Goal: Task Accomplishment & Management: Manage account settings

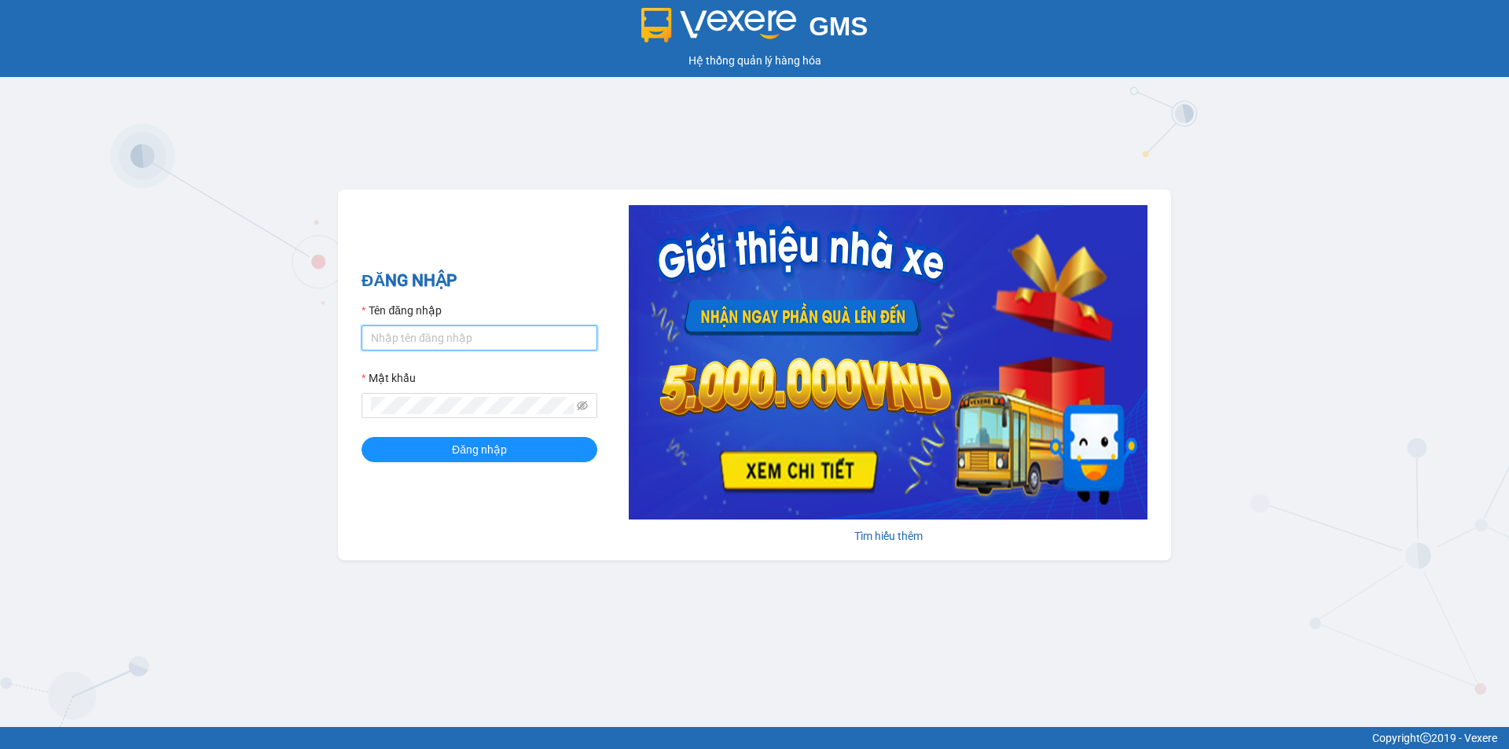
type input "phamanh.trungnga"
drag, startPoint x: 524, startPoint y: 331, endPoint x: 374, endPoint y: 334, distance: 150.2
click at [374, 334] on input "phamanh.trungnga" at bounding box center [480, 337] width 236 height 25
type input "votram1.trungnga"
click at [362, 407] on span at bounding box center [480, 405] width 236 height 25
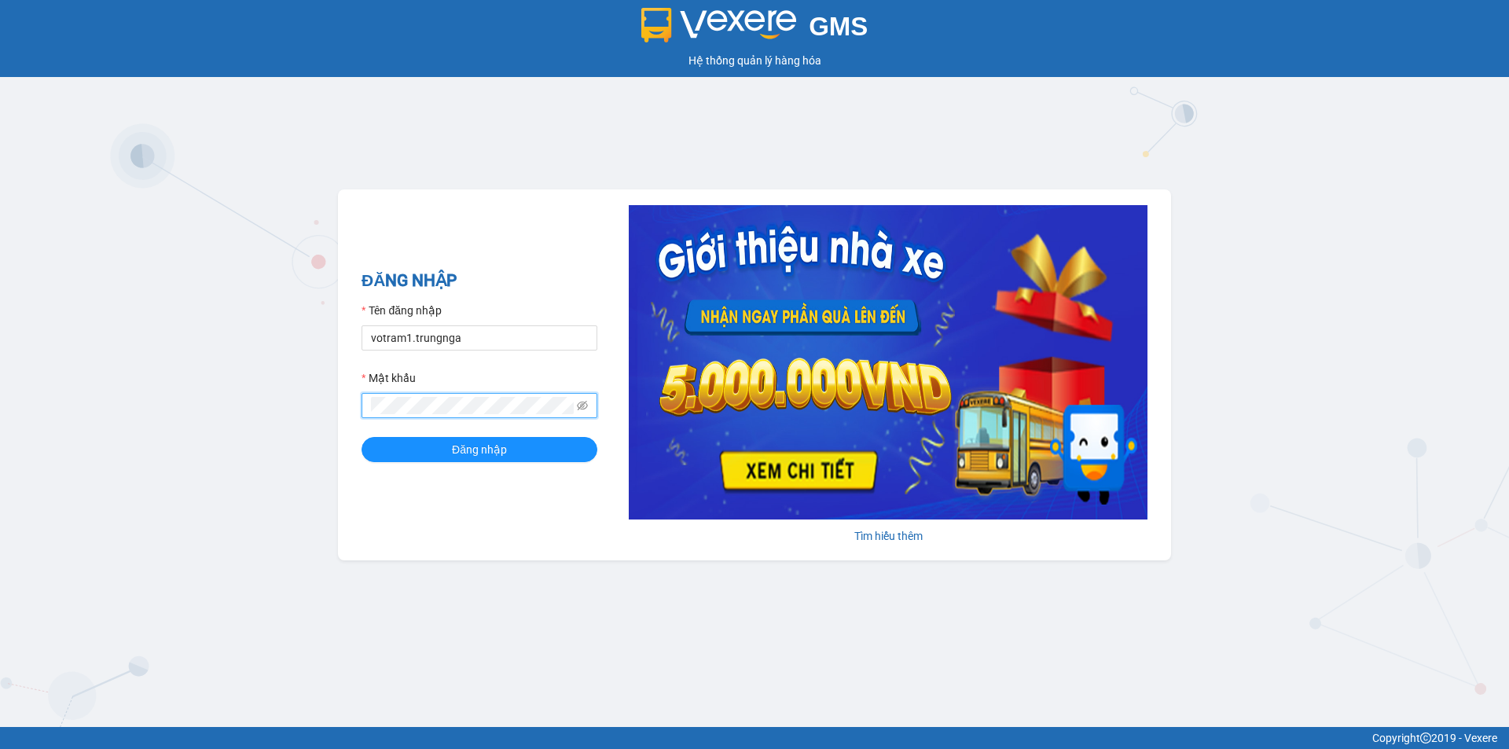
click at [362, 437] on button "Đăng nhập" at bounding box center [480, 449] width 236 height 25
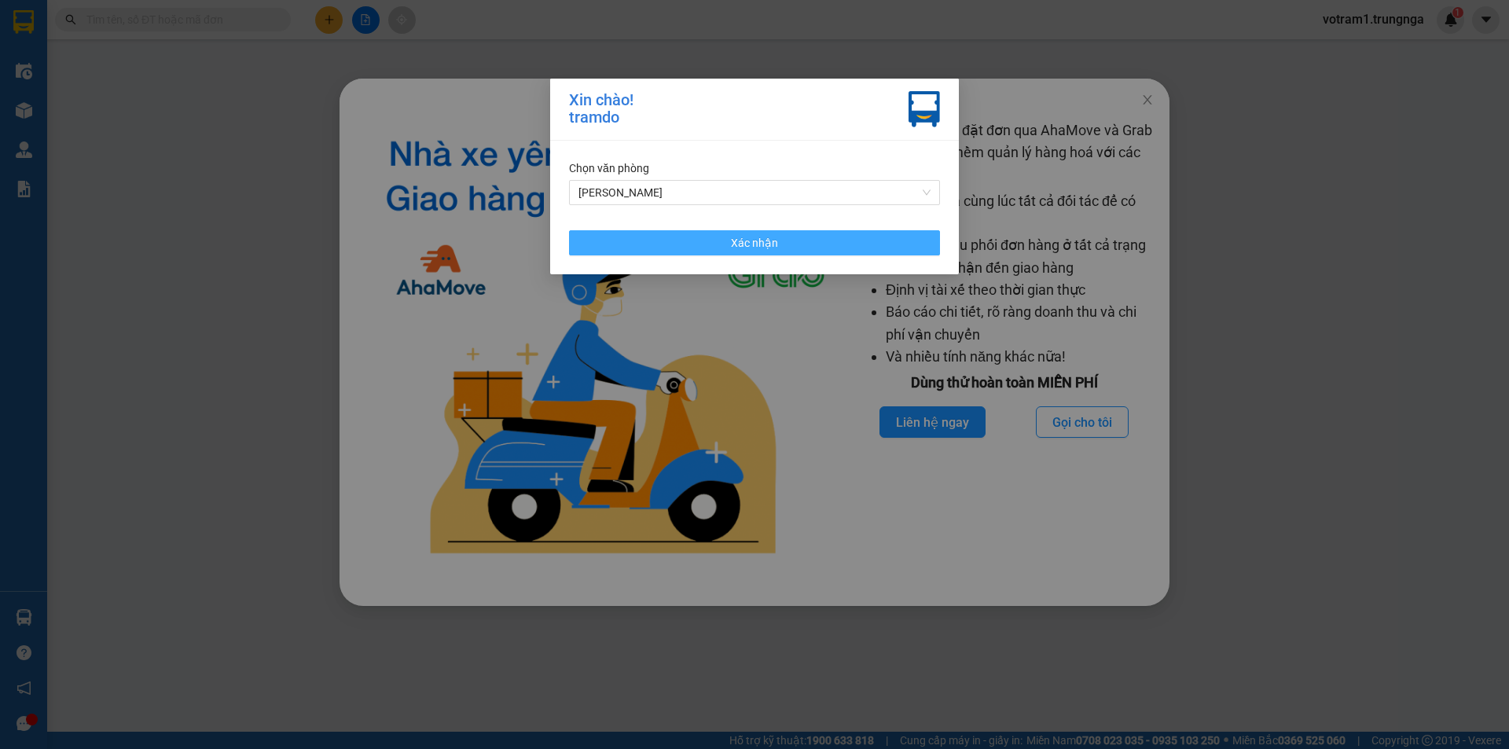
click at [685, 245] on button "Xác nhận" at bounding box center [754, 242] width 371 height 25
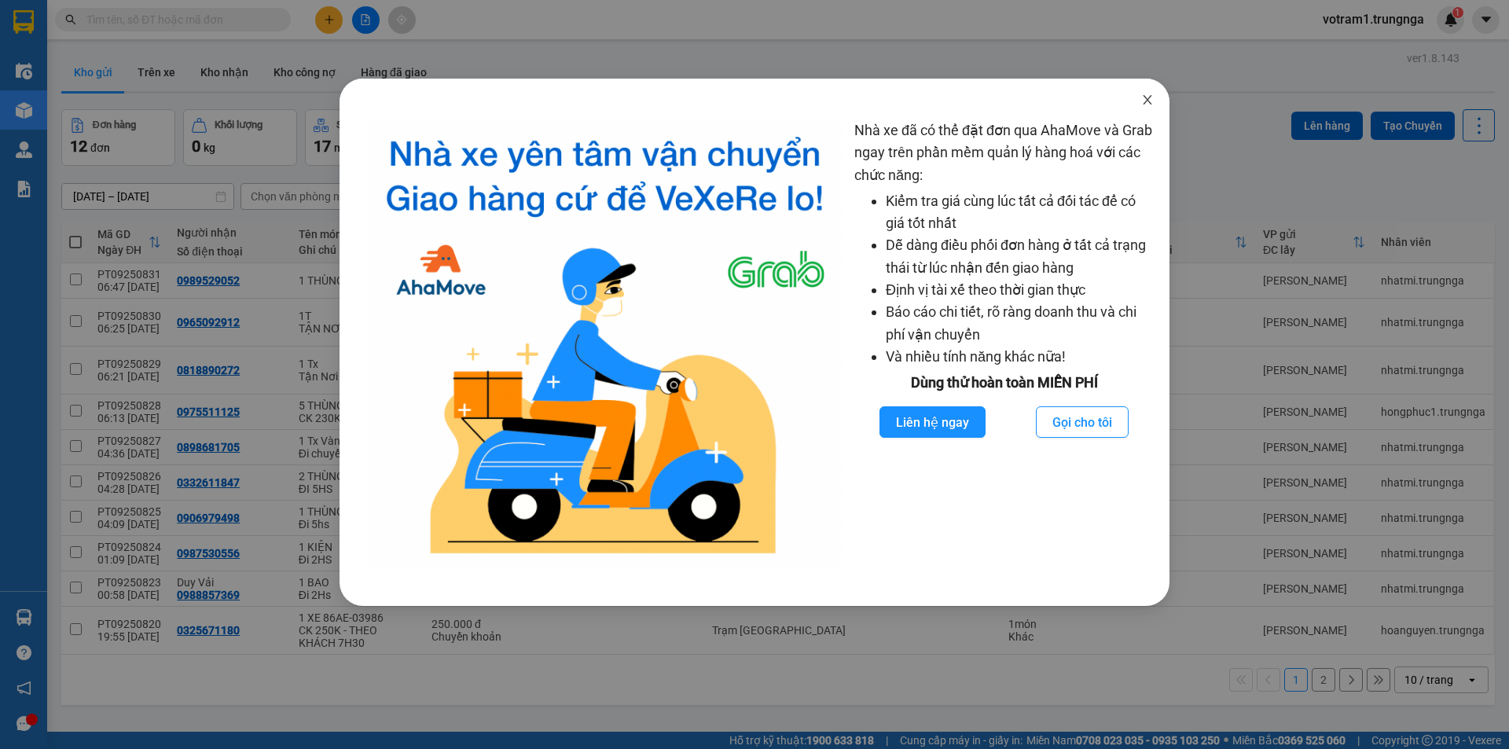
click at [1144, 97] on icon "close" at bounding box center [1147, 99] width 9 height 9
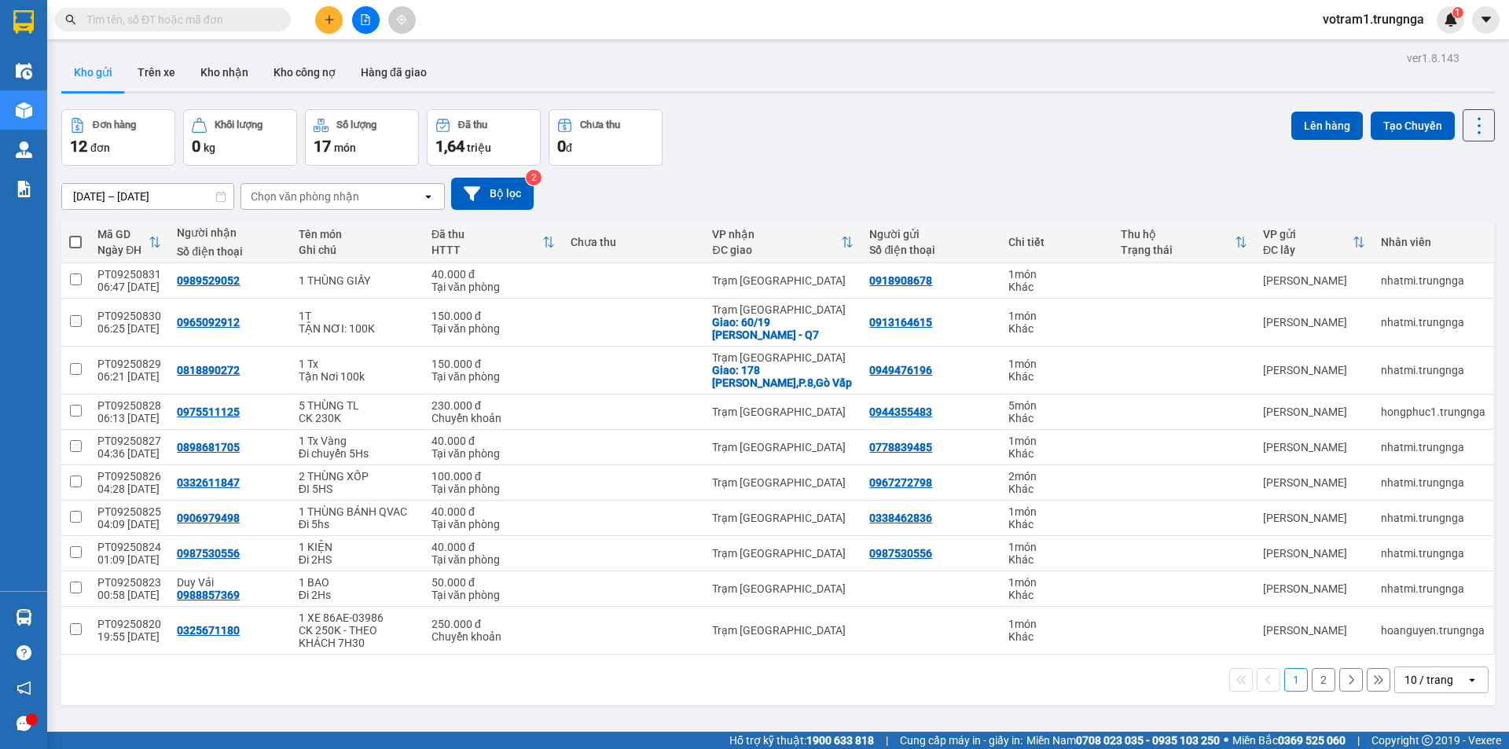
click at [986, 105] on div "ver 1.8.143 Kho gửi Trên xe Kho nhận Kho công nợ Hàng đã giao Đơn hàng 12 đơn K…" at bounding box center [778, 421] width 1446 height 749
click at [215, 19] on input "text" at bounding box center [178, 19] width 185 height 17
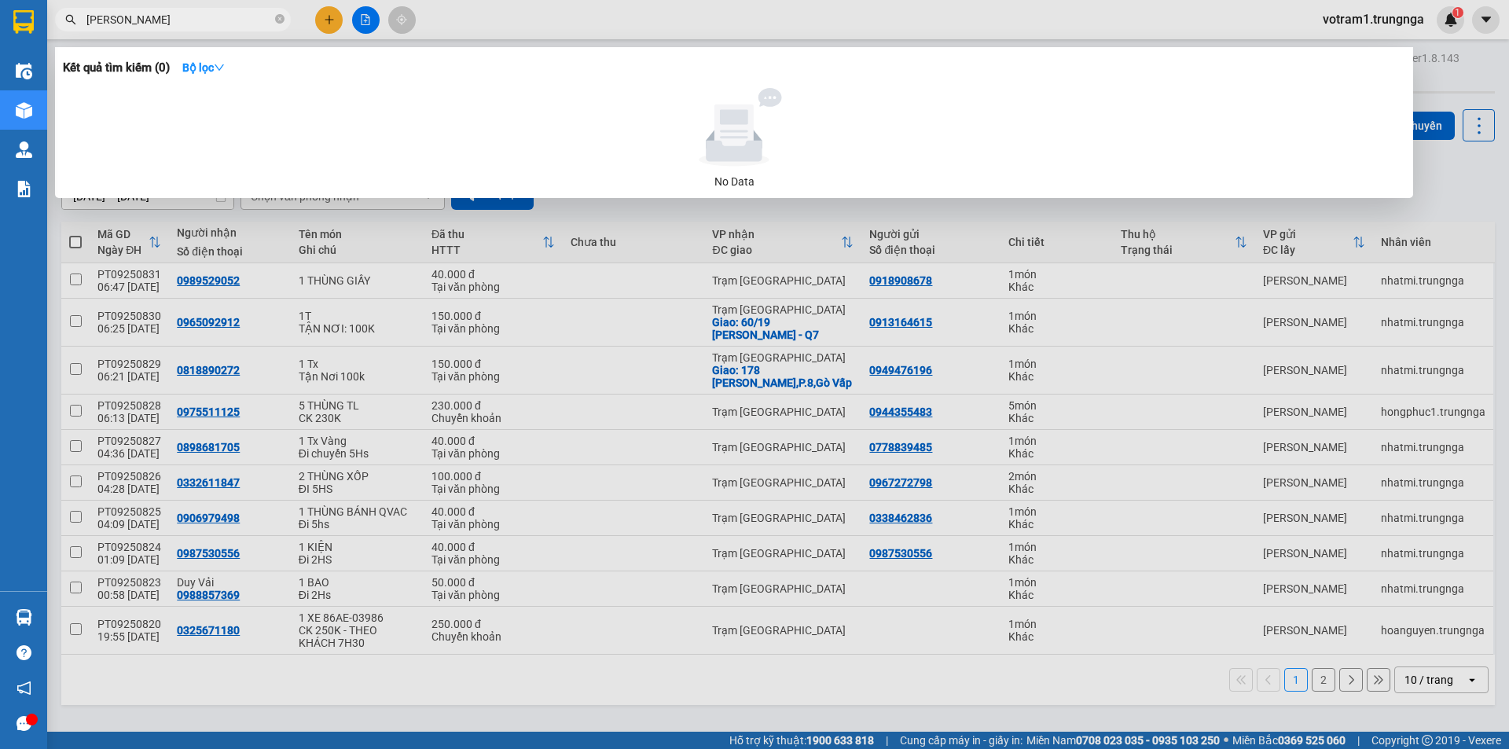
type input "[PERSON_NAME]"
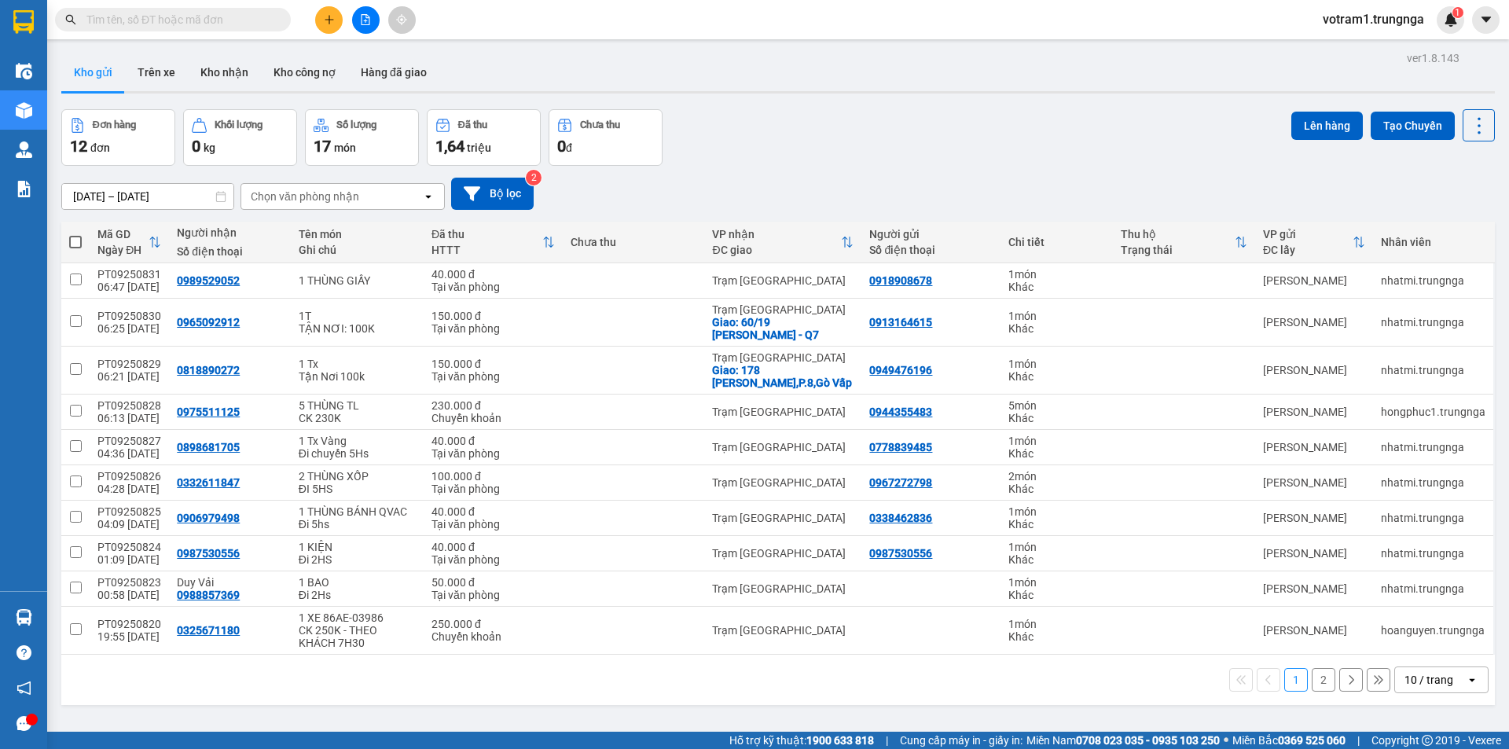
click at [218, 17] on input "text" at bounding box center [178, 19] width 185 height 17
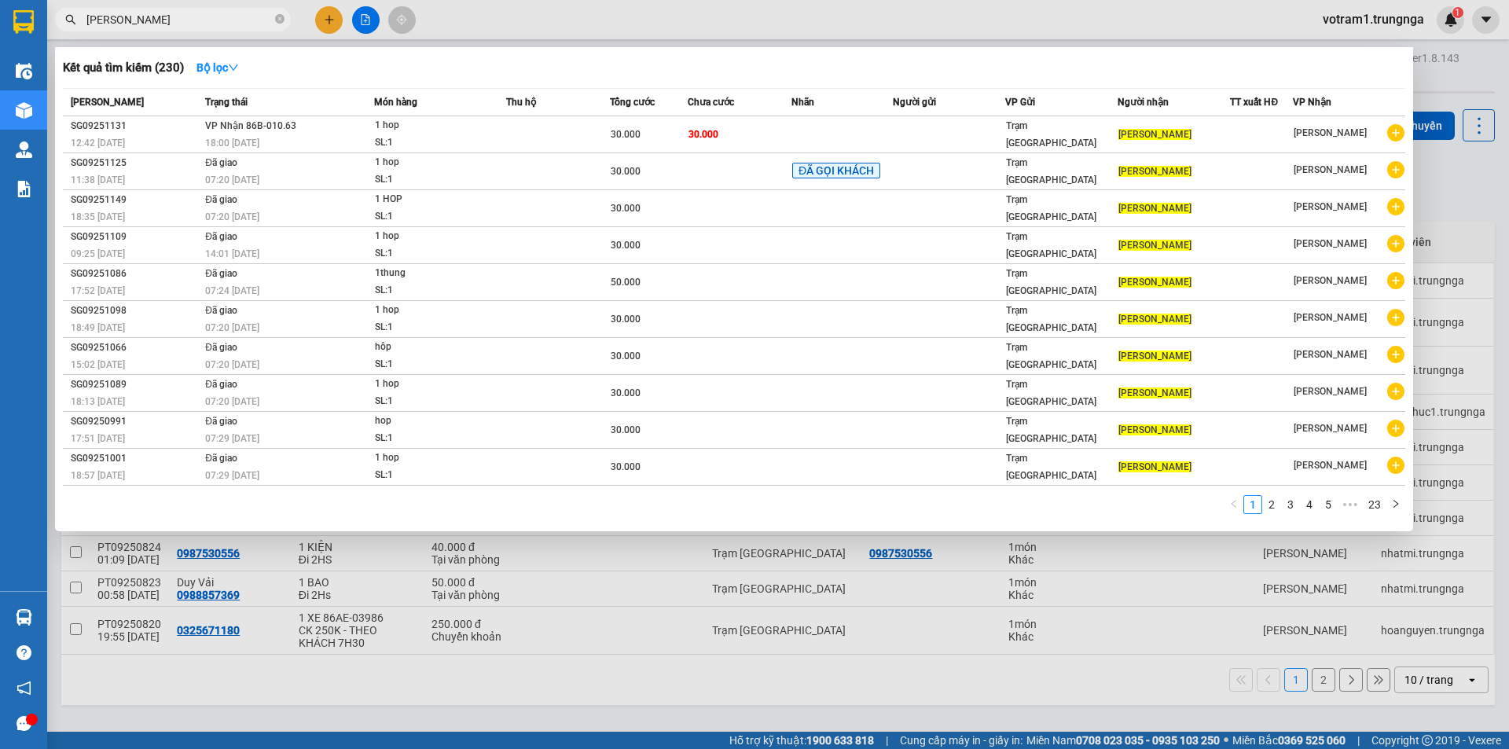
type input "[PERSON_NAME]"
click at [387, 705] on div at bounding box center [754, 374] width 1509 height 749
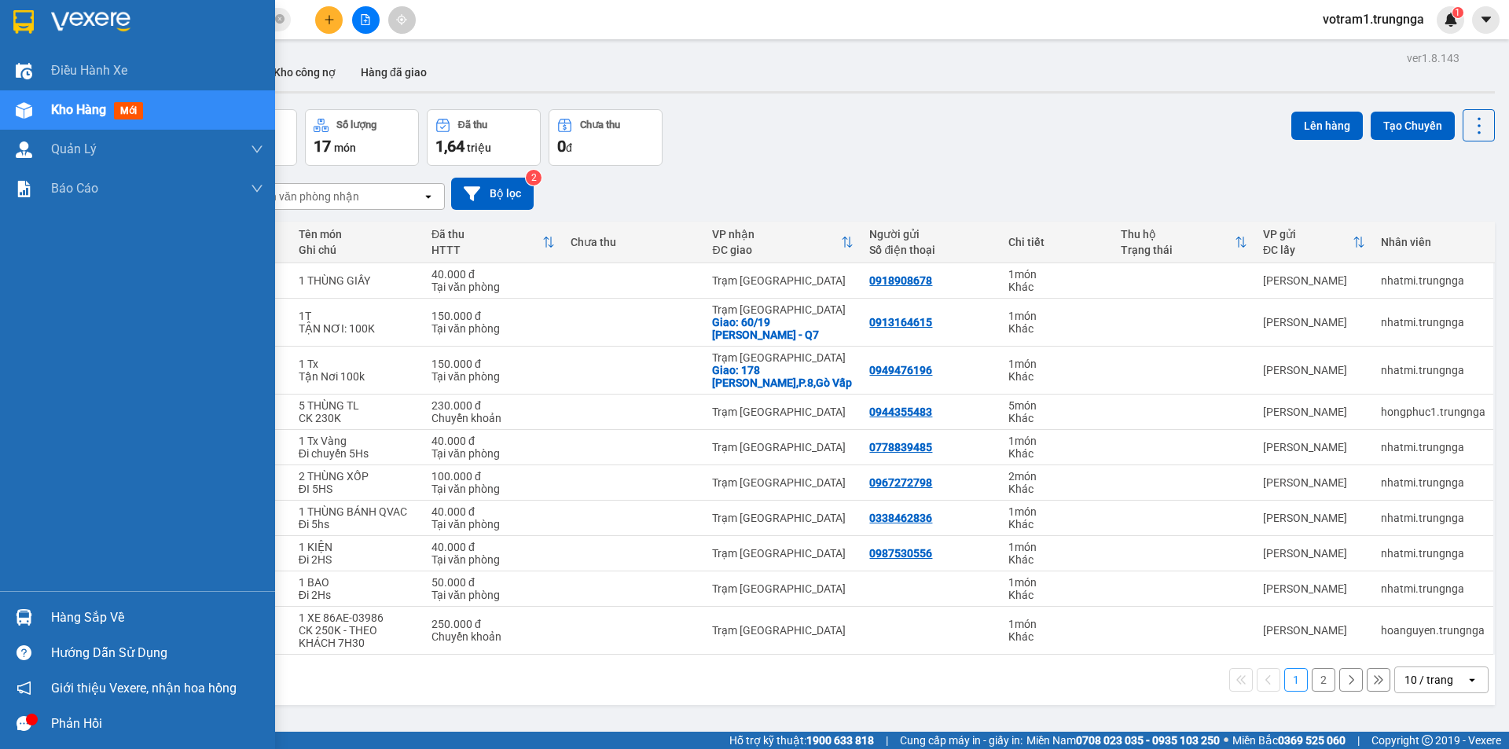
click at [25, 612] on img at bounding box center [24, 617] width 17 height 17
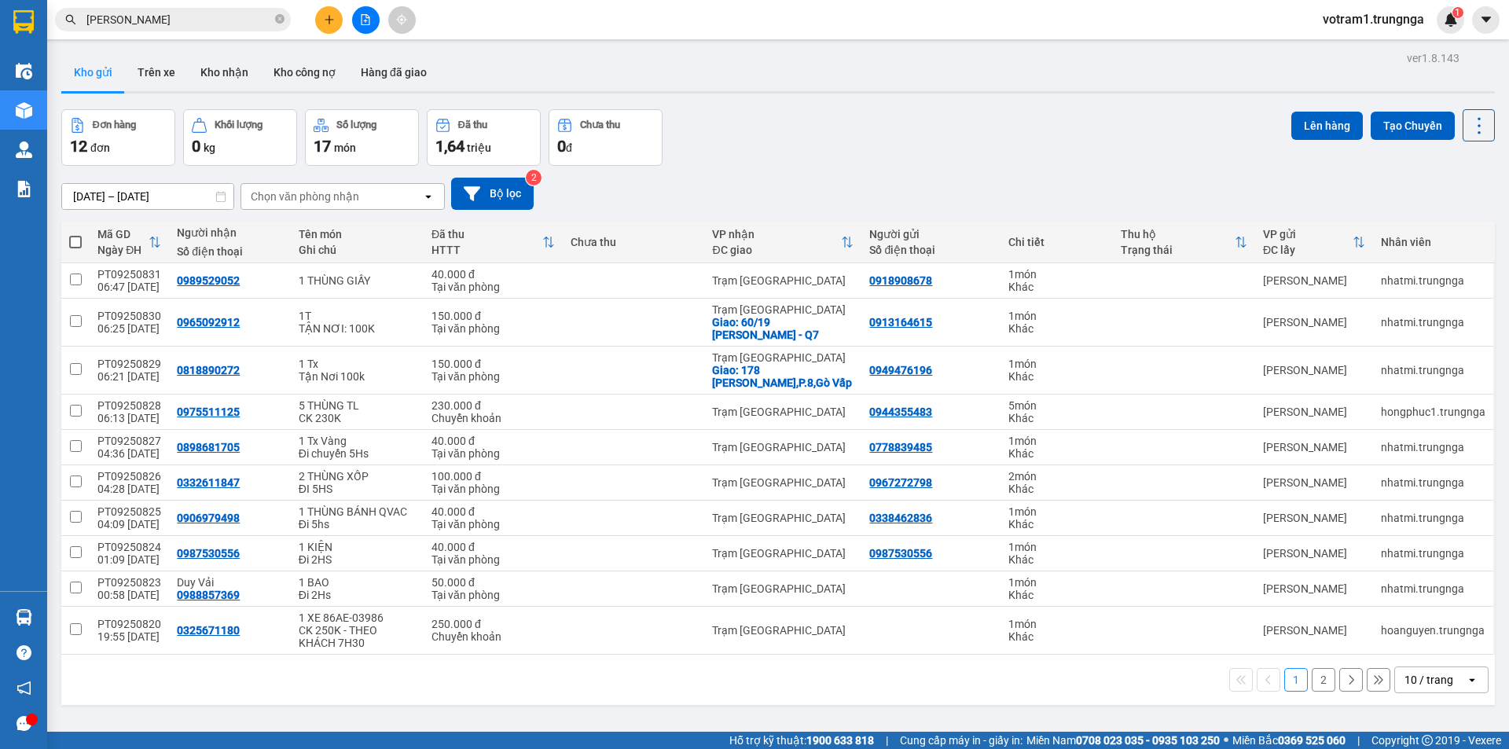
click at [739, 126] on section "Kết quả tìm kiếm ( 230 ) Bộ lọc Mã ĐH Trạng thái Món hàng Thu hộ Tổng cước Chưa…" at bounding box center [754, 374] width 1509 height 749
click at [236, 78] on button "Kho nhận" at bounding box center [224, 72] width 73 height 38
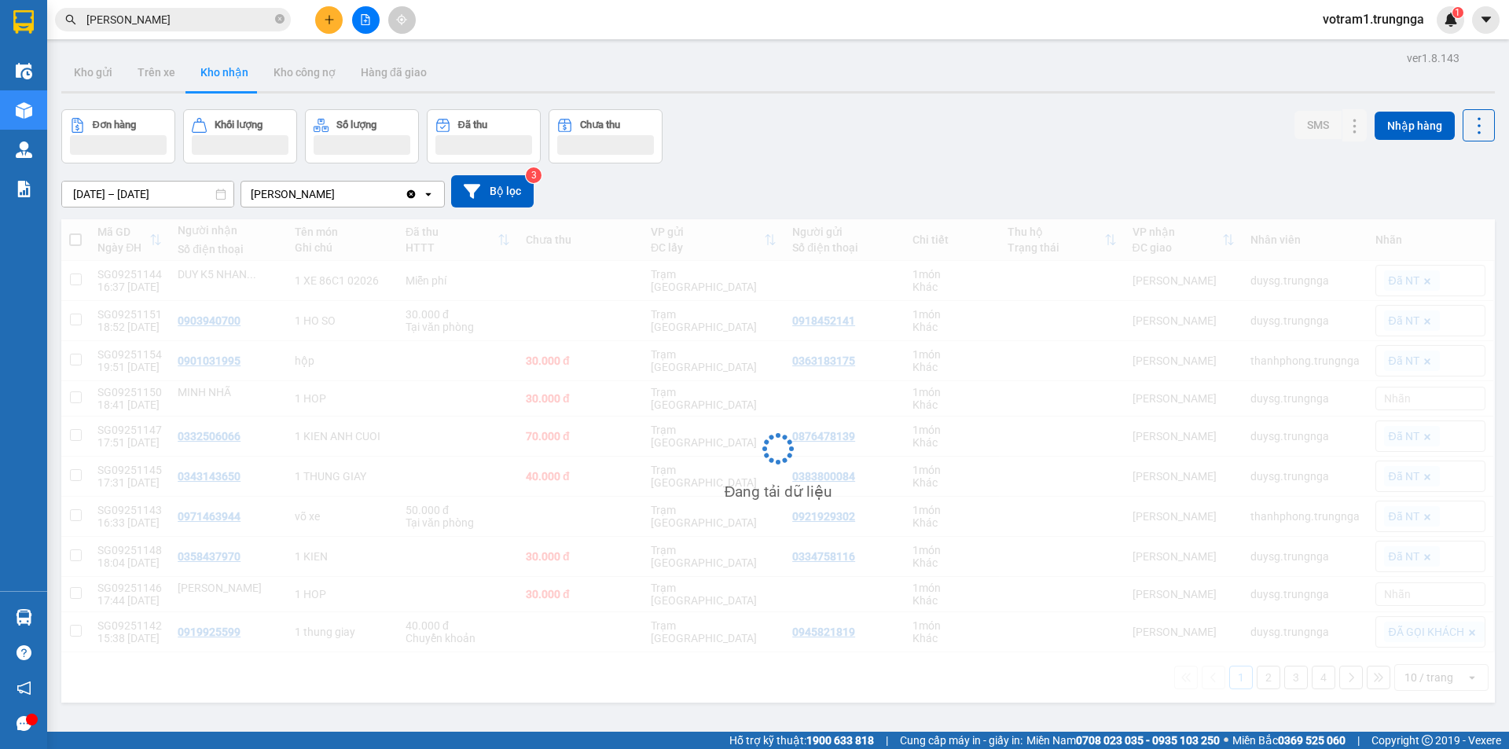
click at [165, 200] on input "[DATE] – [DATE]" at bounding box center [147, 194] width 171 height 25
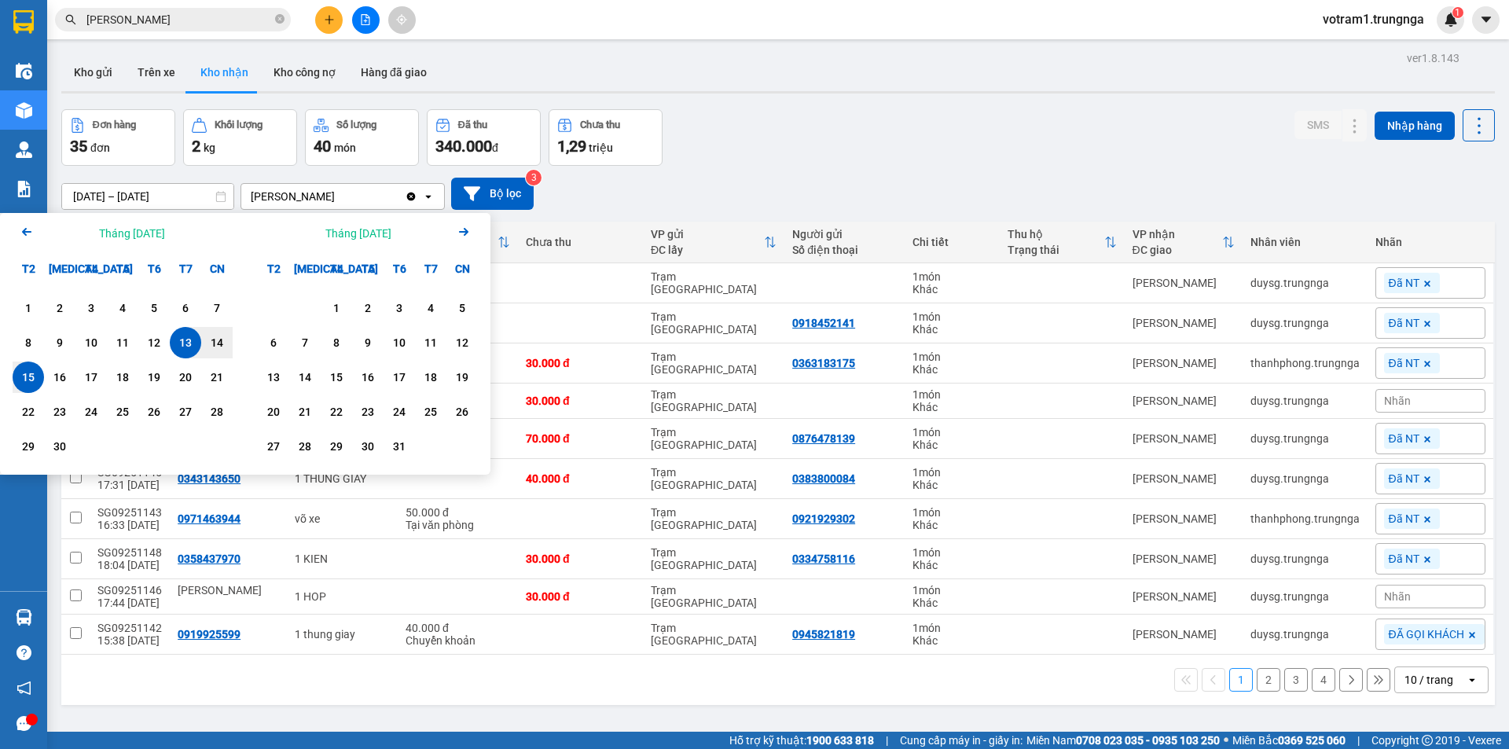
click at [25, 226] on icon "Arrow Left" at bounding box center [26, 231] width 19 height 19
click at [90, 384] on div "13" at bounding box center [91, 377] width 22 height 19
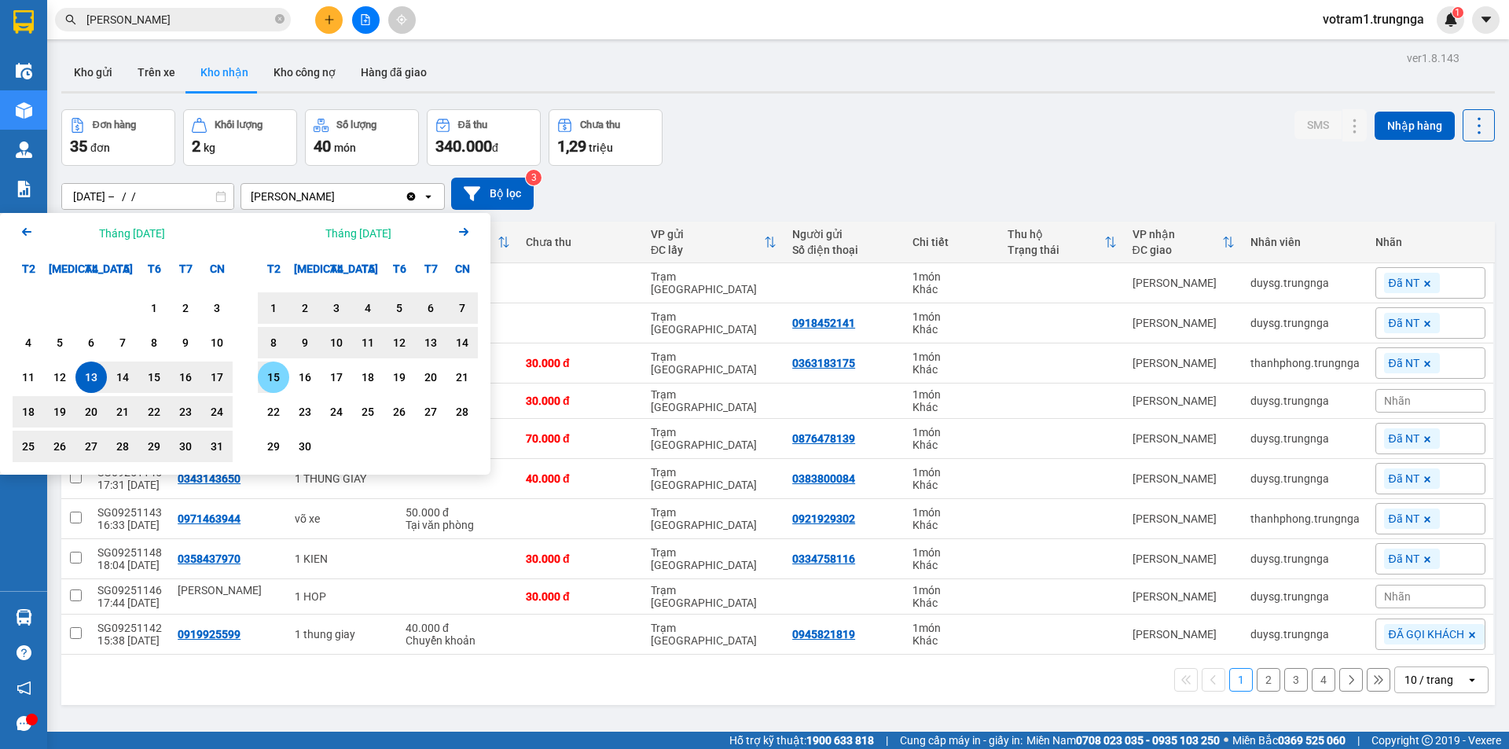
click at [275, 380] on div "15" at bounding box center [274, 377] width 22 height 19
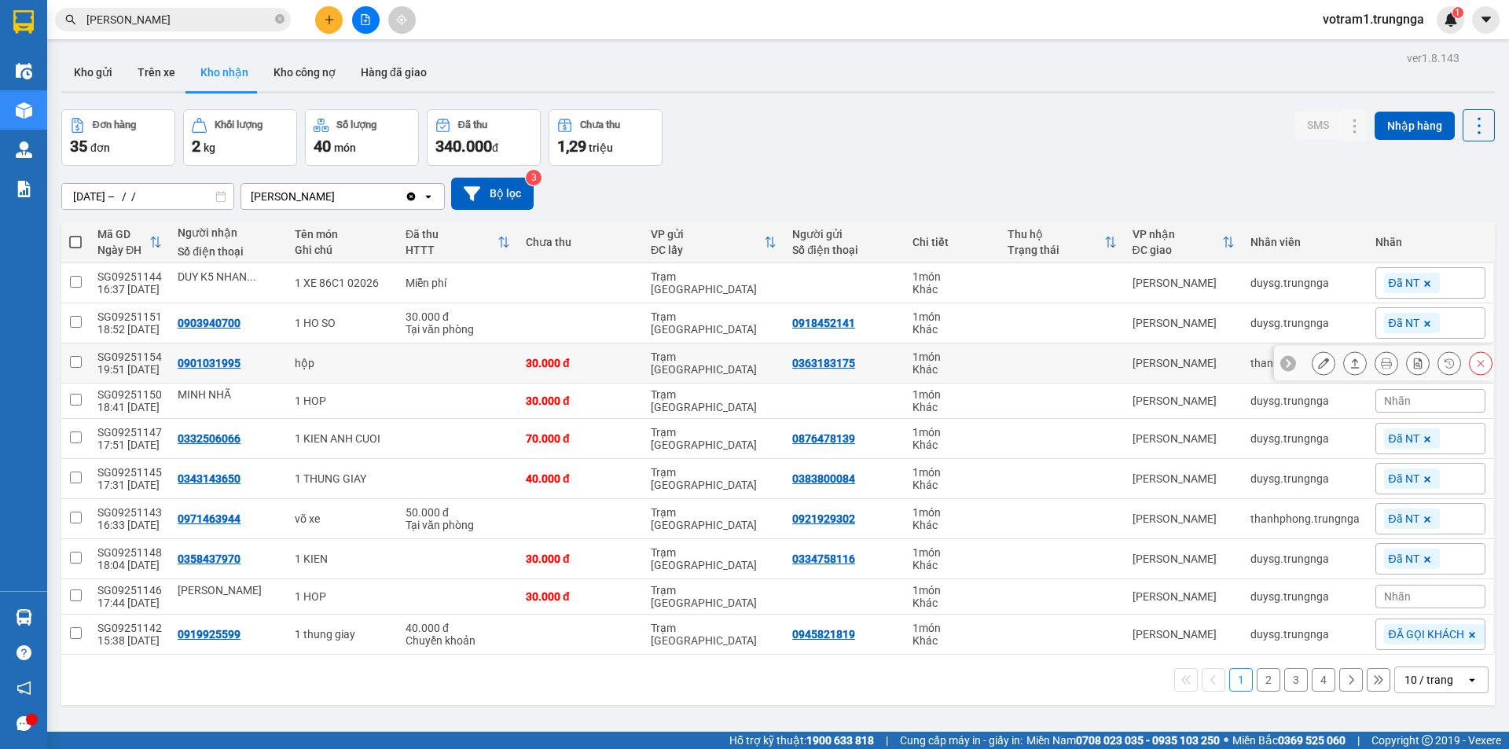
type input "[DATE] – [DATE]"
click at [1420, 681] on div "10 / trang" at bounding box center [1429, 680] width 49 height 16
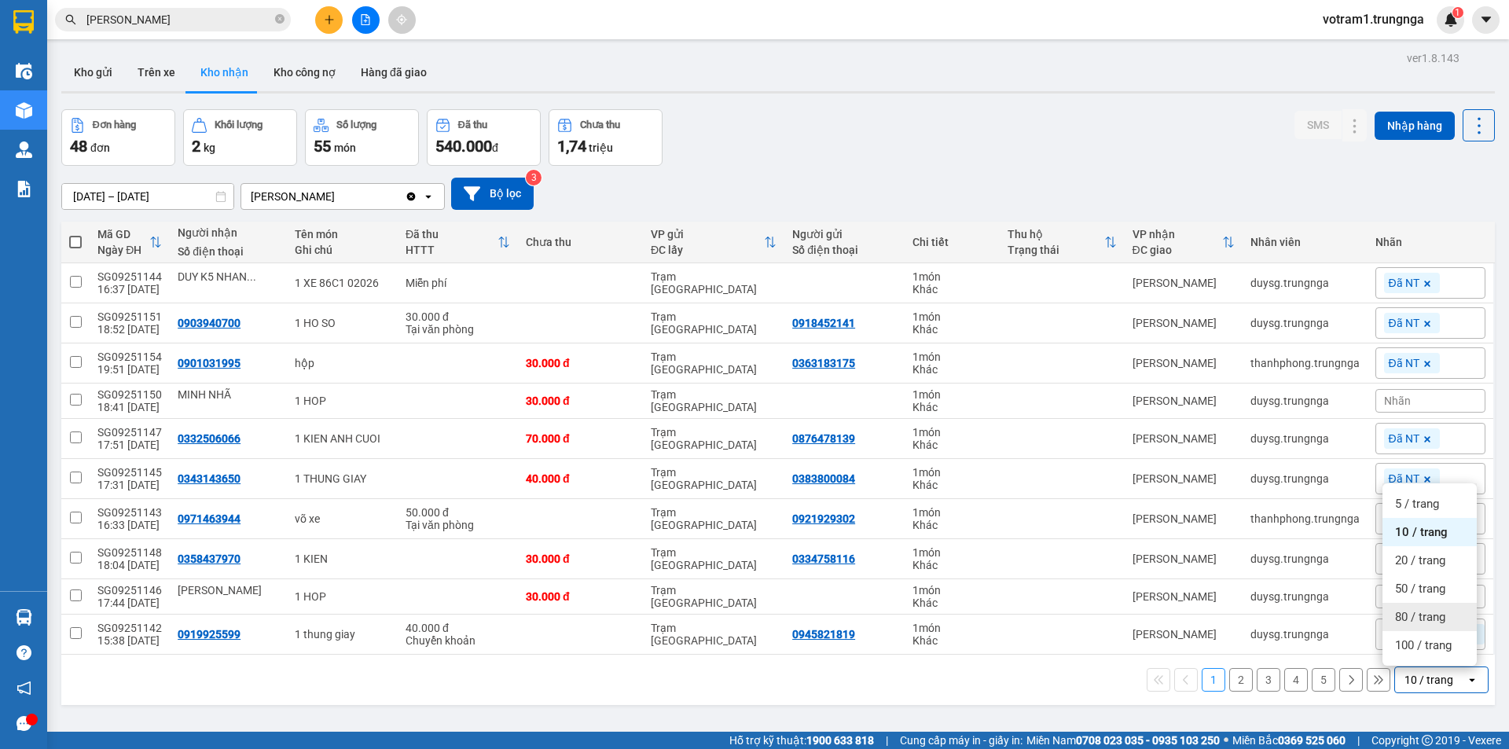
click at [1418, 612] on span "80 / trang" at bounding box center [1420, 617] width 50 height 16
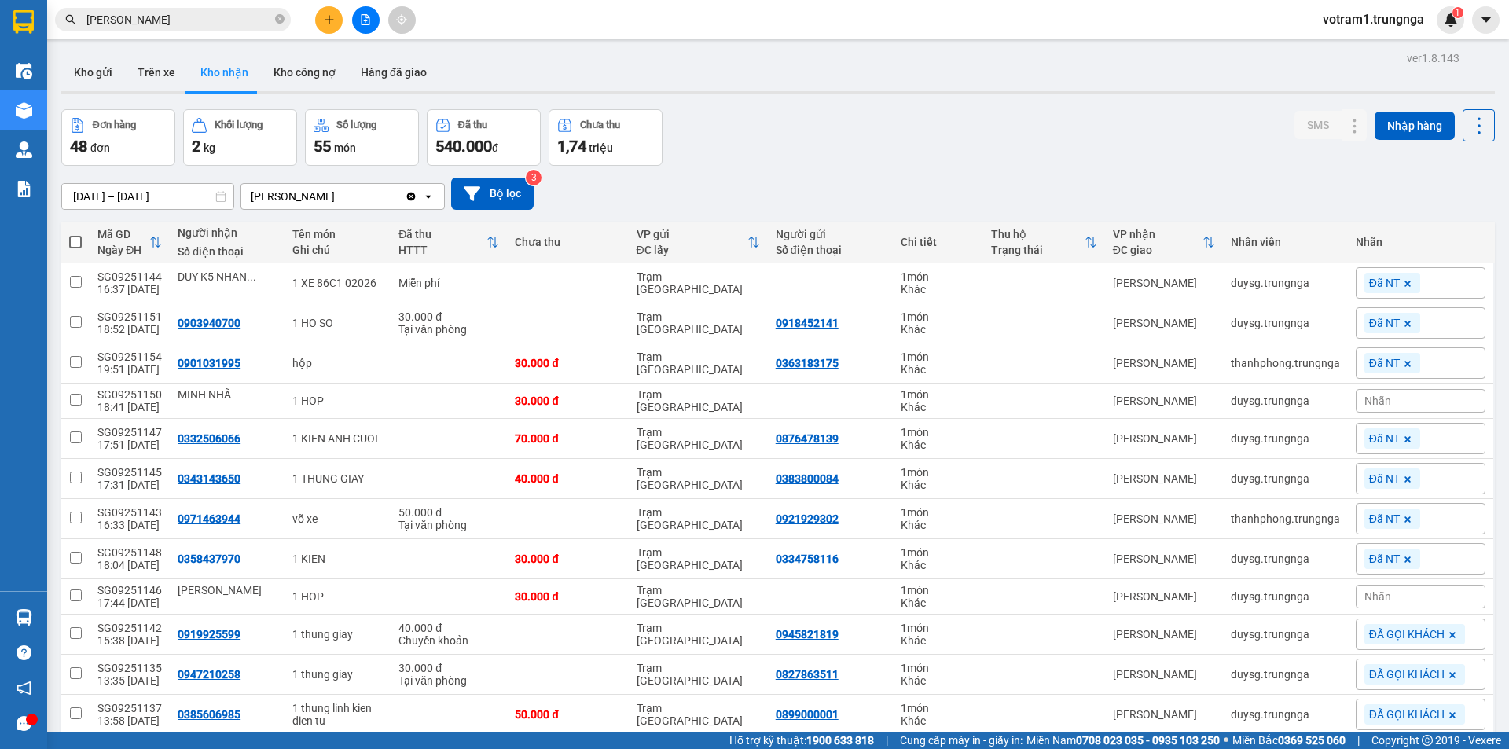
click at [154, 239] on icon at bounding box center [156, 242] width 10 height 11
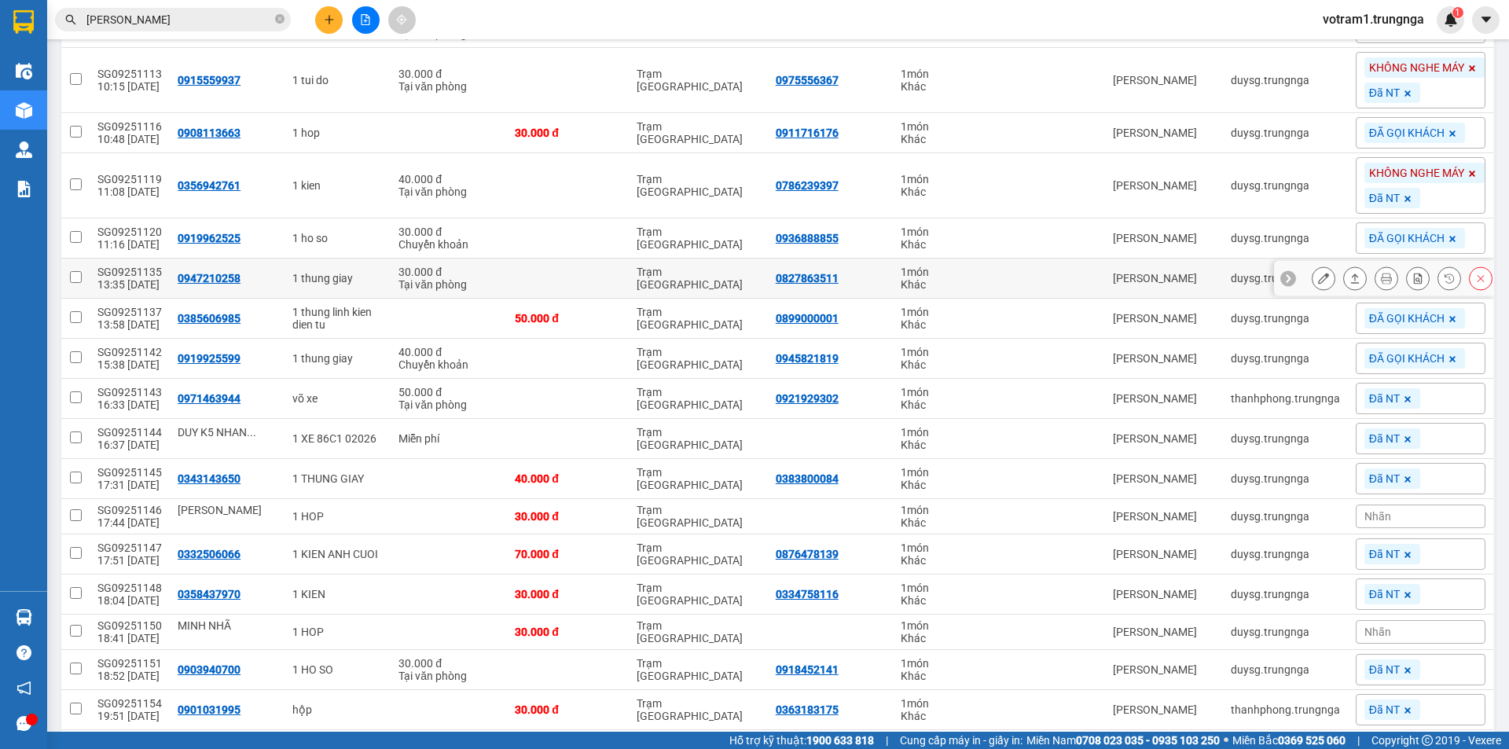
scroll to position [1468, 0]
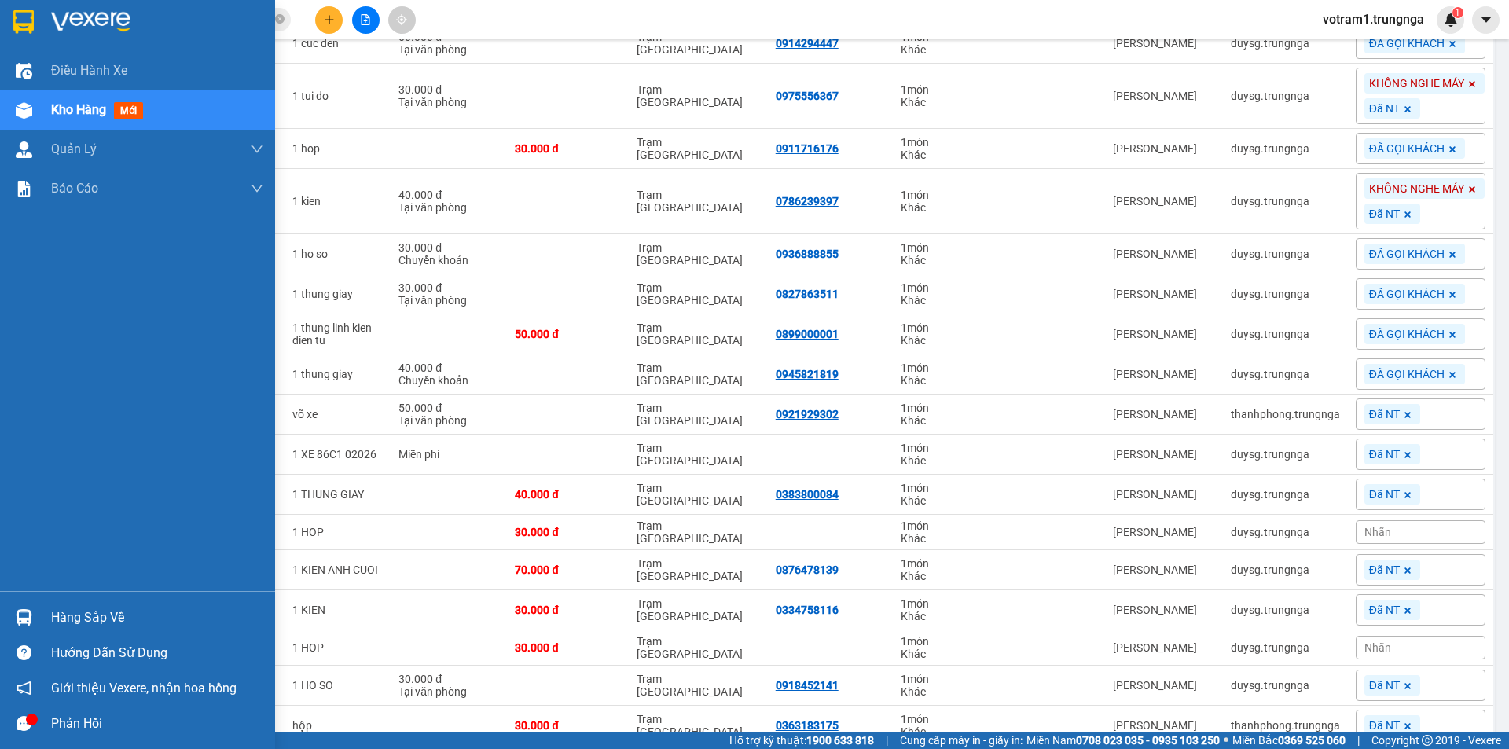
click at [24, 719] on icon "message" at bounding box center [24, 723] width 15 height 15
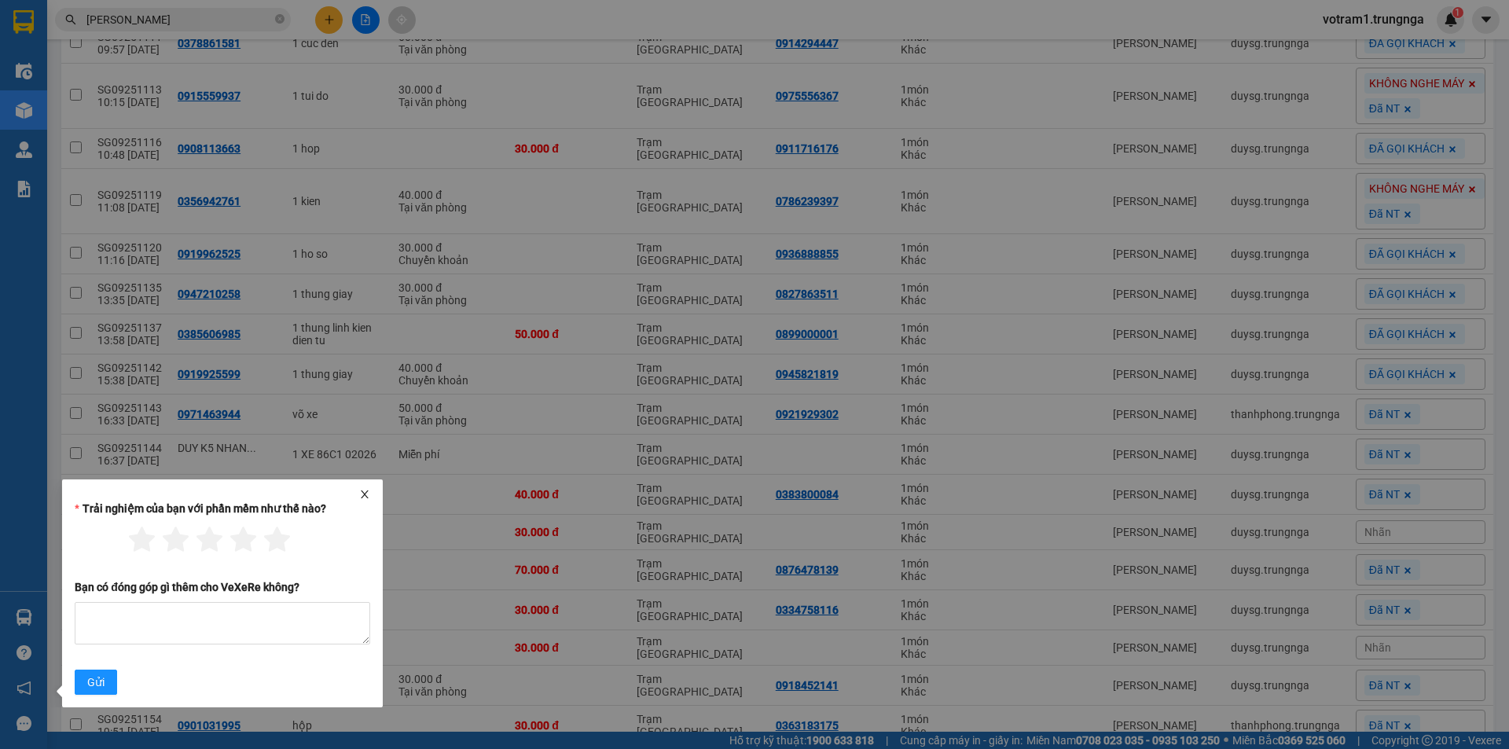
click at [362, 487] on div "Trải nghiệm của bạn với phần mềm như thế nào? Bạn có đóng góp gì thêm cho VeXeR…" at bounding box center [222, 593] width 321 height 228
click at [365, 496] on icon "close" at bounding box center [364, 494] width 11 height 11
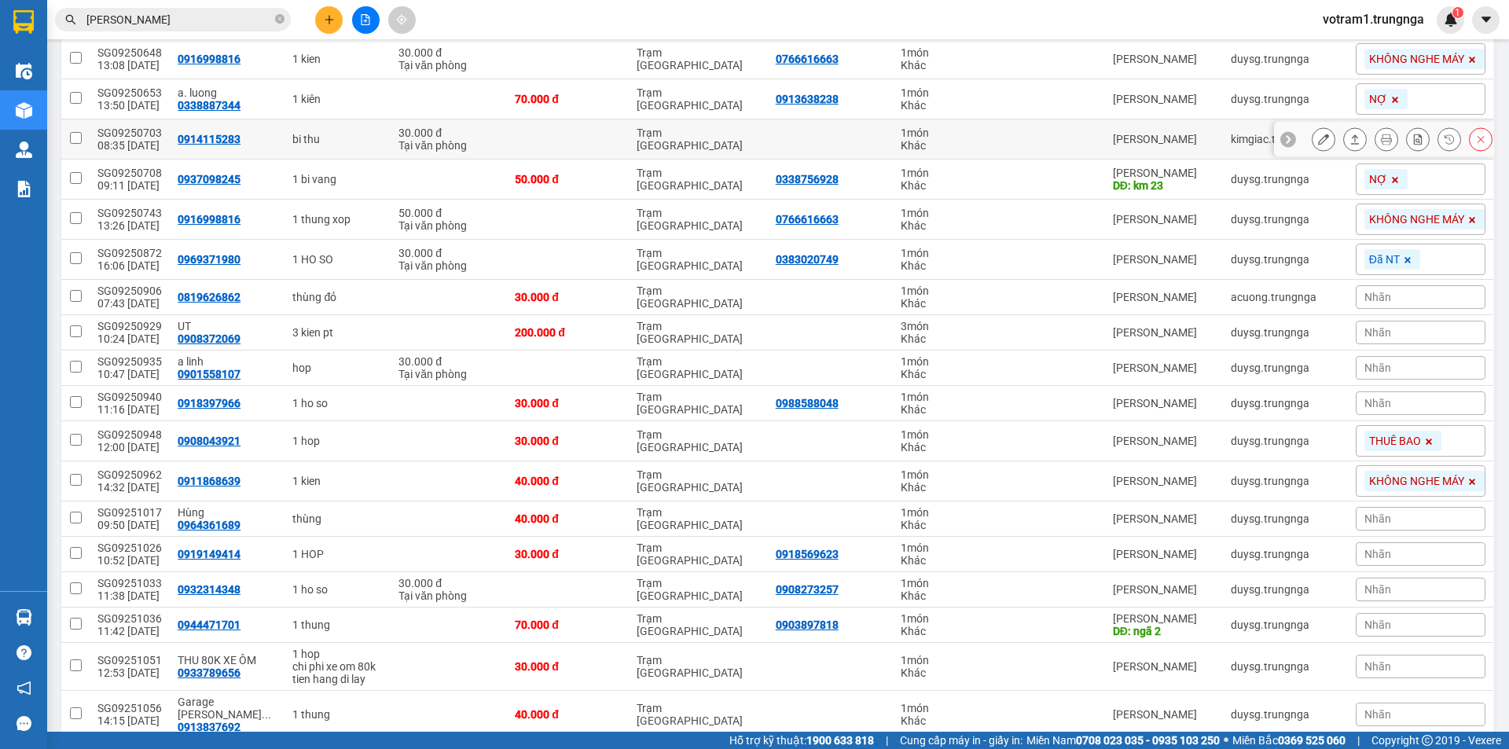
scroll to position [0, 0]
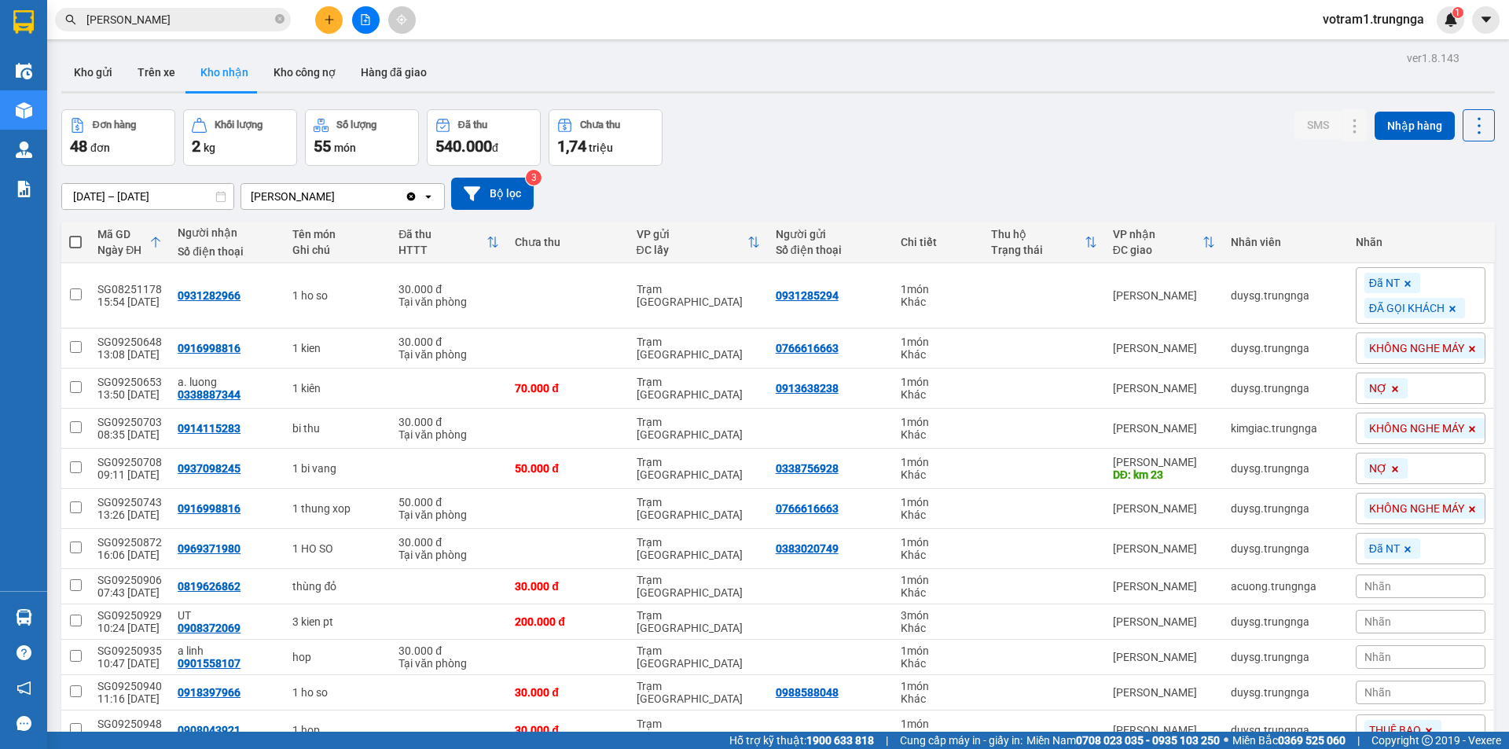
click at [722, 146] on div "Đơn hàng 48 đơn Khối lượng 2 kg Số lượng 55 món Đã thu 540.000 đ Chưa thu 1,74 …" at bounding box center [778, 137] width 1434 height 57
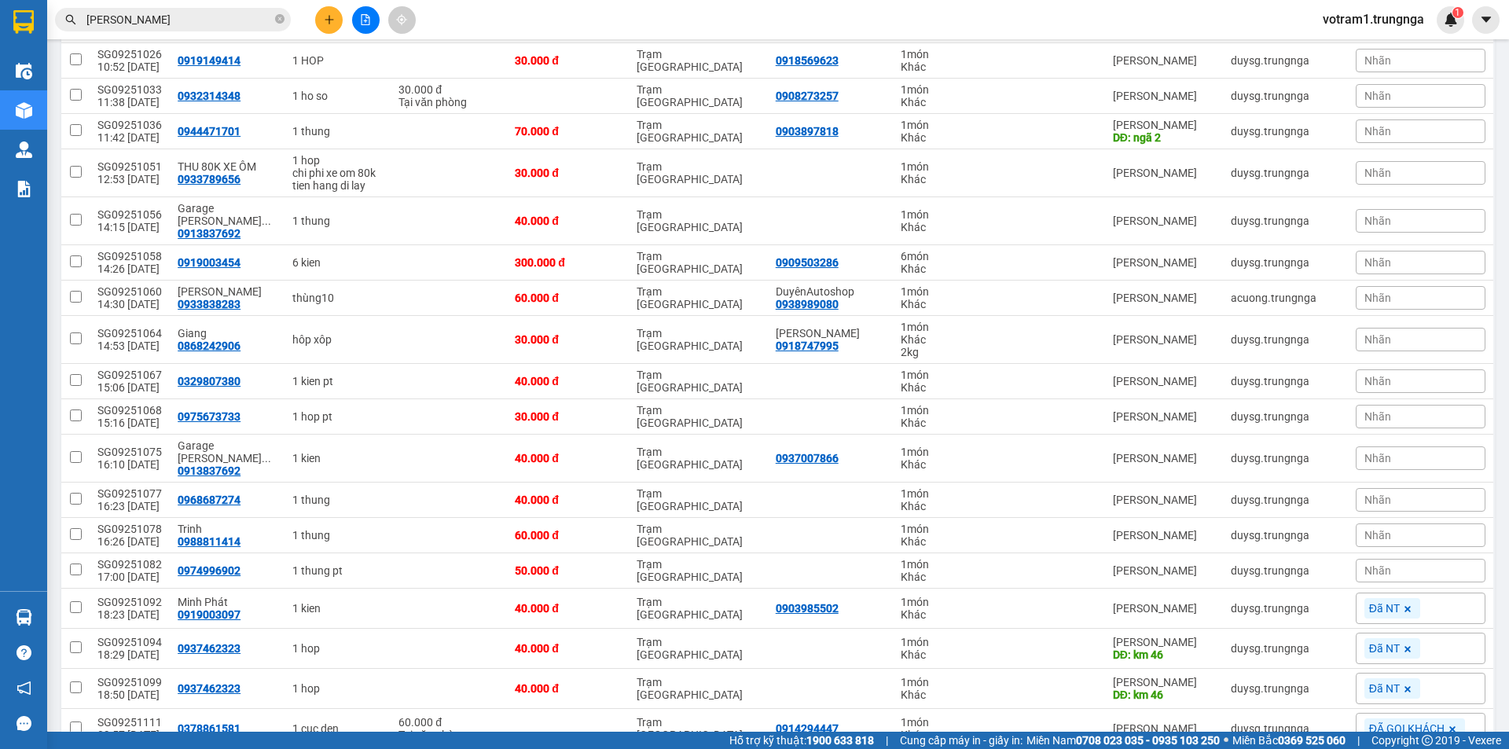
scroll to position [786, 0]
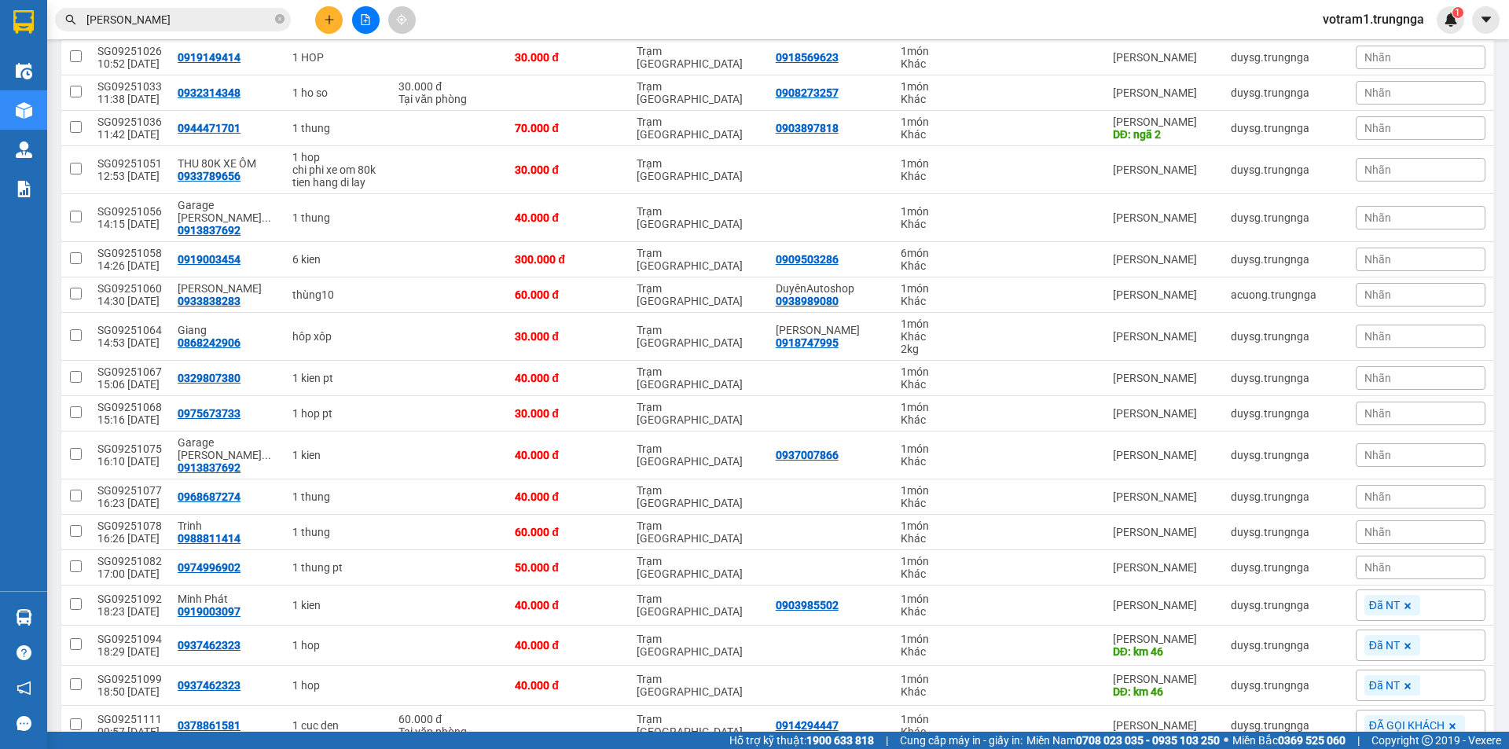
click at [165, 28] on input "MINH HUNG" at bounding box center [178, 19] width 185 height 17
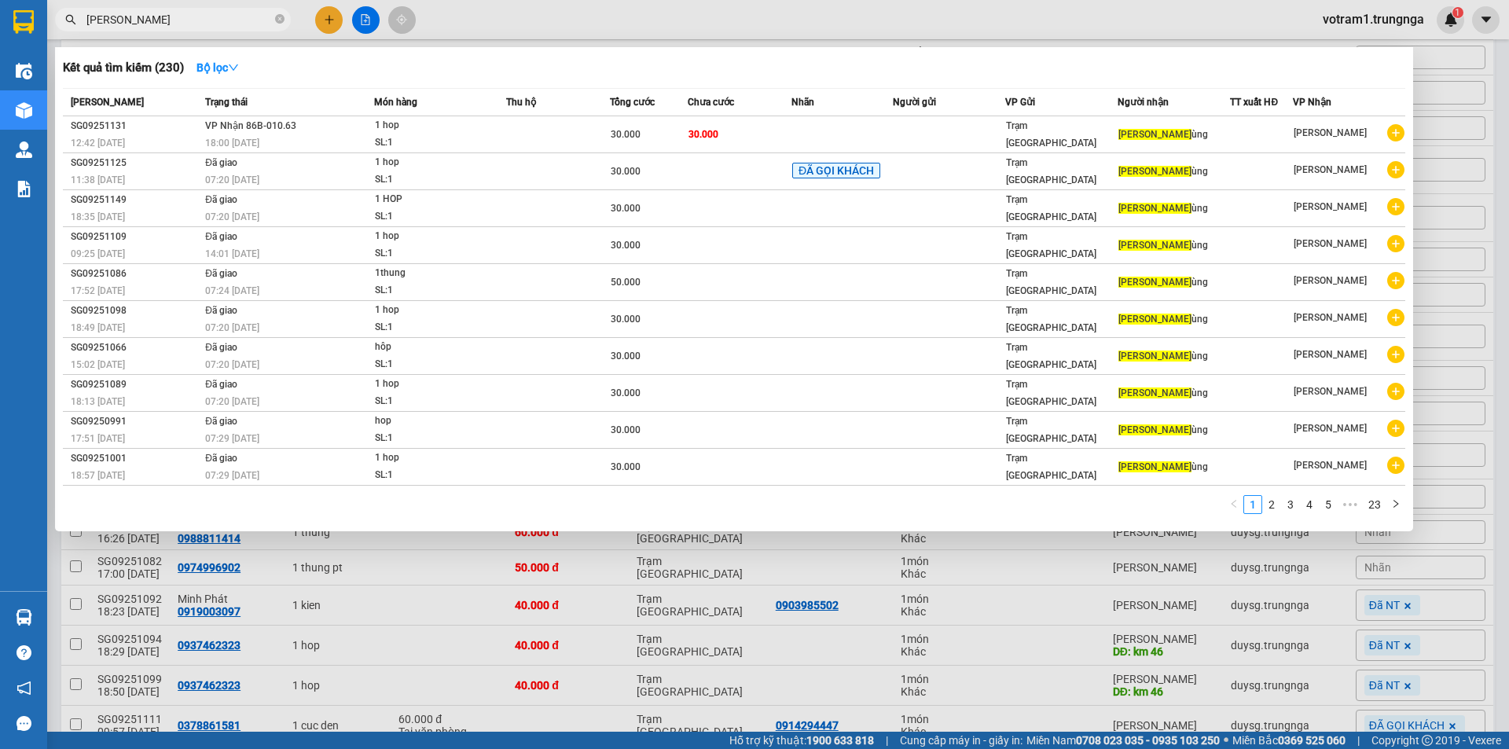
type input "MINH H"
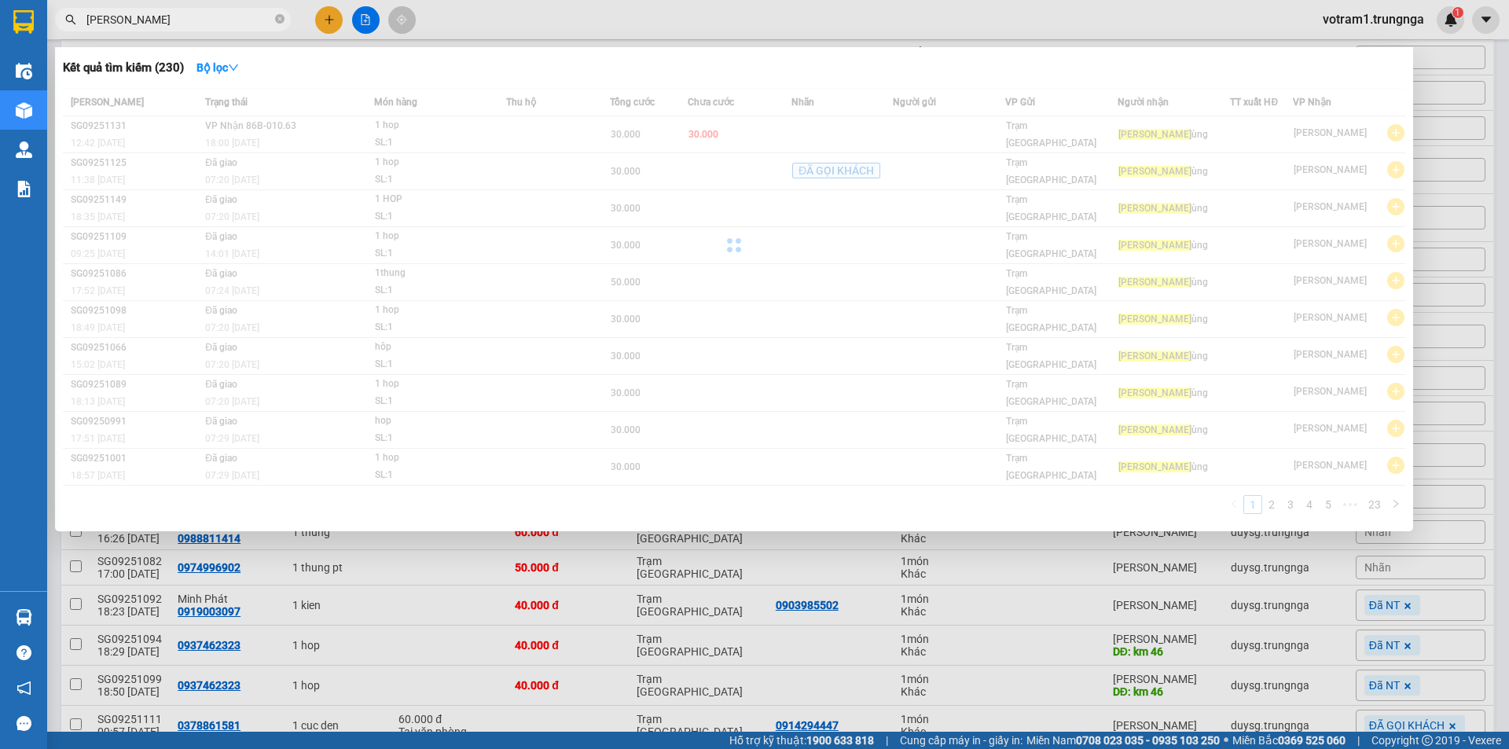
click at [287, 19] on span "MINH H" at bounding box center [173, 20] width 236 height 24
click at [281, 19] on icon "close-circle" at bounding box center [279, 18] width 9 height 9
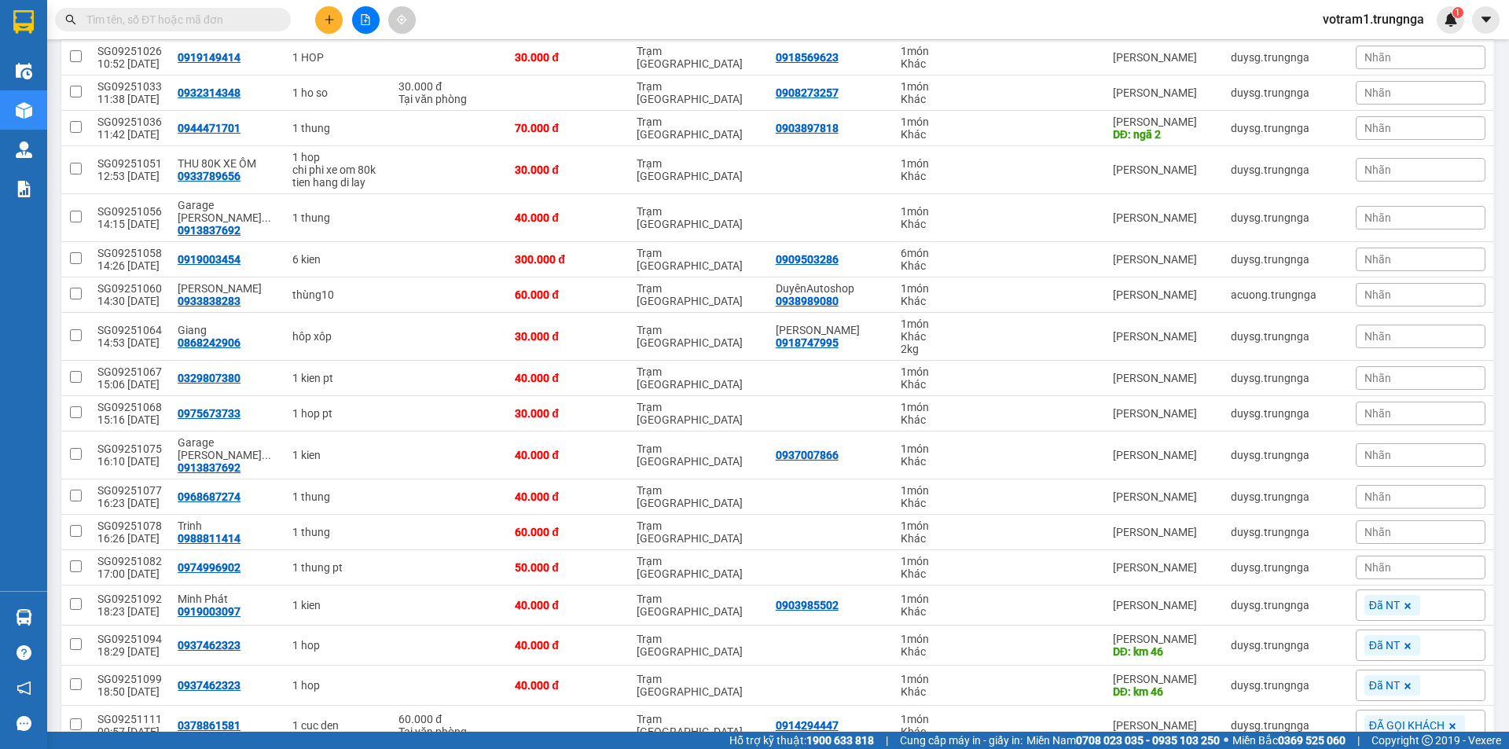
click at [240, 22] on input "text" at bounding box center [178, 19] width 185 height 17
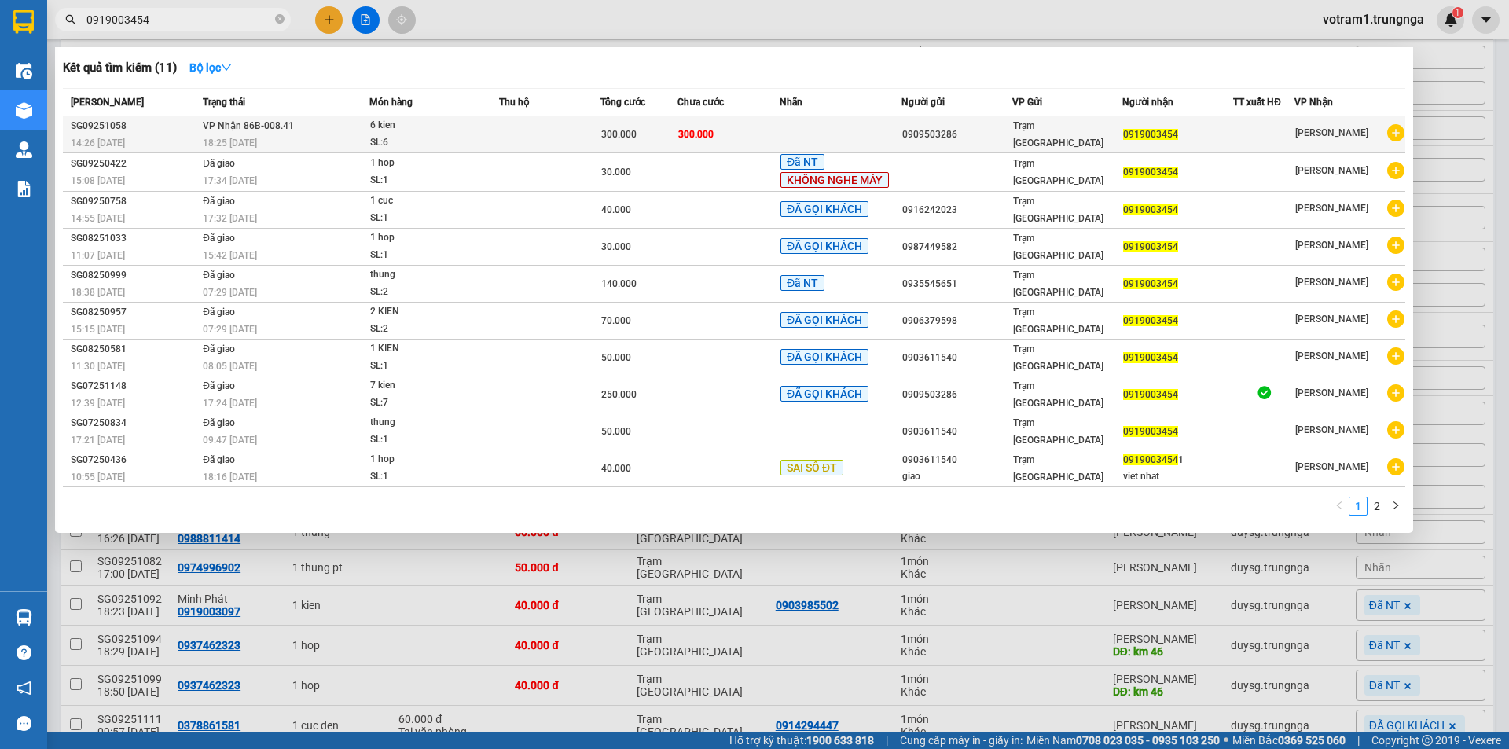
type input "0919003454"
click at [362, 140] on div "18:25 - 13/09" at bounding box center [286, 142] width 166 height 17
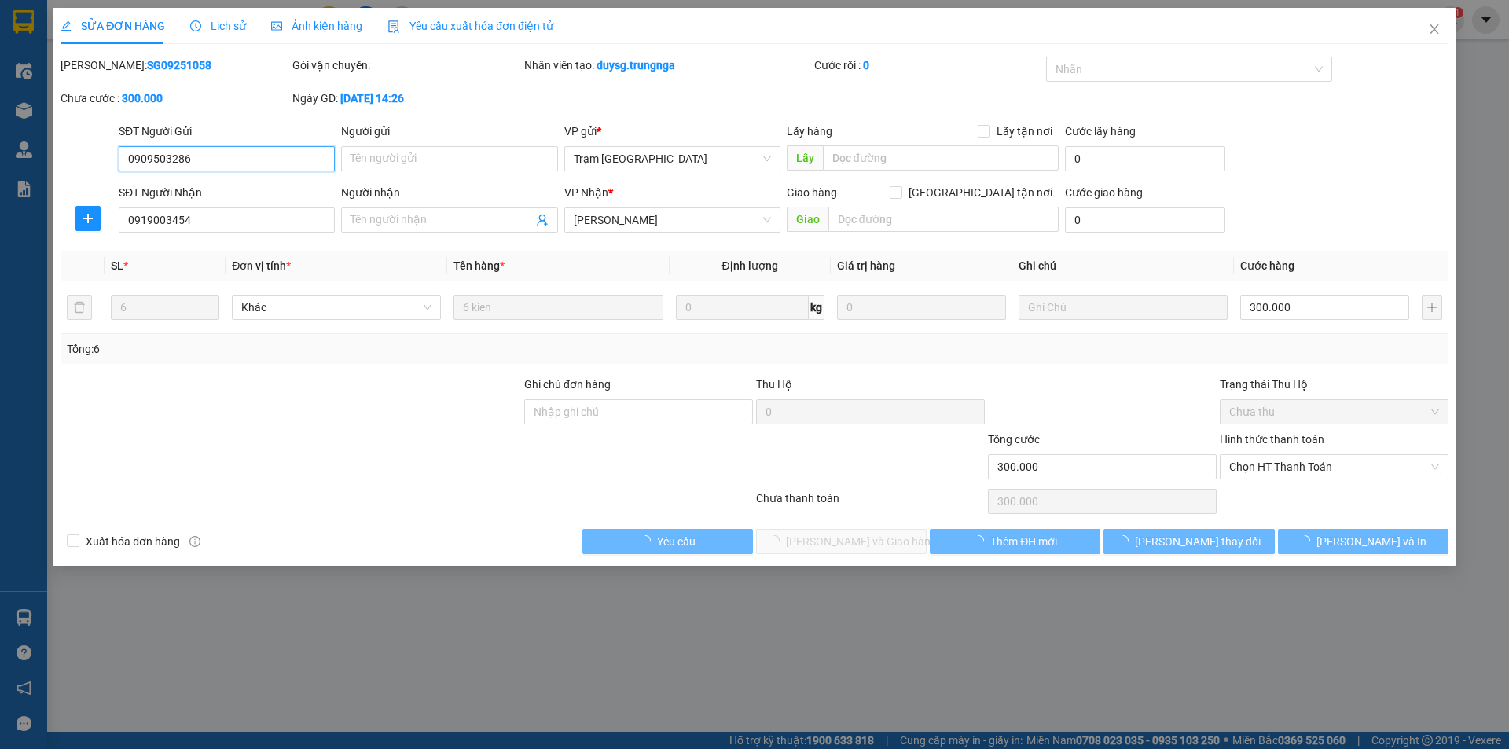
type input "0909503286"
type input "0919003454"
type input "300.000"
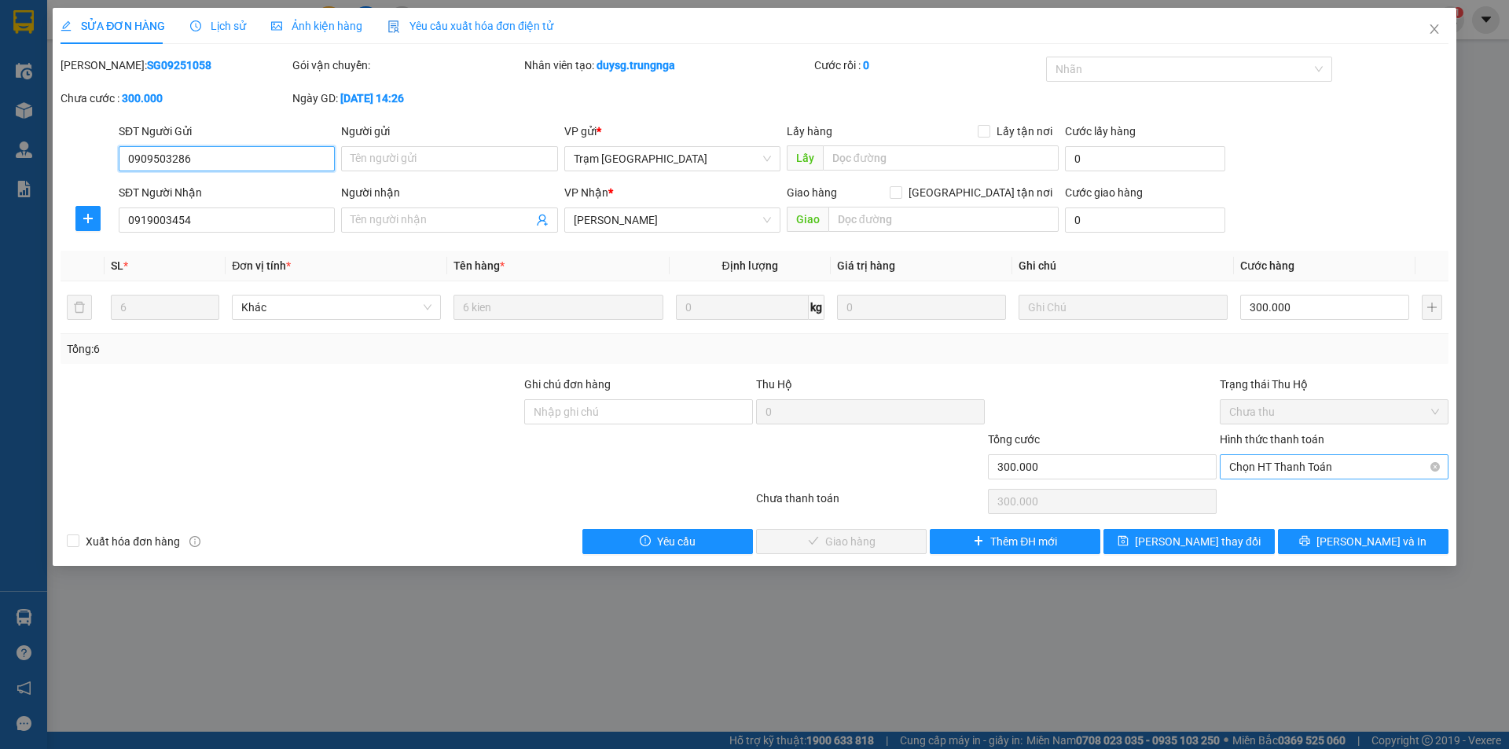
click at [1273, 468] on span "Chọn HT Thanh Toán" at bounding box center [1334, 467] width 210 height 24
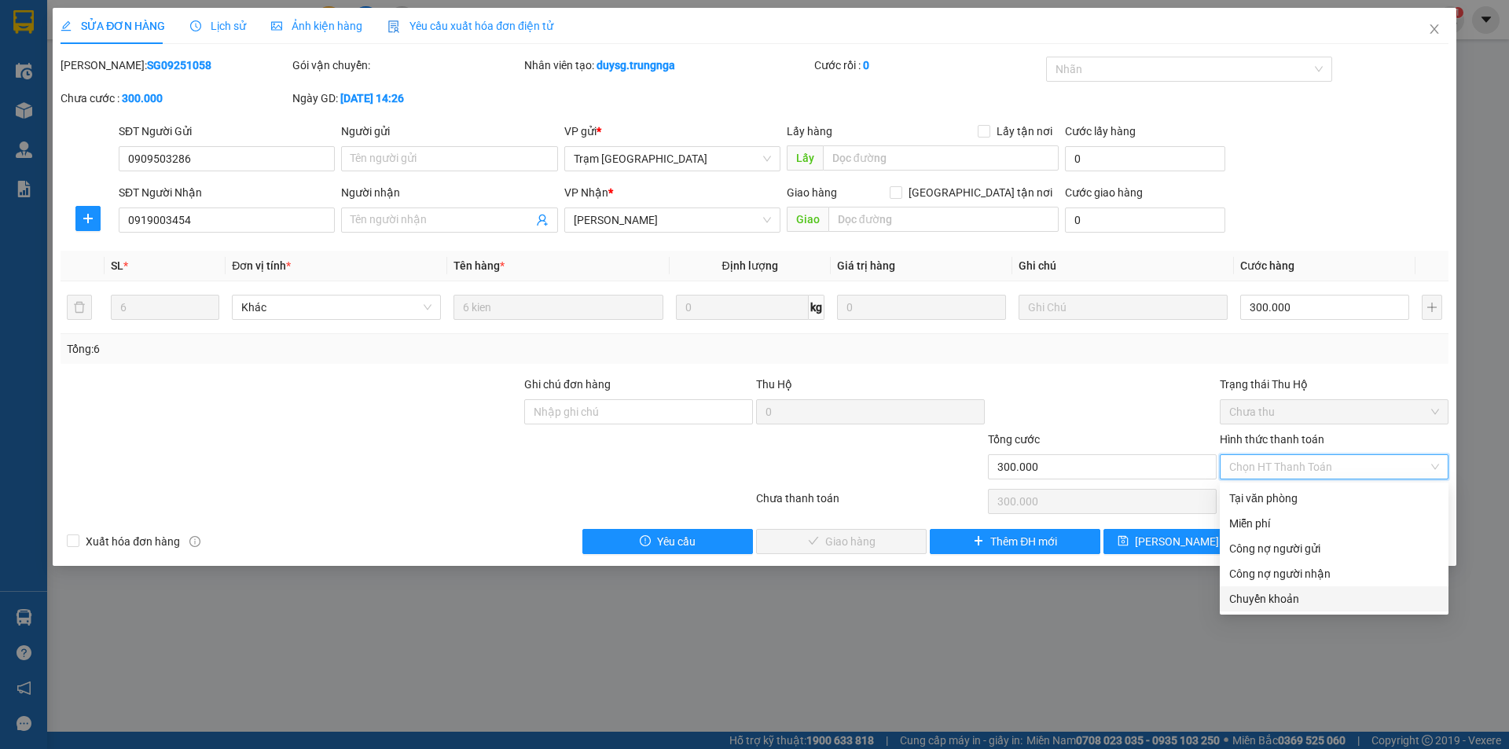
click at [1284, 599] on div "Chuyển khoản" at bounding box center [1334, 598] width 210 height 17
type input "0"
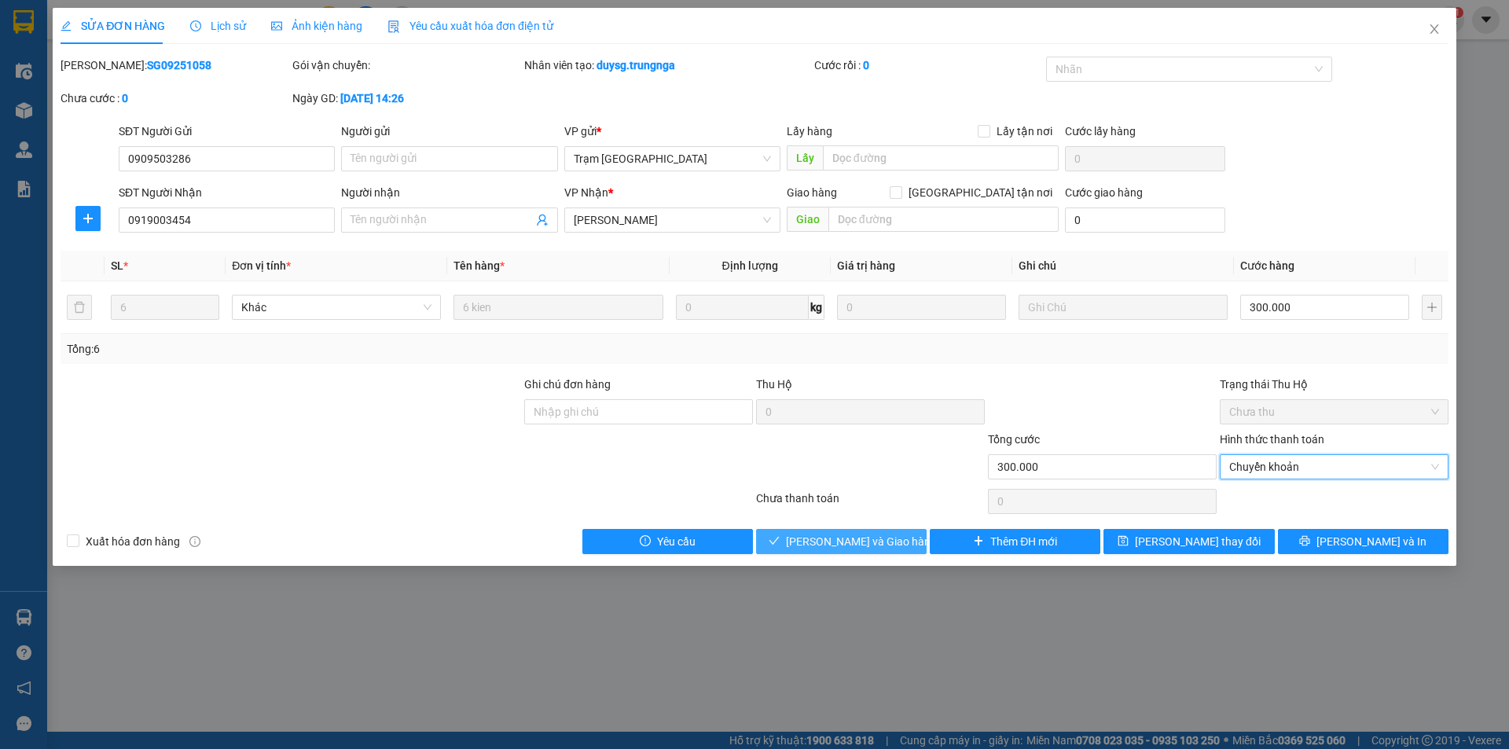
click at [861, 546] on span "[PERSON_NAME] và Giao hàng" at bounding box center [861, 541] width 151 height 17
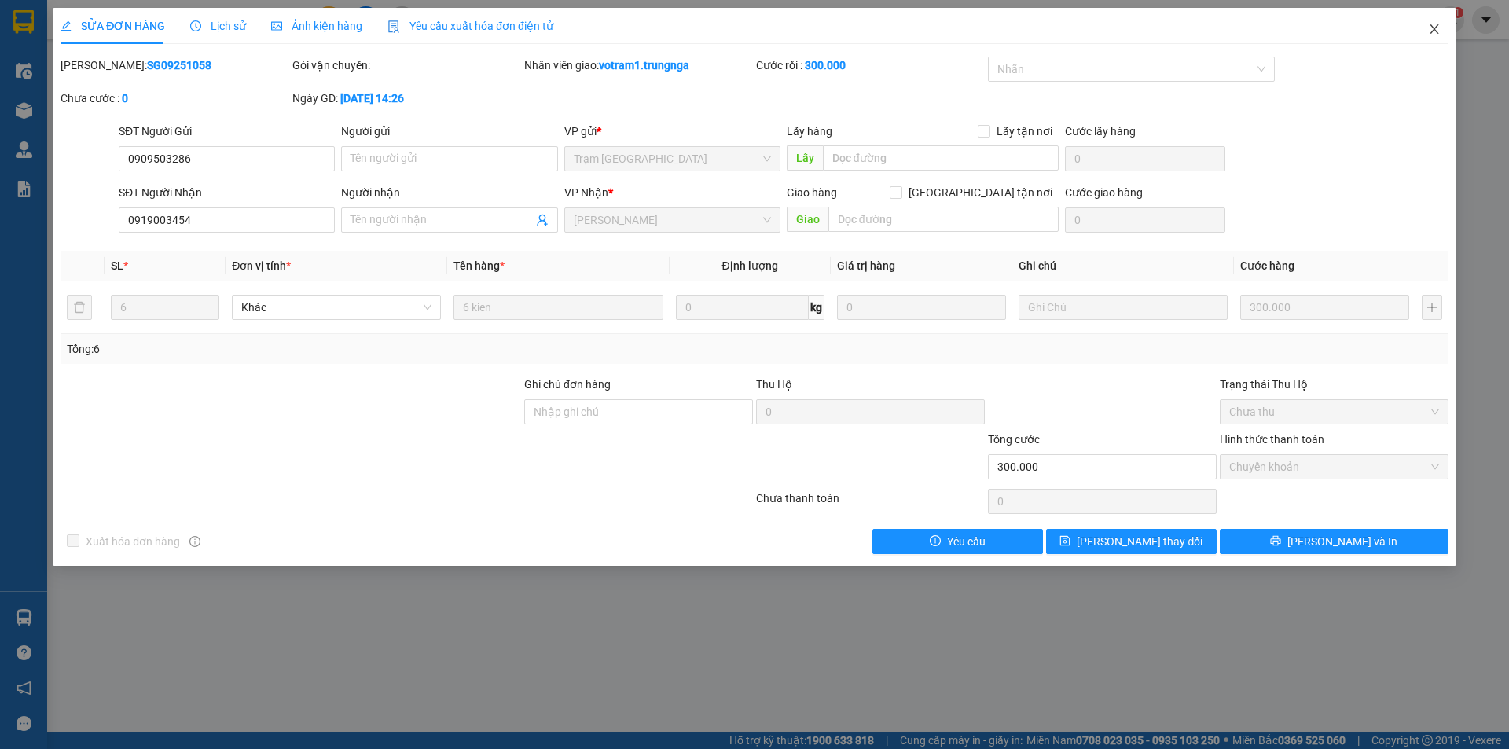
click at [1434, 35] on icon "close" at bounding box center [1434, 29] width 13 height 13
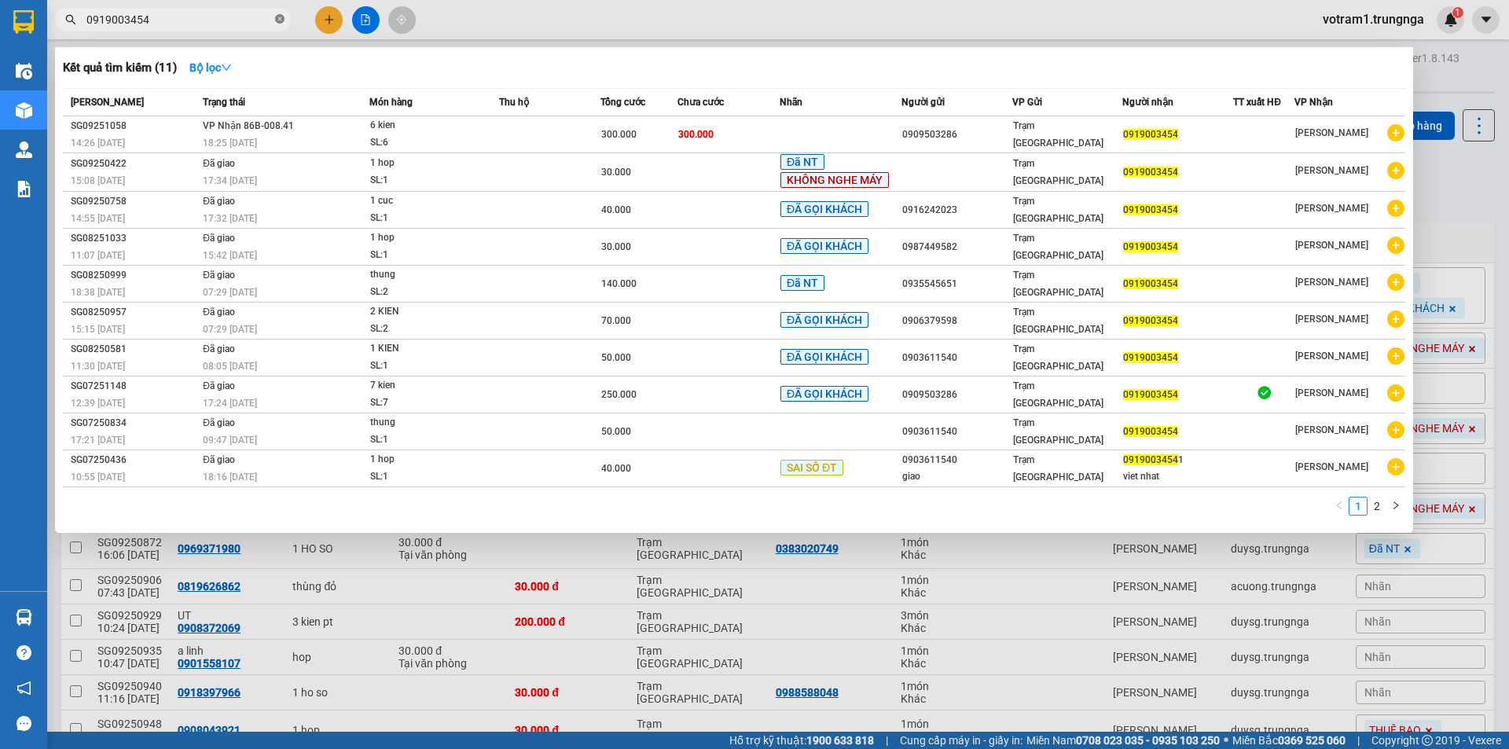
click at [281, 16] on icon "close-circle" at bounding box center [279, 18] width 9 height 9
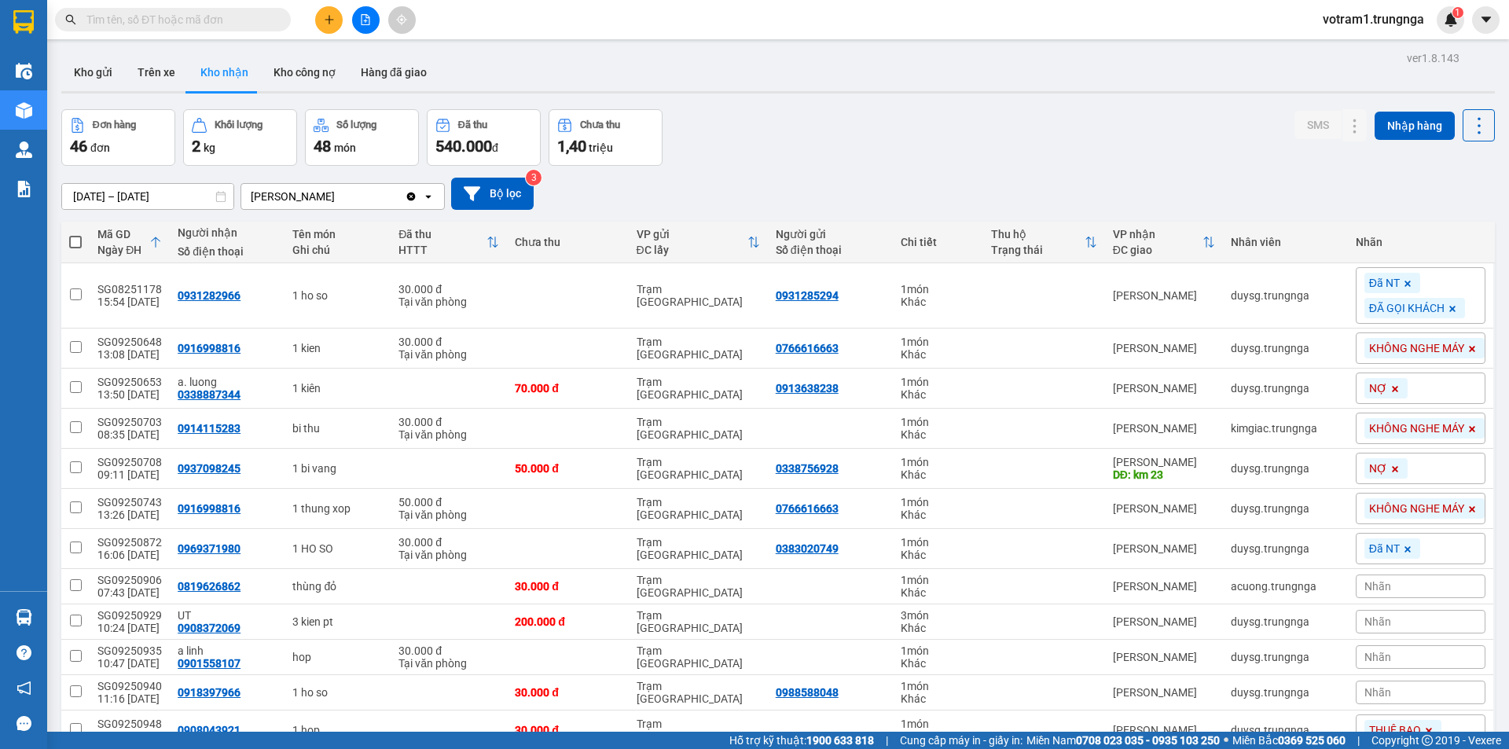
click at [266, 14] on input "text" at bounding box center [178, 19] width 185 height 17
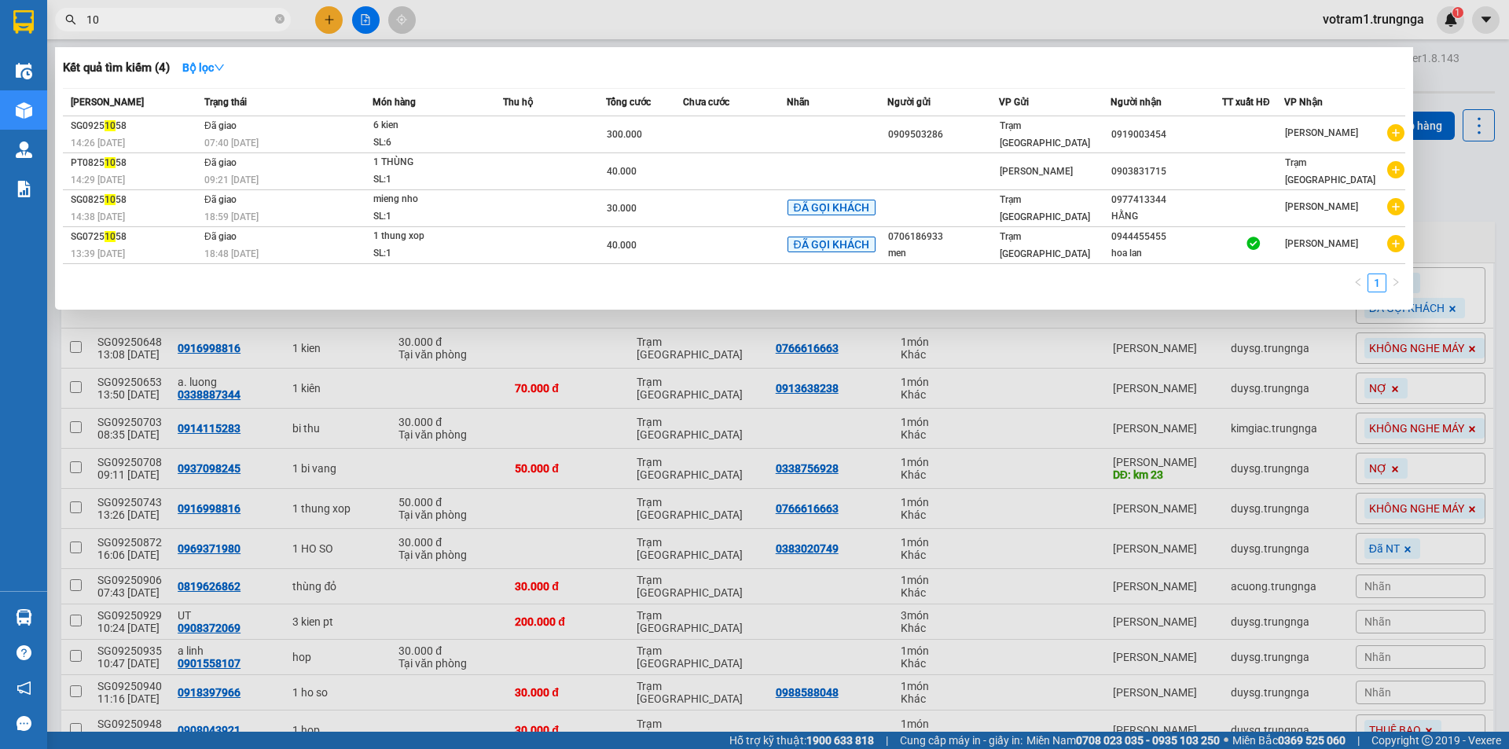
type input "1"
type input "MINH NHA"
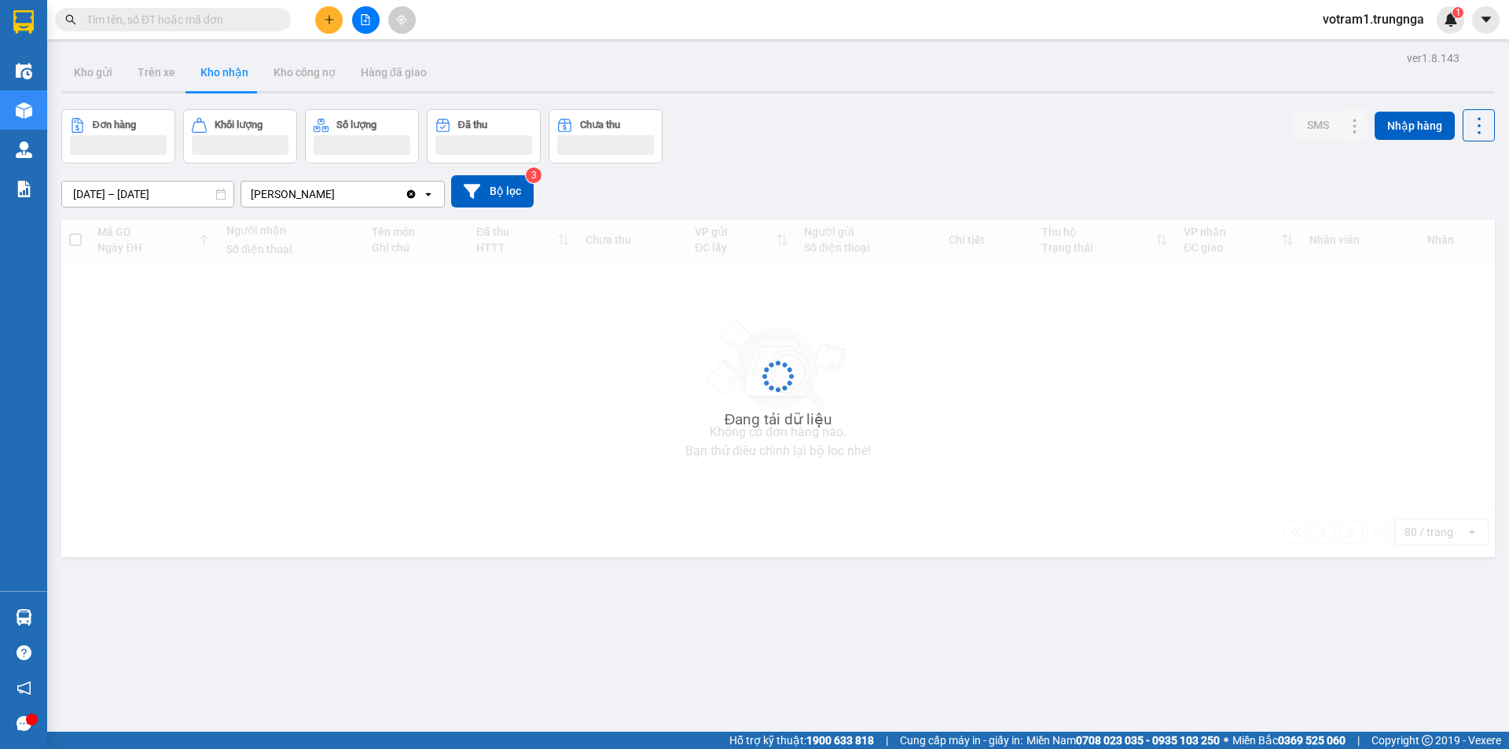
click at [237, 19] on input "text" at bounding box center [178, 19] width 185 height 17
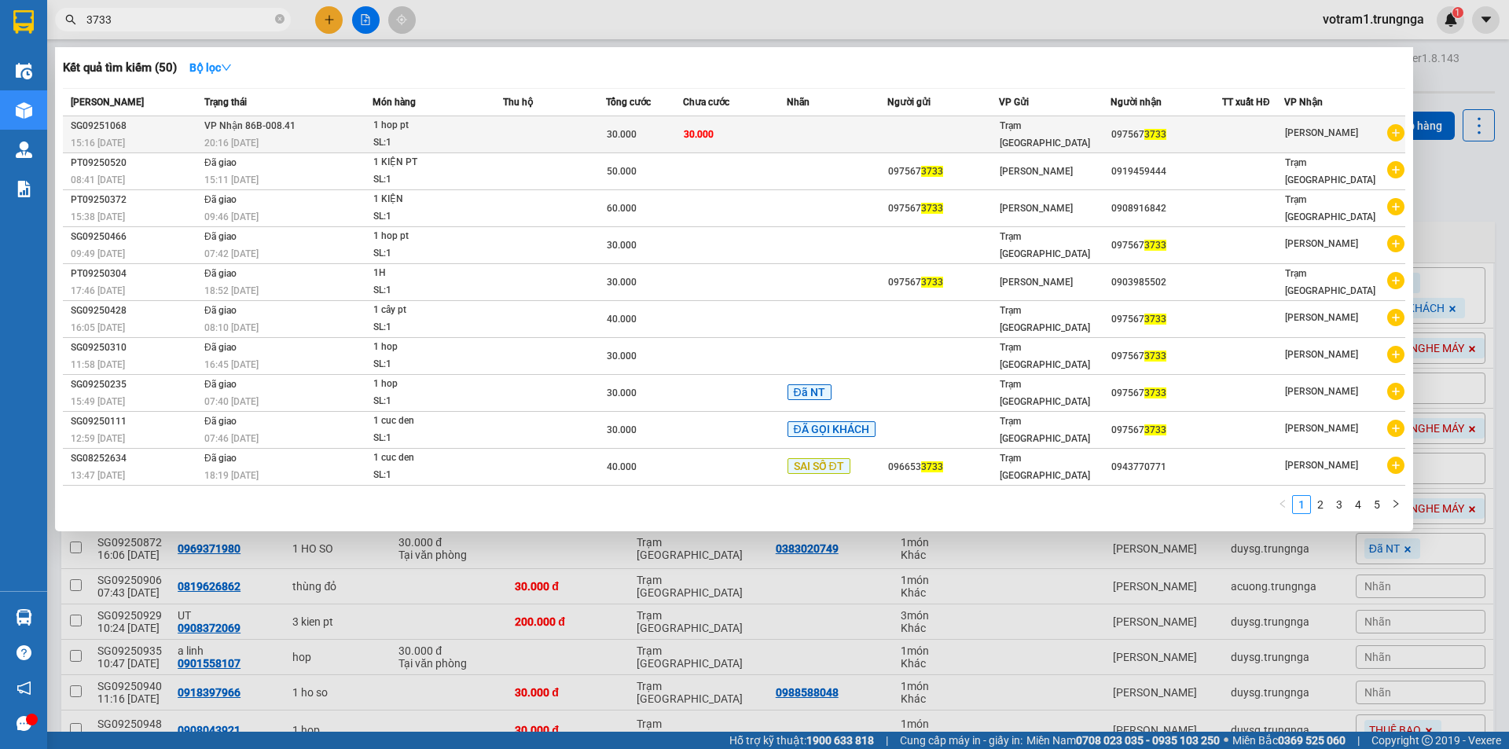
type input "3733"
click at [449, 127] on div "1 hop pt" at bounding box center [432, 125] width 118 height 17
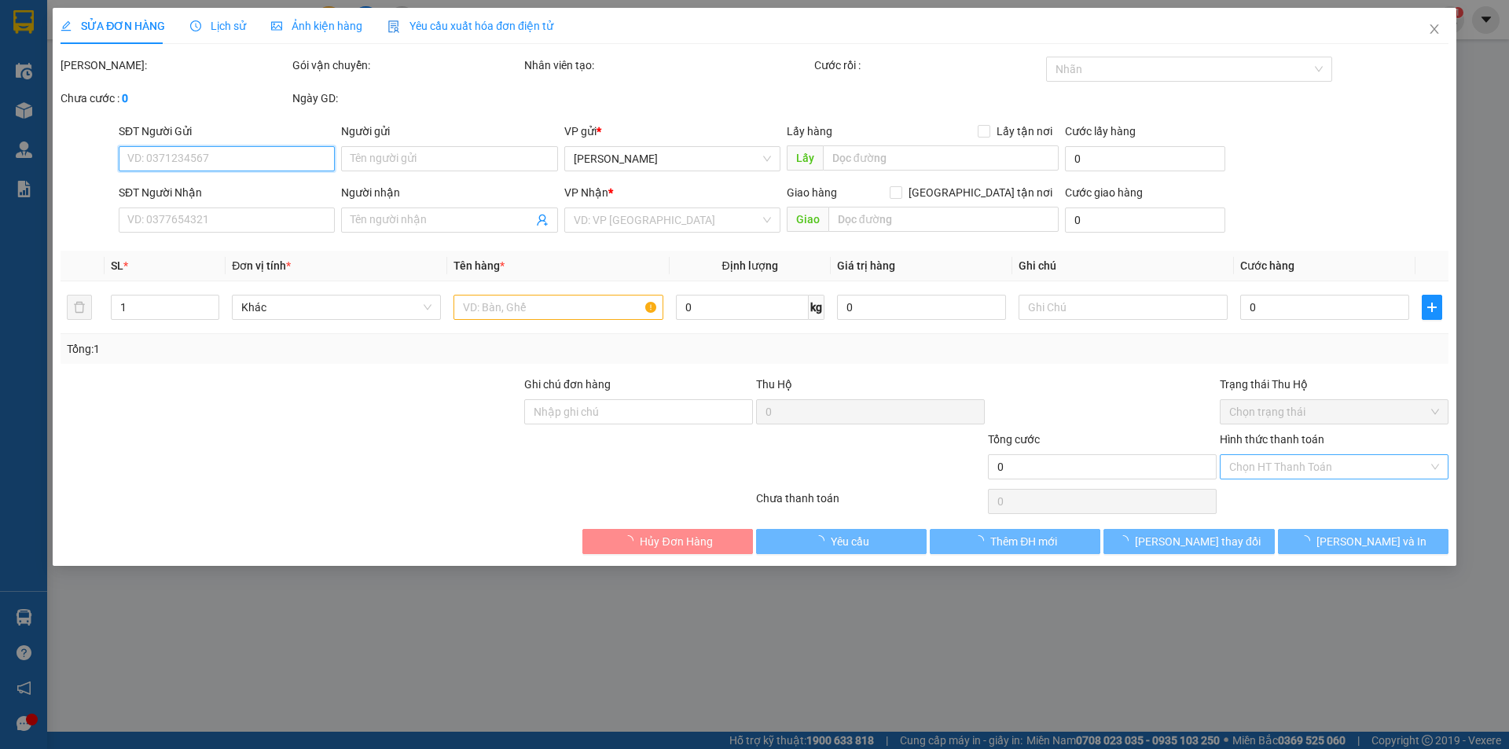
type input "0975673733"
type input "30.000"
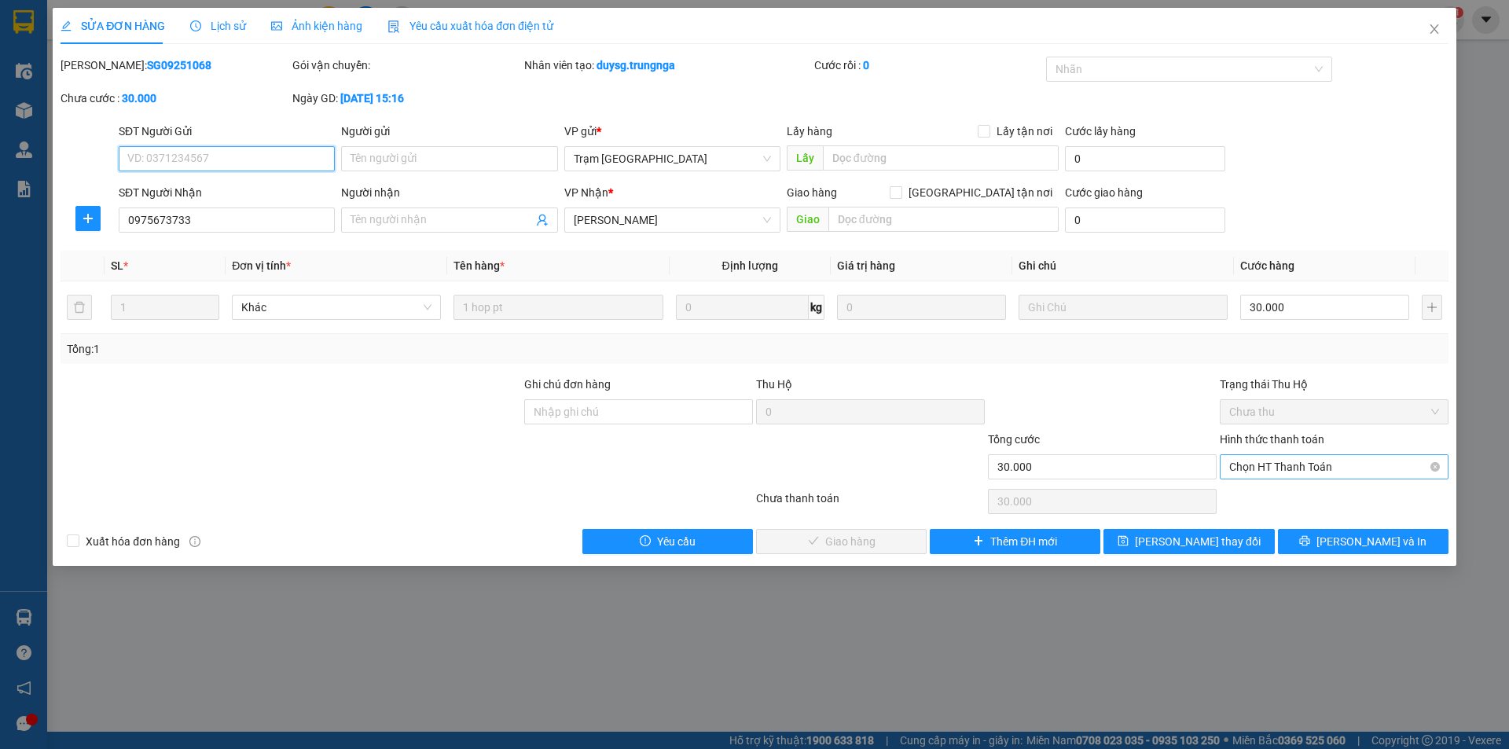
click at [1298, 469] on span "Chọn HT Thanh Toán" at bounding box center [1334, 467] width 210 height 24
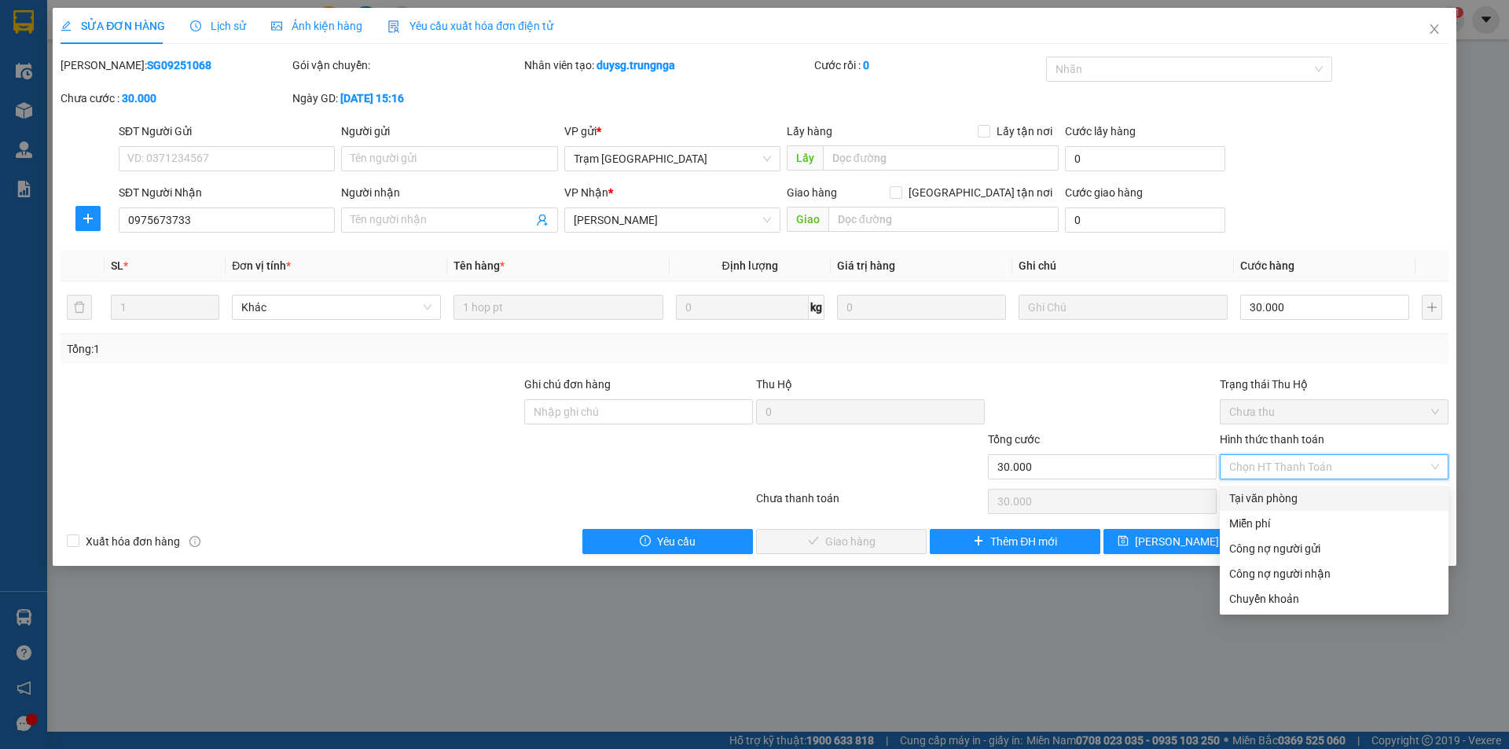
click at [1273, 504] on div "Tại văn phòng" at bounding box center [1334, 498] width 210 height 17
type input "0"
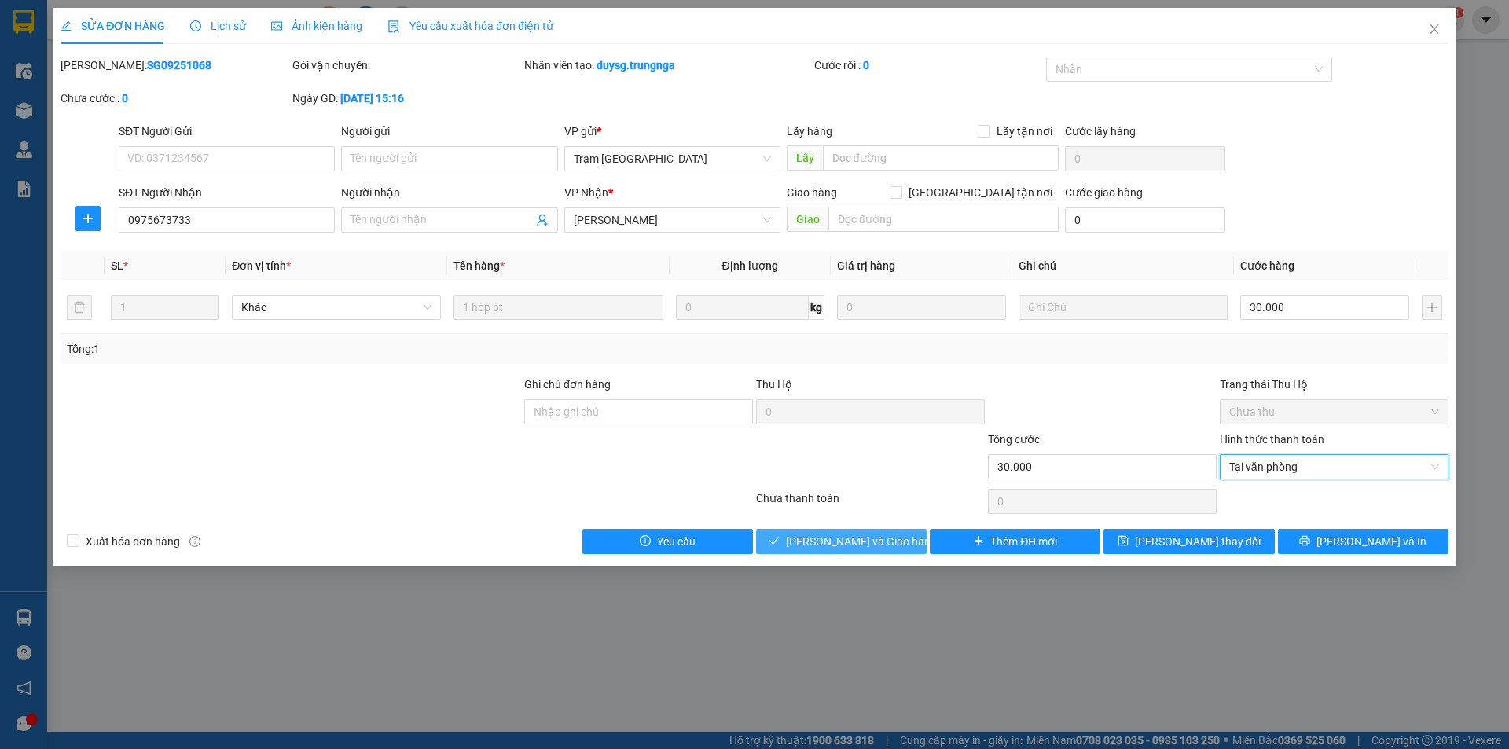
click at [843, 539] on span "[PERSON_NAME] và Giao hàng" at bounding box center [861, 541] width 151 height 17
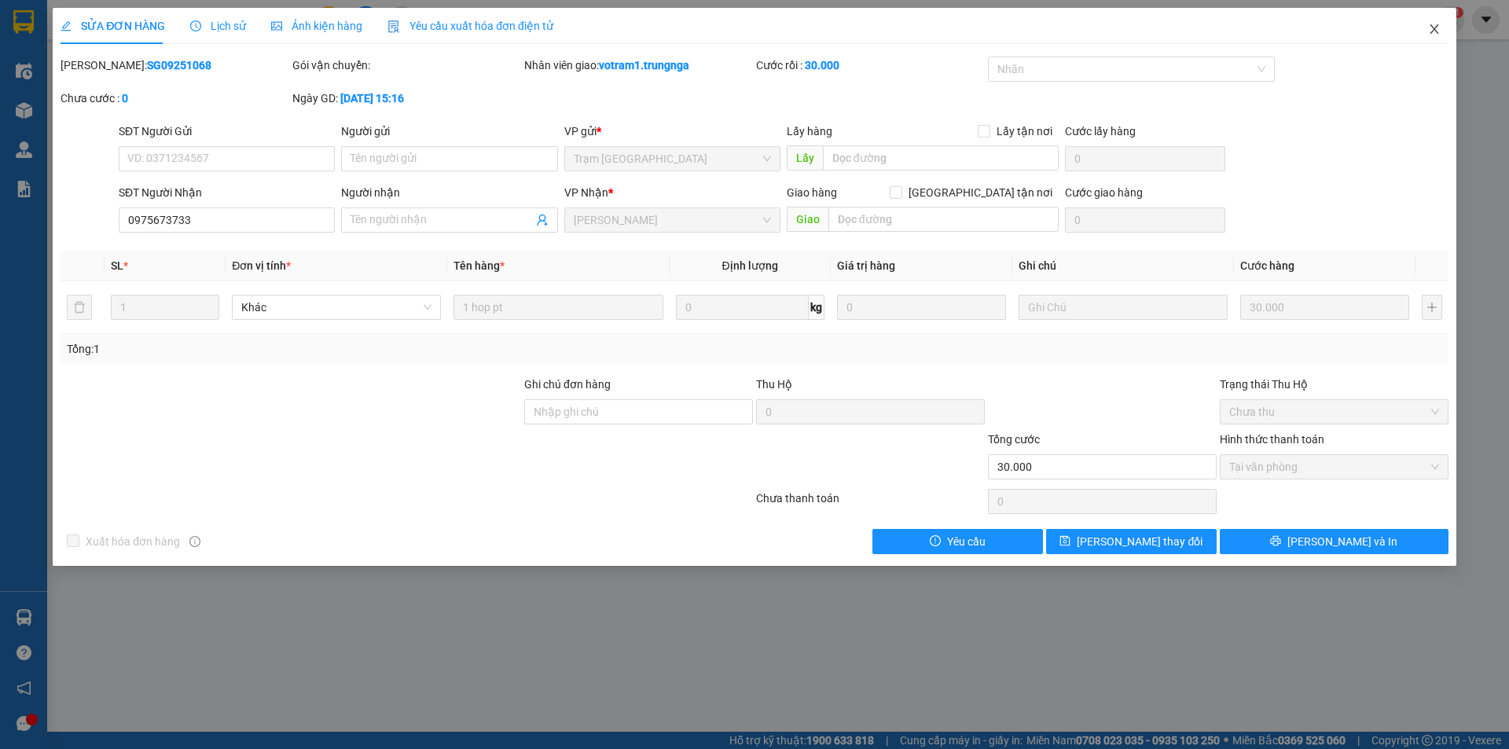
click at [1438, 30] on icon "close" at bounding box center [1434, 29] width 13 height 13
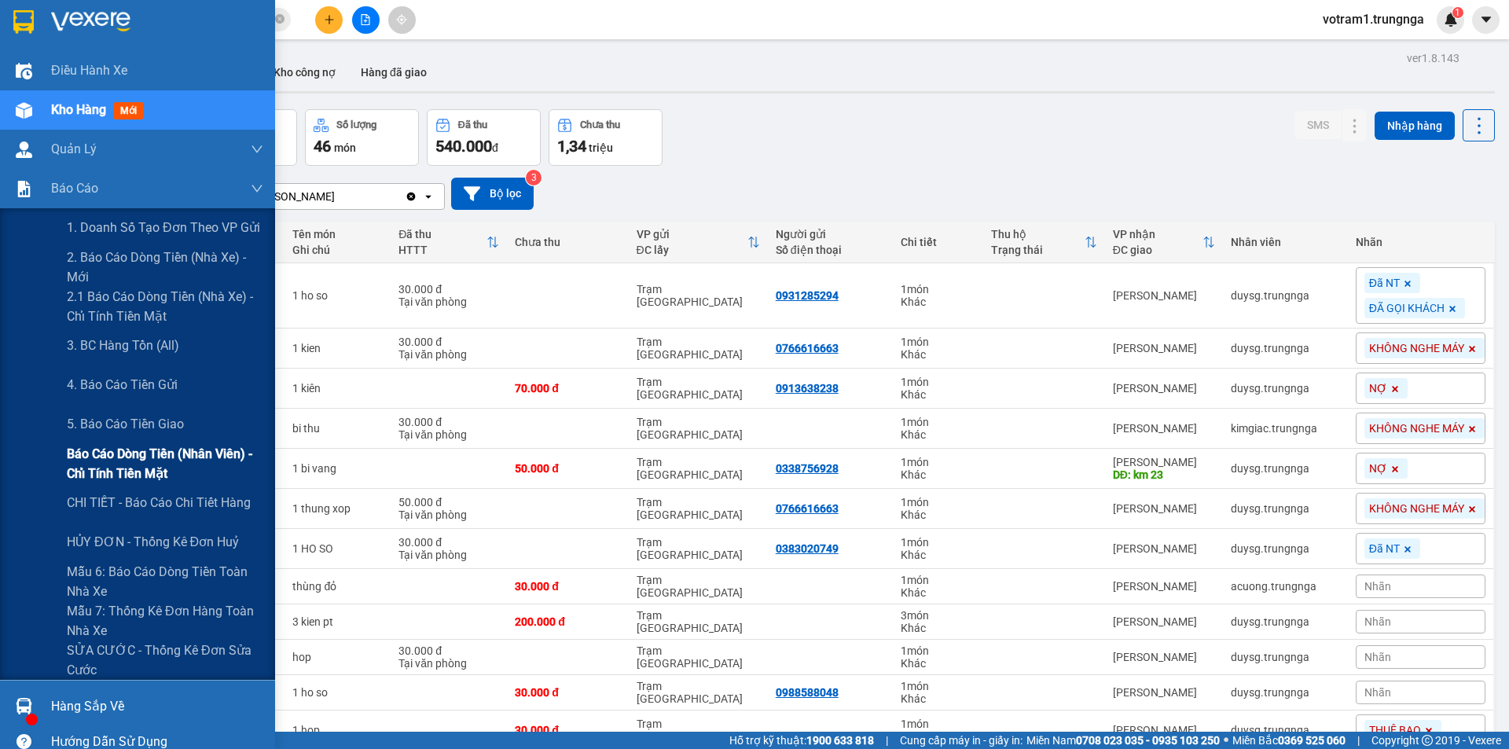
click at [115, 455] on span "Báo cáo dòng tiền (nhân viên) - chỉ tính tiền mặt" at bounding box center [165, 463] width 196 height 39
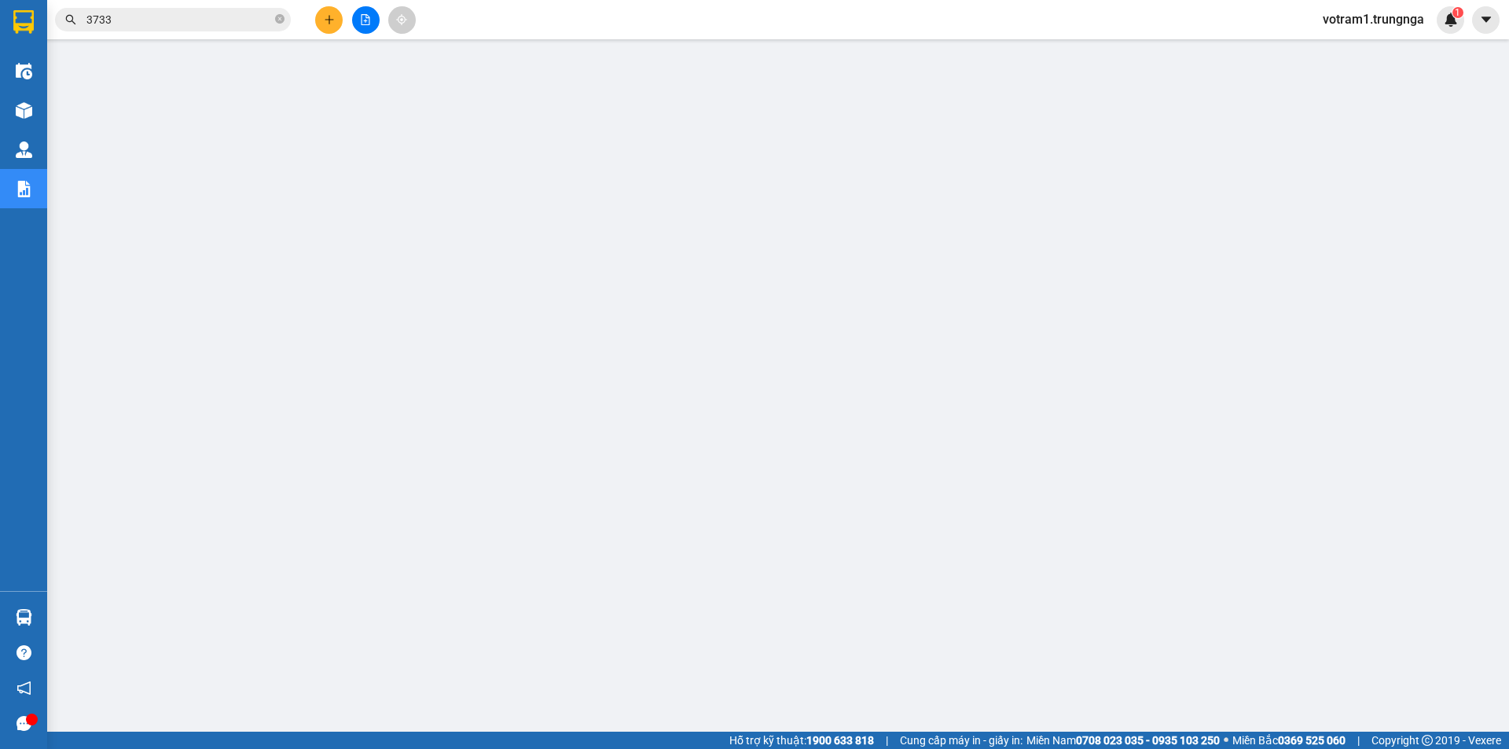
click at [283, 21] on icon "close-circle" at bounding box center [279, 18] width 9 height 9
click at [229, 28] on span at bounding box center [173, 20] width 236 height 24
click at [199, 12] on input "text" at bounding box center [178, 19] width 185 height 17
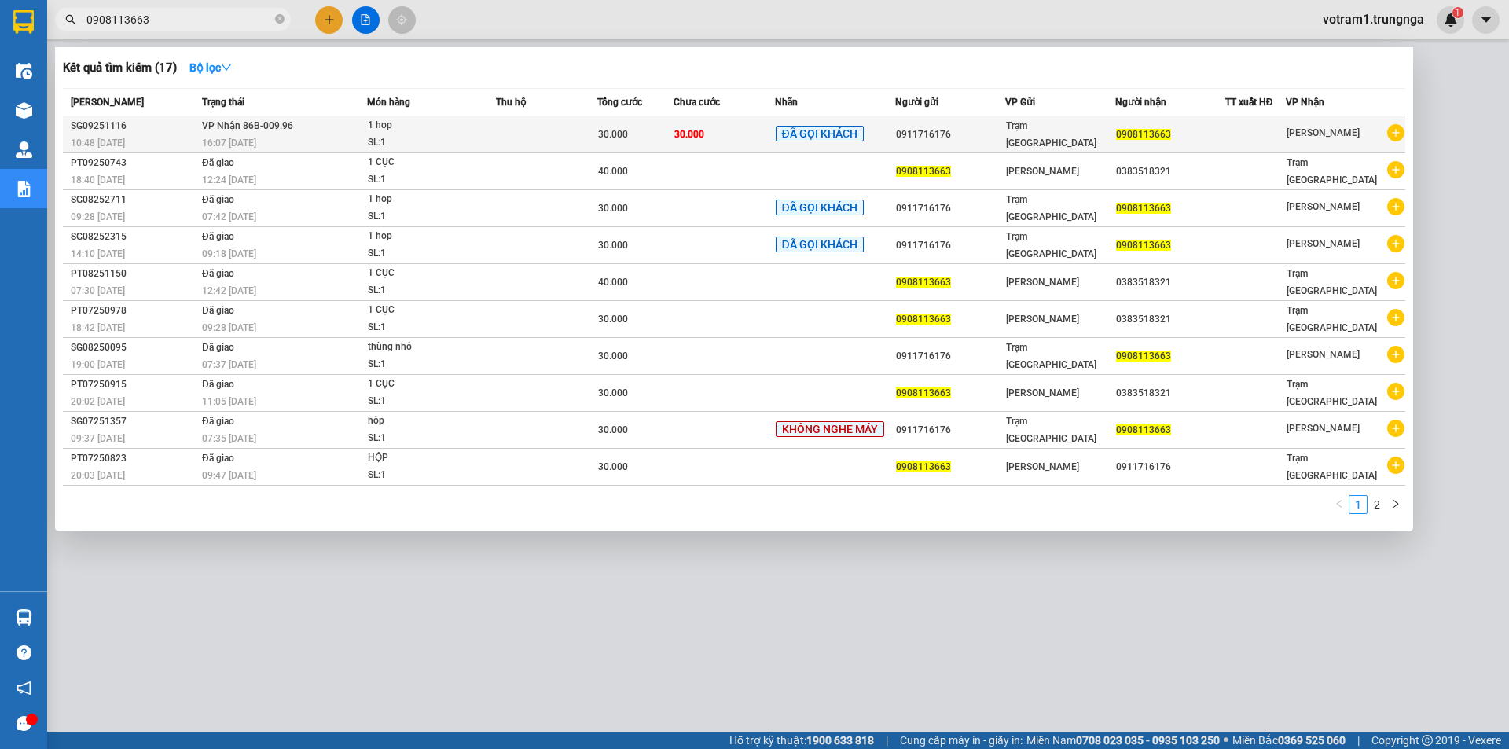
type input "0908113663"
click at [493, 126] on span "1 hop SL: 1" at bounding box center [431, 134] width 127 height 34
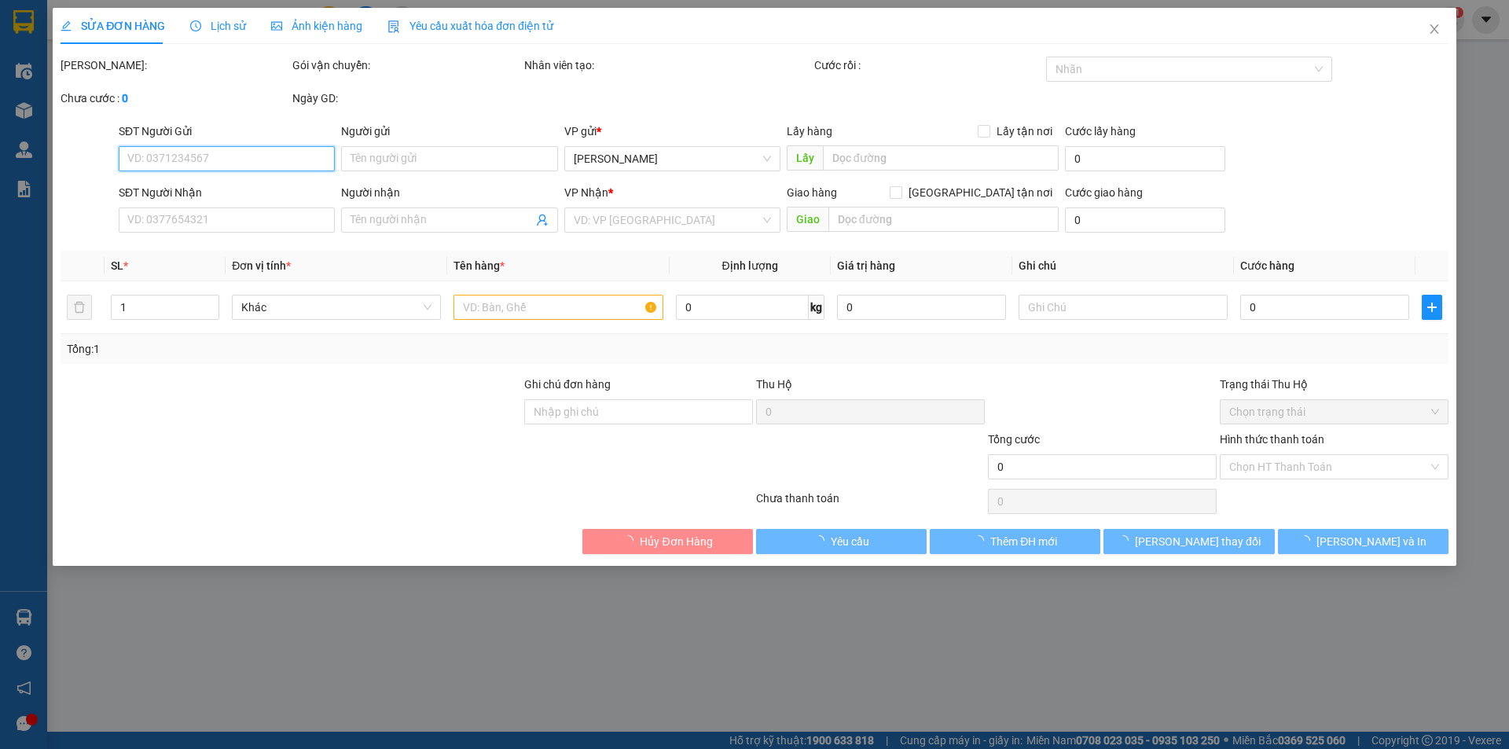
type input "0911716176"
type input "0908113663"
type input "30.000"
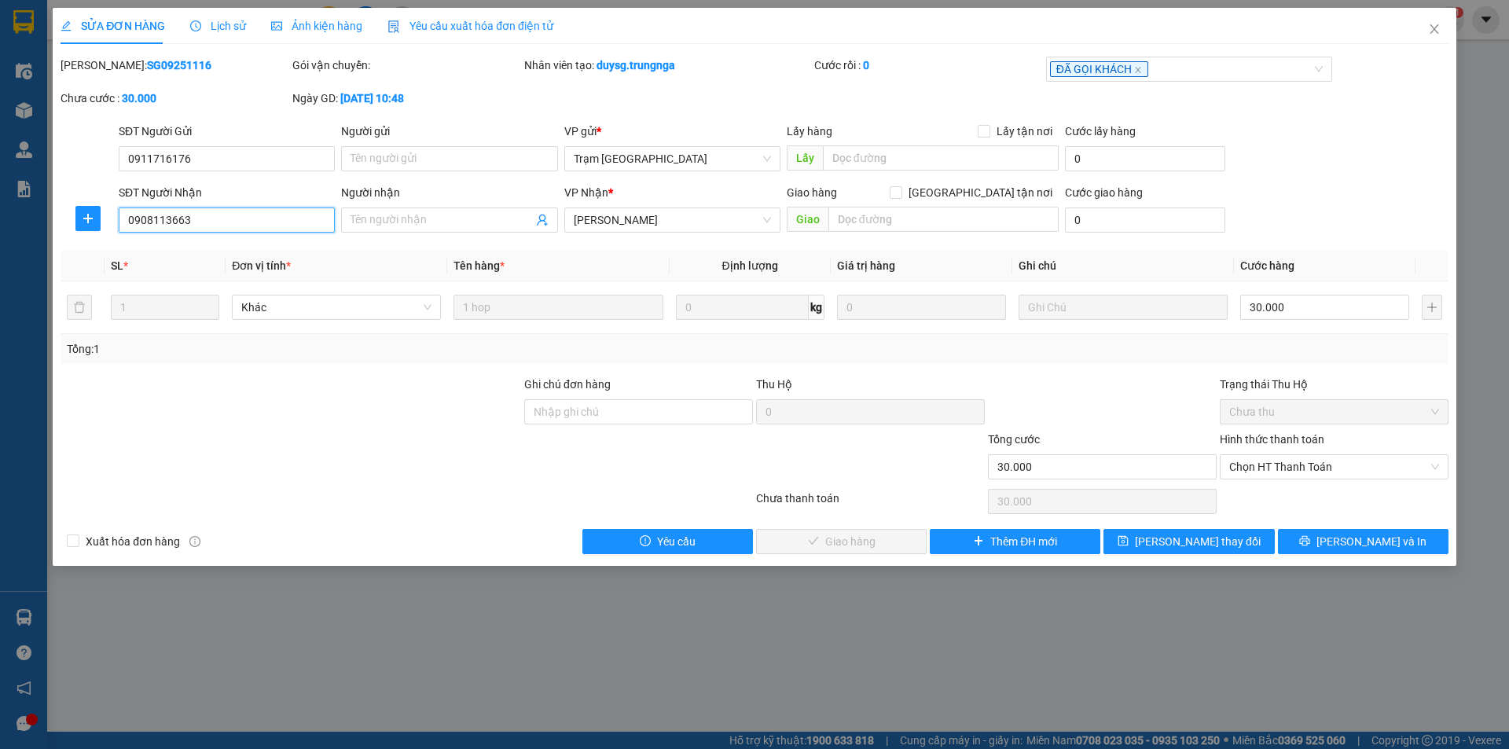
click at [191, 226] on input "0908113663" at bounding box center [227, 220] width 216 height 25
click at [666, 415] on input "Ghi chú đơn hàng" at bounding box center [638, 411] width 229 height 25
click at [1272, 465] on span "Chọn HT Thanh Toán" at bounding box center [1334, 467] width 210 height 24
type input "A KÍNH"
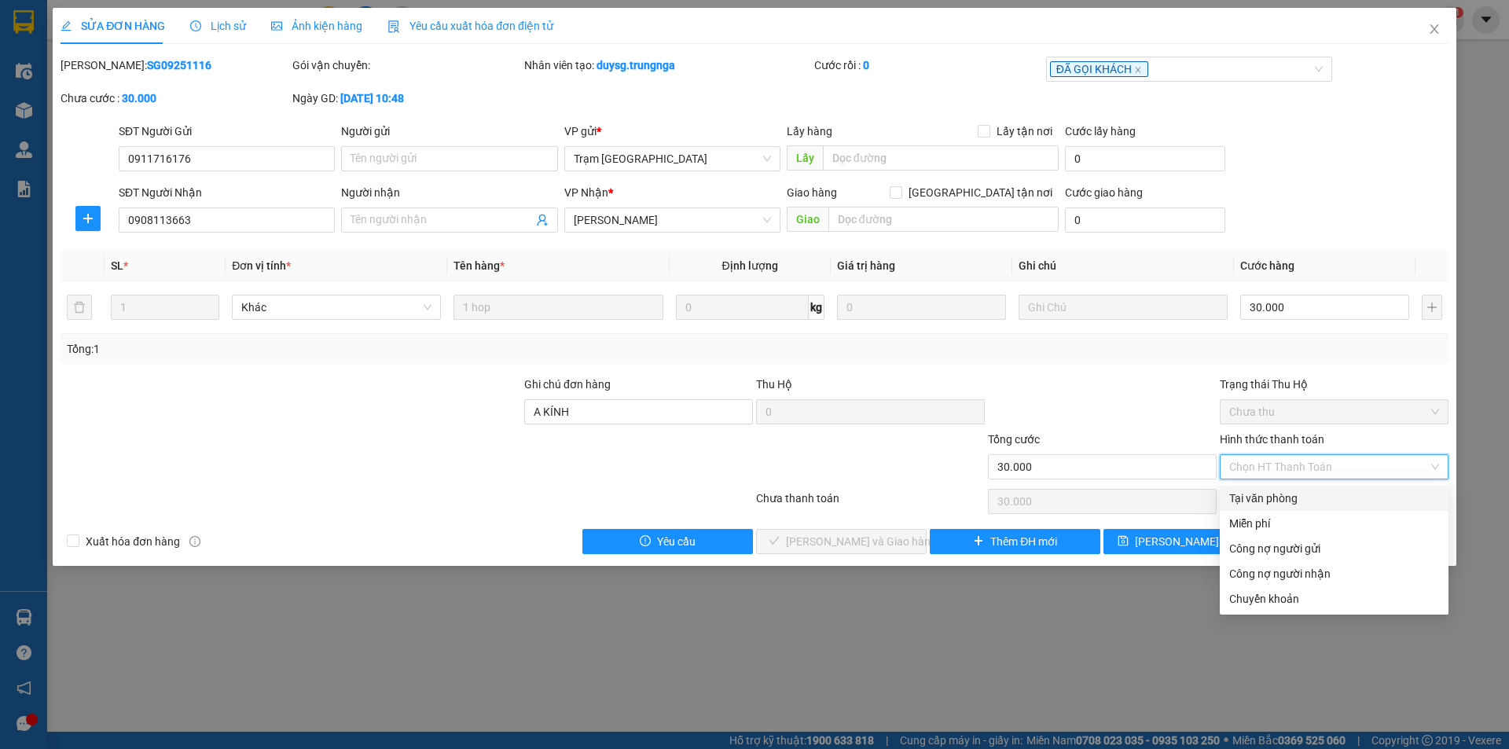
click at [1280, 497] on div "Tại văn phòng" at bounding box center [1334, 498] width 210 height 17
type input "0"
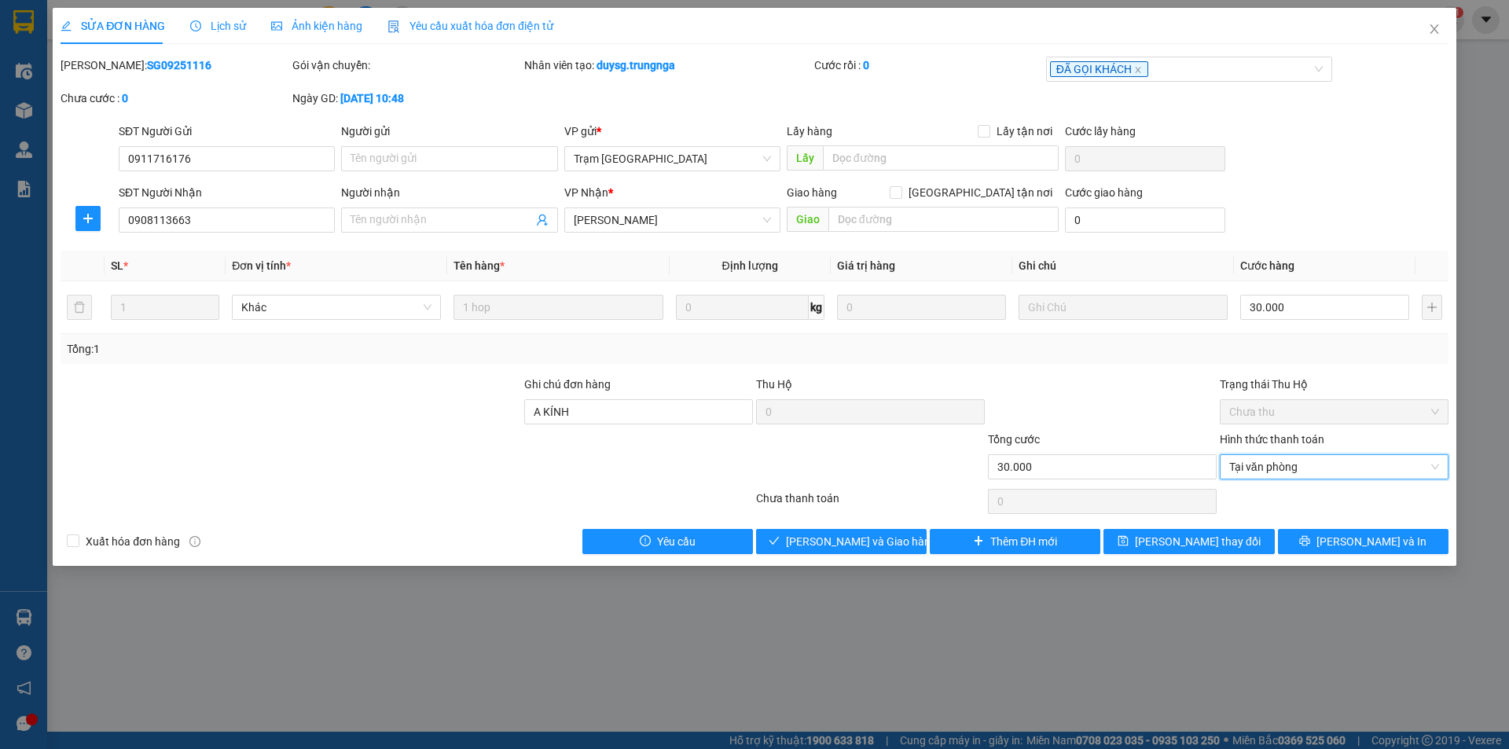
click at [1136, 417] on div at bounding box center [1102, 403] width 232 height 55
click at [1339, 470] on span "Tại văn phòng" at bounding box center [1334, 467] width 210 height 24
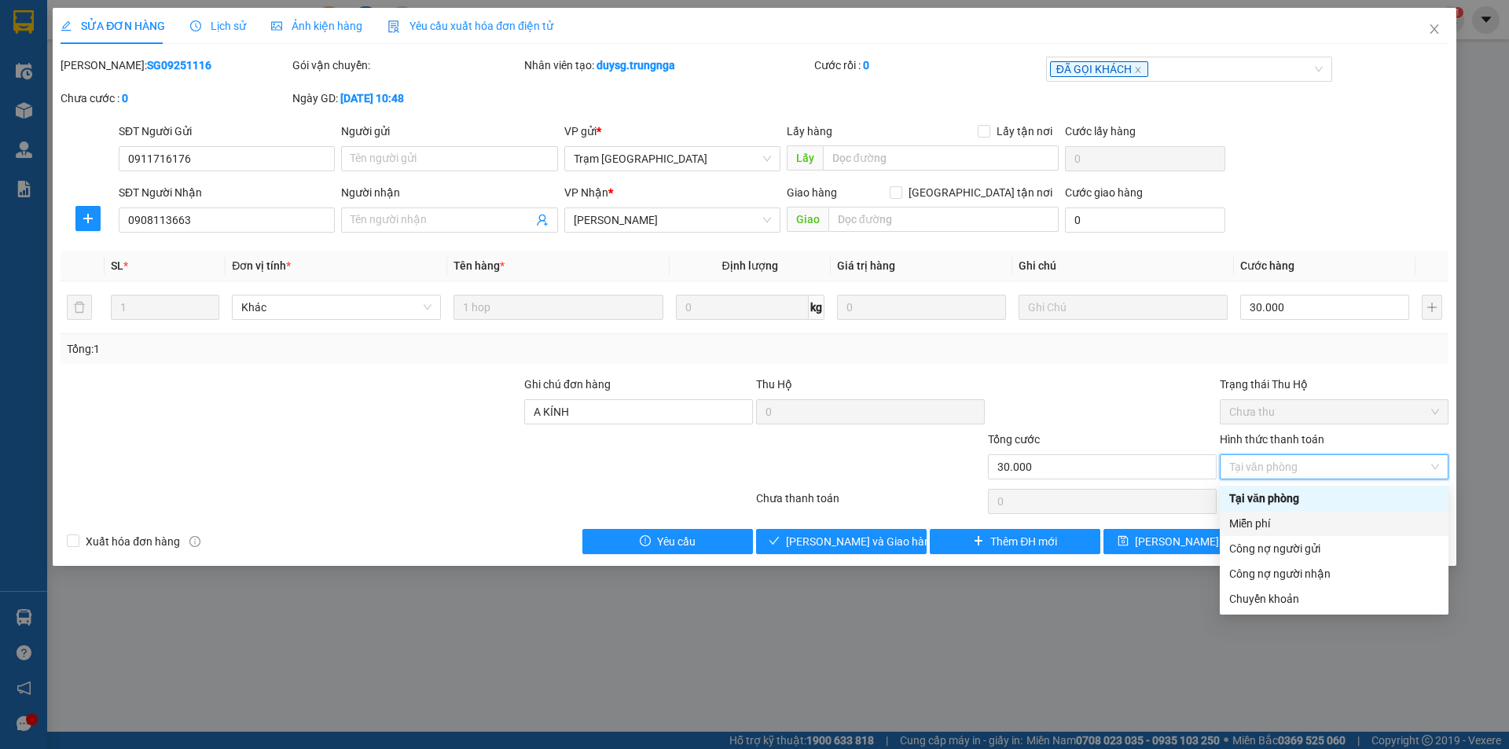
click at [1312, 513] on div "Miễn phí" at bounding box center [1334, 523] width 229 height 25
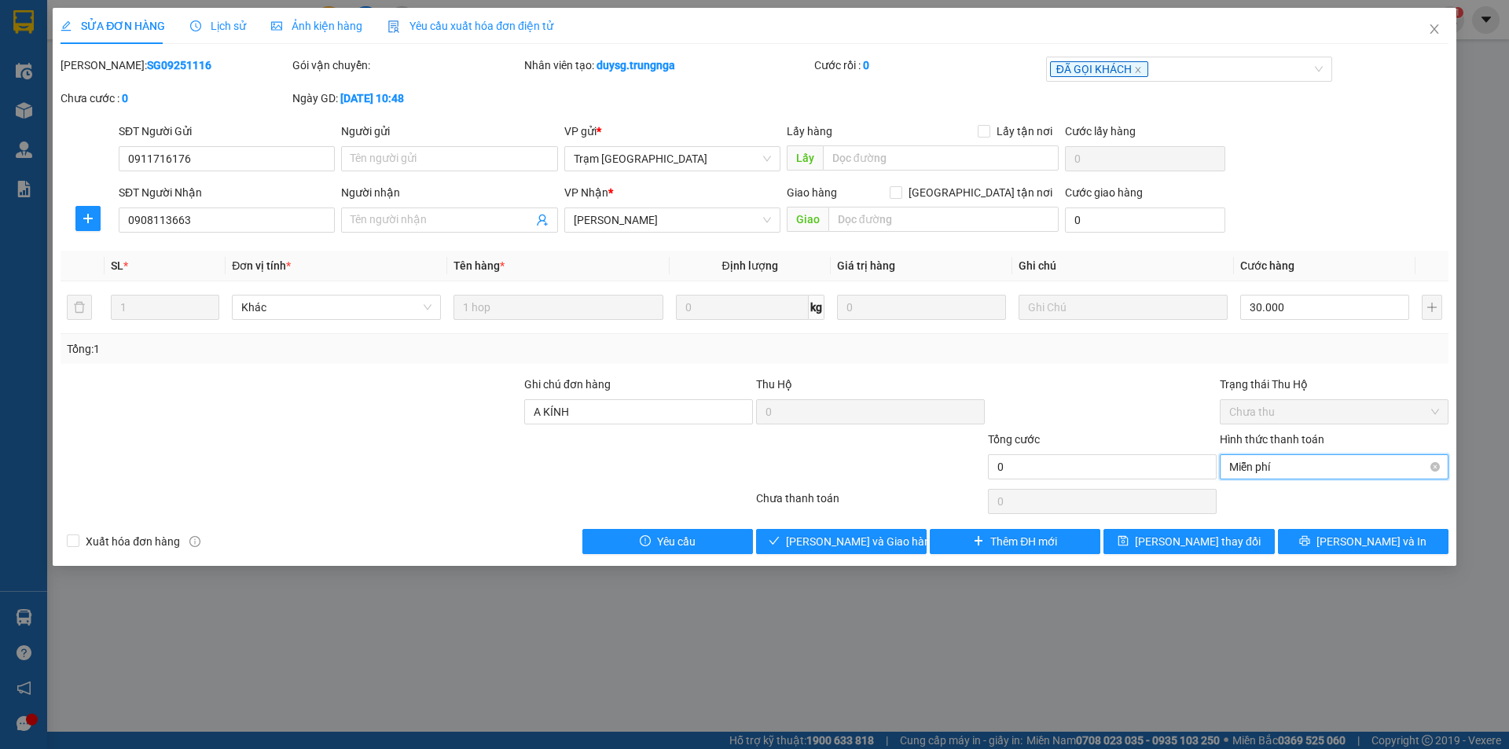
click at [1316, 476] on span "Miễn phí" at bounding box center [1334, 467] width 210 height 24
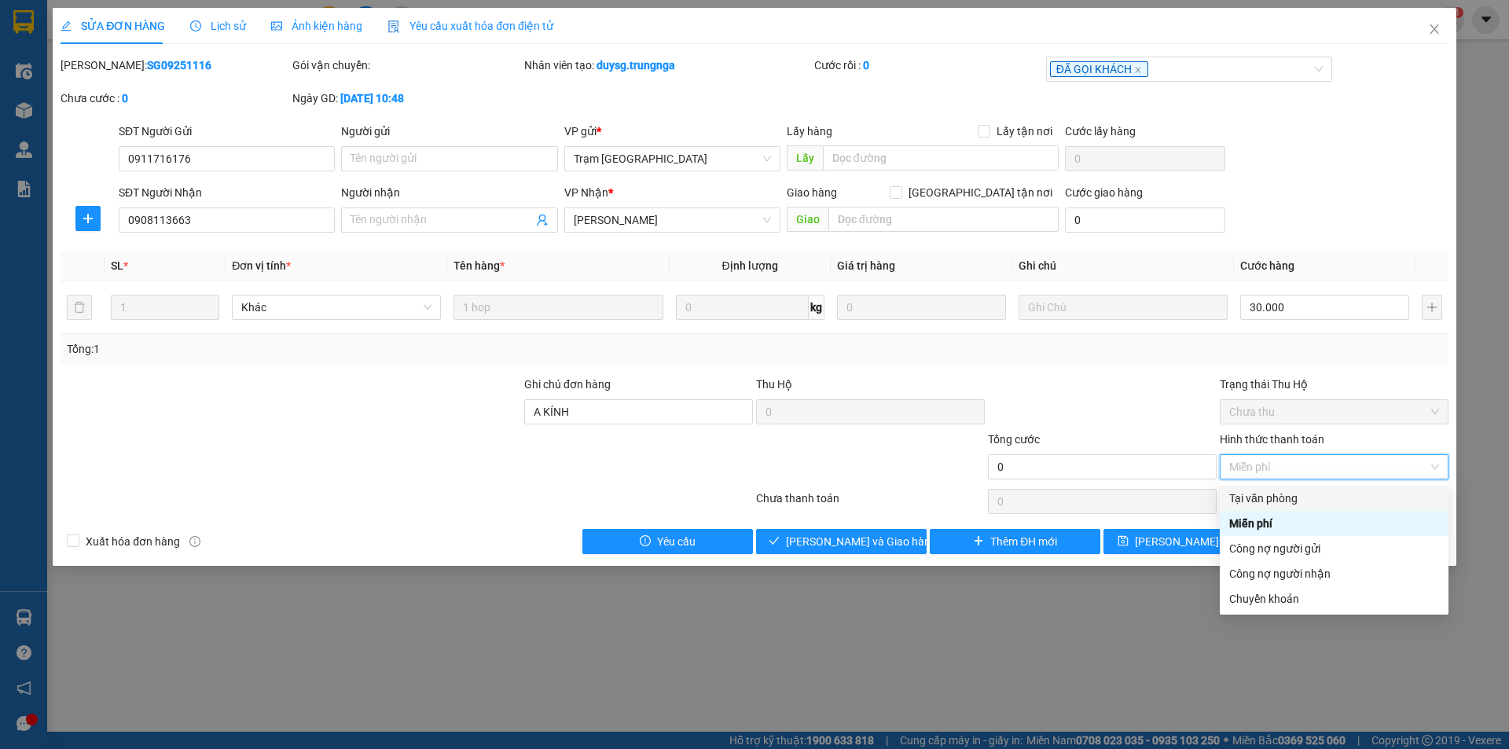
click at [1316, 498] on div "Tại văn phòng" at bounding box center [1334, 498] width 210 height 17
type input "30.000"
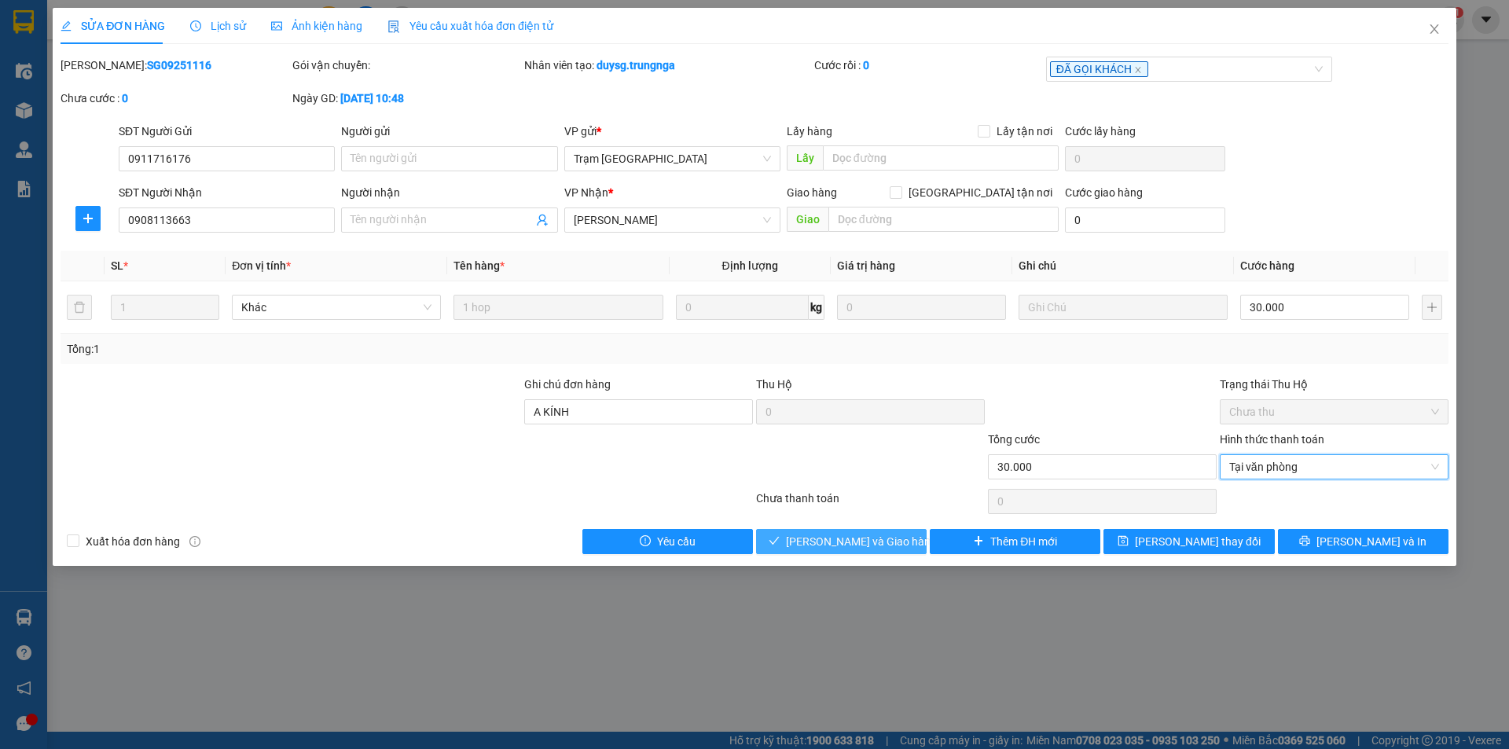
click at [883, 539] on span "[PERSON_NAME] và Giao hàng" at bounding box center [861, 541] width 151 height 17
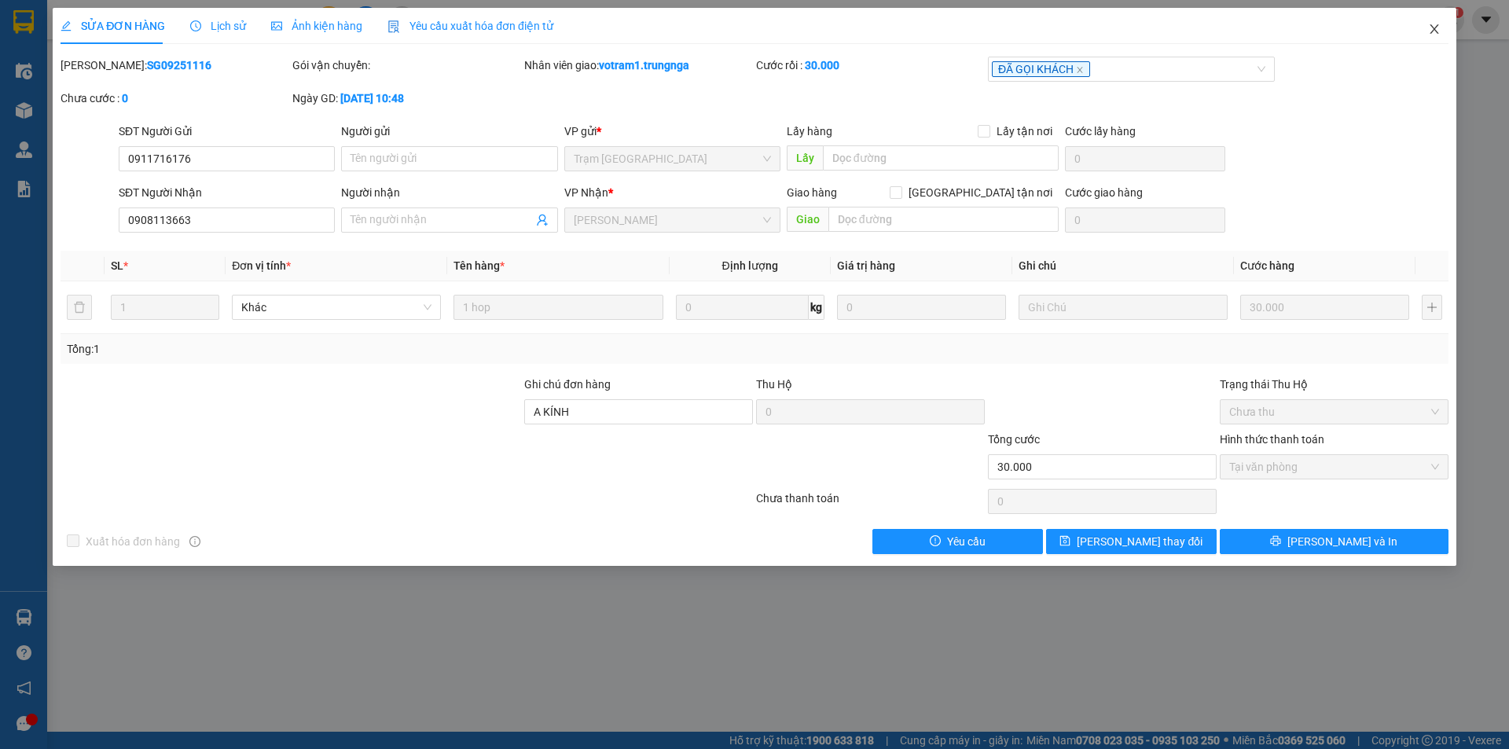
click at [1440, 31] on icon "close" at bounding box center [1434, 29] width 13 height 13
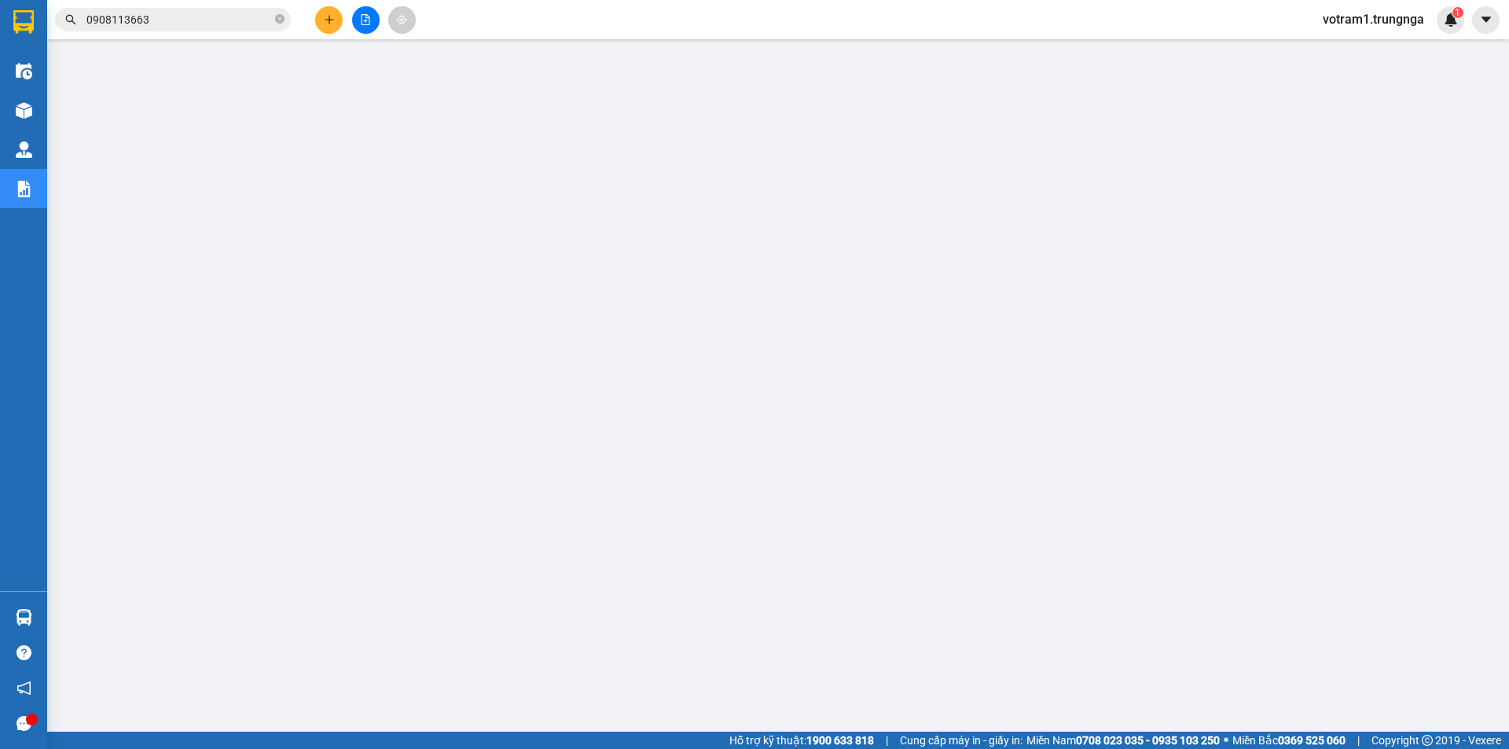
click at [277, 17] on icon "close-circle" at bounding box center [279, 18] width 9 height 9
click at [257, 18] on input "text" at bounding box center [178, 19] width 185 height 17
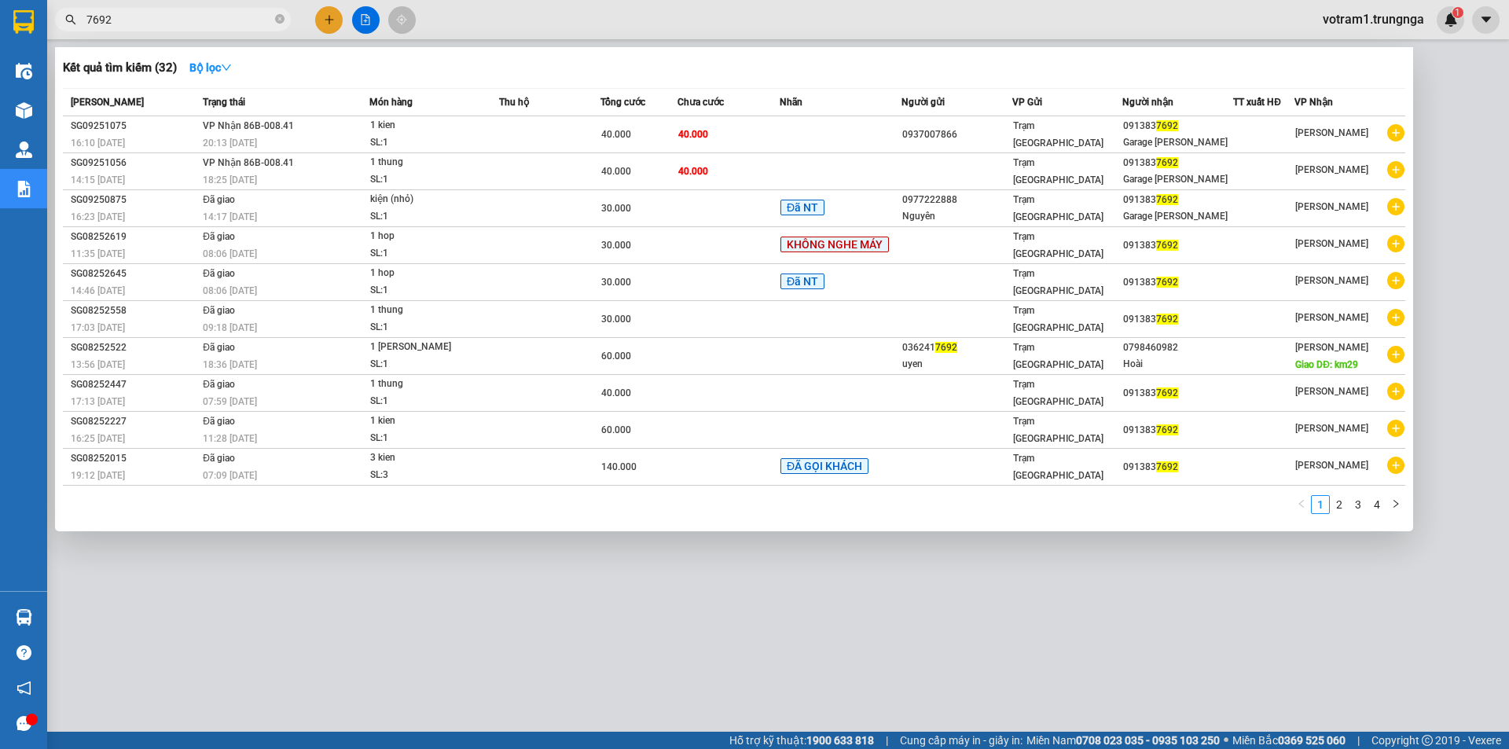
click at [195, 17] on input "7692" at bounding box center [178, 19] width 185 height 17
type input "7"
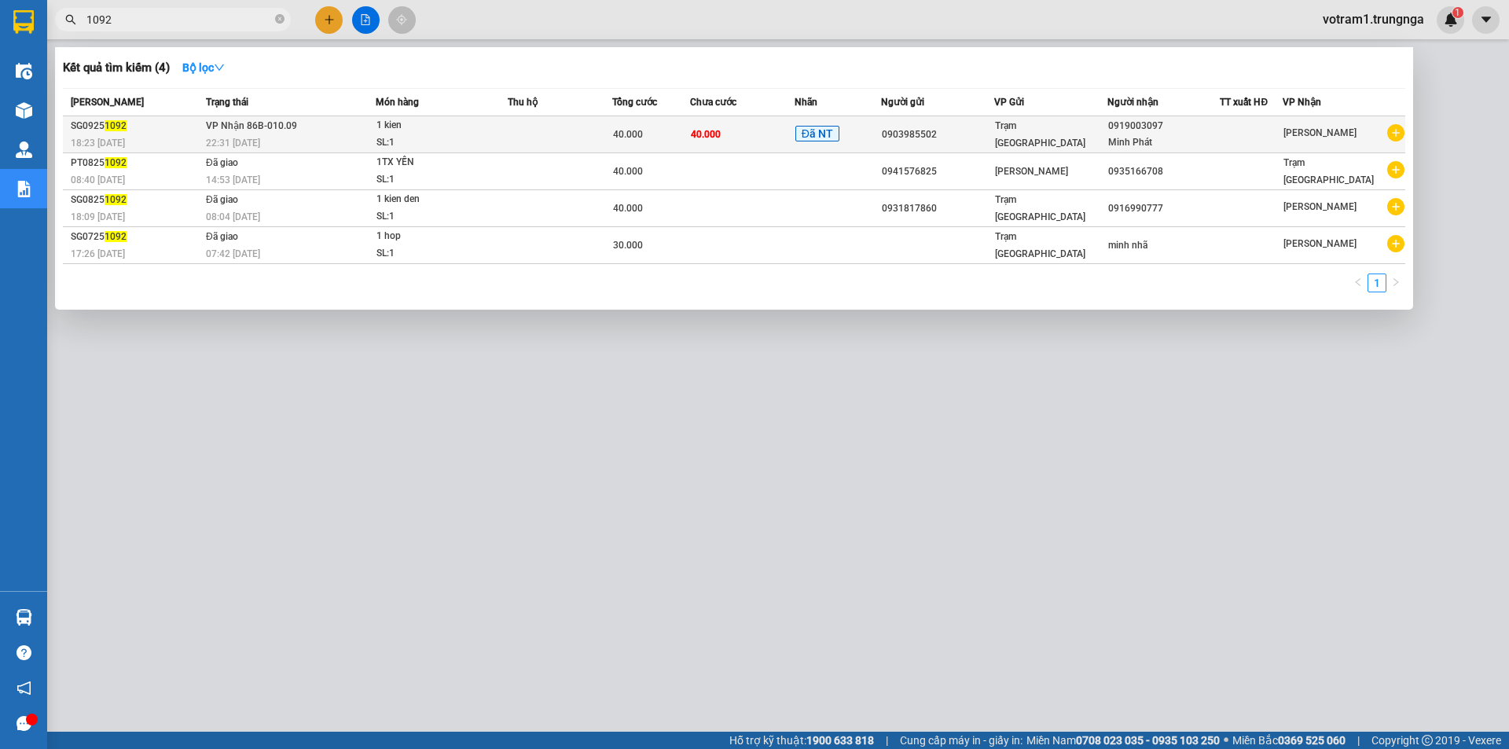
type input "1092"
click at [684, 124] on td "40.000" at bounding box center [651, 134] width 78 height 37
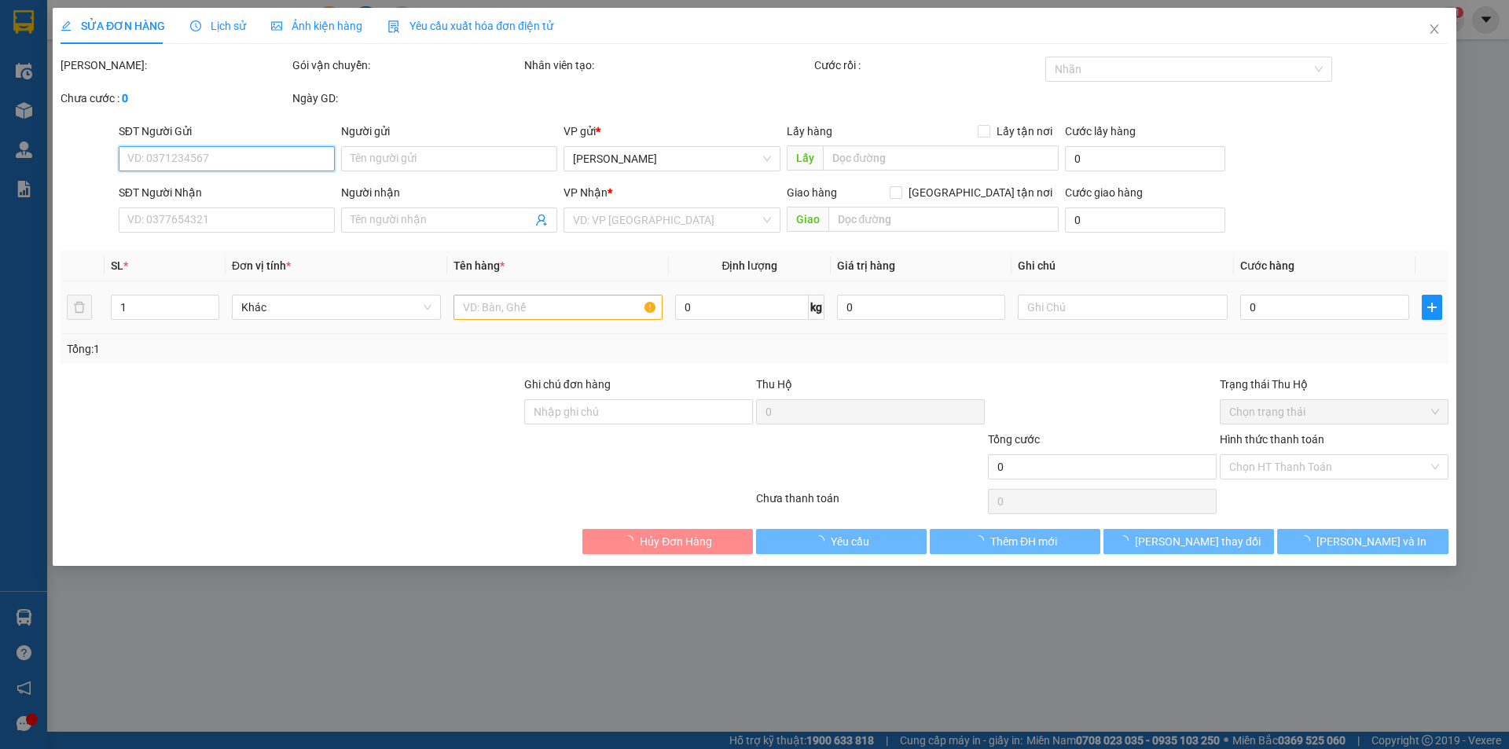
type input "0903985502"
type input "0919003097"
type input "Minh Phát"
type input "40.000"
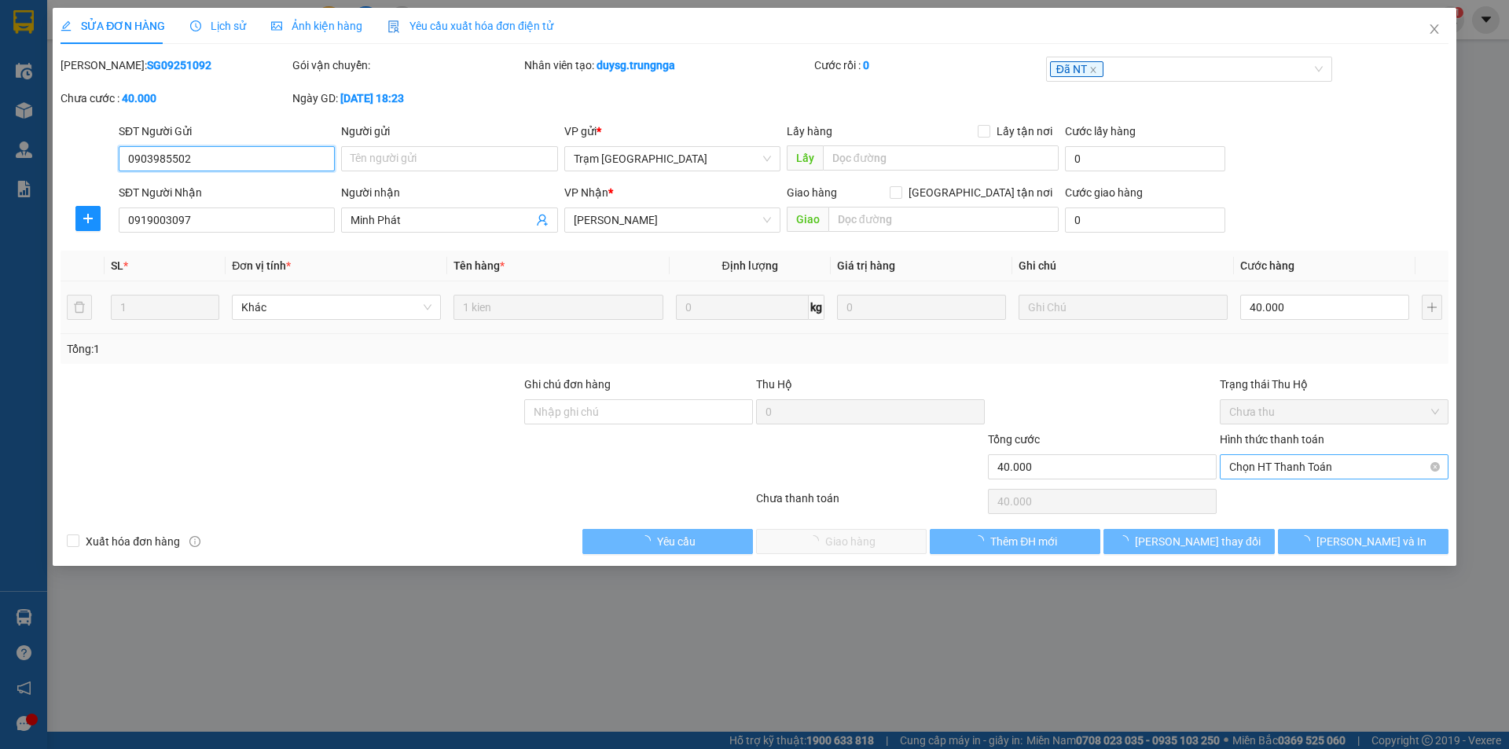
click at [1296, 470] on span "Chọn HT Thanh Toán" at bounding box center [1334, 467] width 210 height 24
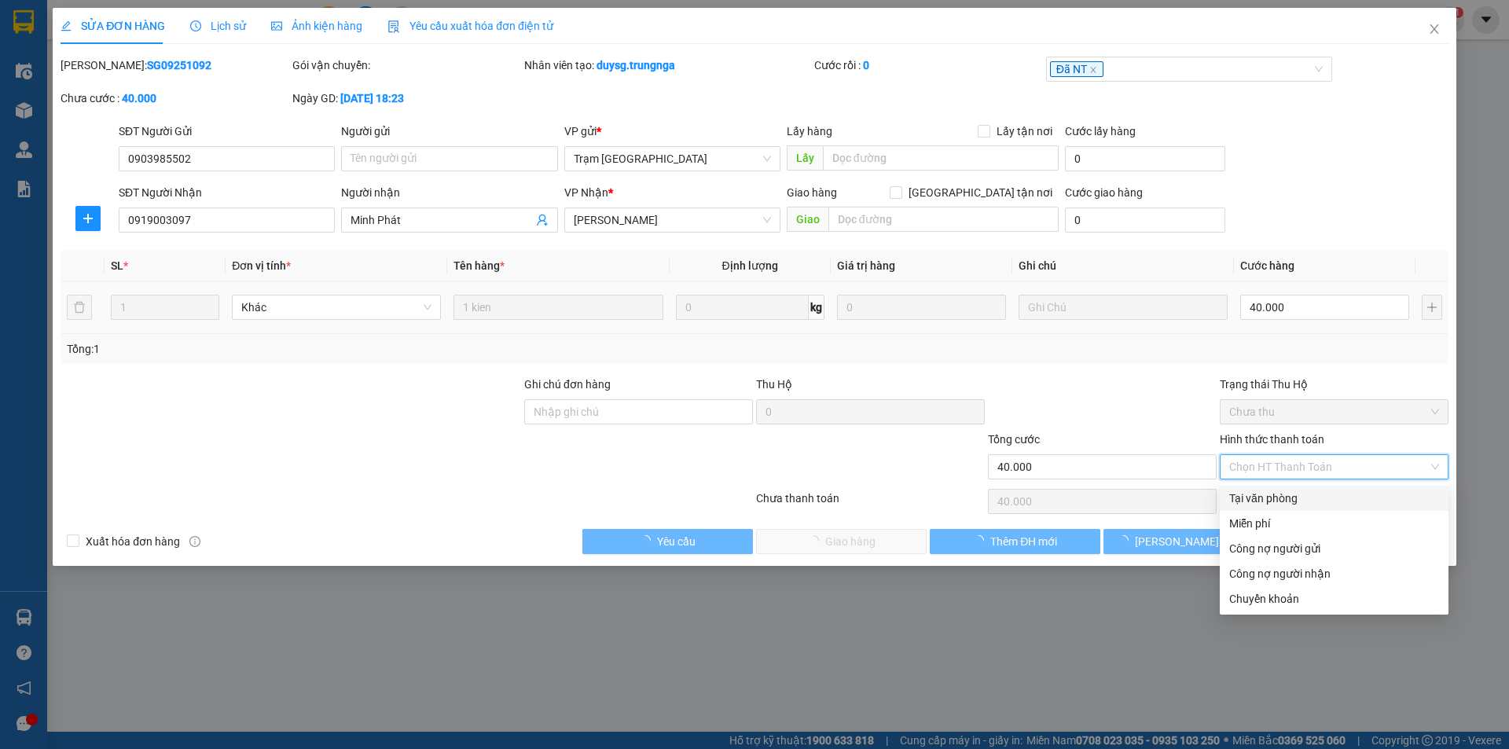
drag, startPoint x: 1282, startPoint y: 494, endPoint x: 1272, endPoint y: 485, distance: 13.9
click at [1281, 494] on div "Tại văn phòng" at bounding box center [1334, 498] width 210 height 17
type input "0"
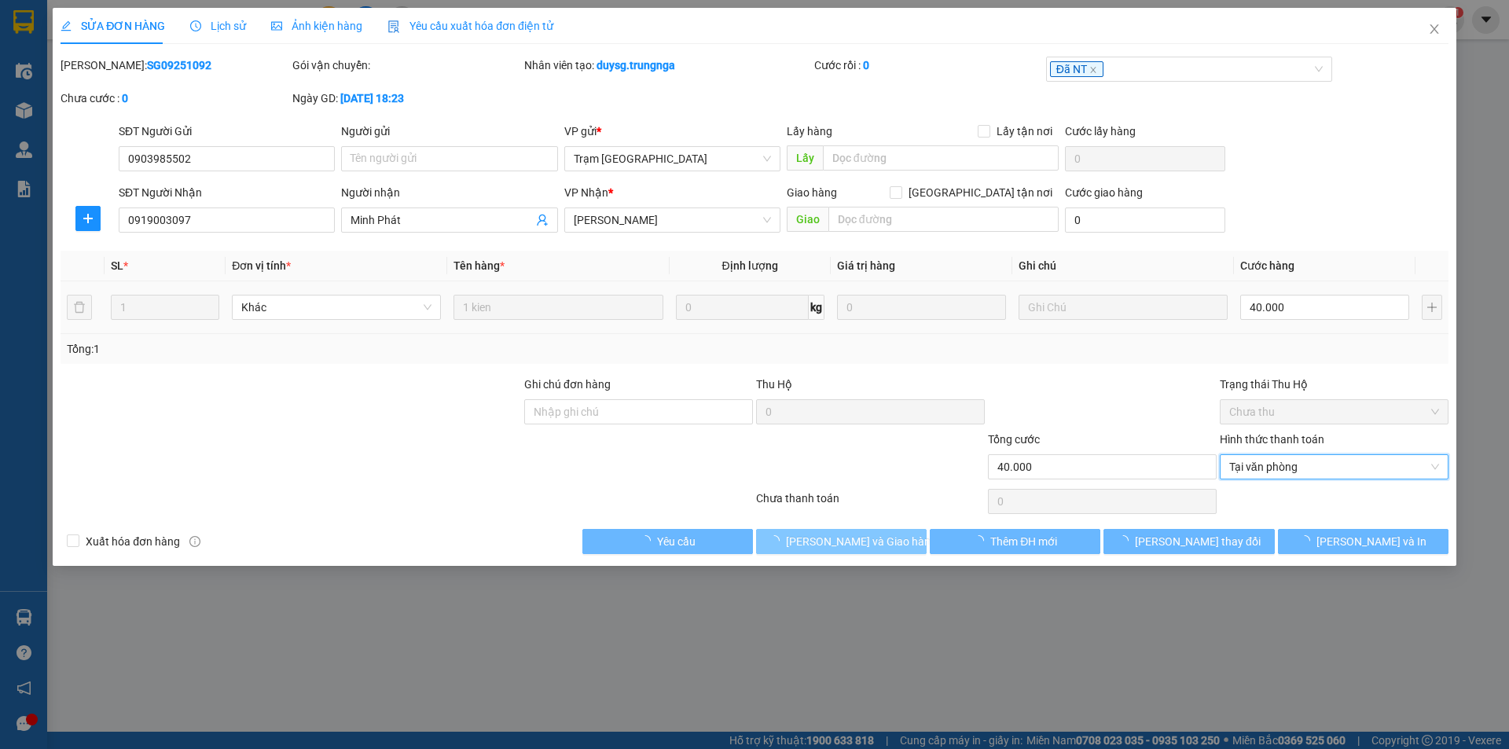
click at [875, 542] on span "[PERSON_NAME] và Giao hàng" at bounding box center [861, 541] width 151 height 17
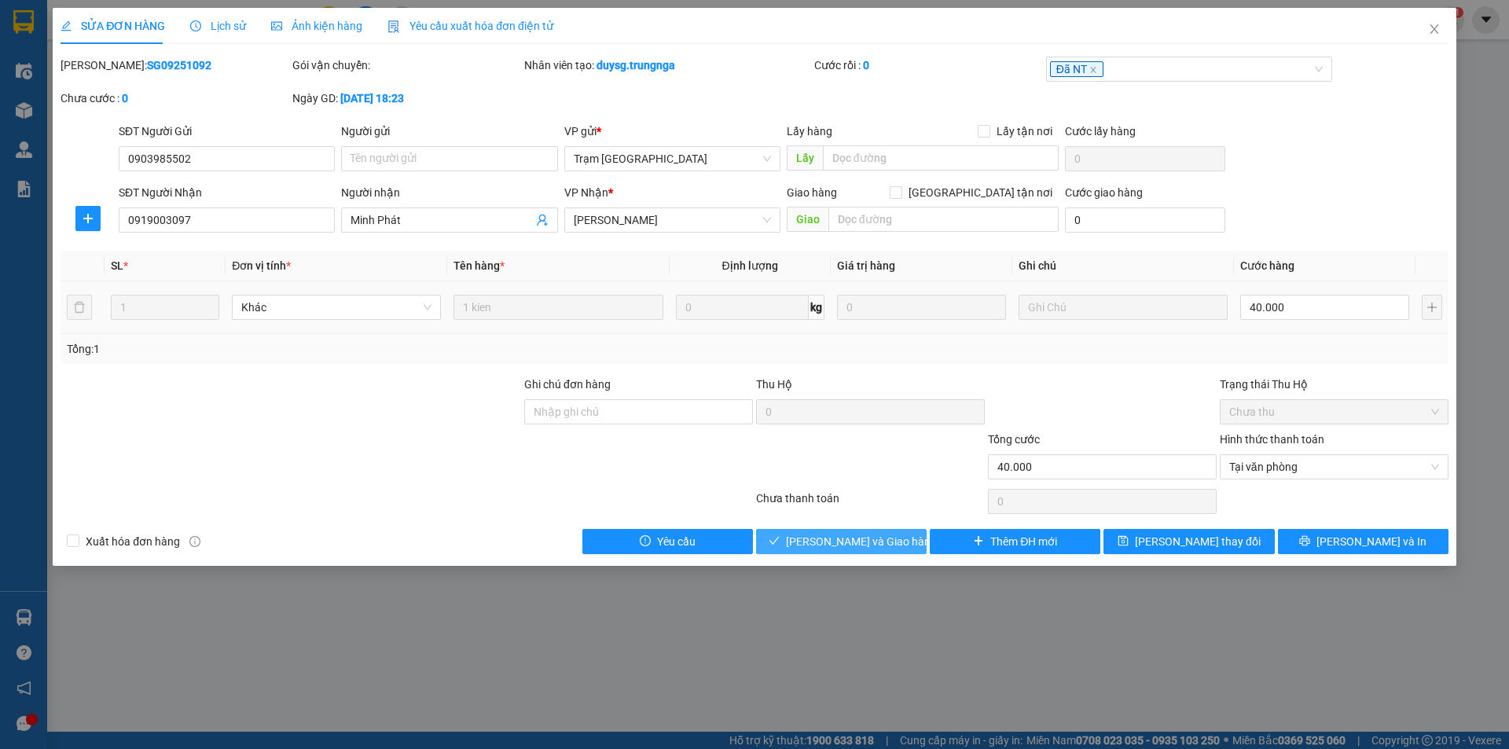
click at [883, 546] on span "[PERSON_NAME] và Giao hàng" at bounding box center [861, 541] width 151 height 17
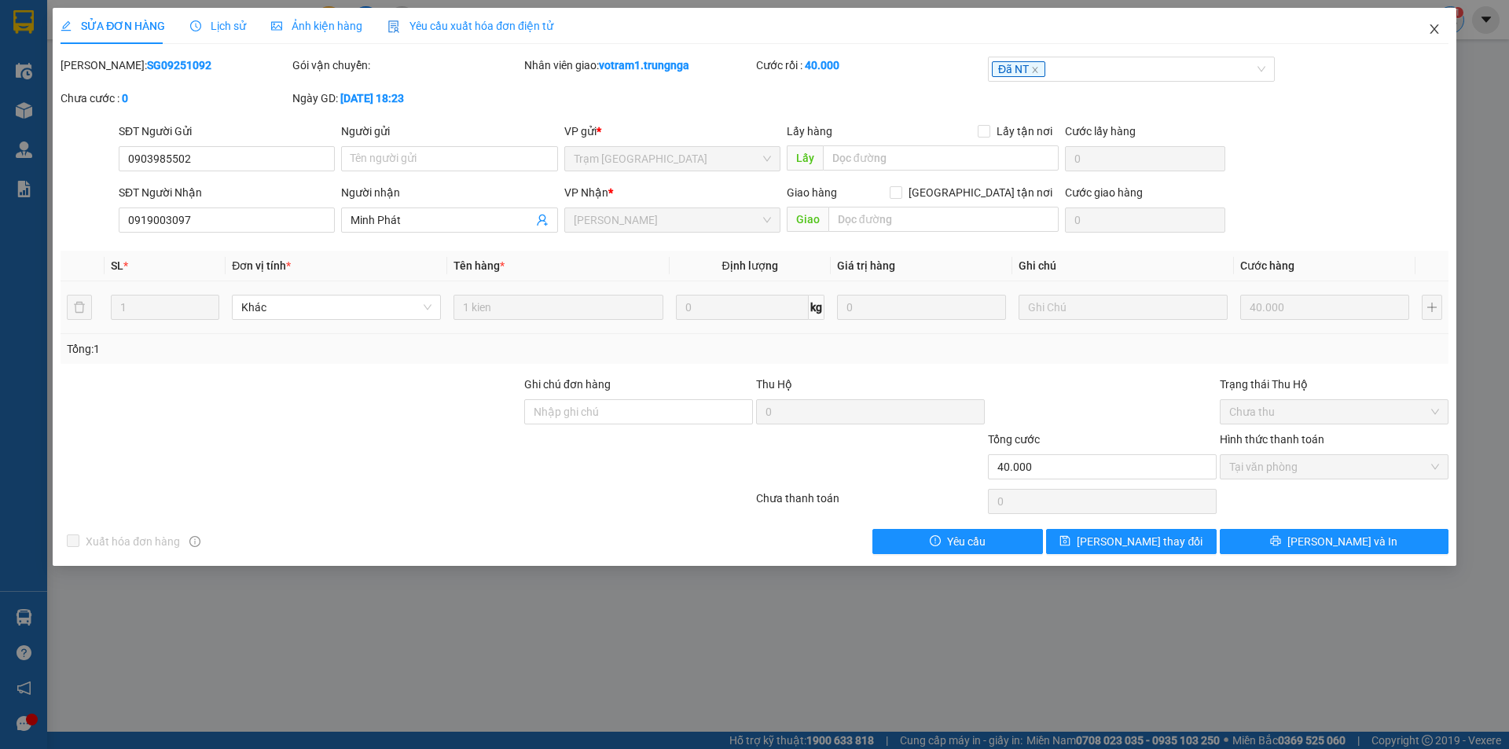
click at [1443, 31] on span "Close" at bounding box center [1434, 30] width 44 height 44
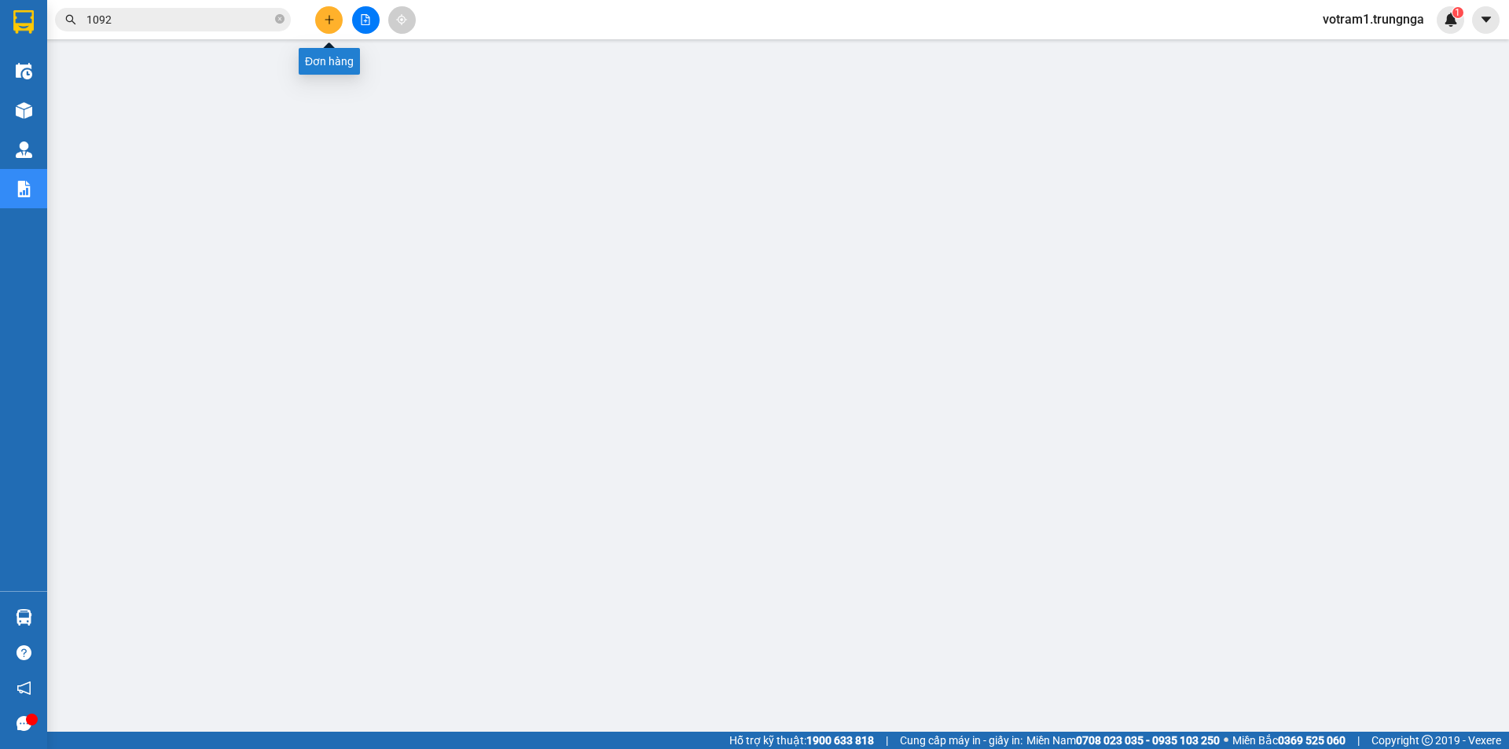
click at [324, 17] on icon "plus" at bounding box center [329, 19] width 11 height 11
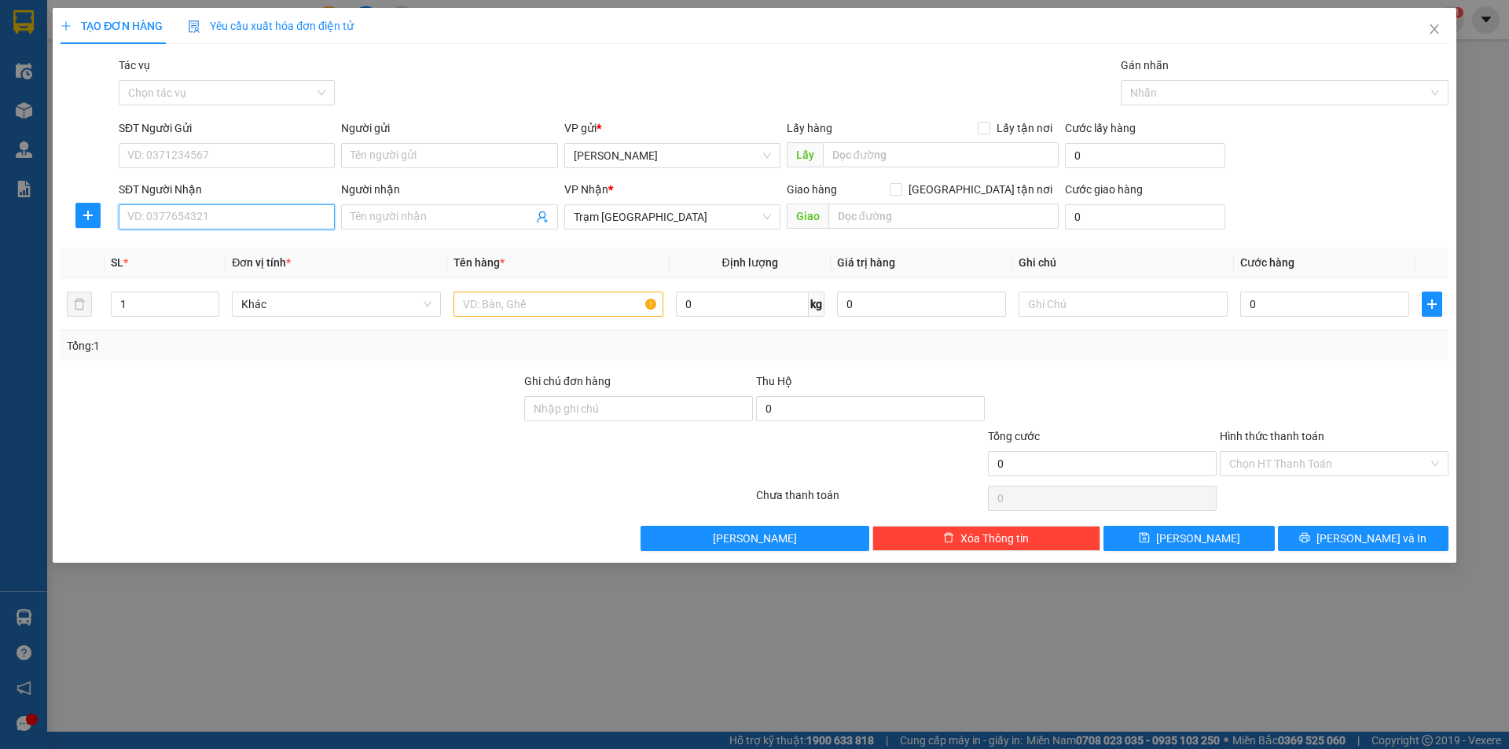
click at [280, 211] on input "SĐT Người Nhận" at bounding box center [227, 216] width 216 height 25
type input "0913267142"
click at [195, 148] on input "SĐT Người Gửi" at bounding box center [227, 155] width 216 height 25
type input "0942814937"
click at [428, 351] on div "Tổng: 1" at bounding box center [325, 345] width 516 height 17
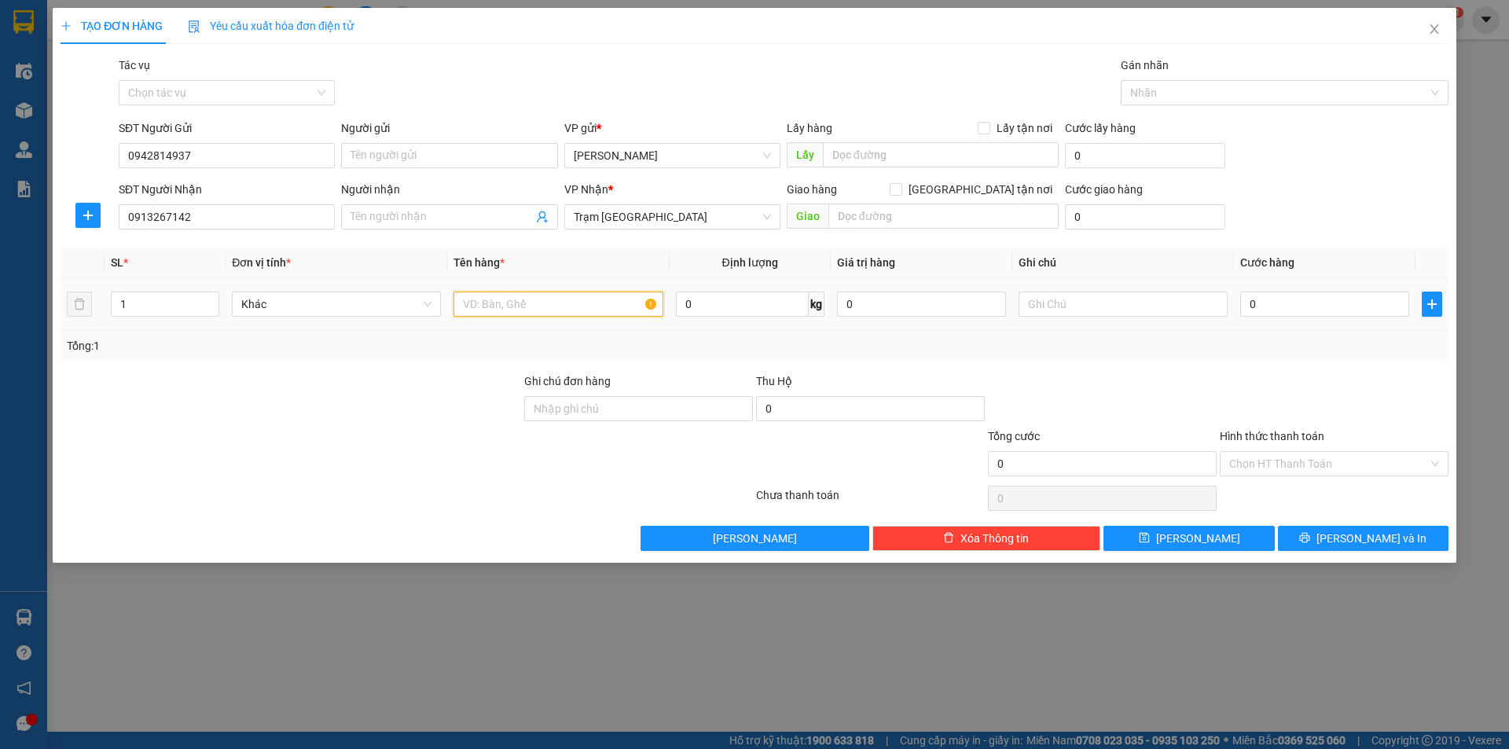
click at [468, 315] on input "text" at bounding box center [558, 304] width 209 height 25
type input "1TX ĐÒ ĂN"
click at [889, 206] on input "text" at bounding box center [943, 216] width 230 height 25
click at [901, 192] on input "[GEOGRAPHIC_DATA] tận nơi" at bounding box center [895, 188] width 11 height 11
checkbox input "true"
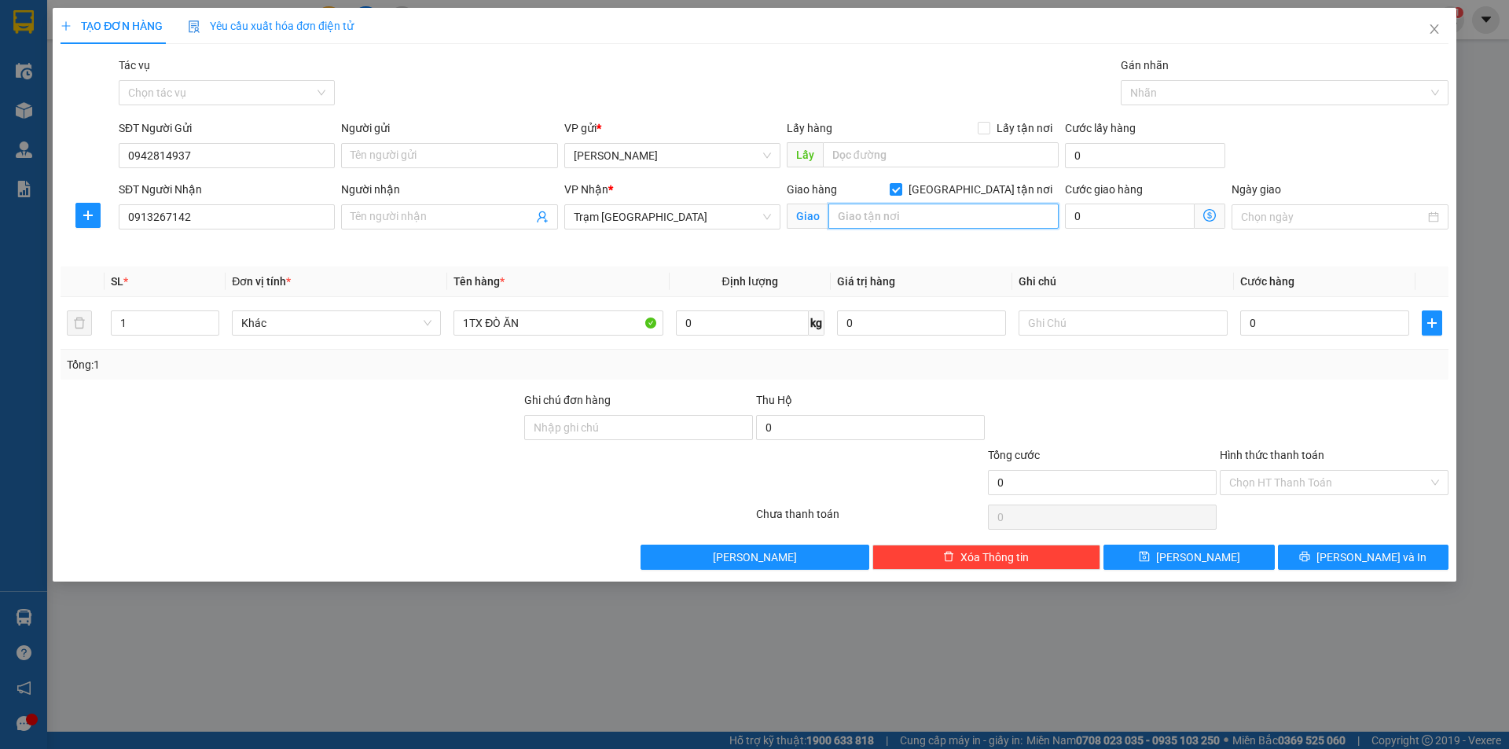
click at [929, 221] on input "text" at bounding box center [943, 216] width 230 height 25
type input "TĂNG BẠT HỔ . BINH THẠNH"
click at [1143, 219] on input "0" at bounding box center [1130, 216] width 130 height 25
type input "1"
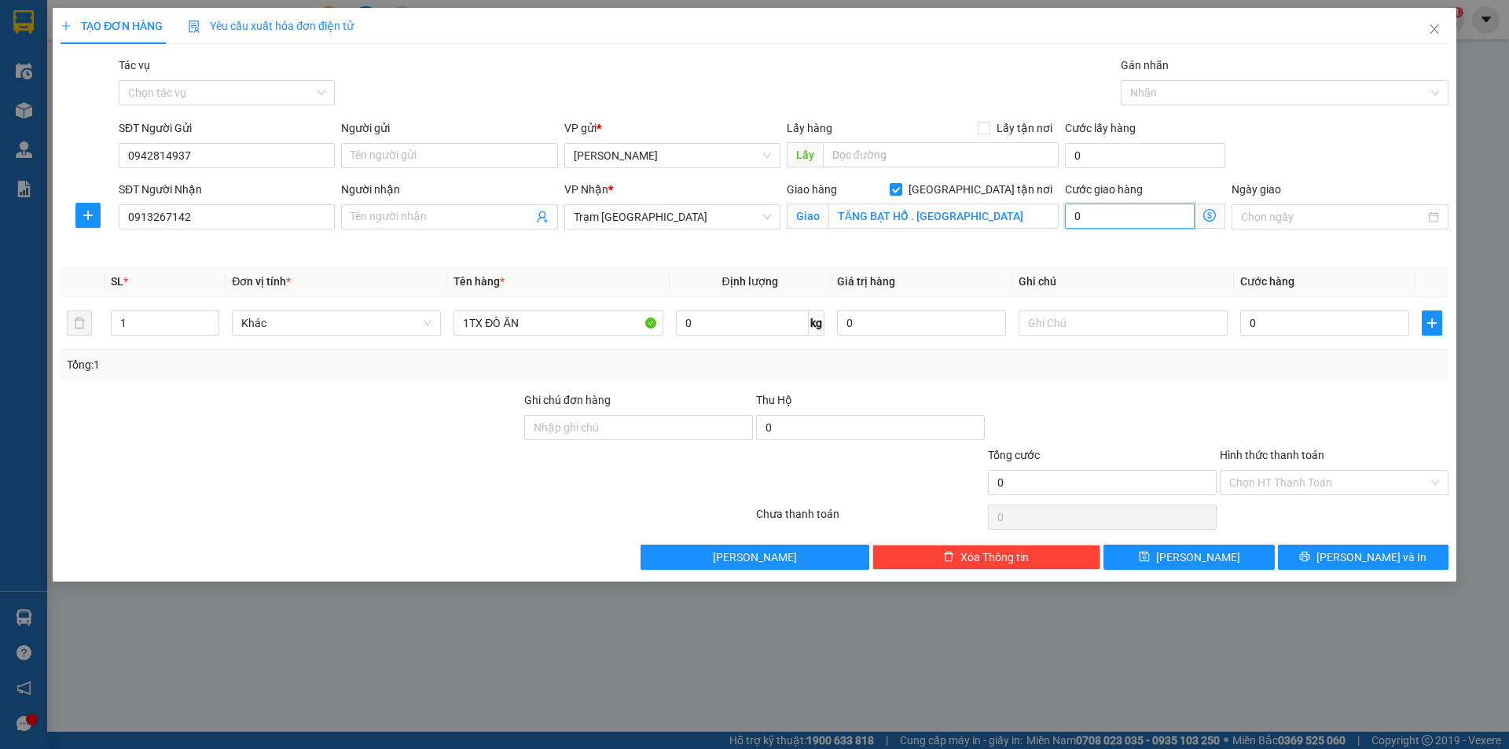
type input "1"
type input "10"
type input "100"
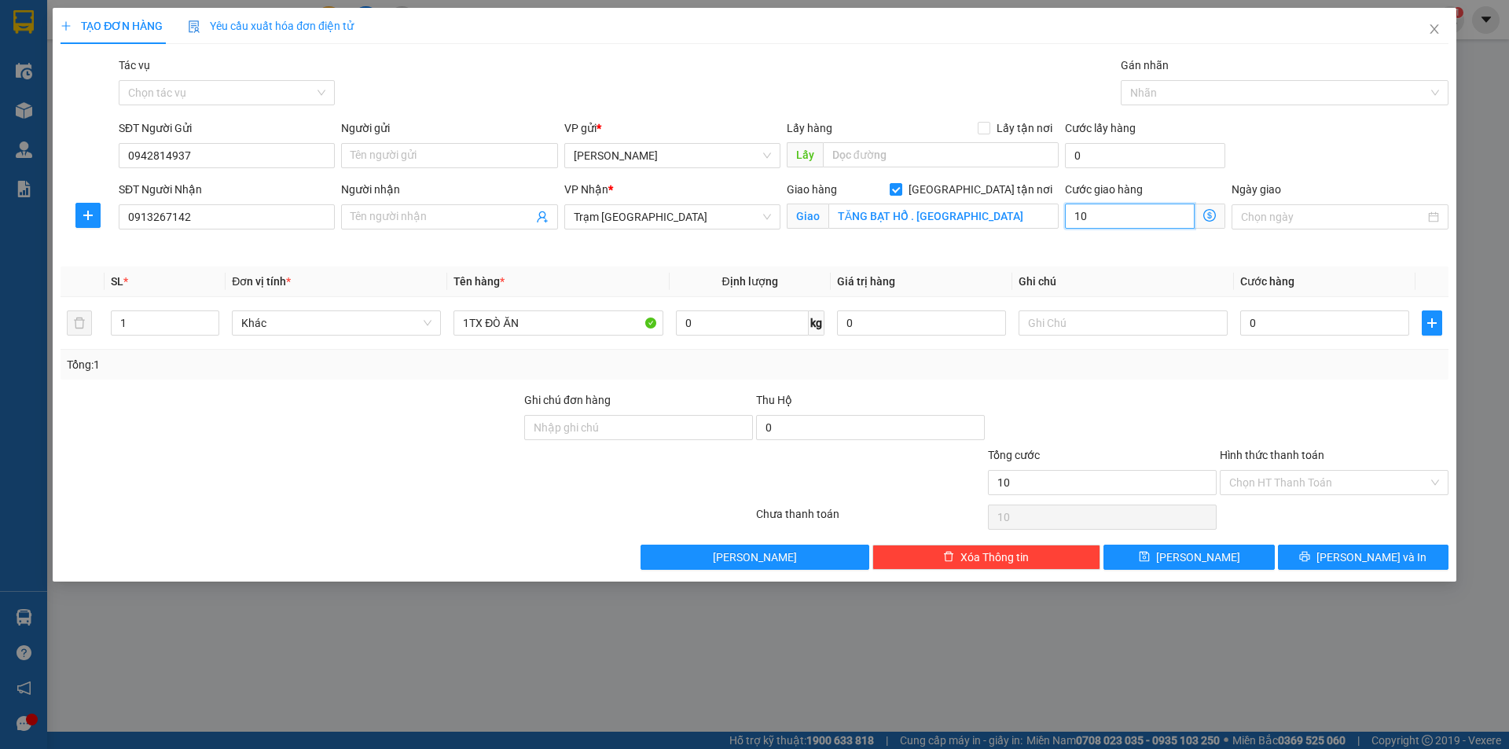
type input "100"
type input "100.000"
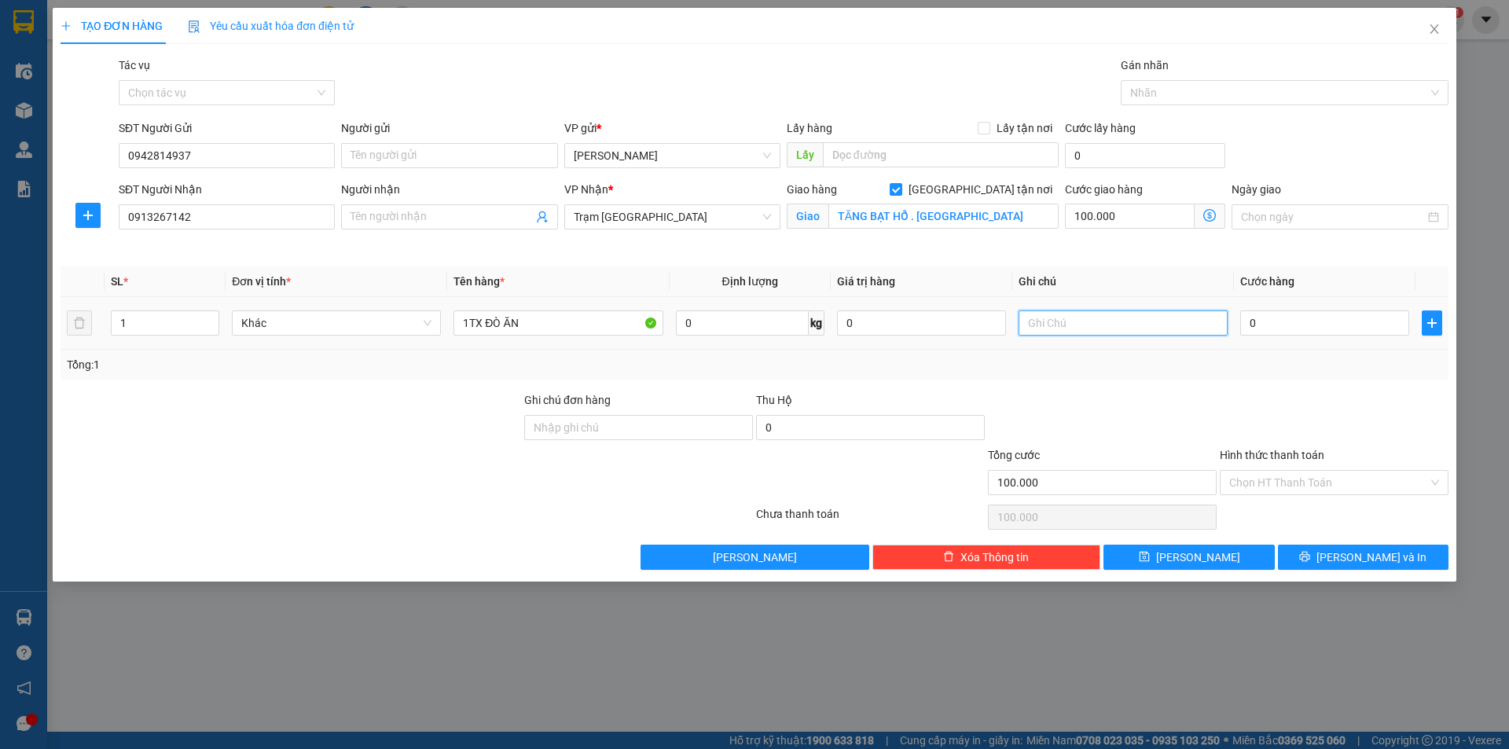
click at [1090, 323] on input "text" at bounding box center [1123, 322] width 209 height 25
type input "TN 100K"
click at [1269, 314] on input "0" at bounding box center [1324, 322] width 169 height 25
type input "7"
type input "100.007"
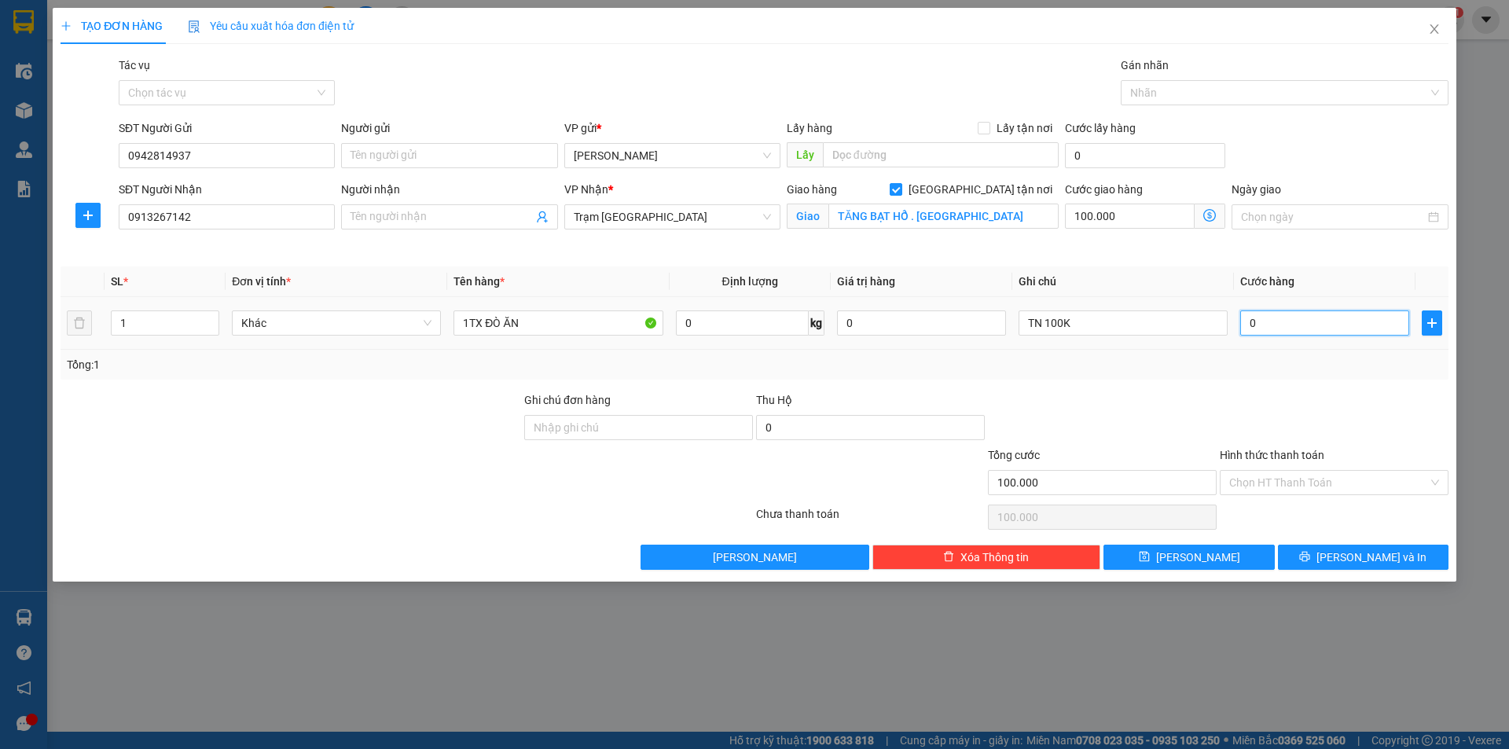
type input "100.007"
type input "70"
type input "100.070"
type input "70.000"
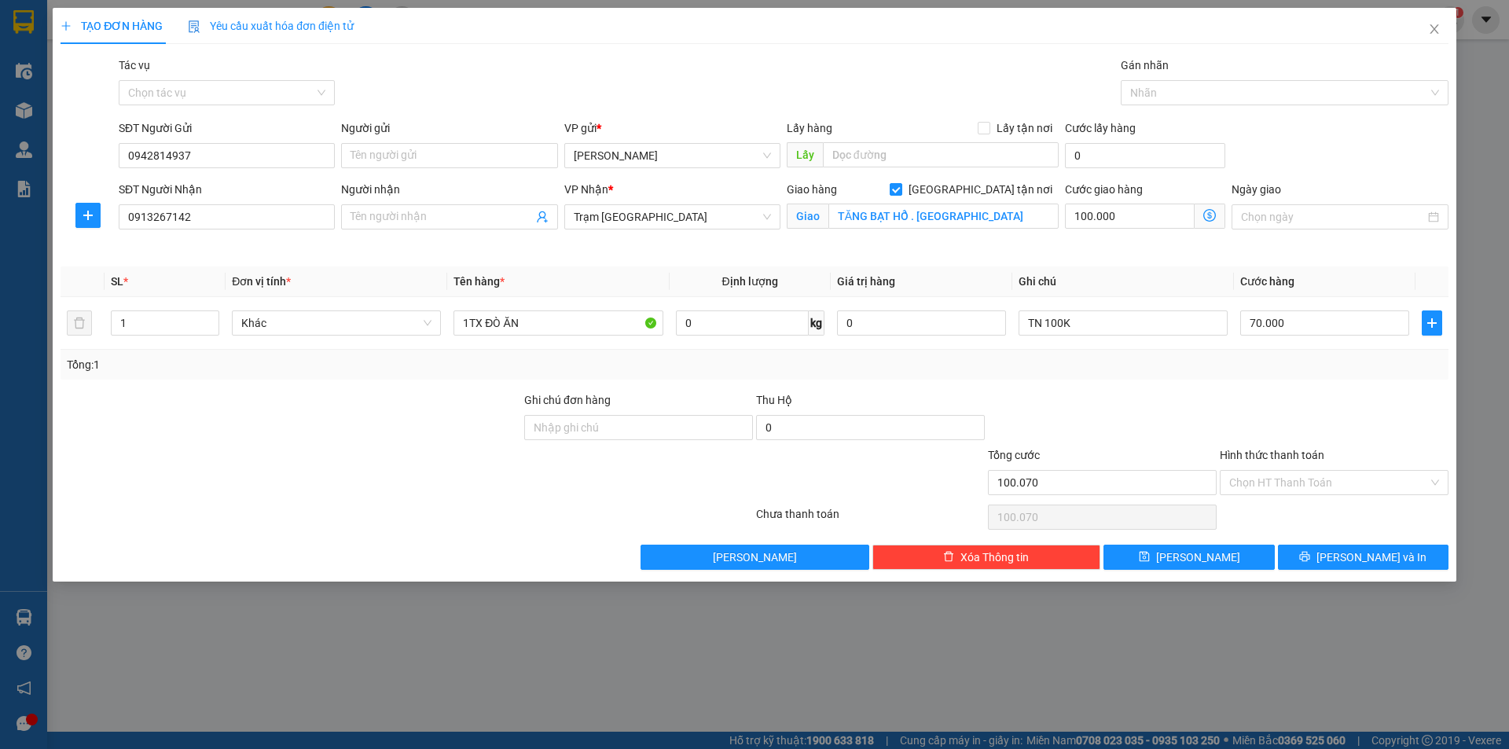
type input "170.000"
click at [1210, 376] on div "Tổng: 1" at bounding box center [755, 365] width 1388 height 30
click at [1353, 482] on input "Hình thức thanh toán" at bounding box center [1328, 483] width 199 height 24
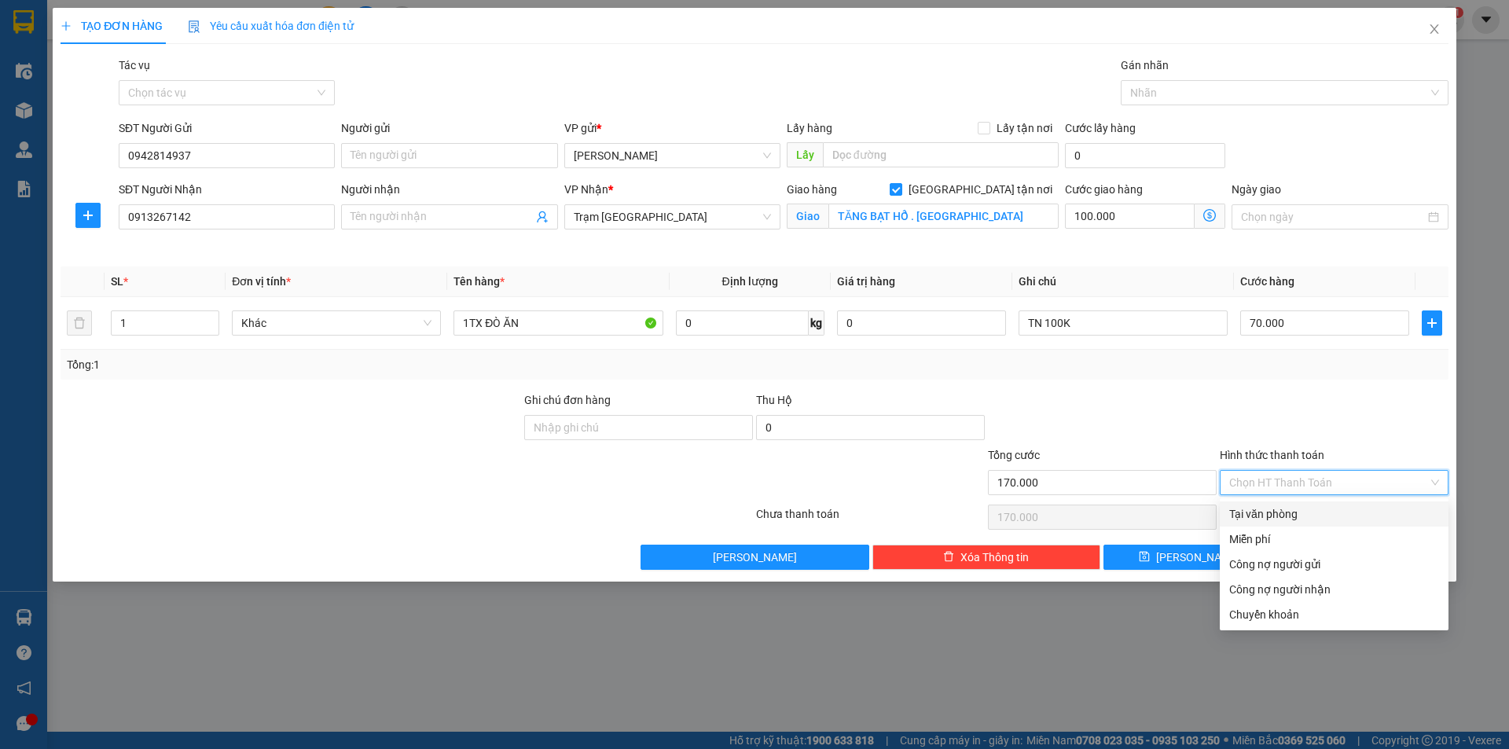
click at [1320, 513] on div "Tại văn phòng" at bounding box center [1334, 513] width 210 height 17
type input "0"
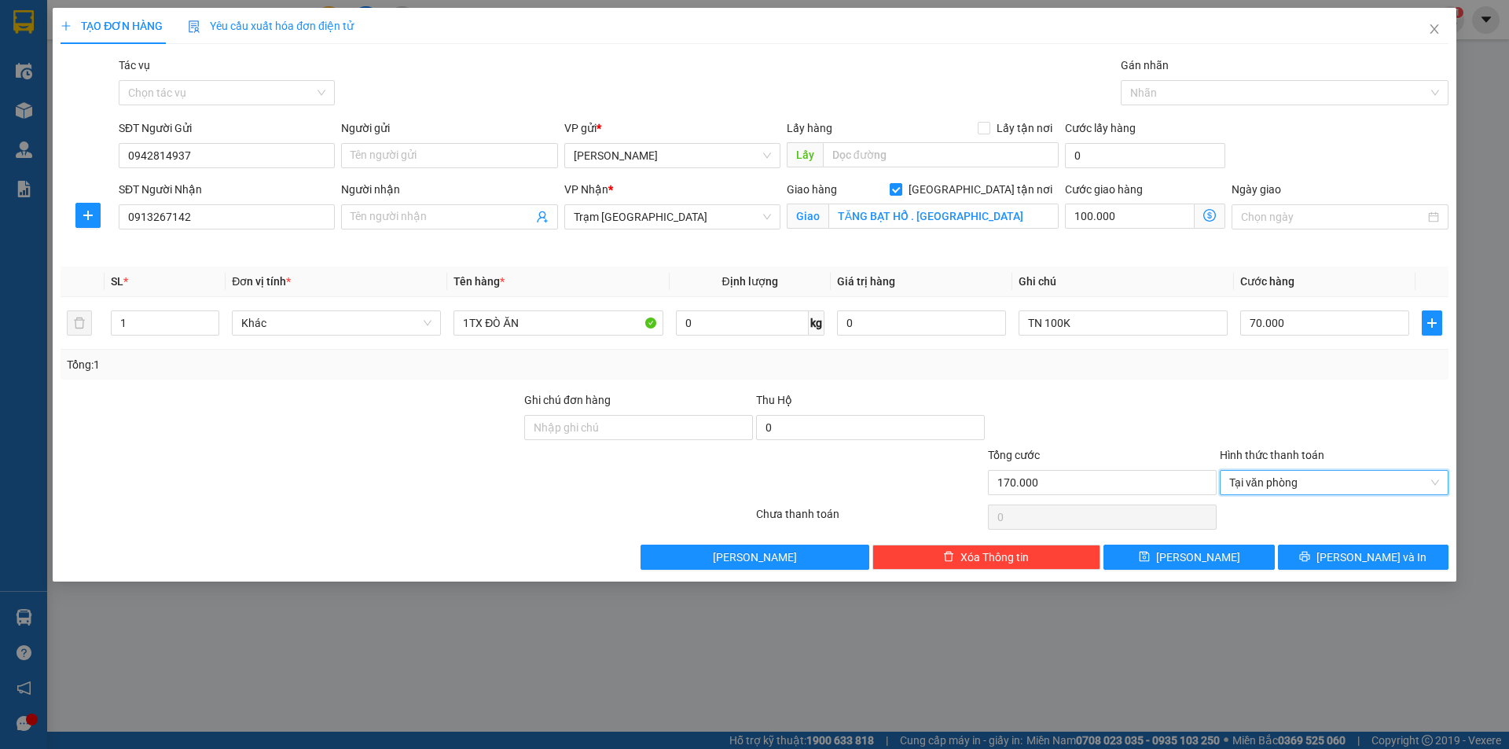
click at [1169, 385] on div "Transit Pickup Surcharge Ids Transit Deliver Surcharge Ids Transit Deliver Surc…" at bounding box center [755, 313] width 1388 height 513
click at [1373, 561] on span "[PERSON_NAME] và In" at bounding box center [1372, 557] width 110 height 17
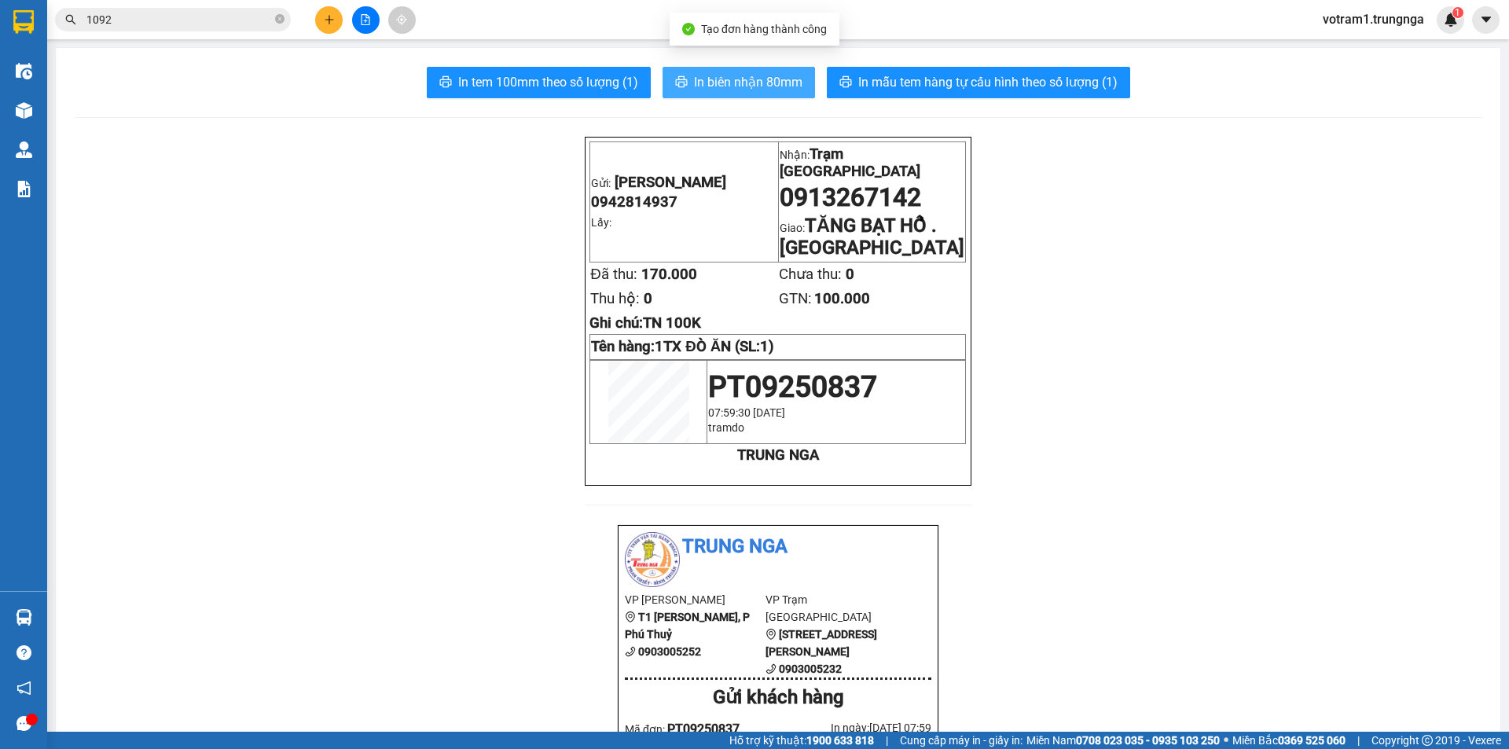
click at [770, 94] on button "In biên nhận 80mm" at bounding box center [739, 82] width 152 height 31
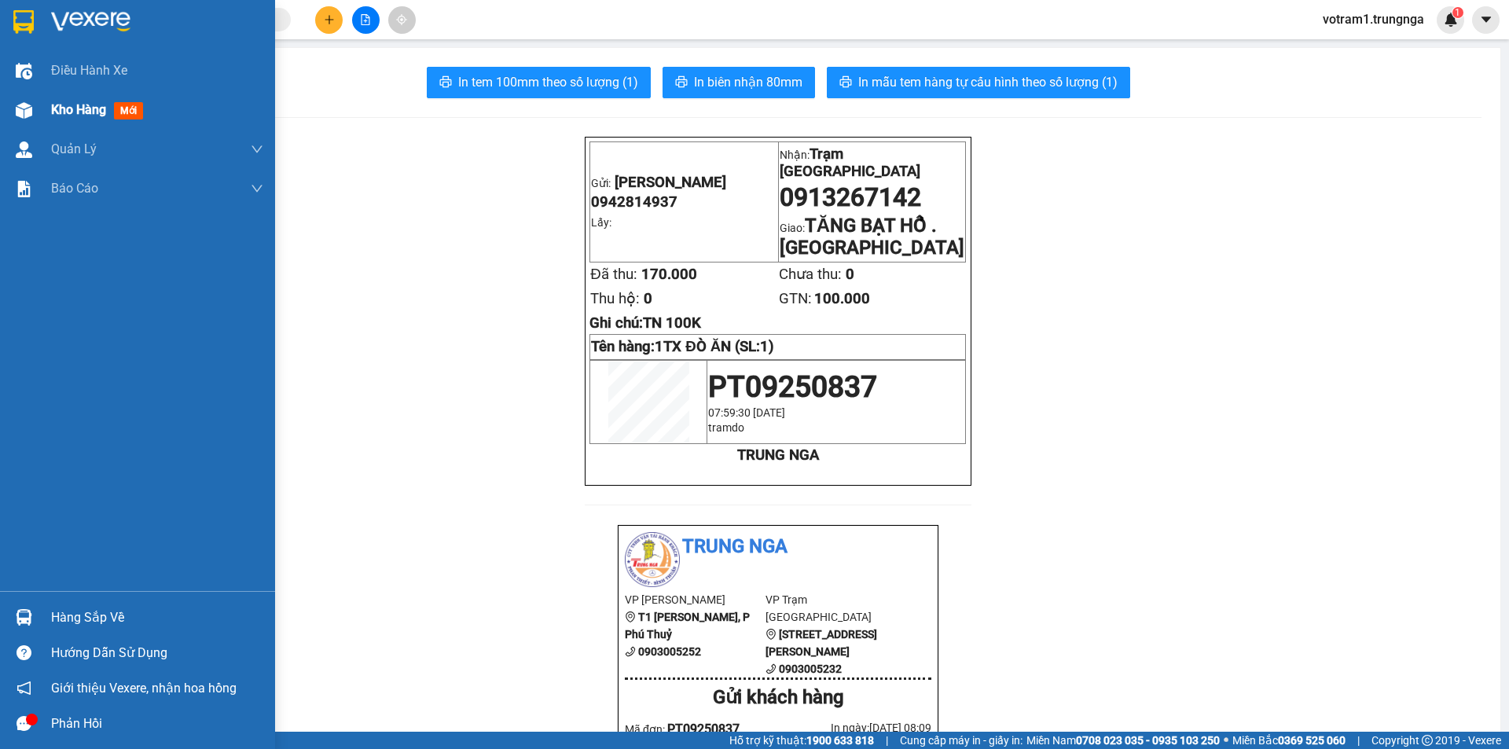
click at [18, 117] on img at bounding box center [24, 110] width 17 height 17
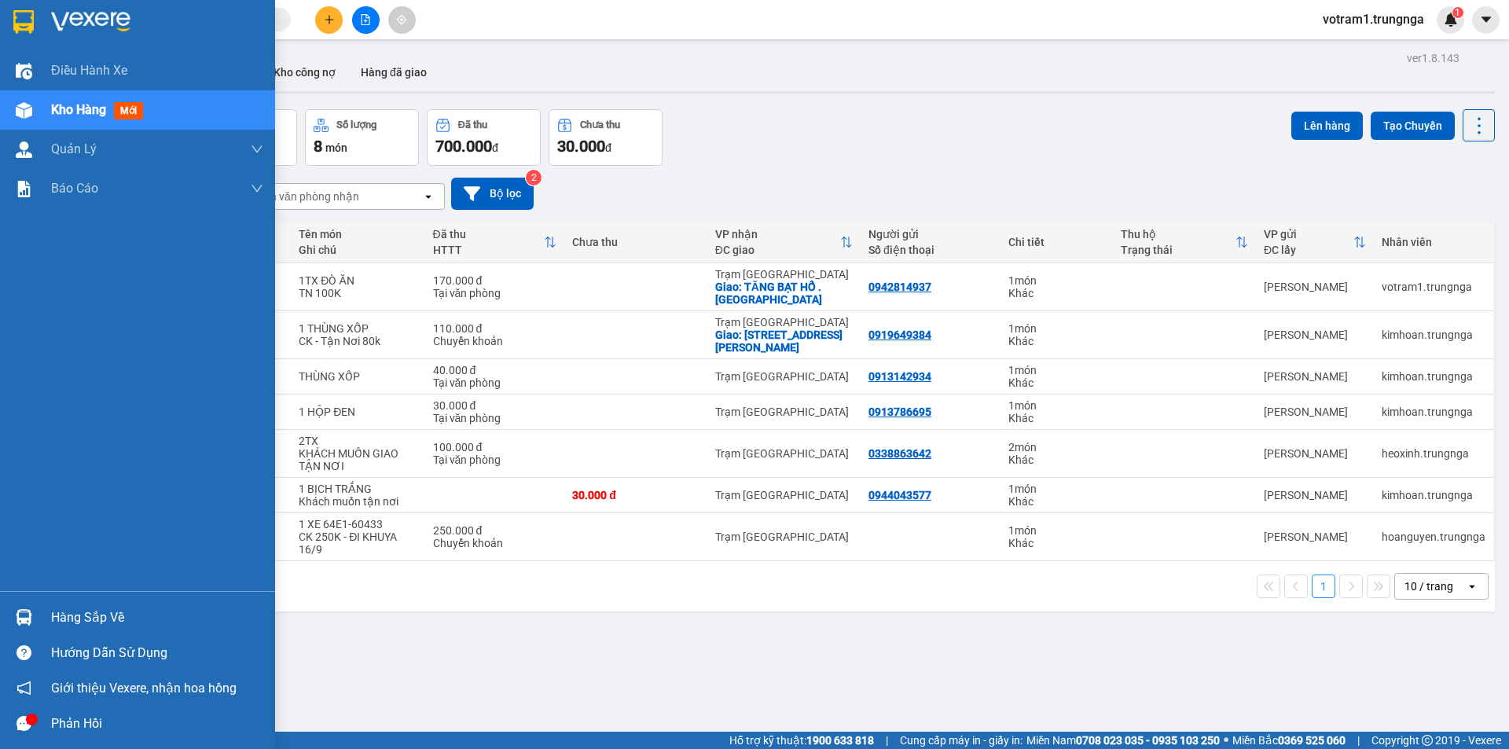
click at [42, 123] on div "Kho hàng mới" at bounding box center [137, 109] width 275 height 39
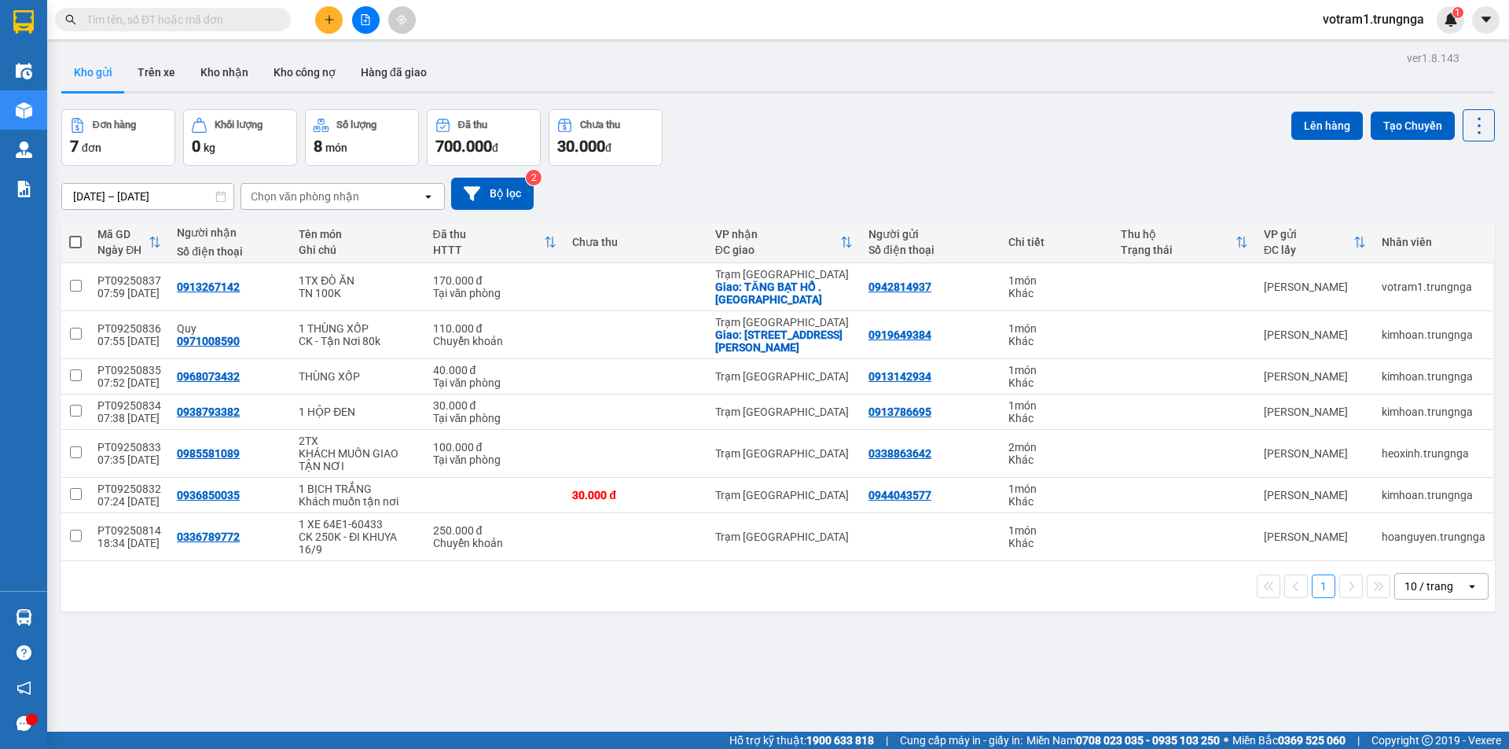
click at [863, 163] on div "Đơn hàng 7 đơn Khối lượng 0 kg Số lượng 8 món Đã thu 700.000 đ Chưa thu 30.000 …" at bounding box center [778, 137] width 1434 height 57
click at [223, 75] on button "Kho nhận" at bounding box center [224, 72] width 73 height 38
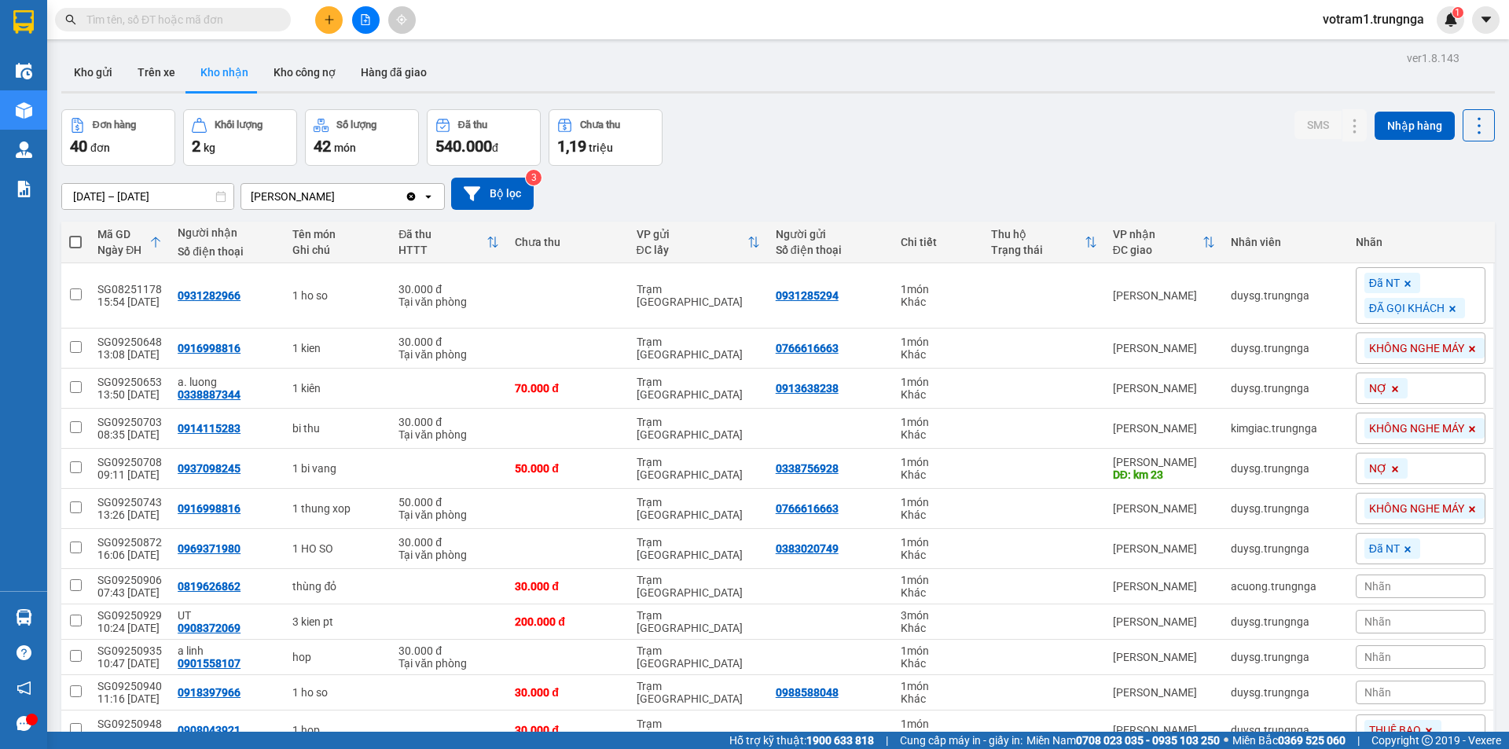
click at [736, 152] on div "Đơn hàng 40 đơn Khối lượng 2 kg Số lượng 42 món Đã thu 540.000 đ Chưa thu 1,19 …" at bounding box center [778, 137] width 1434 height 57
click at [731, 152] on div "Đơn hàng 40 đơn Khối lượng 2 kg Số lượng 42 món Đã thu 540.000 đ Chưa thu 1,19 …" at bounding box center [778, 137] width 1434 height 57
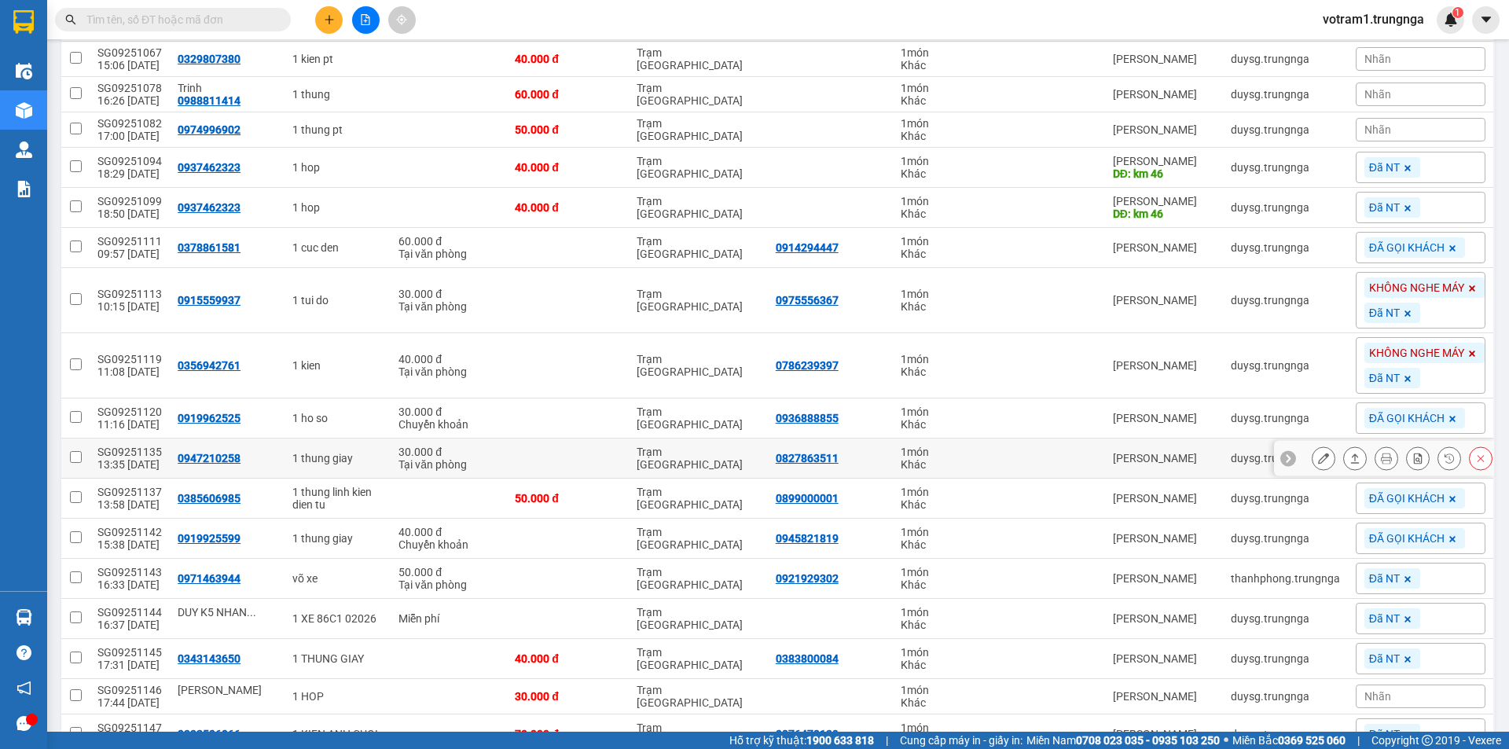
scroll to position [1229, 0]
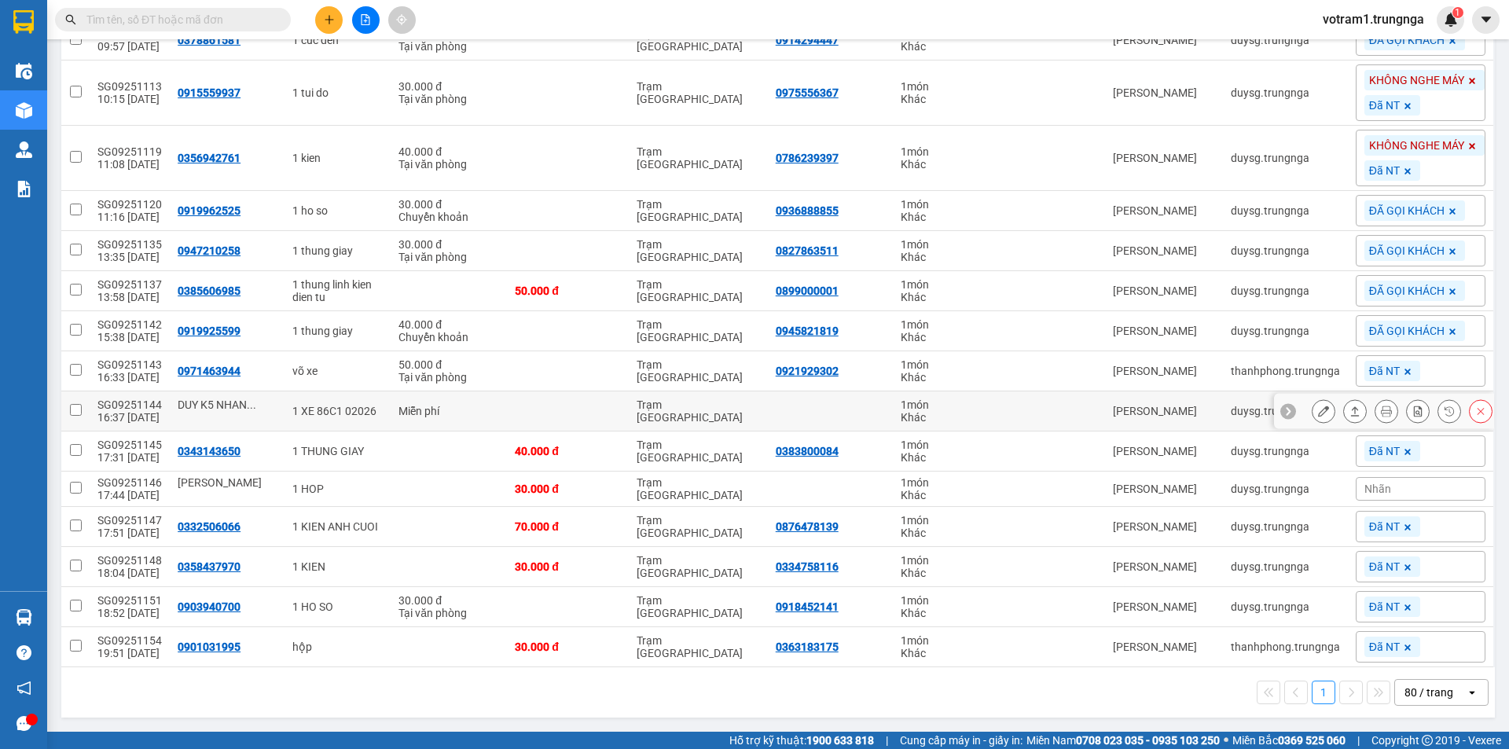
click at [259, 408] on div "DUY K5 NHAN ..." at bounding box center [227, 404] width 99 height 13
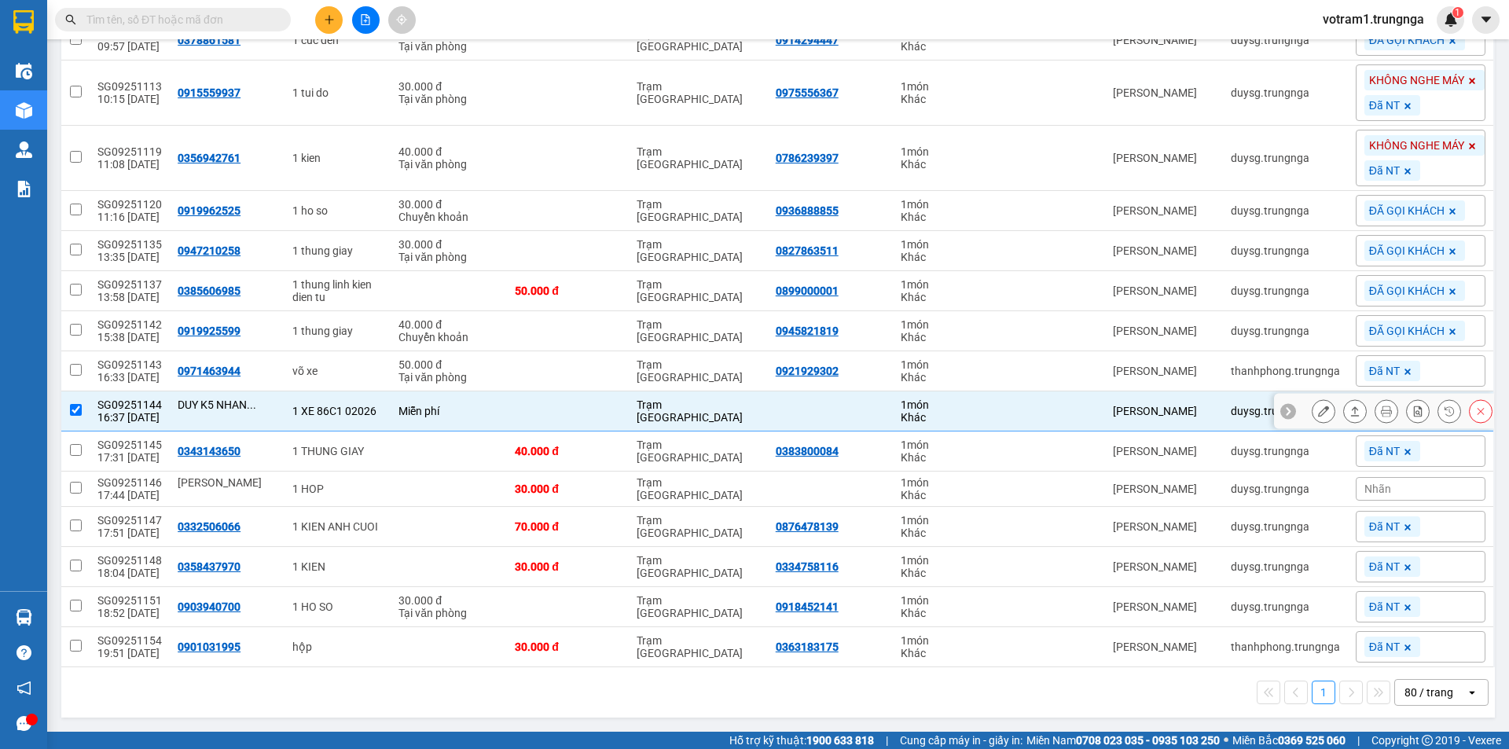
click at [259, 408] on div "DUY K5 NHAN ..." at bounding box center [227, 404] width 99 height 13
checkbox input "false"
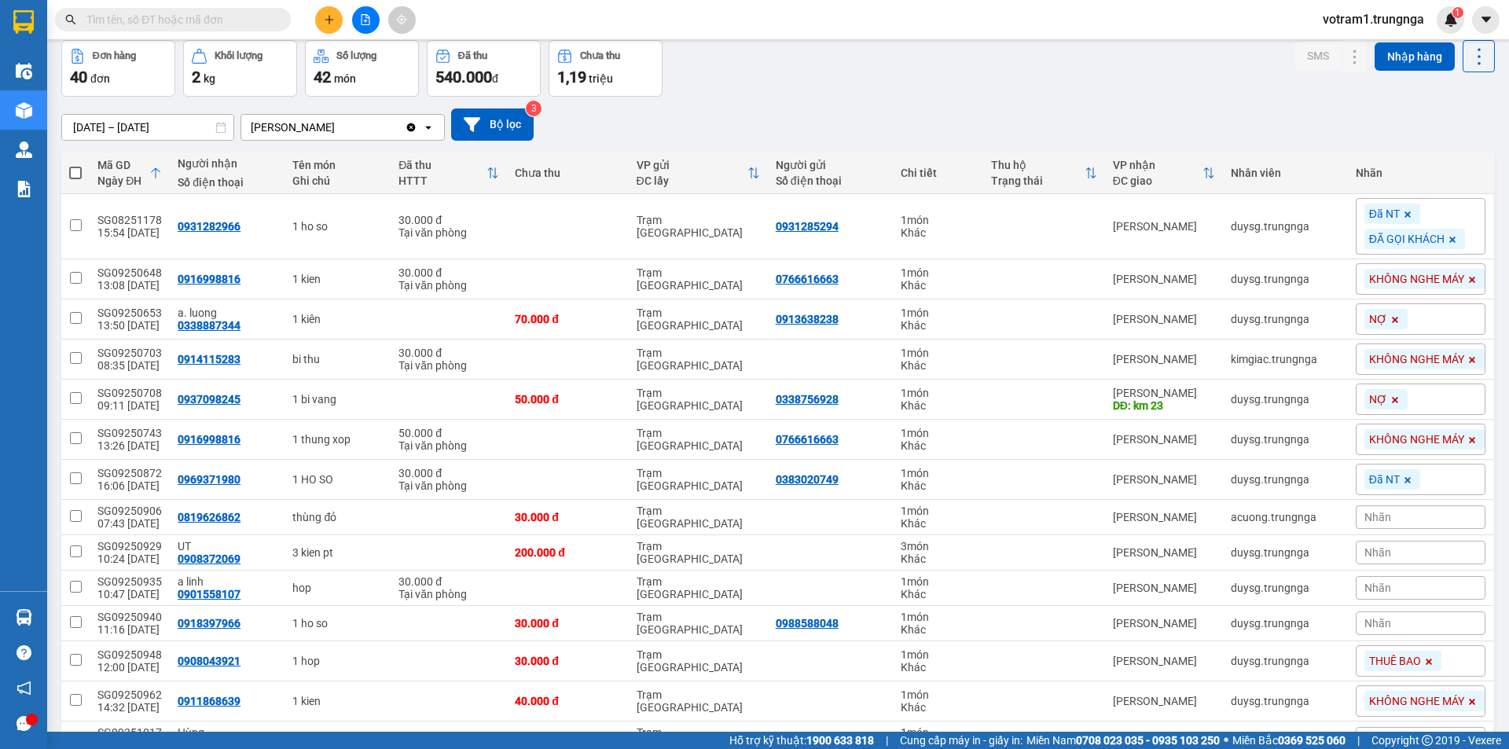
scroll to position [0, 0]
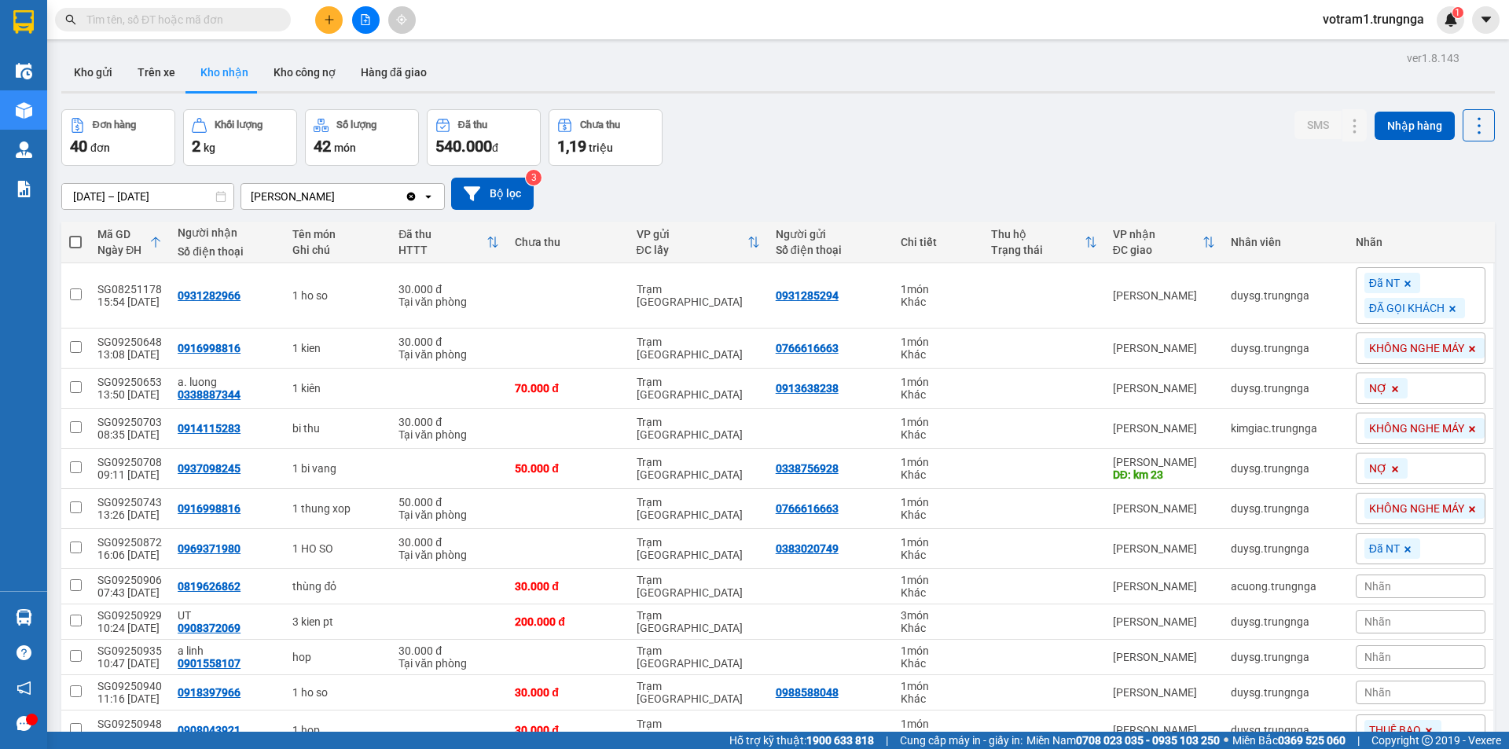
click at [799, 190] on div "13/08/2025 – 15/09/2025 Press the down arrow key to interact with the calendar …" at bounding box center [778, 194] width 1434 height 32
click at [898, 157] on div "Đơn hàng 40 đơn Khối lượng 2 kg Số lượng 42 món Đã thu 540.000 đ Chưa thu 1,19 …" at bounding box center [778, 137] width 1434 height 57
click at [890, 158] on div "Đơn hàng 40 đơn Khối lượng 2 kg Số lượng 42 món Đã thu 540.000 đ Chưa thu 1,19 …" at bounding box center [778, 137] width 1434 height 57
click at [248, 25] on input "text" at bounding box center [178, 19] width 185 height 17
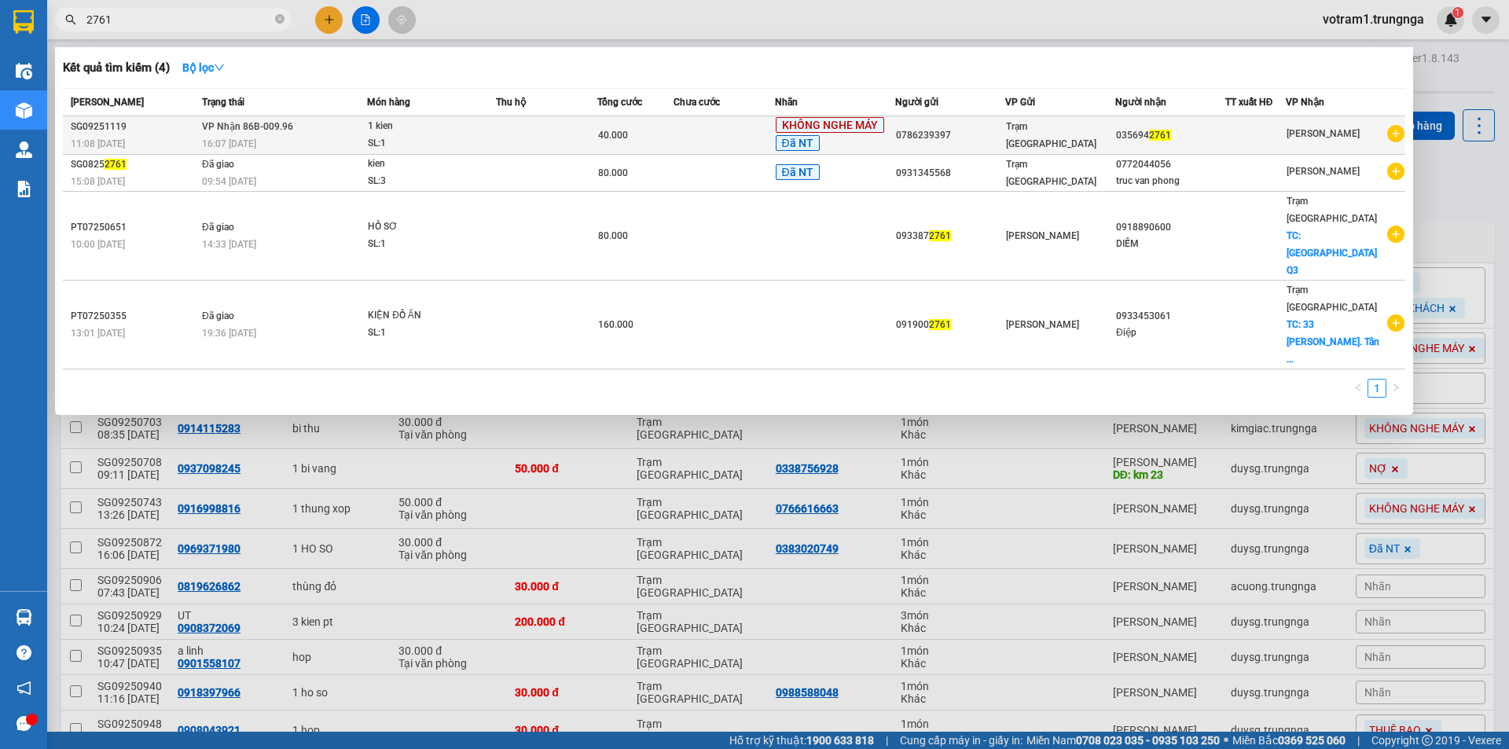
type input "2761"
click at [527, 138] on td at bounding box center [546, 135] width 101 height 39
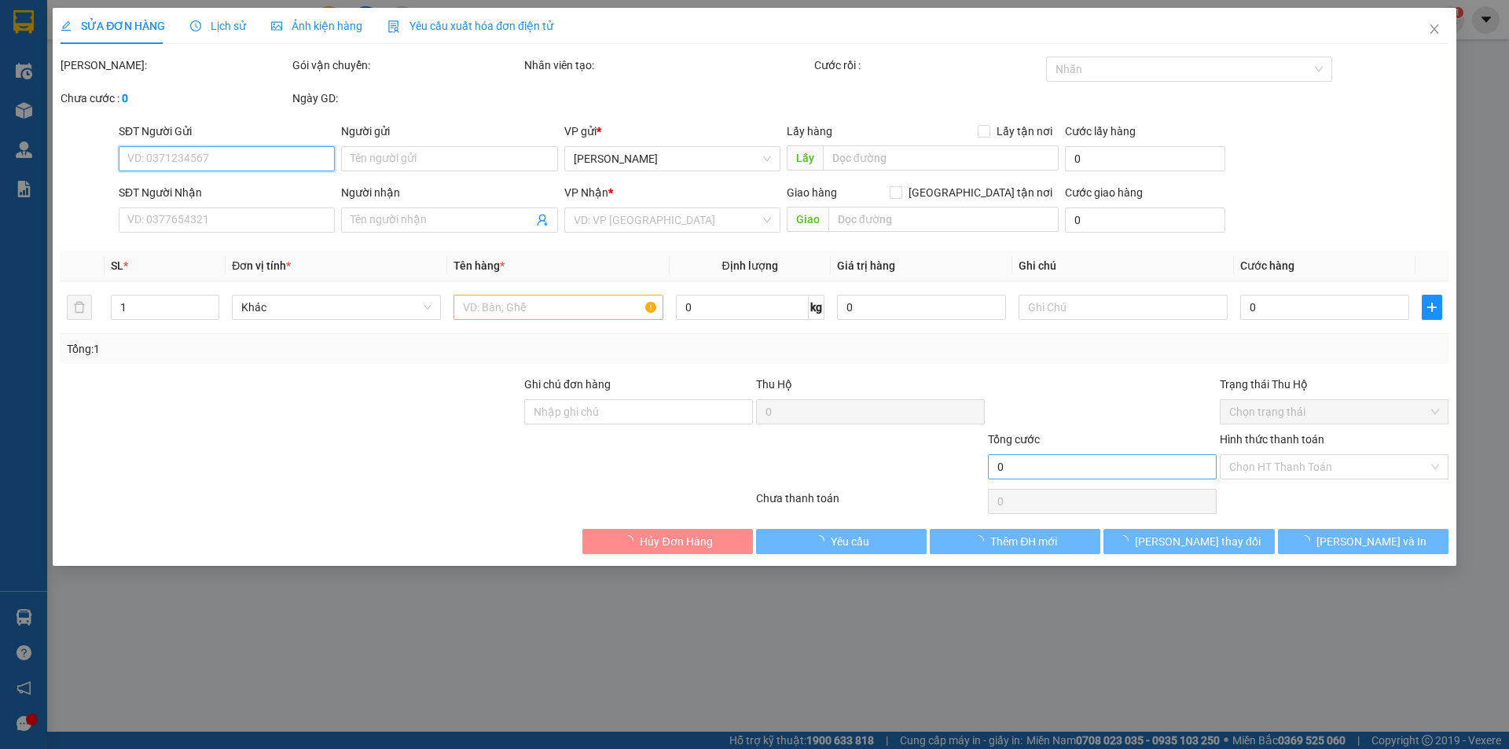
type input "0786239397"
type input "0356942761"
type input "40.000"
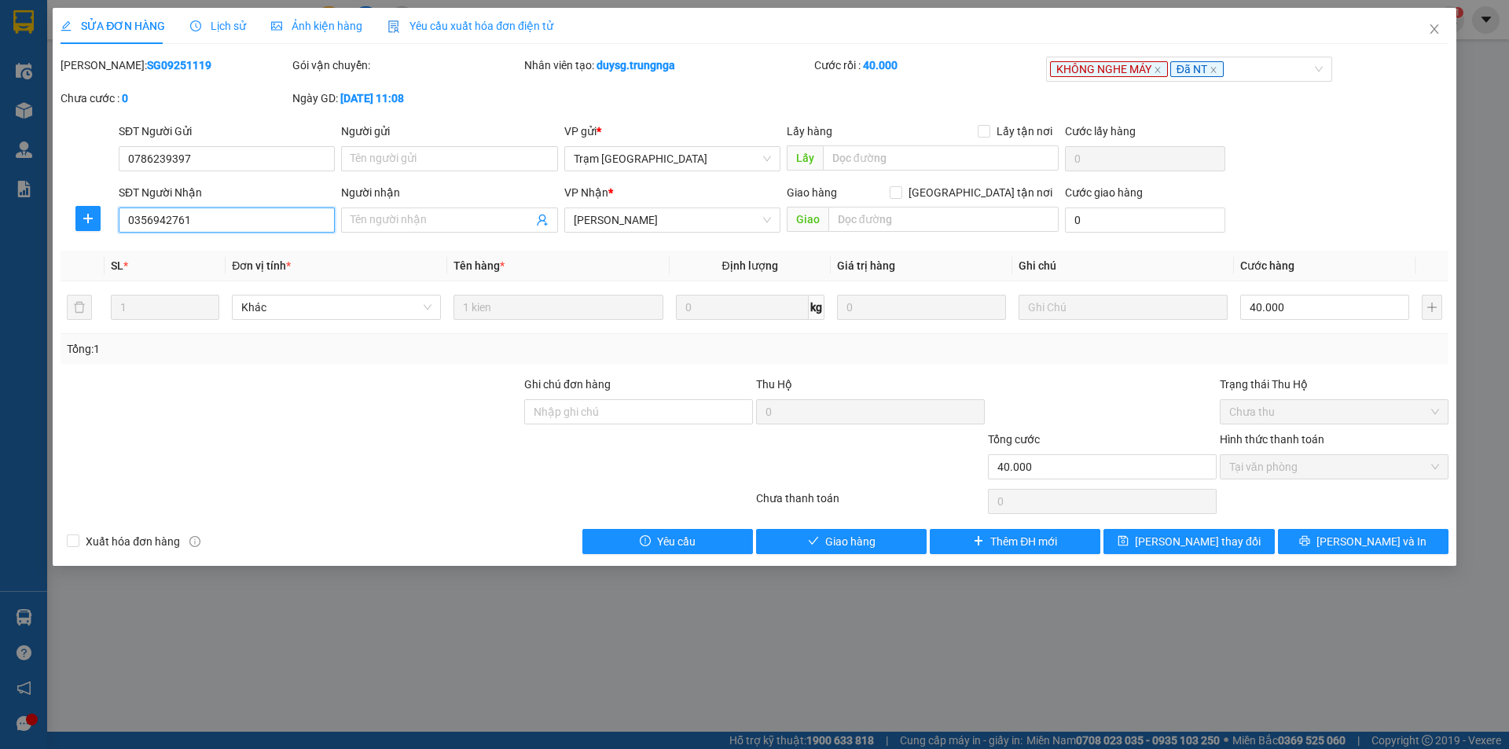
click at [240, 222] on input "0356942761" at bounding box center [227, 220] width 216 height 25
click at [866, 544] on span "Giao hàng" at bounding box center [850, 541] width 50 height 17
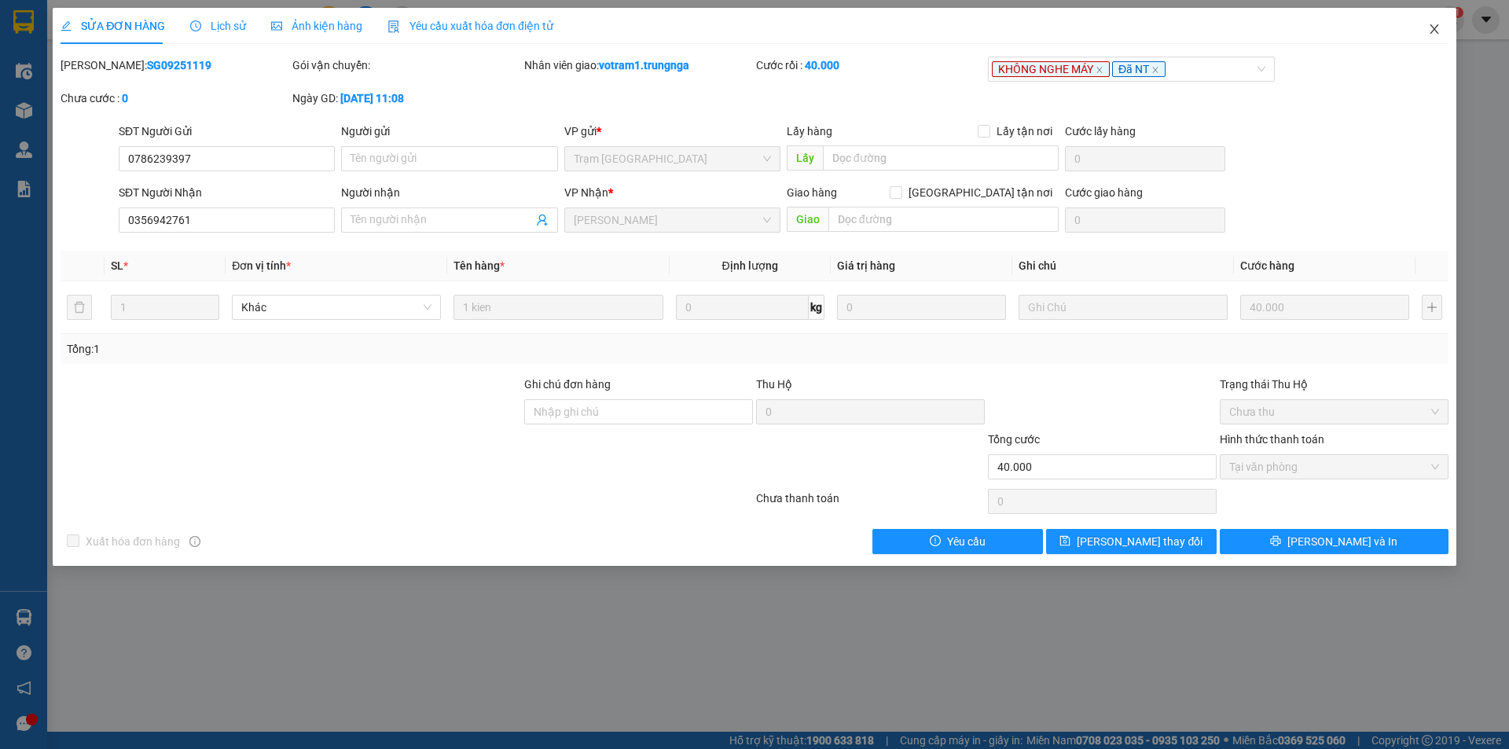
click at [1440, 31] on icon "close" at bounding box center [1434, 29] width 13 height 13
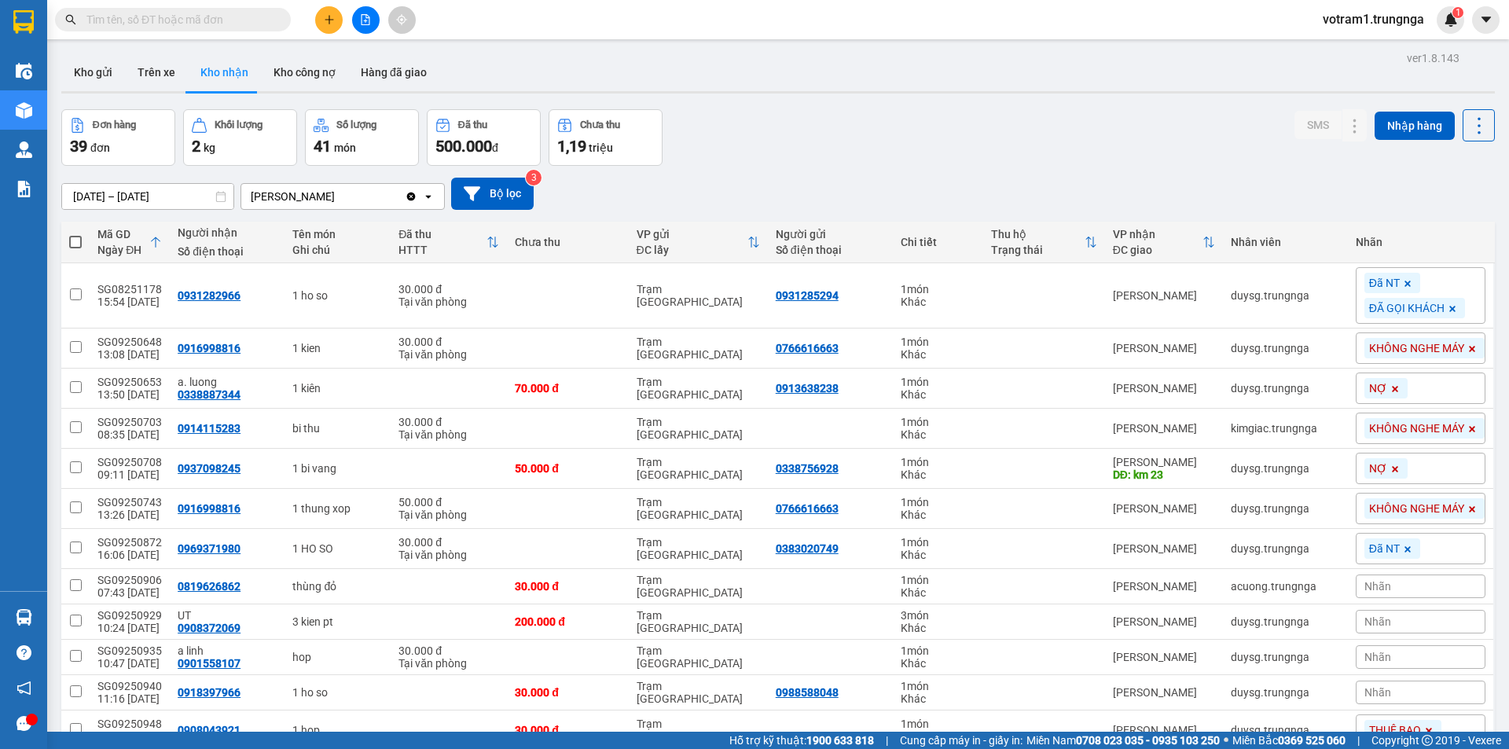
click at [806, 156] on div "Đơn hàng 39 đơn Khối lượng 2 kg Số lượng 41 món Đã thu 500.000 đ Chưa thu 1,19 …" at bounding box center [778, 137] width 1434 height 57
click at [247, 27] on input "text" at bounding box center [178, 19] width 185 height 17
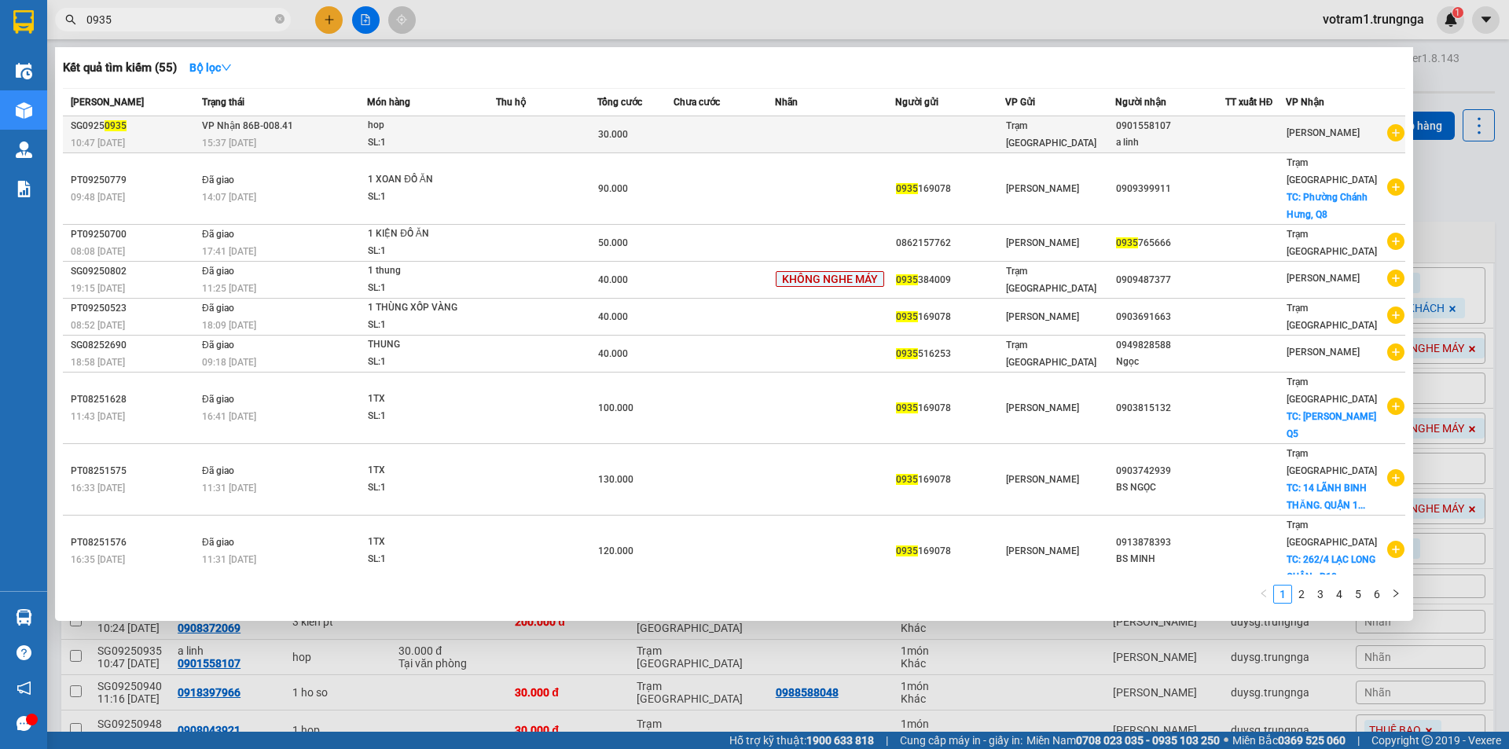
type input "0935"
click at [298, 126] on td "VP Nhận 86B-008.41 15:37 [DATE]" at bounding box center [282, 134] width 169 height 37
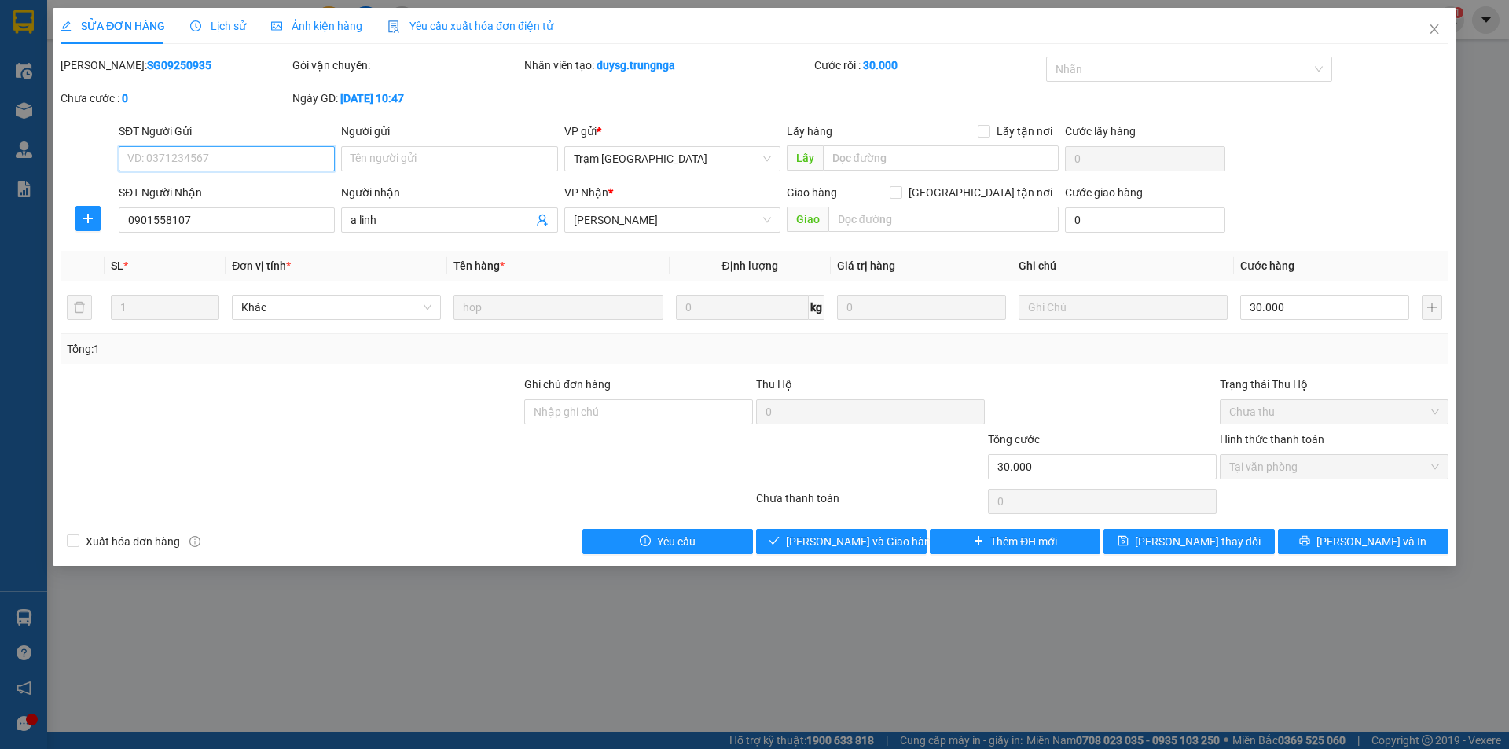
type input "0901558107"
type input "a linh"
type input "30.000"
click at [872, 542] on span "Giao hàng" at bounding box center [850, 541] width 50 height 17
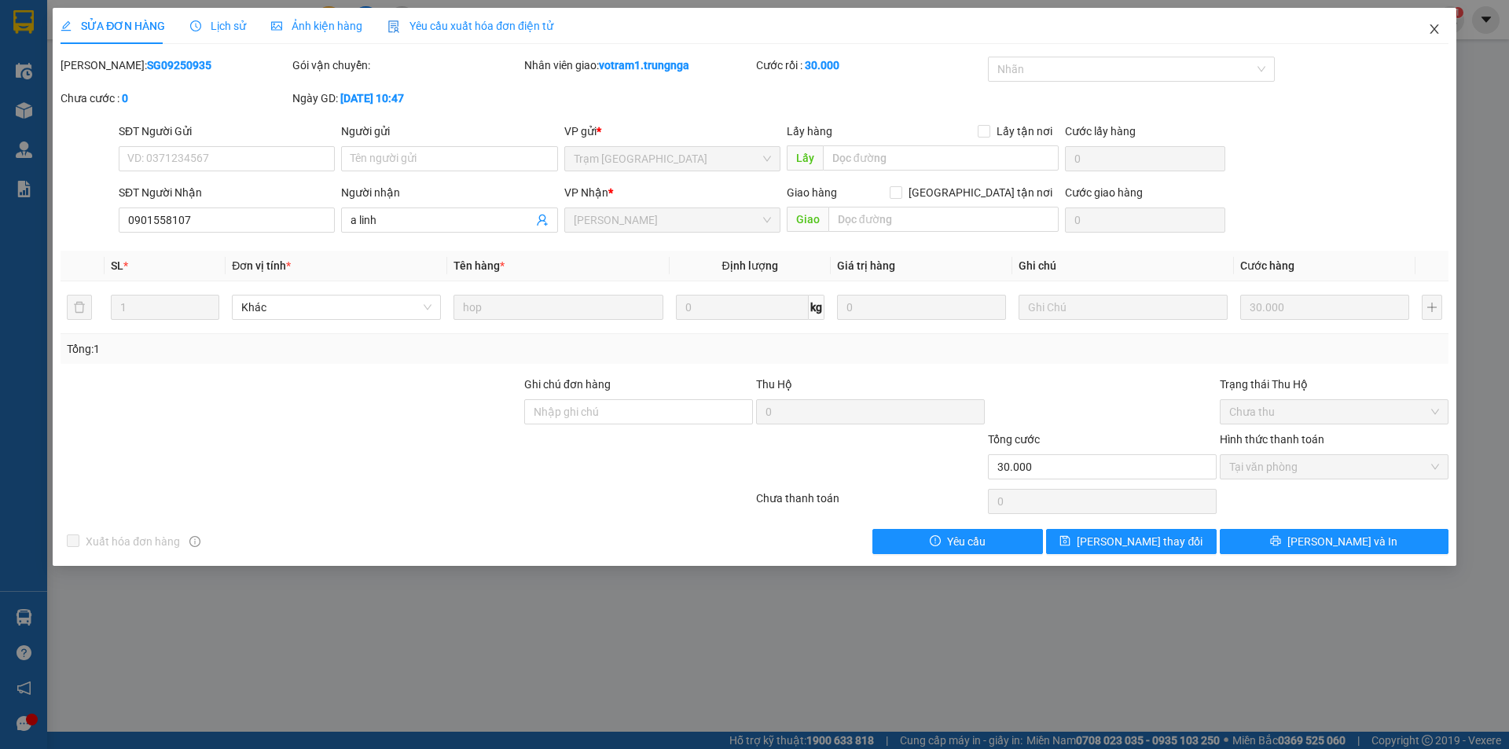
click at [1441, 35] on span "Close" at bounding box center [1434, 30] width 44 height 44
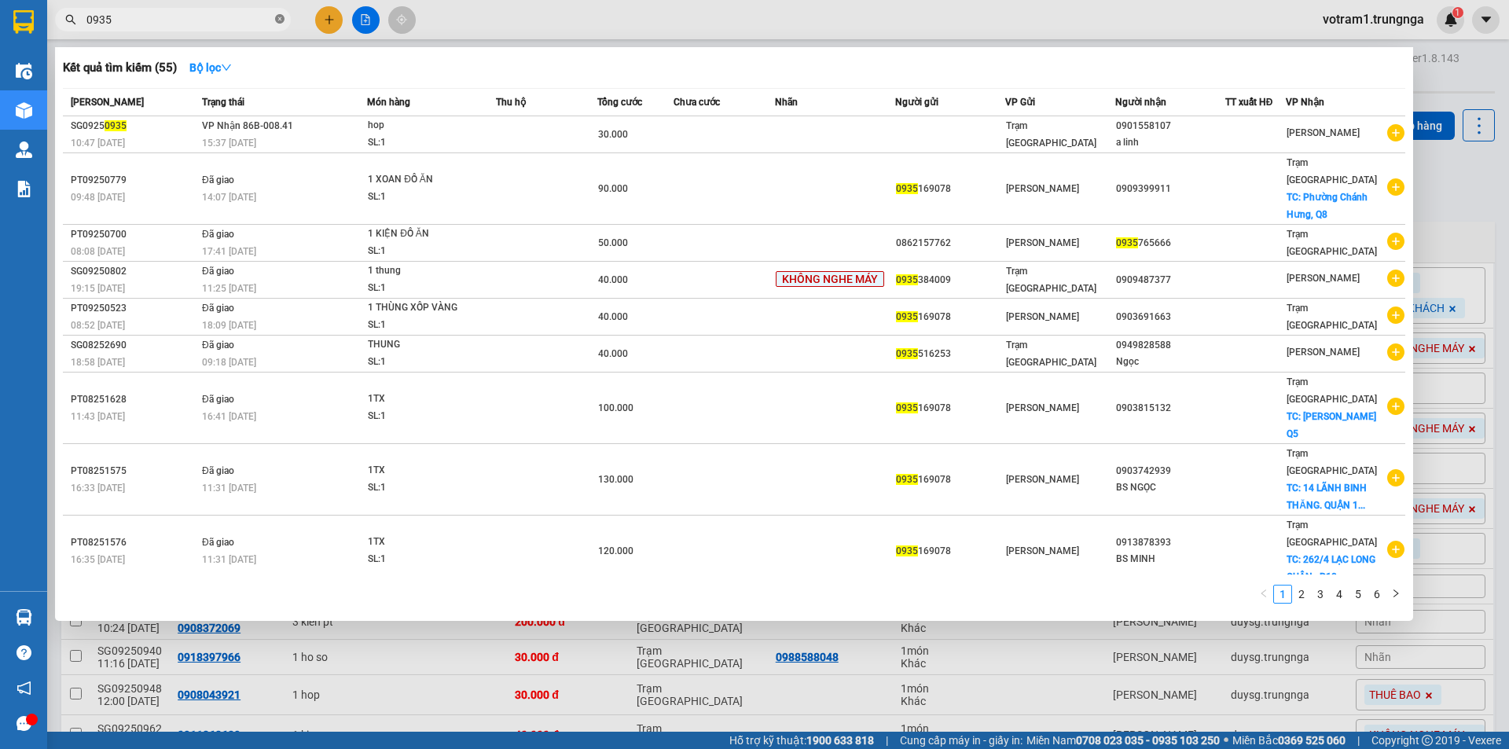
click at [278, 22] on icon "close-circle" at bounding box center [279, 18] width 9 height 9
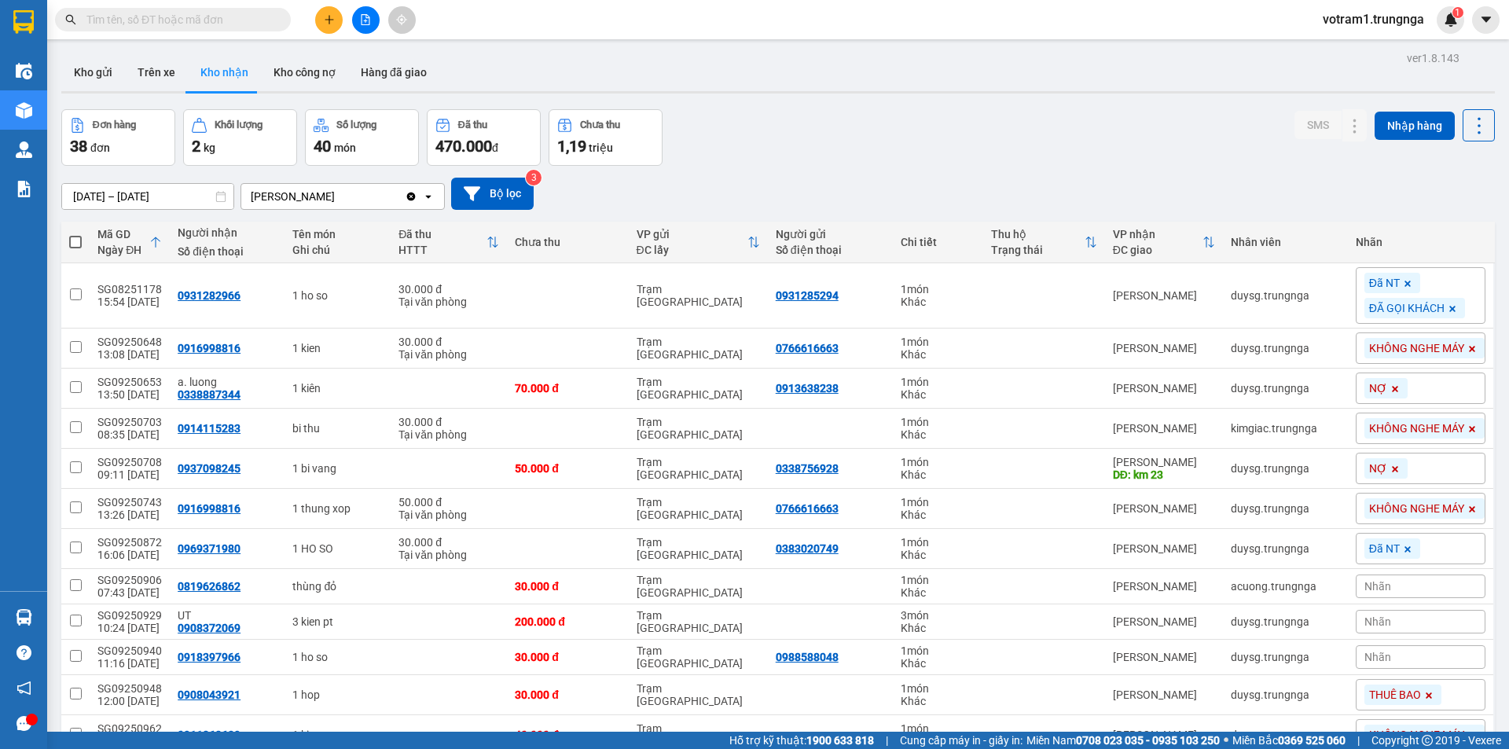
click at [234, 22] on input "text" at bounding box center [178, 19] width 185 height 17
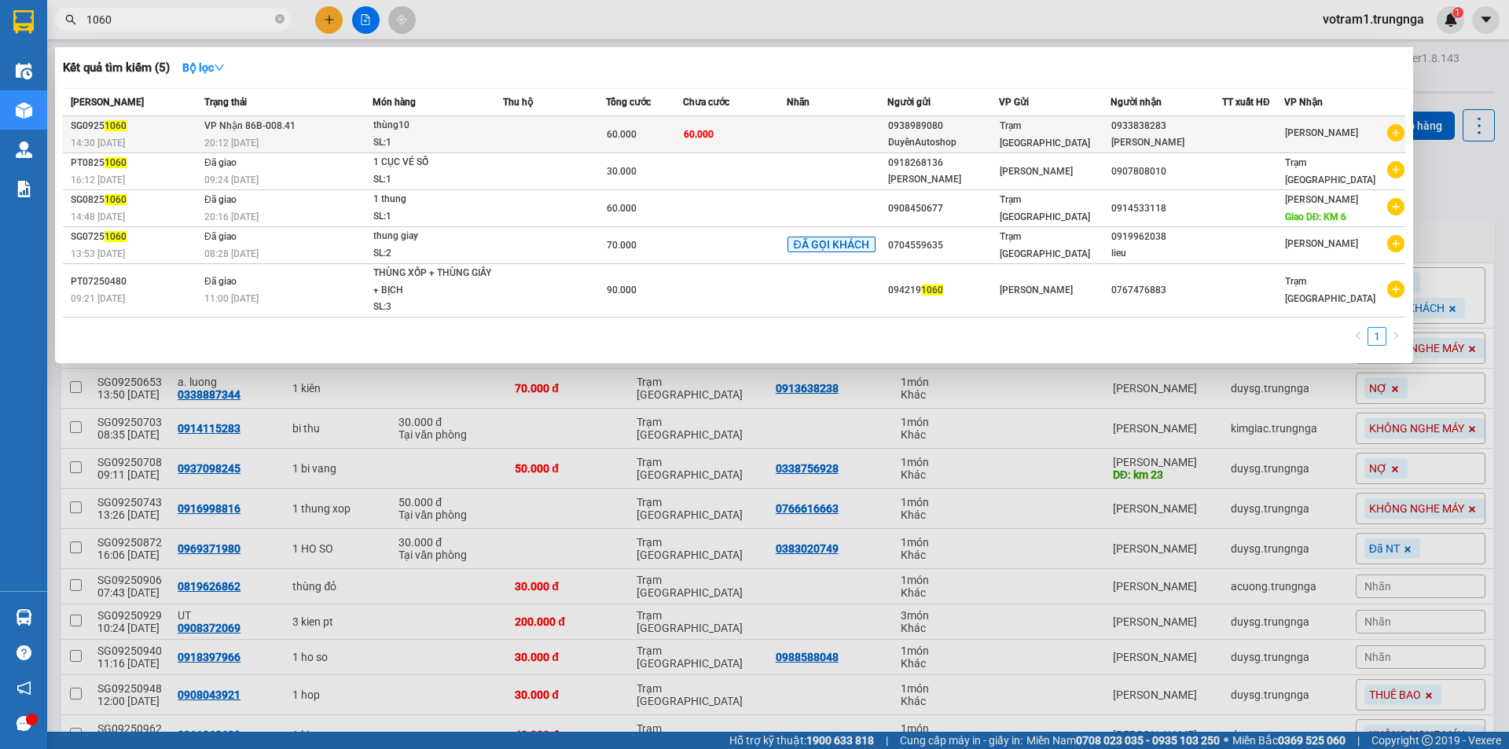
type input "1060"
click at [342, 133] on td "VP Nhận 86B-008.41 20:12 - 13/09" at bounding box center [286, 134] width 172 height 37
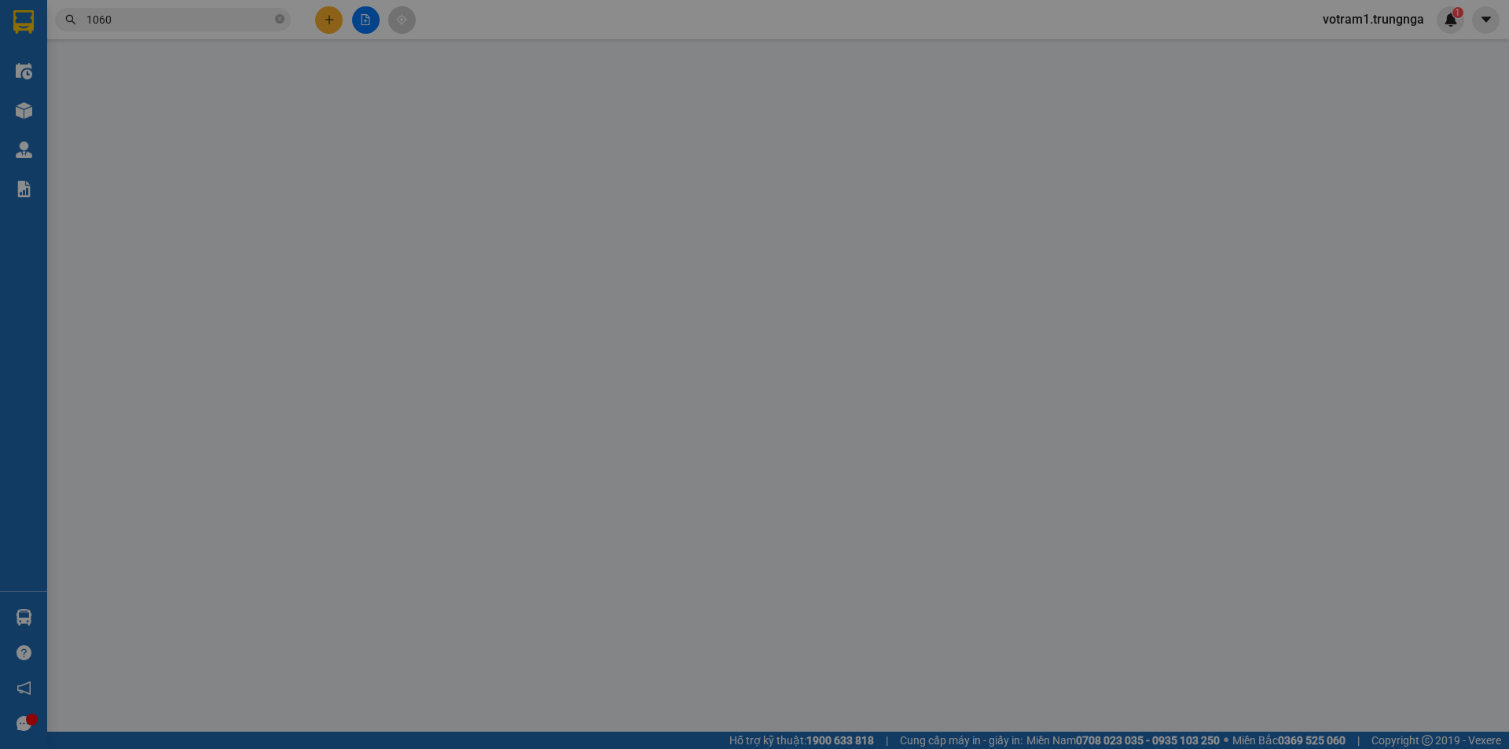
type input "0938989080"
type input "DuyênAutoshop"
type input "0933838283"
type input "Ben Hoàng"
type input "60.000"
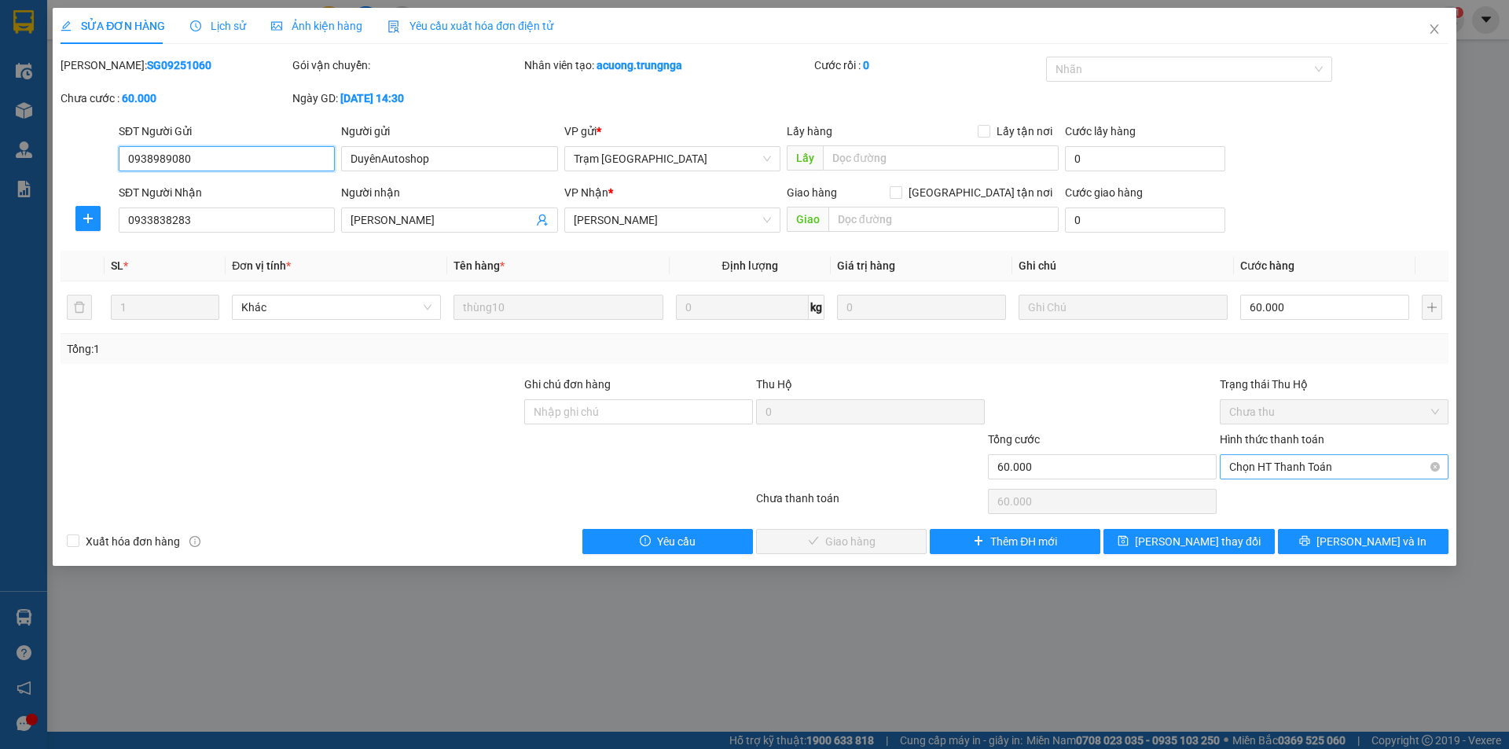
click at [1309, 467] on span "Chọn HT Thanh Toán" at bounding box center [1334, 467] width 210 height 24
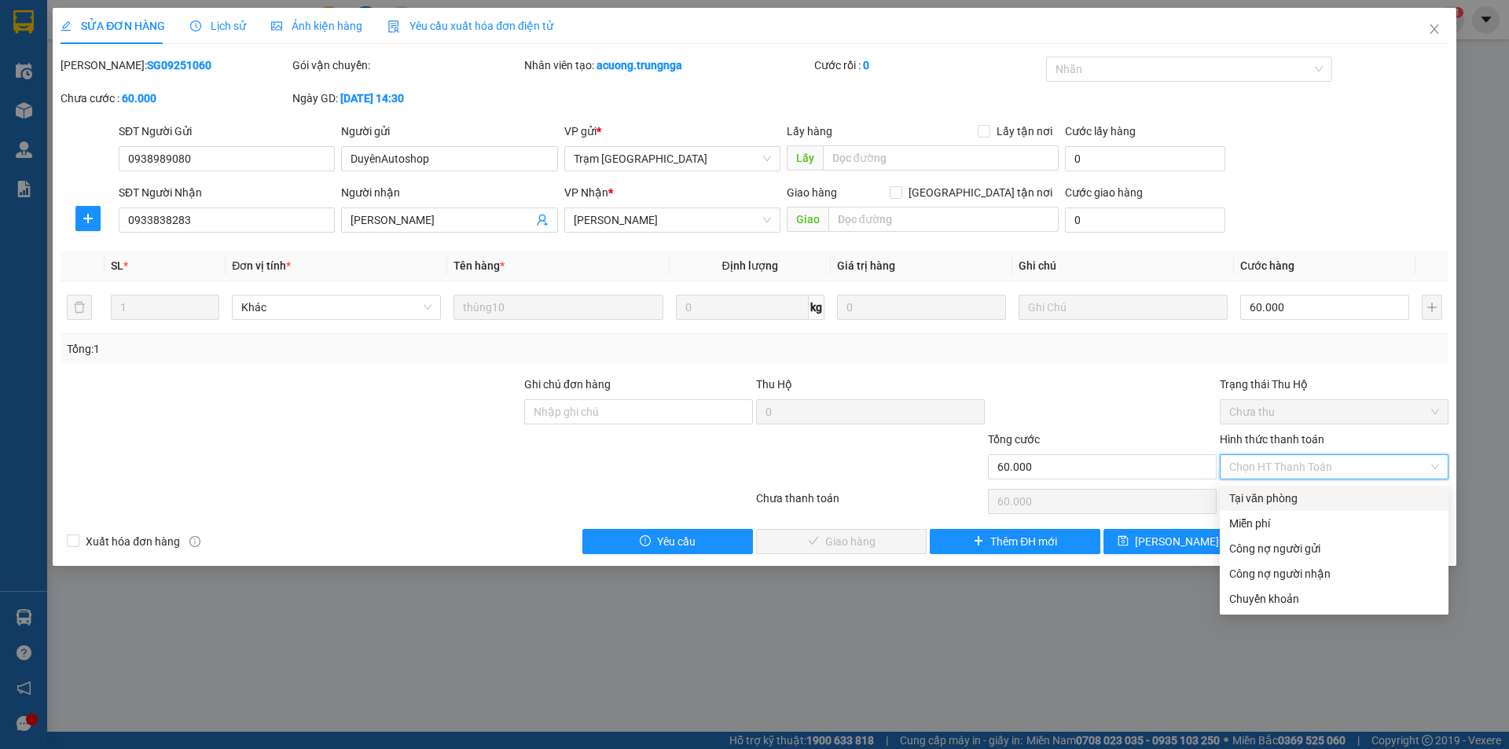
click at [1308, 501] on div "Tại văn phòng" at bounding box center [1334, 498] width 210 height 17
type input "0"
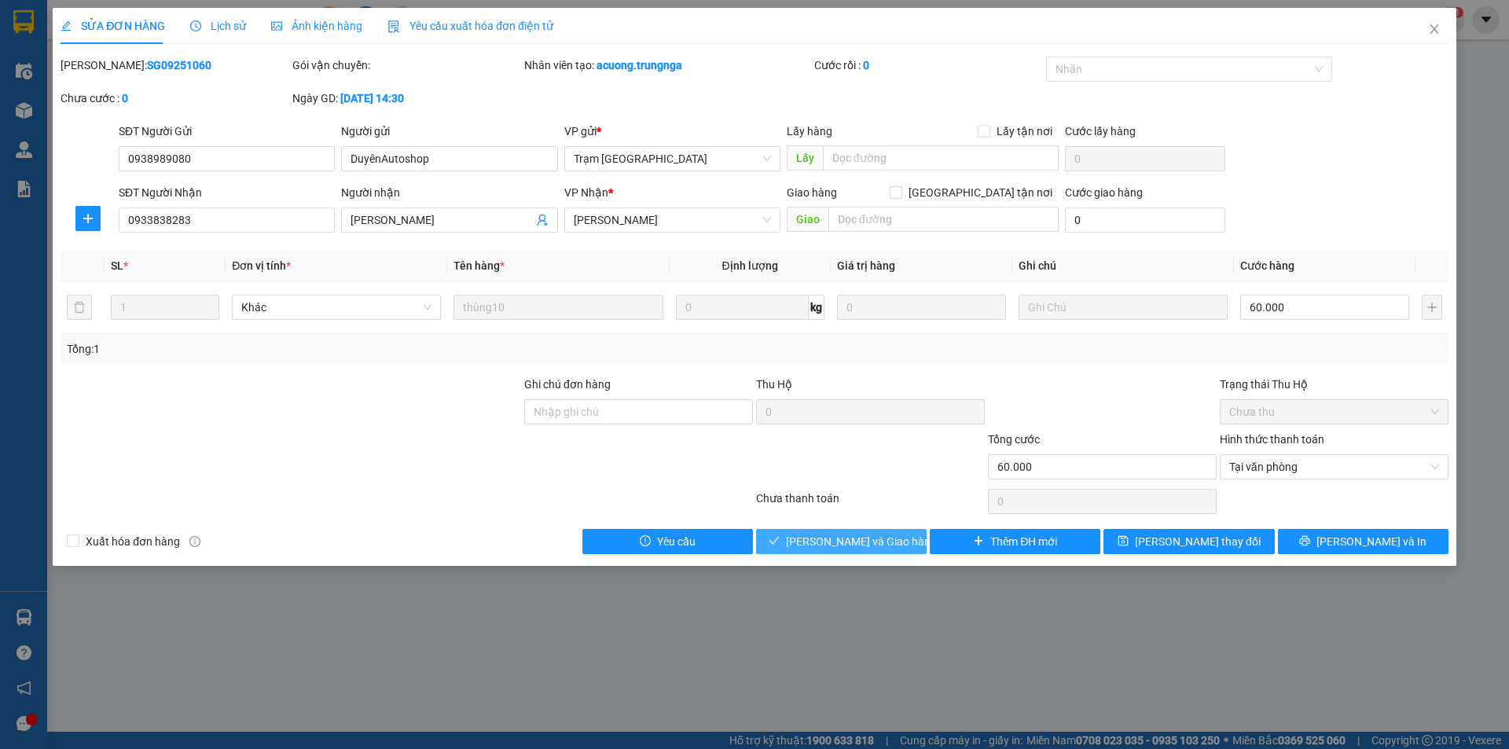
click at [891, 534] on span "Lưu và Giao hàng" at bounding box center [861, 541] width 151 height 17
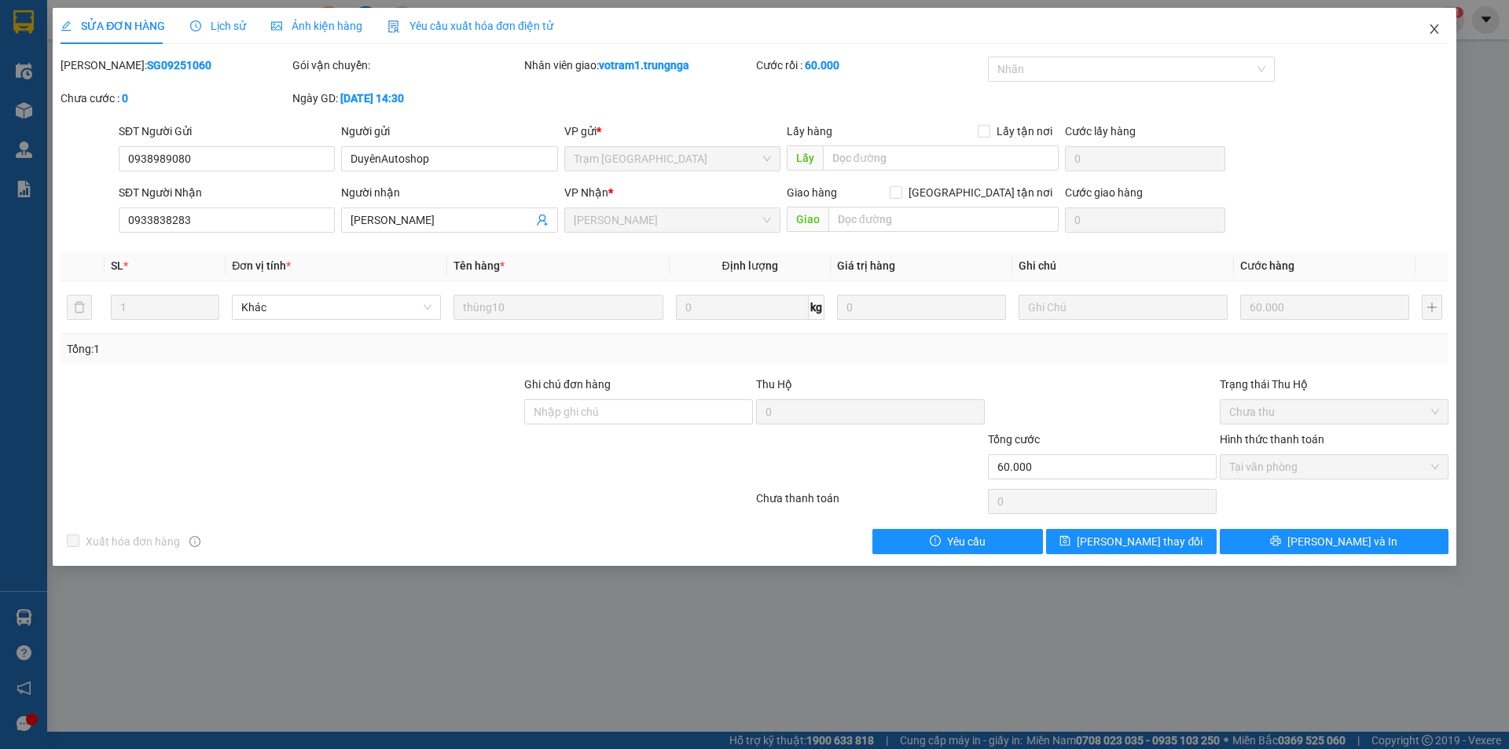
click at [1434, 31] on icon "close" at bounding box center [1434, 28] width 9 height 9
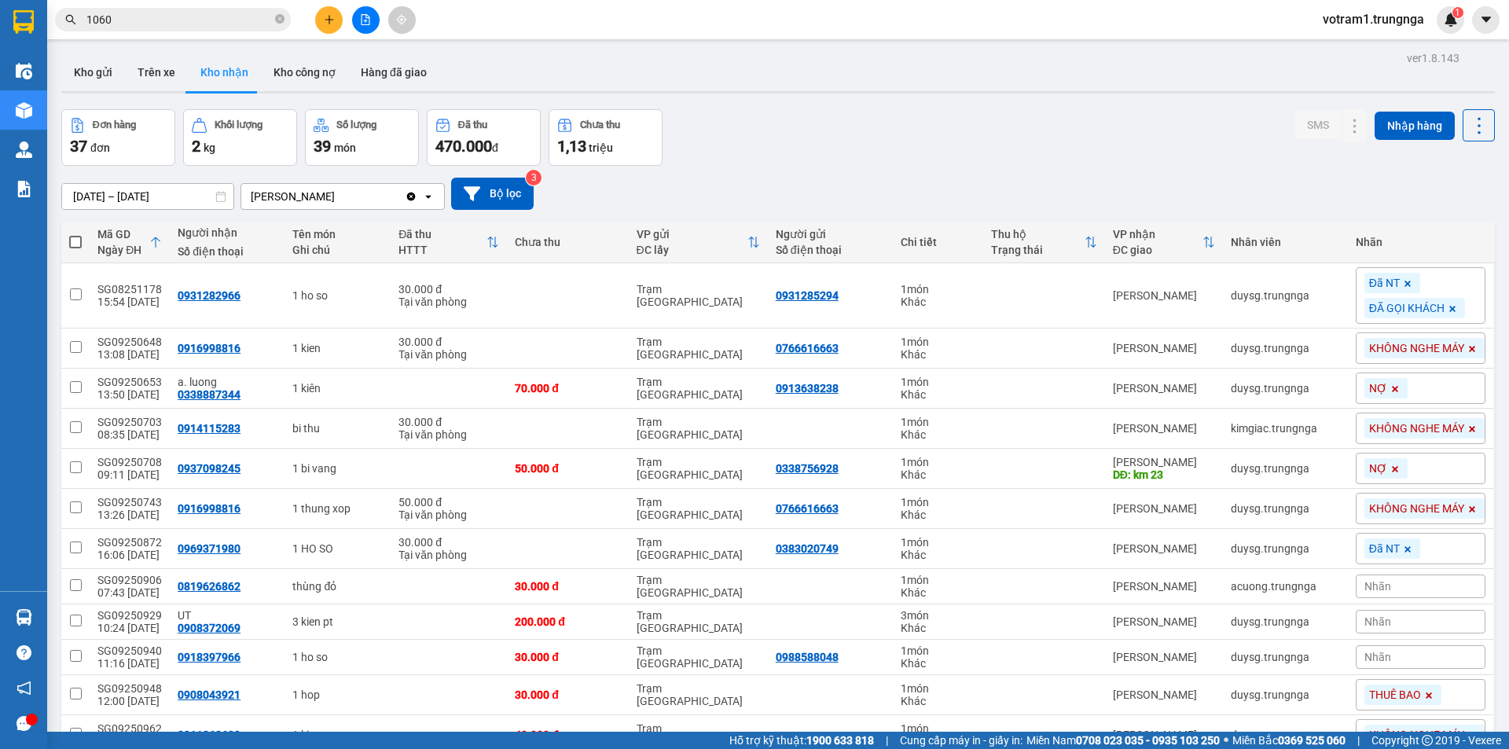
click at [1049, 138] on div "Đơn hàng 37 đơn Khối lượng 2 kg Số lượng 39 món Đã thu 470.000 đ Chưa thu 1,13 …" at bounding box center [778, 137] width 1434 height 57
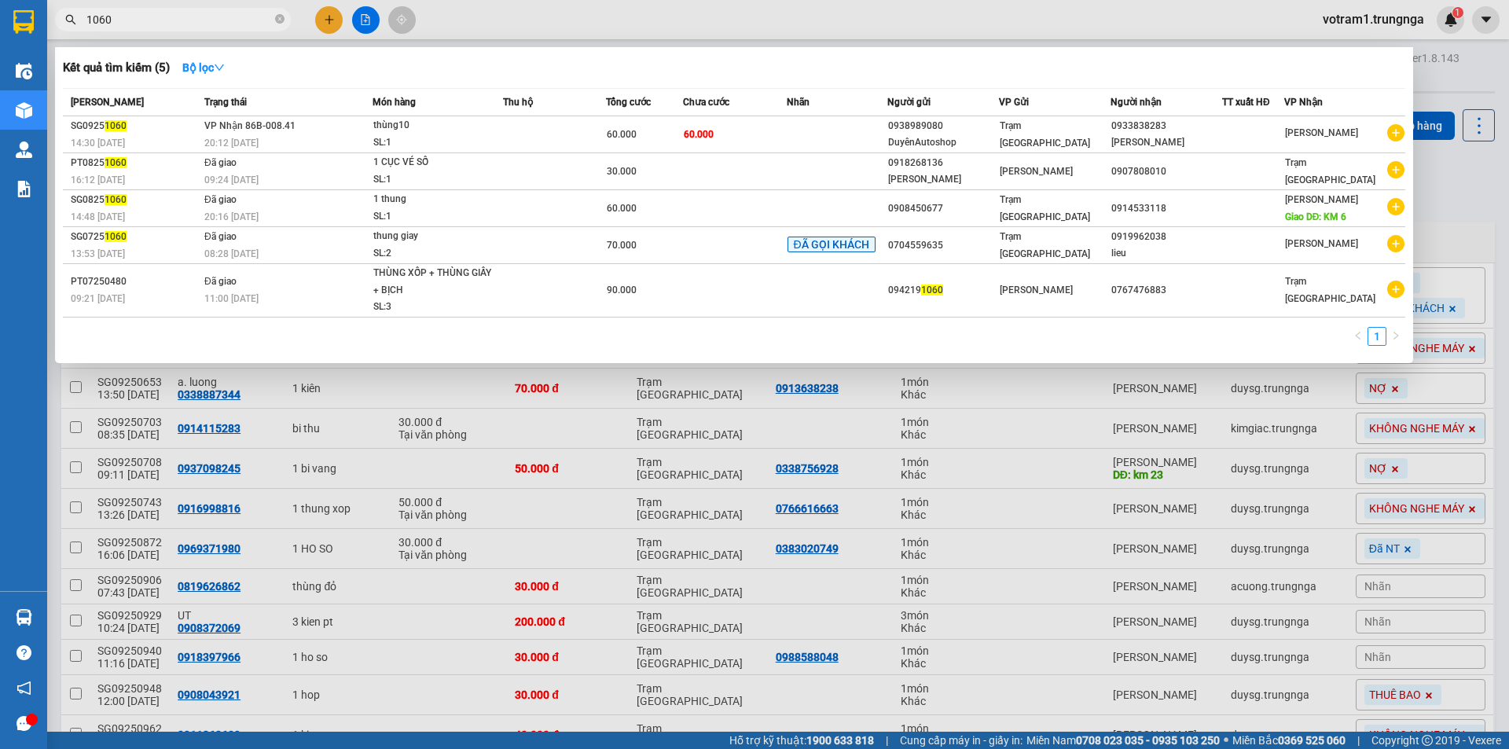
click at [240, 22] on input "1060" at bounding box center [178, 19] width 185 height 17
type input "1"
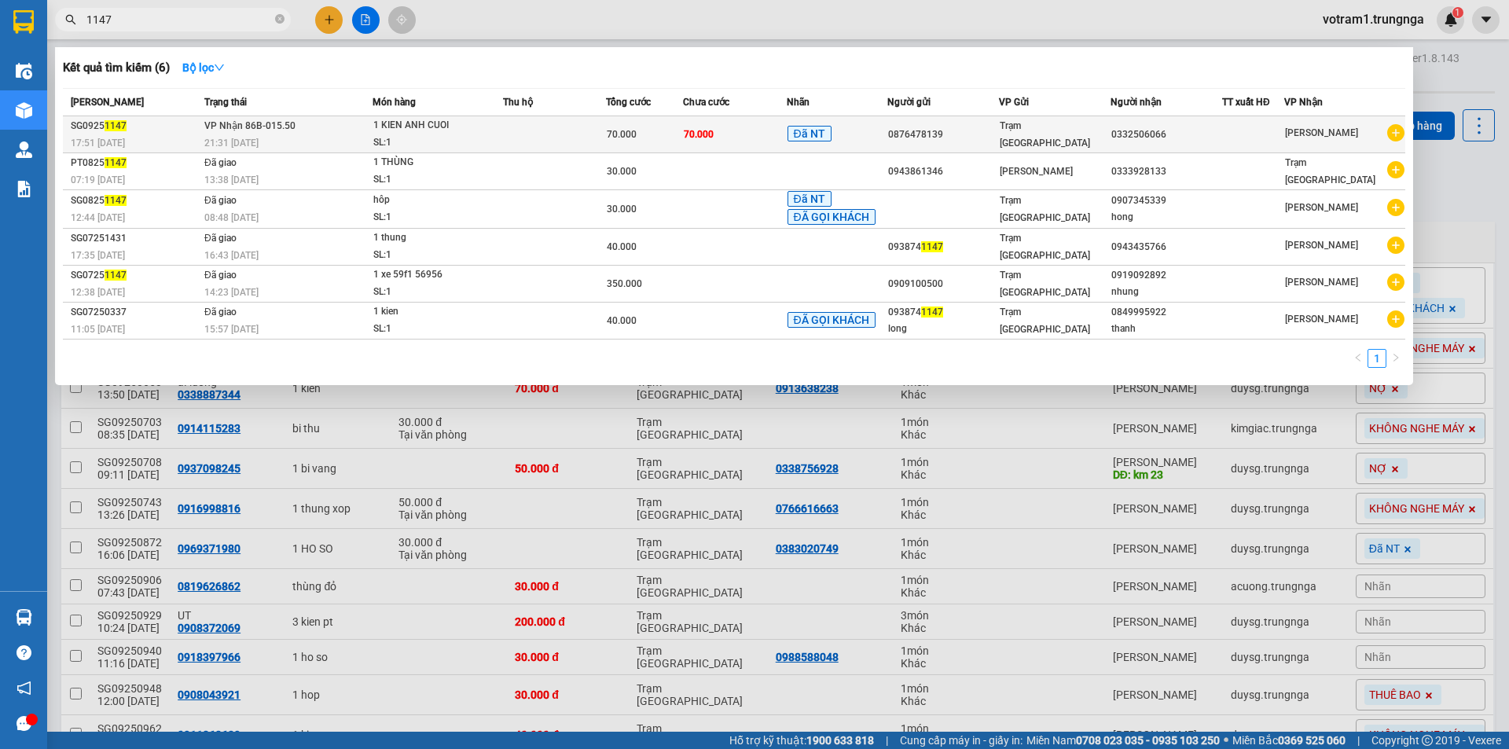
type input "1147"
click at [386, 134] on div "1 KIEN ANH CUOI" at bounding box center [432, 125] width 118 height 17
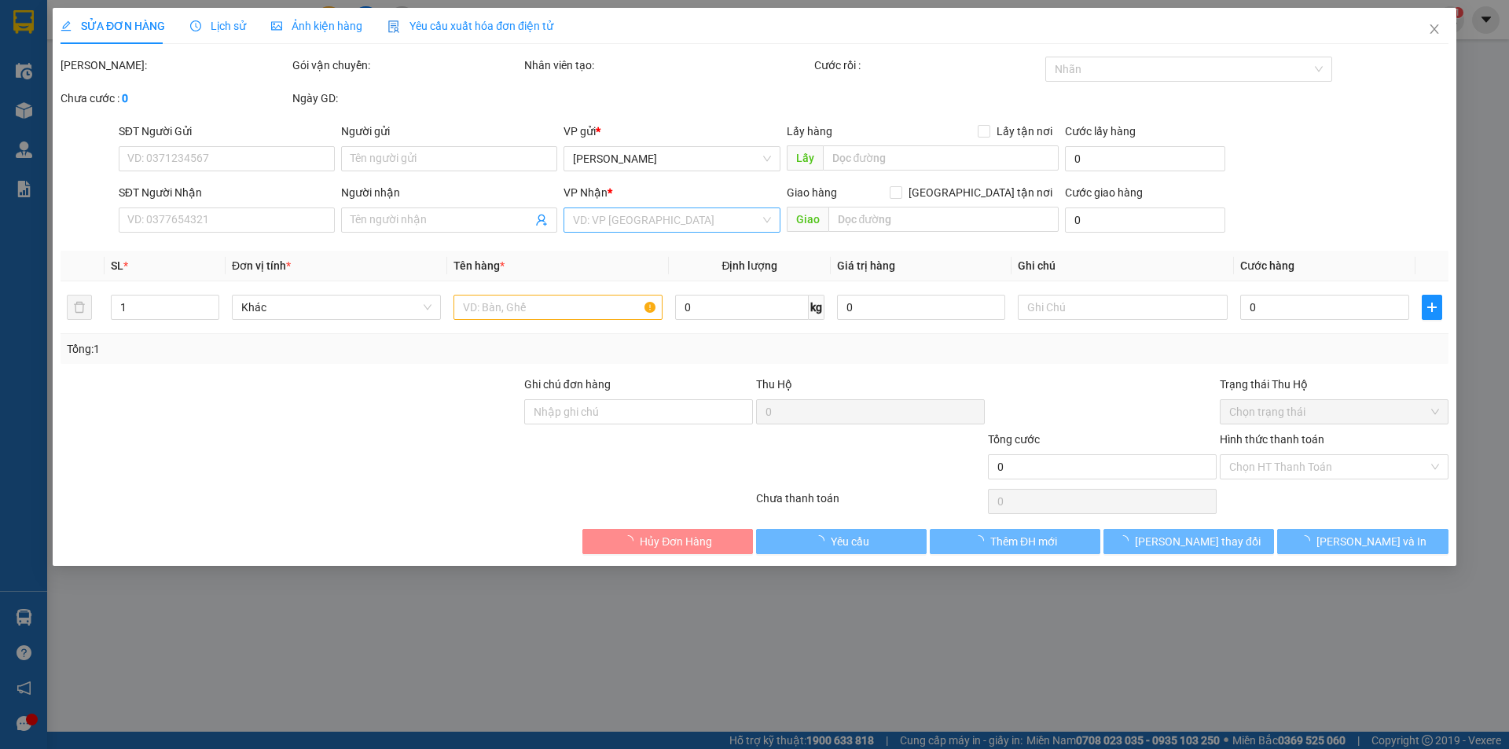
type input "0876478139"
type input "0332506066"
type input "70.000"
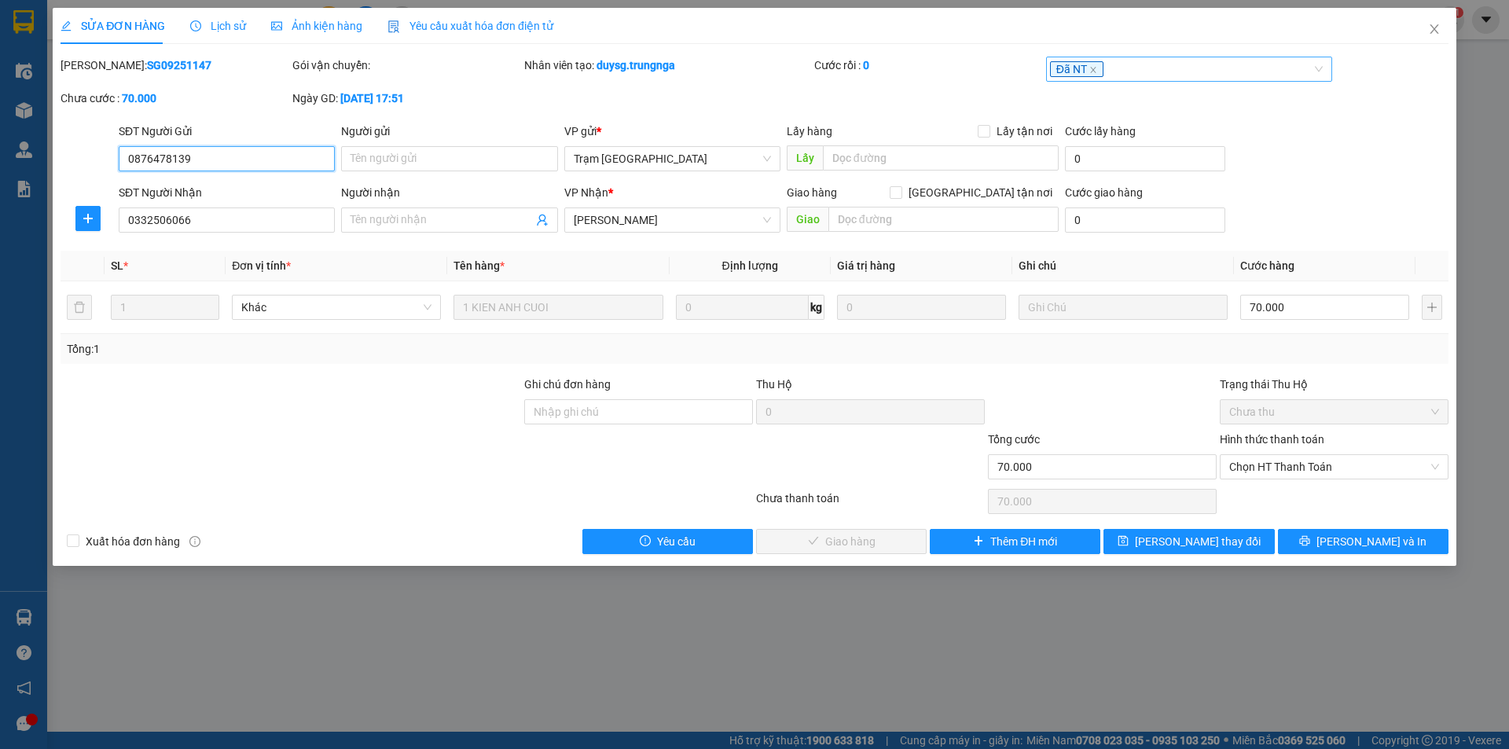
click at [1174, 74] on div "Đã NT" at bounding box center [1181, 69] width 263 height 19
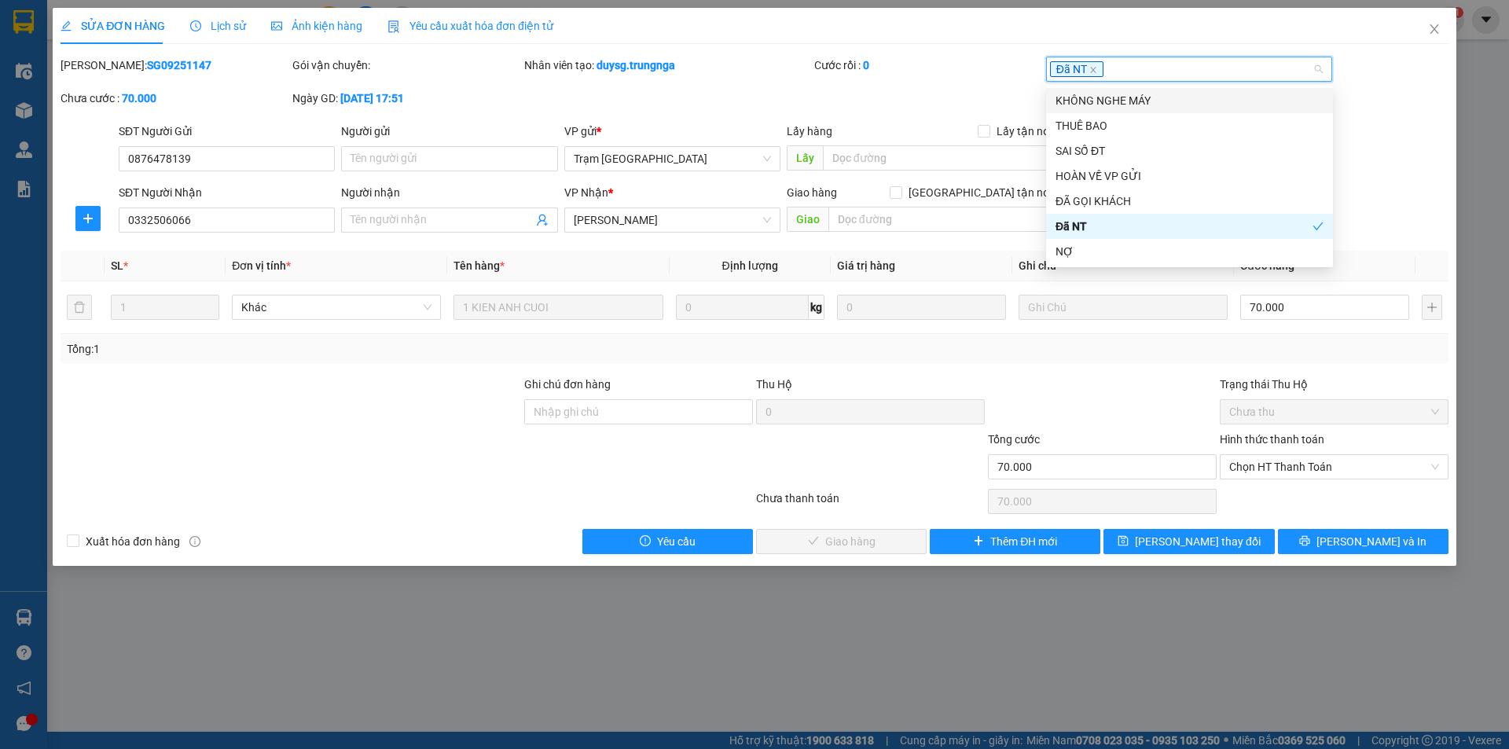
click at [1162, 101] on div "KHÔNG NGHE MÁY" at bounding box center [1190, 100] width 268 height 17
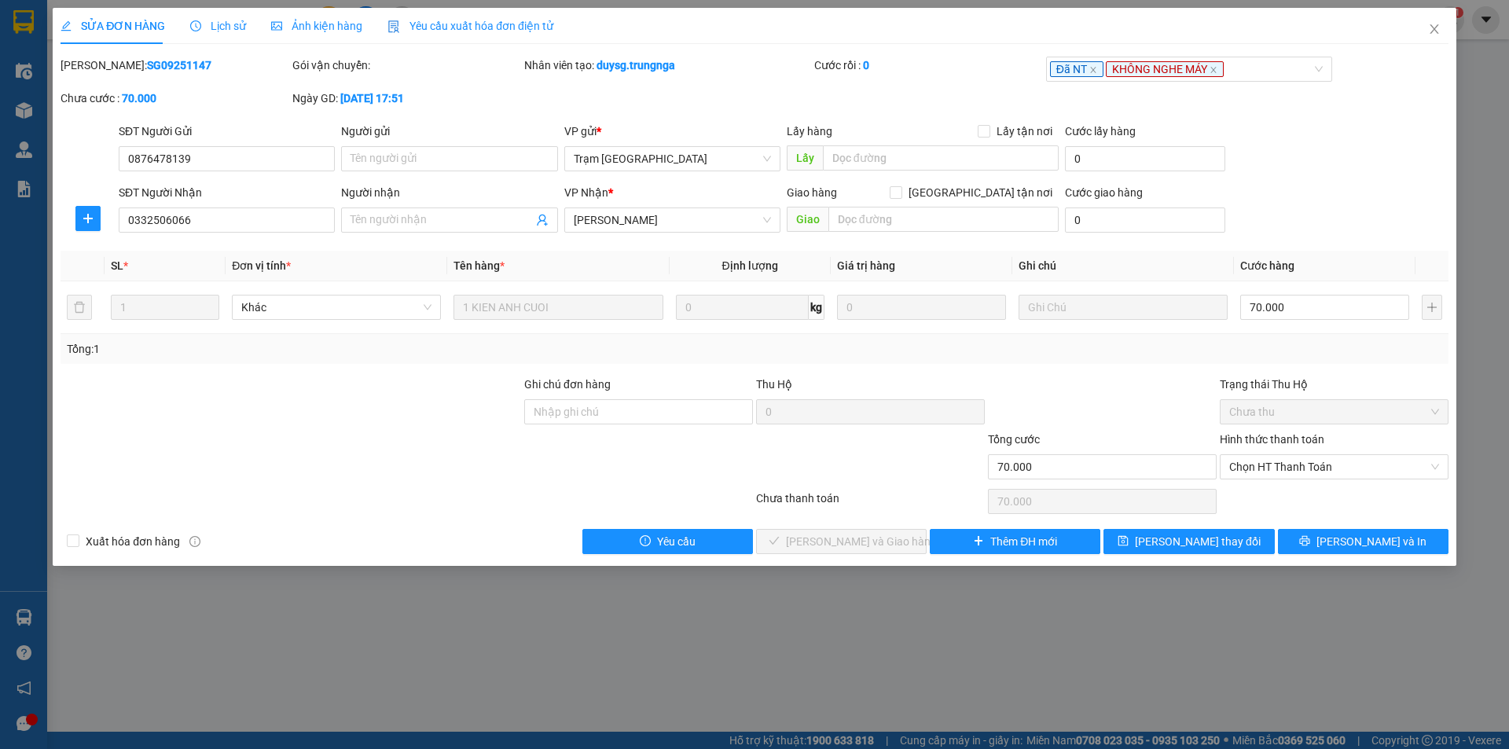
click at [1388, 86] on div "Mã ĐH: SG09251147 Gói vận chuyển: Nhân viên tạo: duysg.trungnga Cước rồi : 0 Đã…" at bounding box center [754, 90] width 1391 height 66
click at [1235, 542] on button "Lưu thay đổi" at bounding box center [1189, 541] width 171 height 25
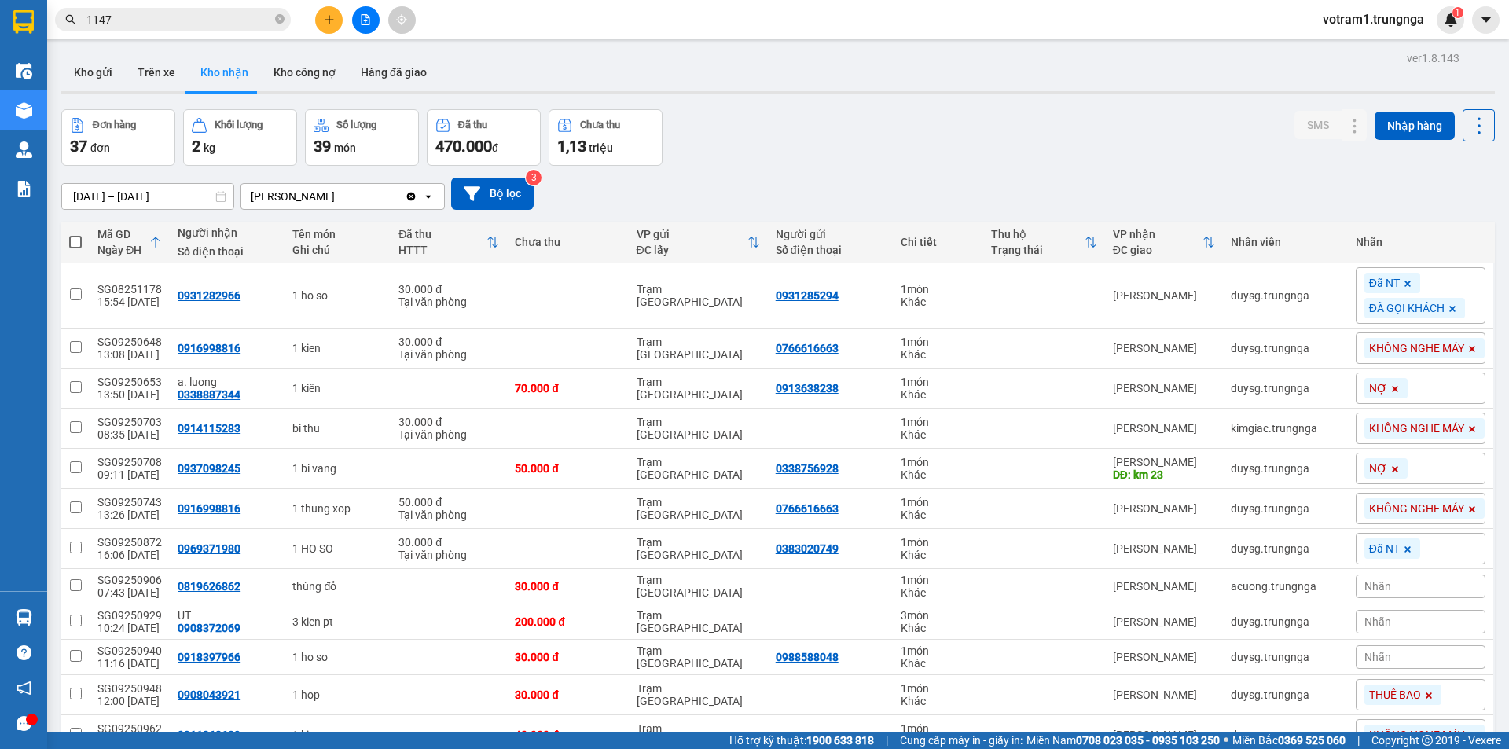
click at [603, 69] on div "Kho gửi Trên xe Kho nhận Kho công nợ Hàng đã giao" at bounding box center [778, 74] width 1434 height 42
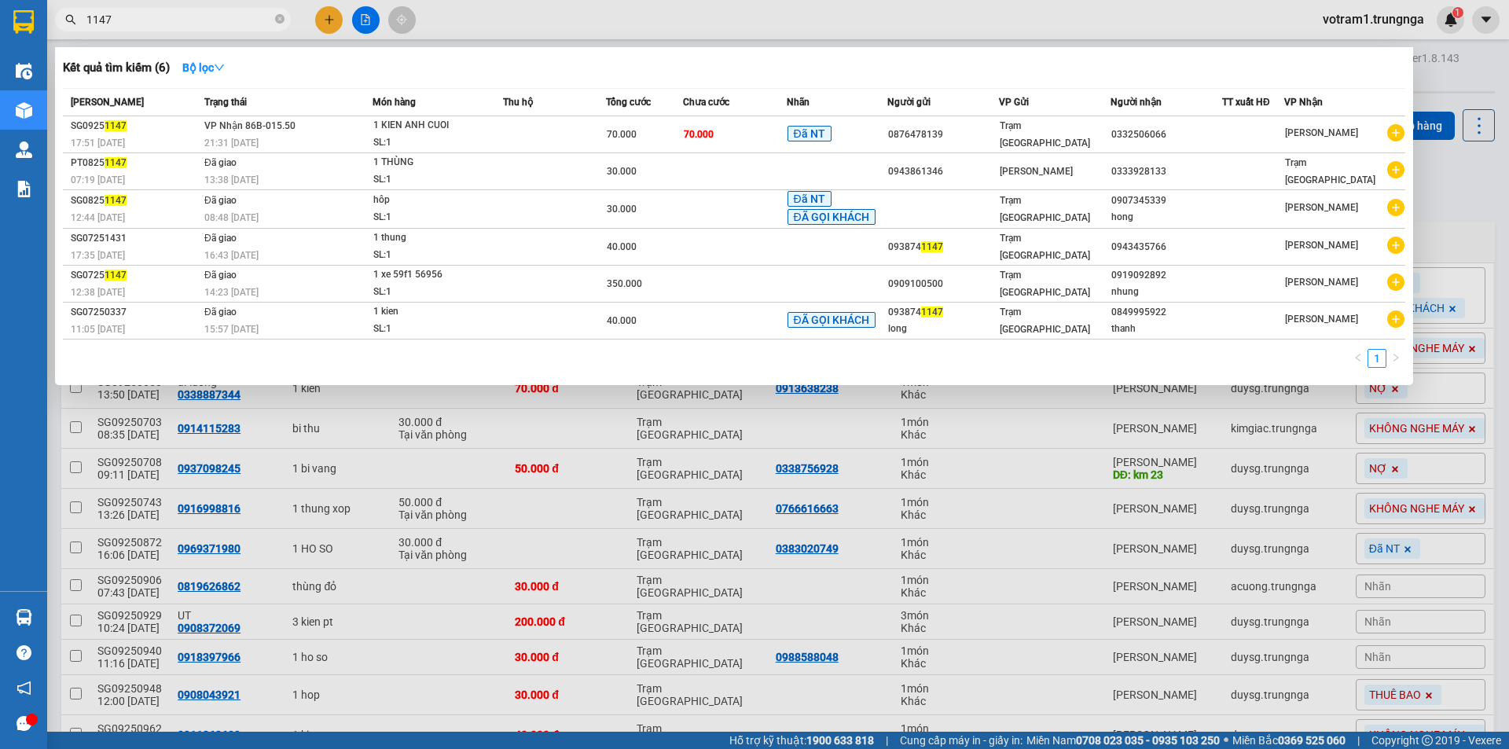
click at [117, 21] on input "1147" at bounding box center [178, 19] width 185 height 17
click at [281, 17] on icon "close-circle" at bounding box center [279, 18] width 9 height 9
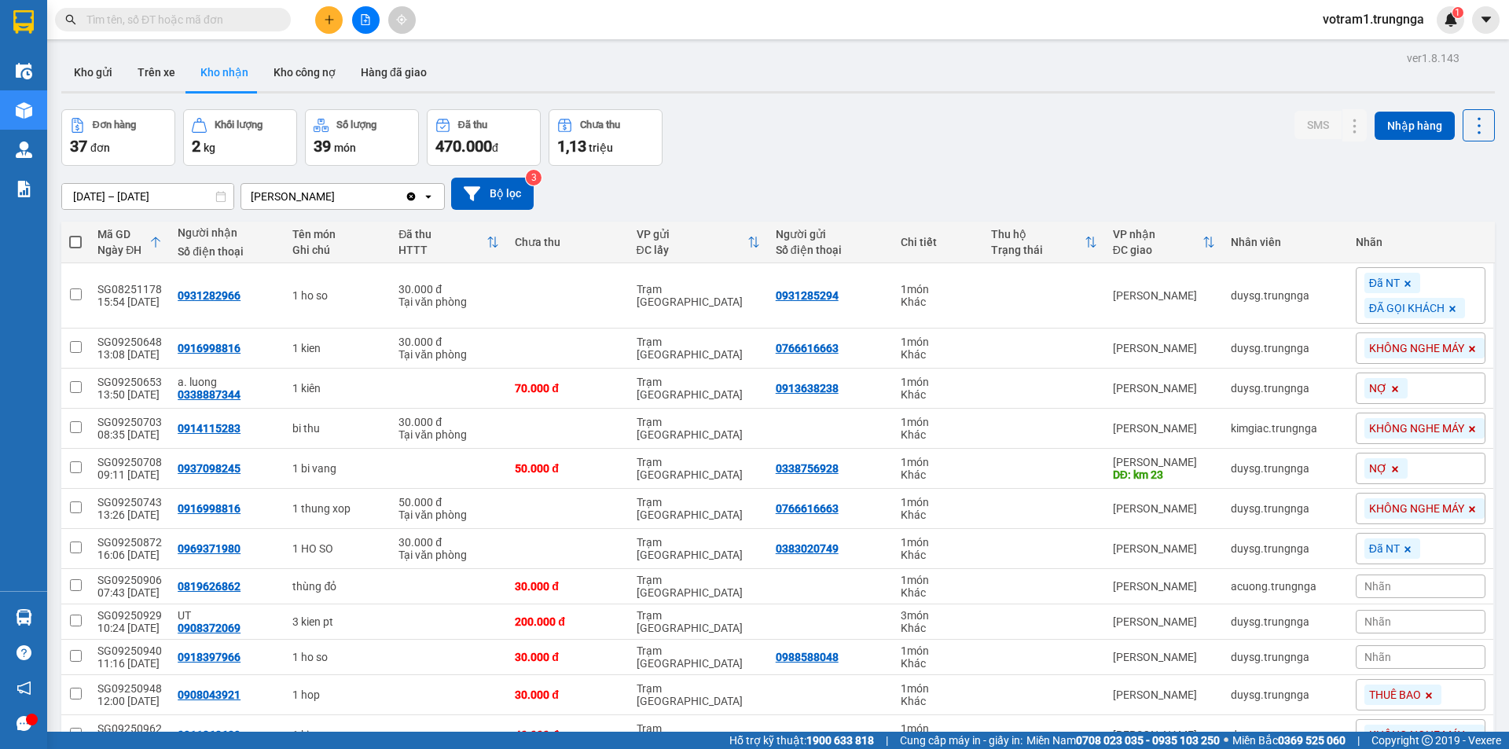
click at [244, 25] on input "text" at bounding box center [178, 19] width 185 height 17
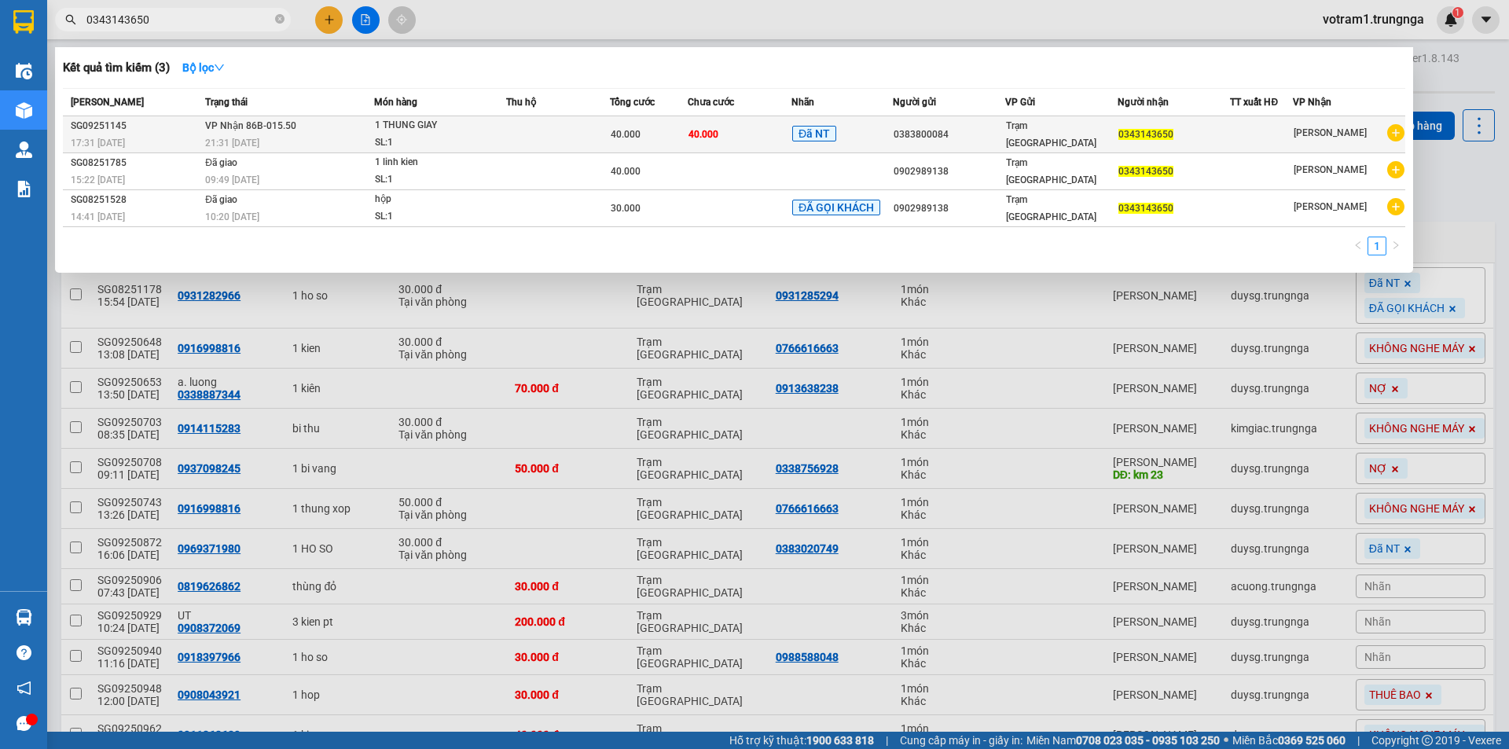
type input "0343143650"
click at [494, 135] on span "1 THUNG GIAY SL: 1" at bounding box center [440, 134] width 130 height 34
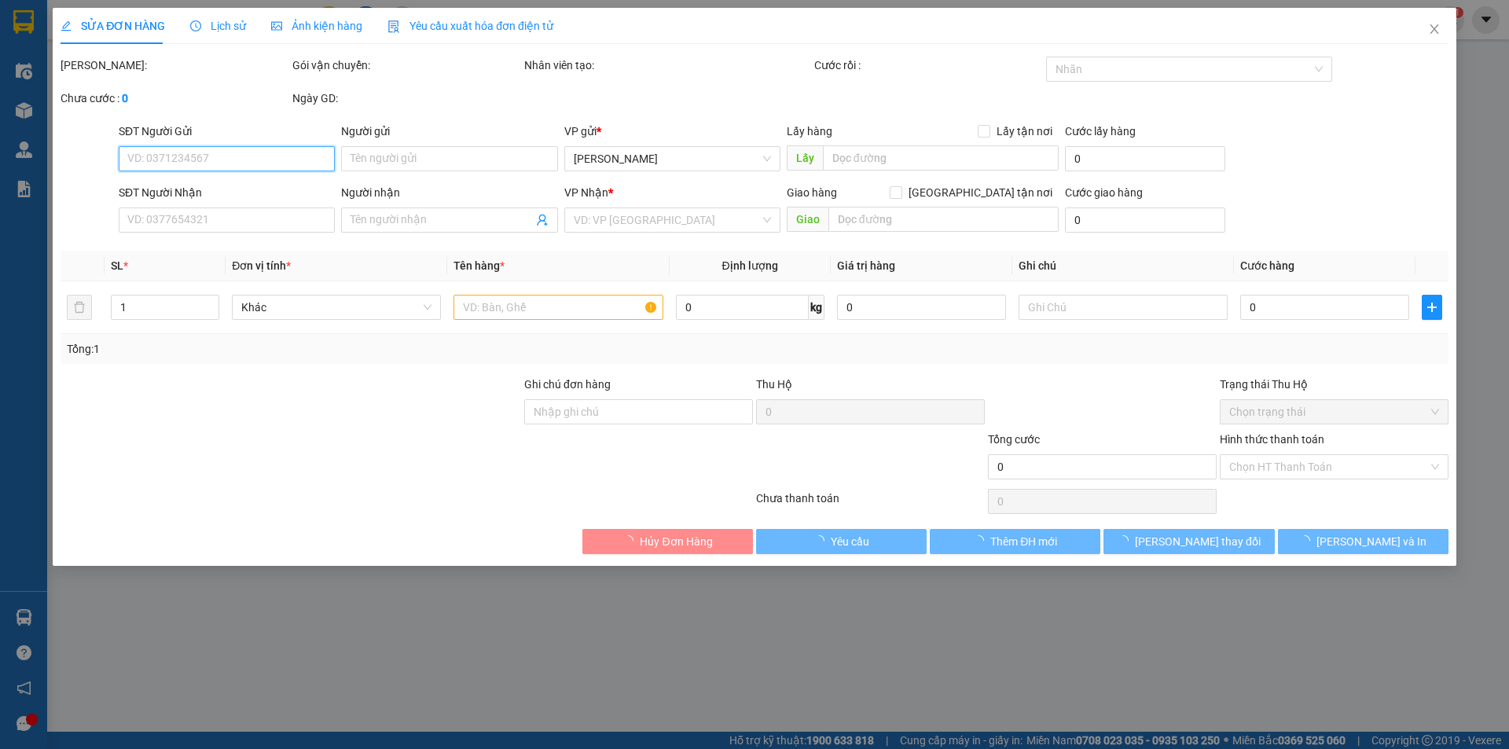
type input "0383800084"
type input "0343143650"
type input "40.000"
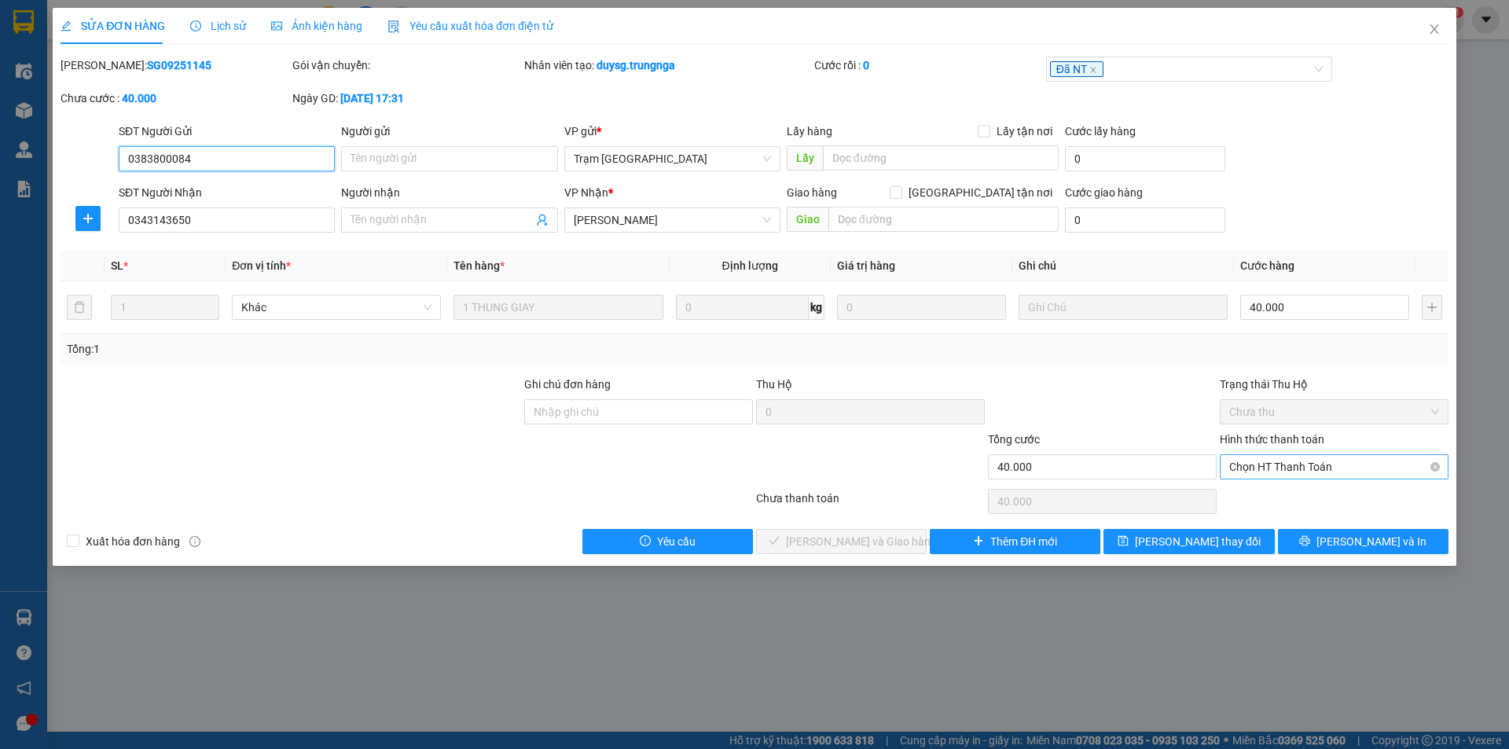
click at [1274, 470] on span "Chọn HT Thanh Toán" at bounding box center [1334, 467] width 210 height 24
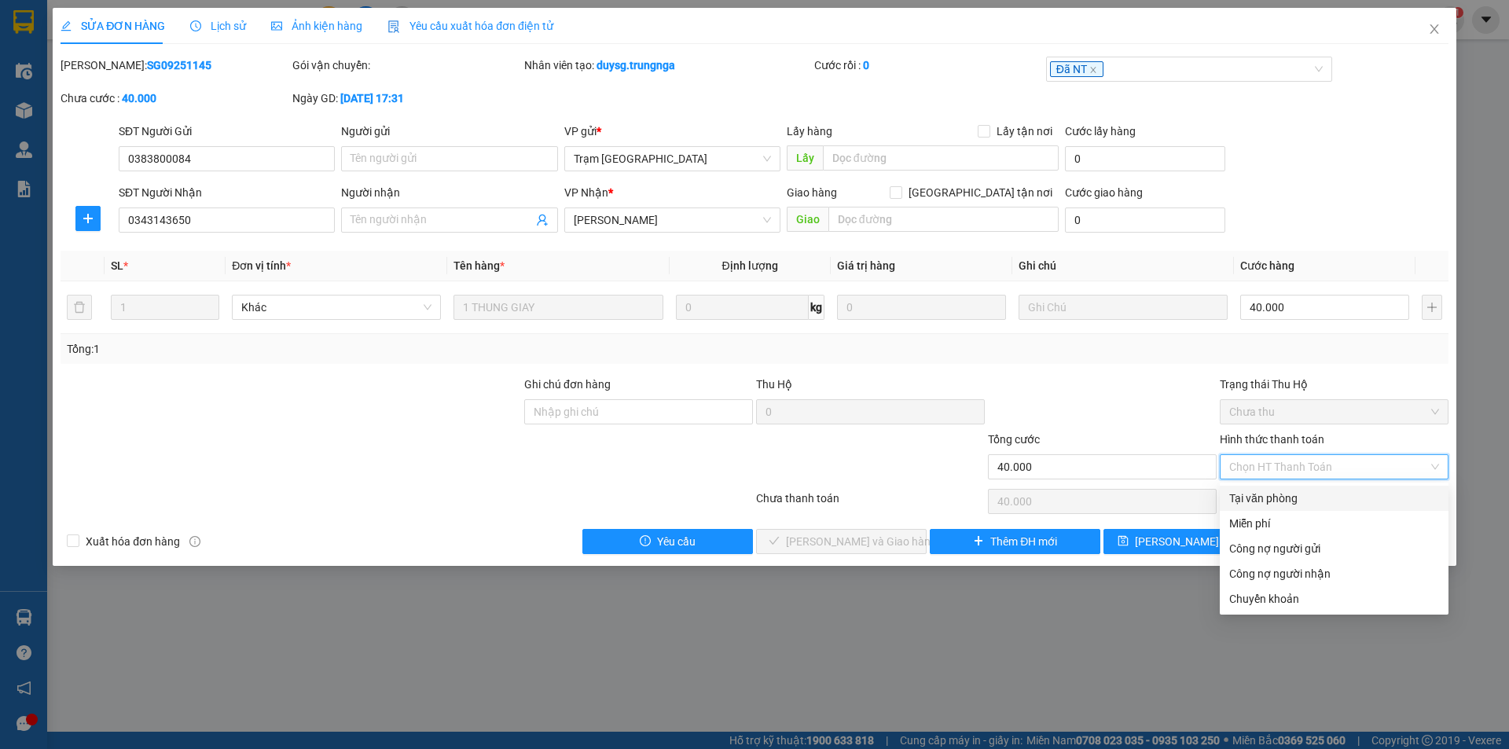
click at [1266, 494] on div "Tại văn phòng" at bounding box center [1334, 498] width 210 height 17
type input "0"
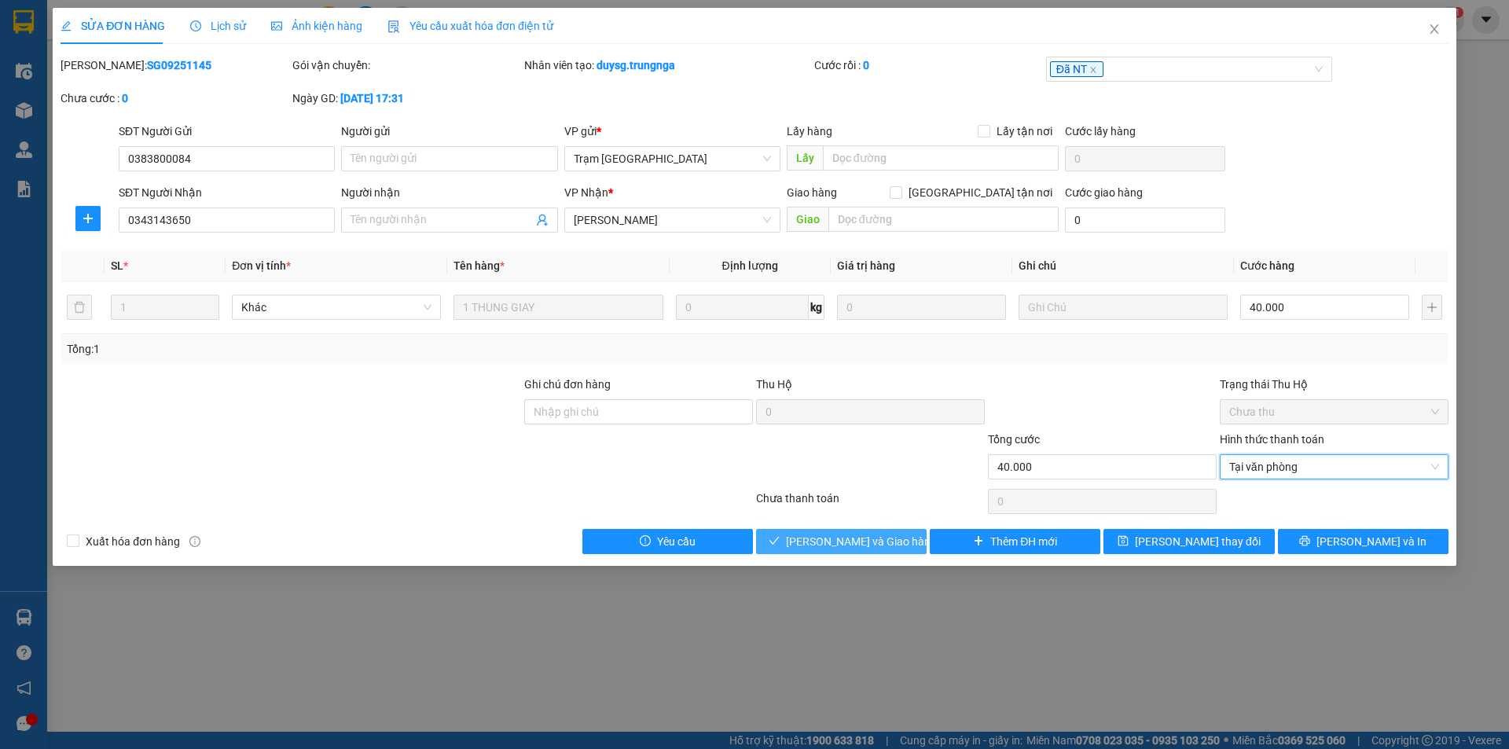
click at [878, 539] on span "Lưu và Giao hàng" at bounding box center [861, 541] width 151 height 17
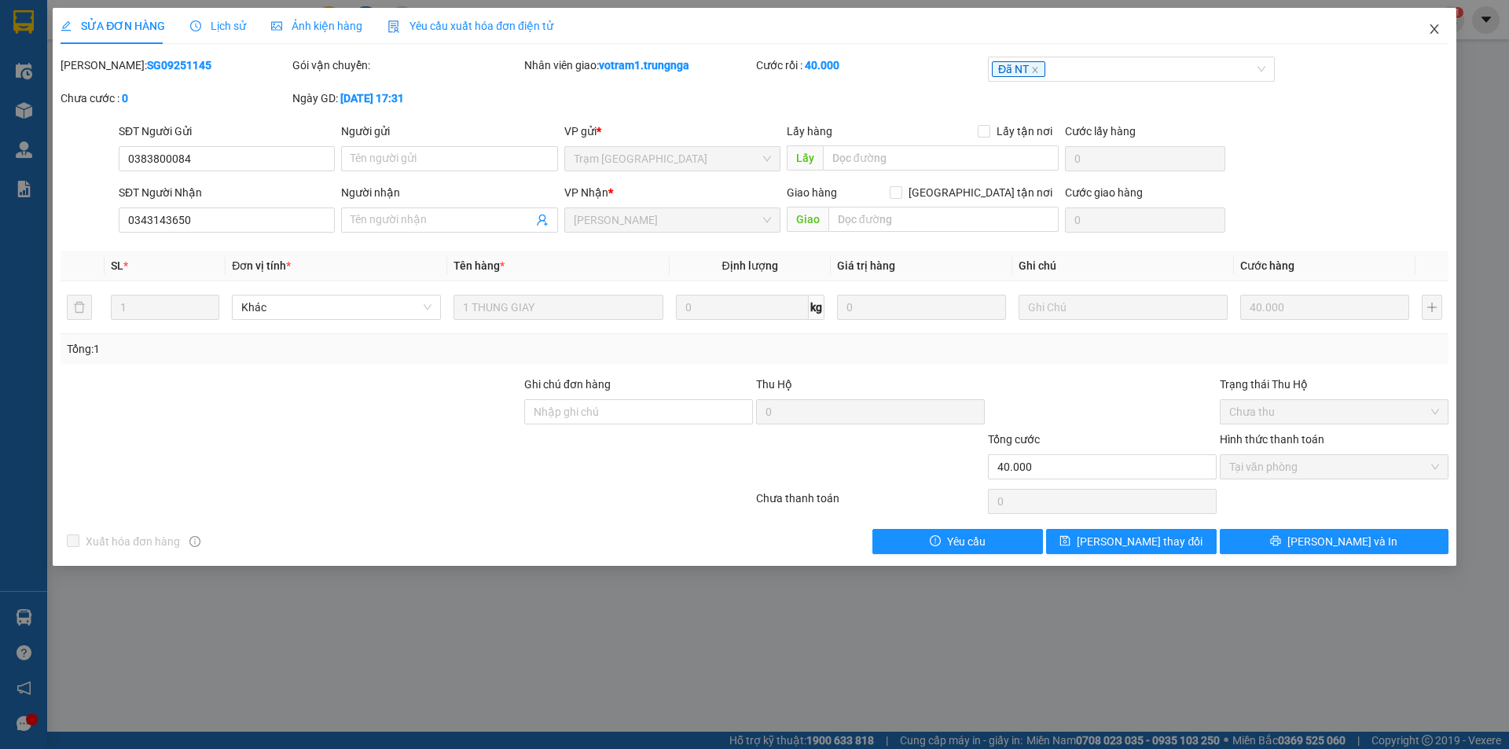
click at [1427, 39] on span "Close" at bounding box center [1434, 30] width 44 height 44
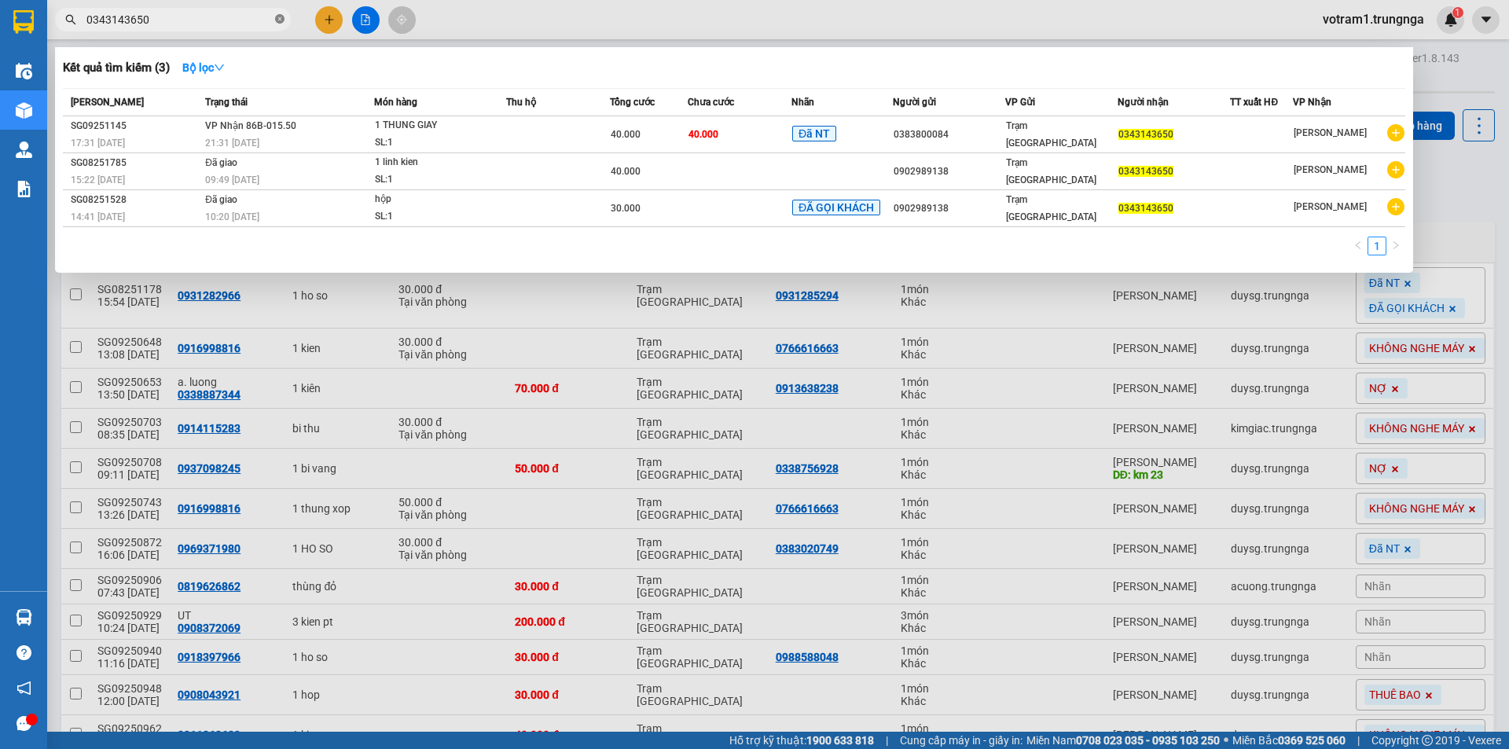
click at [279, 20] on icon "close-circle" at bounding box center [279, 18] width 9 height 9
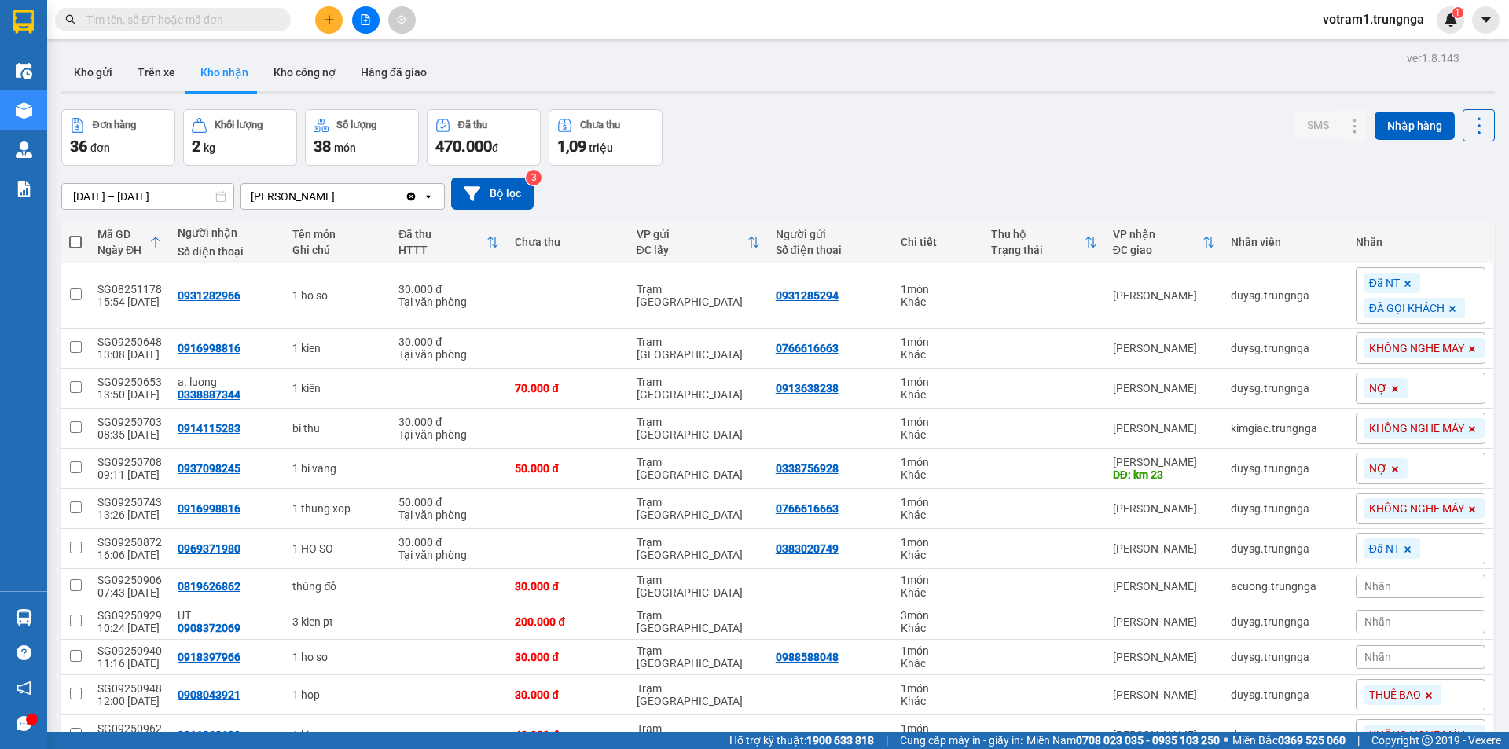
click at [208, 17] on input "text" at bounding box center [178, 19] width 185 height 17
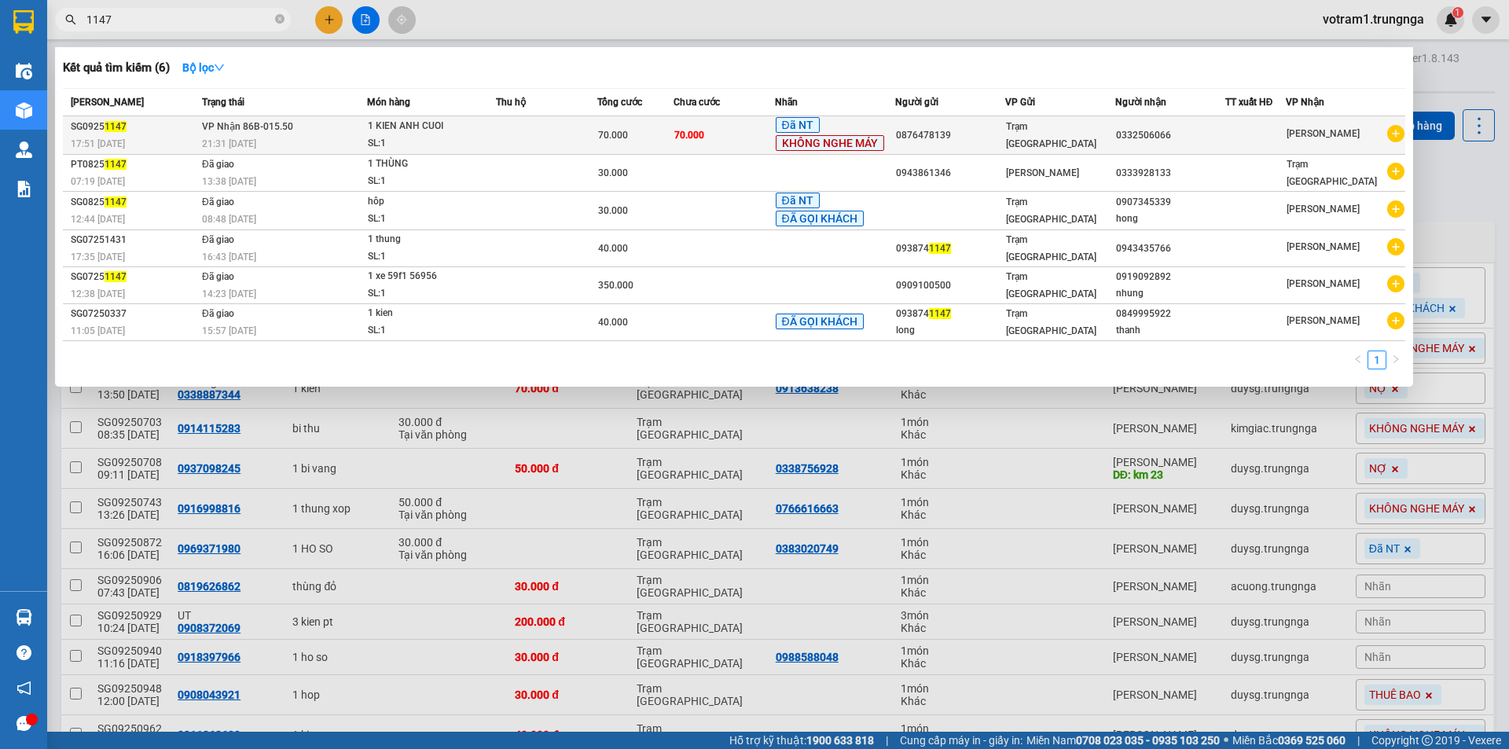
type input "1147"
click at [271, 132] on span "VP Nhận 86B-015.50" at bounding box center [247, 126] width 91 height 11
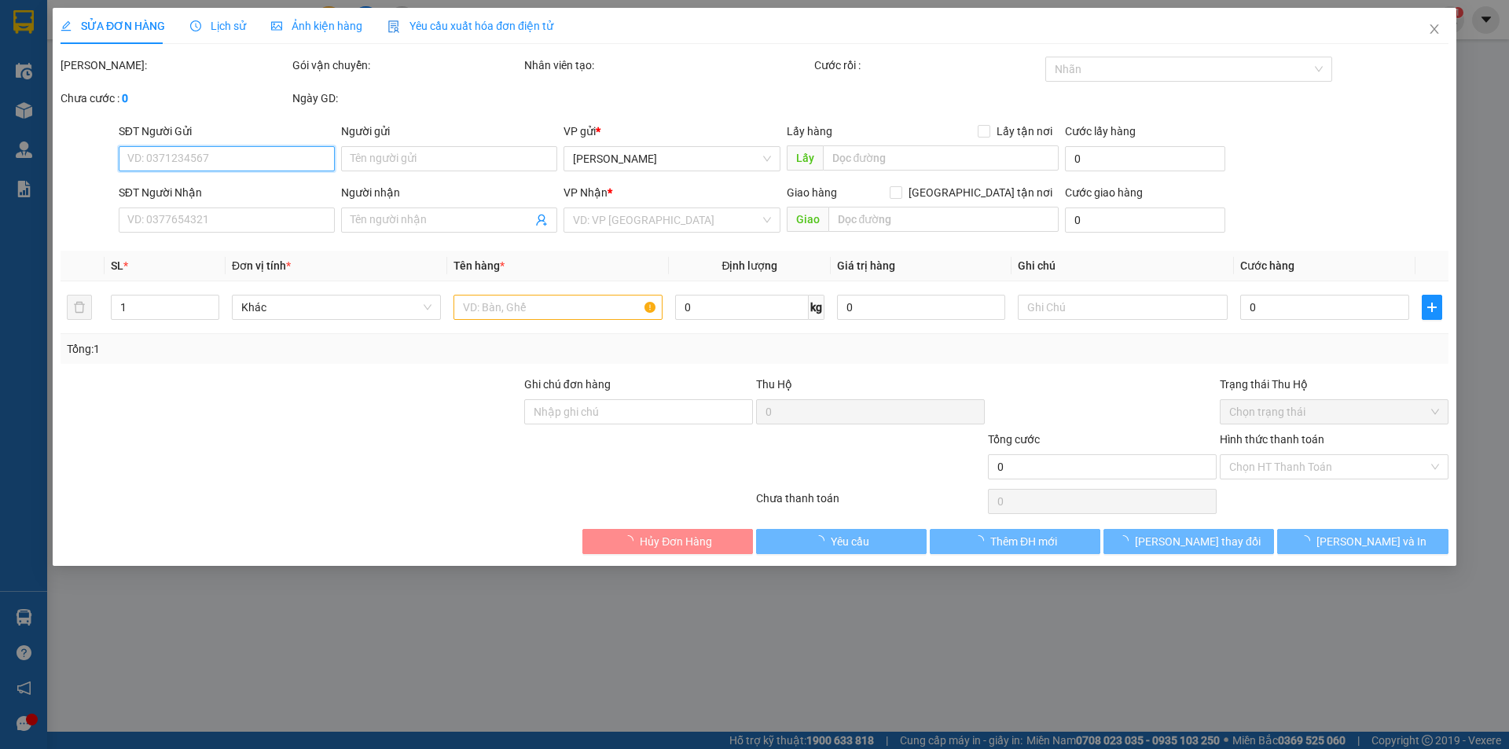
type input "0876478139"
type input "0332506066"
type input "70.000"
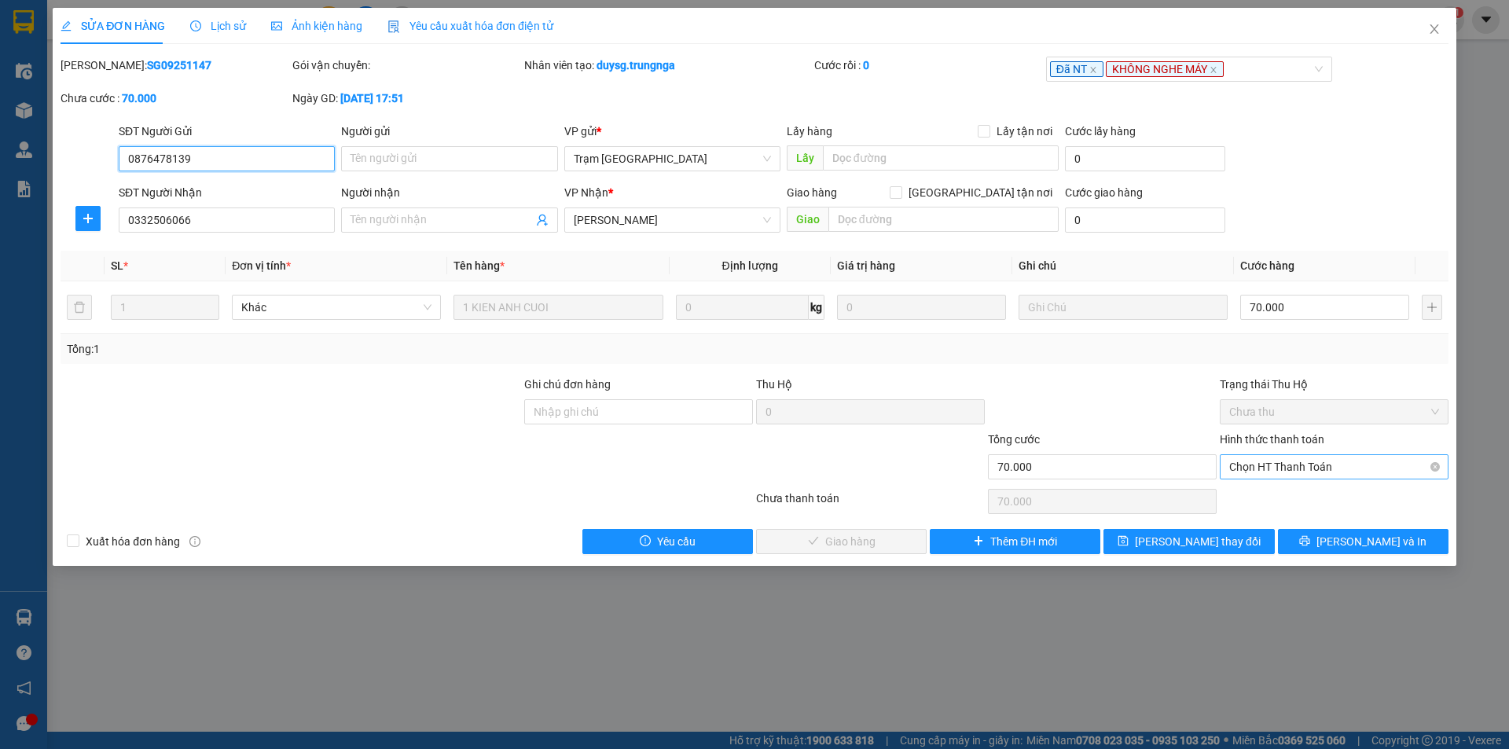
click at [1300, 461] on span "Chọn HT Thanh Toán" at bounding box center [1334, 467] width 210 height 24
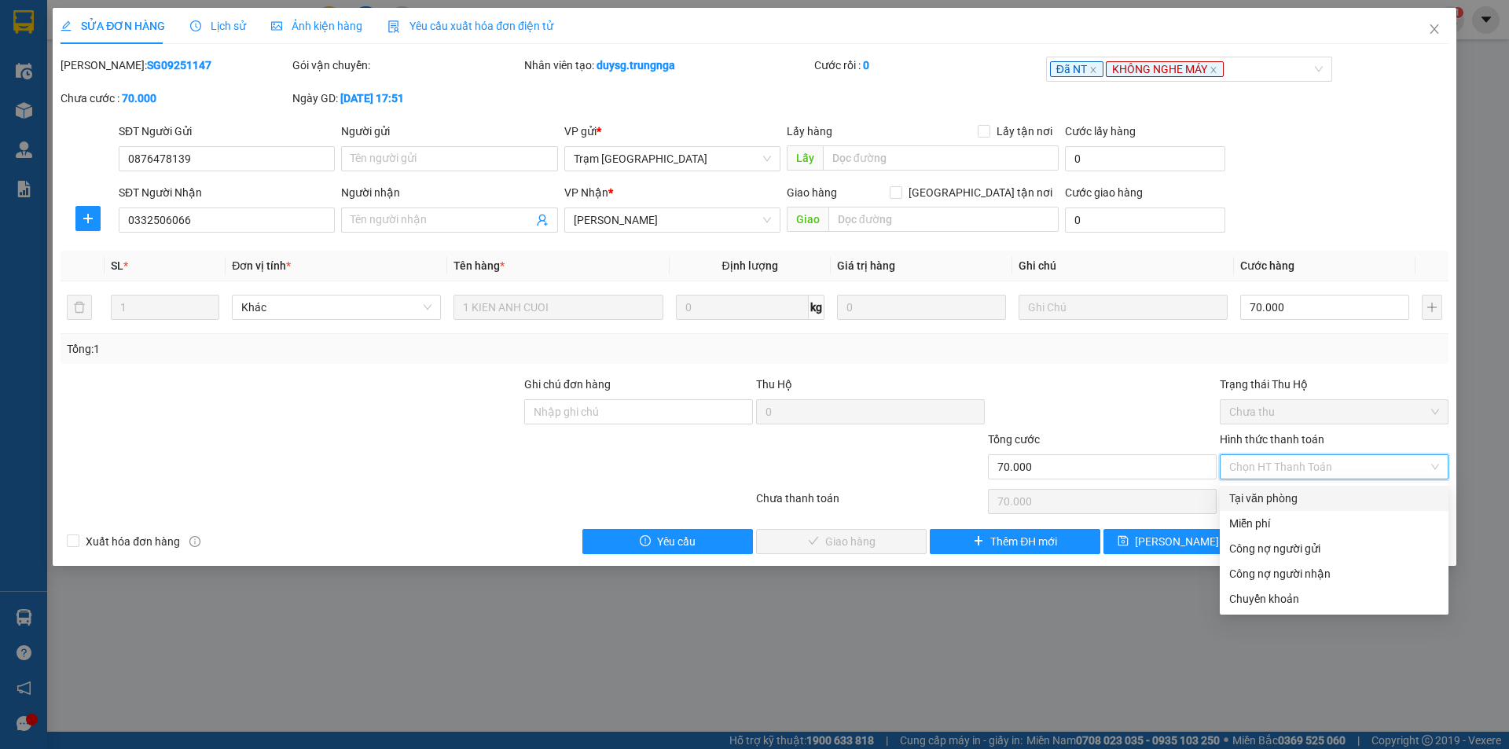
click at [1299, 504] on div "Tại văn phòng" at bounding box center [1334, 498] width 210 height 17
type input "0"
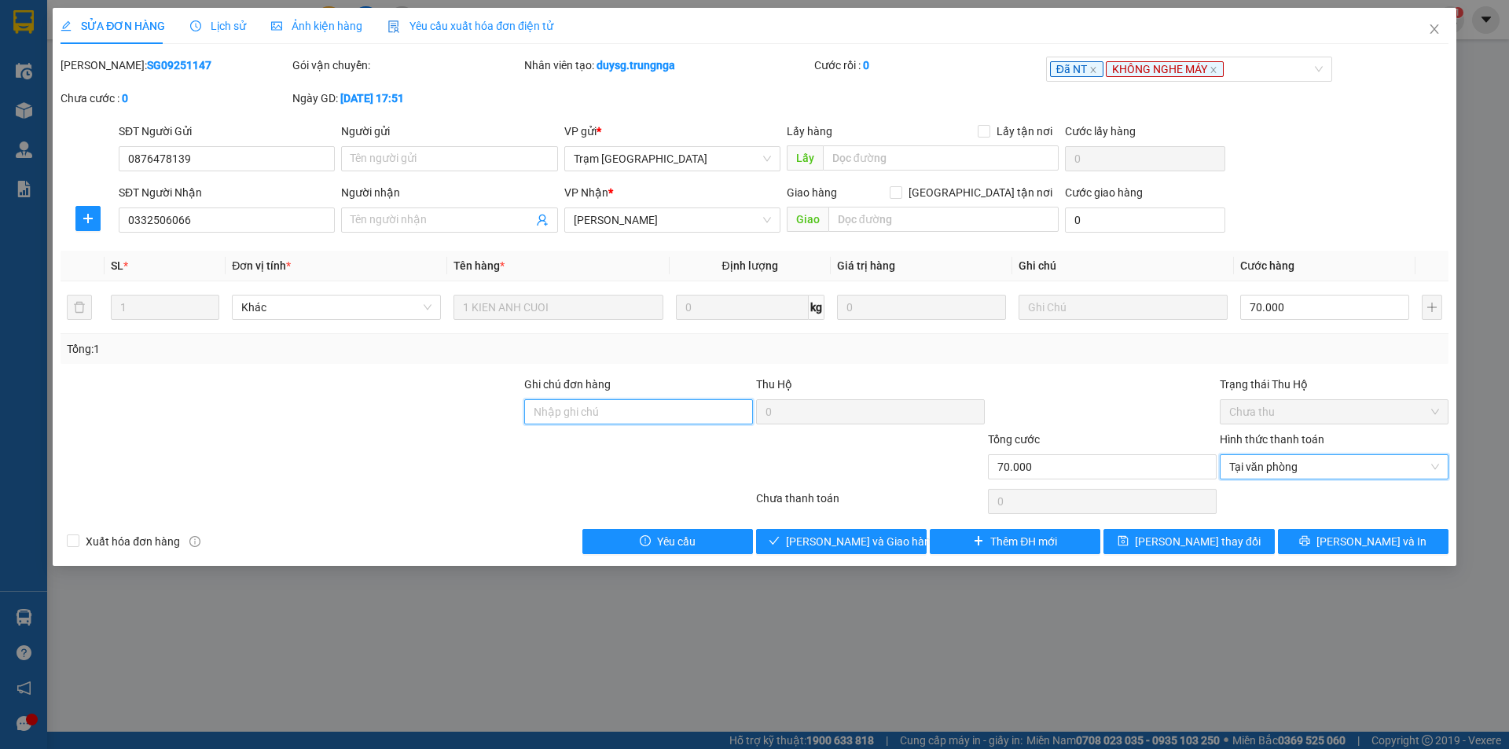
click at [664, 413] on input "Ghi chú đơn hàng" at bounding box center [638, 411] width 229 height 25
type input "CẬU GÙ GIAO TN"
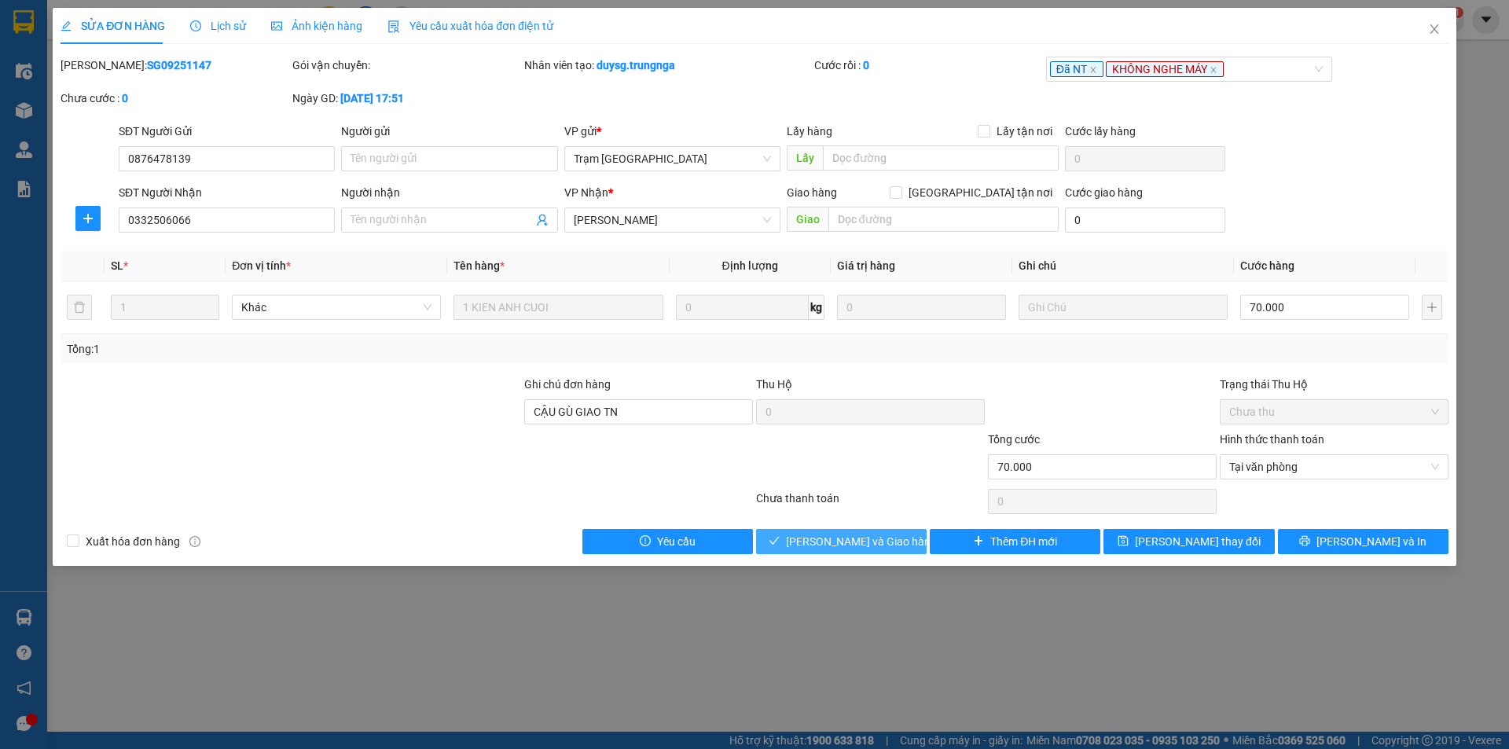
click at [809, 533] on span "[PERSON_NAME] và [PERSON_NAME] hàng" at bounding box center [861, 541] width 151 height 17
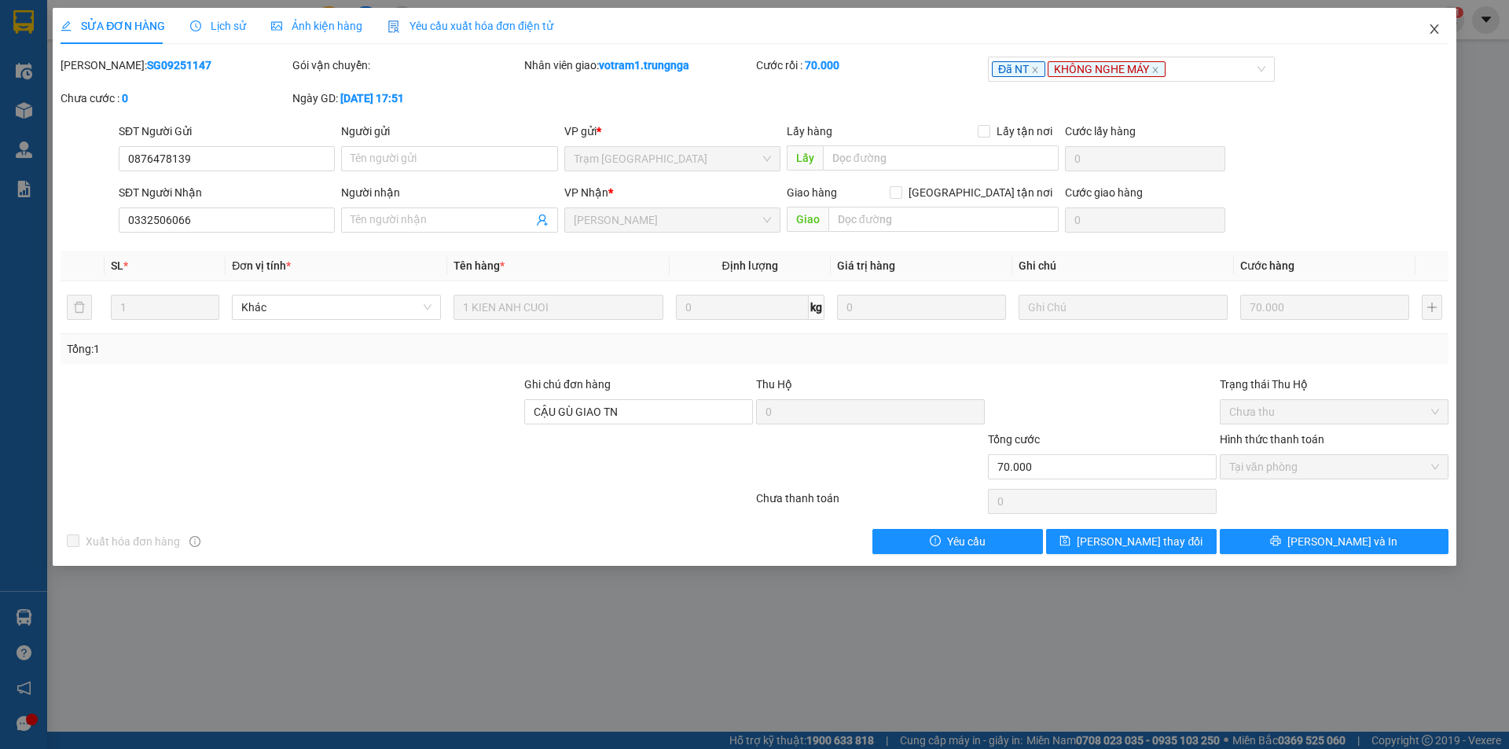
click at [1434, 36] on span "Close" at bounding box center [1434, 30] width 44 height 44
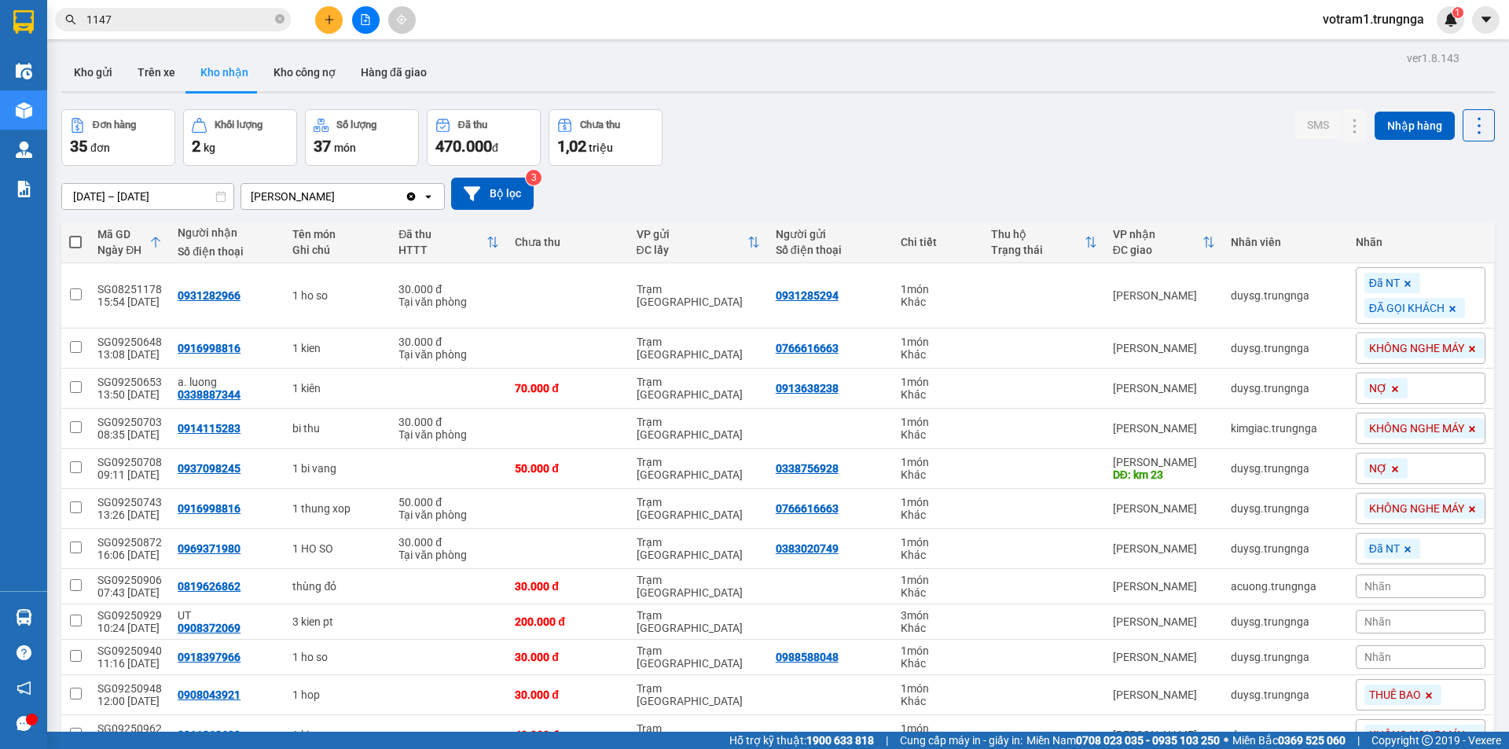
click at [149, 25] on input "1147" at bounding box center [178, 19] width 185 height 17
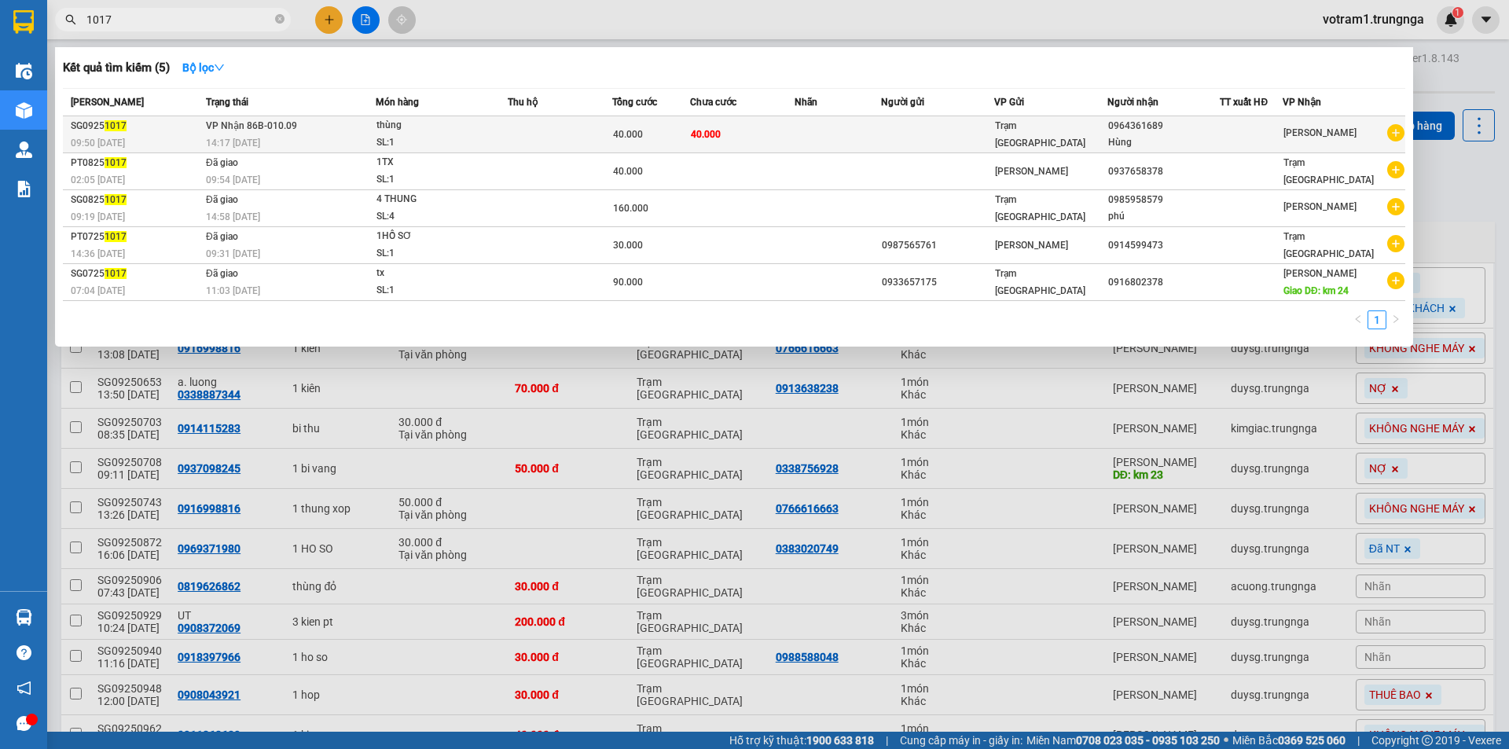
type input "1017"
click at [347, 145] on div "14:17 - 13/09" at bounding box center [290, 142] width 169 height 17
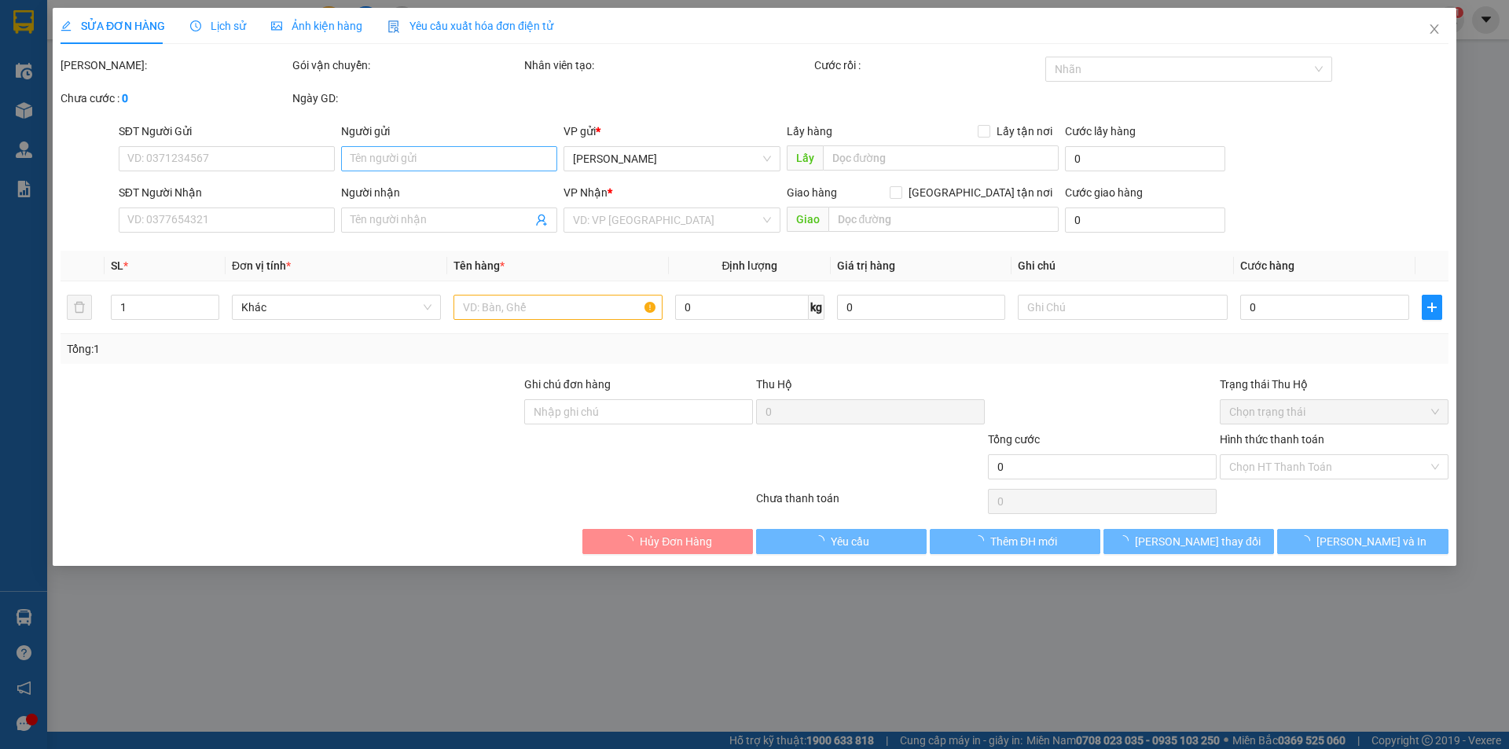
type input "0964361689"
type input "Hùng"
type input "40.000"
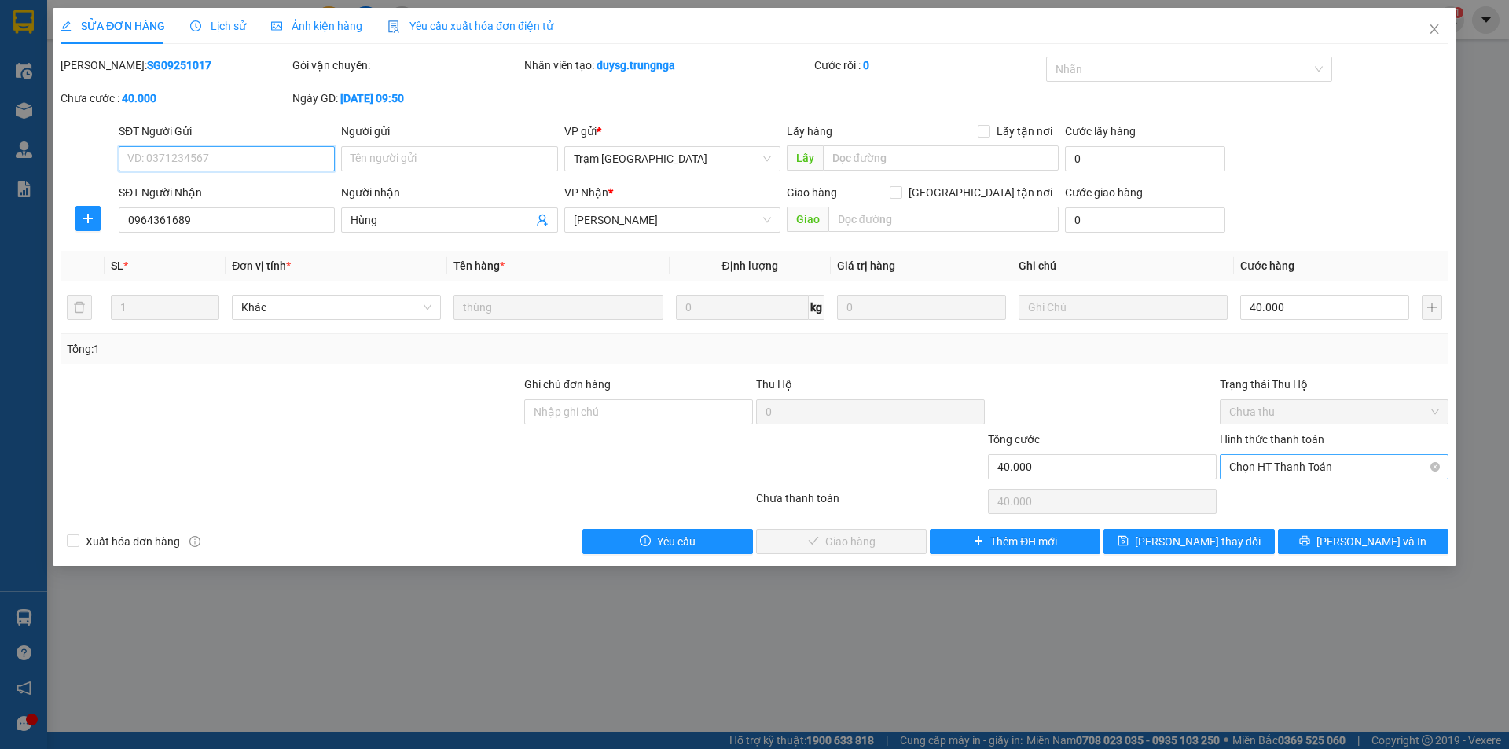
click at [1241, 465] on span "Chọn HT Thanh Toán" at bounding box center [1334, 467] width 210 height 24
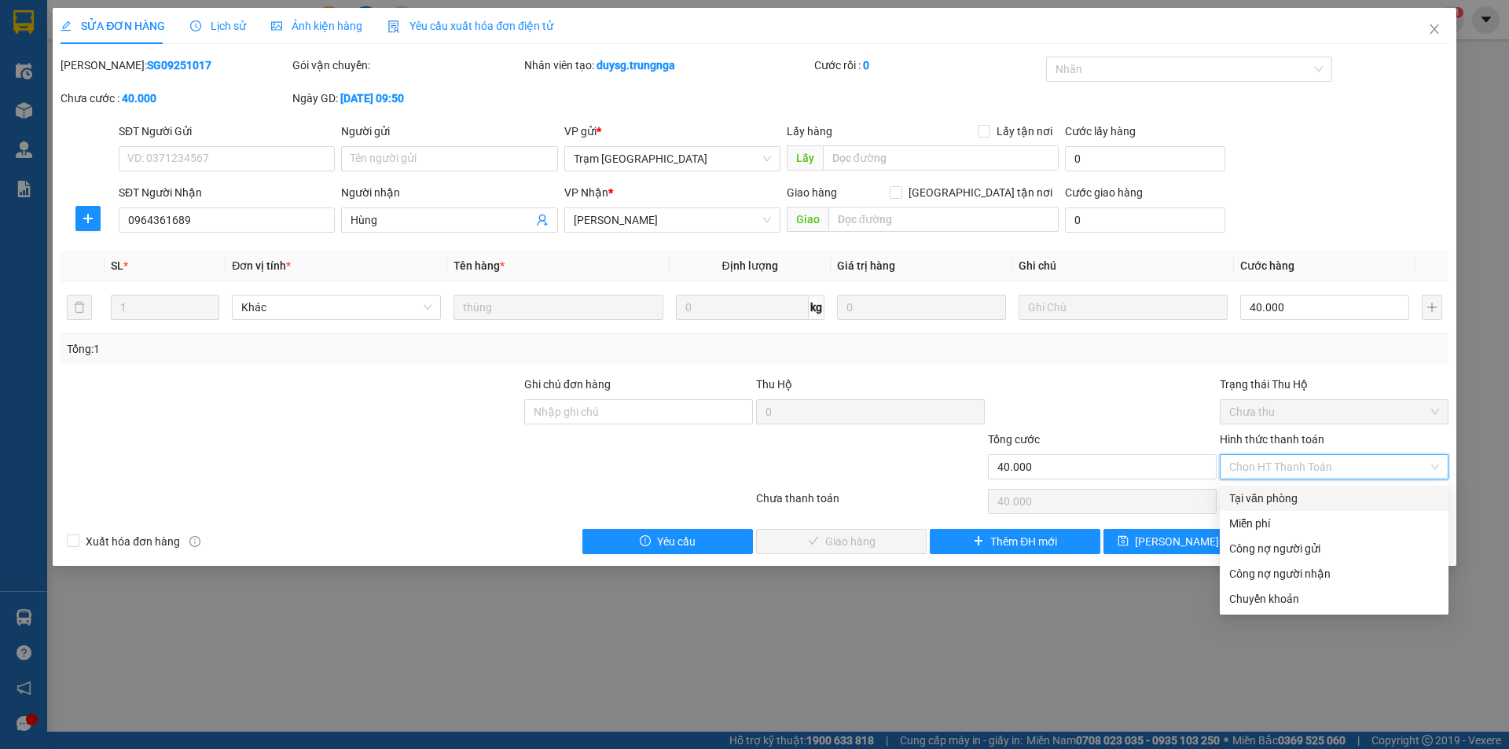
drag, startPoint x: 1249, startPoint y: 493, endPoint x: 1241, endPoint y: 483, distance: 12.9
click at [1246, 493] on div "Tại văn phòng" at bounding box center [1334, 498] width 210 height 17
type input "0"
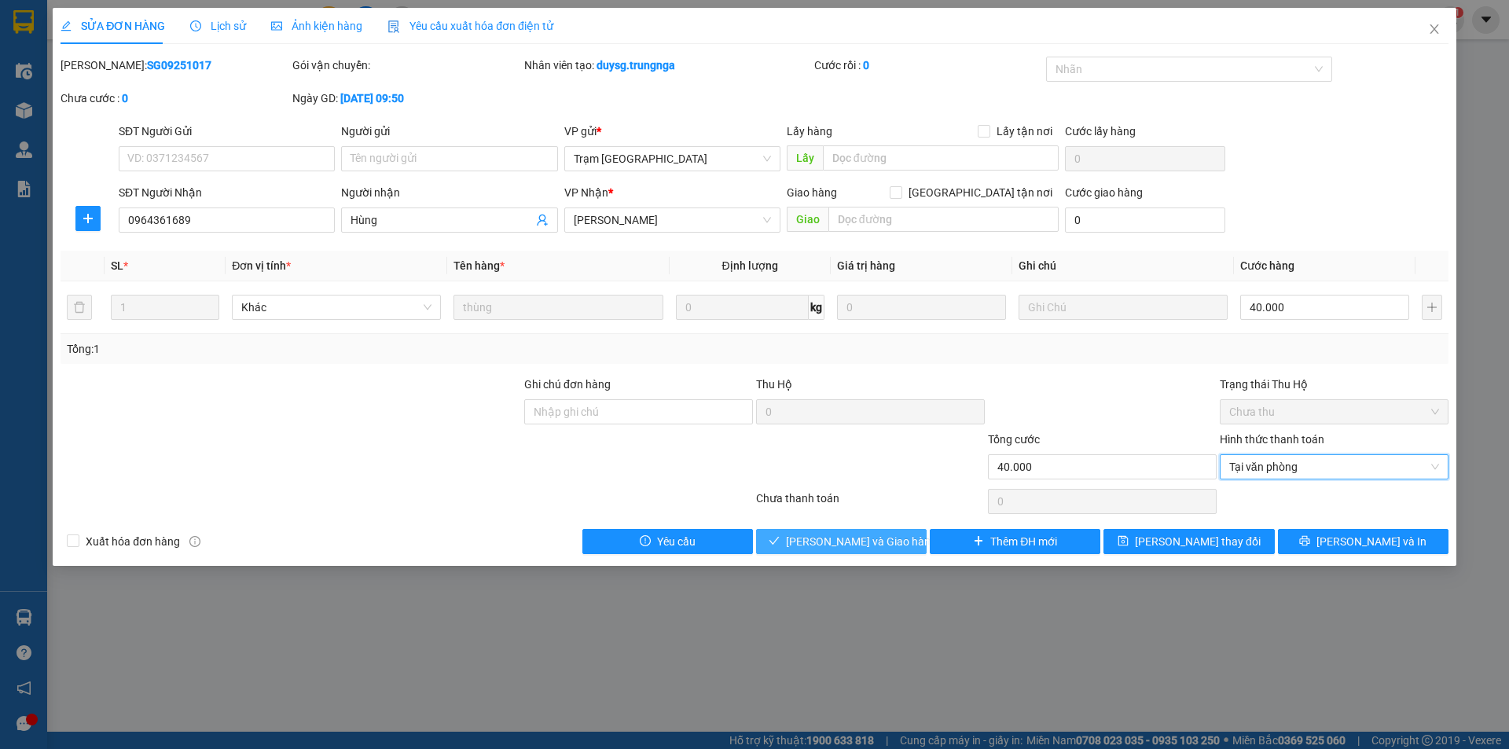
click at [902, 542] on button "[PERSON_NAME] và [PERSON_NAME] hàng" at bounding box center [841, 541] width 171 height 25
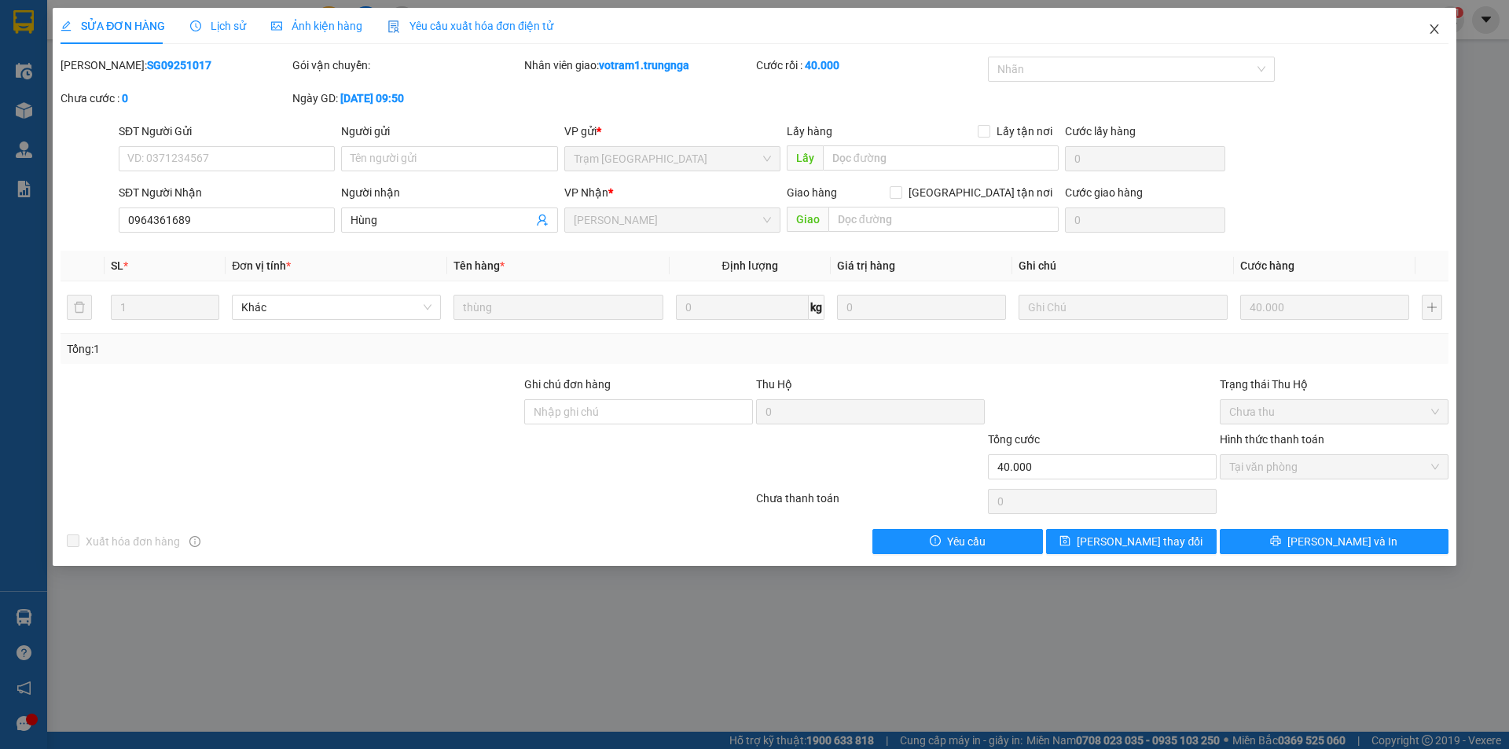
click at [1438, 30] on icon "close" at bounding box center [1434, 29] width 13 height 13
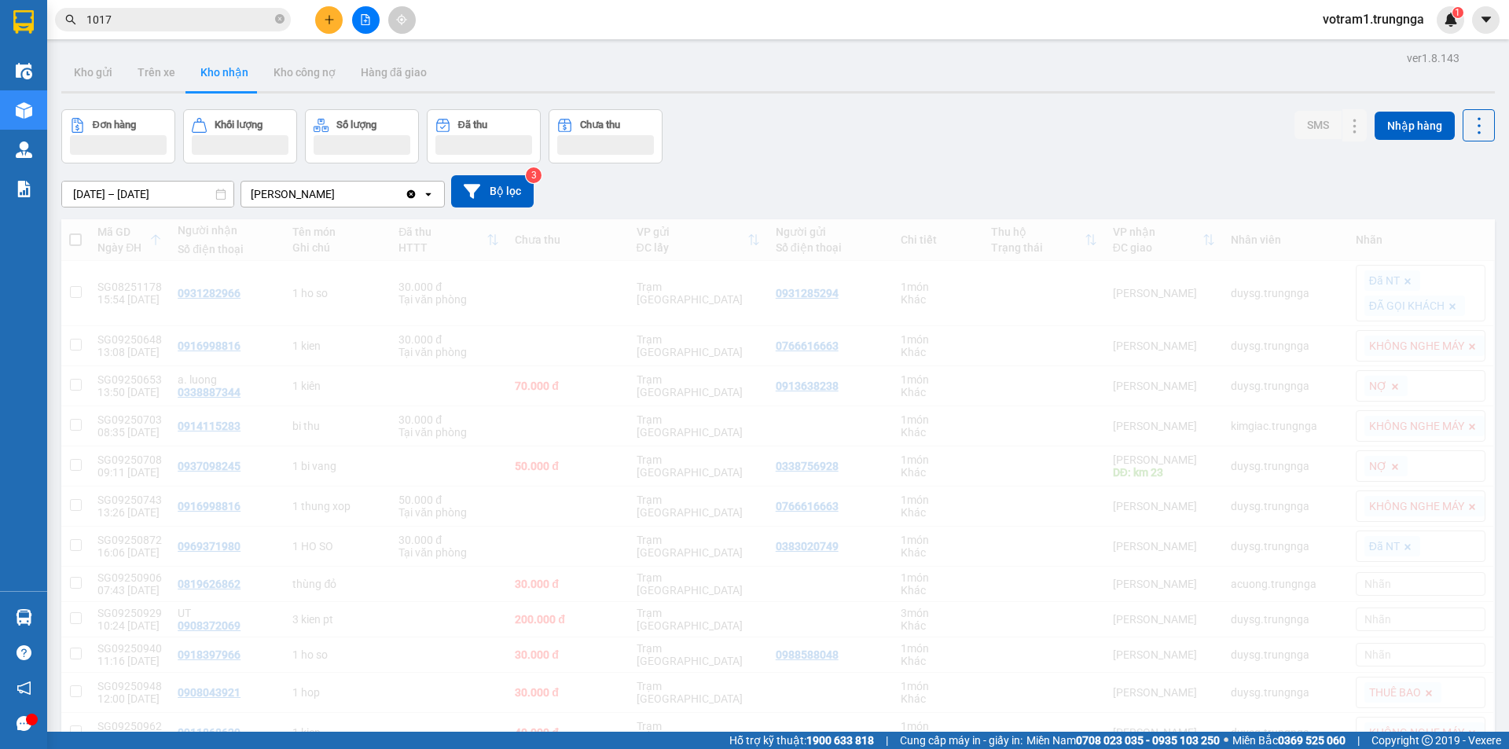
click at [755, 121] on div "Đơn hàng Khối lượng Số lượng Đã thu Chưa thu SMS Nhập hàng" at bounding box center [778, 136] width 1434 height 54
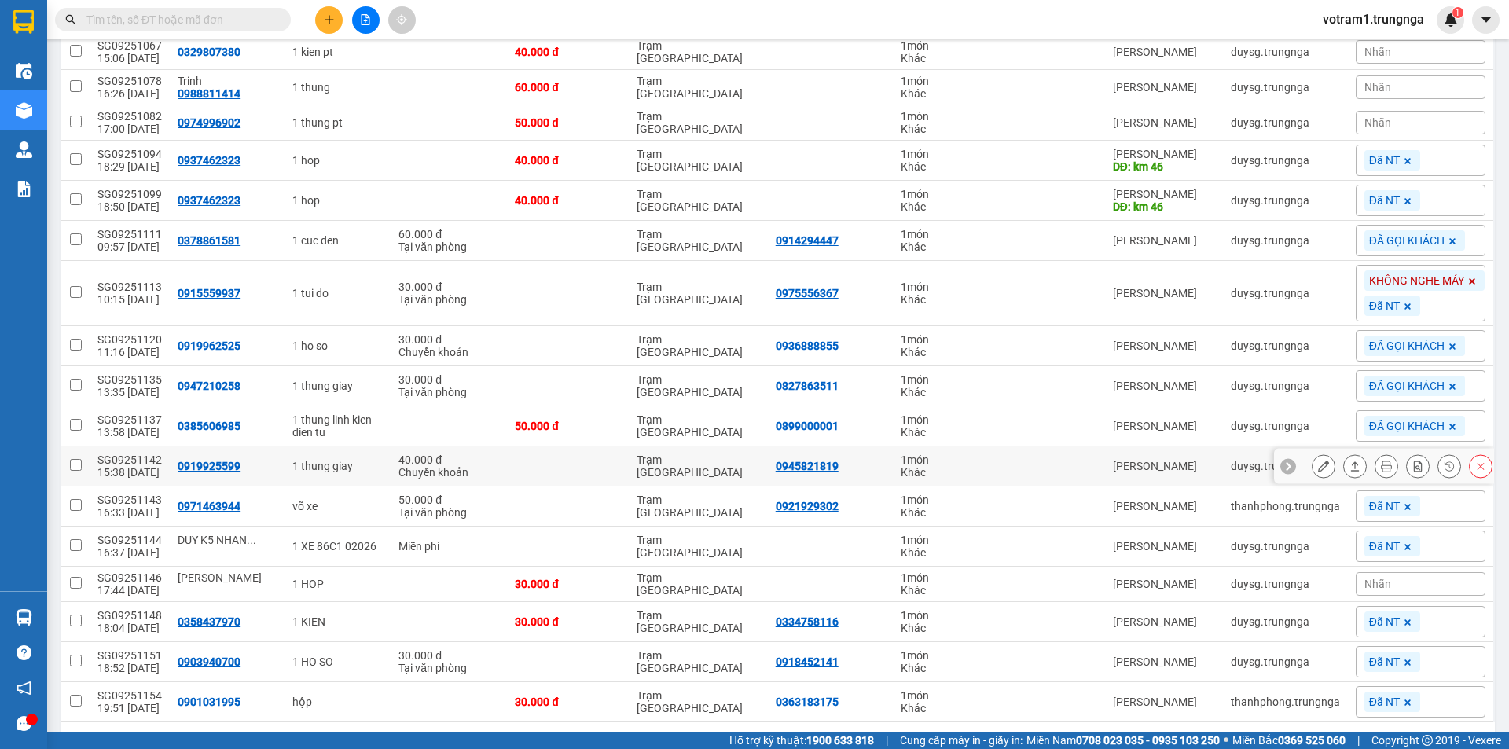
scroll to position [943, 0]
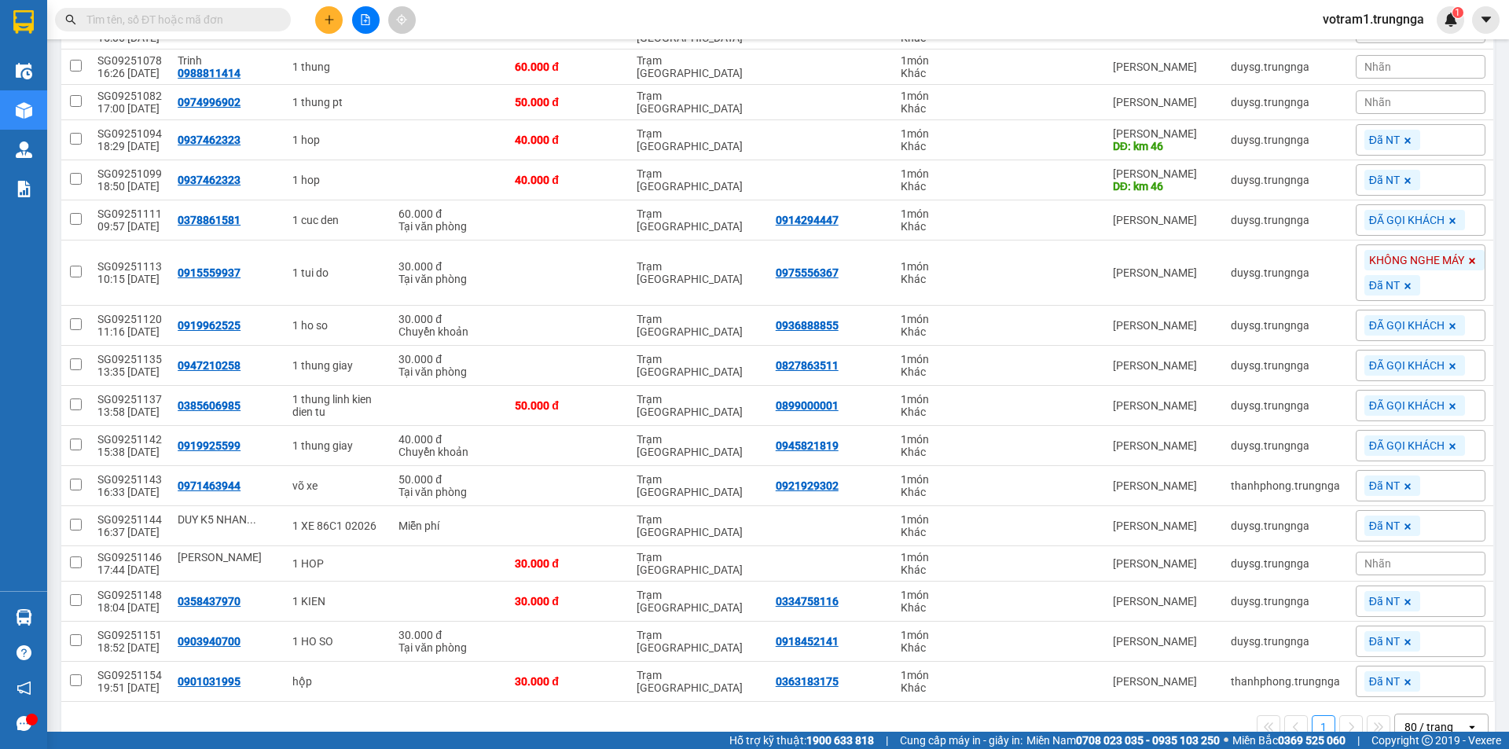
click at [261, 23] on input "text" at bounding box center [178, 19] width 185 height 17
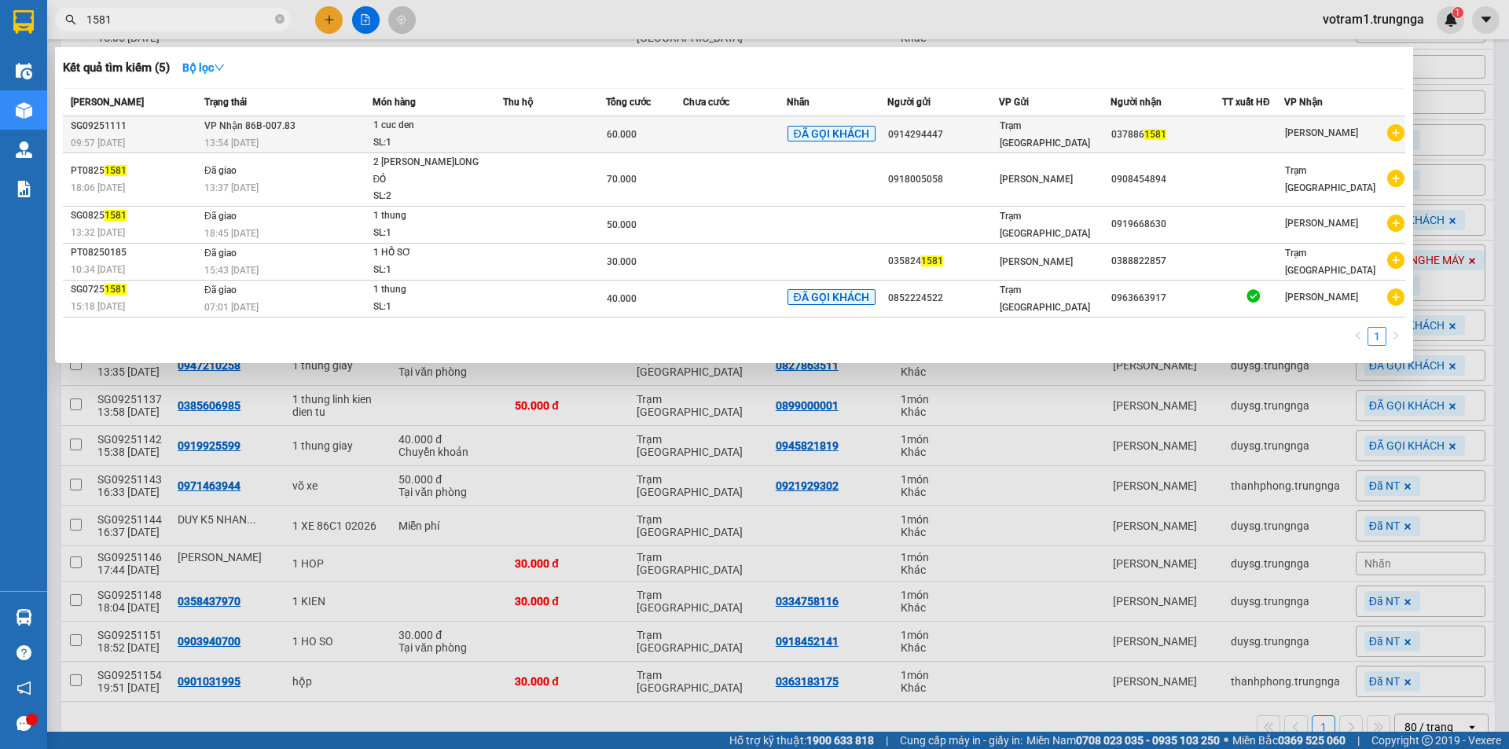
type input "1581"
click at [393, 138] on div "SL: 1" at bounding box center [432, 142] width 118 height 17
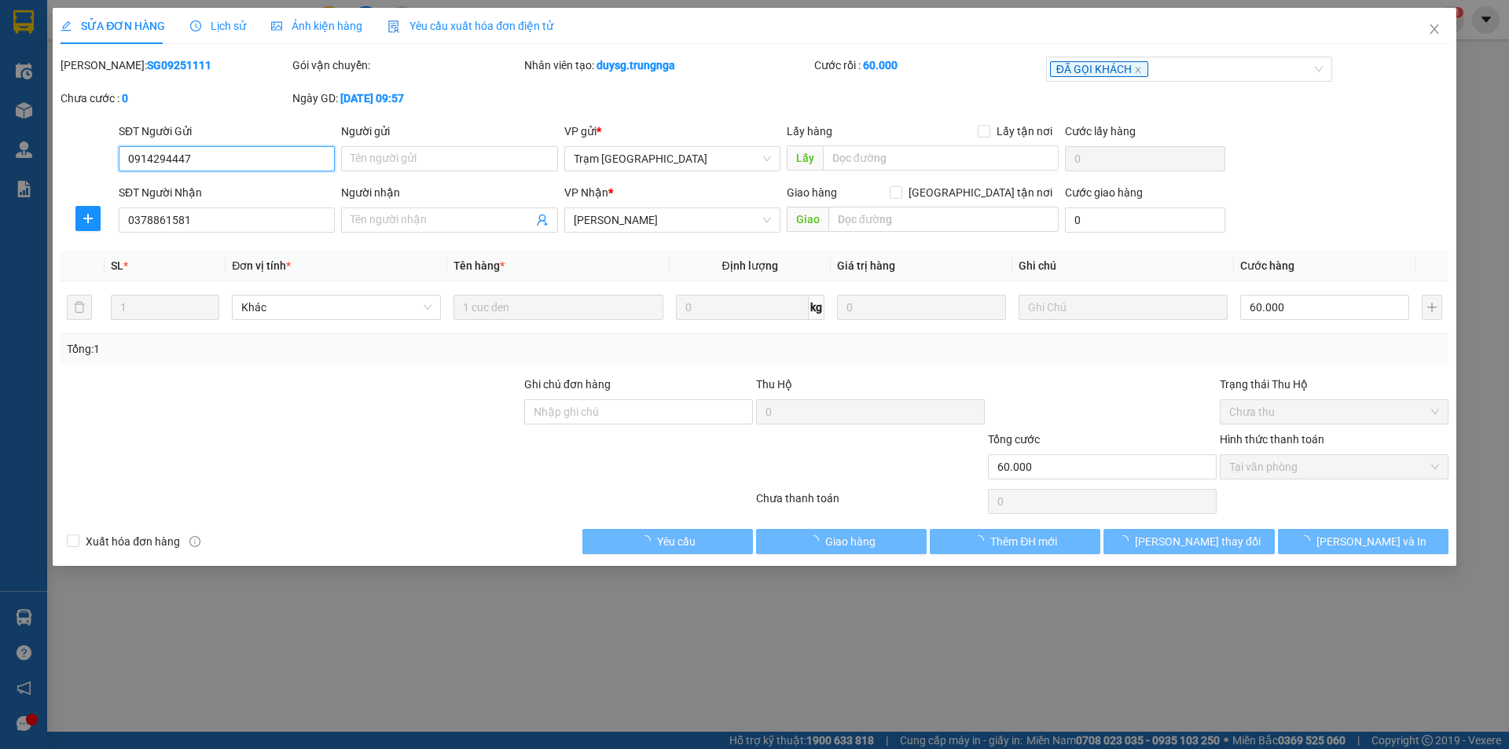
type input "0914294447"
type input "0378861581"
type input "60.000"
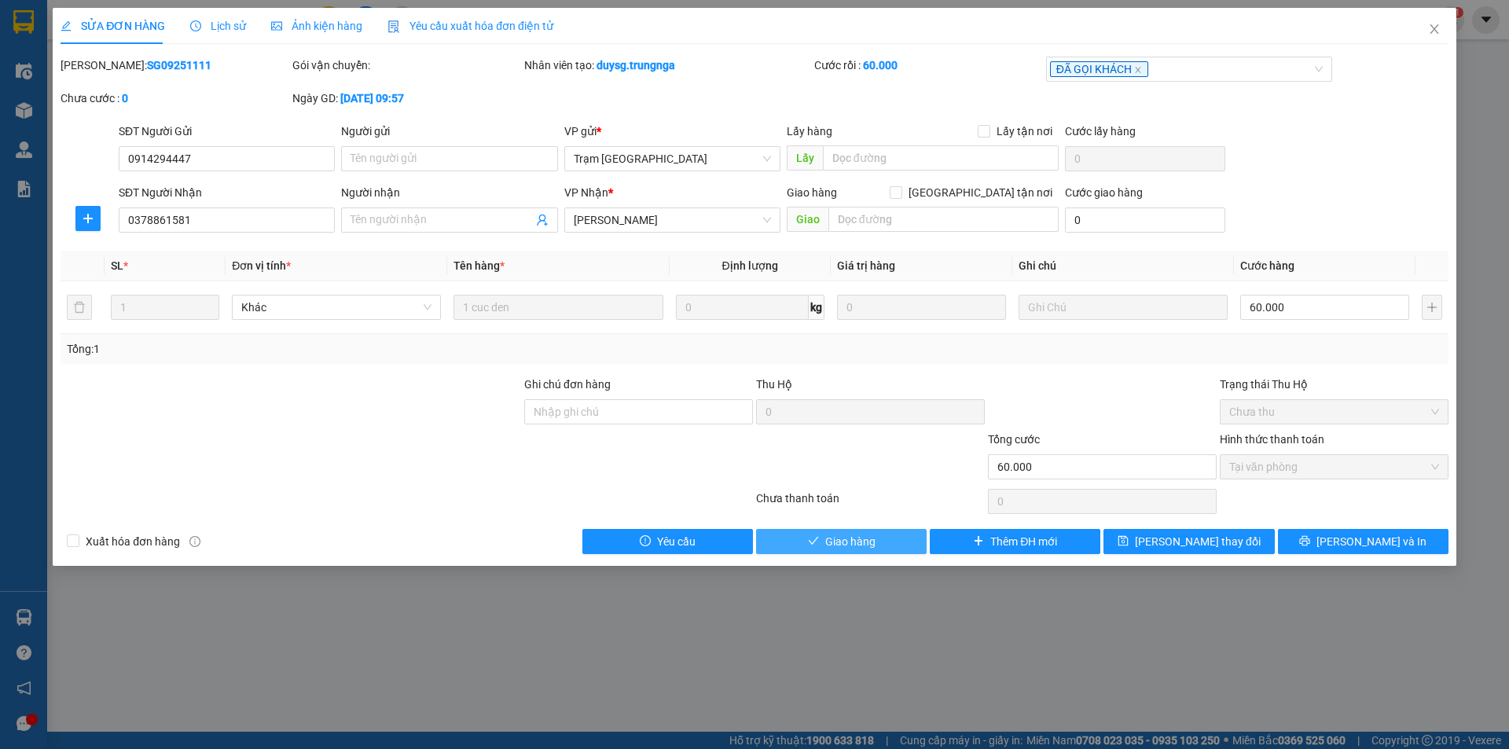
click at [884, 534] on button "Giao hàng" at bounding box center [841, 541] width 171 height 25
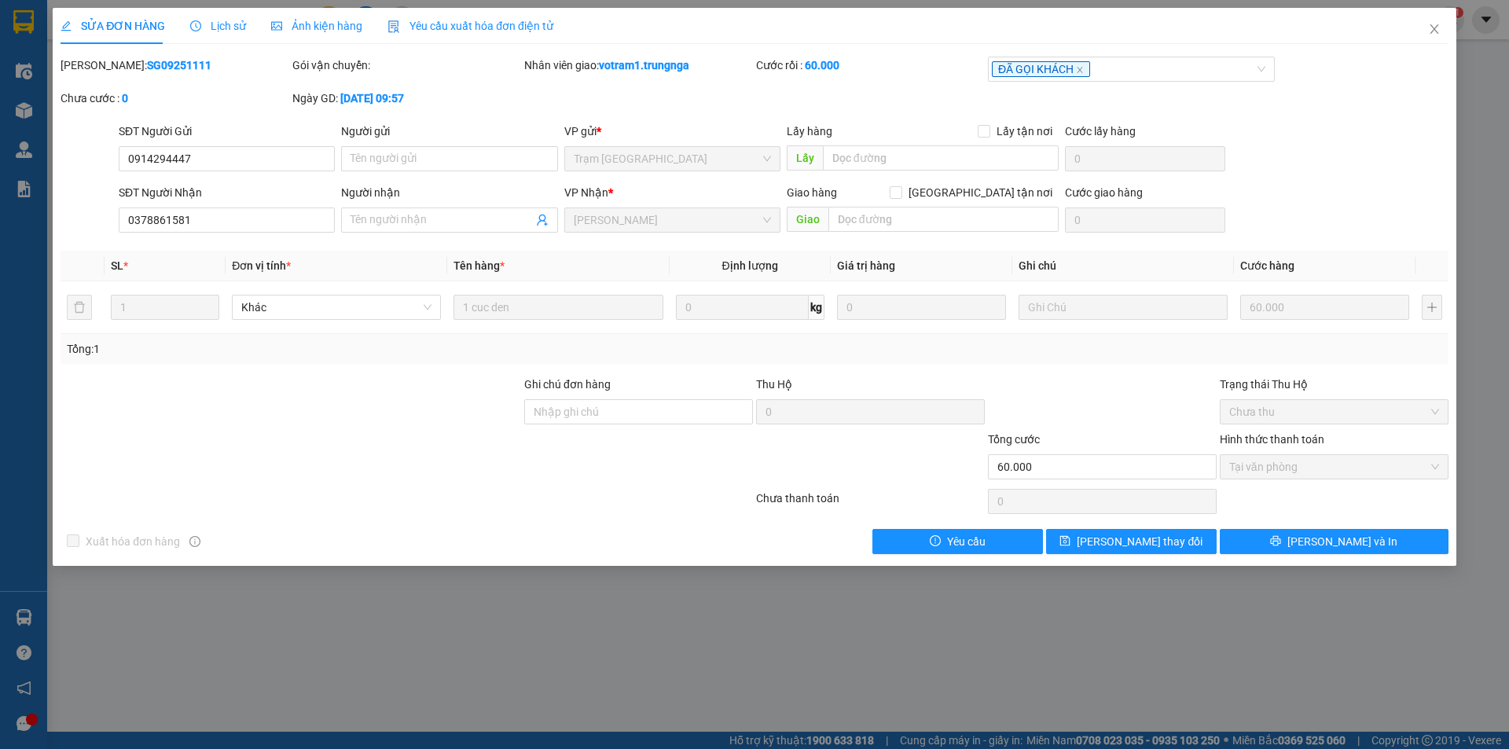
click at [1488, 370] on div "SỬA ĐƠN HÀNG Lịch sử Ảnh kiện hàng Yêu cầu xuất hóa đơn điện tử Total Paid Fee …" at bounding box center [754, 374] width 1509 height 749
click at [1439, 31] on icon "close" at bounding box center [1434, 29] width 13 height 13
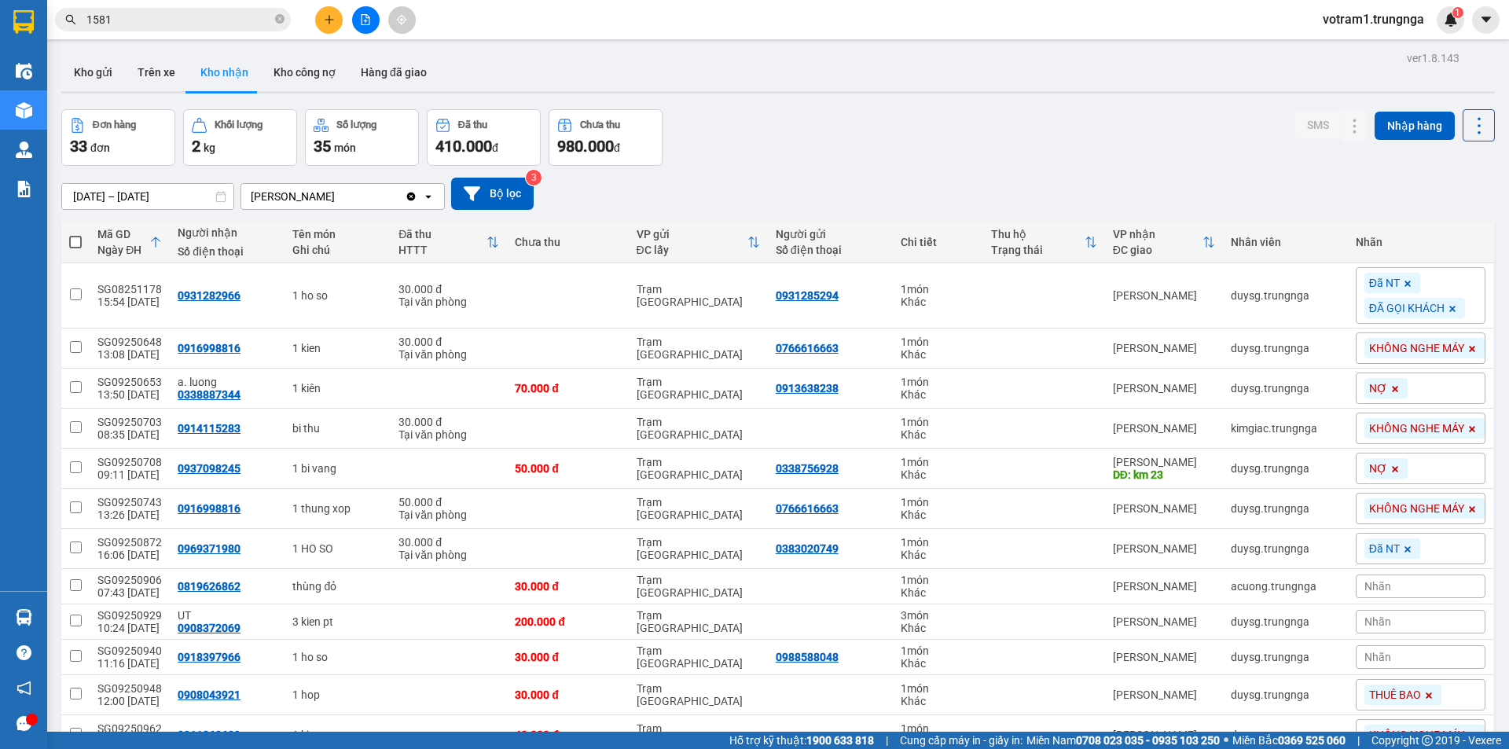
click at [763, 74] on div "Kho gửi Trên xe Kho nhận Kho công nợ Hàng đã giao" at bounding box center [778, 74] width 1434 height 42
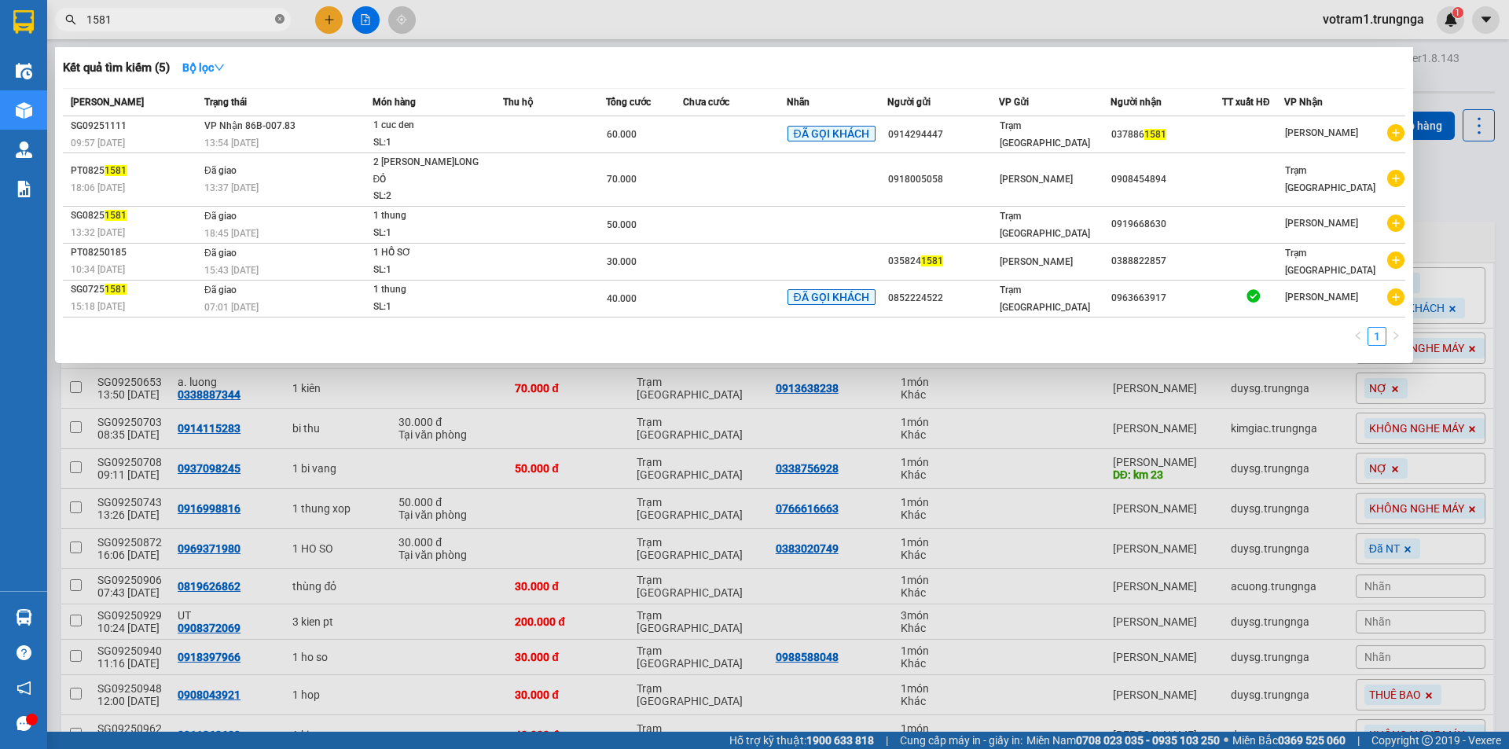
click at [282, 17] on icon "close-circle" at bounding box center [279, 18] width 9 height 9
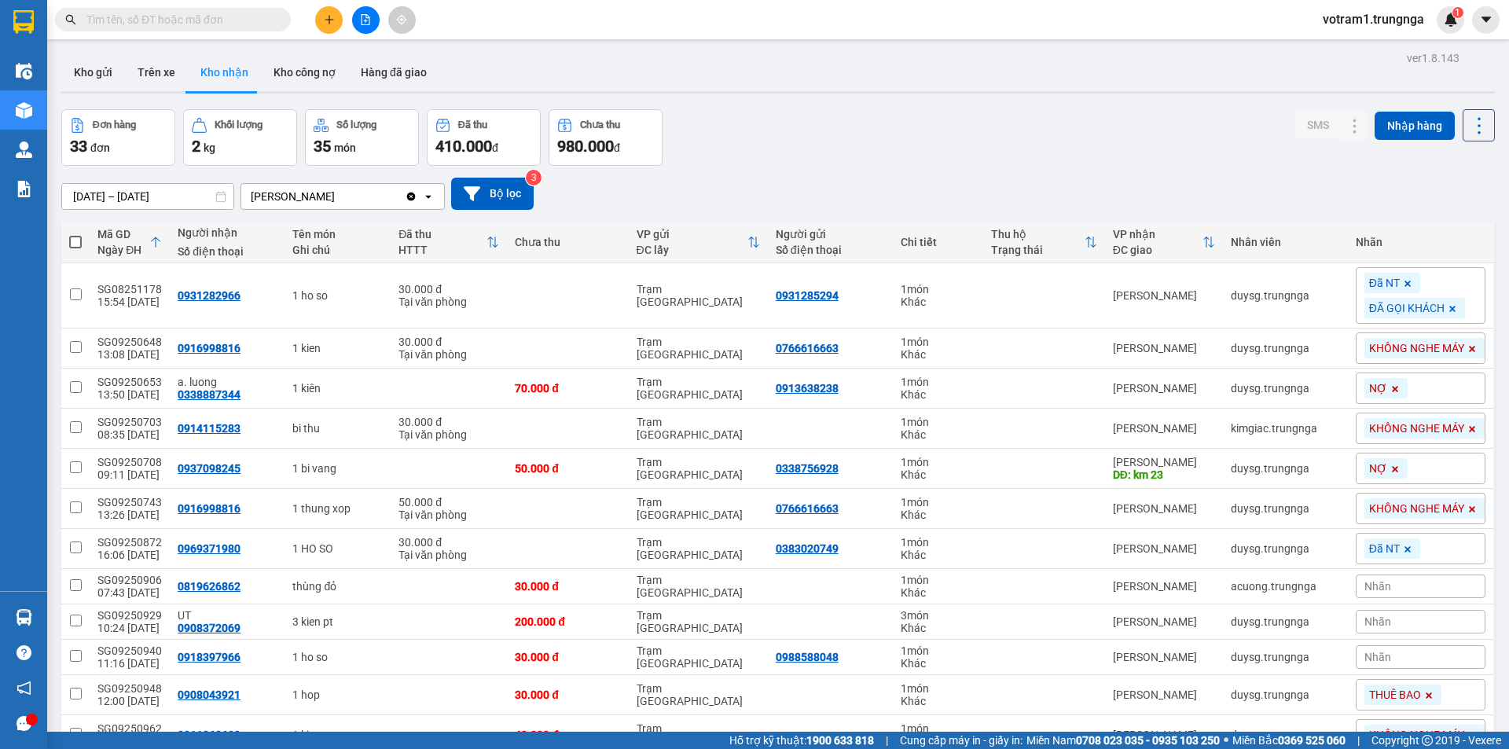
click at [245, 19] on input "text" at bounding box center [178, 19] width 185 height 17
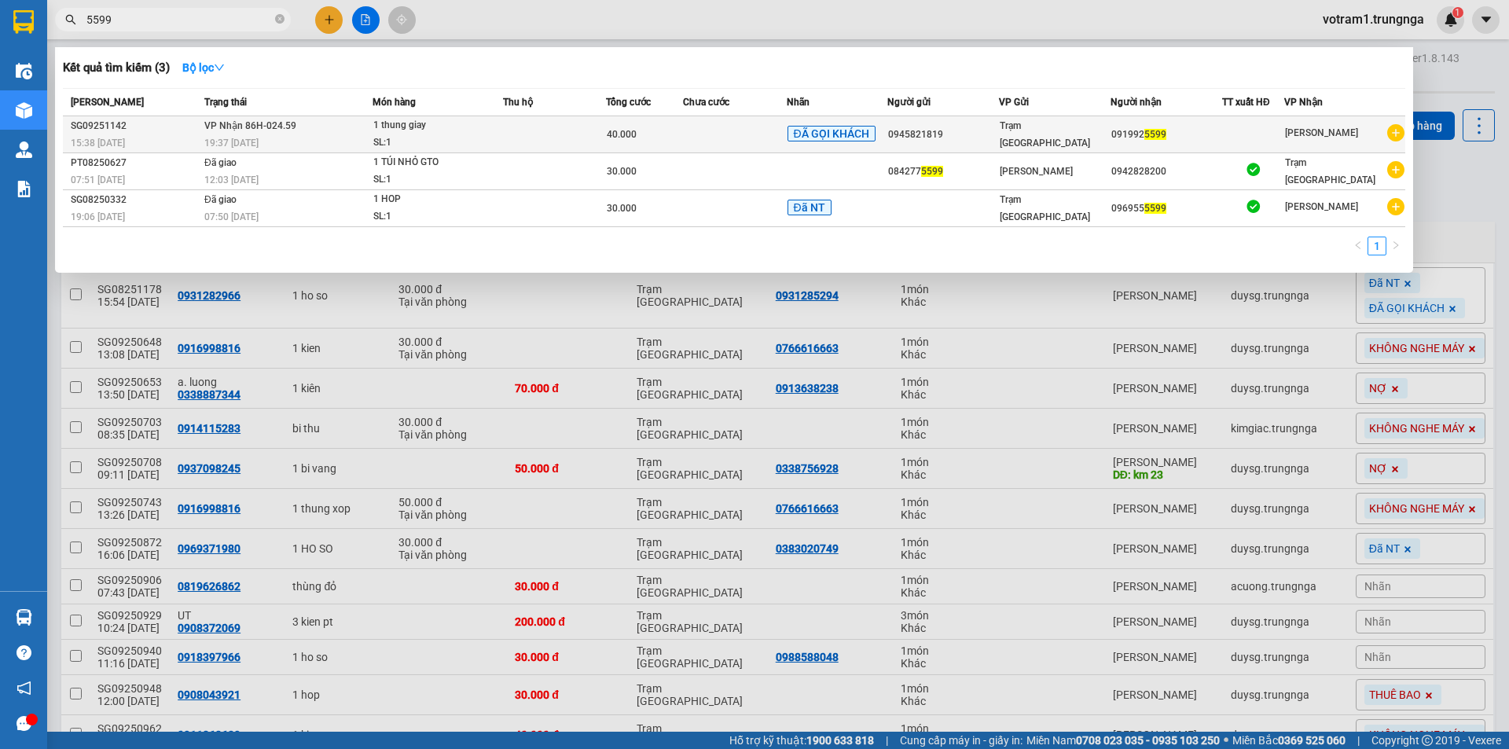
type input "5599"
click at [583, 145] on td at bounding box center [554, 134] width 103 height 37
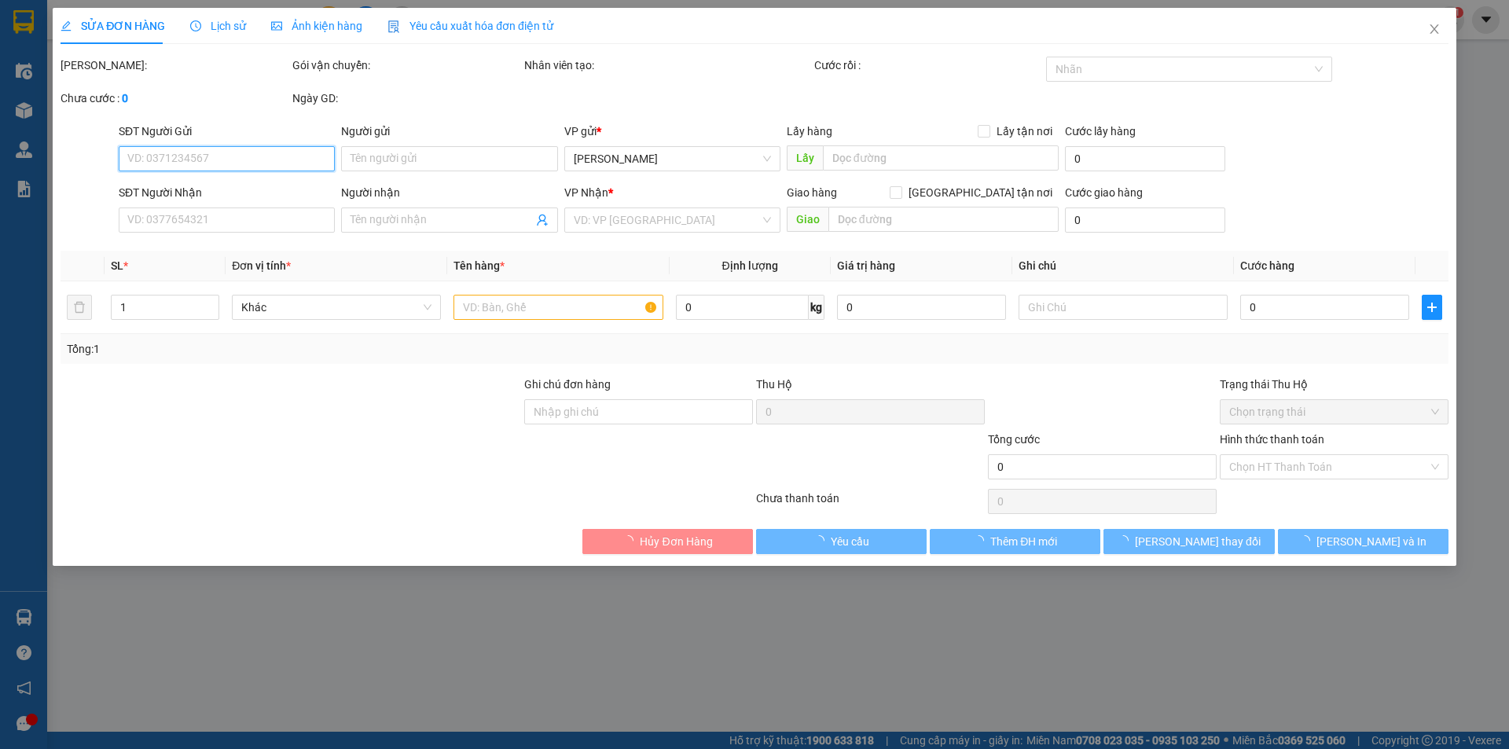
type input "0945821819"
type input "0919925599"
type input "40.000"
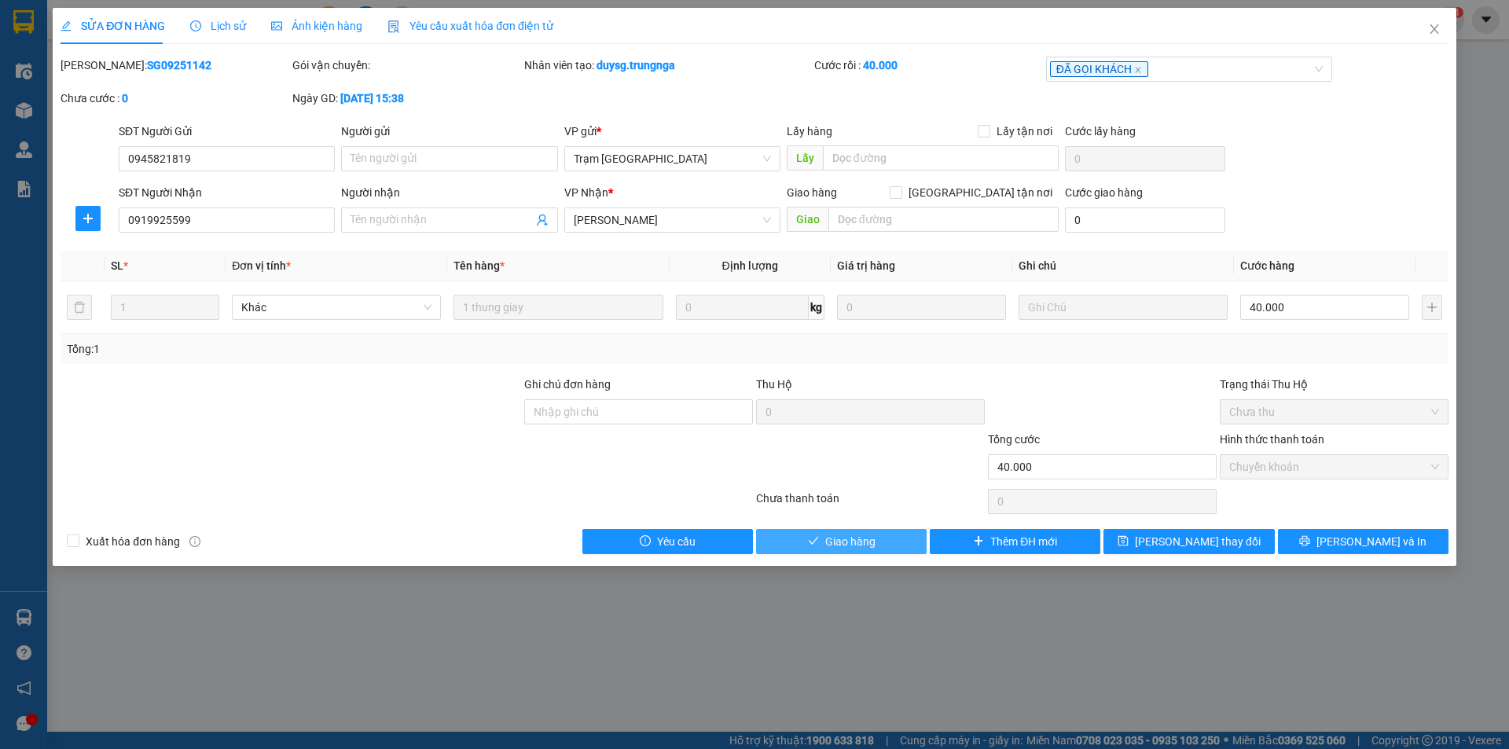
click at [828, 535] on span "Giao hàng" at bounding box center [850, 541] width 50 height 17
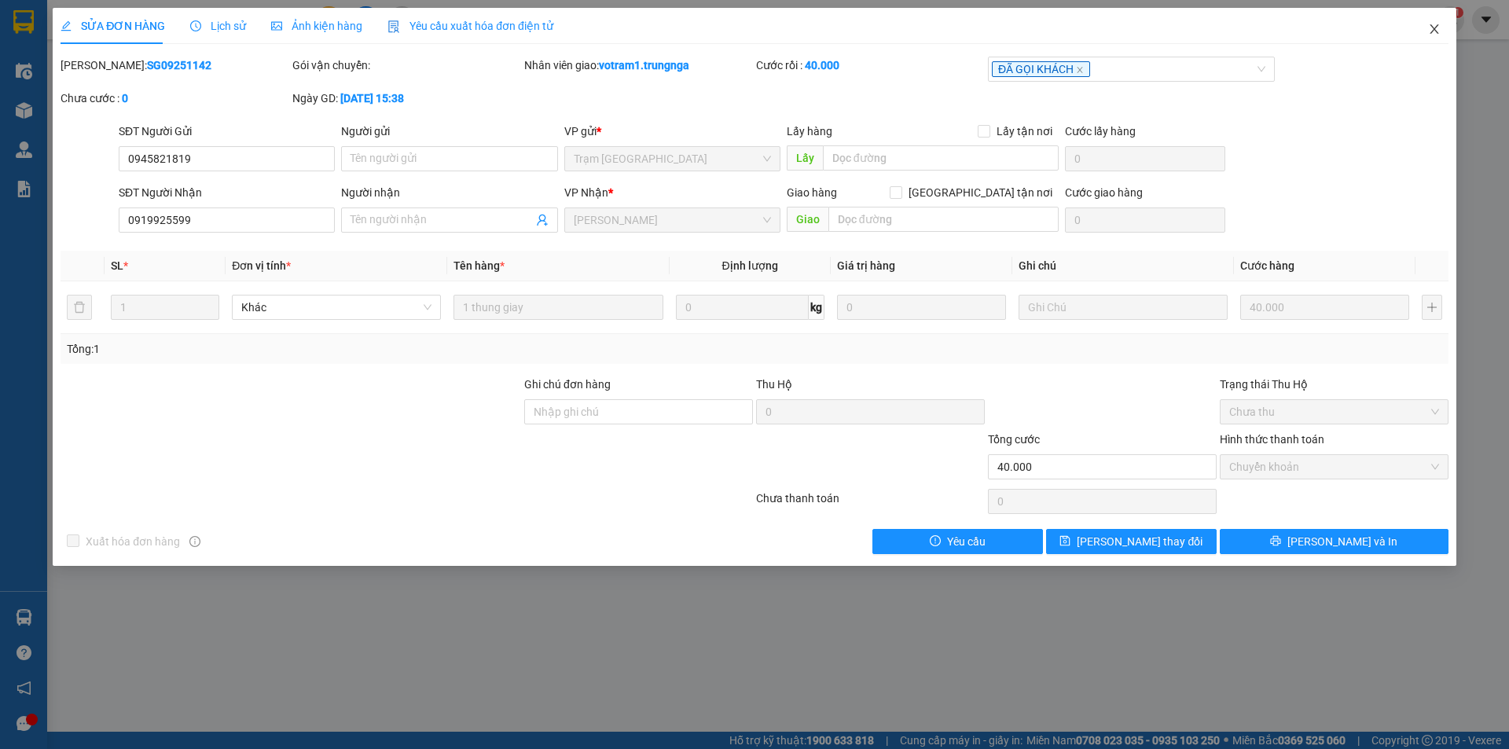
click at [1434, 29] on icon "close" at bounding box center [1434, 28] width 9 height 9
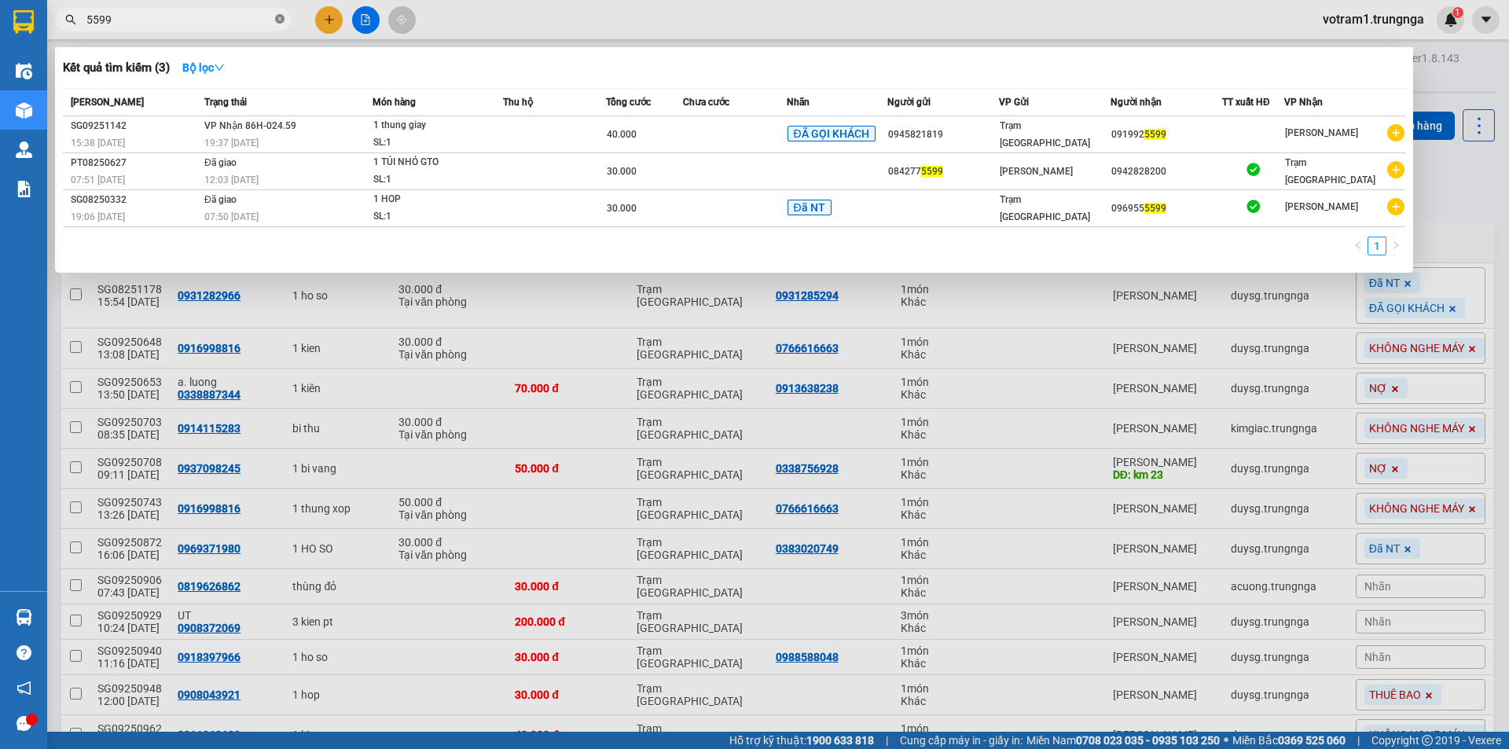
click at [280, 19] on icon "close-circle" at bounding box center [279, 18] width 9 height 9
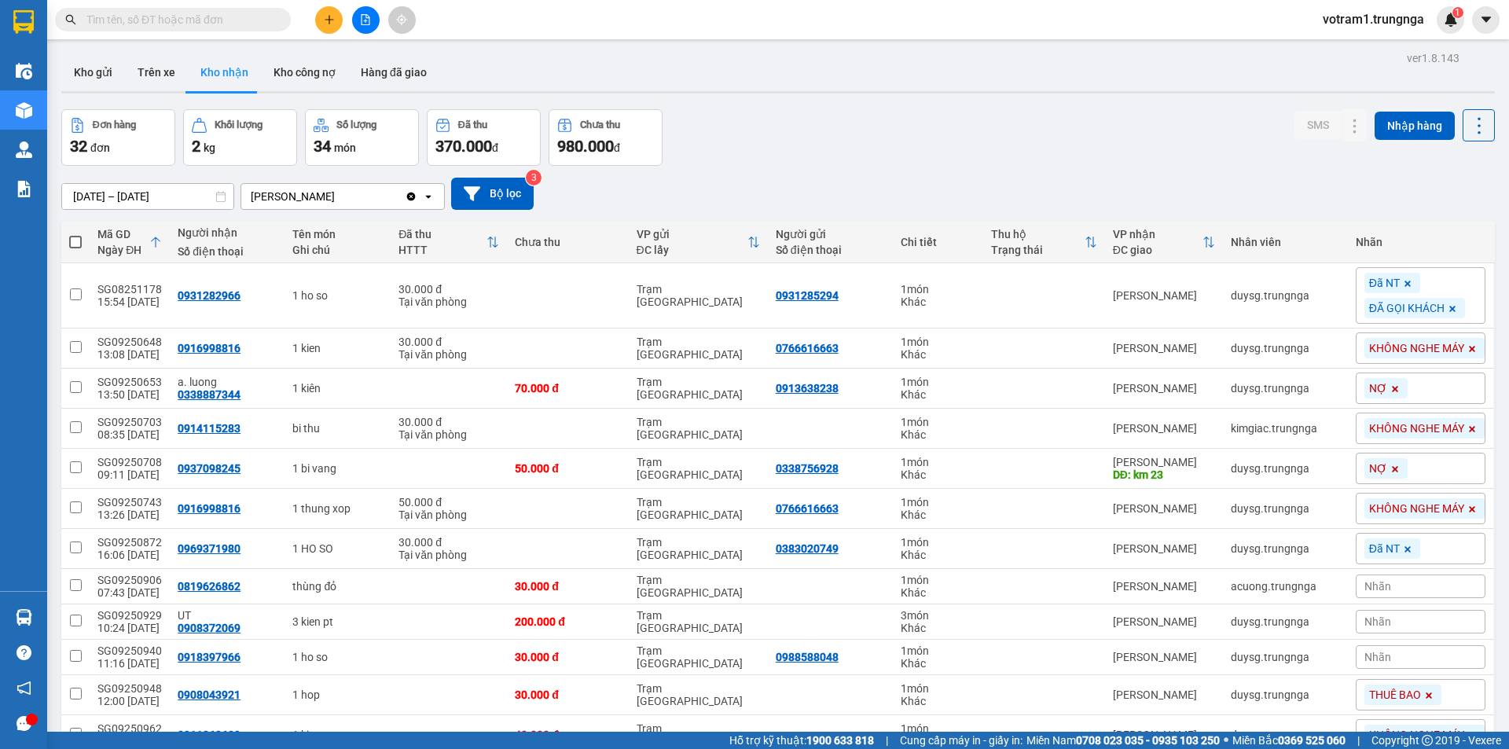
click at [227, 22] on input "text" at bounding box center [178, 19] width 185 height 17
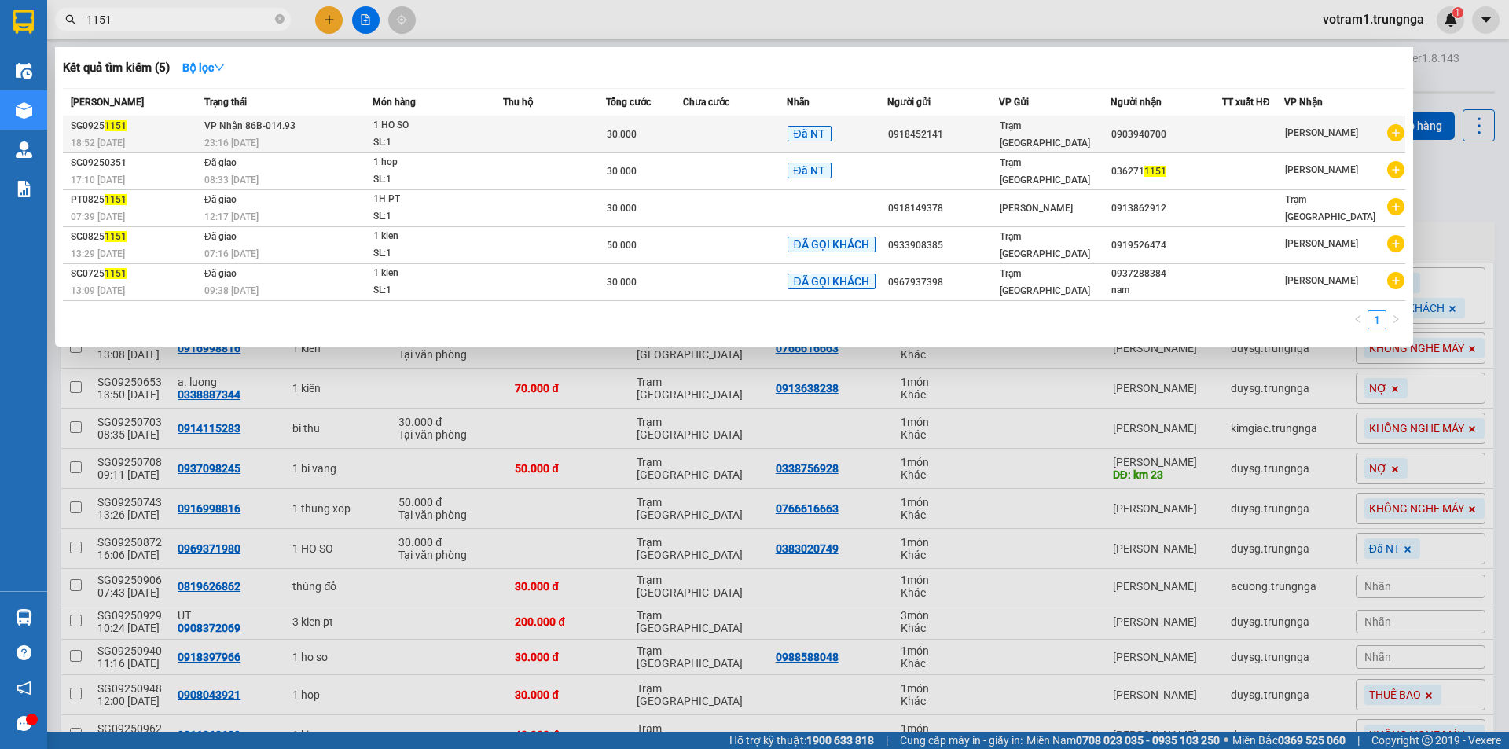
type input "1151"
click at [424, 133] on div "1 HO SO" at bounding box center [432, 125] width 118 height 17
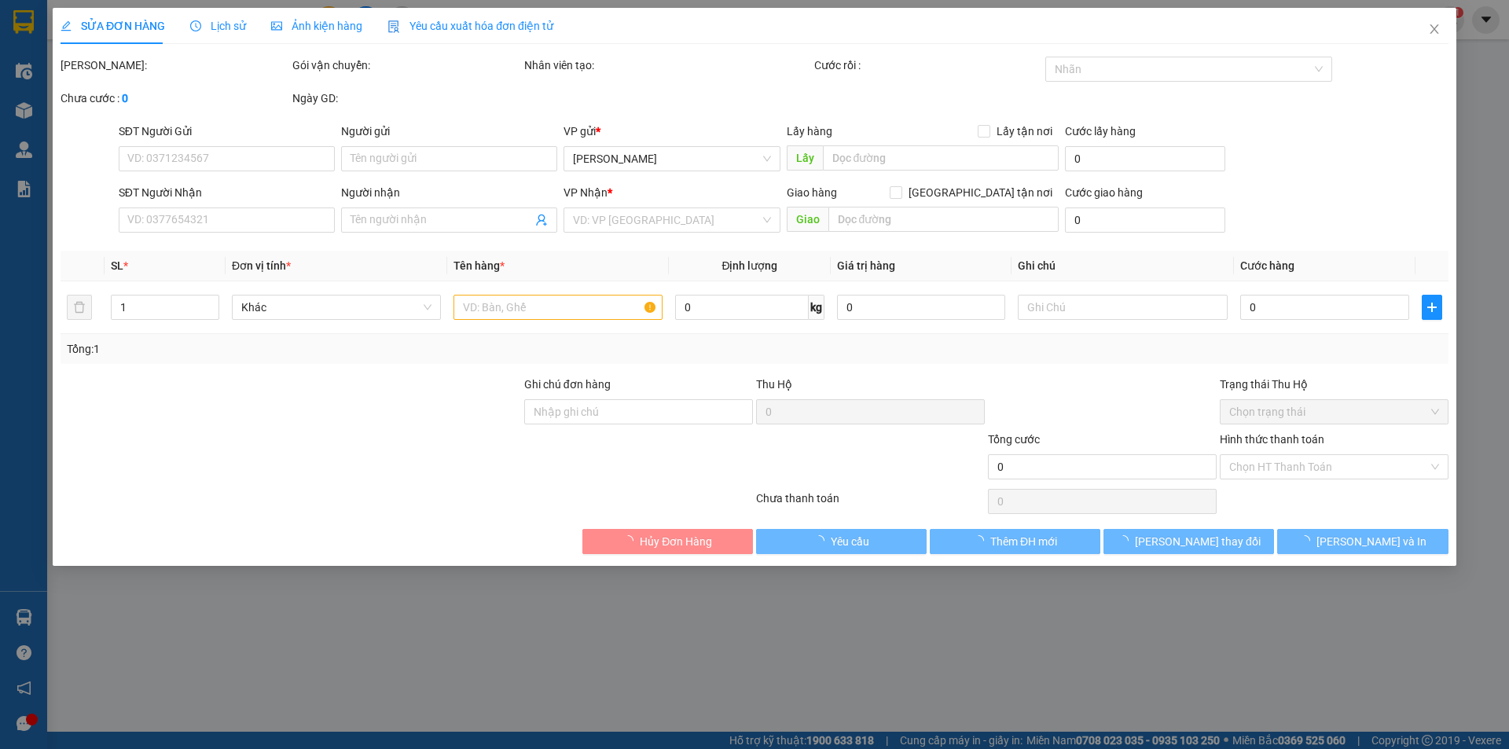
type input "0918452141"
type input "0903940700"
type input "30.000"
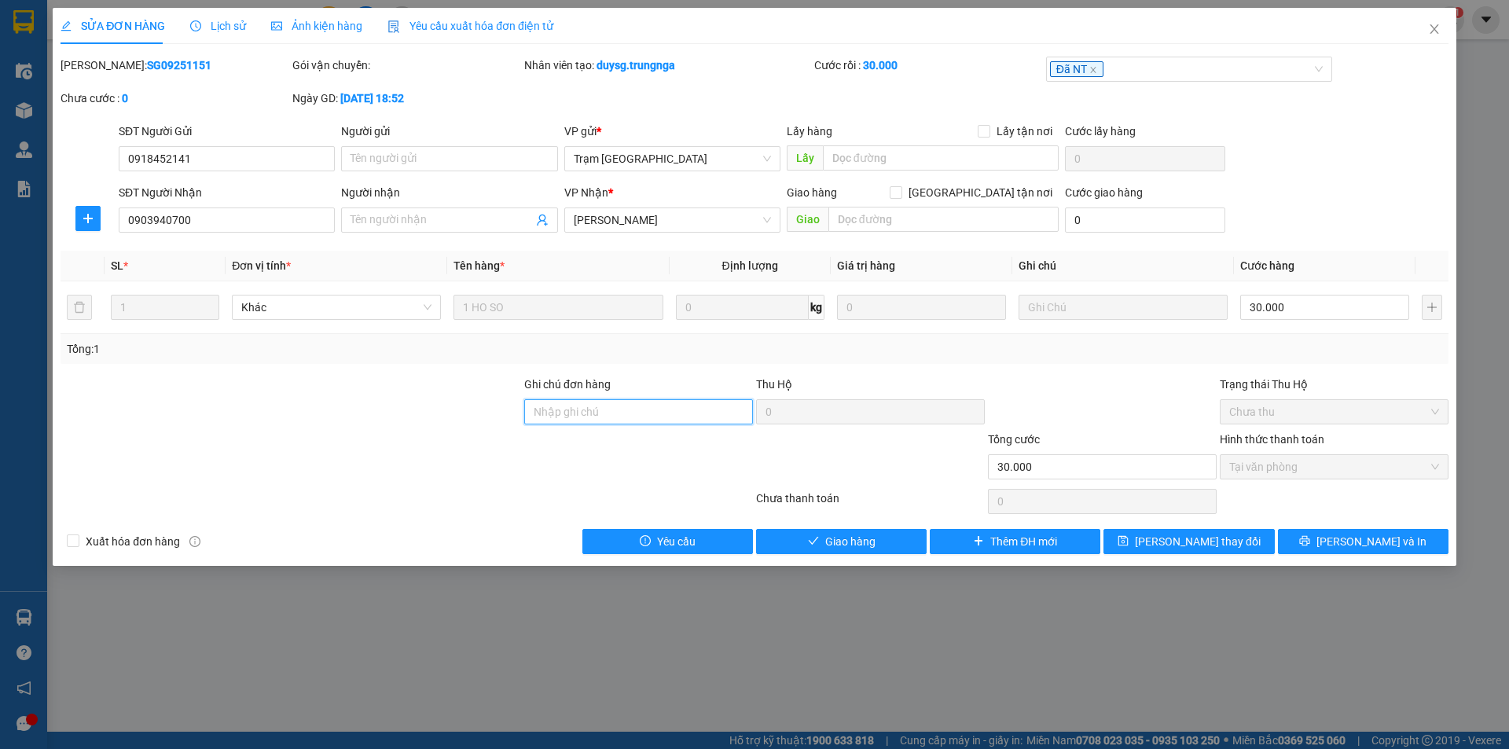
click at [700, 419] on input "Ghi chú đơn hàng" at bounding box center [638, 411] width 229 height 25
type input "C HOÀNG"
click at [905, 545] on button "[PERSON_NAME] và Giao hàng" at bounding box center [841, 541] width 171 height 25
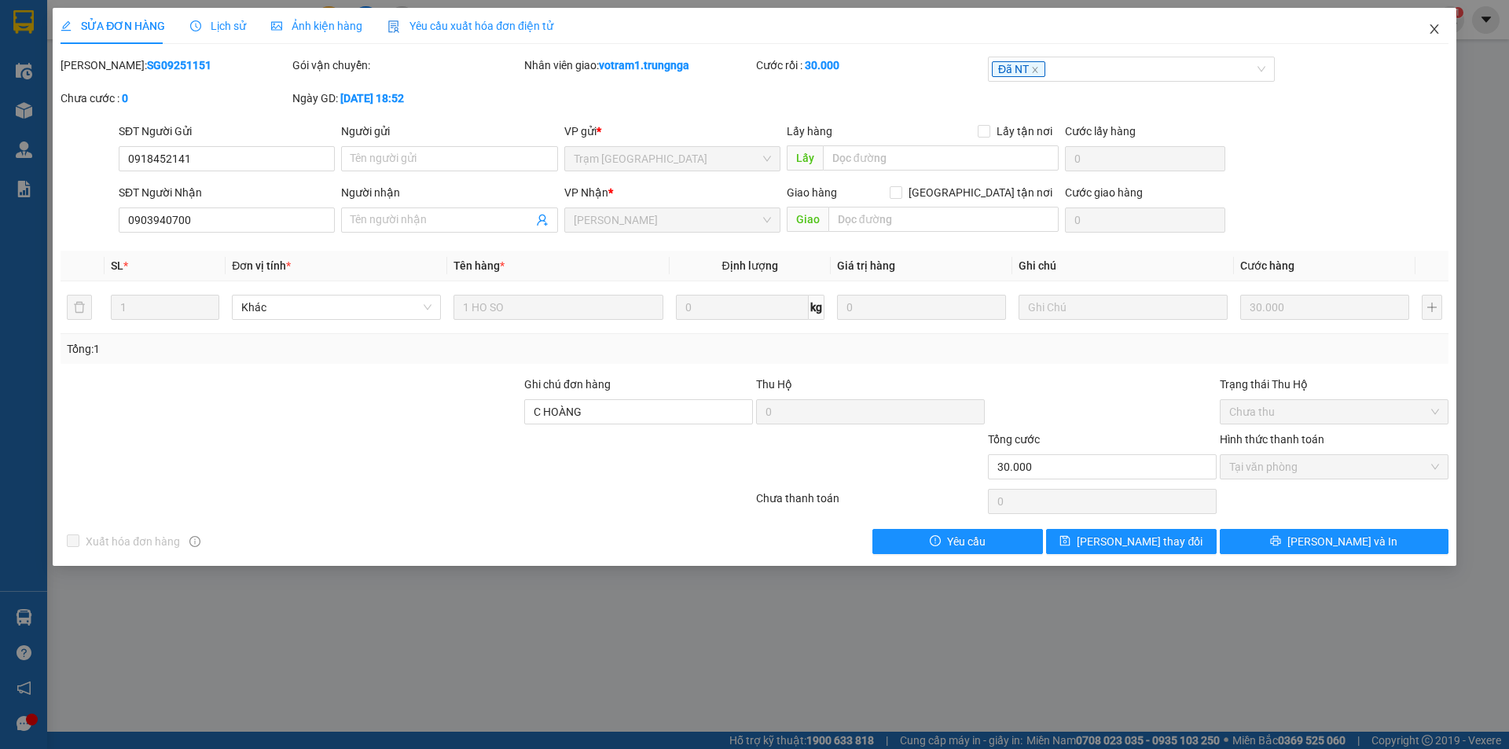
drag, startPoint x: 1440, startPoint y: 32, endPoint x: 580, endPoint y: 35, distance: 859.9
click at [1437, 31] on icon "close" at bounding box center [1434, 29] width 13 height 13
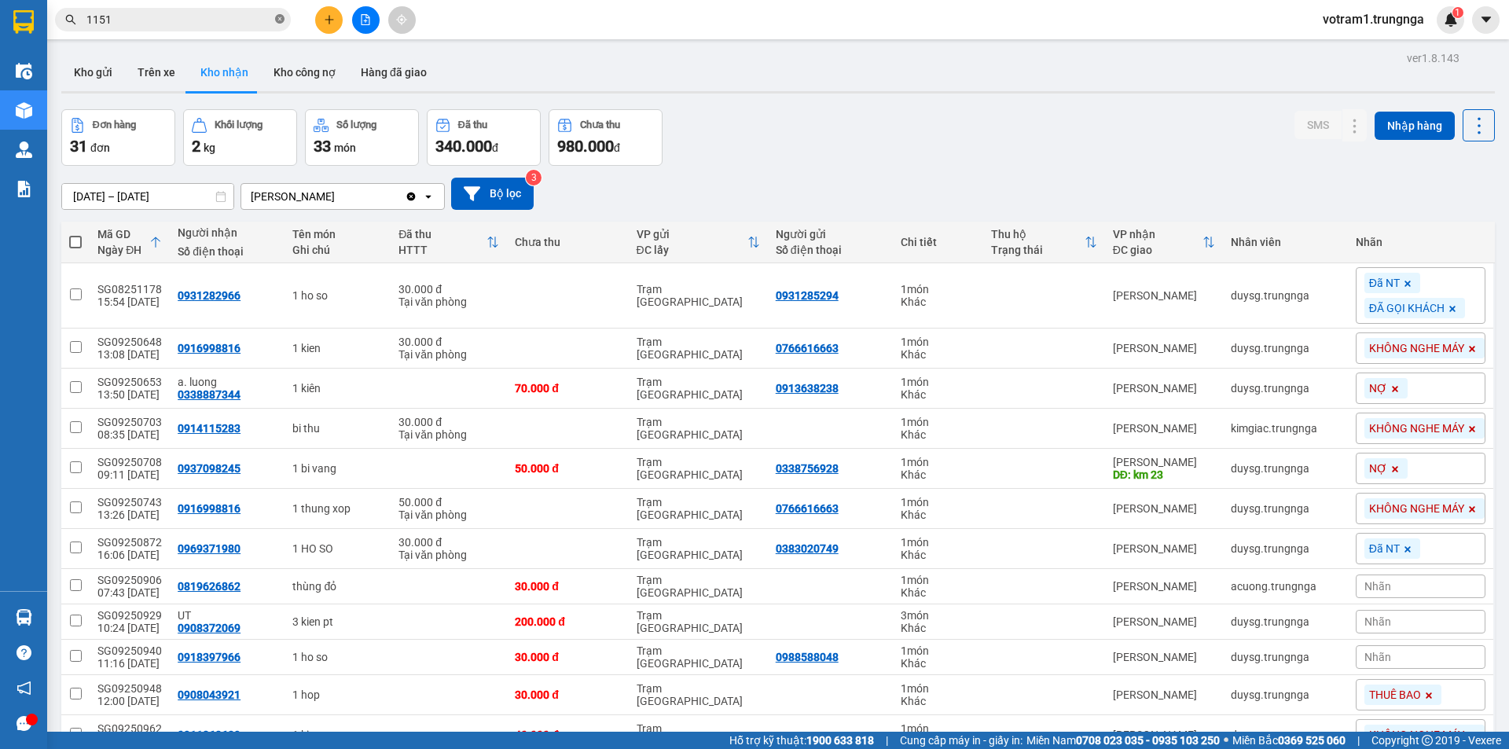
click at [284, 24] on icon "close-circle" at bounding box center [279, 18] width 9 height 9
click at [255, 18] on input "text" at bounding box center [178, 19] width 185 height 17
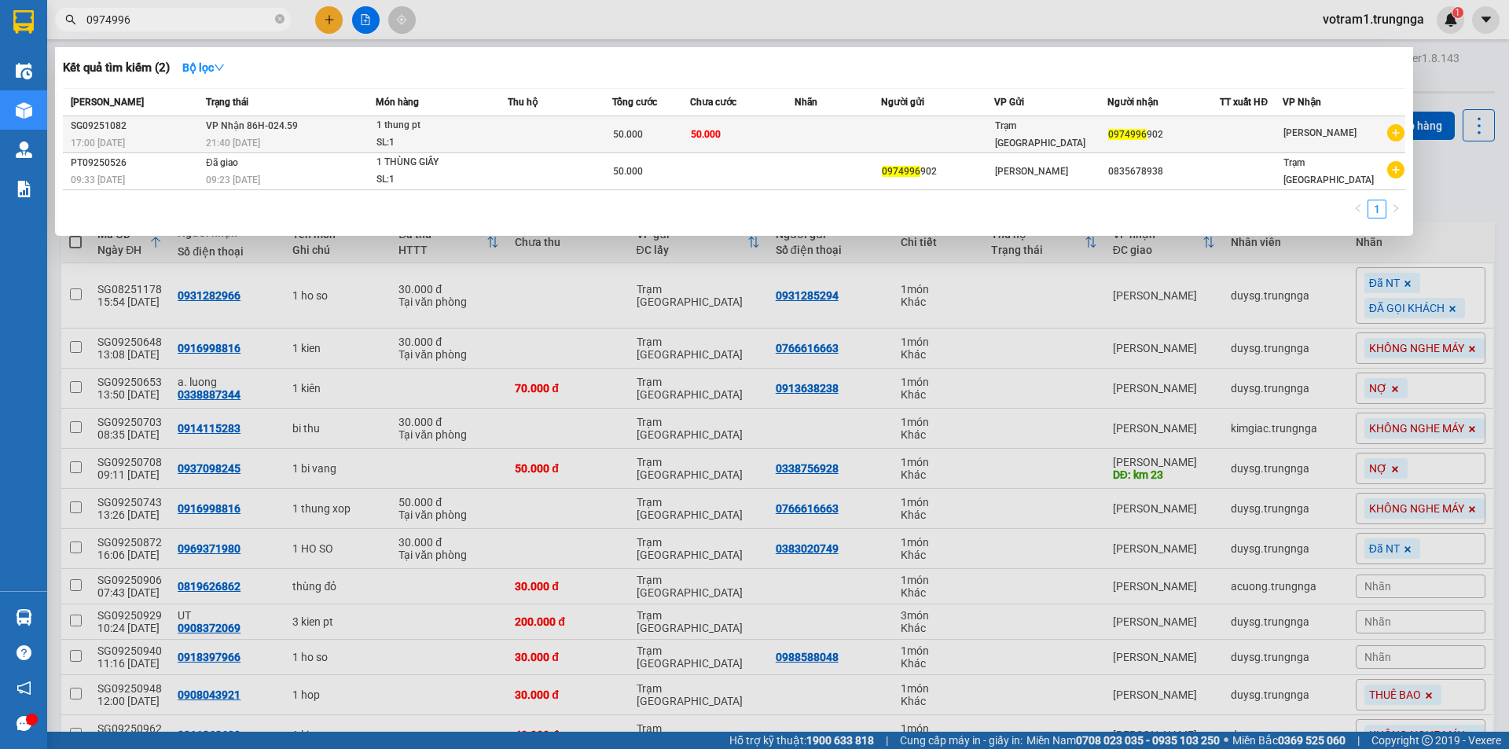
type input "0974996"
click at [412, 134] on div "SL: 1" at bounding box center [435, 142] width 118 height 17
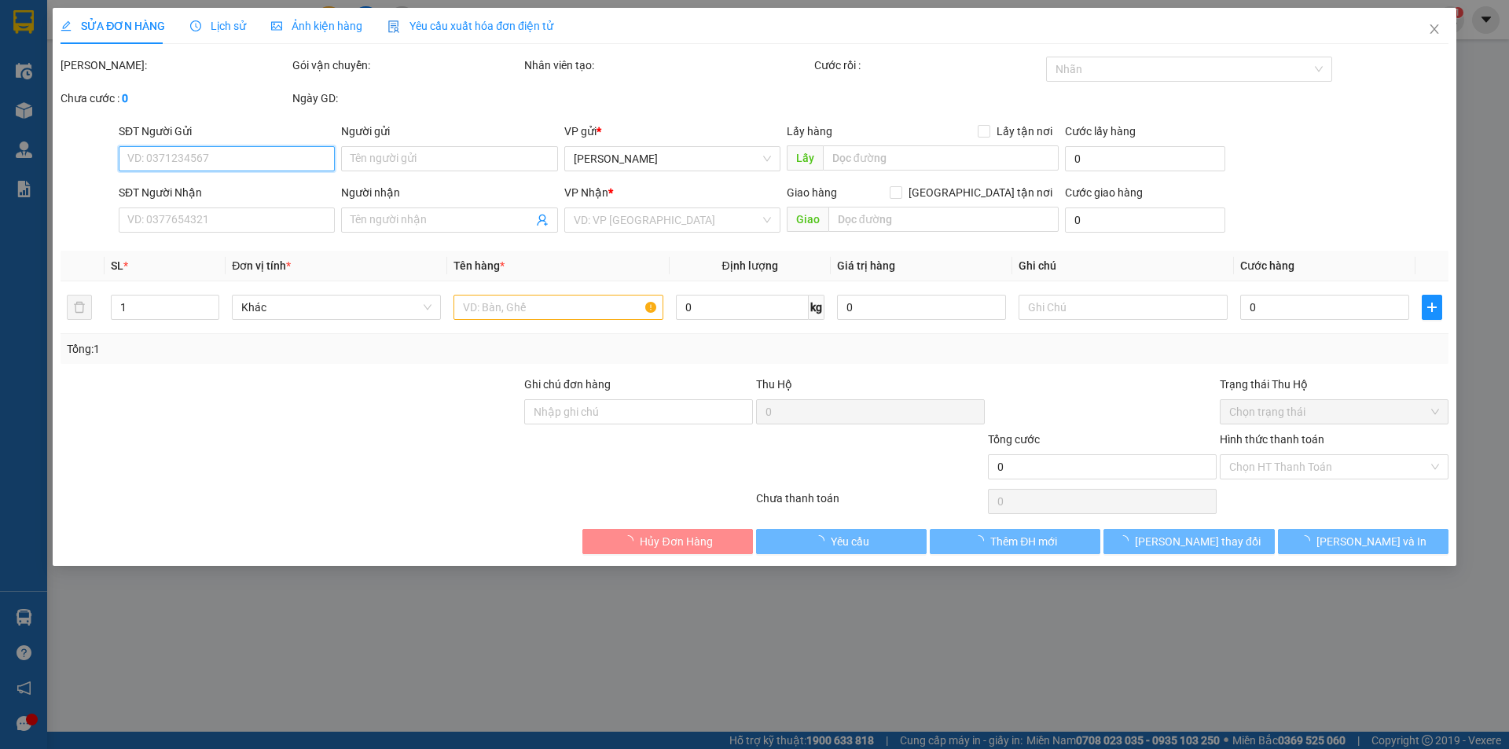
type input "0974996902"
type input "50.000"
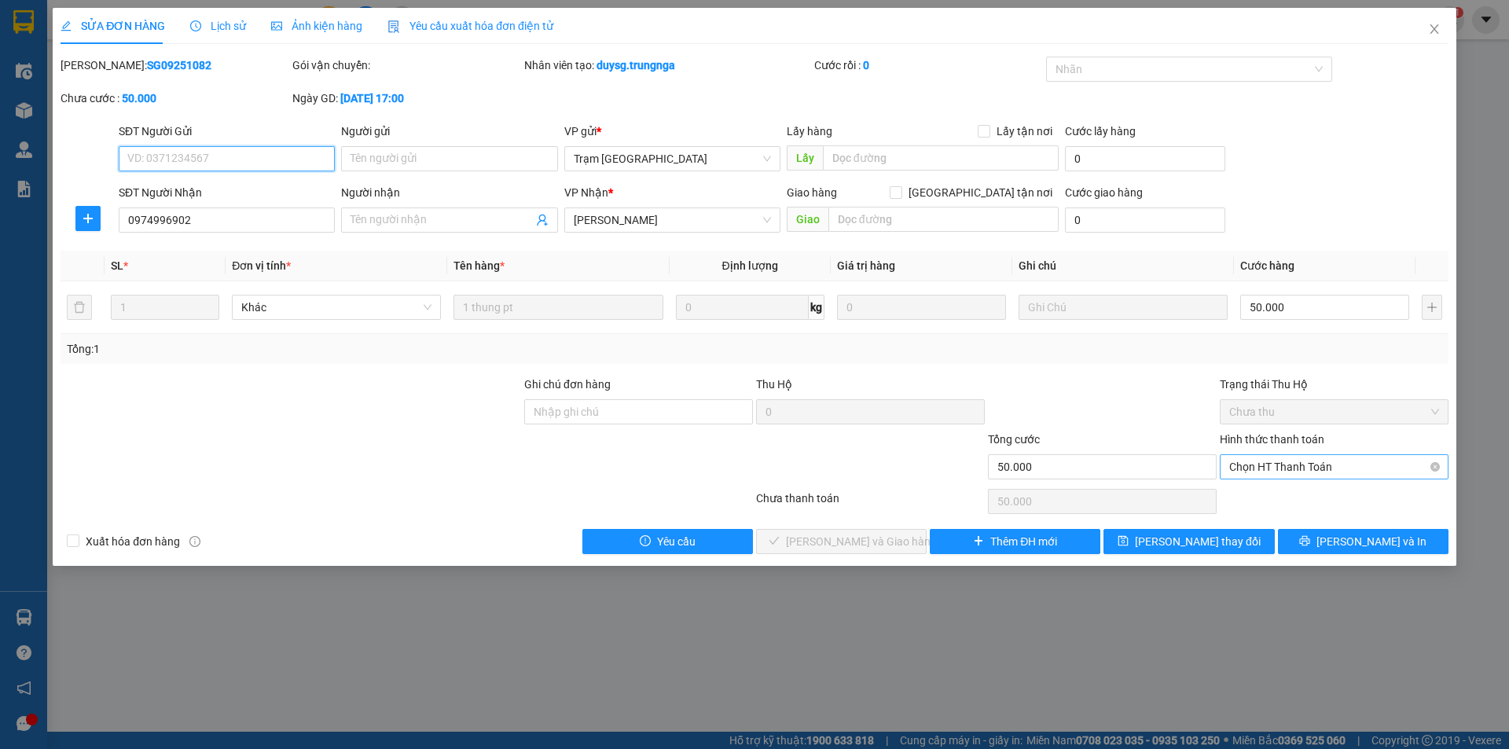
click at [1315, 460] on span "Chọn HT Thanh Toán" at bounding box center [1334, 467] width 210 height 24
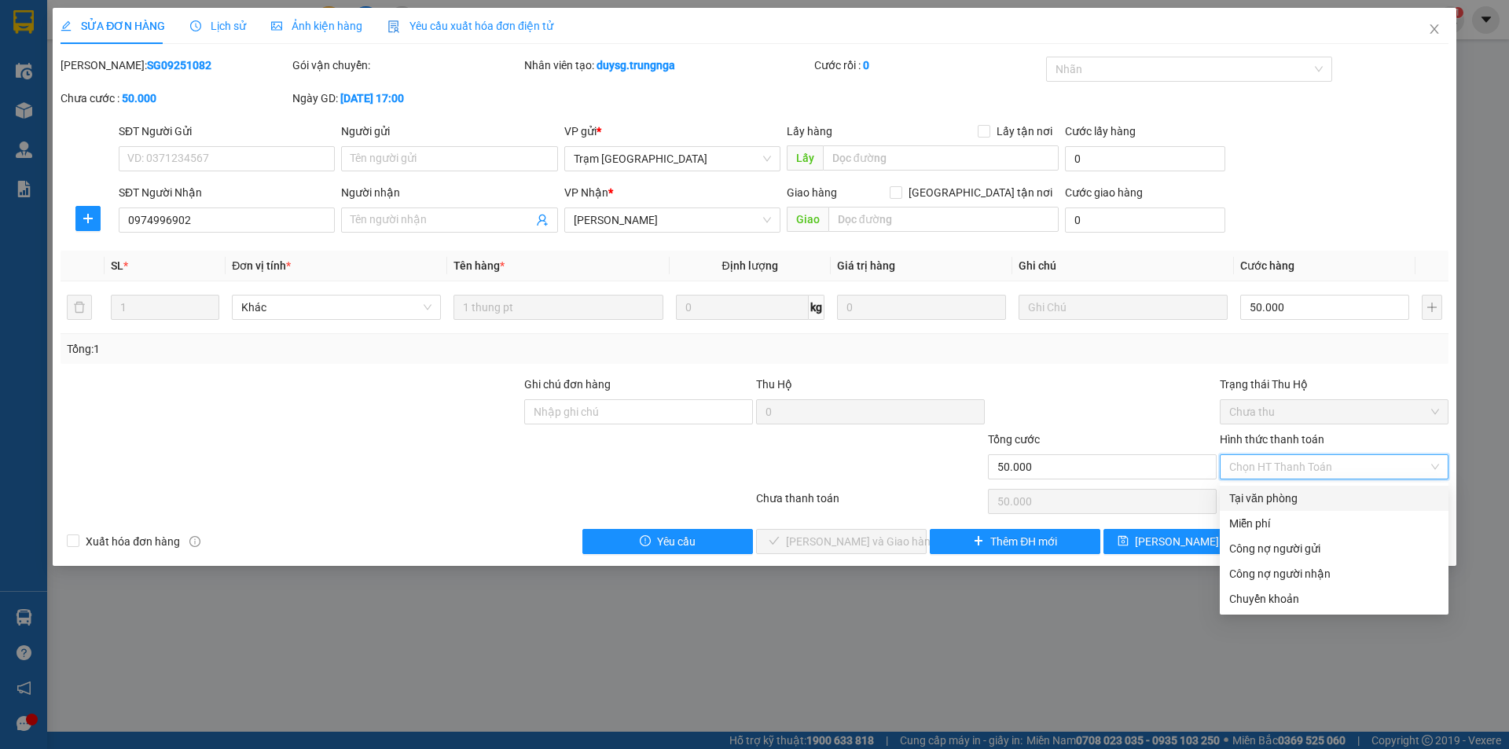
click at [1312, 499] on div "Tại văn phòng" at bounding box center [1334, 498] width 210 height 17
type input "0"
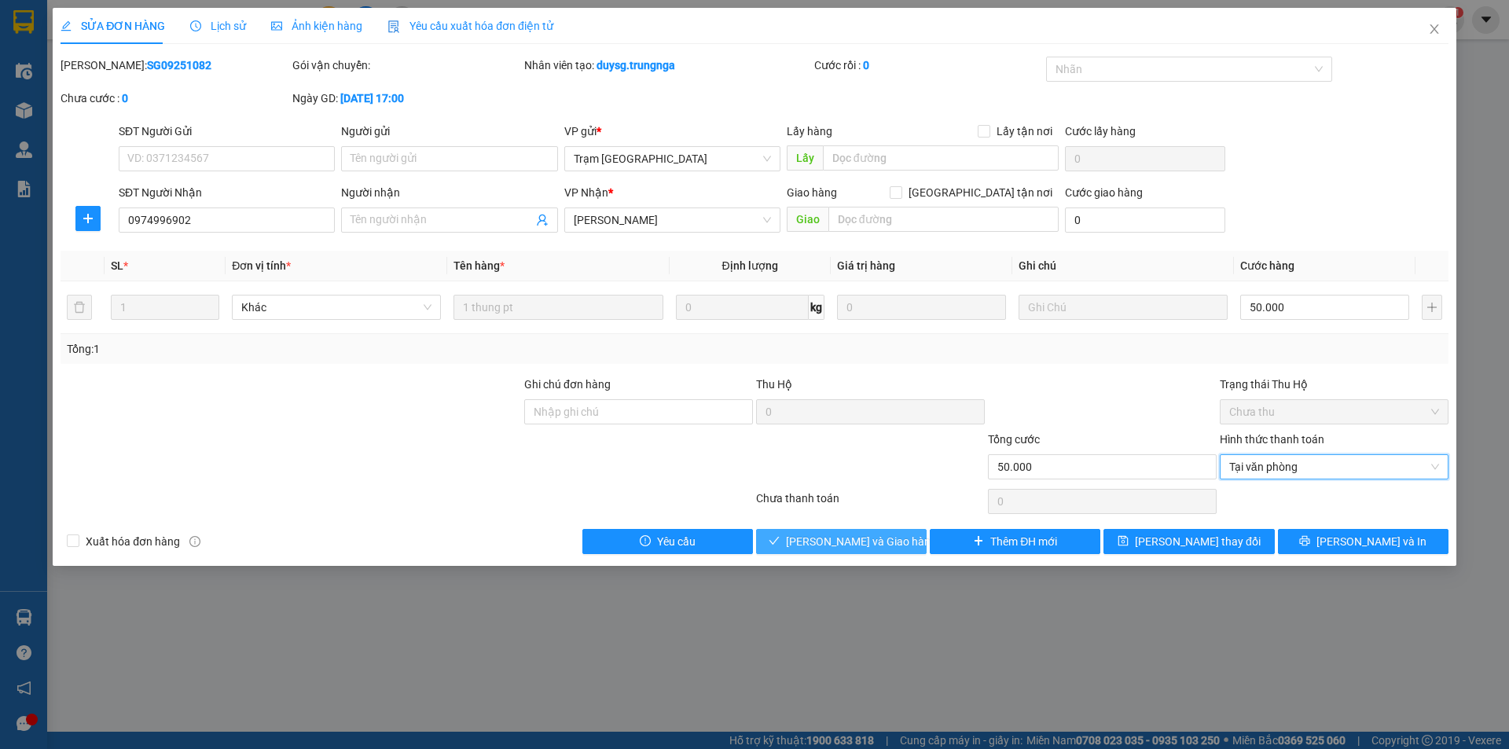
click at [894, 540] on button "Lưu và Giao hàng" at bounding box center [841, 541] width 171 height 25
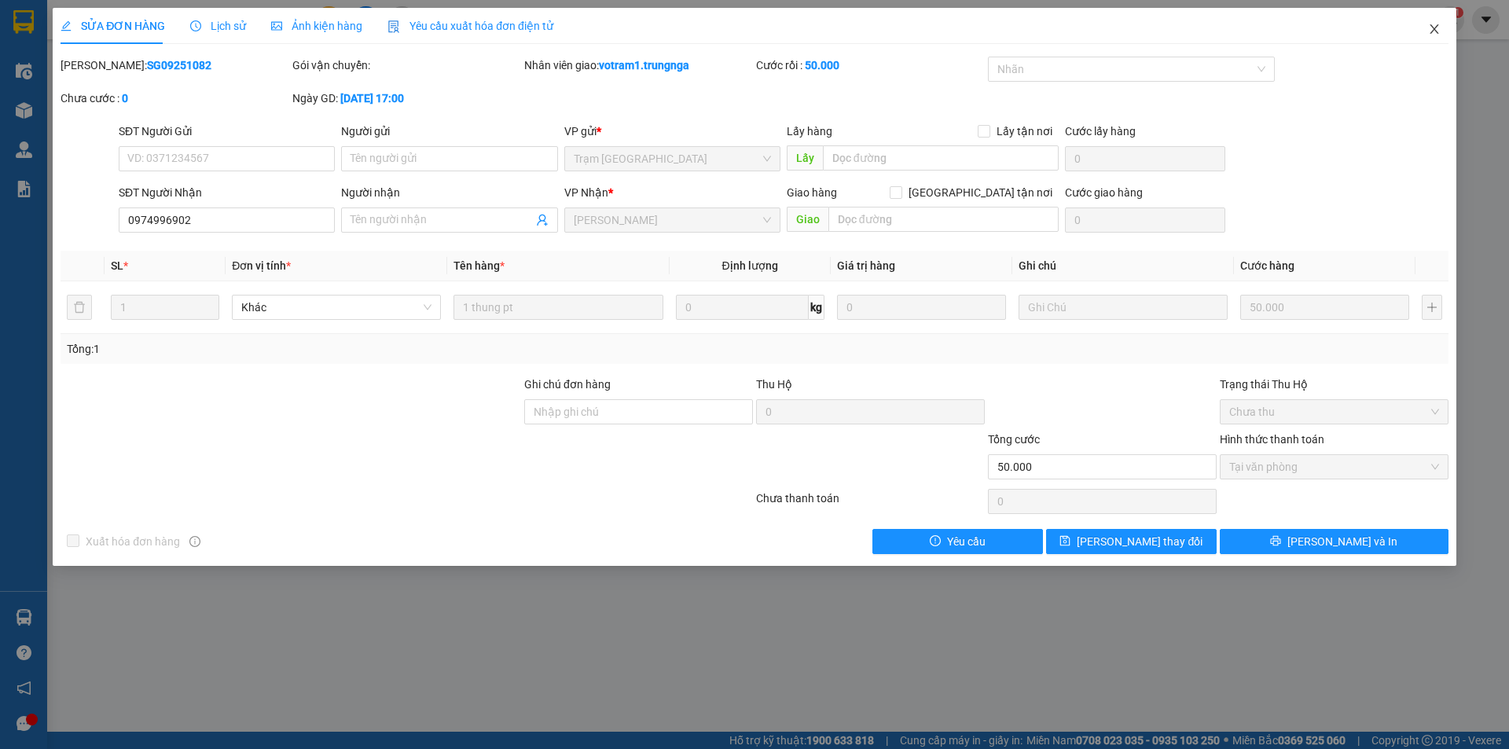
click at [1447, 31] on span "Close" at bounding box center [1434, 30] width 44 height 44
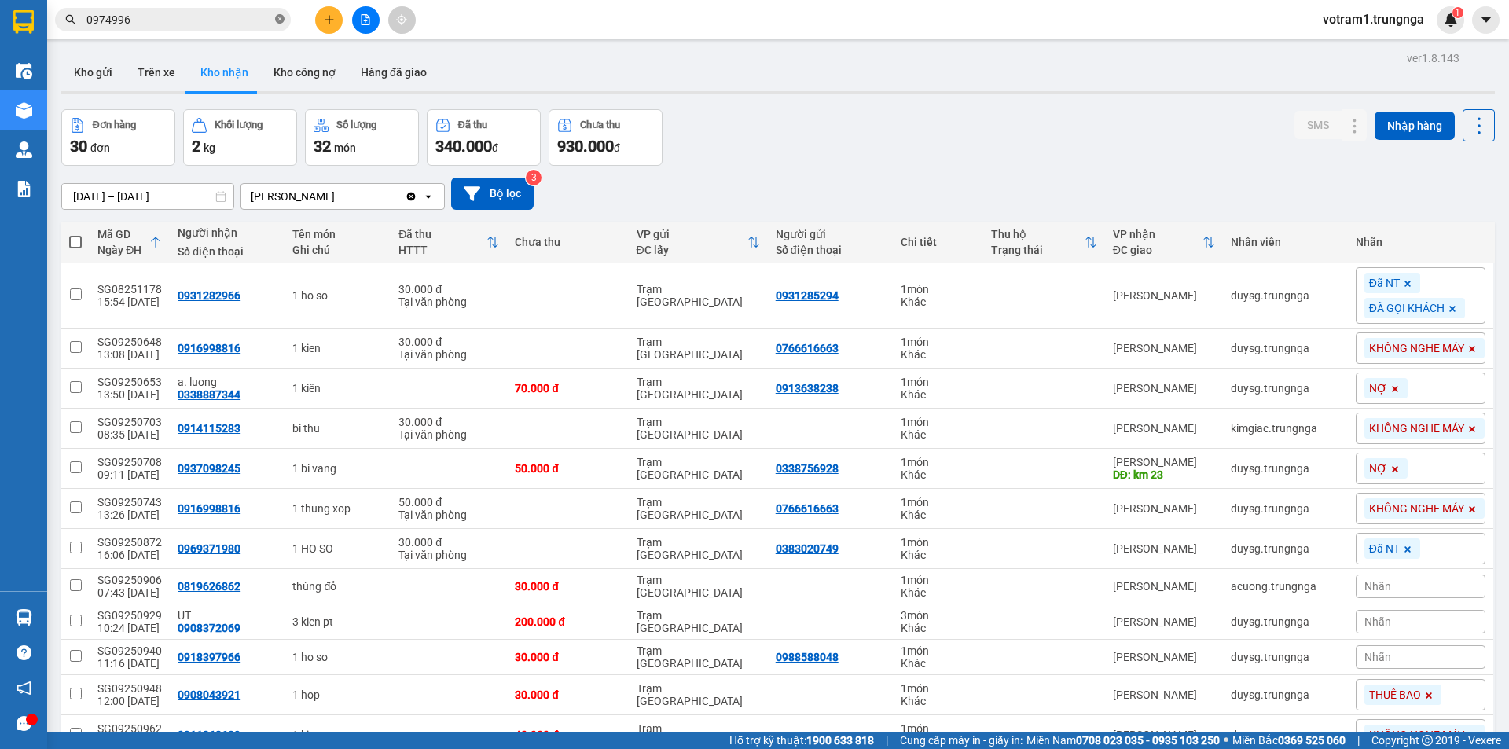
click at [278, 23] on icon "close-circle" at bounding box center [279, 18] width 9 height 9
click at [233, 24] on input "text" at bounding box center [178, 19] width 185 height 17
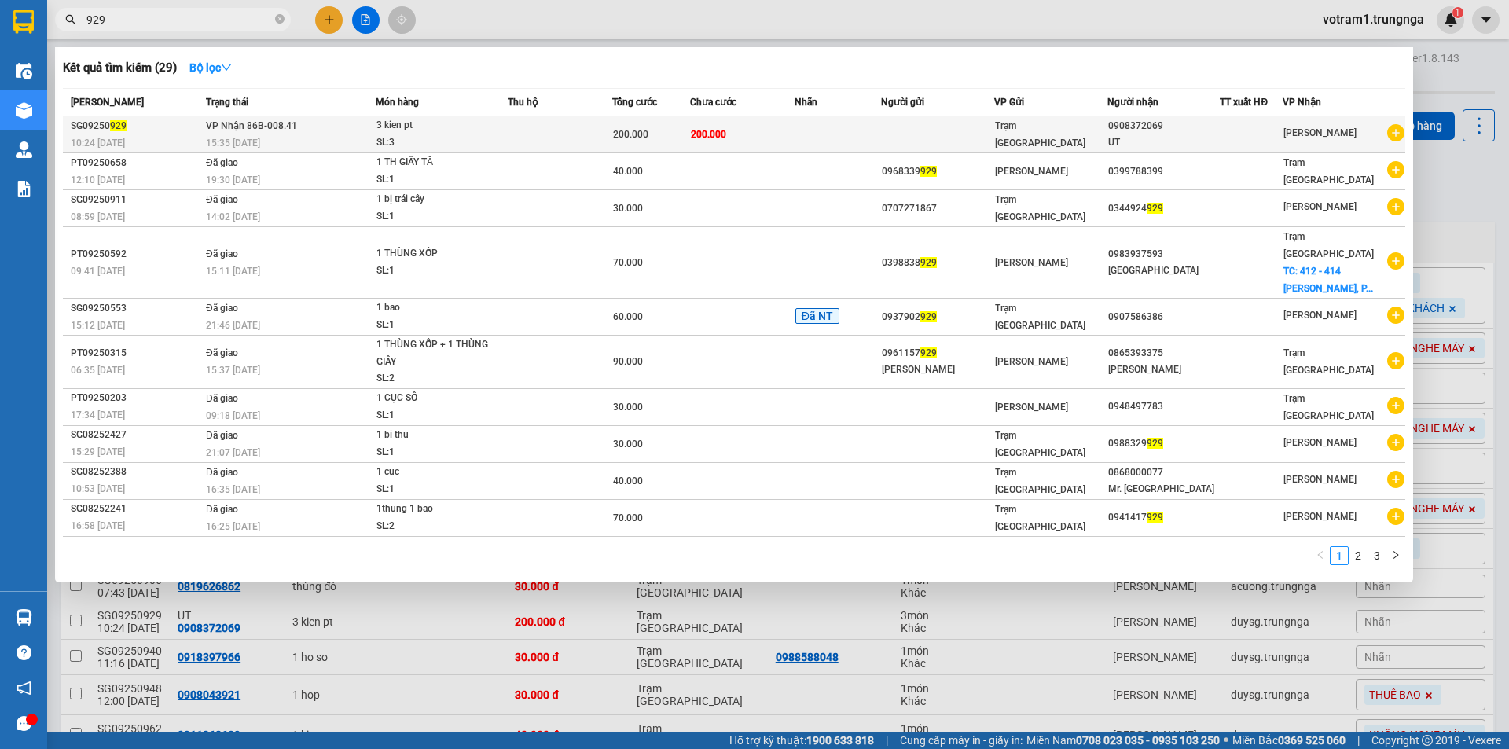
type input "929"
click at [295, 125] on span "VP Nhận 86B-008.41" at bounding box center [251, 125] width 91 height 11
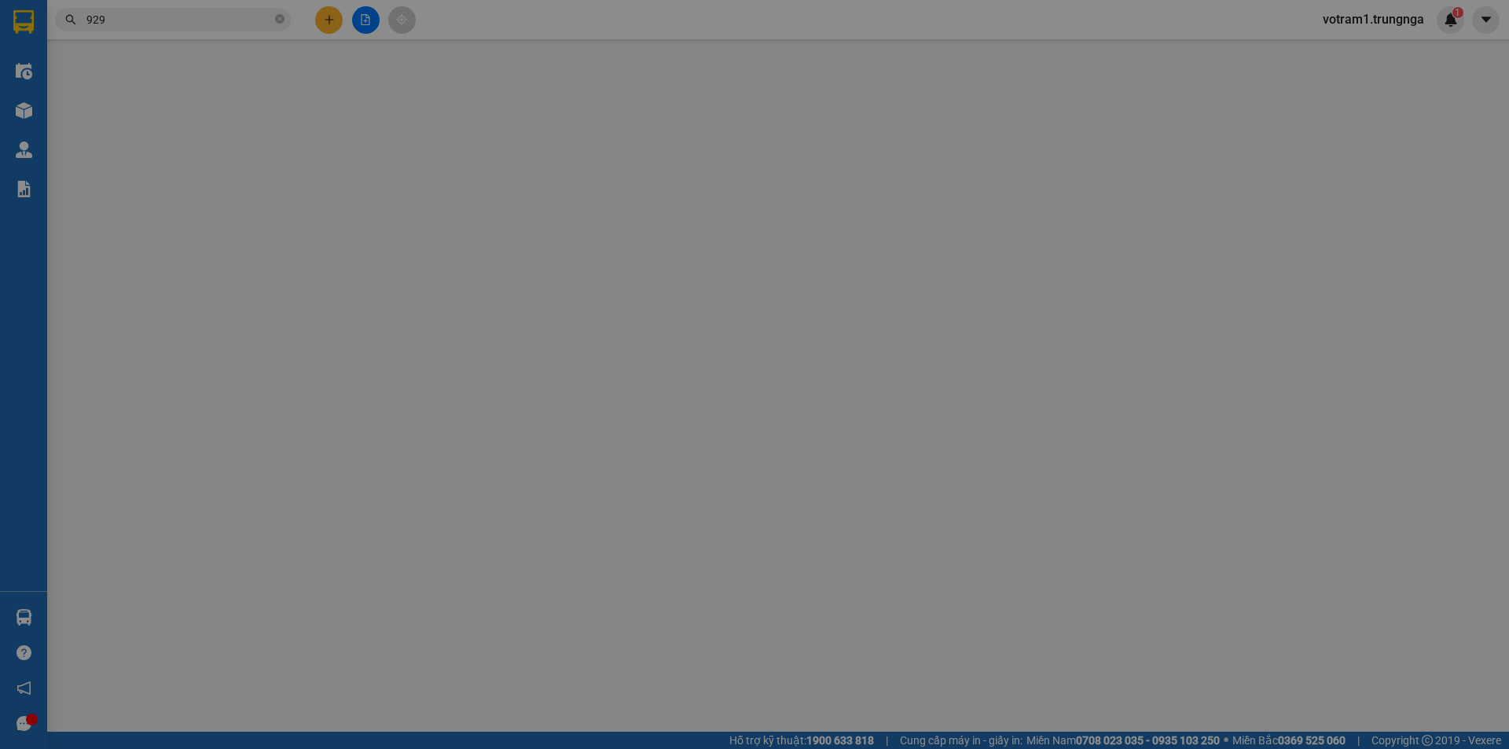
type input "0908372069"
type input "UT"
type input "200.000"
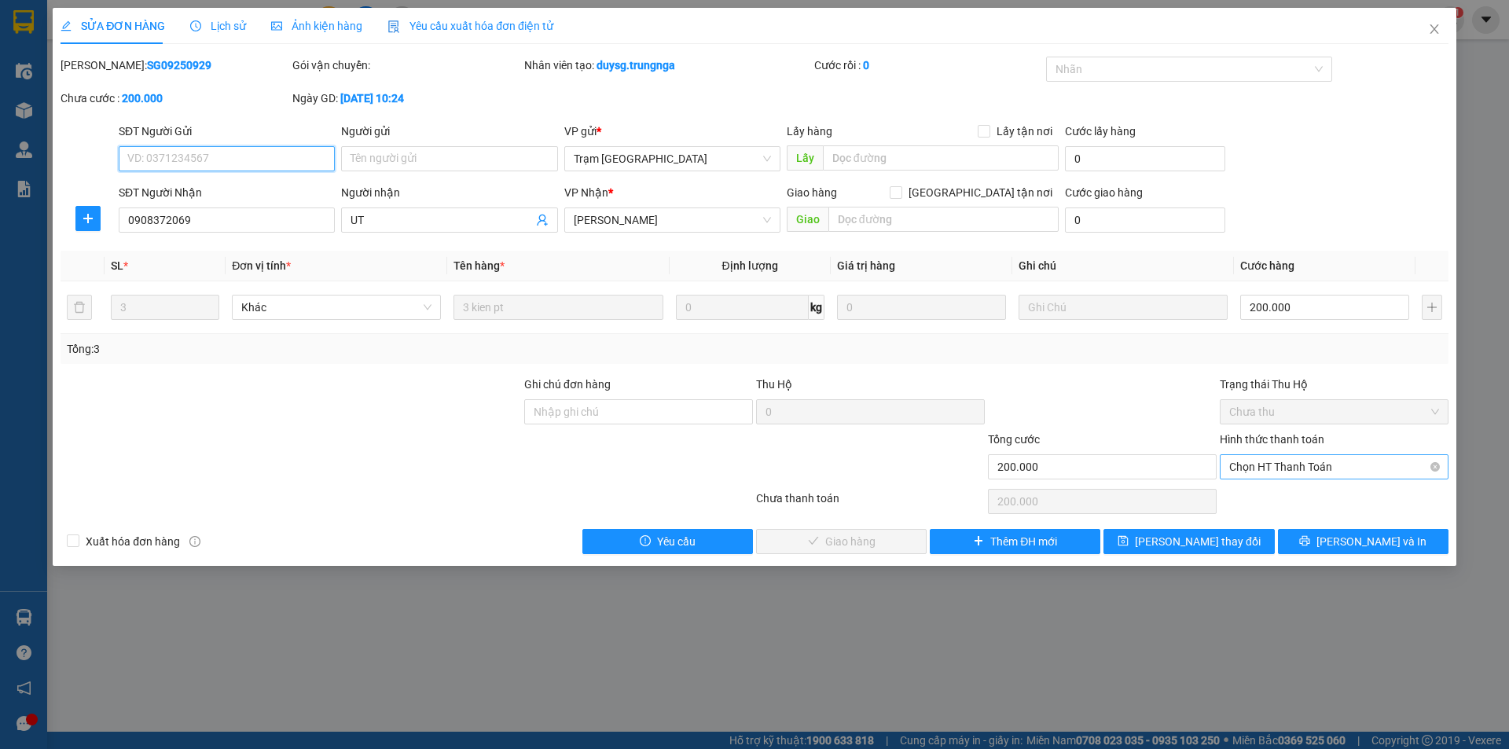
click at [1269, 468] on span "Chọn HT Thanh Toán" at bounding box center [1334, 467] width 210 height 24
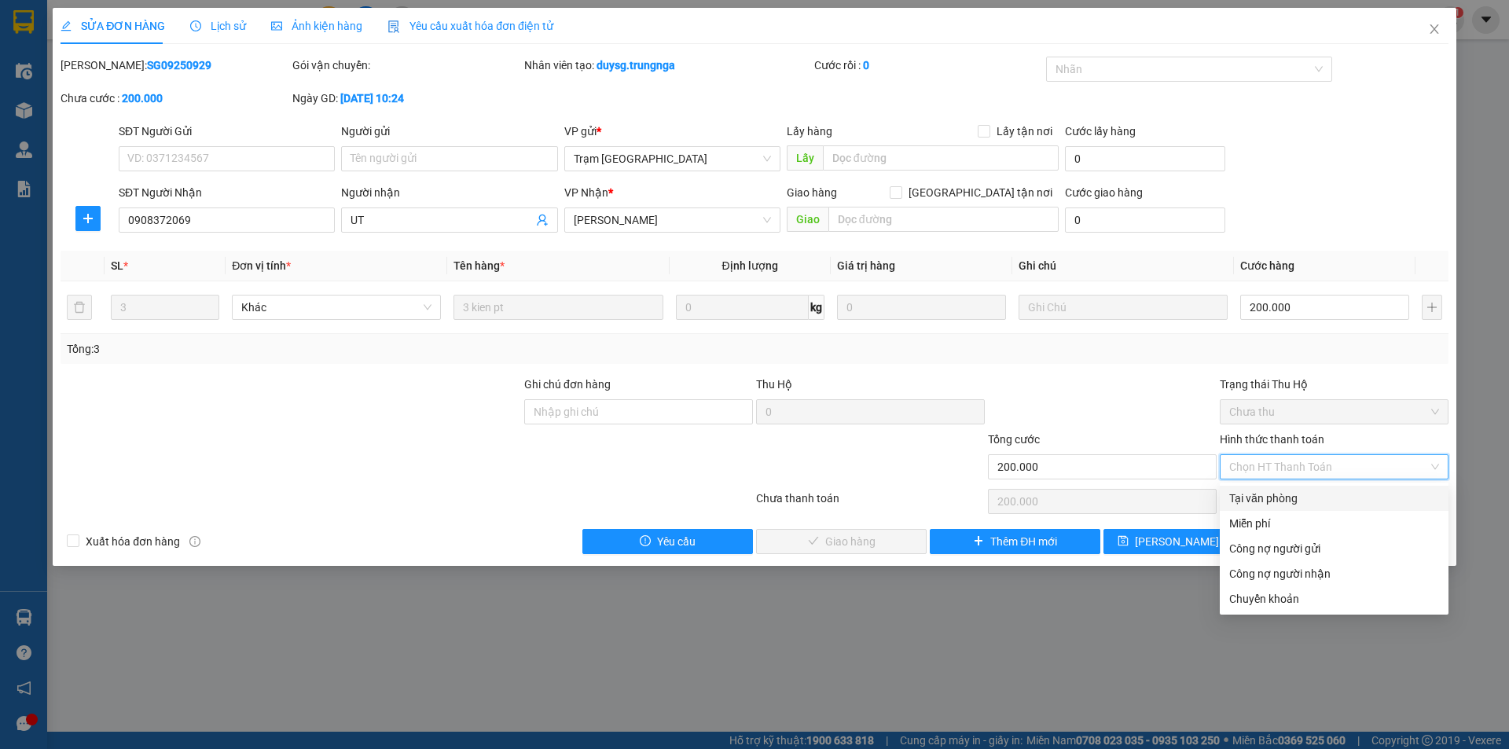
click at [1273, 498] on div "Tại văn phòng" at bounding box center [1334, 498] width 210 height 17
type input "0"
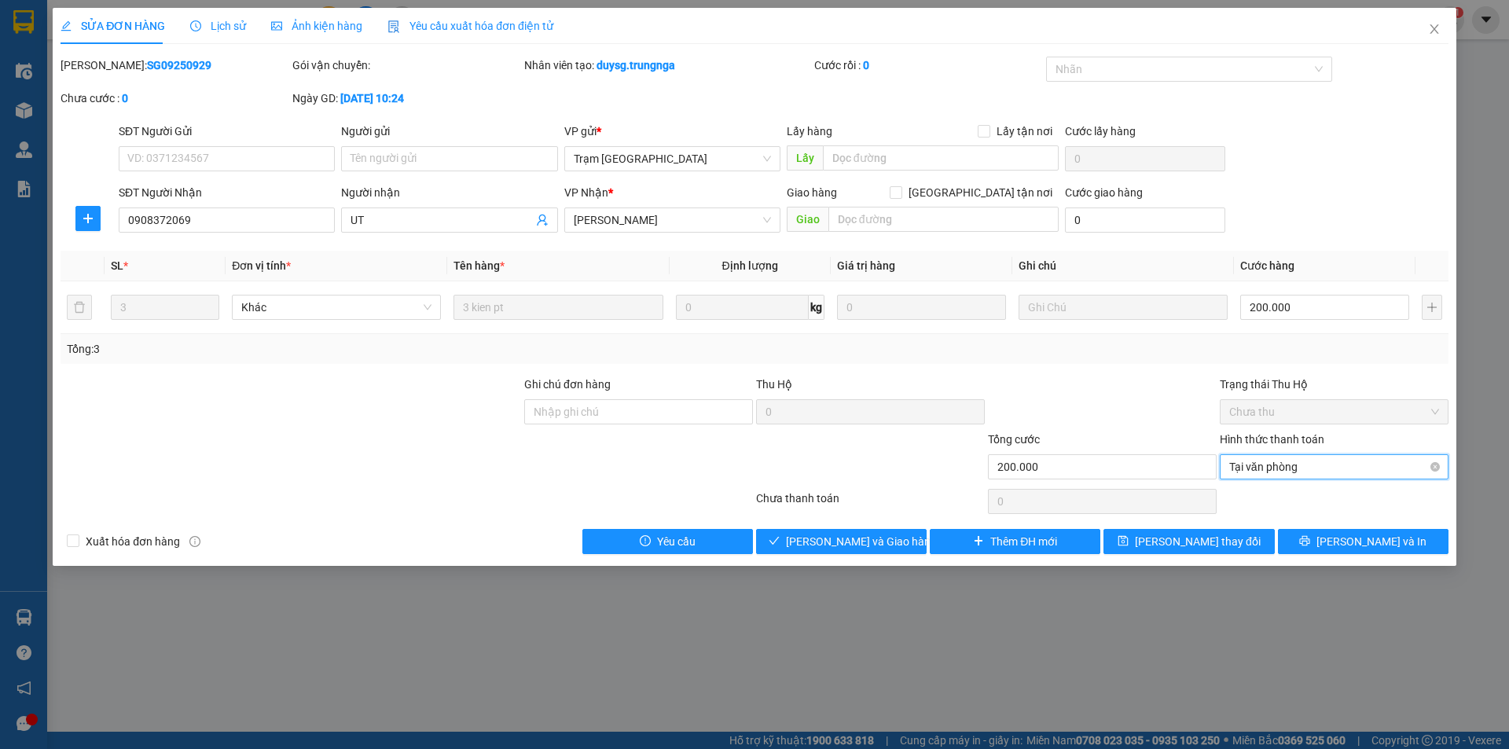
click at [1283, 479] on div "Tại văn phòng" at bounding box center [1334, 466] width 229 height 25
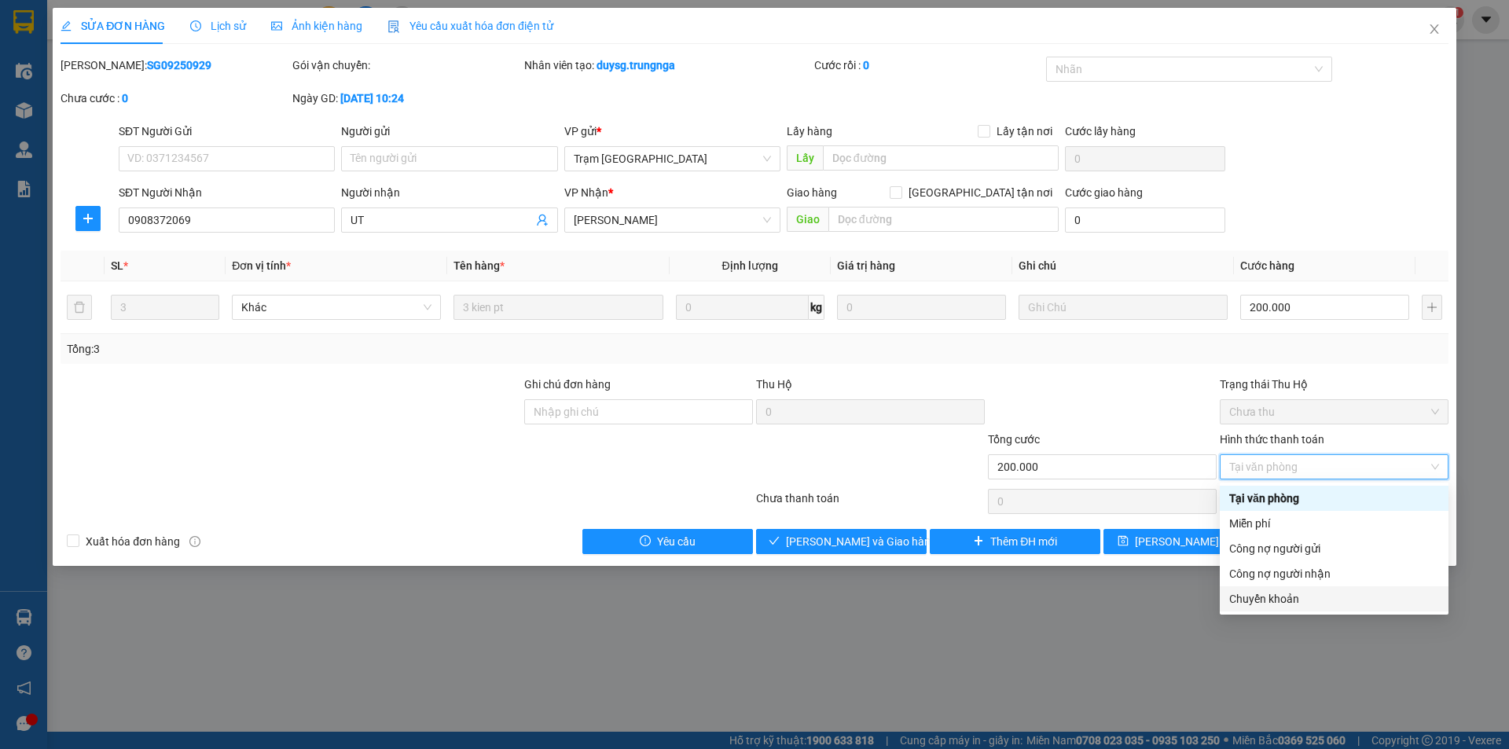
click at [1309, 599] on div "Chuyển khoản" at bounding box center [1334, 598] width 210 height 17
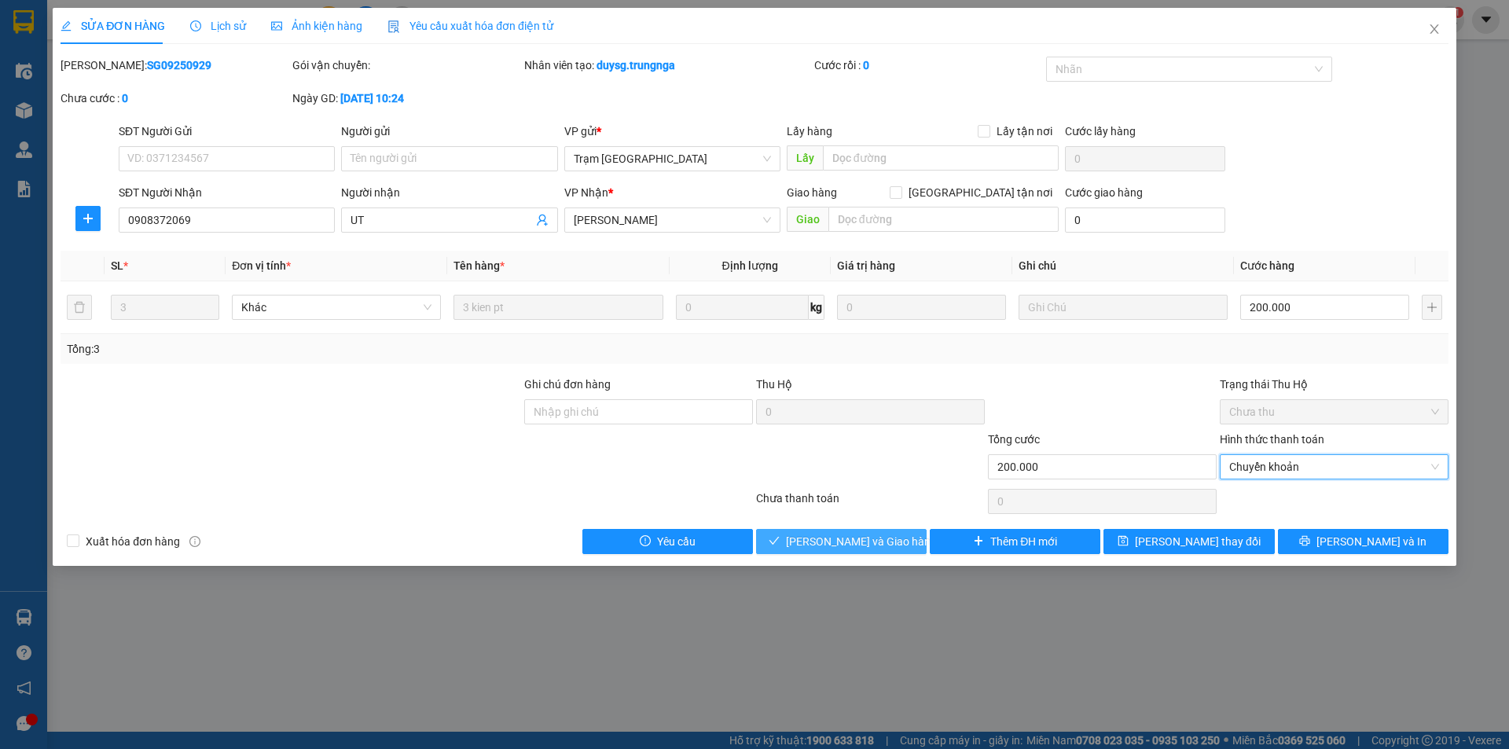
click at [904, 538] on button "Lưu và Giao hàng" at bounding box center [841, 541] width 171 height 25
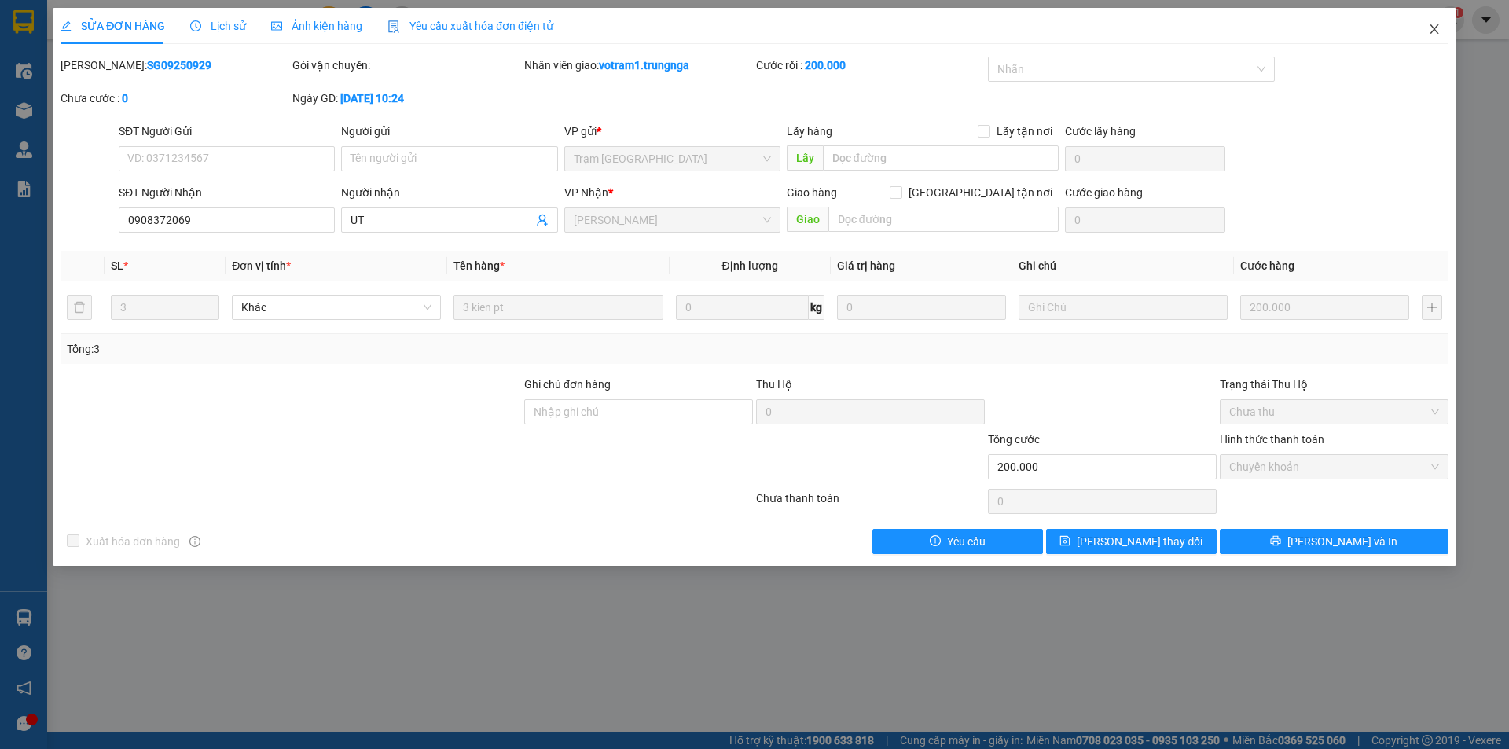
click at [1431, 27] on icon "close" at bounding box center [1434, 29] width 13 height 13
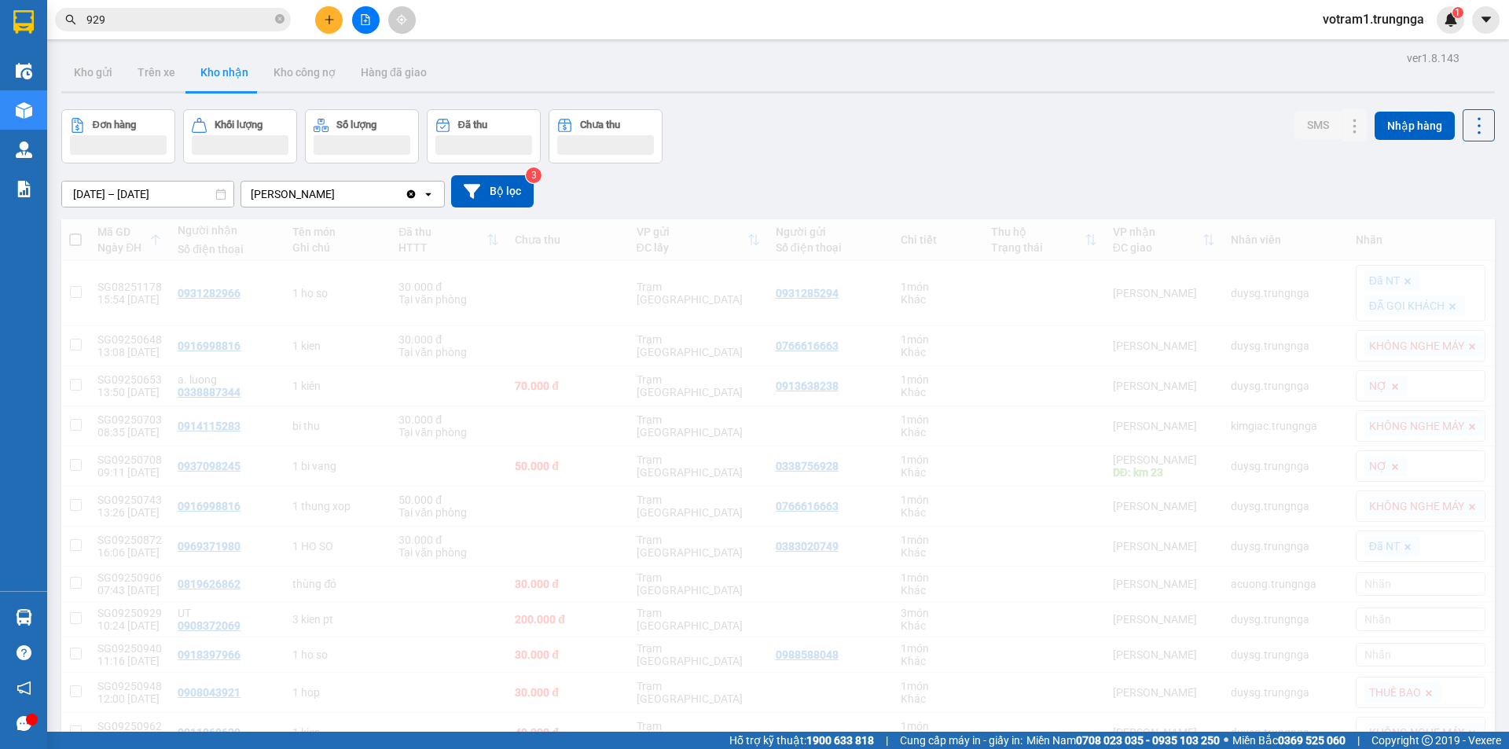
click at [211, 24] on input "929" at bounding box center [178, 19] width 185 height 17
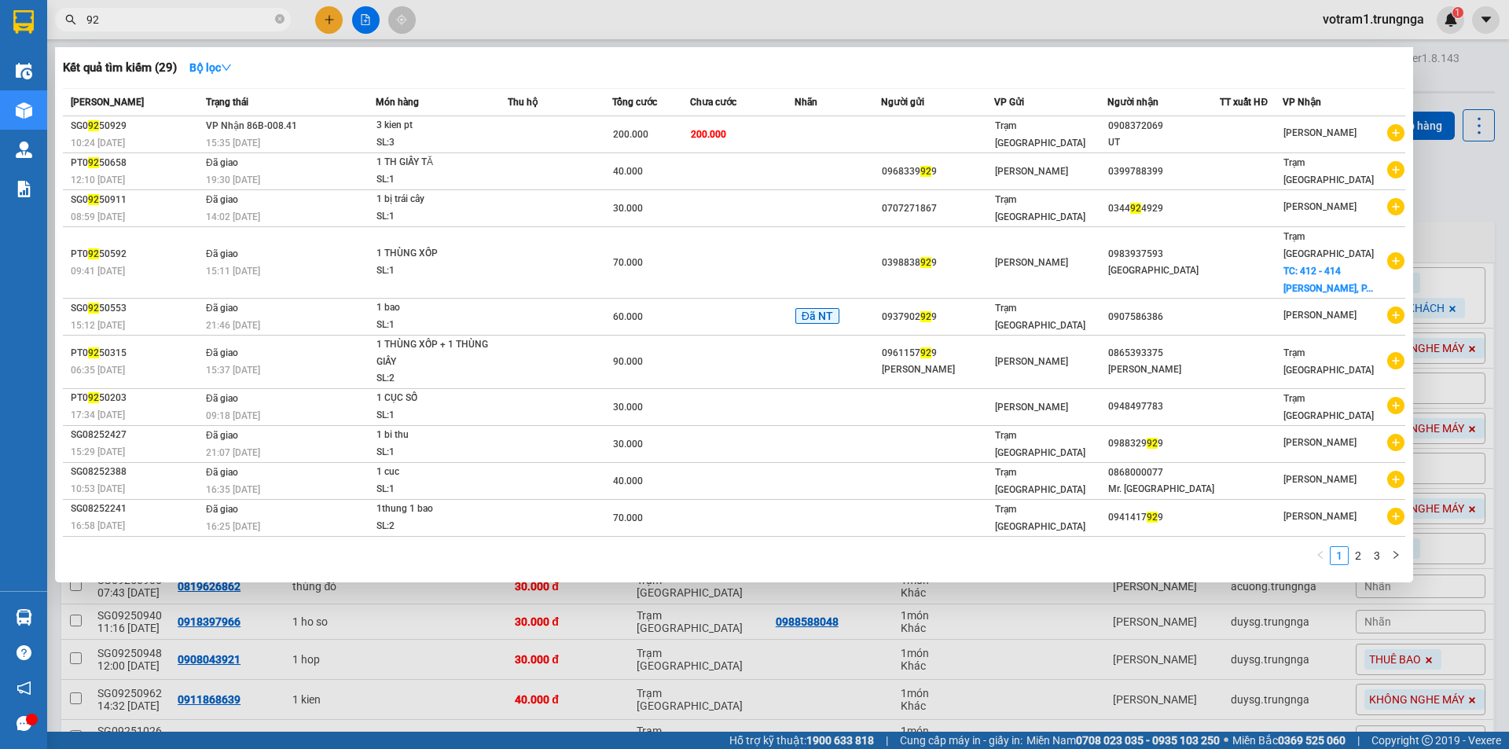
type input "9"
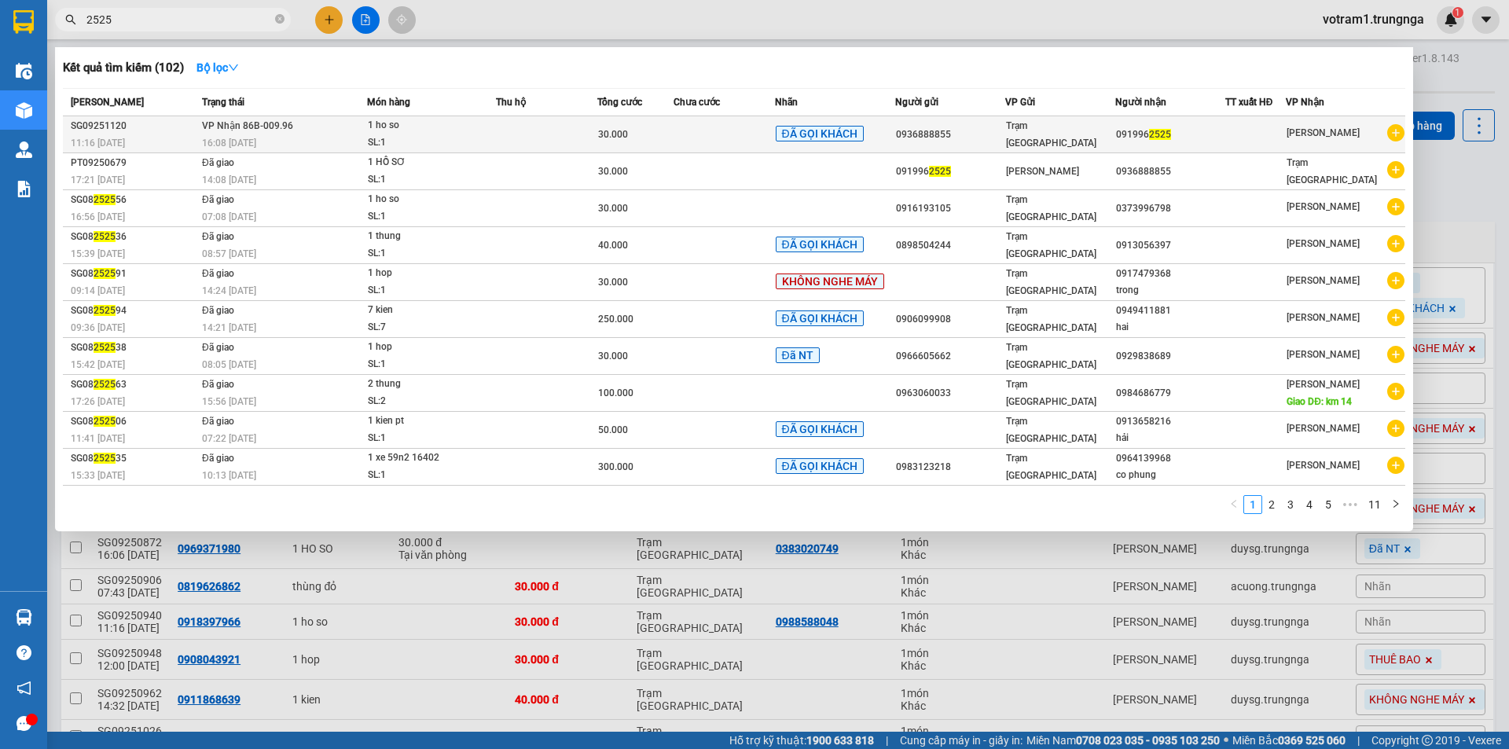
type input "2525"
click at [428, 129] on div "1 ho so" at bounding box center [427, 125] width 118 height 17
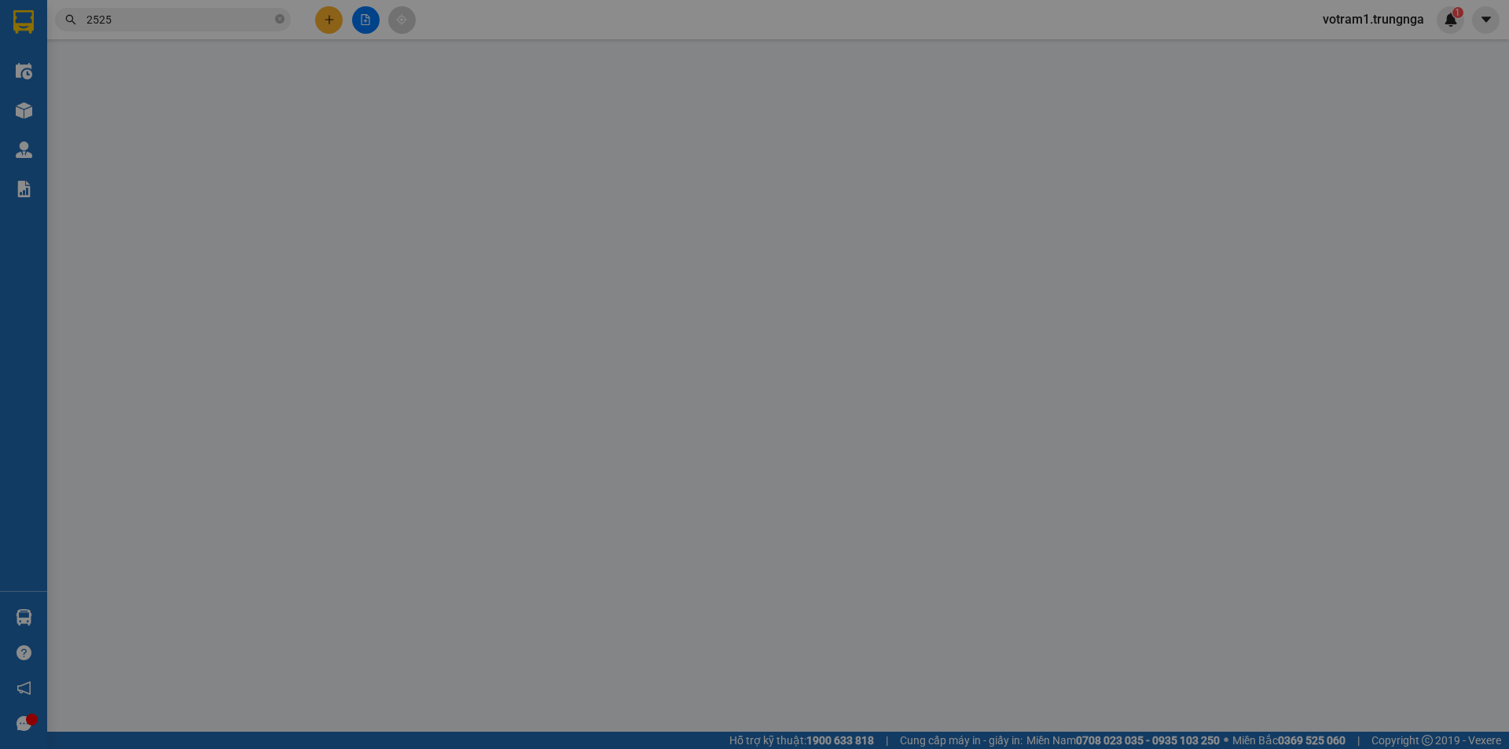
type input "0936888855"
type input "0919962525"
type input "30.000"
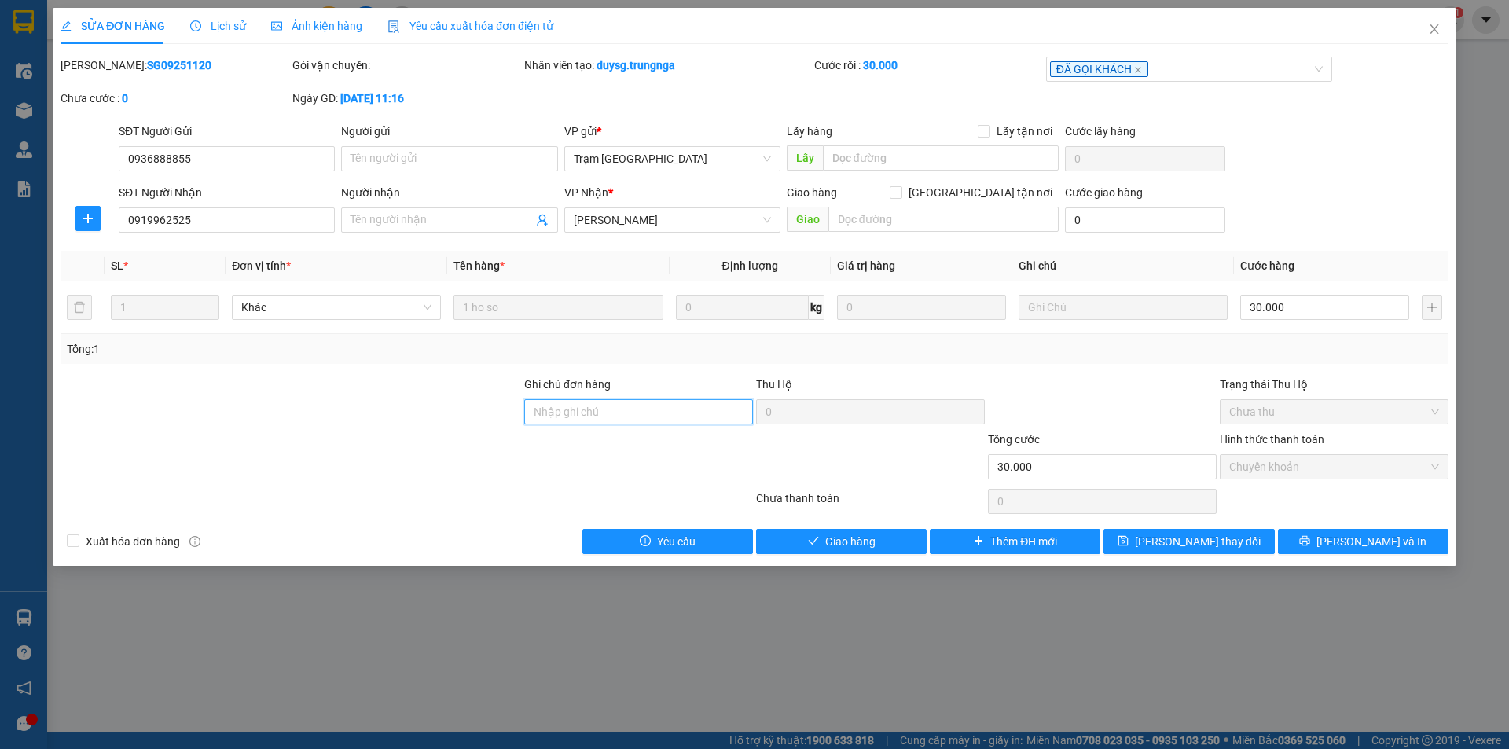
click at [571, 408] on input "Ghi chú đơn hàng" at bounding box center [638, 411] width 229 height 25
type input "C HÒA"
click at [894, 534] on button "Lưu và Giao hàng" at bounding box center [841, 541] width 171 height 25
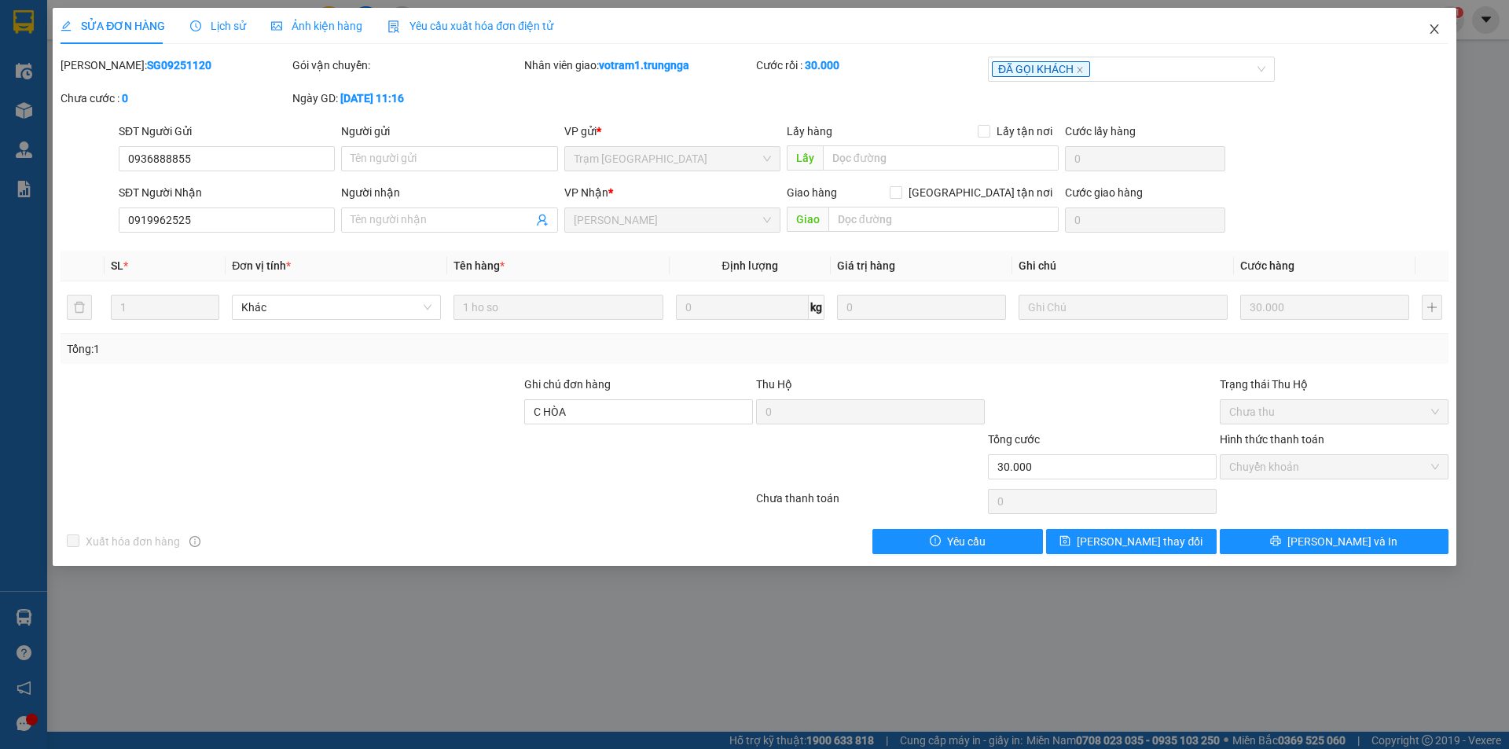
click at [1438, 24] on icon "close" at bounding box center [1434, 29] width 13 height 13
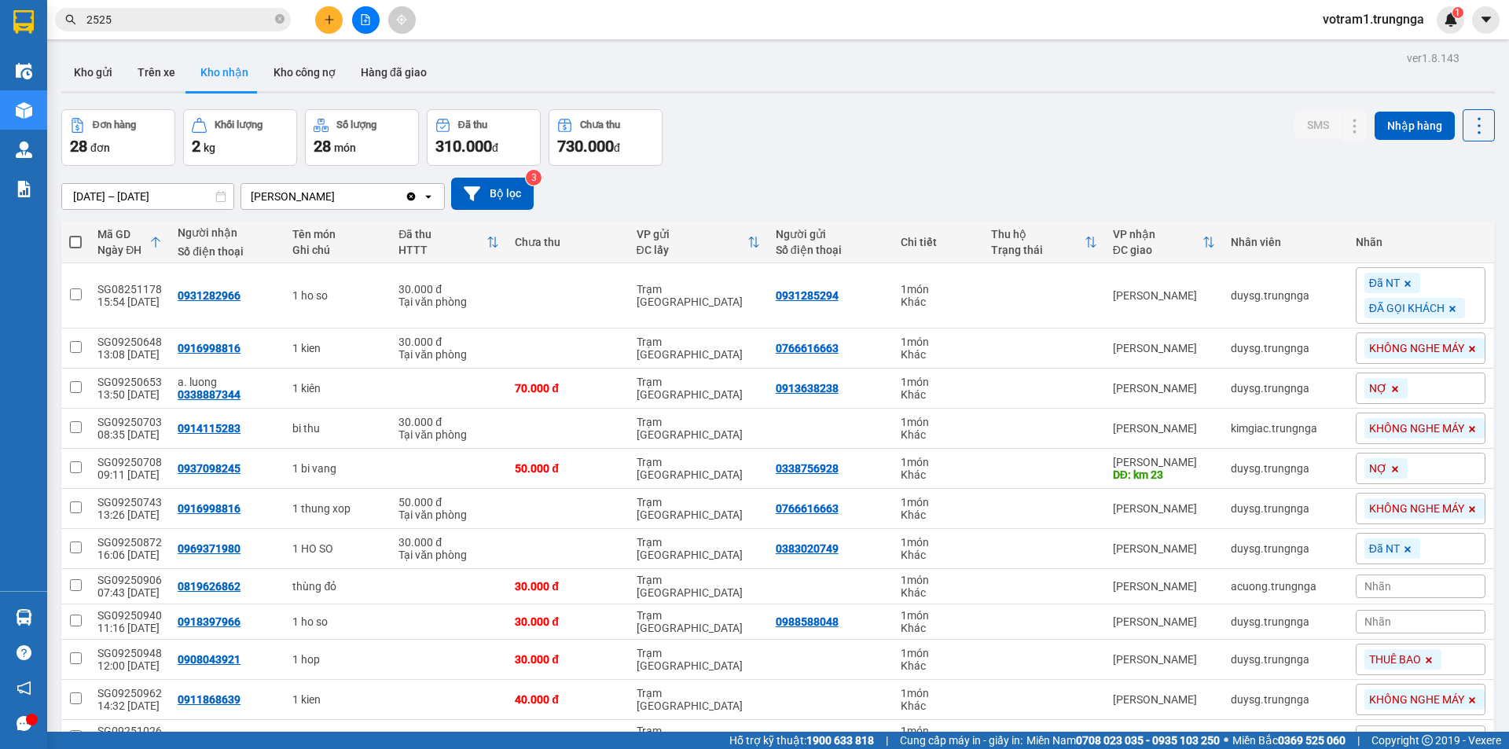
click at [782, 157] on div "Đơn hàng 28 đơn Khối lượng 2 kg Số lượng 28 món Đã thu 310.000 đ Chưa thu 730.0…" at bounding box center [778, 137] width 1434 height 57
click at [883, 155] on div "Đơn hàng 28 đơn Khối lượng 2 kg Số lượng 28 món Đã thu 310.000 đ Chưa thu 730.0…" at bounding box center [778, 137] width 1434 height 57
click at [759, 140] on div "Đơn hàng 28 đơn Khối lượng 2 kg Số lượng 28 món Đã thu 310.000 đ Chưa thu 730.0…" at bounding box center [778, 137] width 1434 height 57
click at [681, 97] on div "ver 1.8.143 Kho gửi Trên xe Kho nhận Kho công nợ Hàng đã giao Đơn hàng 28 đơn K…" at bounding box center [778, 758] width 1446 height 1423
click at [803, 132] on div "Đơn hàng 28 đơn Khối lượng 2 kg Số lượng 28 món Đã thu 310.000 đ Chưa thu 730.0…" at bounding box center [778, 137] width 1434 height 57
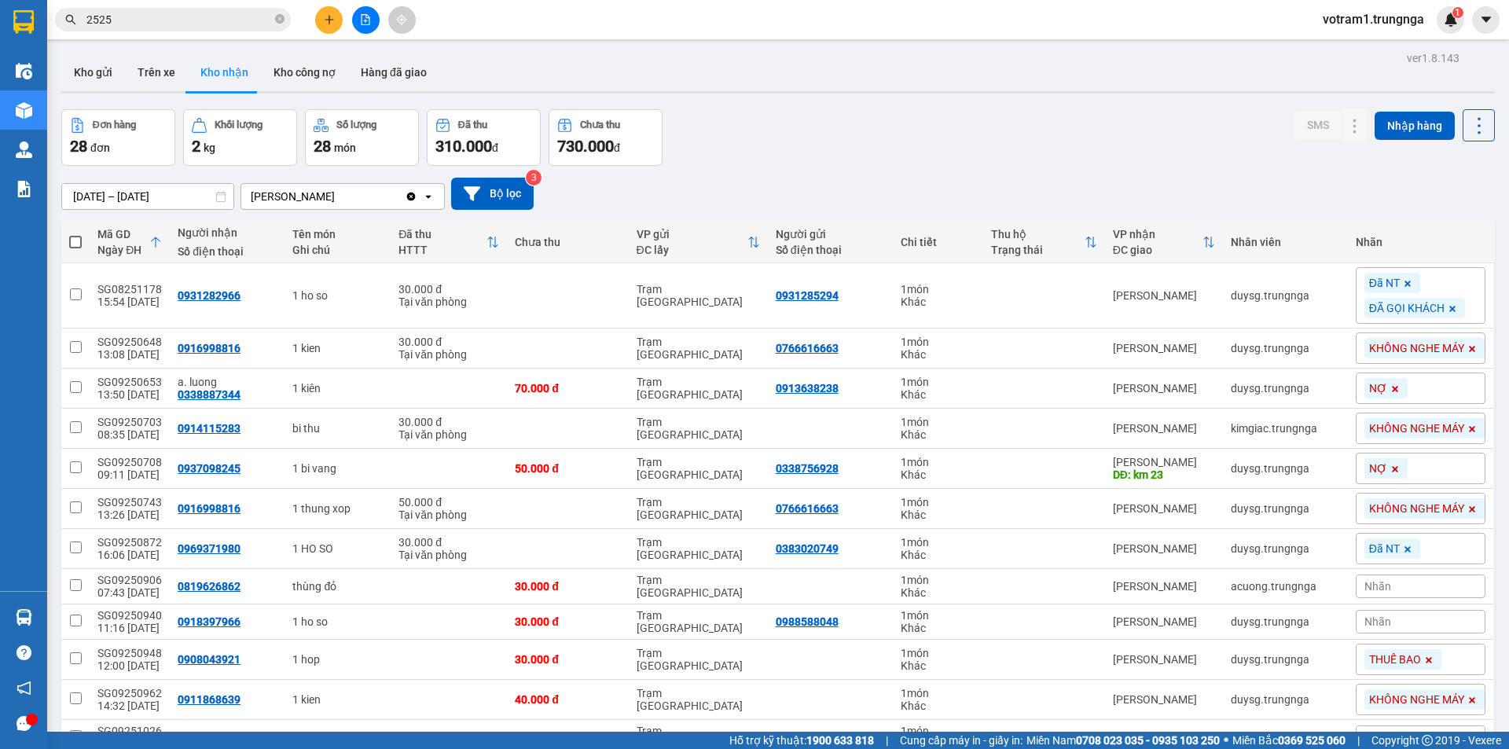
click at [837, 145] on div "Đơn hàng 28 đơn Khối lượng 2 kg Số lượng 28 món Đã thu 310.000 đ Chưa thu 730.0…" at bounding box center [778, 137] width 1434 height 57
click at [803, 178] on div "13/08/2025 – 15/09/2025 Press the down arrow key to interact with the calendar …" at bounding box center [778, 194] width 1434 height 32
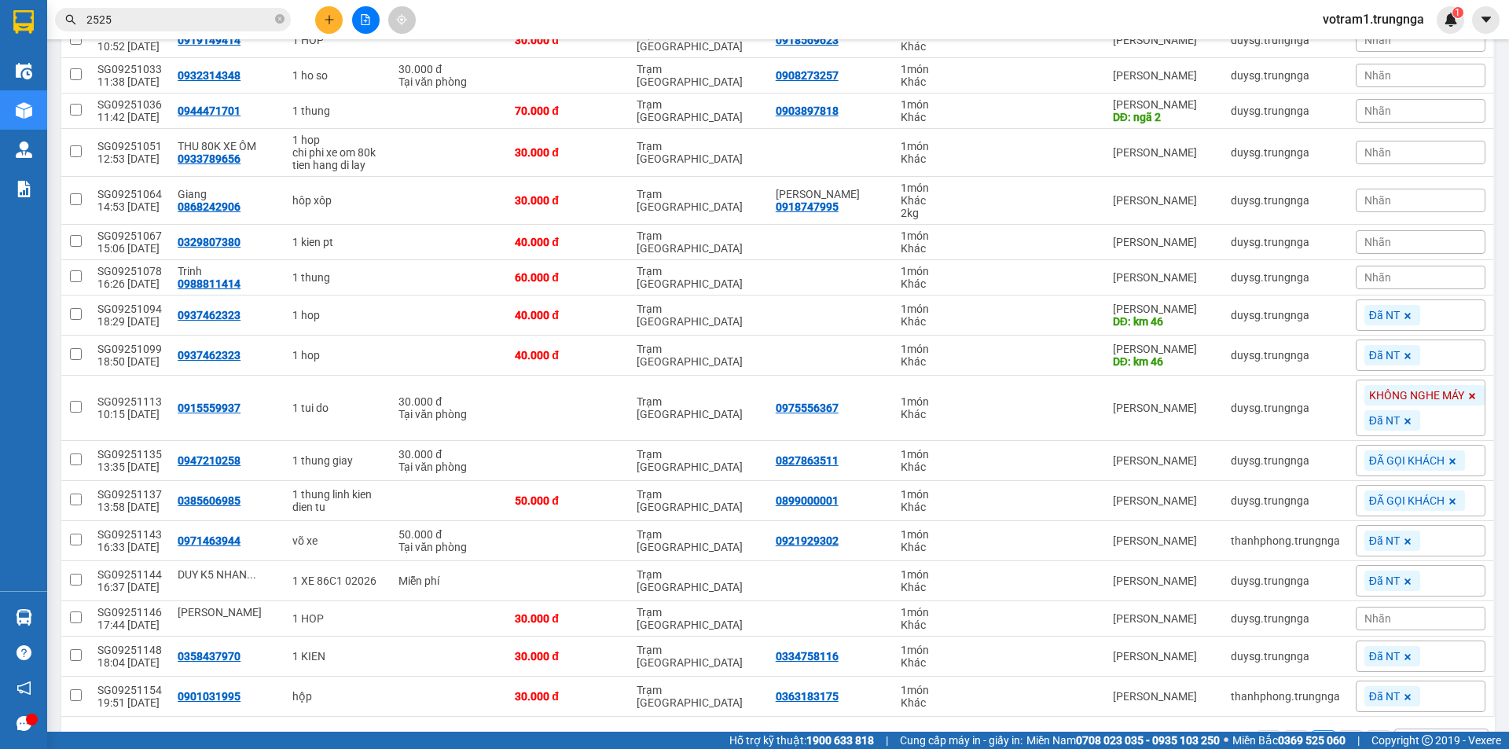
scroll to position [747, 0]
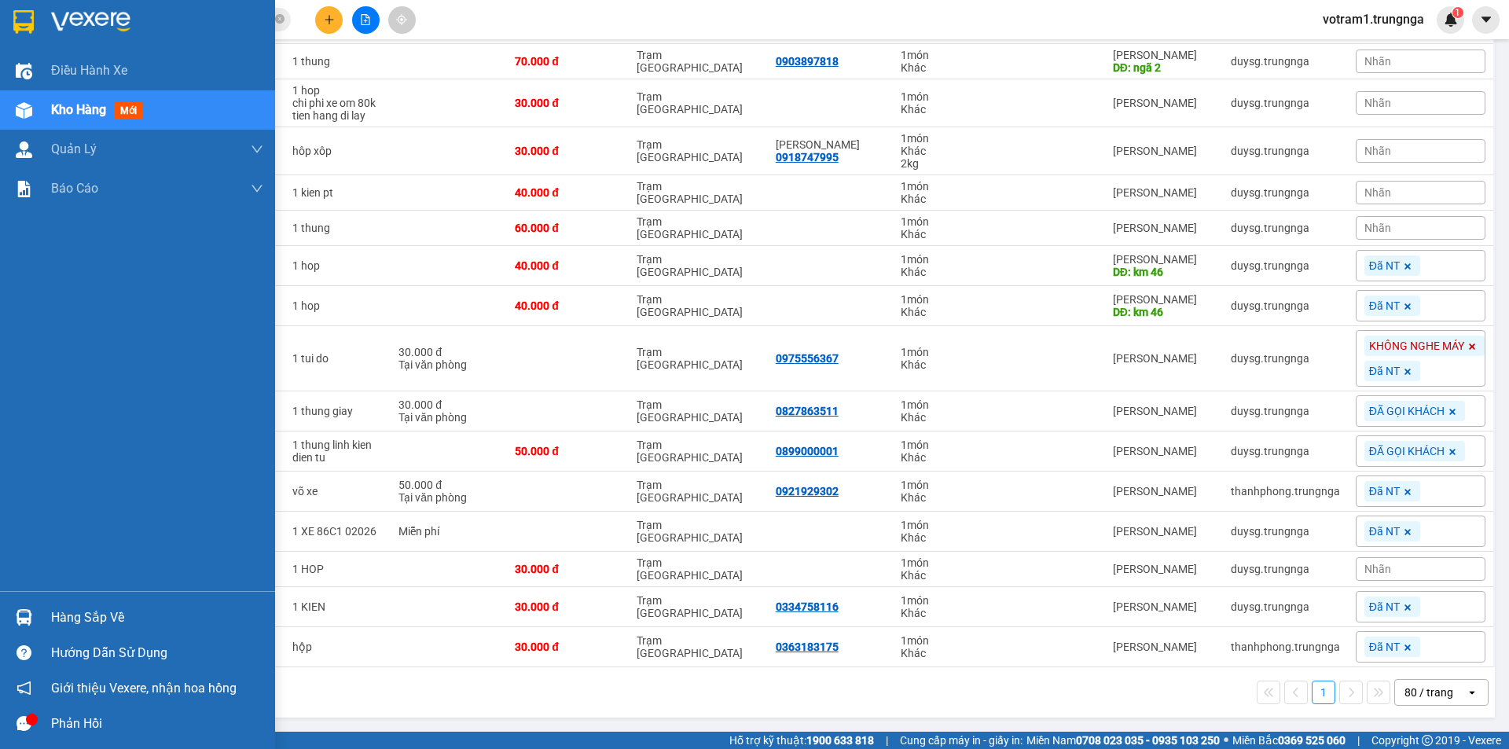
click at [23, 726] on icon "message" at bounding box center [24, 723] width 15 height 15
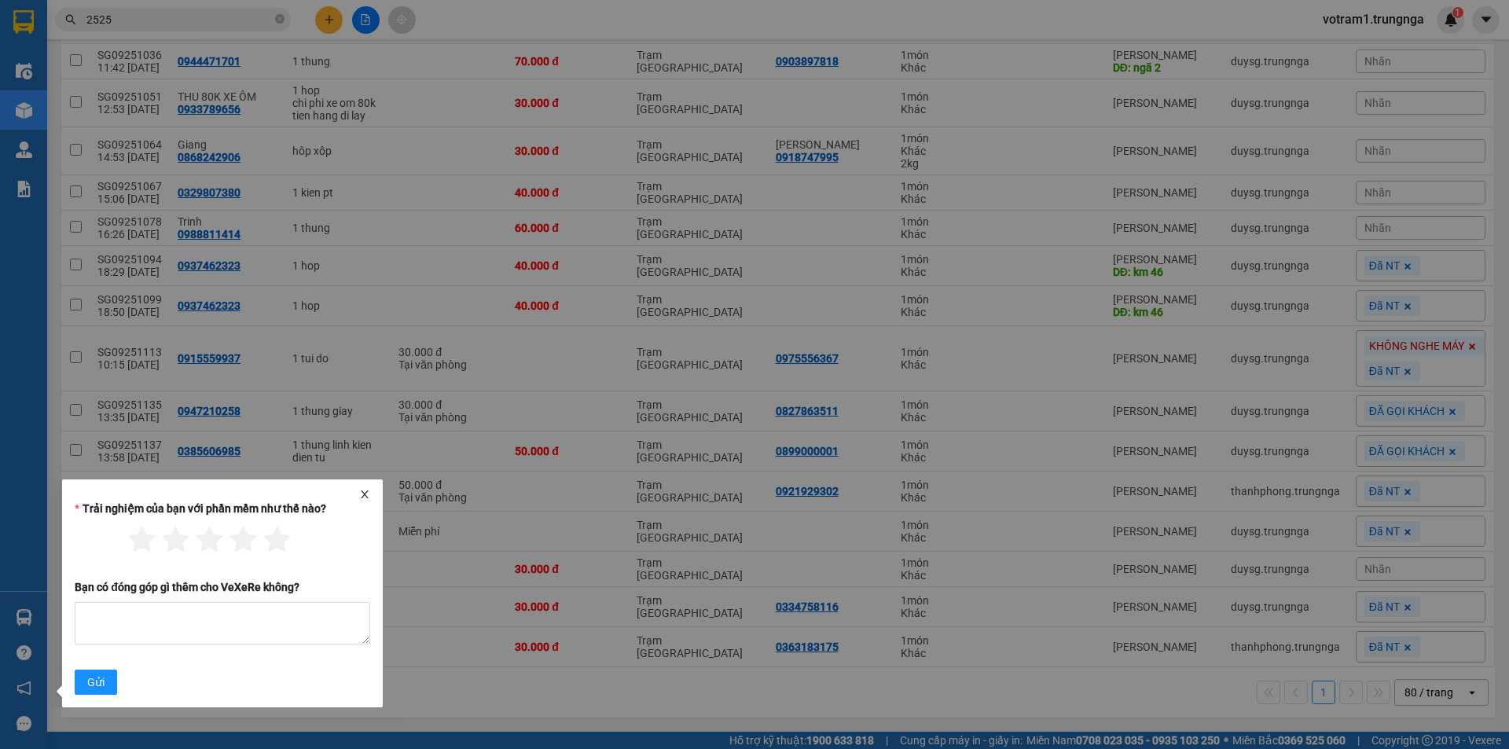
click at [363, 492] on icon "close" at bounding box center [365, 494] width 8 height 8
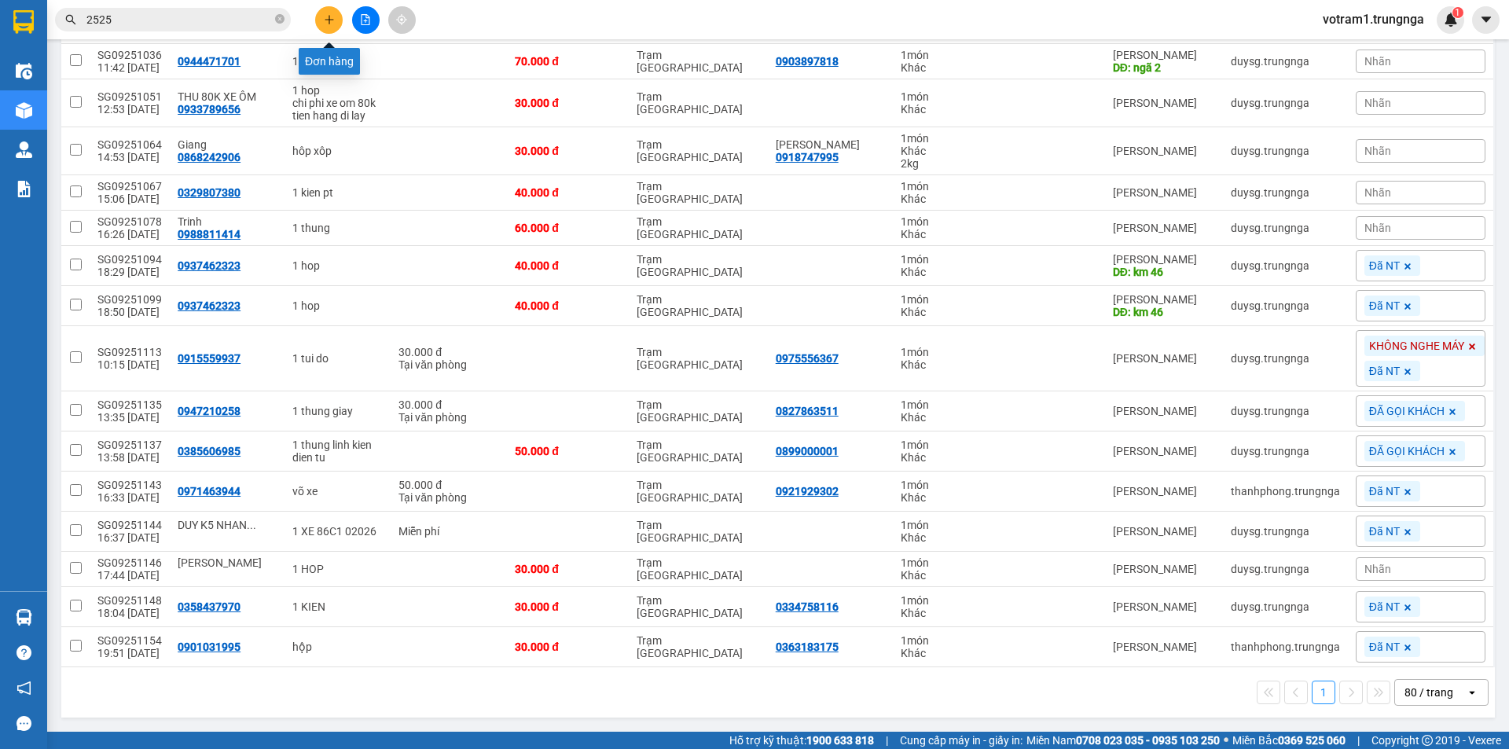
click at [338, 14] on button at bounding box center [329, 20] width 28 height 28
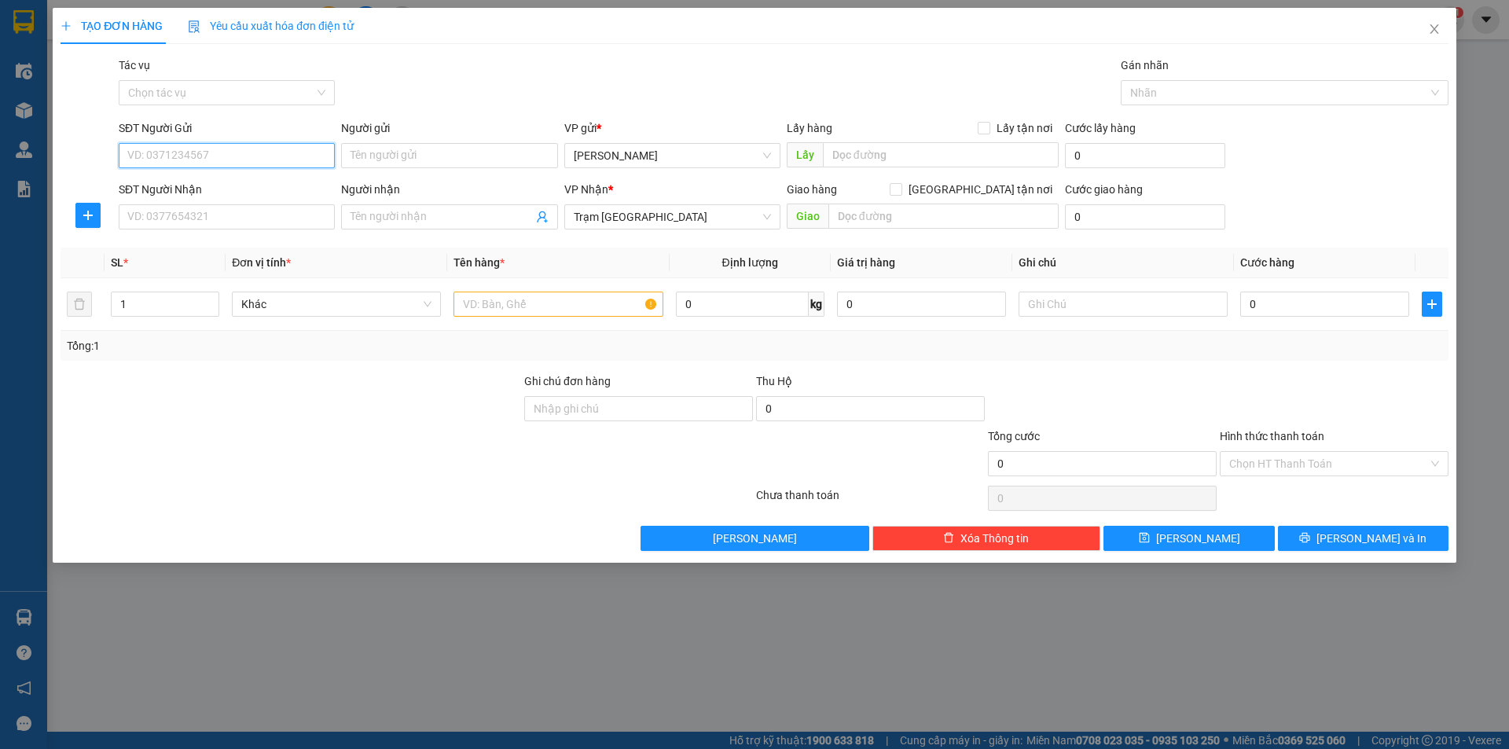
click at [263, 160] on input "SĐT Người Gửi" at bounding box center [227, 155] width 216 height 25
type input "0937603516"
click at [233, 216] on input "SĐT Người Nhận" at bounding box center [227, 216] width 216 height 25
type input "0935188409"
click at [901, 187] on input "[GEOGRAPHIC_DATA][PERSON_NAME] nơi" at bounding box center [895, 188] width 11 height 11
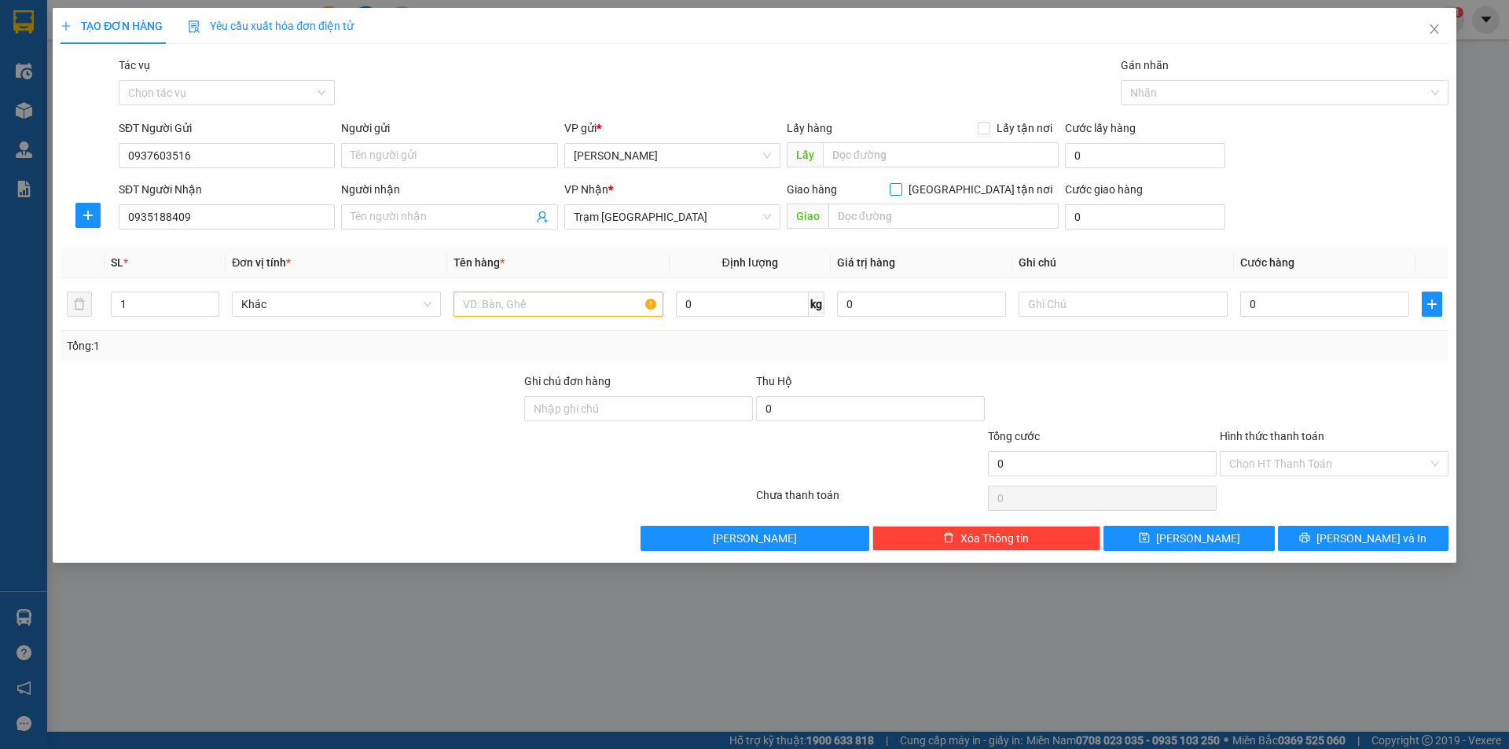
checkbox input "true"
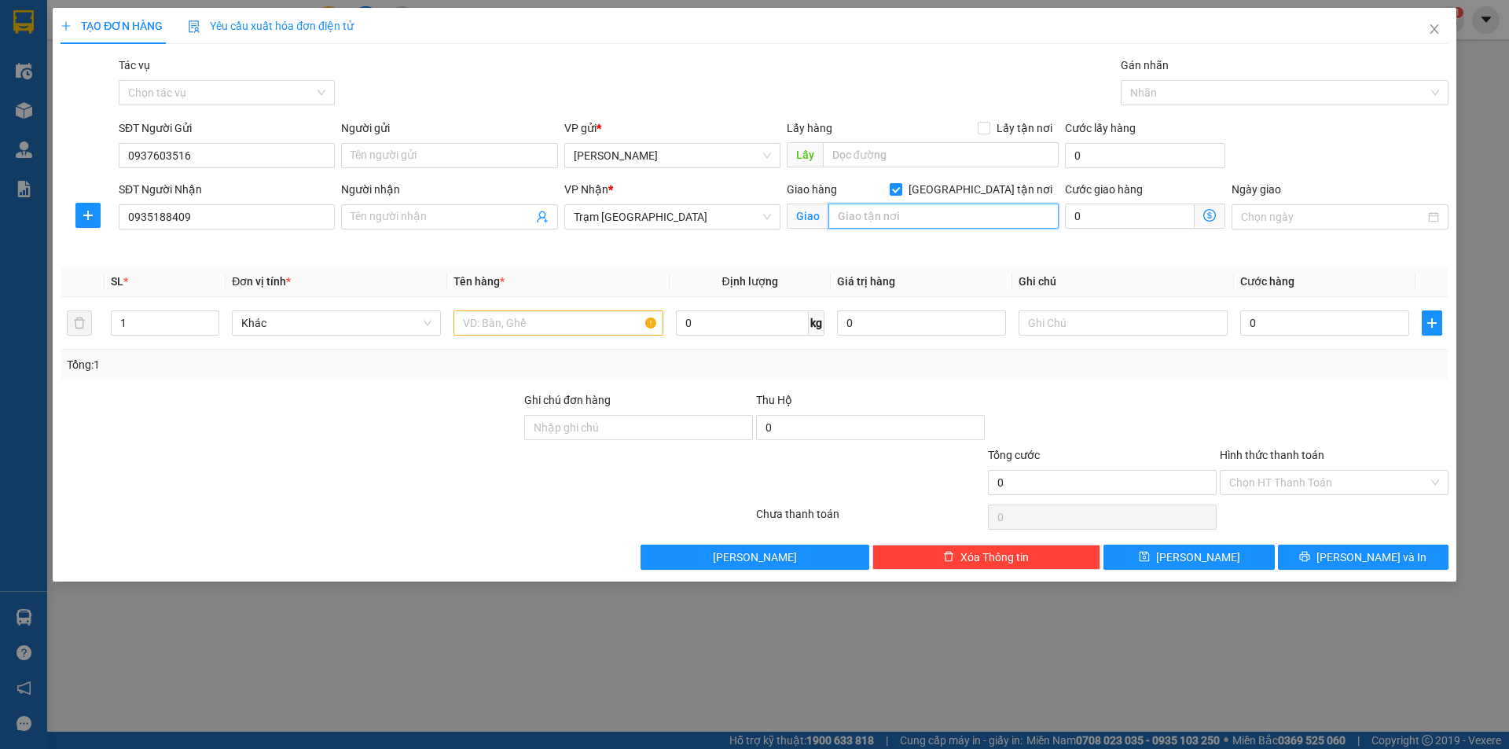
click at [952, 215] on input "text" at bounding box center [943, 216] width 230 height 25
type input "673 NG HỮU THỌ, NHÀ BÈ"
click at [564, 319] on input "text" at bounding box center [558, 322] width 209 height 25
type input "1HSO"
click at [1147, 223] on input "0" at bounding box center [1130, 216] width 130 height 25
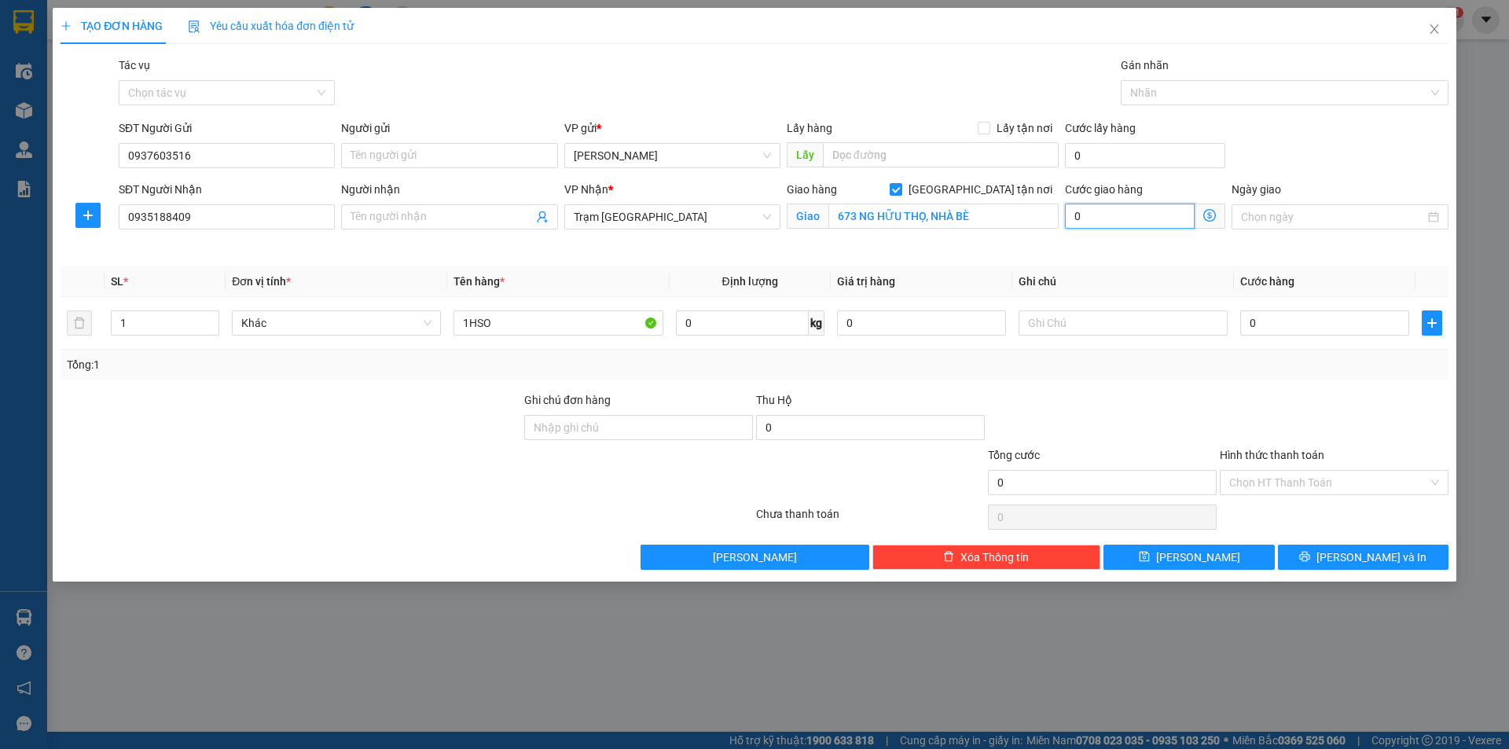
type input "1"
type input "15"
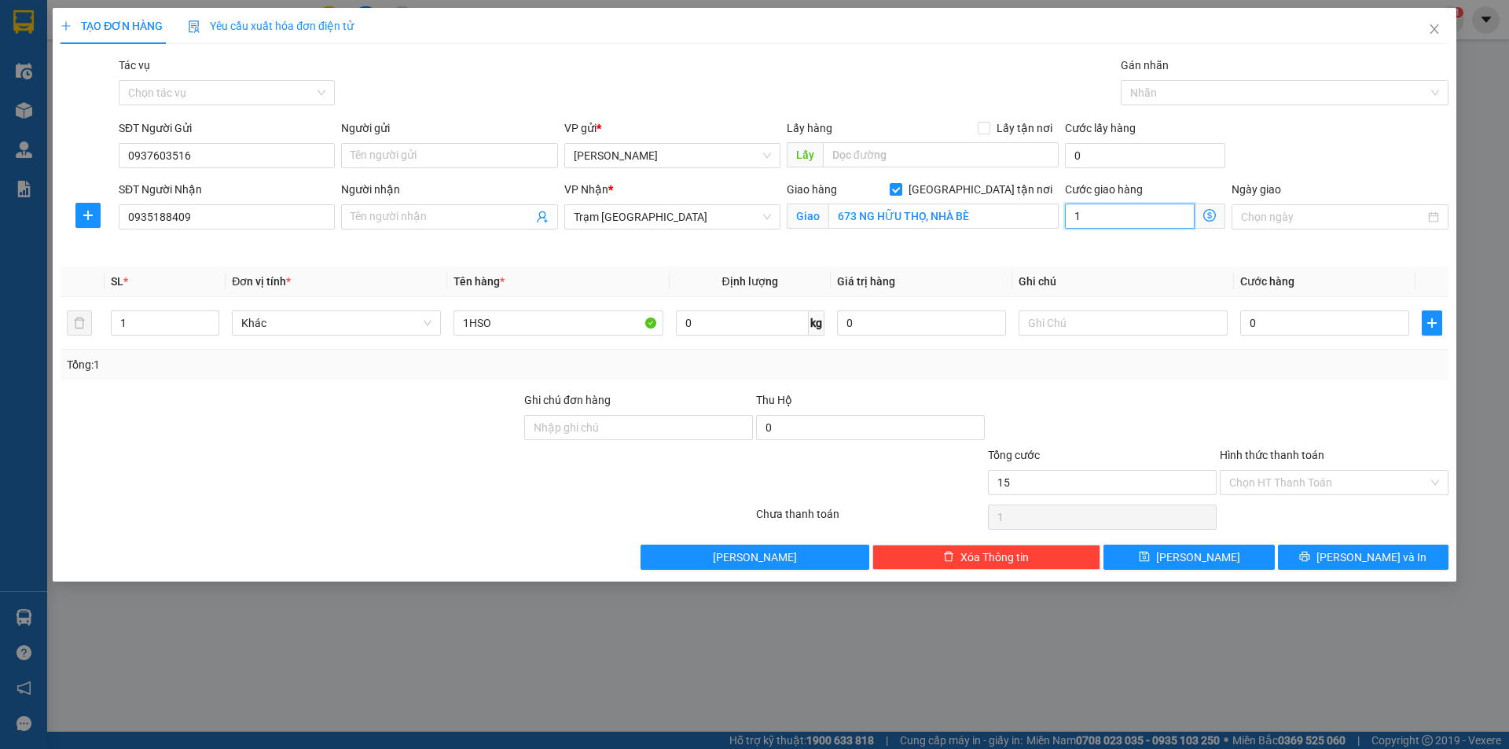
type input "15"
type input "150"
type input "150.000"
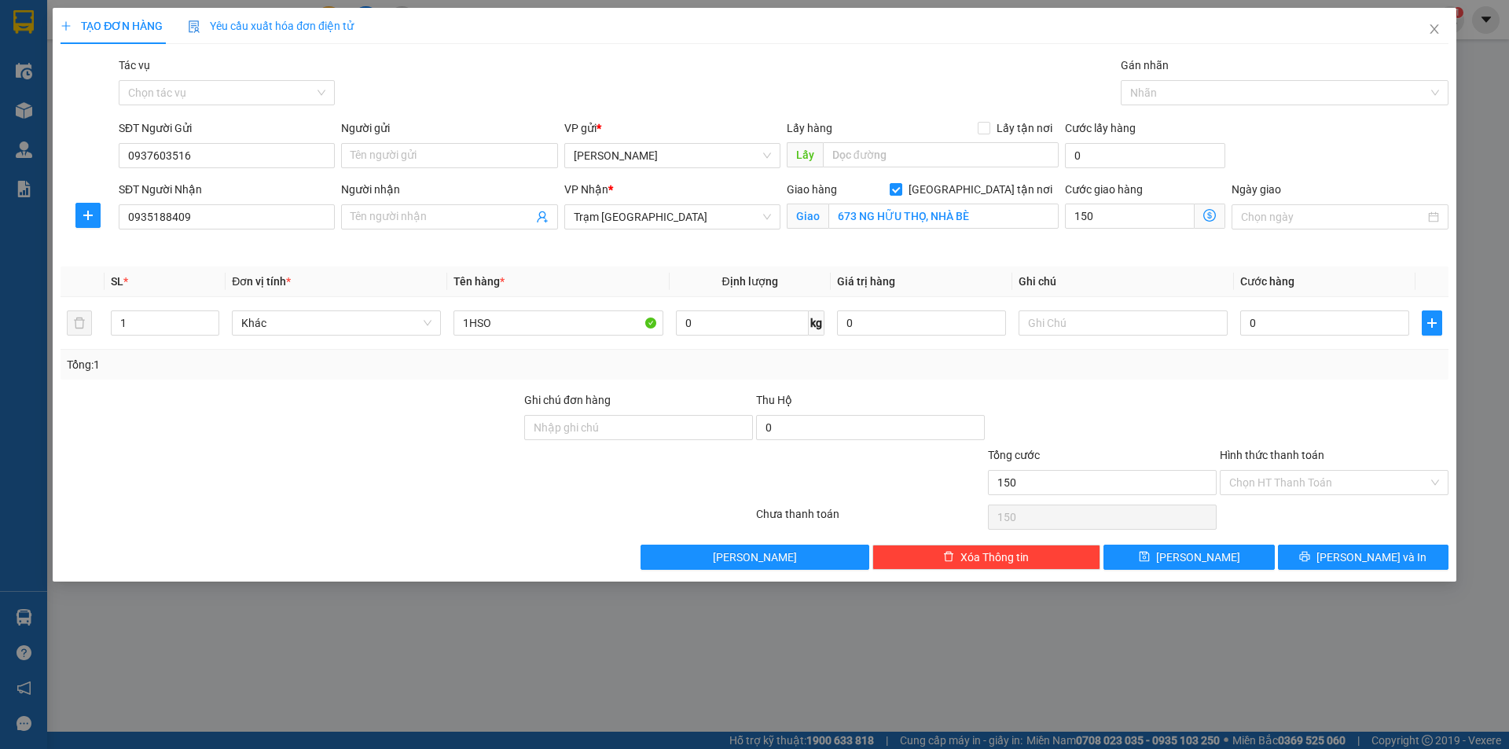
type input "150.000"
click at [1160, 388] on div "Transit Pickup Surcharge Ids Transit Deliver Surcharge Ids Transit Deliver Surc…" at bounding box center [755, 313] width 1388 height 513
click at [1298, 322] on input "0" at bounding box center [1324, 322] width 169 height 25
type input "3"
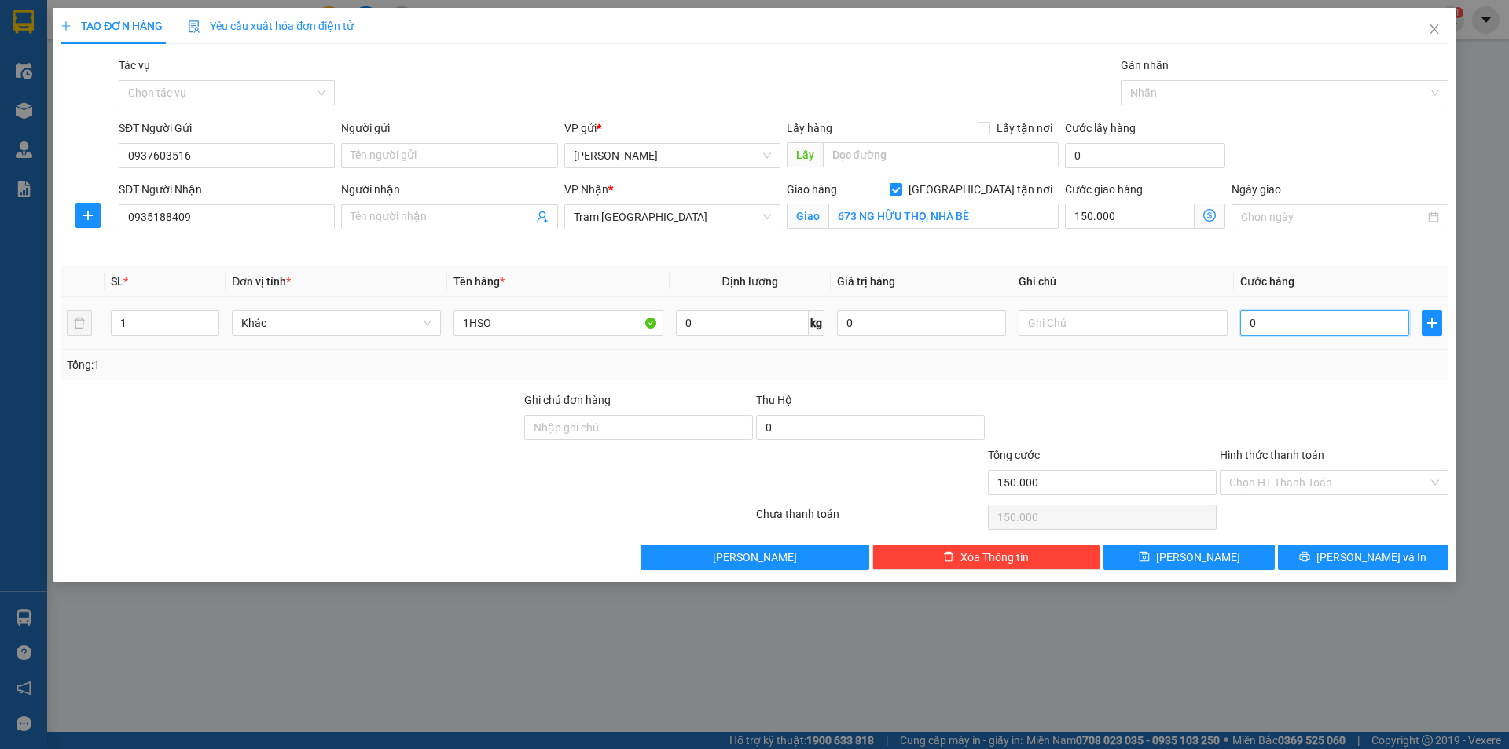
type input "150.003"
type input "30"
type input "150.030"
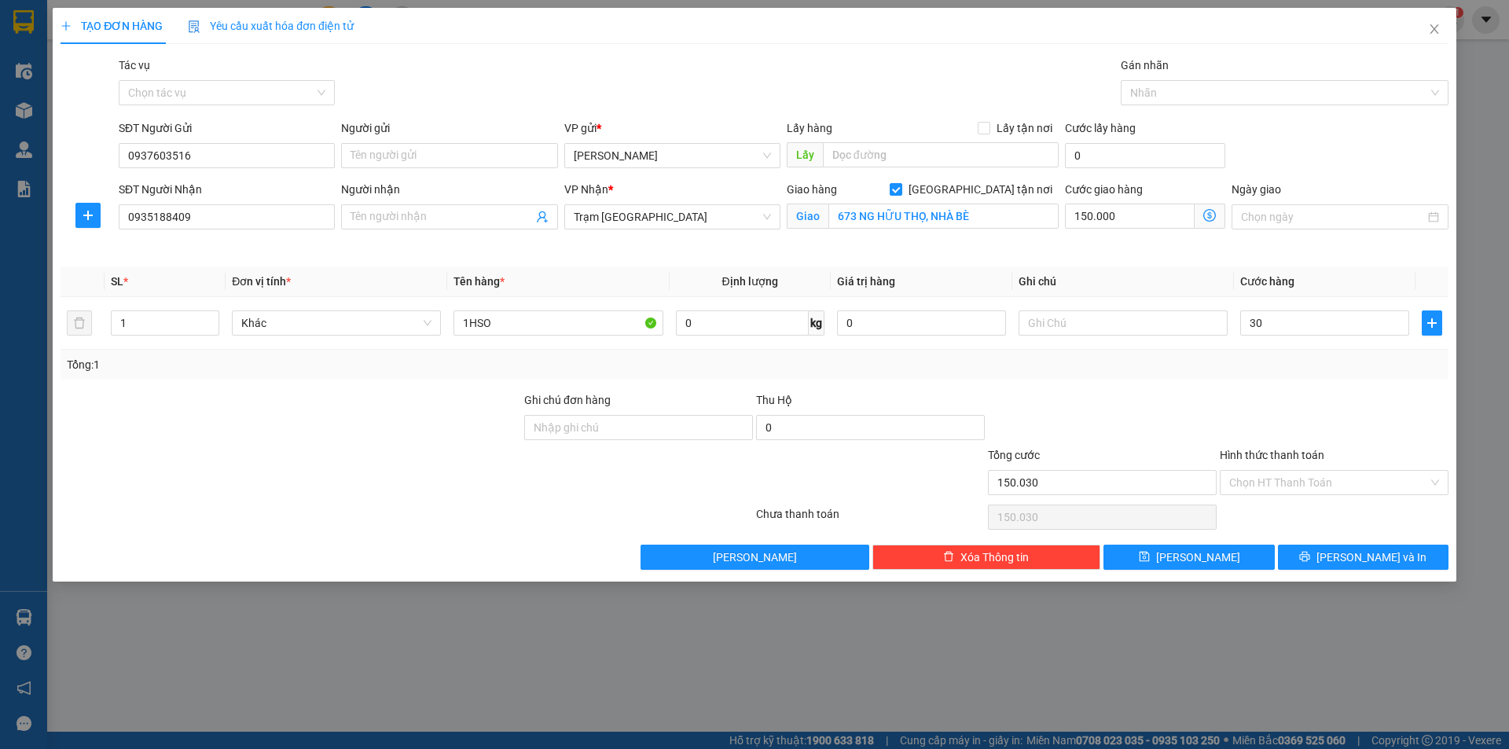
type input "30.000"
type input "180.000"
click at [1312, 382] on div "Transit Pickup Surcharge Ids Transit Deliver Surcharge Ids Transit Deliver Surc…" at bounding box center [755, 313] width 1388 height 513
click at [1107, 324] on input "text" at bounding box center [1123, 322] width 209 height 25
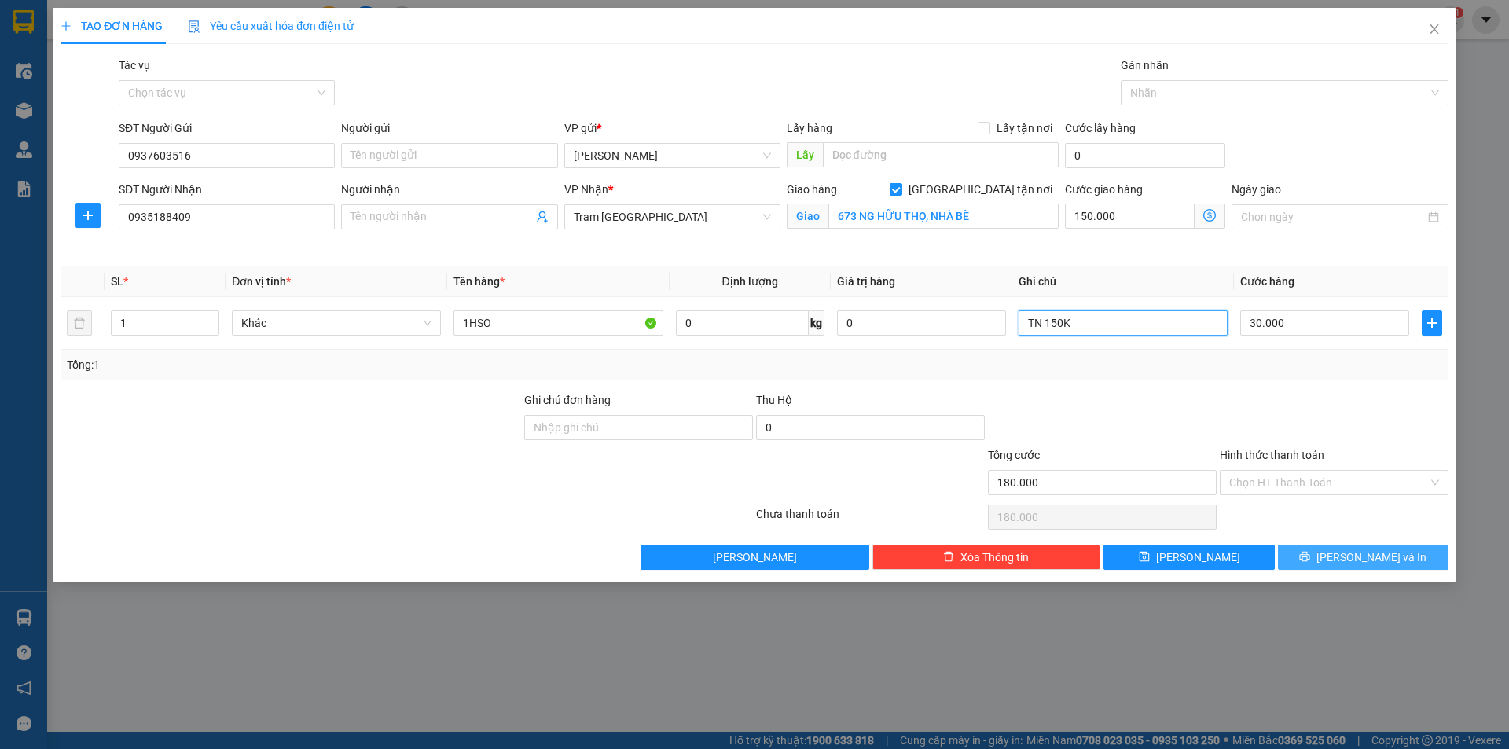
type input "TN 150K"
click at [1310, 562] on icon "printer" at bounding box center [1304, 556] width 11 height 11
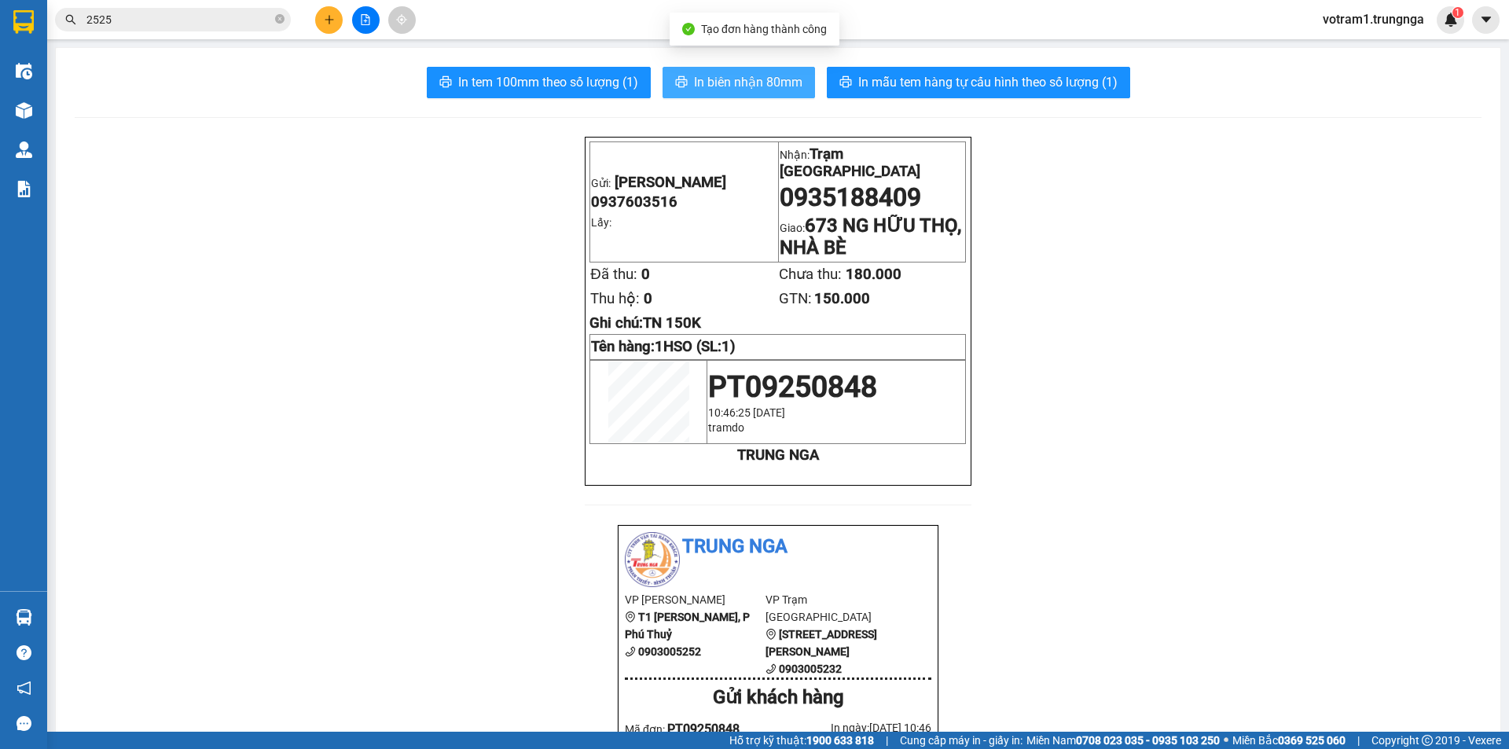
click at [760, 75] on span "In biên nhận 80mm" at bounding box center [748, 82] width 108 height 20
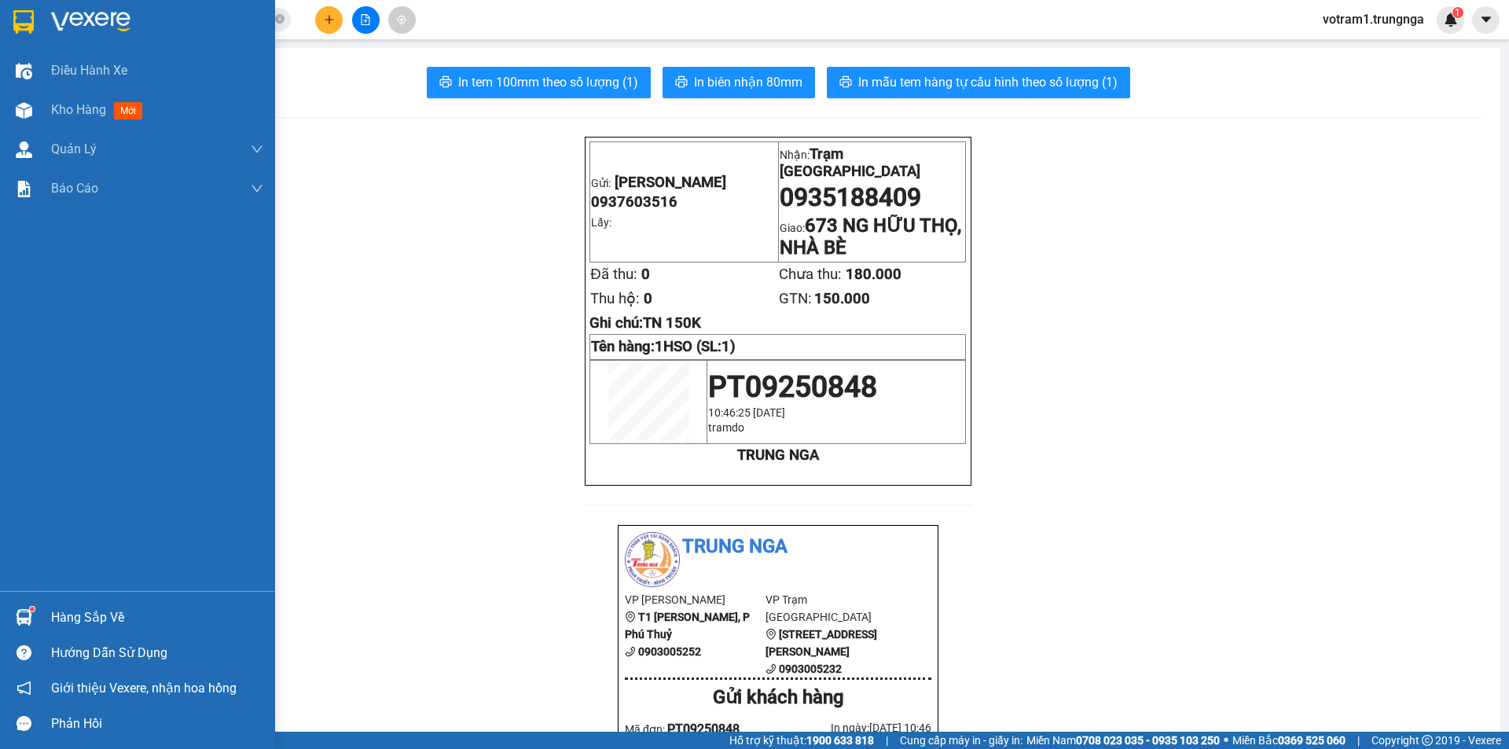
click at [35, 619] on div at bounding box center [24, 618] width 28 height 28
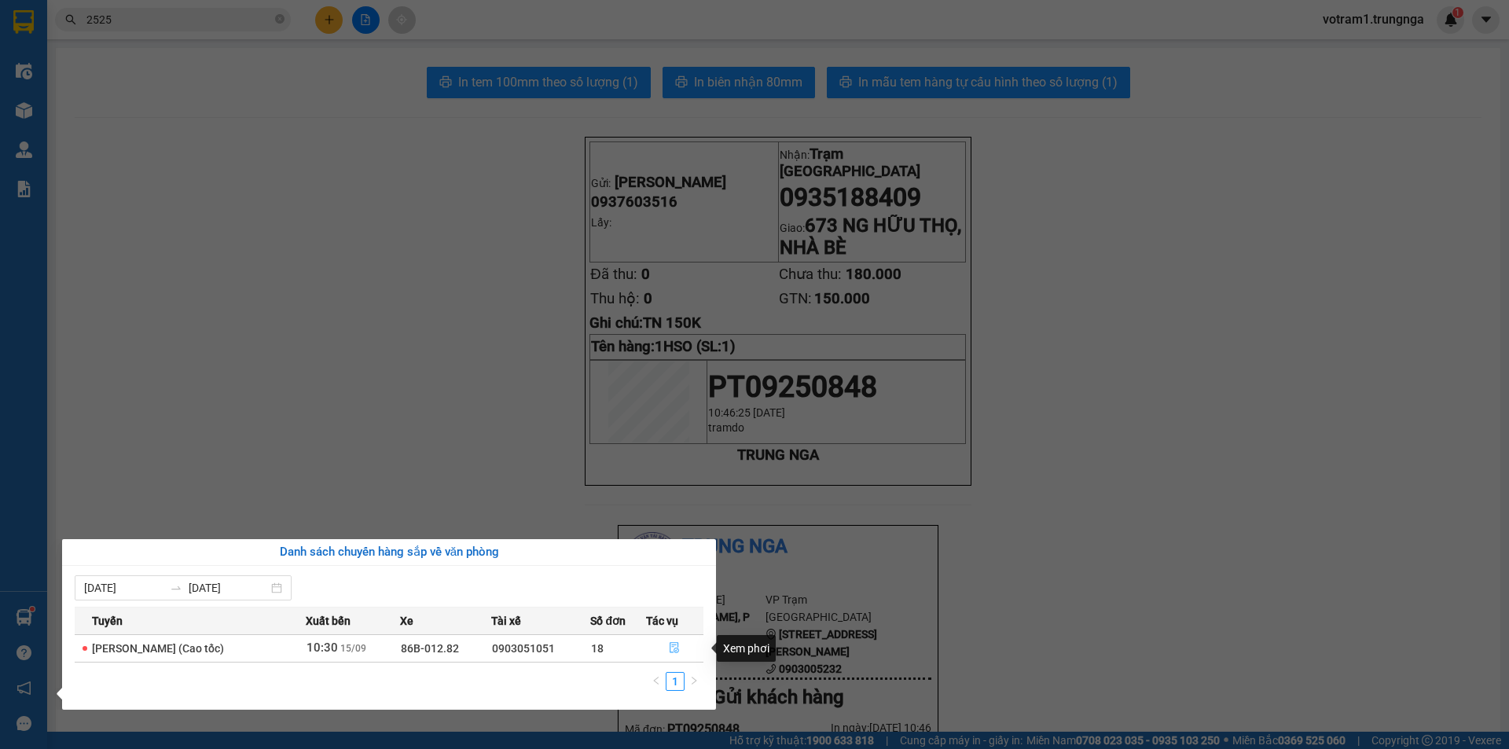
click at [680, 647] on icon "file-done" at bounding box center [674, 647] width 11 height 11
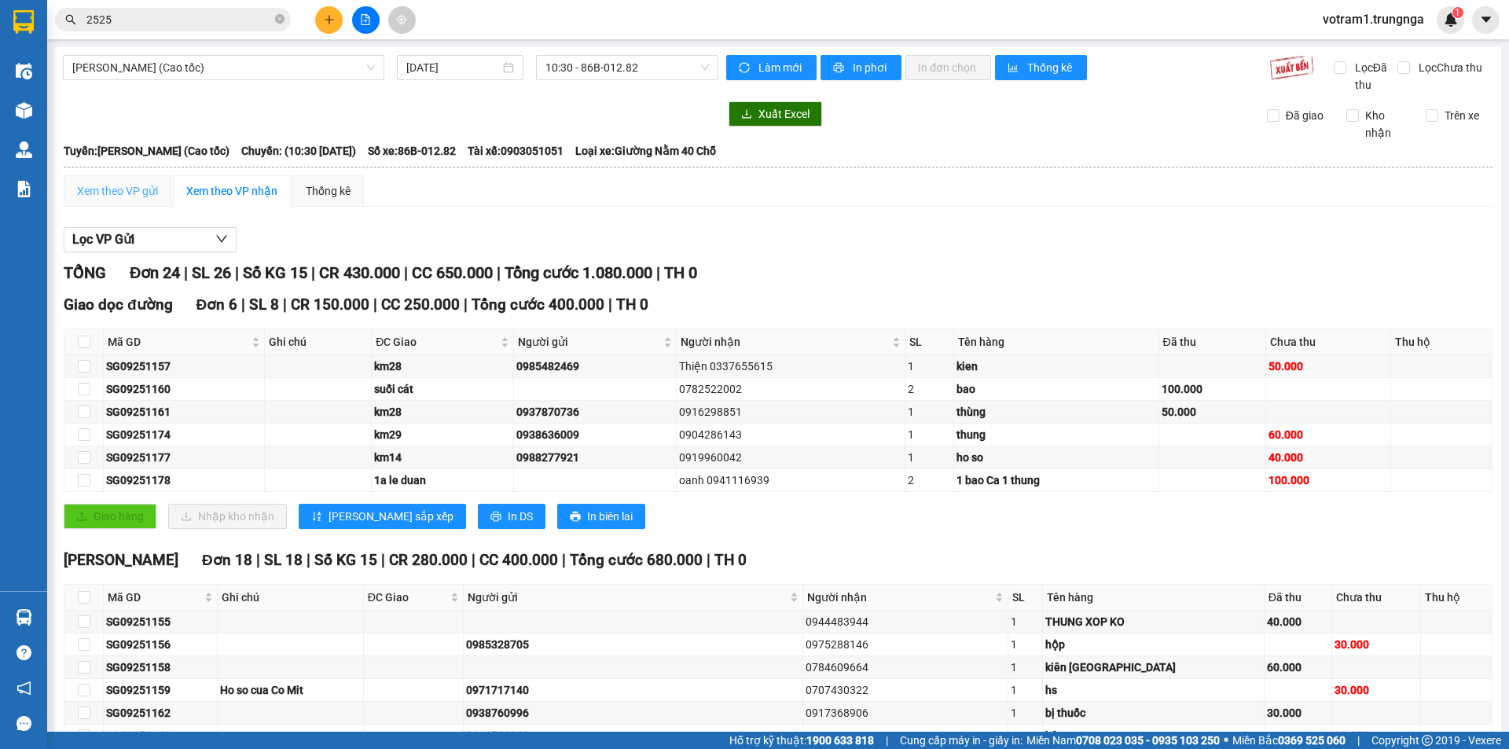
click at [155, 178] on div "Xem theo VP gửi" at bounding box center [118, 190] width 108 height 31
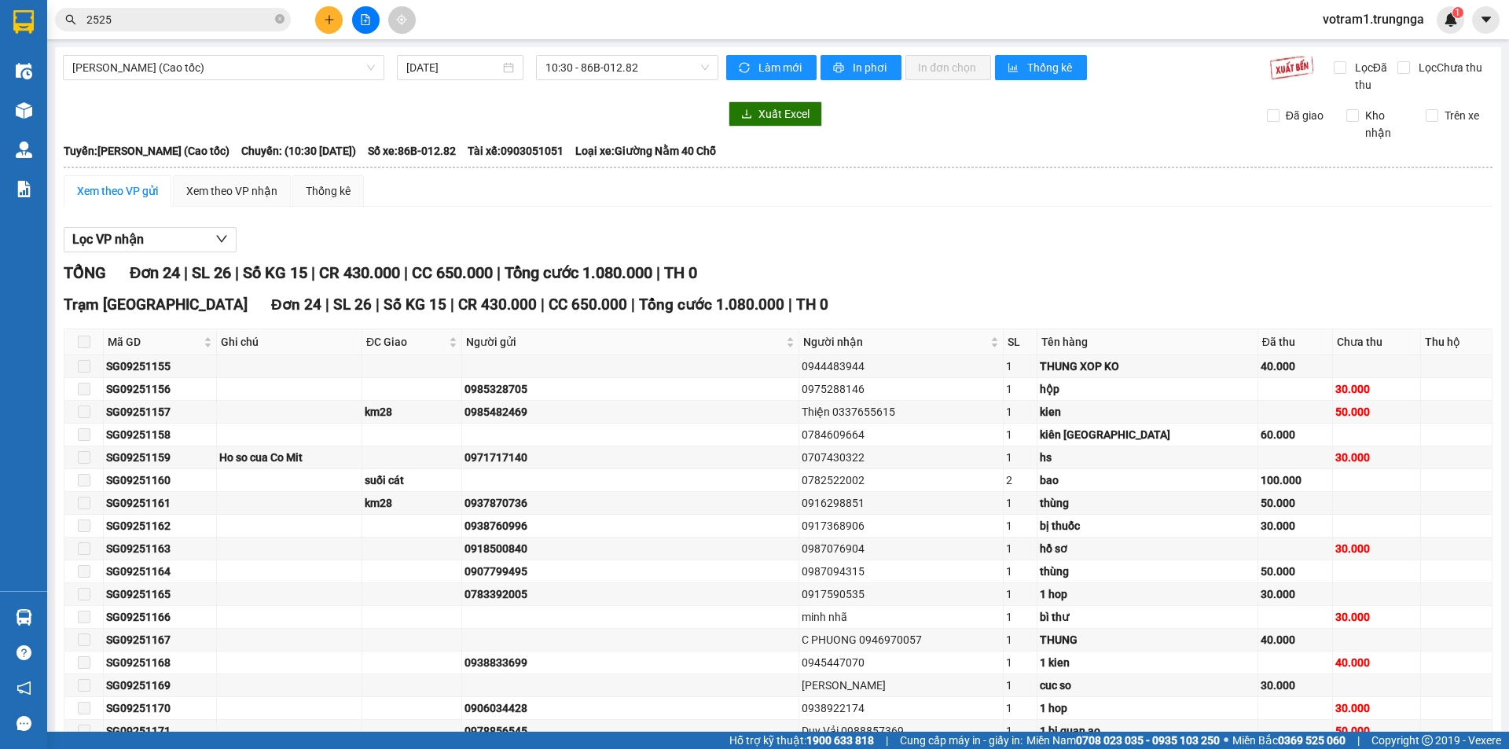
scroll to position [252, 0]
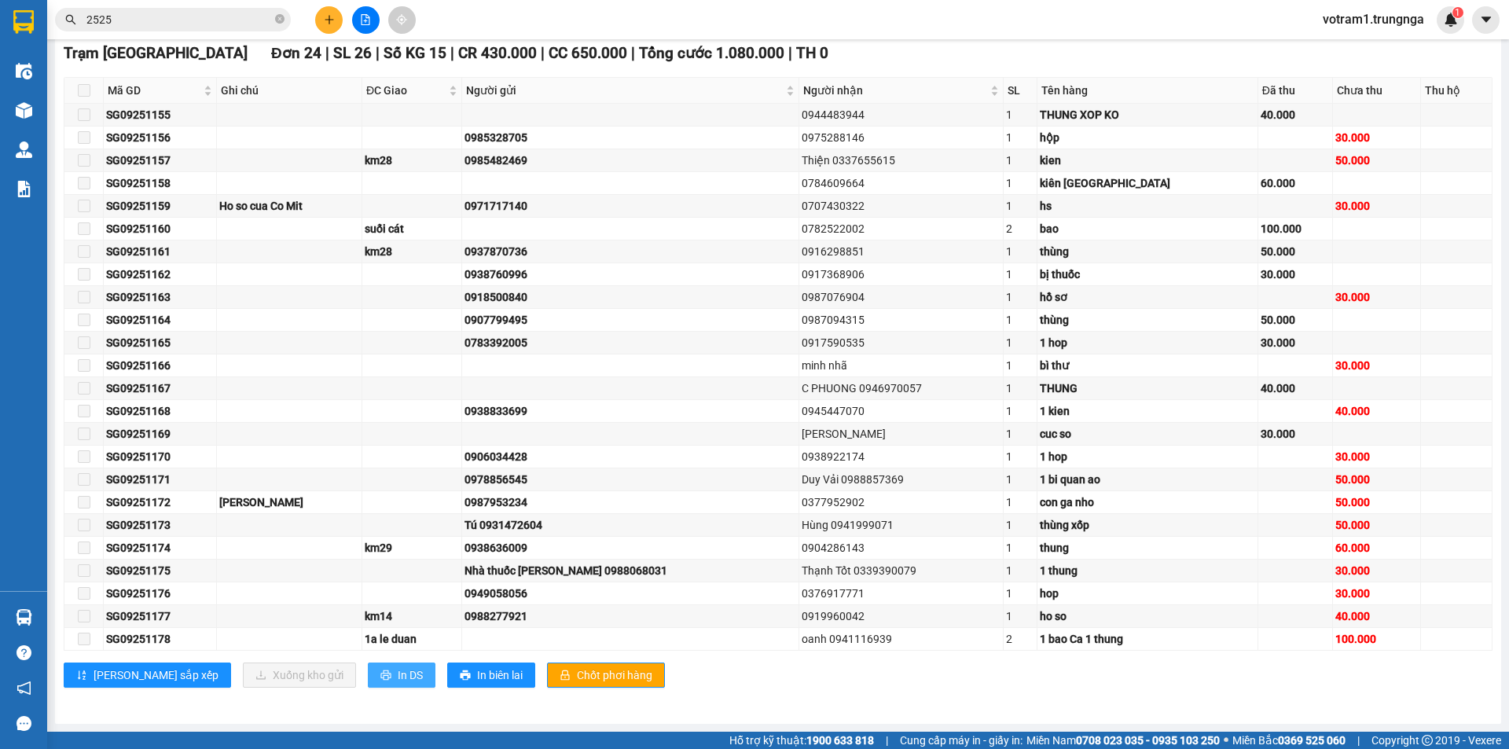
click at [368, 670] on button "In DS" at bounding box center [402, 675] width 68 height 25
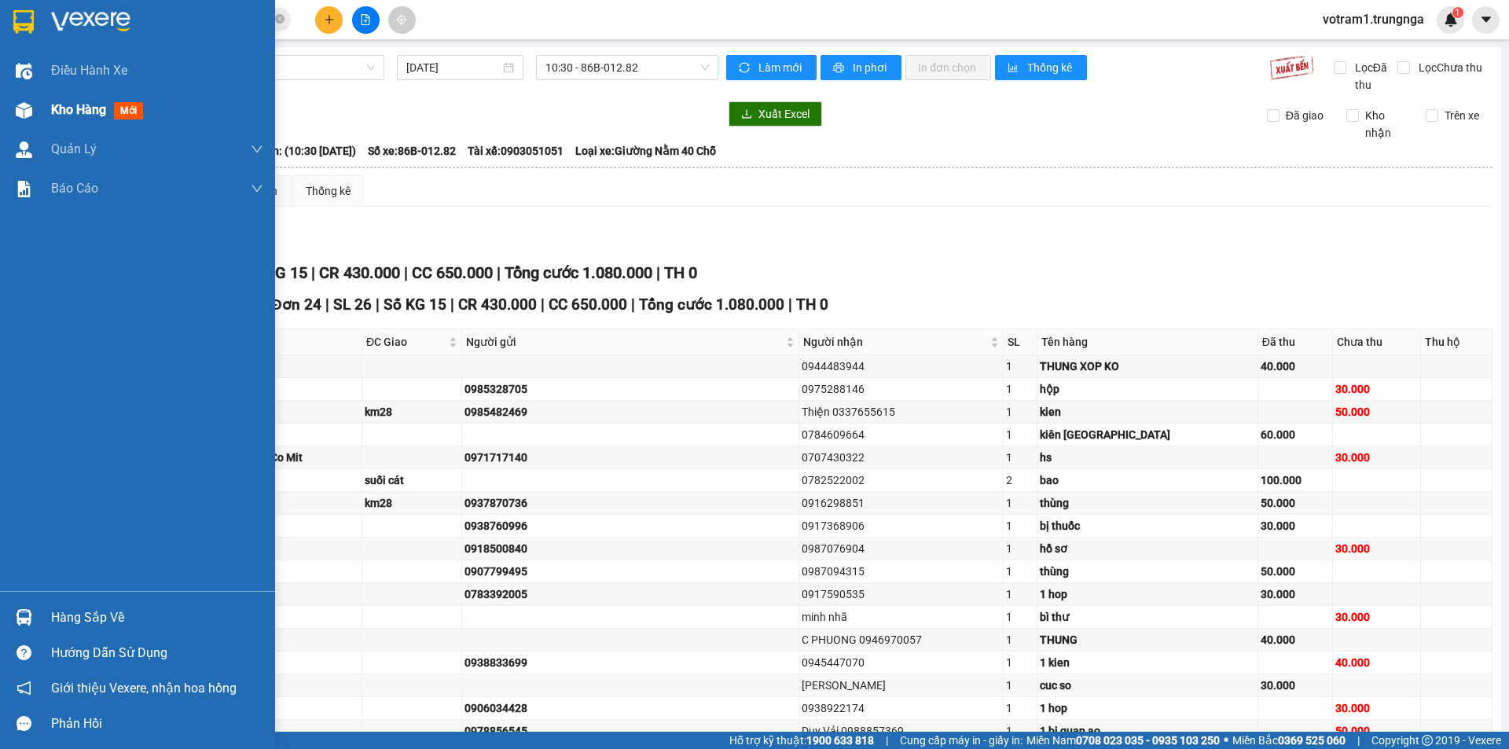
click at [28, 107] on img at bounding box center [24, 110] width 17 height 17
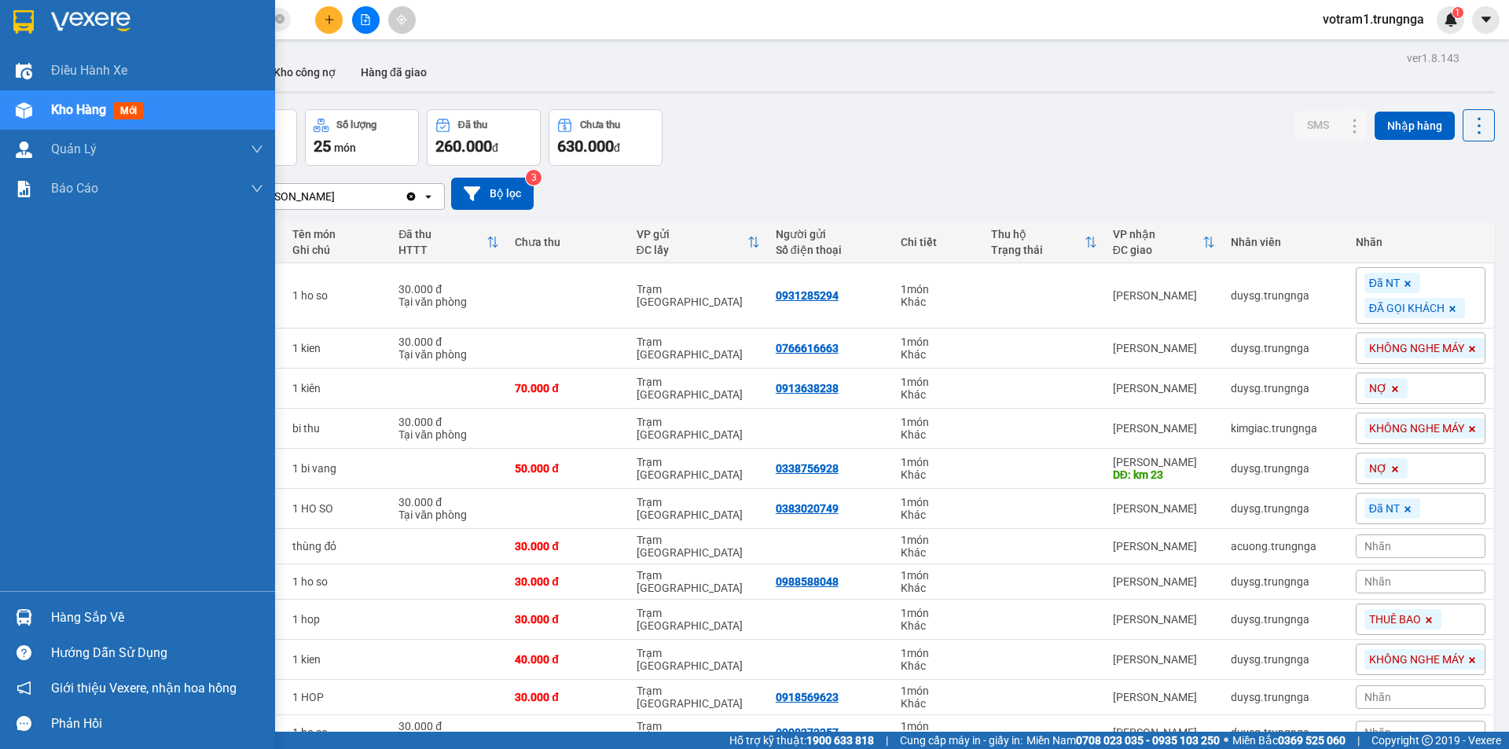
click at [152, 610] on div "Hàng sắp về" at bounding box center [157, 618] width 212 height 24
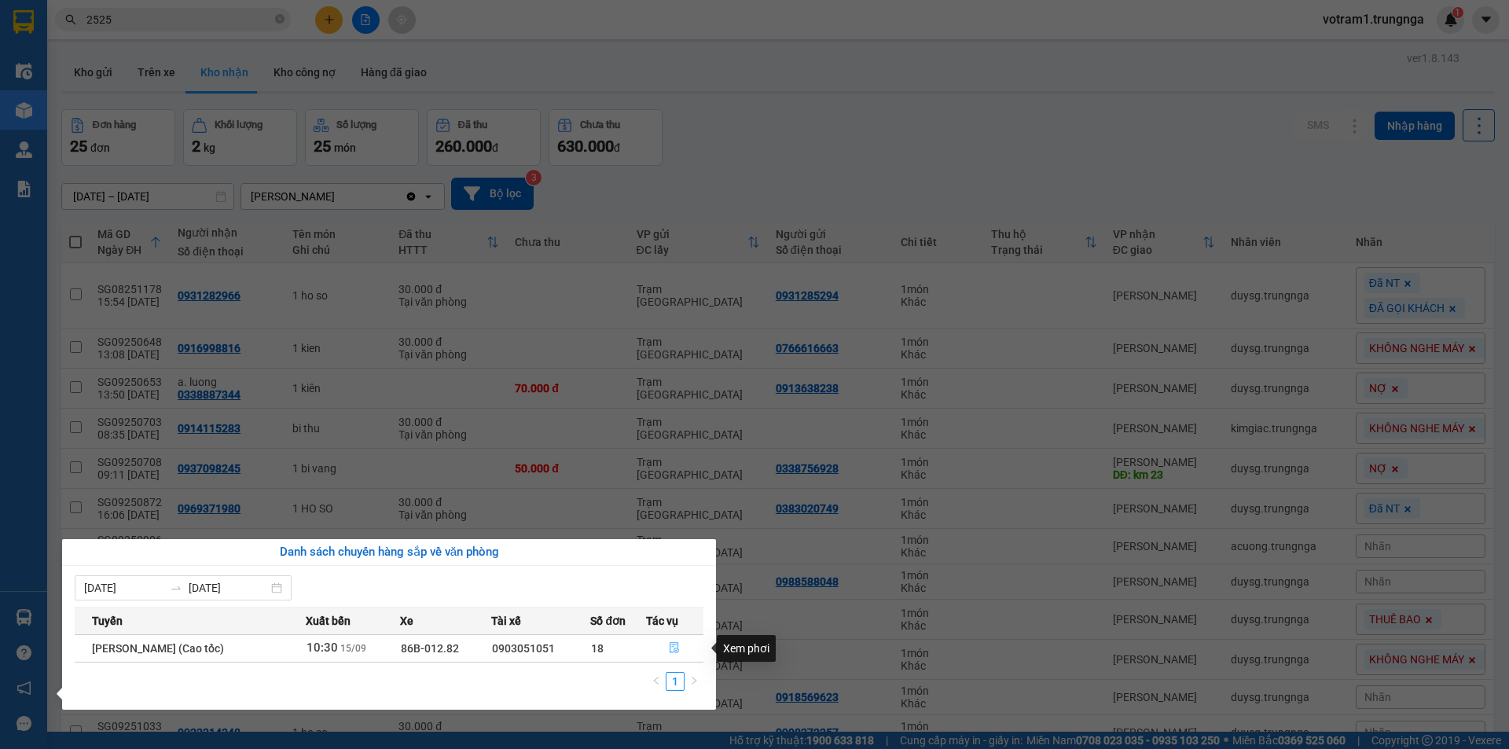
click at [669, 649] on button "button" at bounding box center [675, 648] width 57 height 25
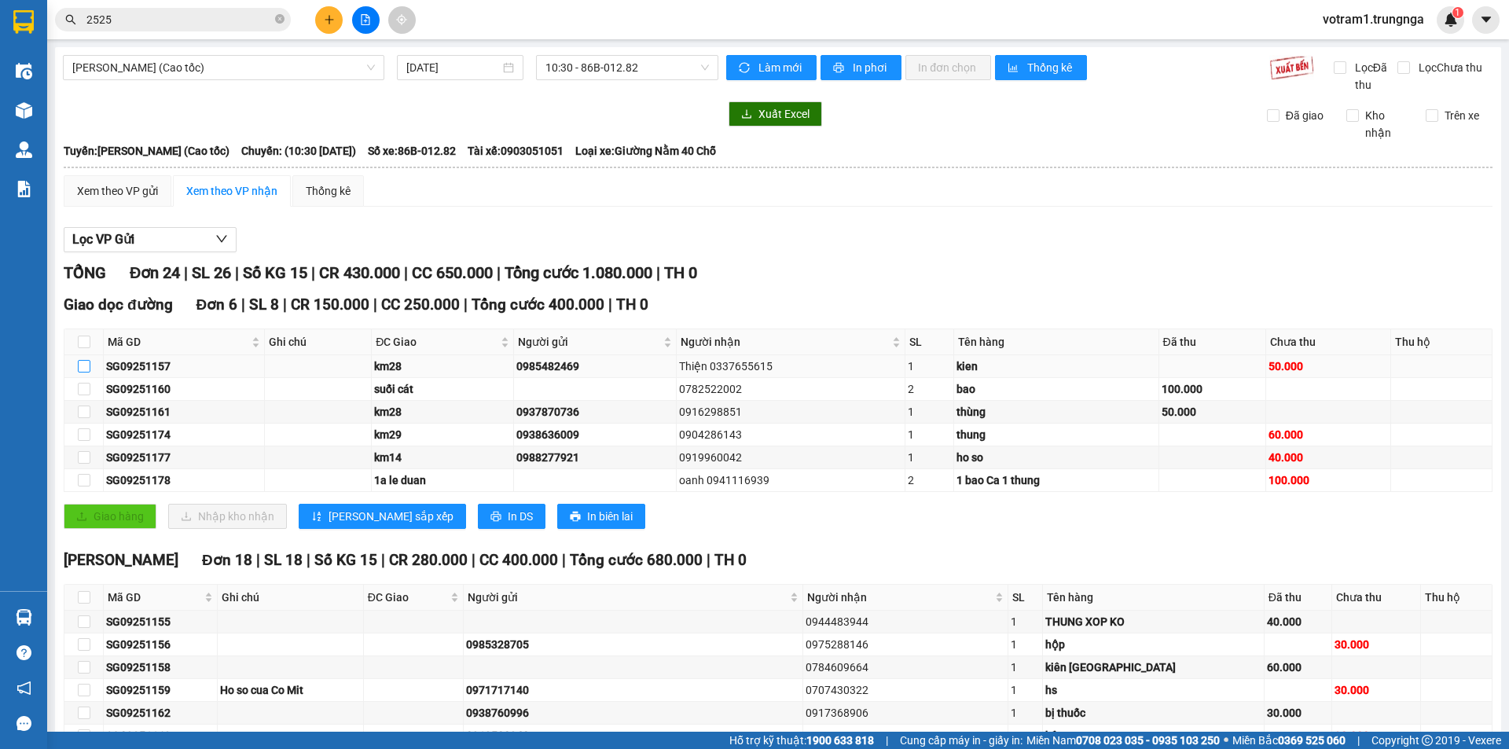
click at [84, 365] on input "checkbox" at bounding box center [84, 366] width 13 height 13
checkbox input "true"
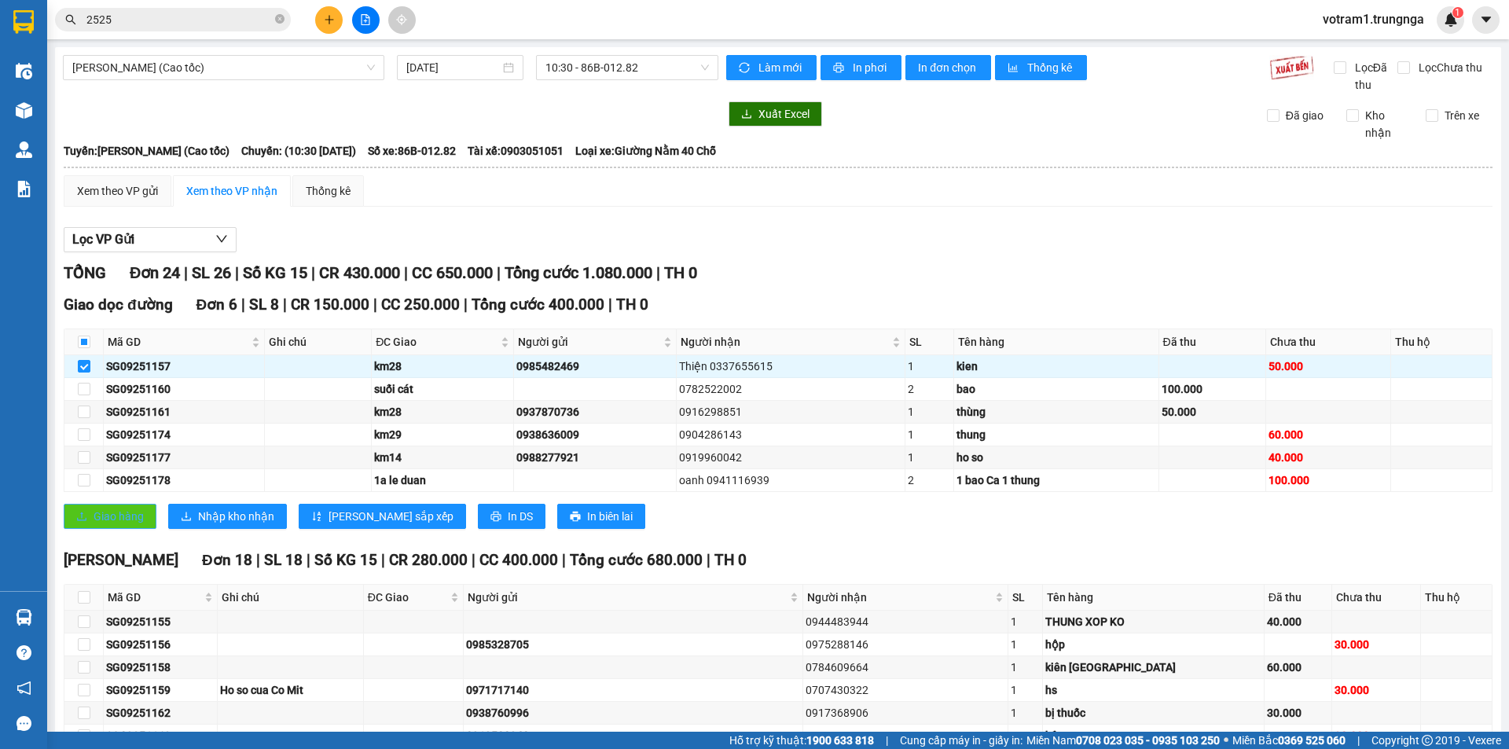
click at [130, 521] on span "Giao hàng" at bounding box center [119, 516] width 50 height 17
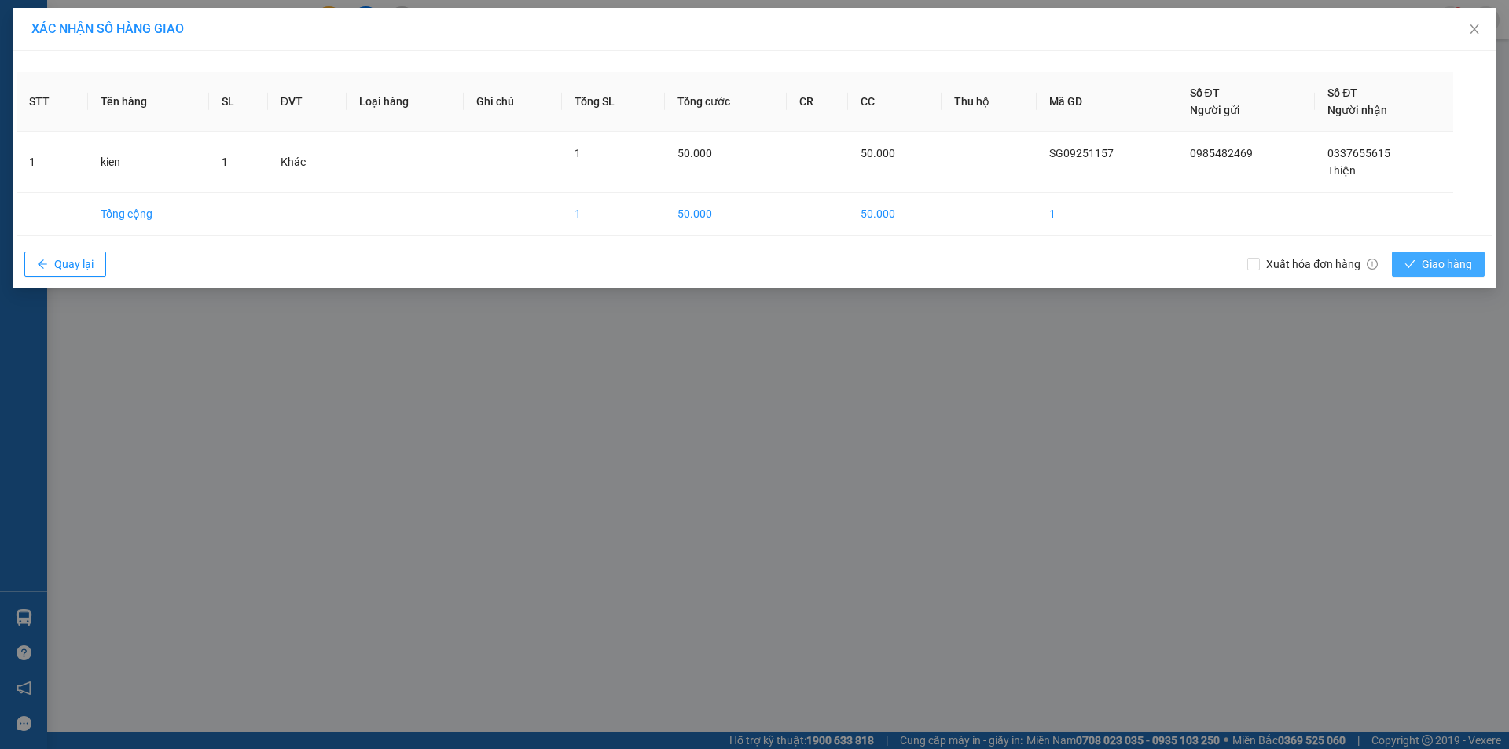
click at [1442, 261] on span "Giao hàng" at bounding box center [1447, 263] width 50 height 17
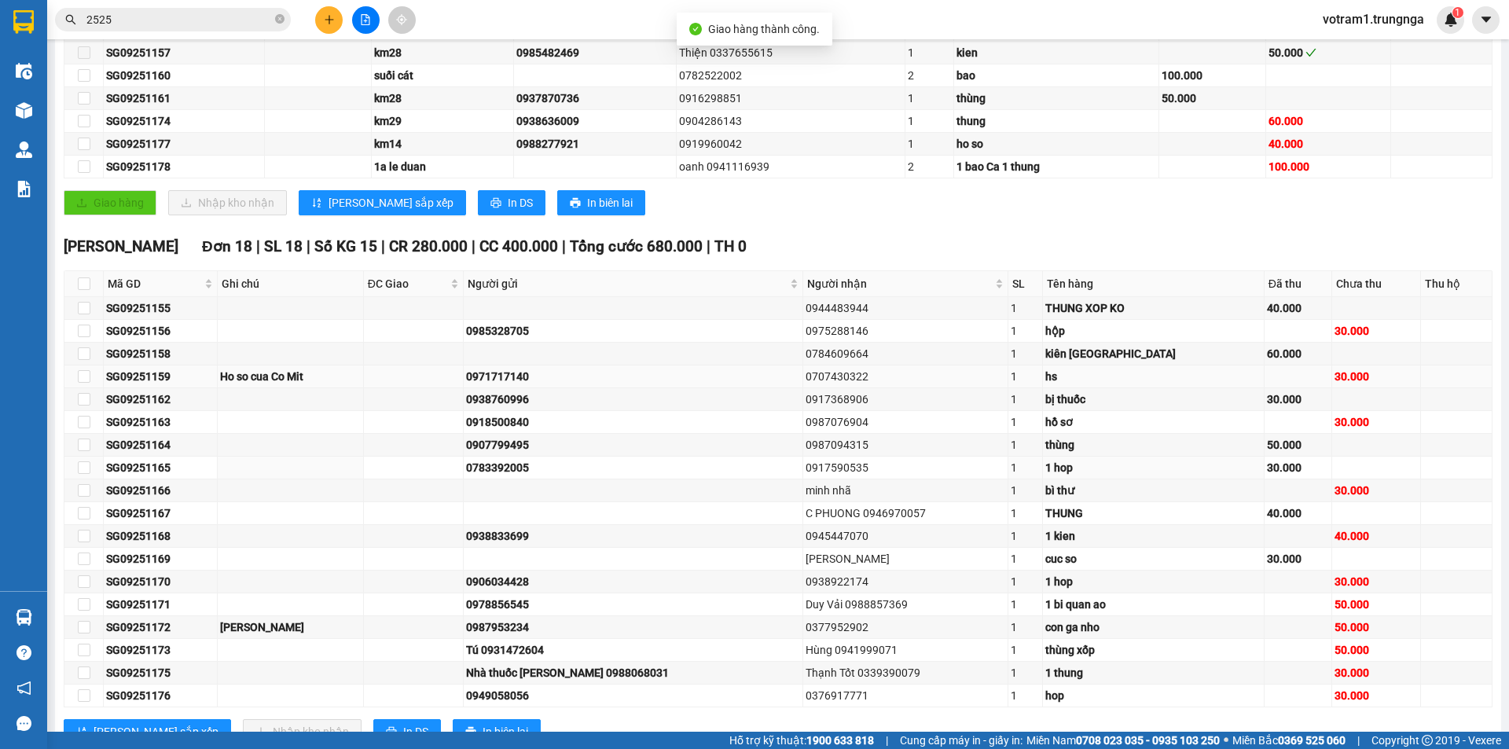
scroll to position [314, 0]
click at [85, 310] on input "checkbox" at bounding box center [84, 307] width 13 height 13
checkbox input "true"
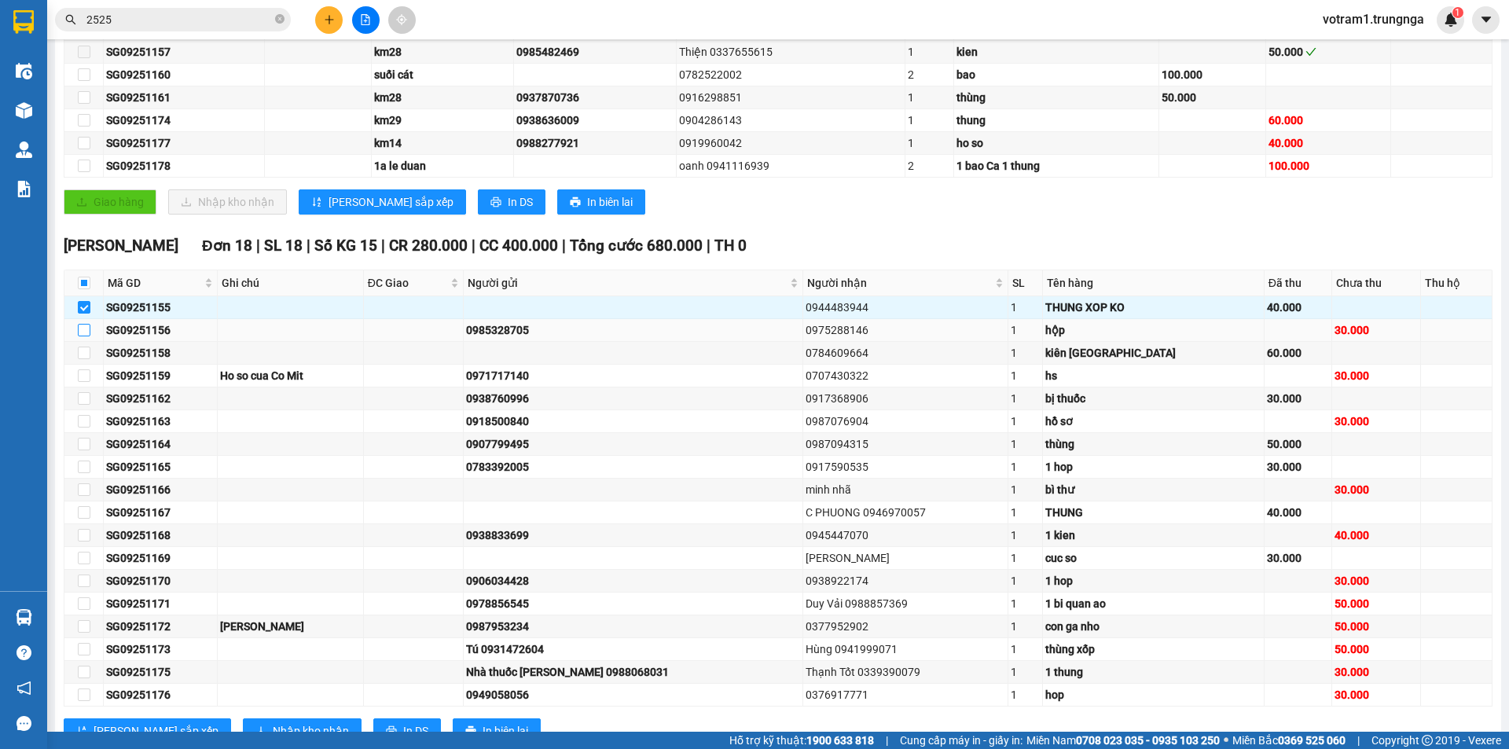
click at [90, 336] on label at bounding box center [84, 329] width 13 height 17
click at [90, 336] on input "checkbox" at bounding box center [84, 330] width 13 height 13
checkbox input "true"
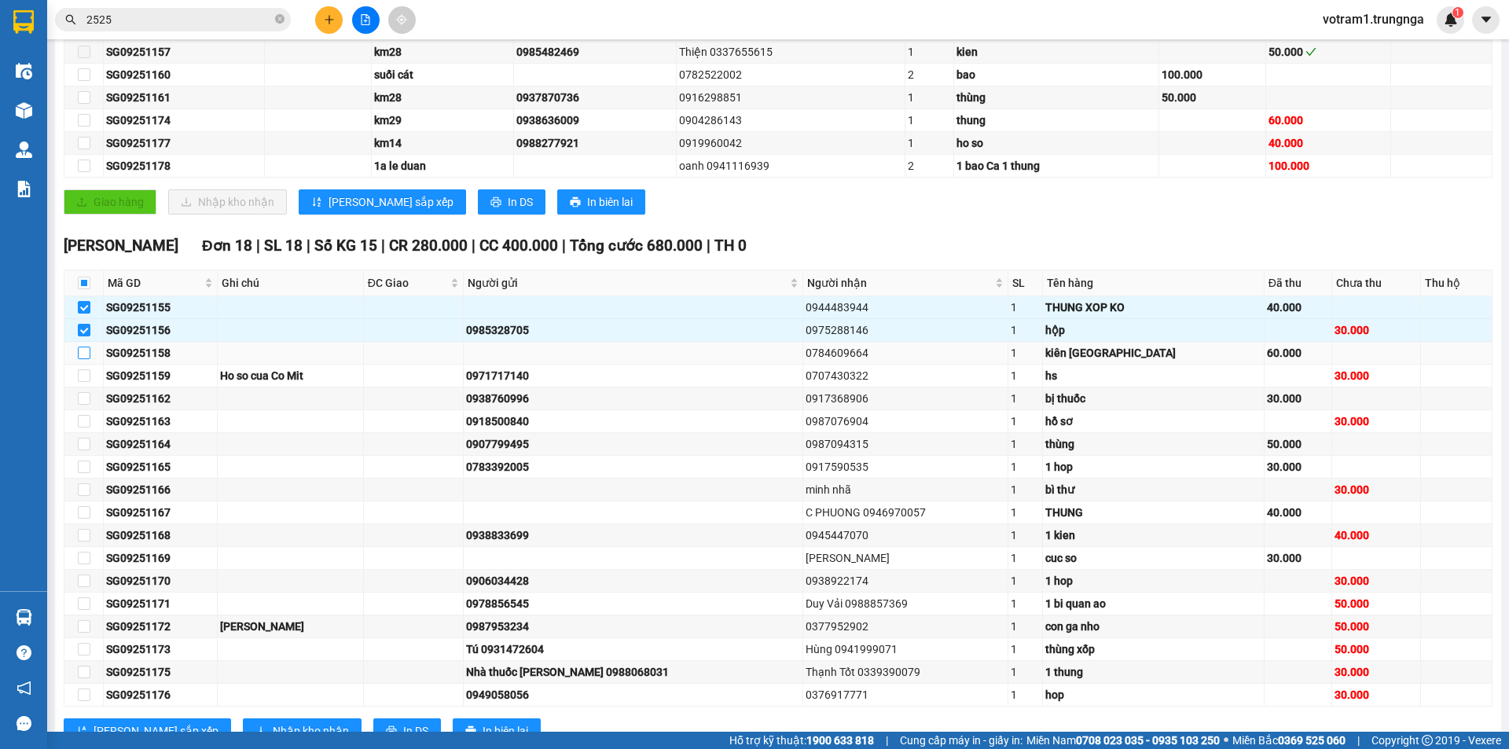
click at [87, 356] on input "checkbox" at bounding box center [84, 353] width 13 height 13
checkbox input "true"
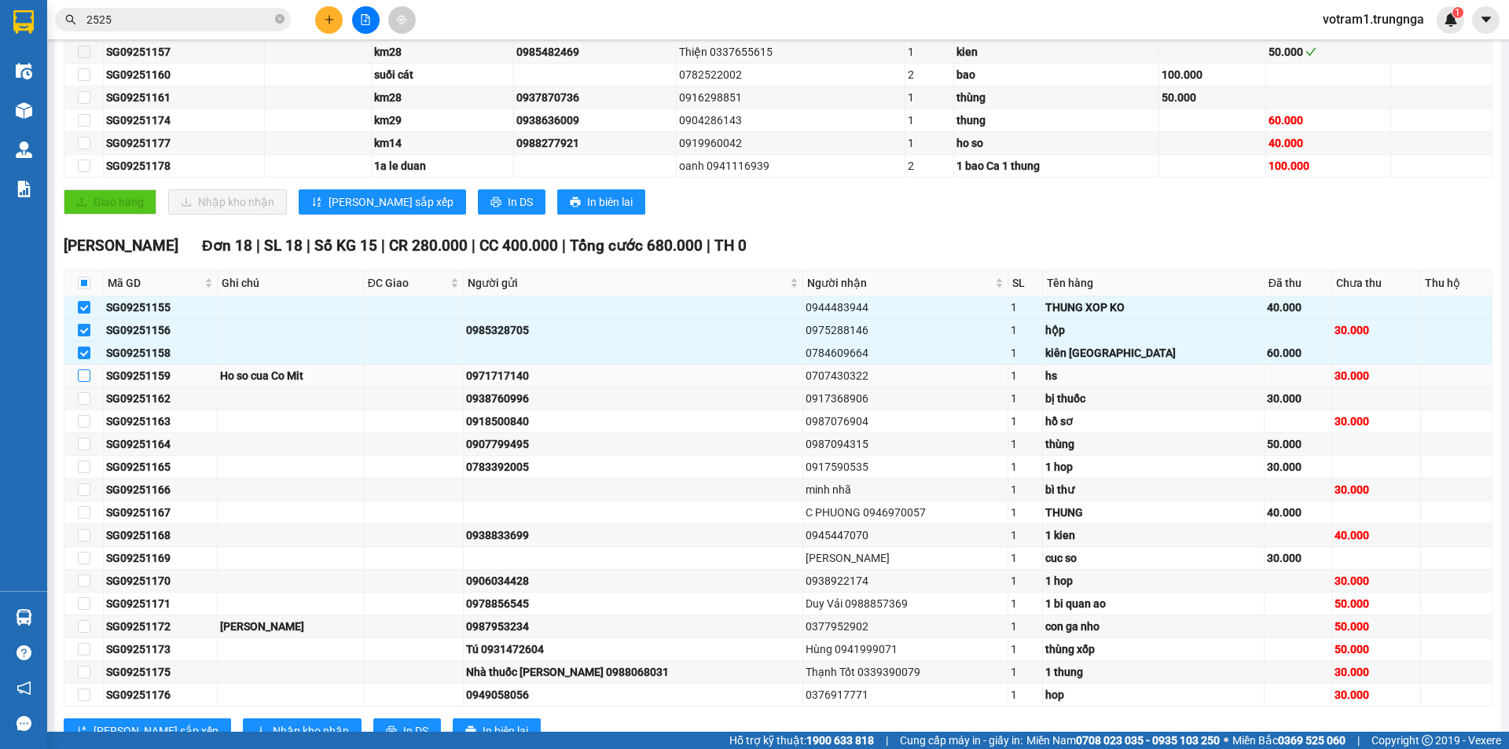
click at [86, 380] on input "checkbox" at bounding box center [84, 375] width 13 height 13
checkbox input "true"
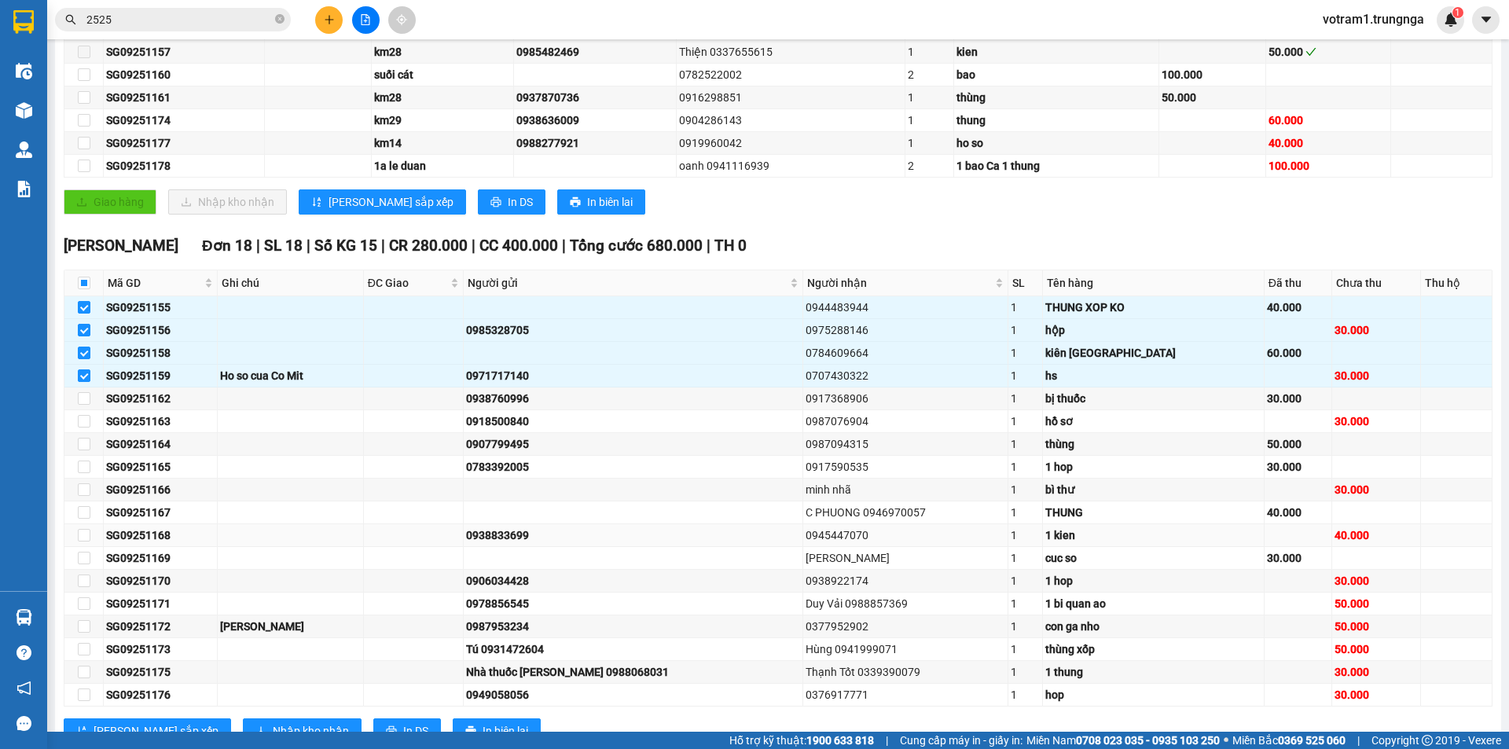
scroll to position [370, 0]
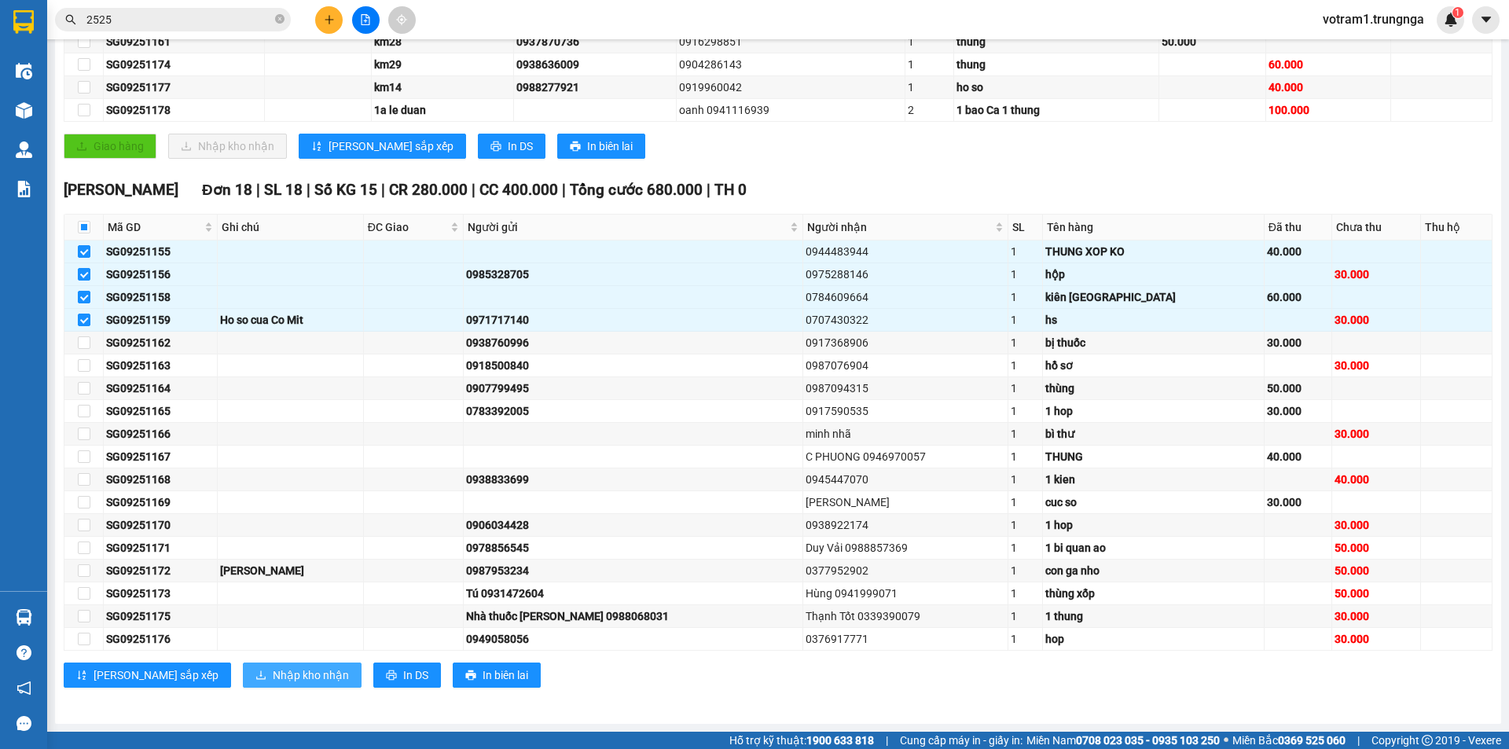
click at [273, 677] on span "Nhập kho nhận" at bounding box center [311, 675] width 76 height 17
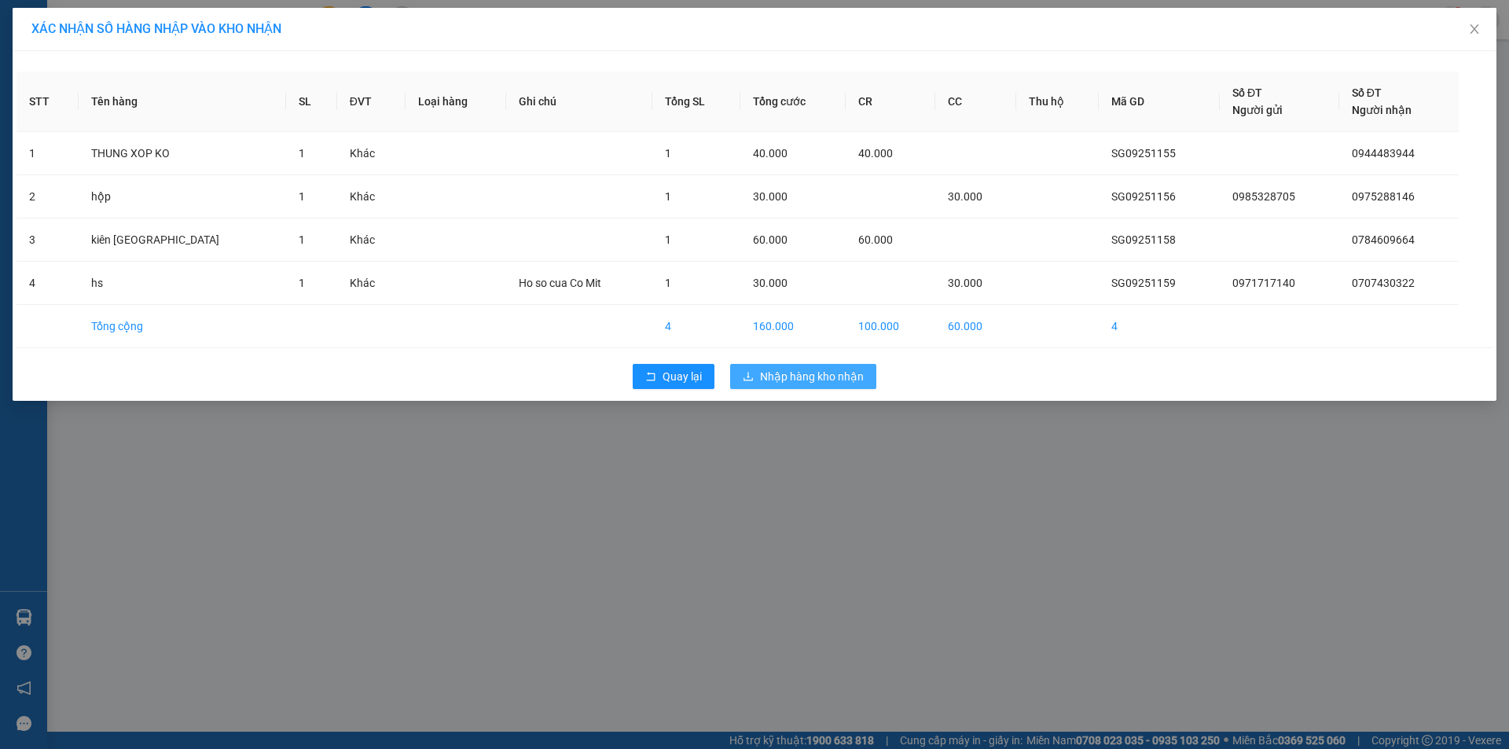
click at [799, 382] on span "Nhập hàng kho nhận" at bounding box center [812, 376] width 104 height 17
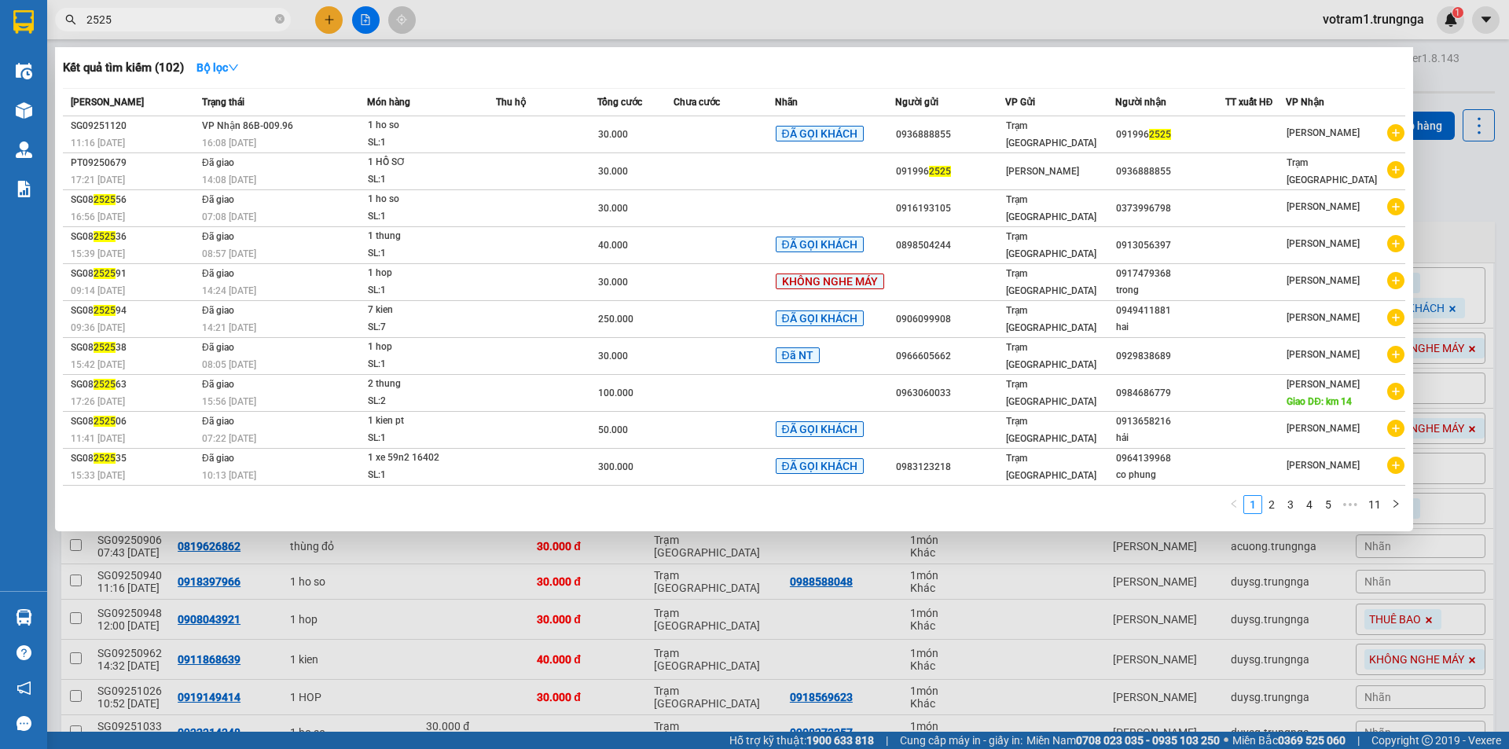
click at [220, 18] on input "2525" at bounding box center [178, 19] width 185 height 17
type input "2"
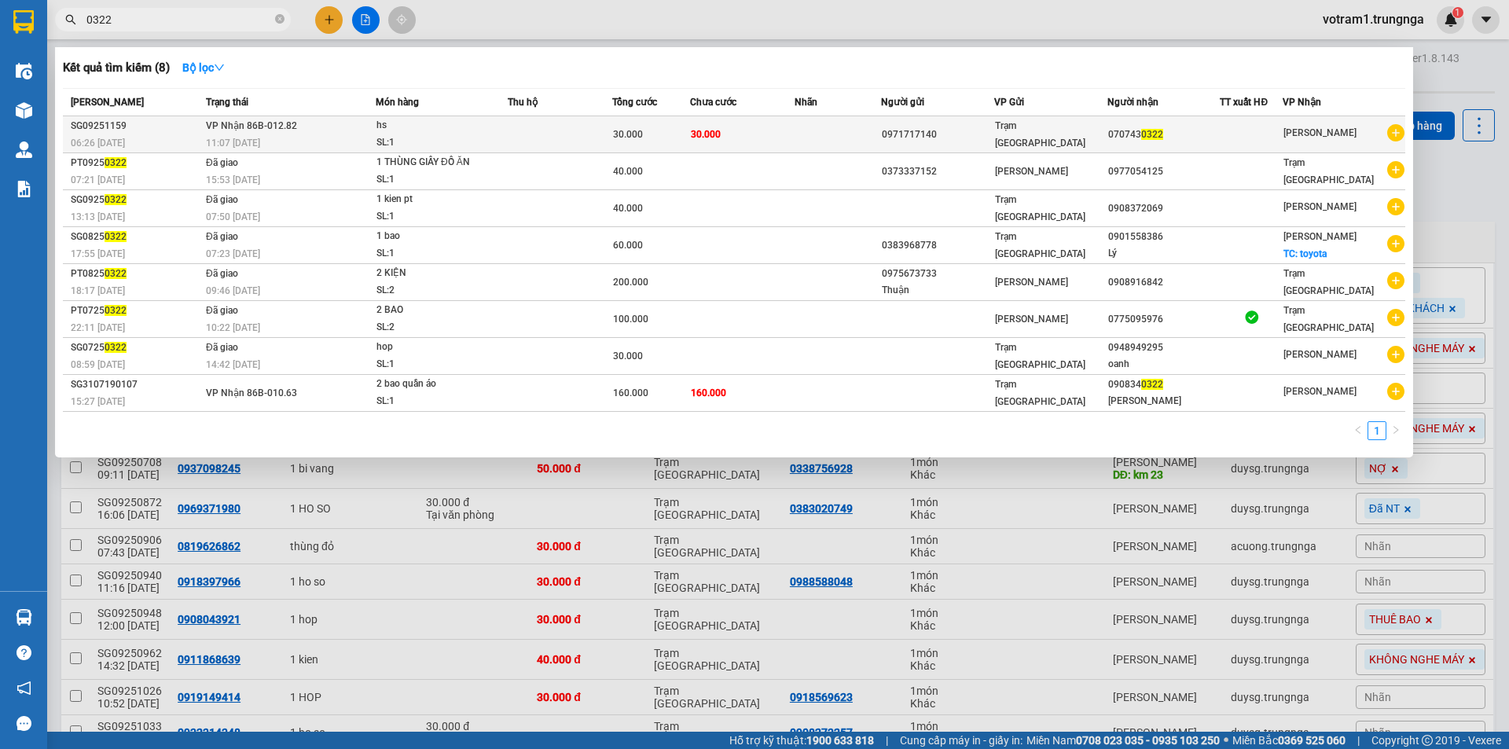
type input "0322"
click at [424, 134] on div "hs" at bounding box center [435, 125] width 118 height 17
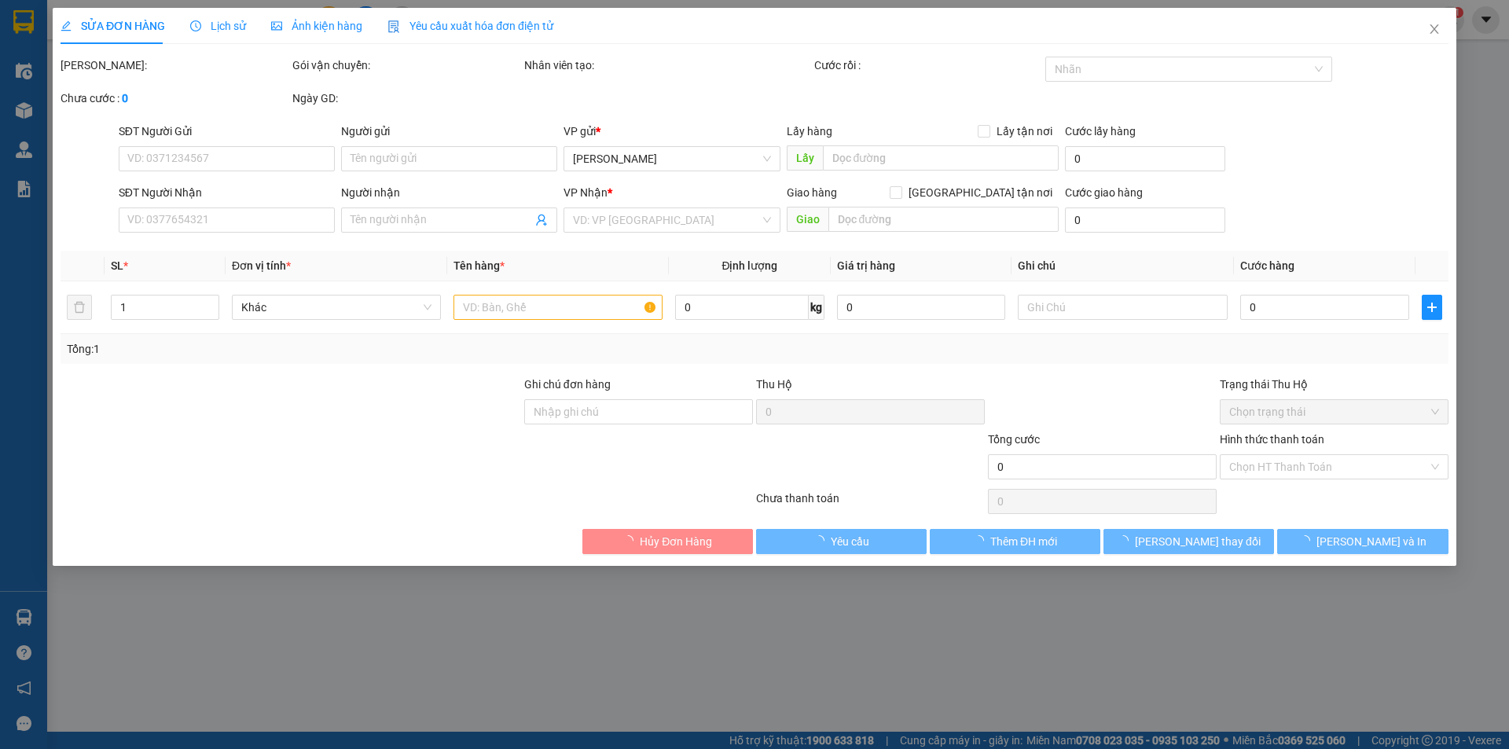
type input "0971717140"
type input "0707430322"
type input "30.000"
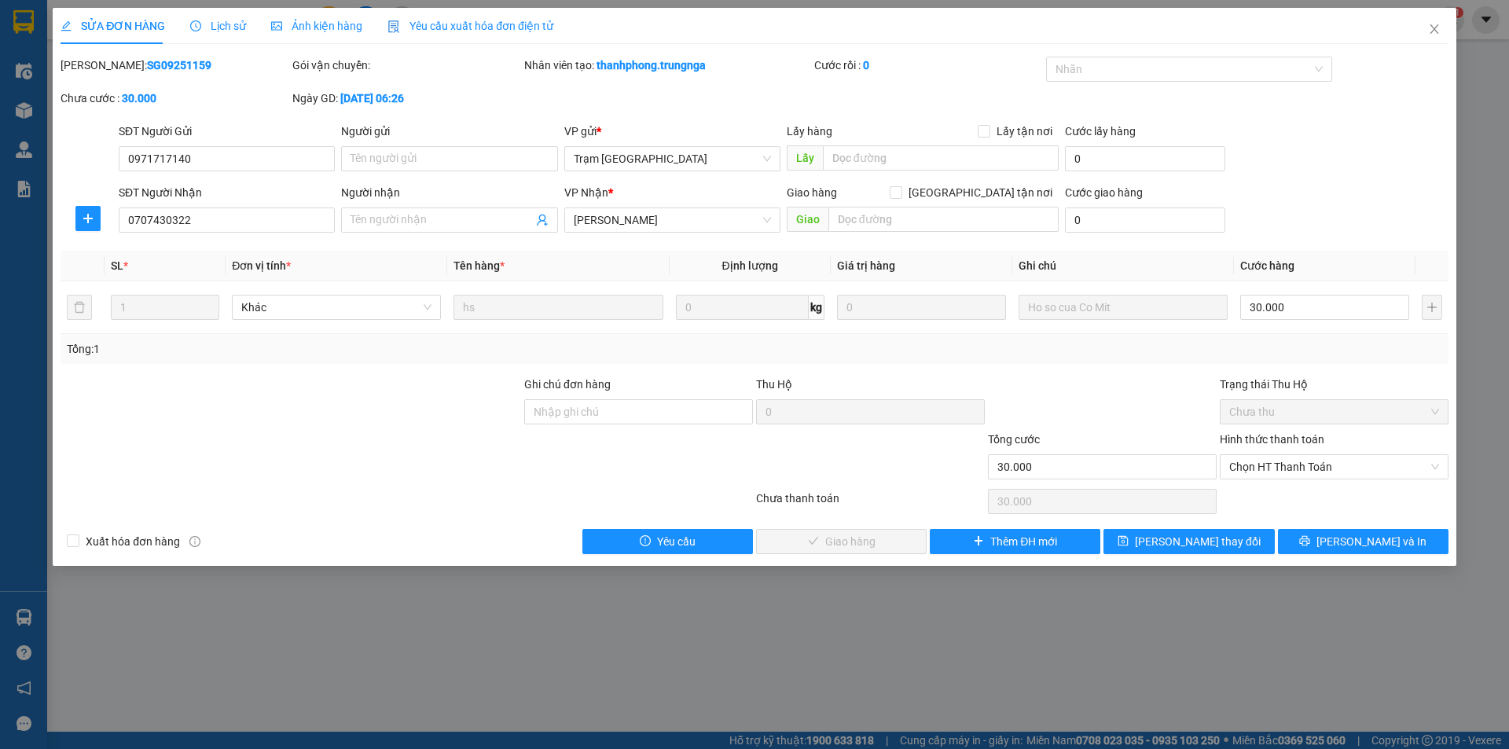
click at [1276, 452] on div "Hình thức thanh toán" at bounding box center [1334, 443] width 229 height 24
click at [1278, 463] on span "Chọn HT Thanh Toán" at bounding box center [1334, 467] width 210 height 24
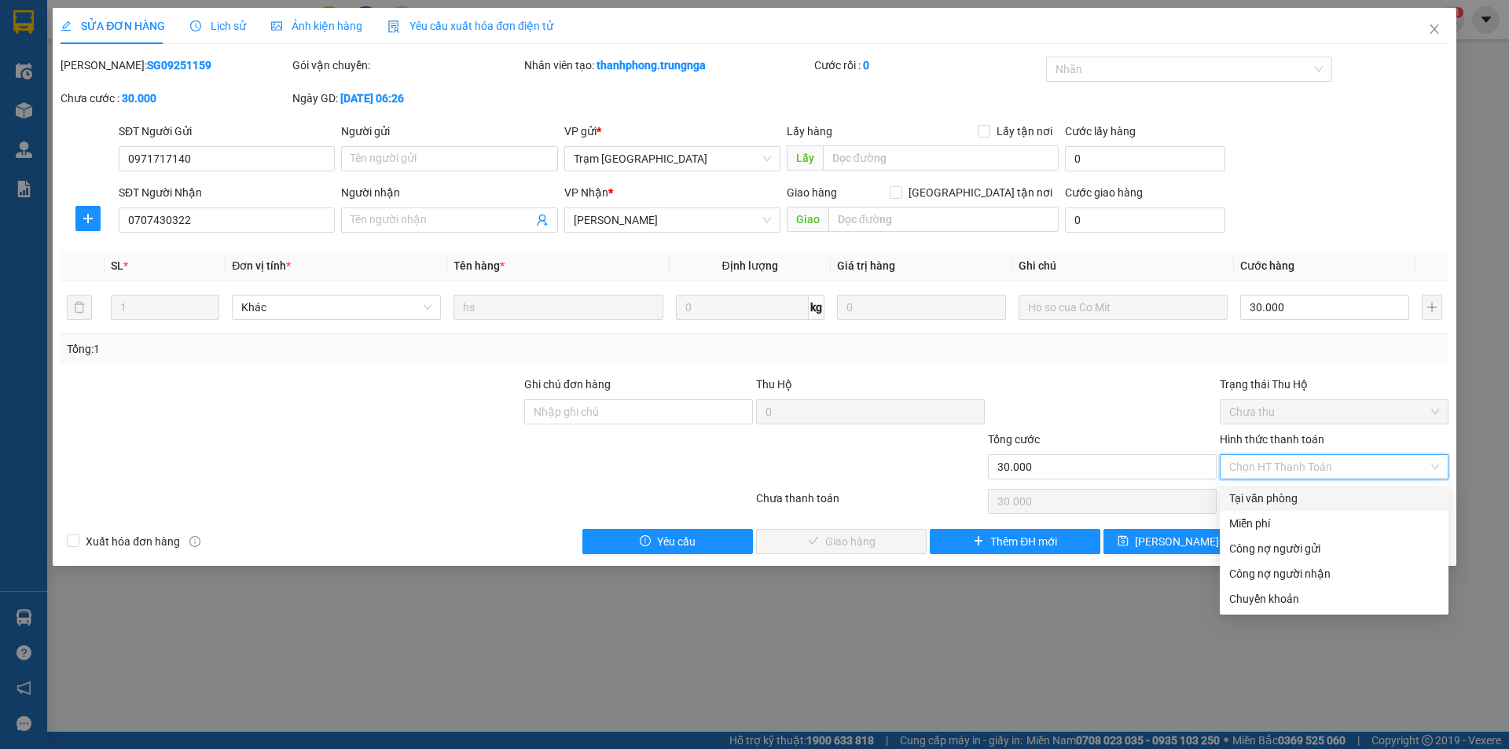
click at [1282, 498] on div "Tại văn phòng" at bounding box center [1334, 498] width 210 height 17
type input "0"
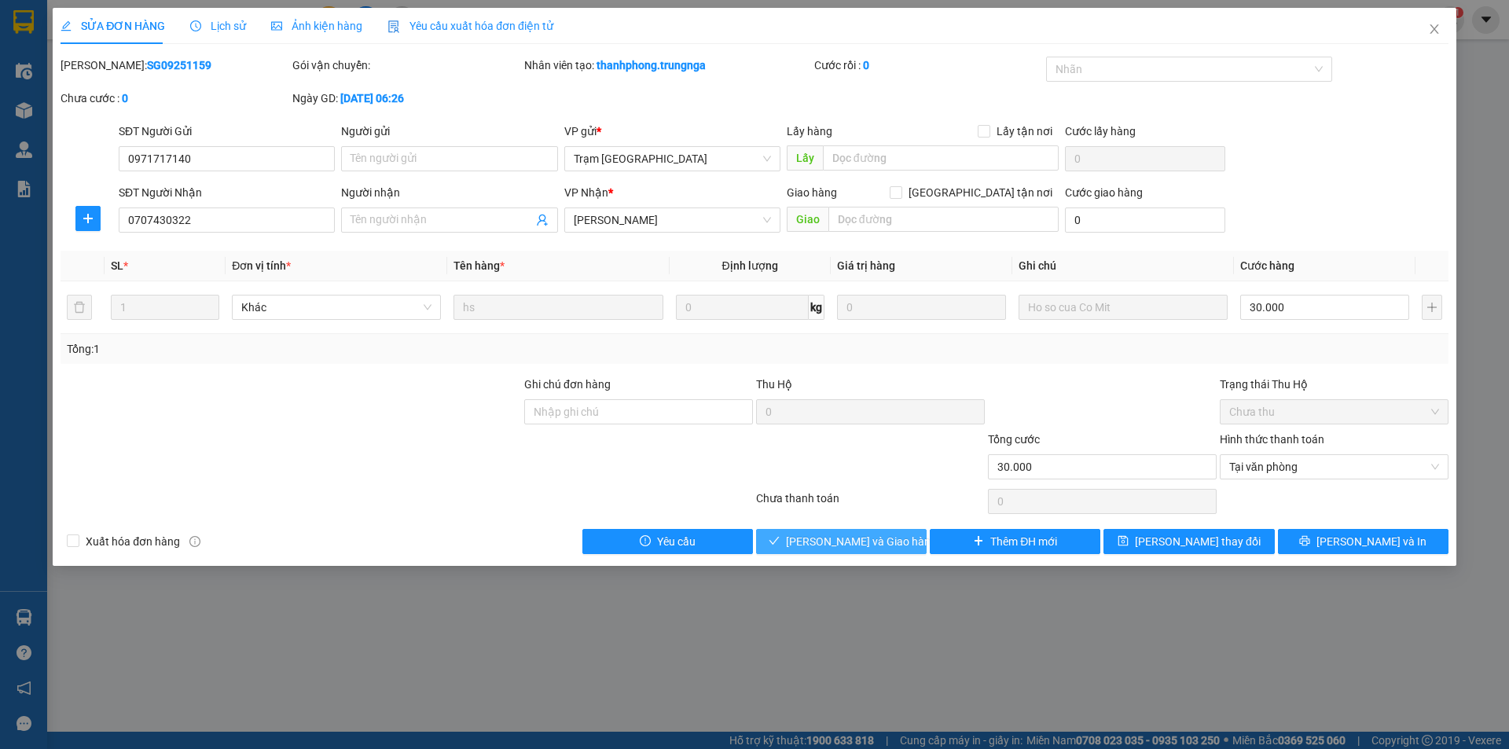
click at [839, 542] on span "[PERSON_NAME] và [PERSON_NAME] hàng" at bounding box center [861, 541] width 151 height 17
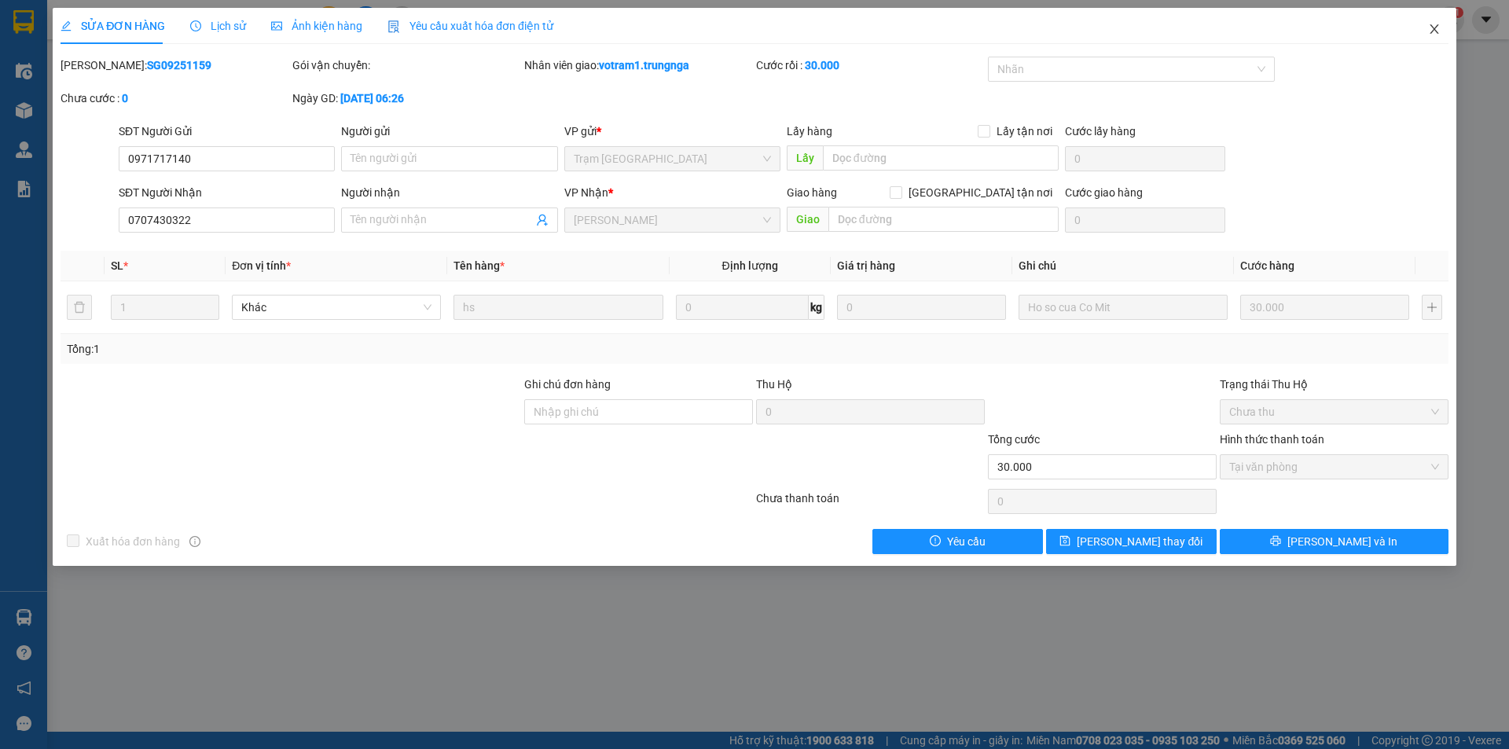
click at [1429, 28] on icon "close" at bounding box center [1434, 29] width 13 height 13
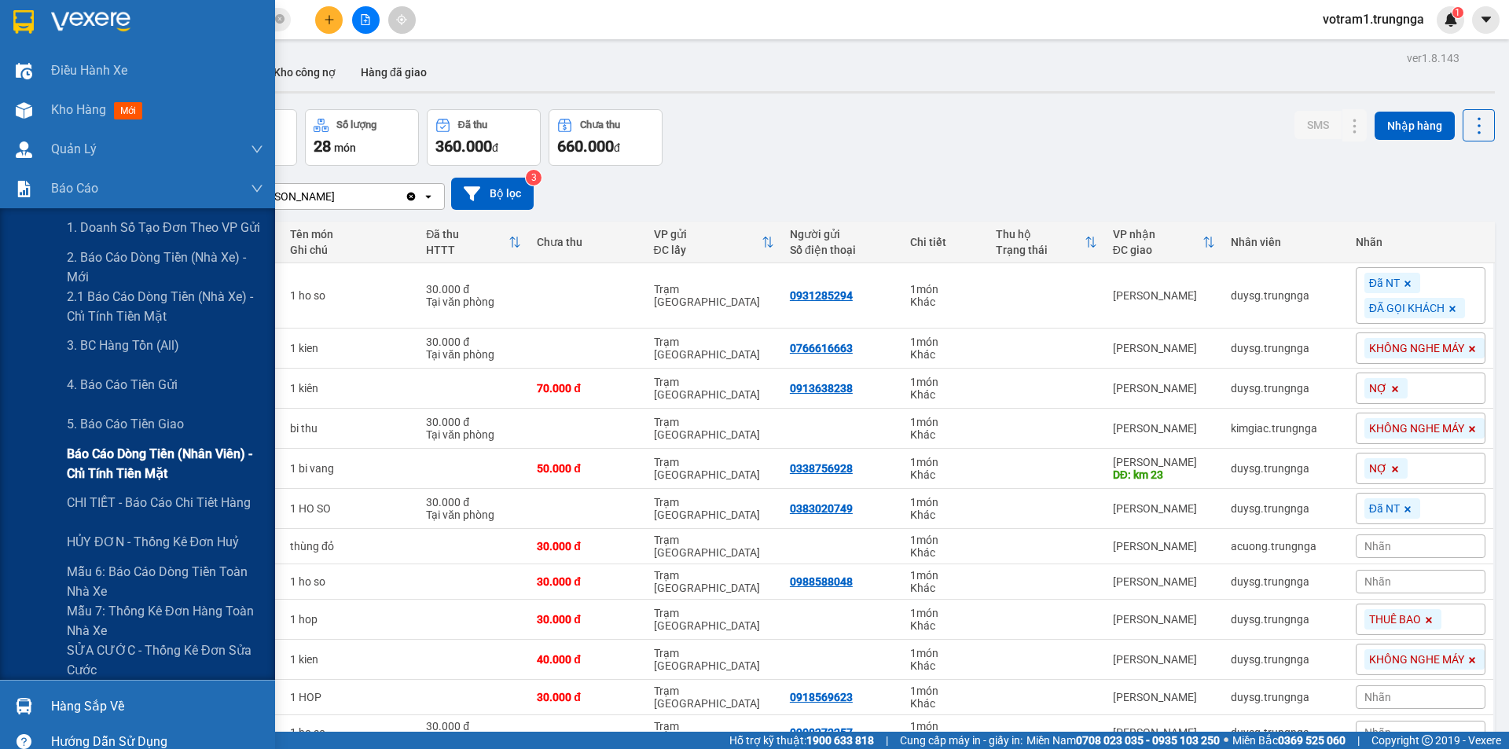
click at [85, 461] on span "Báo cáo dòng tiền (nhân viên) - chỉ tính tiền mặt" at bounding box center [165, 463] width 196 height 39
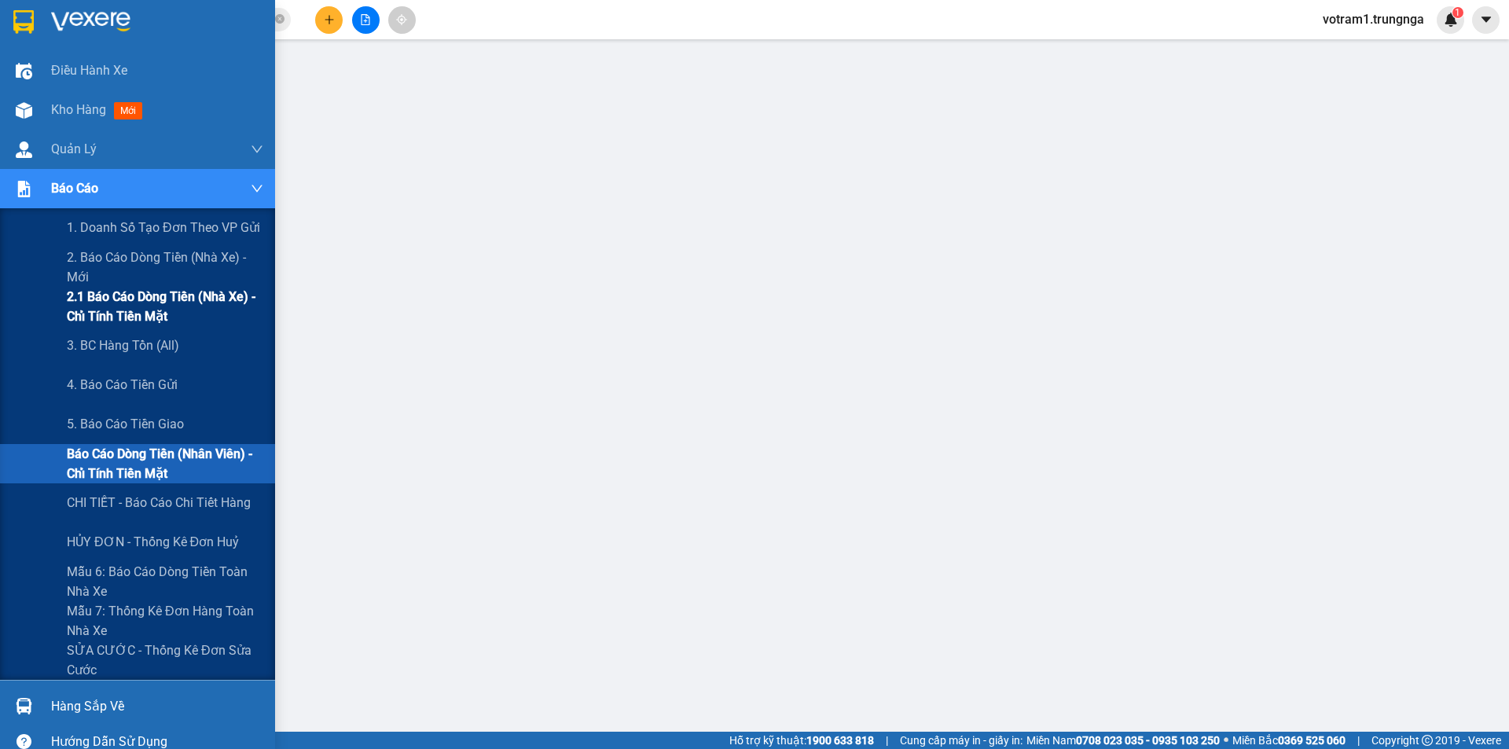
click at [116, 308] on span "2.1 Báo cáo dòng tiền (nhà xe) - chỉ tính tiền mặt" at bounding box center [165, 306] width 196 height 39
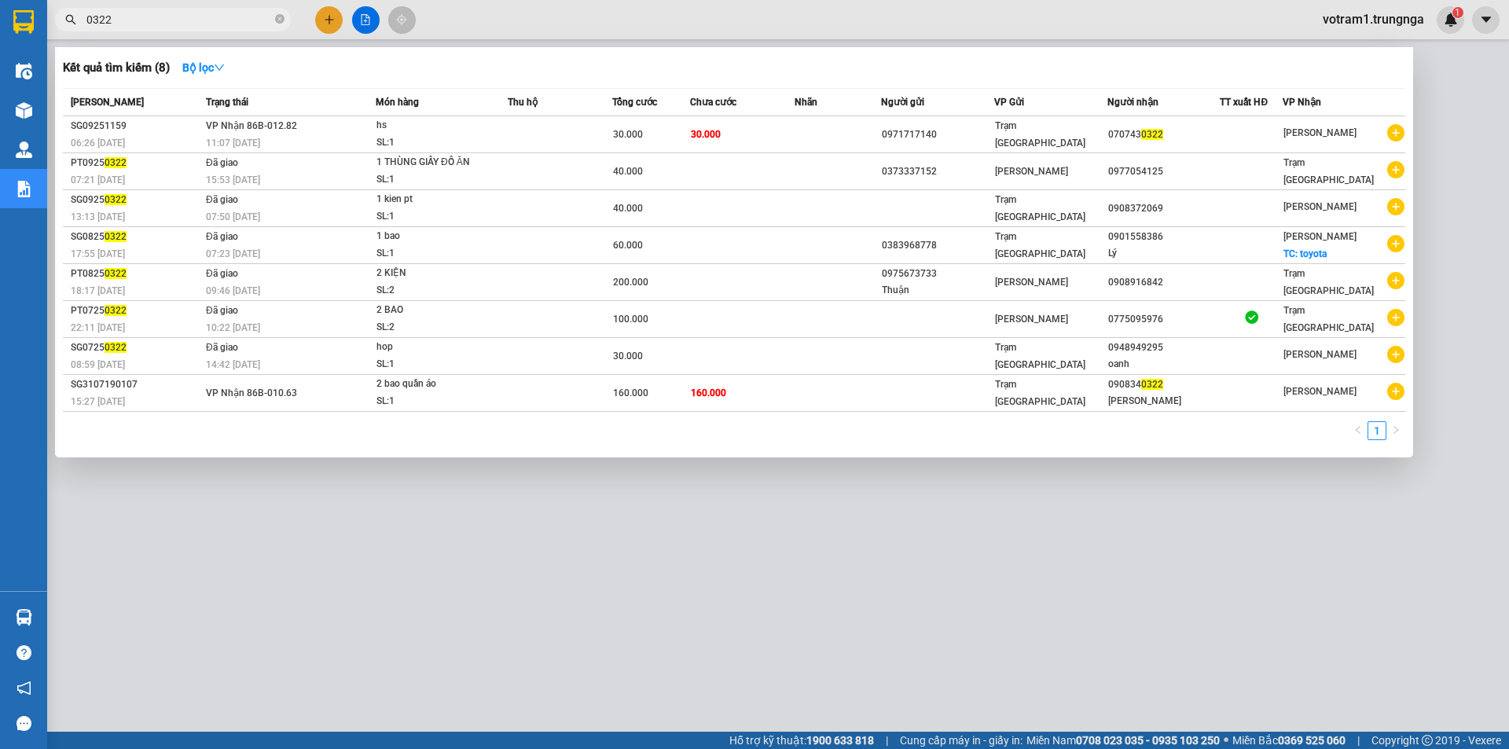
click at [170, 21] on input "0322" at bounding box center [178, 19] width 185 height 17
type input "0"
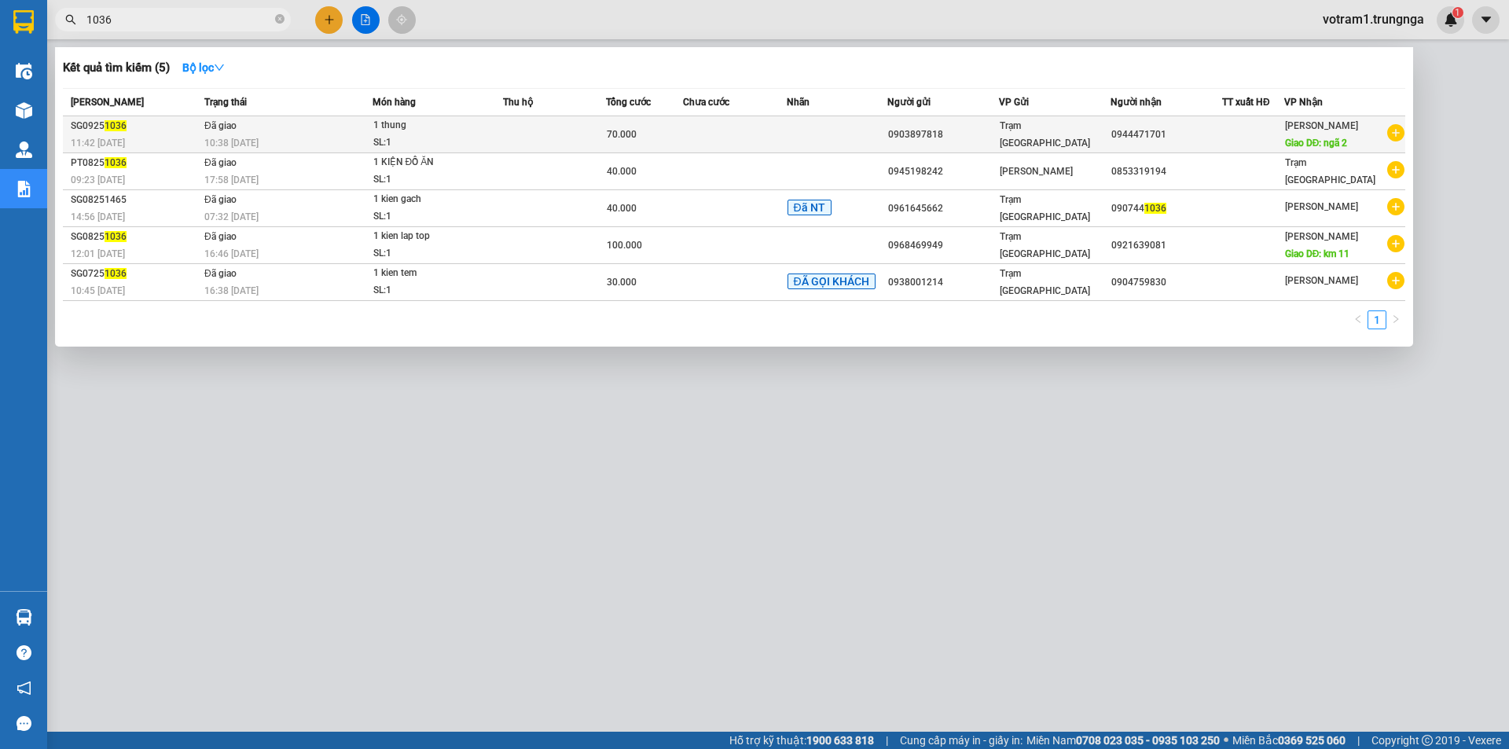
type input "1036"
click at [358, 132] on td "Đã giao 10:38 - 15/09" at bounding box center [286, 134] width 172 height 37
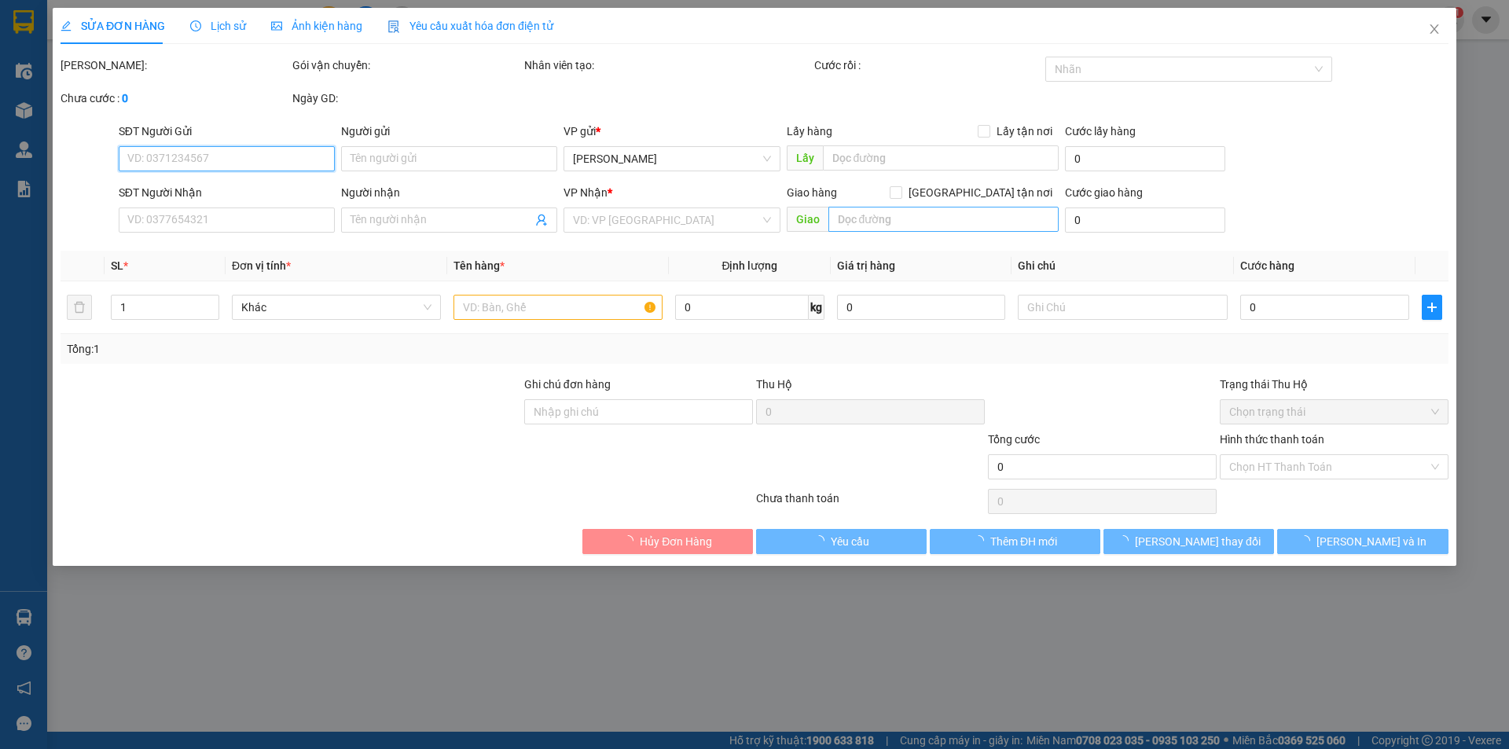
type input "0903897818"
type input "0944471701"
type input "ngã 2"
type input "70.000"
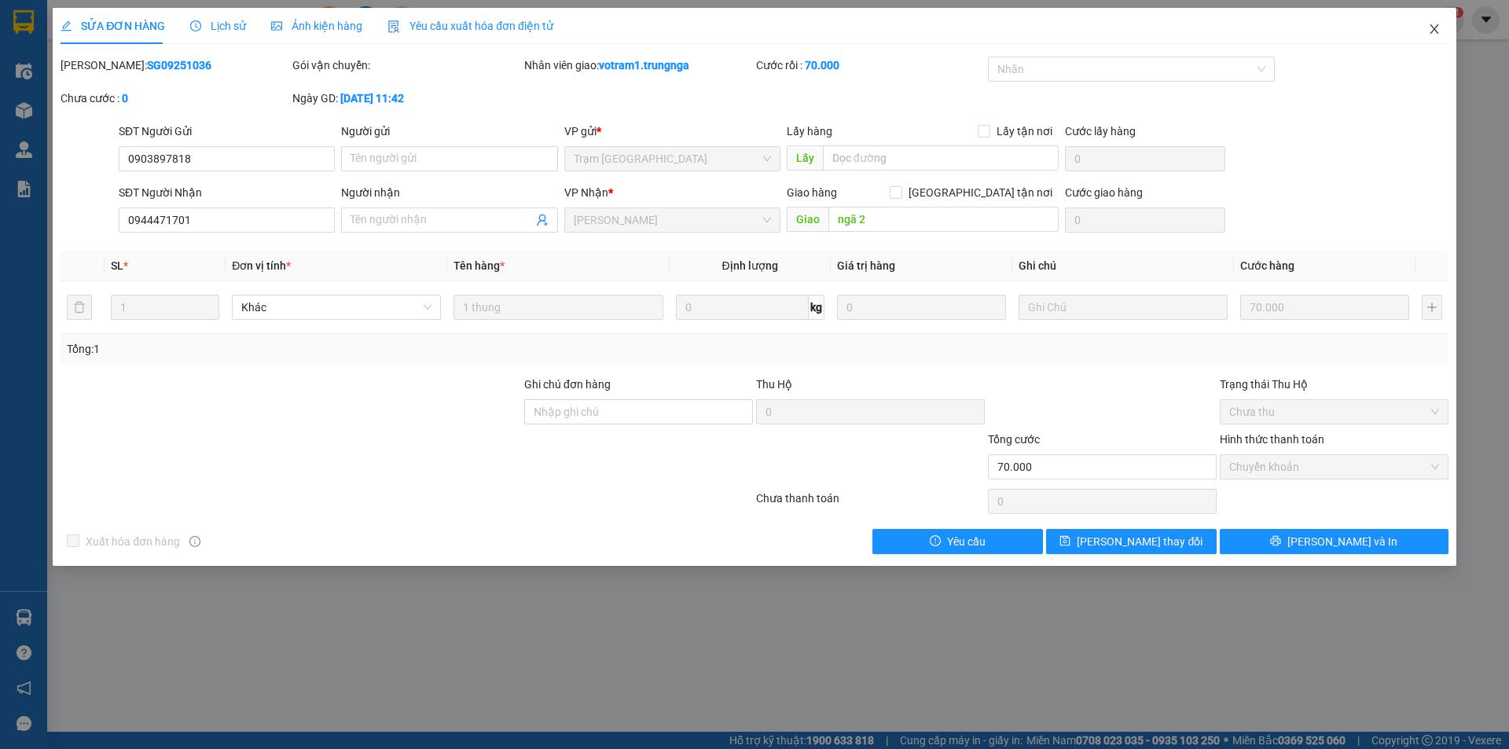
click at [1434, 31] on icon "close" at bounding box center [1434, 28] width 9 height 9
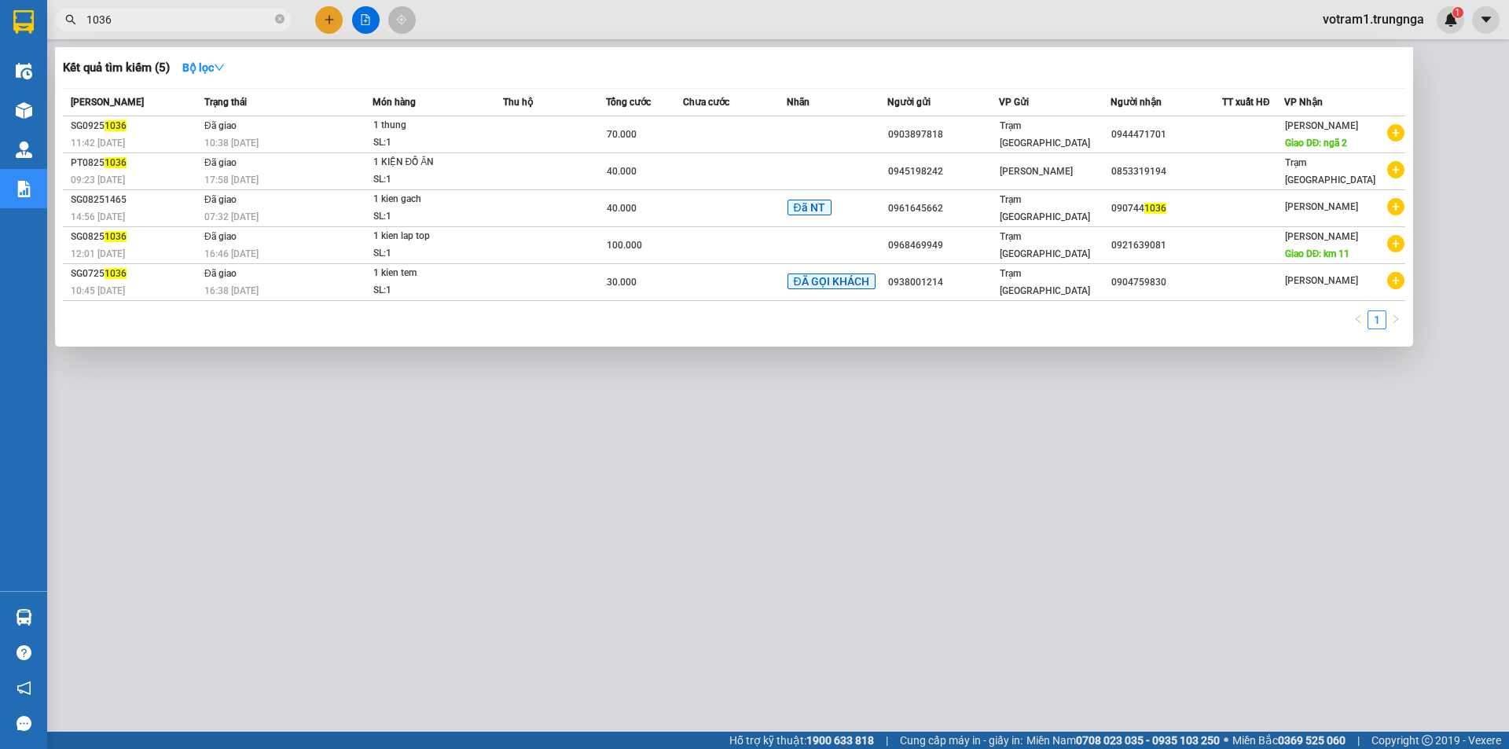
click at [167, 16] on input "1036" at bounding box center [178, 19] width 185 height 17
type input "1"
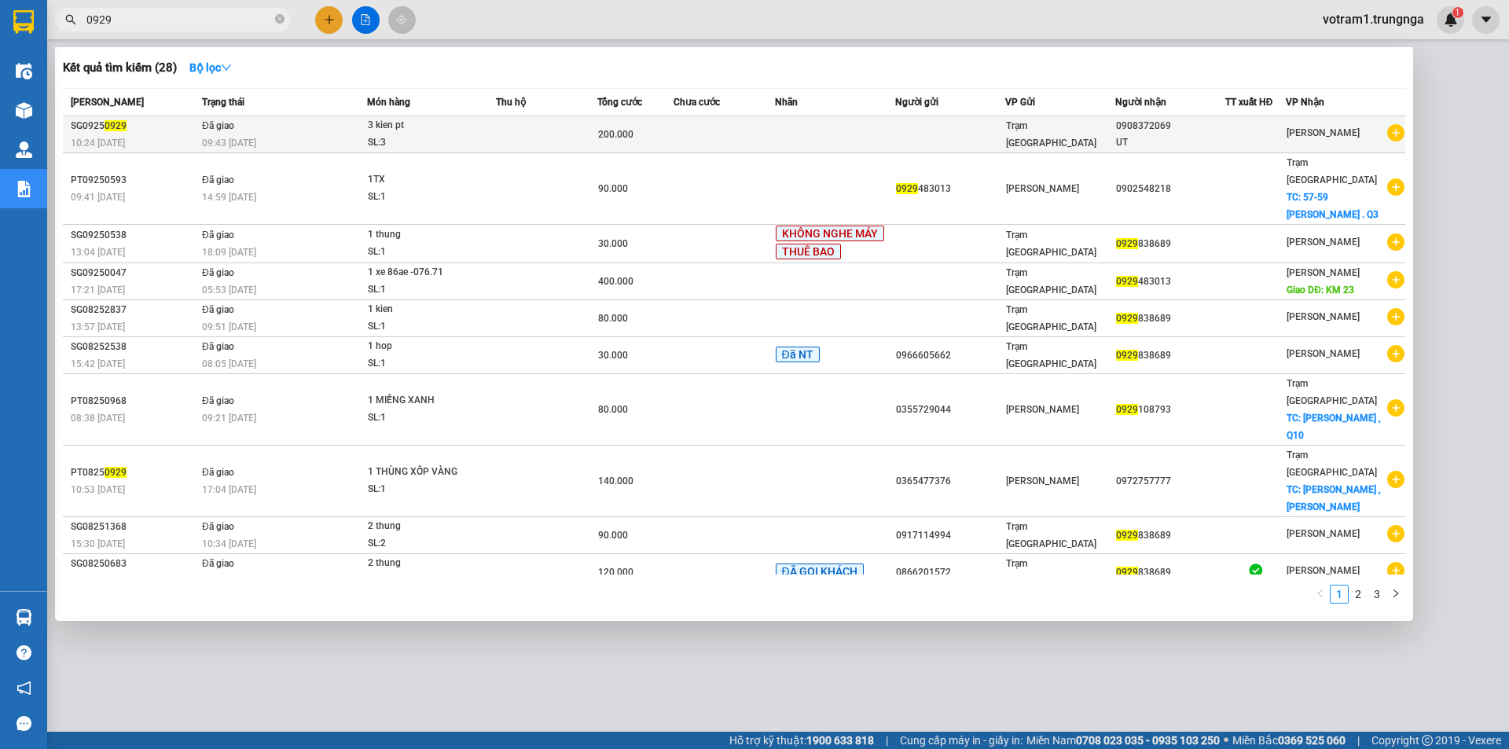
type input "0929"
click at [292, 119] on td "Đã giao 09:43 - 15/09" at bounding box center [282, 134] width 169 height 37
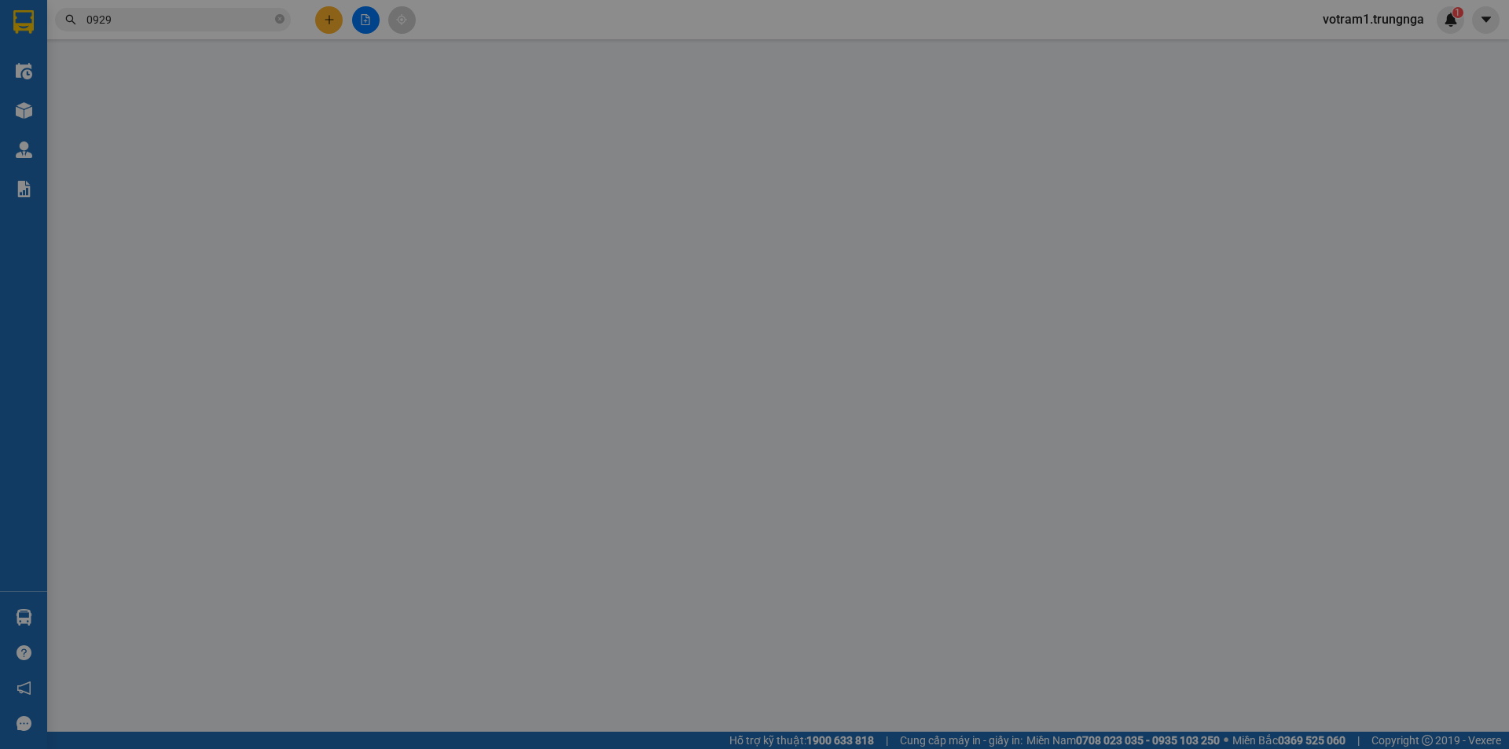
type input "0908372069"
type input "UT"
type input "200.000"
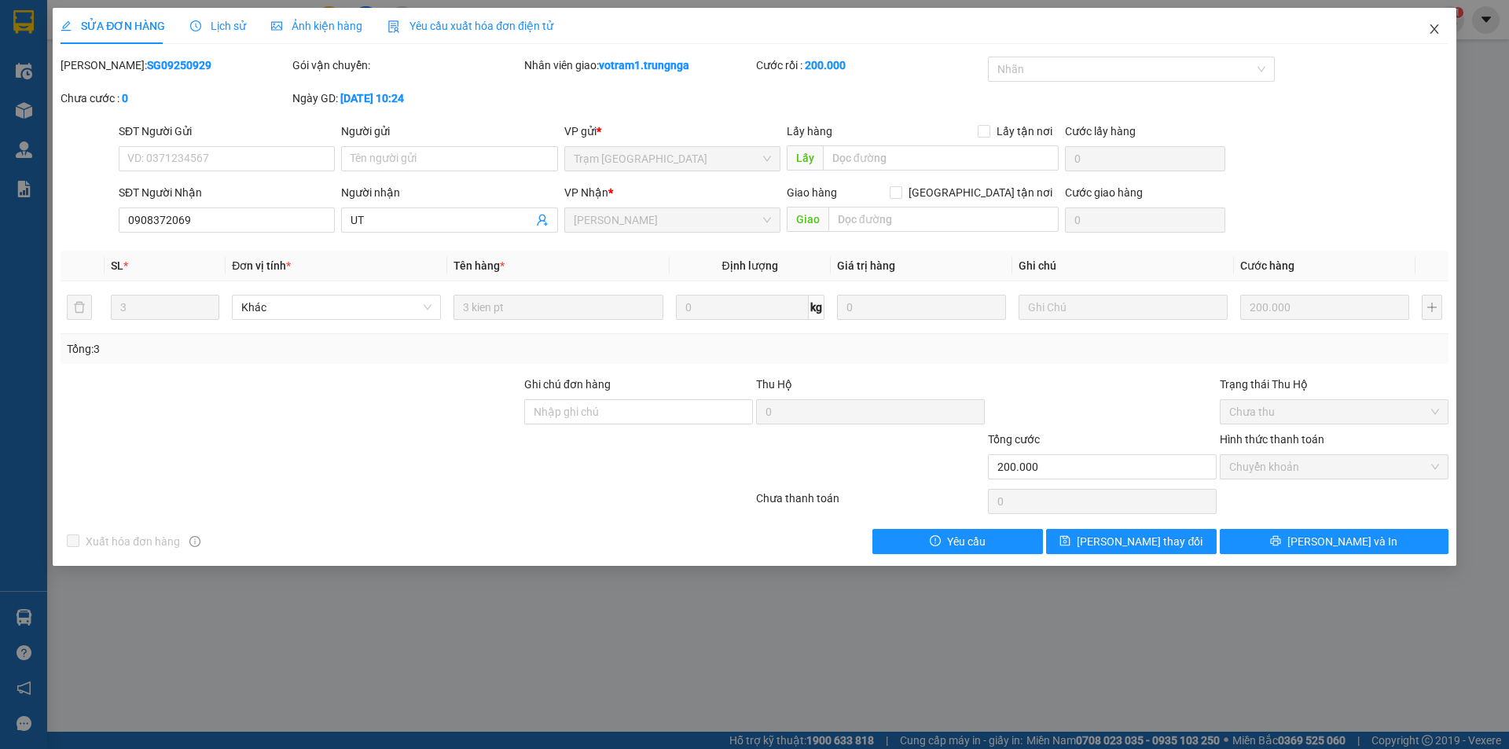
click at [1429, 34] on icon "close" at bounding box center [1434, 29] width 13 height 13
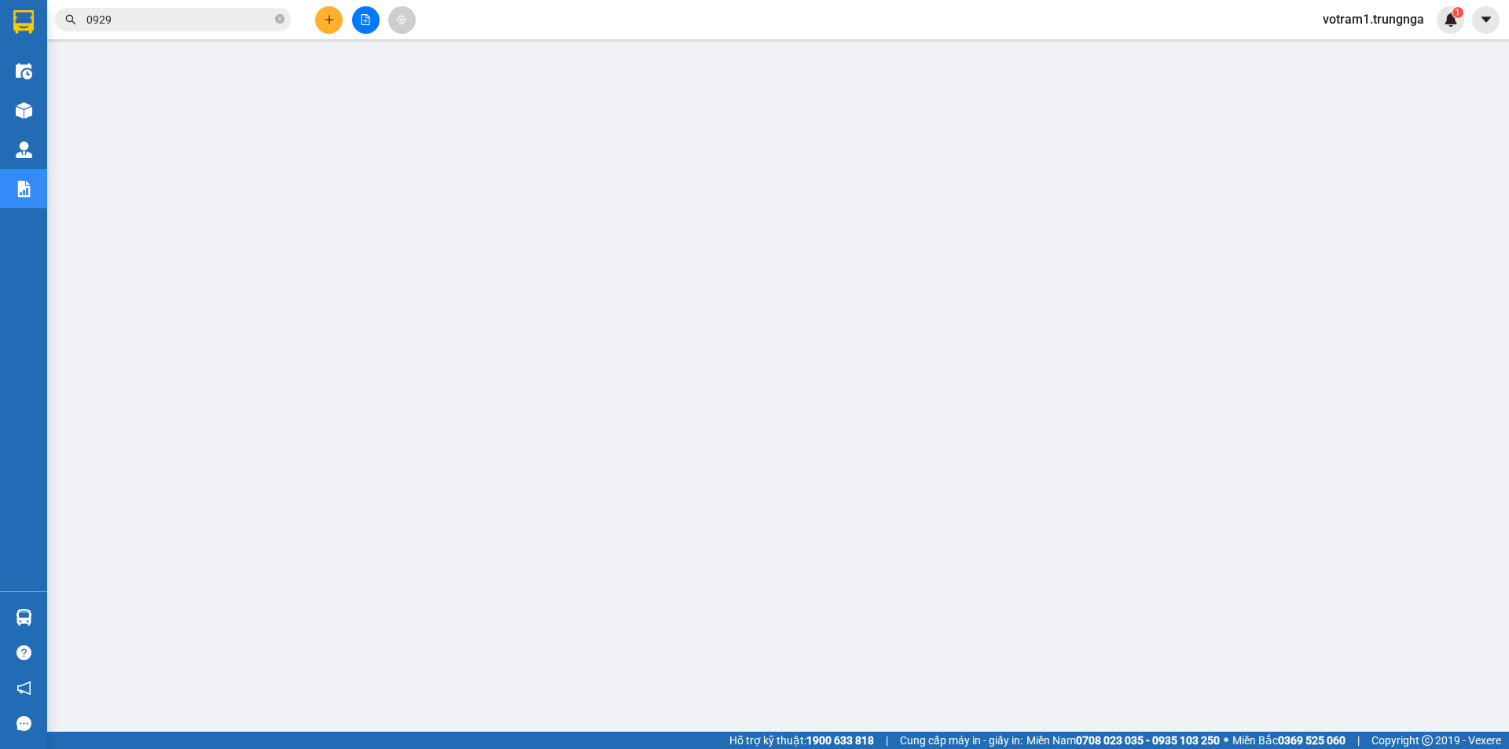
click at [174, 23] on input "0929" at bounding box center [178, 19] width 185 height 17
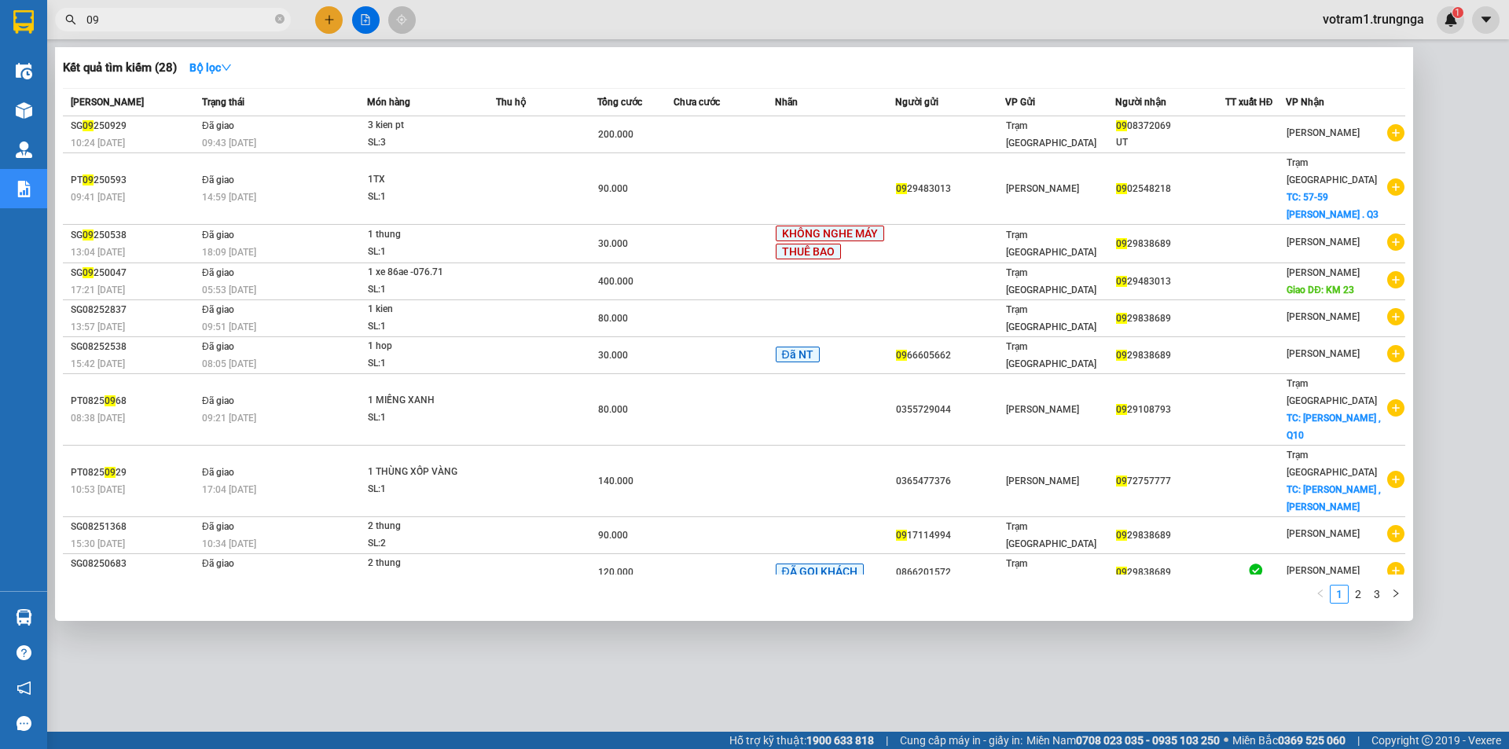
type input "0"
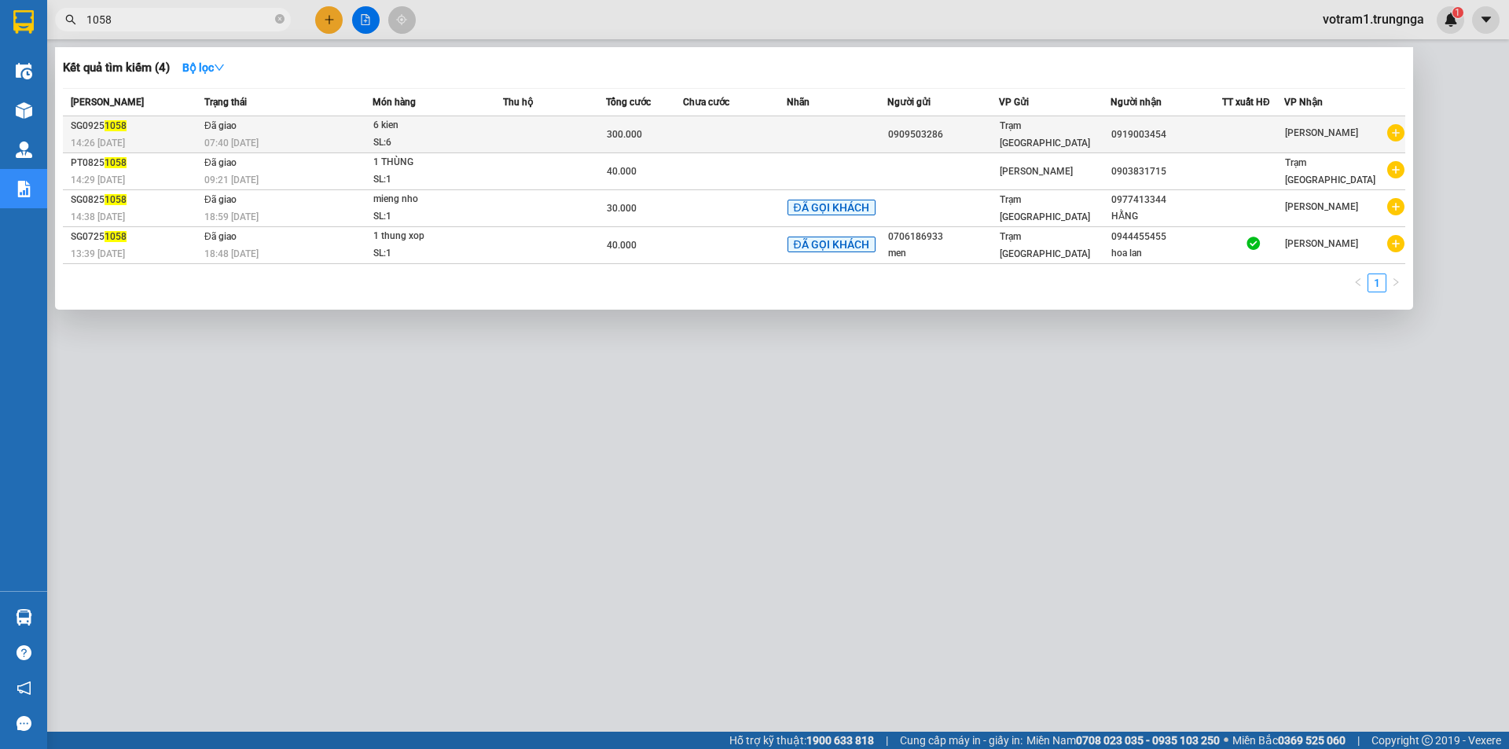
type input "1058"
click at [314, 133] on td "Đã giao 07:40 - 15/09" at bounding box center [286, 134] width 172 height 37
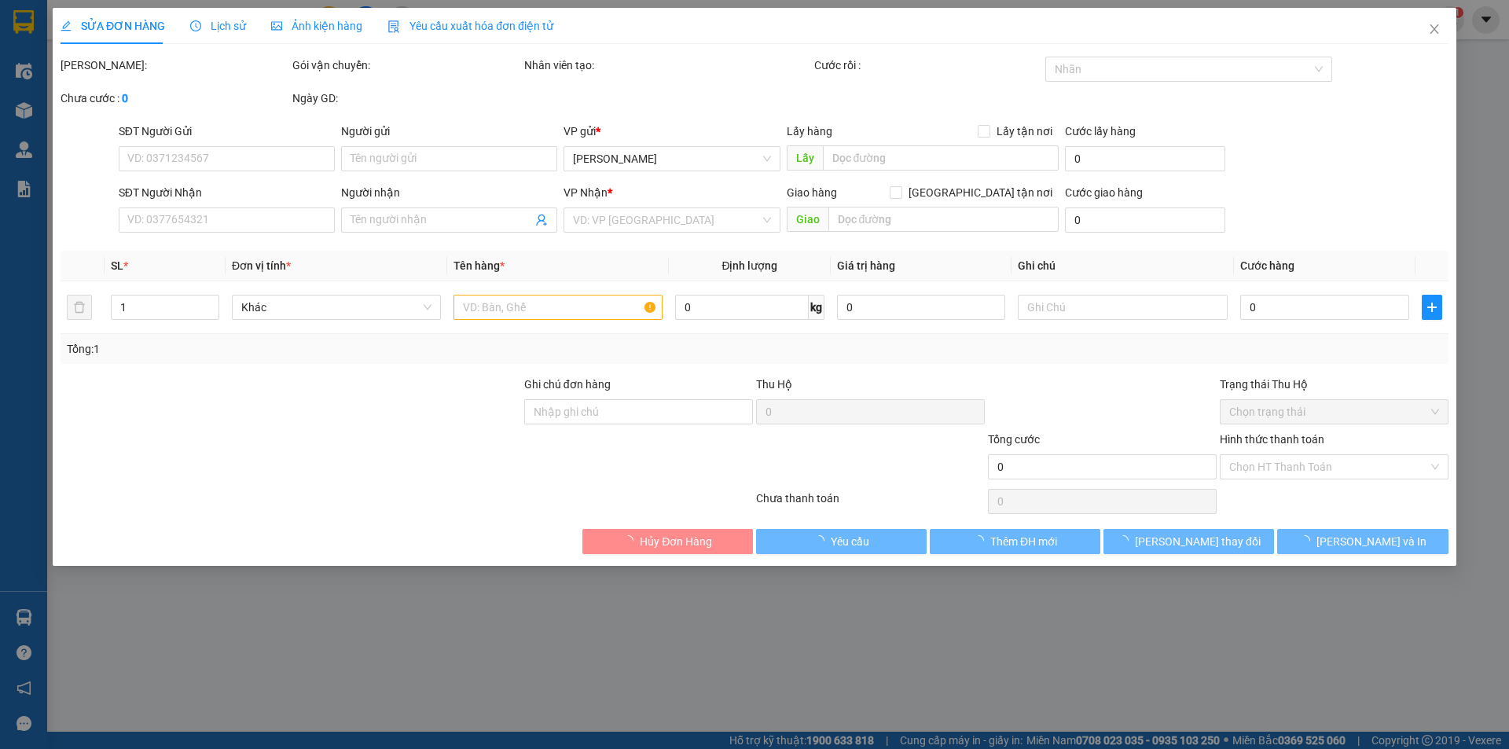
type input "0909503286"
type input "0919003454"
type input "300.000"
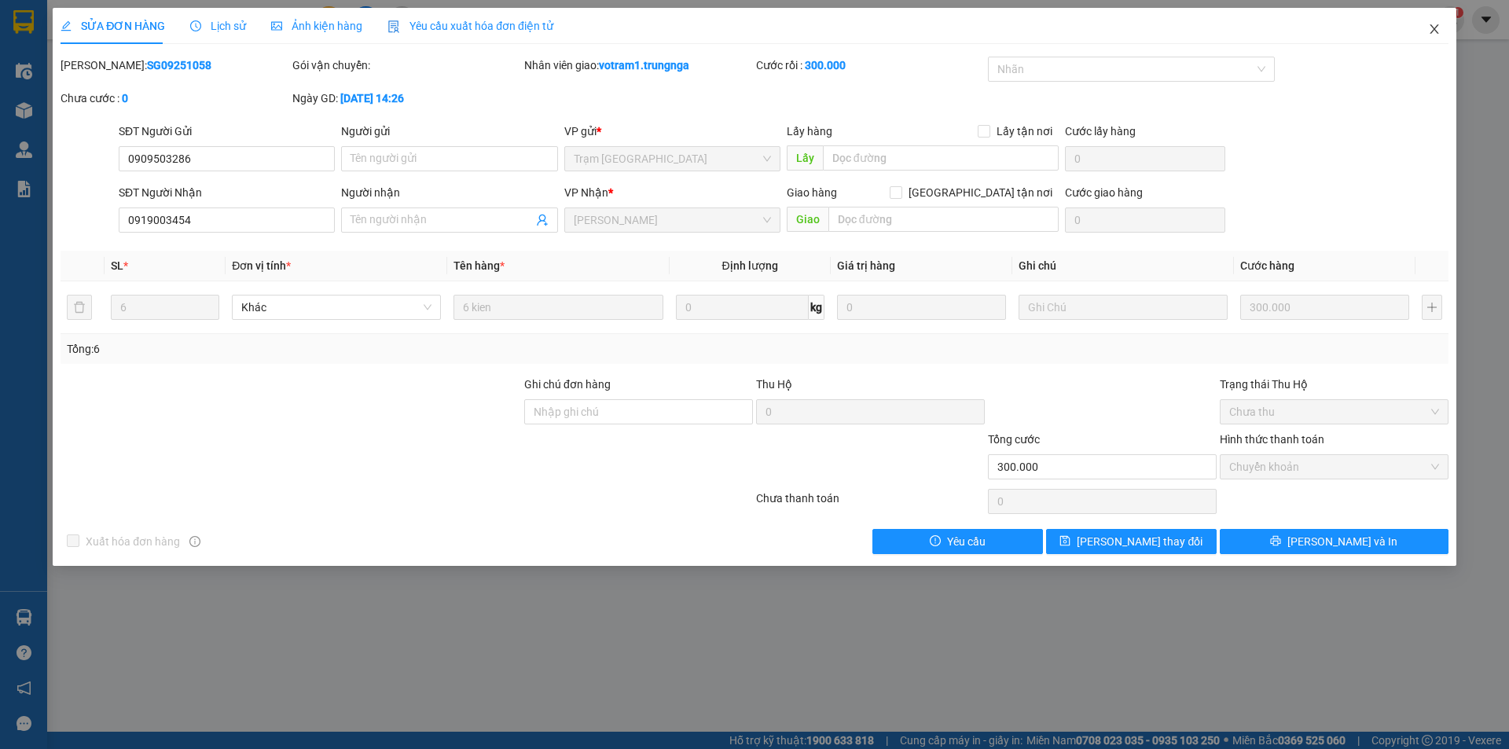
click at [1428, 28] on icon "close" at bounding box center [1434, 29] width 13 height 13
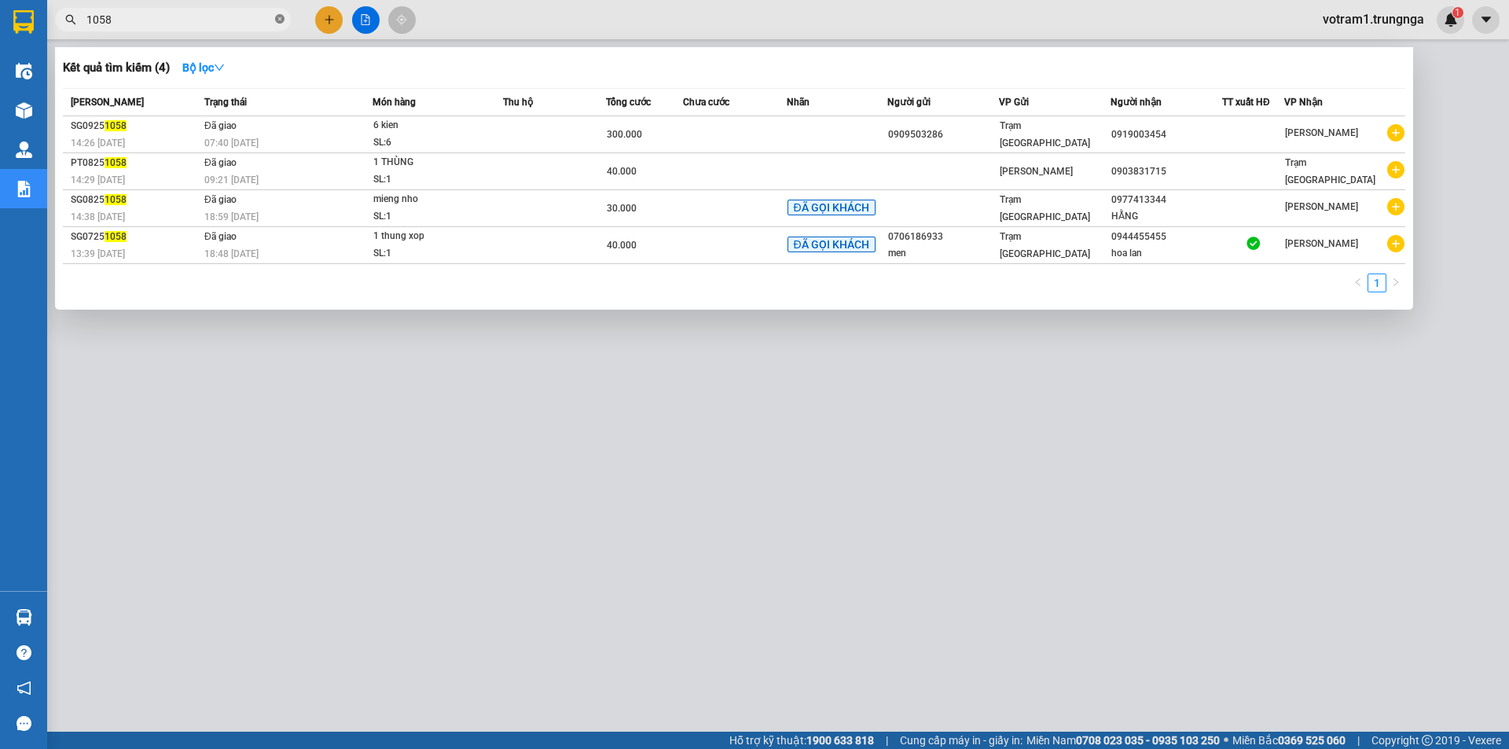
click at [284, 18] on icon "close-circle" at bounding box center [279, 18] width 9 height 9
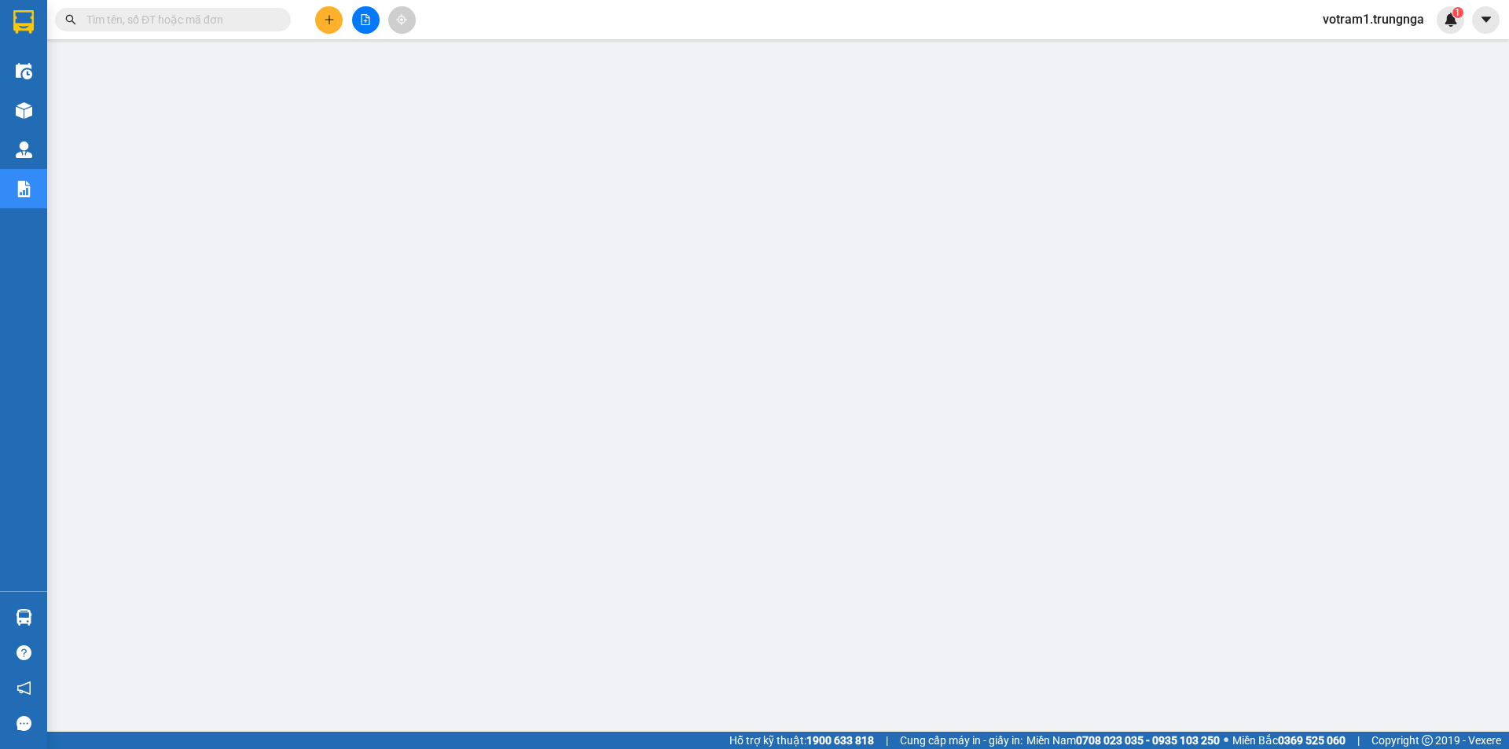
click at [264, 21] on input "text" at bounding box center [178, 19] width 185 height 17
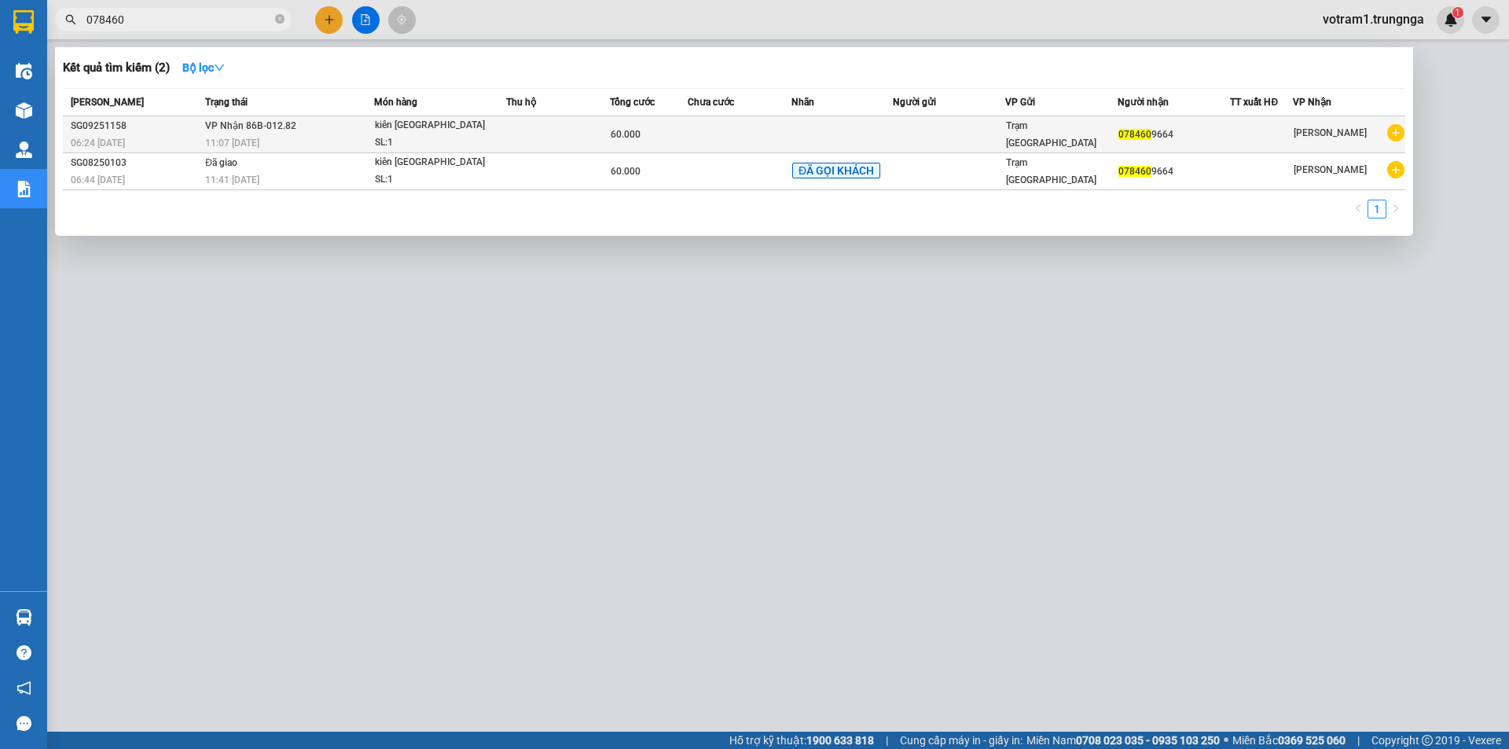
type input "078460"
click at [497, 128] on span "kiên TX SL: 1" at bounding box center [440, 134] width 130 height 34
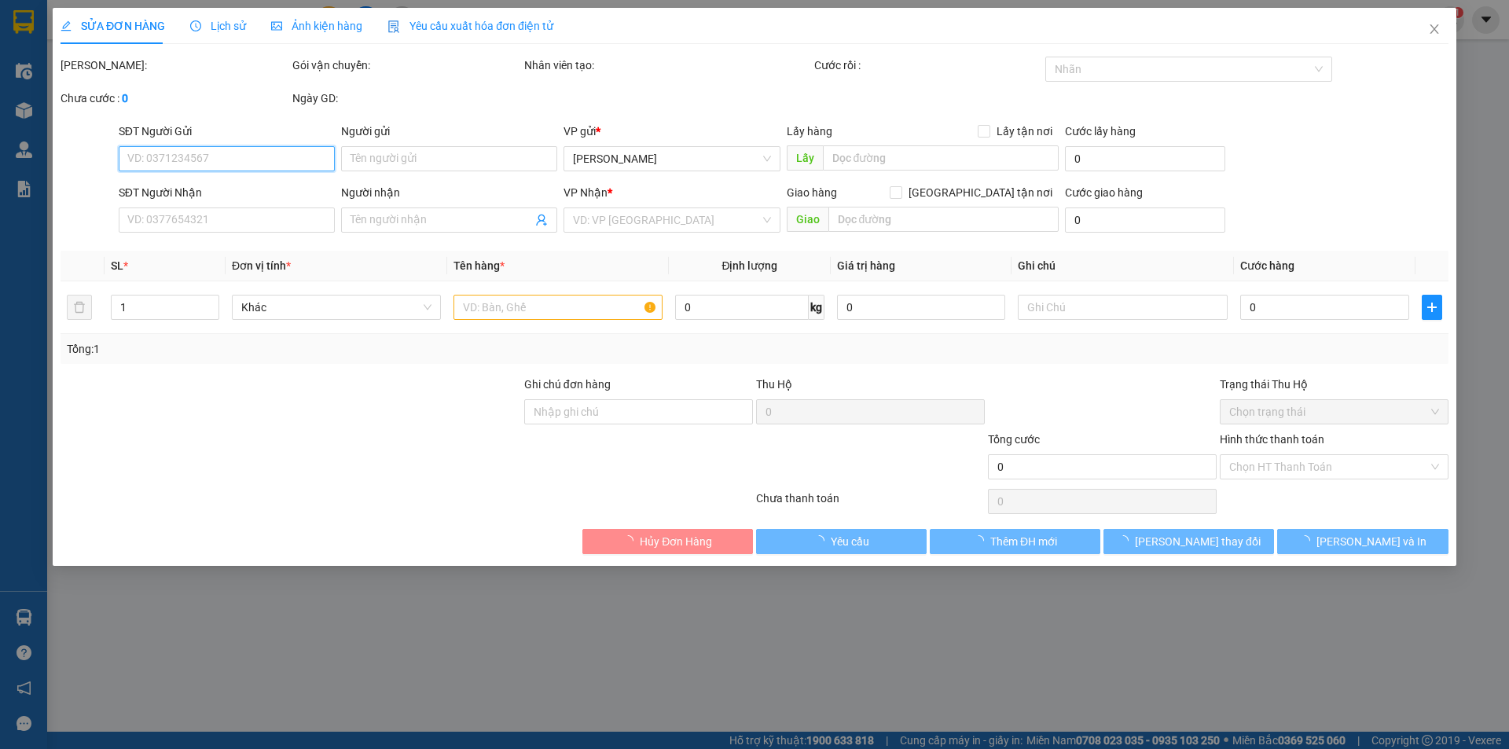
type input "0784609664"
type input "60.000"
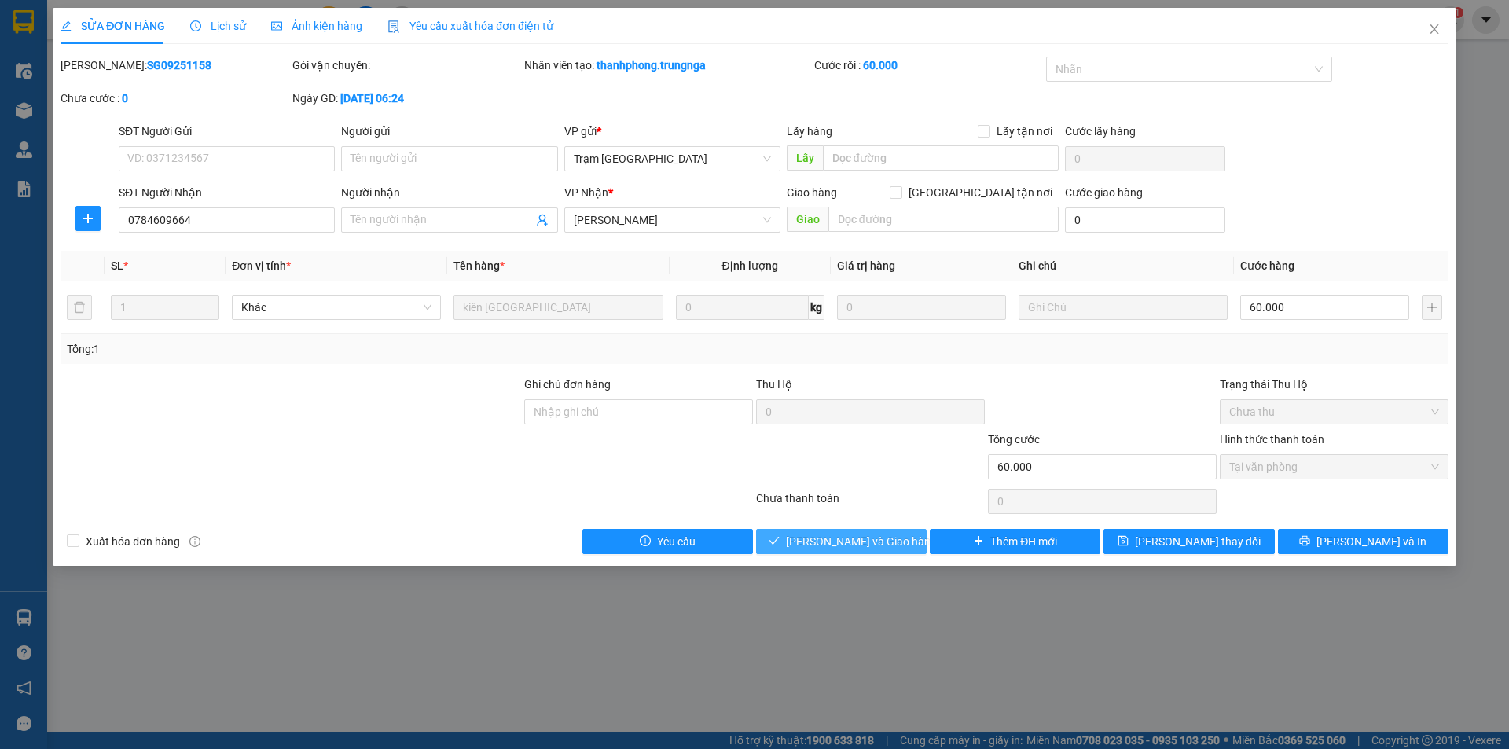
click at [896, 544] on button "[PERSON_NAME] và [PERSON_NAME] hàng" at bounding box center [841, 541] width 171 height 25
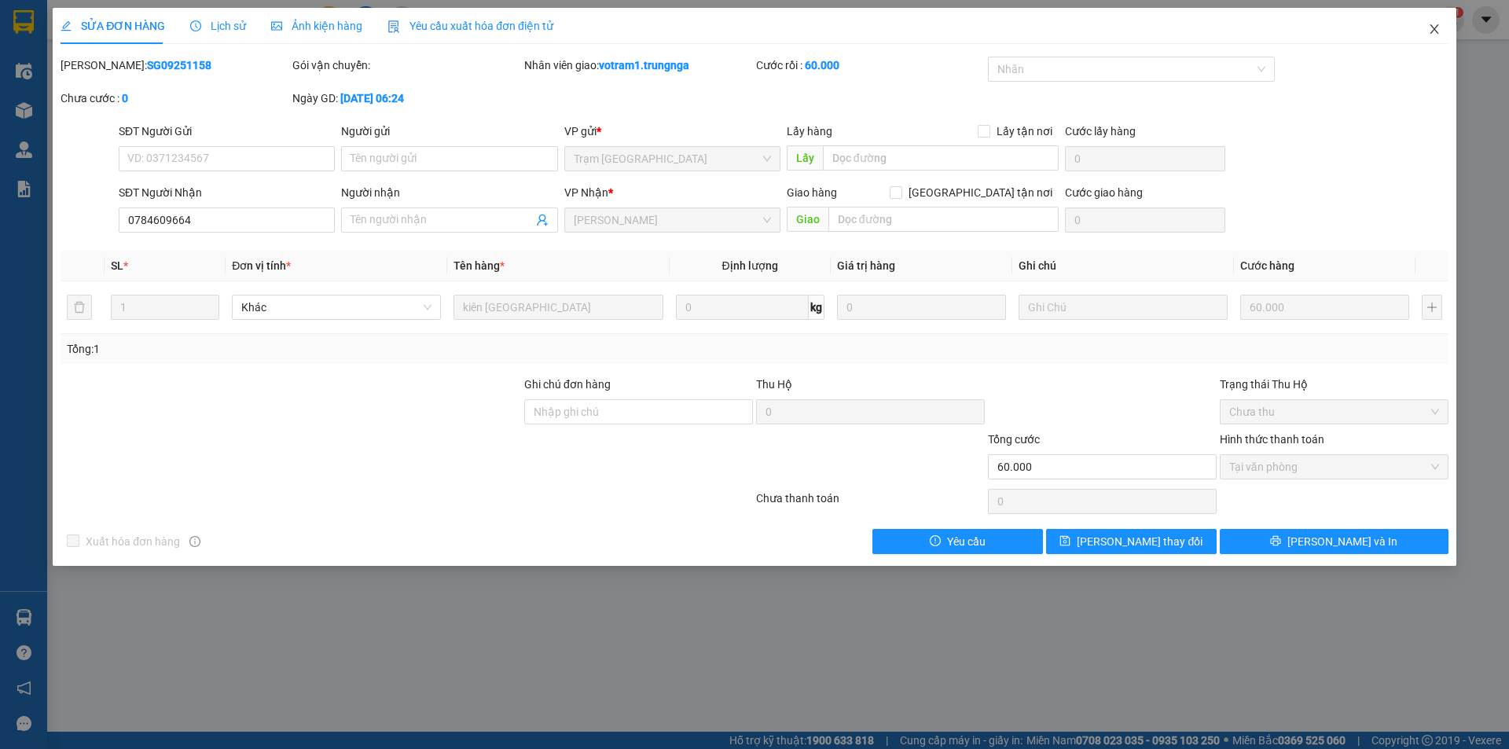
click at [1435, 27] on icon "close" at bounding box center [1434, 29] width 13 height 13
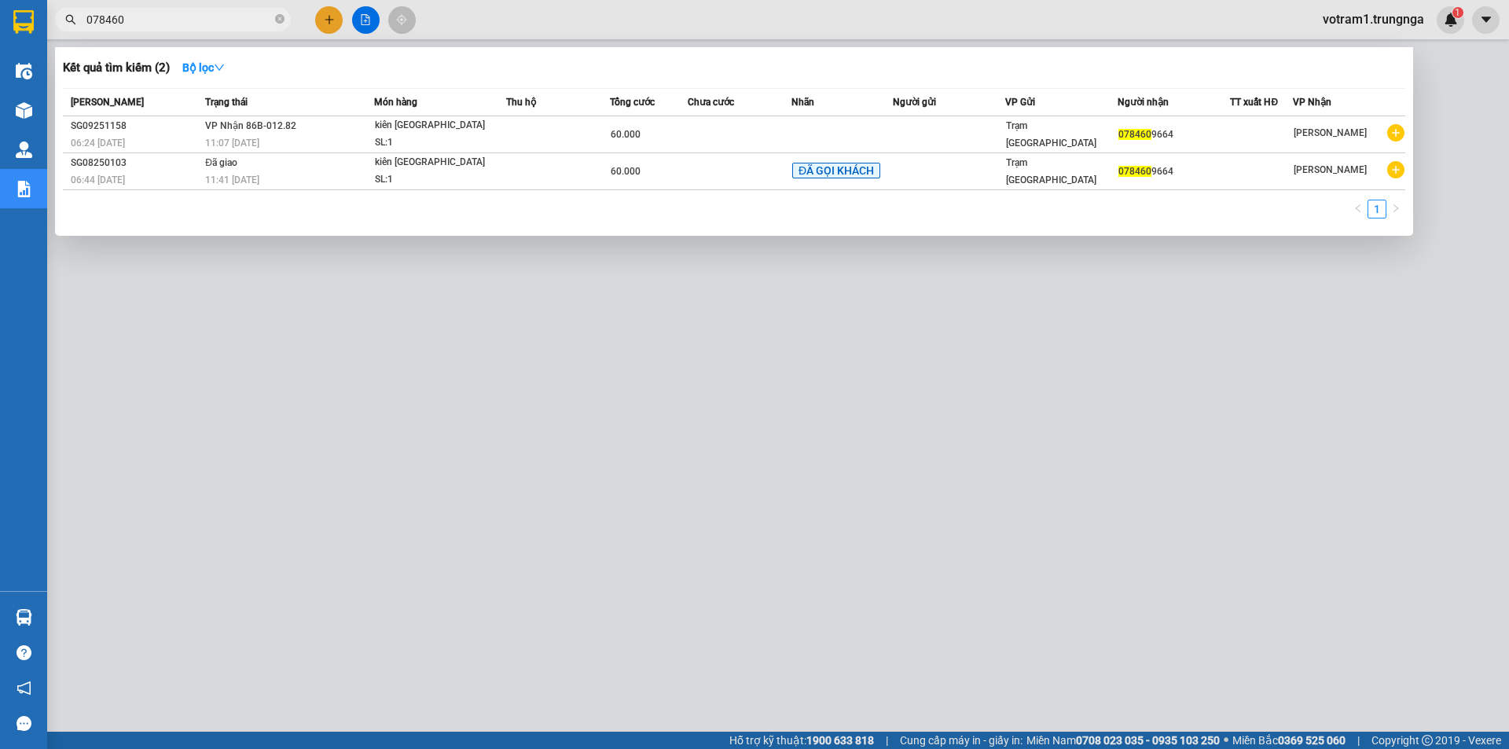
click at [228, 16] on input "078460" at bounding box center [178, 19] width 185 height 17
type input "0"
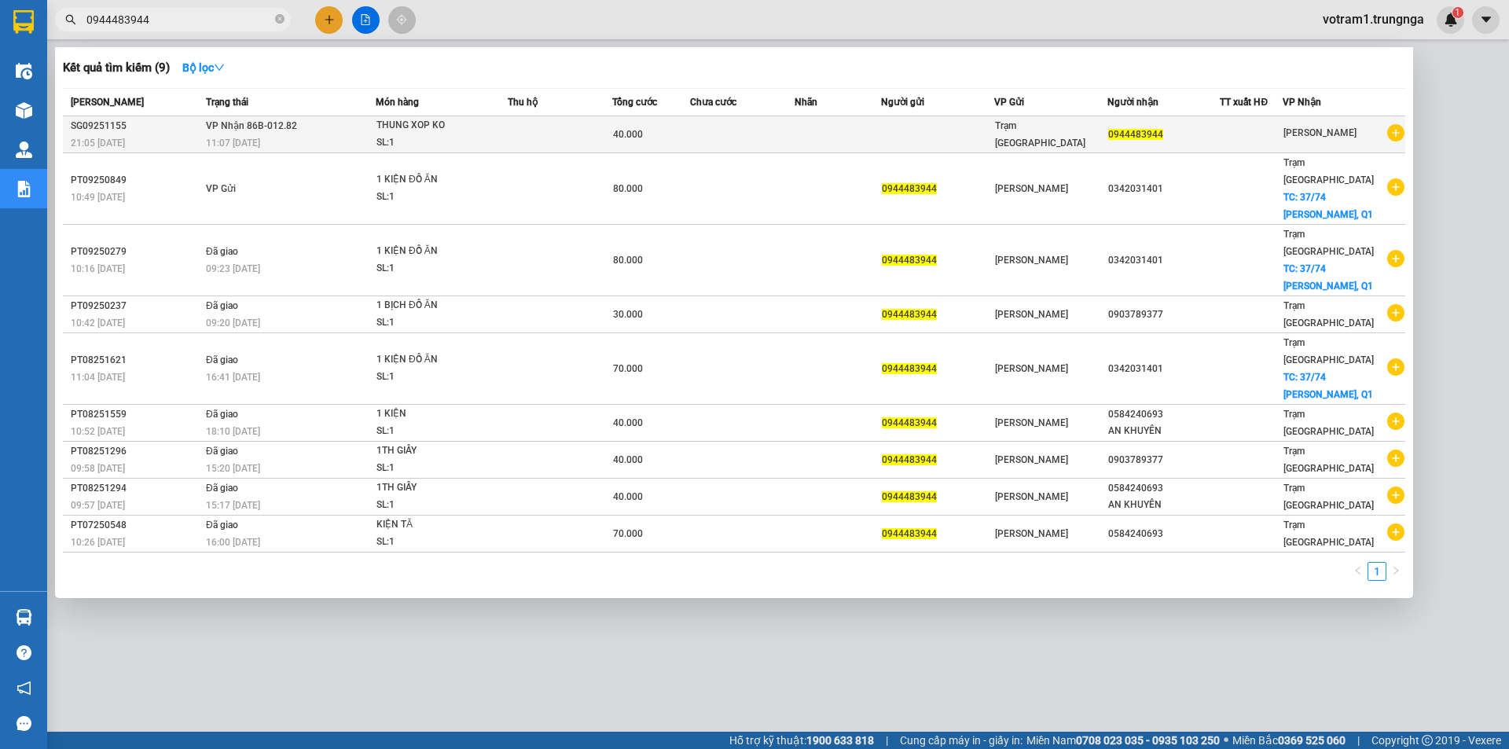
type input "0944483944"
click at [466, 145] on div "SL: 1" at bounding box center [435, 142] width 118 height 17
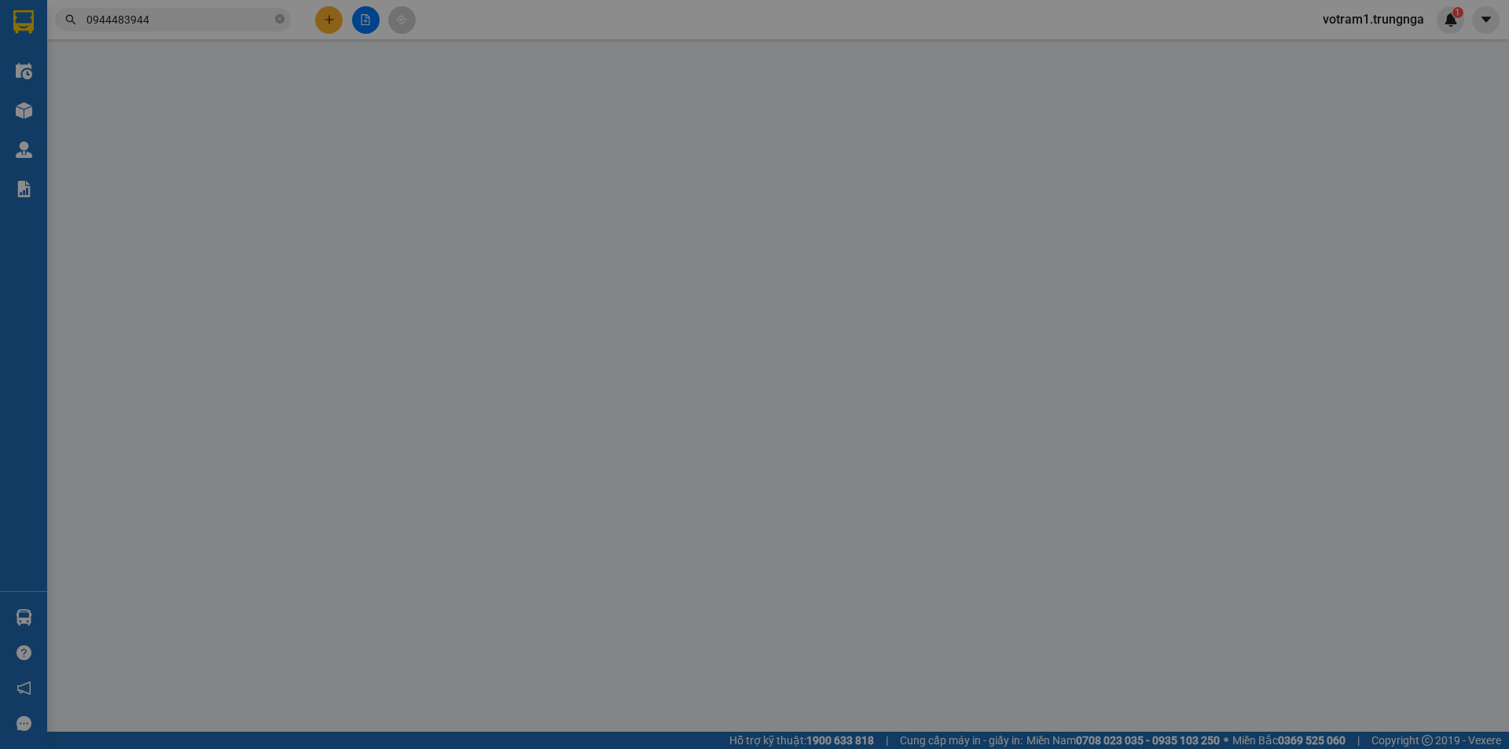
type input "0944483944"
type input "40.000"
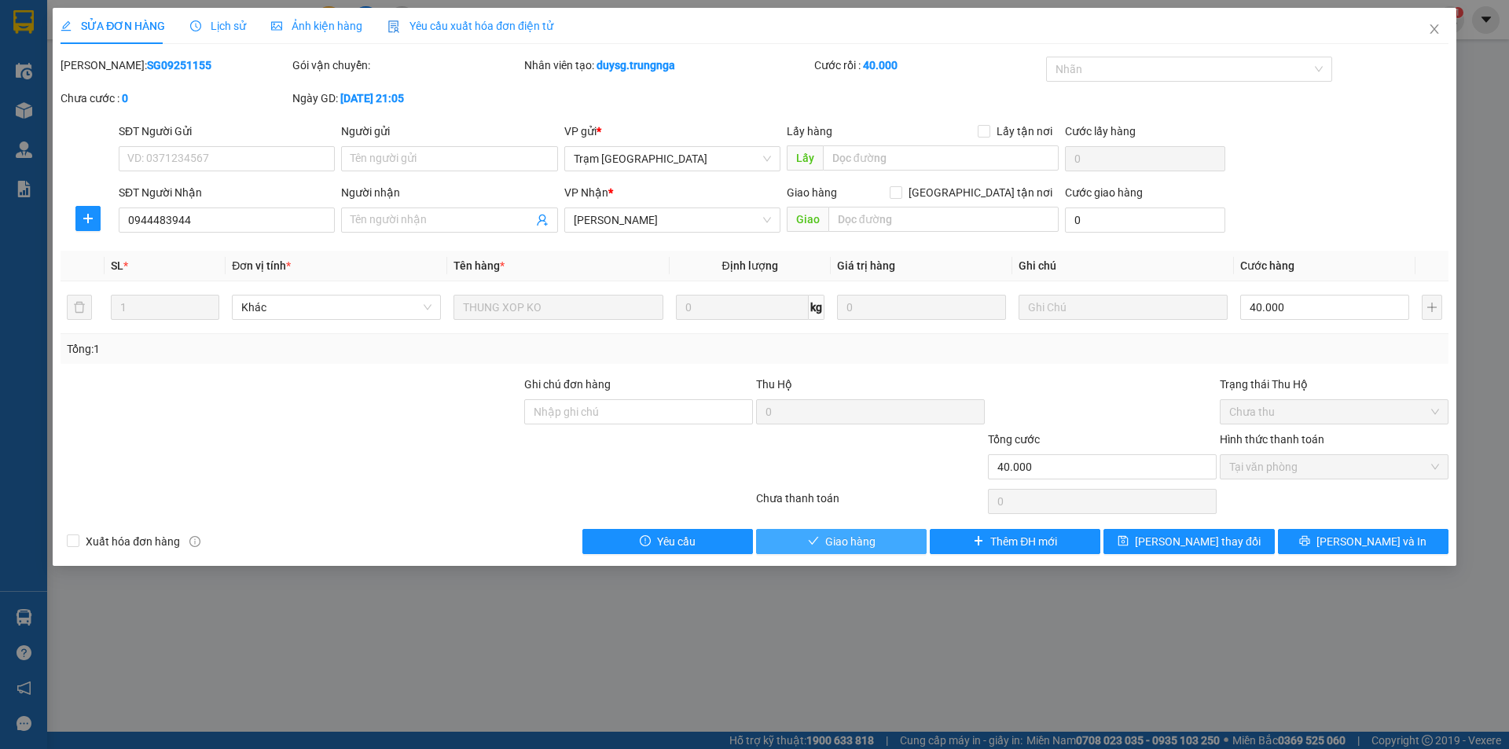
click at [829, 533] on span "Giao hàng" at bounding box center [850, 541] width 50 height 17
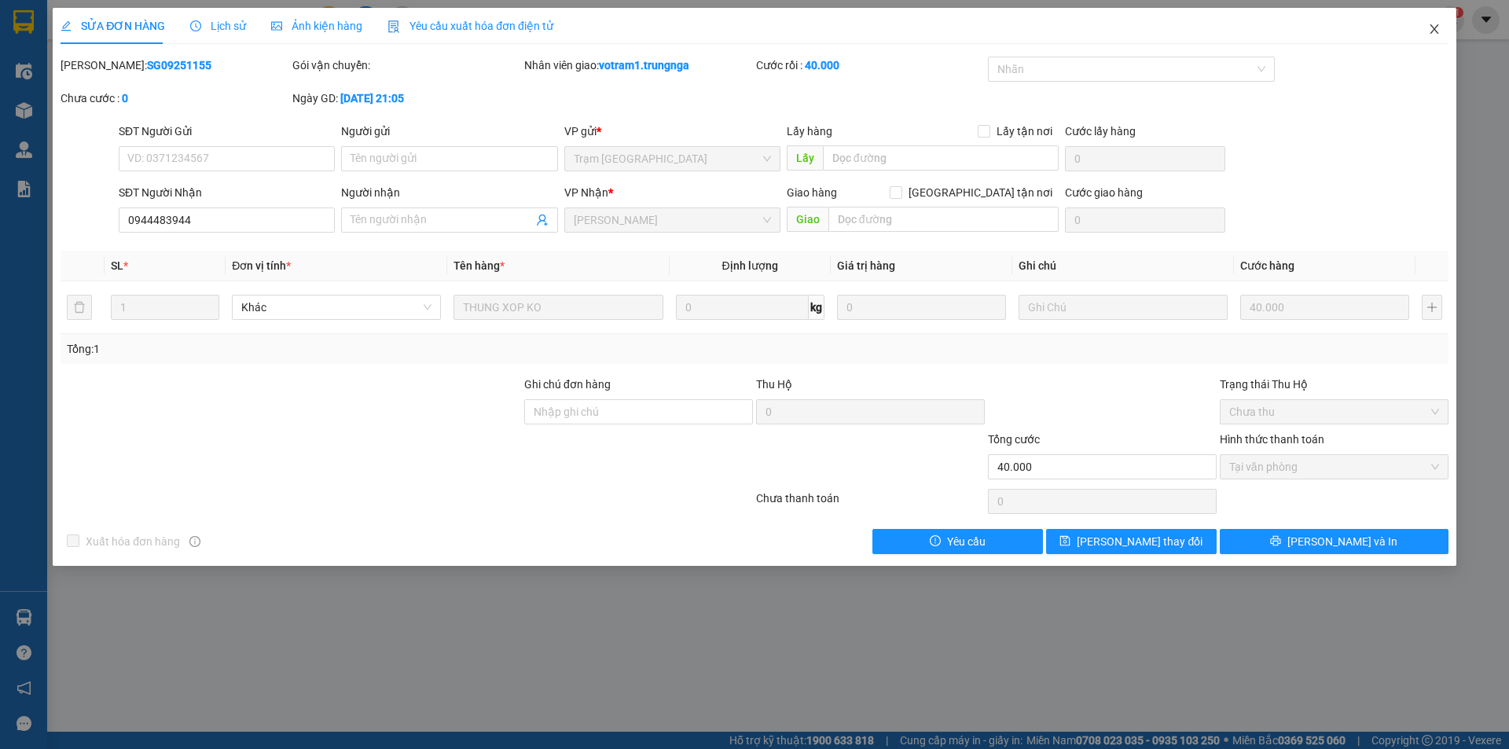
click at [1431, 30] on icon "close" at bounding box center [1434, 29] width 13 height 13
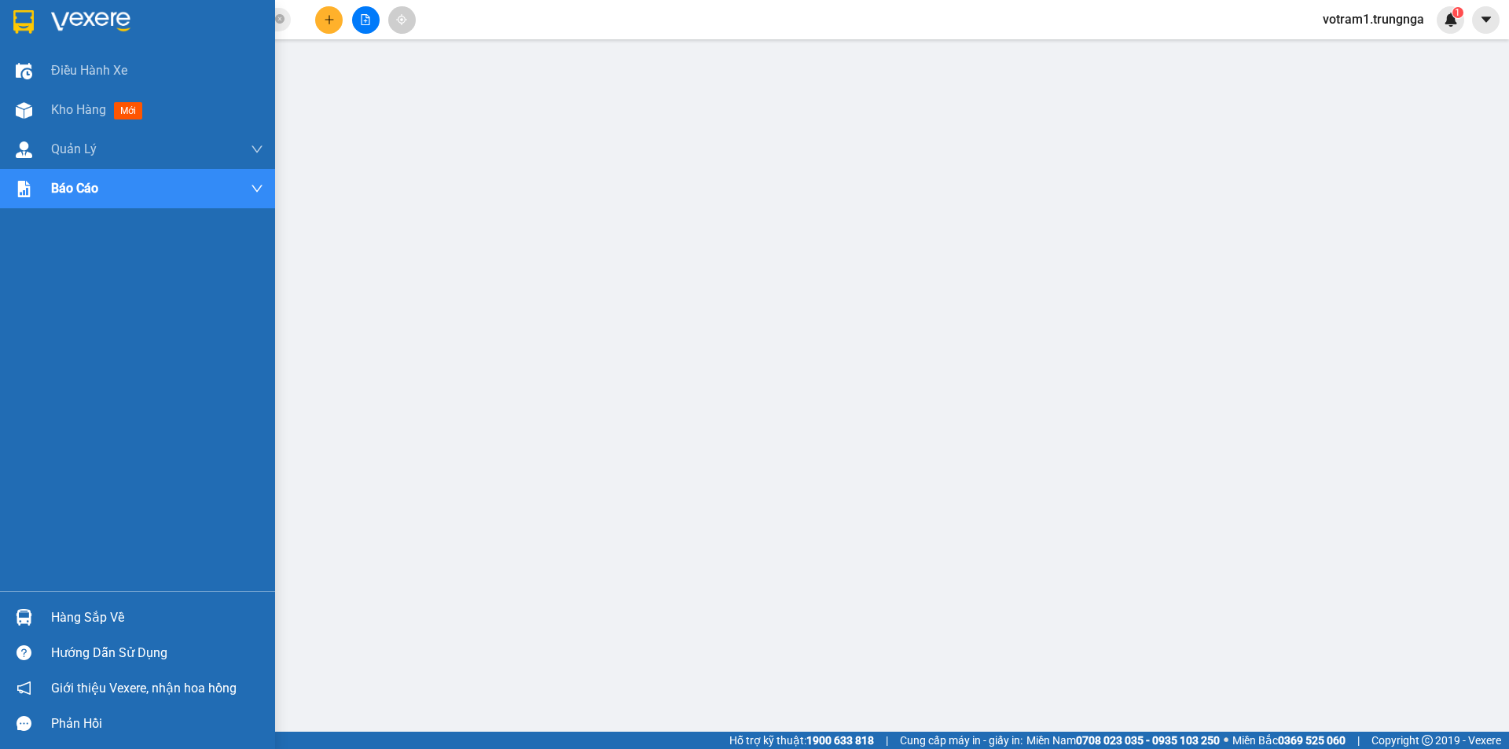
click at [57, 625] on div "Hàng sắp về" at bounding box center [157, 618] width 212 height 24
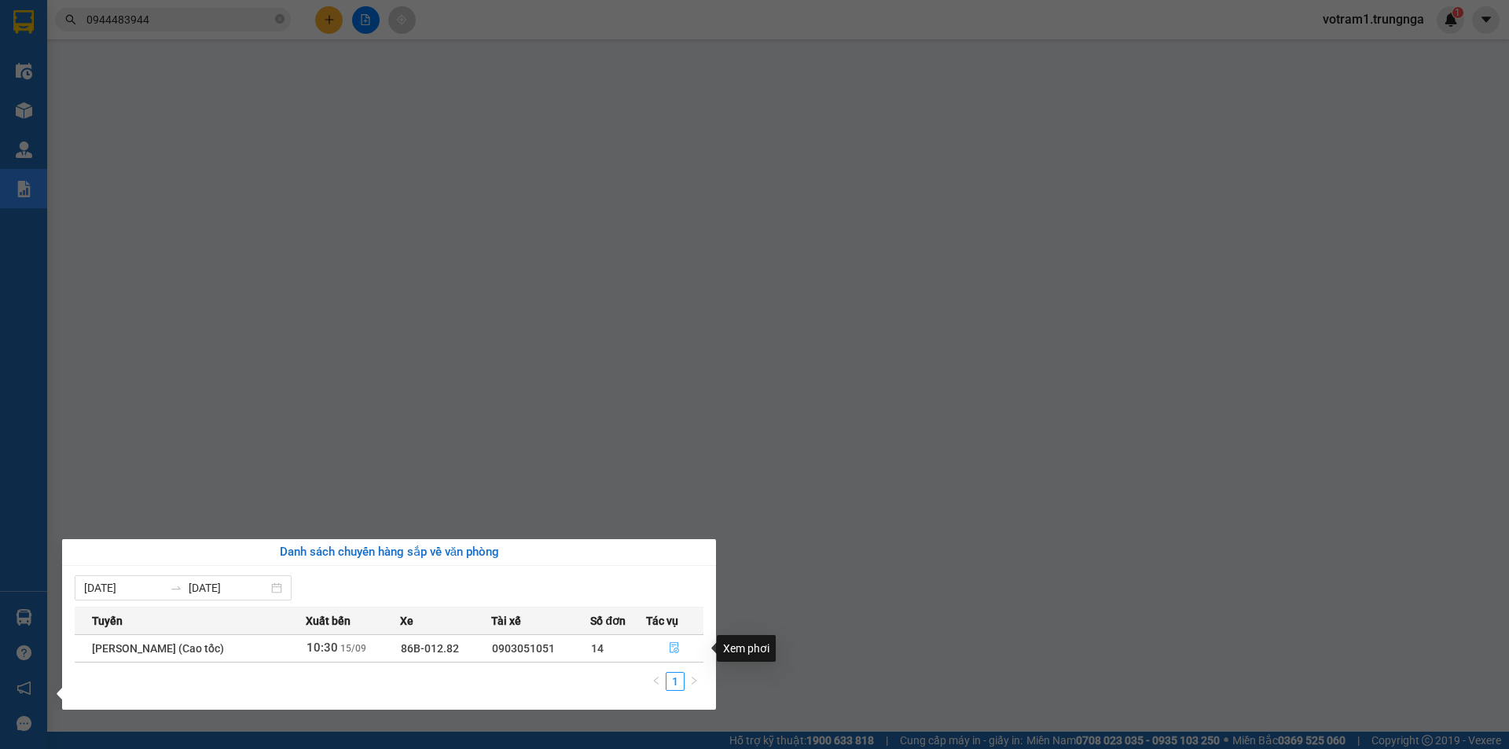
click at [676, 652] on icon "file-done" at bounding box center [674, 647] width 11 height 11
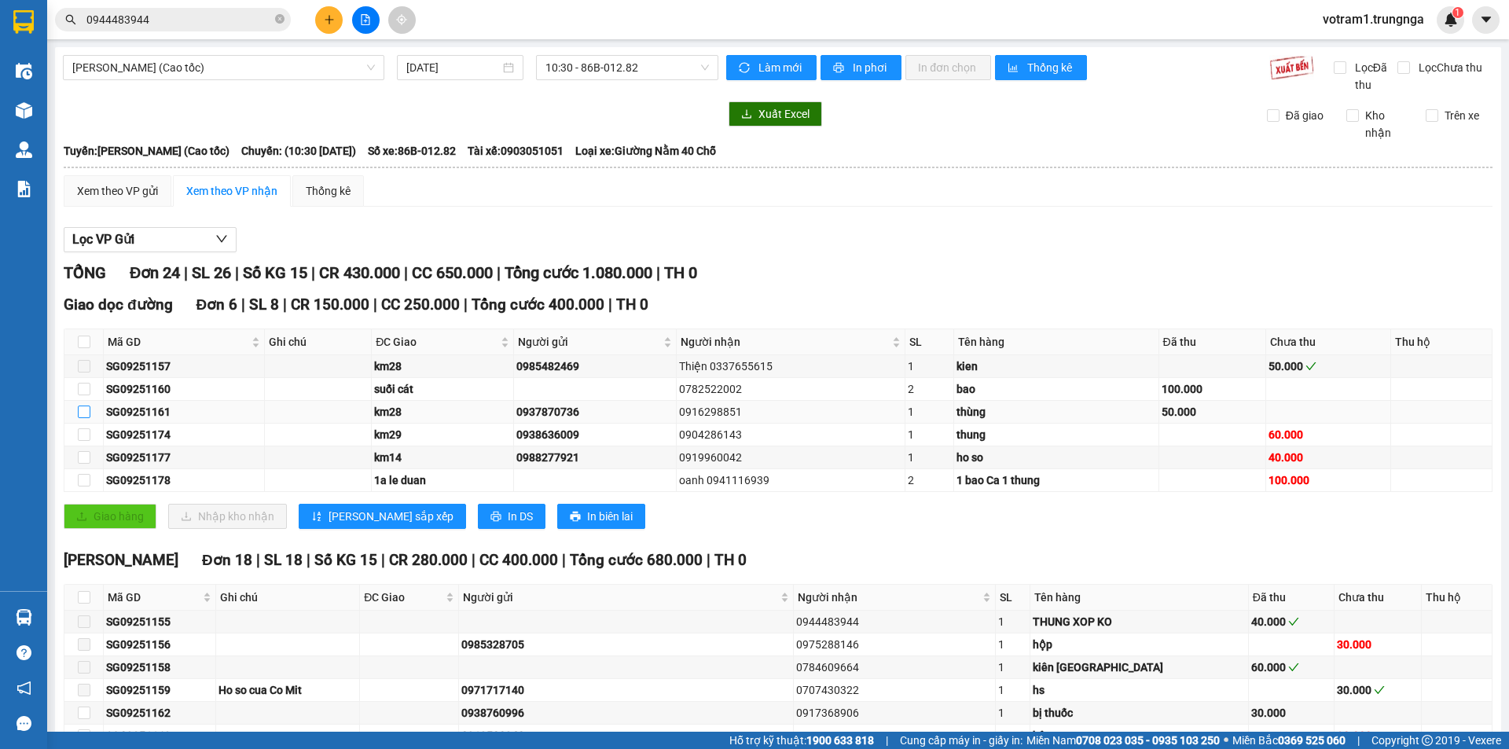
click at [86, 411] on input "checkbox" at bounding box center [84, 412] width 13 height 13
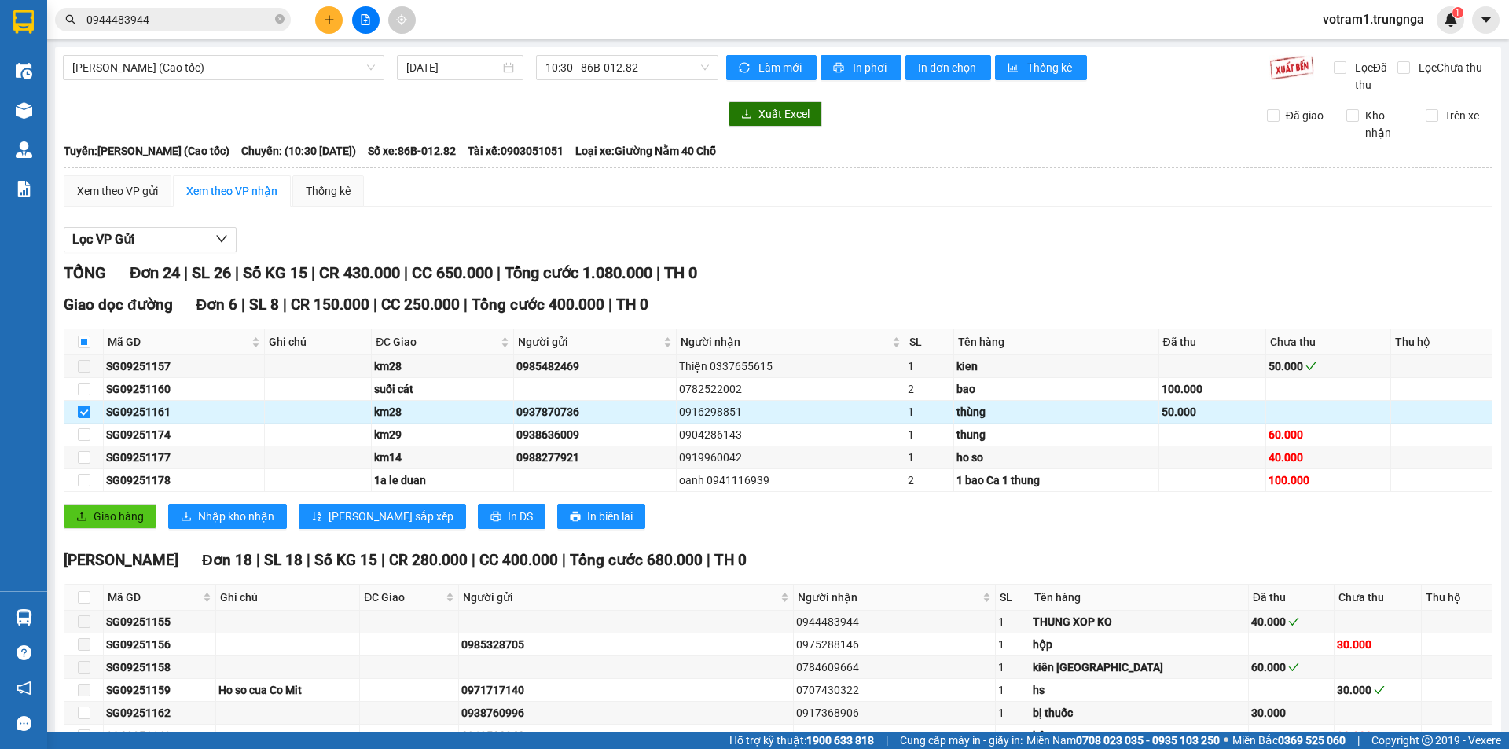
click at [86, 411] on input "checkbox" at bounding box center [84, 412] width 13 height 13
checkbox input "false"
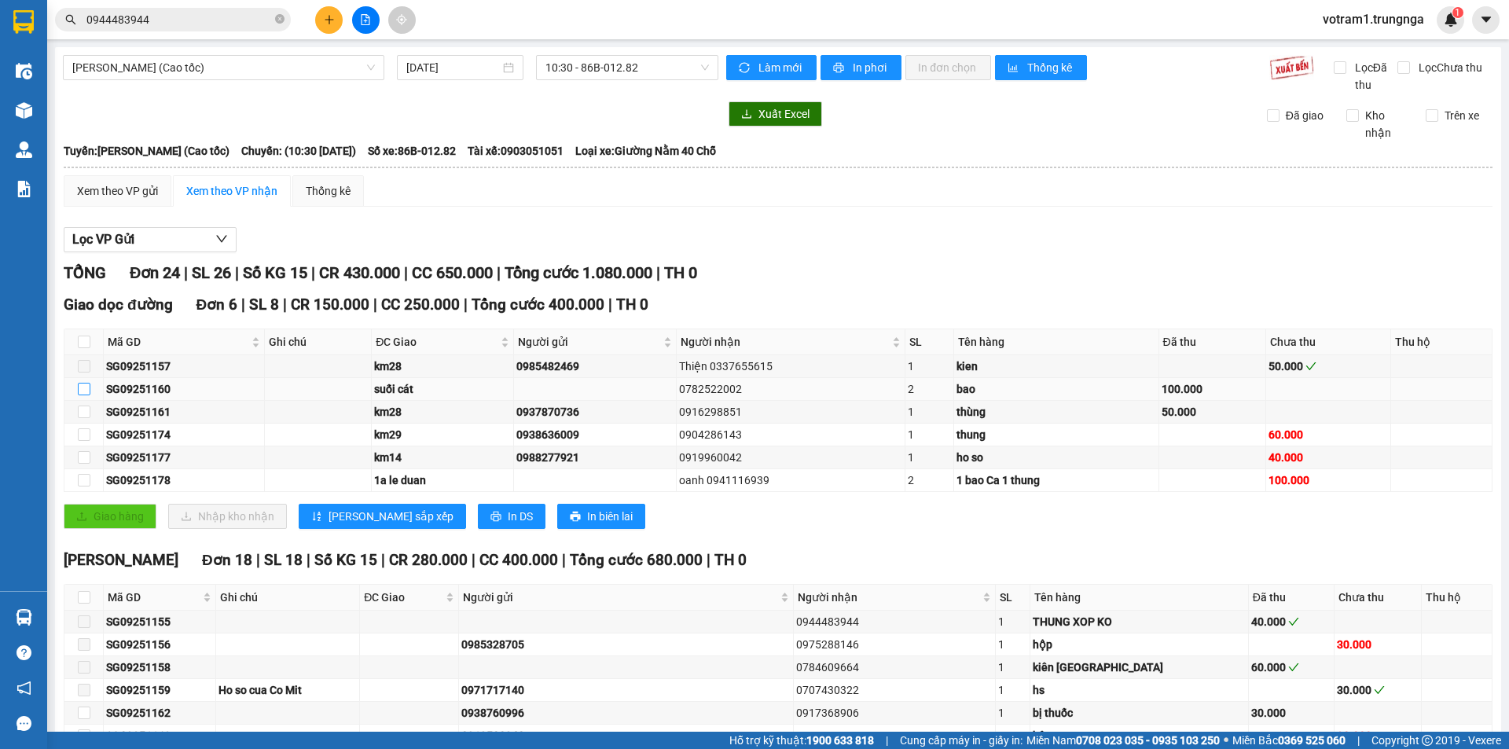
click at [86, 391] on input "checkbox" at bounding box center [84, 389] width 13 height 13
checkbox input "true"
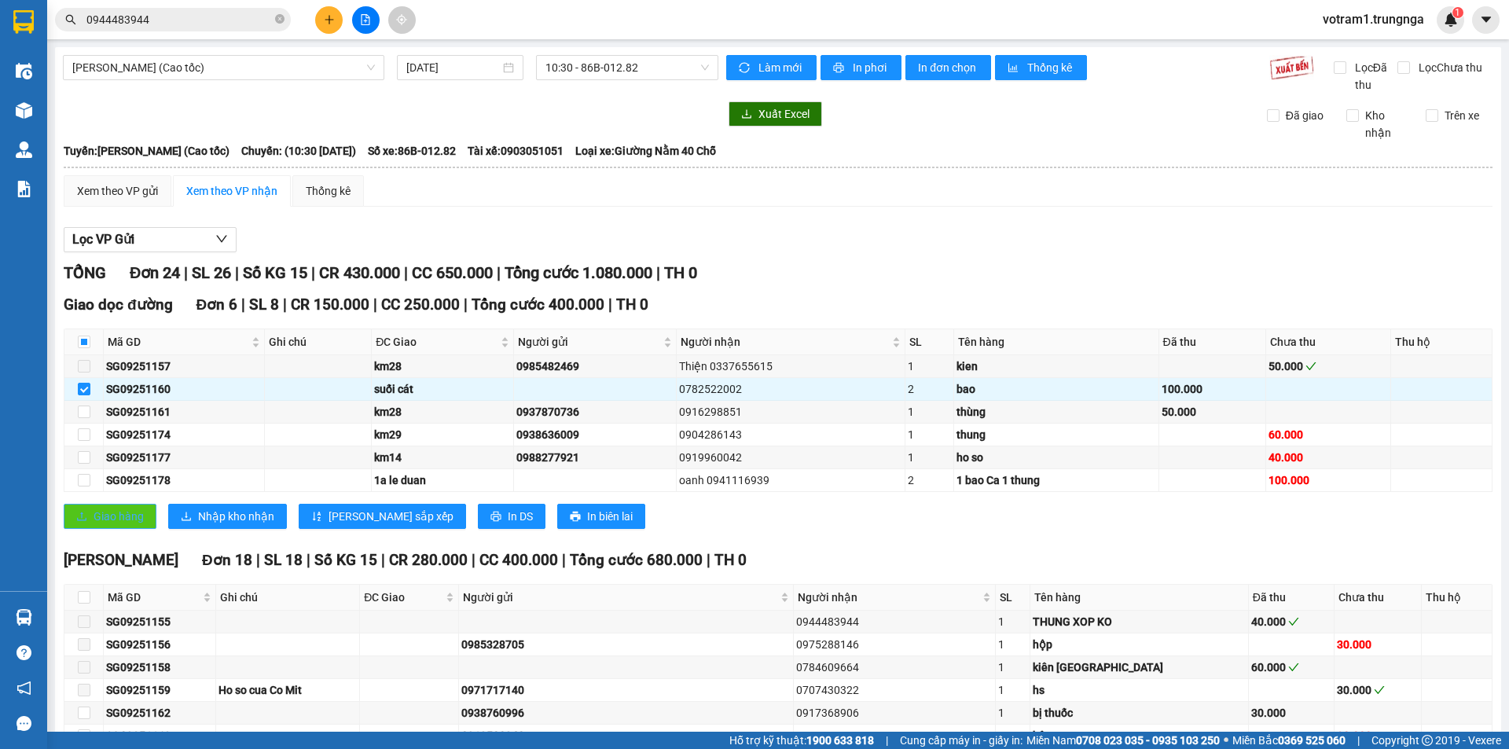
click at [119, 516] on span "Giao hàng" at bounding box center [119, 516] width 50 height 17
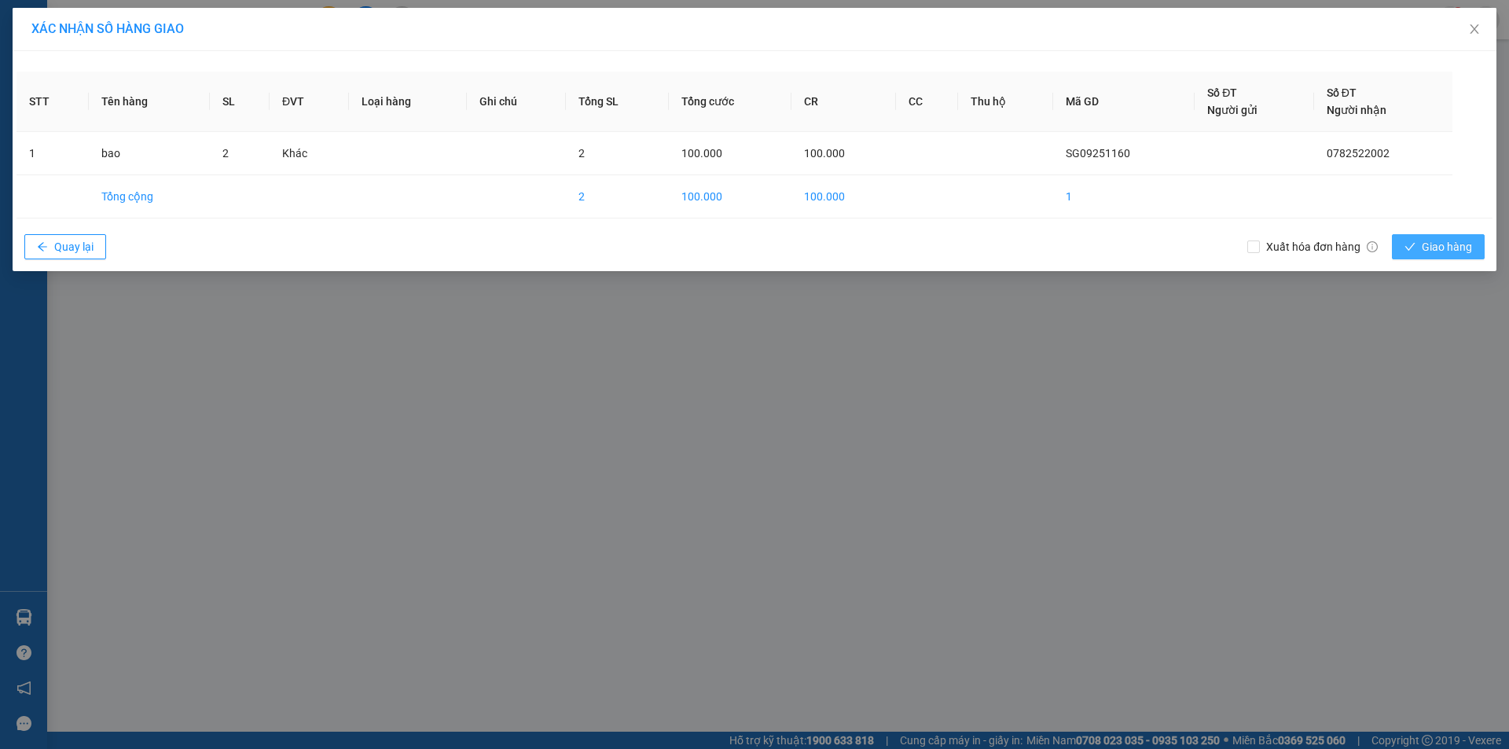
click at [1431, 242] on span "Giao hàng" at bounding box center [1447, 246] width 50 height 17
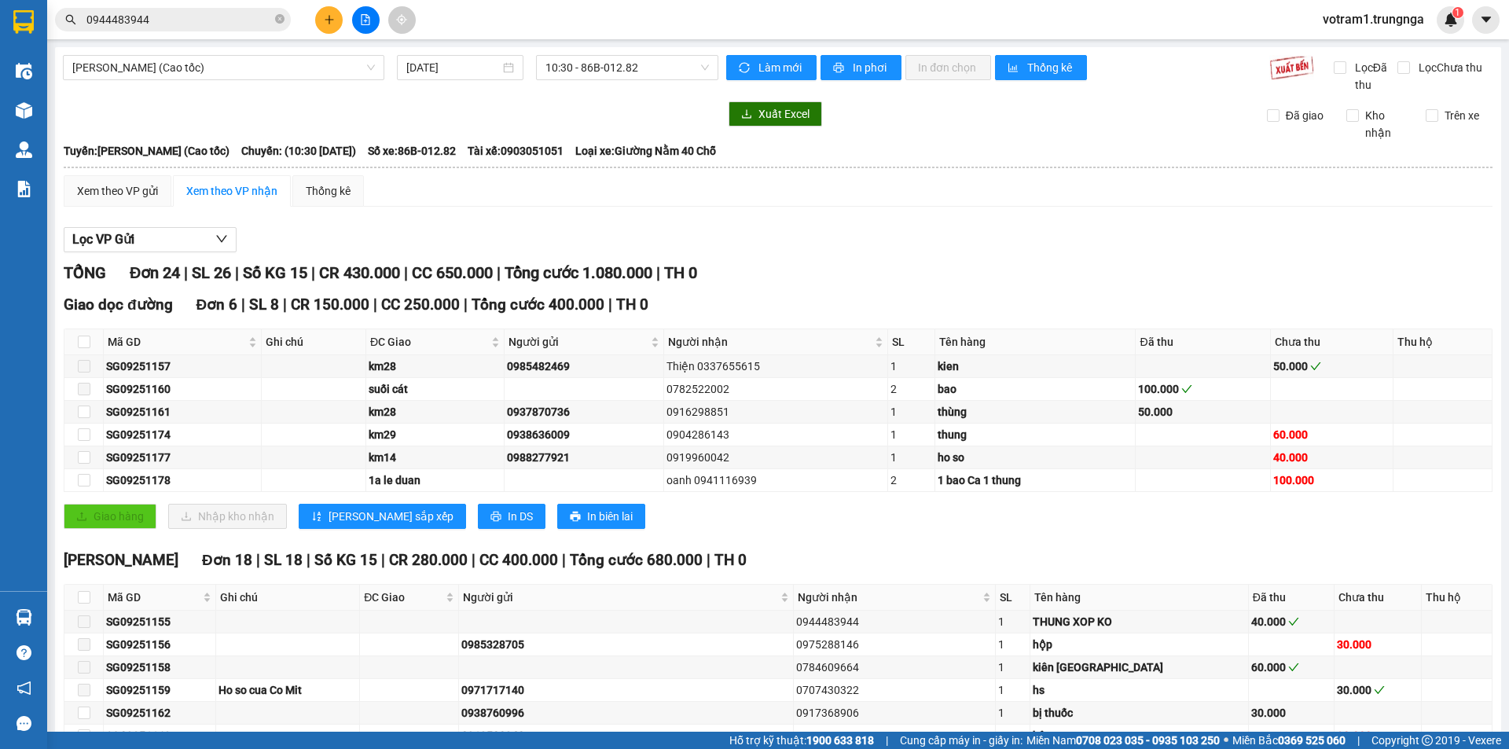
click at [968, 221] on div "Lọc VP Gửi TỔNG Đơn 24 | SL 26 | Số KG 15 | CR 430.000 | CC 650.000 | Tổng cướ…" at bounding box center [778, 648] width 1429 height 858
drag, startPoint x: 804, startPoint y: 242, endPoint x: 784, endPoint y: 237, distance: 21.2
click at [804, 241] on div "Lọc VP Gửi" at bounding box center [778, 240] width 1429 height 26
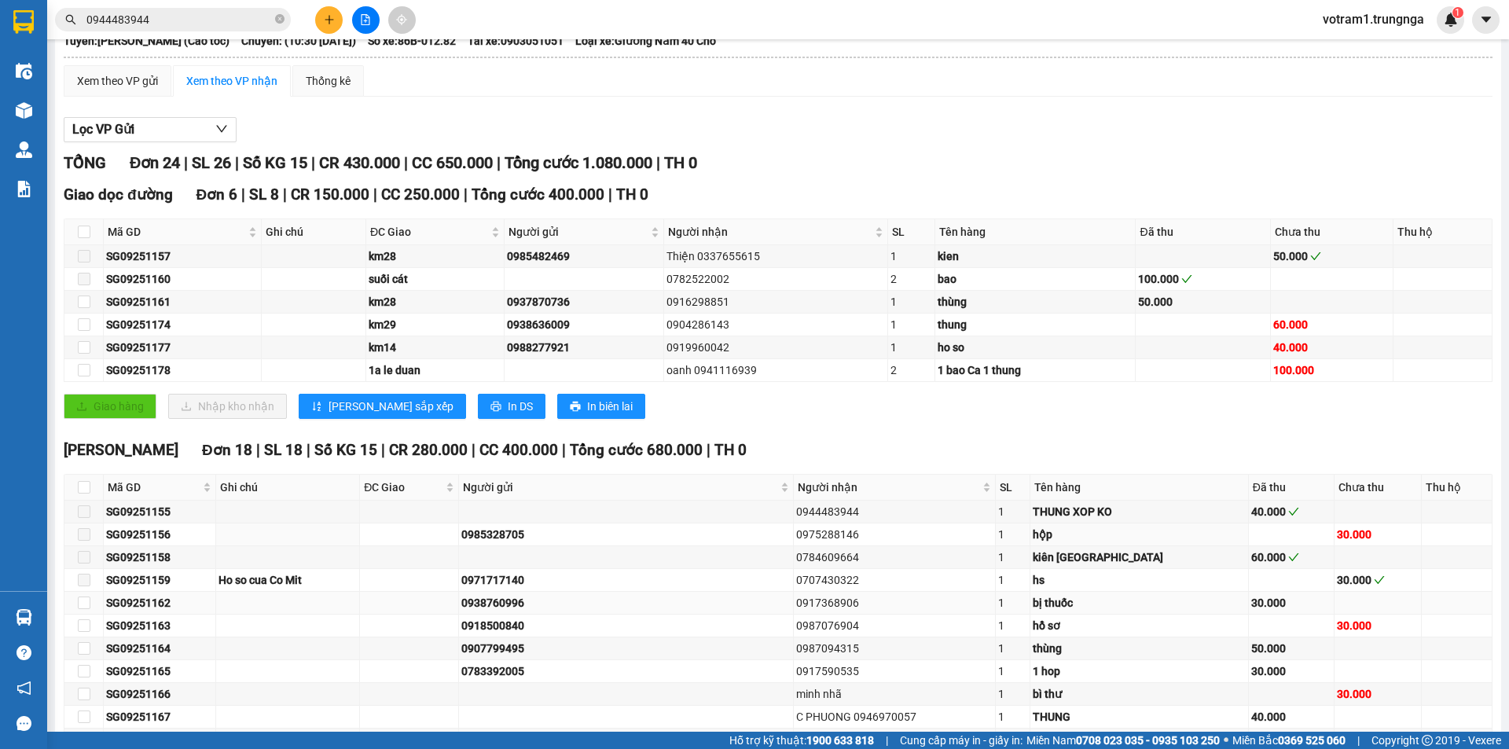
scroll to position [157, 0]
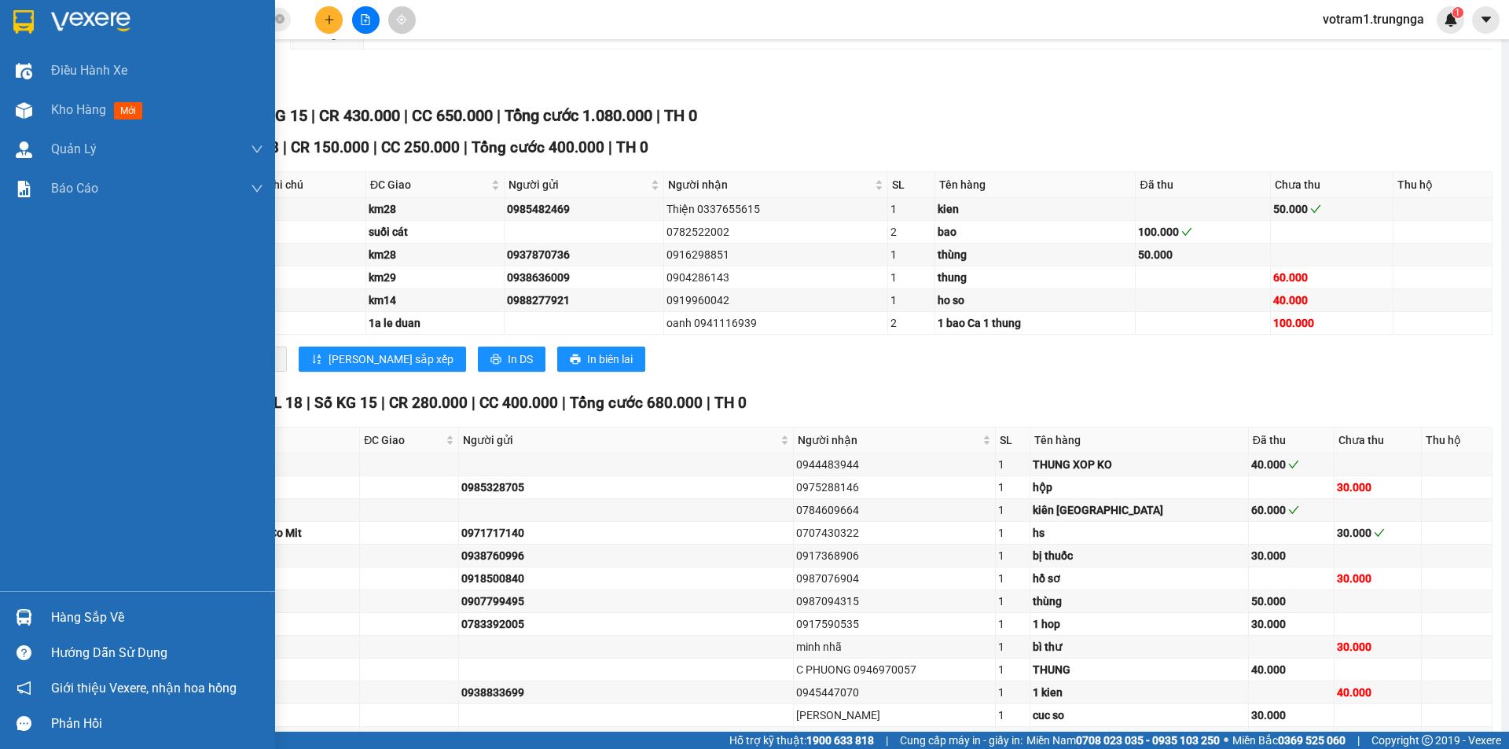
click at [35, 612] on div at bounding box center [24, 618] width 28 height 28
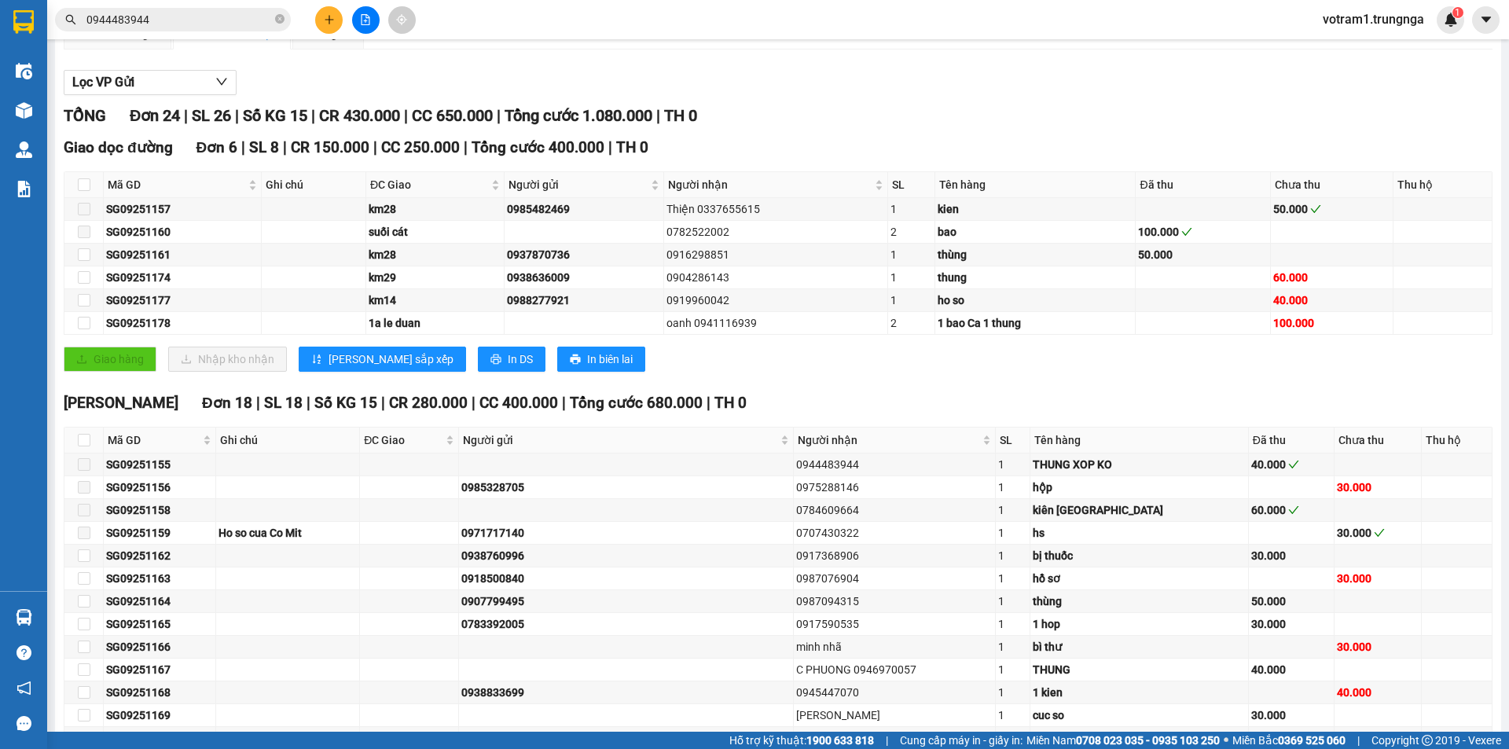
click at [807, 373] on section "Kết quả tìm kiếm ( 9 ) Bộ lọc Mã ĐH Trạng thái Món hàng Thu hộ Tổng cước Chưa c…" at bounding box center [754, 374] width 1509 height 749
click at [336, 17] on button at bounding box center [329, 20] width 28 height 28
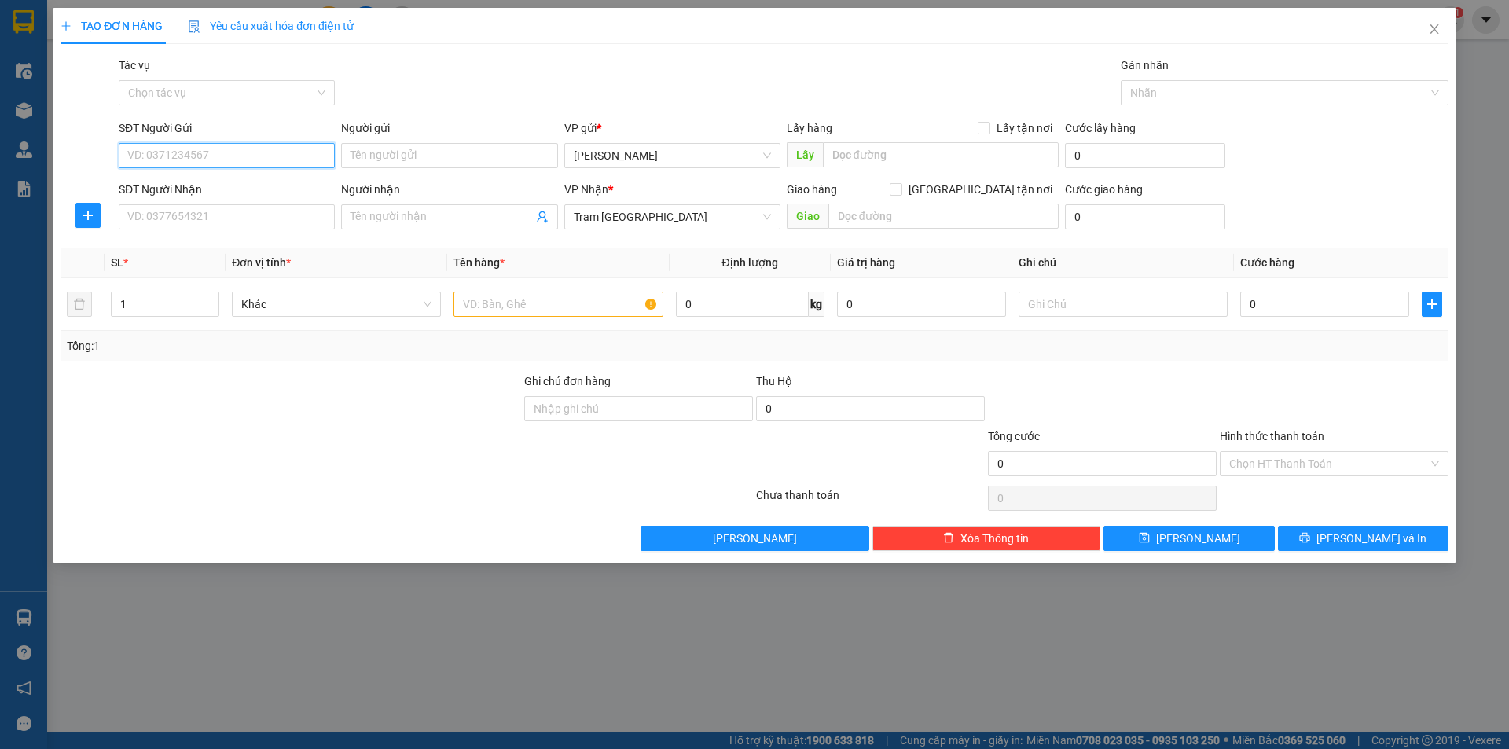
click at [274, 152] on input "SĐT Người Gửi" at bounding box center [227, 155] width 216 height 25
type input "0933673393"
click at [262, 216] on input "SĐT Người Nhận" at bounding box center [227, 216] width 216 height 25
type input "0908327250"
click at [927, 217] on input "text" at bounding box center [943, 216] width 230 height 25
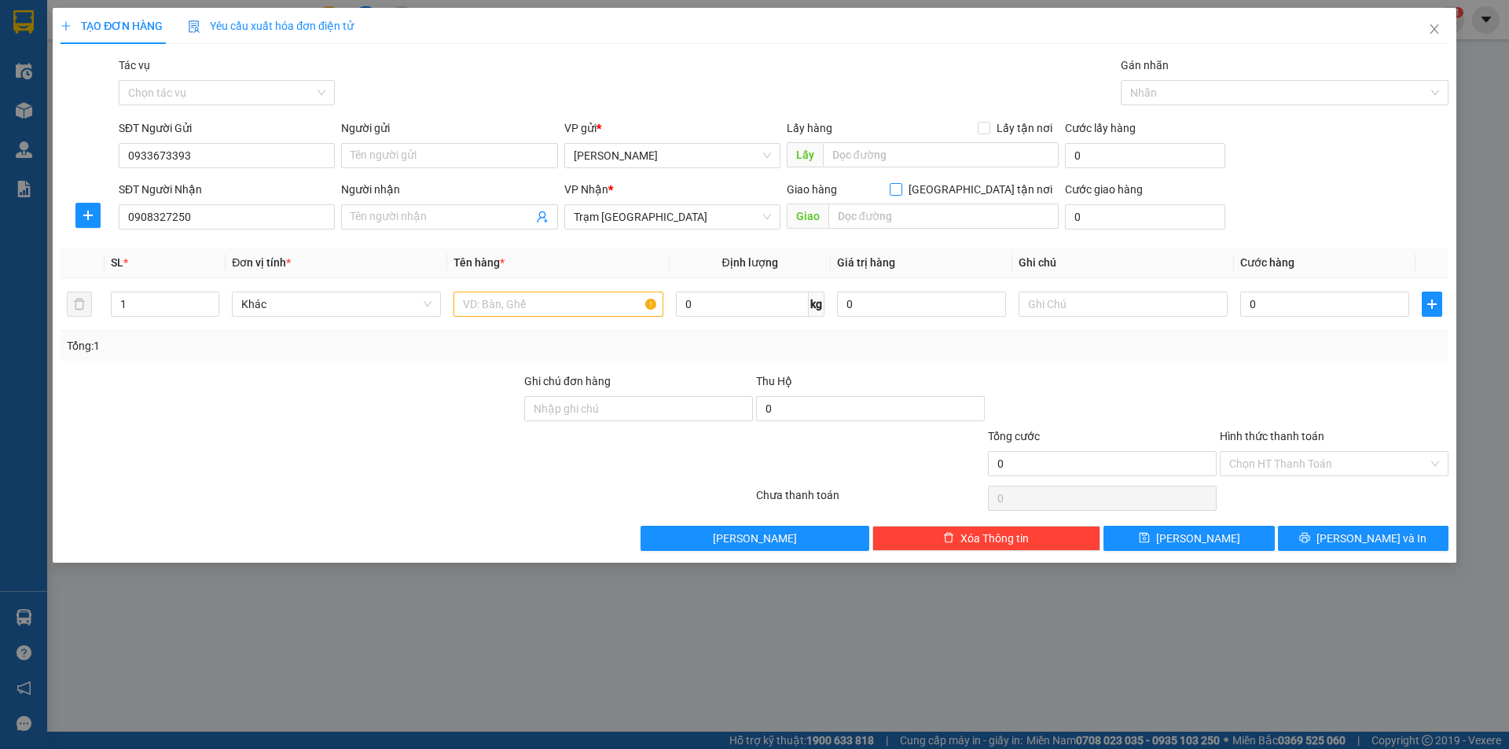
click at [901, 191] on input "Giao tận nơi" at bounding box center [895, 188] width 11 height 11
checkbox input "true"
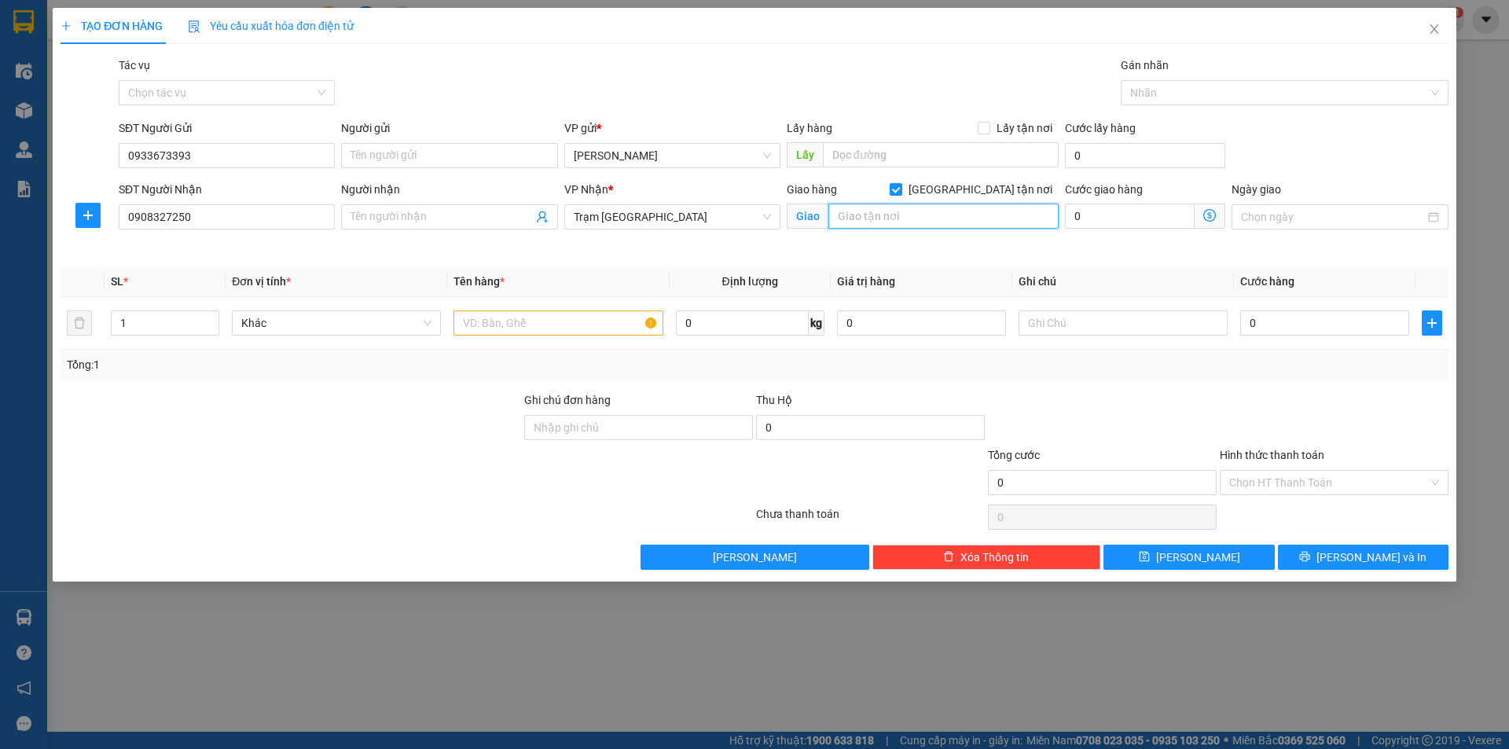
click at [946, 225] on input "text" at bounding box center [943, 216] width 230 height 25
click at [1290, 322] on input "0" at bounding box center [1324, 322] width 169 height 25
type input "5"
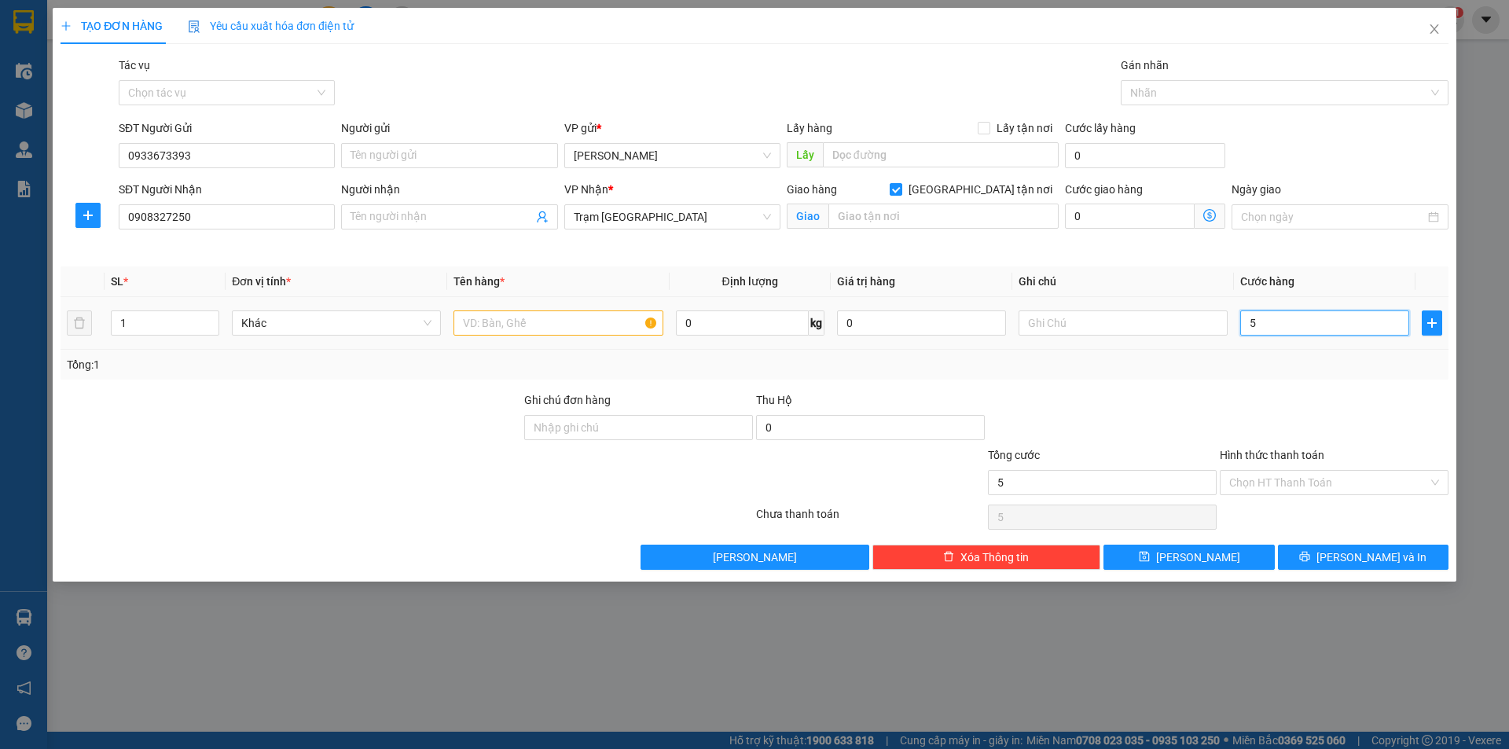
type input "50"
type input "50.000"
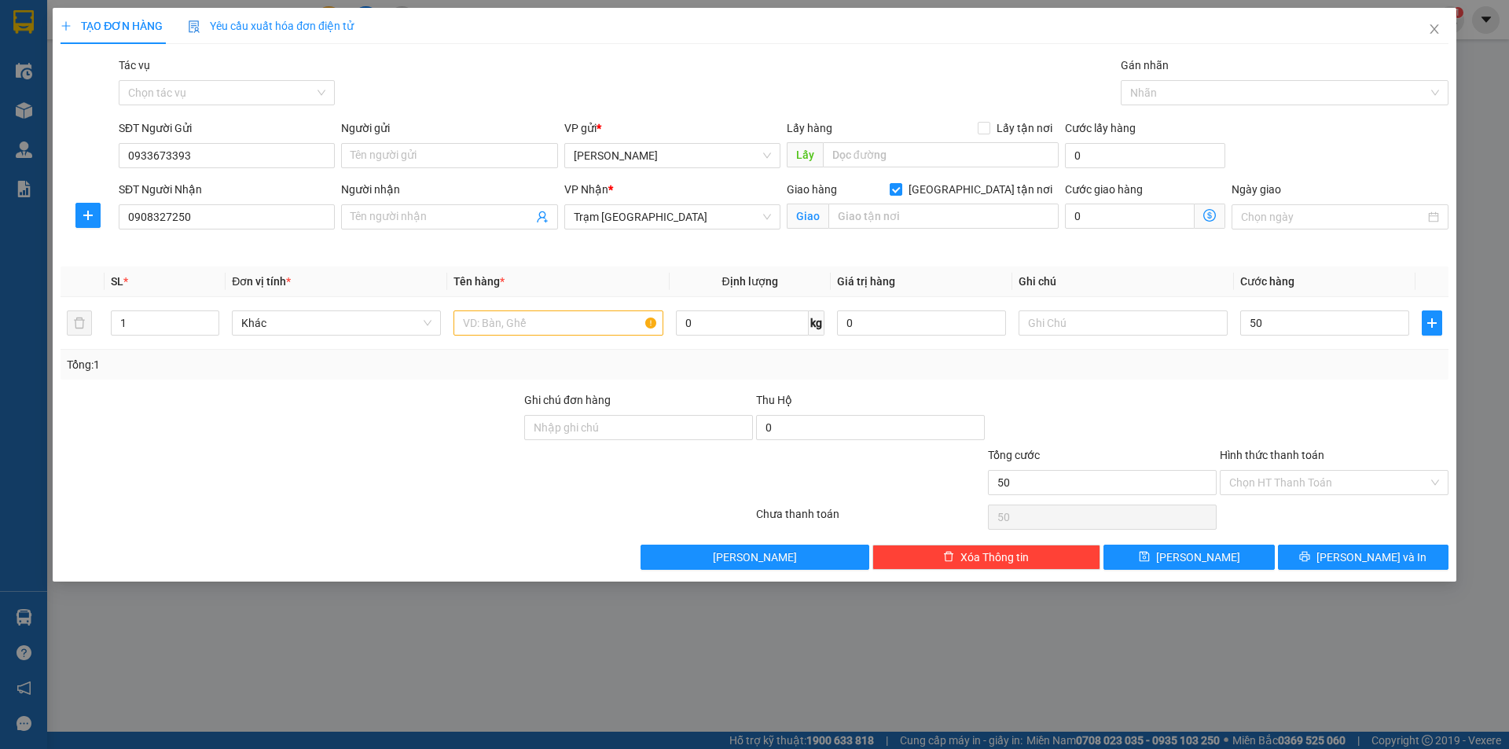
type input "50.000"
click at [1199, 381] on div "Transit Pickup Surcharge Ids Transit Deliver Surcharge Ids Transit Deliver Surc…" at bounding box center [755, 313] width 1388 height 513
click at [854, 211] on input "text" at bounding box center [943, 216] width 230 height 25
type input "NHÃ BÈ"
click at [1099, 215] on input "0" at bounding box center [1130, 216] width 130 height 25
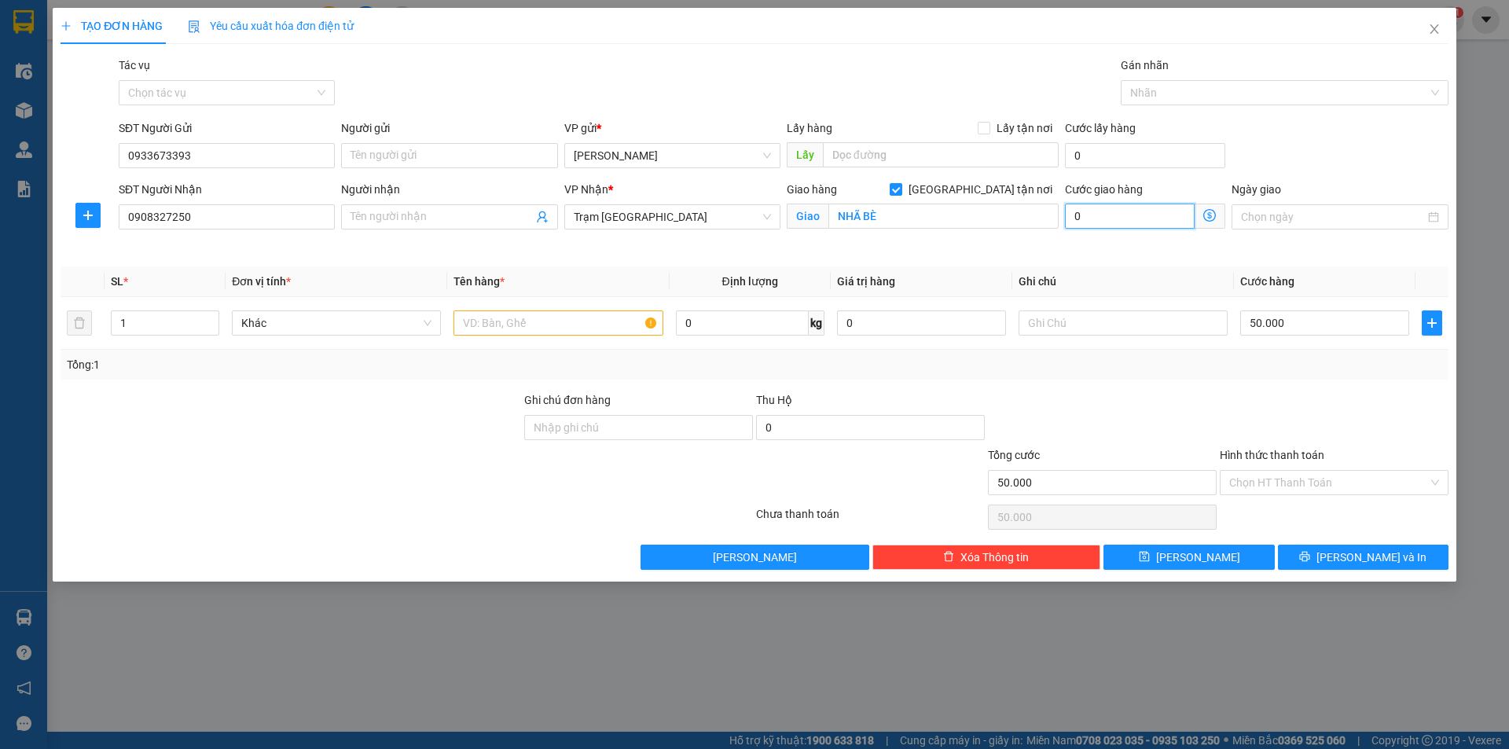
type input "50.001"
type input "15"
type input "50.015"
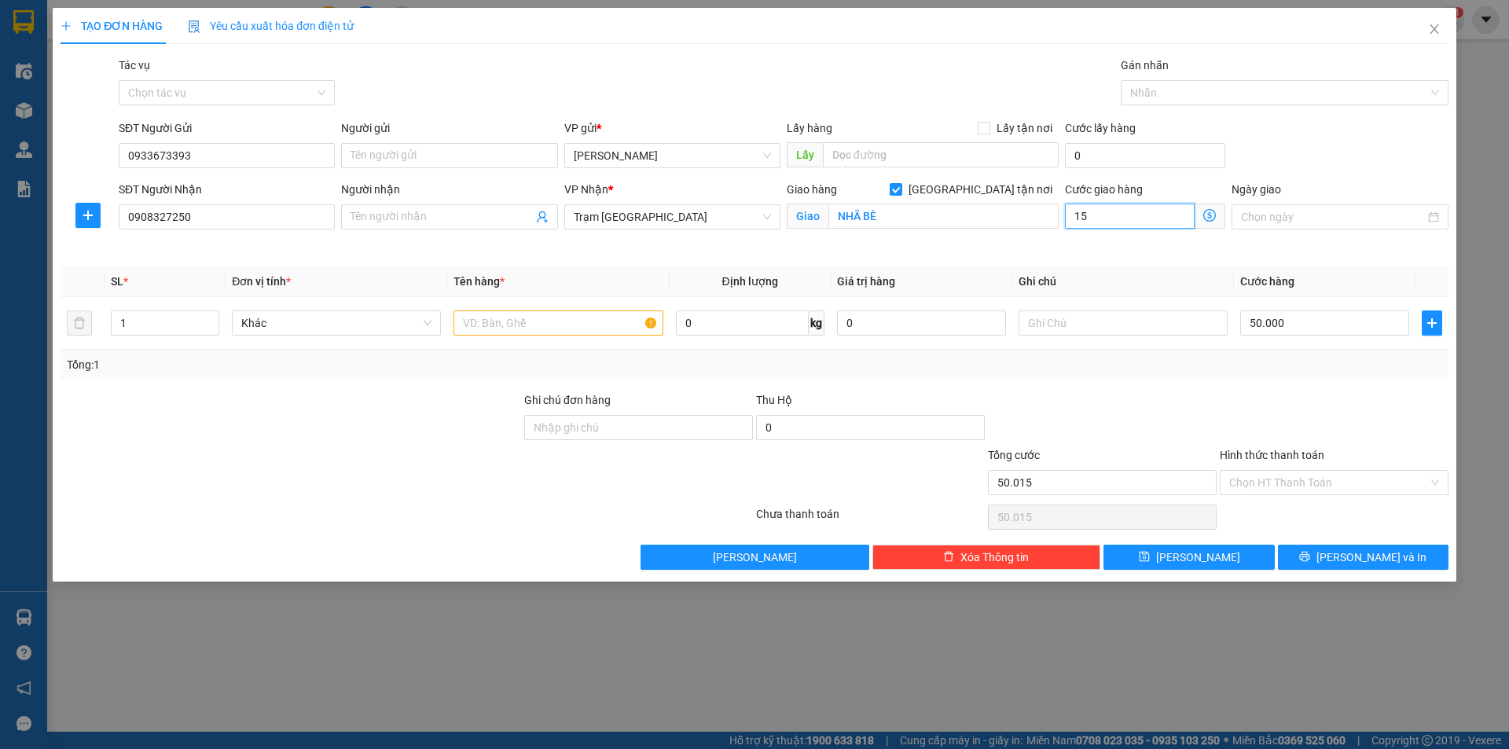
type input "50.150"
type input "150"
type input "200.000"
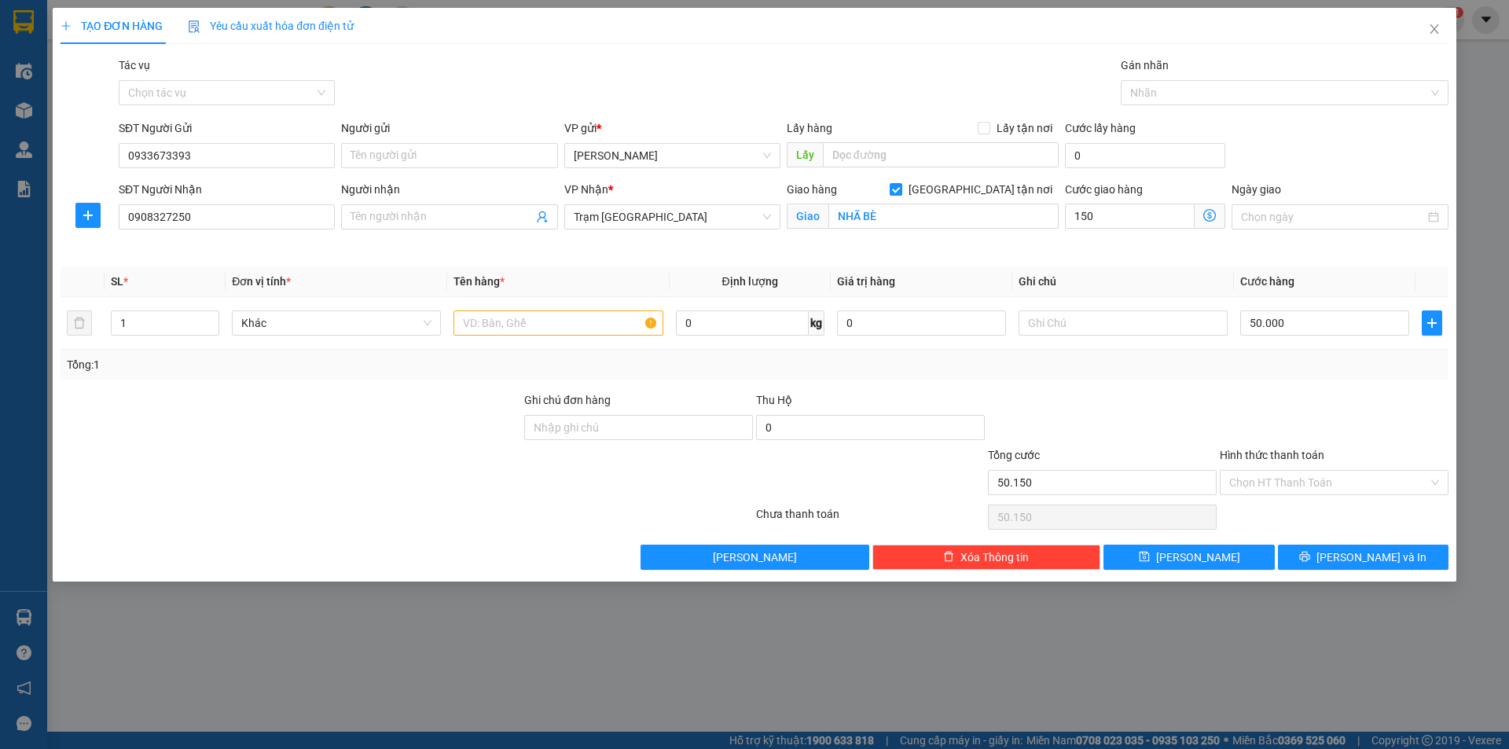
type input "150.000"
drag, startPoint x: 1012, startPoint y: 243, endPoint x: 1001, endPoint y: 244, distance: 11.1
click at [1009, 244] on div "Giao hàng Giao tận nơi Giao NHÃ BÈ" at bounding box center [923, 218] width 278 height 74
click at [1097, 401] on div at bounding box center [1102, 418] width 232 height 55
click at [1328, 480] on input "Hình thức thanh toán" at bounding box center [1328, 483] width 199 height 24
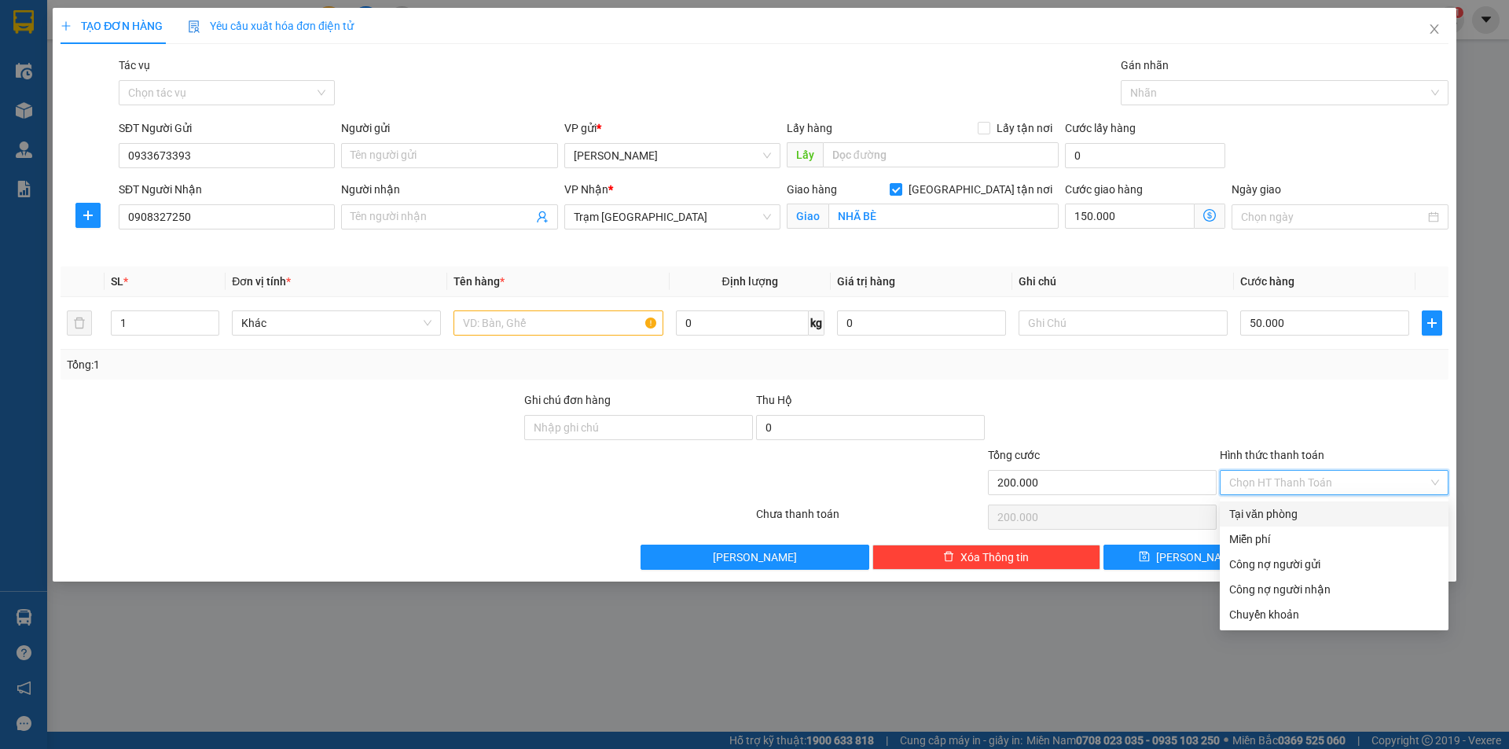
click at [1325, 512] on div "Tại văn phòng" at bounding box center [1334, 513] width 210 height 17
type input "0"
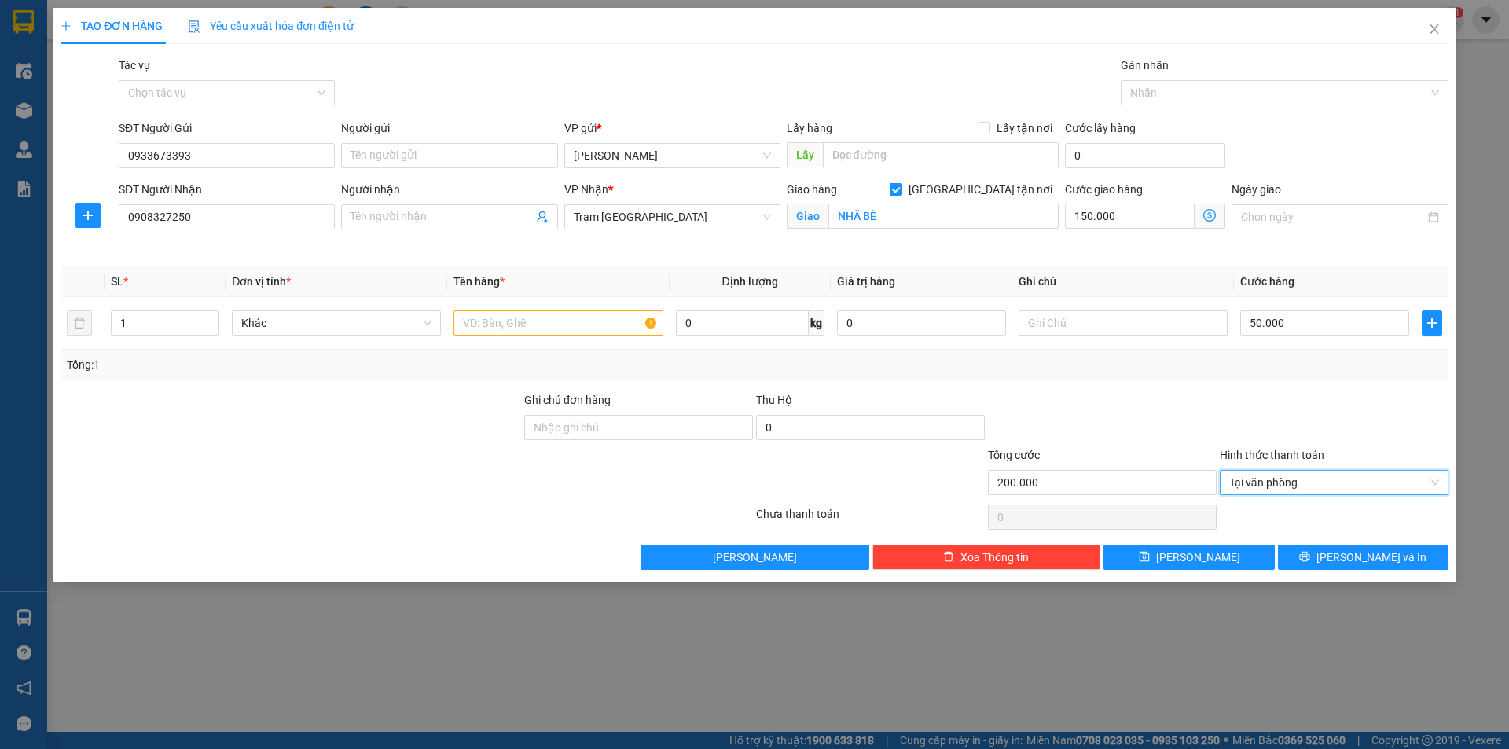
click at [1199, 382] on div "Transit Pickup Surcharge Ids Transit Deliver Surcharge Ids Transit Deliver Surc…" at bounding box center [755, 313] width 1388 height 513
click at [1353, 565] on span "[PERSON_NAME] và In" at bounding box center [1372, 557] width 110 height 17
click at [621, 323] on input "text" at bounding box center [558, 322] width 209 height 25
type input "1TX"
click at [674, 365] on div "Tổng: 1" at bounding box center [754, 364] width 1375 height 17
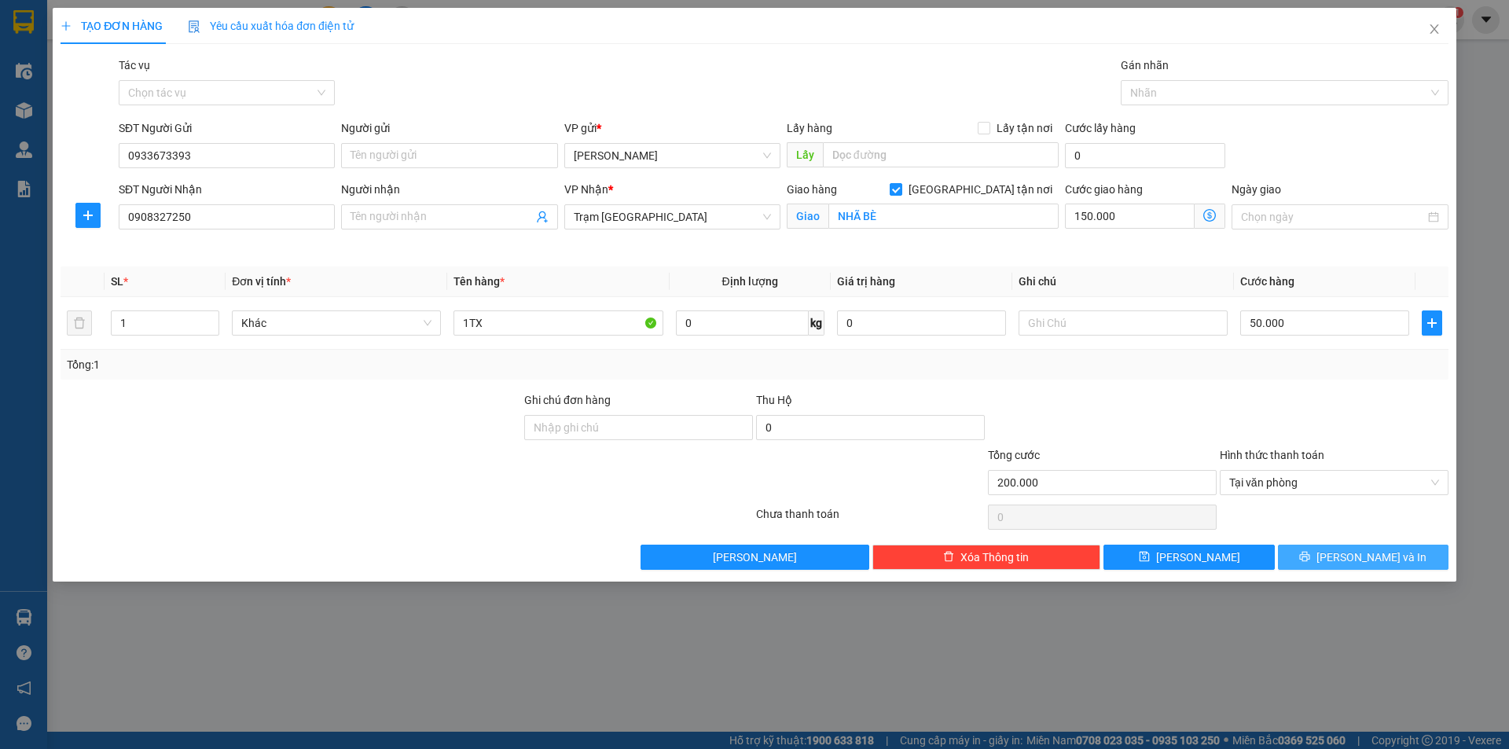
click at [1310, 560] on icon "printer" at bounding box center [1305, 557] width 10 height 10
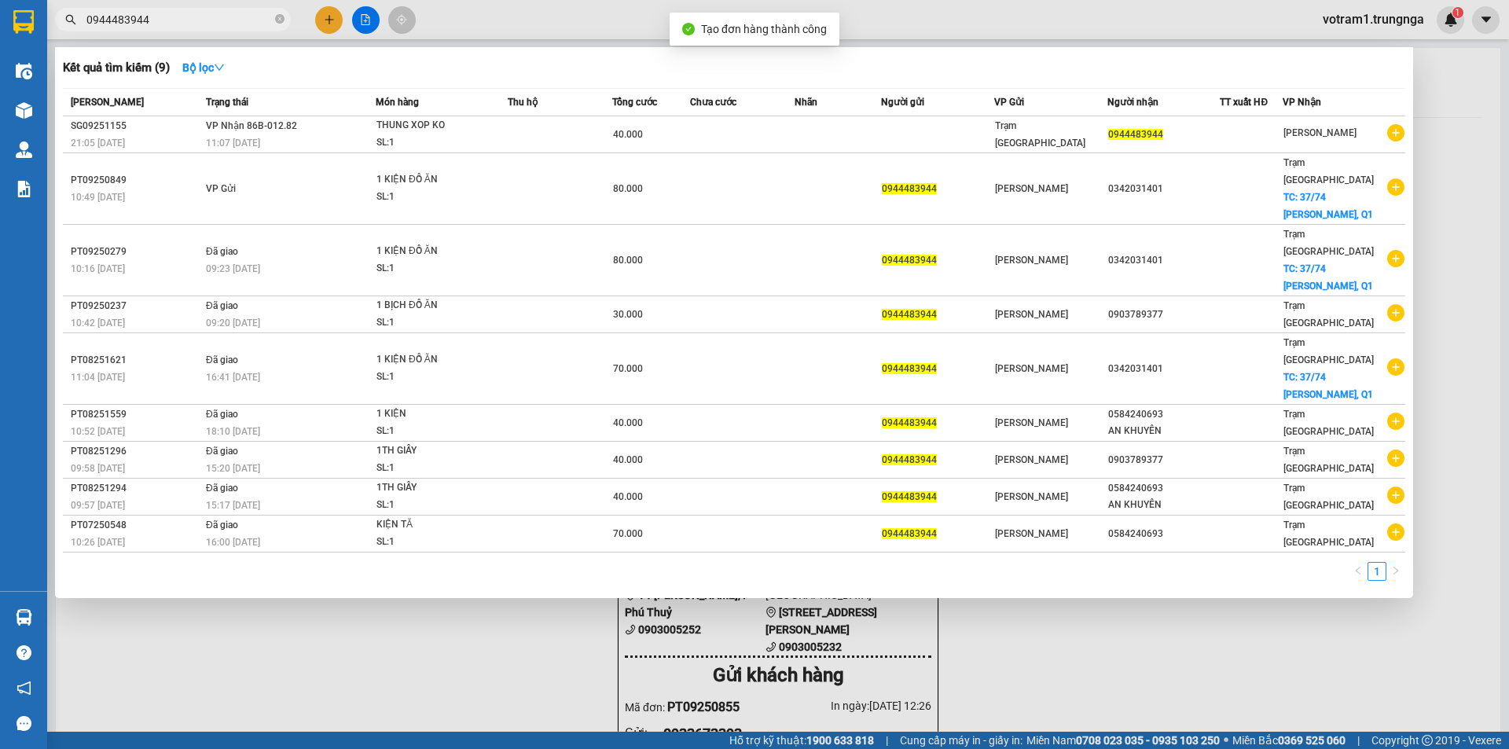
click at [226, 16] on input "0944483944" at bounding box center [178, 19] width 185 height 17
type input "0"
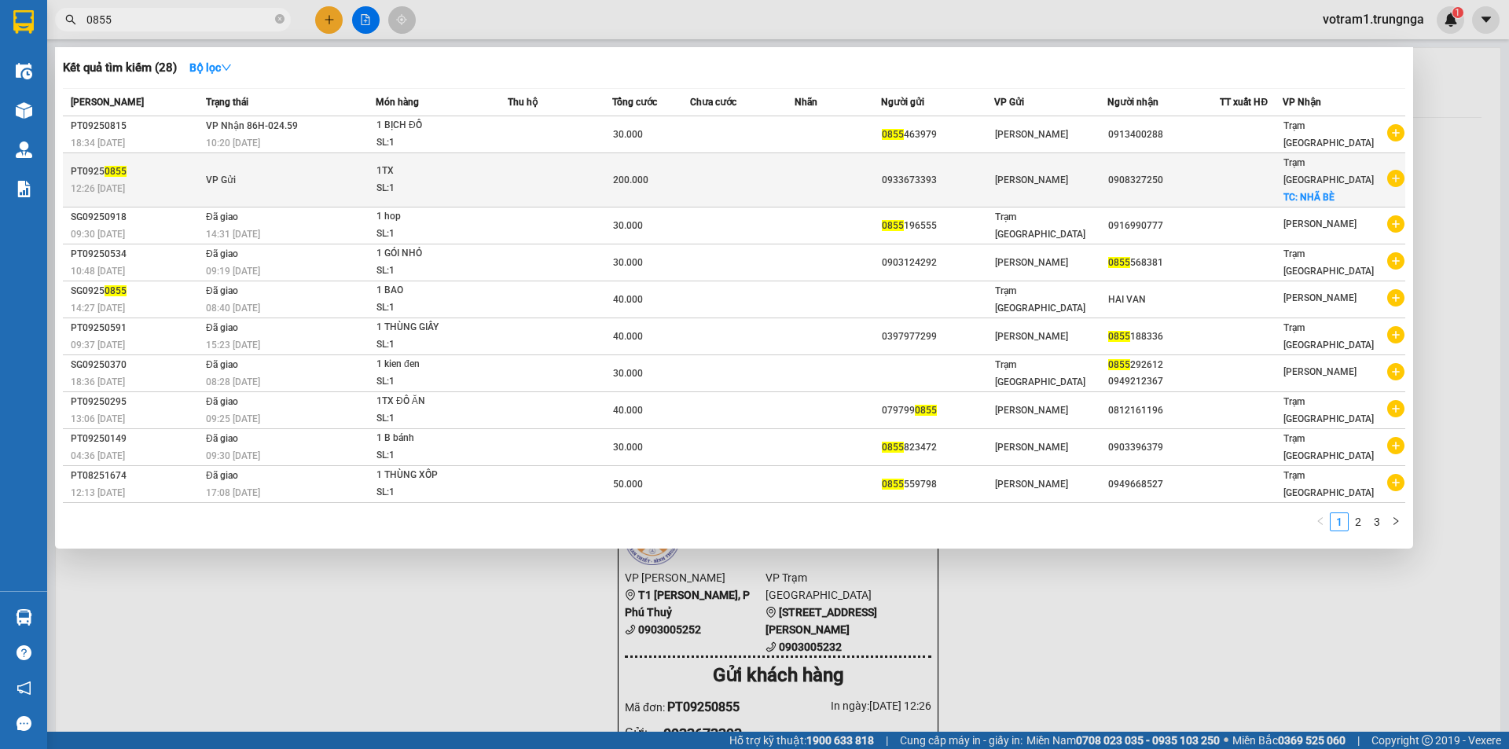
type input "0855"
click at [548, 176] on td at bounding box center [560, 180] width 105 height 54
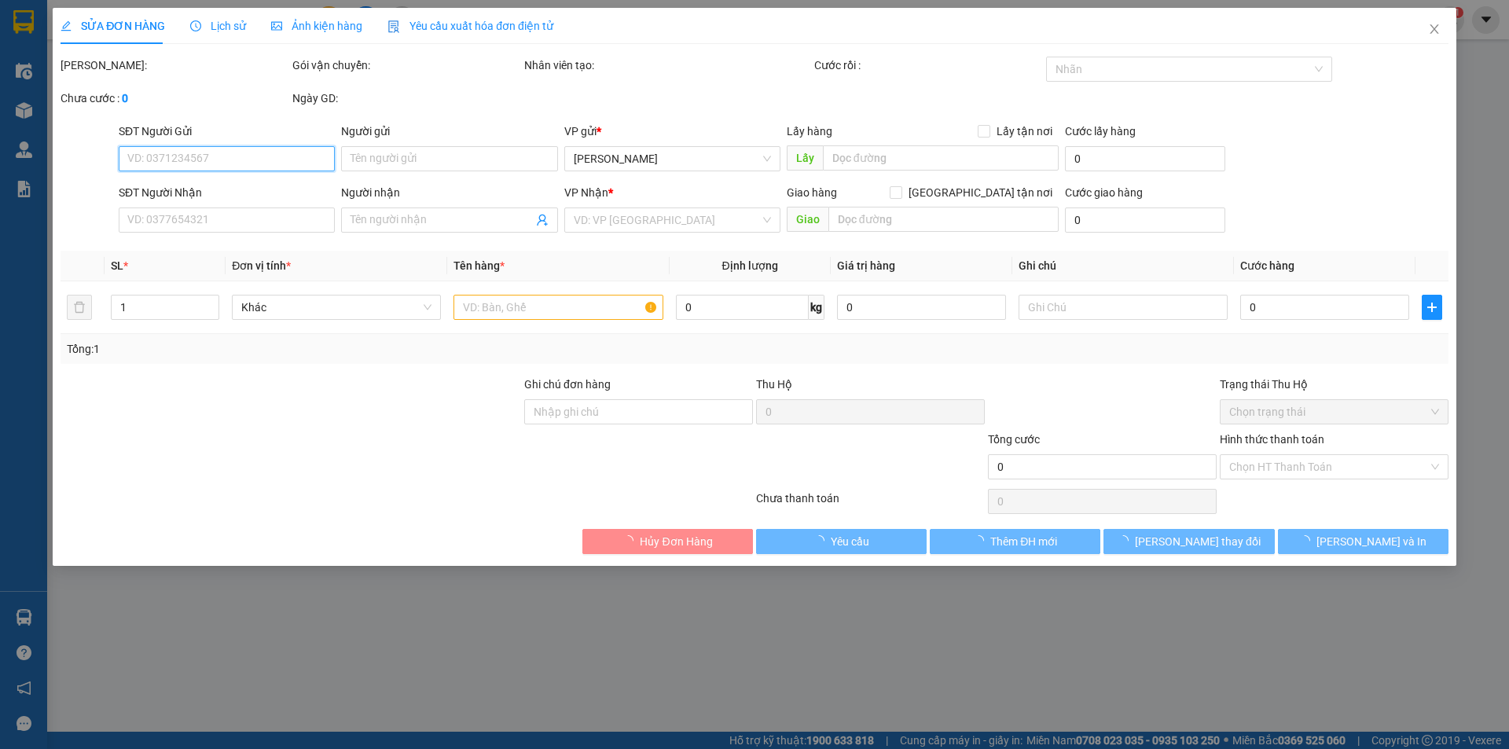
type input "0933673393"
type input "0908327250"
checkbox input "true"
type input "NHÃ BÈ"
type input "200.000"
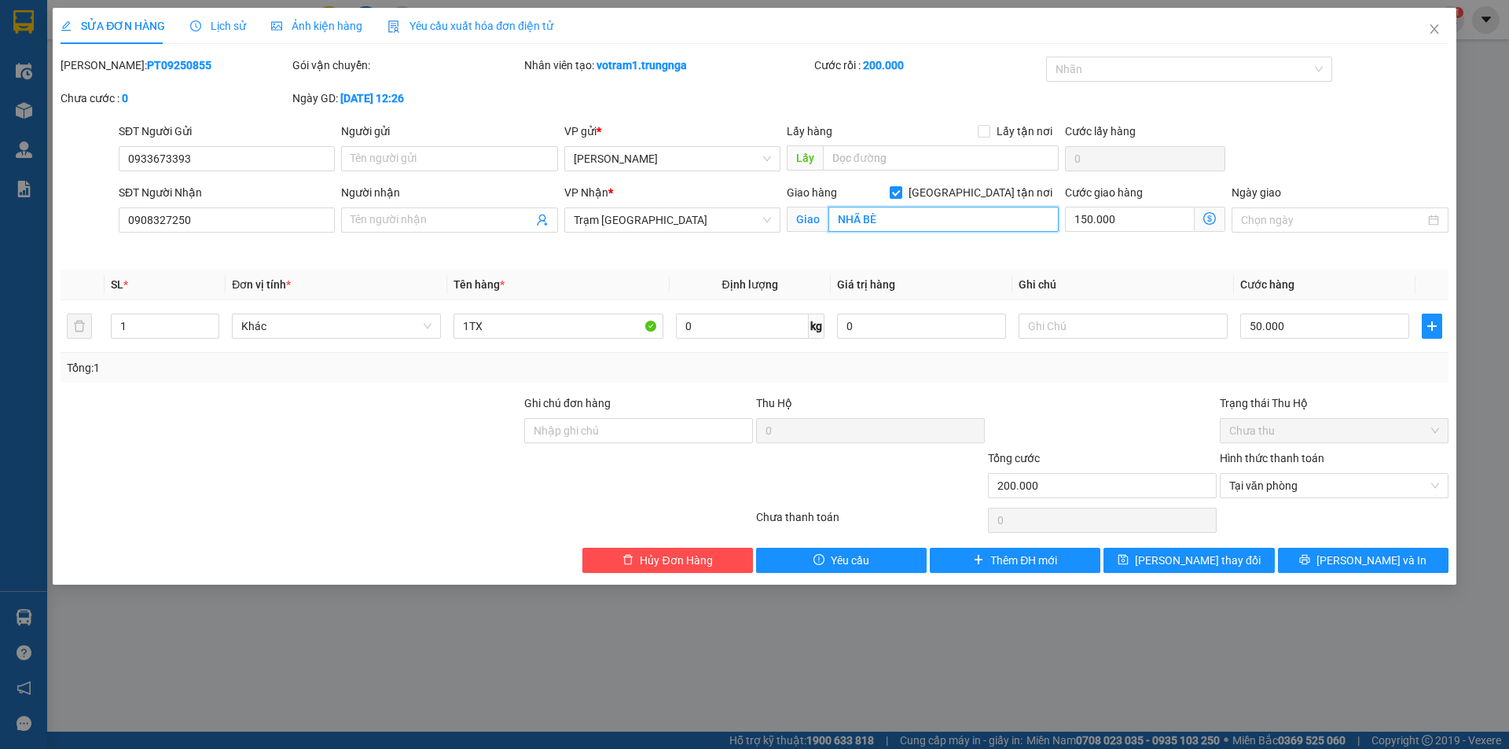
click at [859, 217] on input "NHÃ BÈ" at bounding box center [943, 219] width 230 height 25
type input "NHÀ BÈ"
click at [1041, 323] on input "text" at bounding box center [1123, 326] width 209 height 25
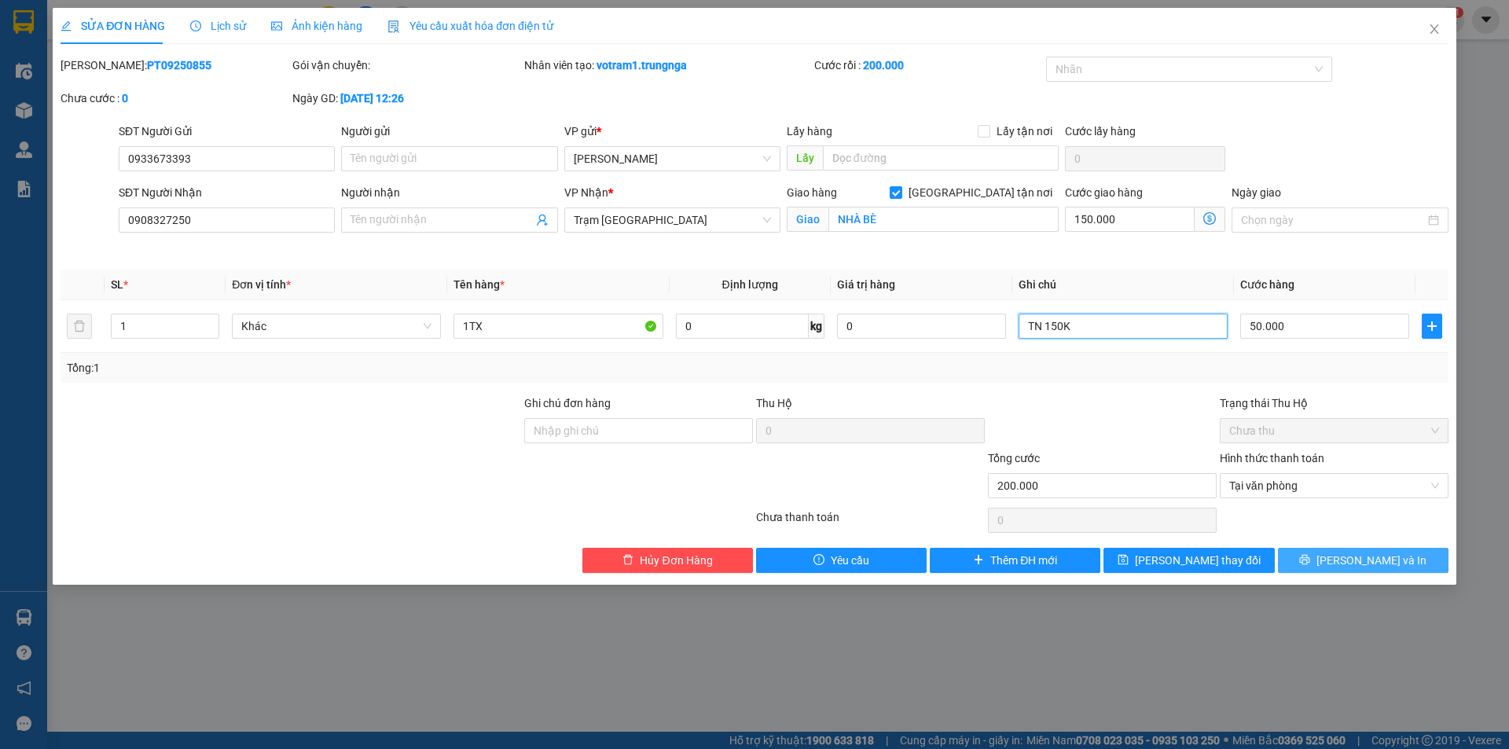
type input "TN 150K"
click at [1397, 560] on button "[PERSON_NAME] và In" at bounding box center [1363, 560] width 171 height 25
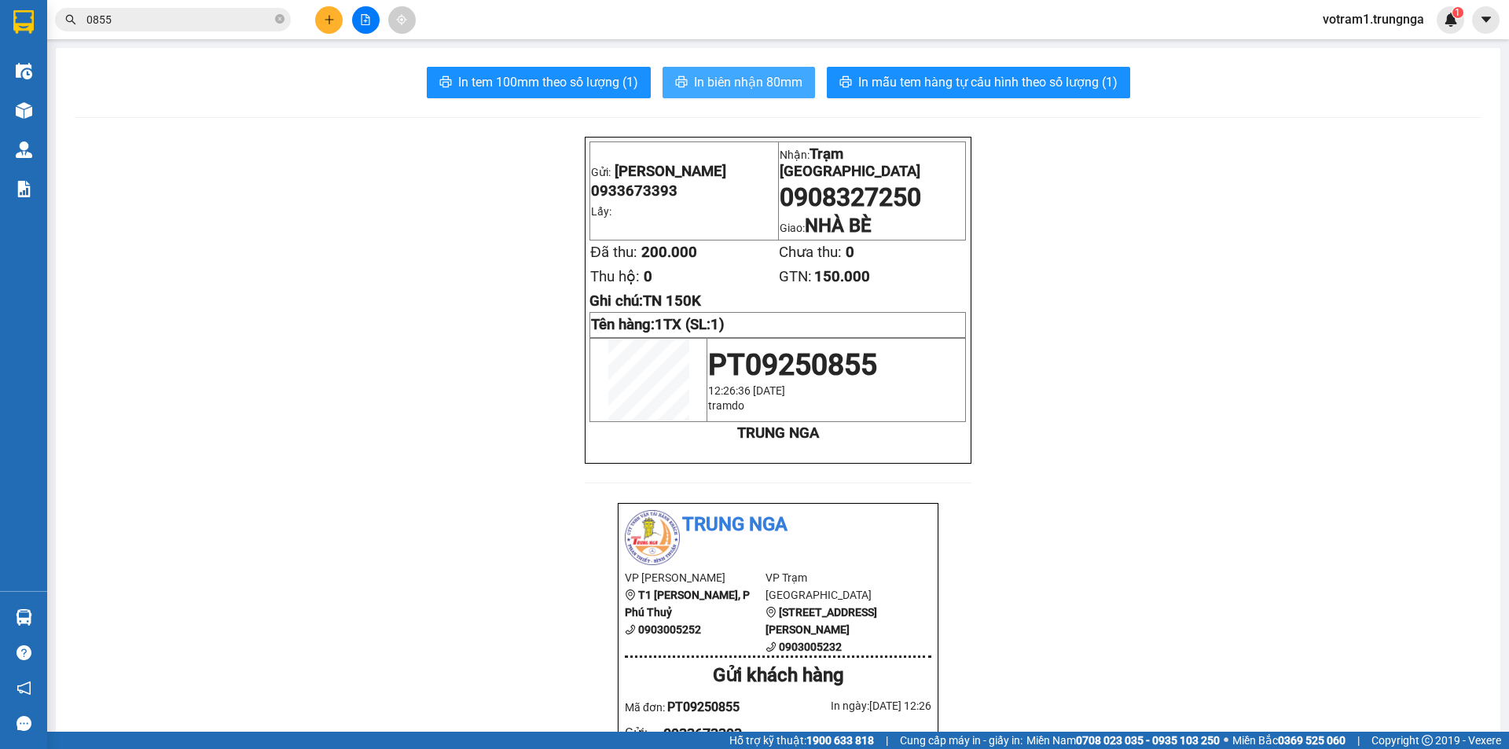
click at [780, 86] on span "In biên nhận 80mm" at bounding box center [748, 82] width 108 height 20
click at [289, 97] on div "In tem 100mm theo số lượng (1) In biên nhận 80mm In mẫu tem hàng tự cấu hình th…" at bounding box center [778, 82] width 1407 height 31
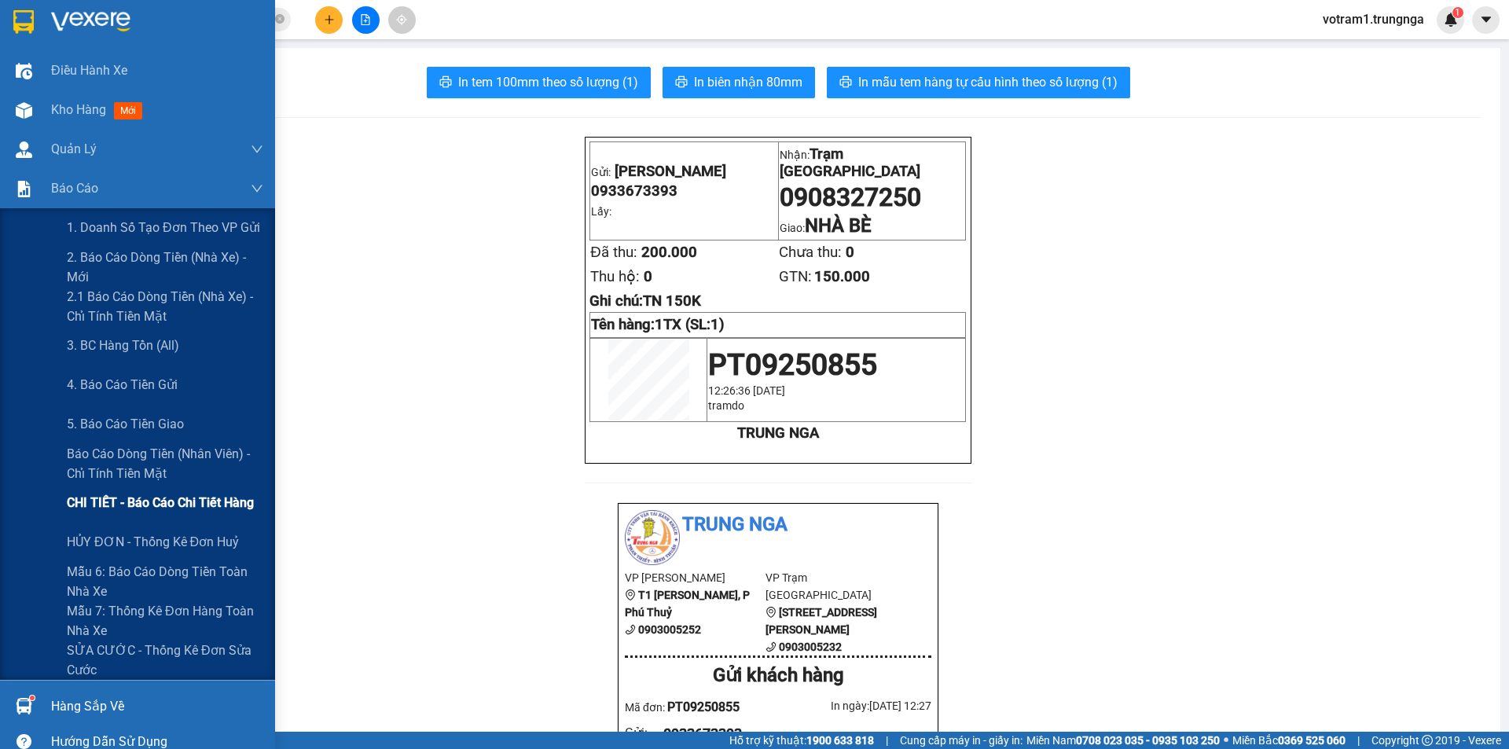
click at [124, 499] on span "CHI TIẾT - Báo cáo chi tiết hàng" at bounding box center [160, 503] width 187 height 20
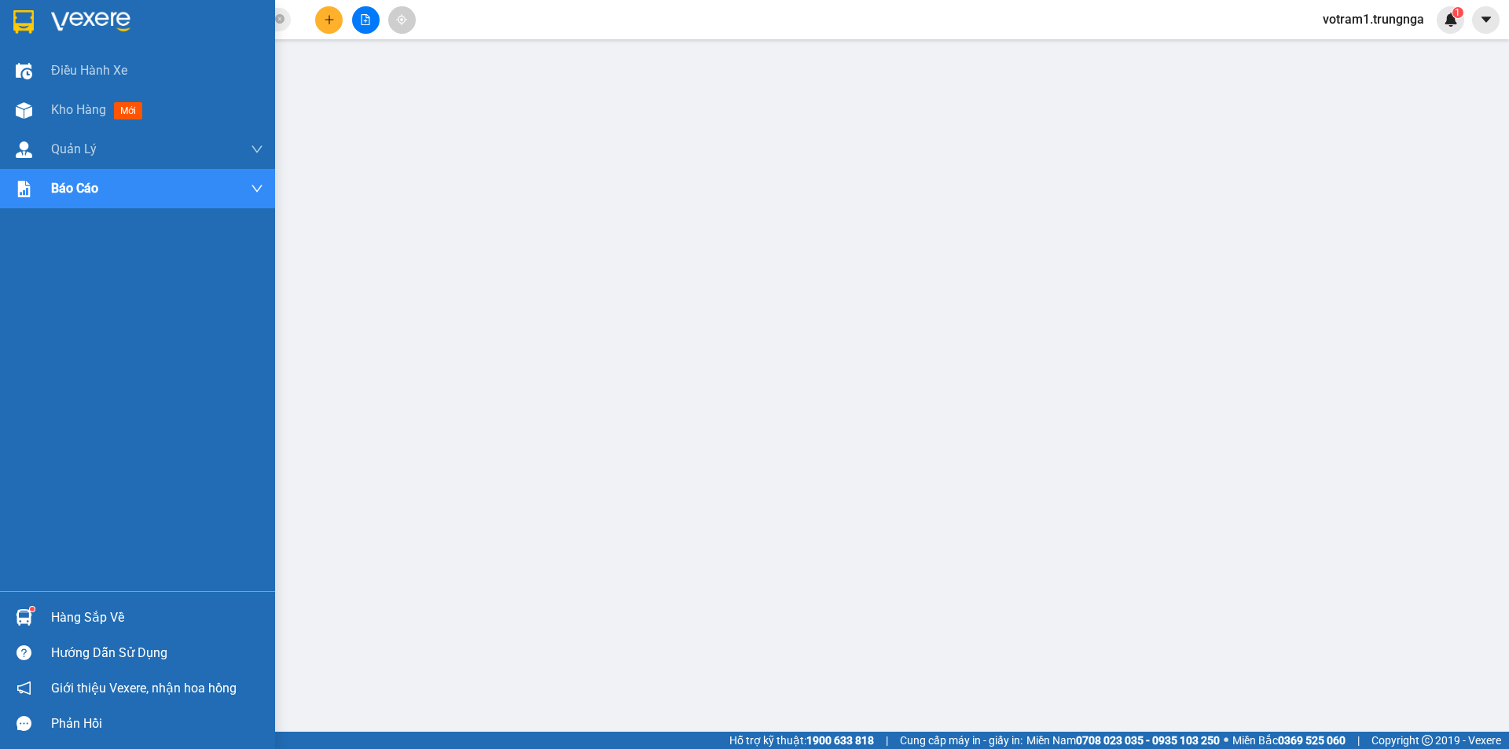
click at [18, 619] on img at bounding box center [24, 617] width 17 height 17
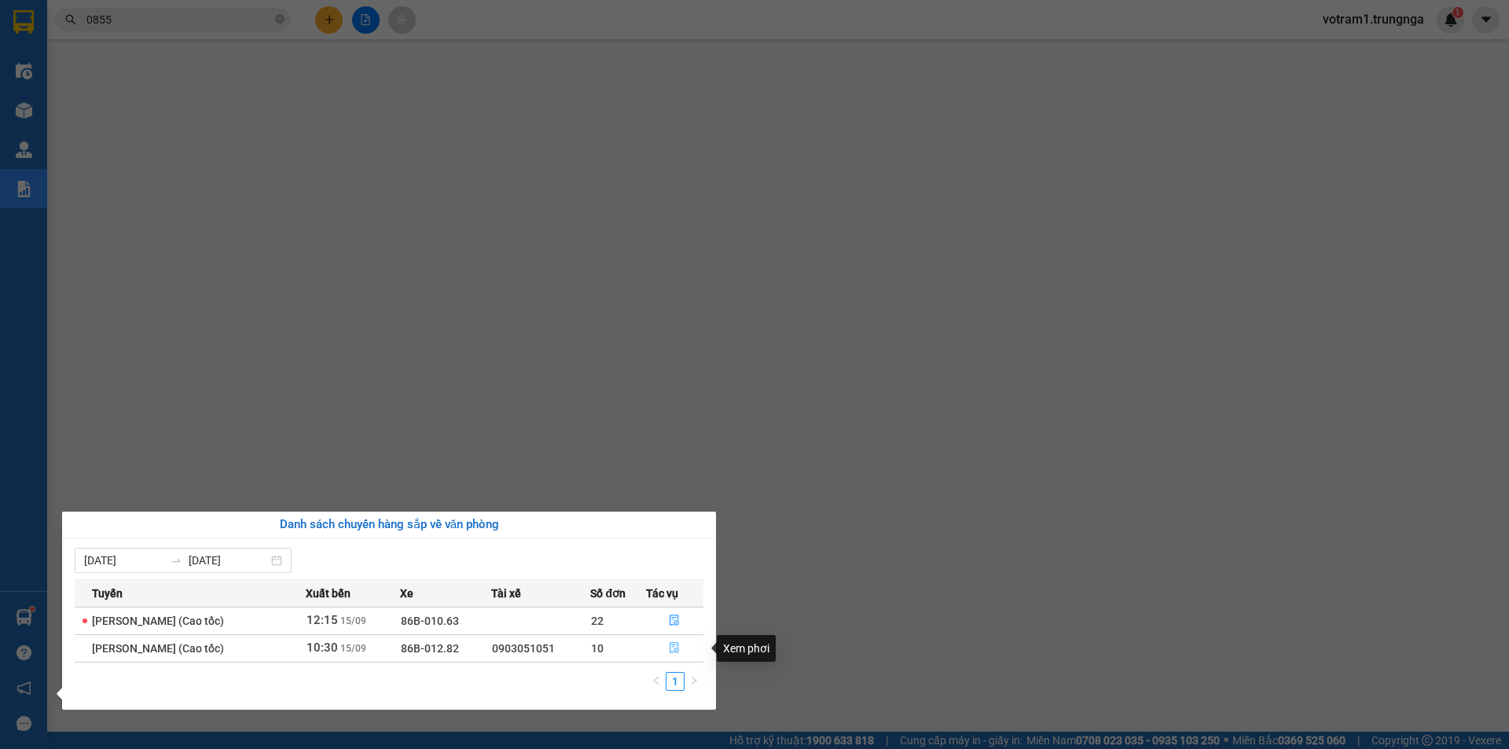
click at [680, 650] on icon "file-done" at bounding box center [674, 648] width 9 height 11
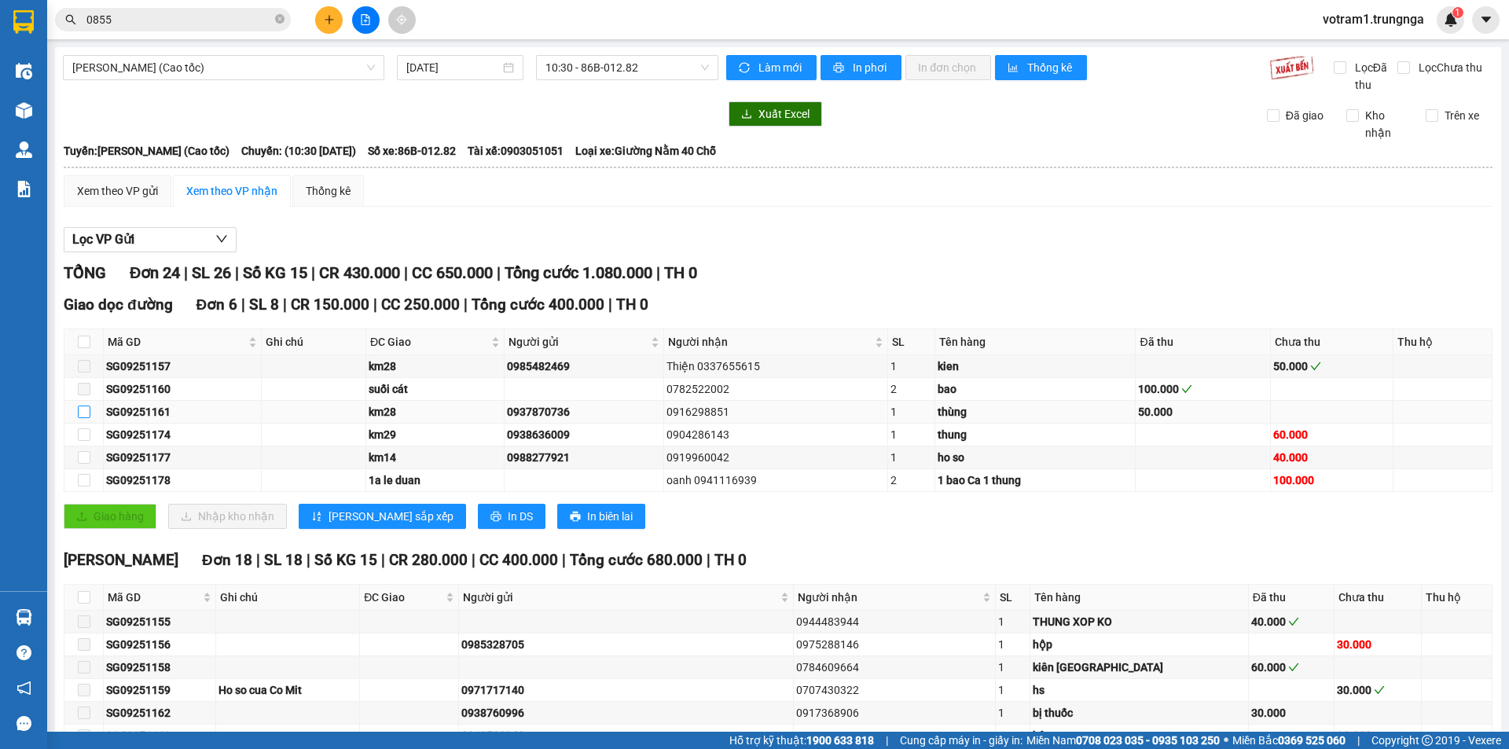
click at [82, 411] on input "checkbox" at bounding box center [84, 412] width 13 height 13
checkbox input "true"
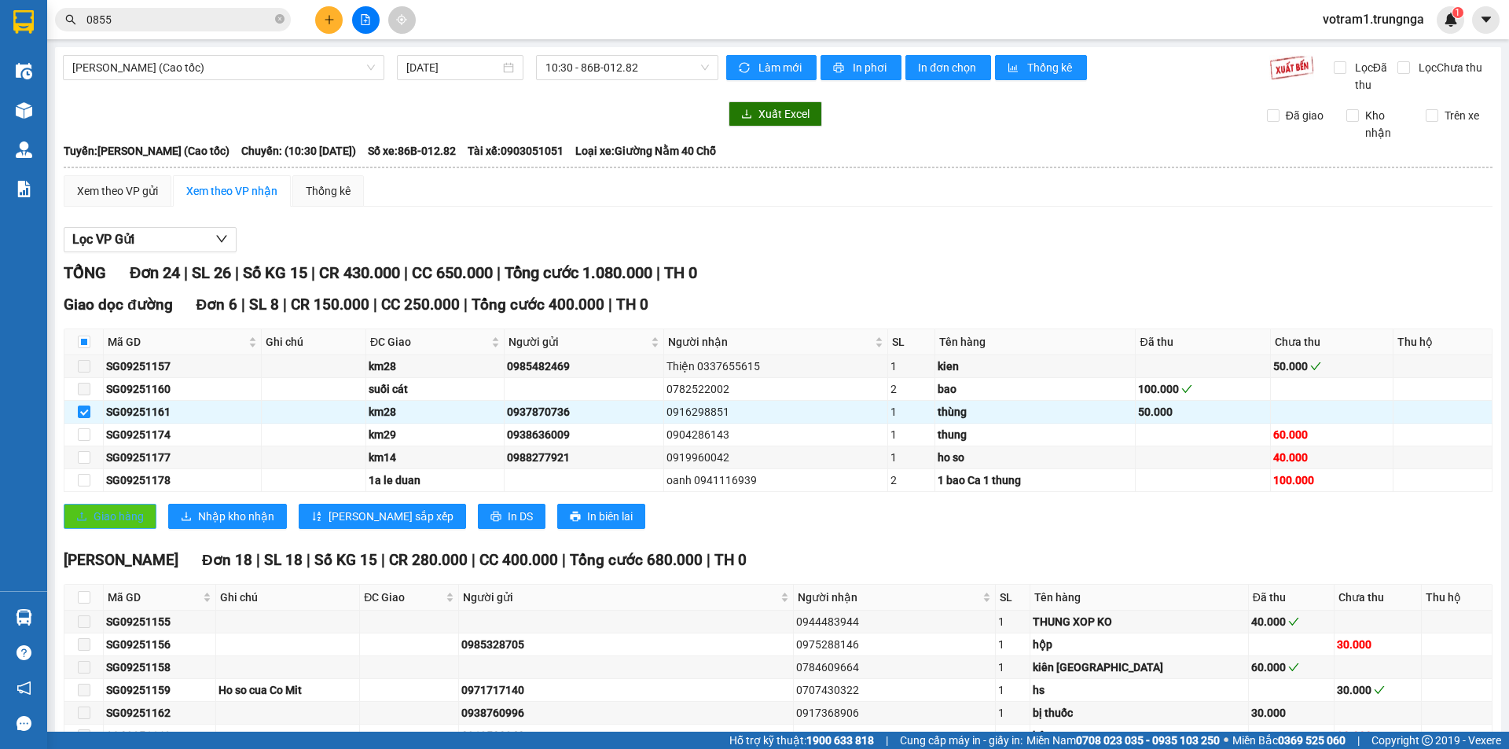
click at [130, 518] on span "Giao hàng" at bounding box center [119, 516] width 50 height 17
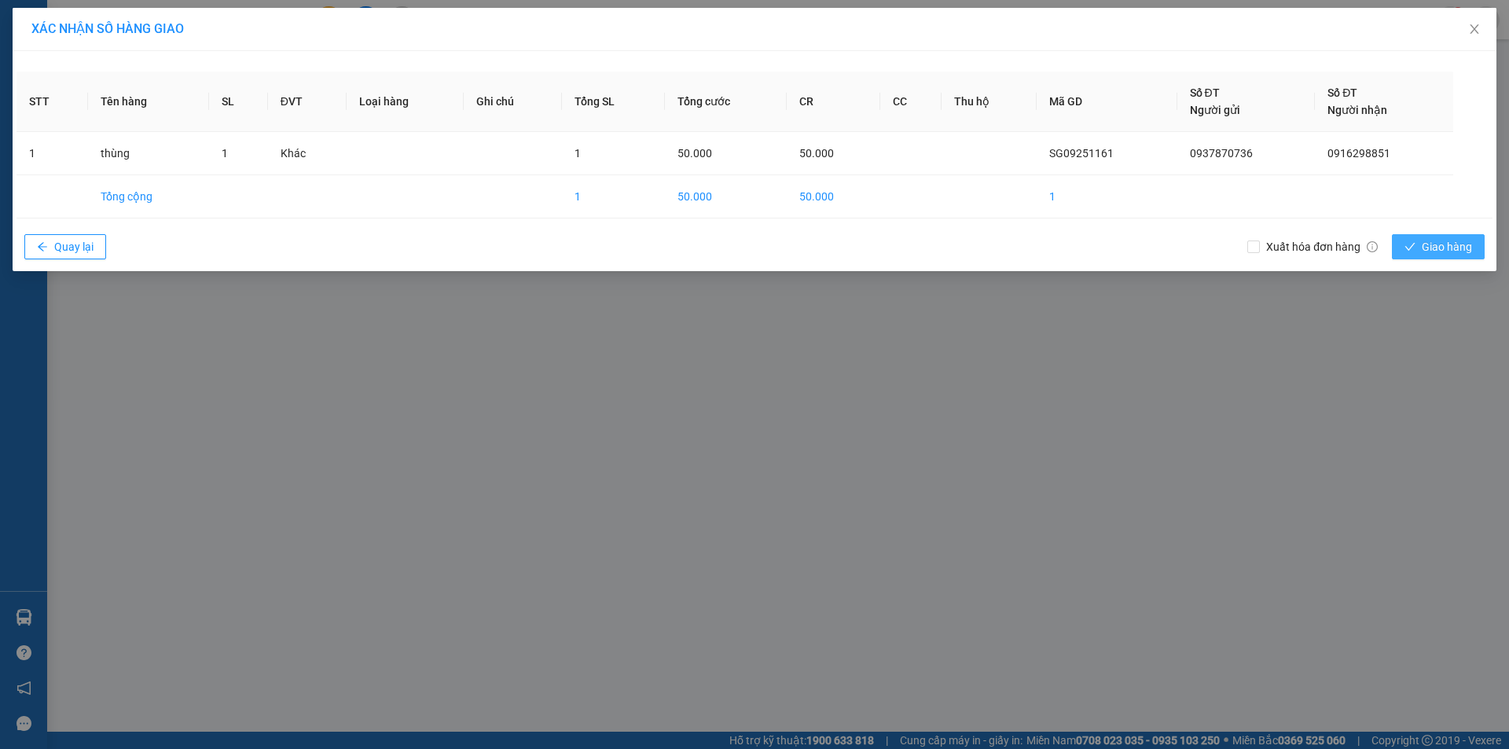
click at [1453, 244] on span "Giao hàng" at bounding box center [1447, 246] width 50 height 17
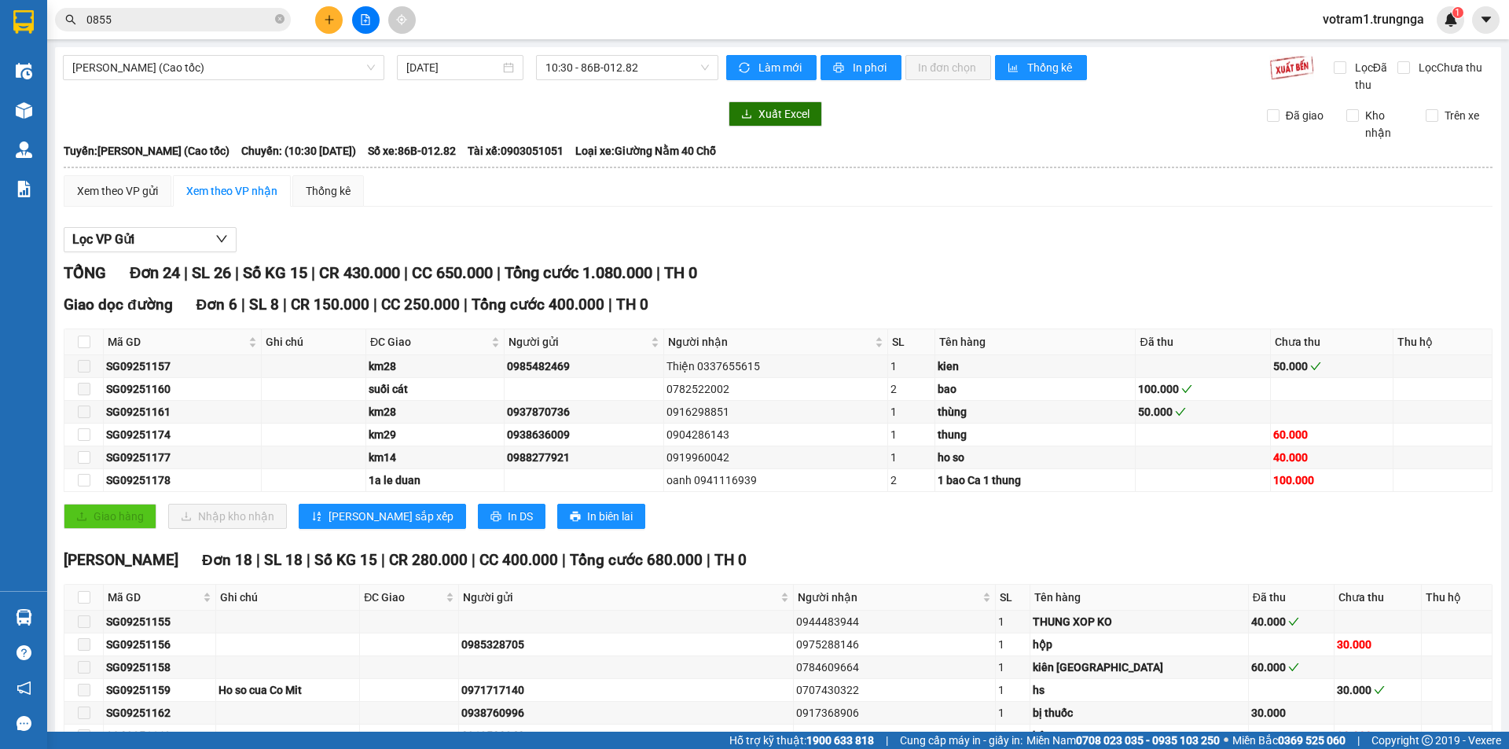
click at [965, 219] on div "Lọc VP Gửi TỔNG Đơn 24 | SL 26 | Số KG 15 | CR 430.000 | CC 650.000 | Tổng cướ…" at bounding box center [778, 648] width 1429 height 858
click at [219, 31] on span "0855" at bounding box center [173, 20] width 236 height 24
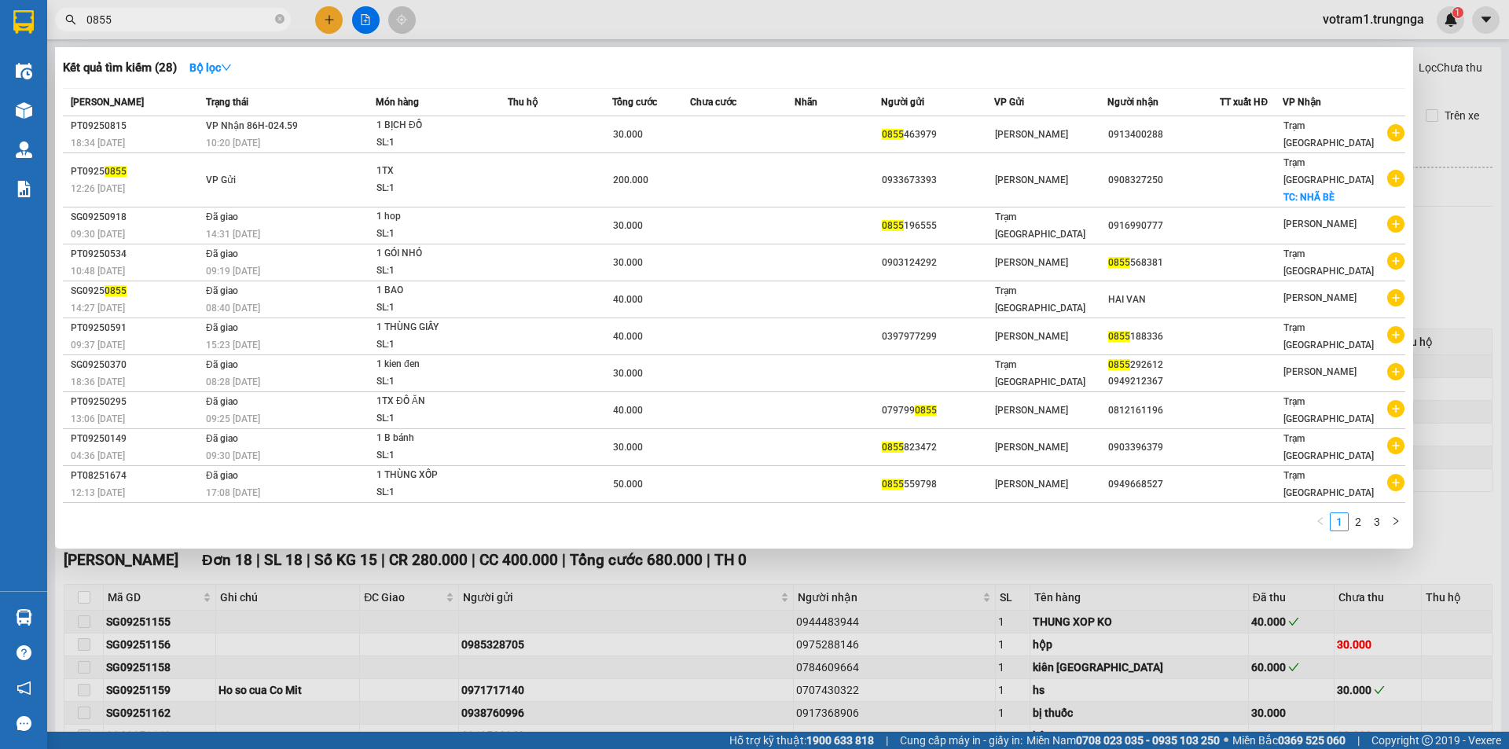
click at [219, 30] on span "0855" at bounding box center [173, 20] width 236 height 24
click at [218, 22] on input "0855" at bounding box center [178, 19] width 185 height 17
type input "0"
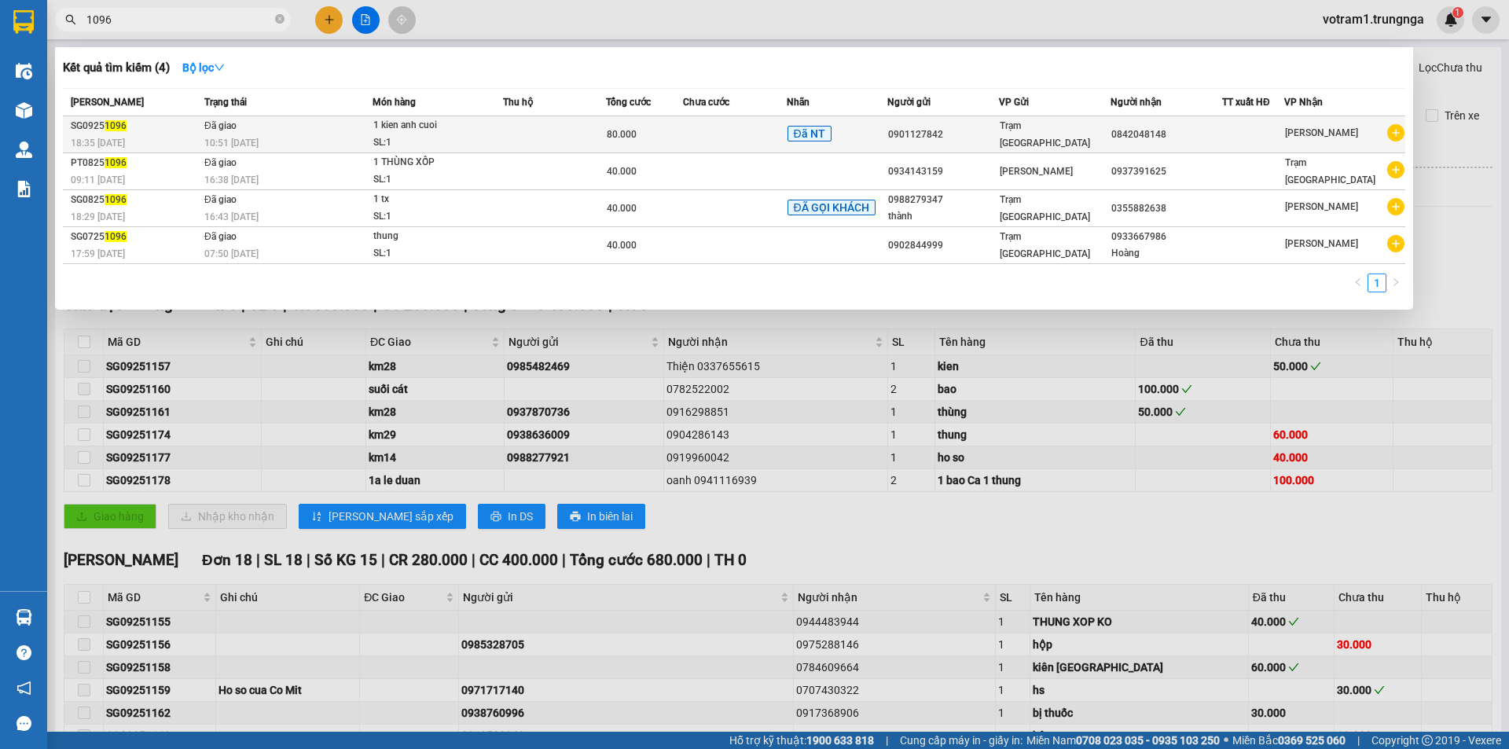
type input "1096"
click at [380, 131] on div "1 kien anh cuoi" at bounding box center [432, 125] width 118 height 17
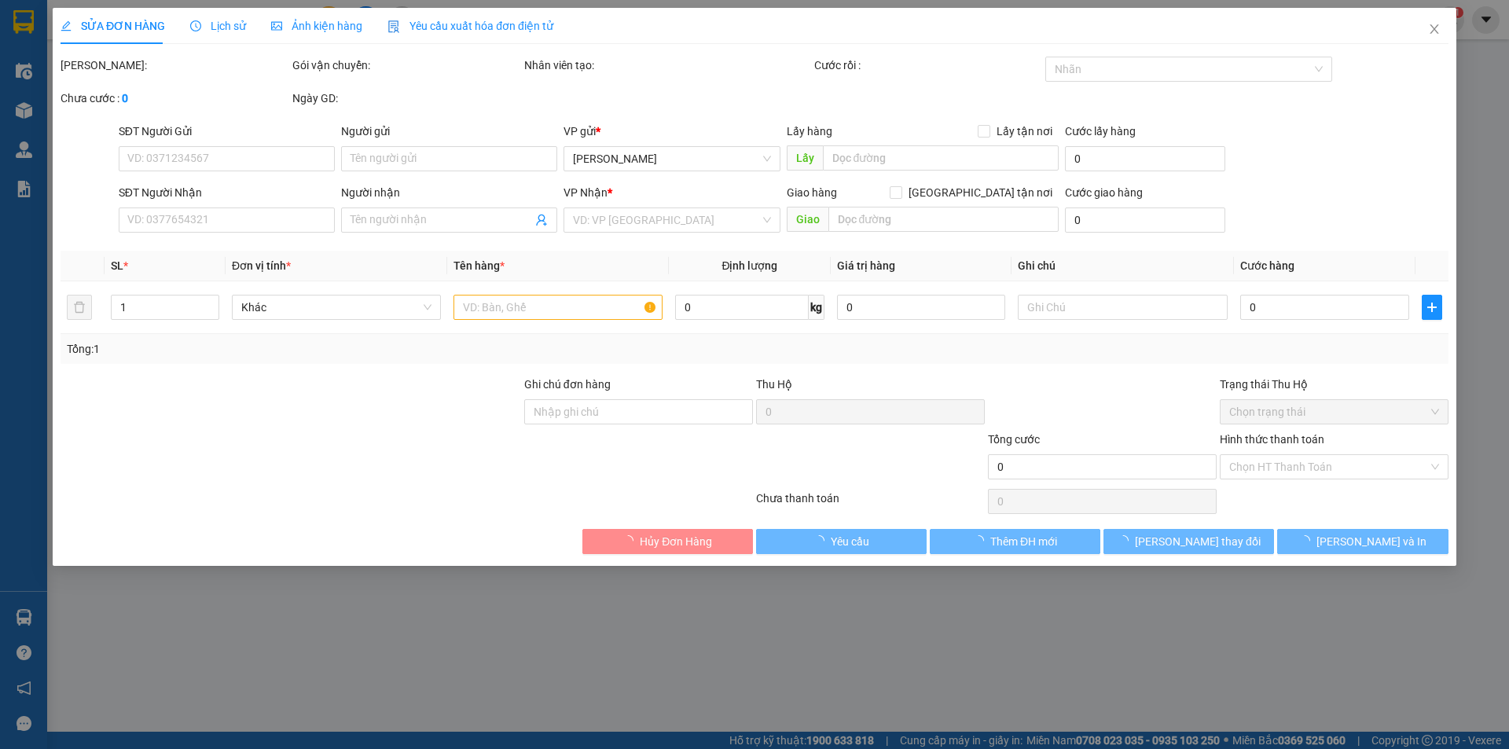
type input "0901127842"
type input "0842048148"
type input "80.000"
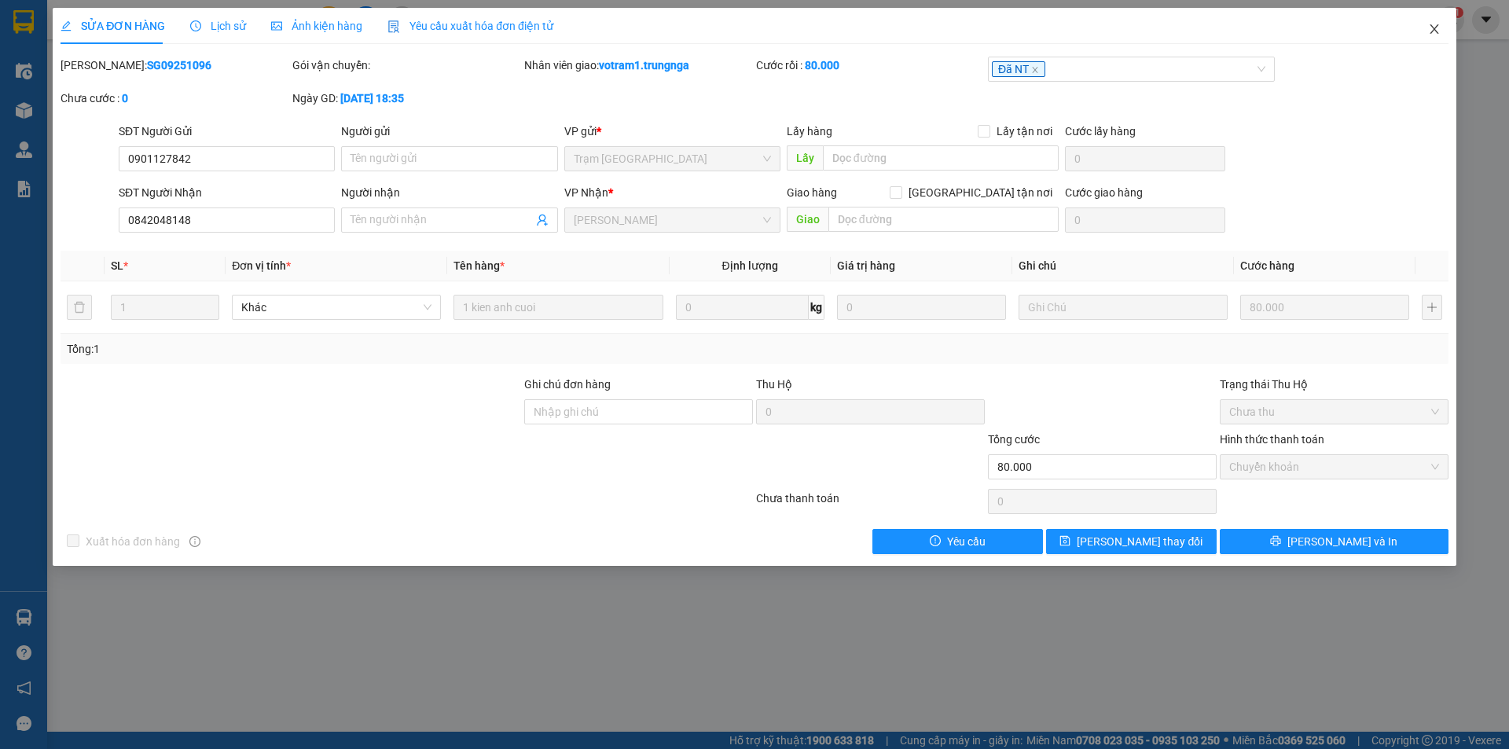
click at [1429, 29] on icon "close" at bounding box center [1434, 29] width 13 height 13
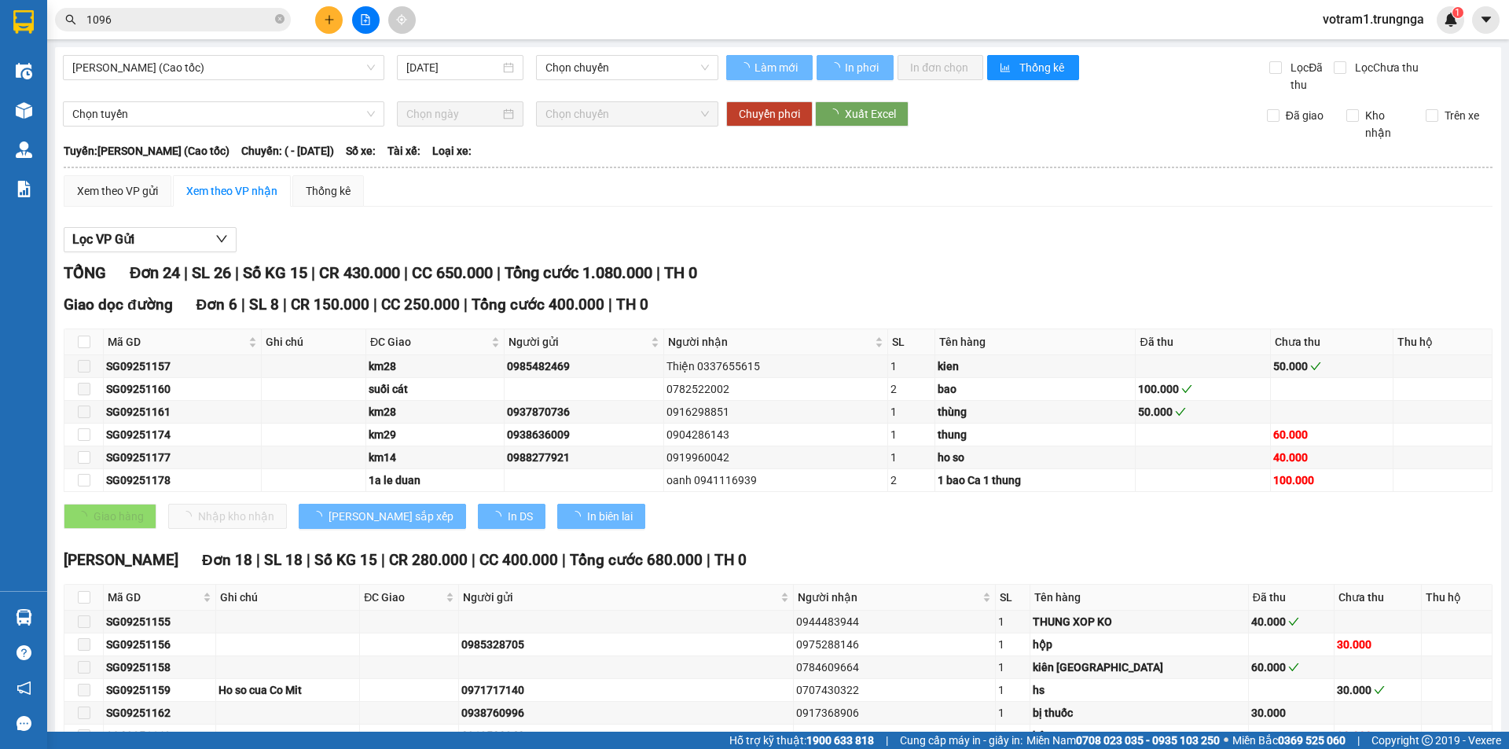
click at [170, 18] on input "1096" at bounding box center [178, 19] width 185 height 17
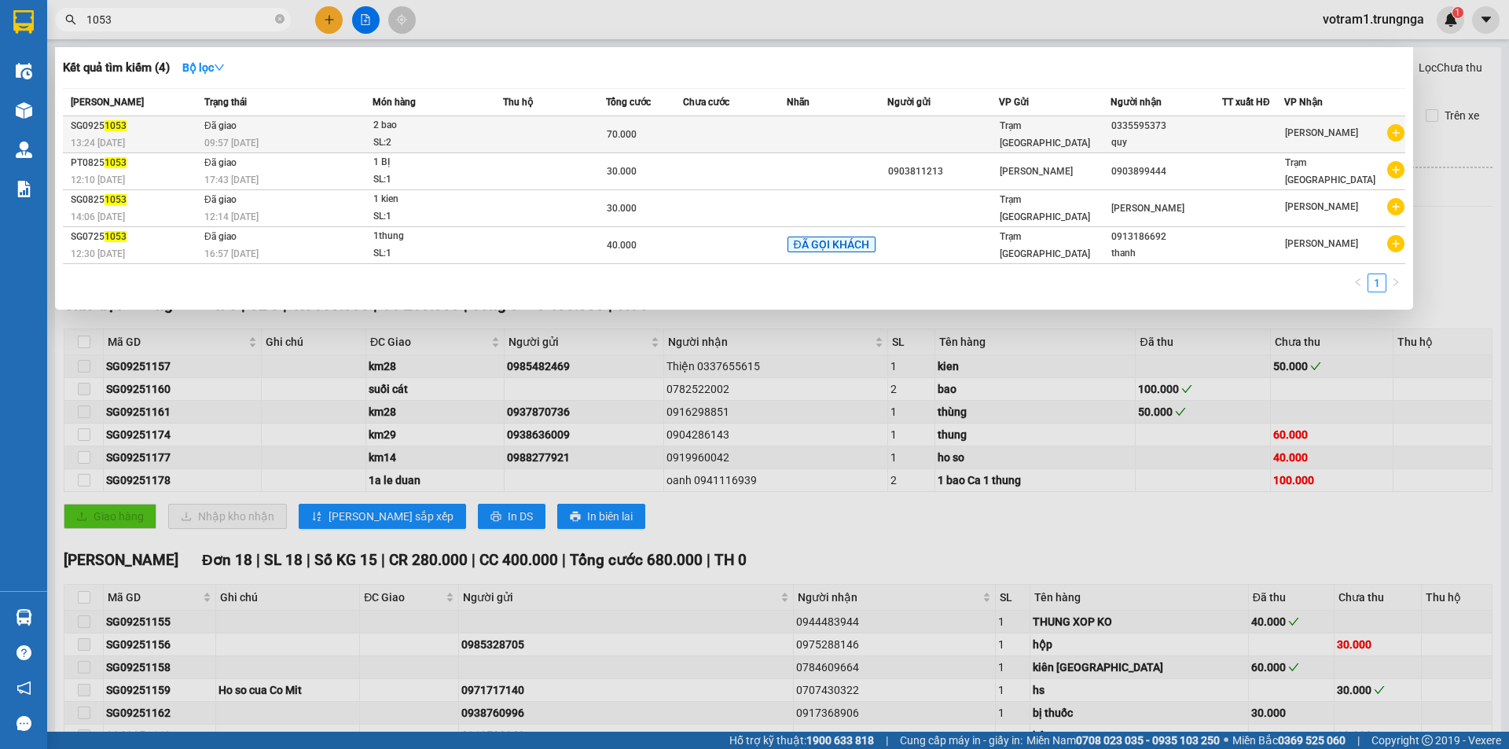
type input "1053"
click at [319, 133] on td "Đã giao 09:57 - 14/09" at bounding box center [286, 134] width 172 height 37
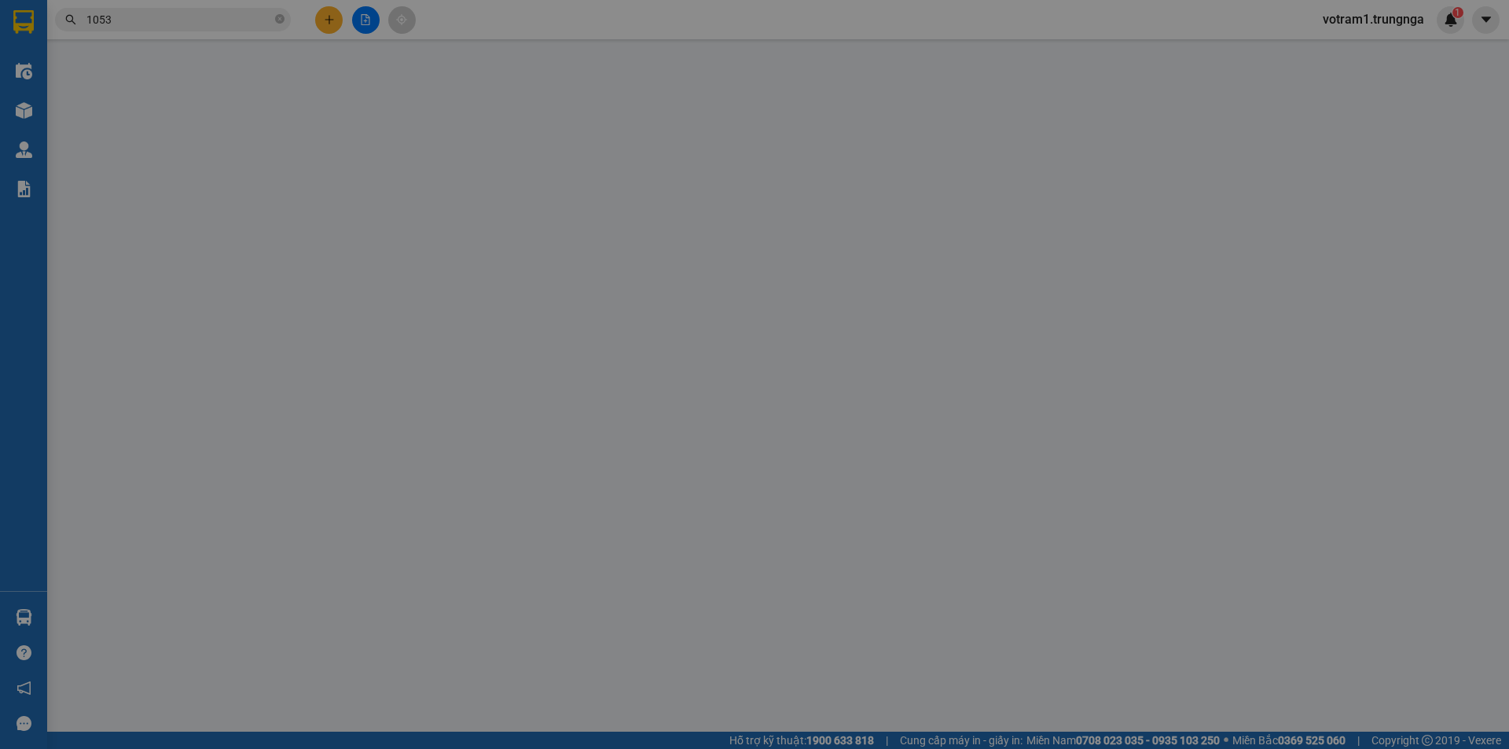
type input "0335595373"
type input "quy"
type input "70.000"
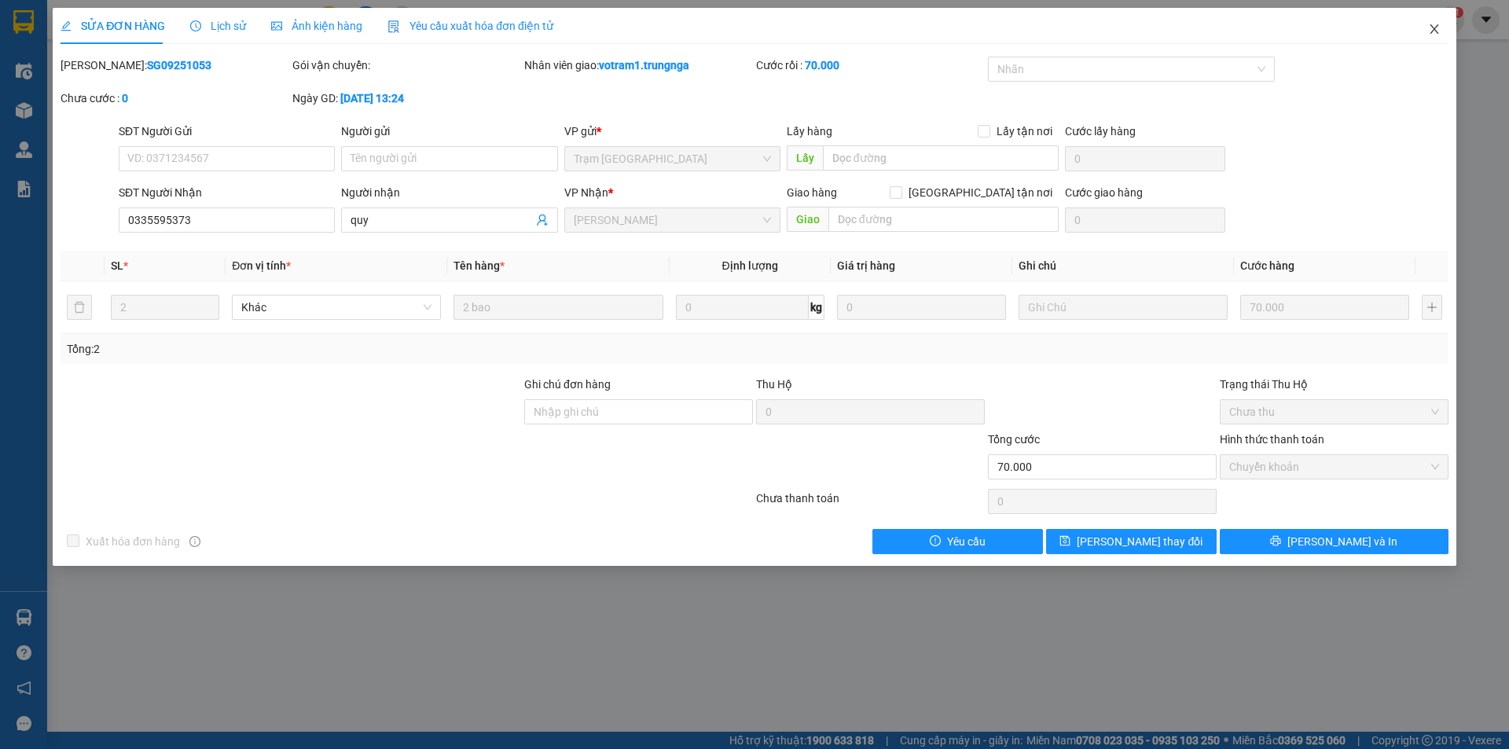
click at [1441, 26] on span "Close" at bounding box center [1434, 30] width 44 height 44
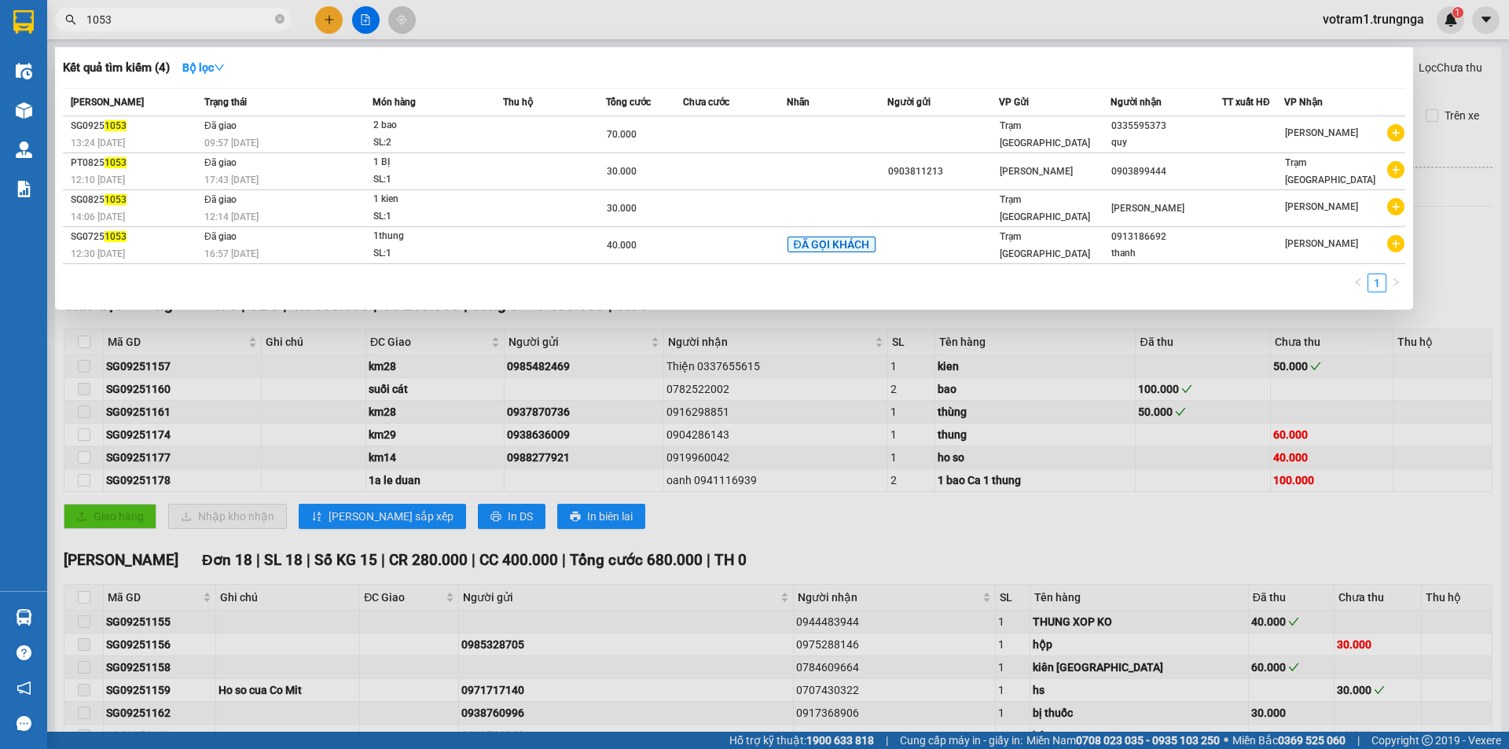
click at [148, 27] on input "1053" at bounding box center [178, 19] width 185 height 17
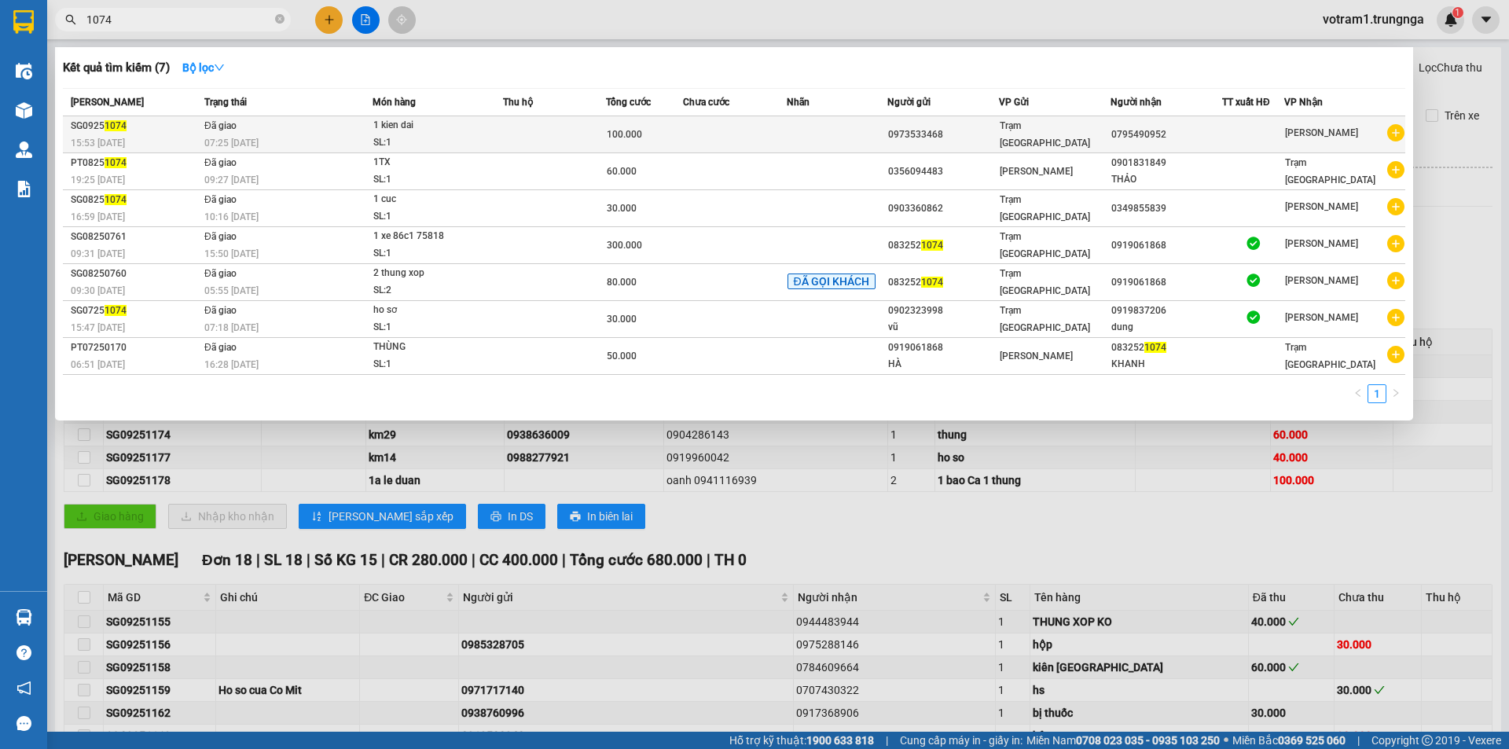
type input "1074"
click at [399, 118] on div "1 kien dai" at bounding box center [432, 125] width 118 height 17
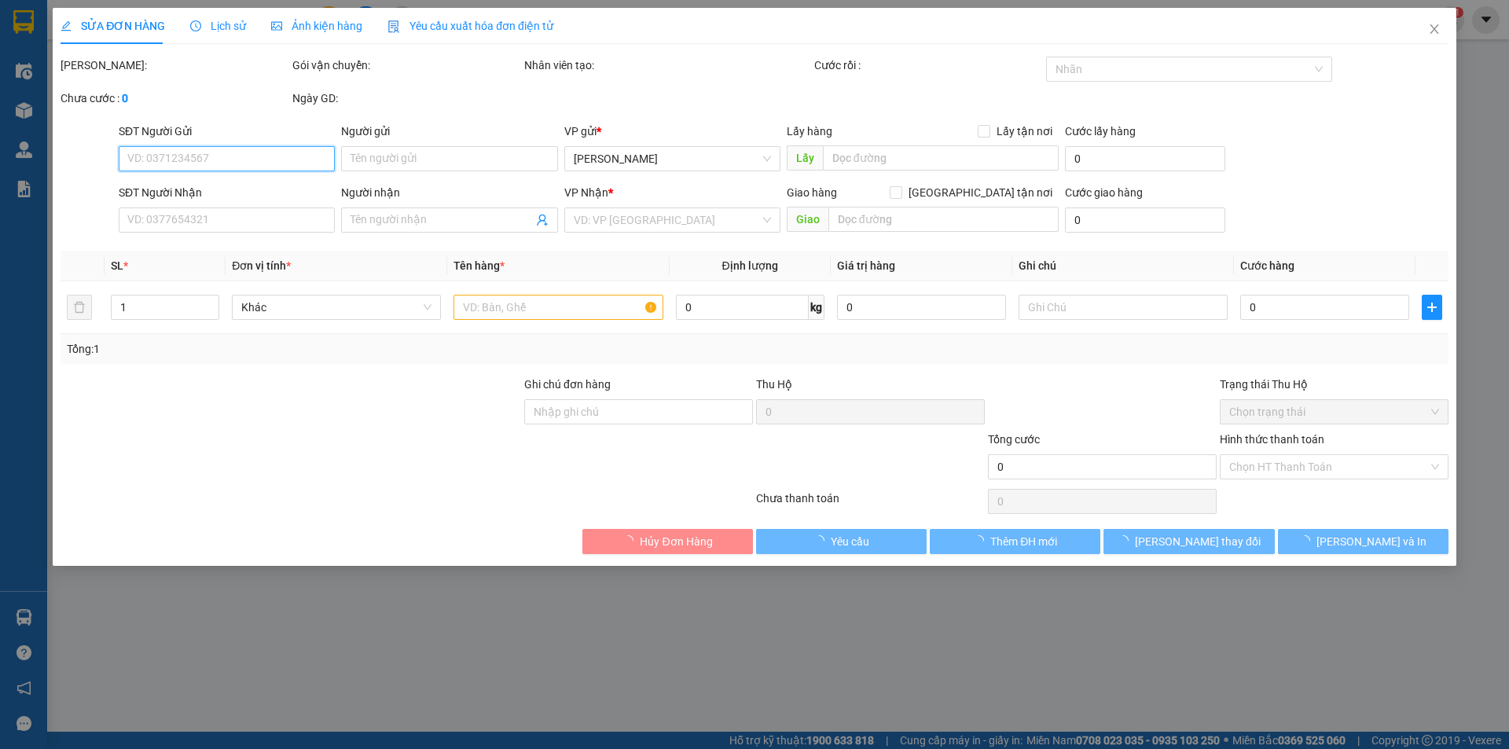
type input "0973533468"
type input "0795490952"
type input "100.000"
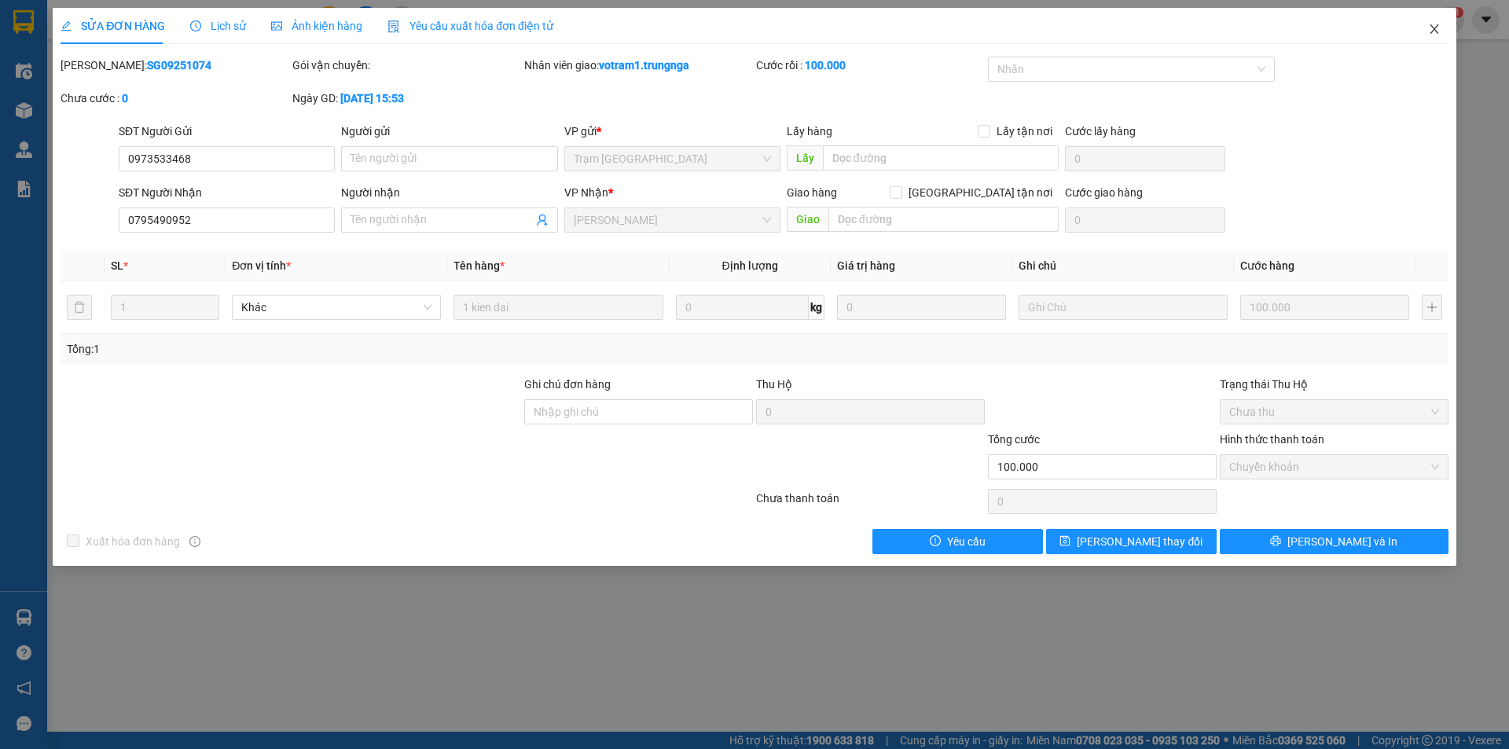
click at [1435, 35] on icon "close" at bounding box center [1434, 29] width 13 height 13
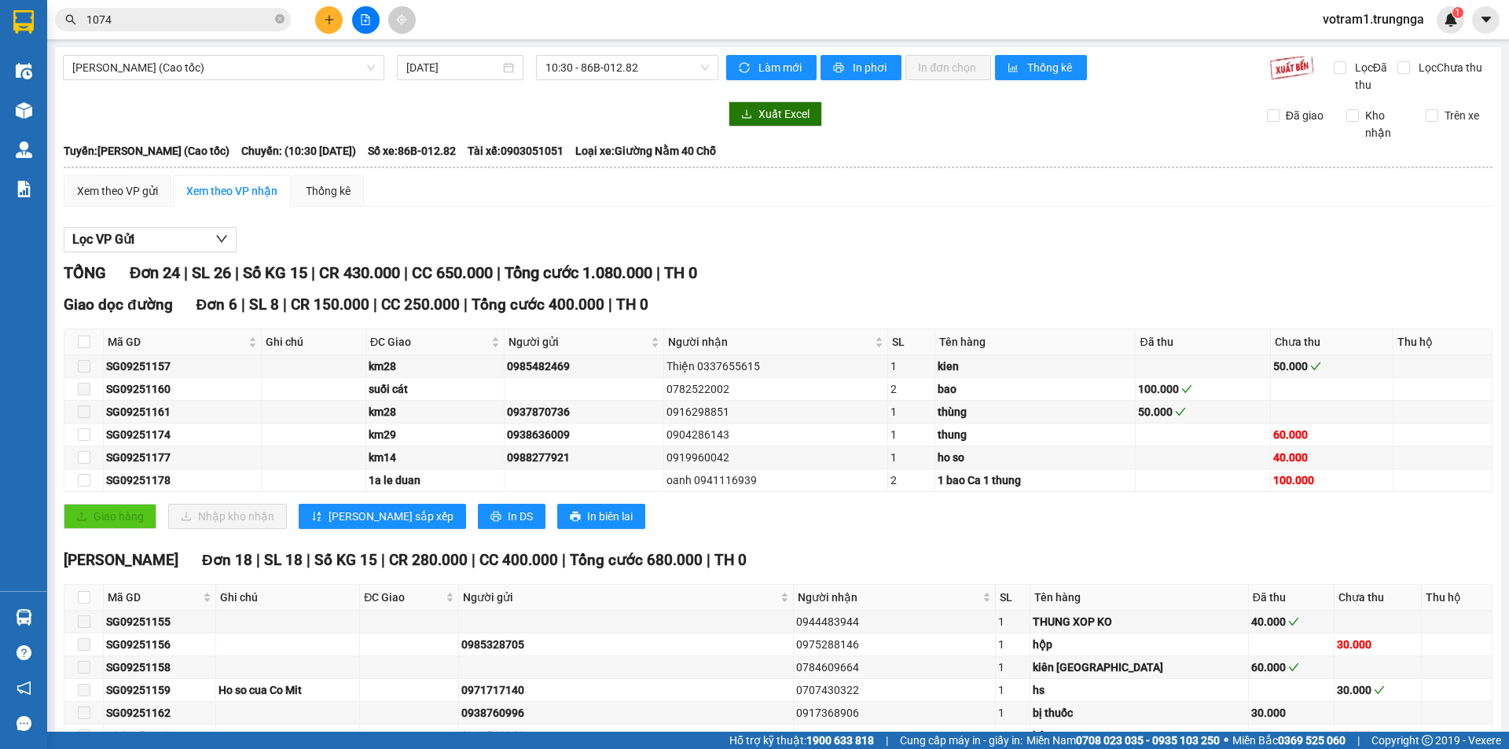
click at [237, 14] on input "1074" at bounding box center [178, 19] width 185 height 17
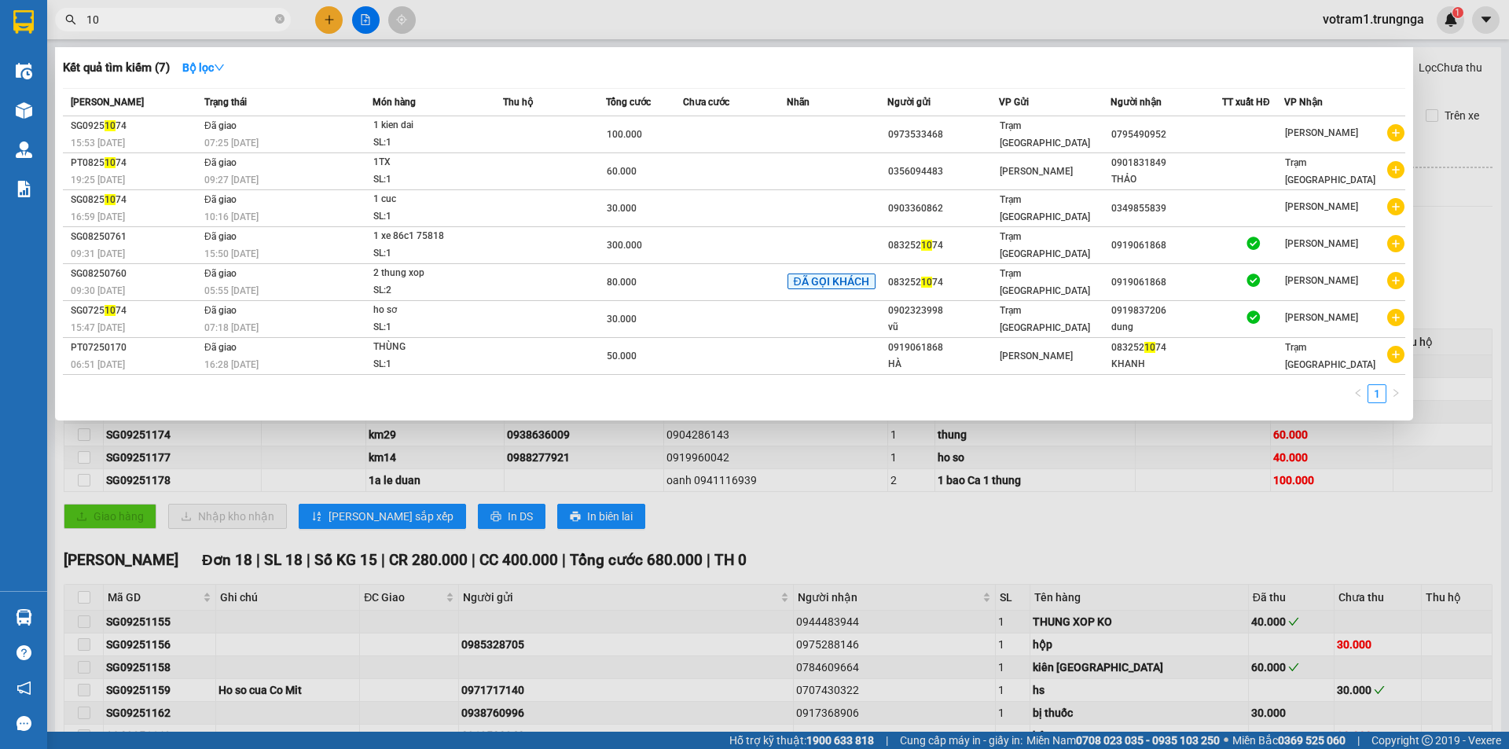
type input "1"
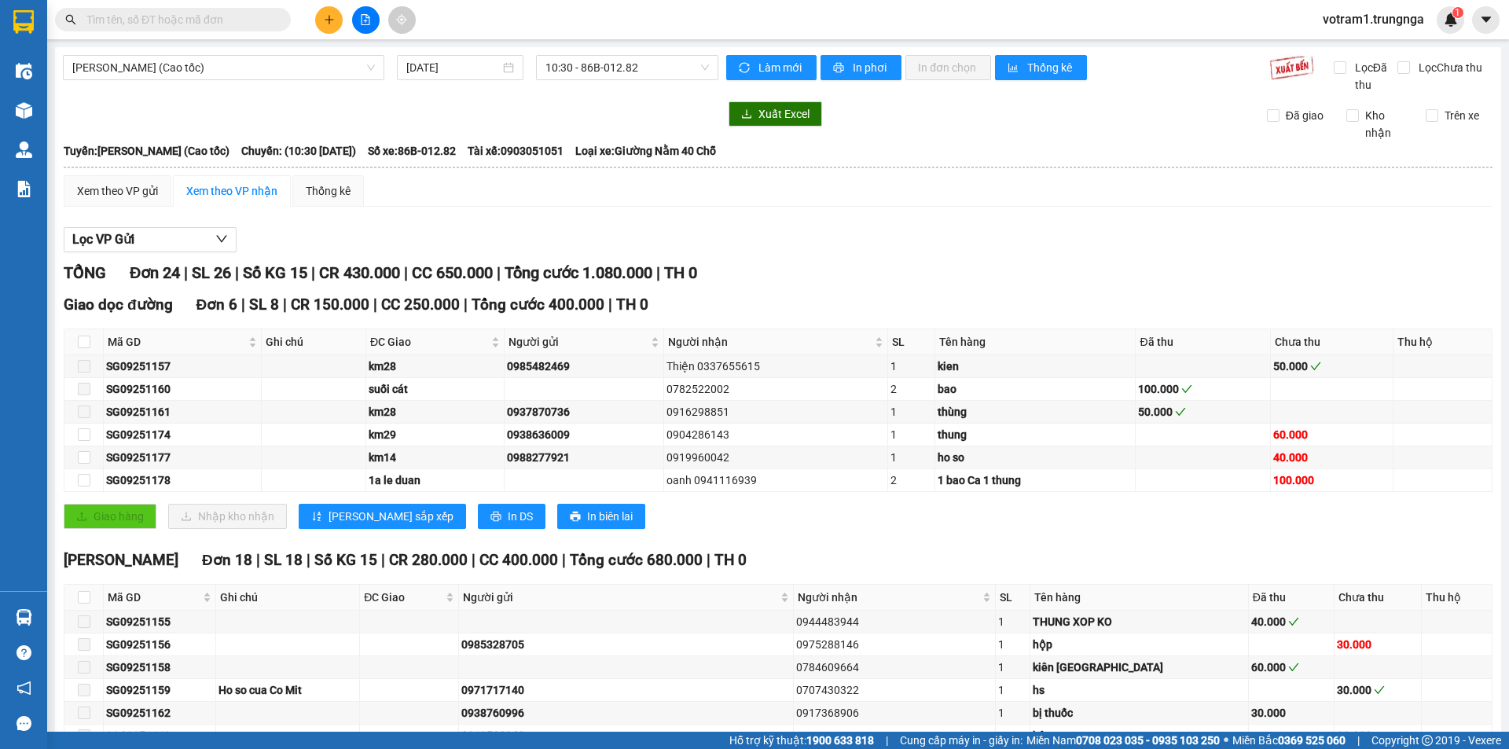
click at [237, 14] on input "text" at bounding box center [178, 19] width 185 height 17
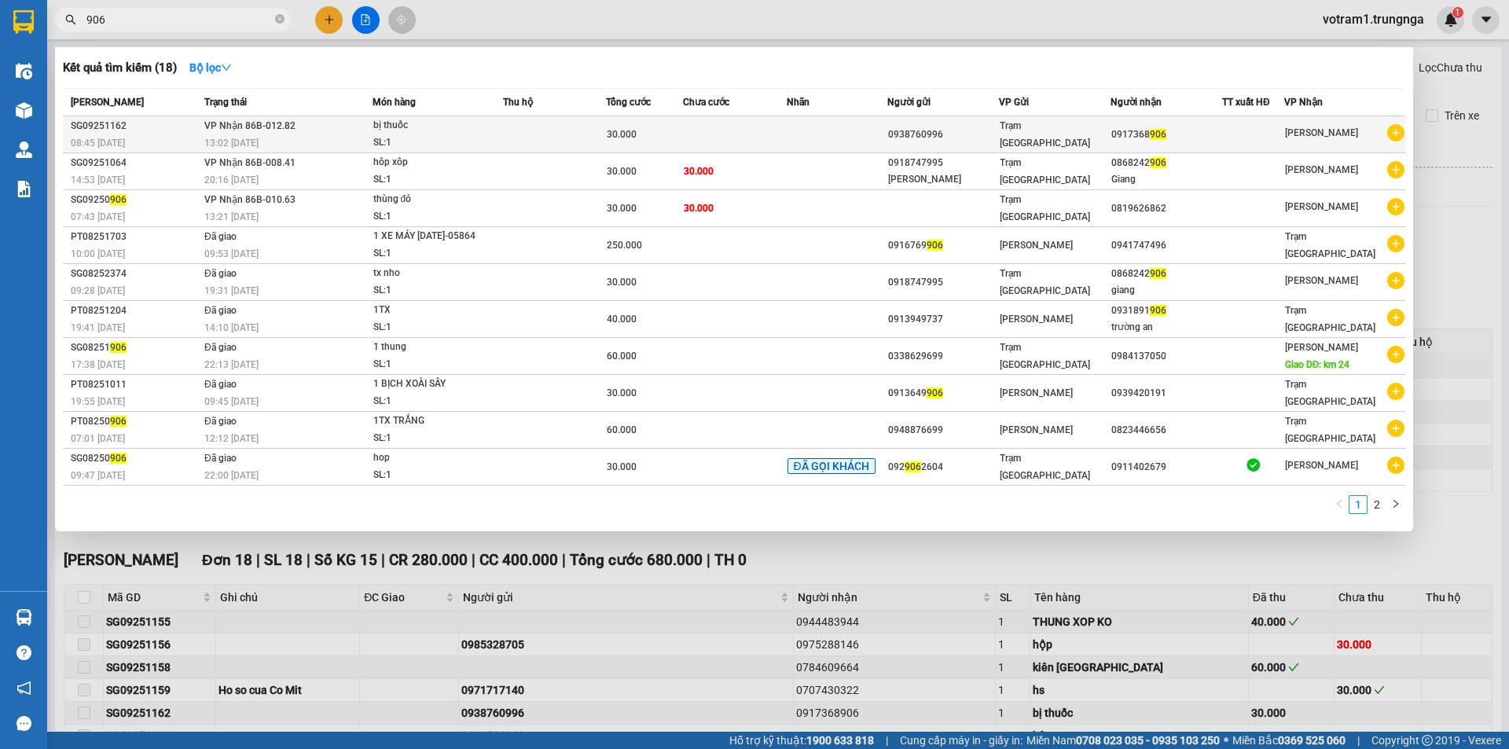
type input "906"
click at [438, 123] on div "bị thuốc" at bounding box center [432, 125] width 118 height 17
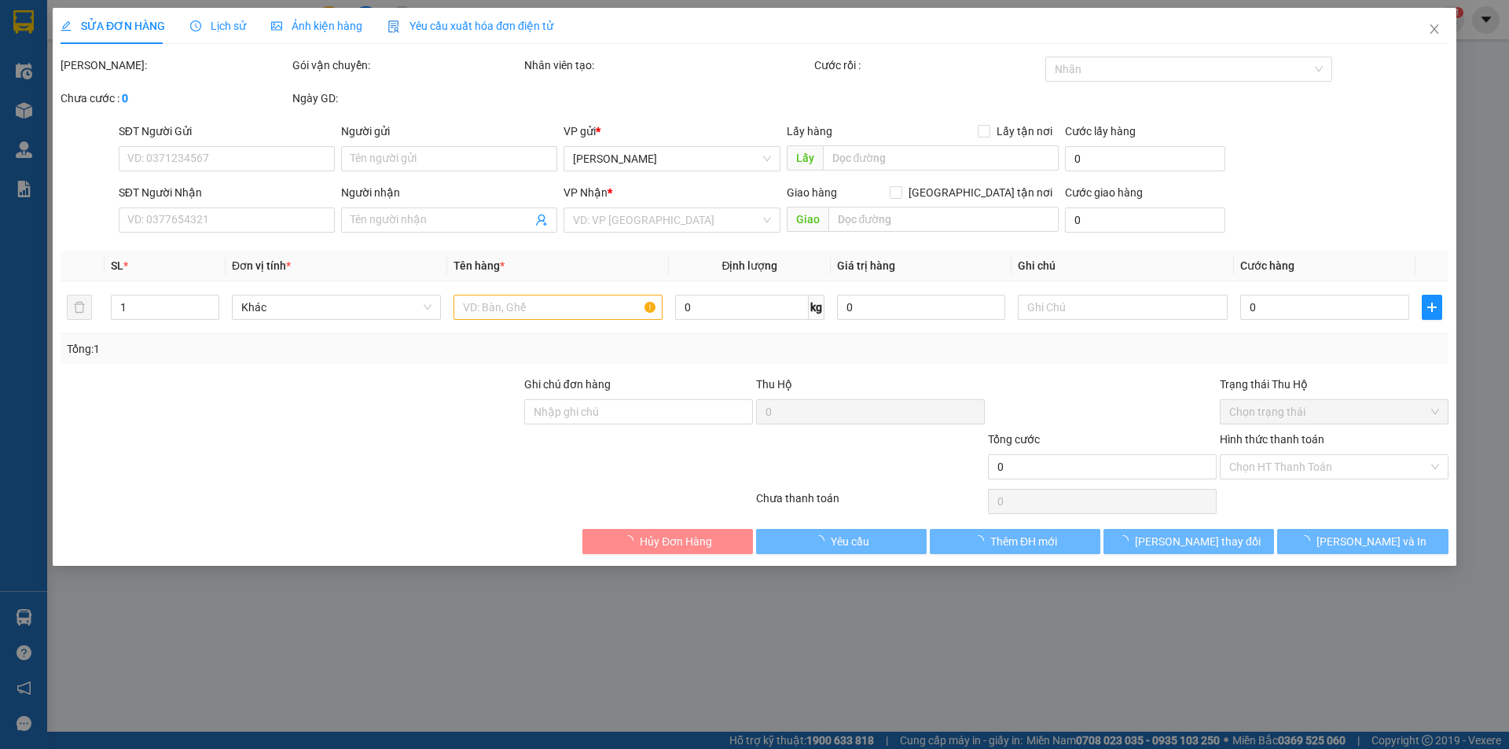
type input "0938760996"
type input "0917368906"
type input "30.000"
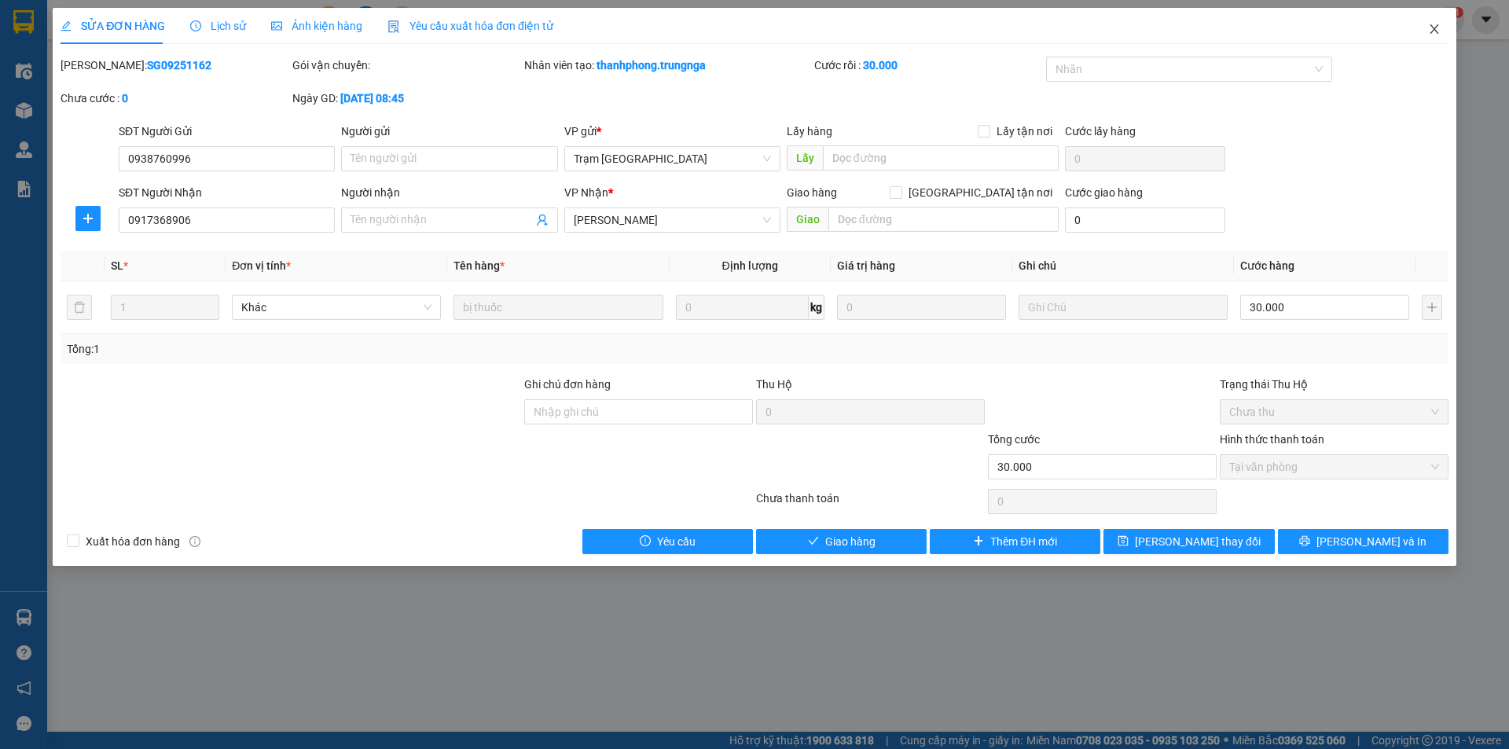
click at [1443, 31] on span "Close" at bounding box center [1434, 30] width 44 height 44
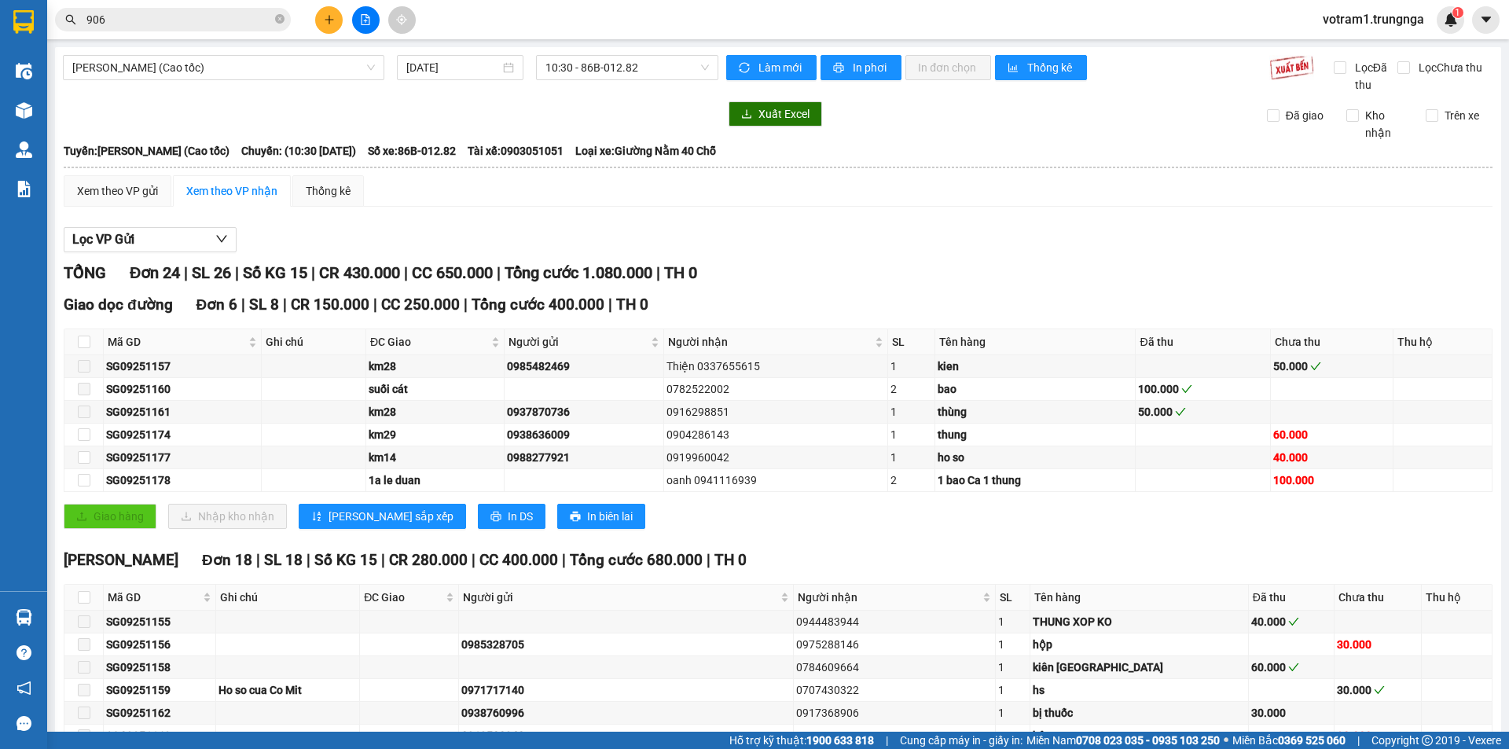
click at [183, 30] on span "906" at bounding box center [173, 20] width 236 height 24
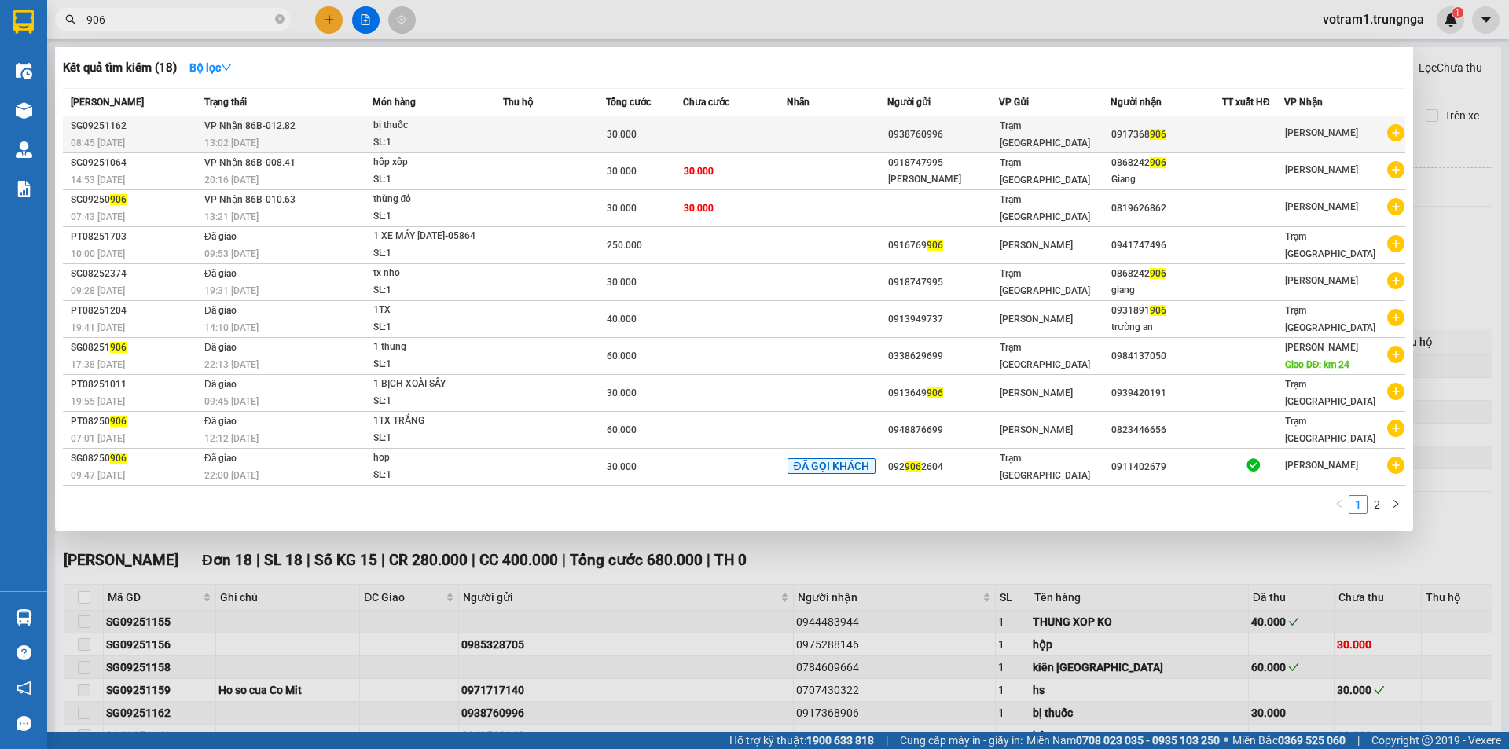
click at [612, 138] on span "30.000" at bounding box center [622, 134] width 30 height 11
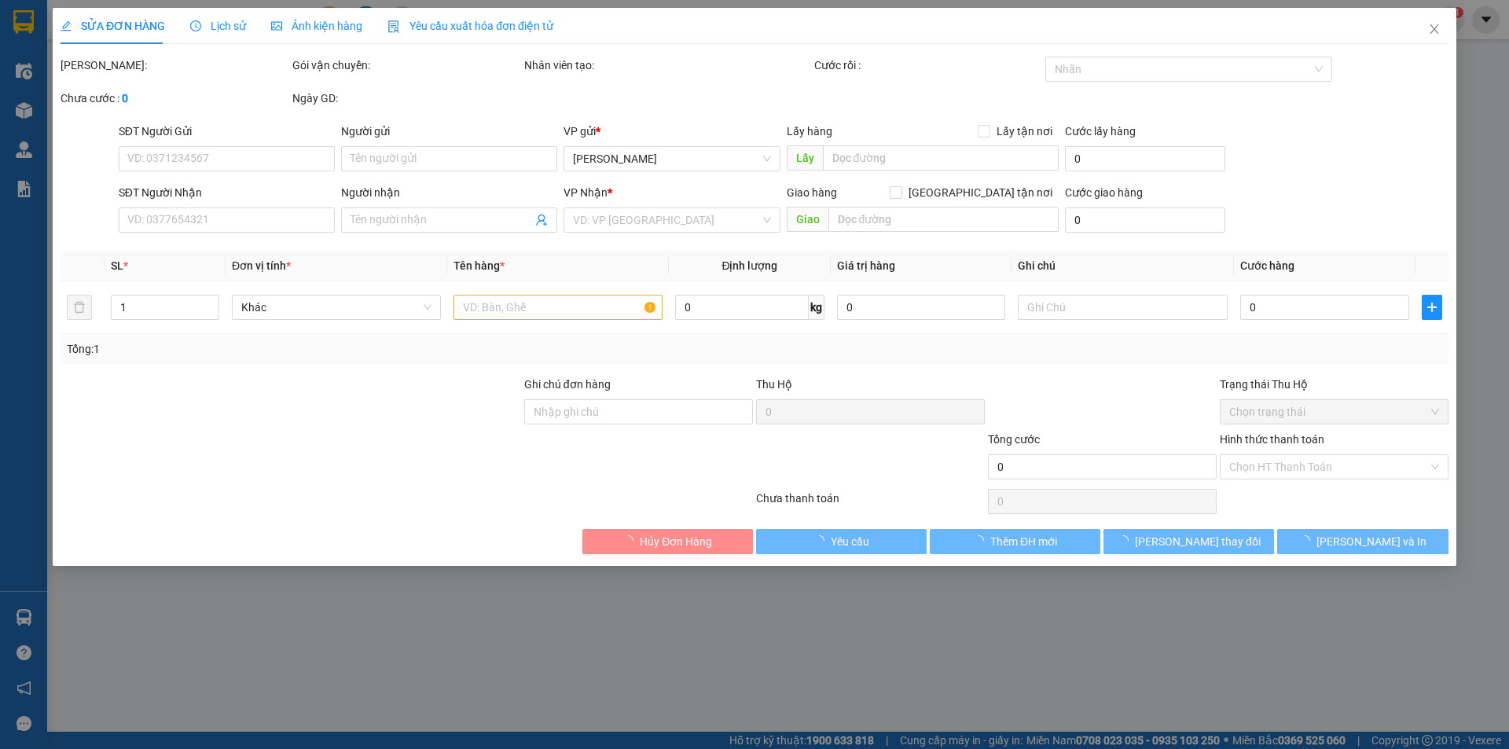
type input "0938760996"
type input "0917368906"
type input "30.000"
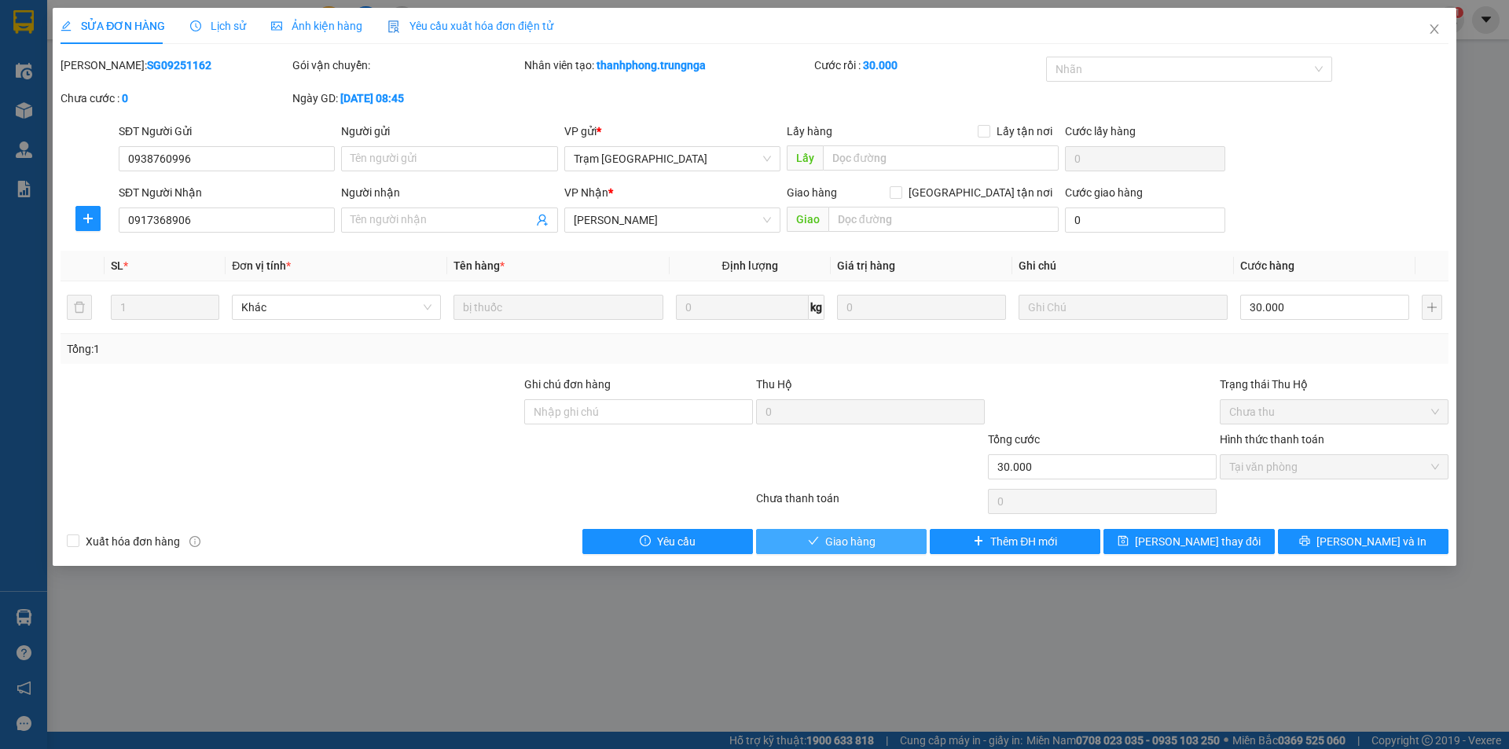
click at [880, 542] on button "Giao hàng" at bounding box center [841, 541] width 171 height 25
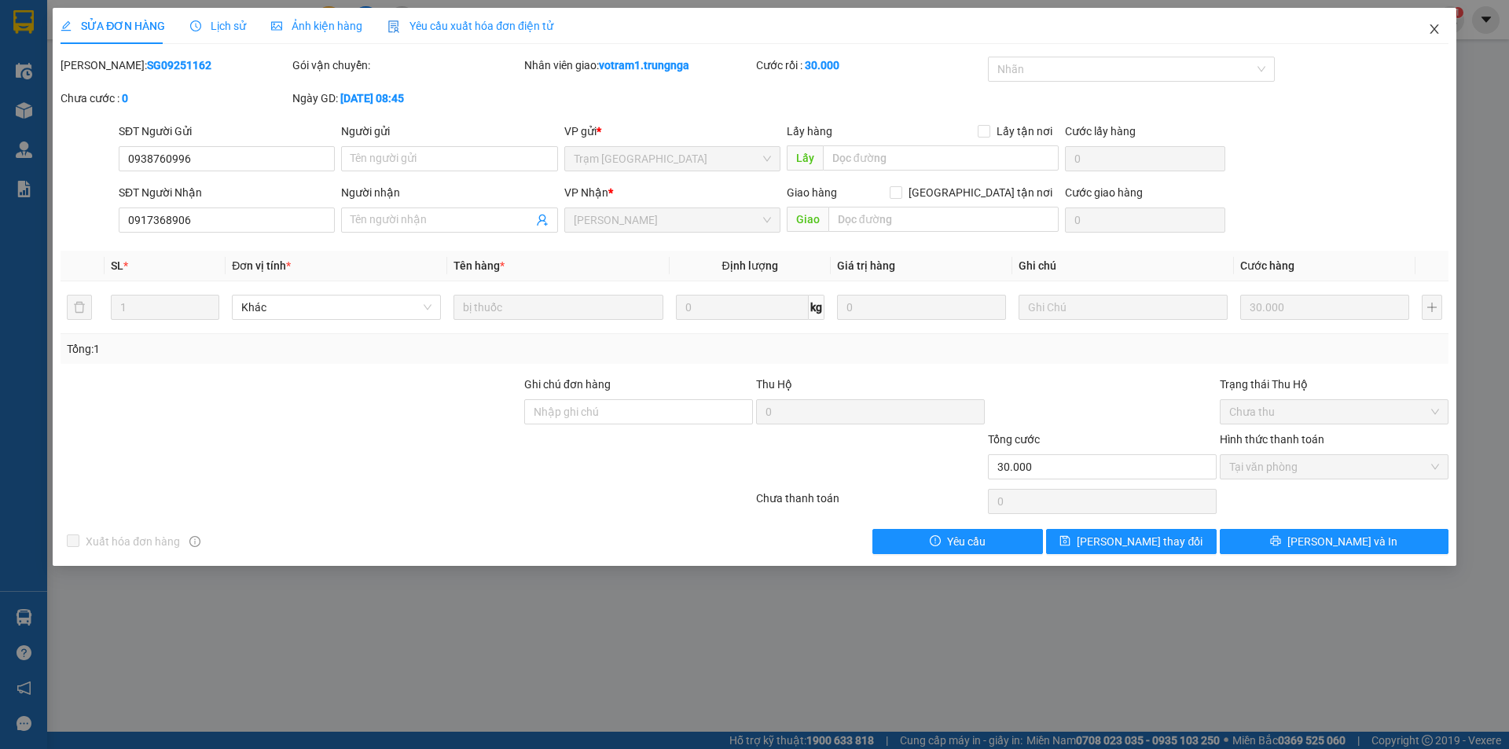
click at [1433, 31] on icon "close" at bounding box center [1434, 28] width 9 height 9
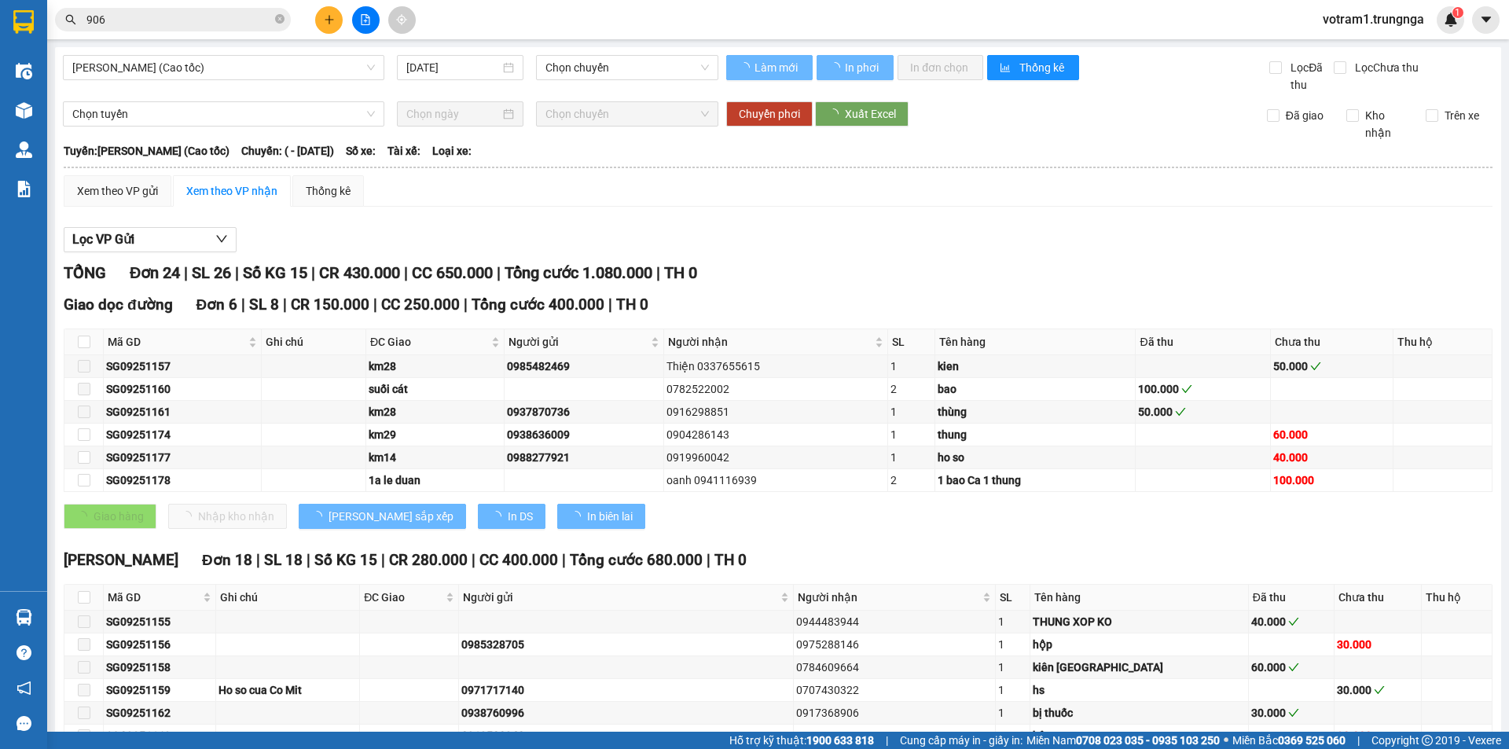
click at [247, 28] on span "906" at bounding box center [173, 20] width 236 height 24
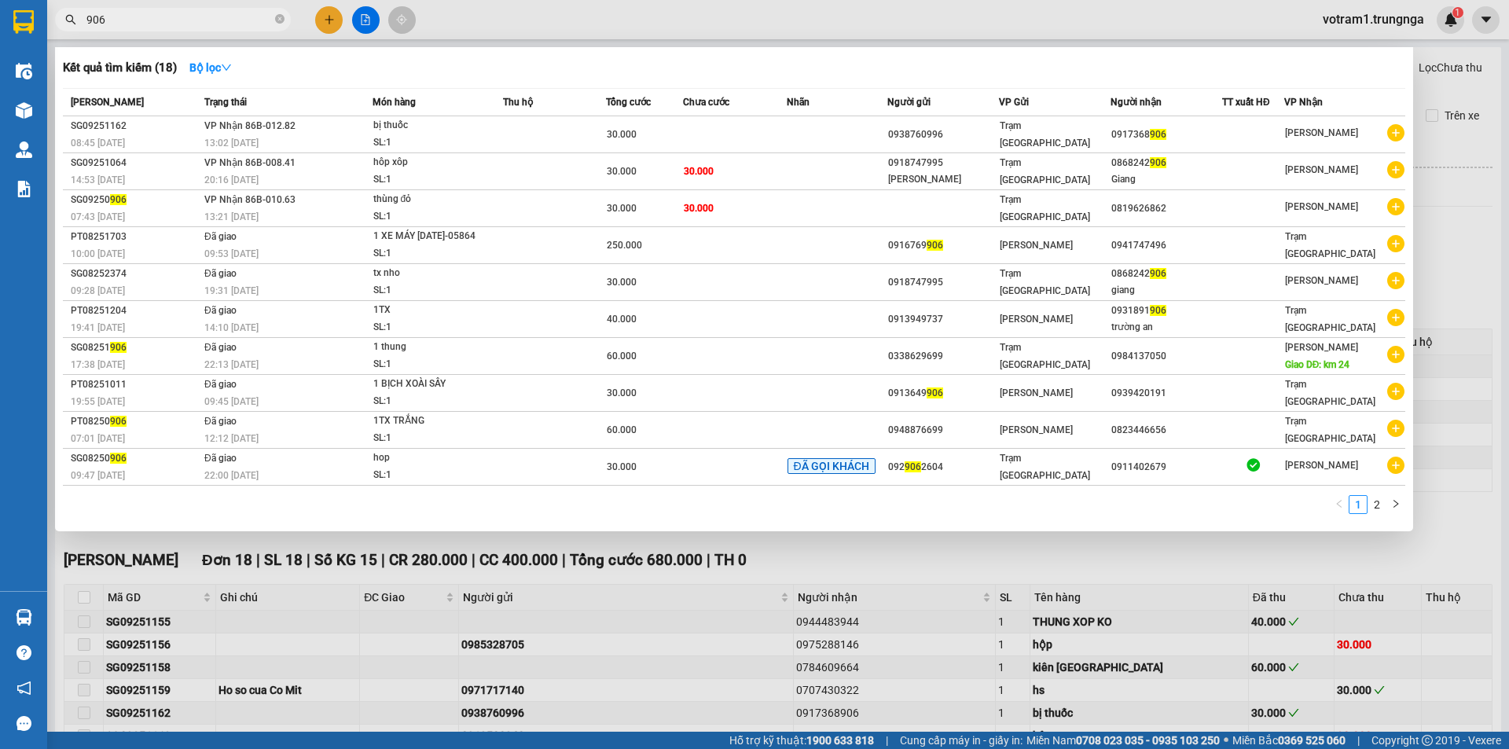
click at [234, 10] on span "906" at bounding box center [173, 20] width 236 height 24
click at [236, 18] on input "906" at bounding box center [178, 19] width 185 height 17
type input "9"
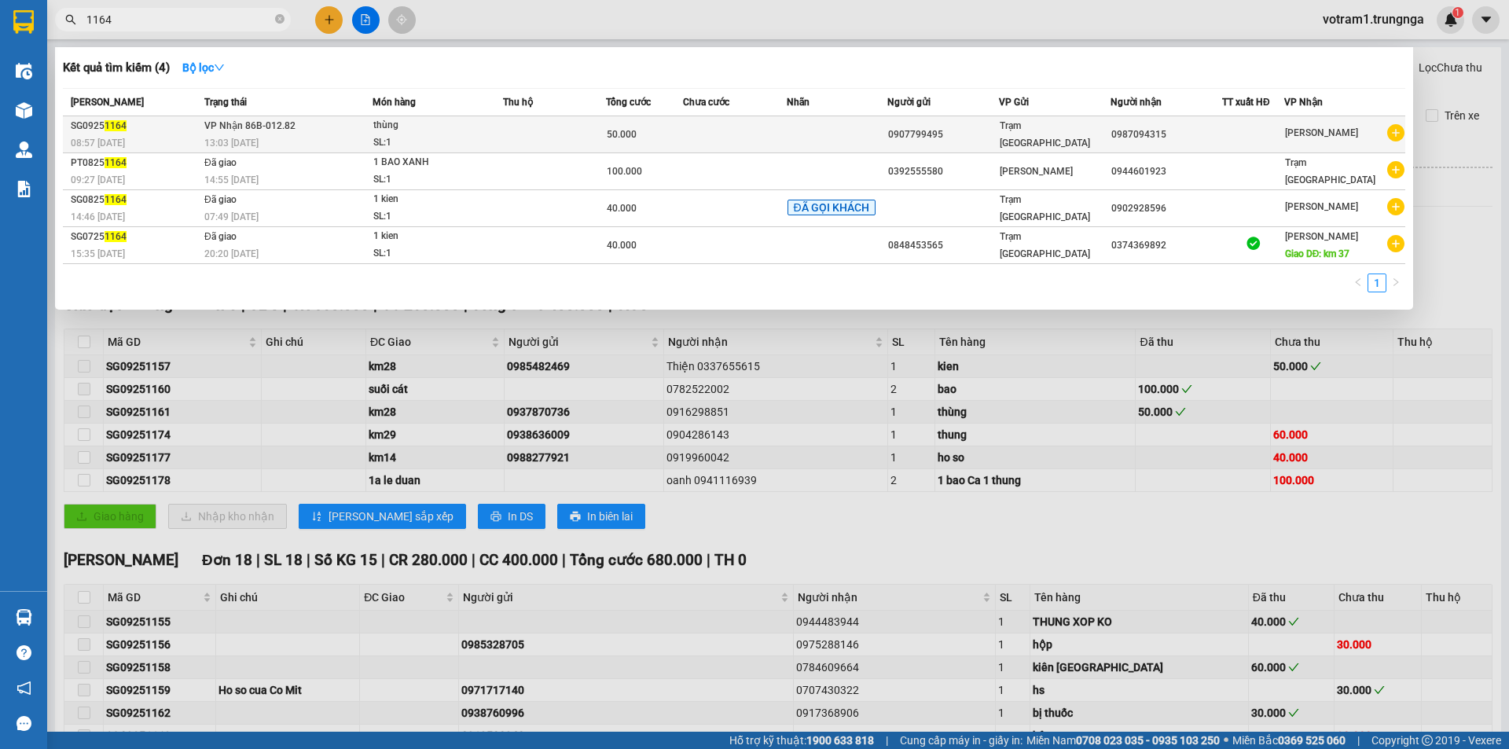
type input "1164"
click at [465, 132] on div "thùng" at bounding box center [432, 125] width 118 height 17
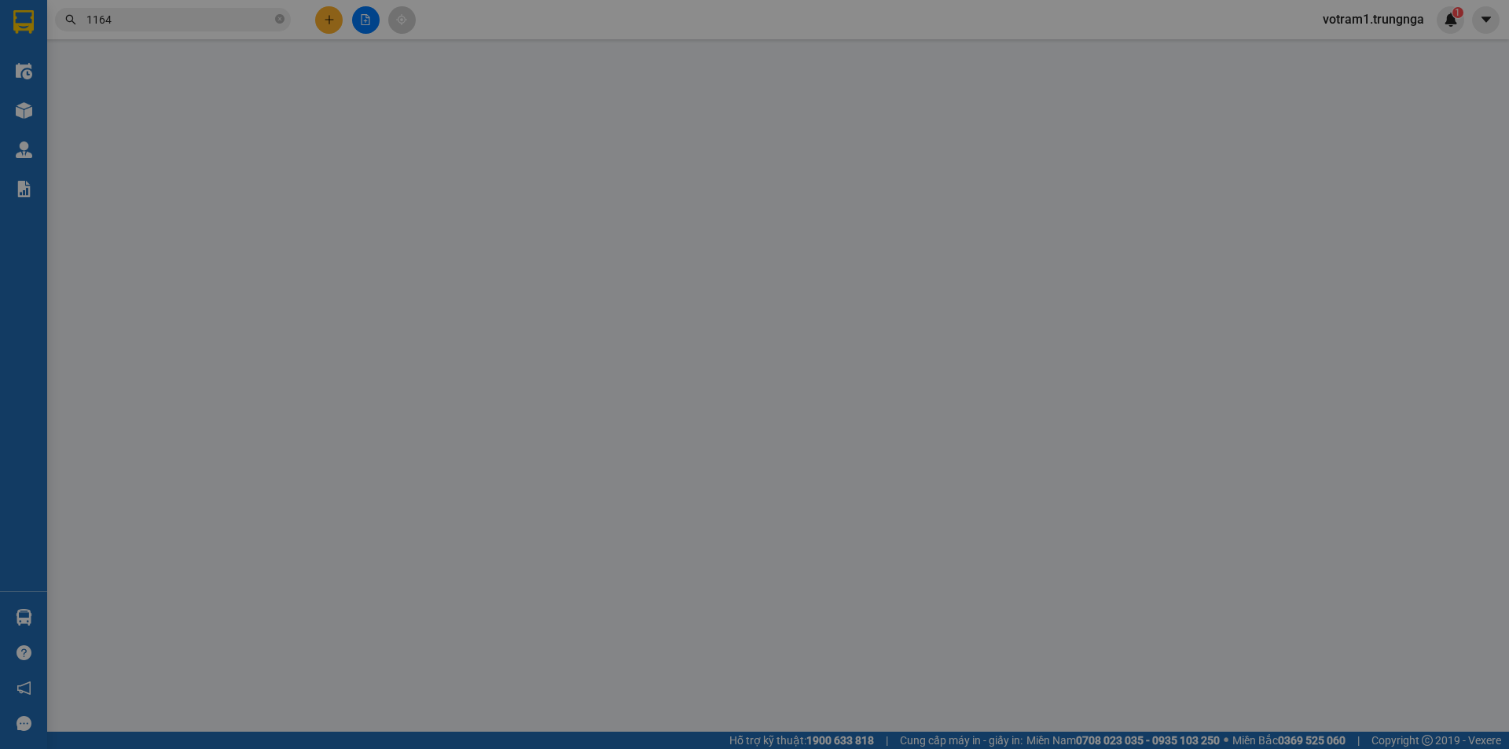
type input "0907799495"
type input "0987094315"
type input "50.000"
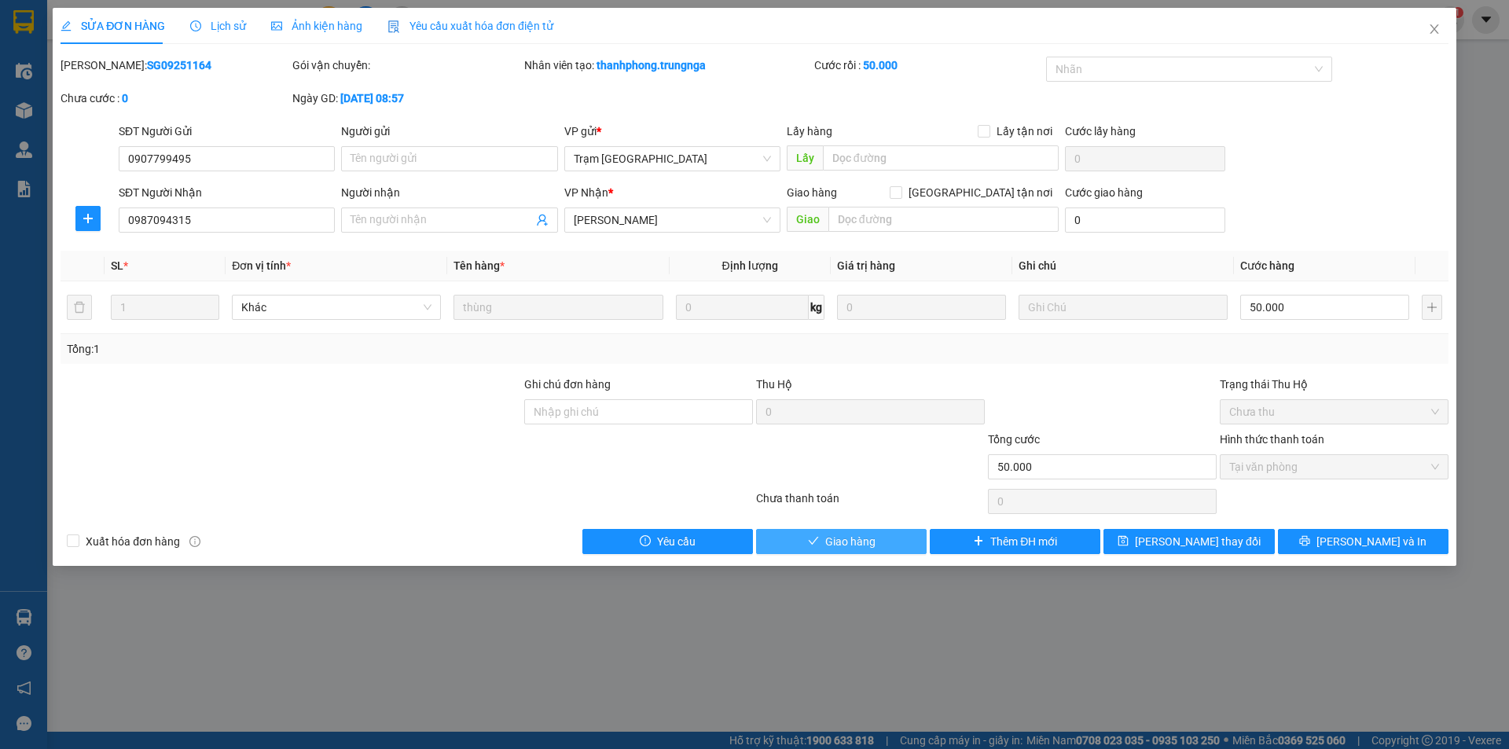
click at [885, 532] on button "Giao hàng" at bounding box center [841, 541] width 171 height 25
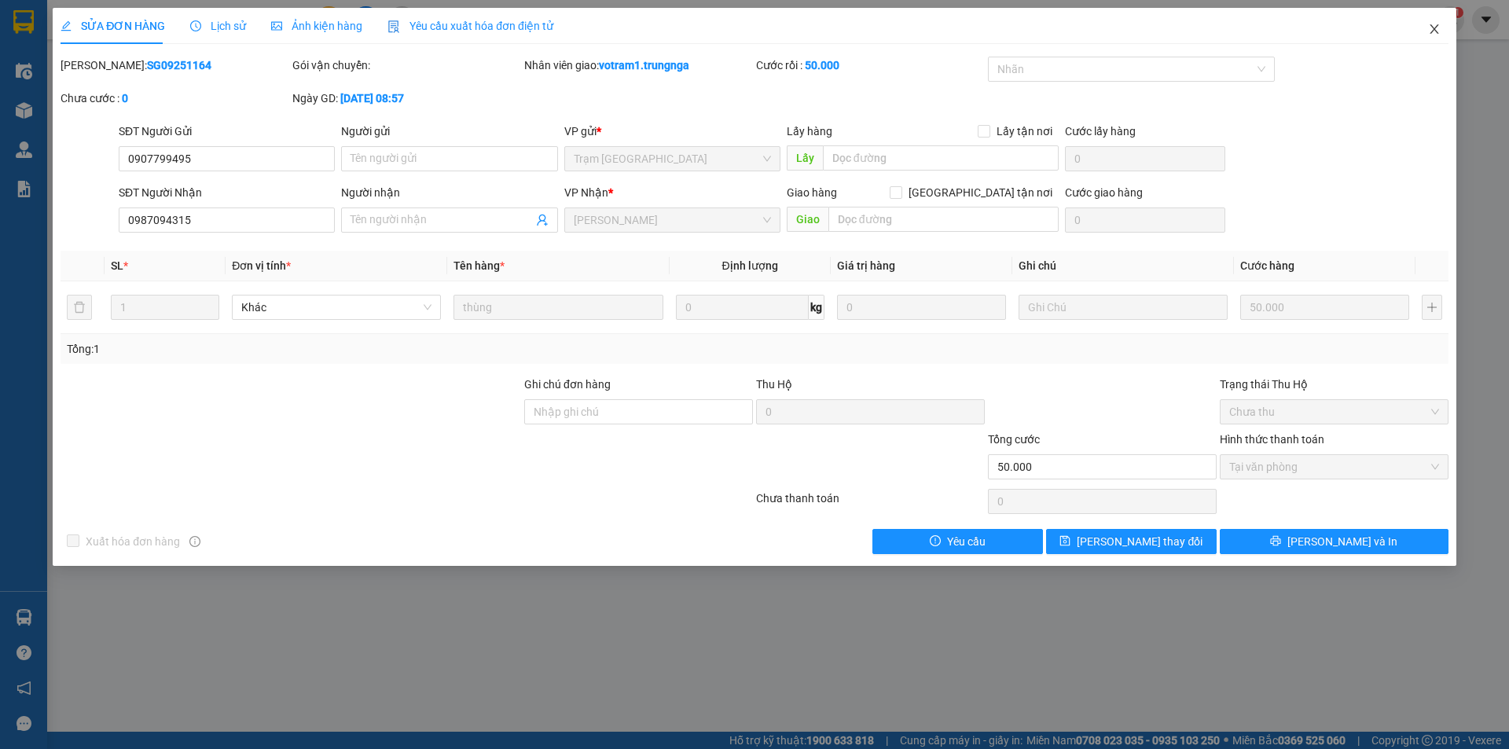
click at [1442, 29] on span "Close" at bounding box center [1434, 30] width 44 height 44
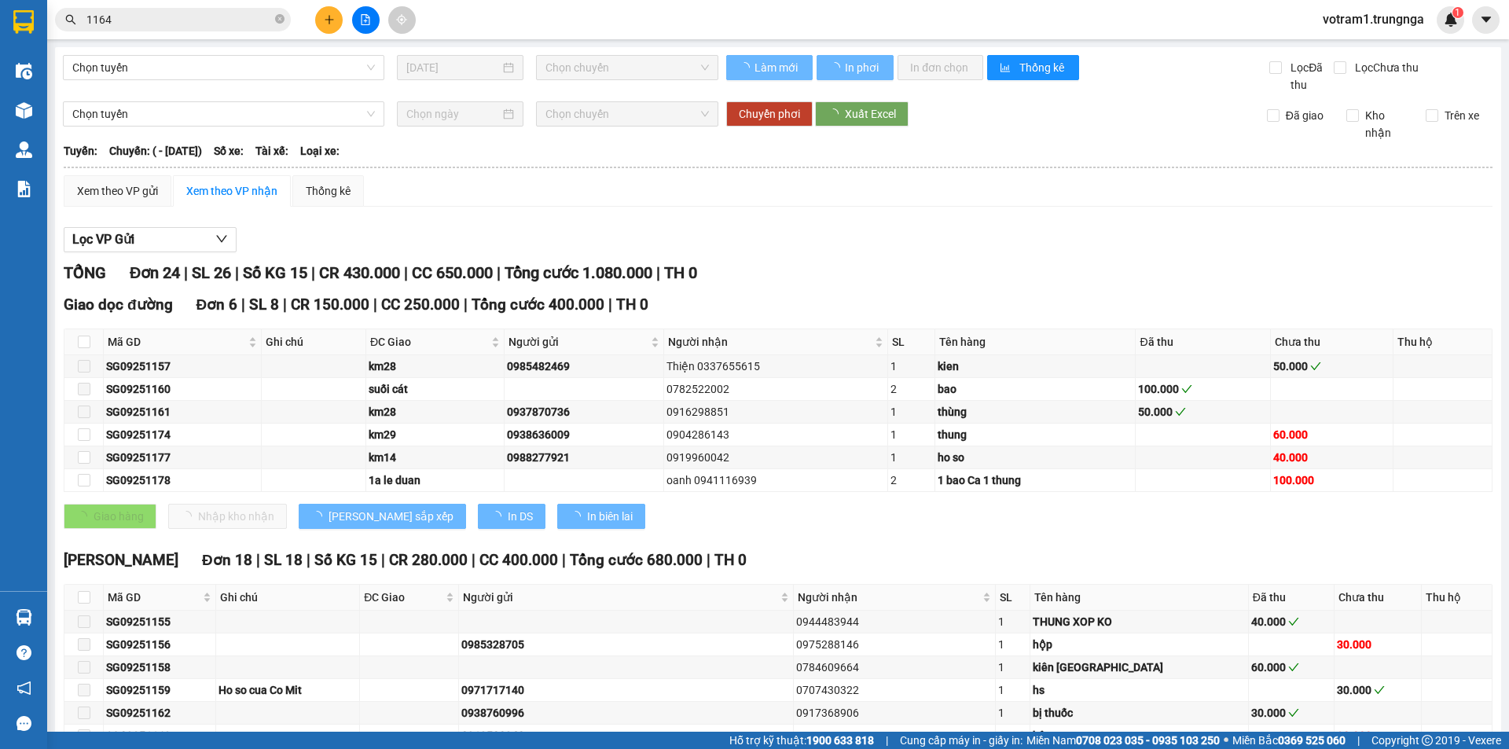
drag, startPoint x: 930, startPoint y: 268, endPoint x: 934, endPoint y: 258, distance: 10.9
click at [930, 269] on div "TỔNG Đơn 24 | SL 26 | Số KG 15 | CR 430.000 | CC 650.000 | Tổng cước 1.080.000 …" at bounding box center [778, 273] width 1429 height 24
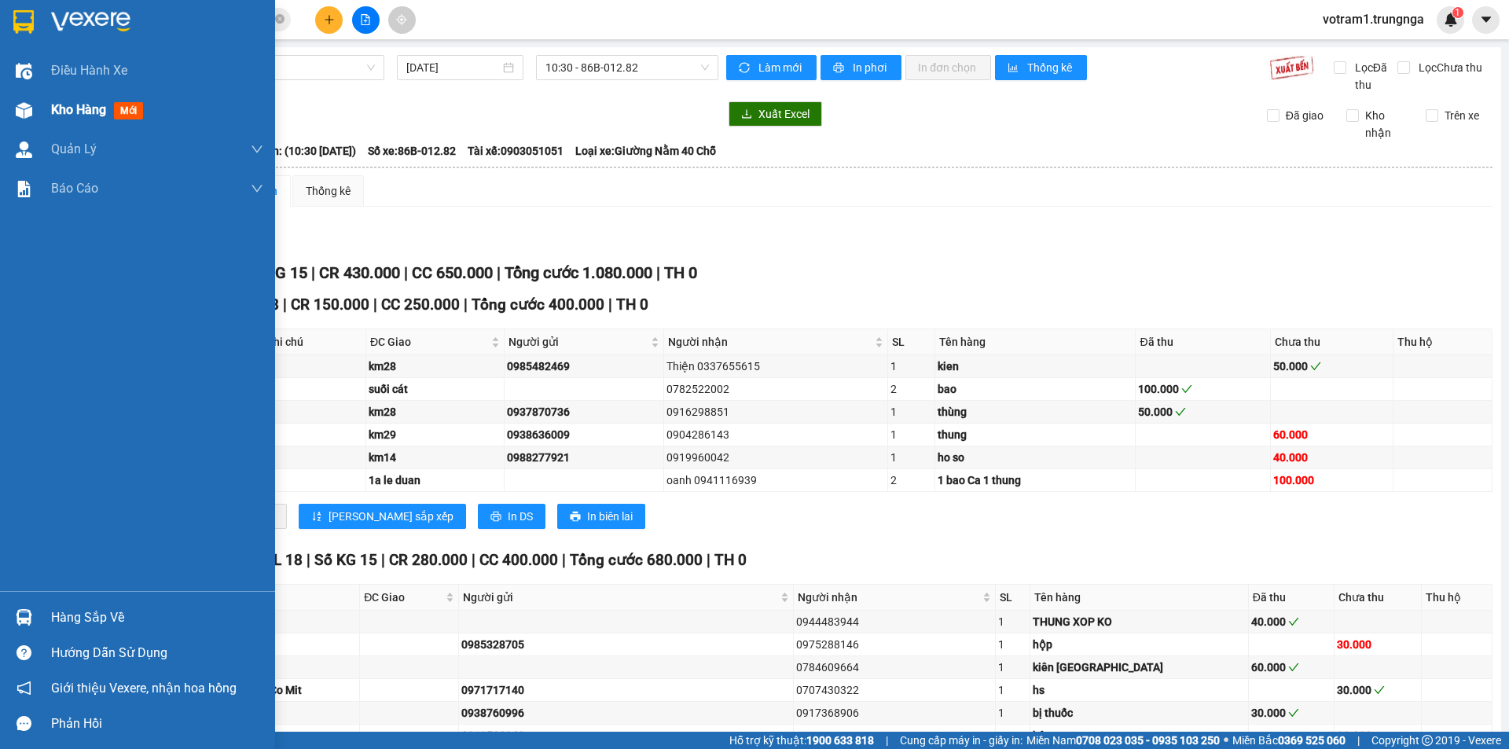
click at [26, 118] on img at bounding box center [24, 110] width 17 height 17
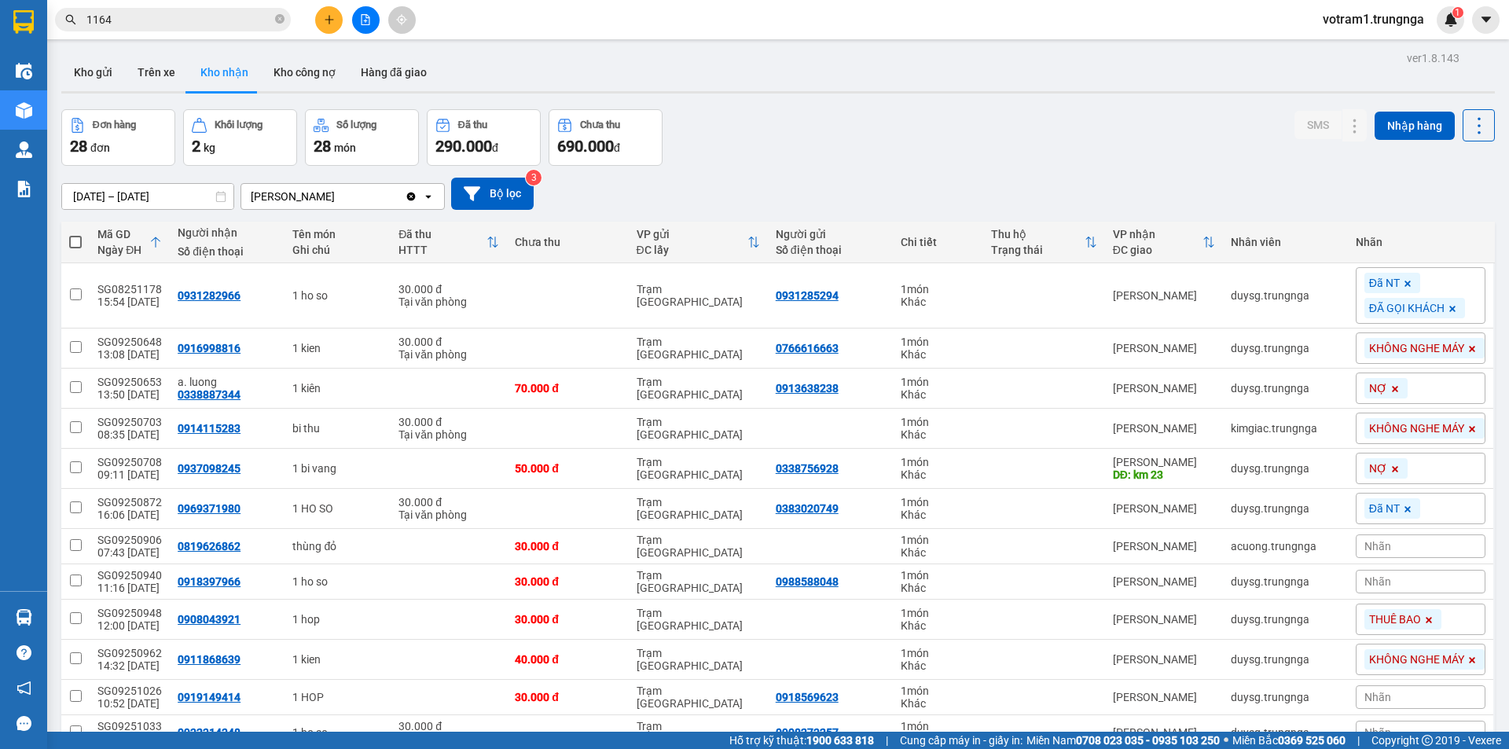
click at [767, 140] on div "Đơn hàng 28 đơn Khối lượng 2 kg Số lượng 28 món Đã thu 290.000 đ Chưa thu 690.0…" at bounding box center [778, 137] width 1434 height 57
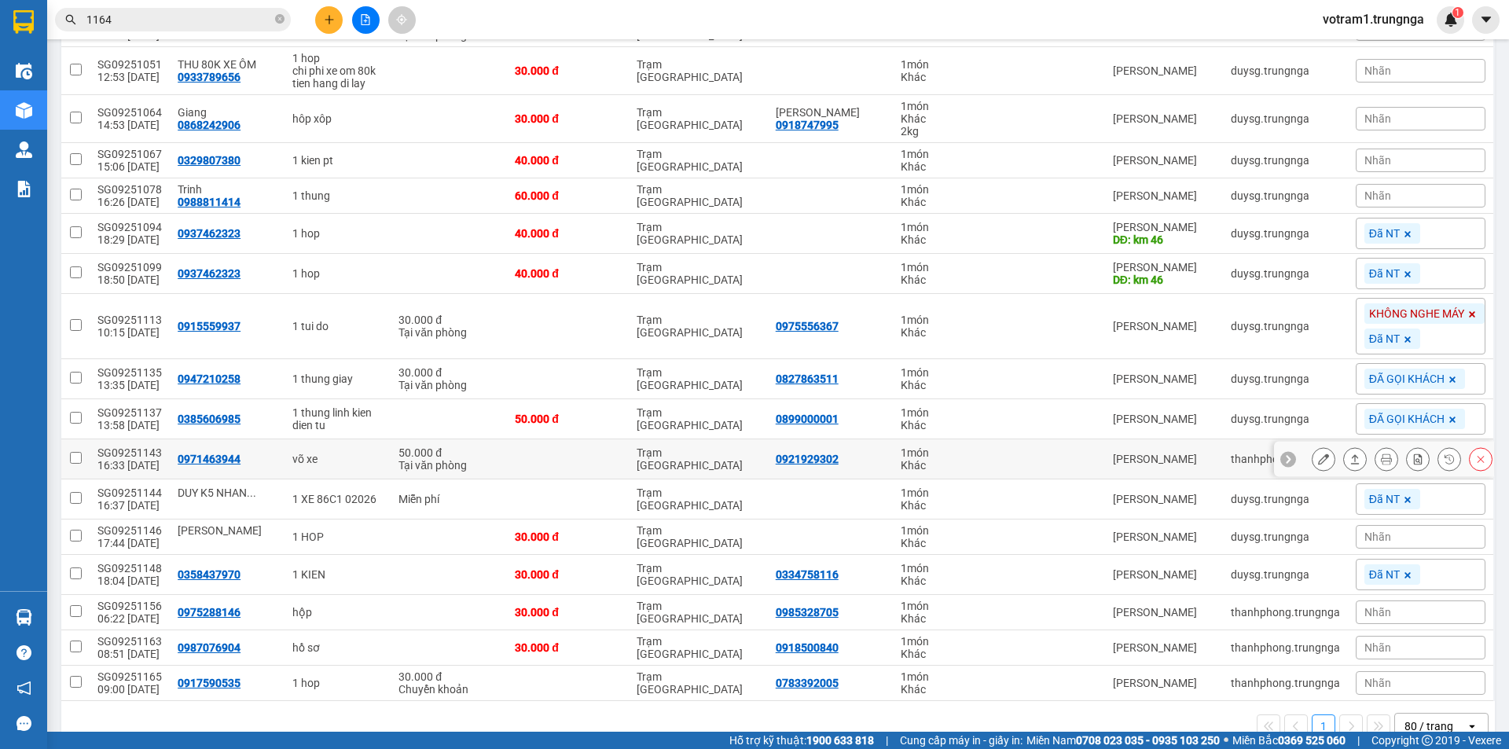
scroll to position [737, 0]
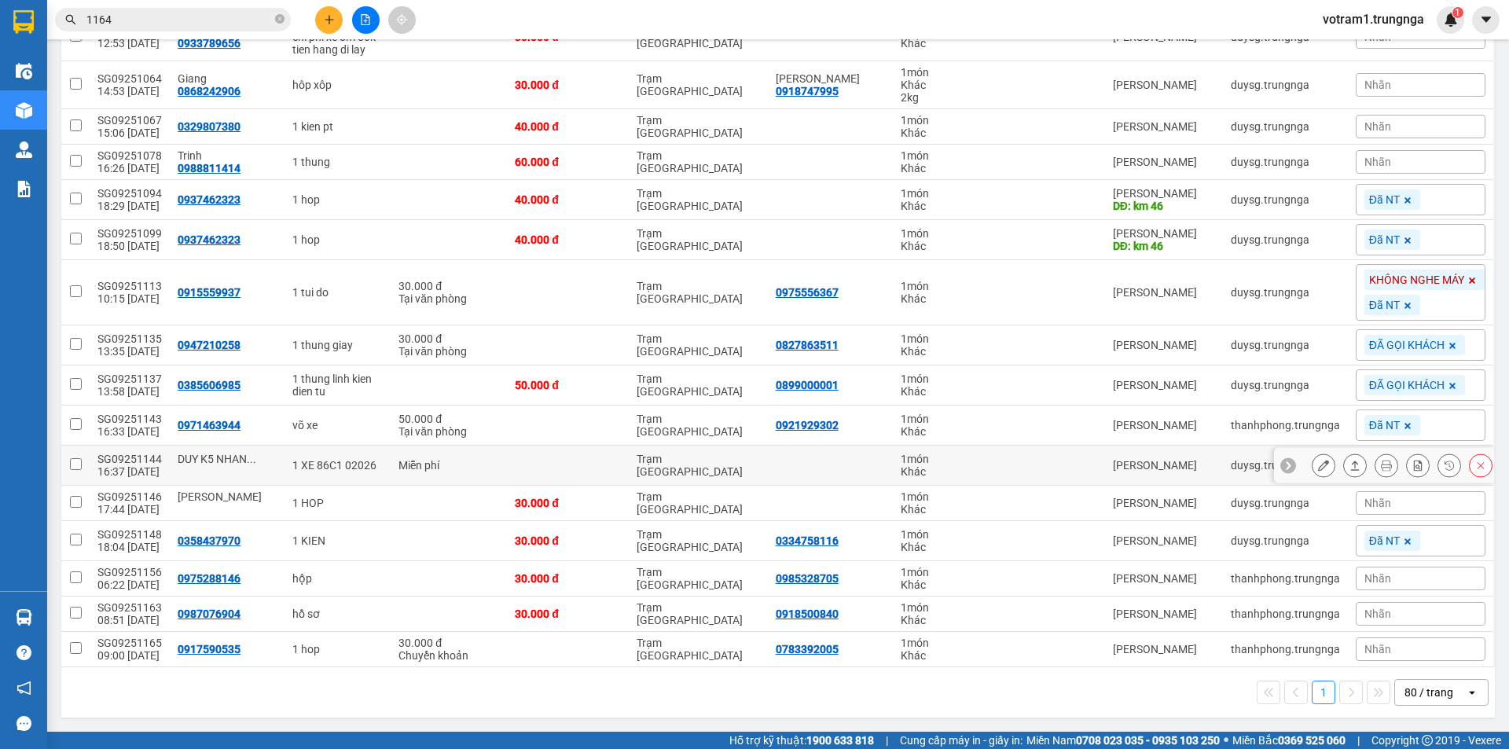
click at [1350, 464] on icon at bounding box center [1355, 465] width 11 height 11
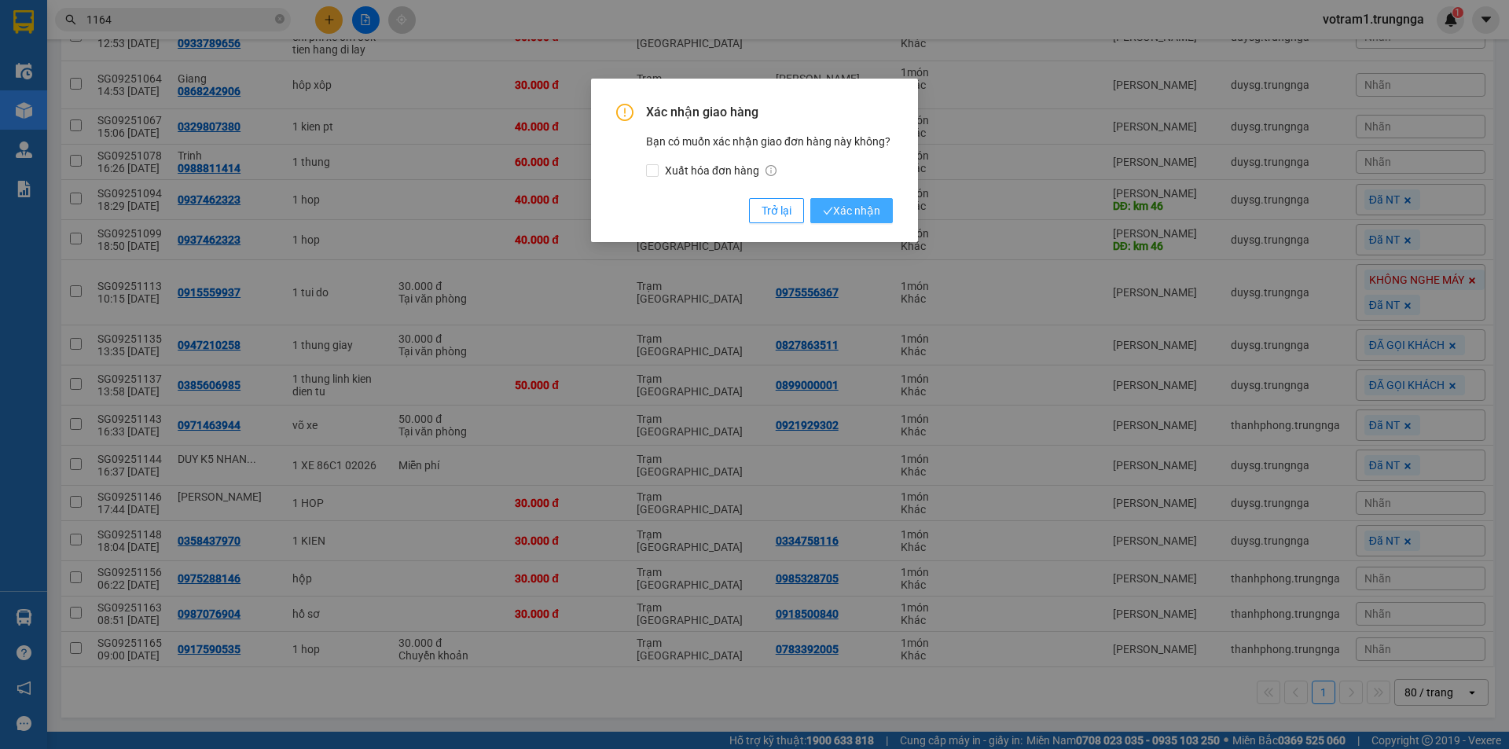
click at [843, 207] on span "Xác nhận" at bounding box center [851, 210] width 57 height 17
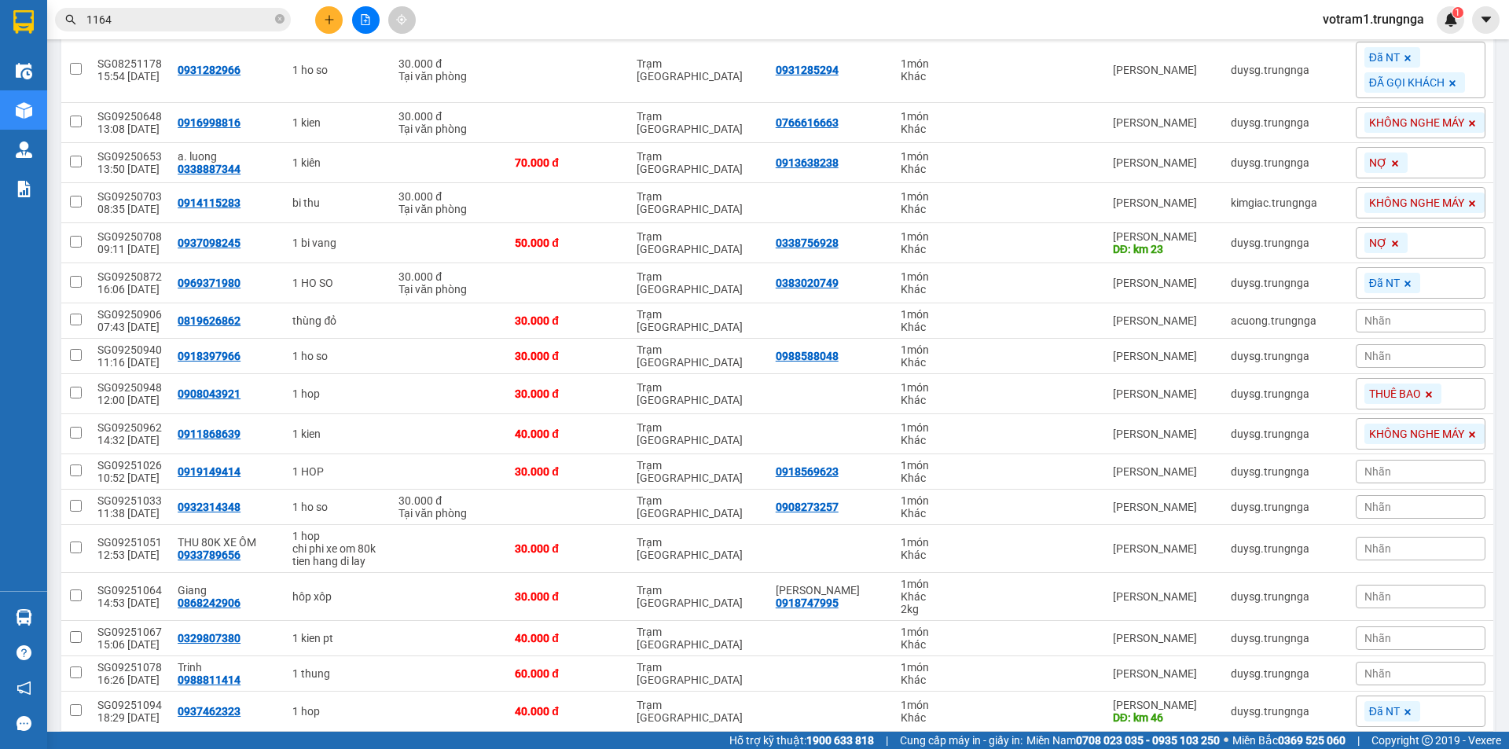
scroll to position [0, 0]
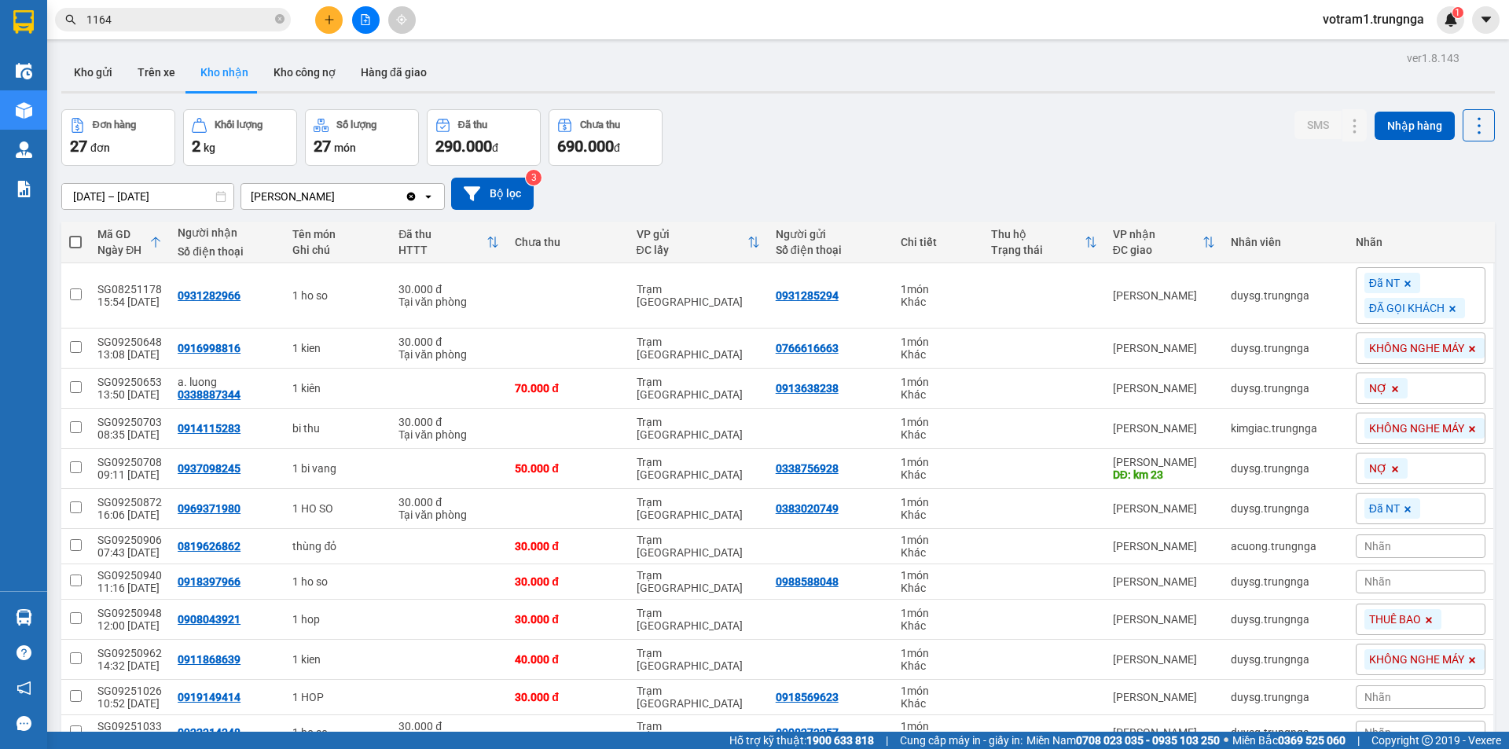
click at [326, 15] on icon "plus" at bounding box center [329, 19] width 11 height 11
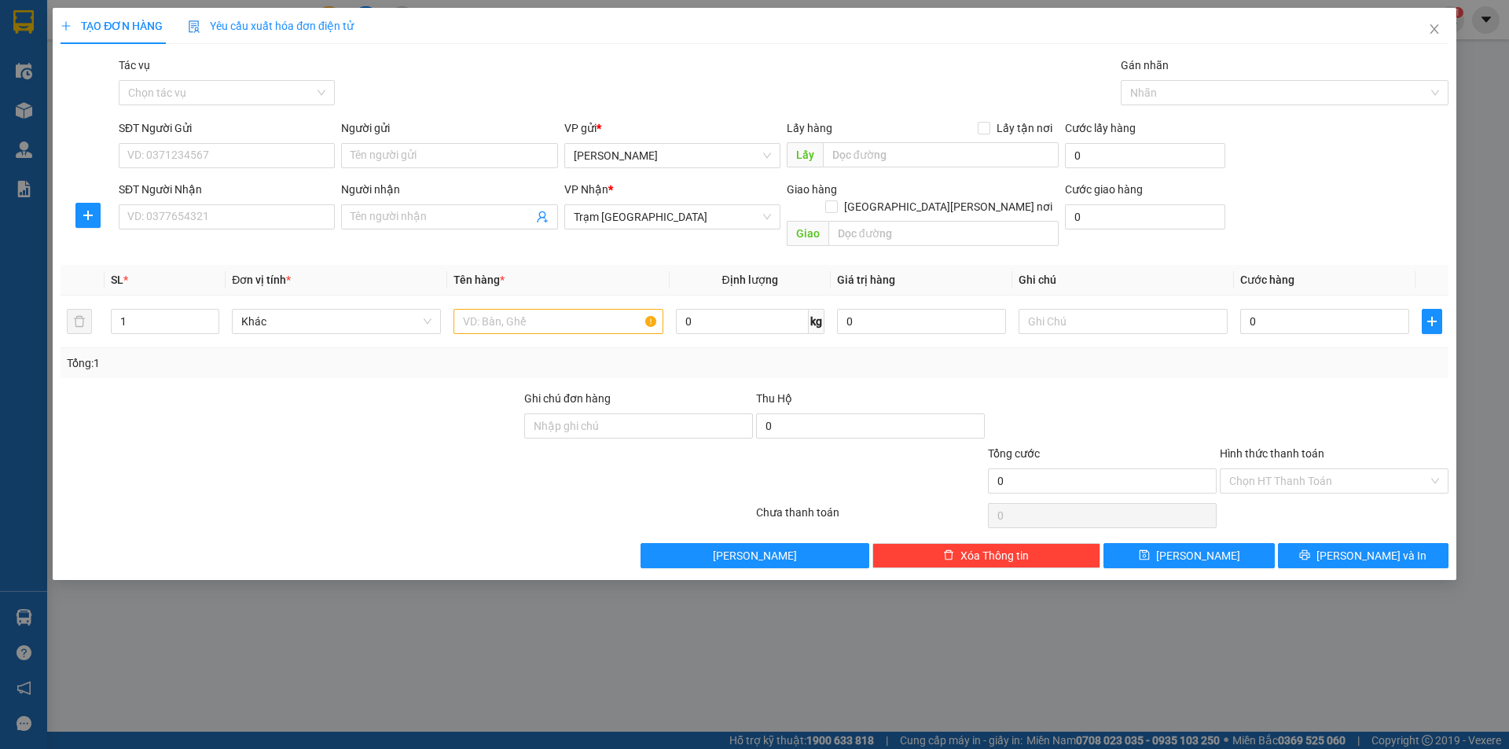
click at [321, 141] on div "SĐT Người Gửi" at bounding box center [227, 131] width 216 height 24
click at [318, 148] on input "SĐT Người Gửi" at bounding box center [227, 155] width 216 height 25
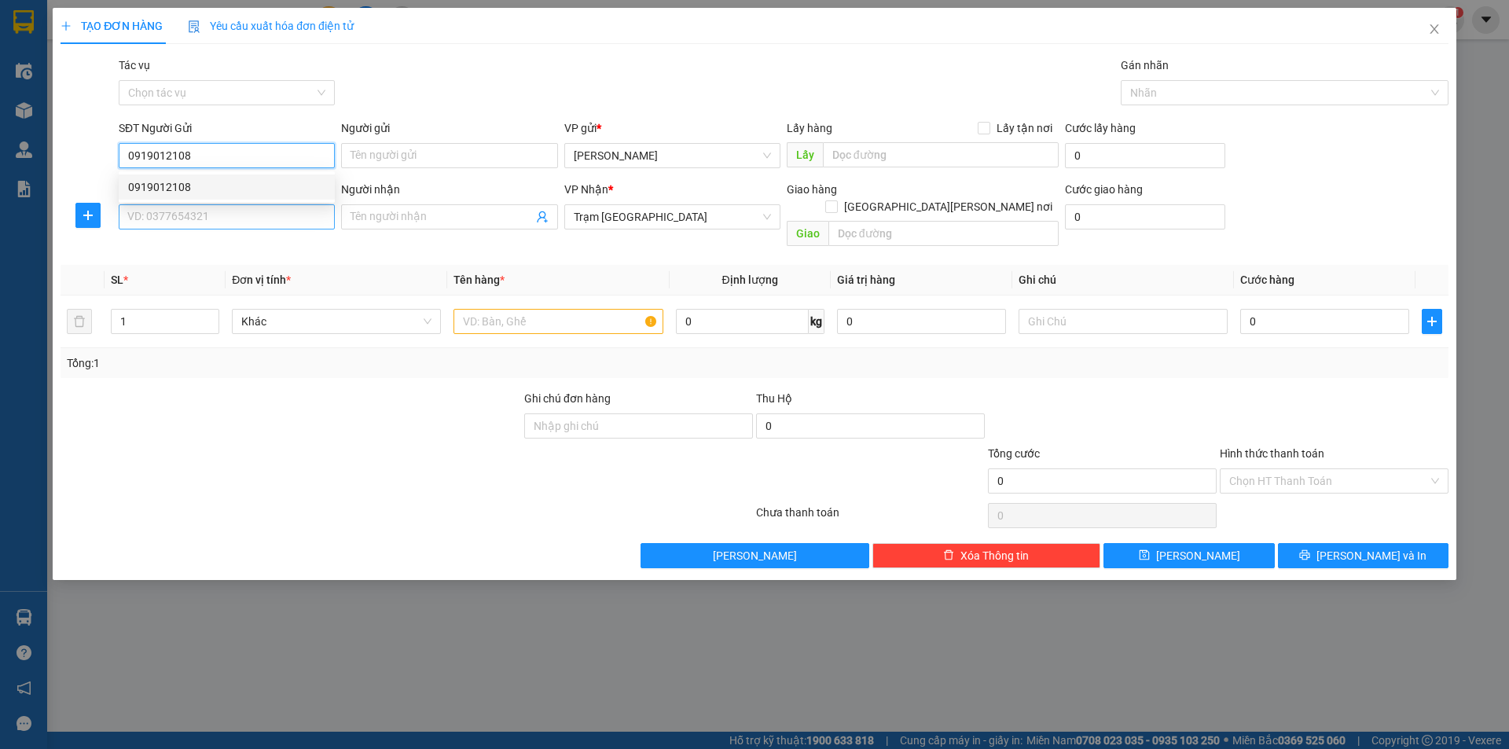
type input "0919012108"
click at [266, 216] on input "SĐT Người Nhận" at bounding box center [227, 216] width 216 height 25
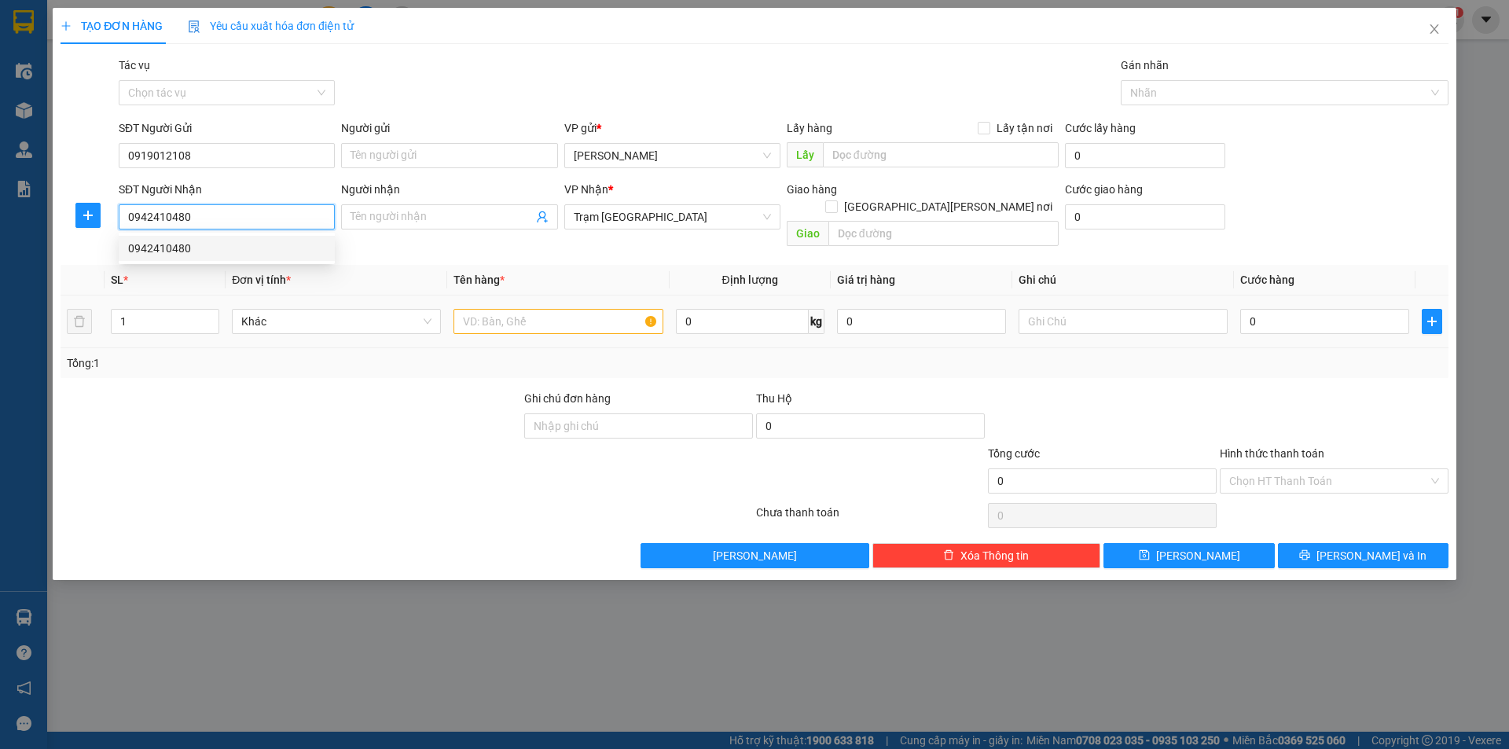
type input "0942410480"
click at [521, 309] on input "text" at bounding box center [558, 321] width 209 height 25
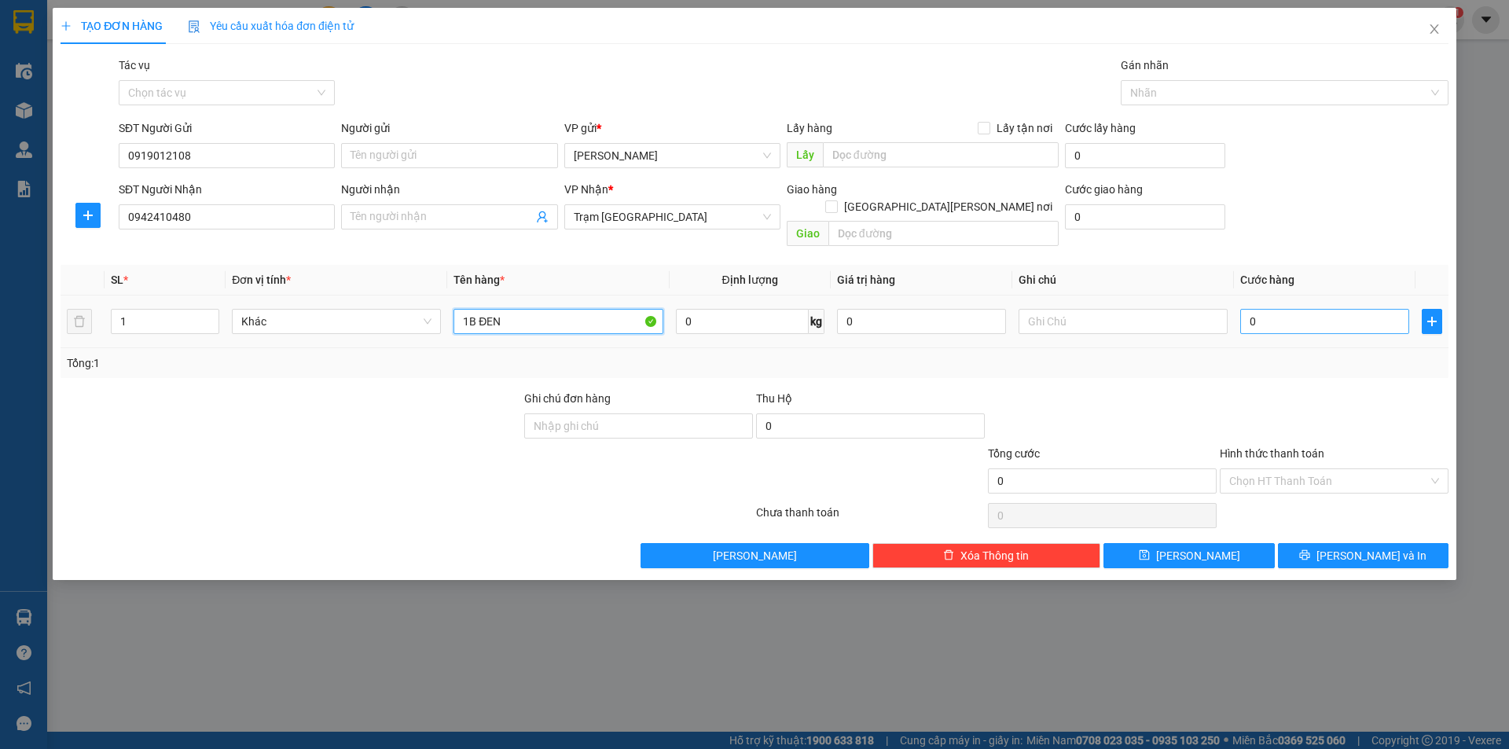
type input "1B ĐEN"
click at [1306, 309] on input "0" at bounding box center [1324, 321] width 169 height 25
type input "4"
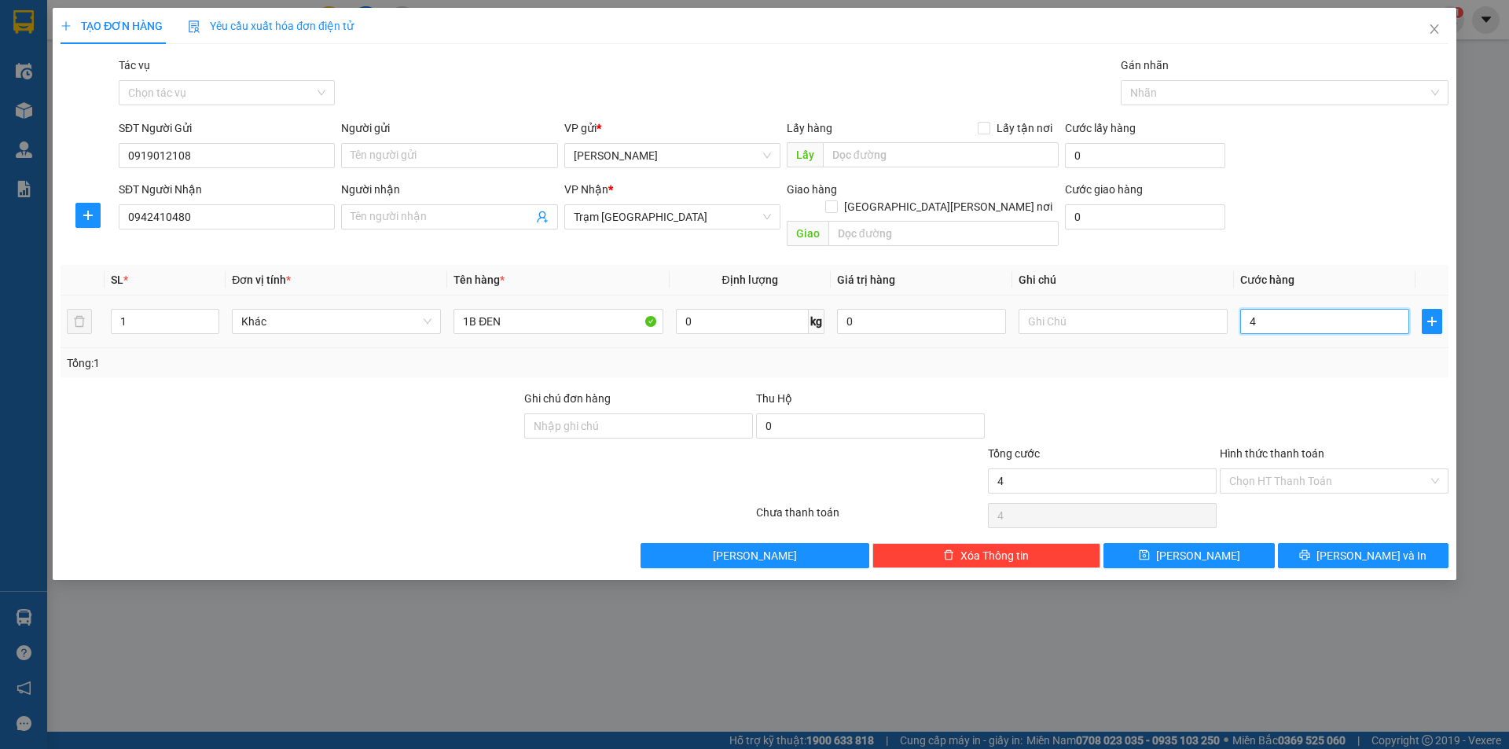
type input "40"
type input "40.000"
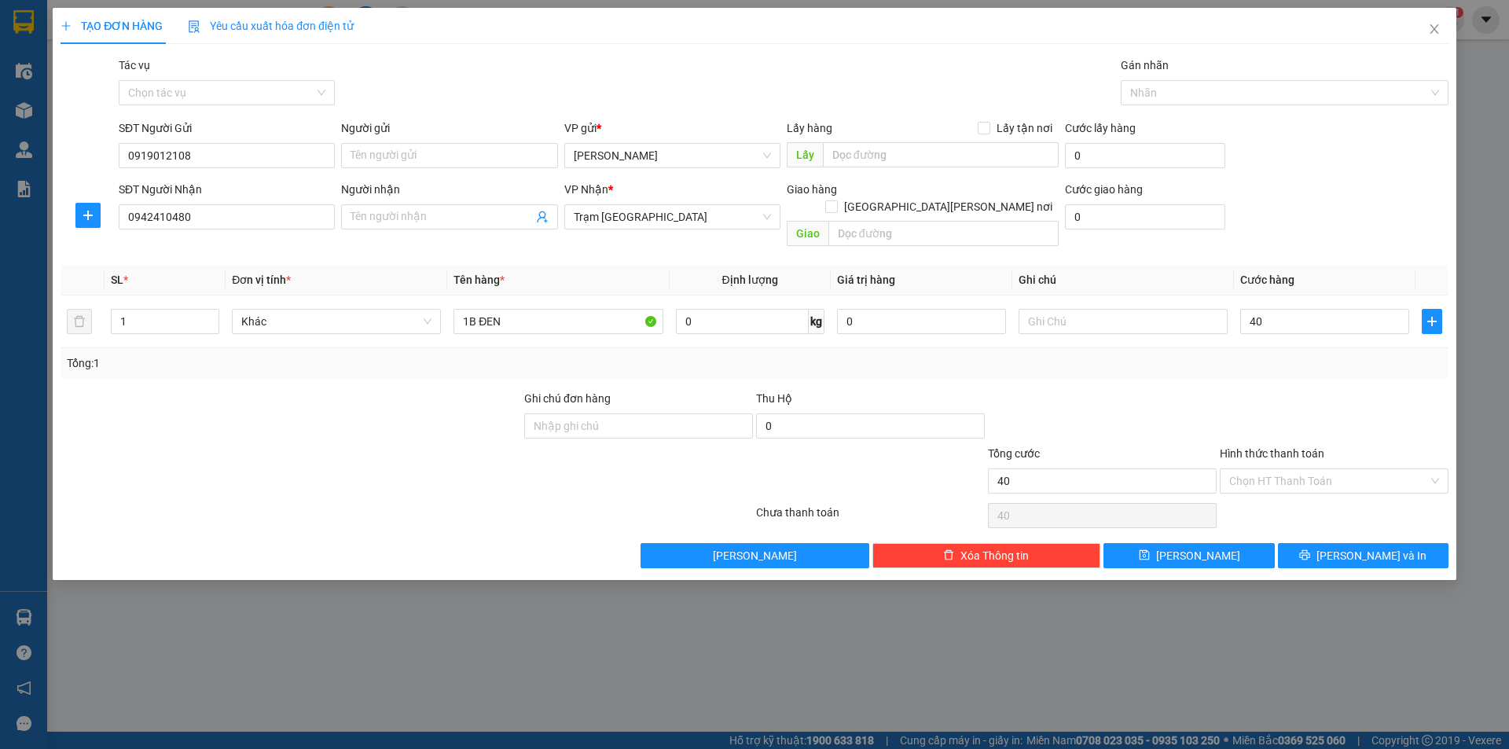
type input "40.000"
click at [1300, 396] on div at bounding box center [1334, 417] width 232 height 55
click at [608, 311] on input "1B ĐEN" at bounding box center [558, 321] width 209 height 25
type input "1B ĐEN ĐỒ ĂN"
click at [1357, 547] on span "[PERSON_NAME] và In" at bounding box center [1372, 555] width 110 height 17
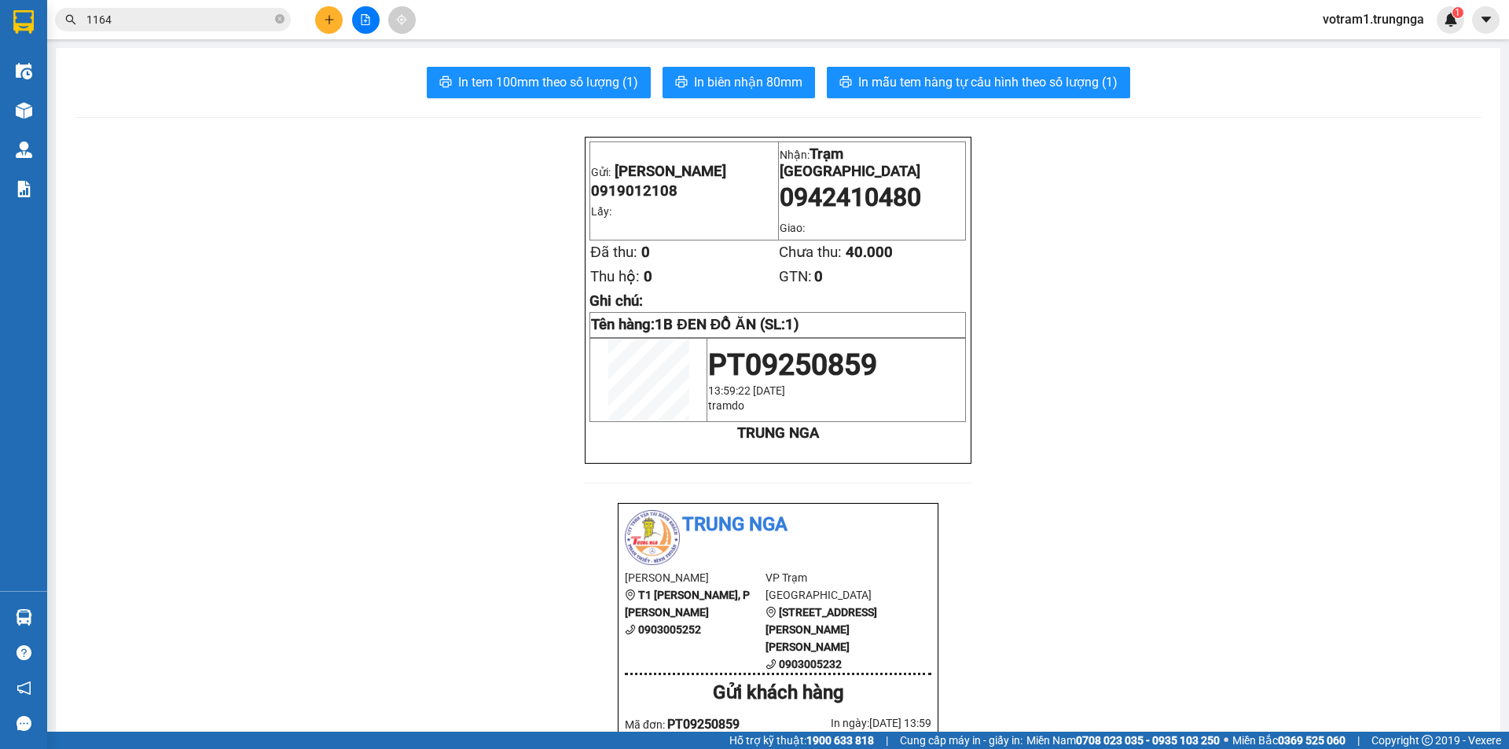
click at [241, 20] on input "1164" at bounding box center [178, 19] width 185 height 17
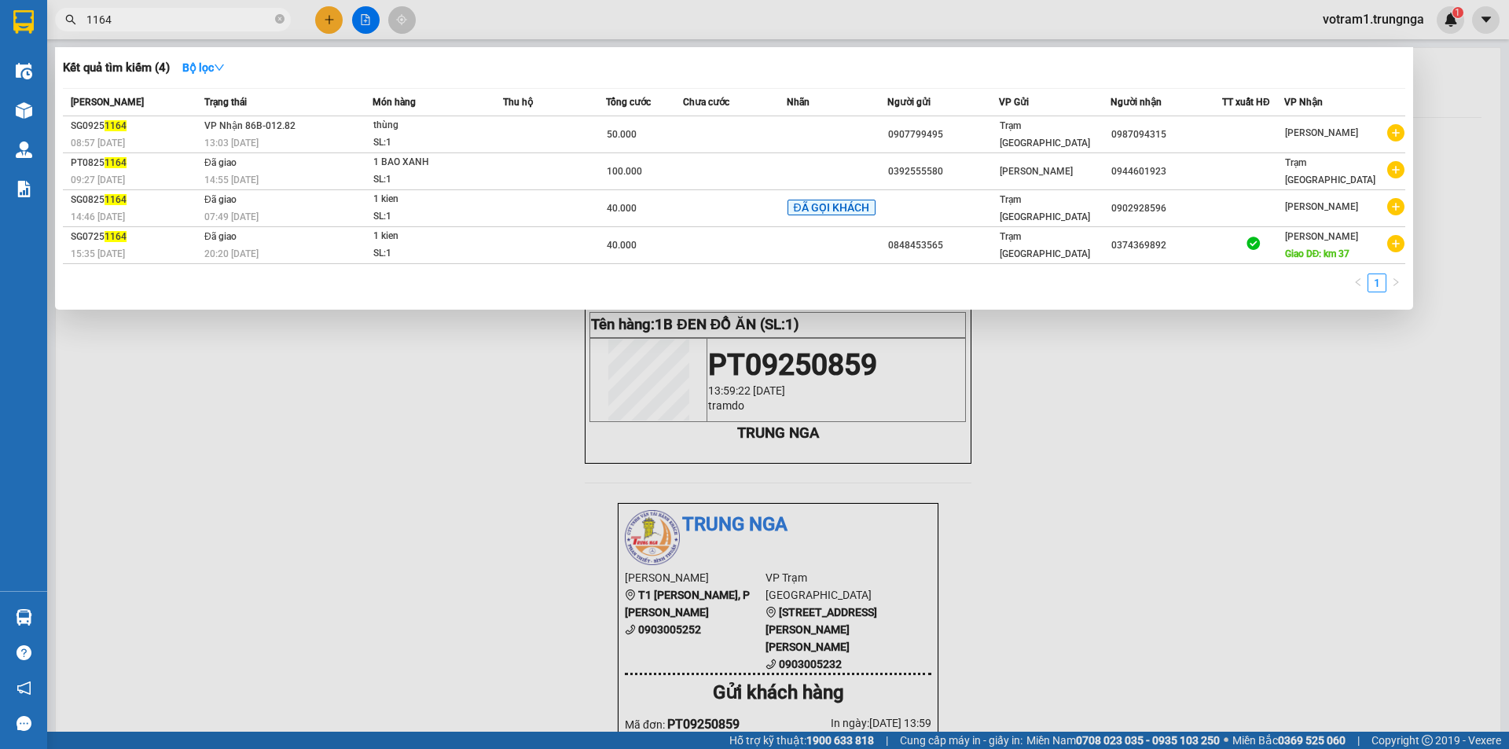
click at [378, 464] on div at bounding box center [754, 374] width 1509 height 749
click at [142, 29] on span "1164" at bounding box center [173, 20] width 236 height 24
click at [143, 20] on input "1164" at bounding box center [178, 19] width 185 height 17
type input "1"
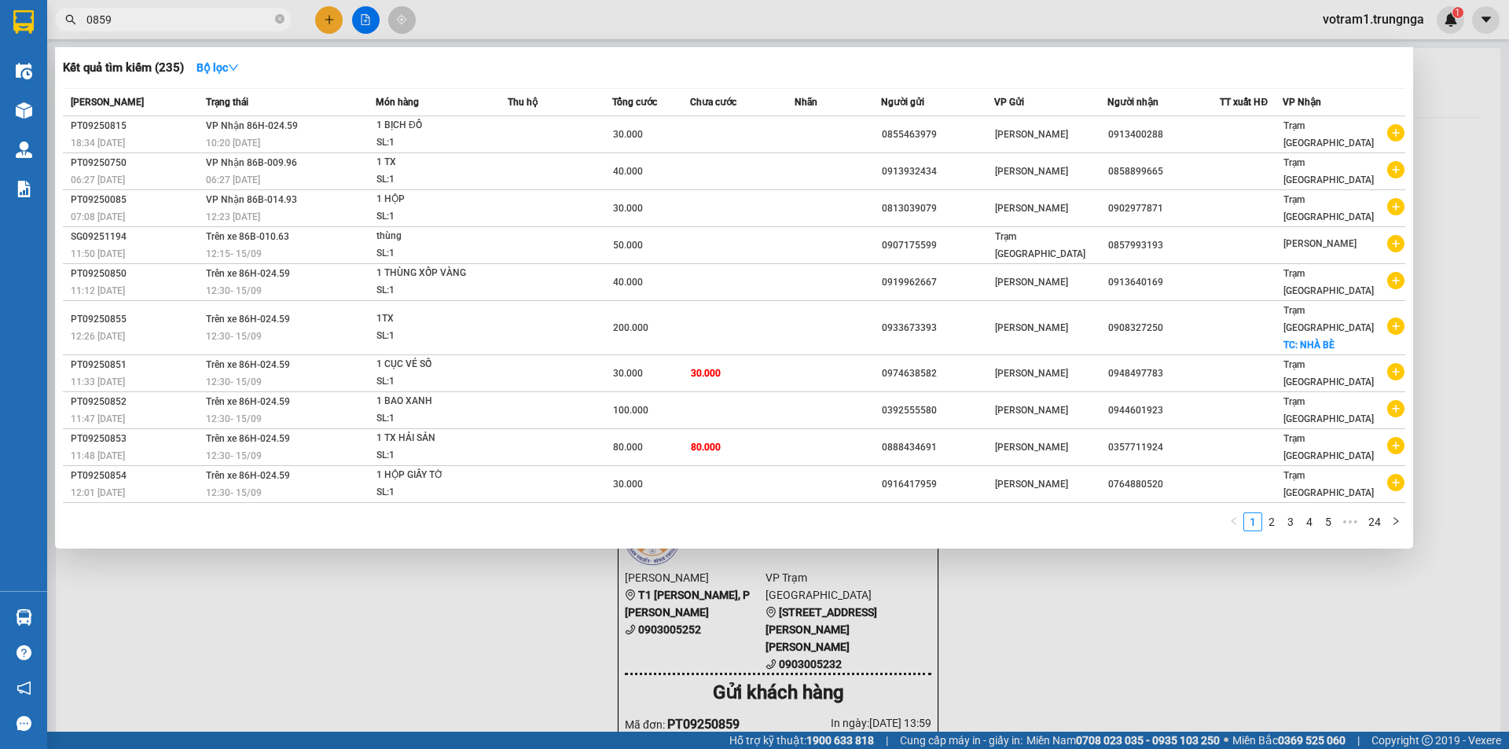
type input "0859"
click at [462, 612] on div at bounding box center [754, 374] width 1509 height 749
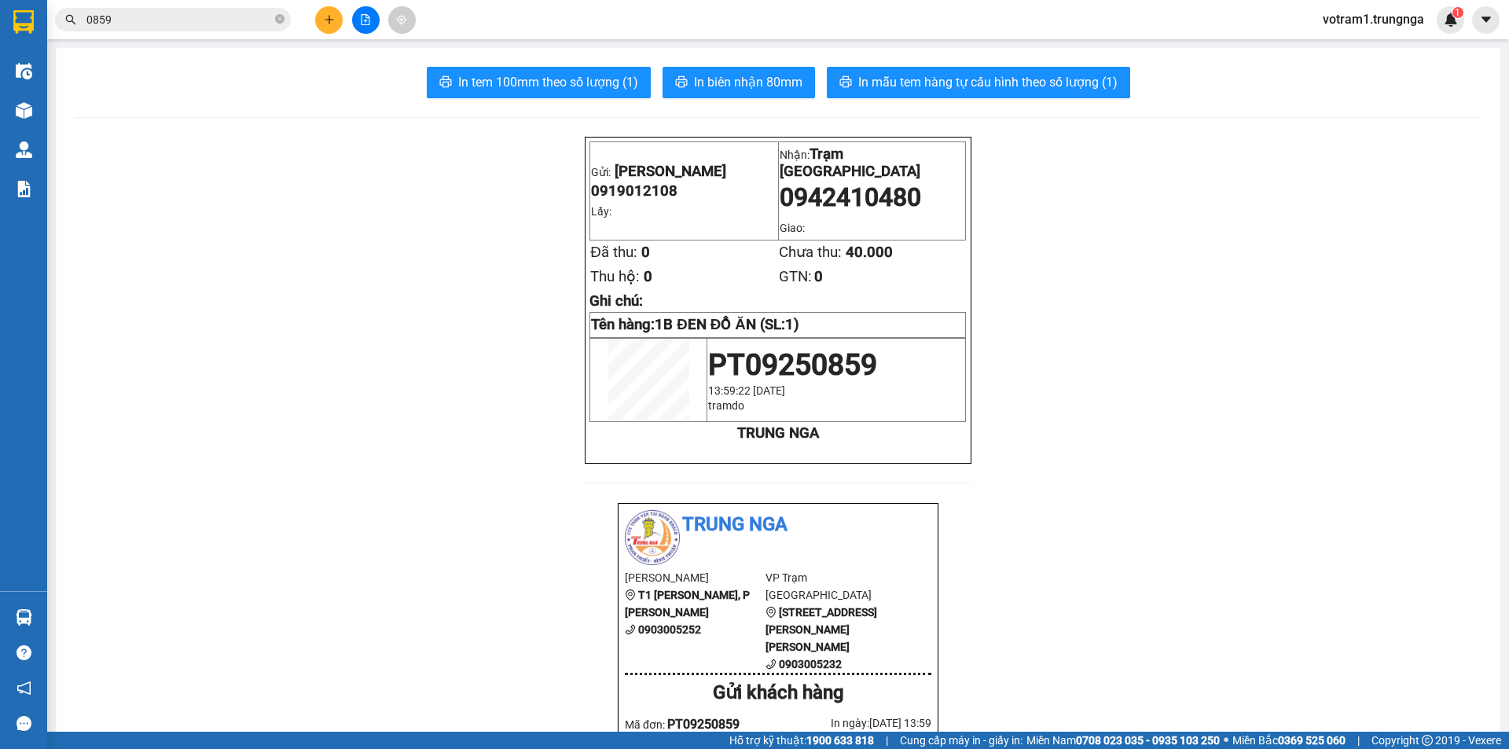
click at [137, 17] on input "0859" at bounding box center [178, 19] width 185 height 17
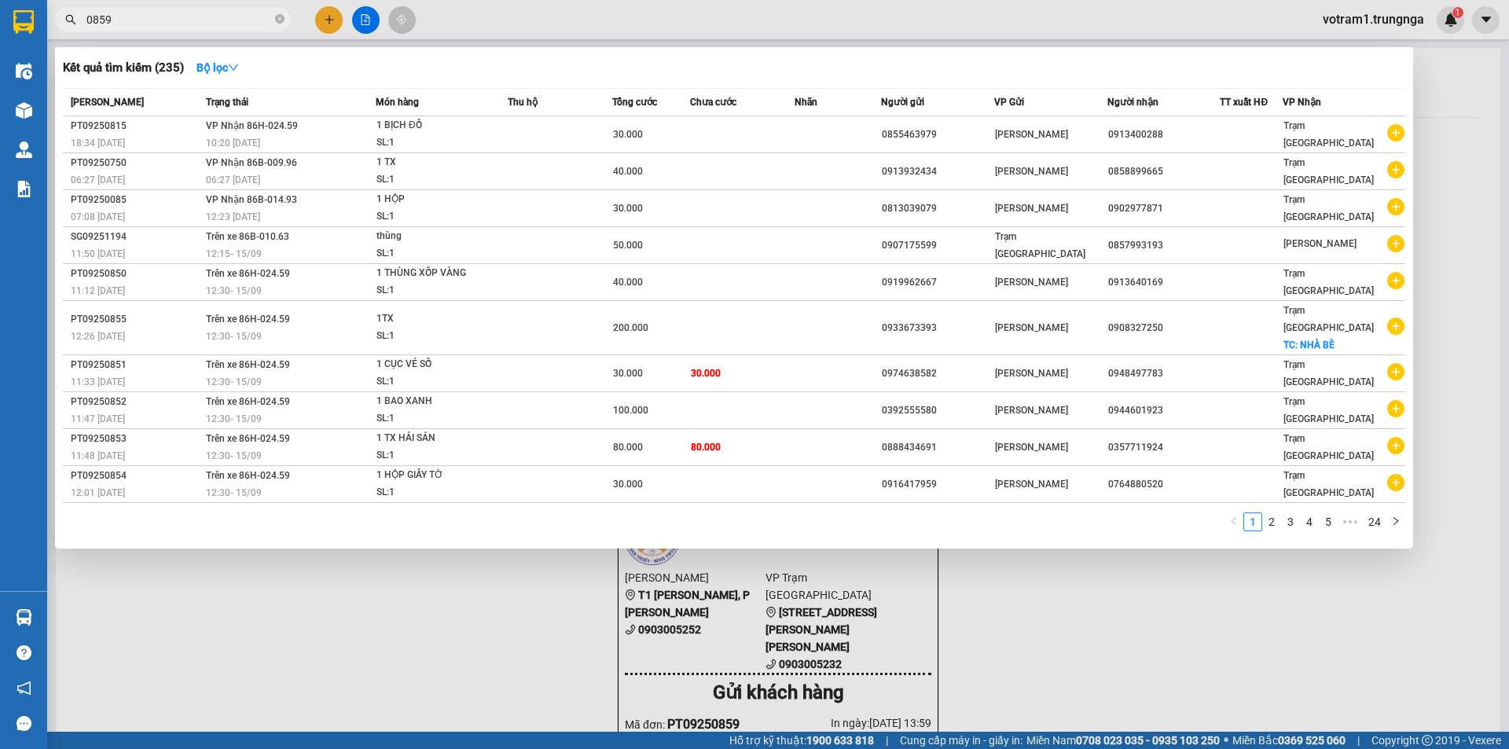
click at [1081, 579] on div at bounding box center [754, 374] width 1509 height 749
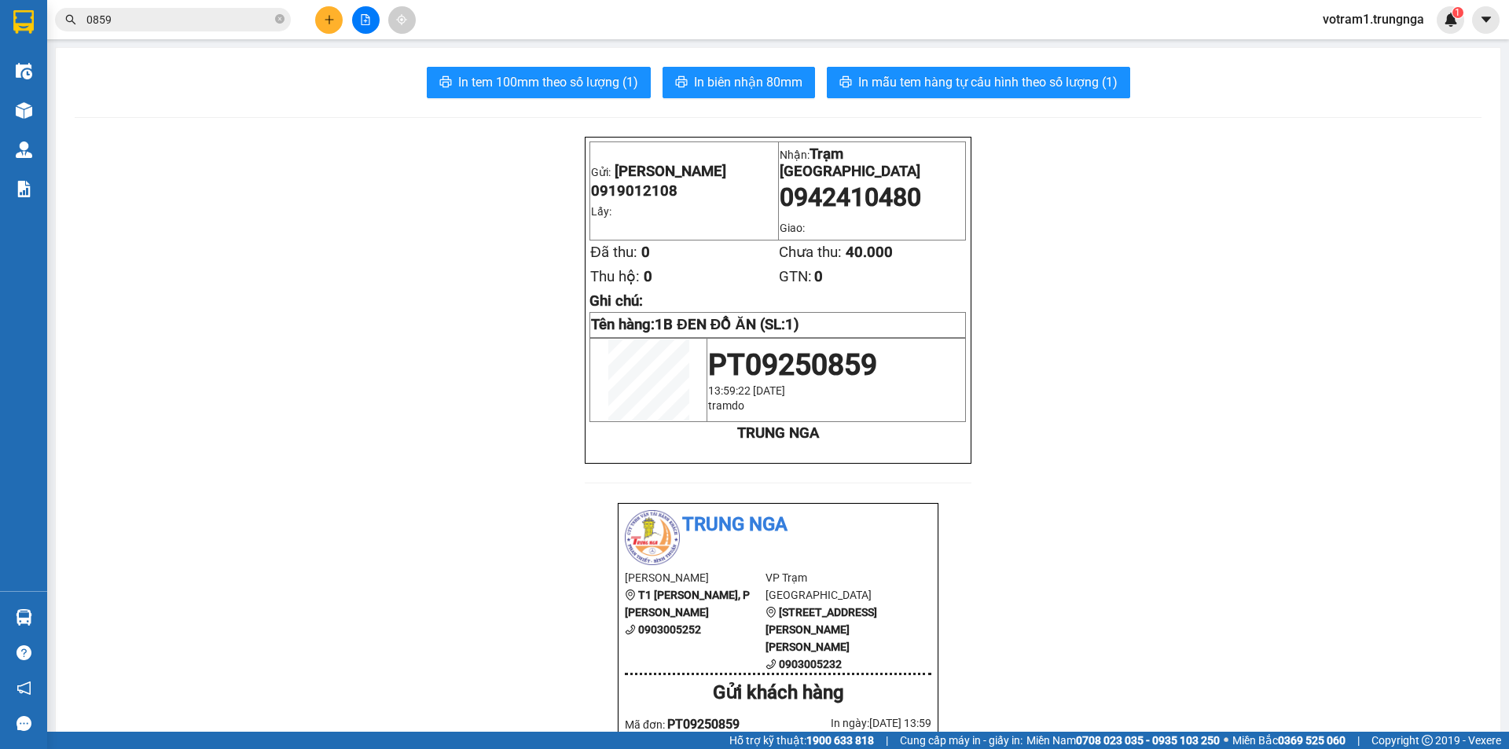
click at [194, 19] on input "0859" at bounding box center [178, 19] width 185 height 17
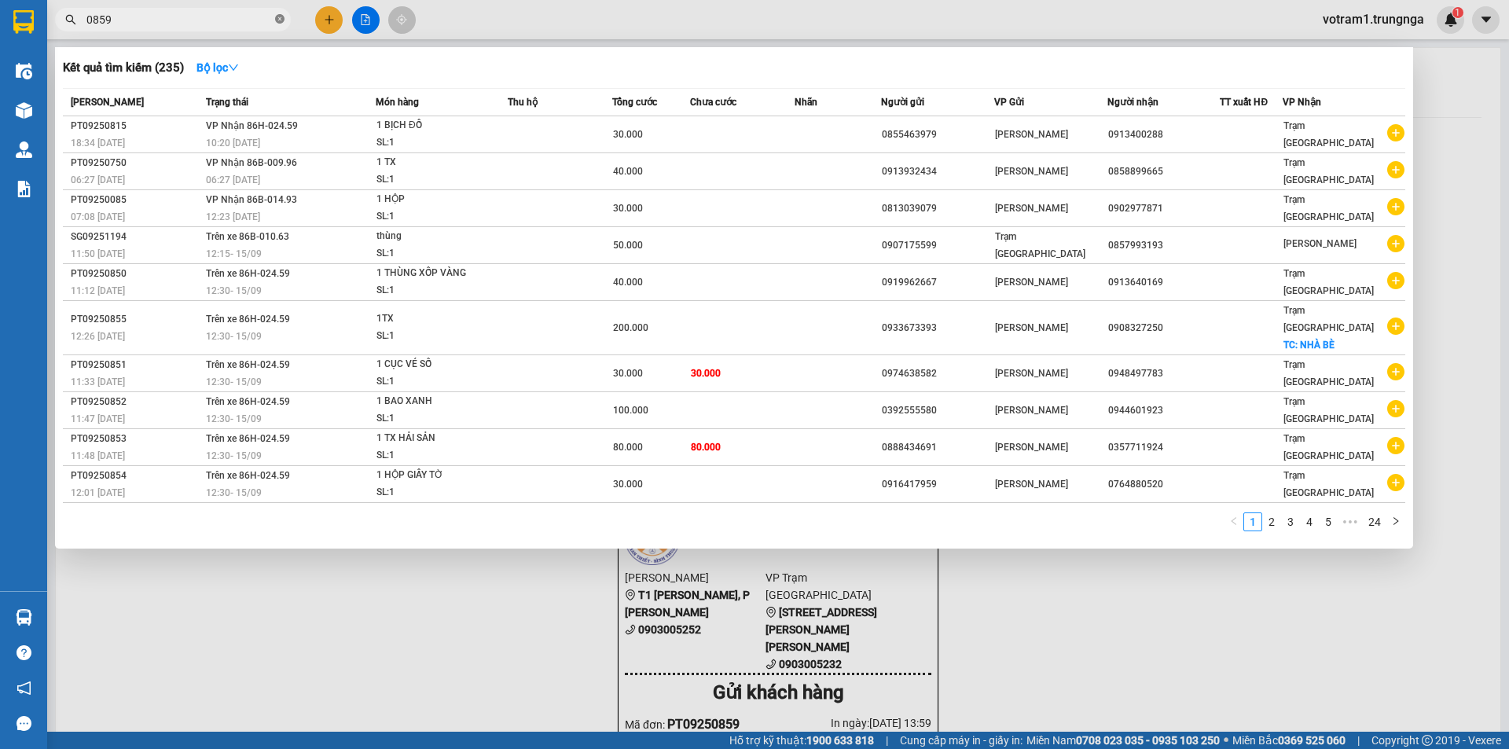
click at [280, 23] on icon "close-circle" at bounding box center [279, 18] width 9 height 9
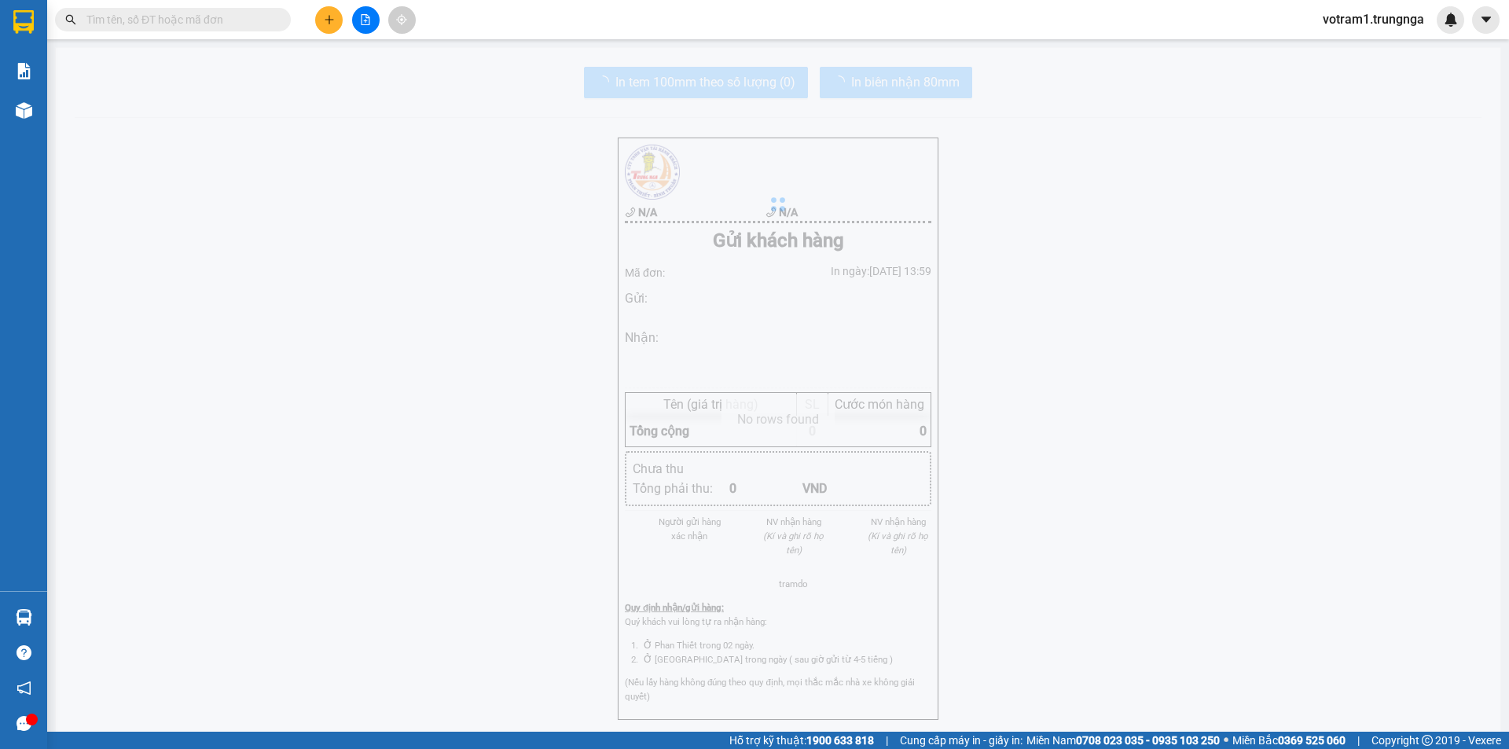
click at [153, 22] on input "text" at bounding box center [178, 19] width 185 height 17
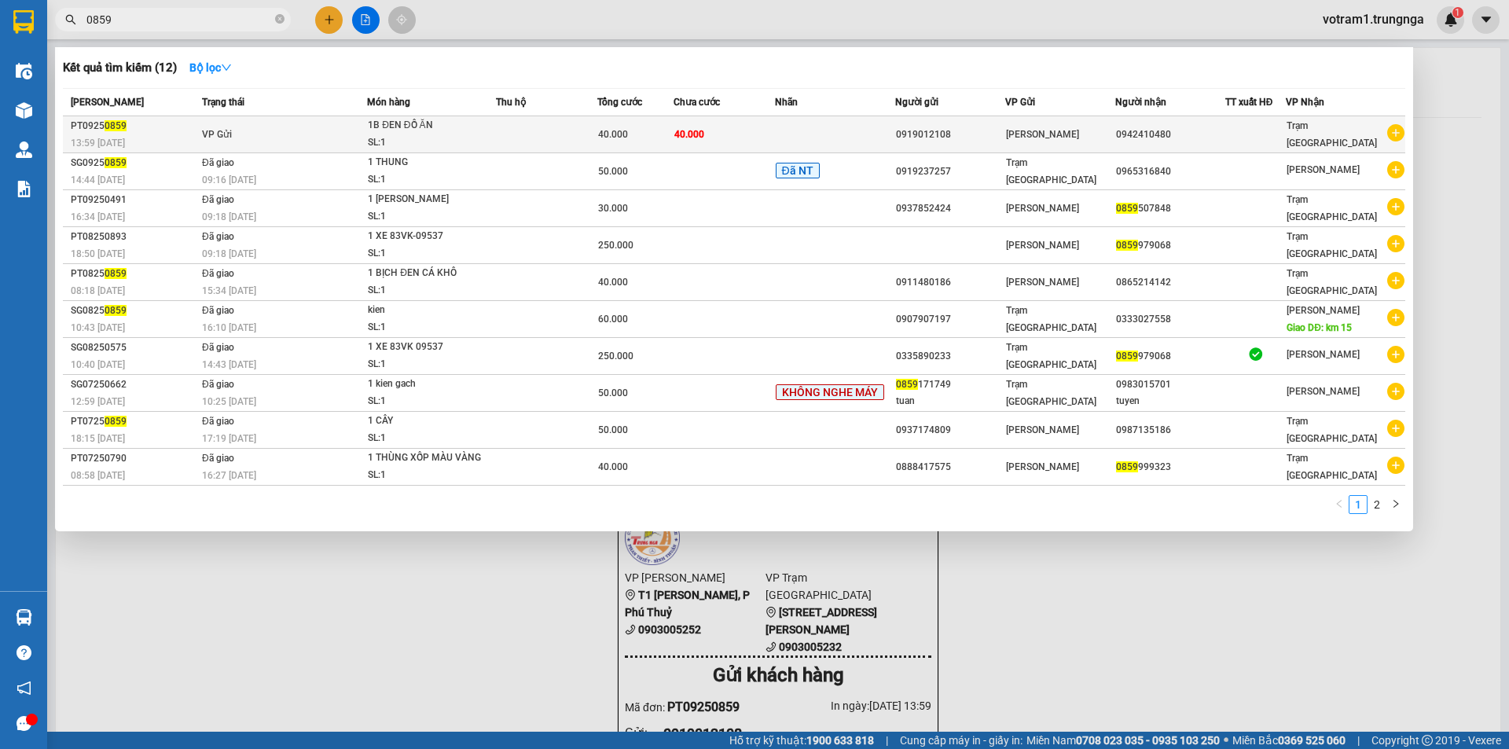
type input "0859"
click at [476, 120] on div "1B ĐEN ĐỒ ĂN" at bounding box center [427, 125] width 118 height 17
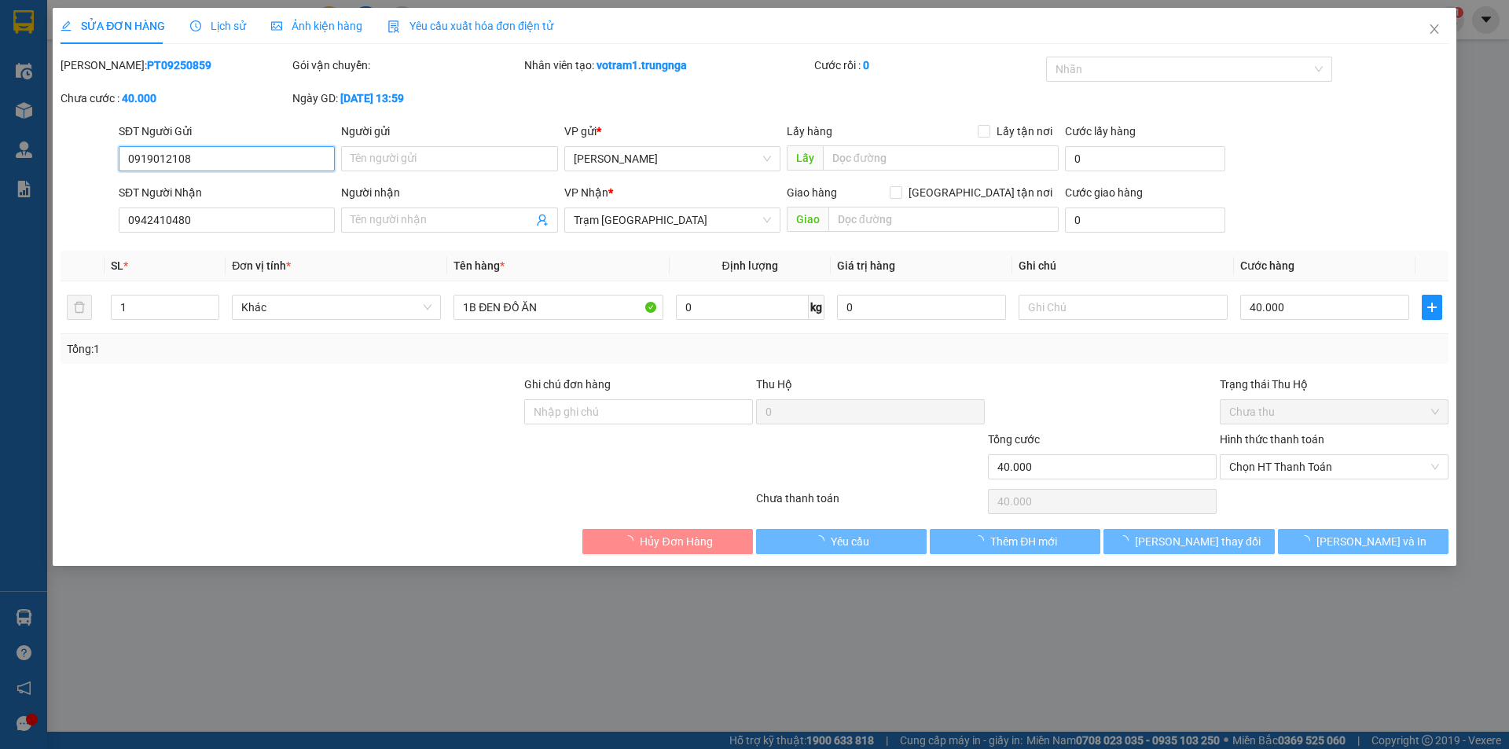
type input "0919012108"
type input "0942410480"
type input "40.000"
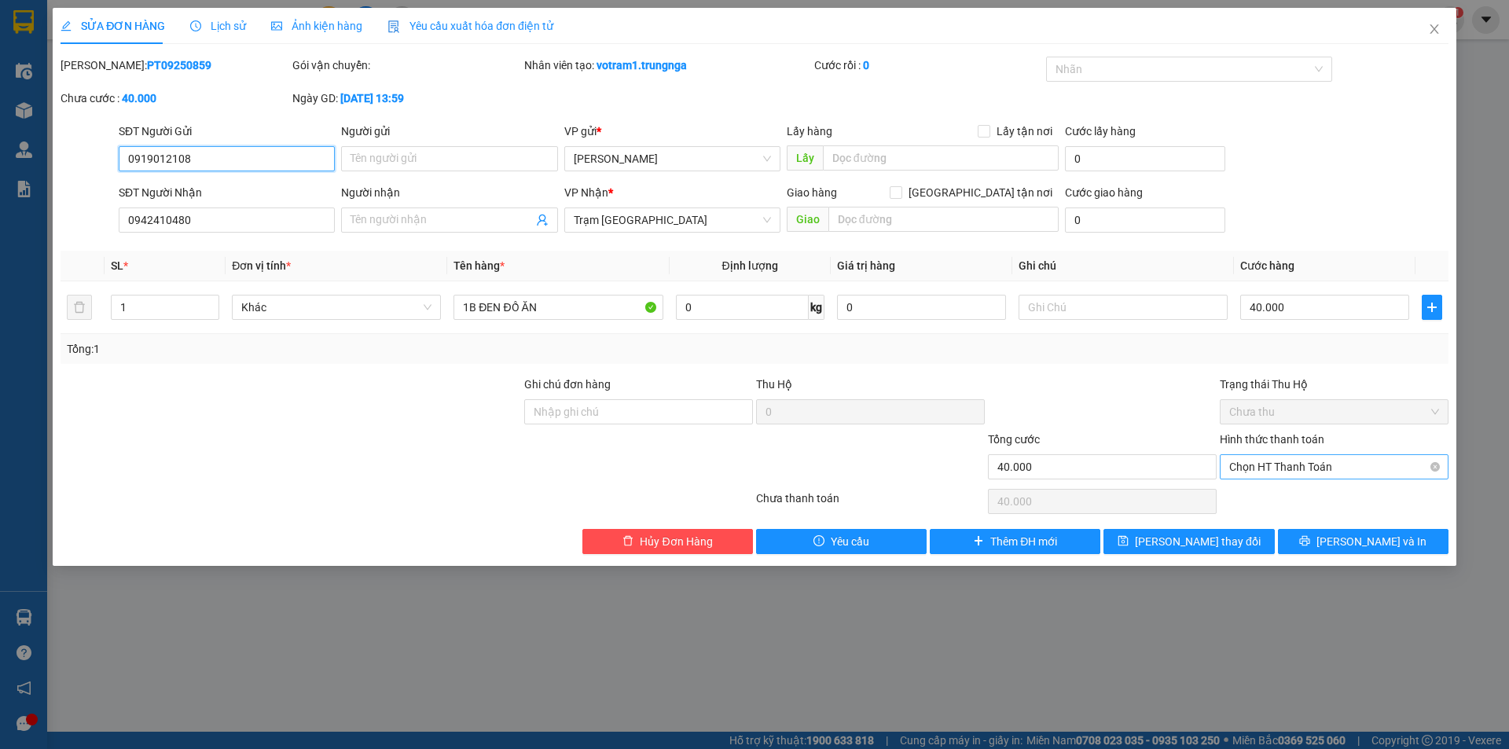
click at [1311, 476] on span "Chọn HT Thanh Toán" at bounding box center [1334, 467] width 210 height 24
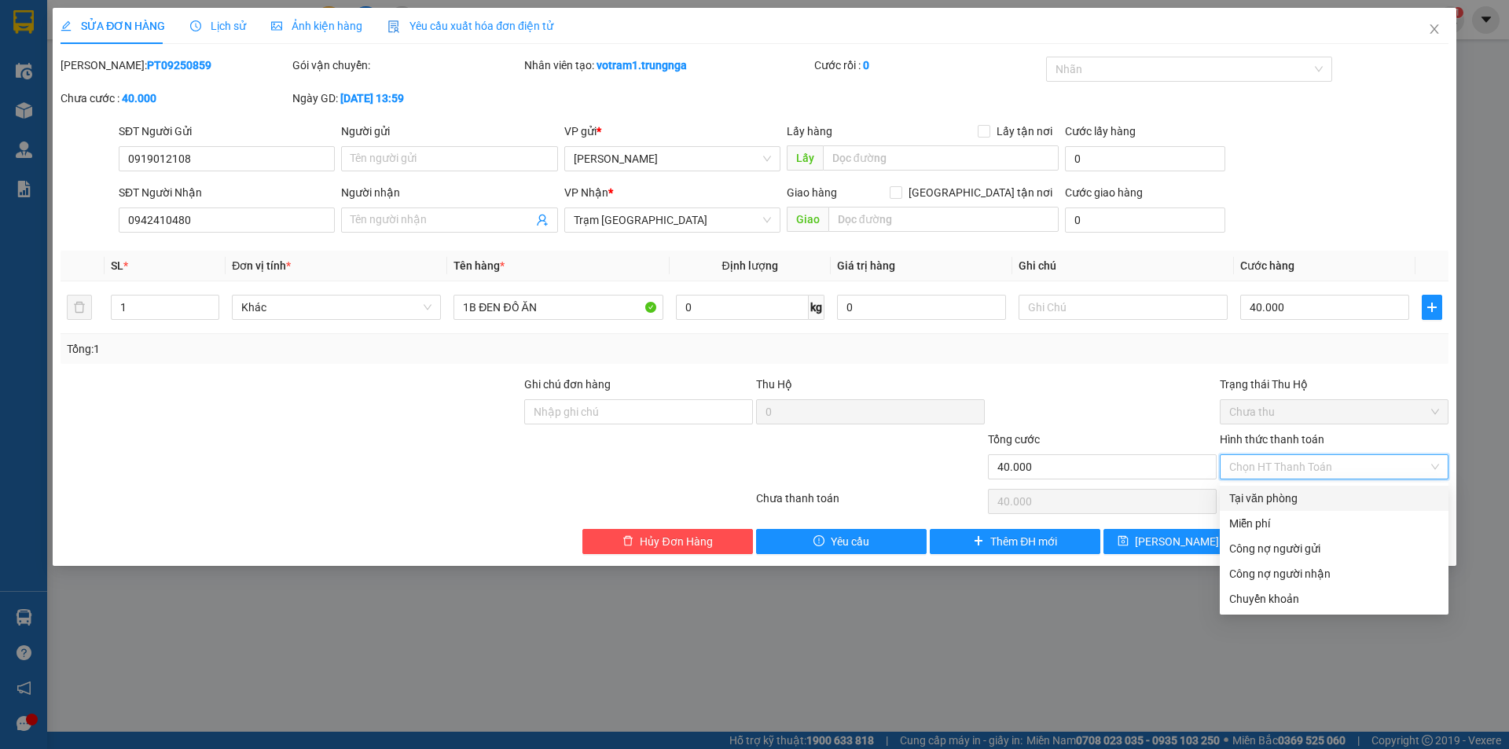
click at [1305, 494] on div "Tại văn phòng" at bounding box center [1334, 498] width 210 height 17
type input "0"
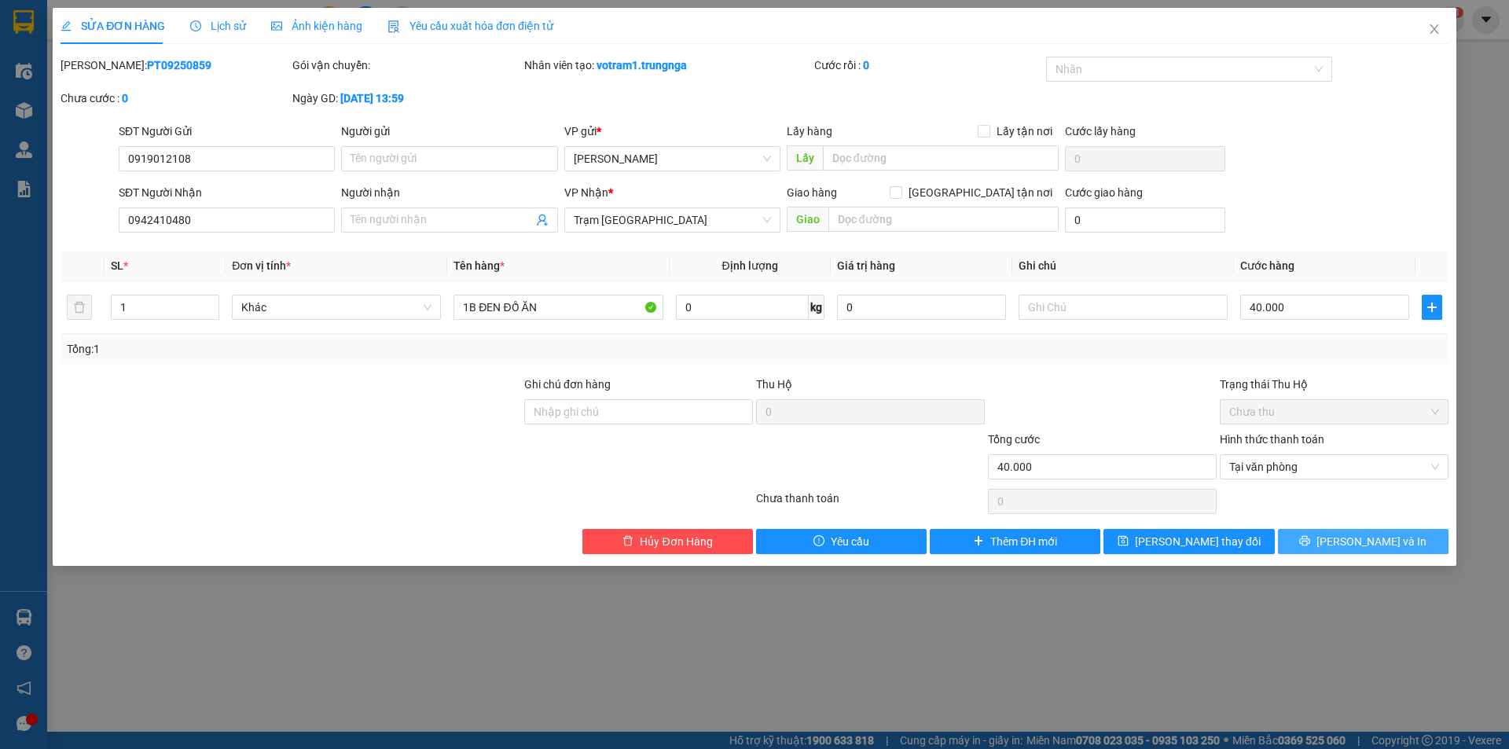
click at [1322, 545] on button "[PERSON_NAME] và In" at bounding box center [1363, 541] width 171 height 25
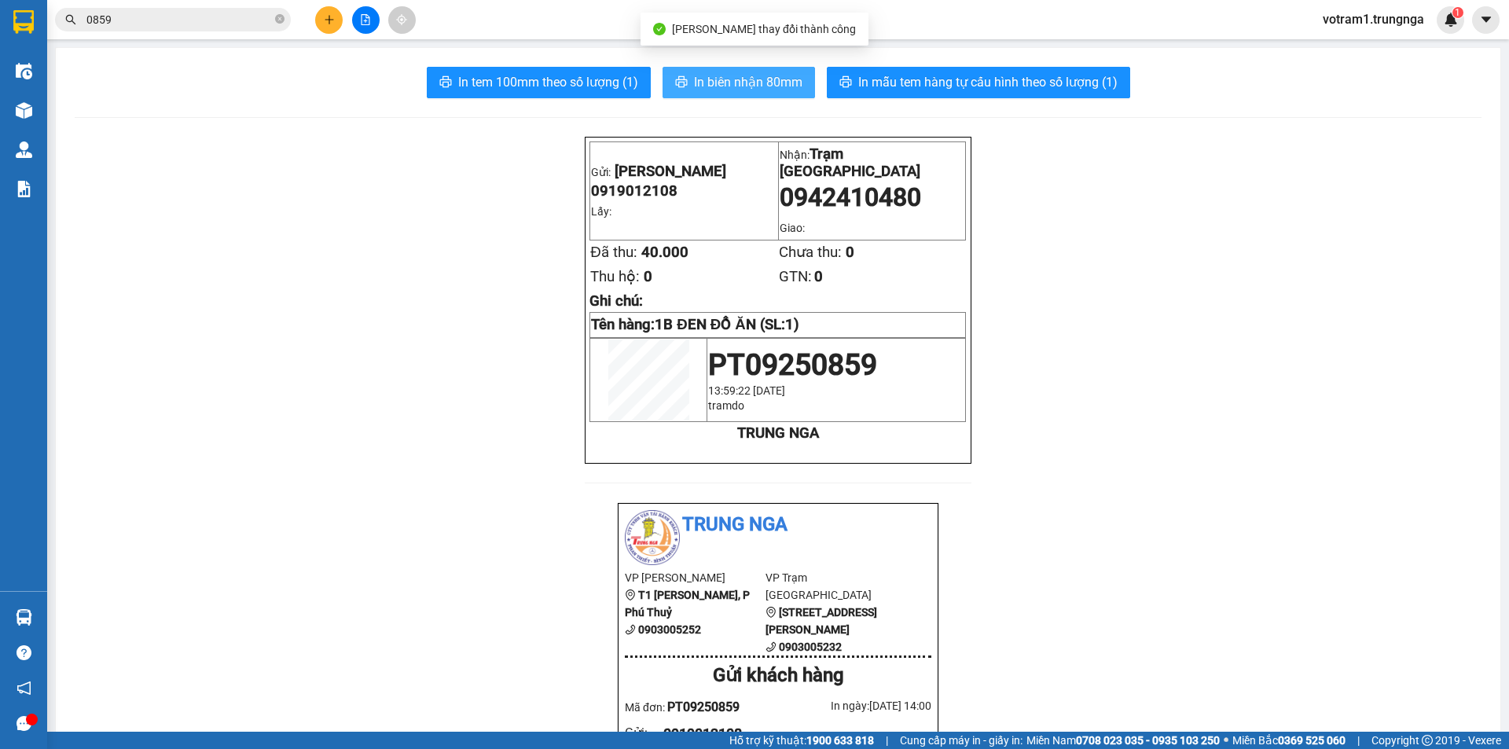
click at [738, 81] on span "In biên nhận 80mm" at bounding box center [748, 82] width 108 height 20
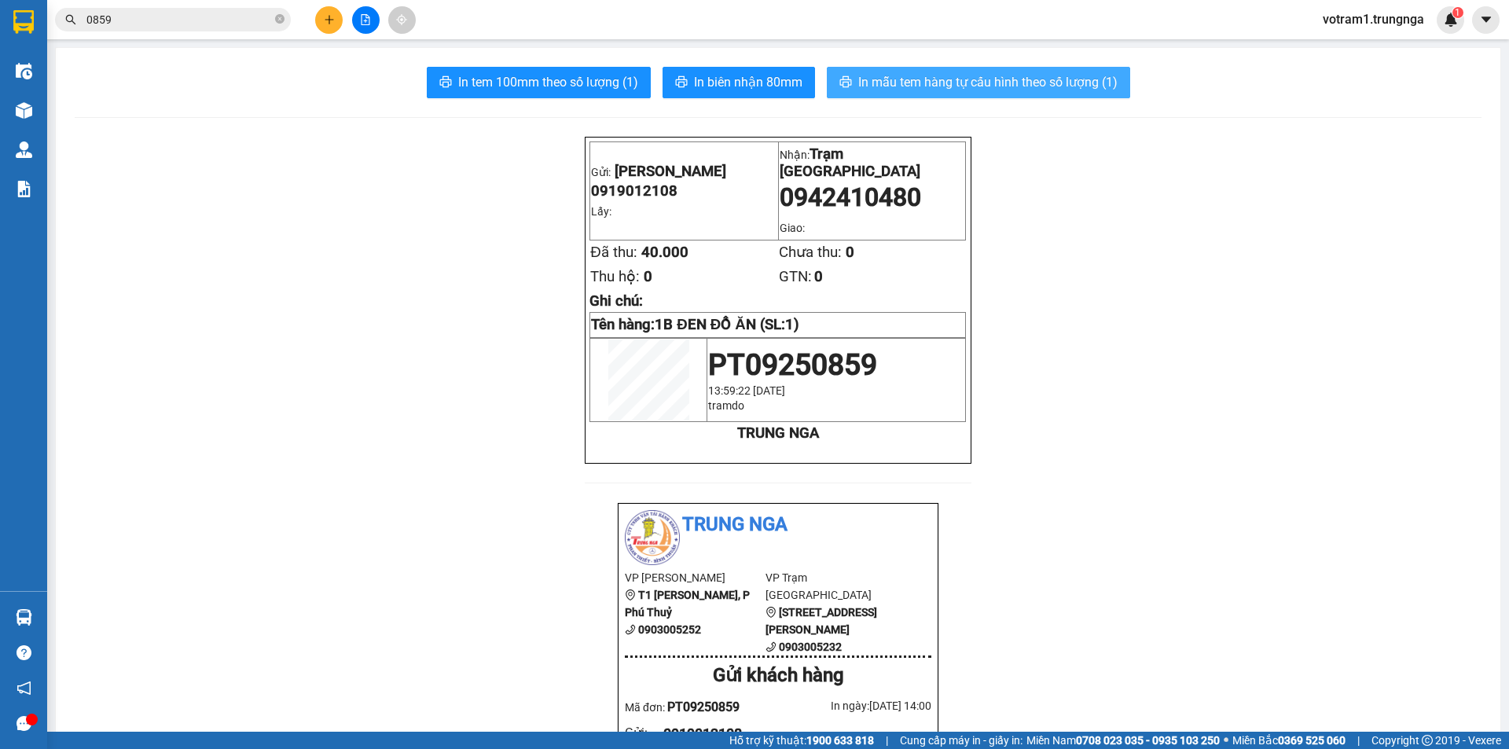
click at [887, 77] on span "In mẫu tem hàng tự cấu hình theo số lượng (1)" at bounding box center [987, 82] width 259 height 20
click at [188, 19] on input "0859" at bounding box center [178, 19] width 185 height 17
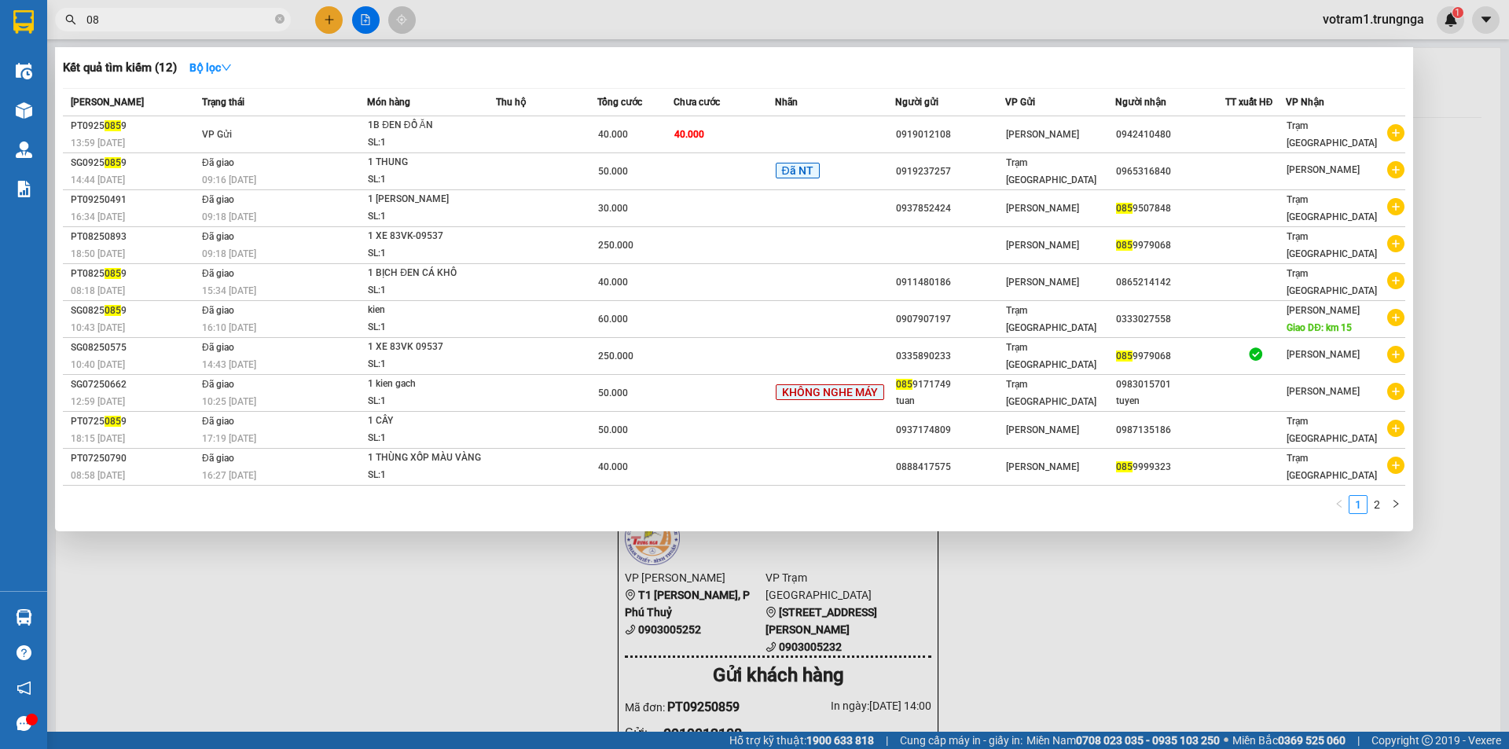
type input "0"
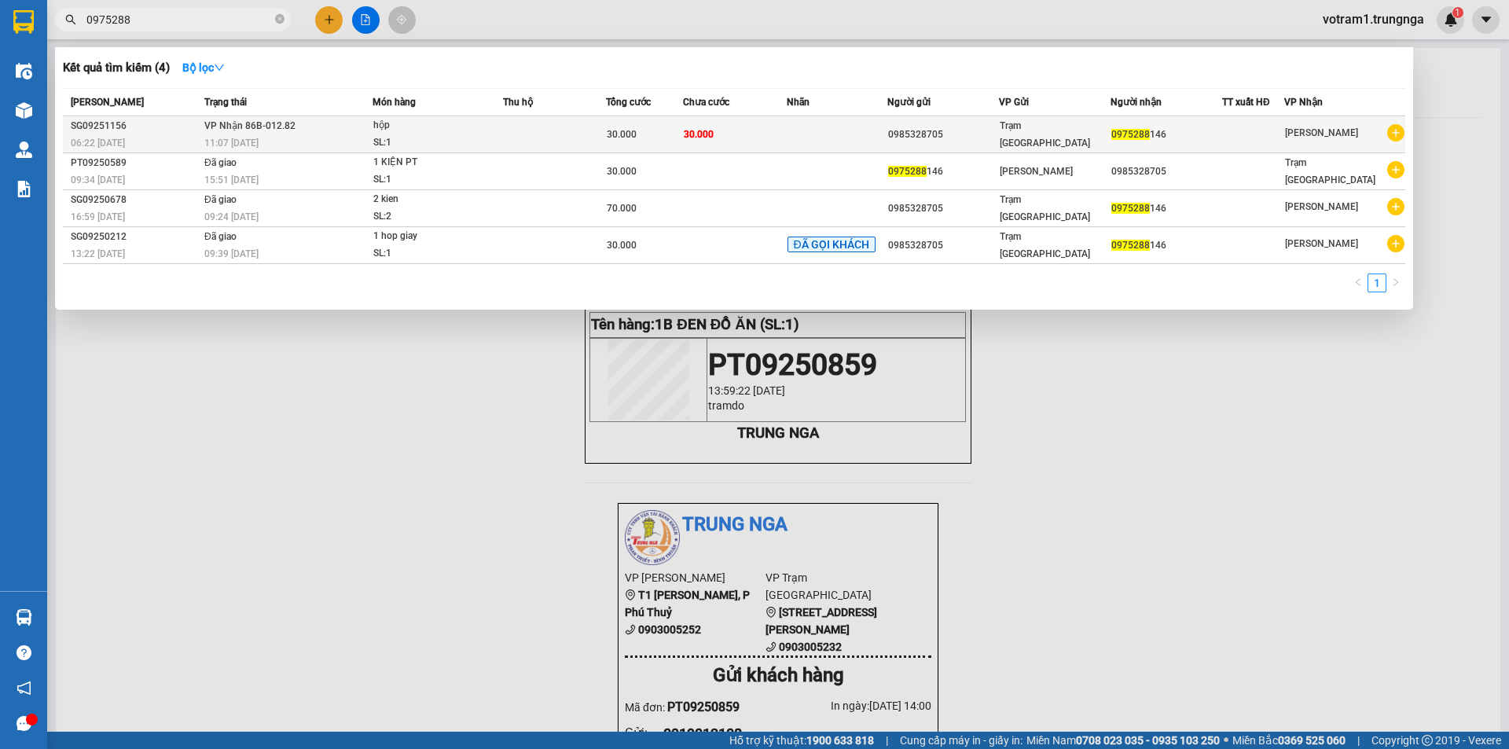
type input "0975288"
click at [482, 127] on div "hộp" at bounding box center [432, 125] width 118 height 17
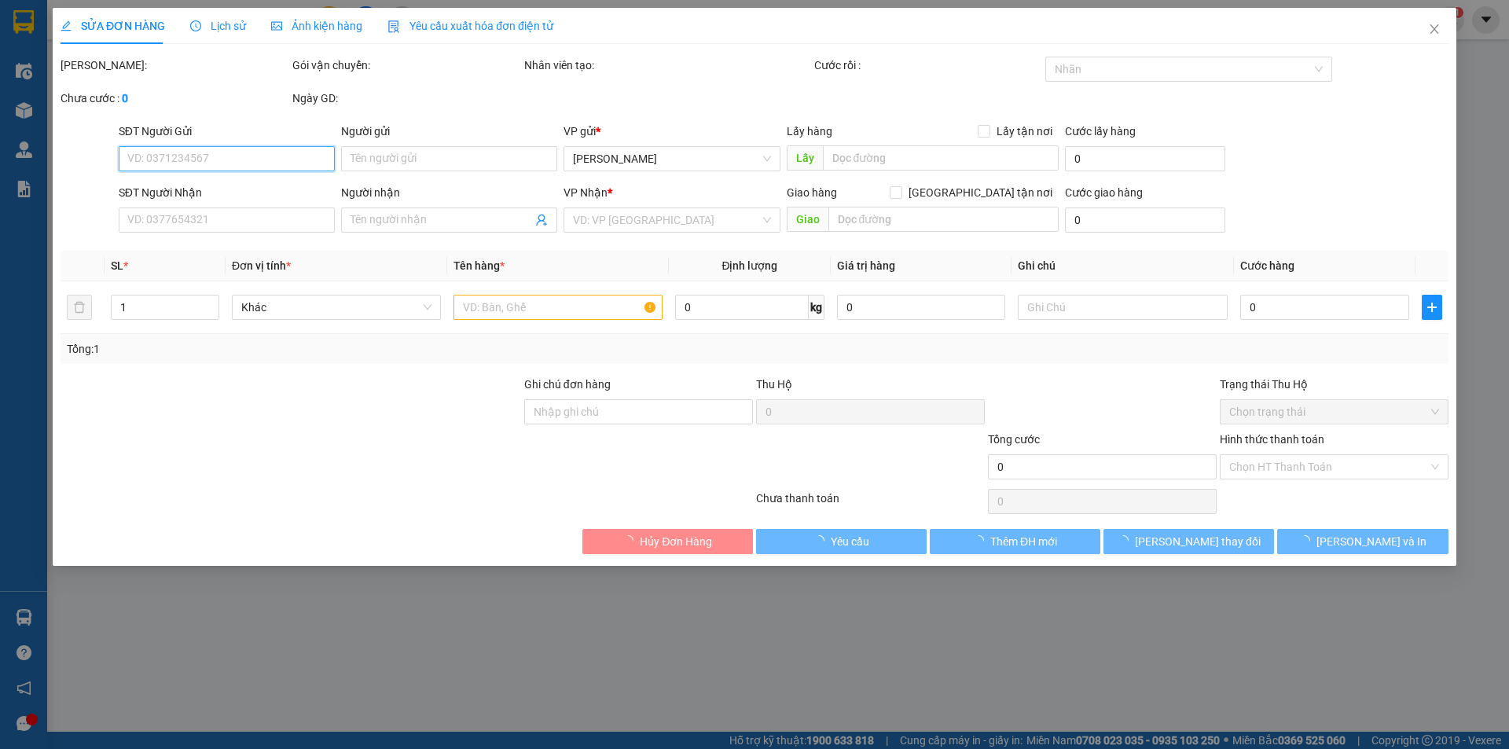
type input "0985328705"
type input "0975288146"
type input "A TÀI"
type input "30.000"
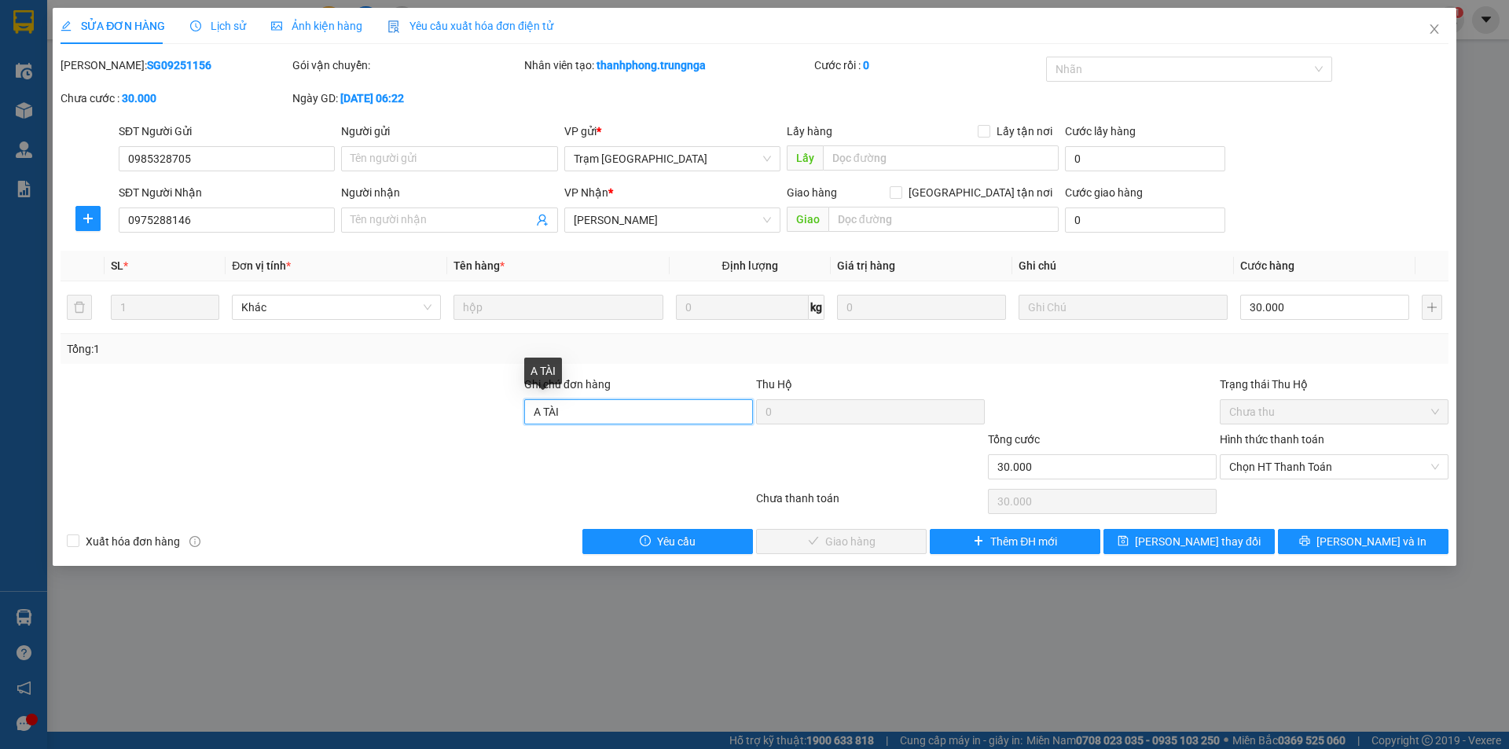
click at [689, 412] on input "A TÀI" at bounding box center [638, 411] width 229 height 25
click at [1287, 466] on span "Chọn HT Thanh Toán" at bounding box center [1334, 467] width 210 height 24
type input "A VŨ"
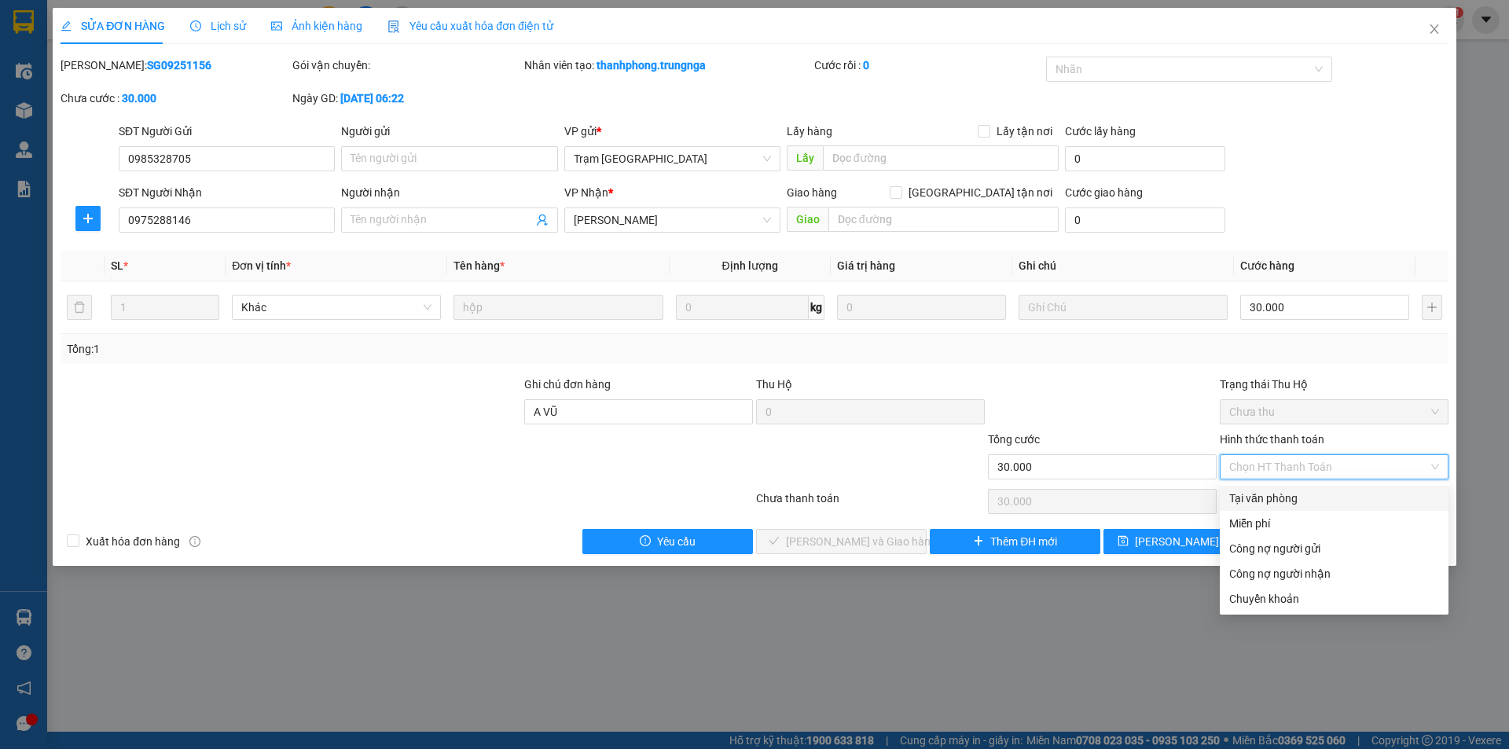
click at [1280, 494] on div "Tại văn phòng" at bounding box center [1334, 498] width 210 height 17
type input "0"
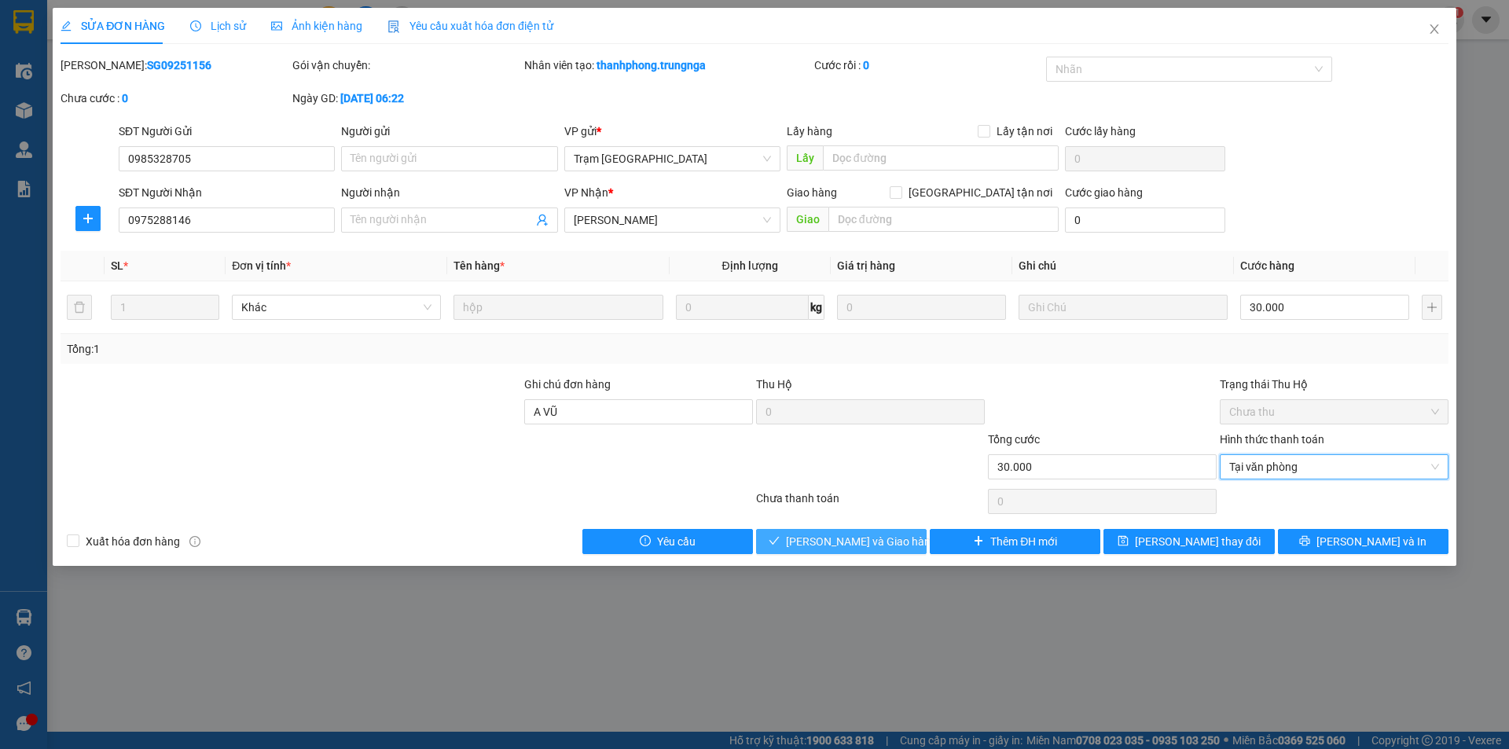
click at [879, 540] on span "Lưu và Giao hàng" at bounding box center [861, 541] width 151 height 17
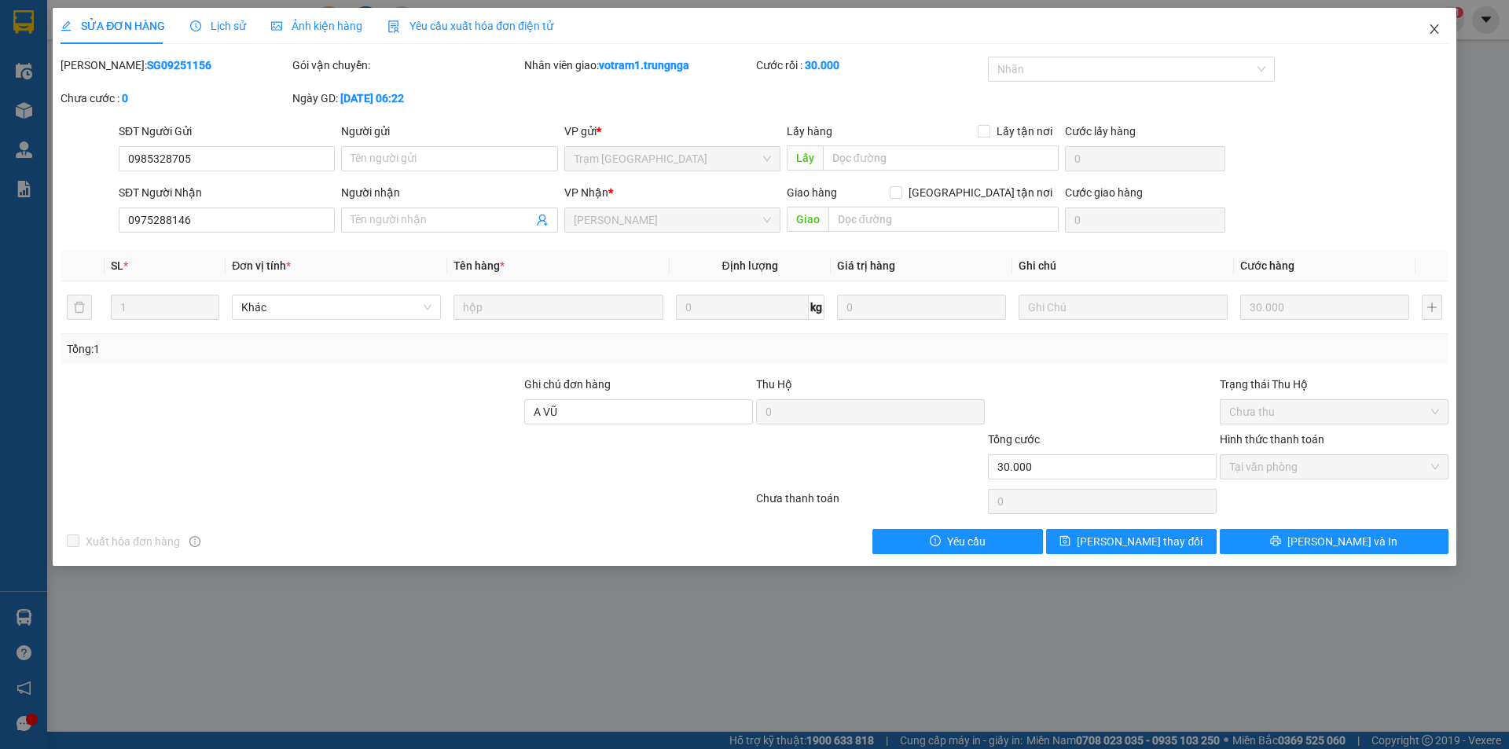
click at [1439, 23] on span "Close" at bounding box center [1434, 30] width 44 height 44
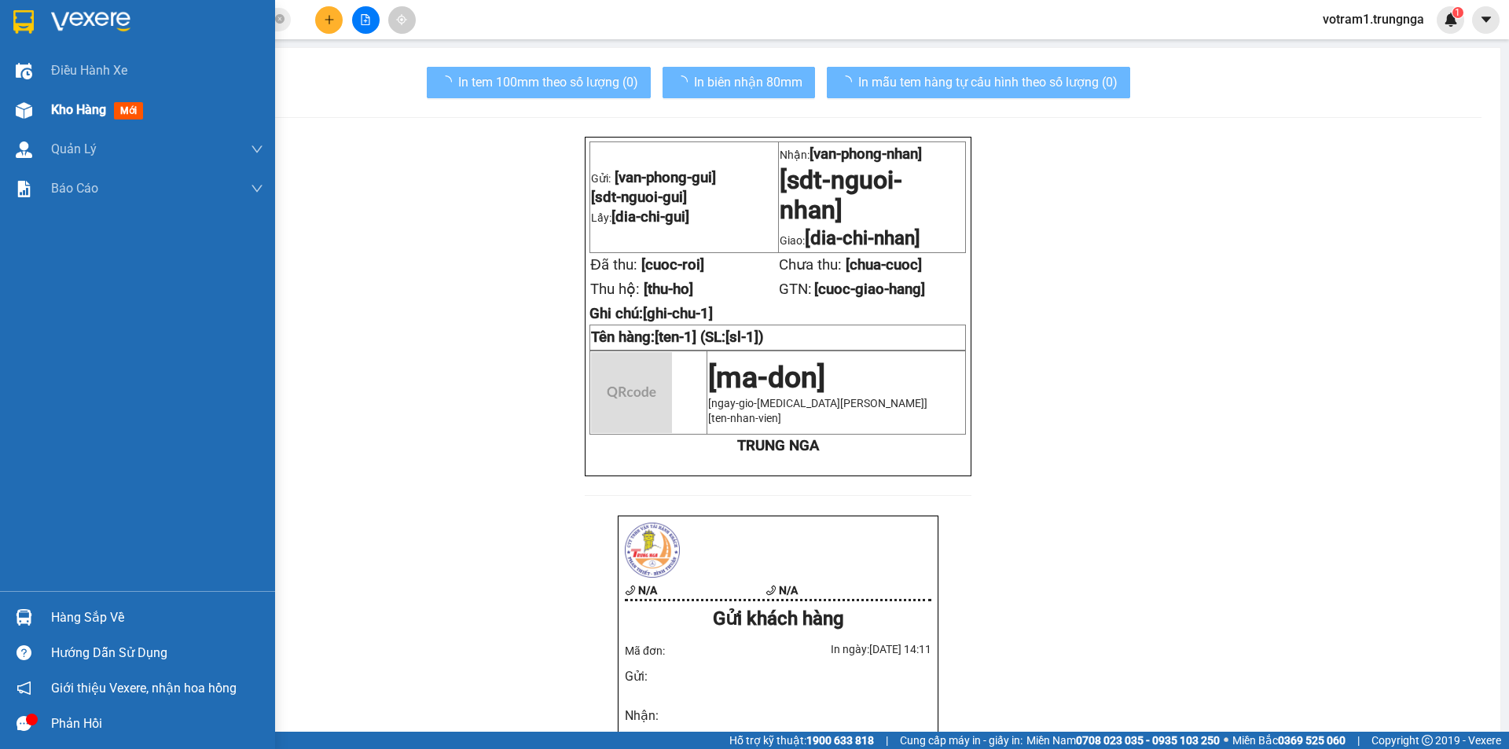
click at [26, 113] on img at bounding box center [24, 110] width 17 height 17
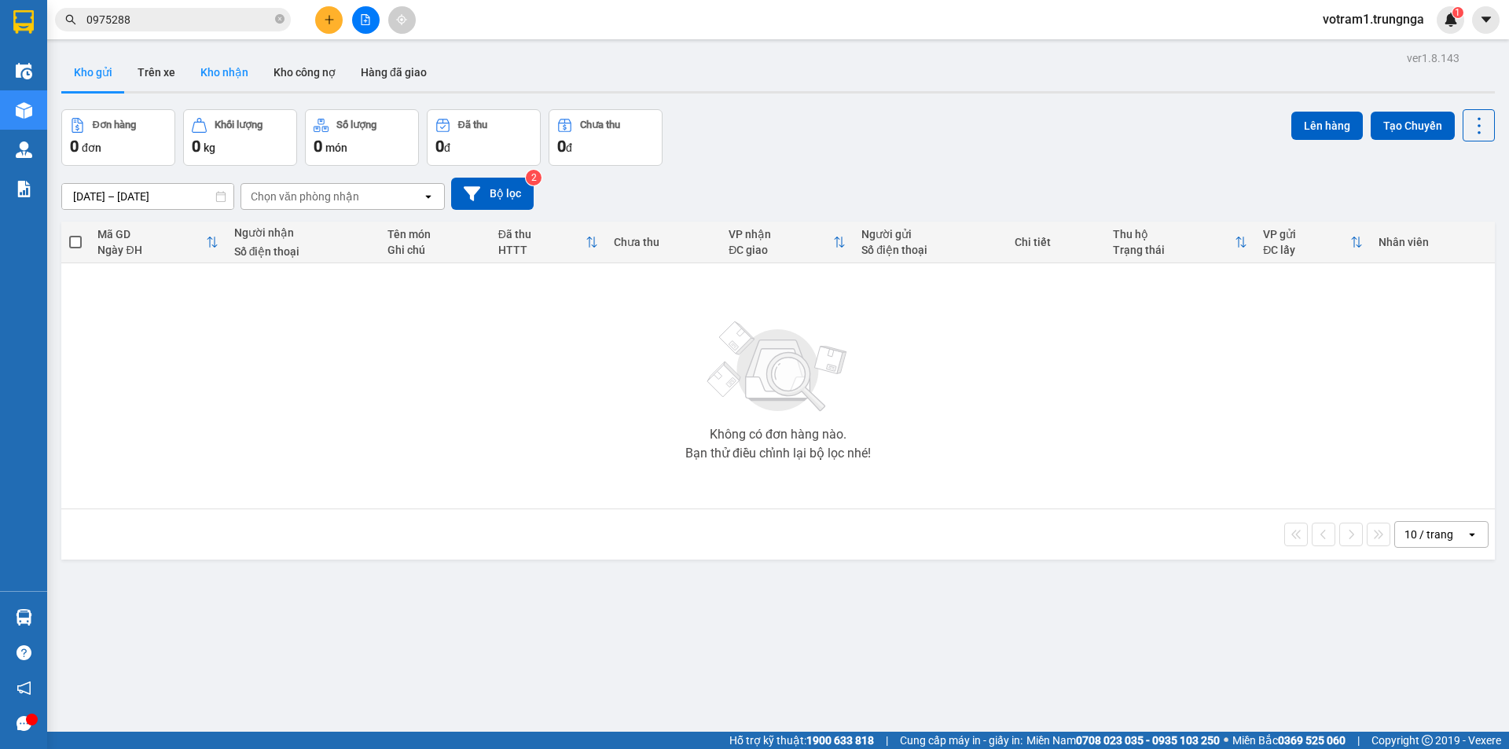
click at [223, 74] on button "Kho nhận" at bounding box center [224, 72] width 73 height 38
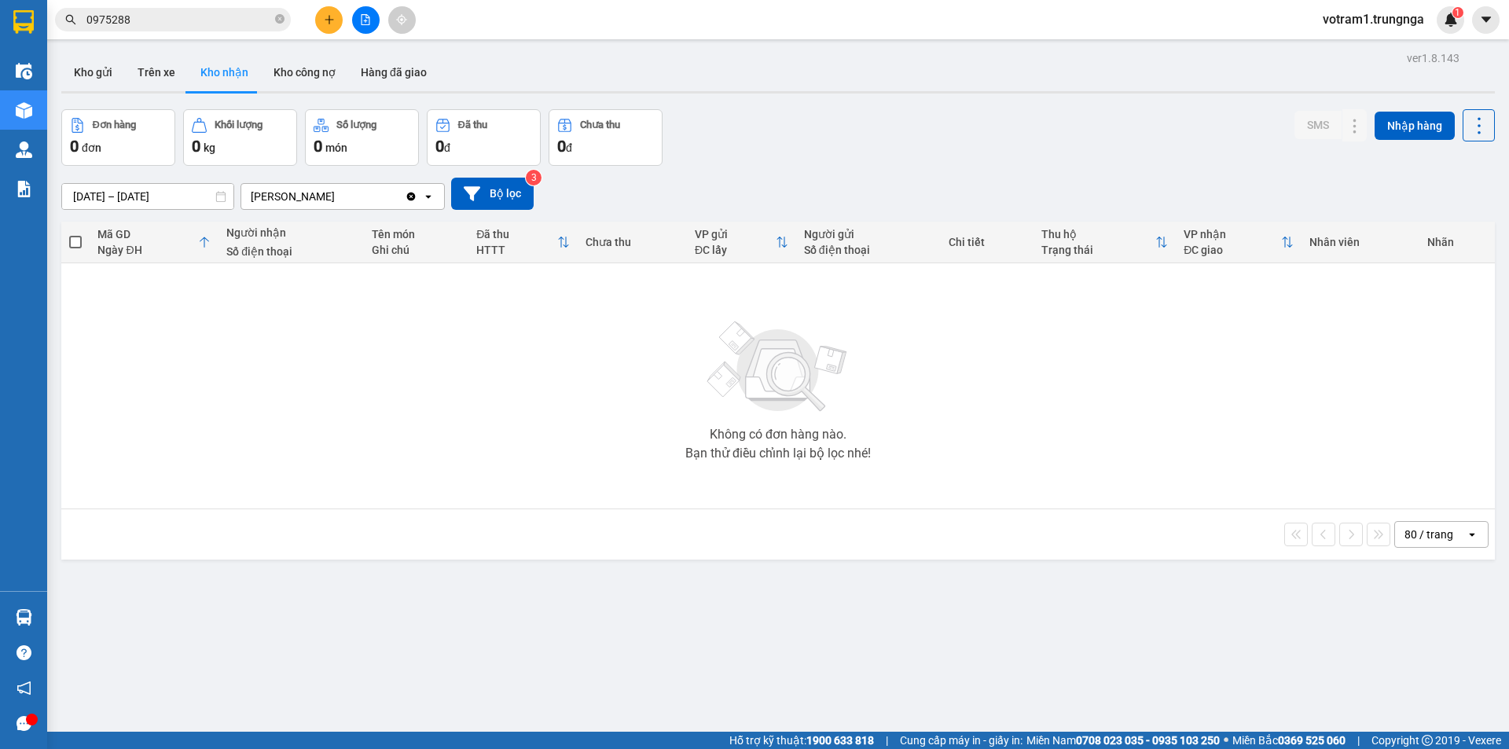
click at [220, 77] on button "Kho nhận" at bounding box center [224, 72] width 73 height 38
click at [292, 74] on button "Kho công nợ" at bounding box center [304, 72] width 87 height 38
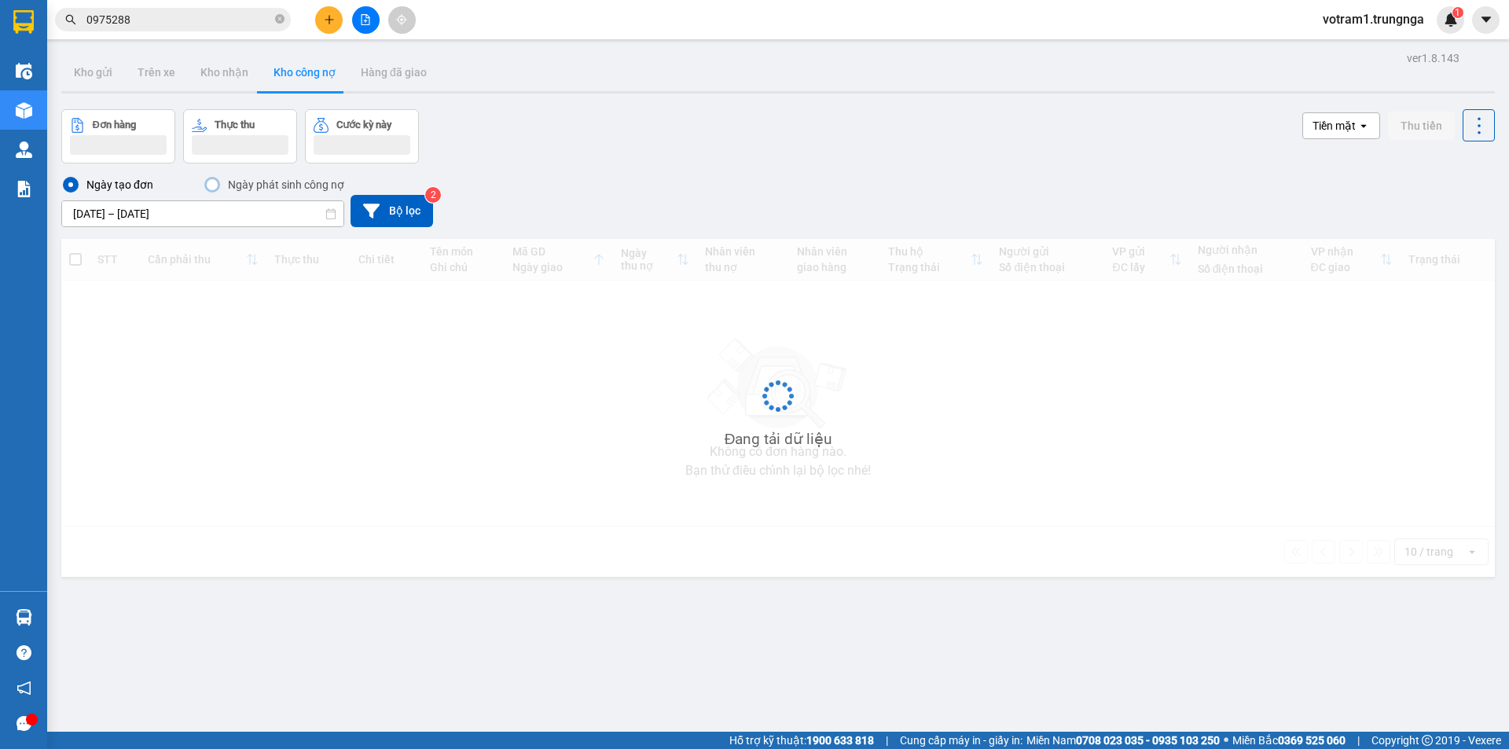
click at [1003, 193] on div "Ngày tạo đơn Ngày phát sinh công nợ 12/09/2025 – 15/09/2025 Press the down arro…" at bounding box center [778, 201] width 1434 height 52
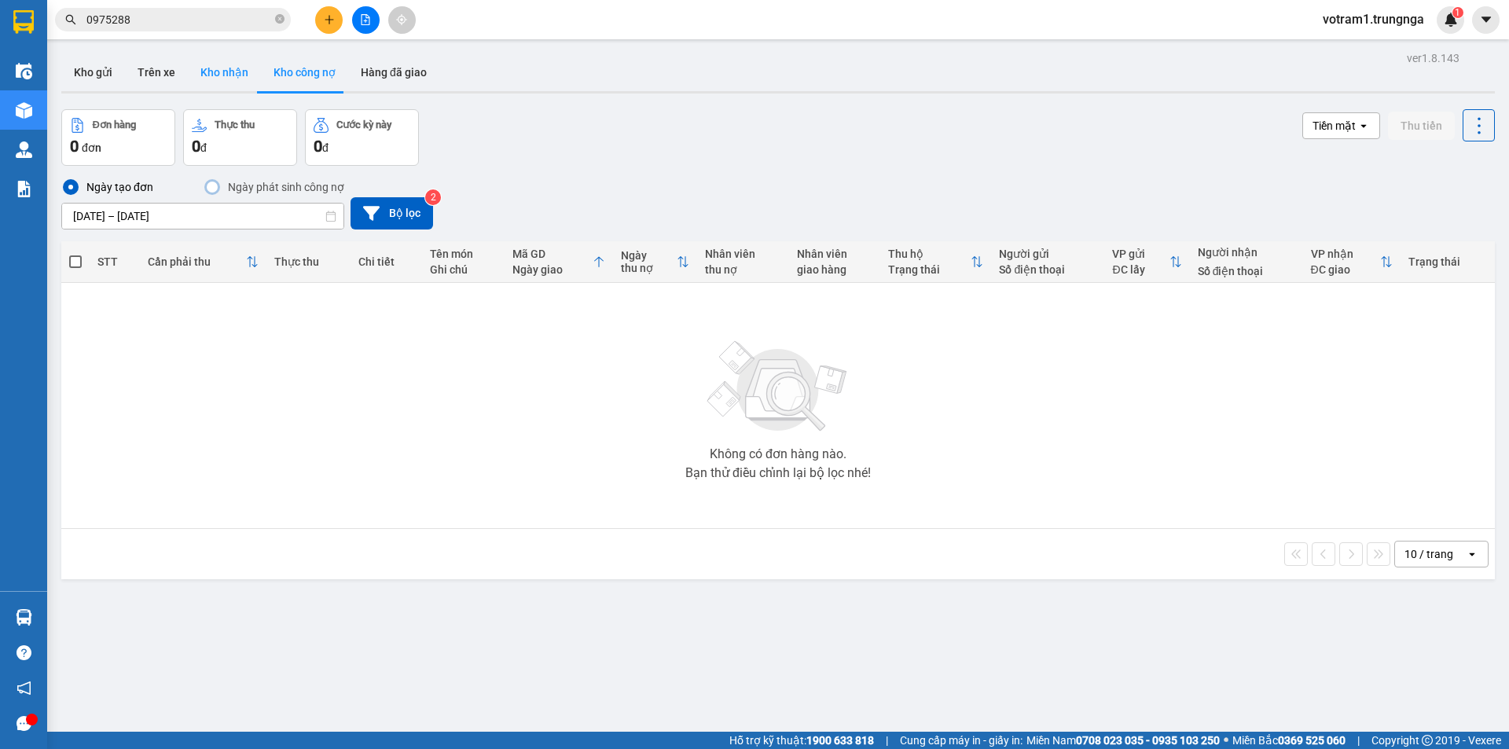
click at [226, 71] on button "Kho nhận" at bounding box center [224, 72] width 73 height 38
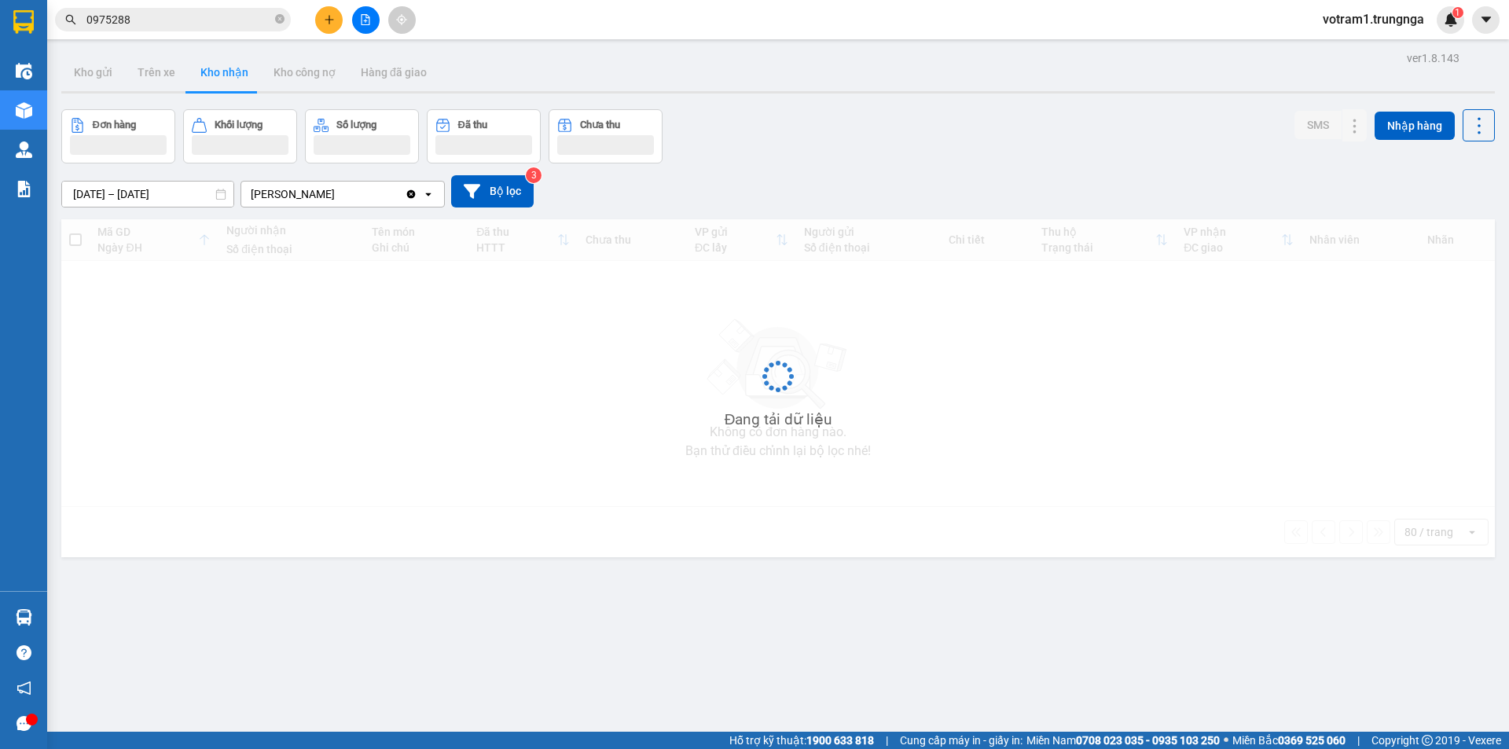
click at [645, 61] on div "Kho gửi Trên xe Kho nhận Kho công nợ Hàng đã giao" at bounding box center [778, 74] width 1434 height 42
click at [771, 79] on div "Kho gửi Trên xe Kho nhận Kho công nợ Hàng đã giao" at bounding box center [778, 74] width 1434 height 42
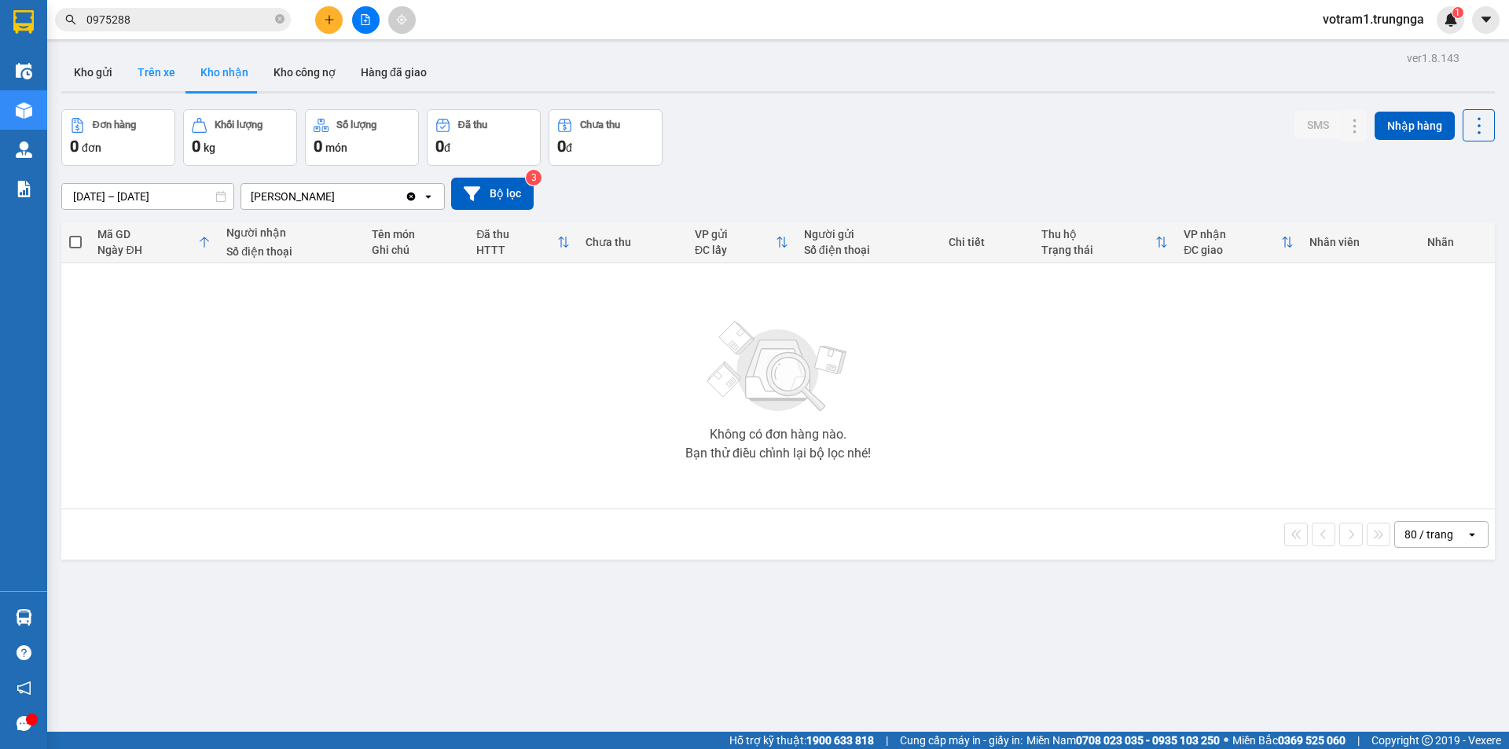
click at [151, 70] on button "Trên xe" at bounding box center [156, 72] width 63 height 38
type input "13/09/2025 – 15/09/2025"
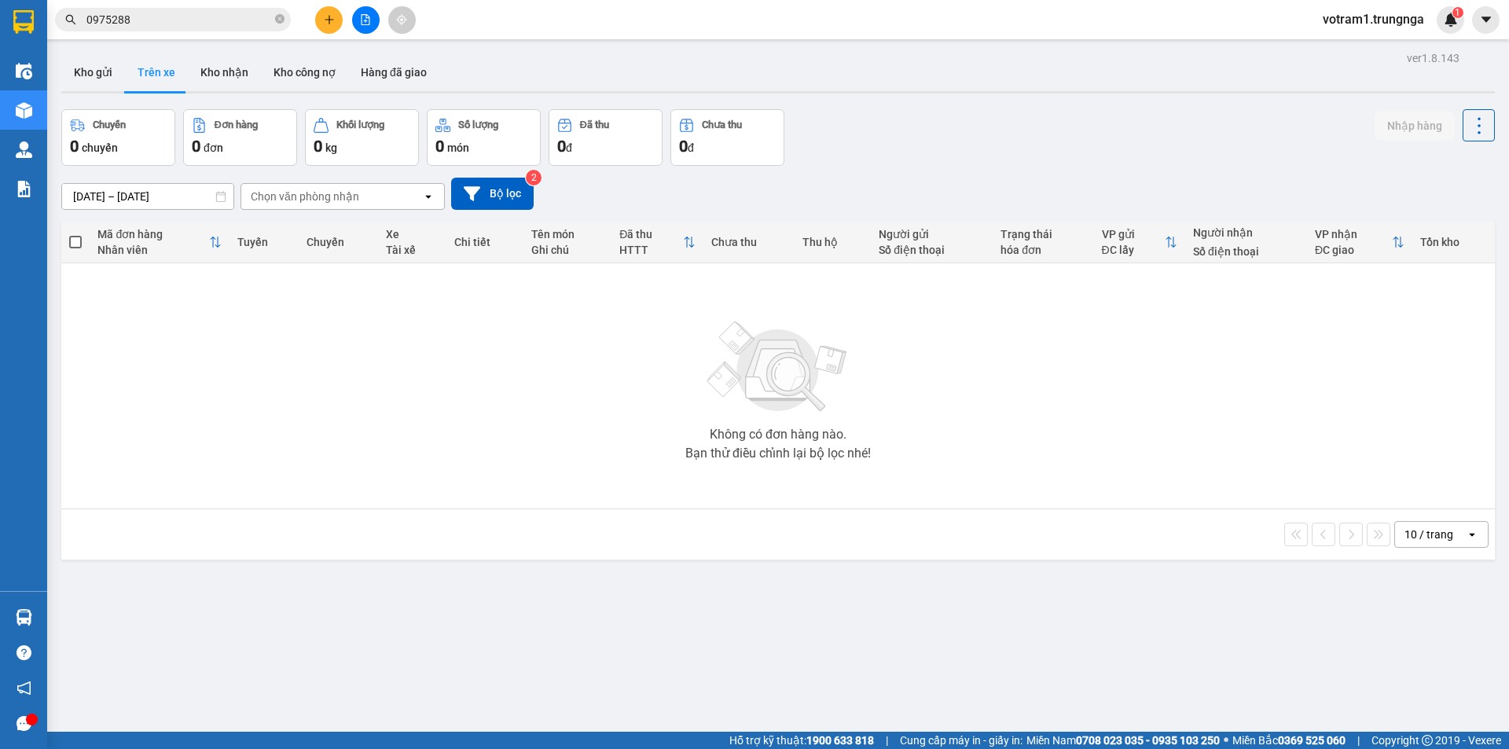
click at [1197, 178] on div "13/09/2025 – 15/09/2025 Press the down arrow key to interact with the calendar …" at bounding box center [778, 194] width 1434 height 32
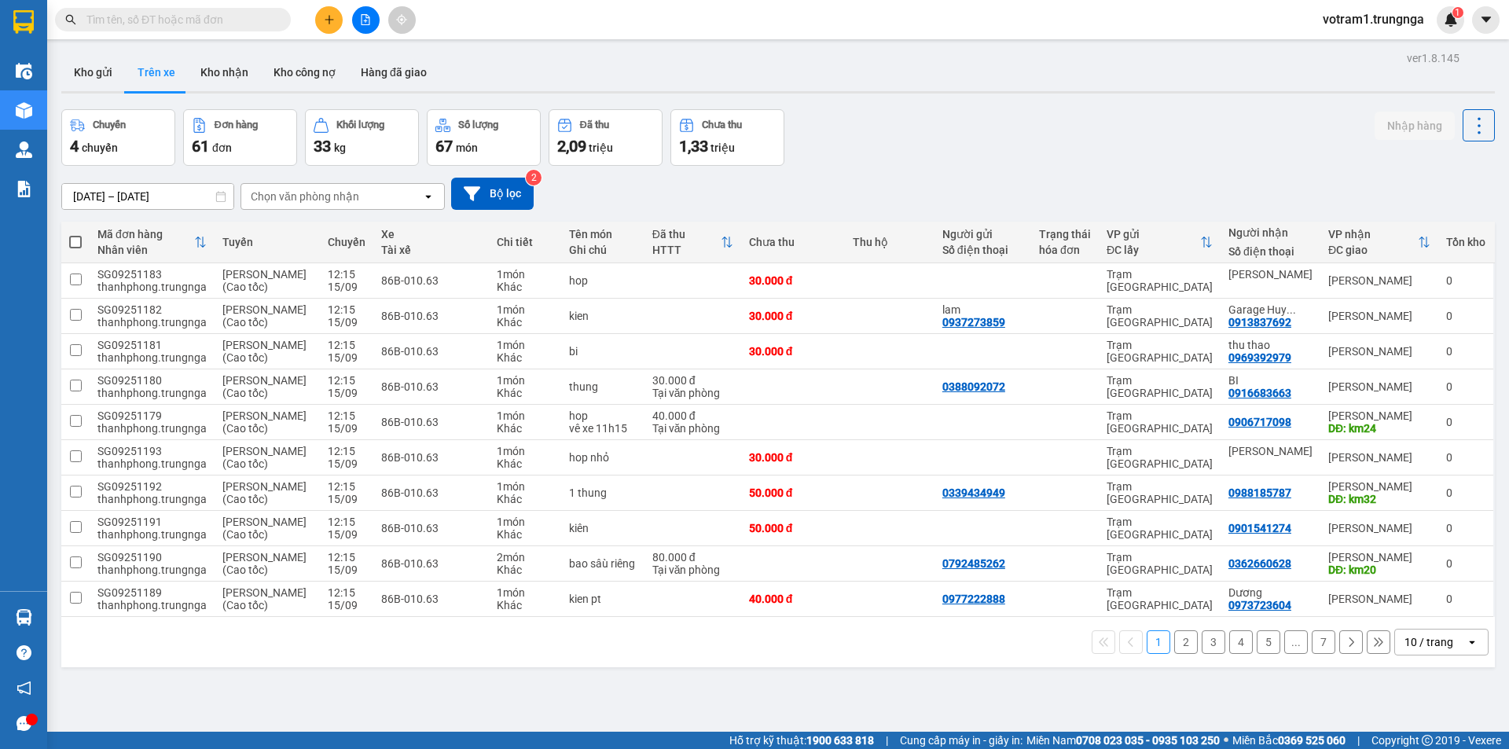
click at [222, 16] on input "text" at bounding box center [178, 19] width 185 height 17
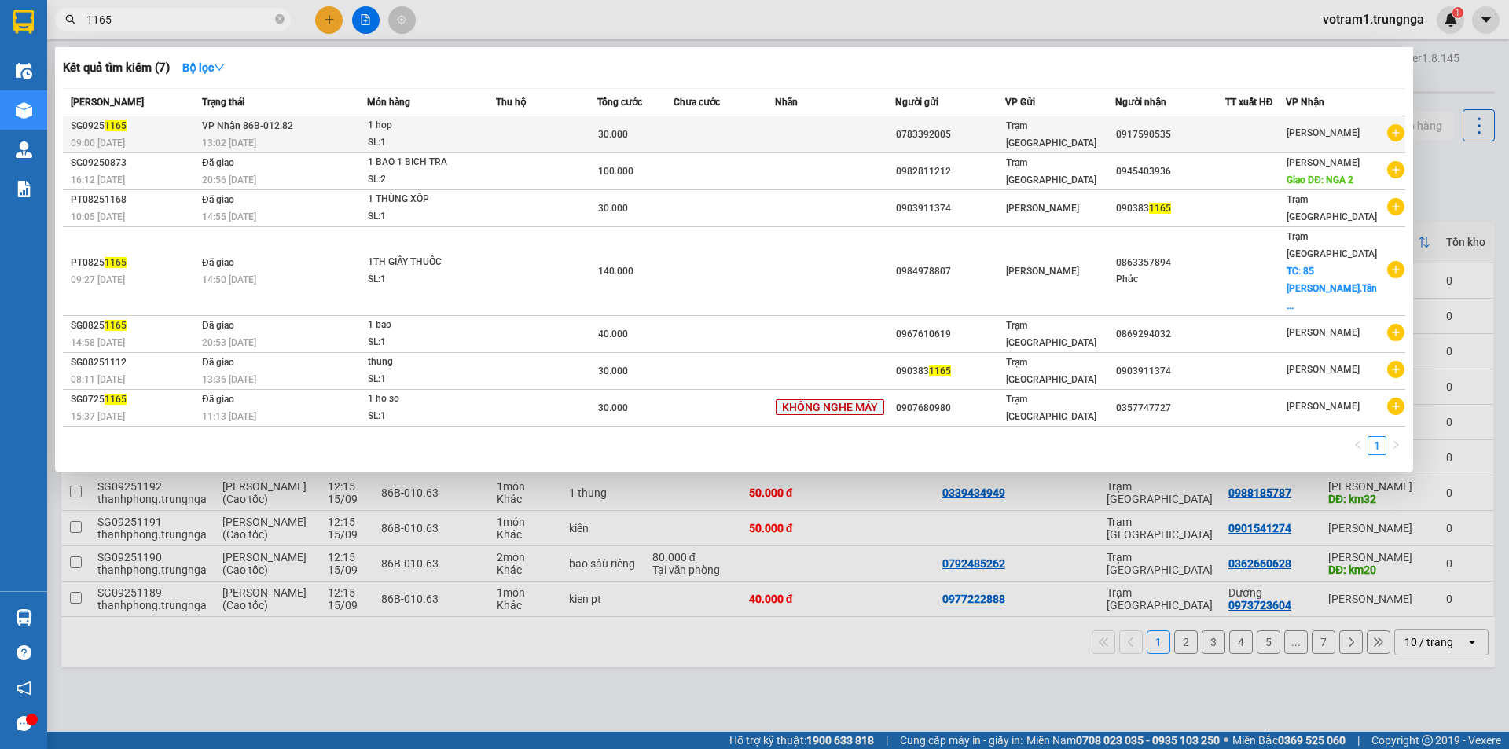
type input "1165"
click at [313, 131] on td "VP Nhận 86B-012.82 13:02 [DATE]" at bounding box center [282, 134] width 169 height 37
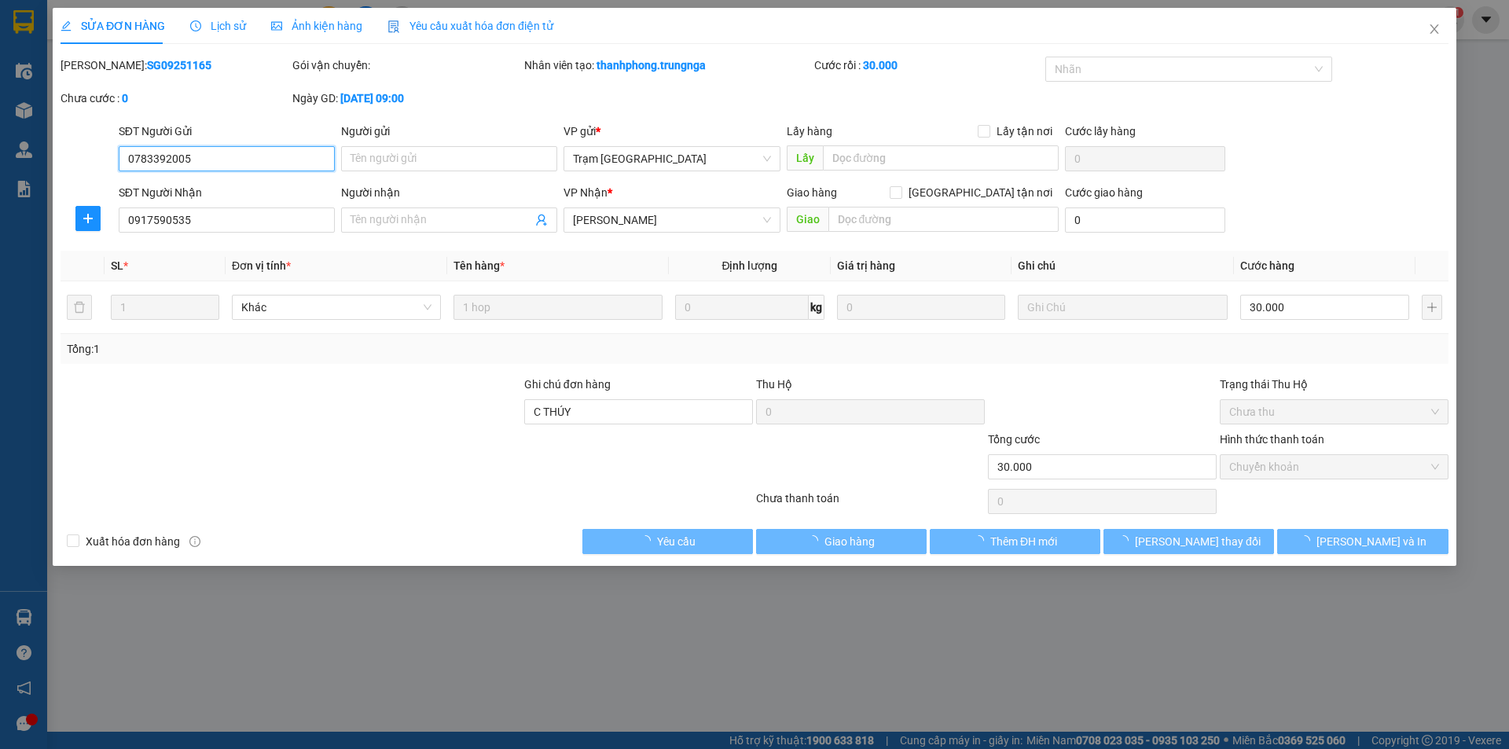
type input "0783392005"
type input "0917590535"
type input "C THÚY"
type input "30.000"
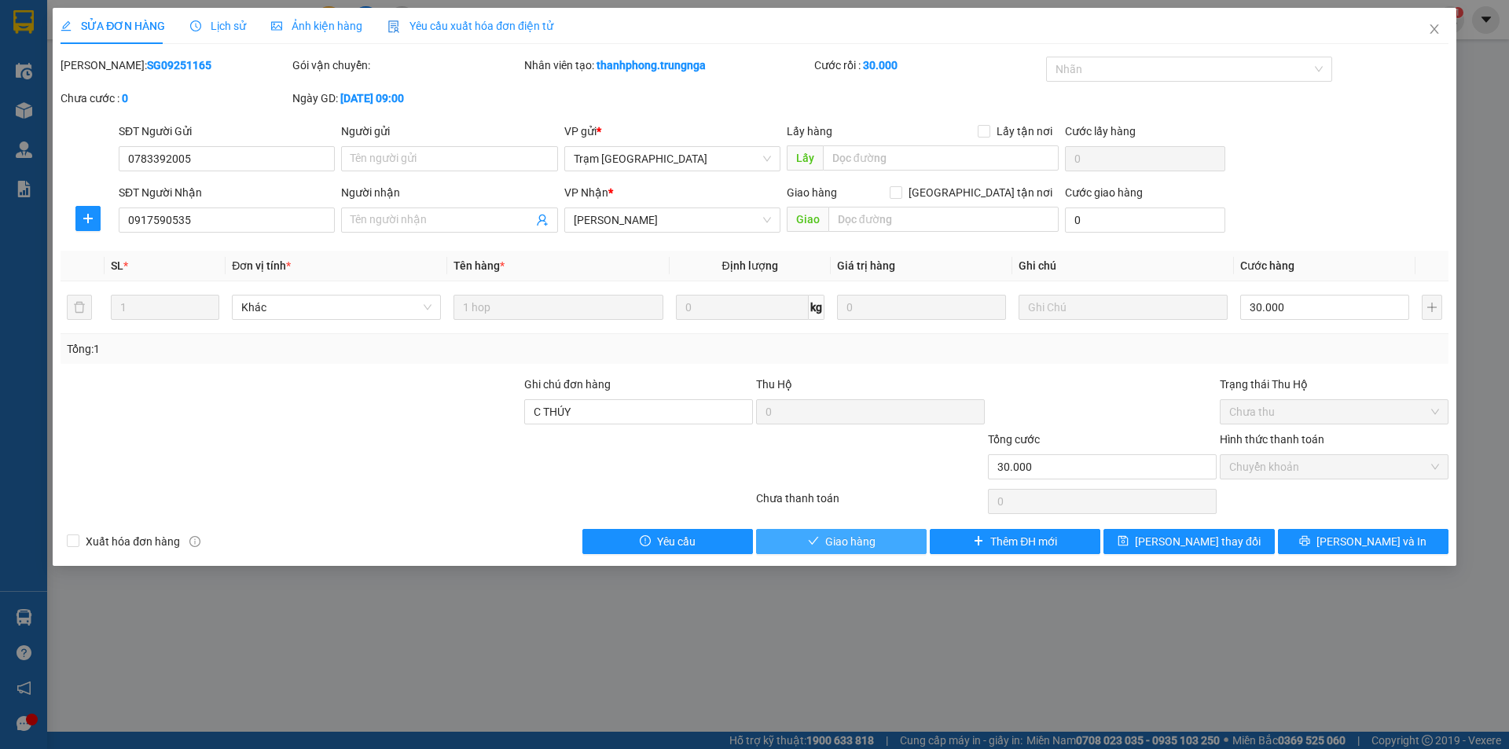
click at [880, 541] on button "Giao hàng" at bounding box center [841, 541] width 171 height 25
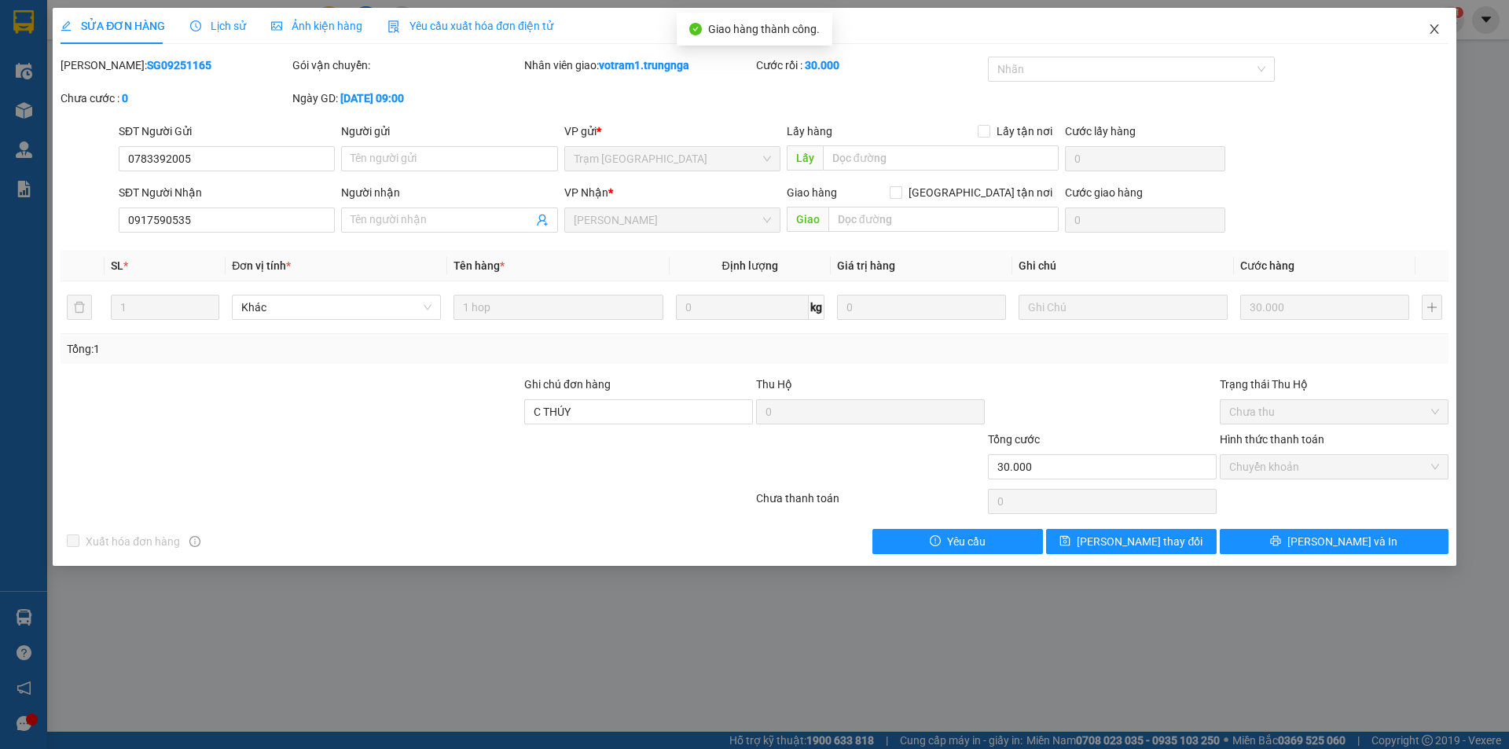
click at [1432, 30] on icon "close" at bounding box center [1434, 29] width 13 height 13
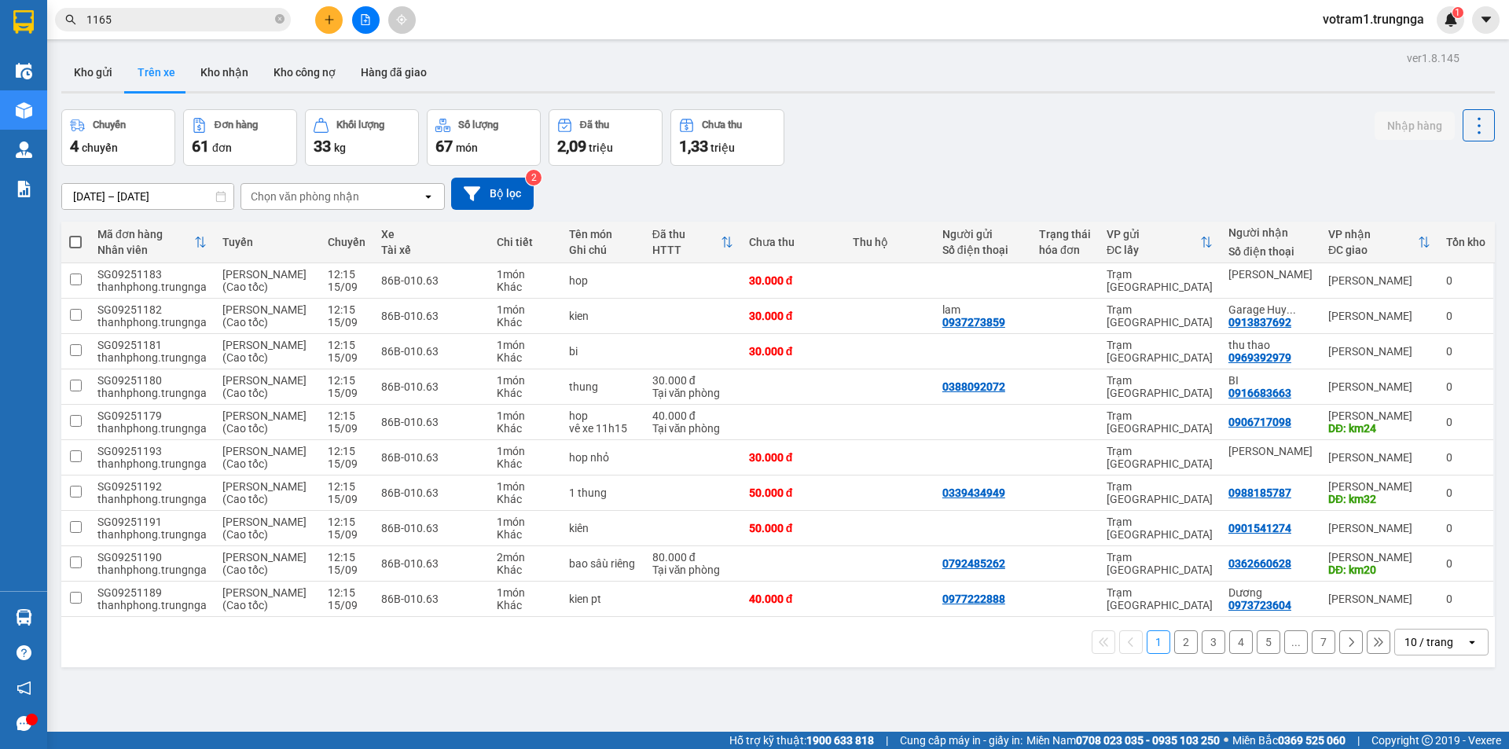
click at [1001, 149] on div "Chuyến 4 chuyến Đơn hàng 61 đơn Khối lượng 33 kg Số lượng 67 món Đã thu 2,09 tr…" at bounding box center [778, 137] width 1434 height 57
click at [1021, 126] on div "Chuyến 4 chuyến Đơn hàng 61 đơn Khối lượng 33 kg Số lượng 67 món Đã thu 2,09 tr…" at bounding box center [778, 137] width 1434 height 57
click at [234, 68] on button "Kho nhận" at bounding box center [224, 72] width 73 height 38
type input "[DATE] – [DATE]"
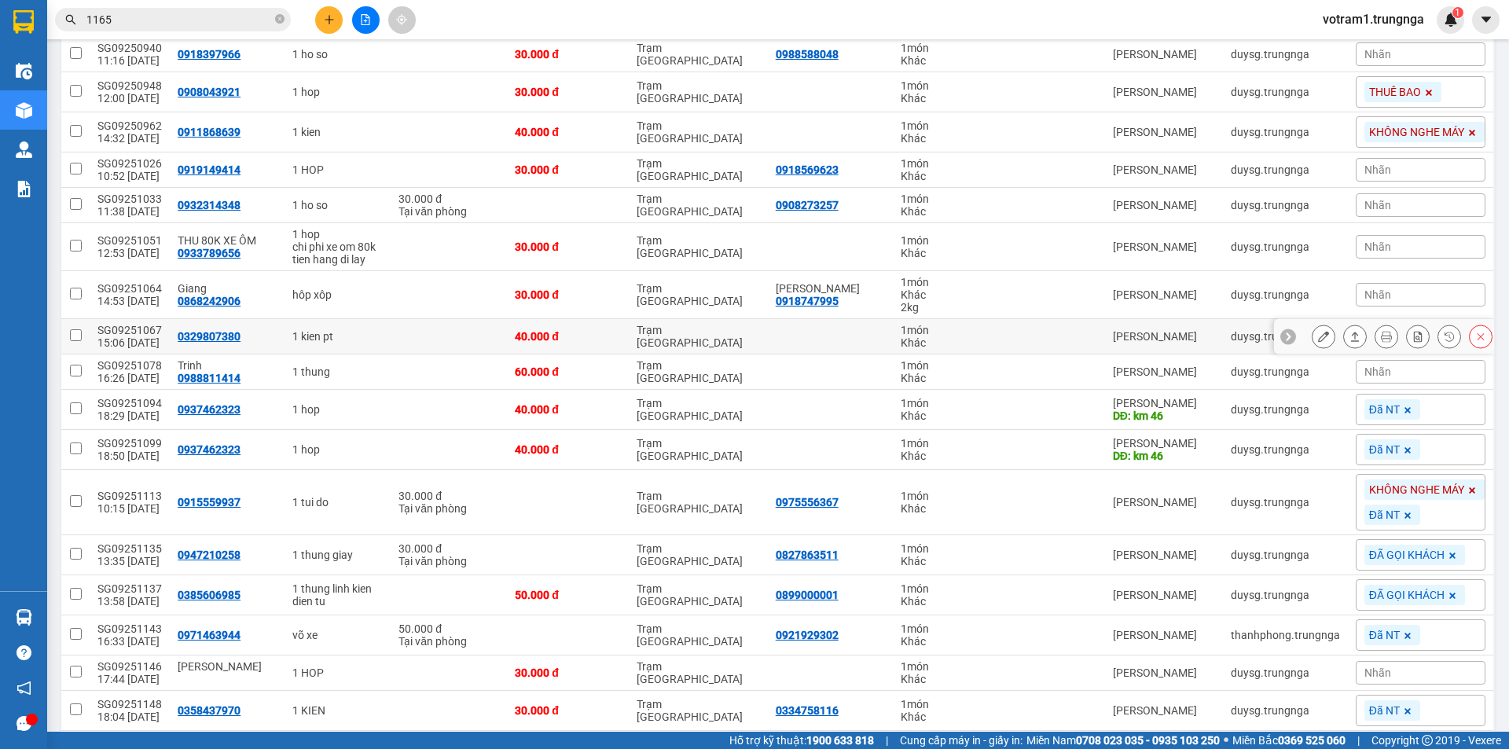
scroll to position [550, 0]
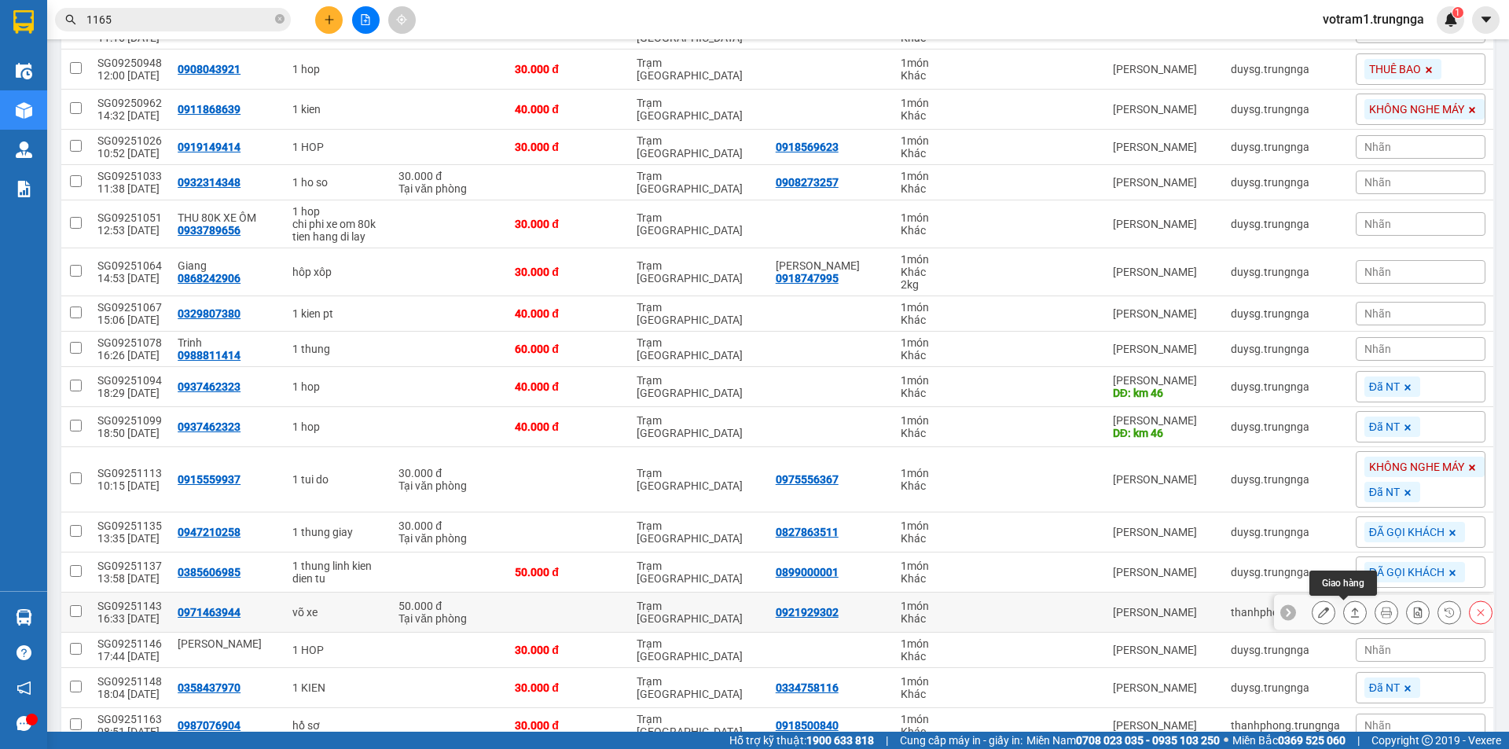
click at [1349, 608] on button at bounding box center [1355, 613] width 22 height 28
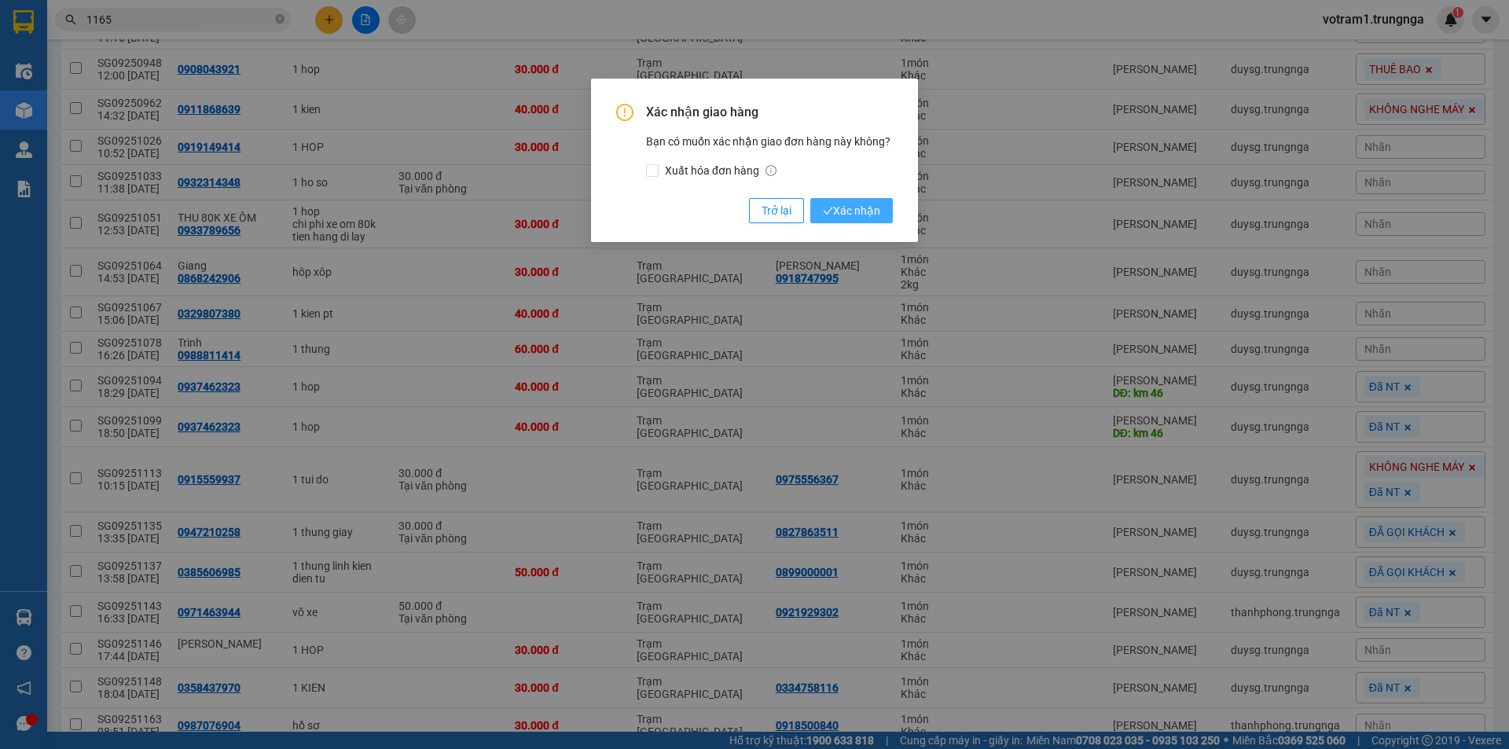
click at [851, 215] on span "Xác nhận" at bounding box center [851, 210] width 57 height 17
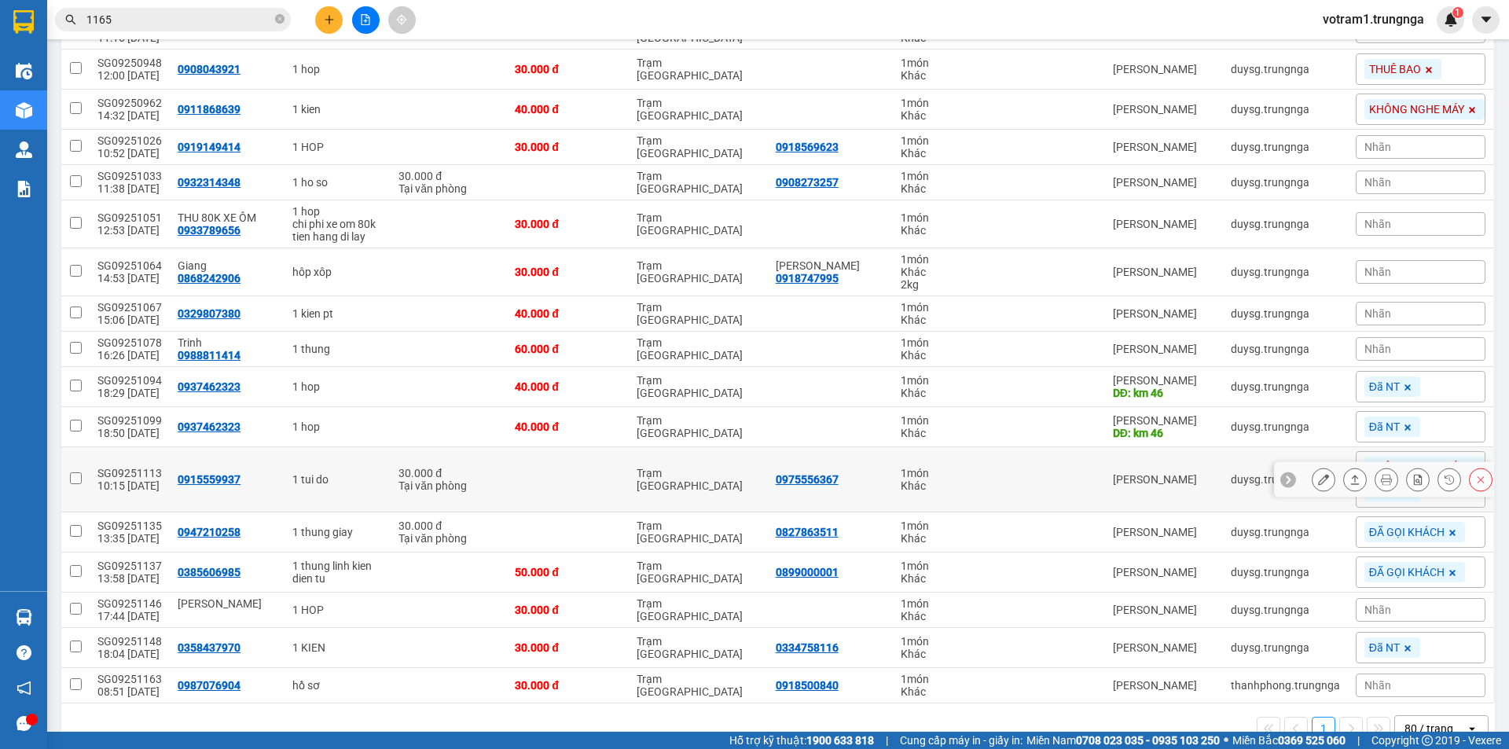
scroll to position [586, 0]
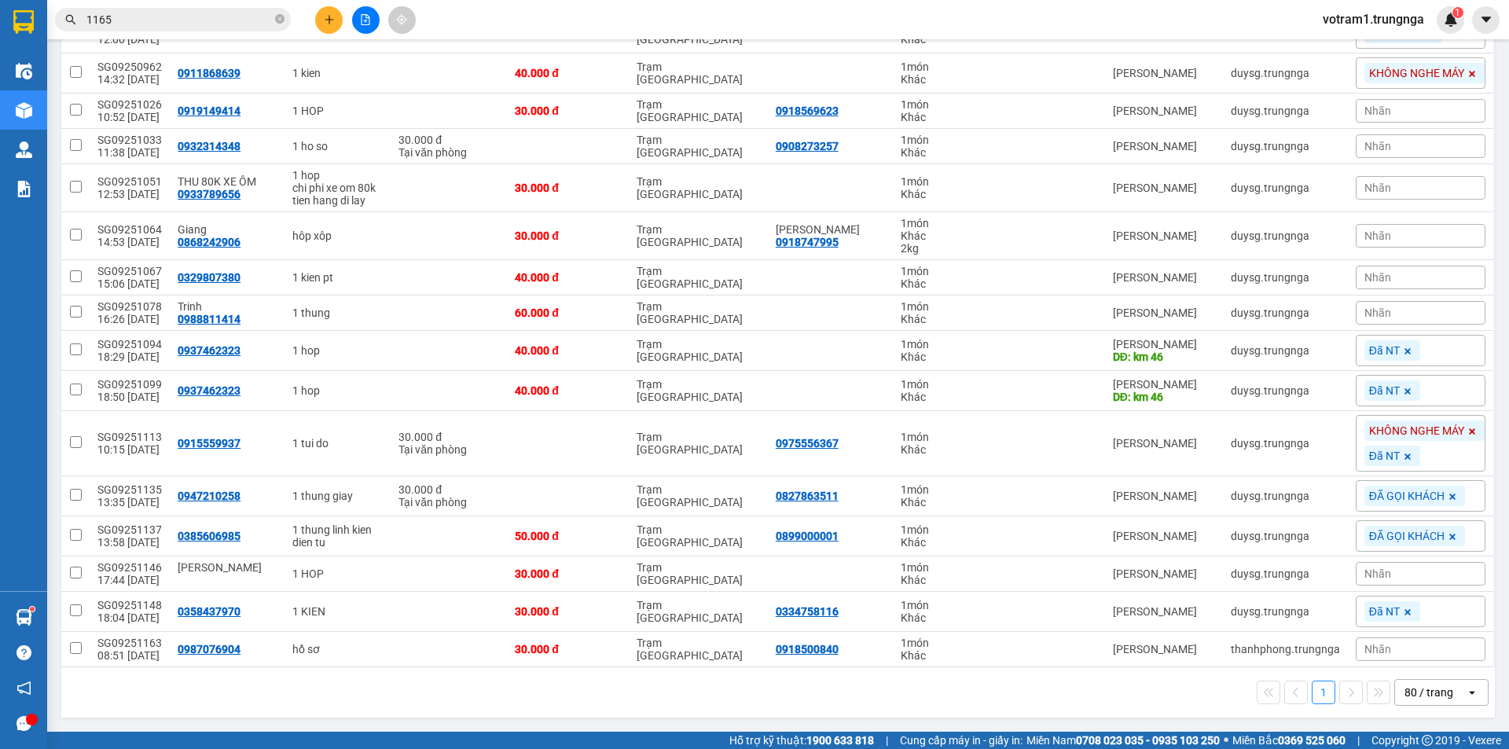
click at [244, 19] on input "1165" at bounding box center [178, 19] width 185 height 17
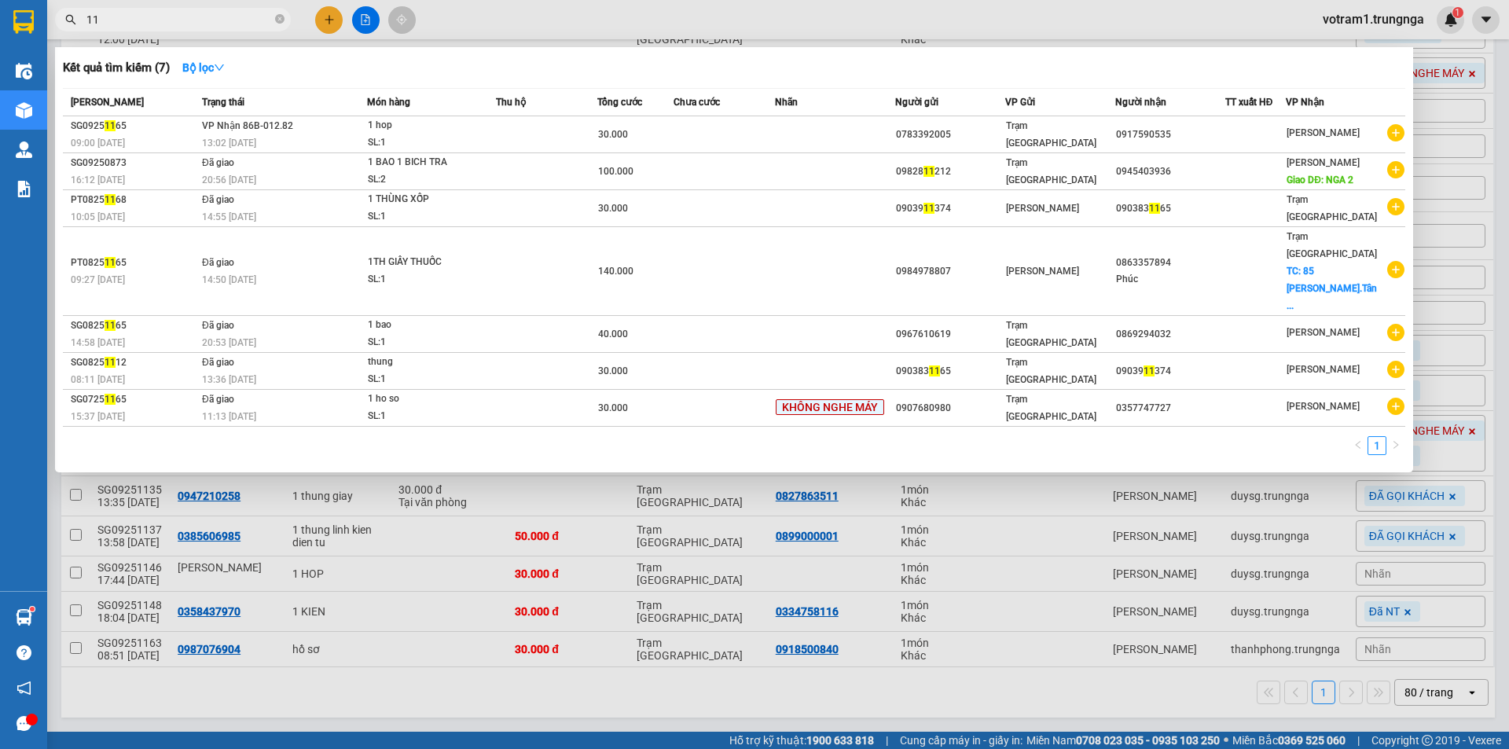
type input "1"
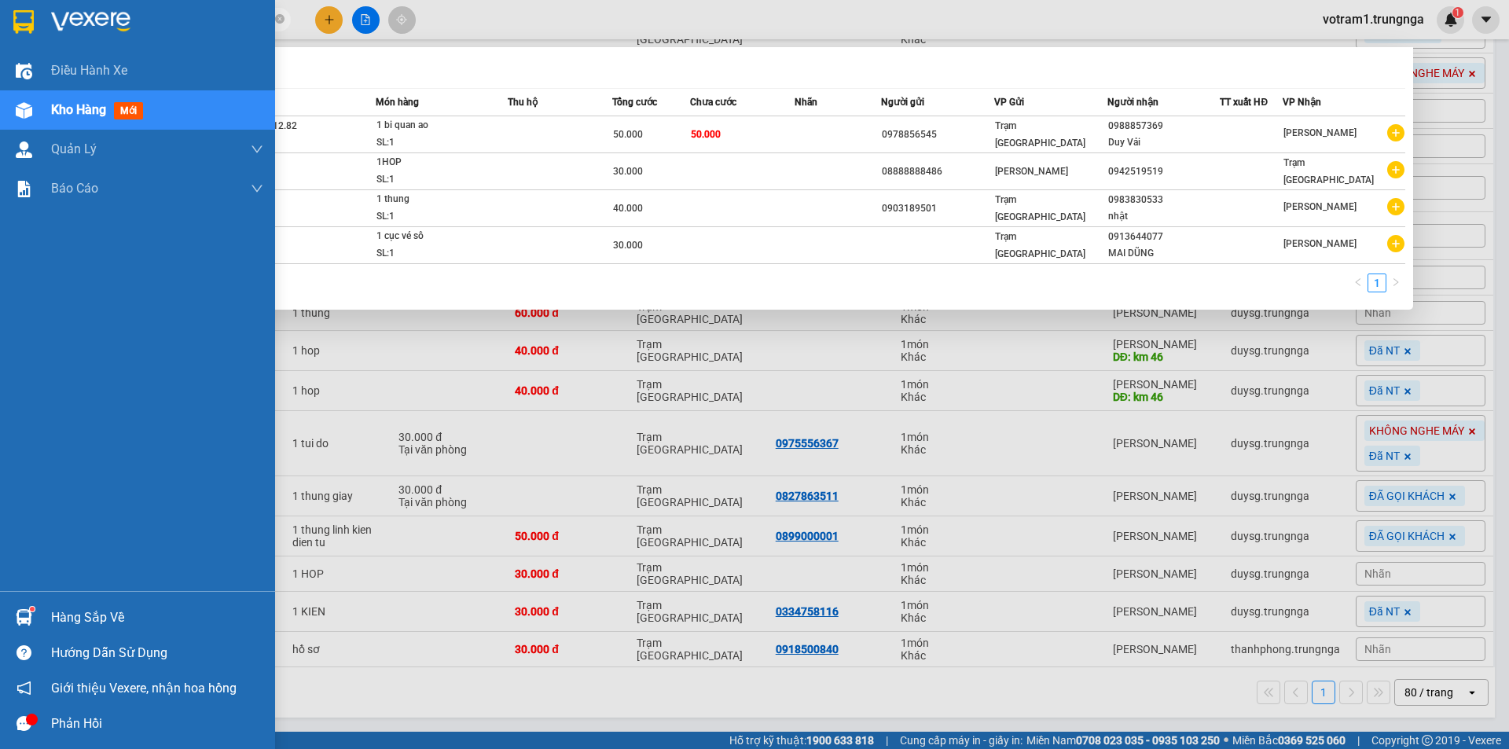
click at [17, 476] on div "Điều hành xe Kho hàng mới Quản [PERSON_NAME] lý chuyến Quản lý khách hàng Quản …" at bounding box center [137, 321] width 275 height 540
click at [37, 611] on div at bounding box center [24, 618] width 28 height 28
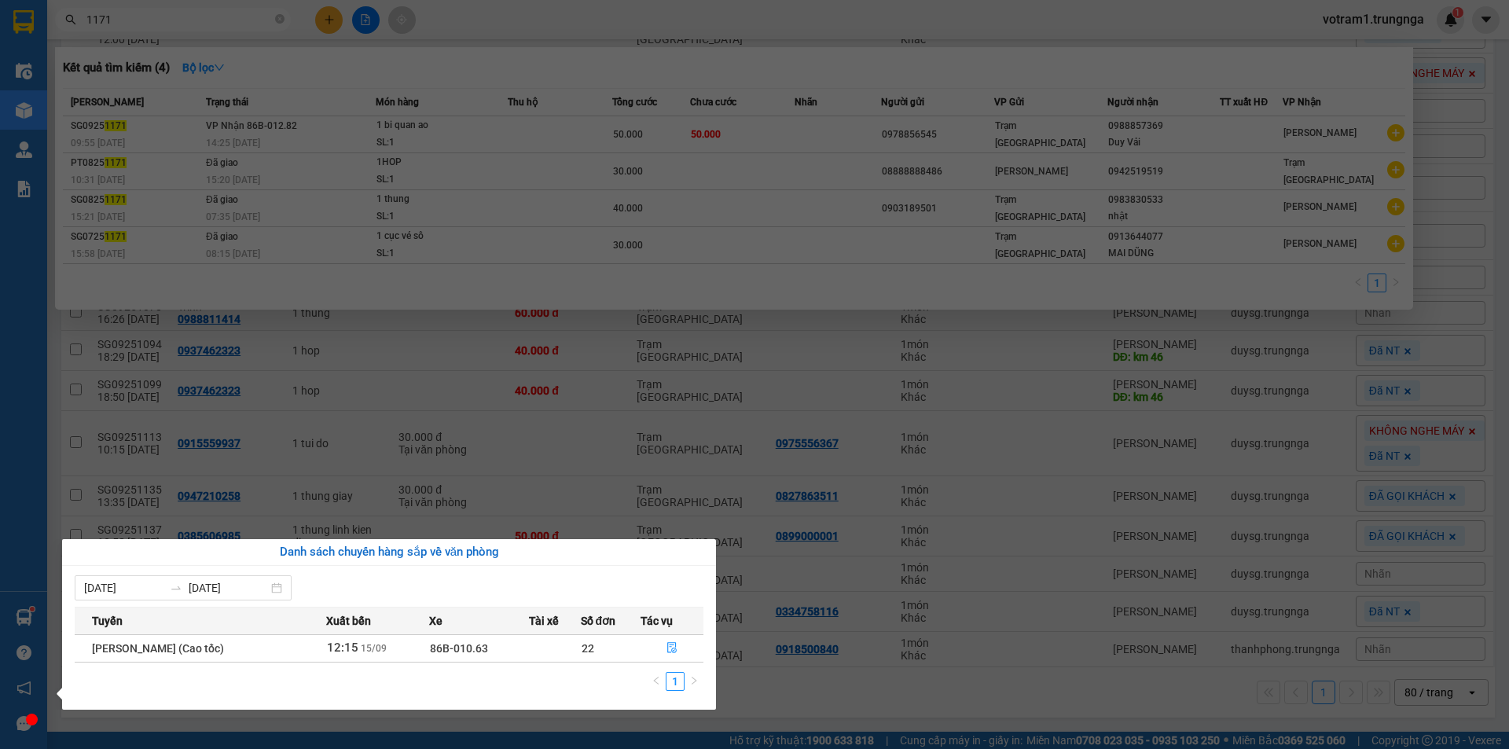
click at [211, 387] on section "Kết quả tìm kiếm ( 4 ) Bộ lọc Mã ĐH Trạng thái Món hàng Thu hộ Tổng cước Chưa c…" at bounding box center [754, 374] width 1509 height 749
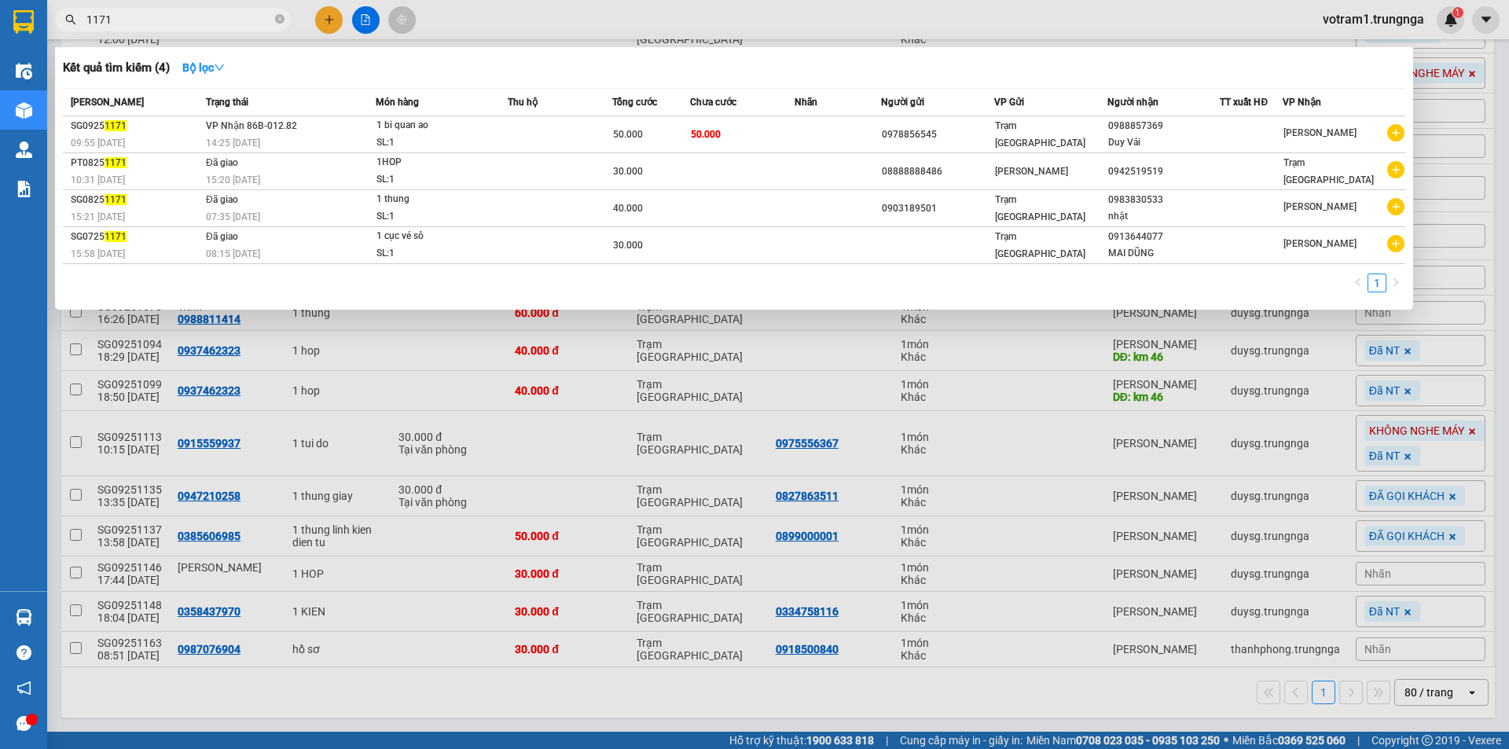
click at [224, 17] on input "1171" at bounding box center [178, 19] width 185 height 17
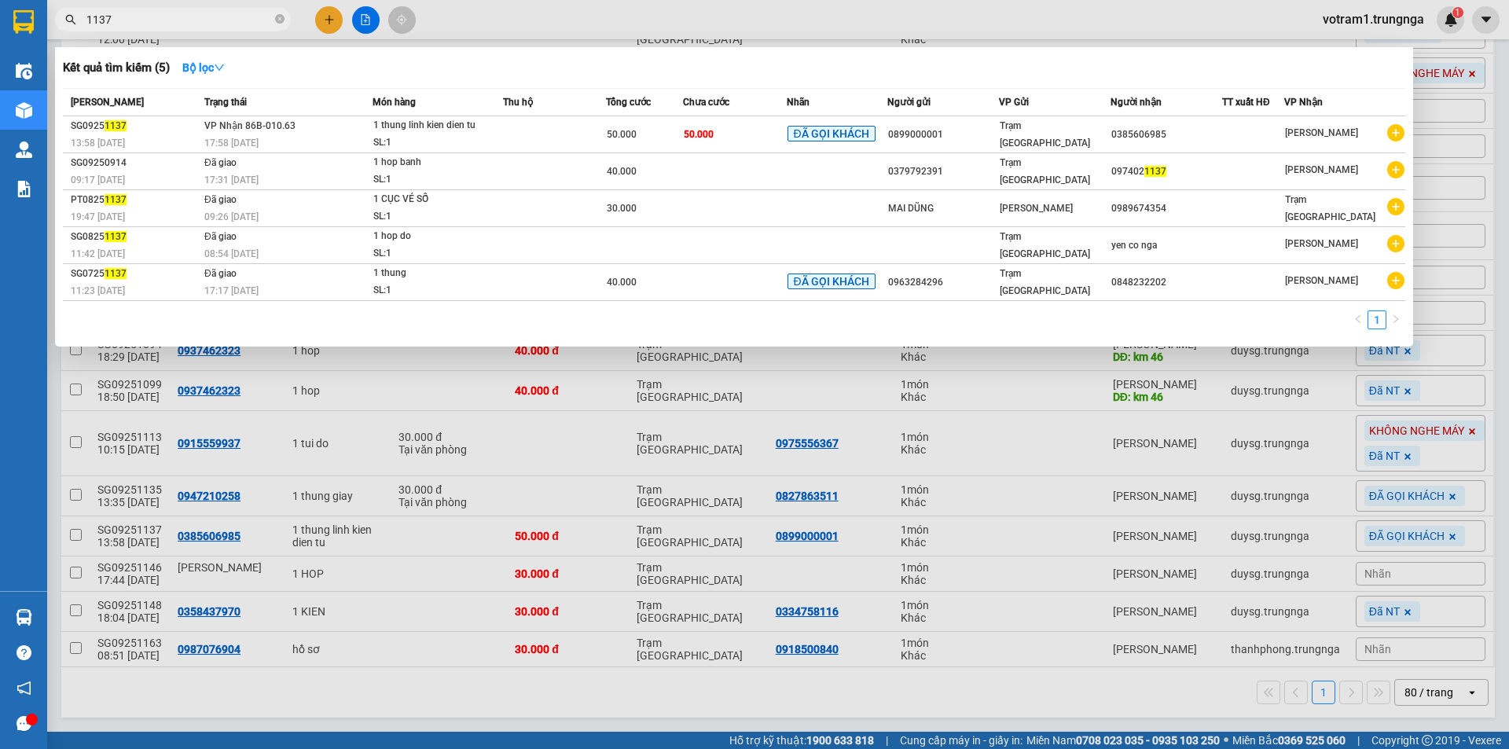
type input "1137"
drag, startPoint x: 1493, startPoint y: 160, endPoint x: 1500, endPoint y: 176, distance: 17.2
click at [1492, 160] on div at bounding box center [754, 374] width 1509 height 749
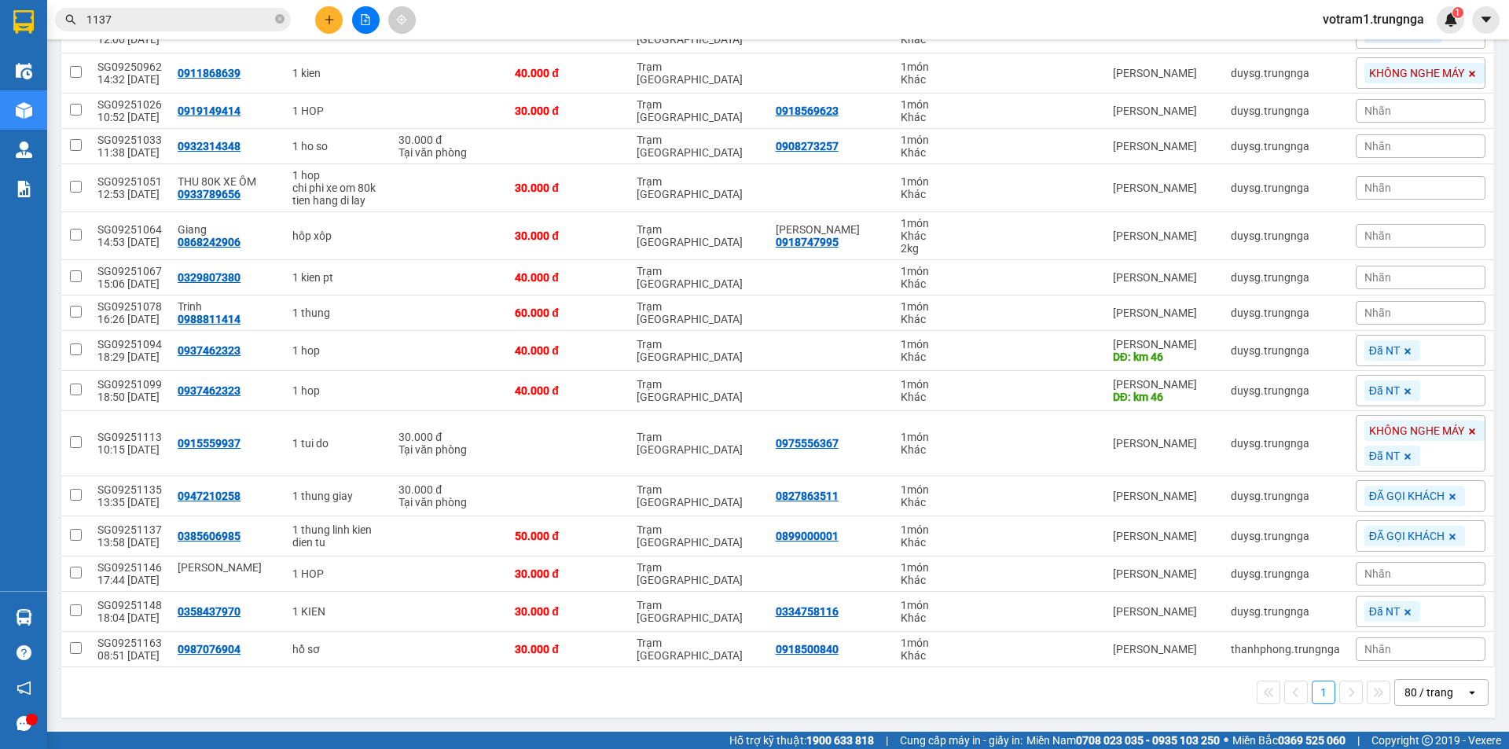
click at [1346, 18] on span "votram1.trungnga" at bounding box center [1373, 19] width 127 height 20
click at [1361, 56] on span "Đăng xuất" at bounding box center [1380, 48] width 94 height 17
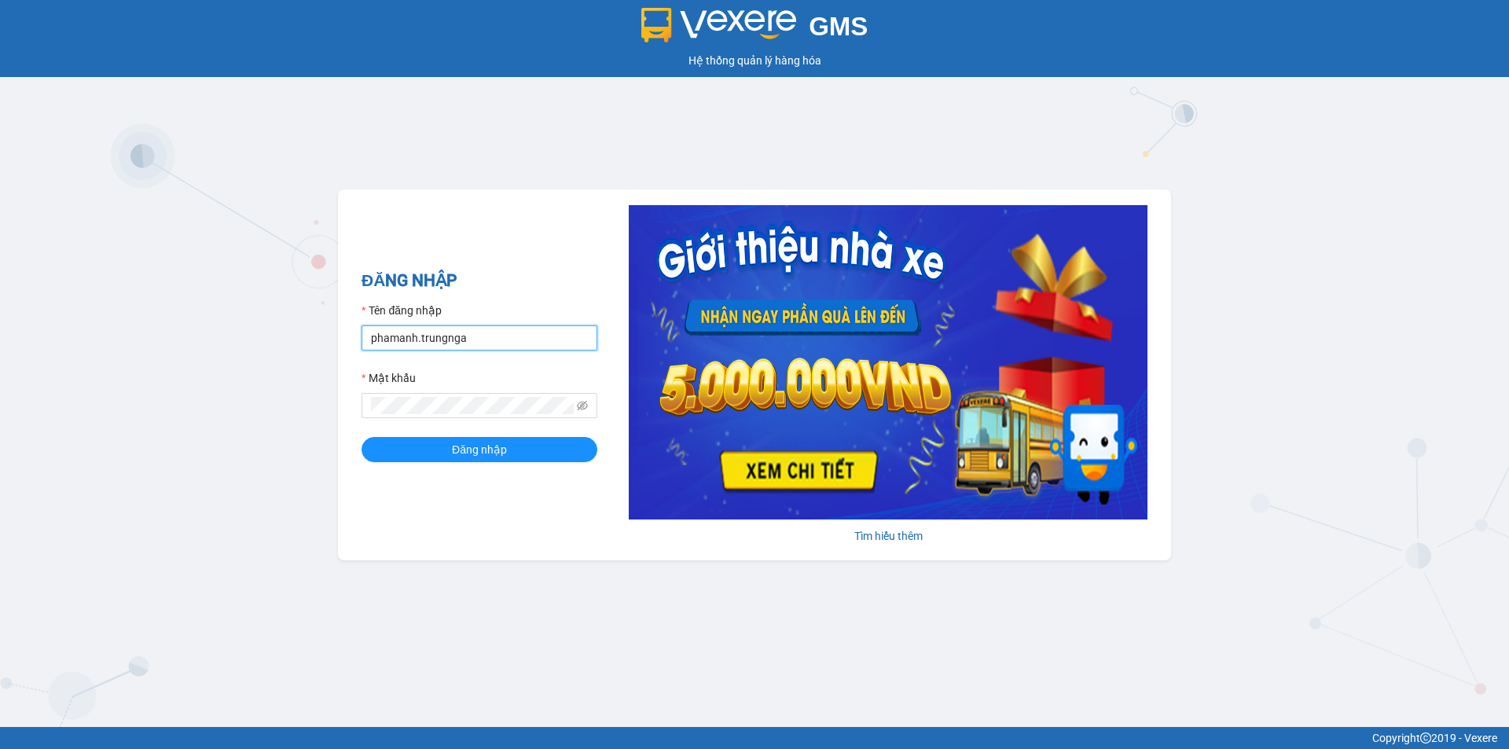
click at [395, 337] on input "phamanh.trungnga" at bounding box center [480, 337] width 236 height 25
click at [395, 336] on input "phamanh.trungnga" at bounding box center [480, 337] width 236 height 25
type input "nhatmi.trungnga"
click at [432, 417] on span at bounding box center [480, 405] width 236 height 25
click at [362, 437] on button "Đăng nhập" at bounding box center [480, 449] width 236 height 25
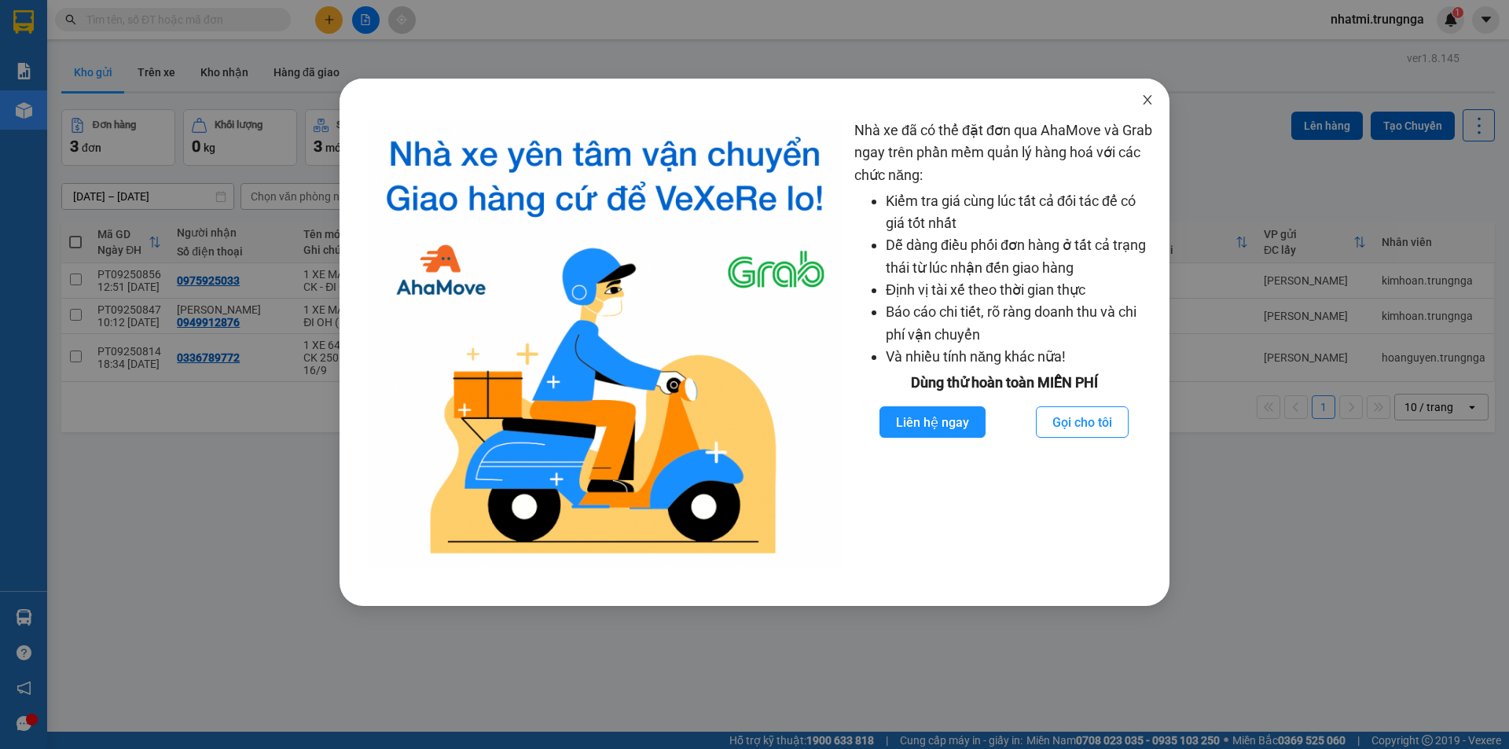
click at [1149, 102] on icon "close" at bounding box center [1147, 99] width 9 height 9
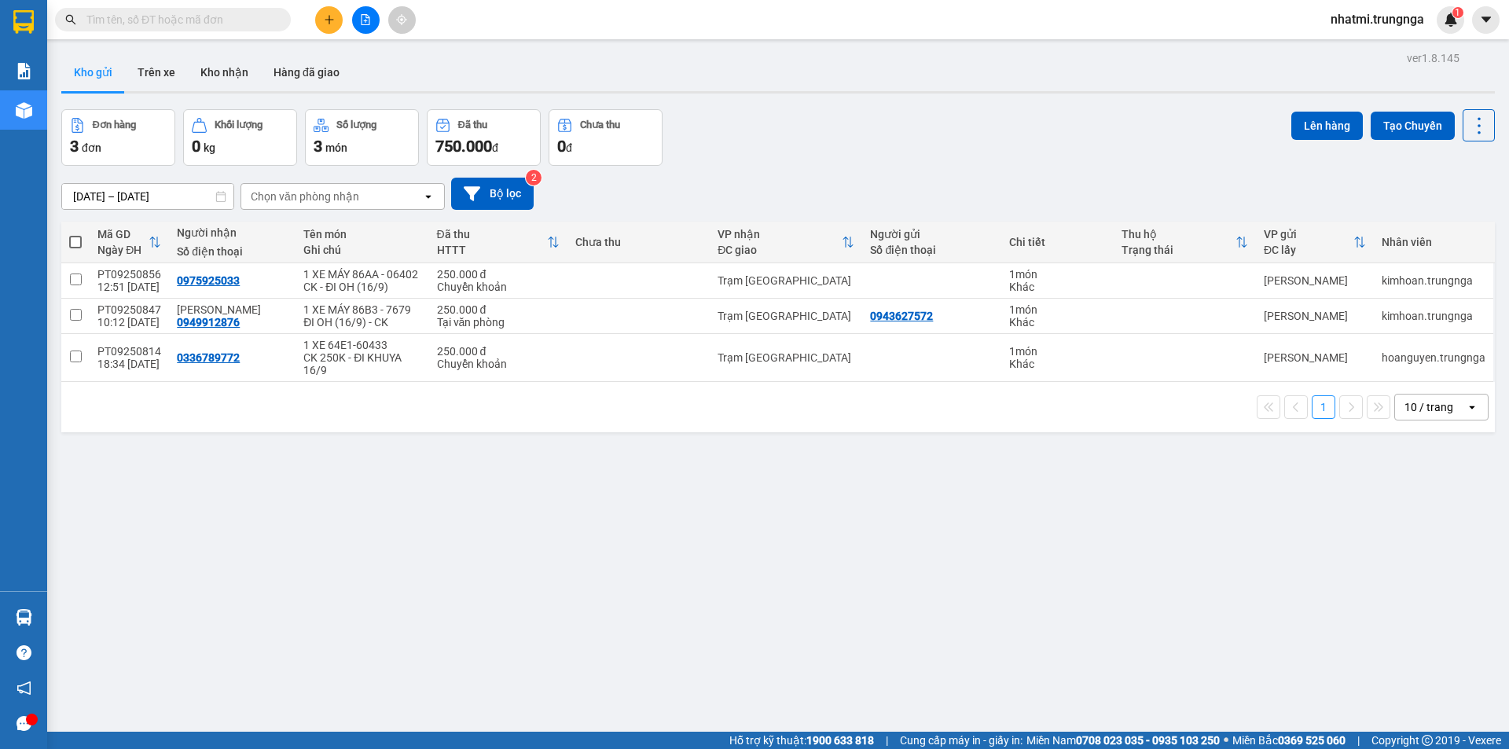
click at [173, 9] on span at bounding box center [173, 20] width 236 height 24
click at [180, 26] on input "text" at bounding box center [178, 19] width 185 height 17
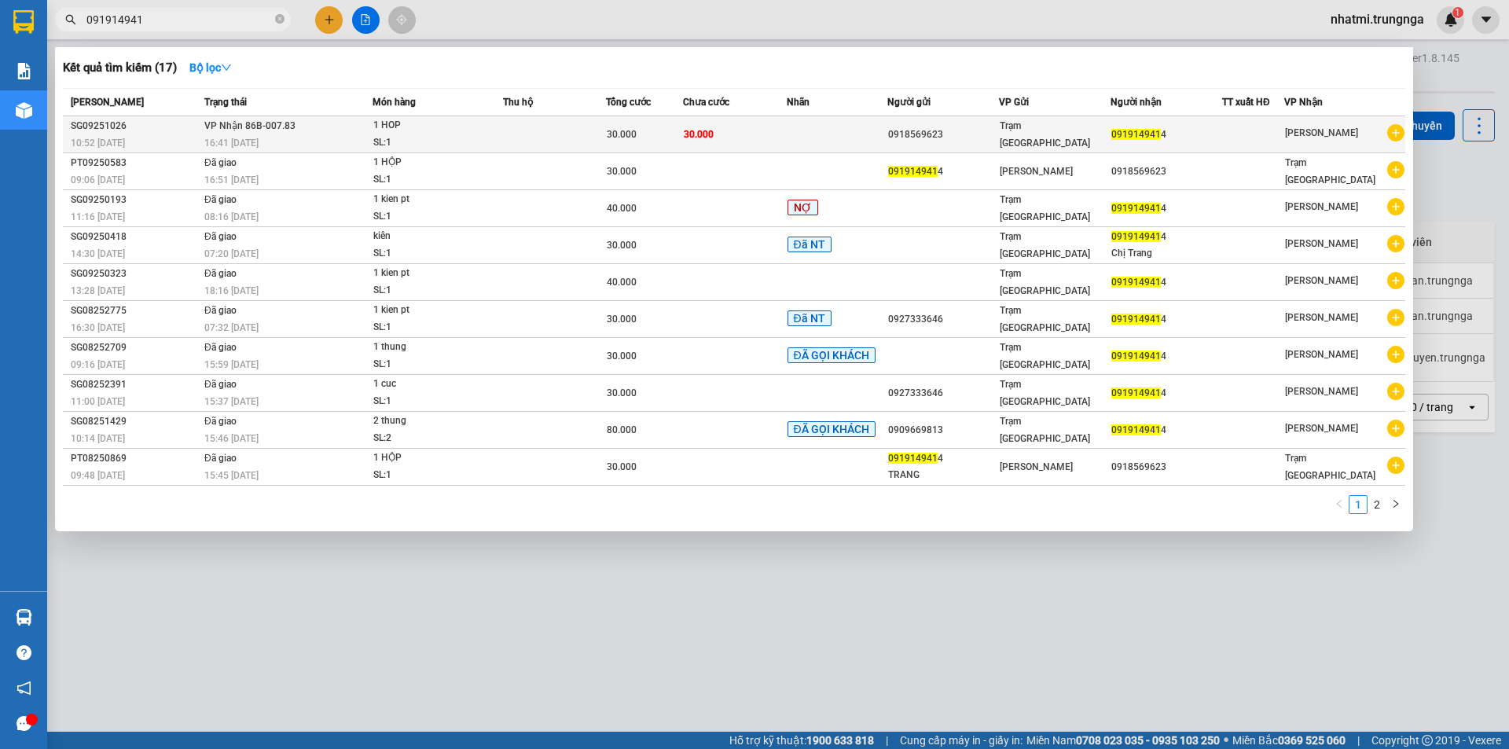
type input "091914941"
click at [432, 131] on div "1 HOP" at bounding box center [432, 125] width 118 height 17
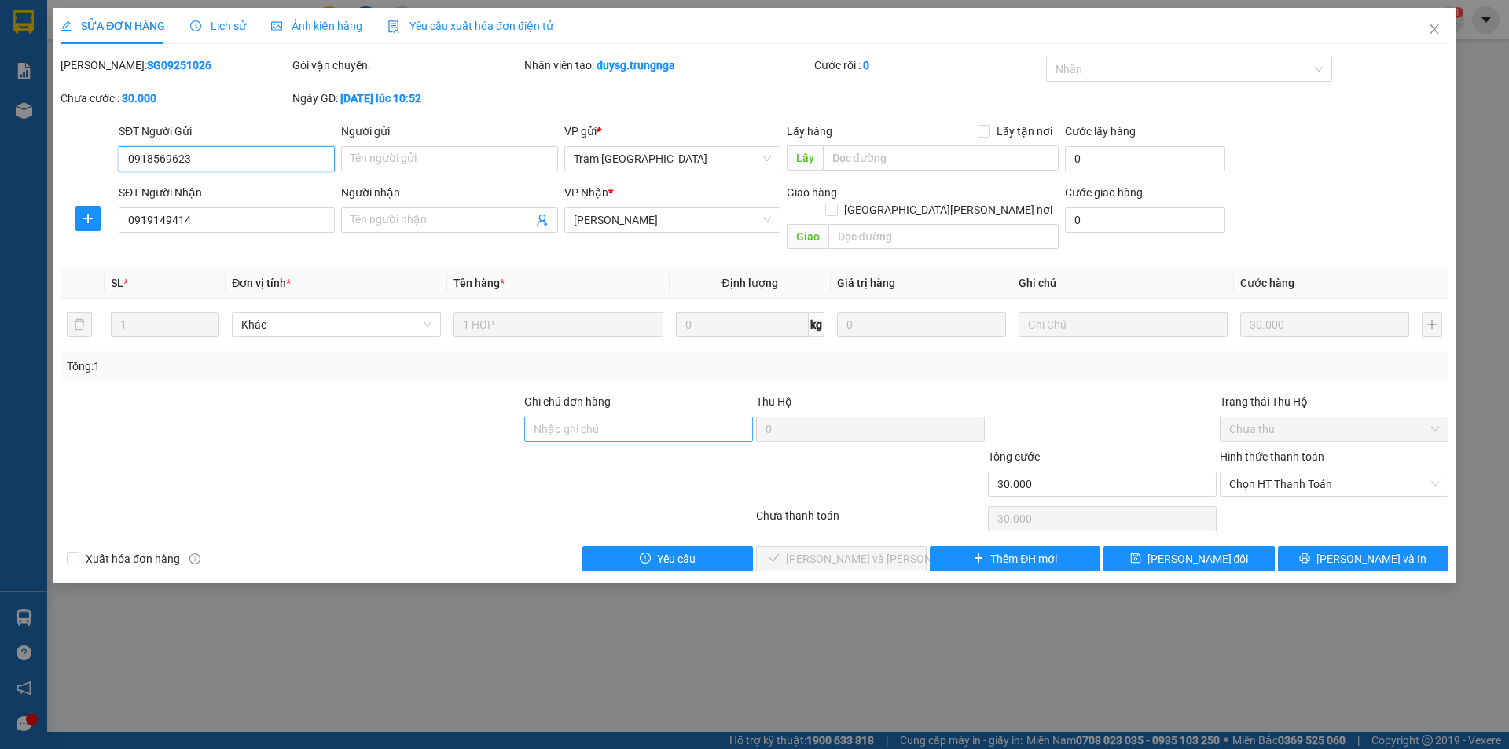
type input "0918569623"
type input "0919149414"
type input "30.000"
click at [1324, 472] on span "Chọn HT Thanh Toán" at bounding box center [1334, 484] width 210 height 24
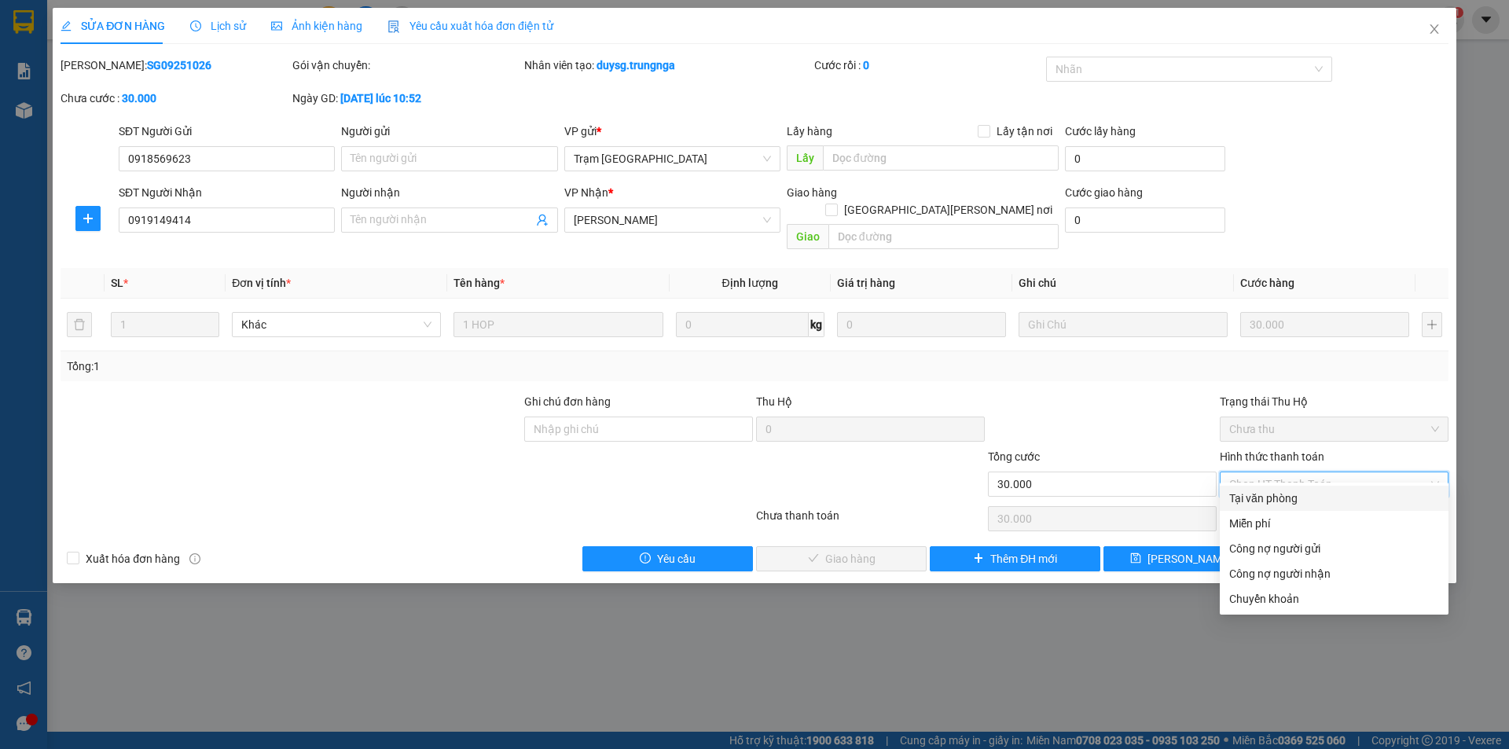
click at [1277, 504] on div "Tại văn phòng" at bounding box center [1334, 498] width 210 height 17
type input "0"
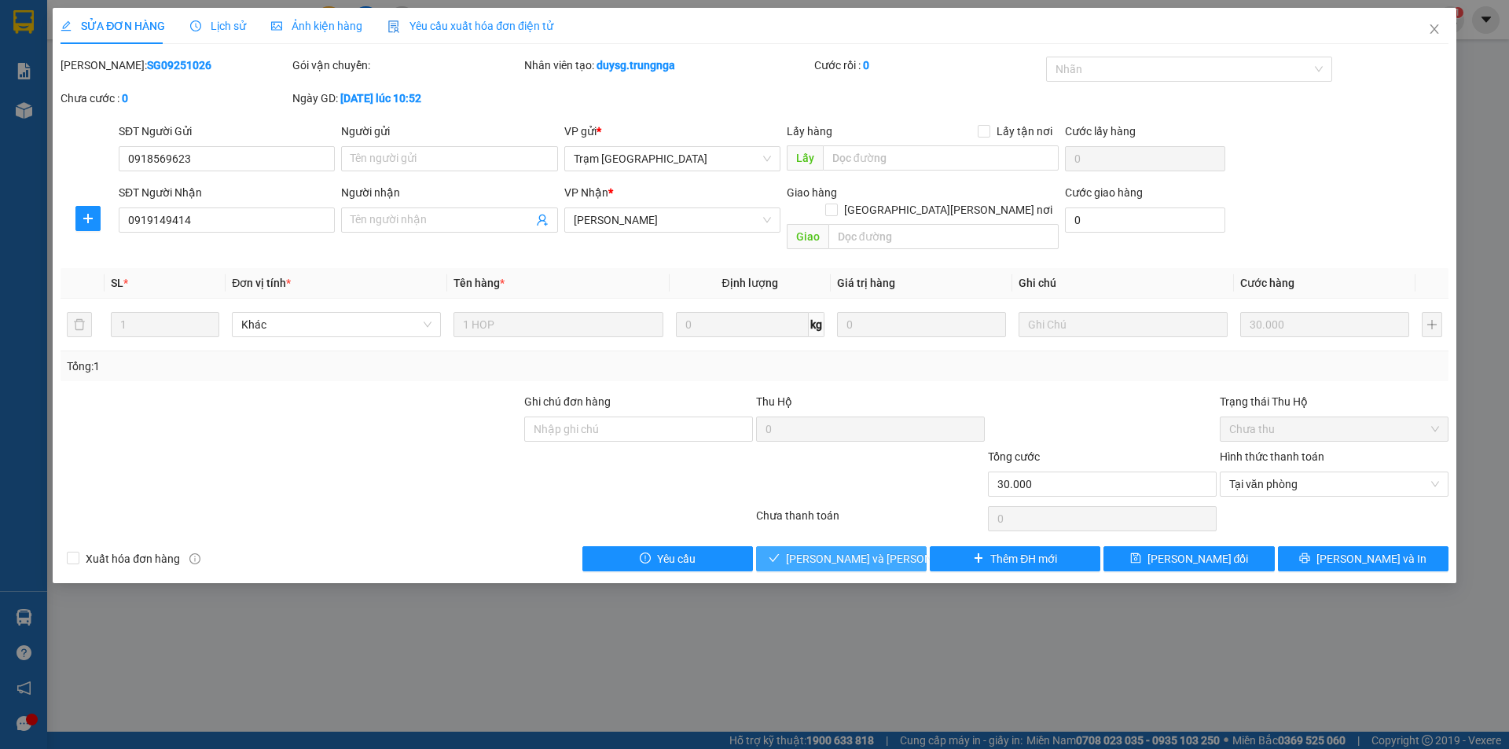
drag, startPoint x: 833, startPoint y: 536, endPoint x: 835, endPoint y: 520, distance: 15.8
click at [832, 550] on span "[PERSON_NAME] và [PERSON_NAME] hàng" at bounding box center [892, 558] width 212 height 17
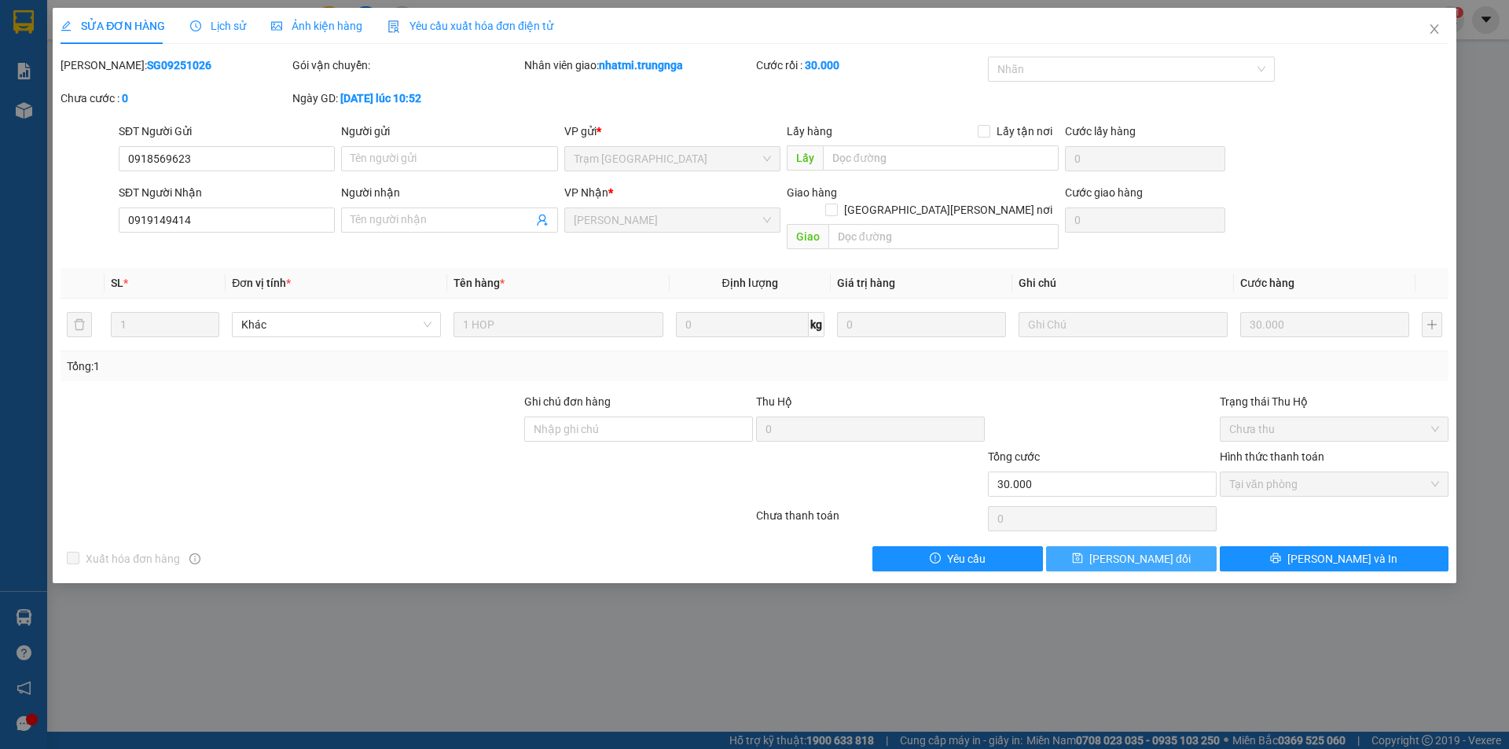
click at [1111, 550] on span "[PERSON_NAME] đổi" at bounding box center [1139, 558] width 101 height 17
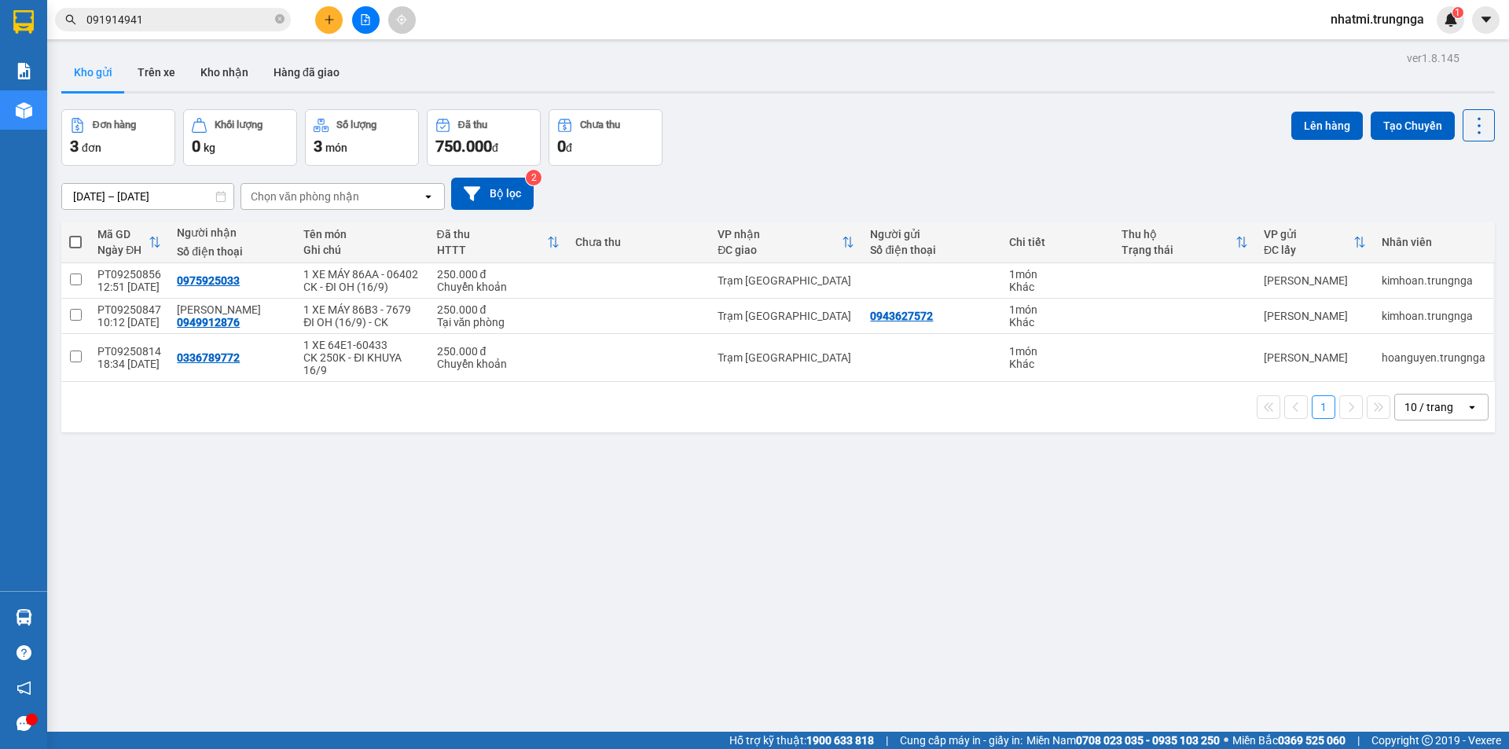
click at [193, 19] on input "091914941" at bounding box center [178, 19] width 185 height 17
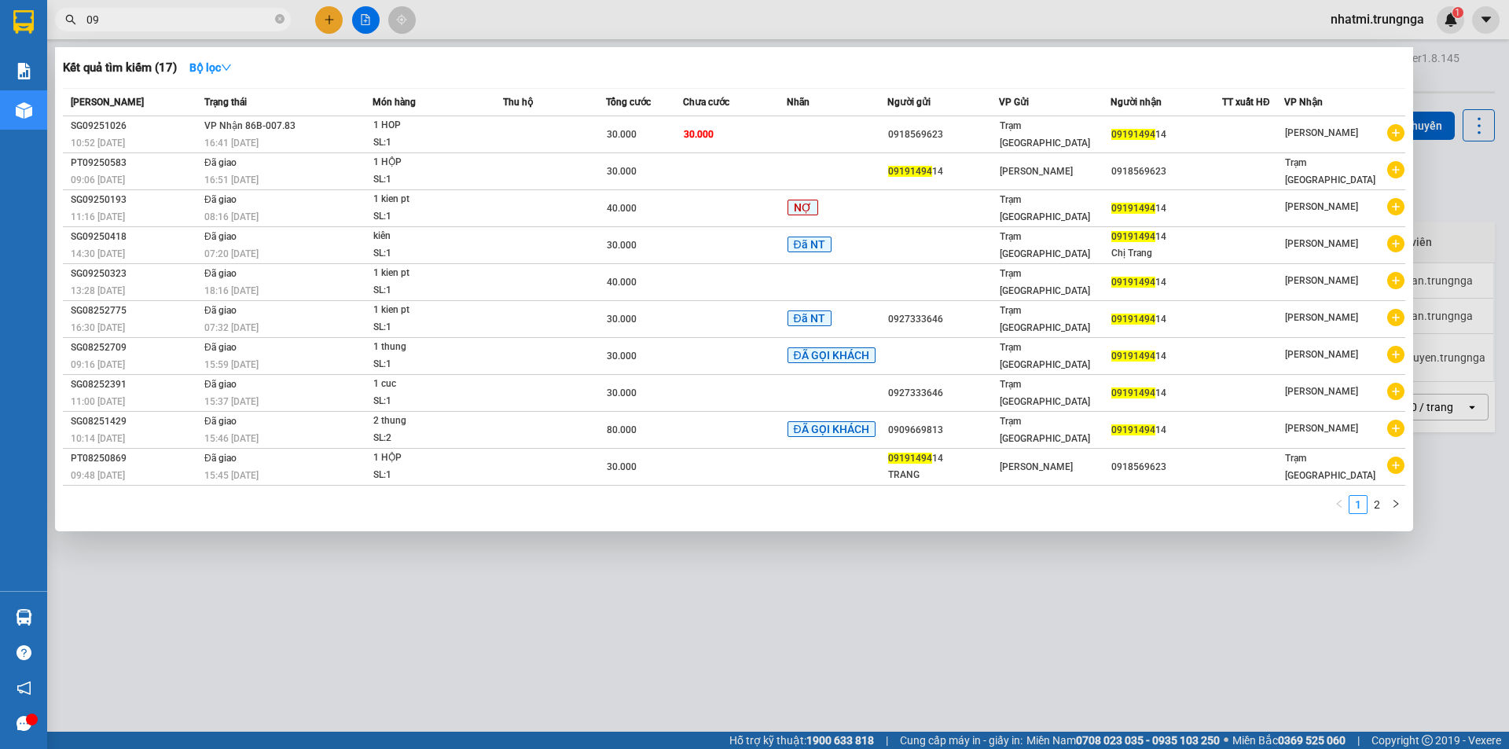
type input "0"
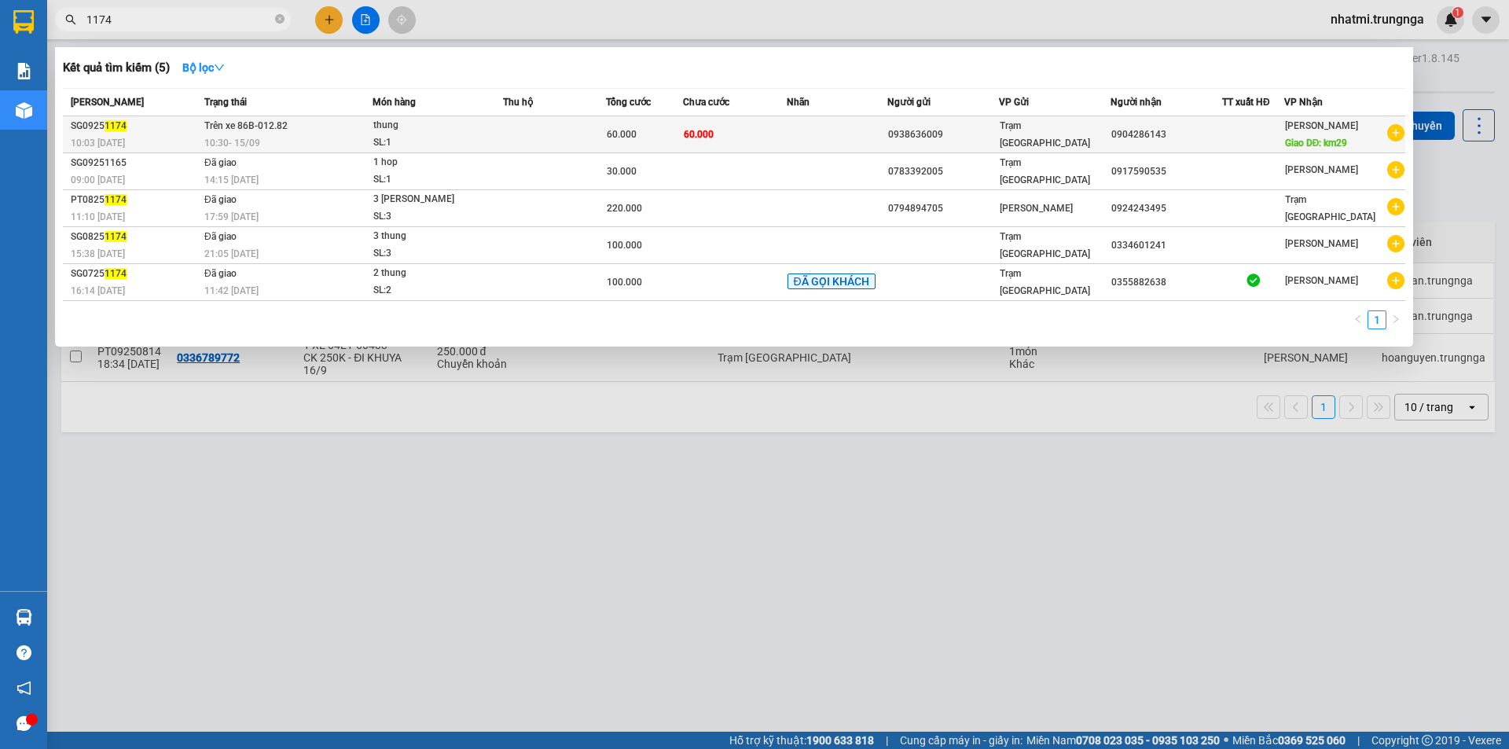
type input "1174"
click at [1269, 140] on div at bounding box center [1253, 135] width 61 height 17
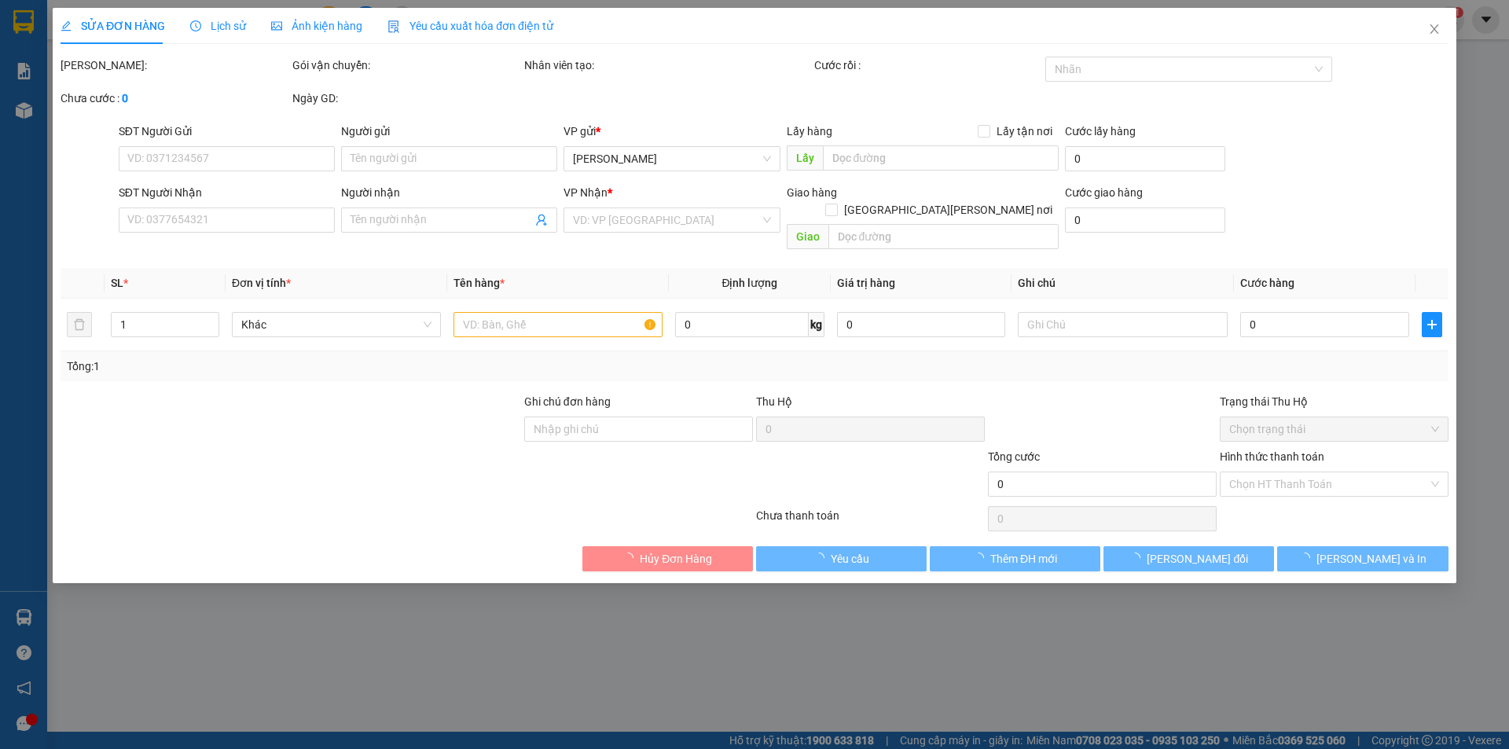
type input "0938636009"
type input "0904286143"
type input "km29"
type input "60.000"
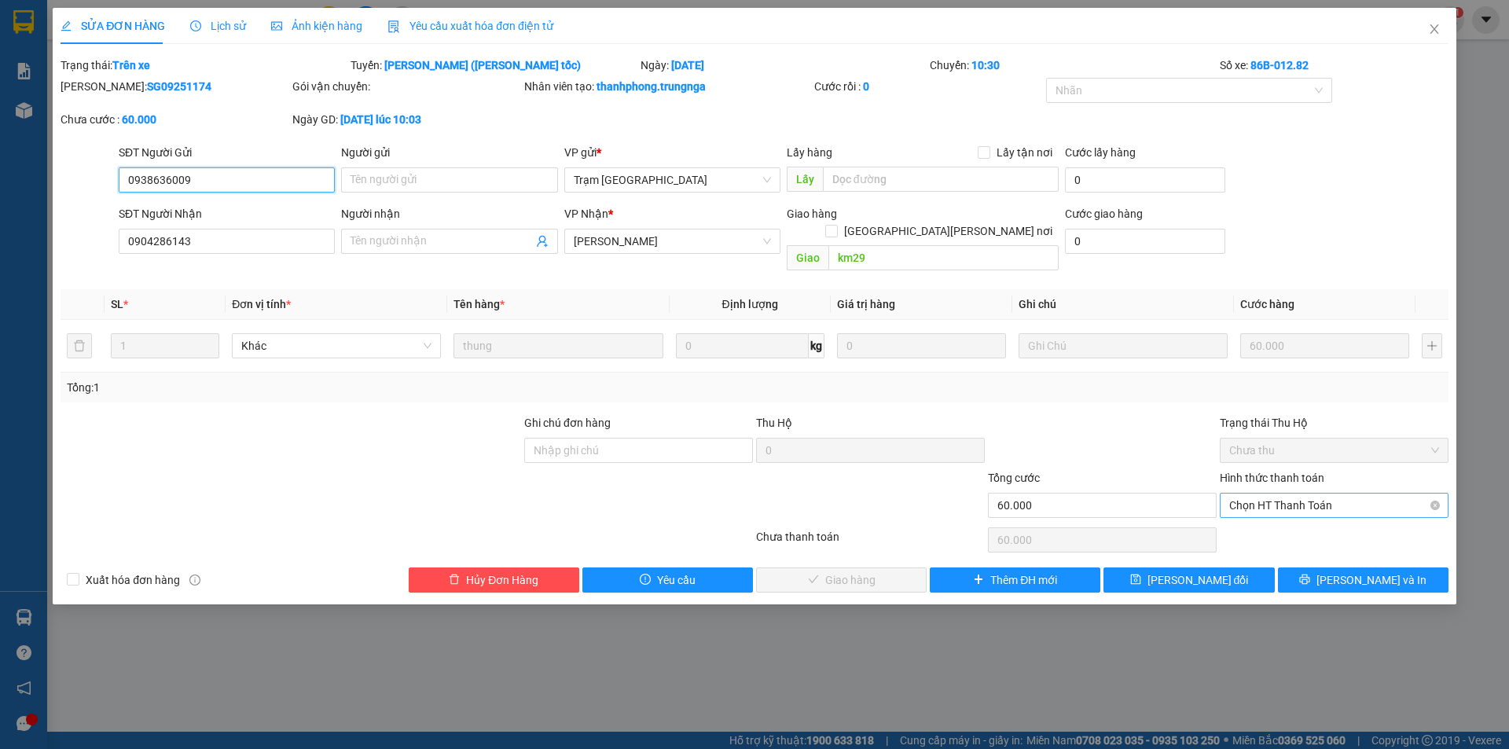
click at [1292, 494] on span "Chọn HT Thanh Toán" at bounding box center [1334, 506] width 210 height 24
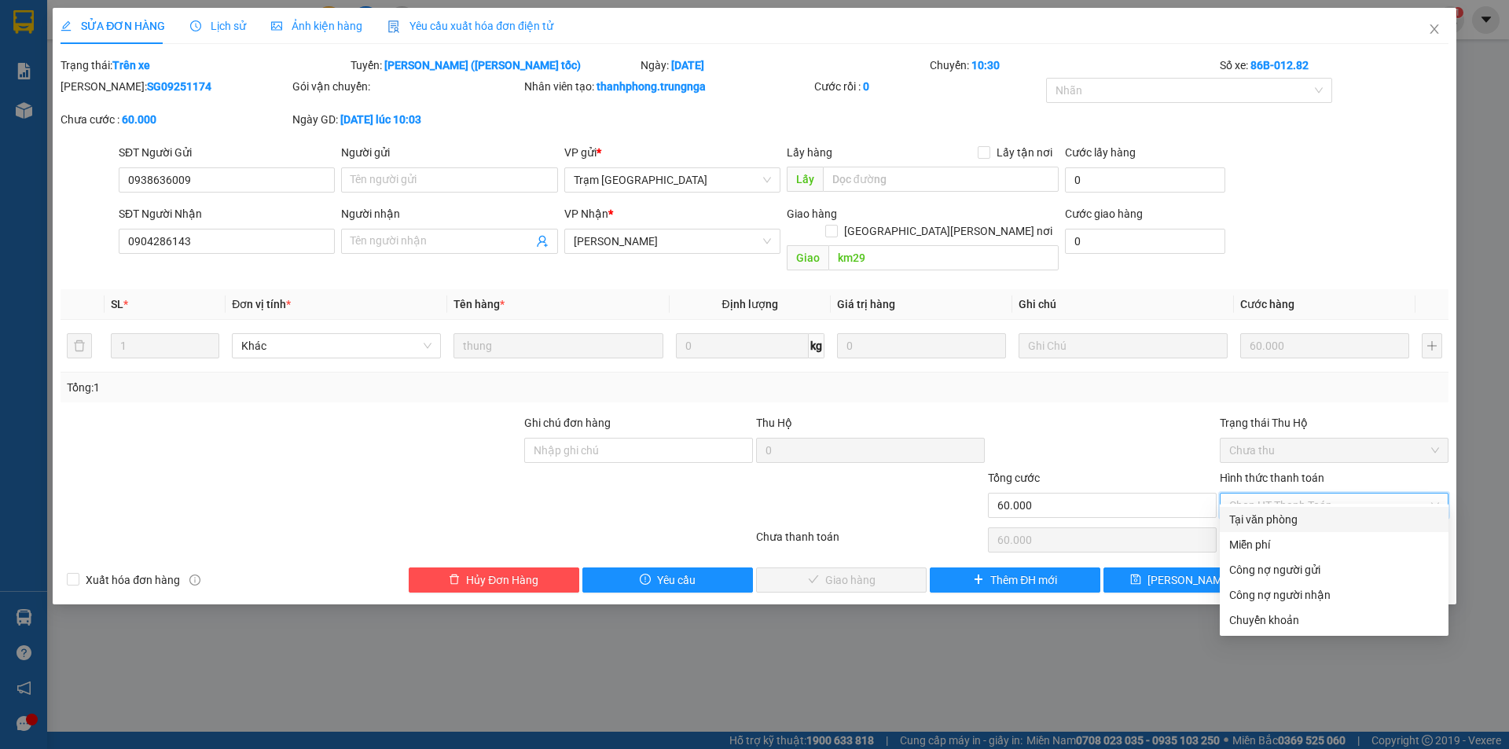
click at [1286, 520] on div "Tại văn phòng" at bounding box center [1334, 519] width 210 height 17
type input "0"
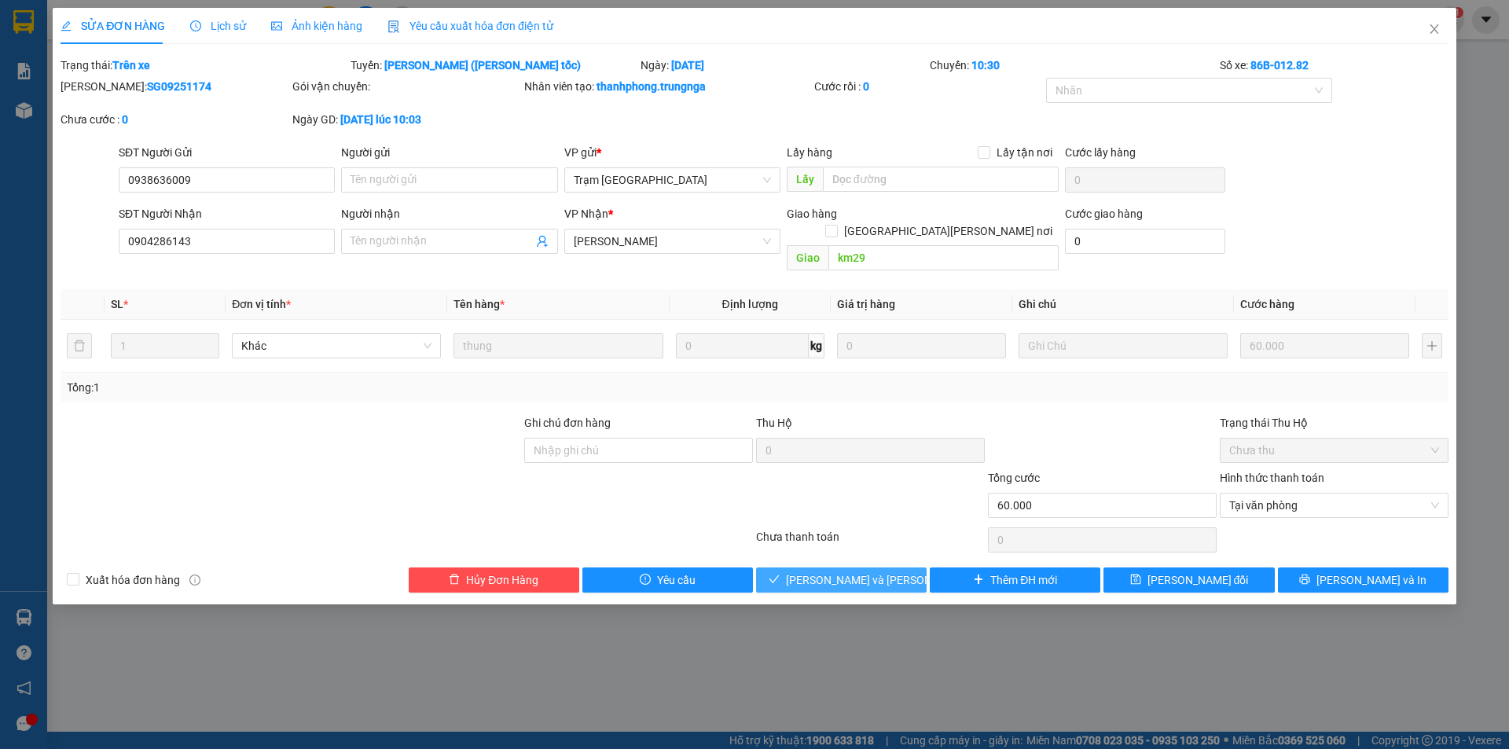
click at [872, 571] on span "[PERSON_NAME] và [PERSON_NAME] hàng" at bounding box center [892, 579] width 212 height 17
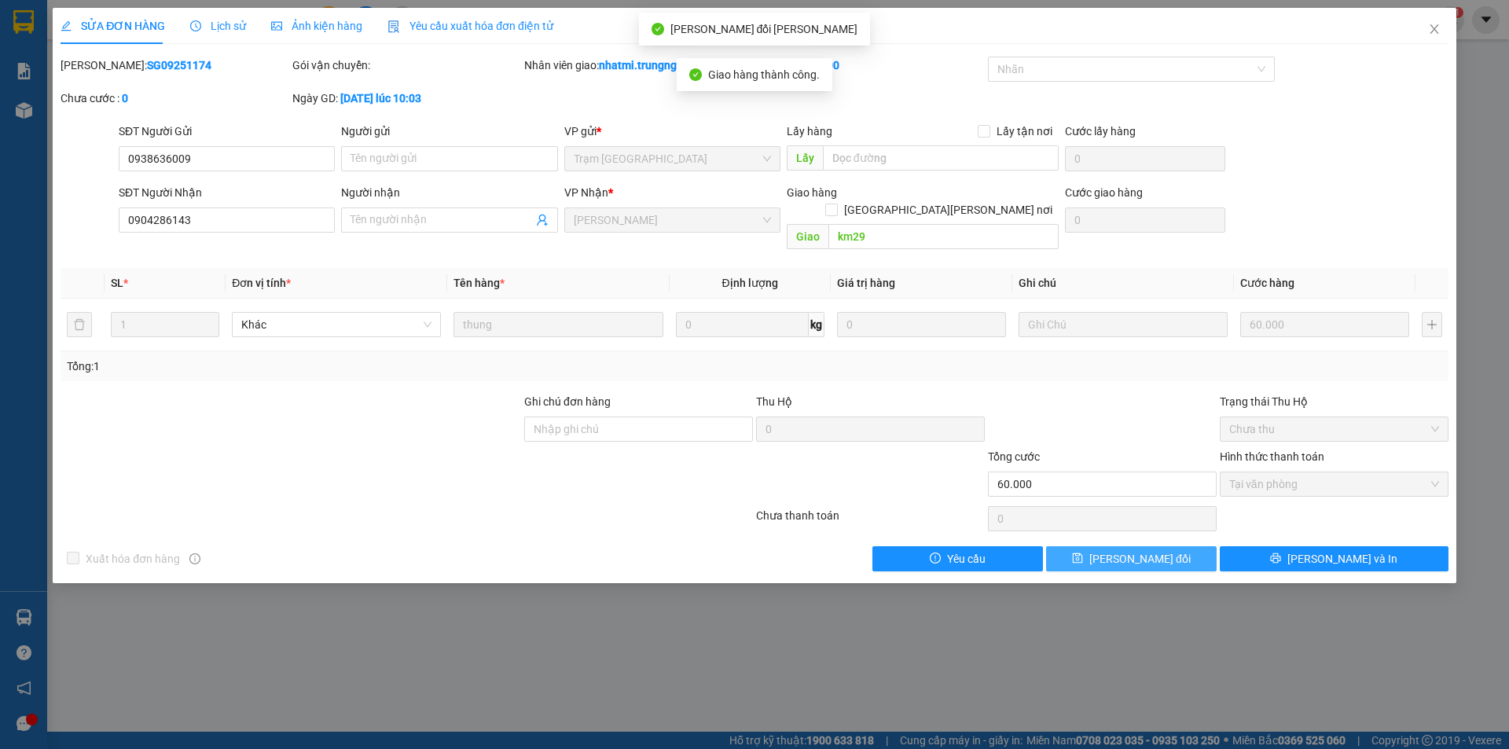
click at [1134, 550] on span "[PERSON_NAME] đổi" at bounding box center [1139, 558] width 101 height 17
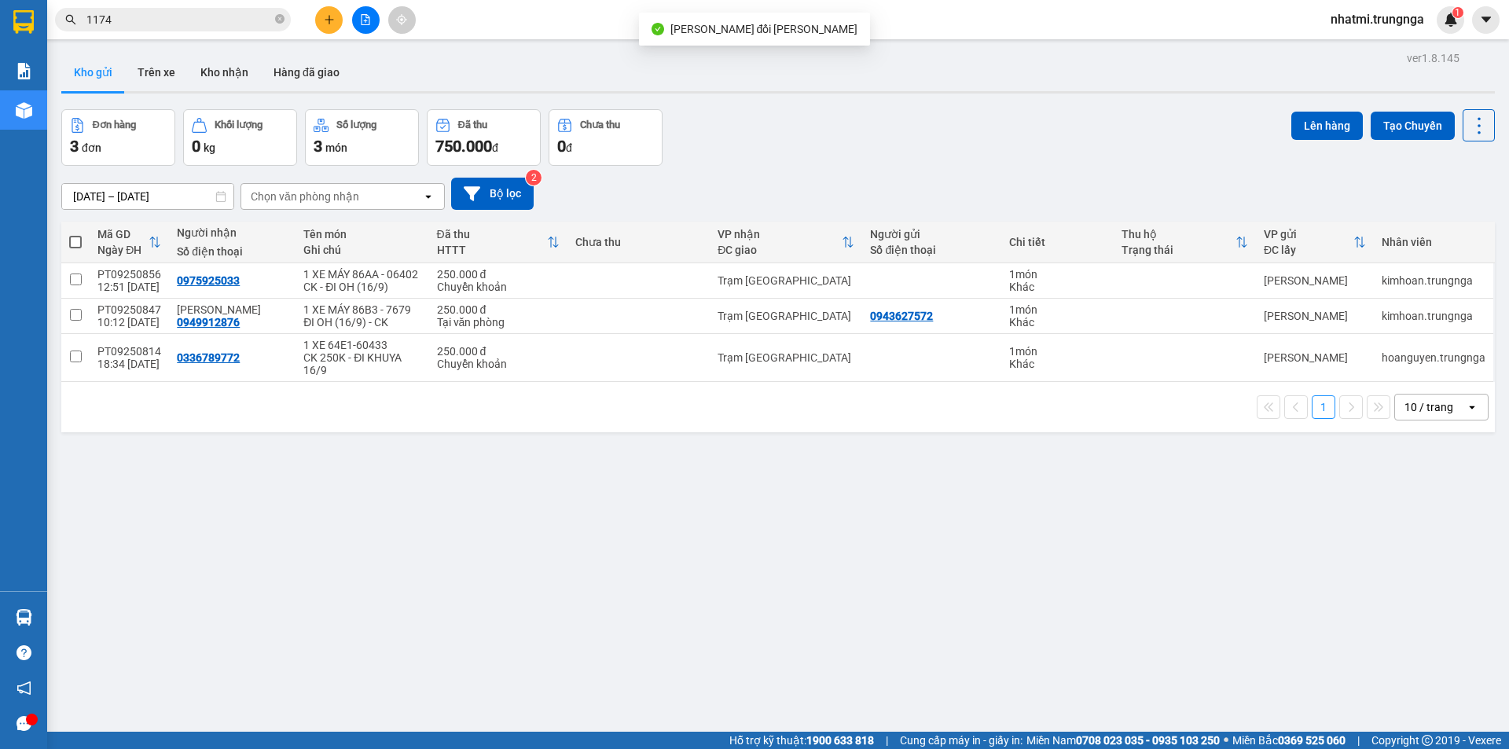
click at [169, 23] on input "1174" at bounding box center [178, 19] width 185 height 17
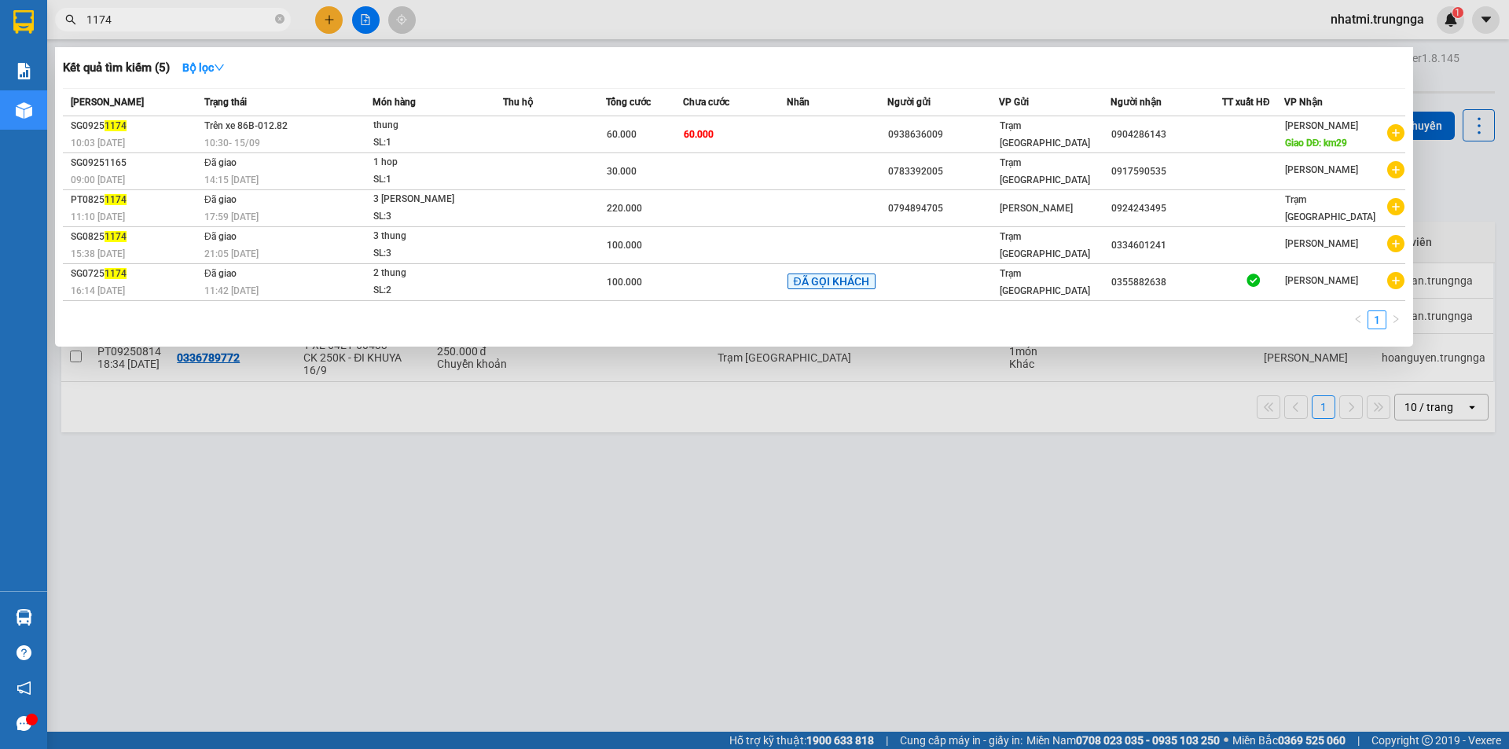
click at [169, 23] on input "1174" at bounding box center [178, 19] width 185 height 17
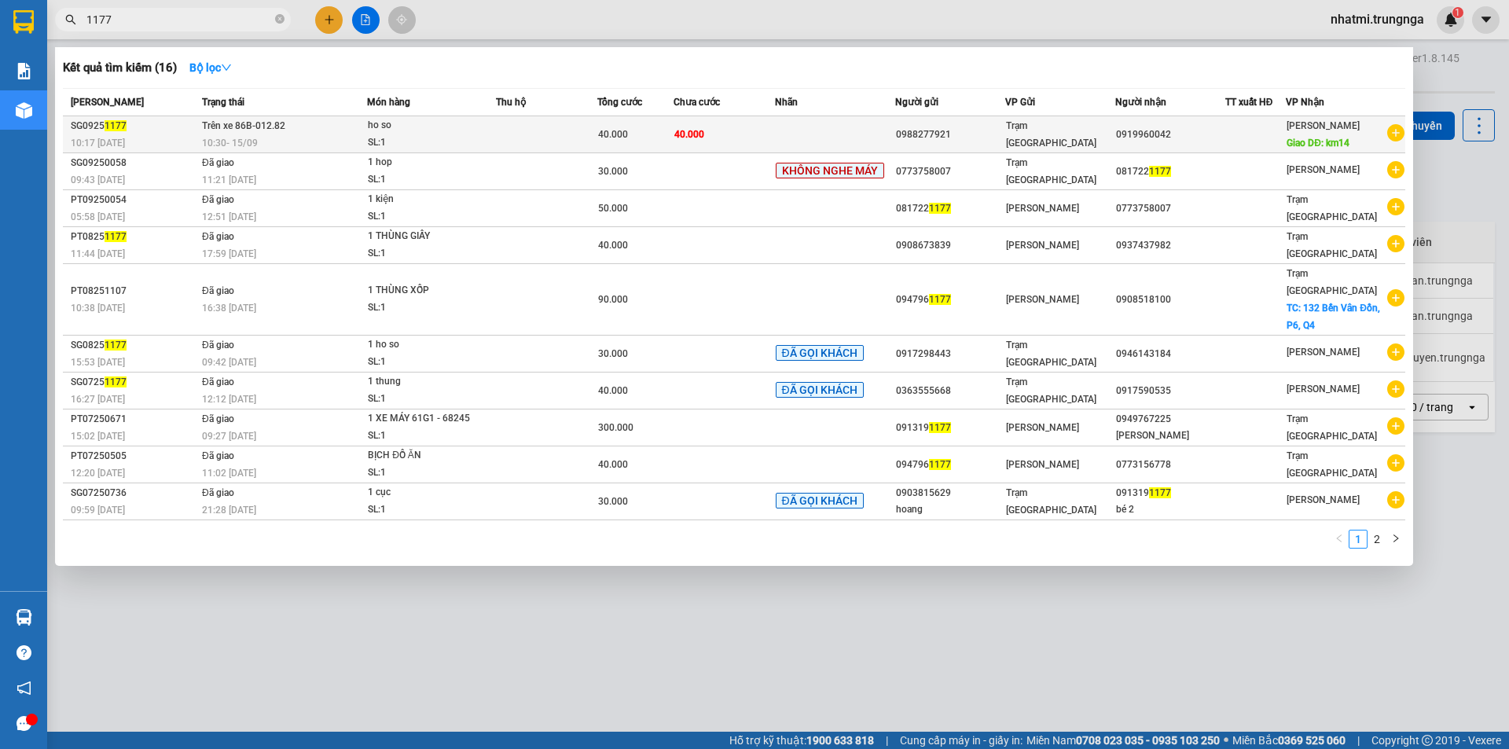
type input "1177"
click at [350, 137] on div "10:30 [DATE]" at bounding box center [284, 142] width 164 height 17
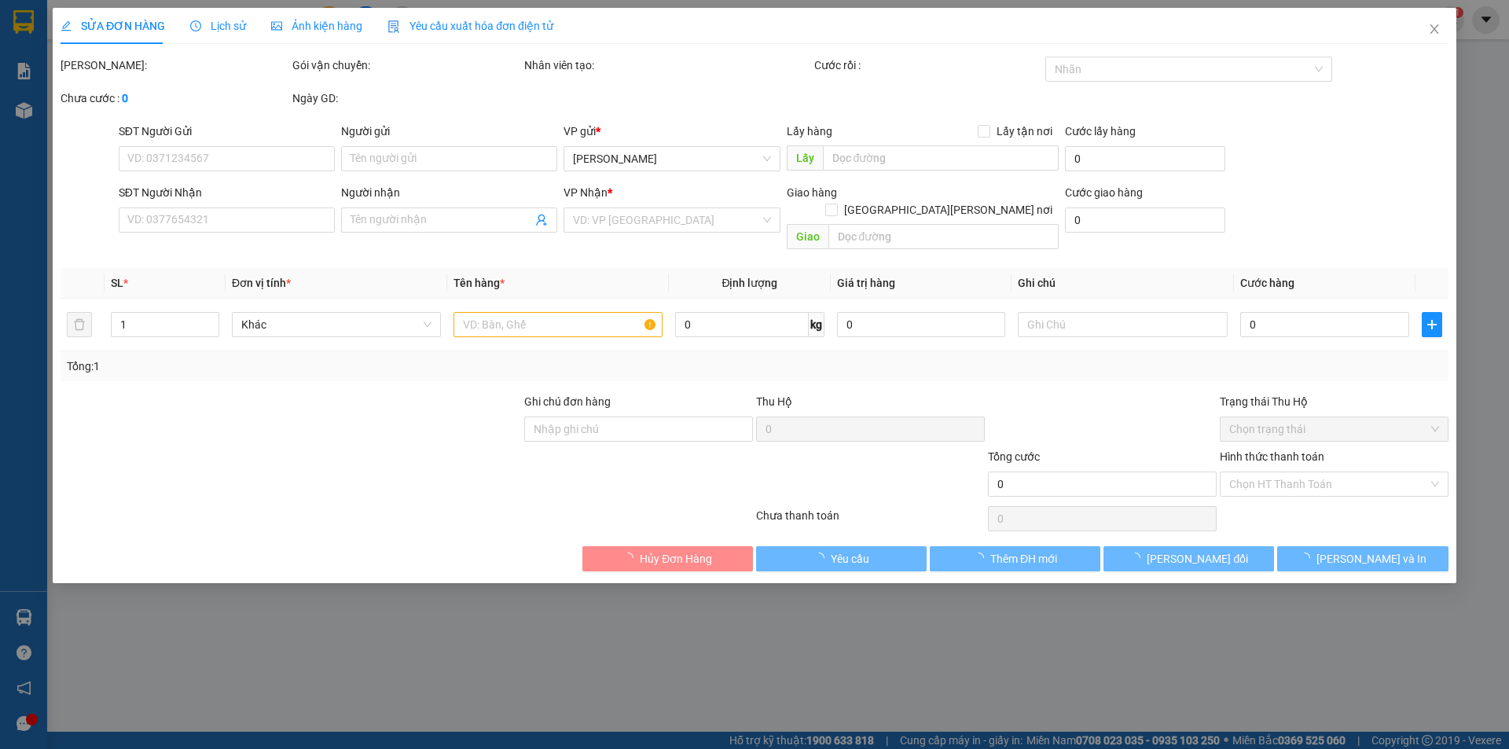
type input "0988277921"
type input "0919960042"
type input "km14"
type input "40.000"
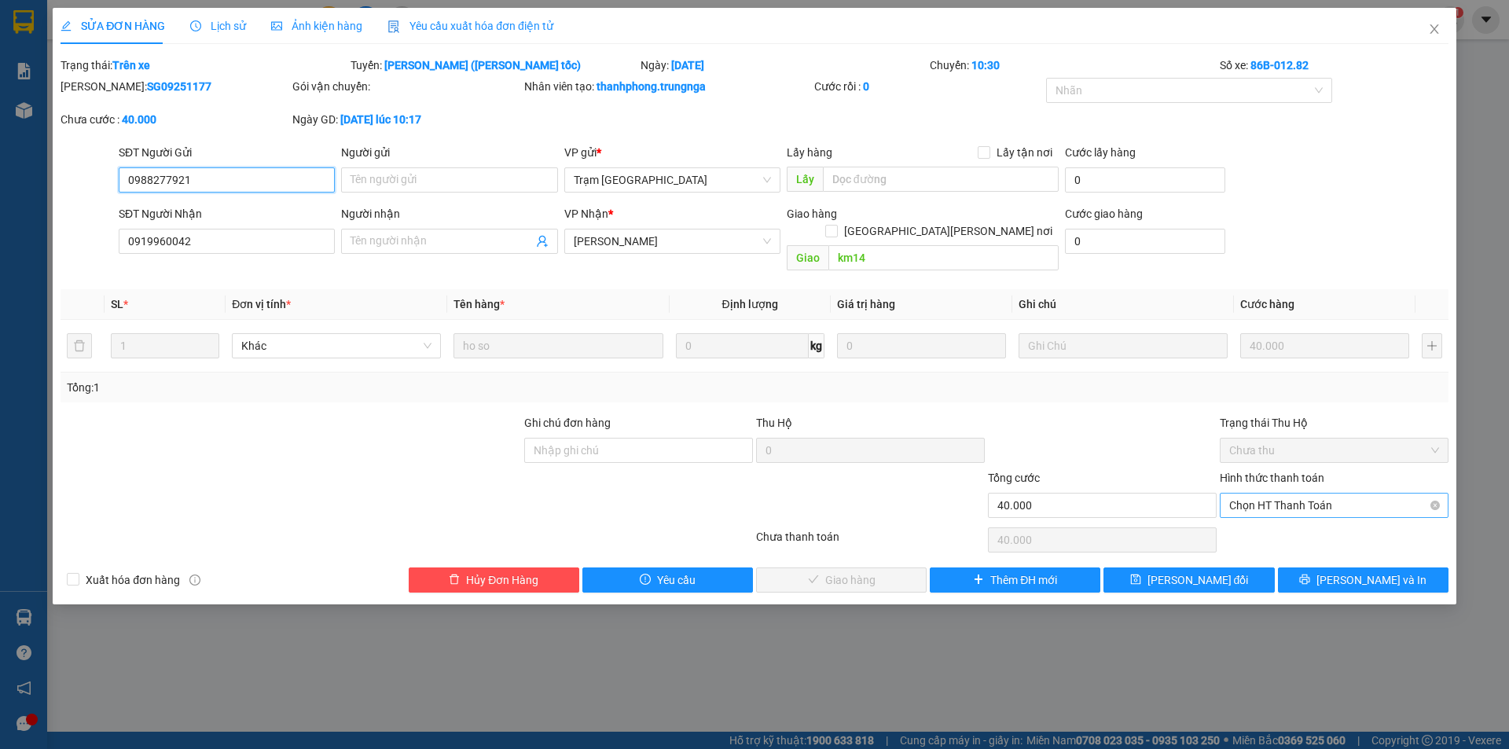
click at [1284, 494] on span "Chọn HT Thanh Toán" at bounding box center [1334, 506] width 210 height 24
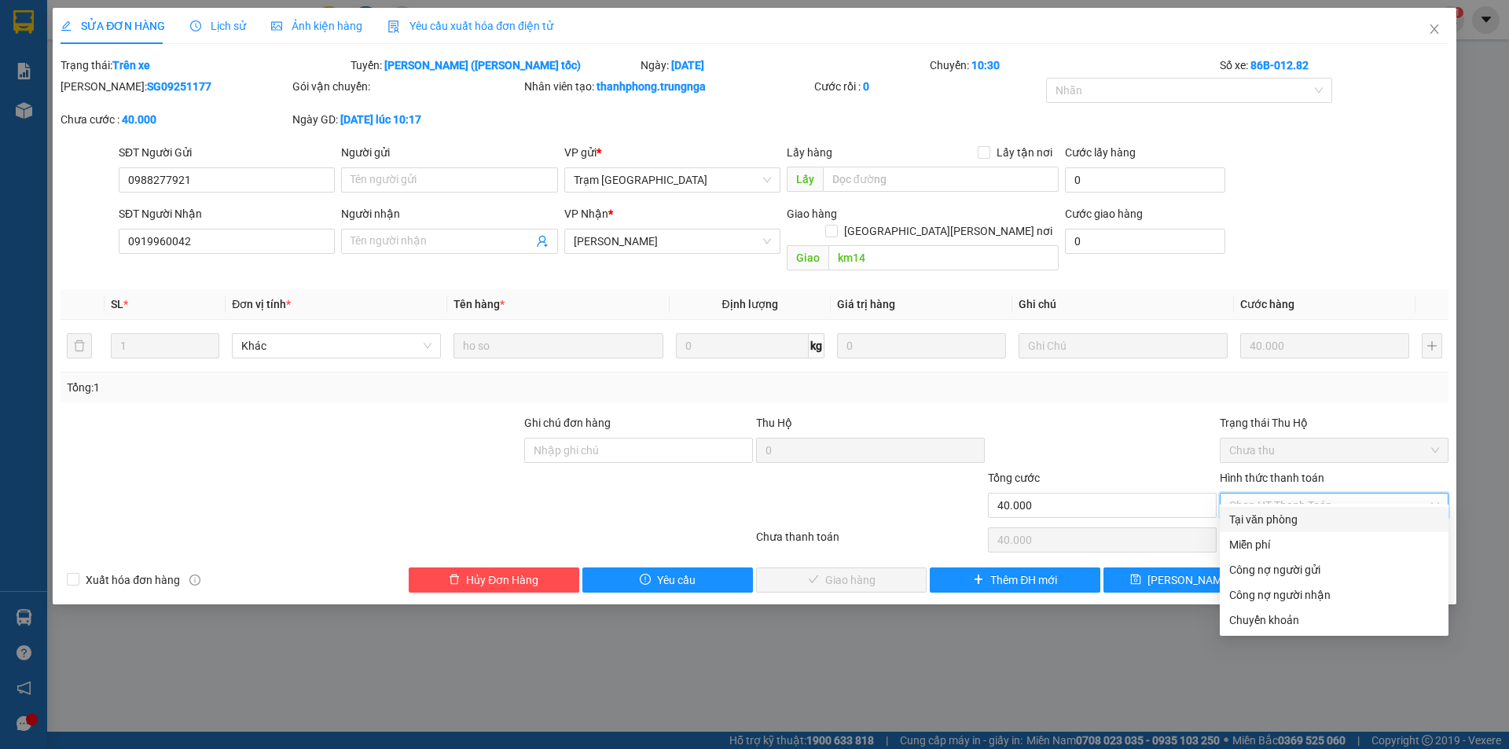
click at [1279, 526] on div "Tại văn phòng" at bounding box center [1334, 519] width 210 height 17
type input "0"
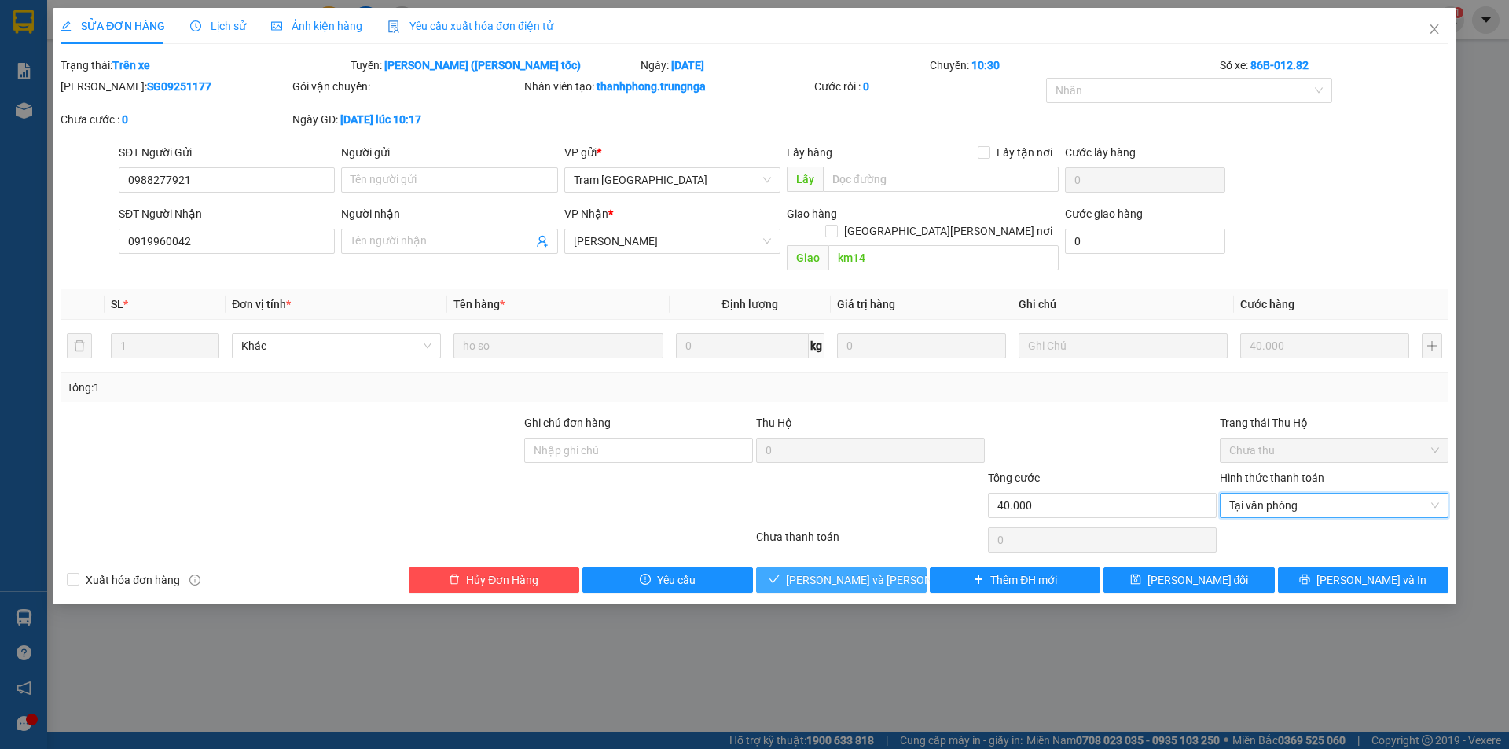
click at [883, 571] on span "[PERSON_NAME] và [PERSON_NAME] hàng" at bounding box center [892, 579] width 212 height 17
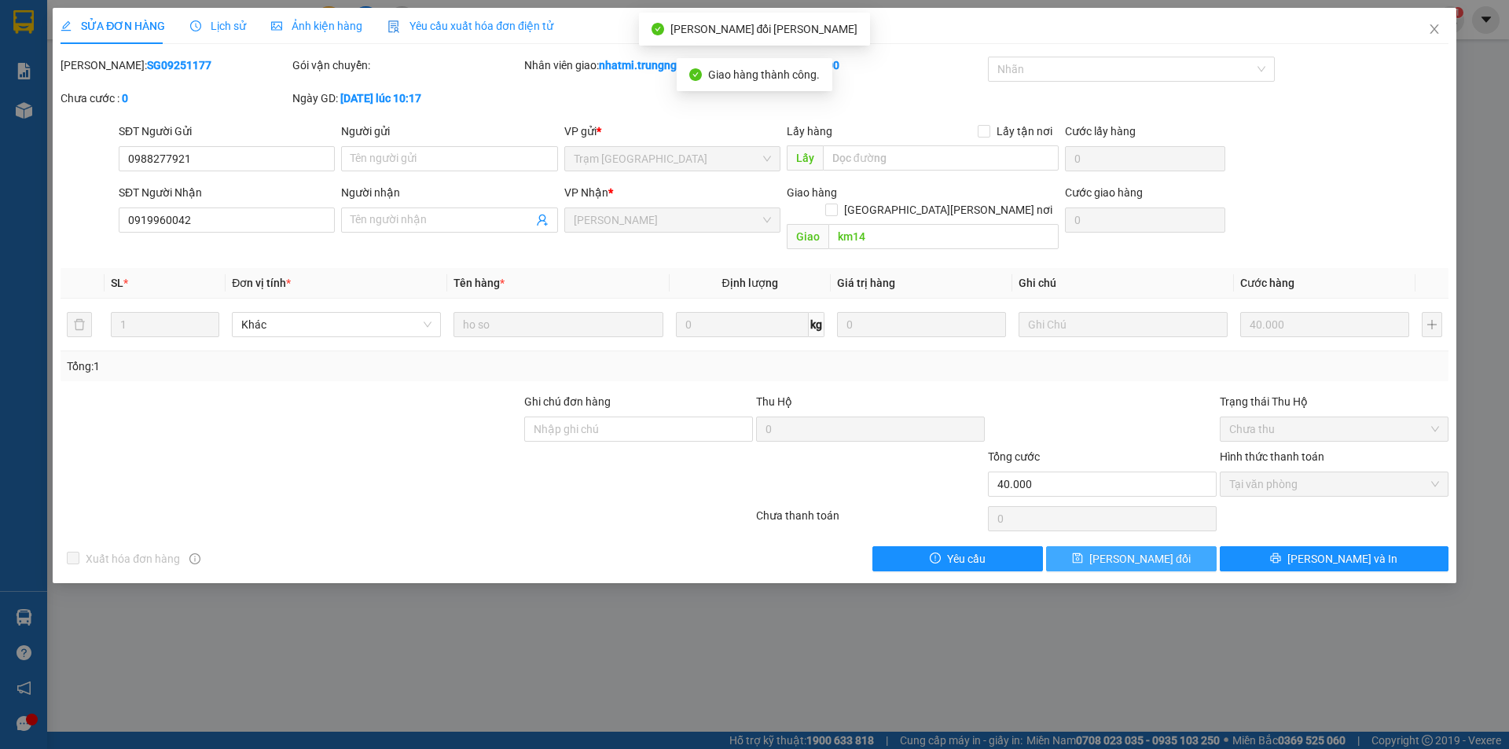
click at [1161, 550] on span "[PERSON_NAME] đổi" at bounding box center [1139, 558] width 101 height 17
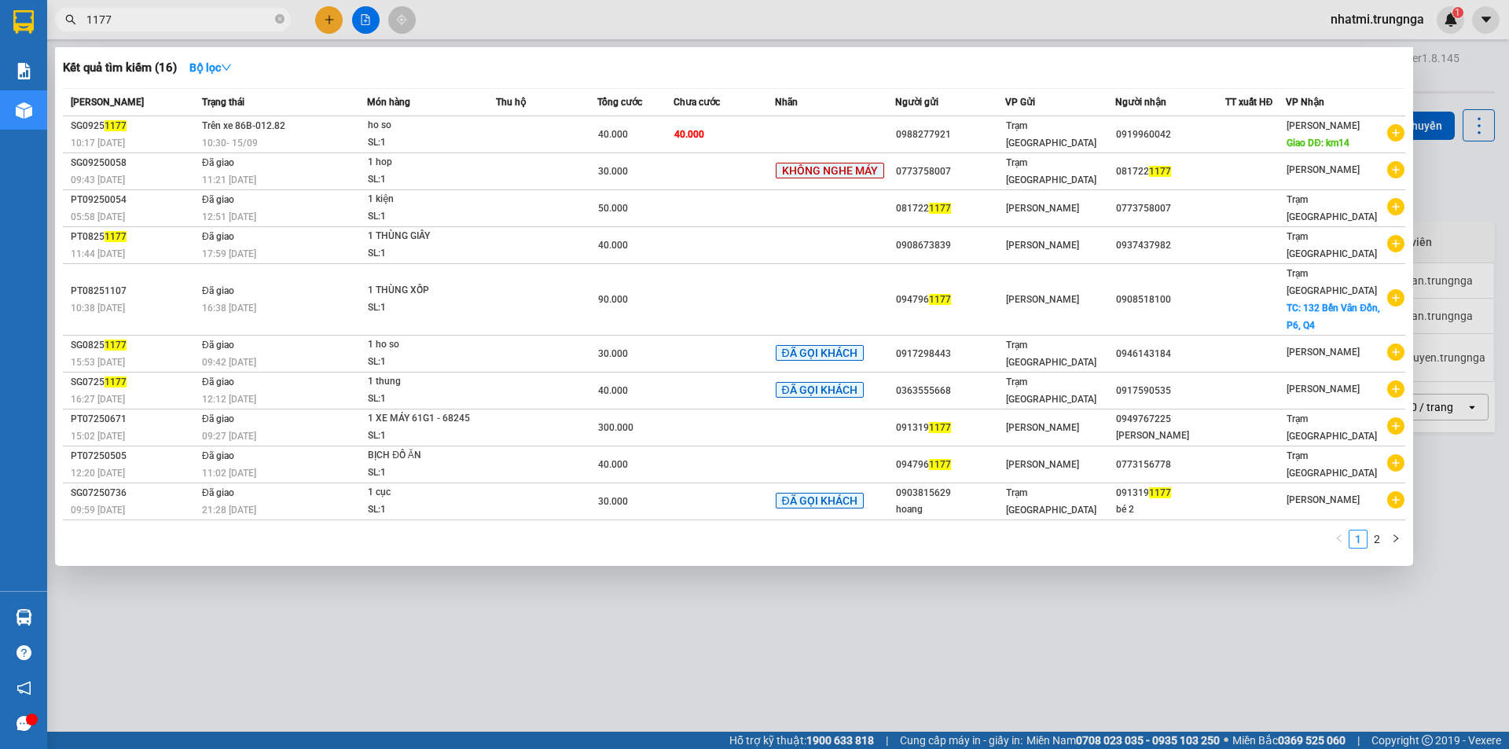
click at [160, 20] on input "1177" at bounding box center [178, 19] width 185 height 17
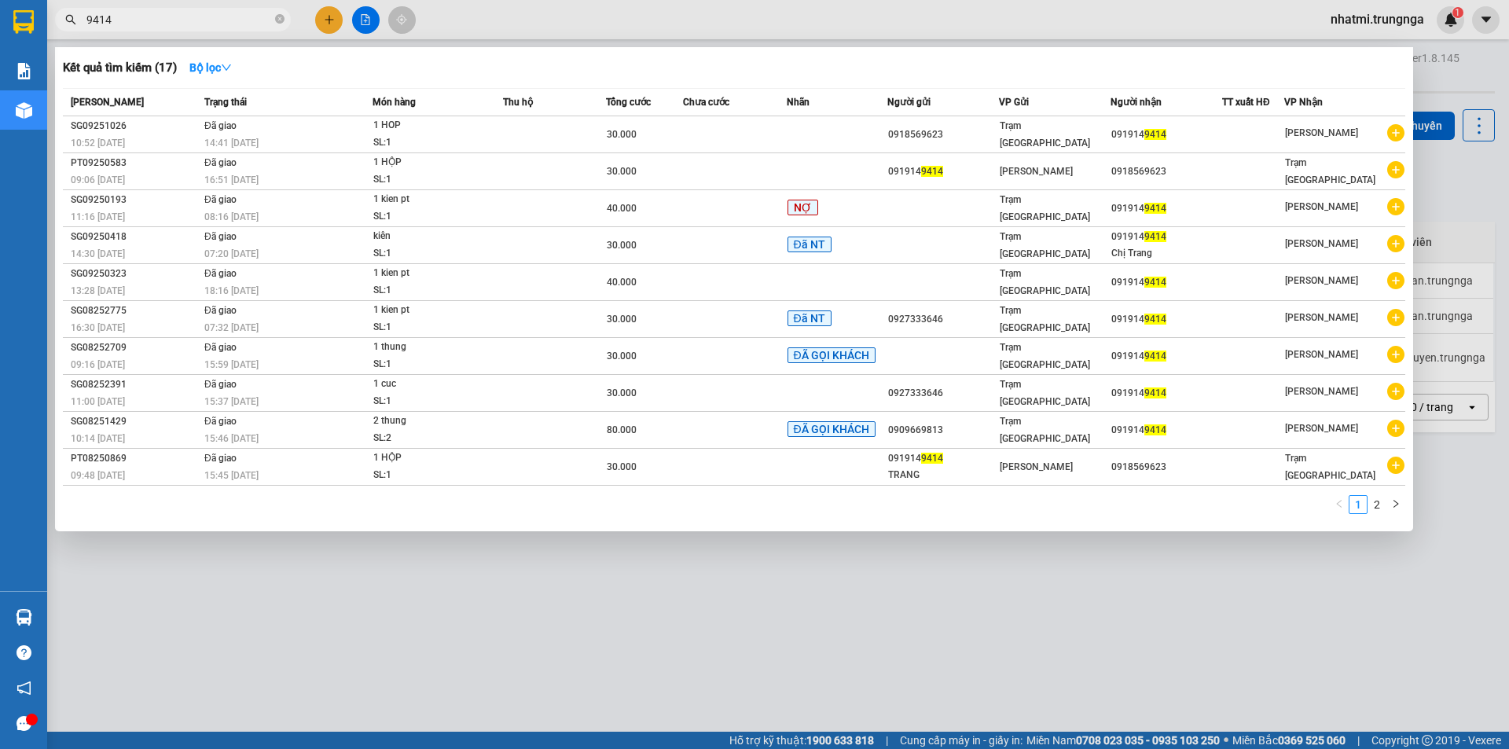
drag, startPoint x: 122, startPoint y: 20, endPoint x: 53, endPoint y: 17, distance: 69.3
click at [53, 17] on div "9414" at bounding box center [153, 20] width 307 height 24
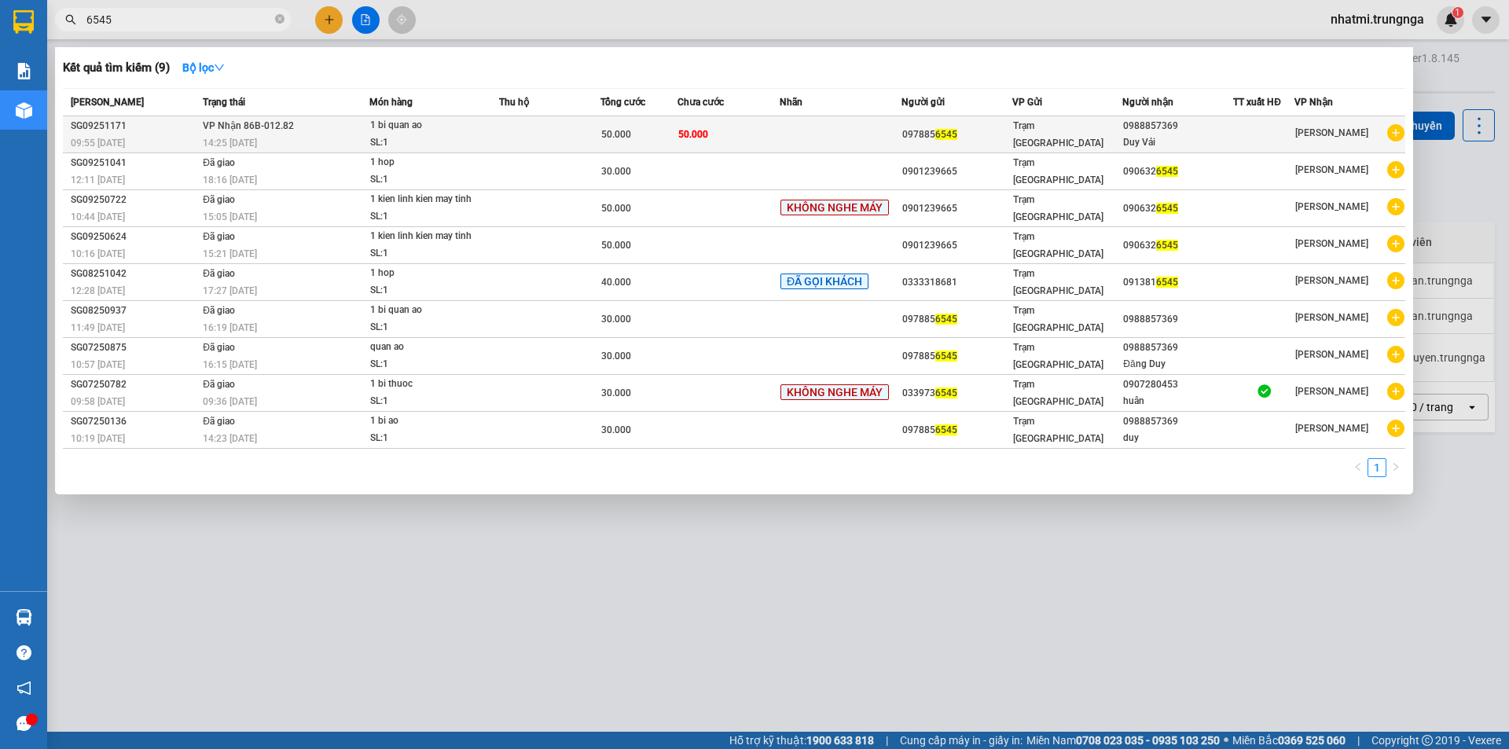
type input "6545"
click at [742, 121] on td "50.000" at bounding box center [729, 134] width 102 height 37
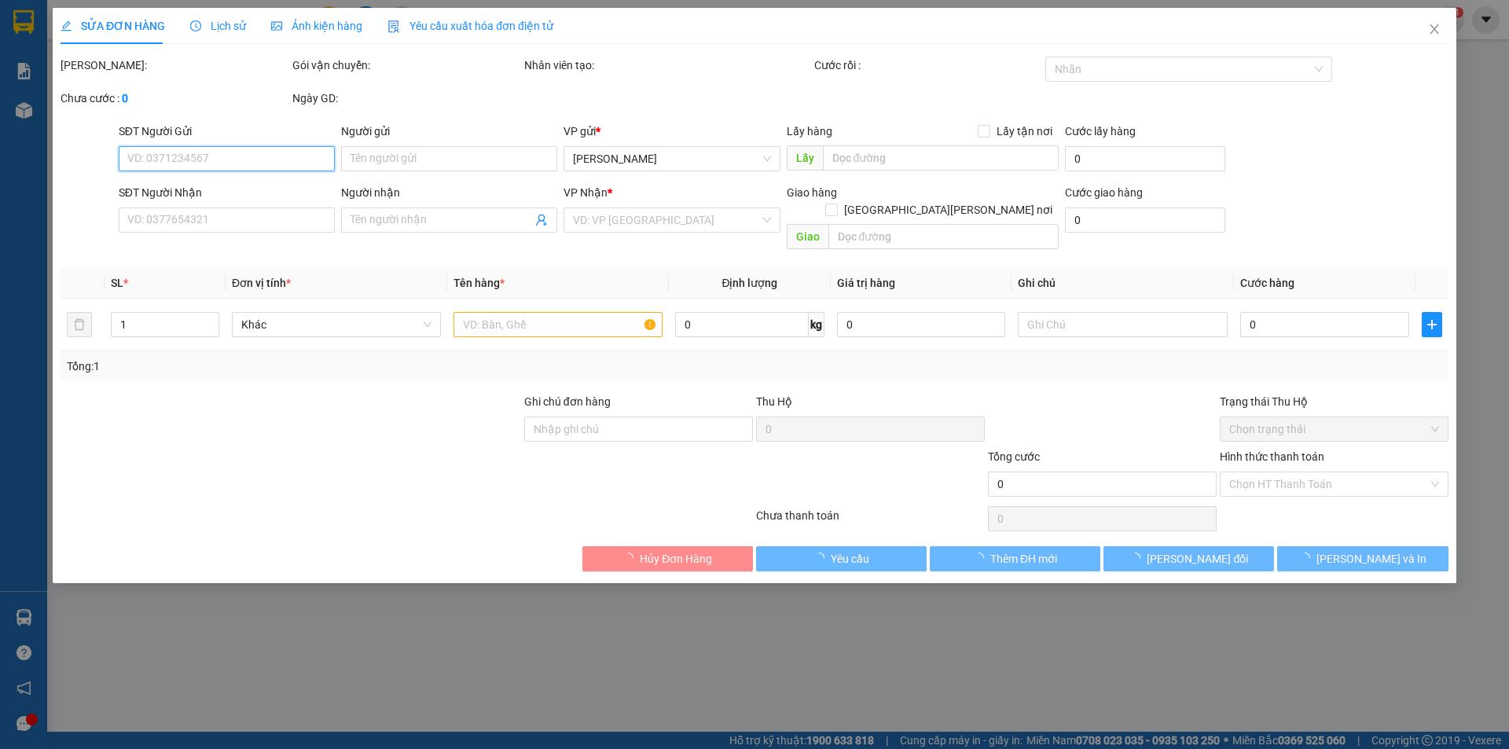
type input "0978856545"
type input "0988857369"
type input "Duy Vải"
type input "50.000"
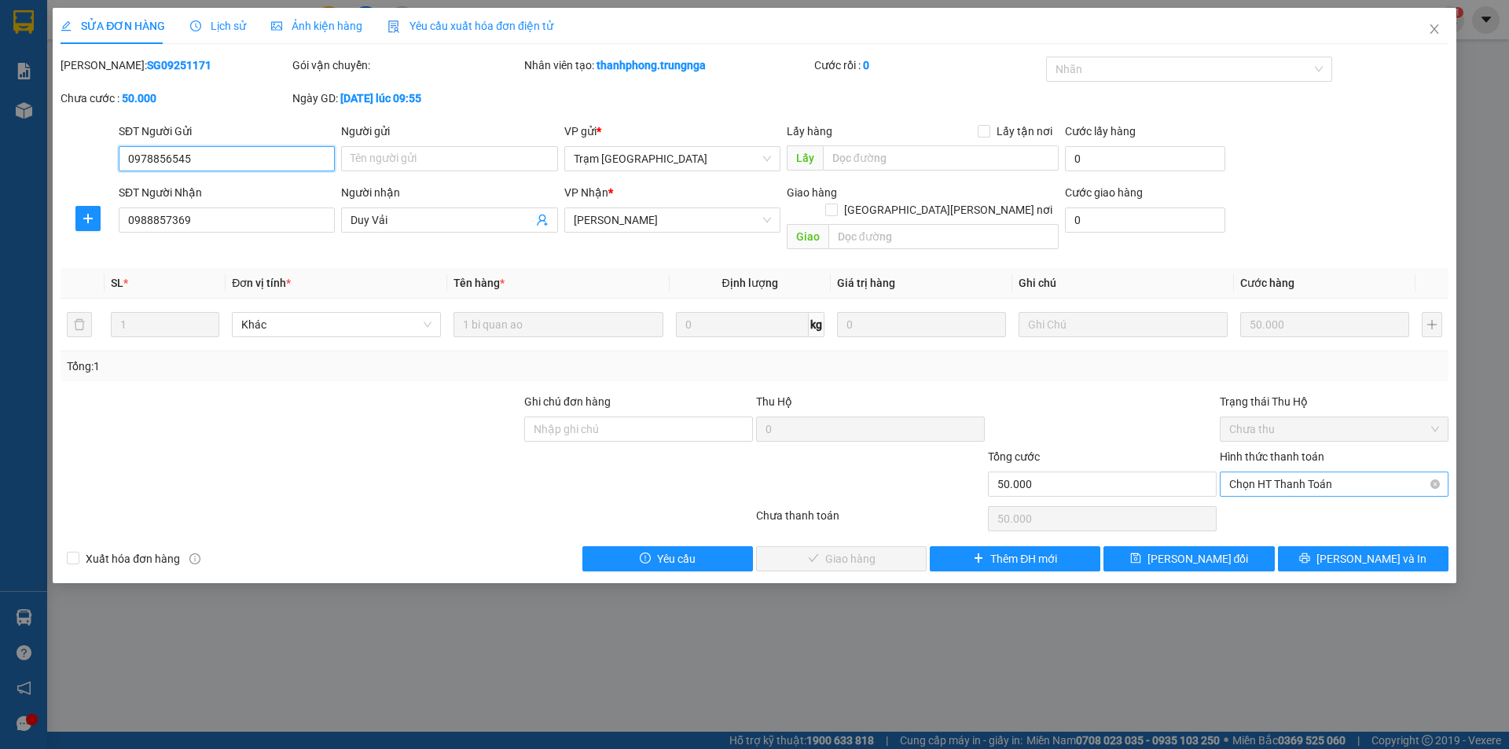
click at [1303, 475] on span "Chọn HT Thanh Toán" at bounding box center [1334, 484] width 210 height 24
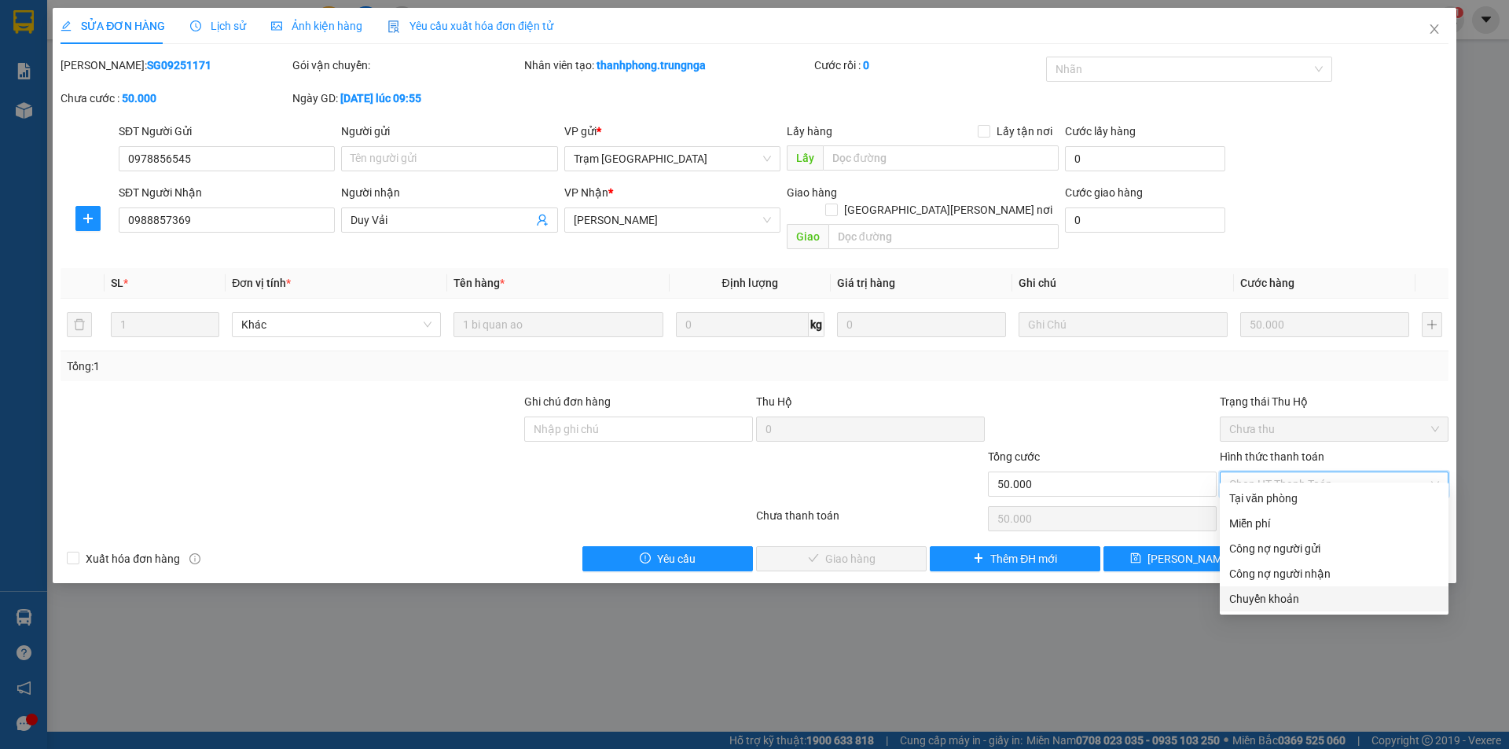
click at [1280, 603] on div "Chuyển khoản" at bounding box center [1334, 598] width 210 height 17
type input "0"
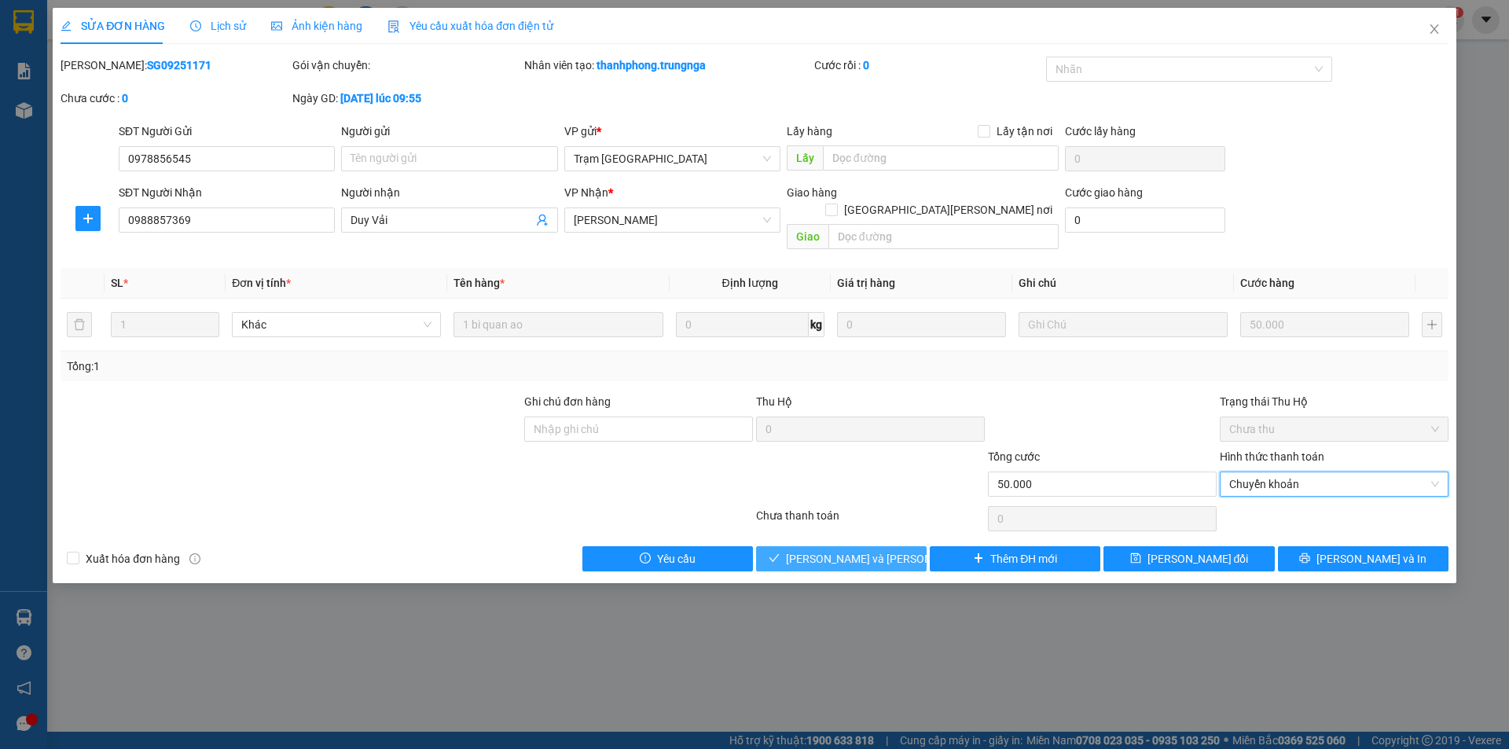
click at [886, 550] on span "[PERSON_NAME] và [PERSON_NAME] hàng" at bounding box center [892, 558] width 212 height 17
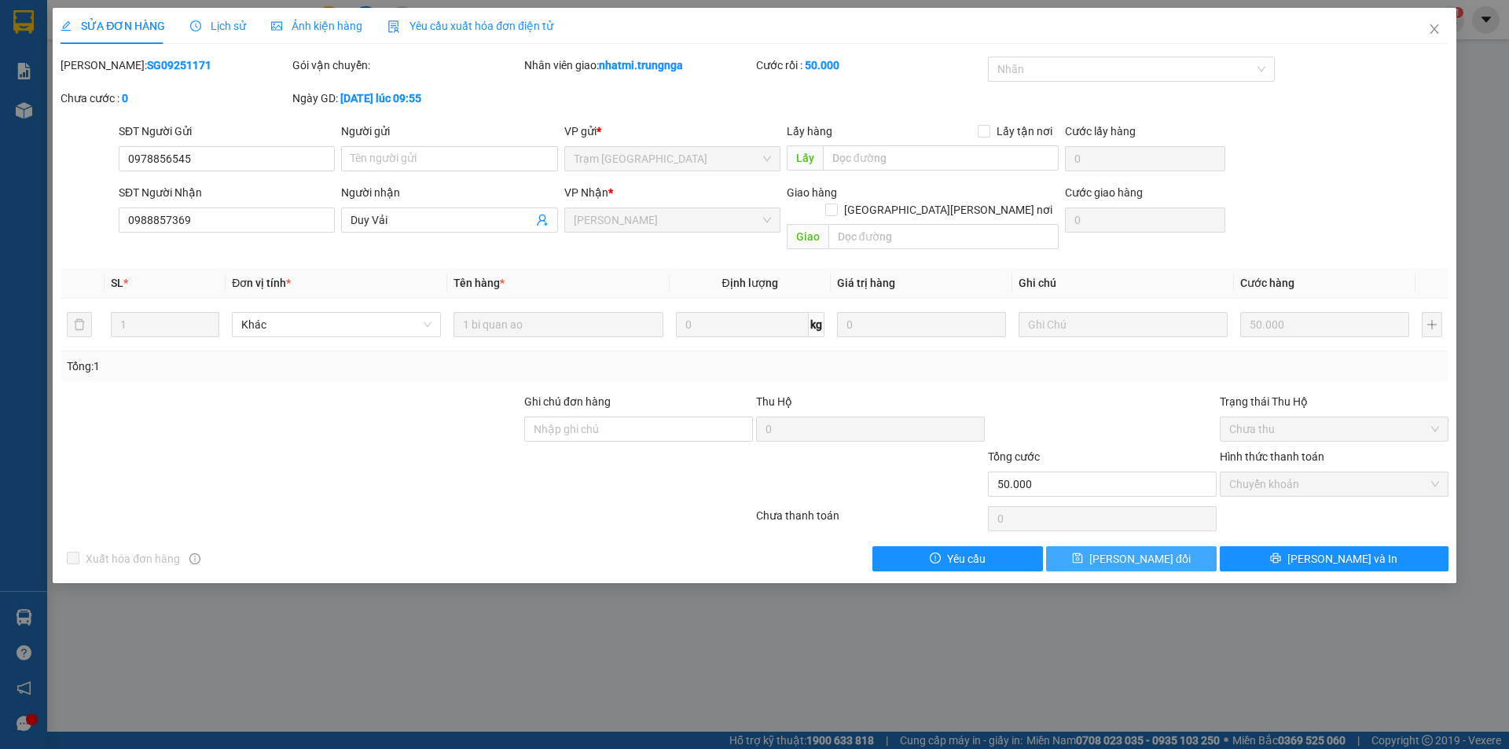
click at [1170, 546] on button "[PERSON_NAME] đổi" at bounding box center [1131, 558] width 171 height 25
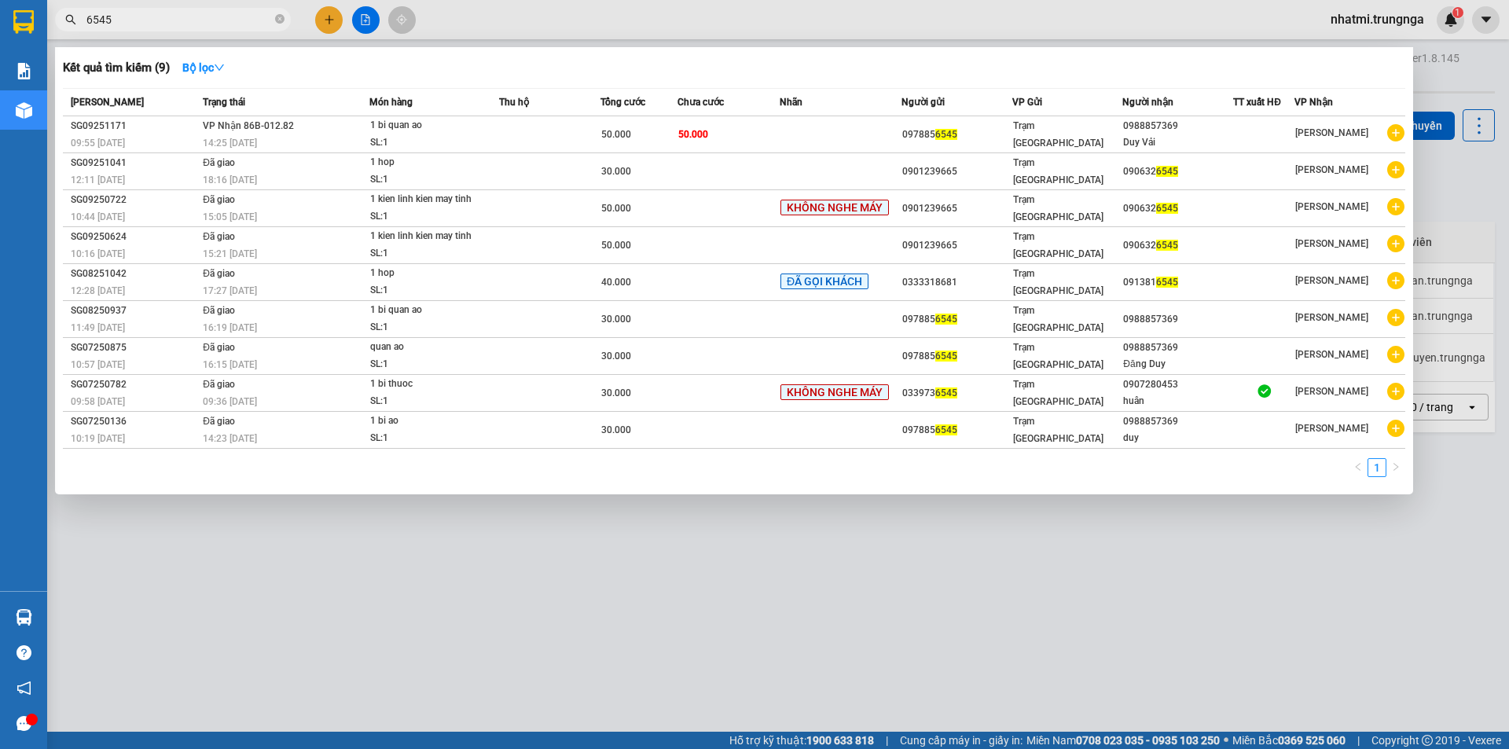
click at [140, 23] on input "6545" at bounding box center [178, 19] width 185 height 17
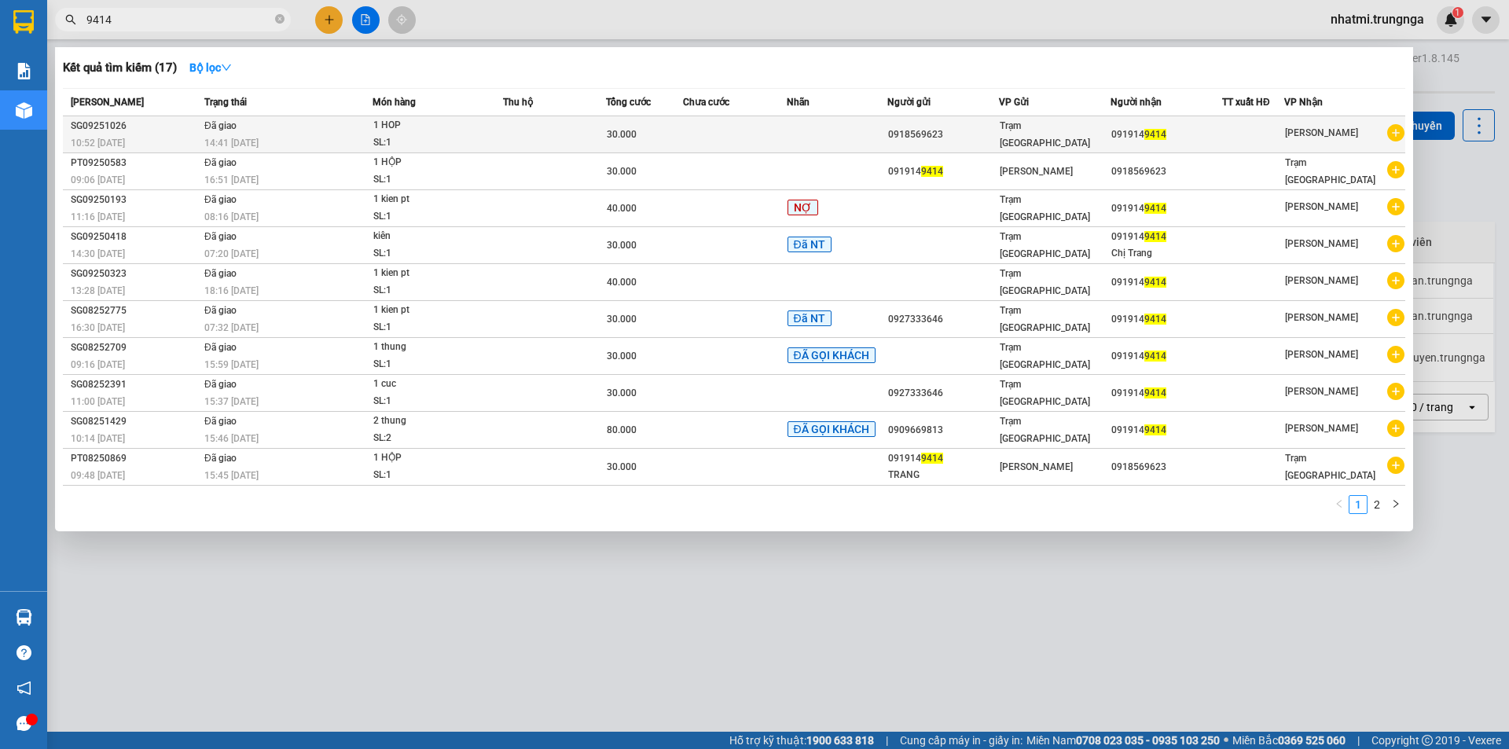
type input "9414"
click at [346, 136] on div "14:41 [DATE]" at bounding box center [287, 142] width 167 height 17
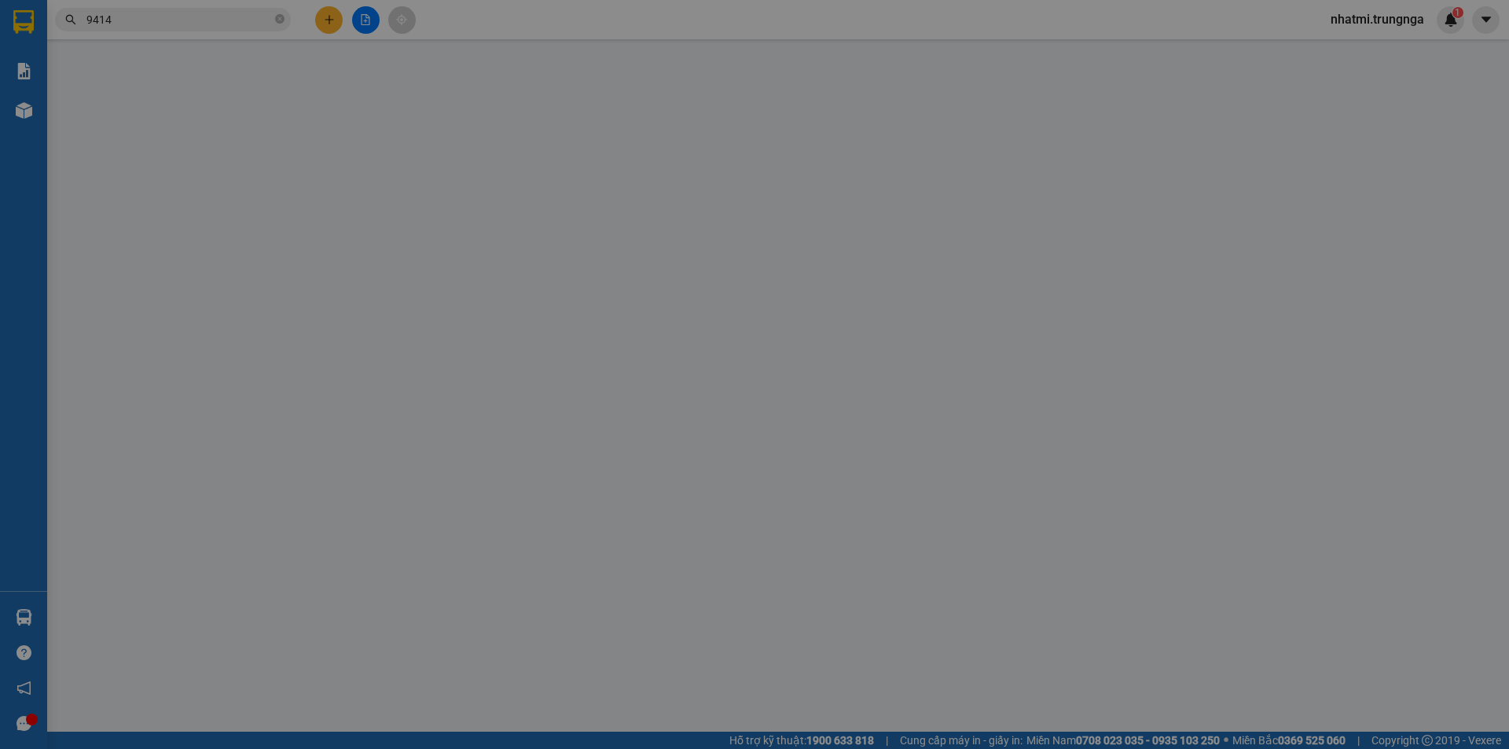
type input "0918569623"
type input "0919149414"
type input "30.000"
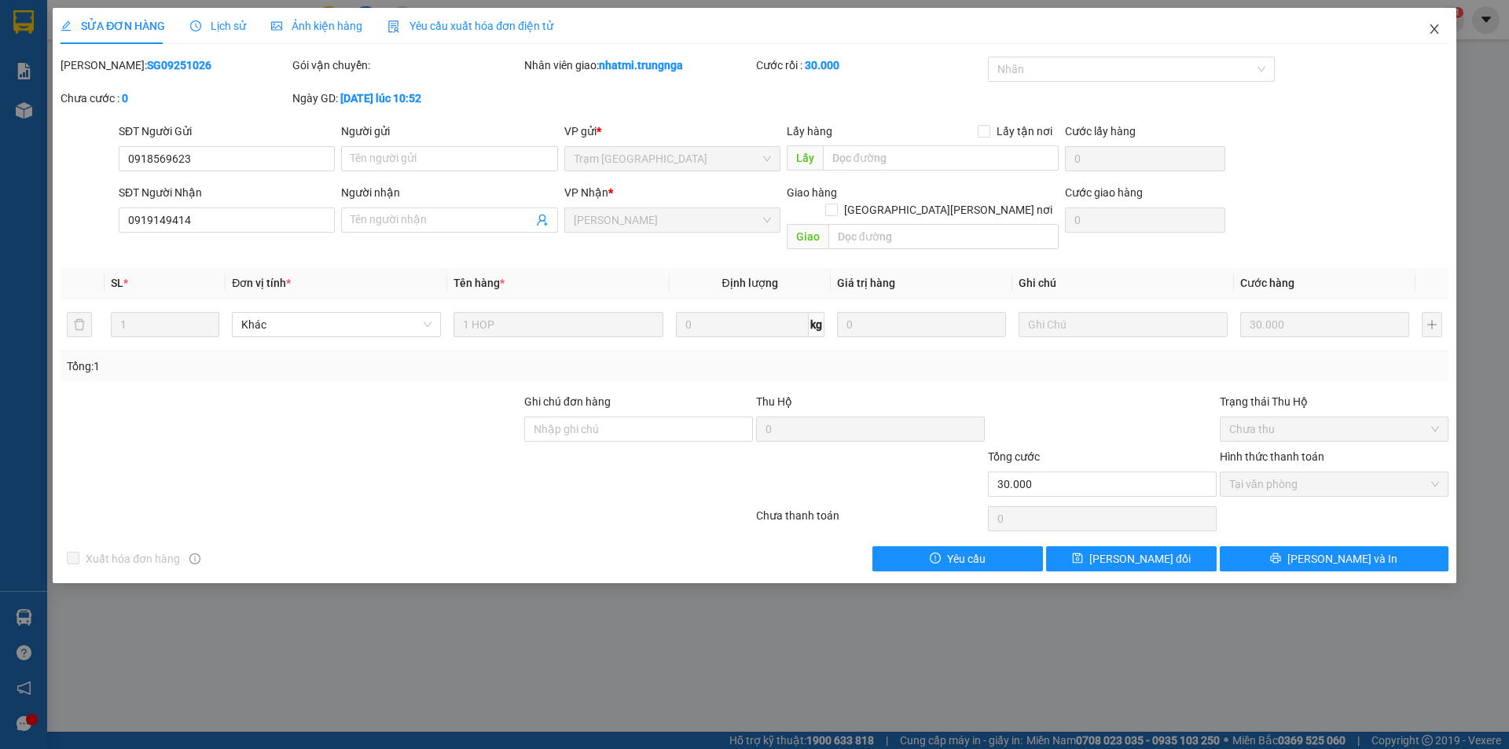
click at [1436, 35] on icon "close" at bounding box center [1434, 29] width 13 height 13
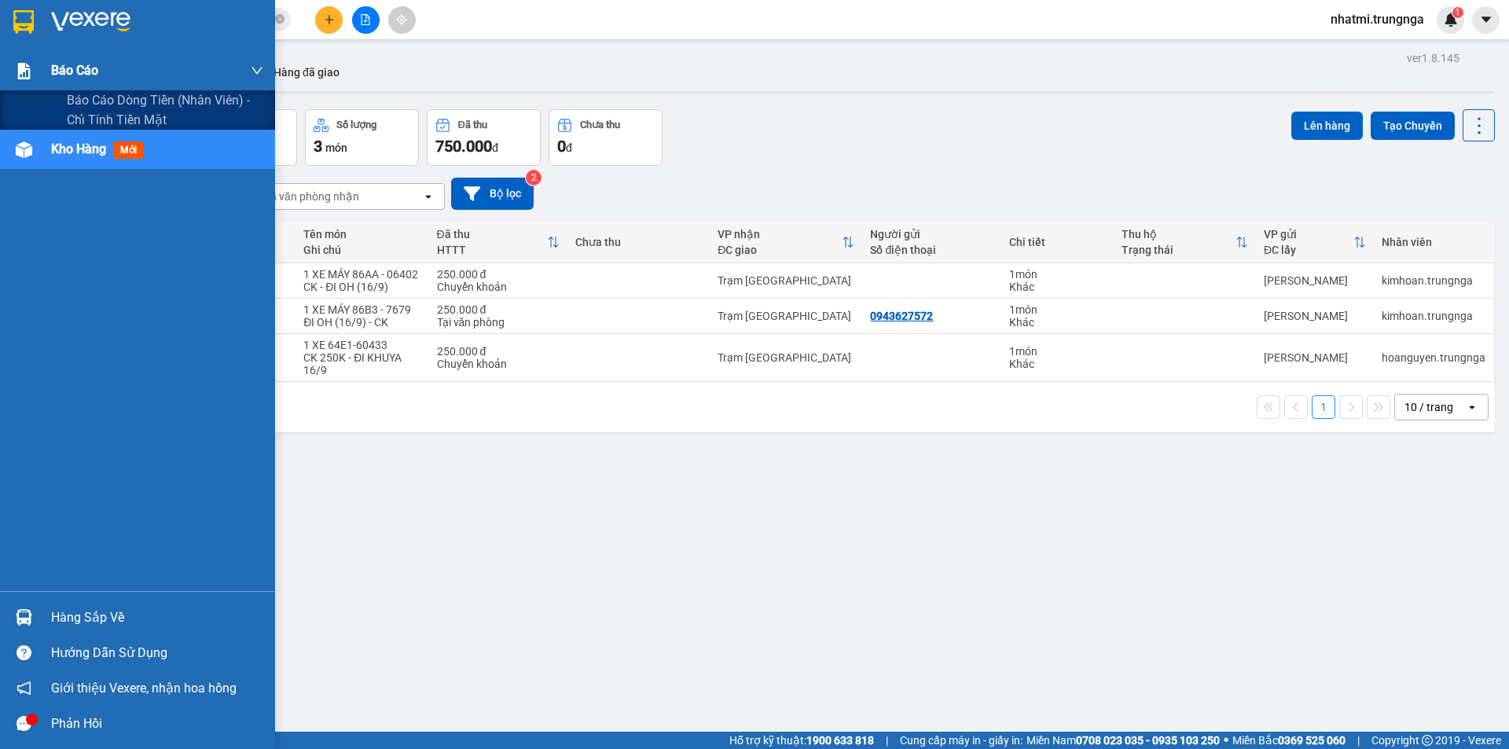
click at [90, 78] on span "Báo cáo" at bounding box center [74, 71] width 47 height 20
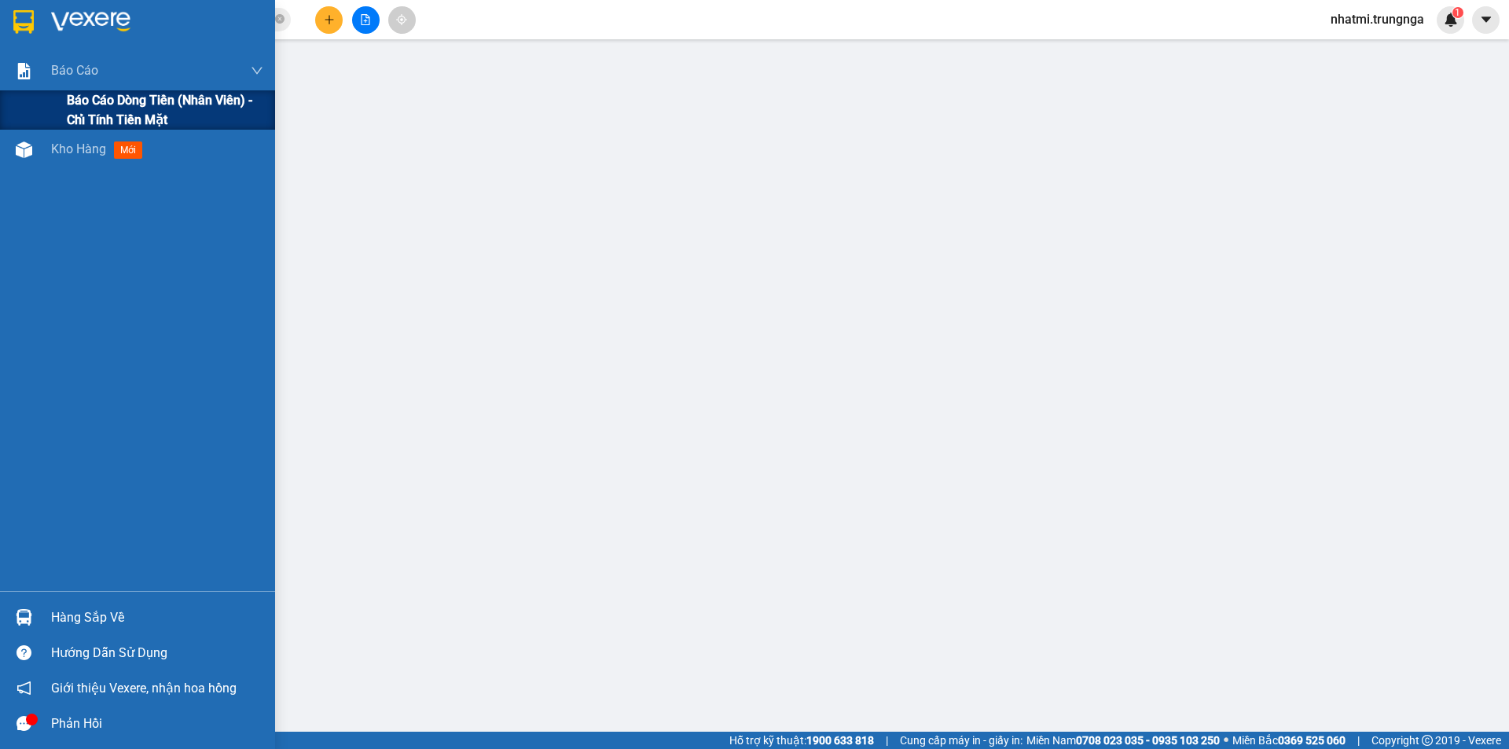
click at [102, 105] on span "Báo cáo dòng tiền (nhân viên) - chỉ tính tiền mặt" at bounding box center [165, 109] width 196 height 39
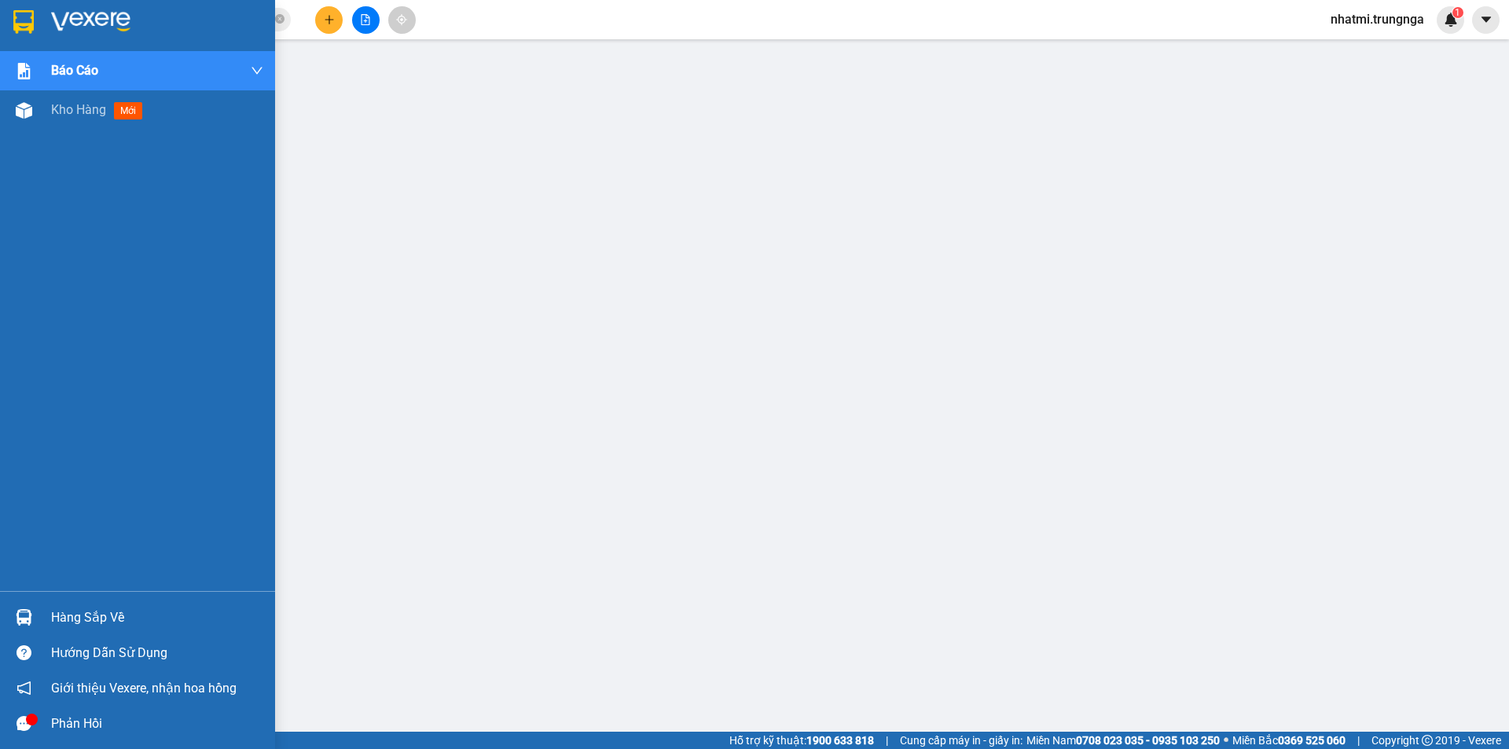
click at [112, 615] on div "Hàng sắp về" at bounding box center [157, 618] width 212 height 24
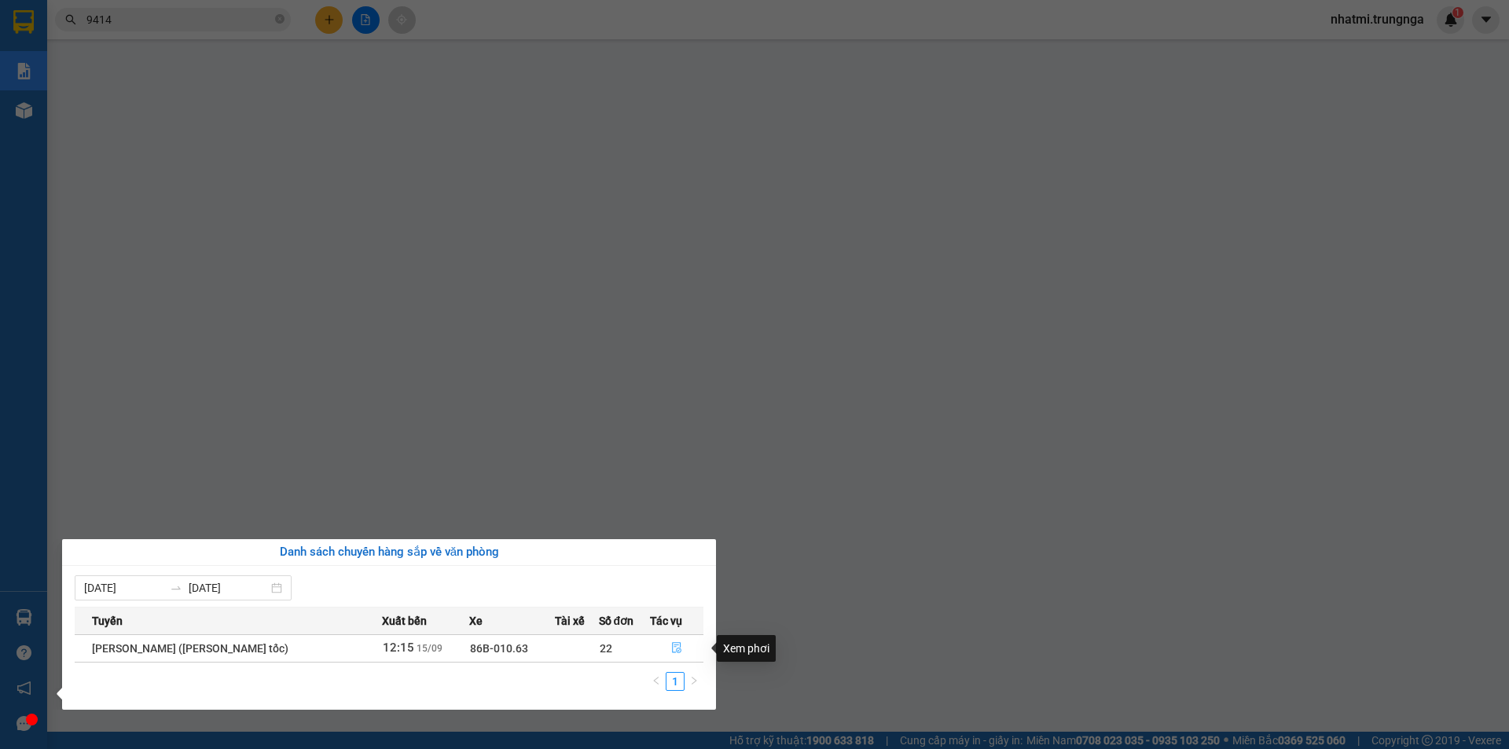
click at [673, 645] on icon "file-done" at bounding box center [676, 647] width 11 height 11
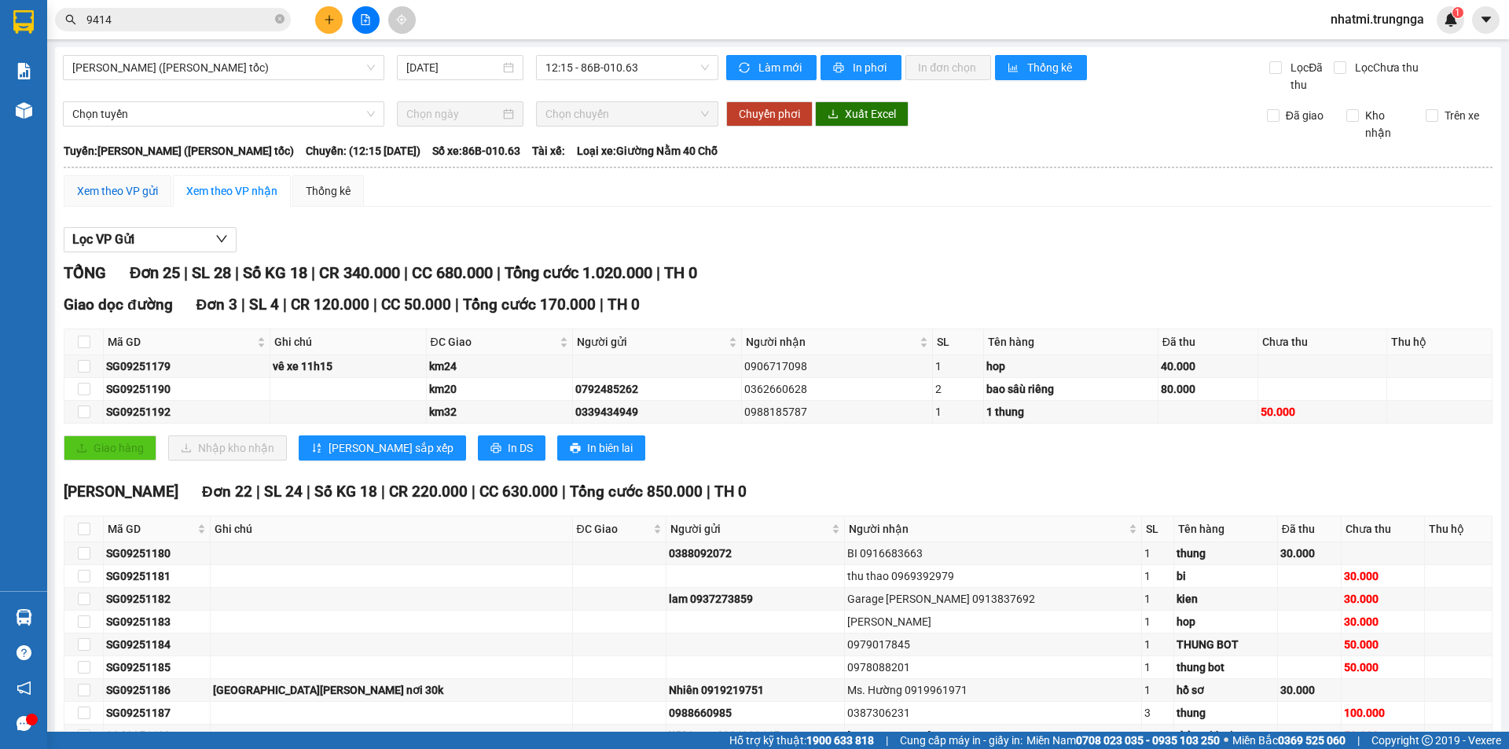
click at [141, 195] on div "Xem theo VP gửi" at bounding box center [117, 190] width 81 height 17
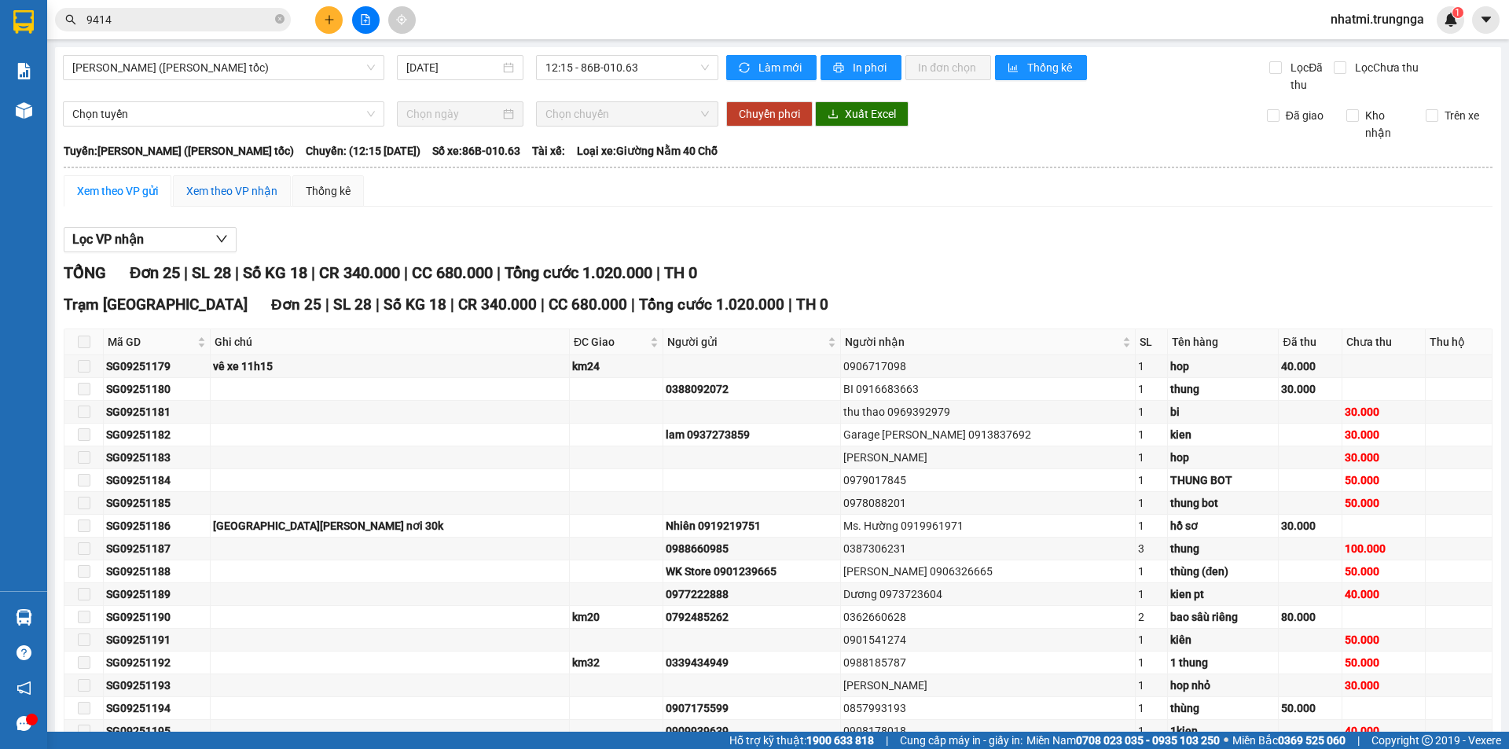
click at [248, 192] on div "Xem theo VP nhận" at bounding box center [231, 190] width 91 height 17
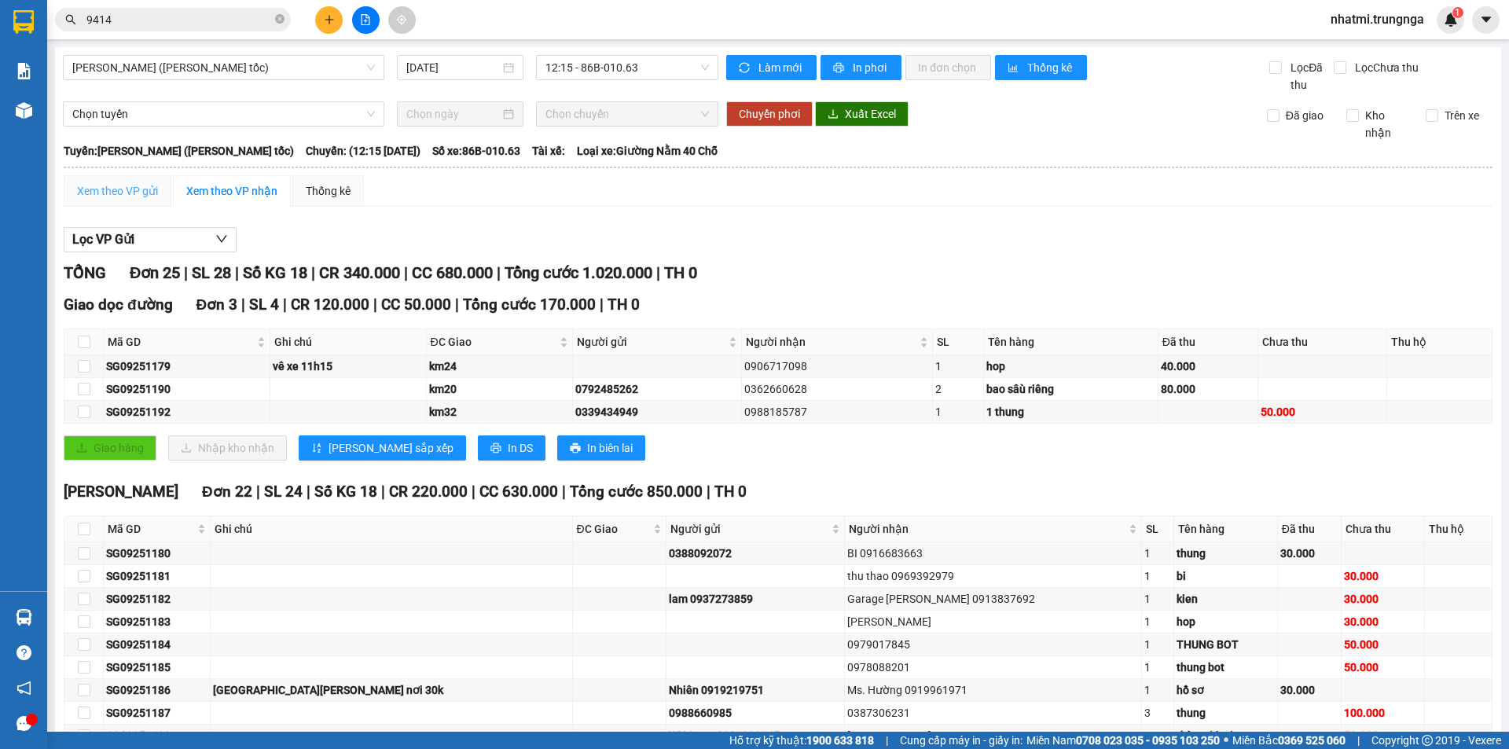
click at [121, 179] on div "Xem theo VP gửi" at bounding box center [118, 190] width 108 height 31
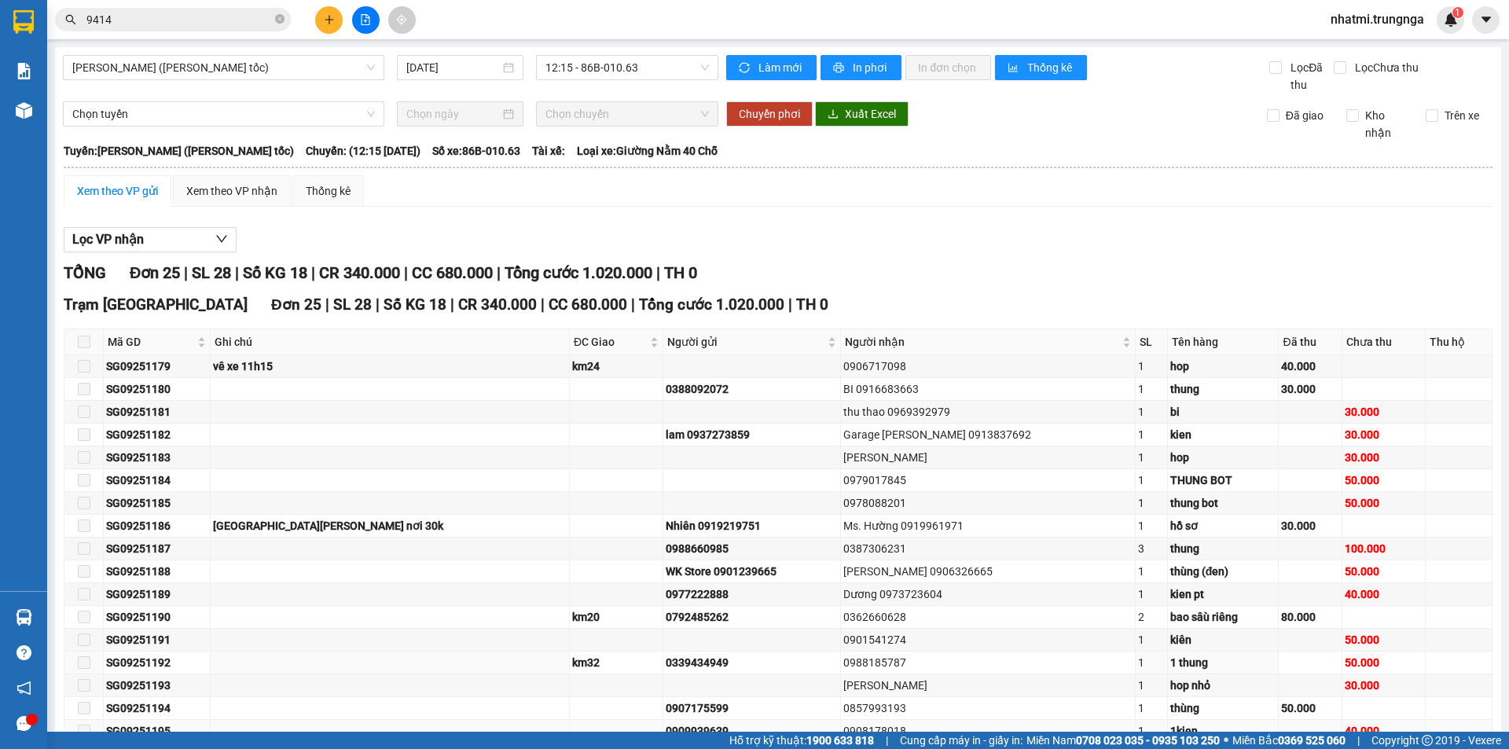
scroll to position [274, 0]
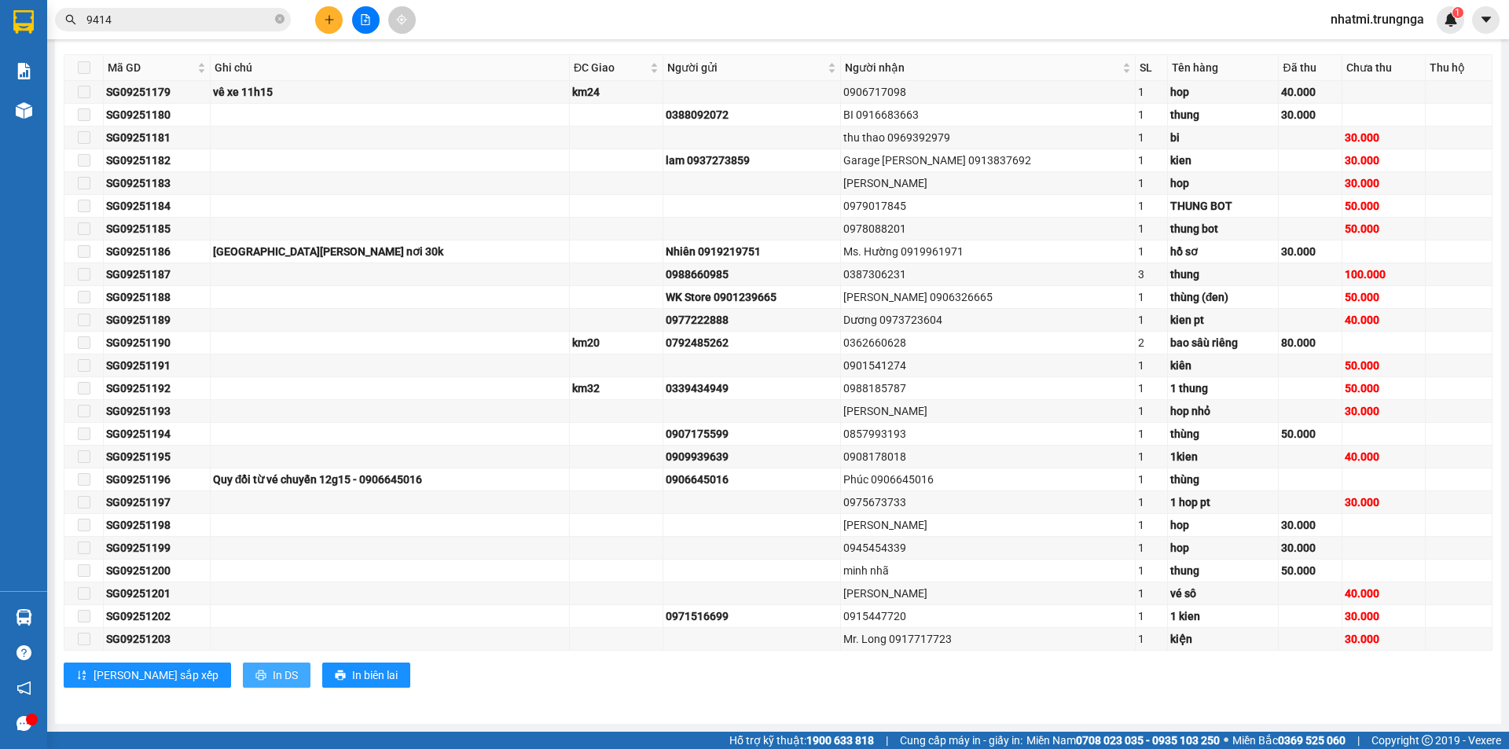
drag, startPoint x: 223, startPoint y: 671, endPoint x: 226, endPoint y: 653, distance: 18.3
click at [273, 671] on span "In DS" at bounding box center [285, 675] width 25 height 17
click at [273, 678] on span "In DS" at bounding box center [285, 675] width 25 height 17
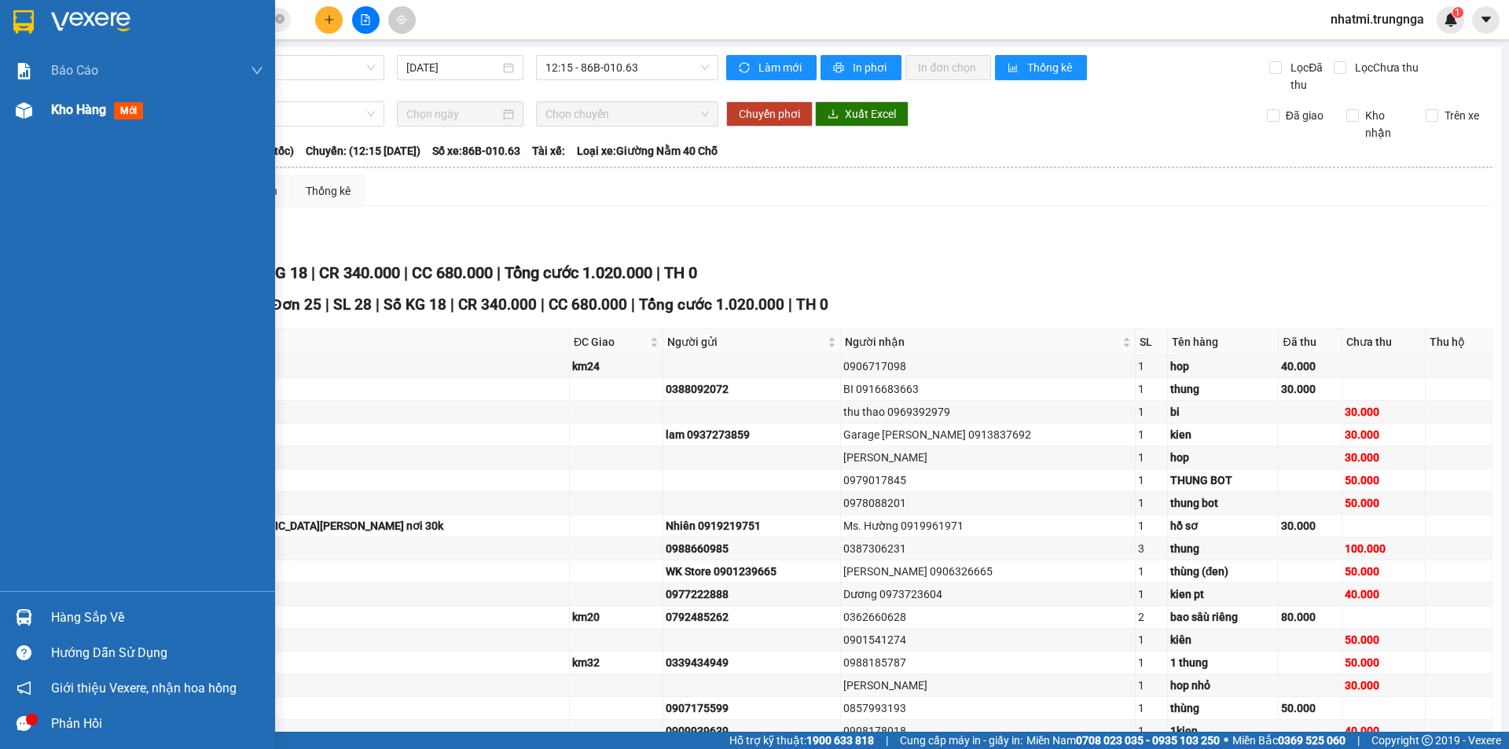
click at [97, 119] on div "Kho hàng mới" at bounding box center [100, 110] width 98 height 20
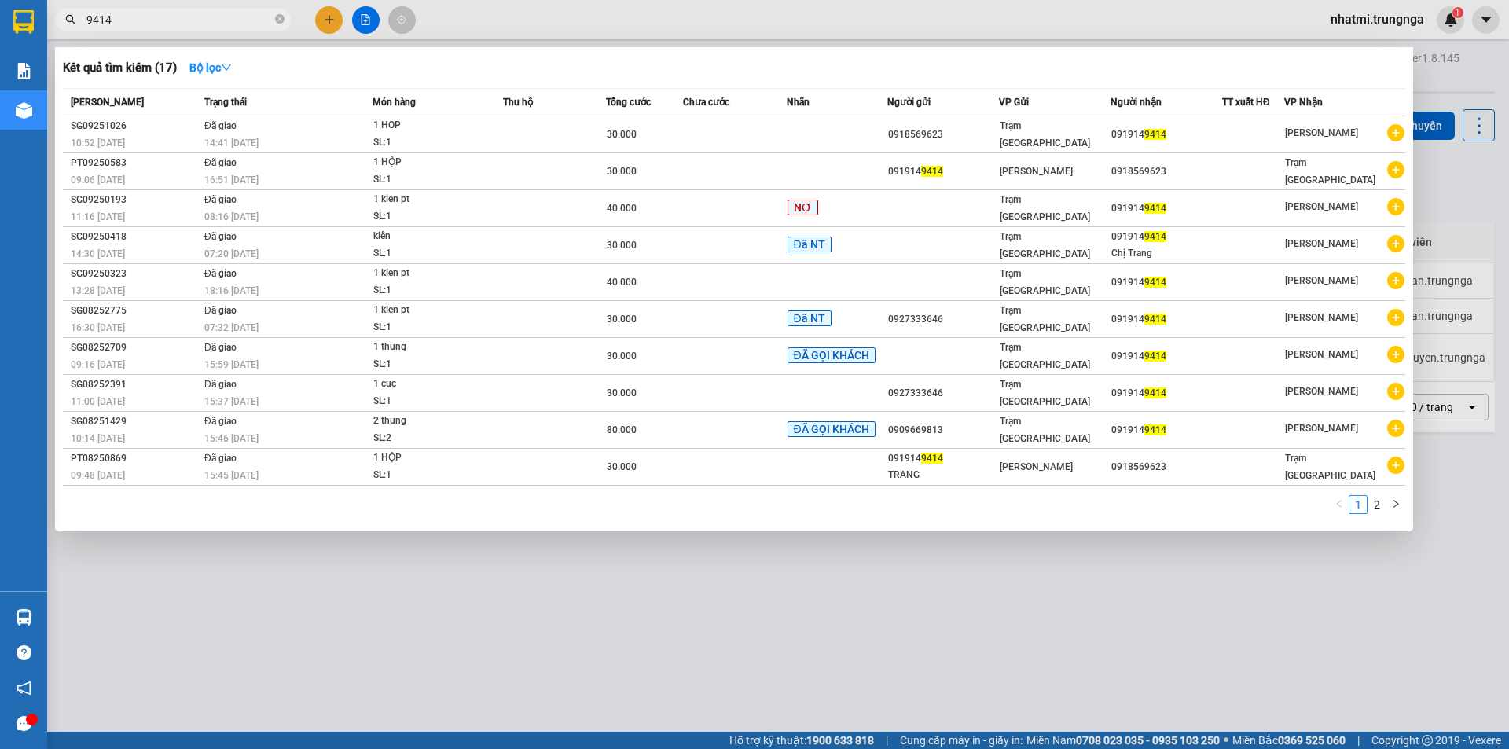
click at [241, 28] on span "9414" at bounding box center [173, 20] width 236 height 24
click at [243, 20] on input "9414" at bounding box center [178, 19] width 185 height 17
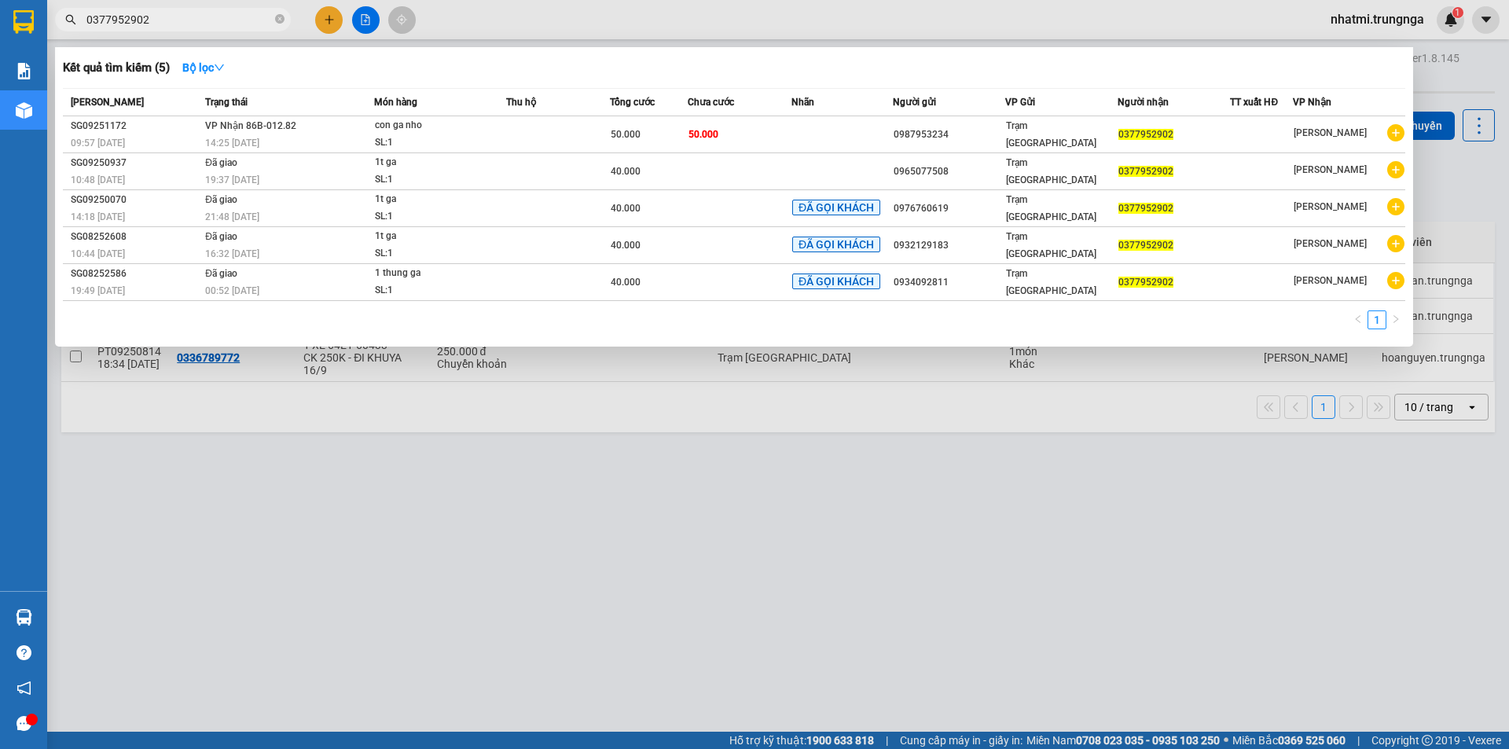
type input "0377952902"
click at [520, 28] on div at bounding box center [754, 374] width 1509 height 749
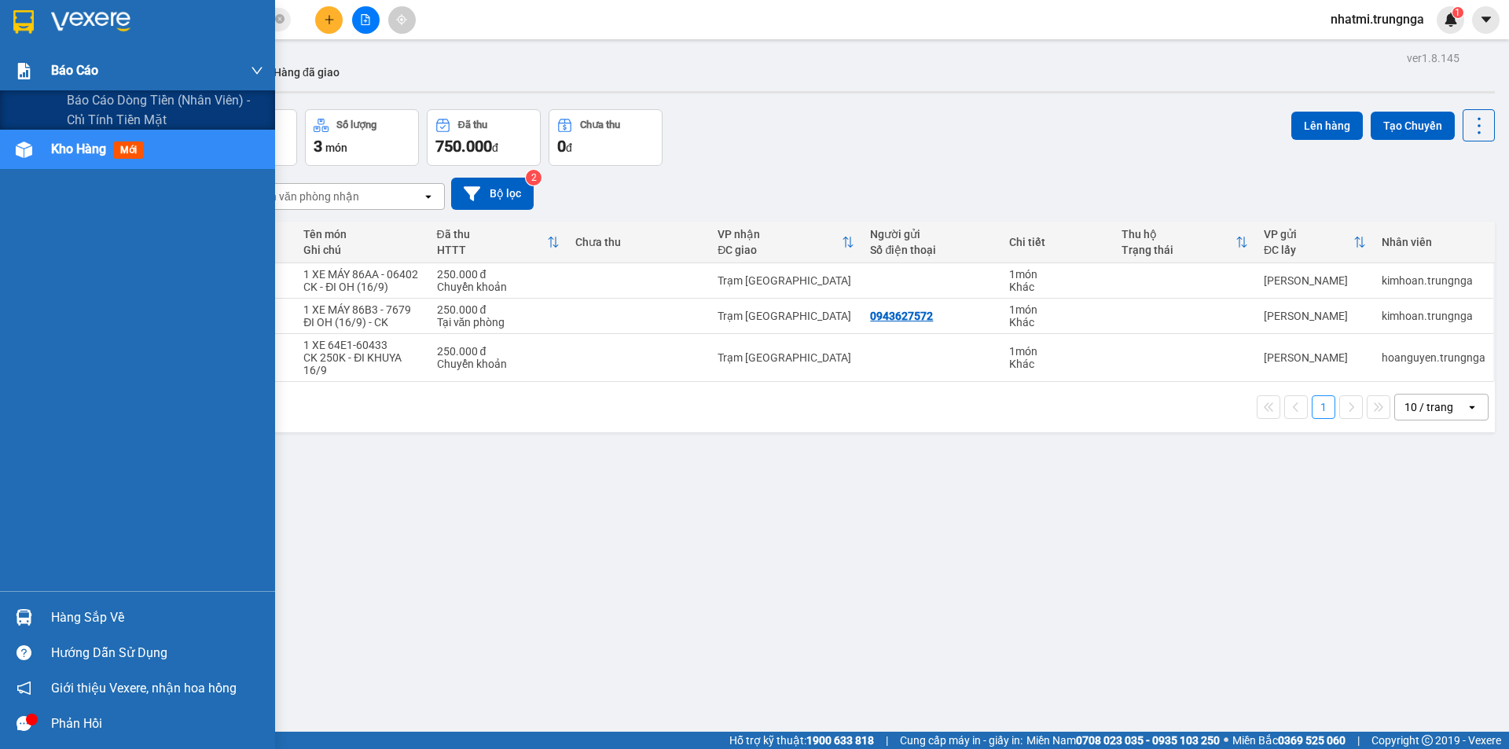
click at [20, 79] on div at bounding box center [24, 71] width 28 height 28
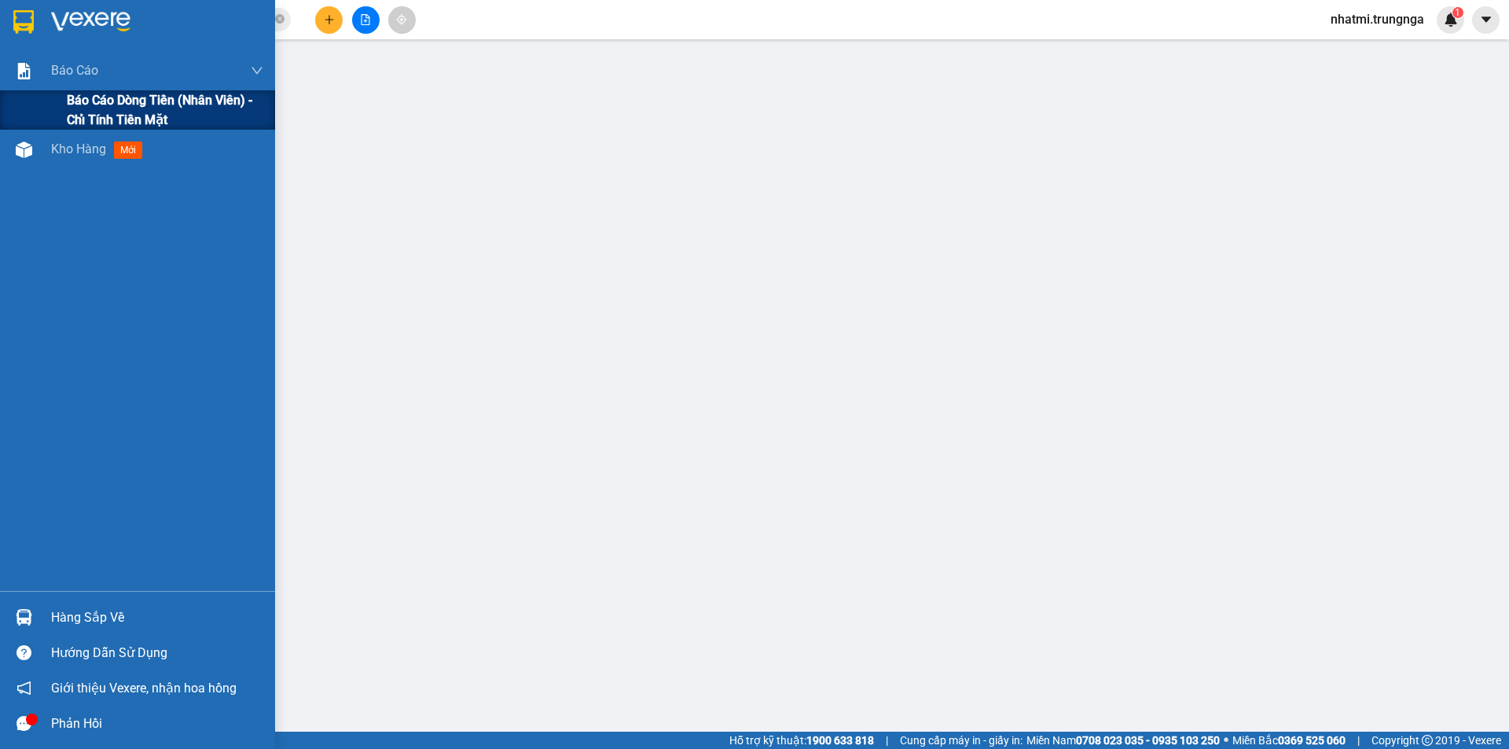
click at [87, 94] on span "Báo cáo dòng tiền (nhân viên) - chỉ tính tiền mặt" at bounding box center [165, 109] width 196 height 39
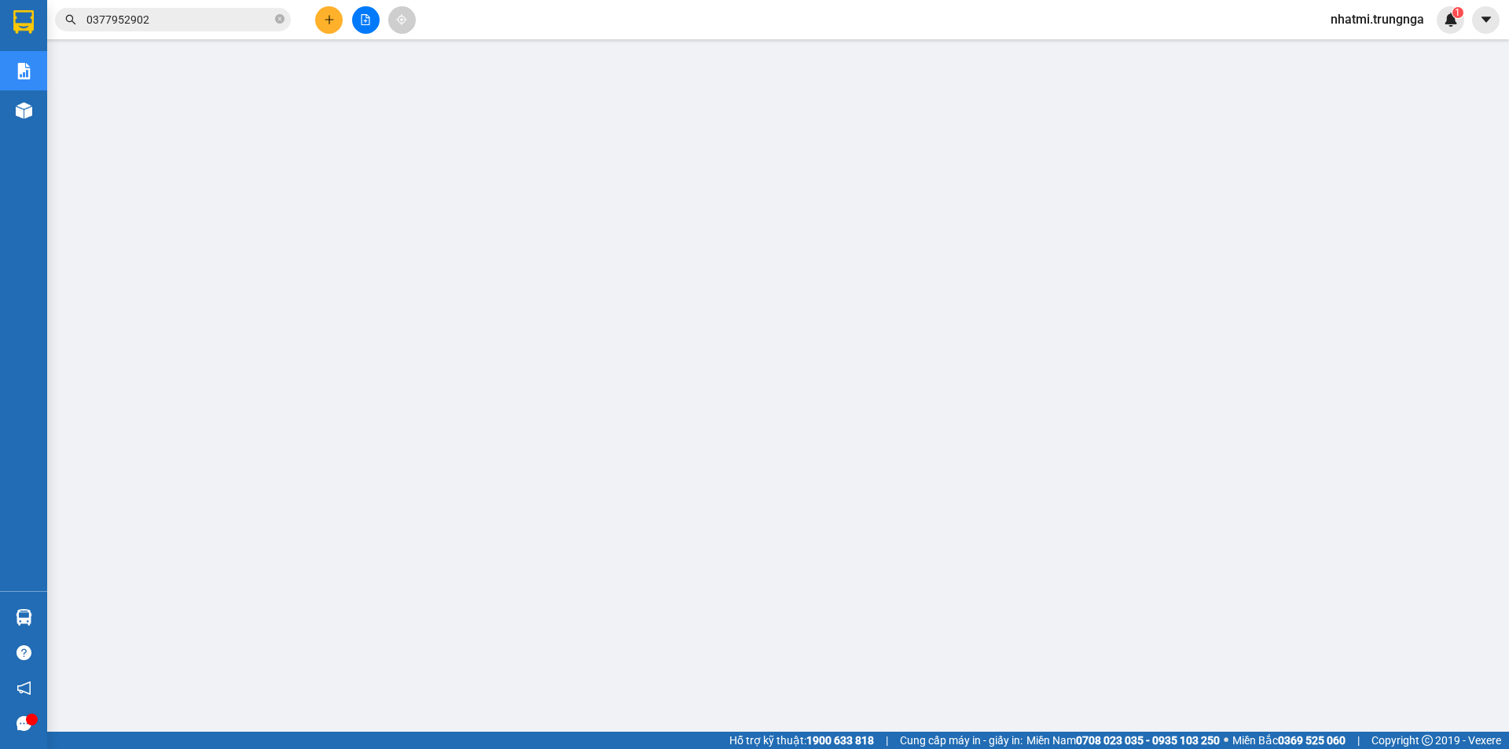
click at [158, 19] on input "0377952902" at bounding box center [178, 19] width 185 height 17
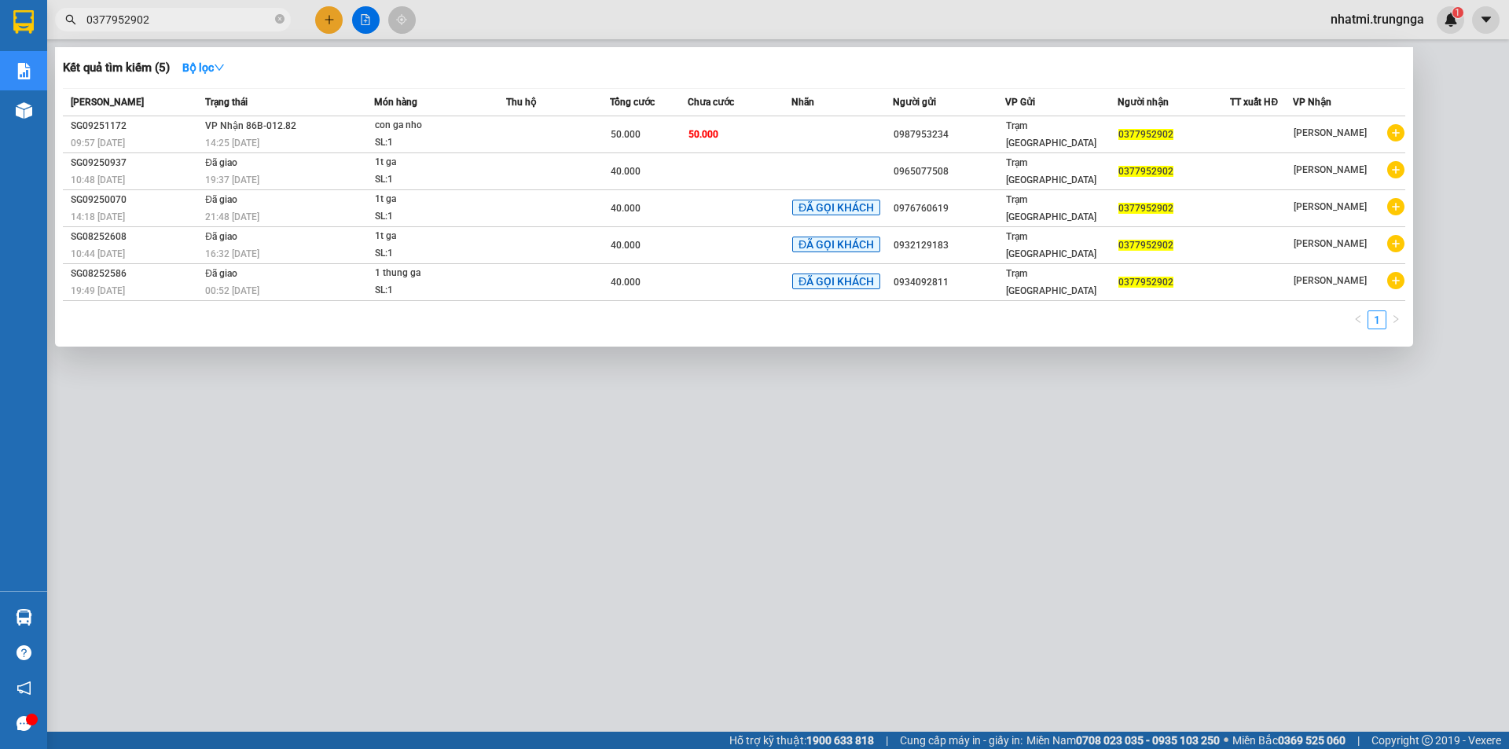
click at [158, 19] on input "0377952902" at bounding box center [178, 19] width 185 height 17
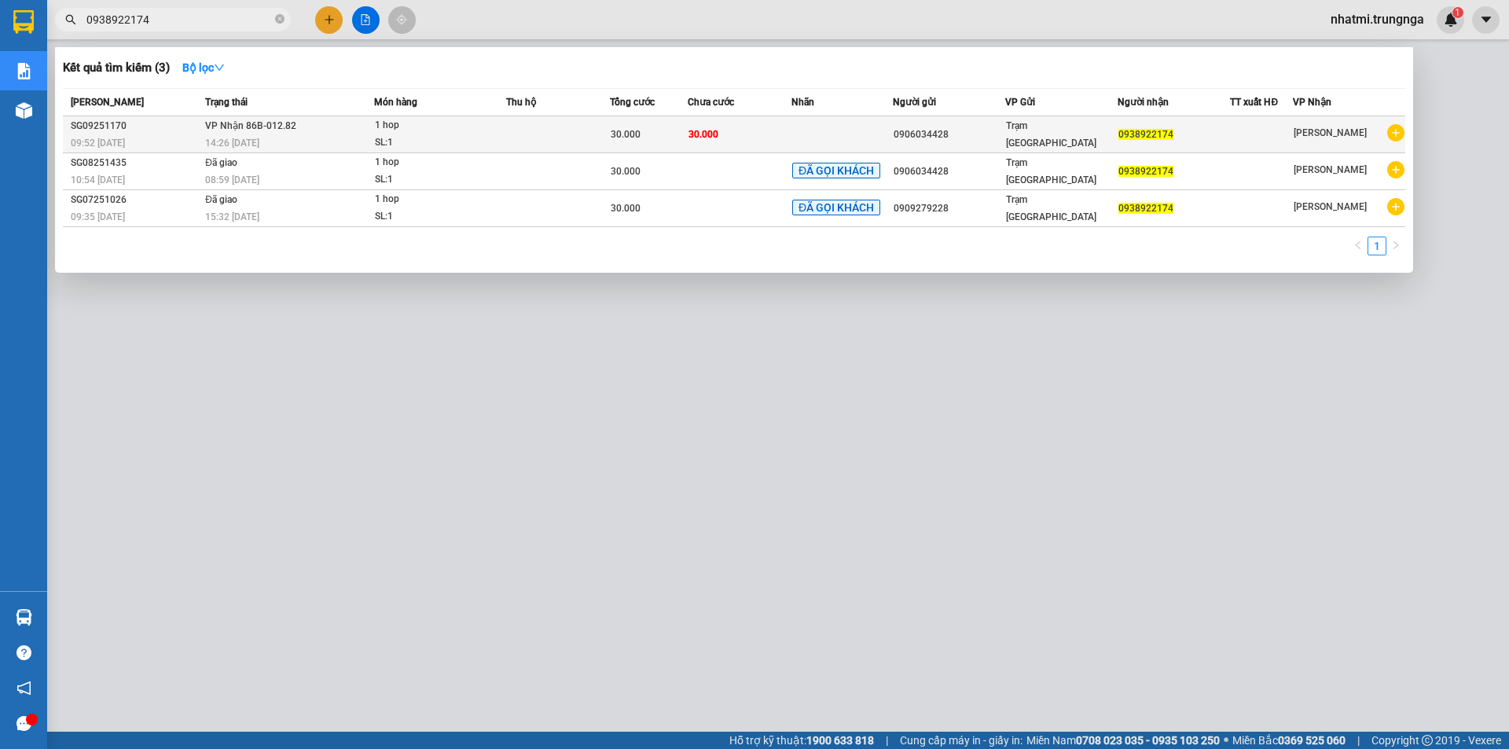
type input "0938922174"
click at [855, 131] on td at bounding box center [841, 134] width 101 height 37
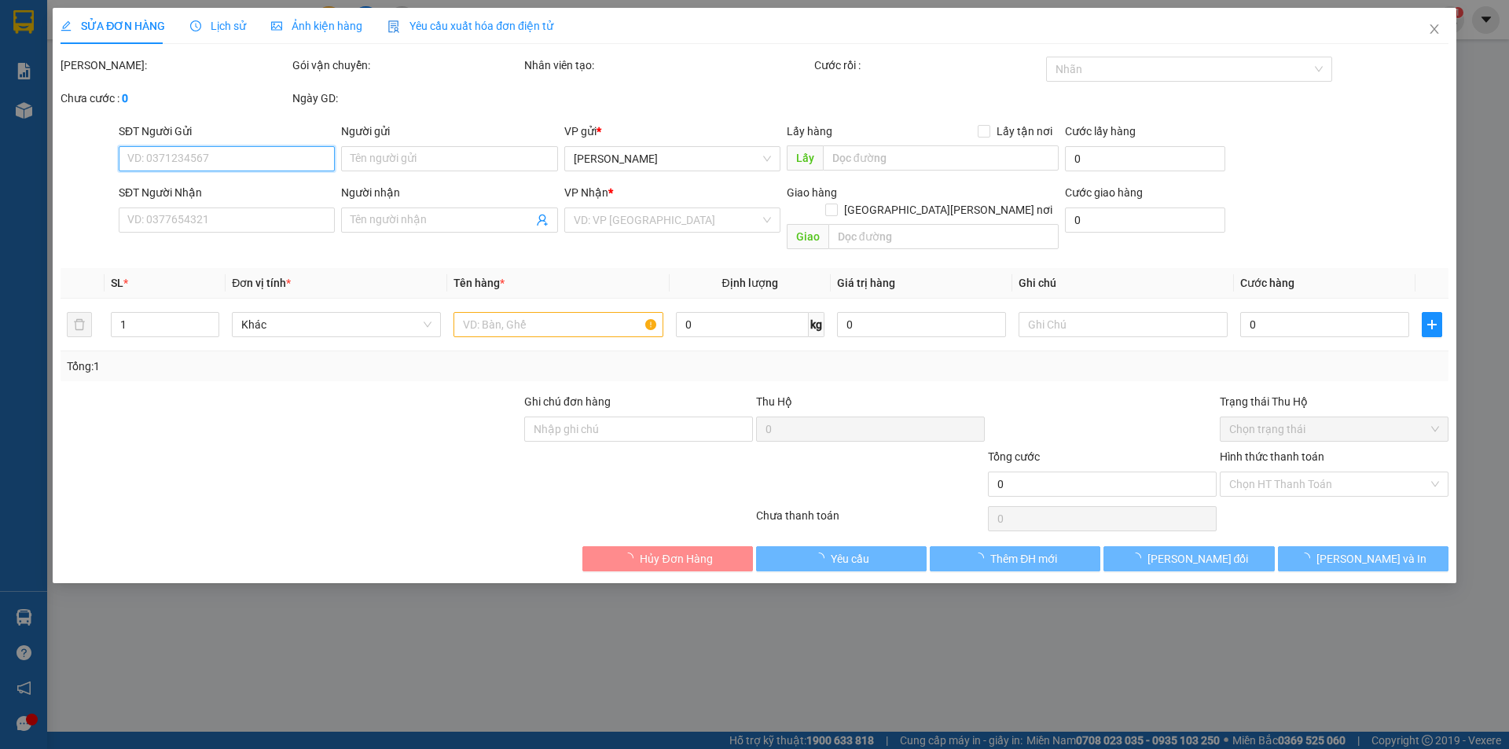
type input "0906034428"
type input "0938922174"
type input "30.000"
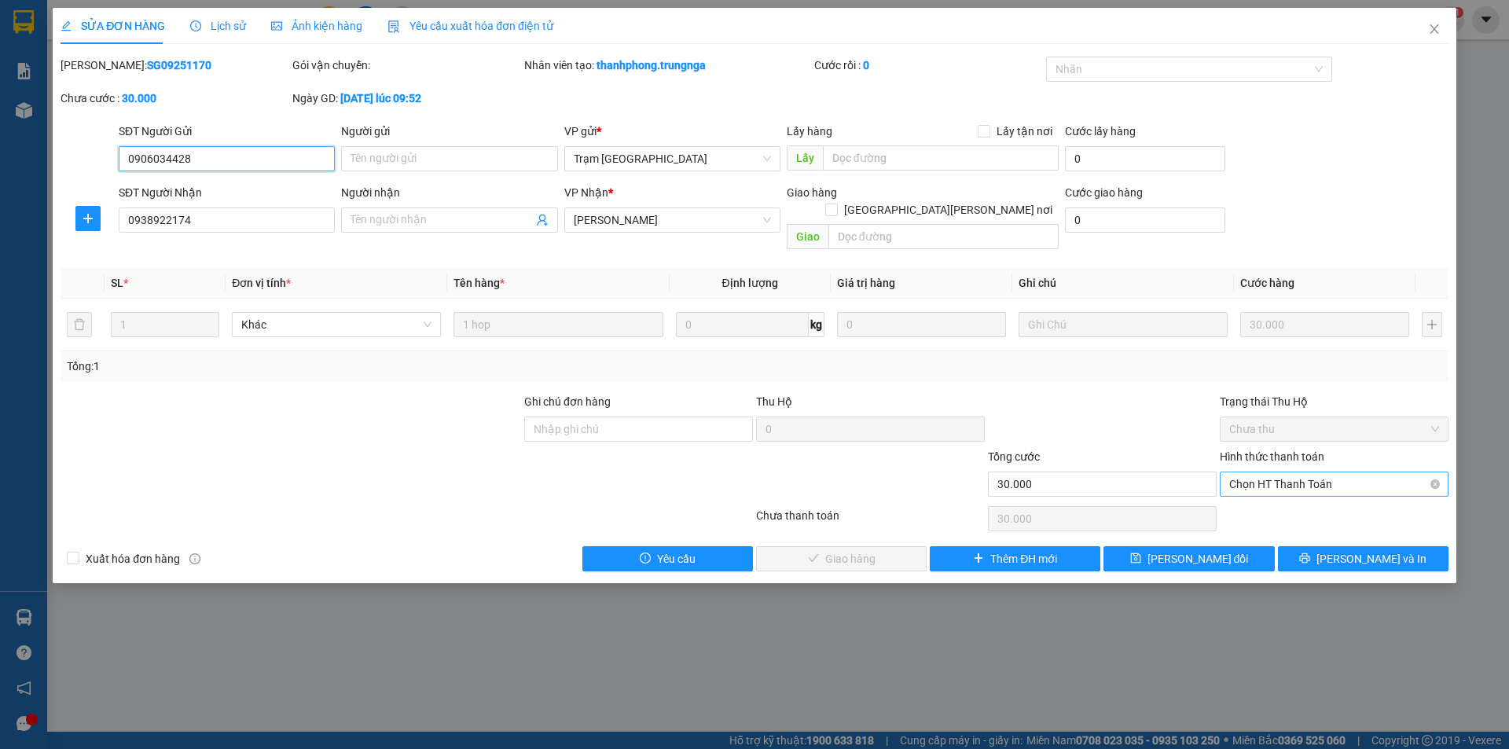
click at [1295, 473] on span "Chọn HT Thanh Toán" at bounding box center [1334, 484] width 210 height 24
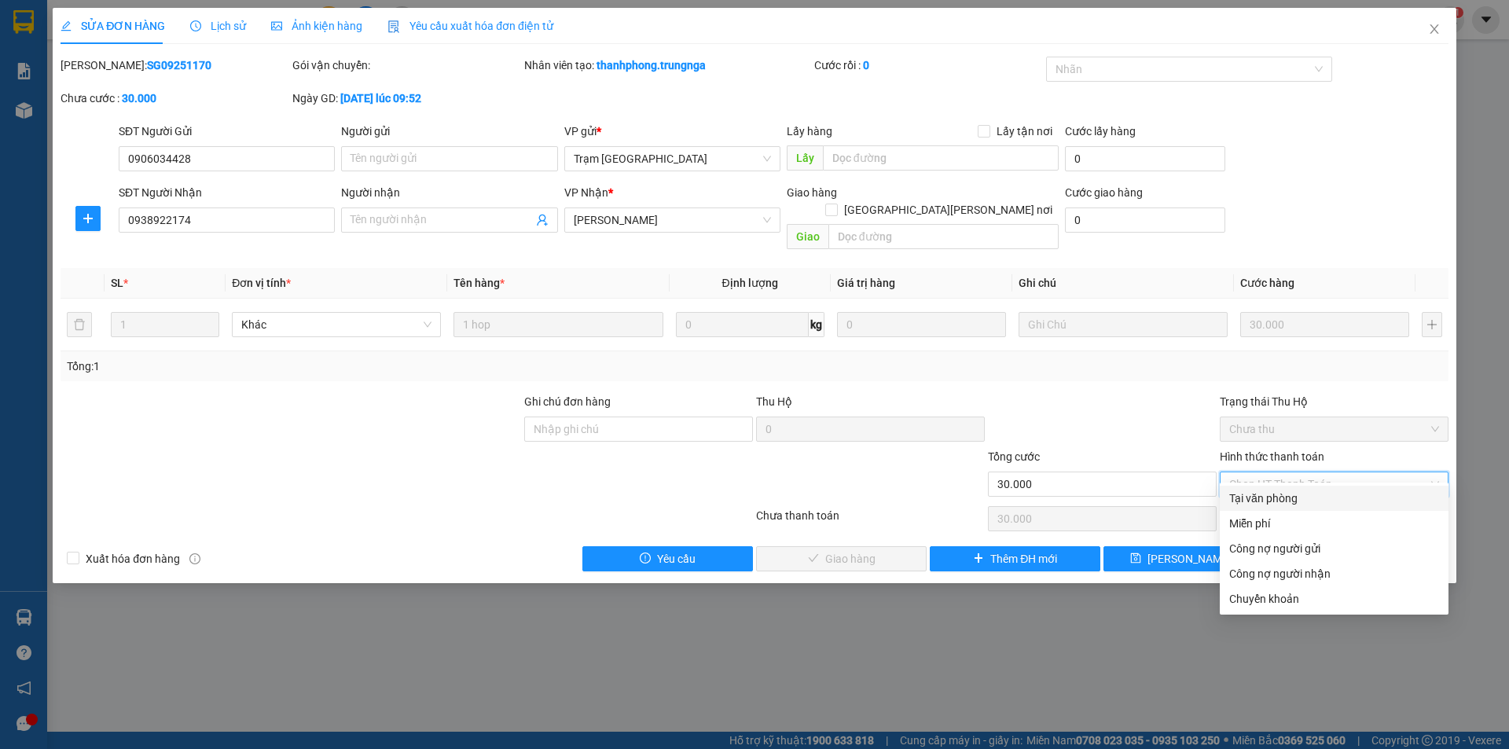
click at [1276, 502] on div "Tại văn phòng" at bounding box center [1334, 498] width 210 height 17
type input "0"
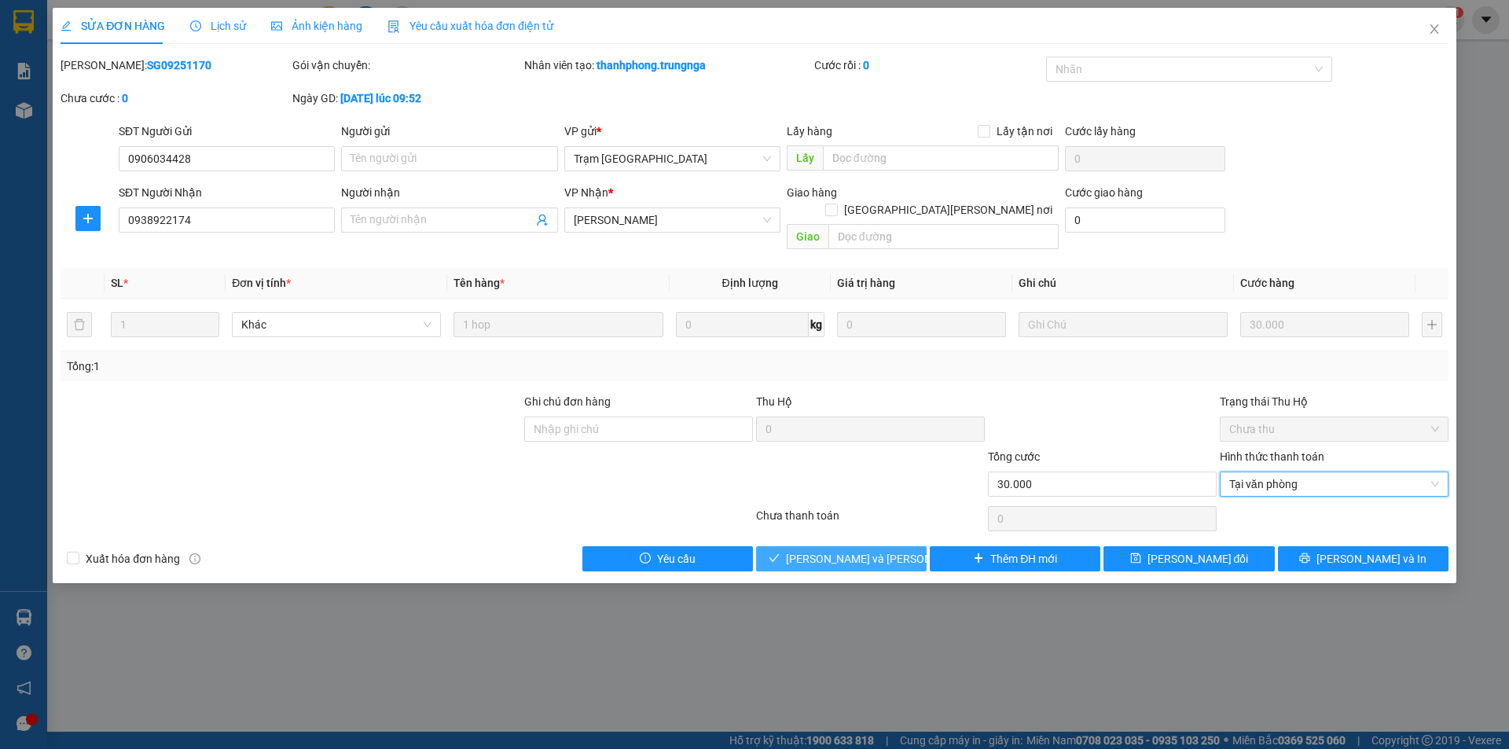
click at [852, 550] on span "[PERSON_NAME] và Giao hàng" at bounding box center [892, 558] width 212 height 17
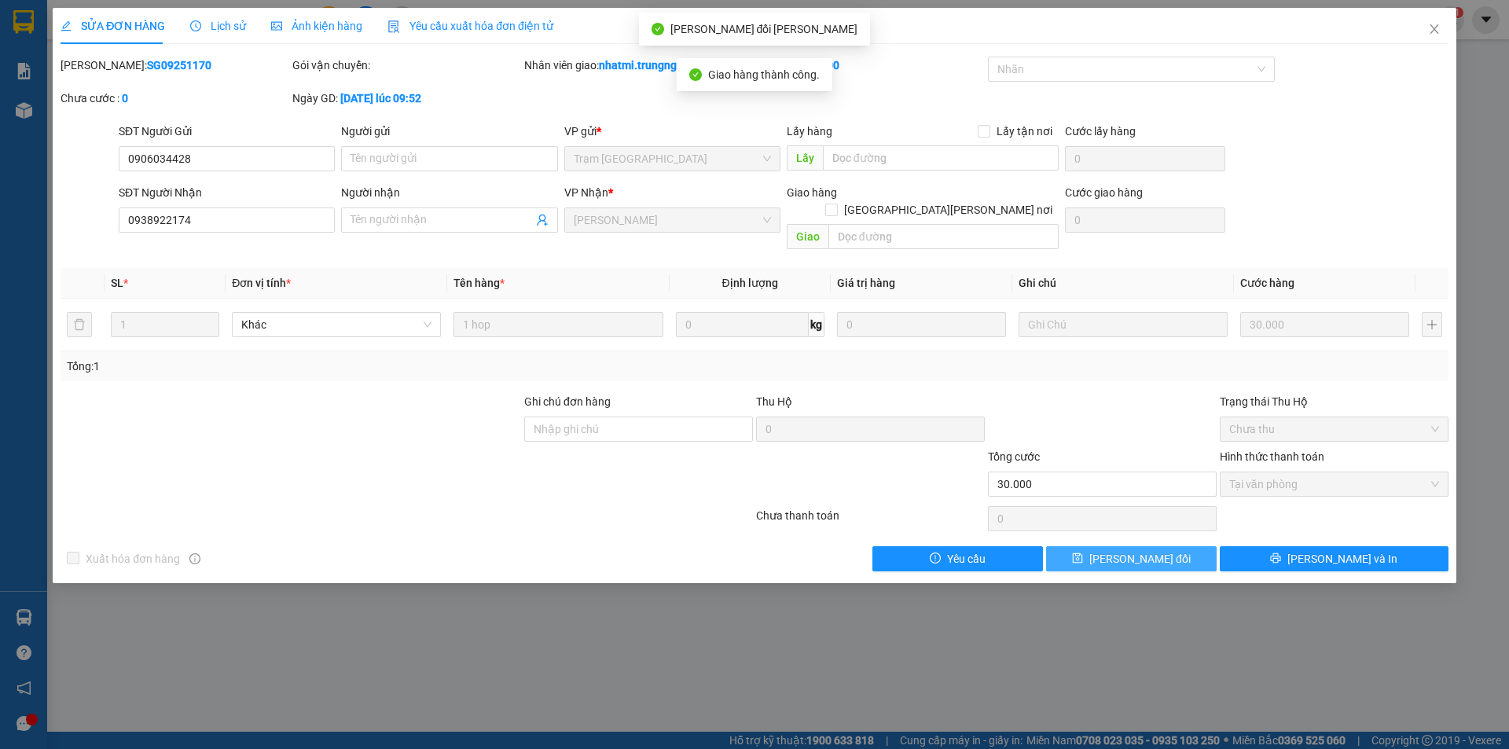
click at [1164, 550] on span "[PERSON_NAME] thay đổi" at bounding box center [1139, 558] width 101 height 17
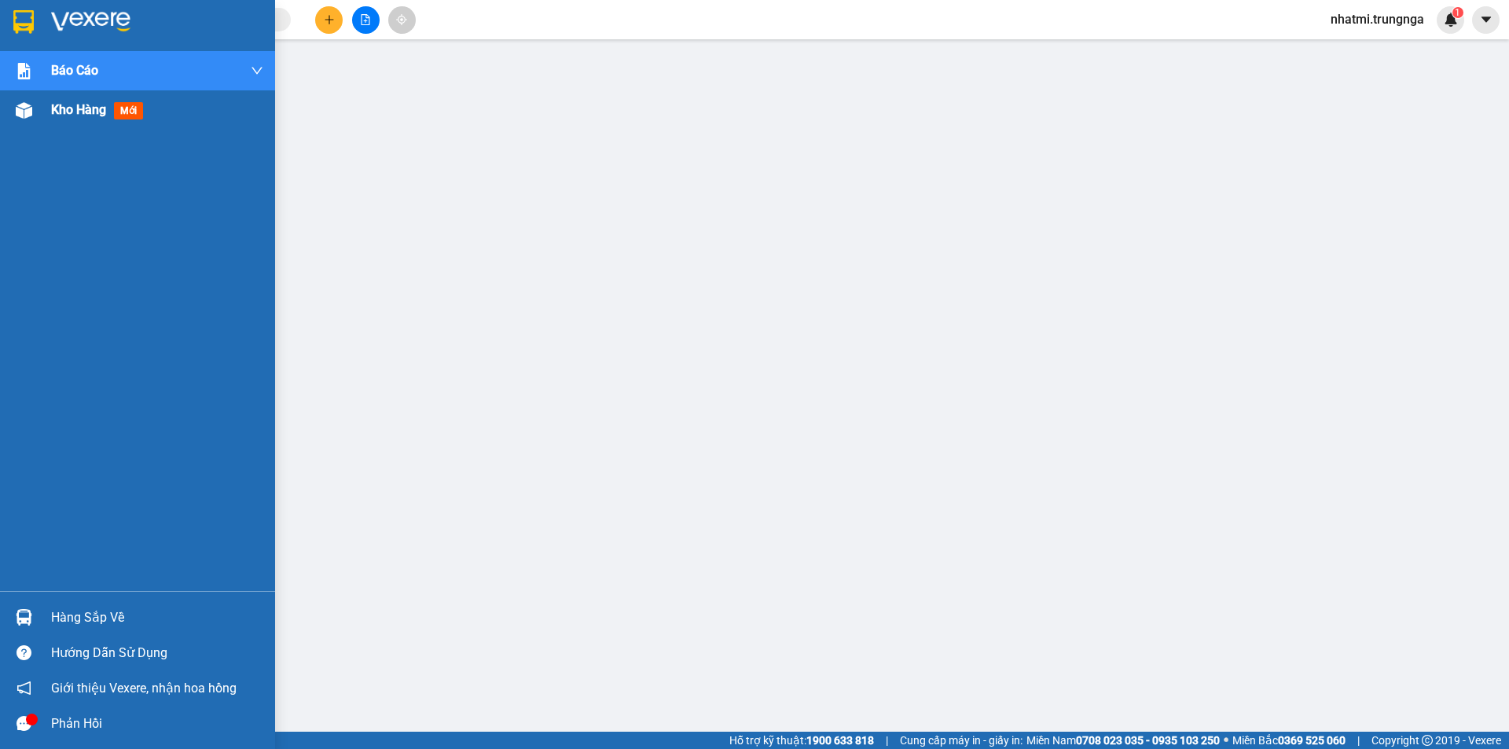
click at [63, 110] on span "Kho hàng" at bounding box center [78, 109] width 55 height 15
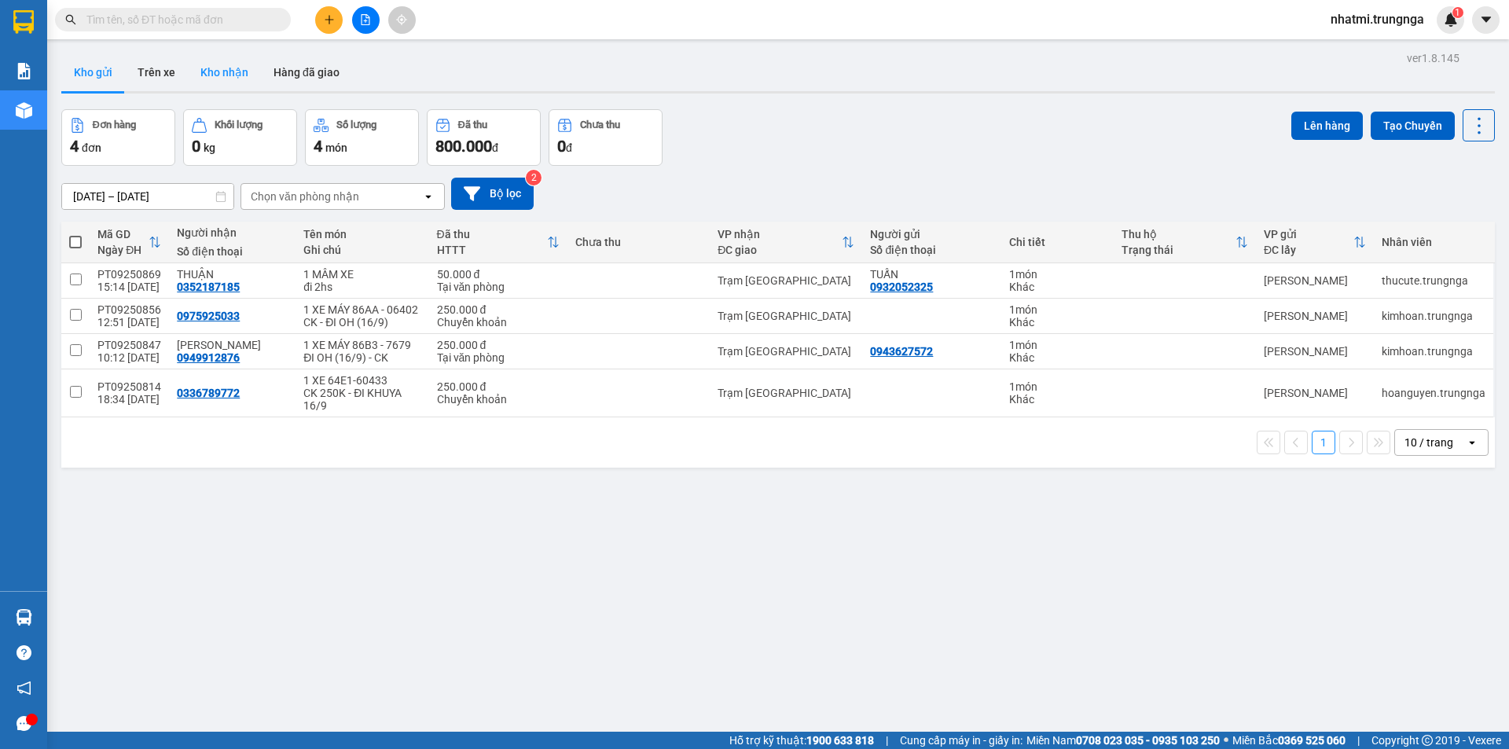
click at [213, 74] on button "Kho nhận" at bounding box center [224, 72] width 73 height 38
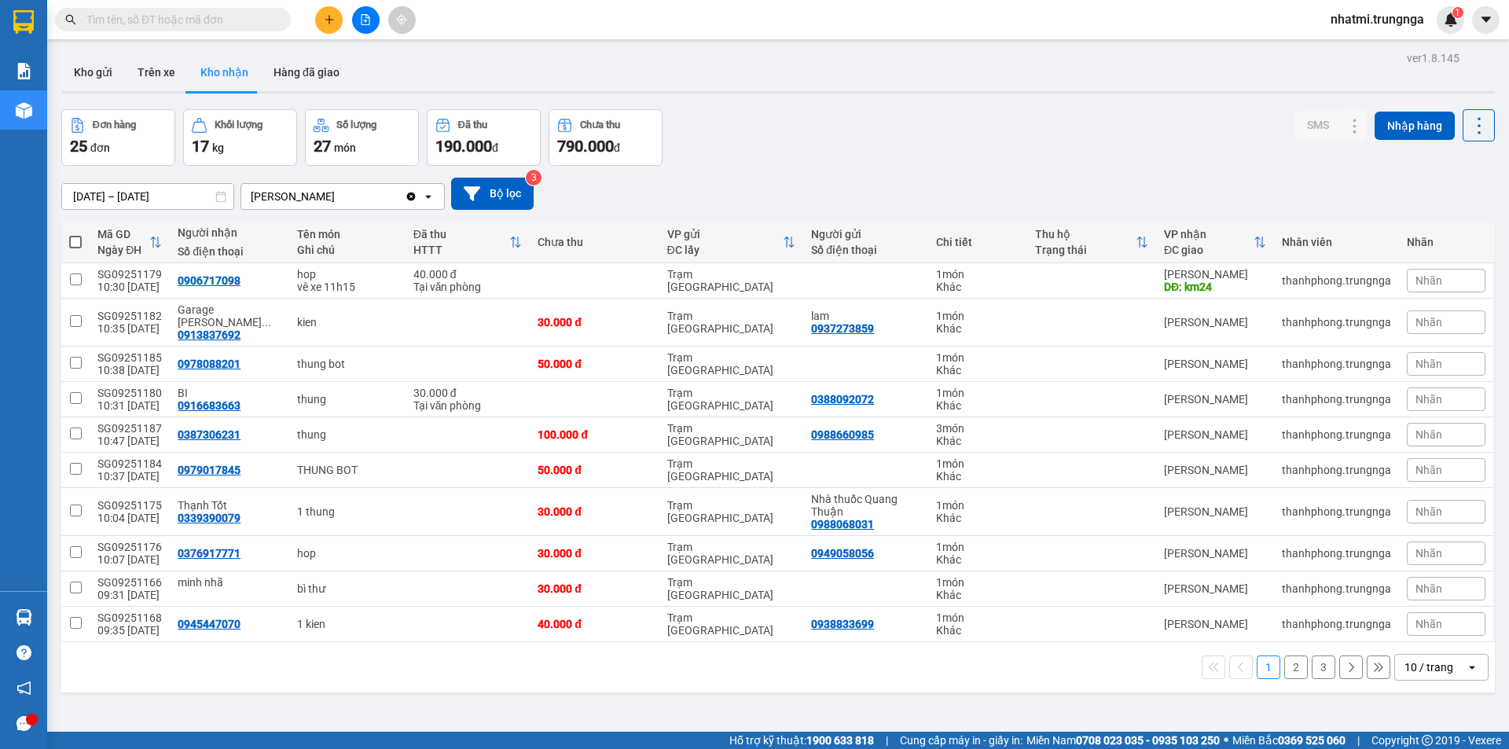
click at [1429, 277] on span "Nhãn" at bounding box center [1429, 280] width 27 height 13
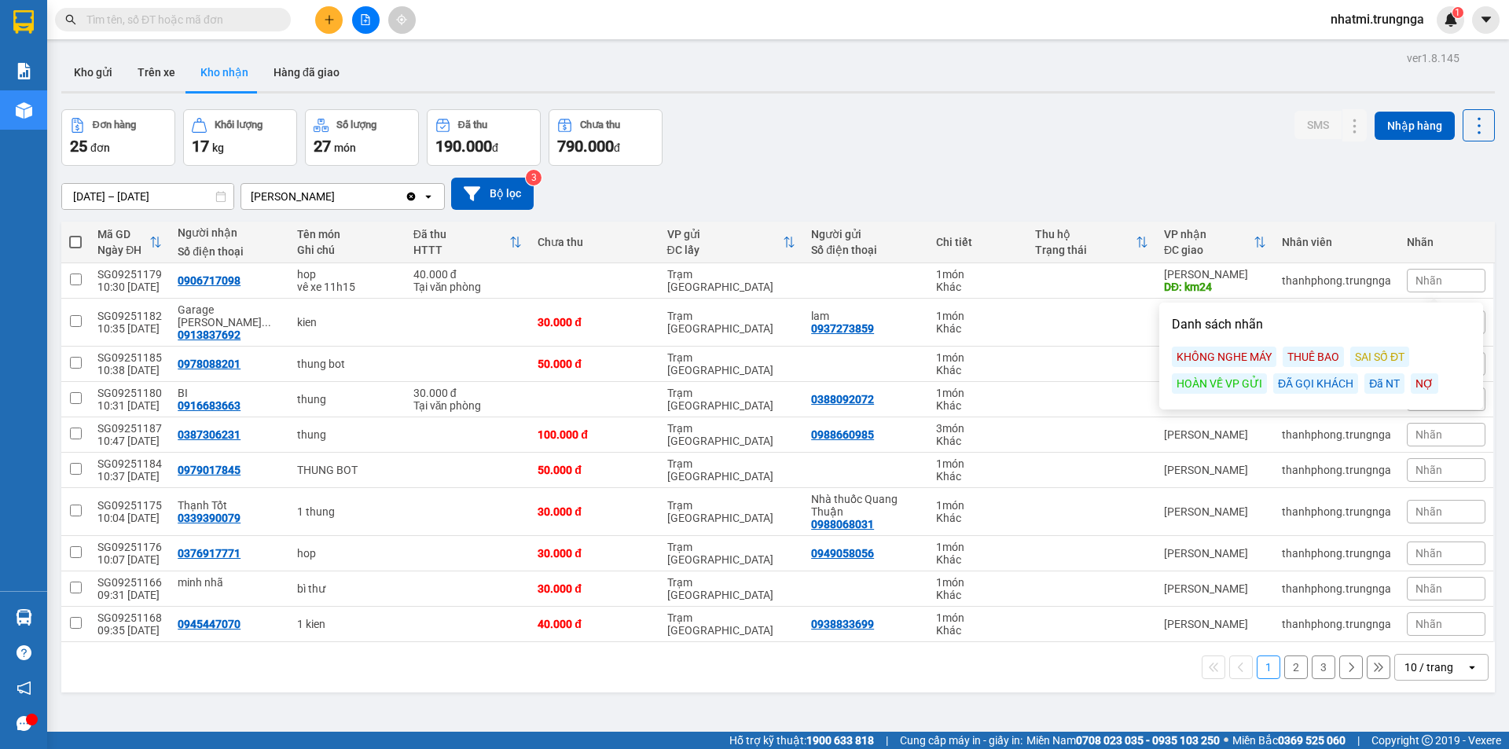
click at [1324, 387] on div "ĐÃ GỌI KHÁCH" at bounding box center [1315, 383] width 85 height 20
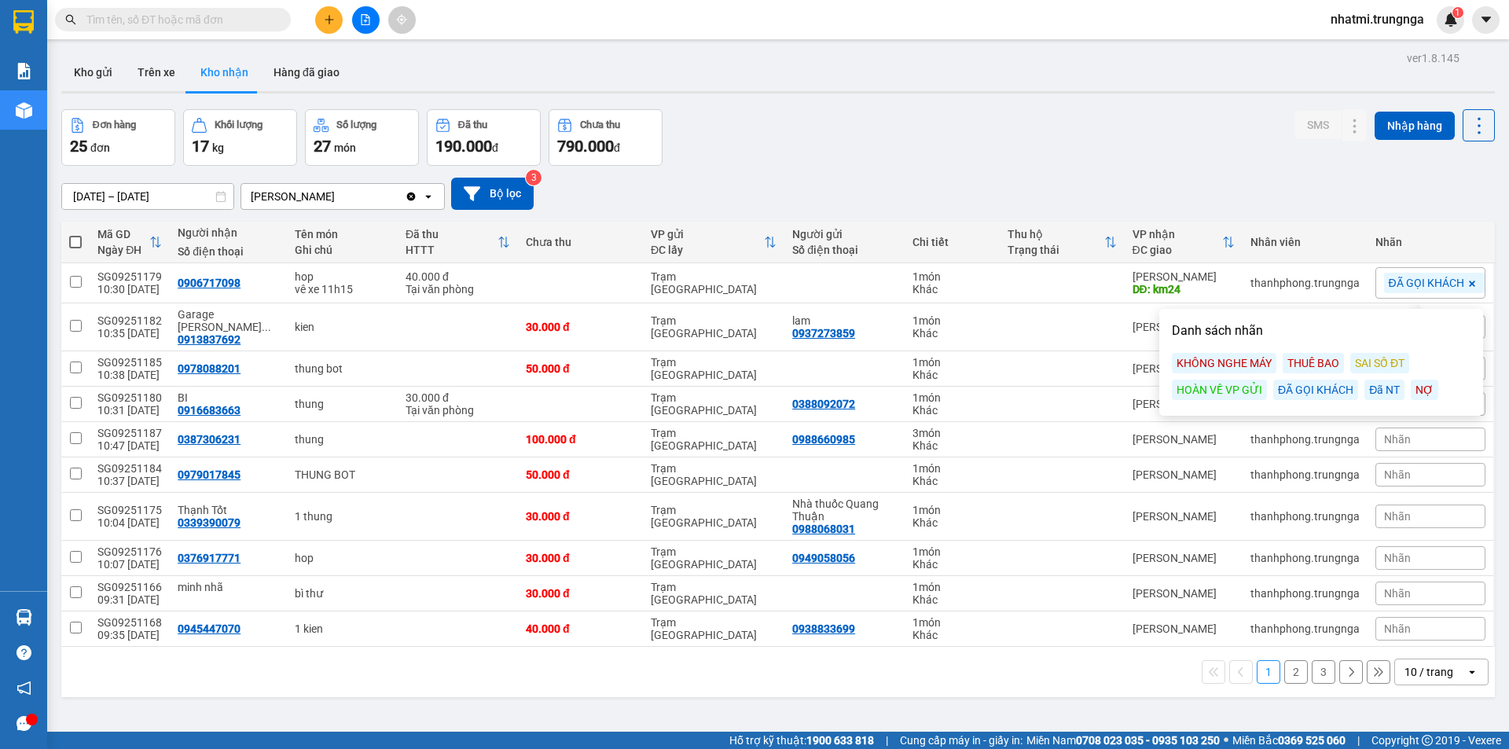
click at [1279, 172] on div "[DATE] – [DATE] Press the down arrow key to interact with the calendar and sele…" at bounding box center [778, 194] width 1434 height 56
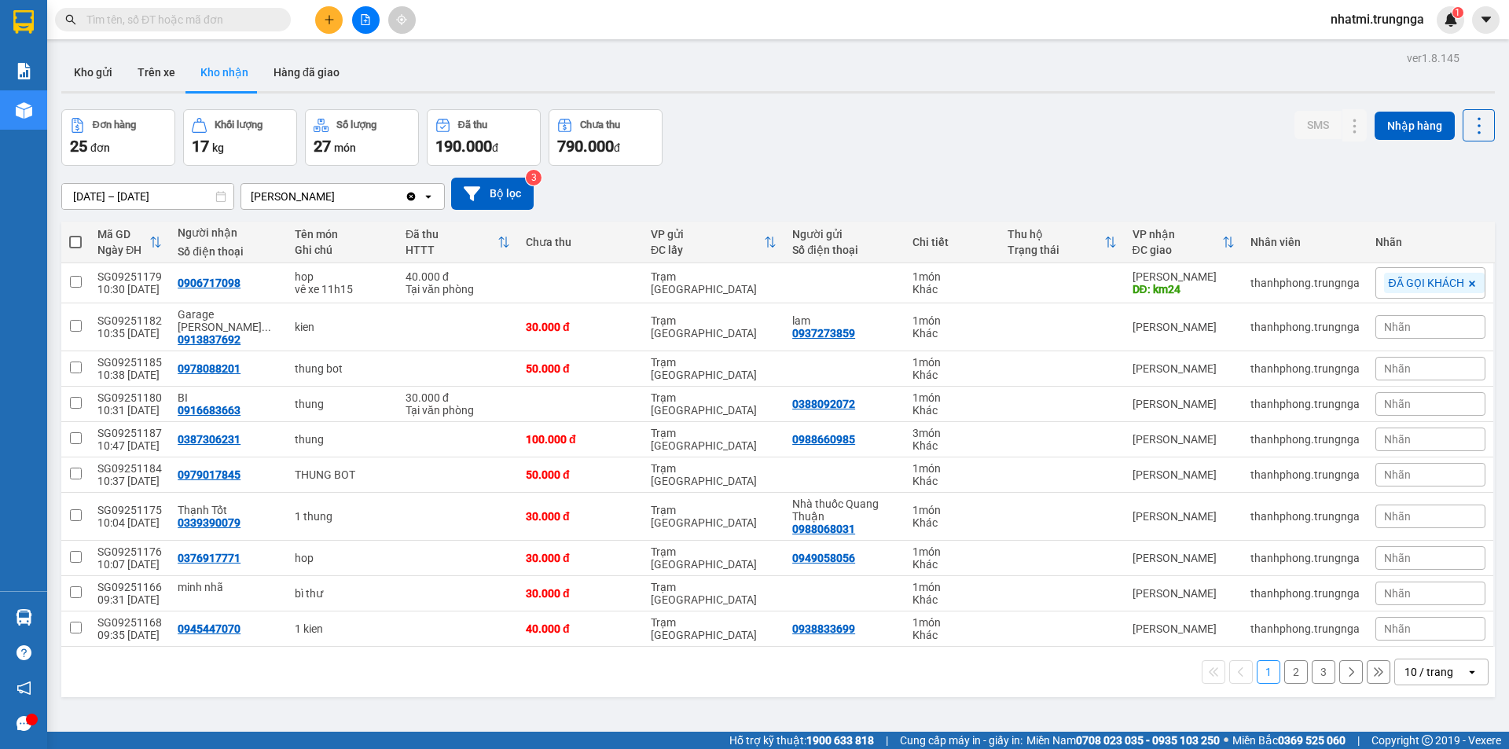
click at [193, 27] on input "text" at bounding box center [178, 19] width 185 height 17
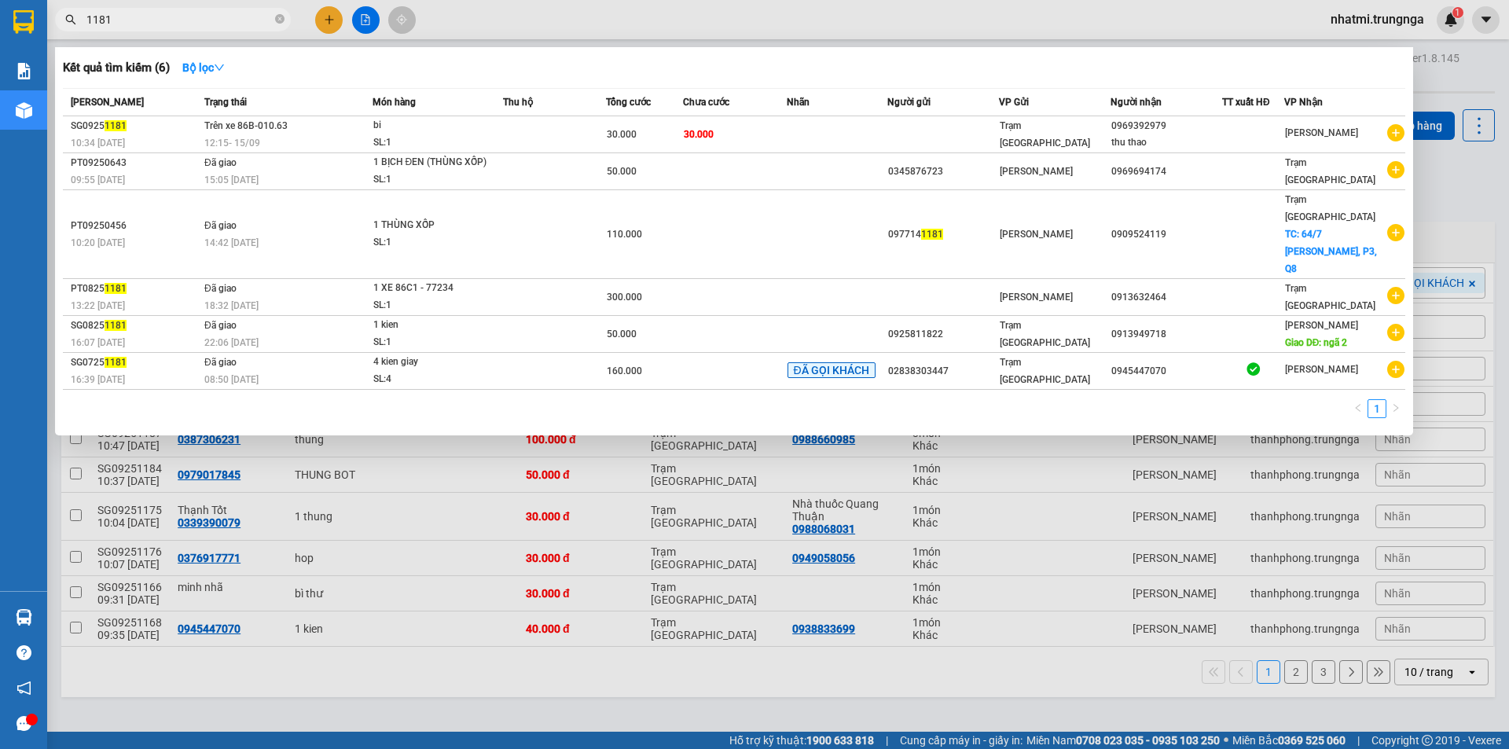
type input "1181"
click at [765, 35] on div at bounding box center [754, 374] width 1509 height 749
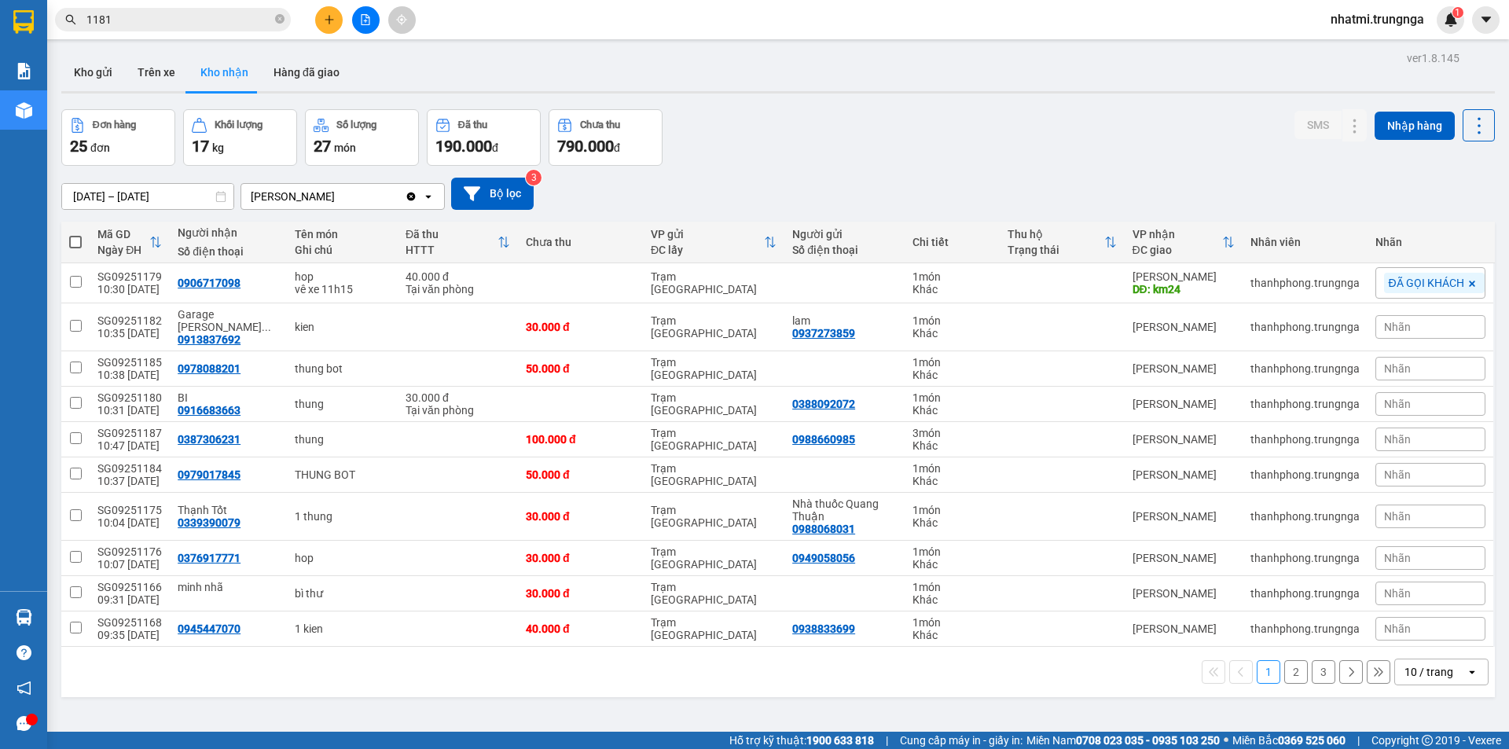
click at [224, 21] on input "1181" at bounding box center [178, 19] width 185 height 17
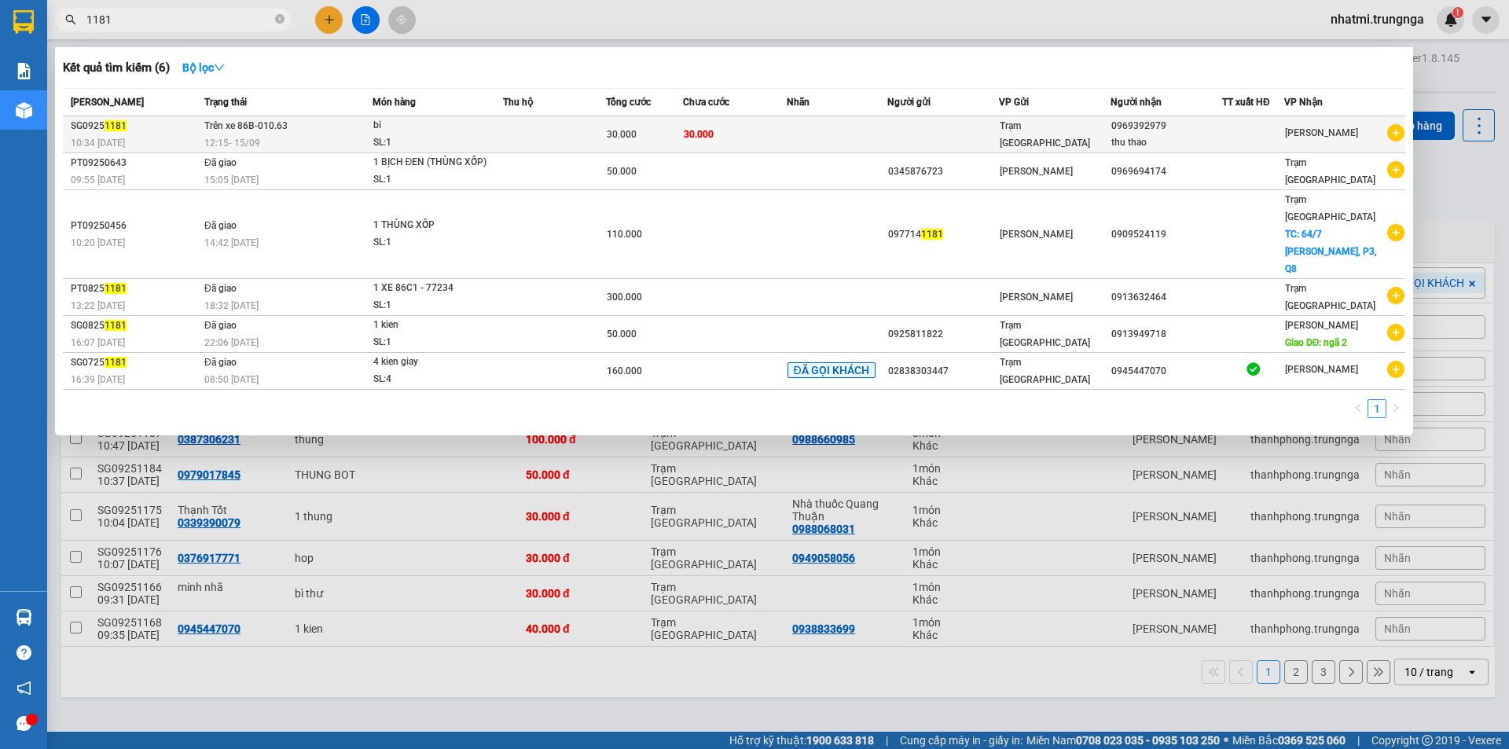
click at [315, 145] on div "12:15 - 15/09" at bounding box center [287, 142] width 167 height 17
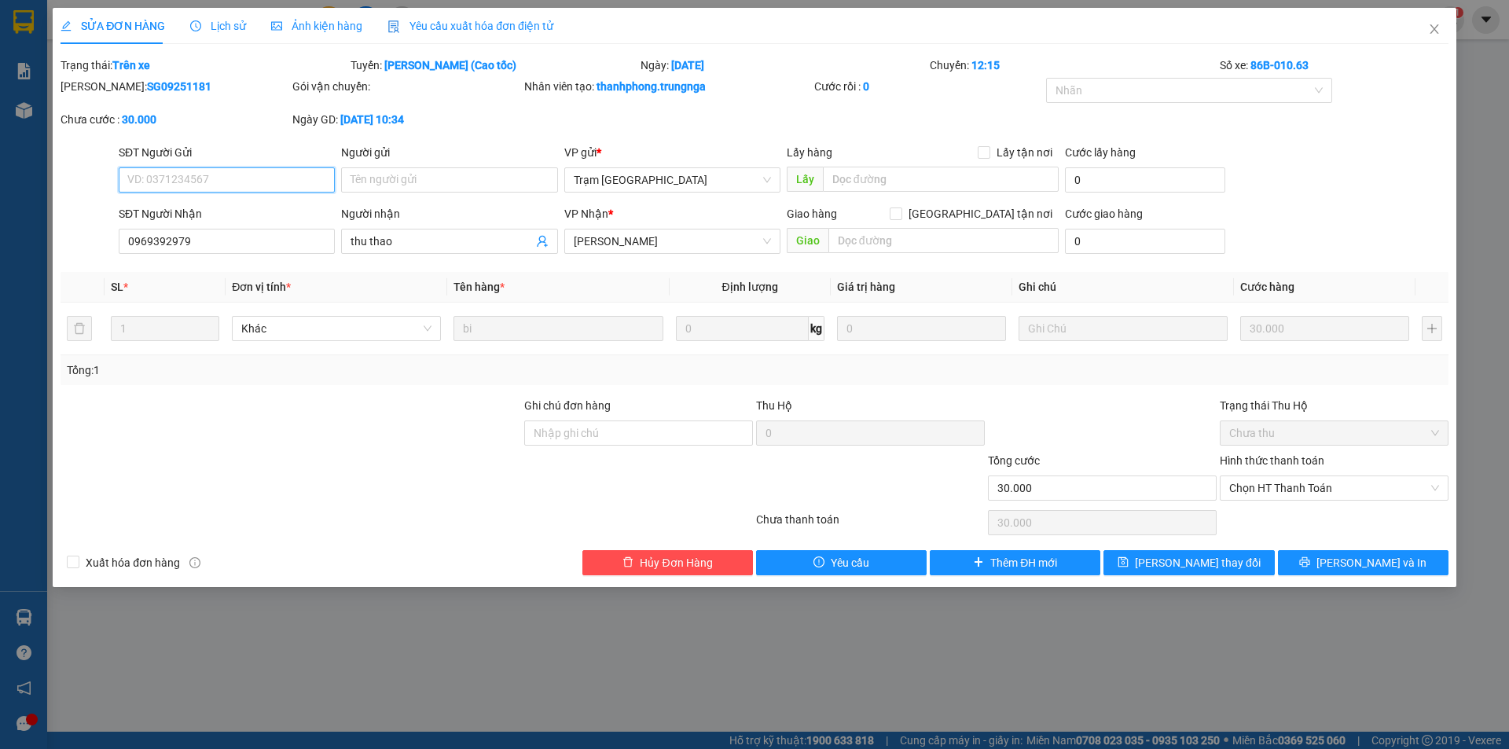
type input "0969392979"
type input "thu thao"
type input "30.000"
click at [1438, 31] on icon "close" at bounding box center [1434, 29] width 13 height 13
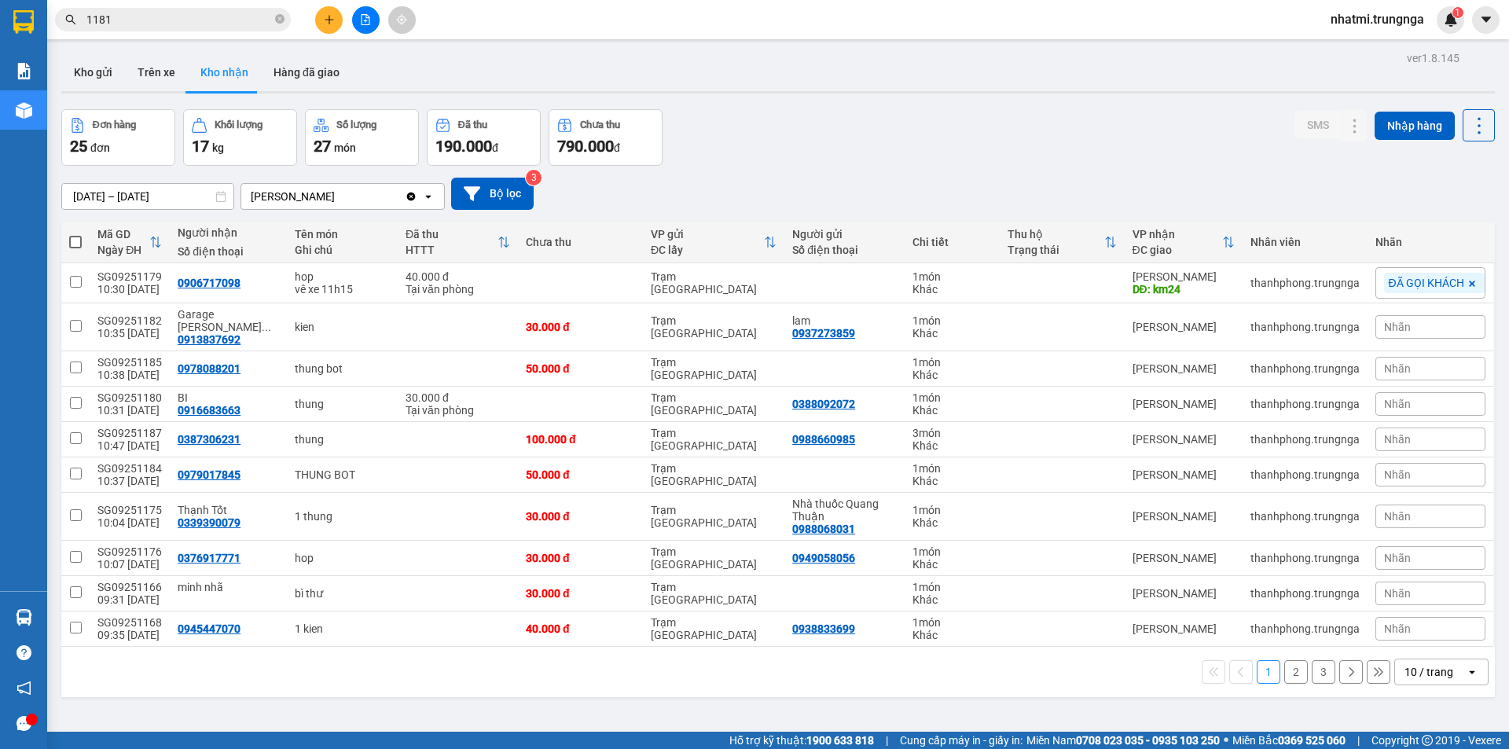
click at [141, 19] on input "1181" at bounding box center [178, 19] width 185 height 17
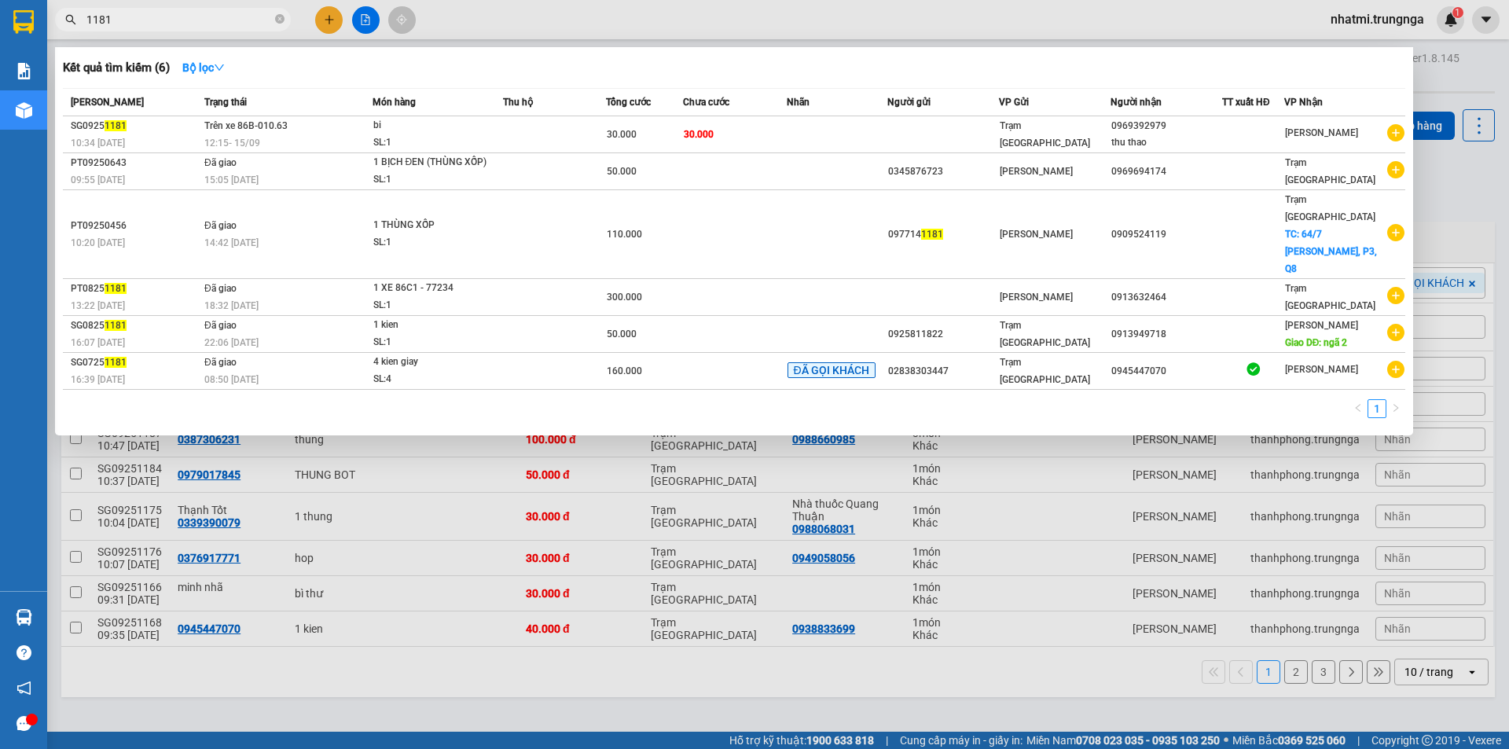
click at [141, 19] on input "1181" at bounding box center [178, 19] width 185 height 17
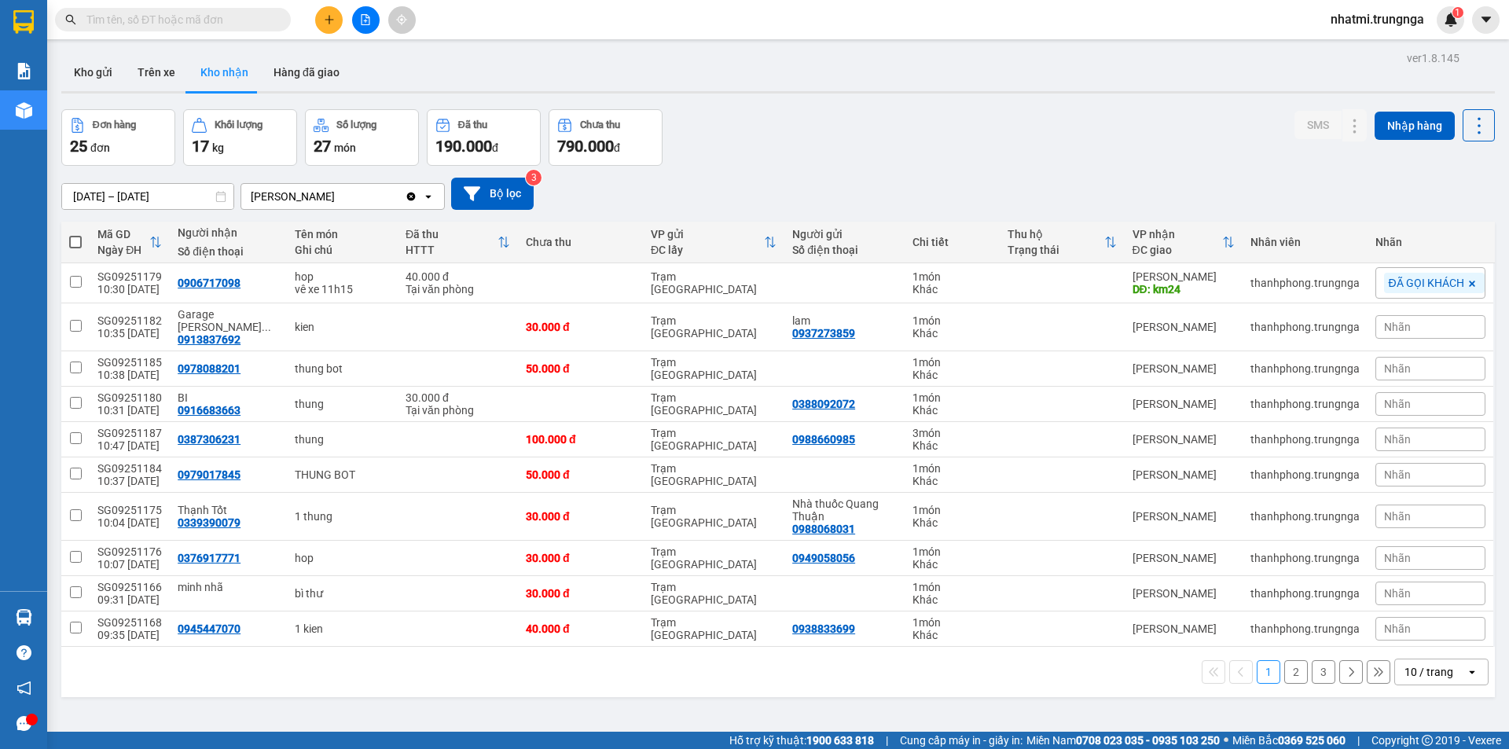
click at [222, 30] on span at bounding box center [173, 20] width 236 height 24
click at [221, 25] on input "text" at bounding box center [178, 19] width 185 height 17
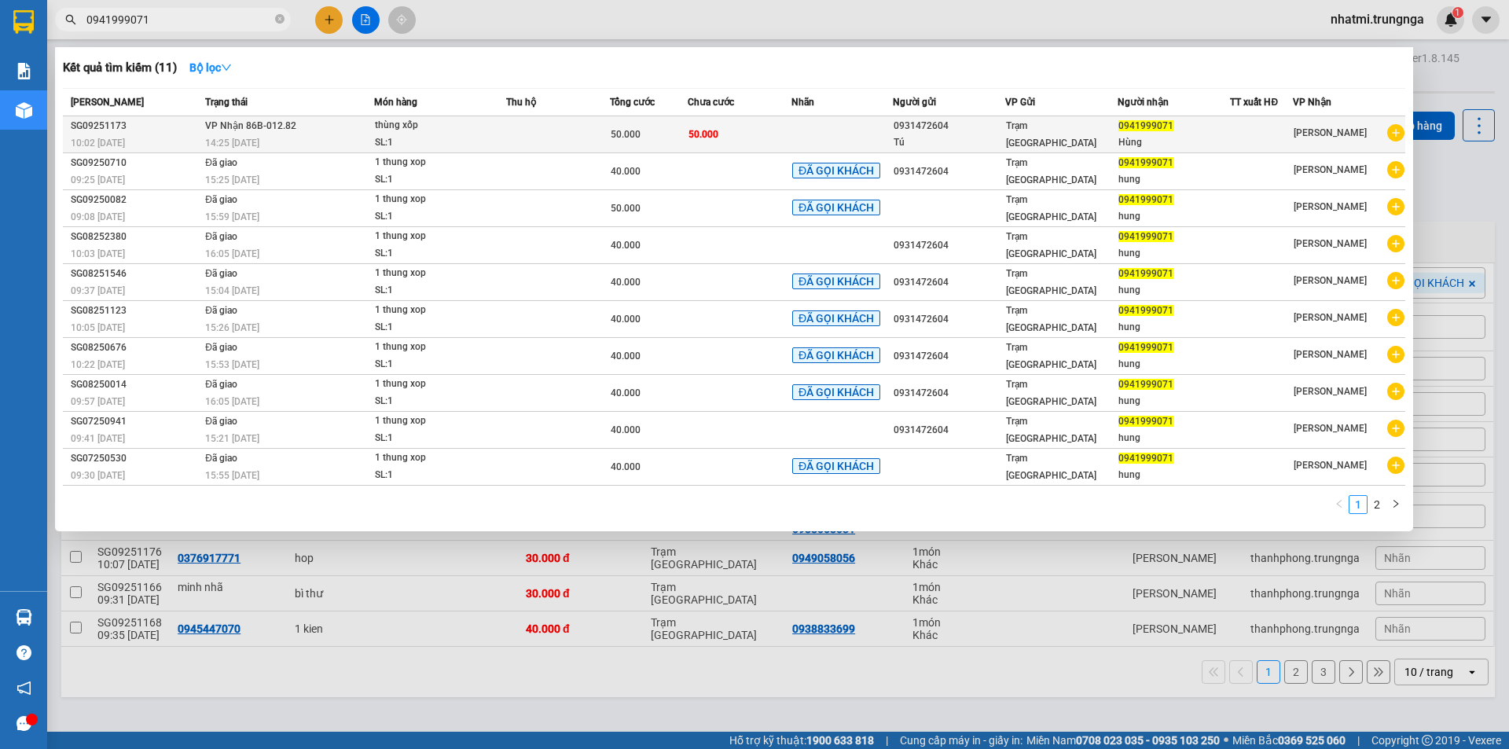
type input "0941999071"
click at [566, 147] on td at bounding box center [558, 134] width 104 height 37
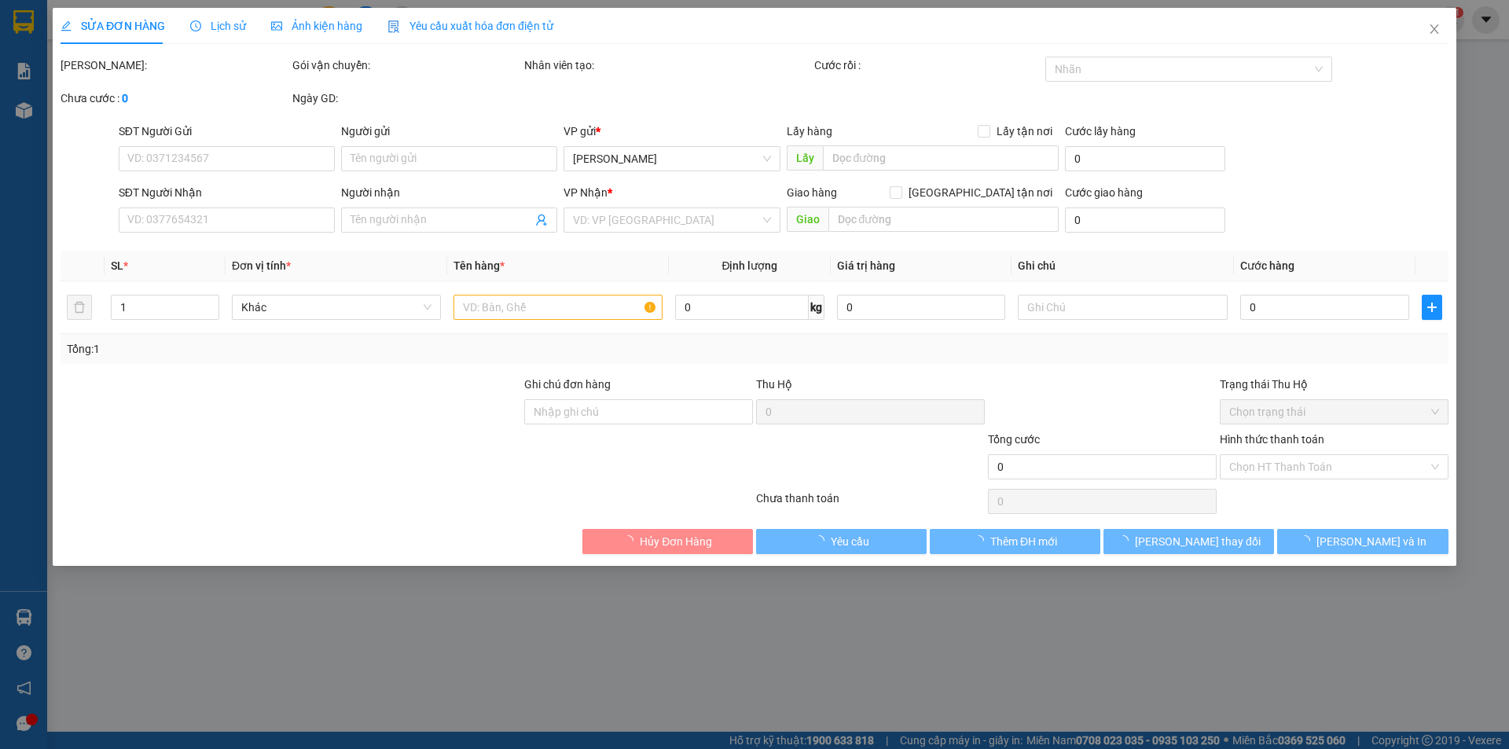
type input "0931472604"
type input "Tú"
type input "0941999071"
type input "Hùng"
type input "50.000"
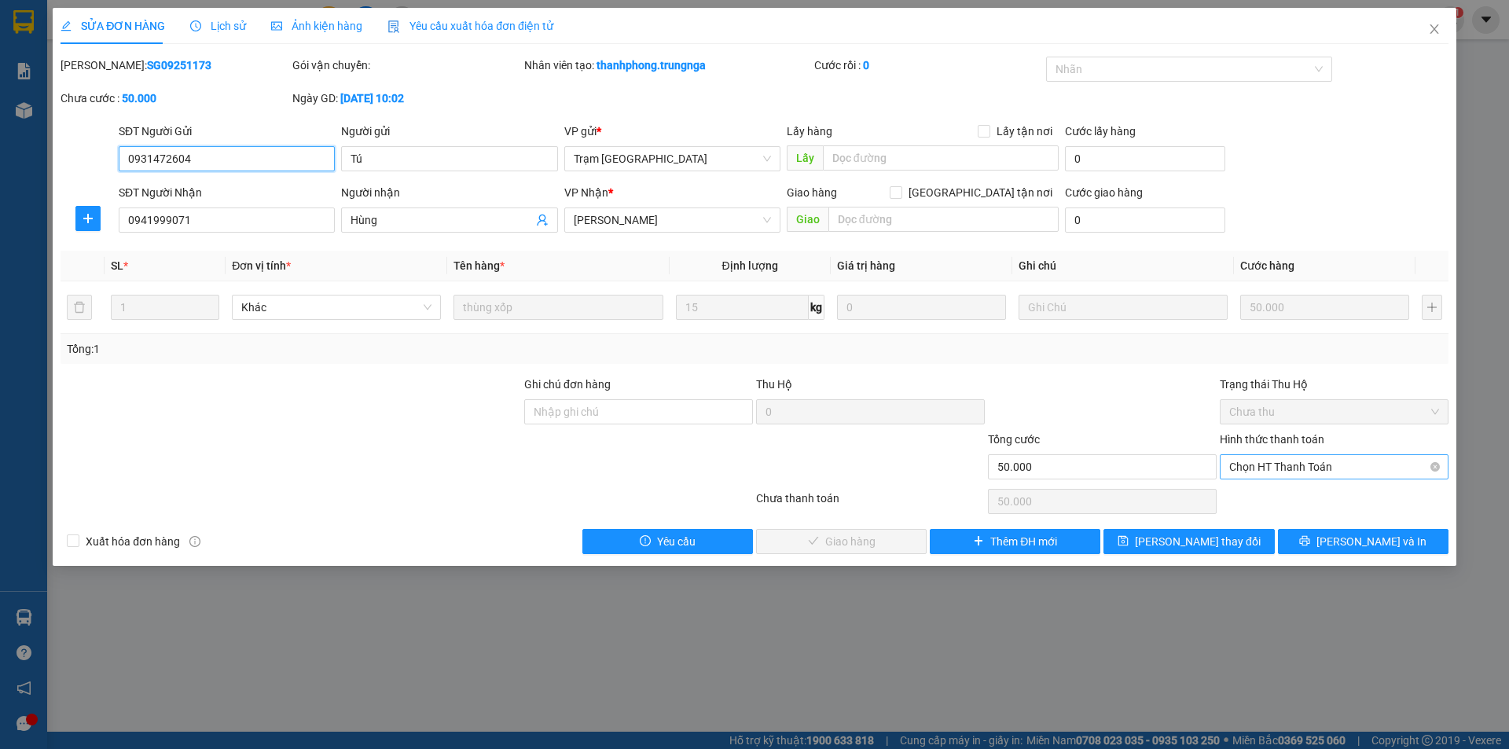
click at [1302, 470] on span "Chọn HT Thanh Toán" at bounding box center [1334, 467] width 210 height 24
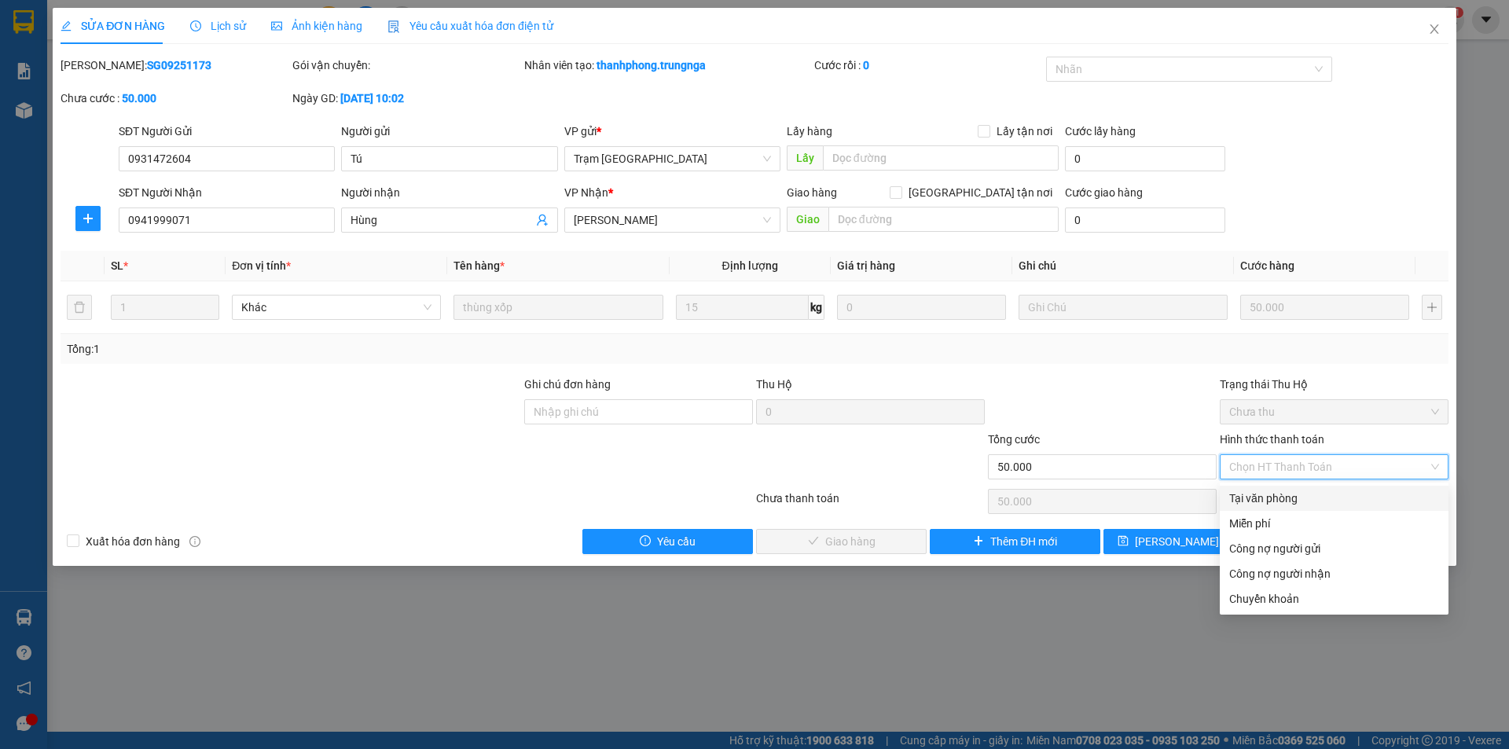
click at [1279, 504] on div "Tại văn phòng" at bounding box center [1334, 498] width 210 height 17
type input "0"
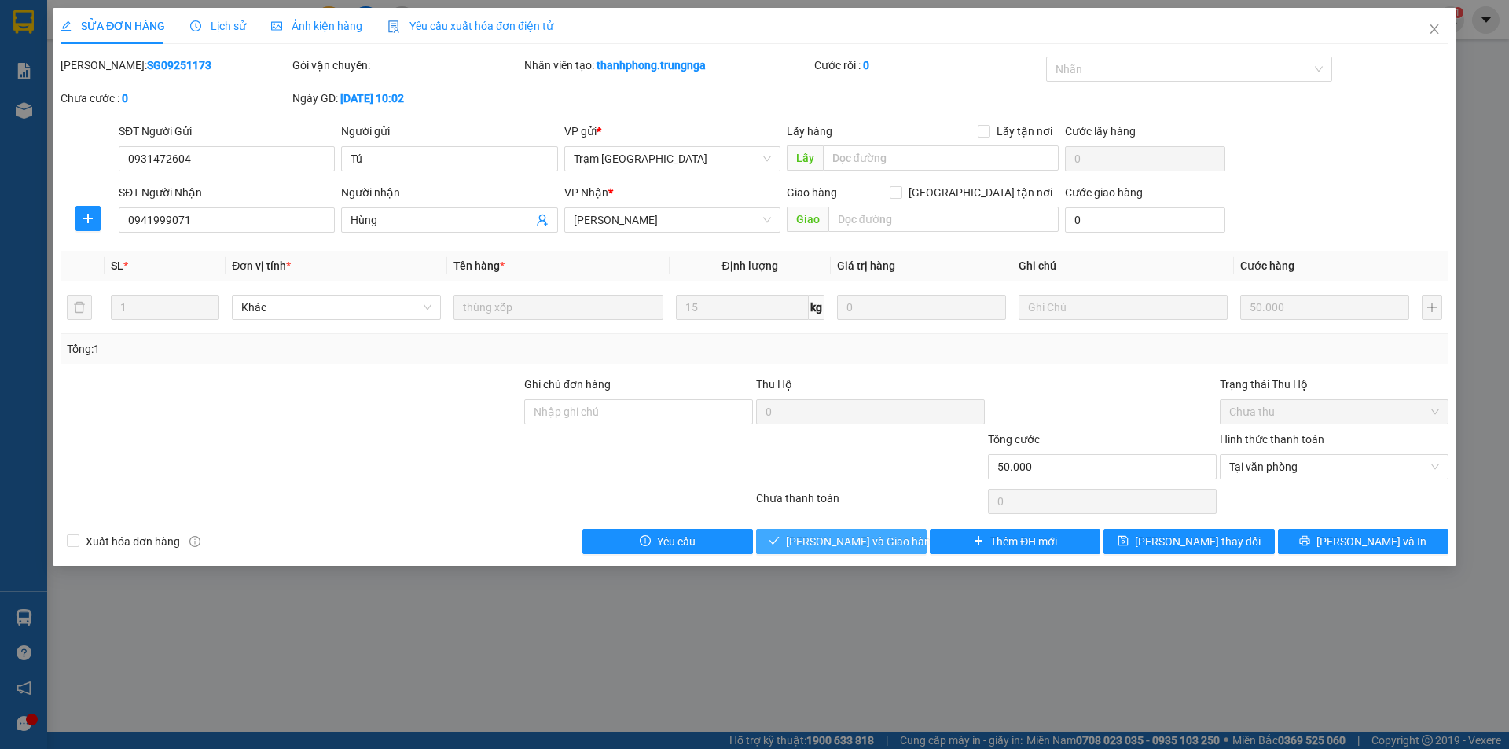
click at [861, 549] on span "[PERSON_NAME] và [PERSON_NAME] hàng" at bounding box center [861, 541] width 151 height 17
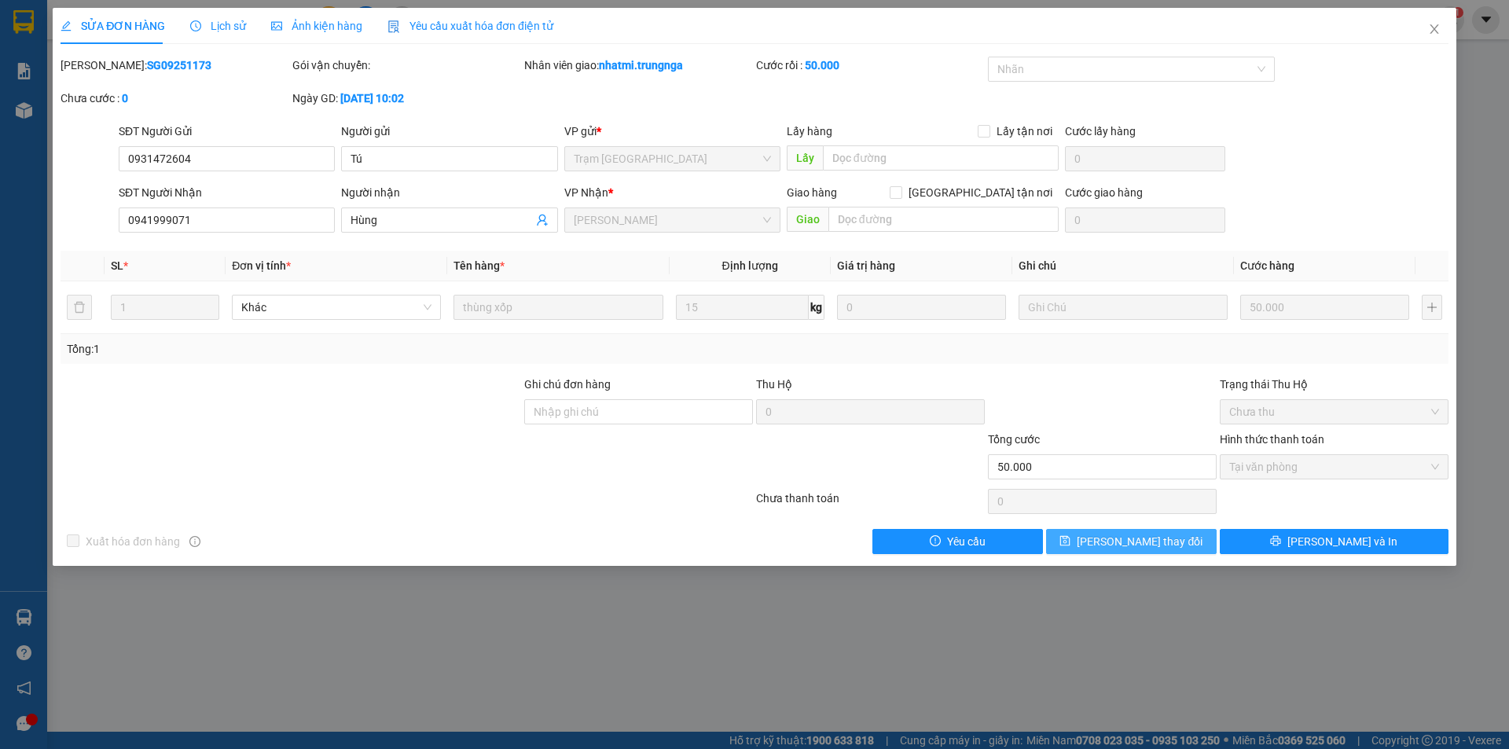
click at [1171, 537] on button "[PERSON_NAME] đổi" at bounding box center [1131, 541] width 171 height 25
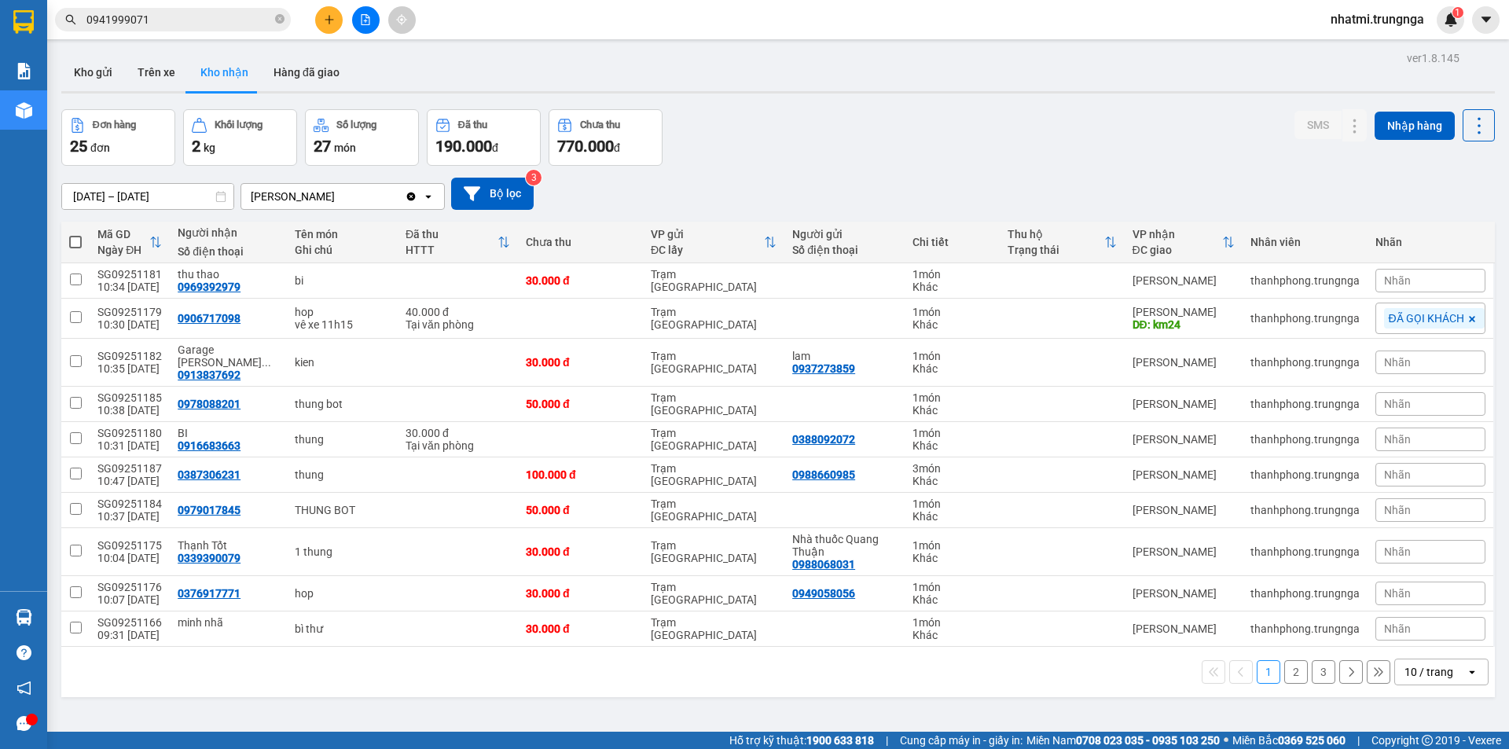
click at [180, 17] on input "0941999071" at bounding box center [178, 19] width 185 height 17
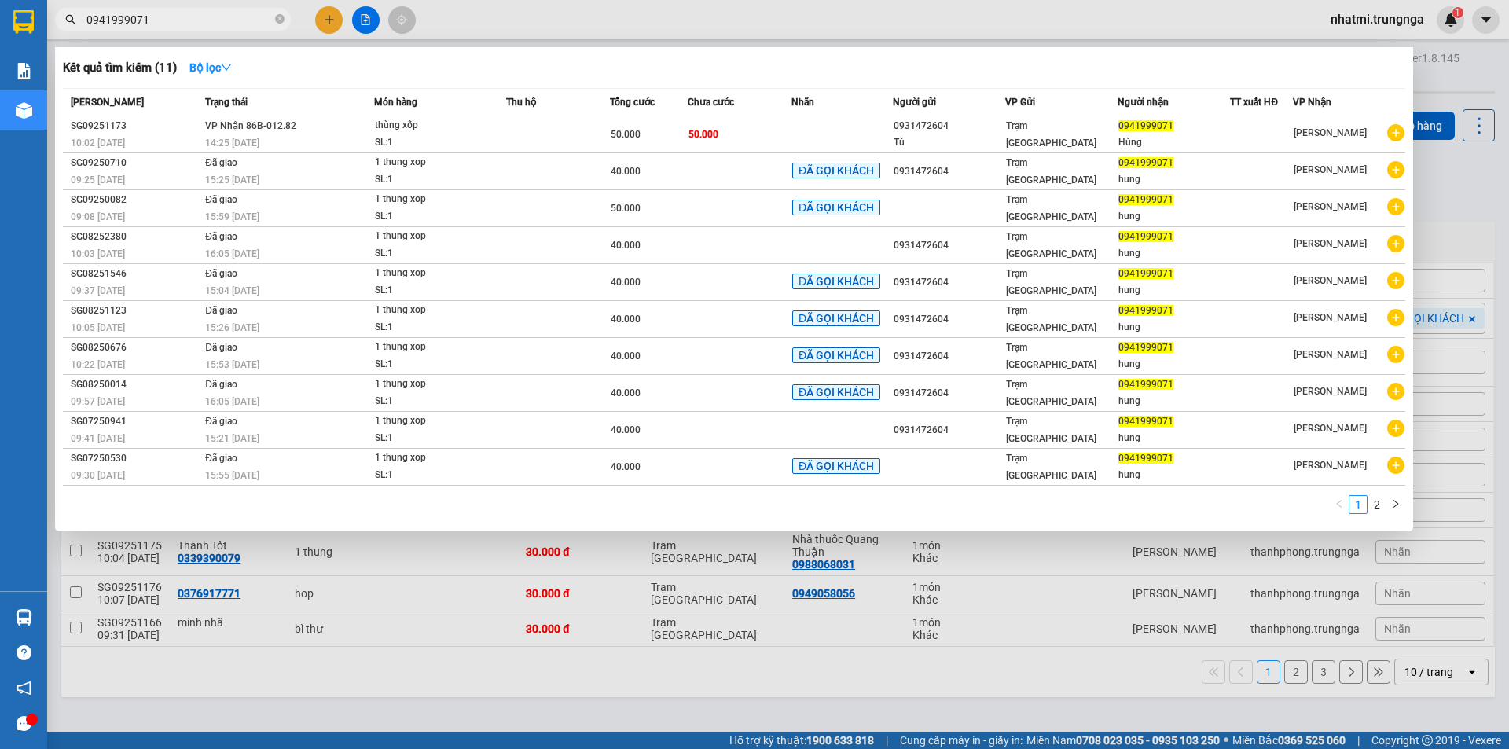
click at [180, 17] on input "0941999071" at bounding box center [178, 19] width 185 height 17
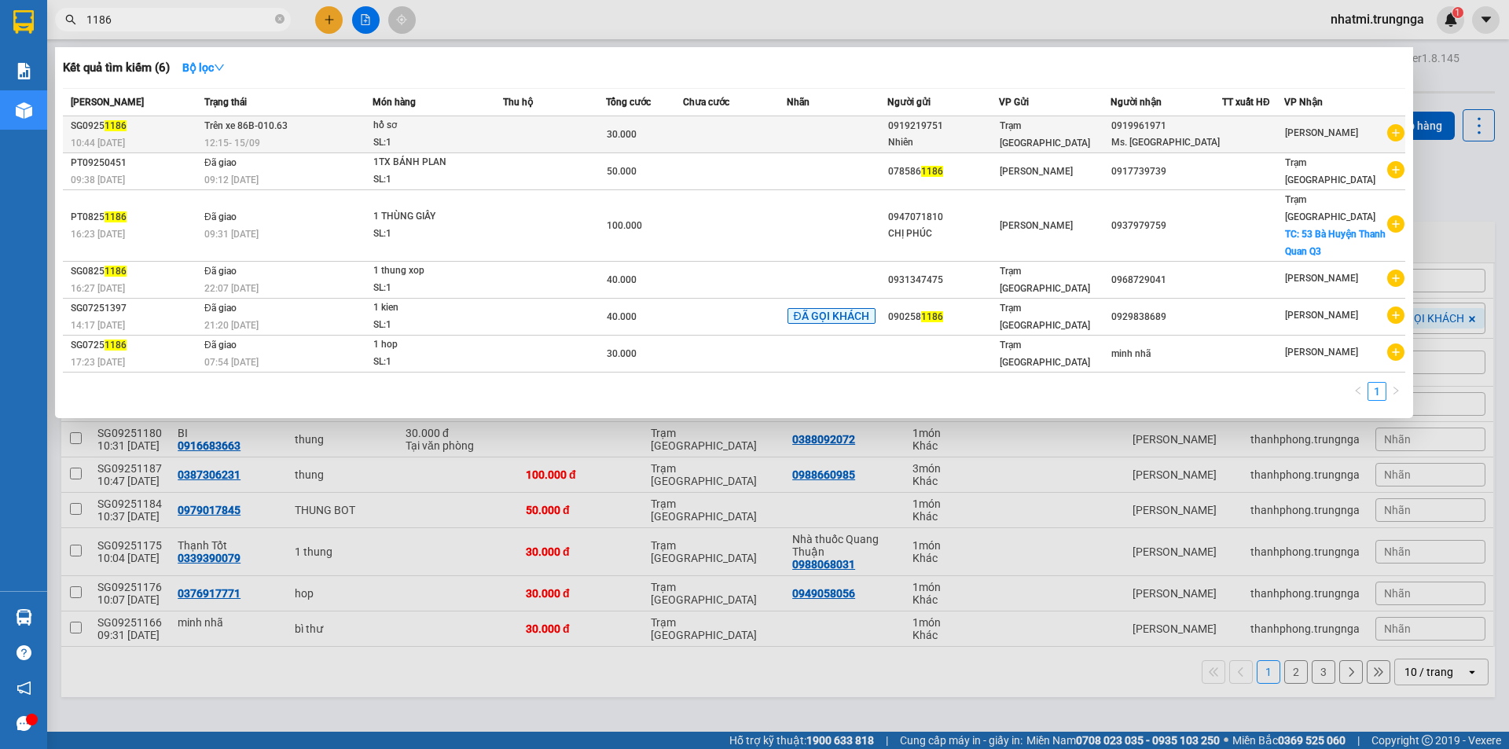
type input "1186"
click at [288, 135] on div "12:15 - 15/09" at bounding box center [287, 142] width 167 height 17
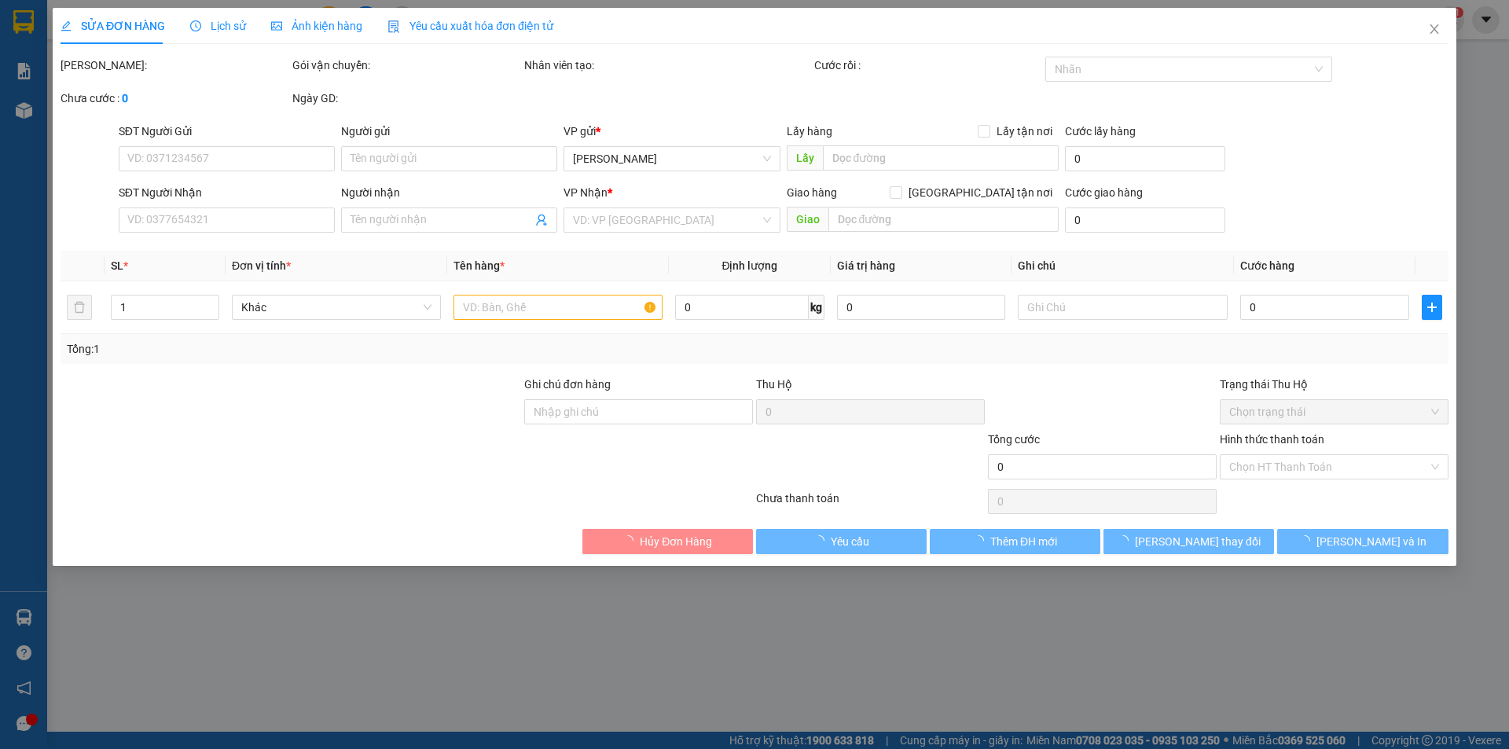
type input "0919219751"
type input "Nhiên"
type input "0919961971"
type input "[PERSON_NAME]"
type input "30.000"
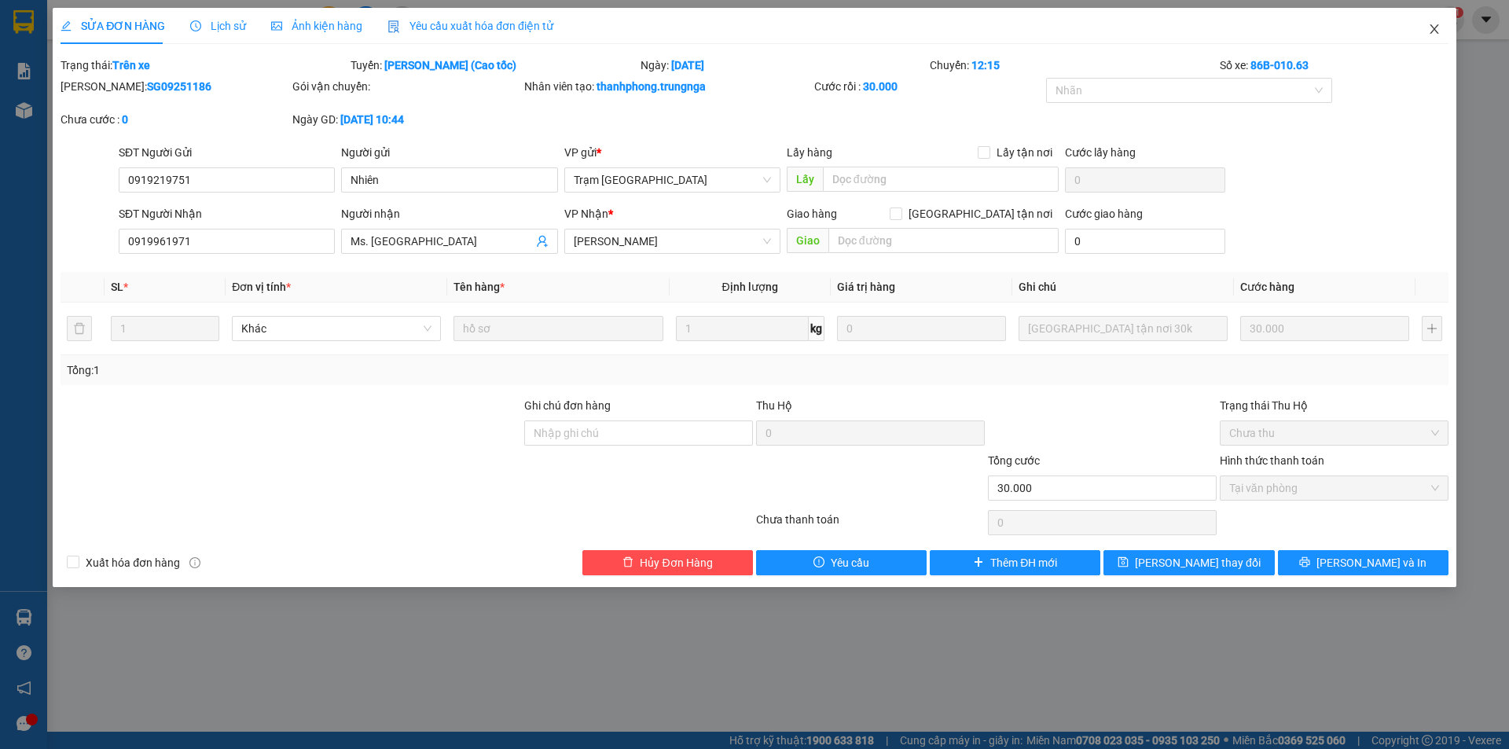
click at [1433, 28] on icon "close" at bounding box center [1434, 28] width 9 height 9
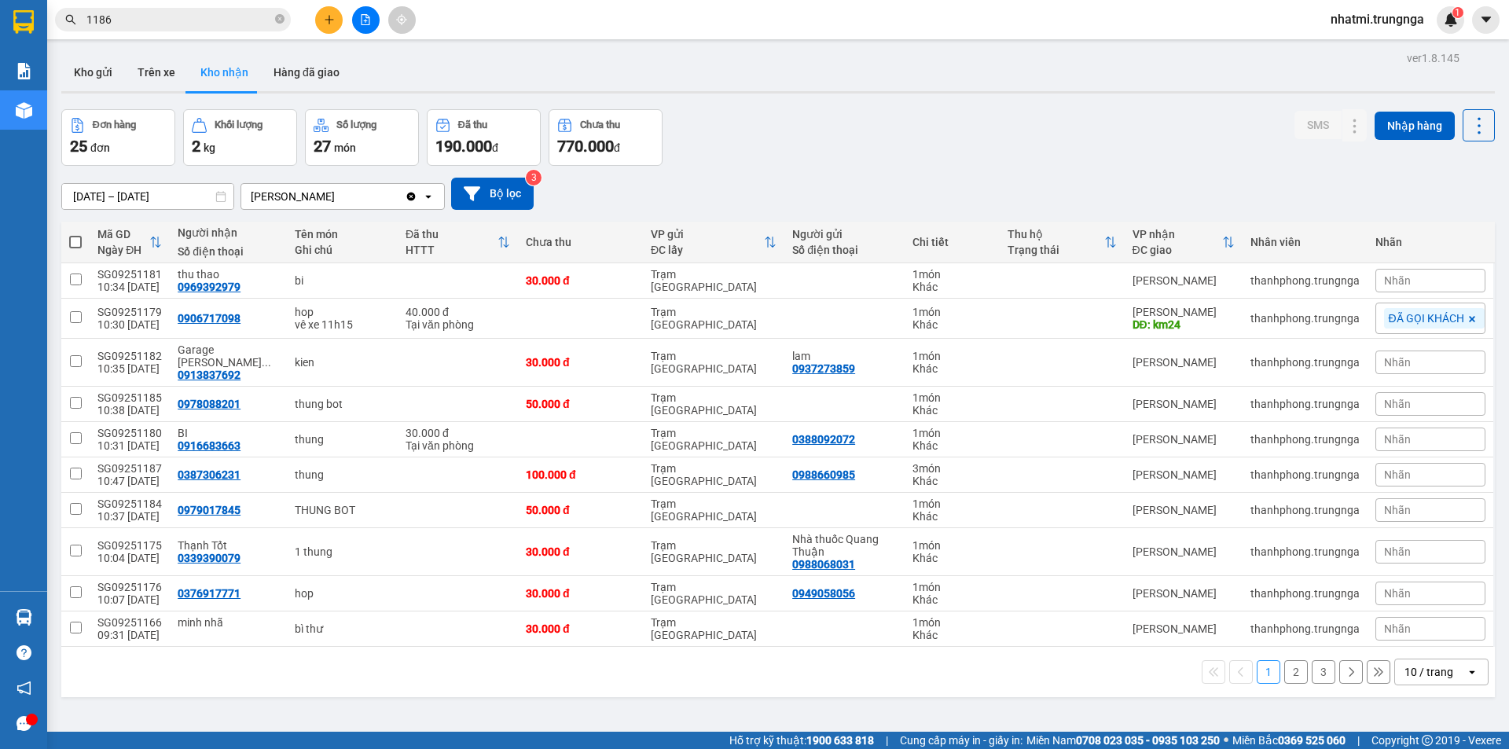
click at [190, 24] on input "1186" at bounding box center [178, 19] width 185 height 17
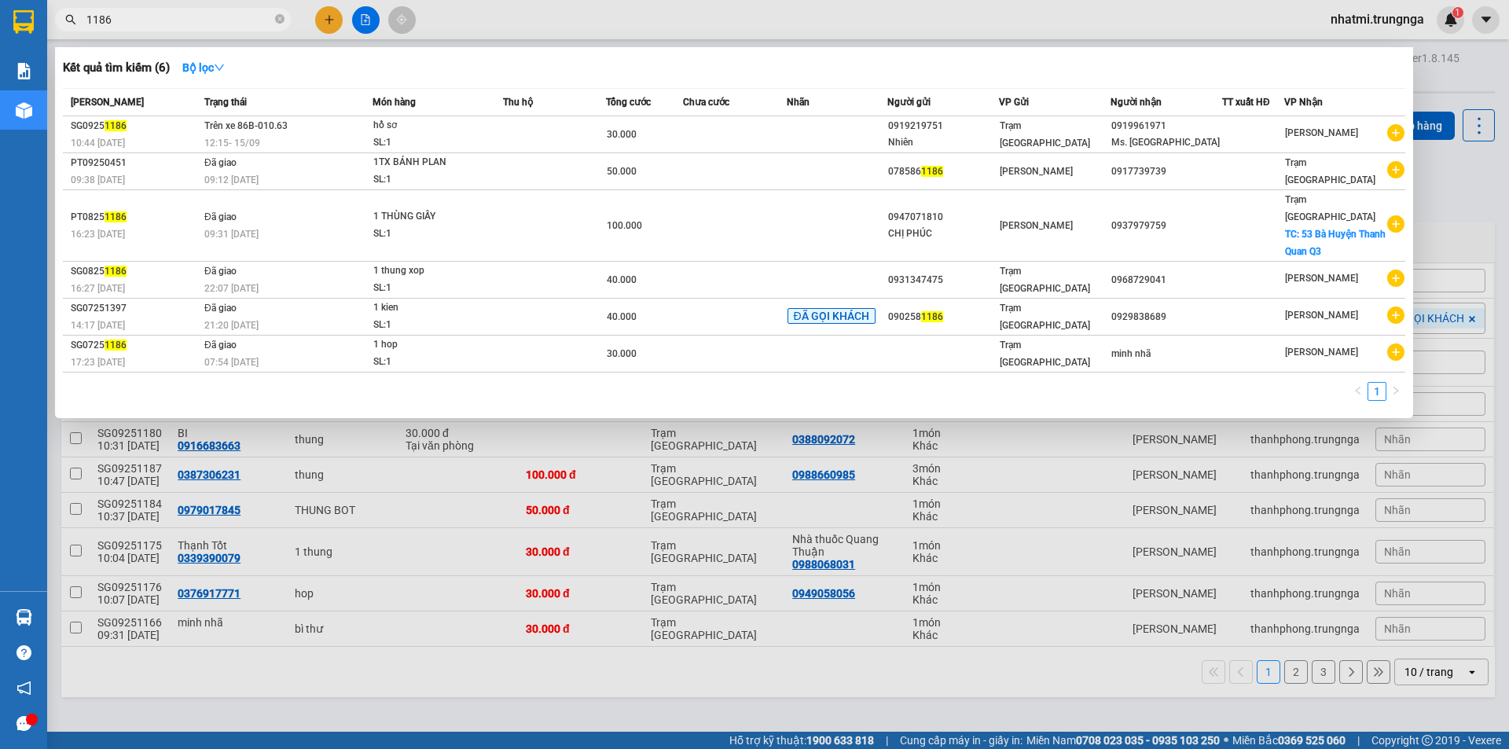
click at [190, 24] on input "1186" at bounding box center [178, 19] width 185 height 17
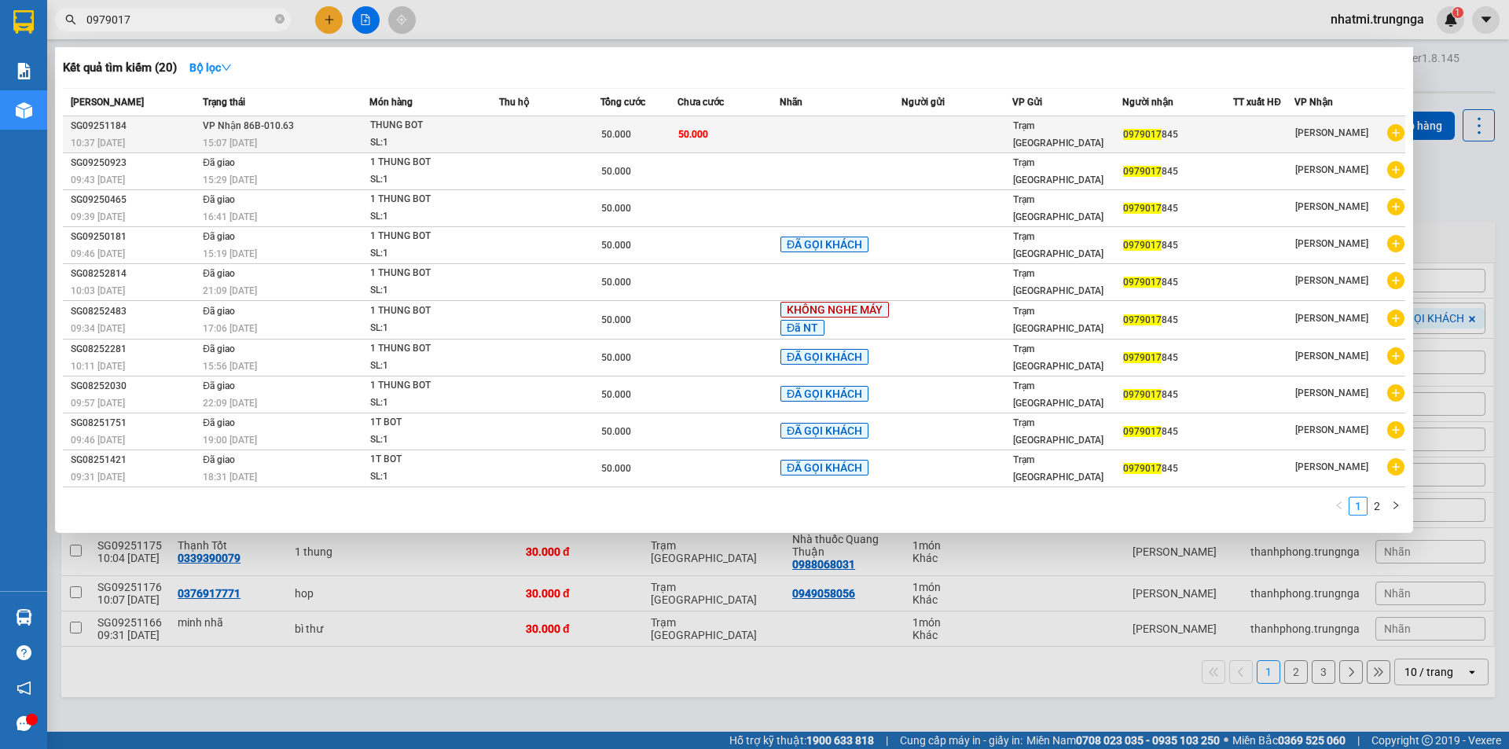
type input "0979017"
click at [759, 128] on td "50.000" at bounding box center [729, 134] width 102 height 37
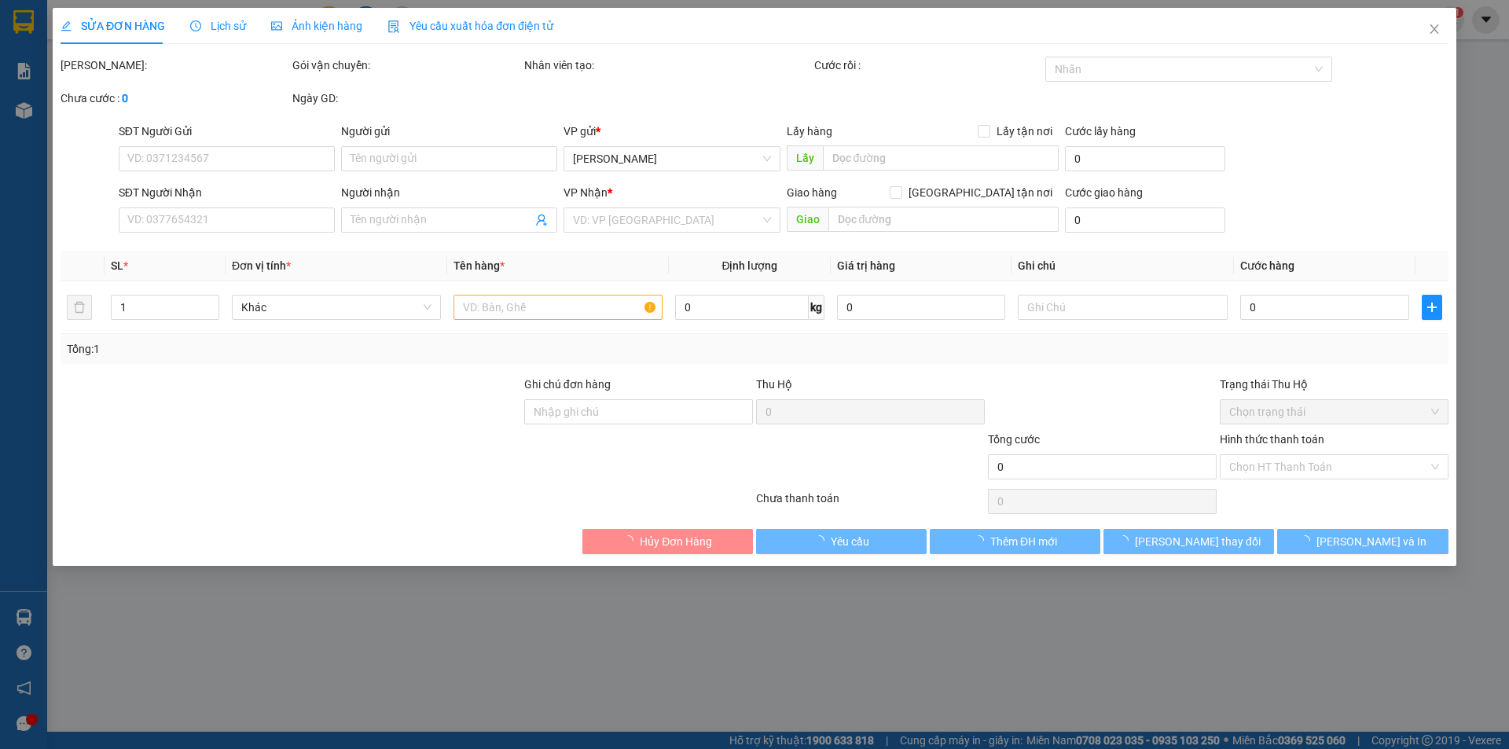
type input "0979017845"
type input "50.000"
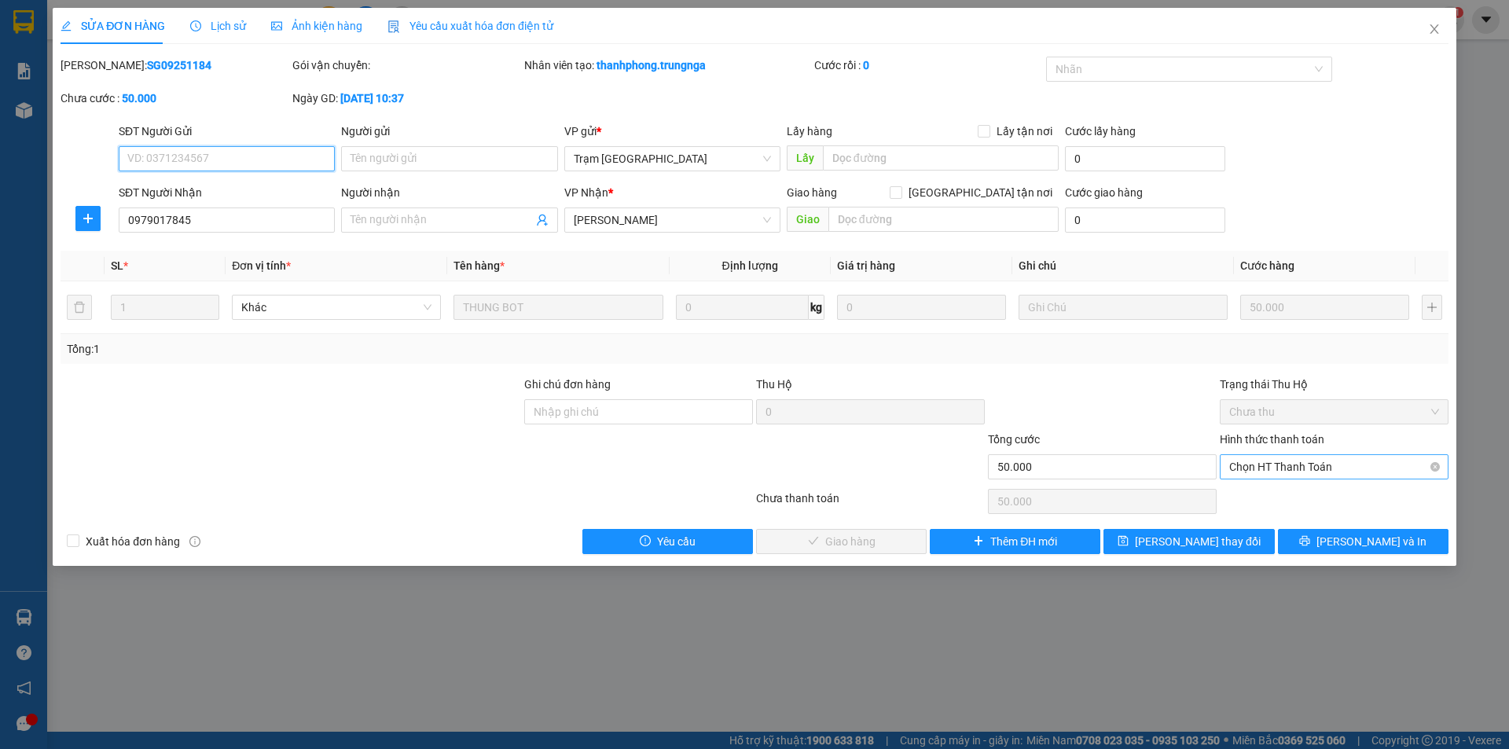
click at [1339, 465] on span "Chọn HT Thanh Toán" at bounding box center [1334, 467] width 210 height 24
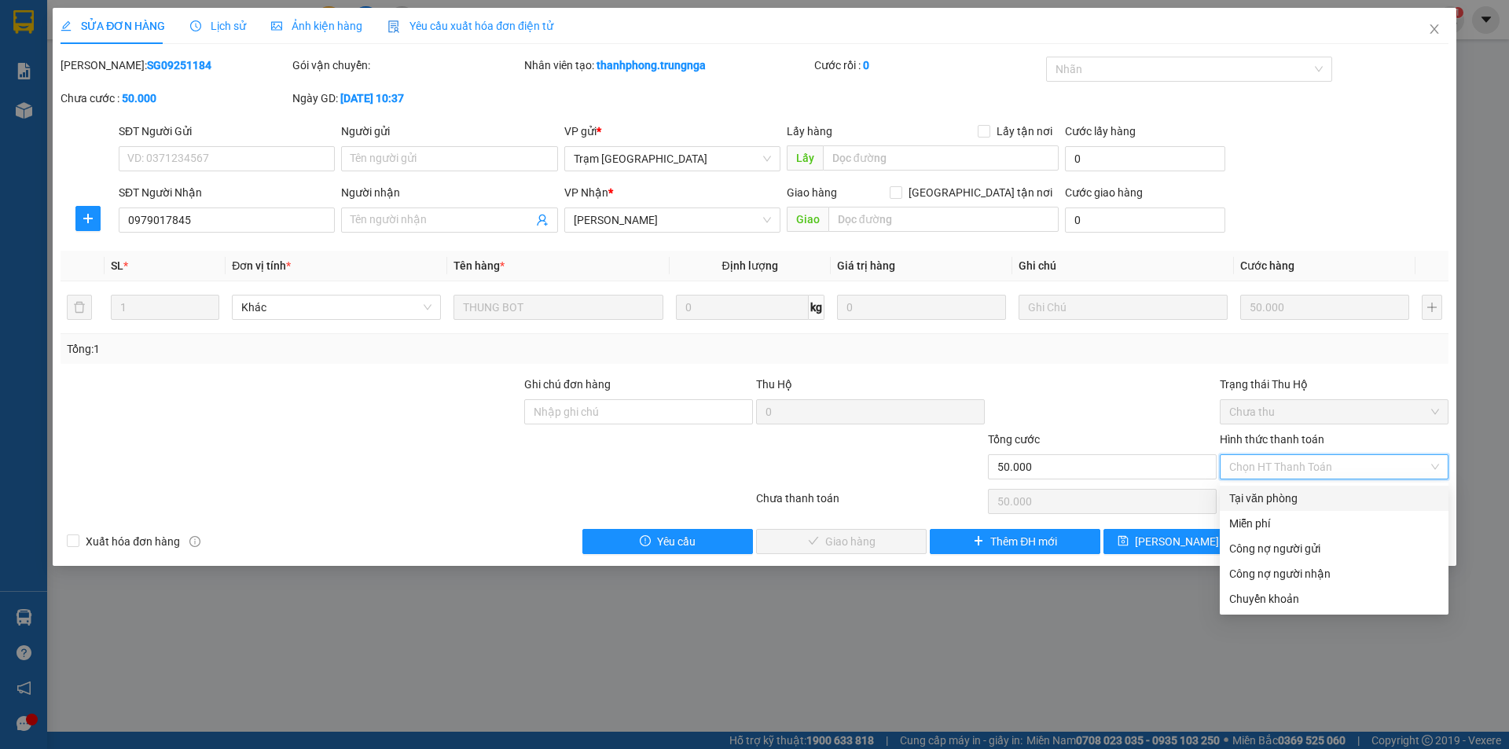
click at [1251, 501] on div "Tại văn phòng" at bounding box center [1334, 498] width 210 height 17
type input "0"
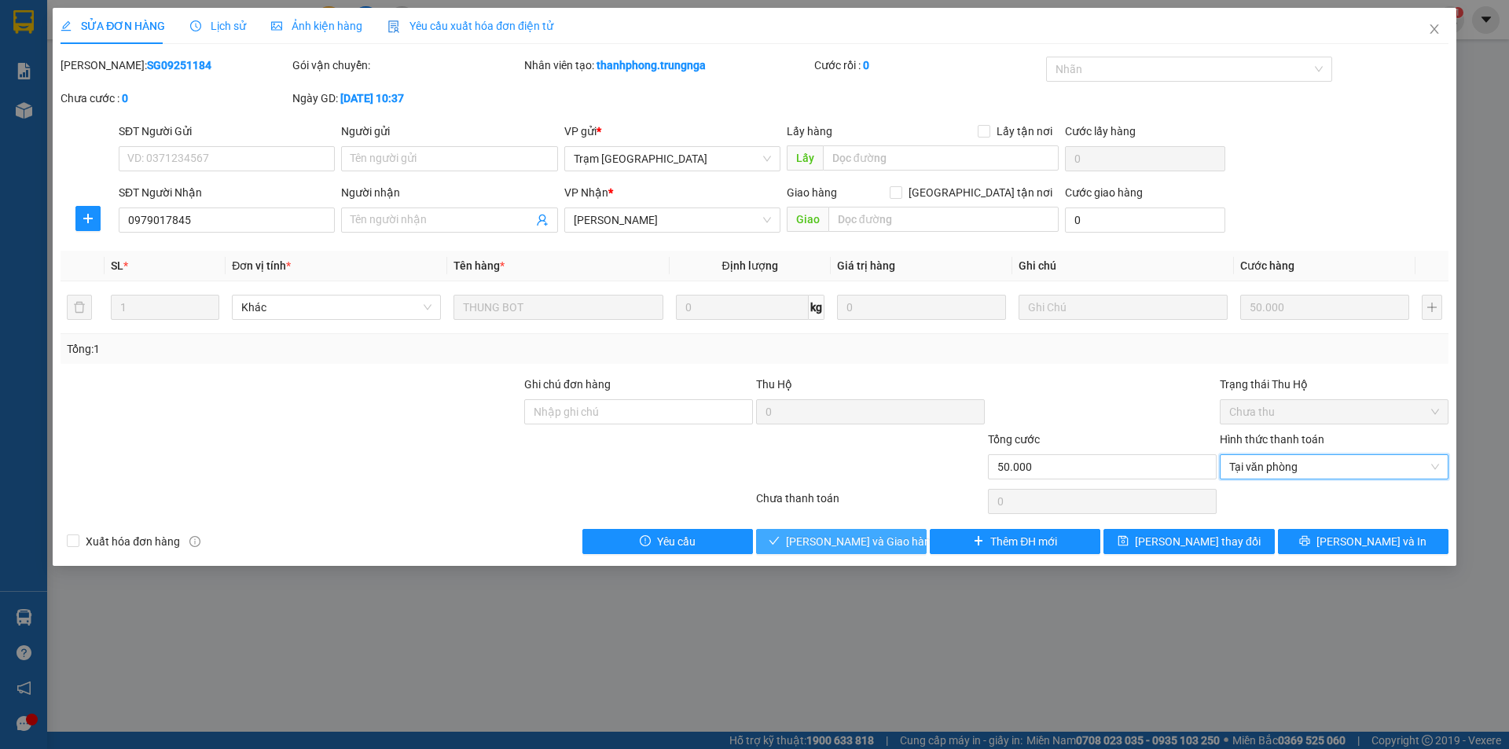
click at [879, 540] on span "[PERSON_NAME] và [PERSON_NAME] hàng" at bounding box center [861, 541] width 151 height 17
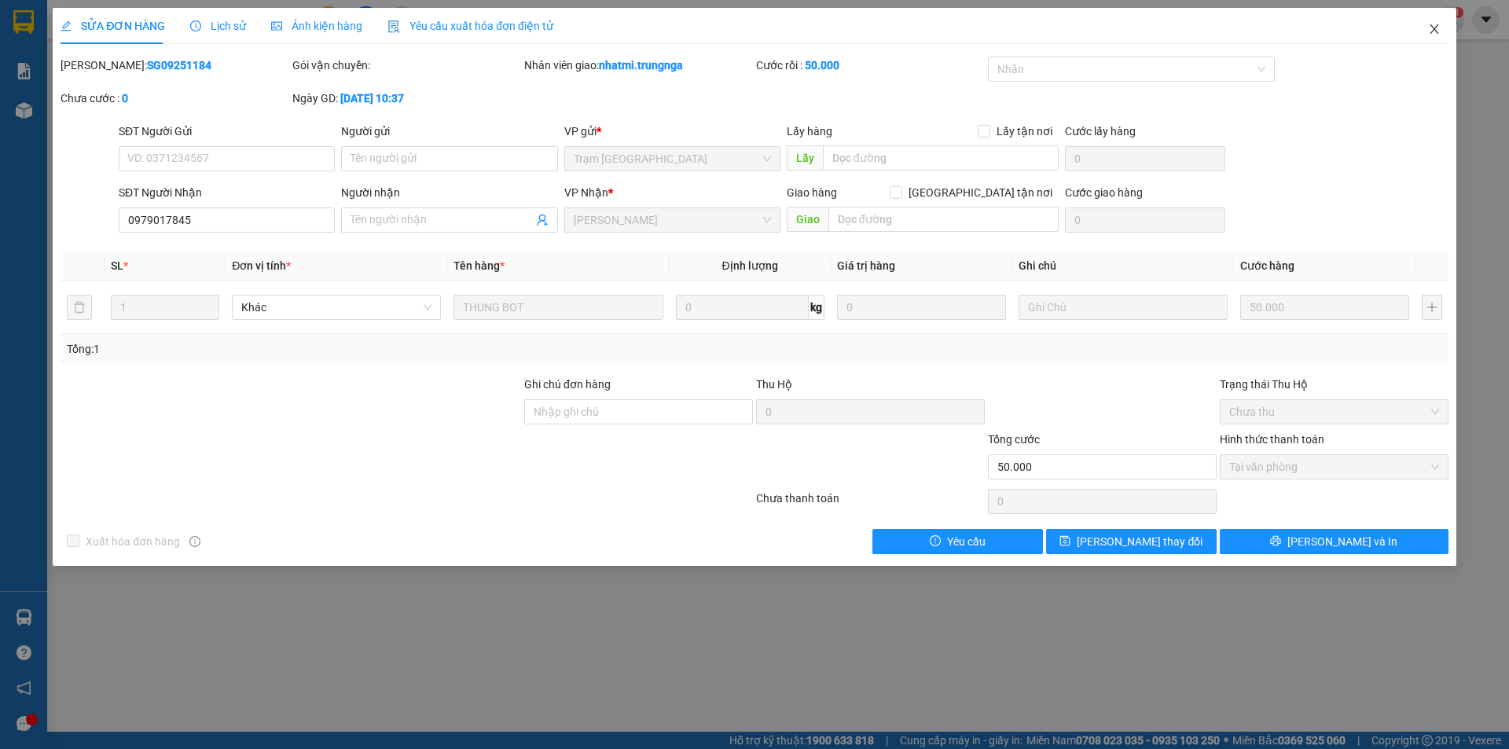
click at [1439, 35] on icon "close" at bounding box center [1434, 29] width 13 height 13
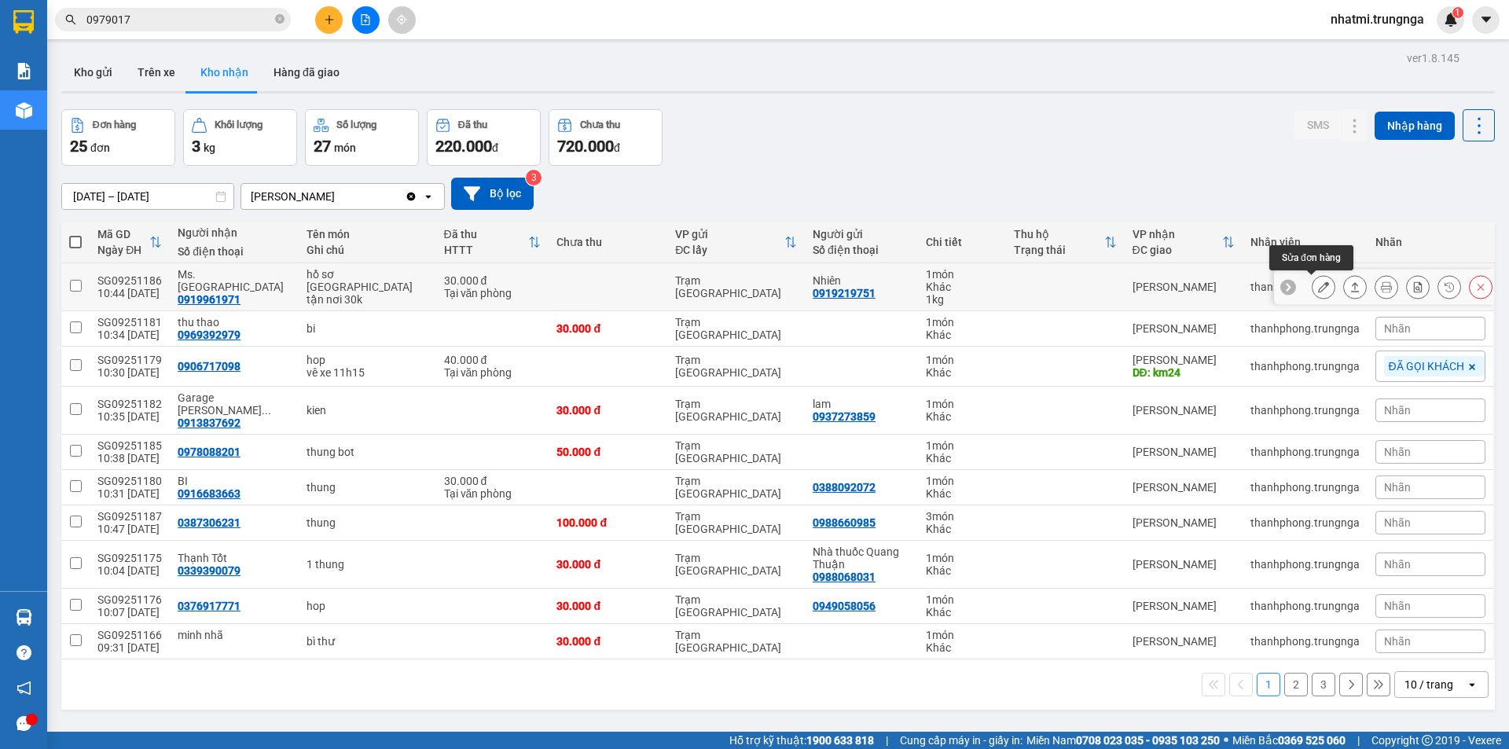
click at [1318, 288] on icon at bounding box center [1323, 286] width 11 height 11
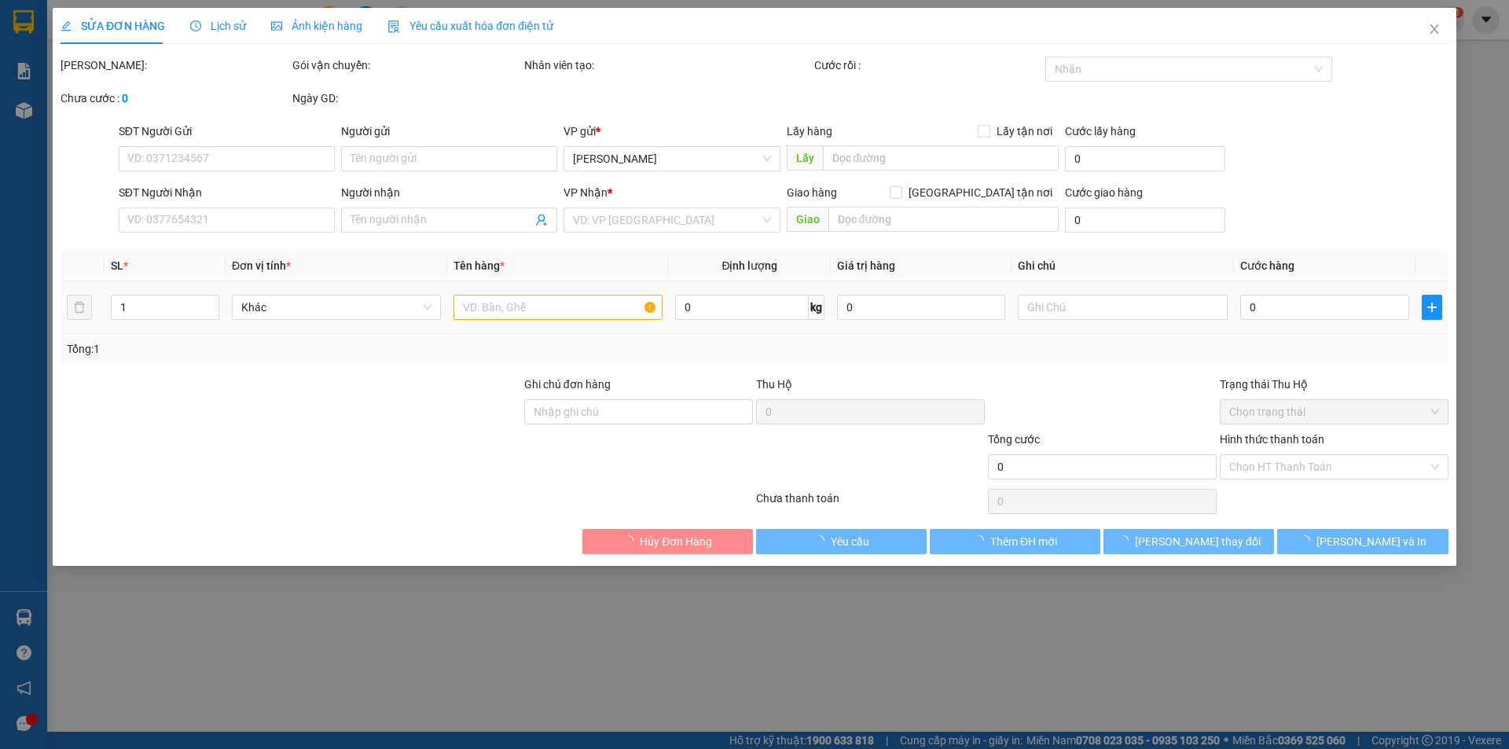
type input "0919219751"
type input "Nhiên"
type input "0919961971"
type input "[PERSON_NAME]"
type input "30.000"
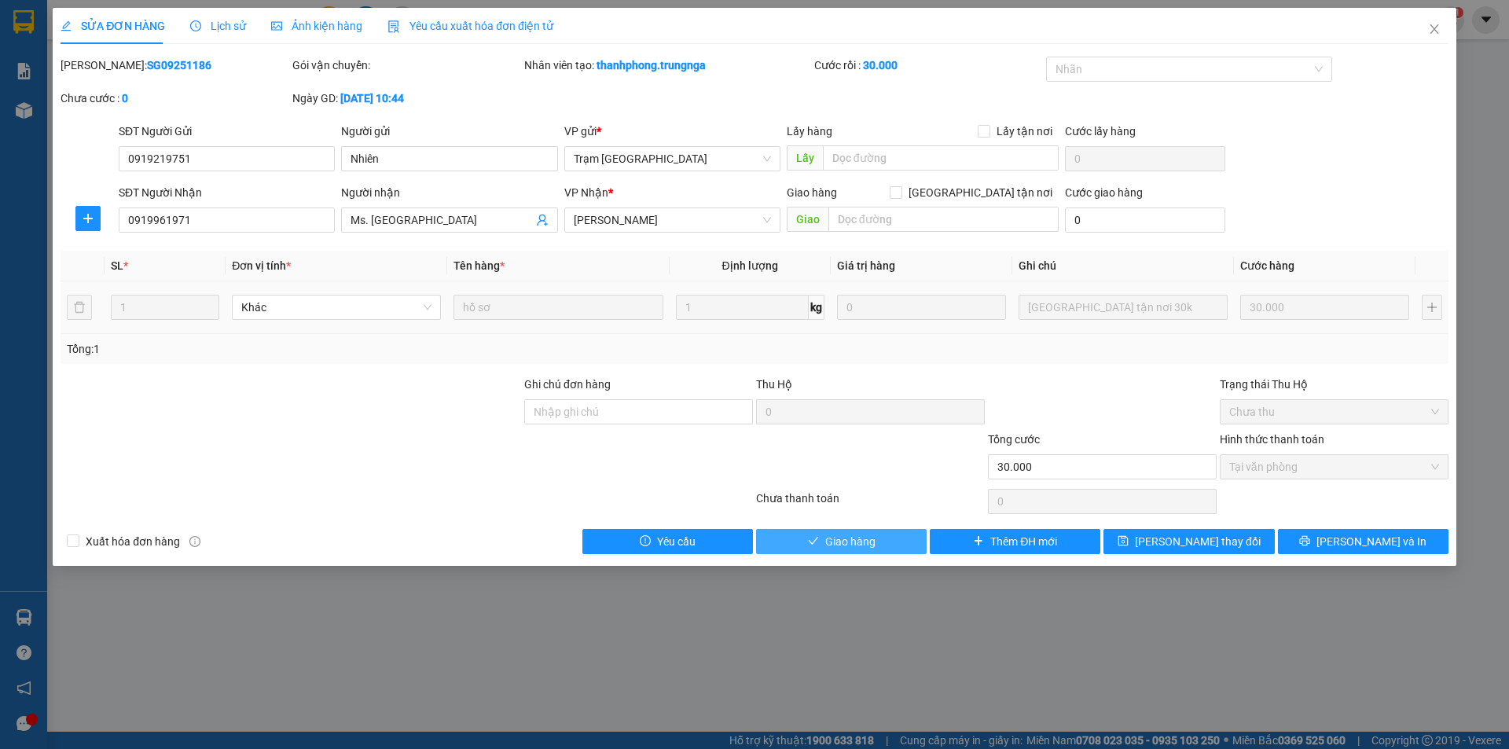
click at [848, 542] on span "Giao hàng" at bounding box center [850, 541] width 50 height 17
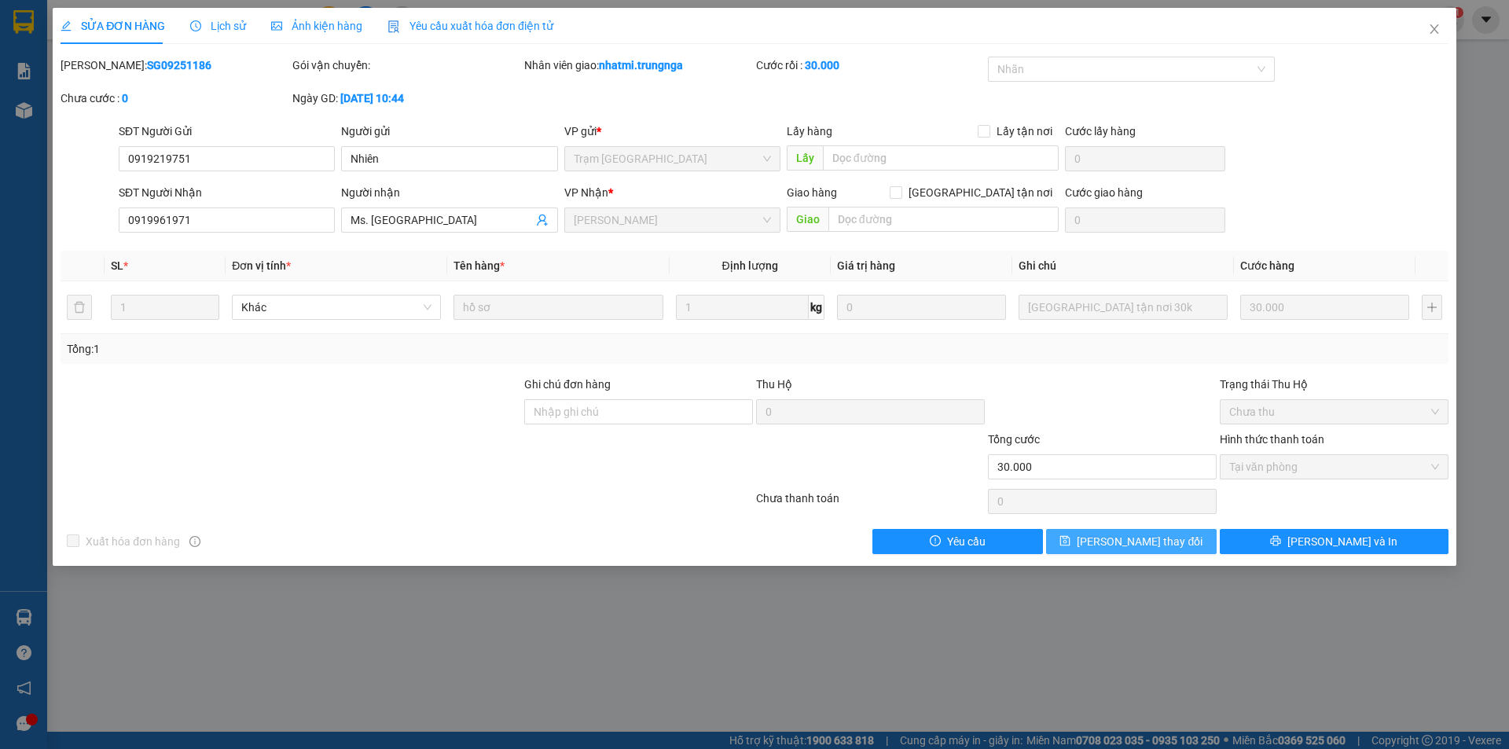
click at [1181, 542] on button "[PERSON_NAME] đổi" at bounding box center [1131, 541] width 171 height 25
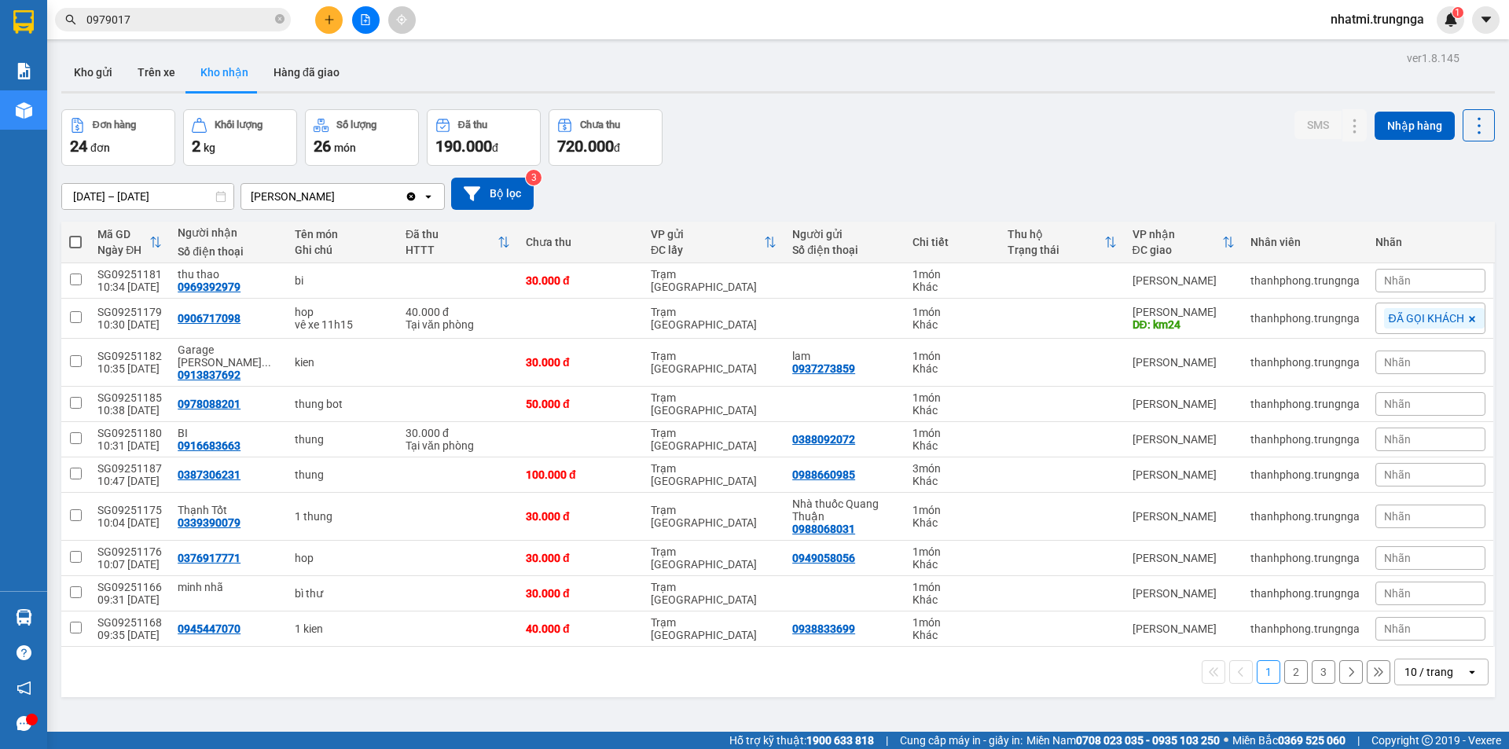
click at [1419, 429] on div "Nhãn" at bounding box center [1430, 440] width 110 height 24
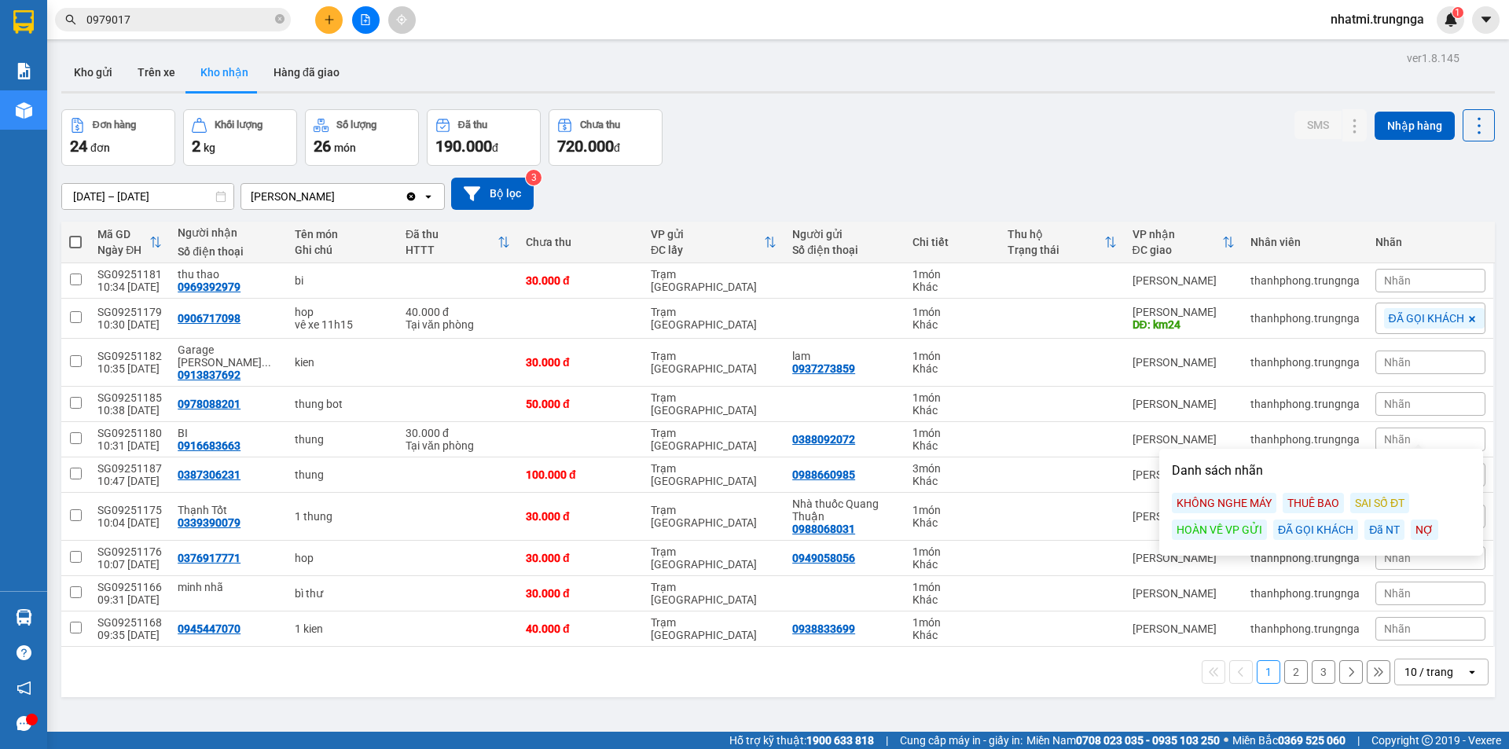
click at [1324, 533] on div "ĐÃ GỌI KHÁCH" at bounding box center [1315, 530] width 85 height 20
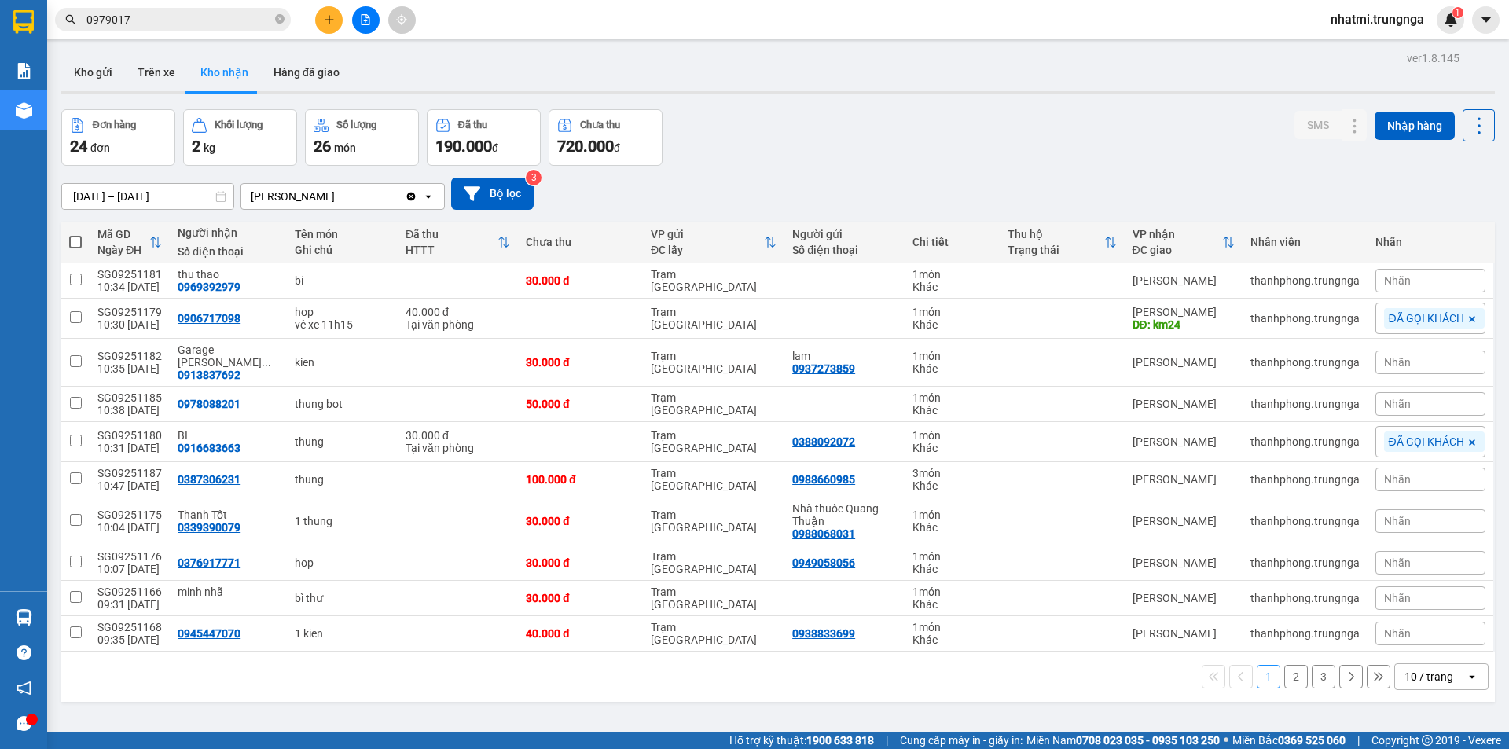
click at [1135, 148] on div "Đơn hàng 24 đơn Khối lượng 2 kg Số lượng 26 món Đã thu 190.000 đ Chưa thu 720.0…" at bounding box center [778, 137] width 1434 height 57
click at [1401, 275] on div "Nhãn" at bounding box center [1430, 281] width 110 height 24
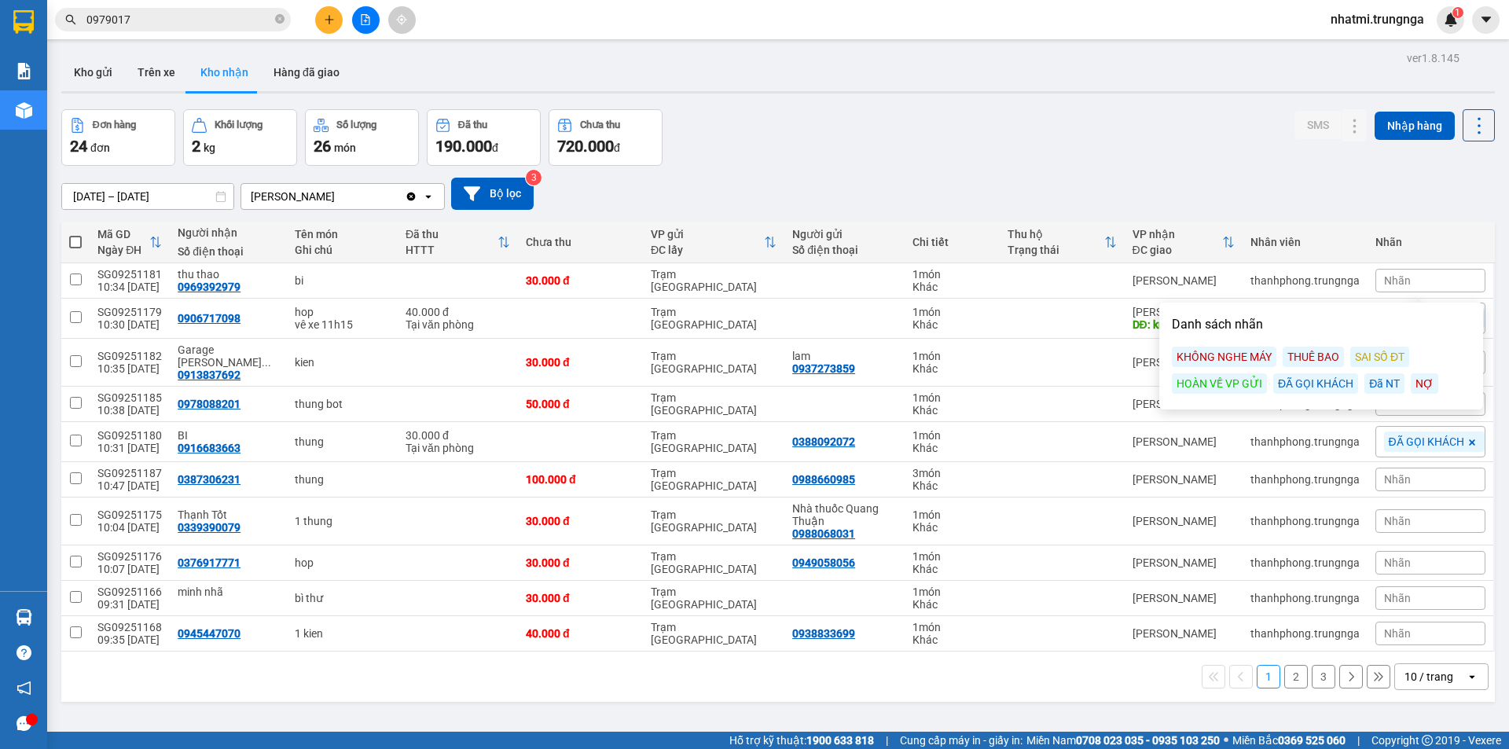
click at [1242, 353] on div "KHÔNG NGHE MÁY" at bounding box center [1224, 357] width 105 height 20
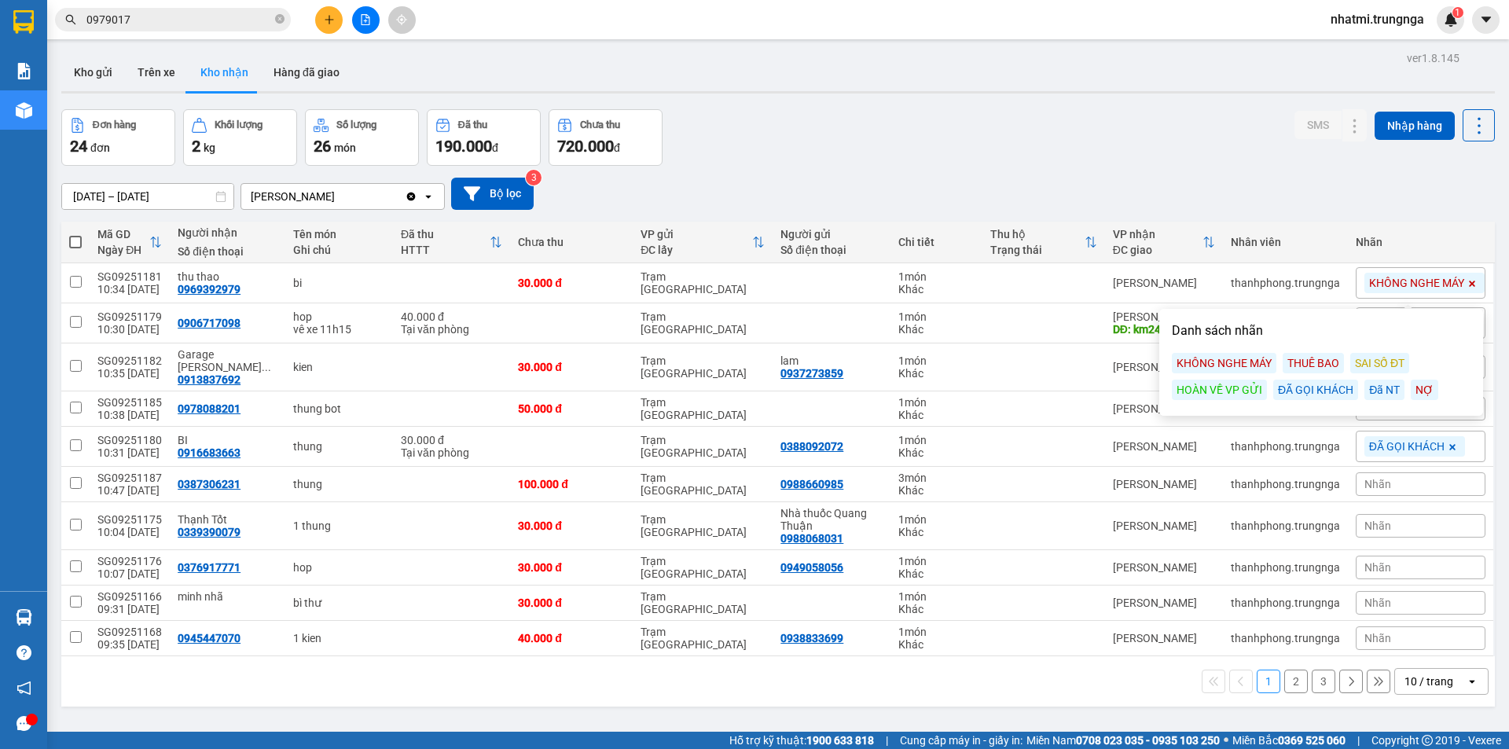
click at [1186, 174] on div "[DATE] – [DATE] Press the down arrow key to interact with the calendar and sele…" at bounding box center [778, 194] width 1434 height 56
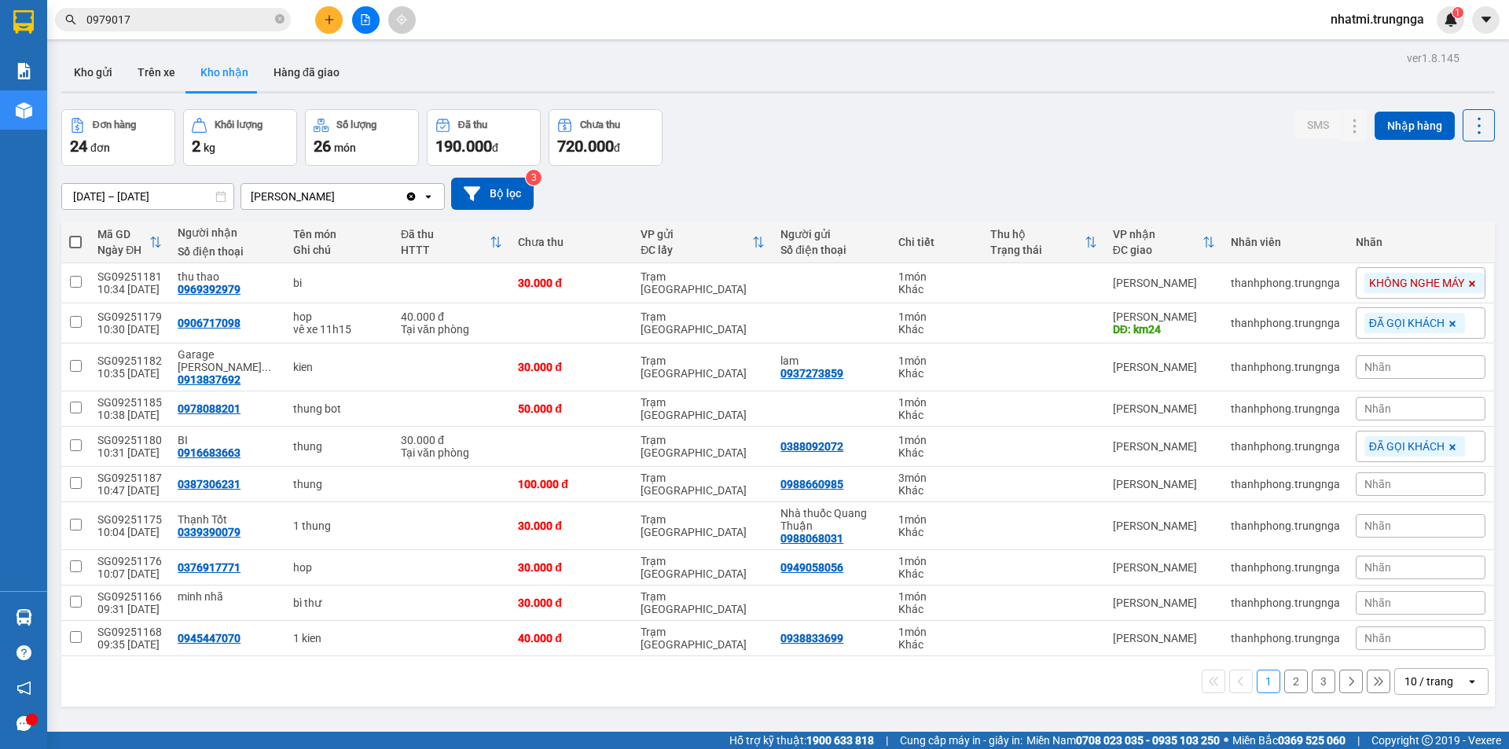
click at [1408, 362] on div "Nhãn" at bounding box center [1421, 367] width 130 height 24
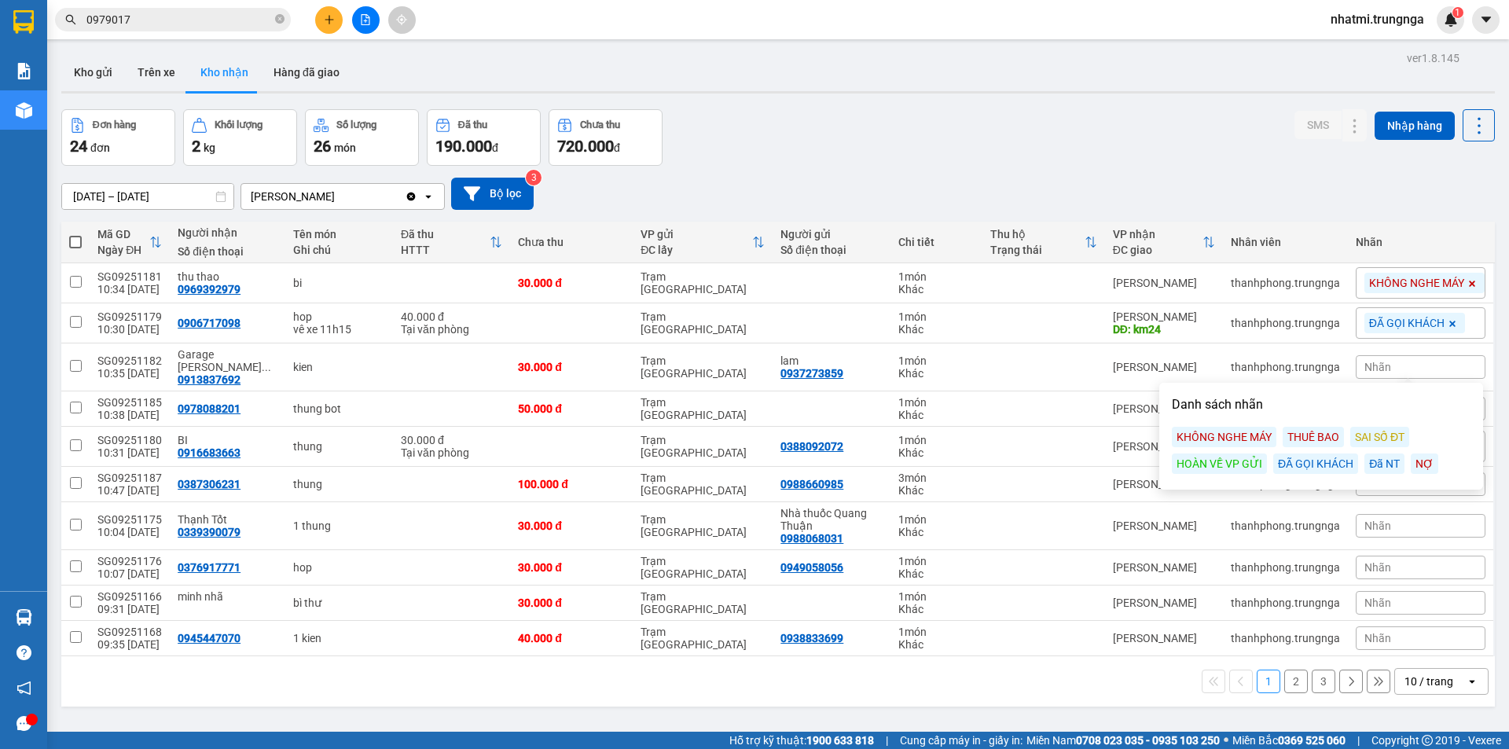
click at [1305, 459] on div "ĐÃ GỌI KHÁCH" at bounding box center [1315, 464] width 85 height 20
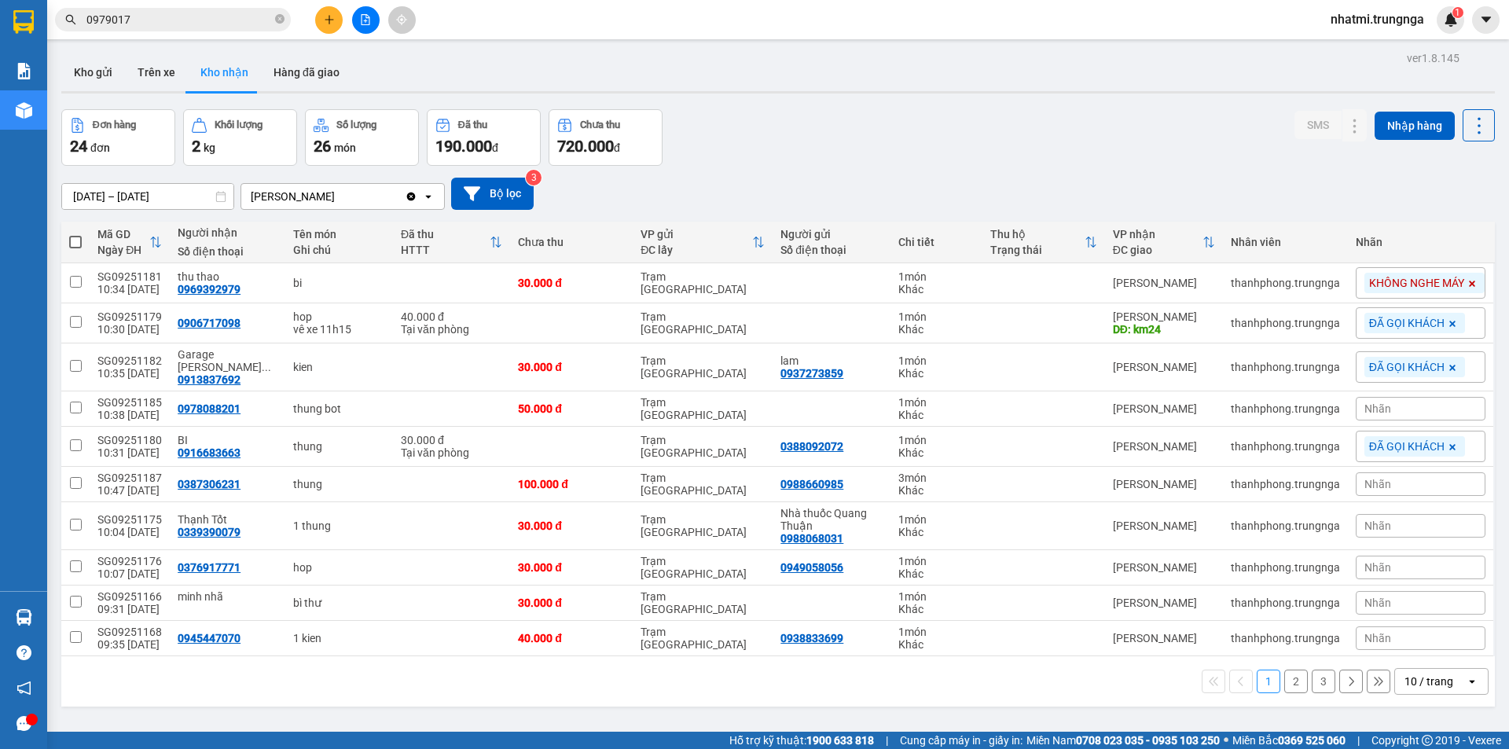
click at [1181, 143] on div "Đơn hàng 24 đơn Khối lượng 2 kg Số lượng 26 món Đã thu 190.000 đ Chưa thu 720.0…" at bounding box center [778, 137] width 1434 height 57
click at [1390, 398] on div "Nhãn" at bounding box center [1421, 409] width 130 height 24
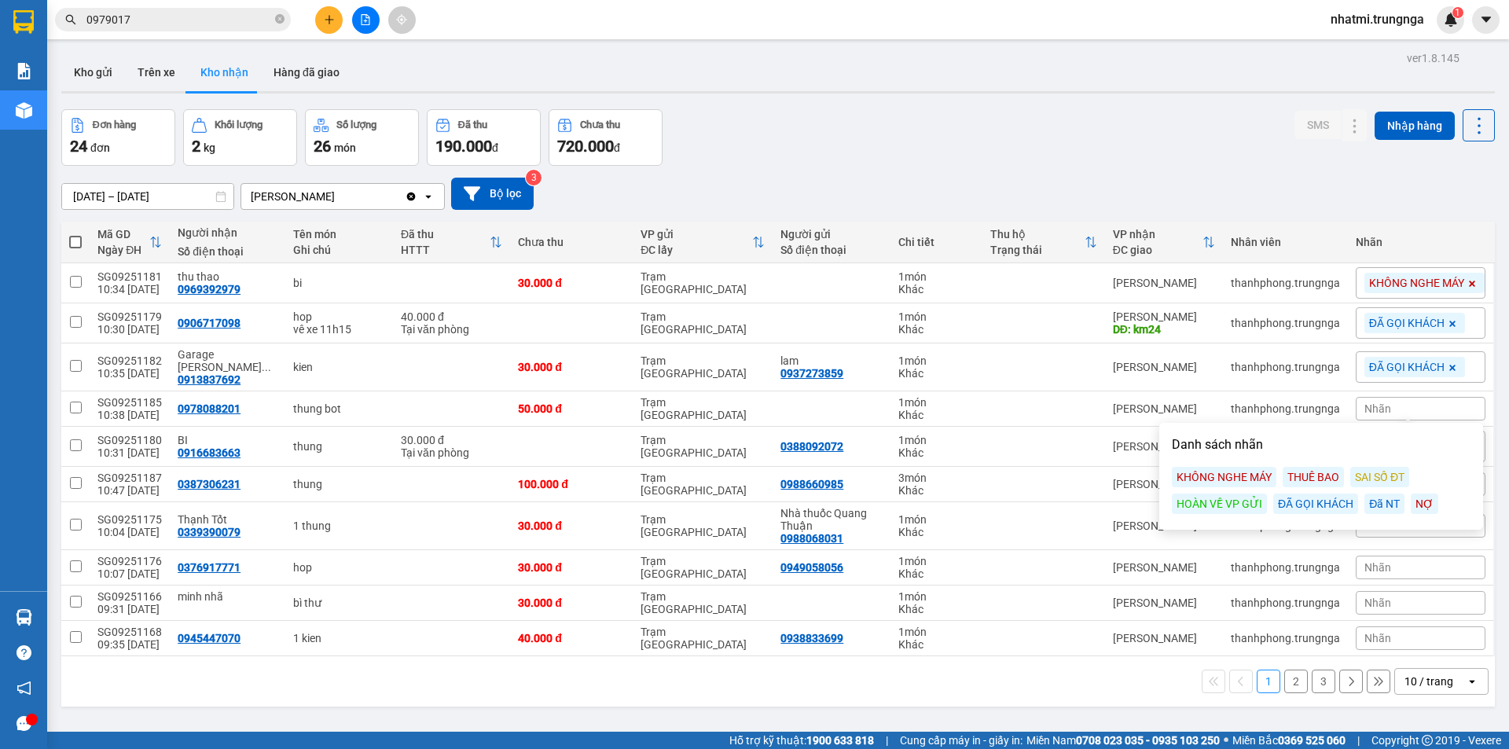
click at [1316, 507] on div "ĐÃ GỌI KHÁCH" at bounding box center [1315, 504] width 85 height 20
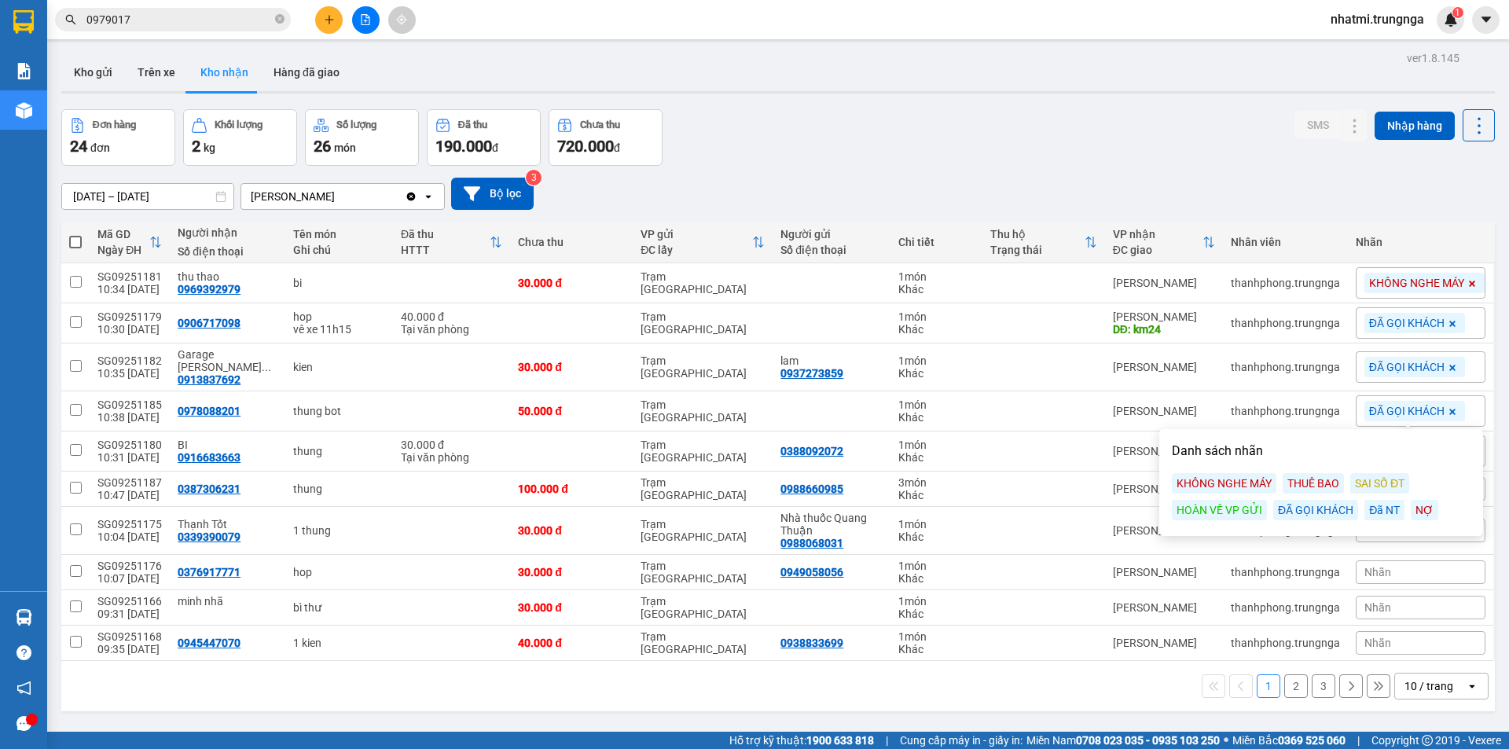
click at [1178, 174] on div "[DATE] – [DATE] Press the down arrow key to interact with the calendar and sele…" at bounding box center [778, 194] width 1434 height 56
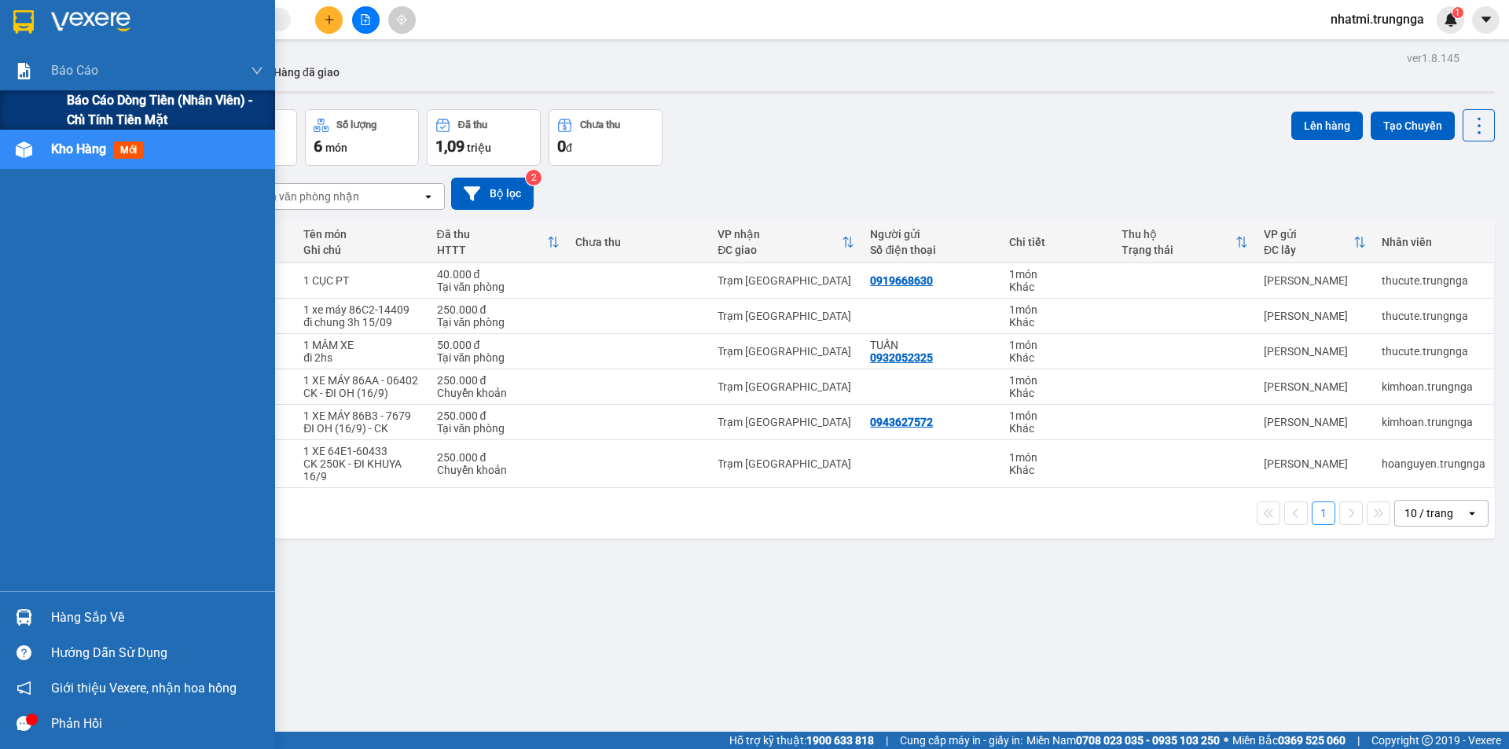
click at [107, 121] on span "Báo cáo dòng tiền (nhân viên) - chỉ tính tiền mặt" at bounding box center [165, 109] width 196 height 39
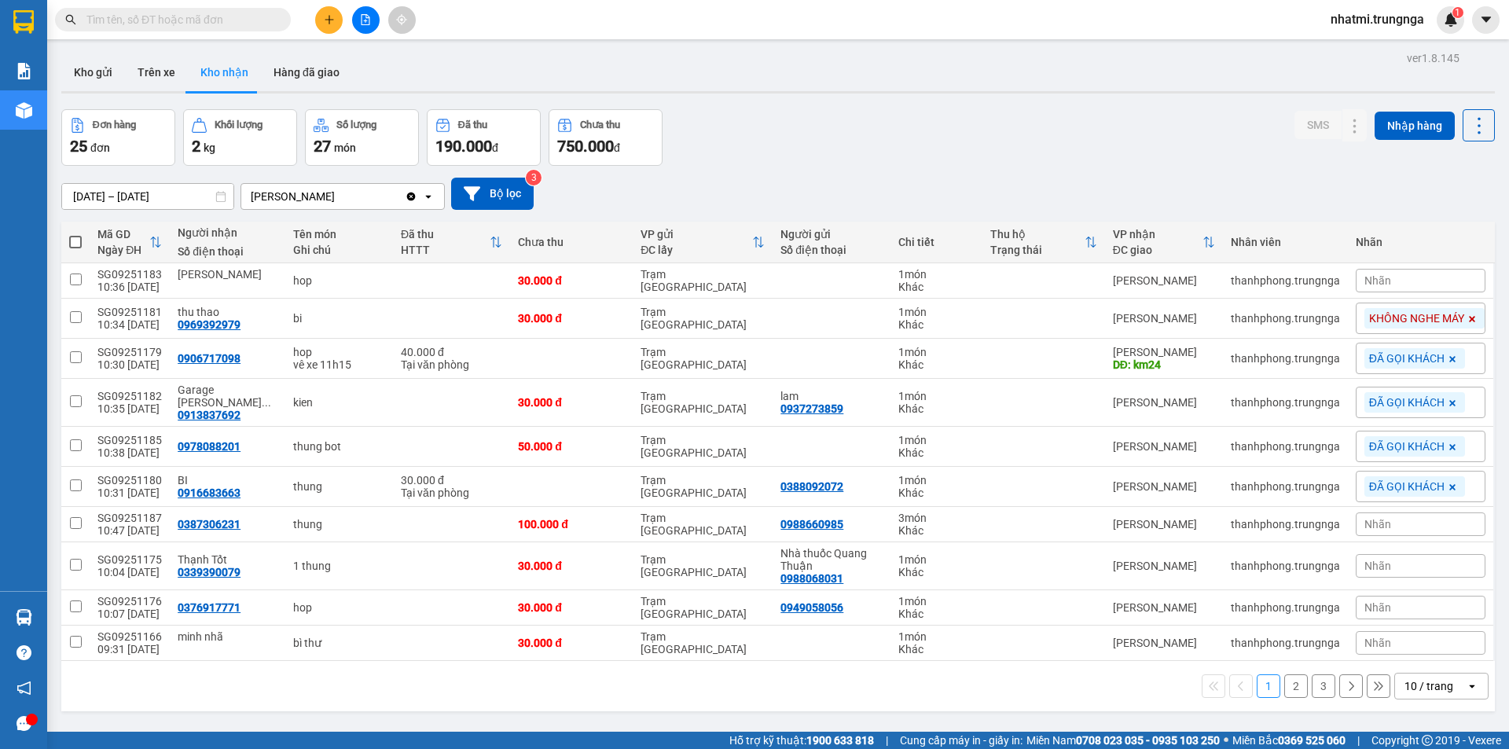
click at [1394, 285] on div "Nhãn" at bounding box center [1421, 281] width 130 height 24
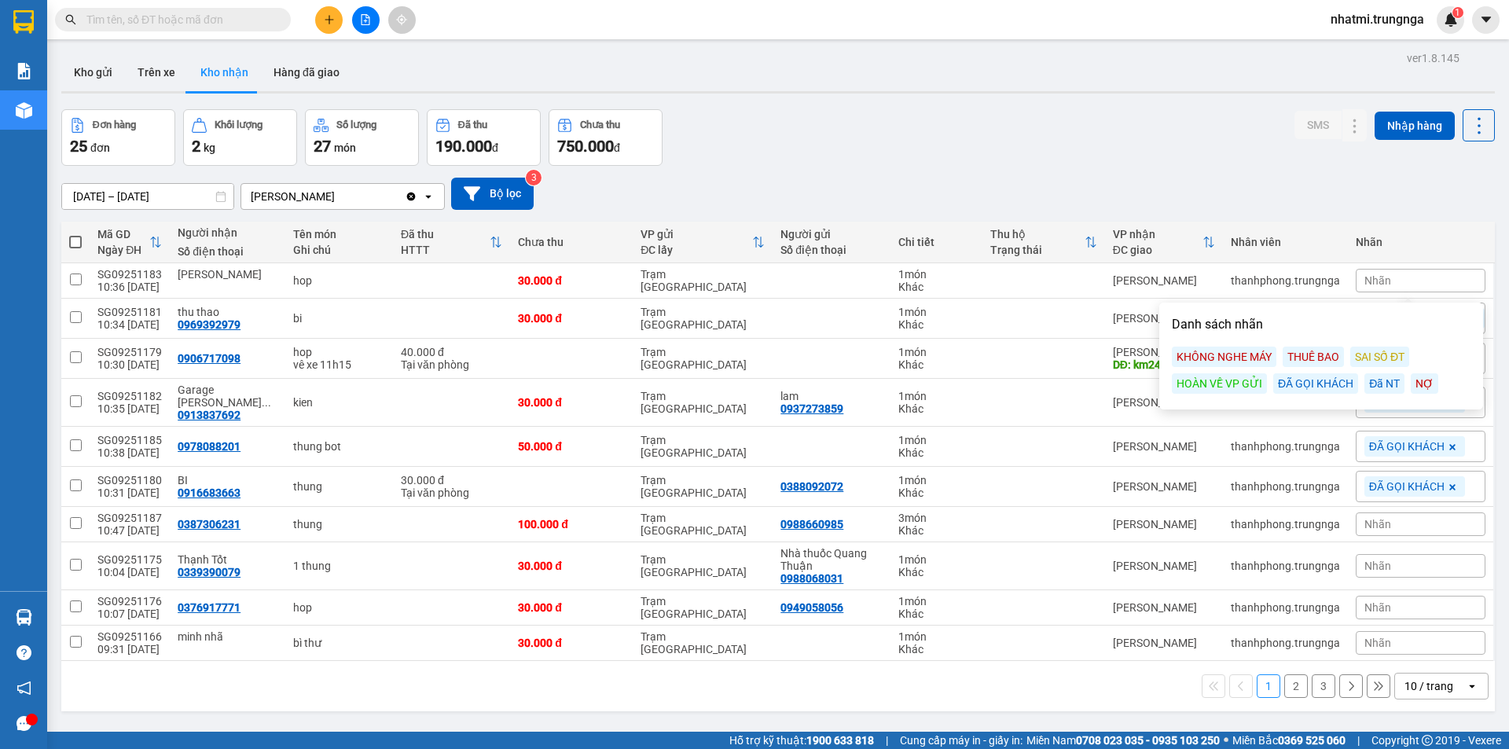
click at [1320, 380] on div "ĐÃ GỌI KHÁCH" at bounding box center [1315, 383] width 85 height 20
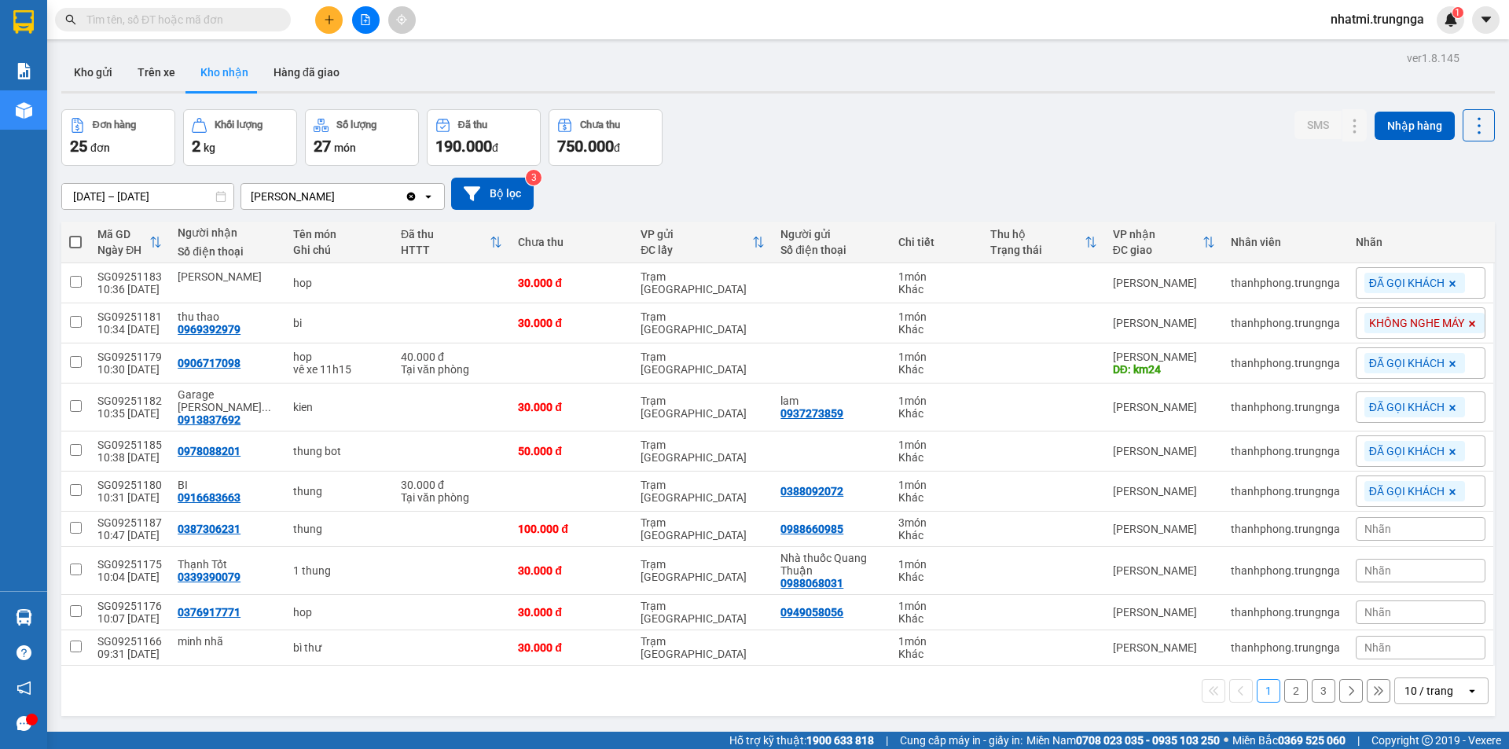
click at [1047, 129] on div "Đơn hàng 25 đơn Khối lượng 2 kg Số lượng 27 món Đã thu 190.000 đ Chưa thu 750.0…" at bounding box center [778, 137] width 1434 height 57
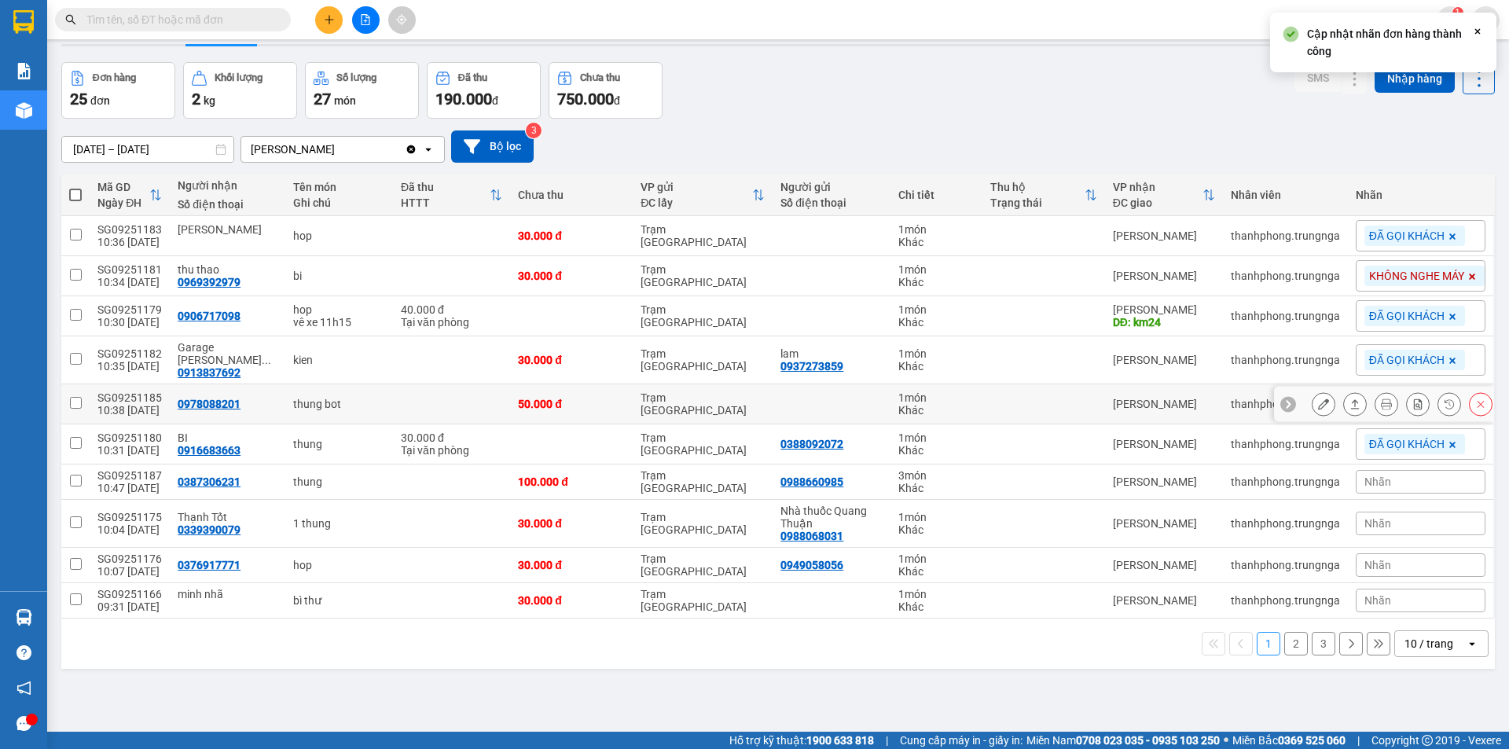
scroll to position [72, 0]
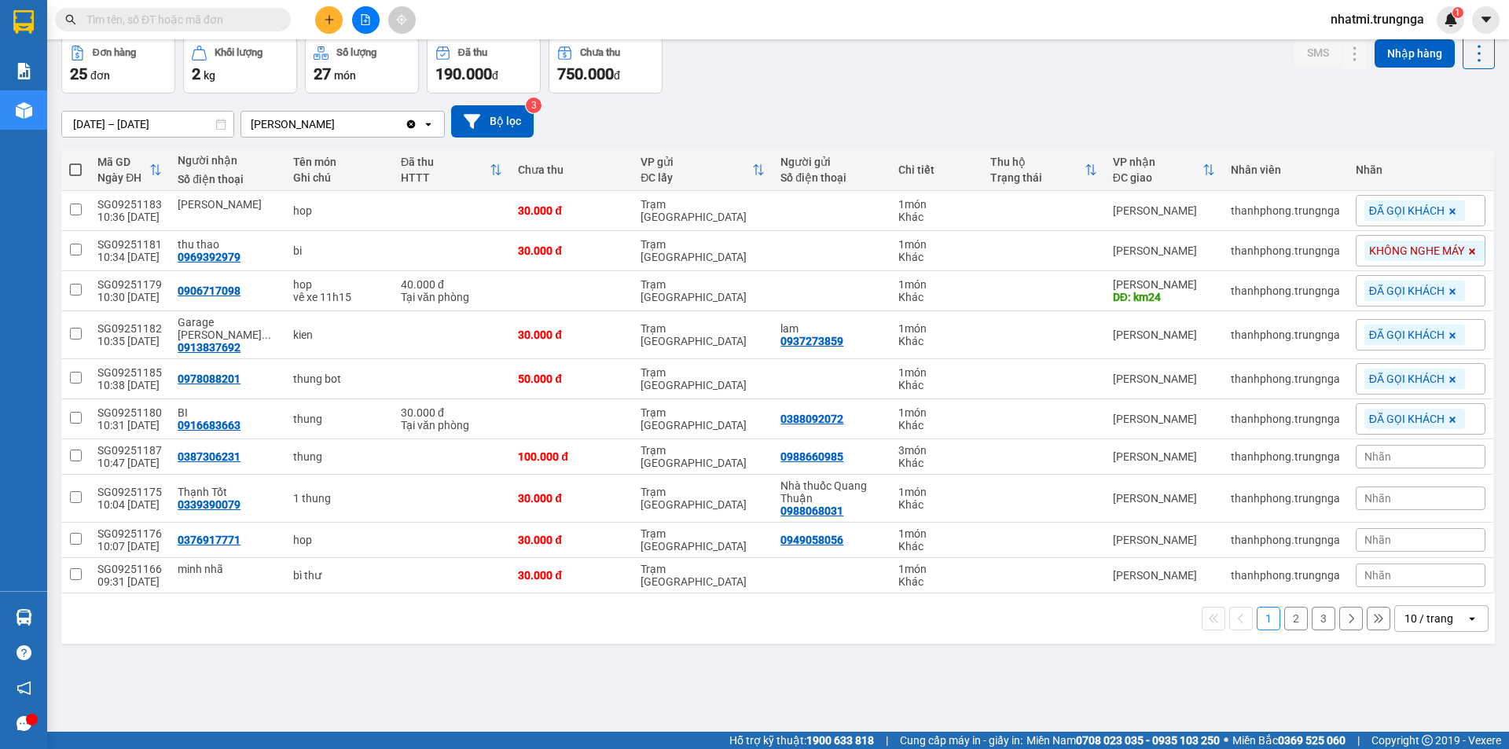
click at [1364, 452] on span "Nhãn" at bounding box center [1377, 456] width 27 height 13
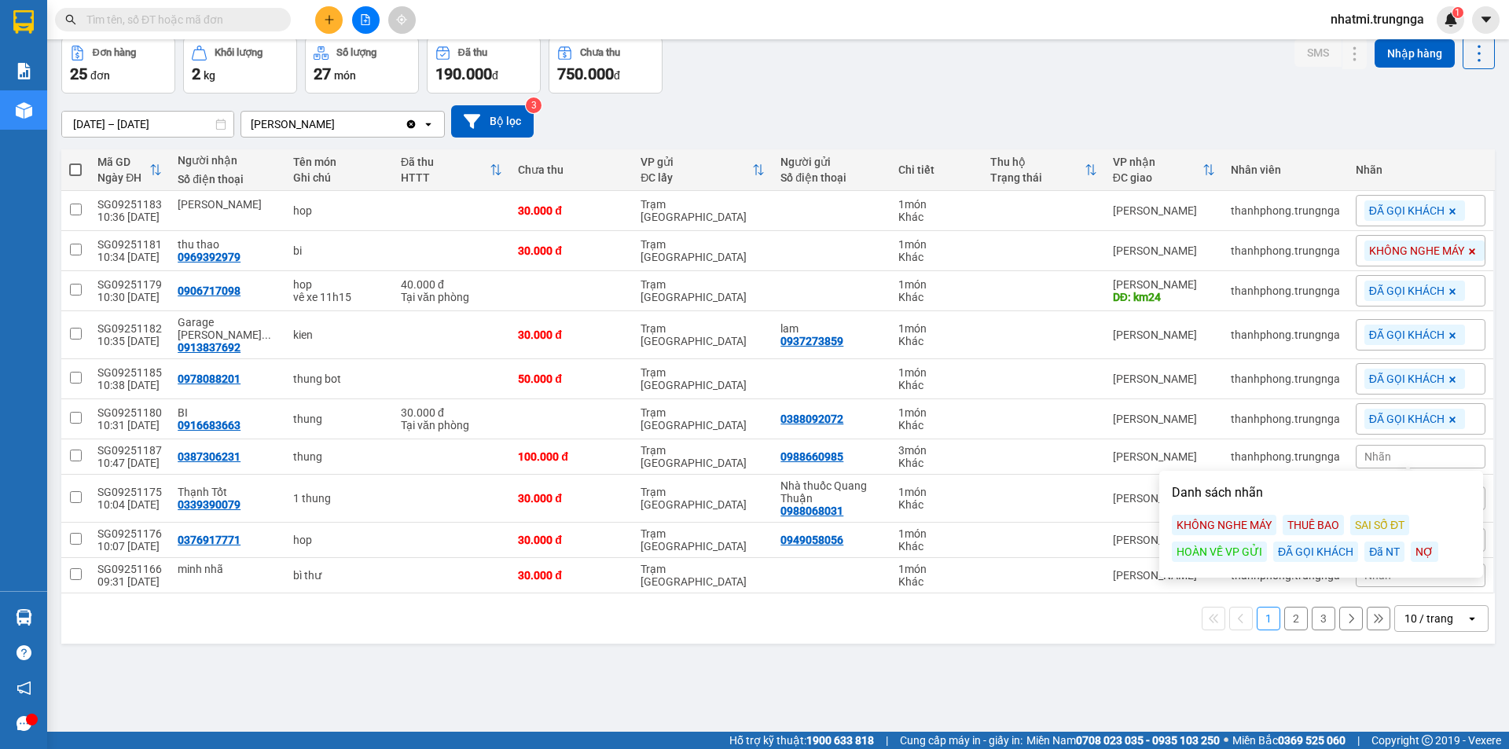
click at [1364, 452] on span "Nhãn" at bounding box center [1377, 456] width 27 height 13
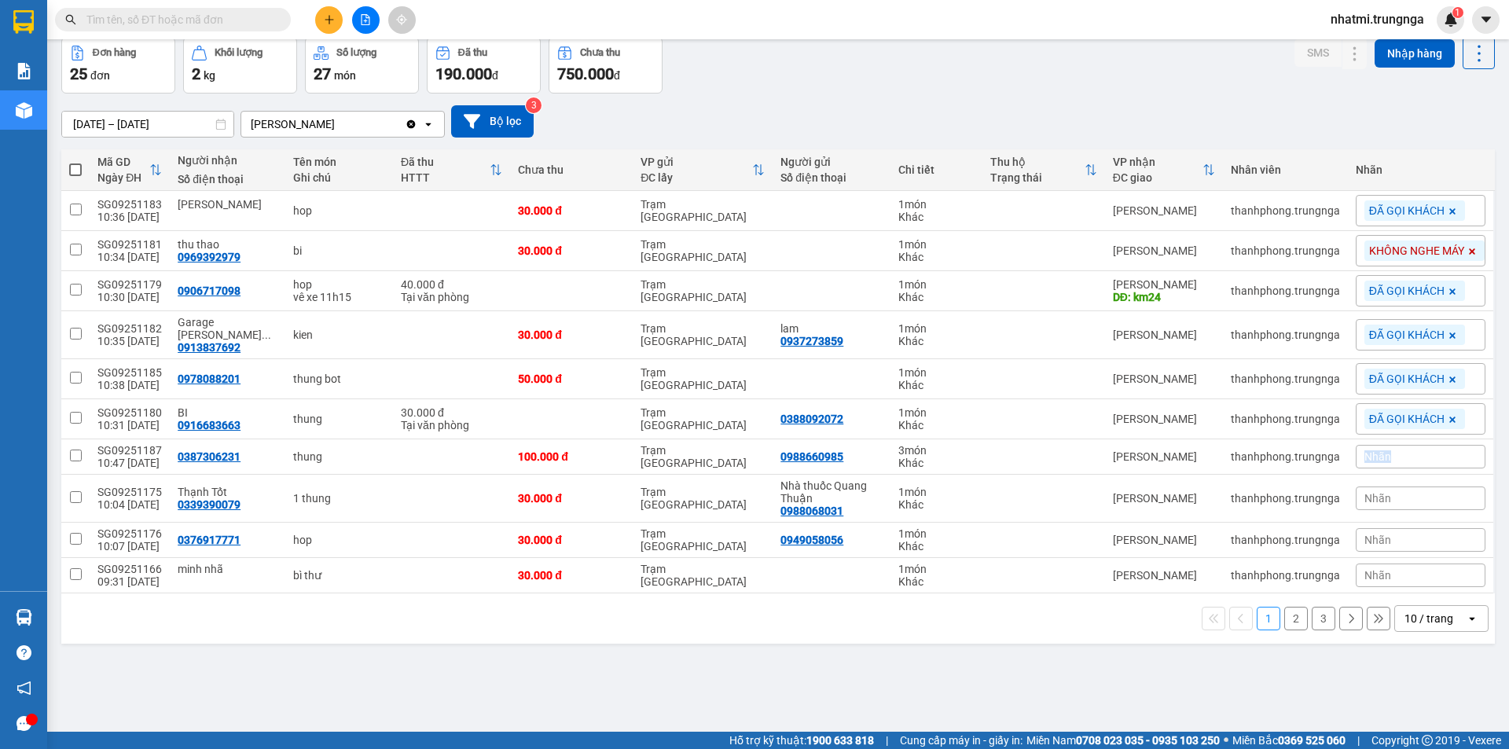
click at [1364, 452] on span "Nhãn" at bounding box center [1377, 456] width 27 height 13
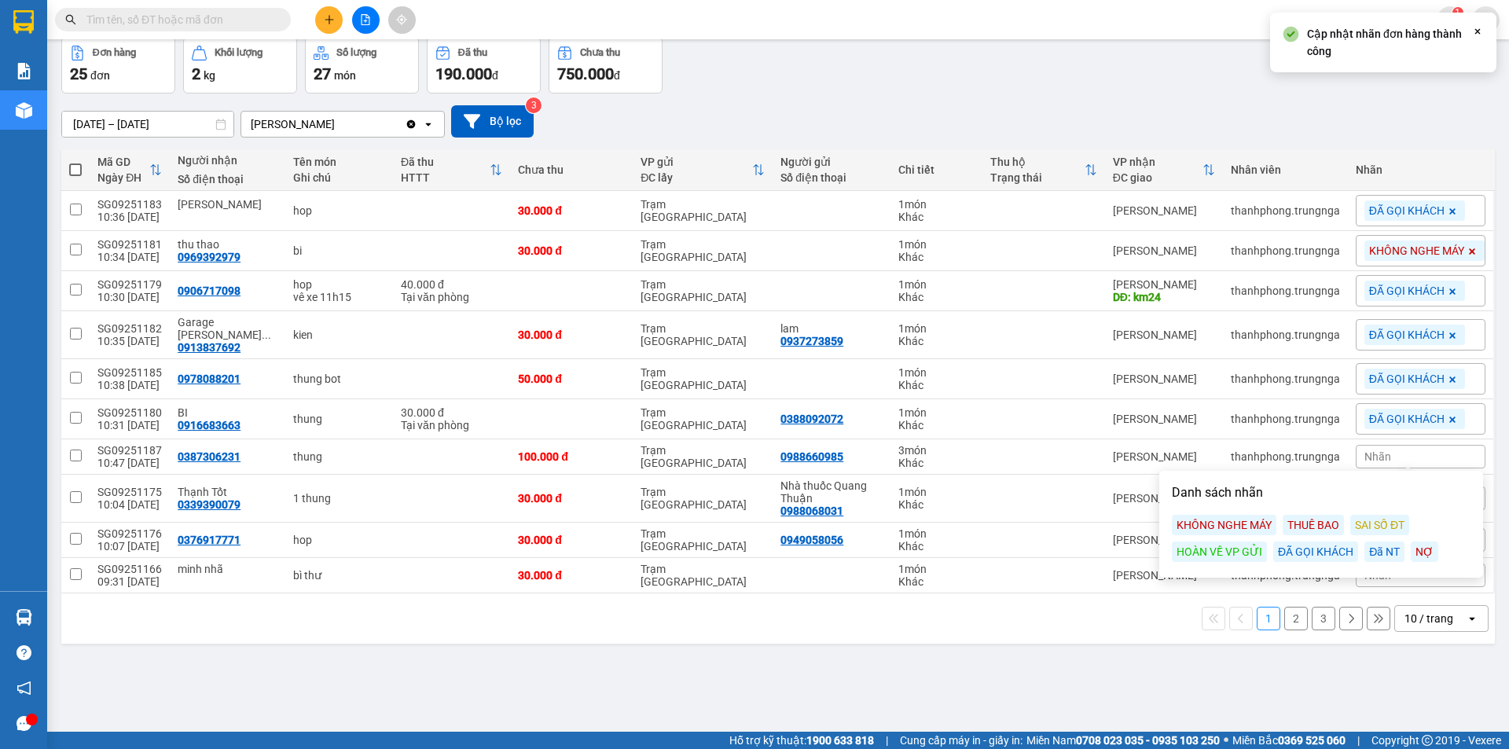
click at [1328, 546] on div "ĐÃ GỌI KHÁCH" at bounding box center [1315, 552] width 85 height 20
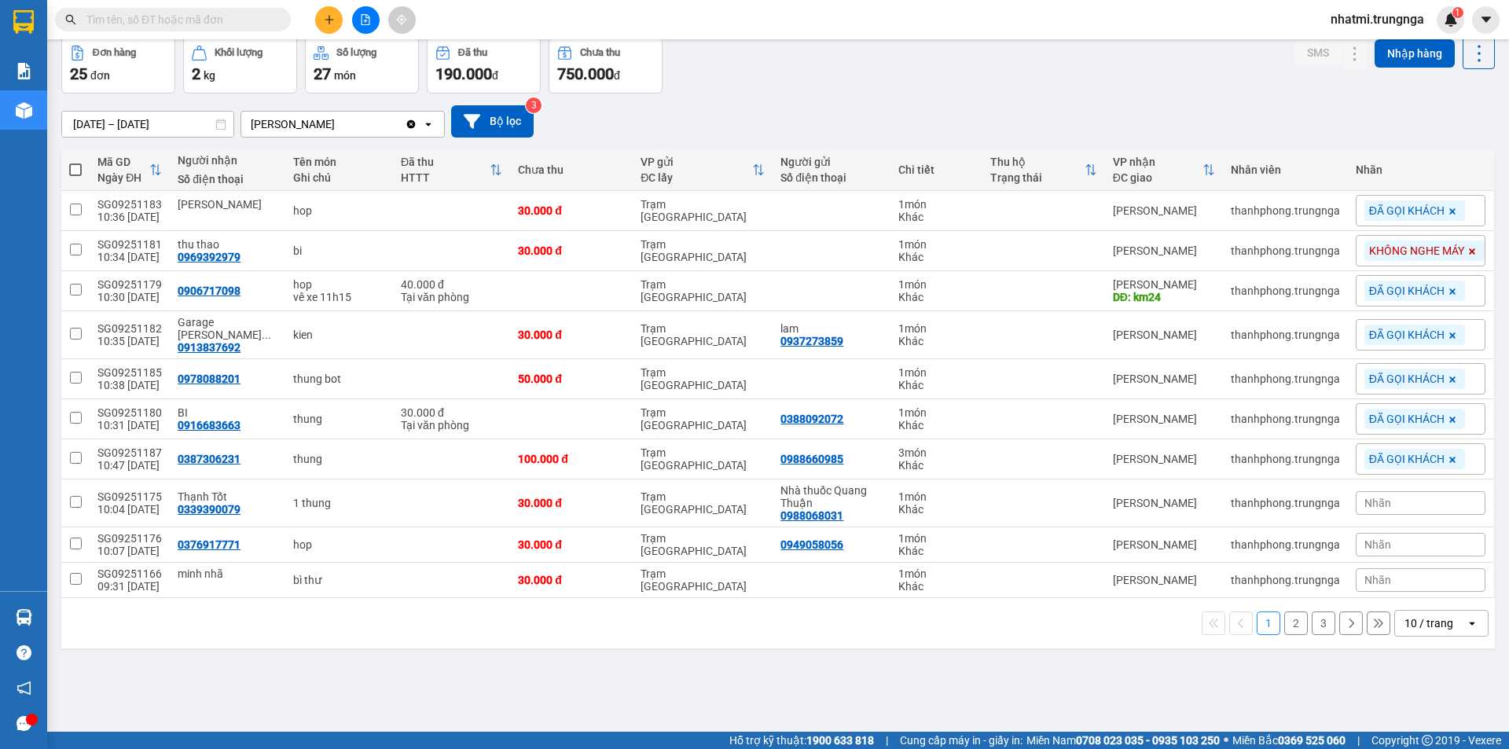
click at [985, 72] on div "Đơn hàng 25 đơn Khối lượng 2 kg Số lượng 27 món Đã thu 190.000 đ Chưa thu 750.0…" at bounding box center [778, 65] width 1434 height 57
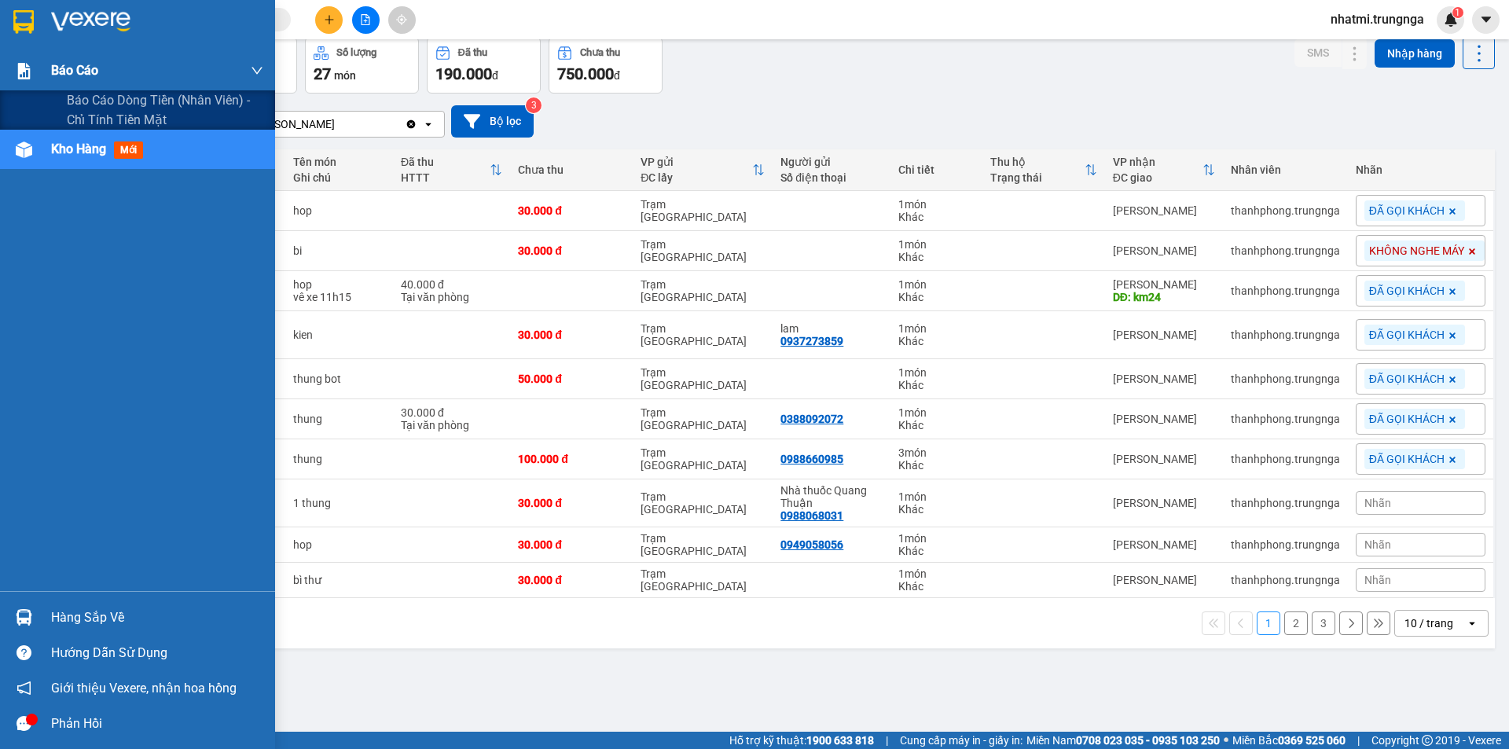
click at [39, 71] on div "Báo cáo" at bounding box center [137, 70] width 275 height 39
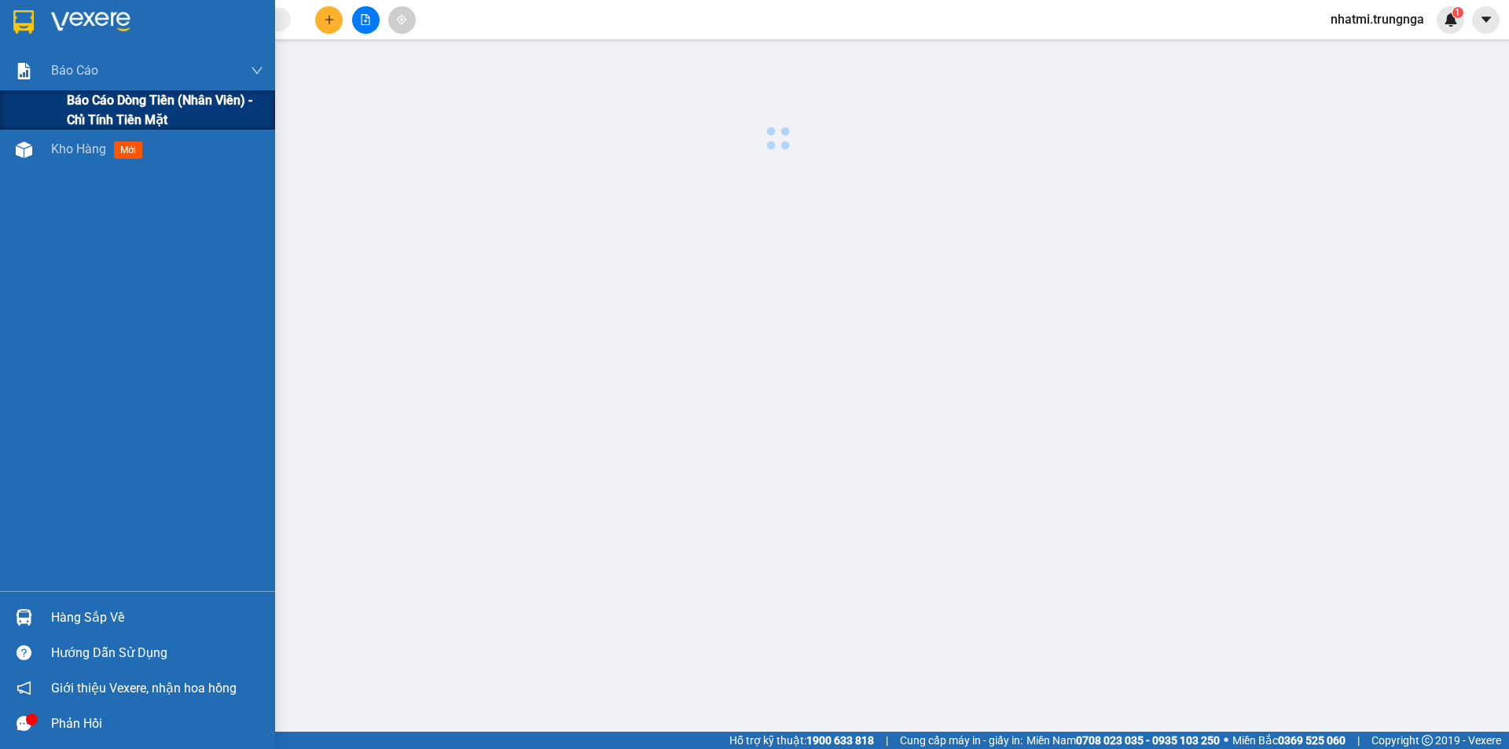
click at [128, 110] on span "Báo cáo dòng tiền (nhân viên) - chỉ tính tiền mặt" at bounding box center [165, 109] width 196 height 39
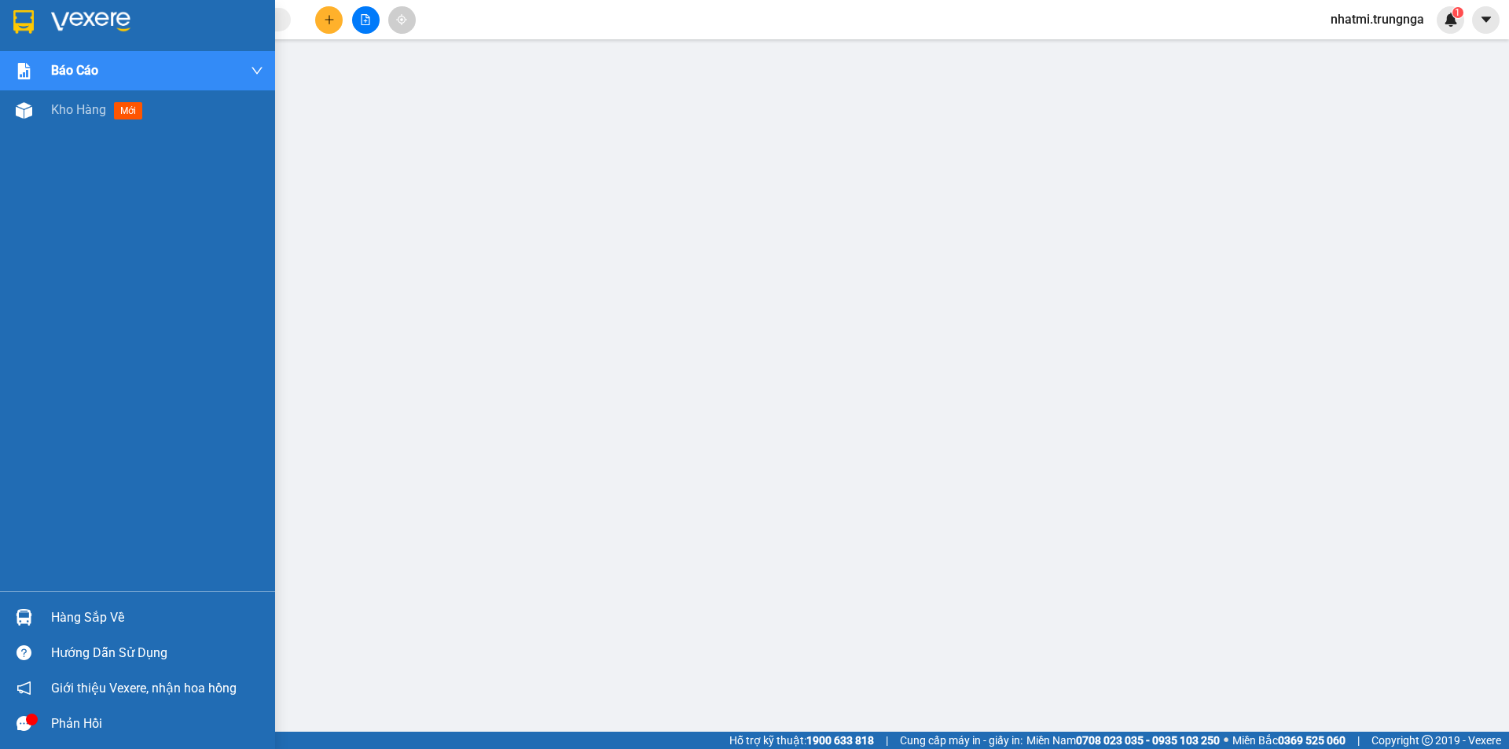
click at [116, 615] on div "Hàng sắp về" at bounding box center [157, 618] width 212 height 24
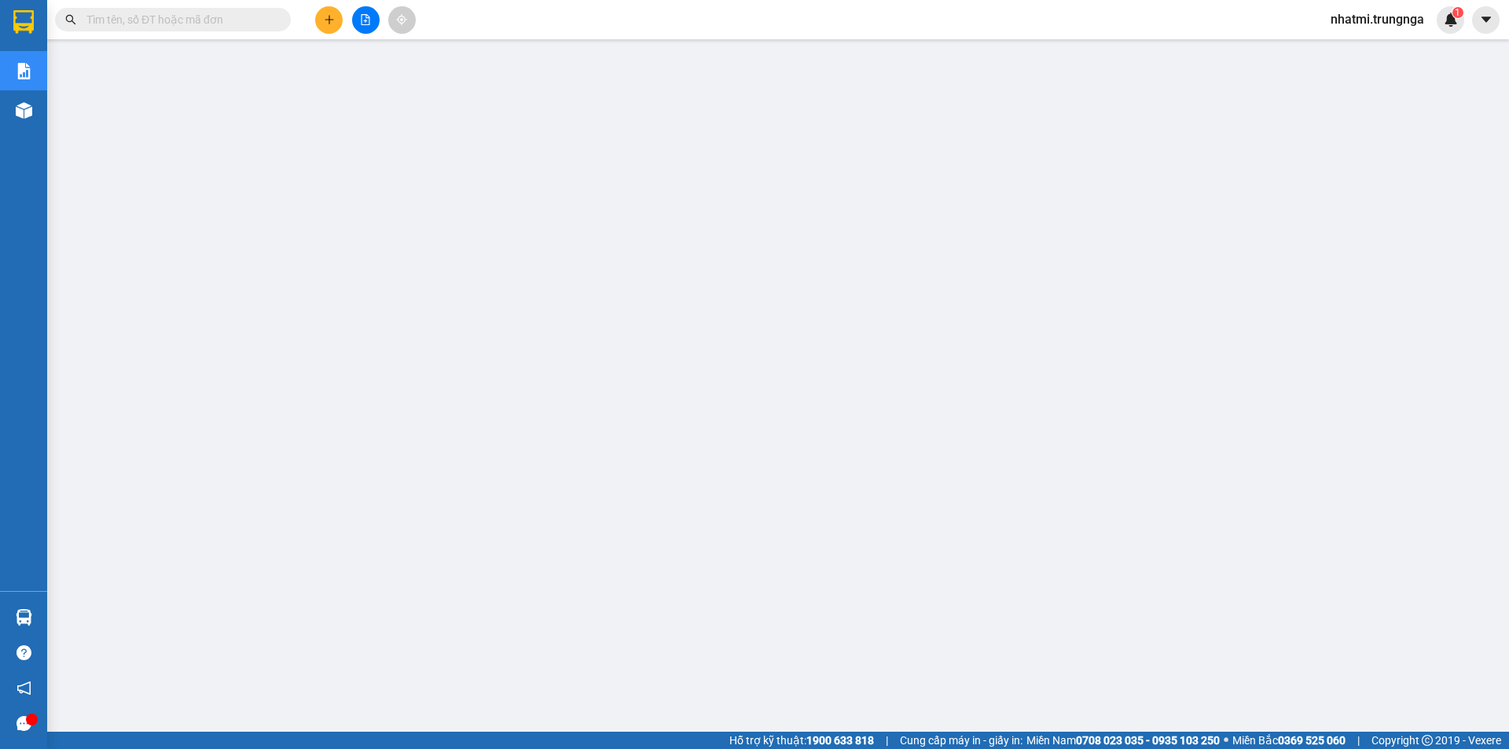
click at [471, 746] on section "Kết quả tìm kiếm ( 0 ) Bộ lọc No Data nhatmi.trungnga 1 Báo cáo Báo cáo dòng ti…" at bounding box center [754, 374] width 1509 height 749
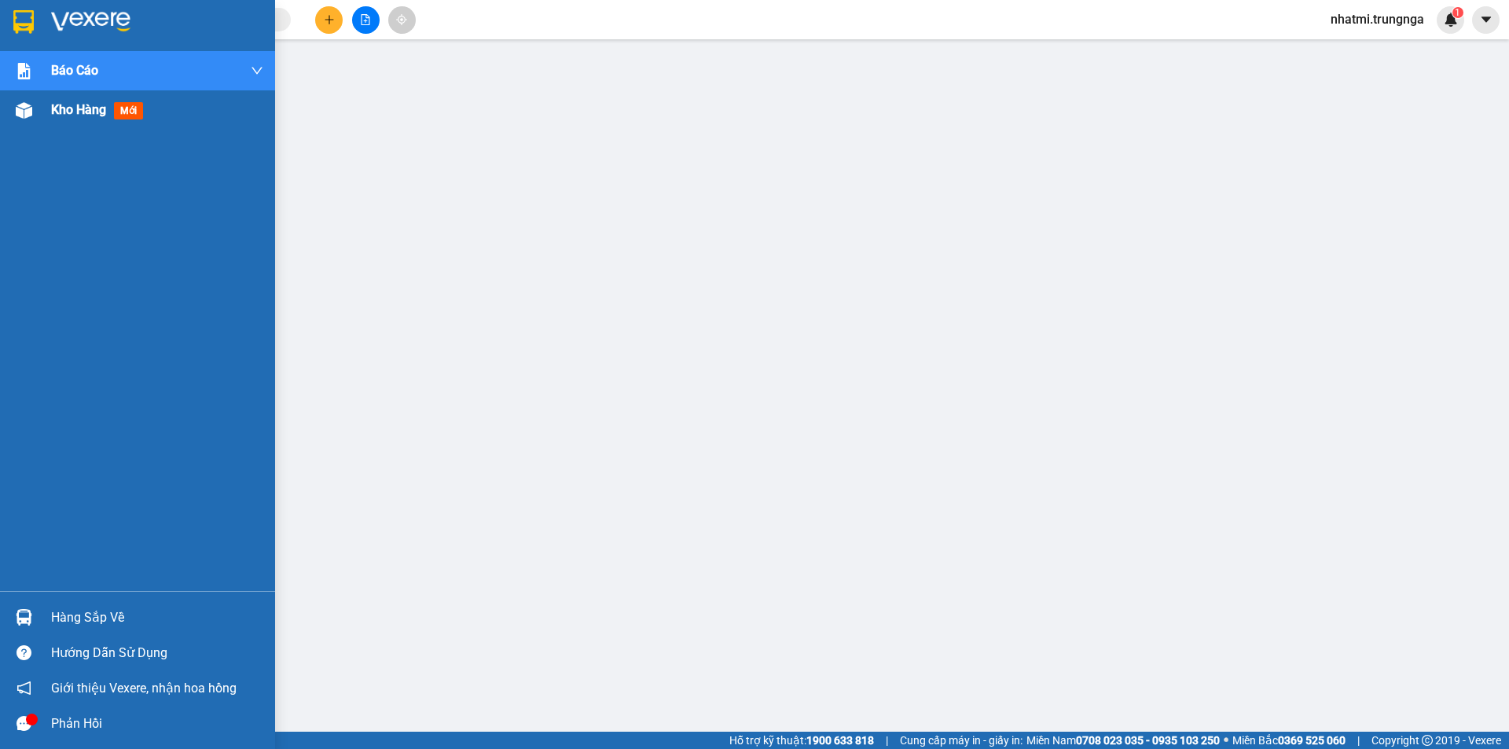
click at [97, 112] on span "Kho hàng" at bounding box center [78, 109] width 55 height 15
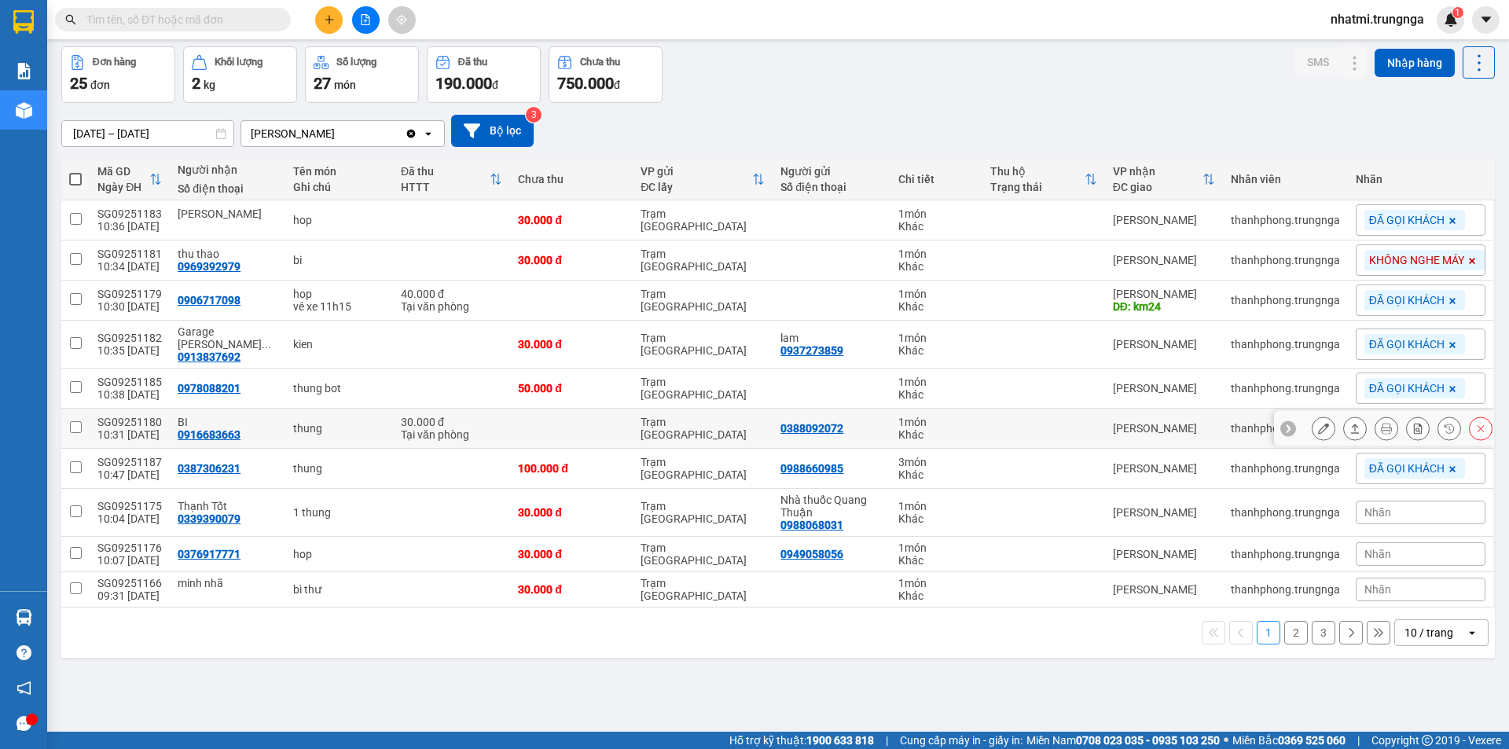
scroll to position [72, 0]
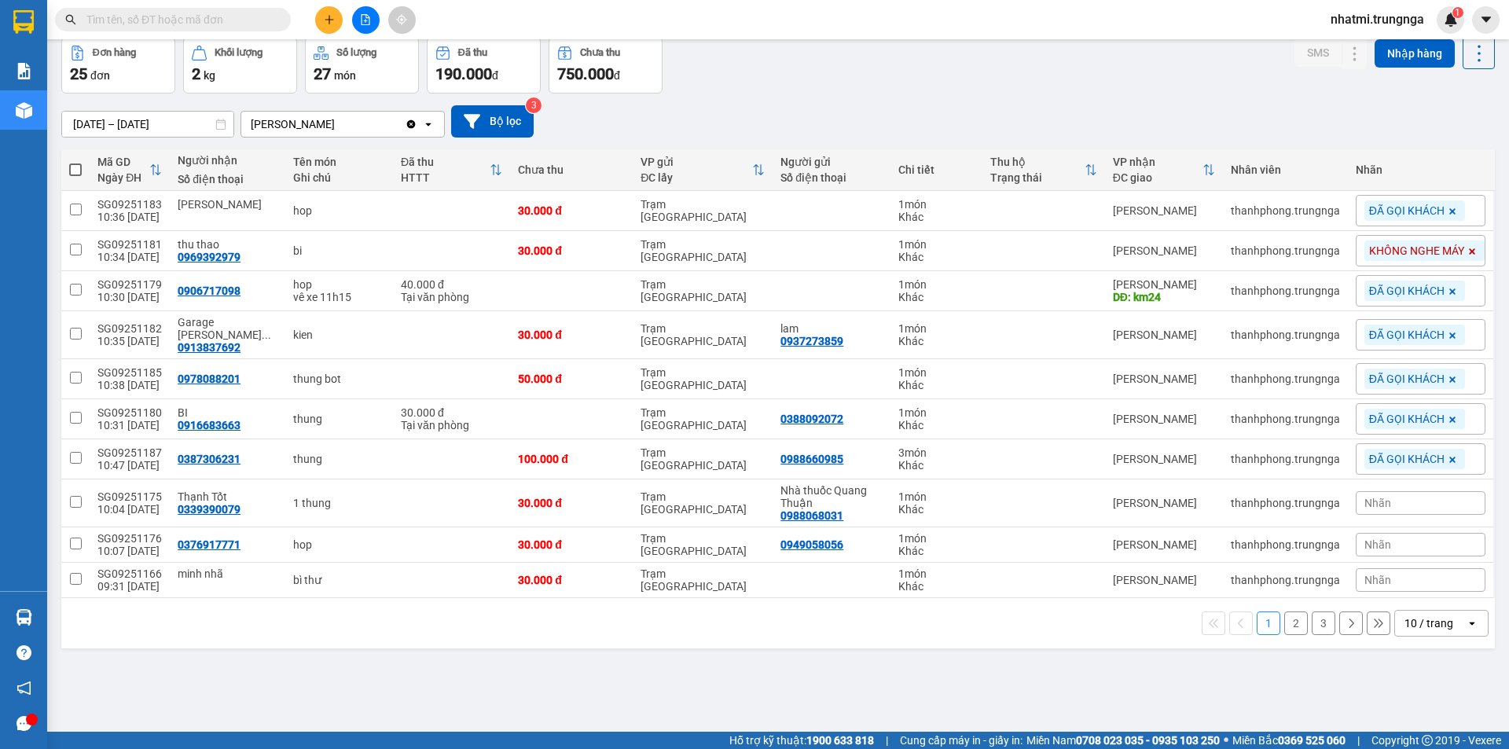
click at [193, 22] on input "text" at bounding box center [178, 19] width 185 height 17
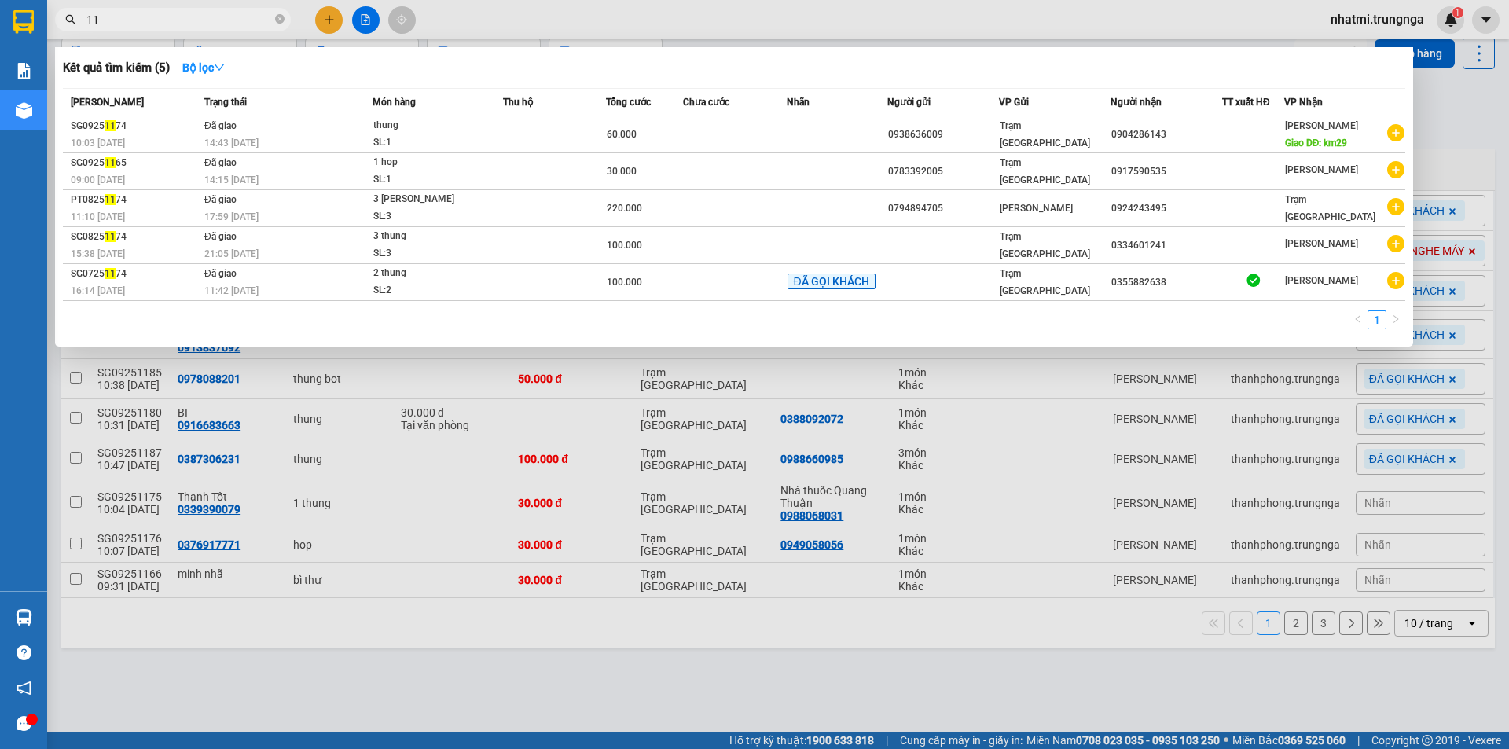
type input "1"
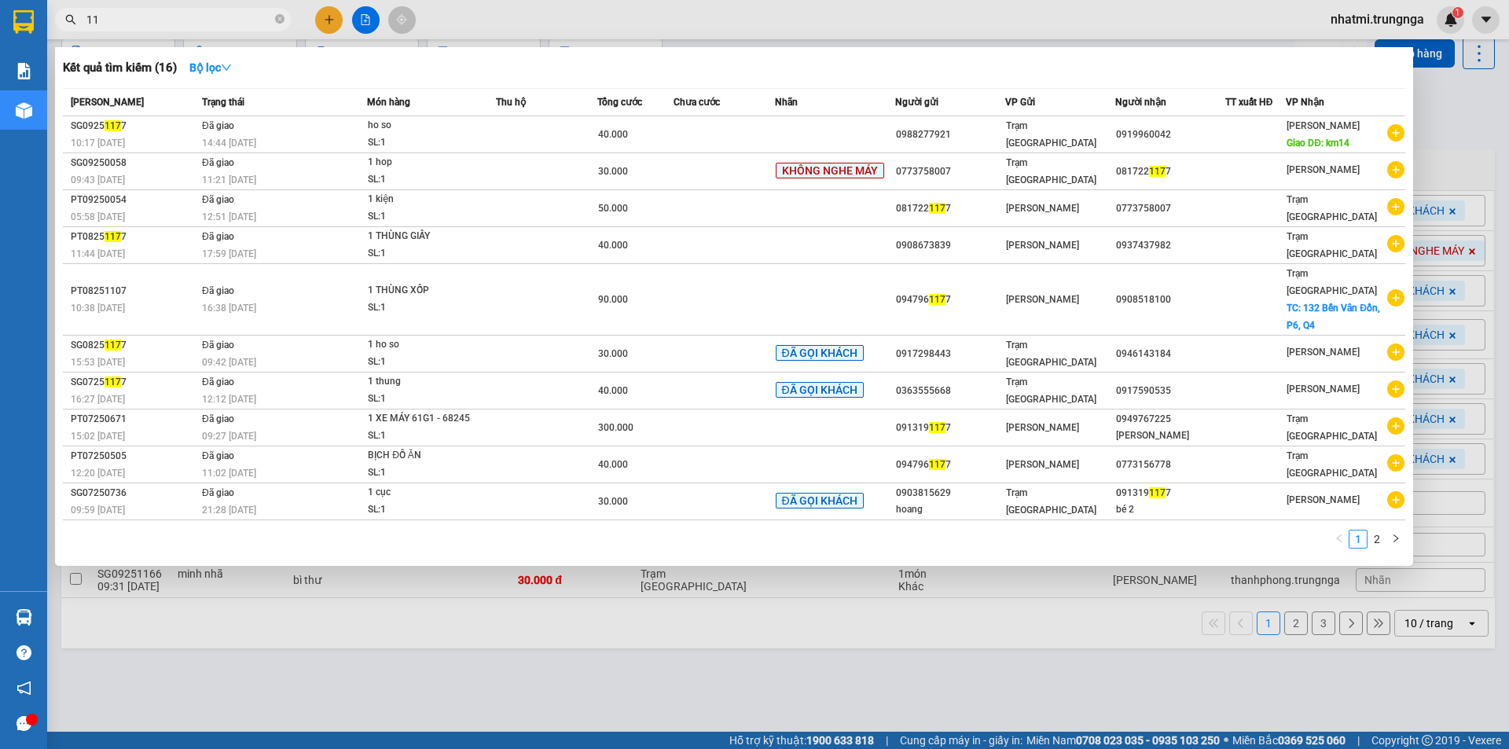
type input "1"
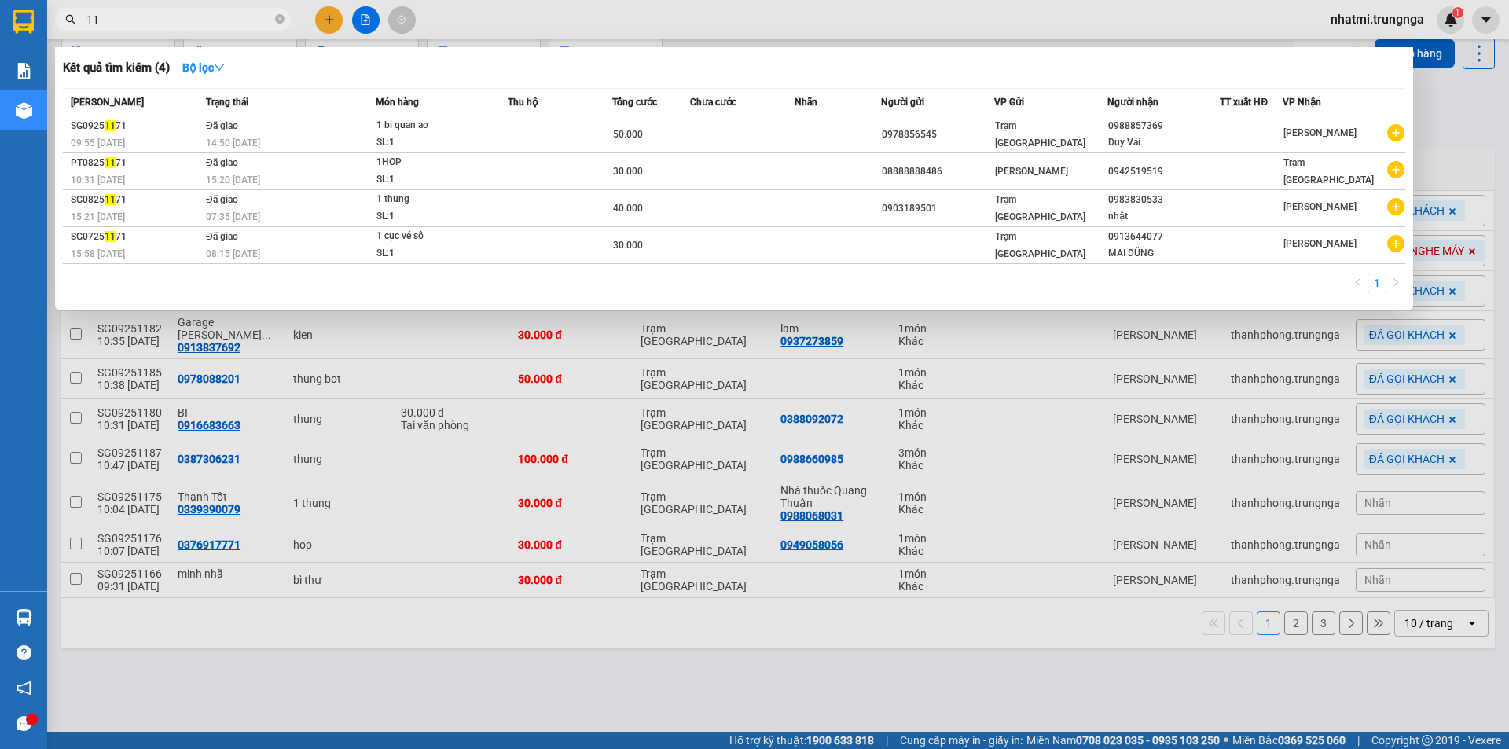
type input "1"
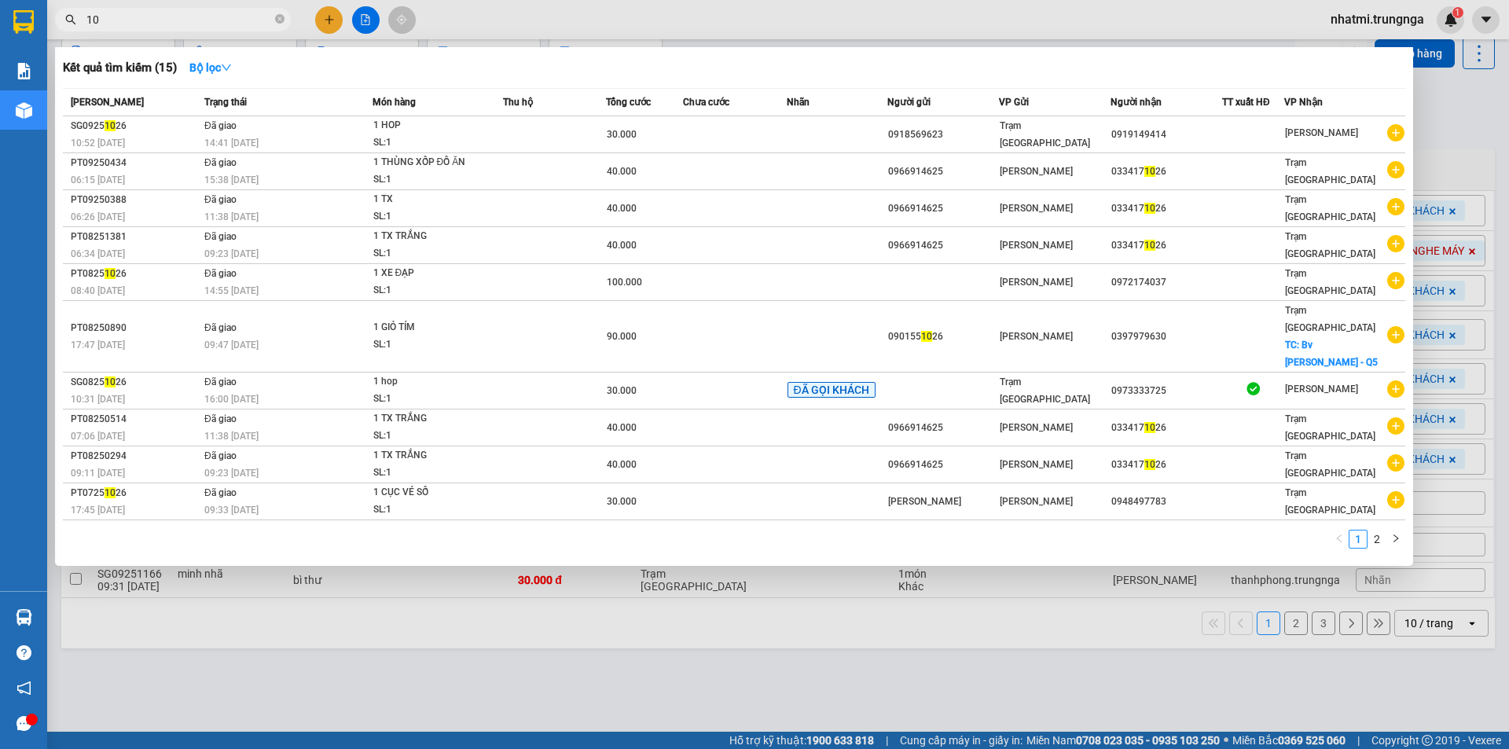
type input "1"
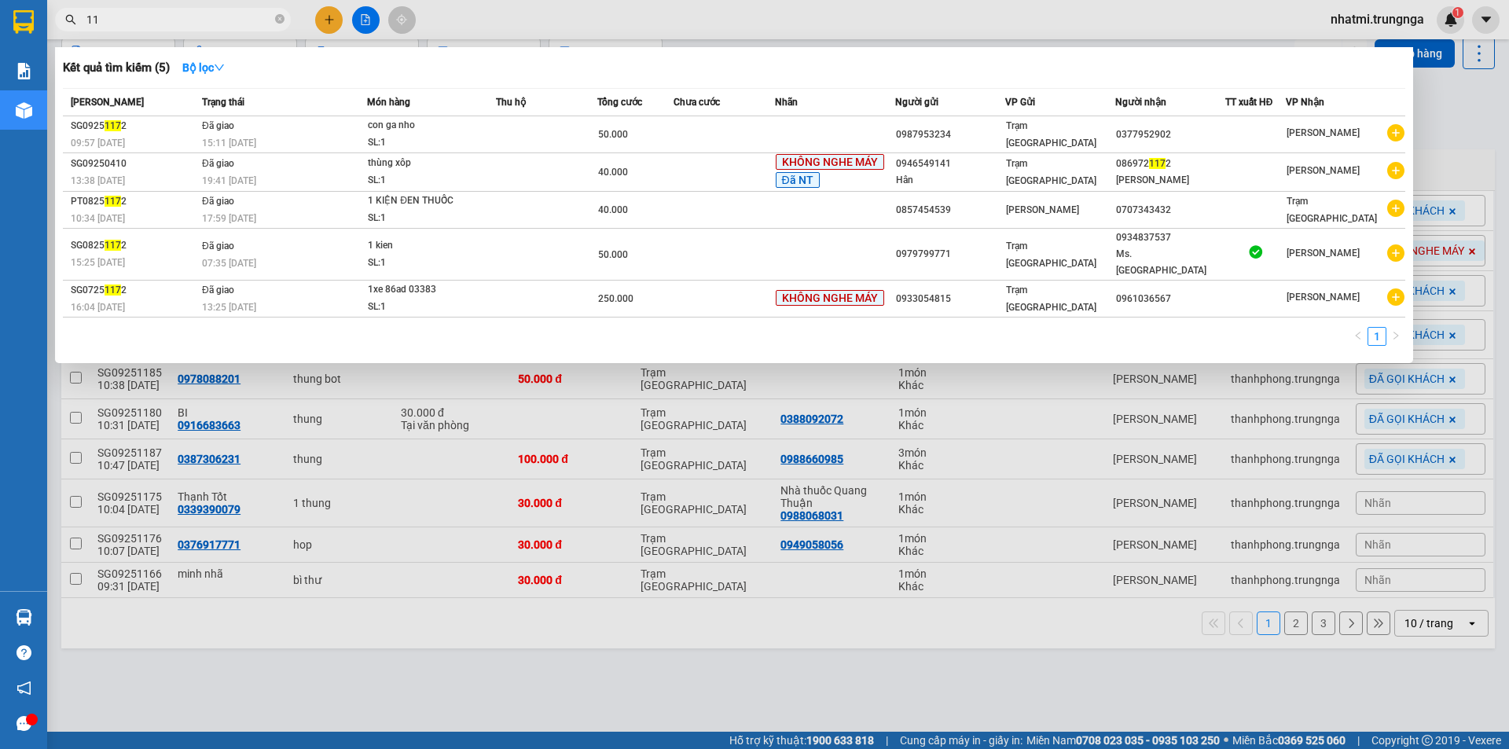
type input "1"
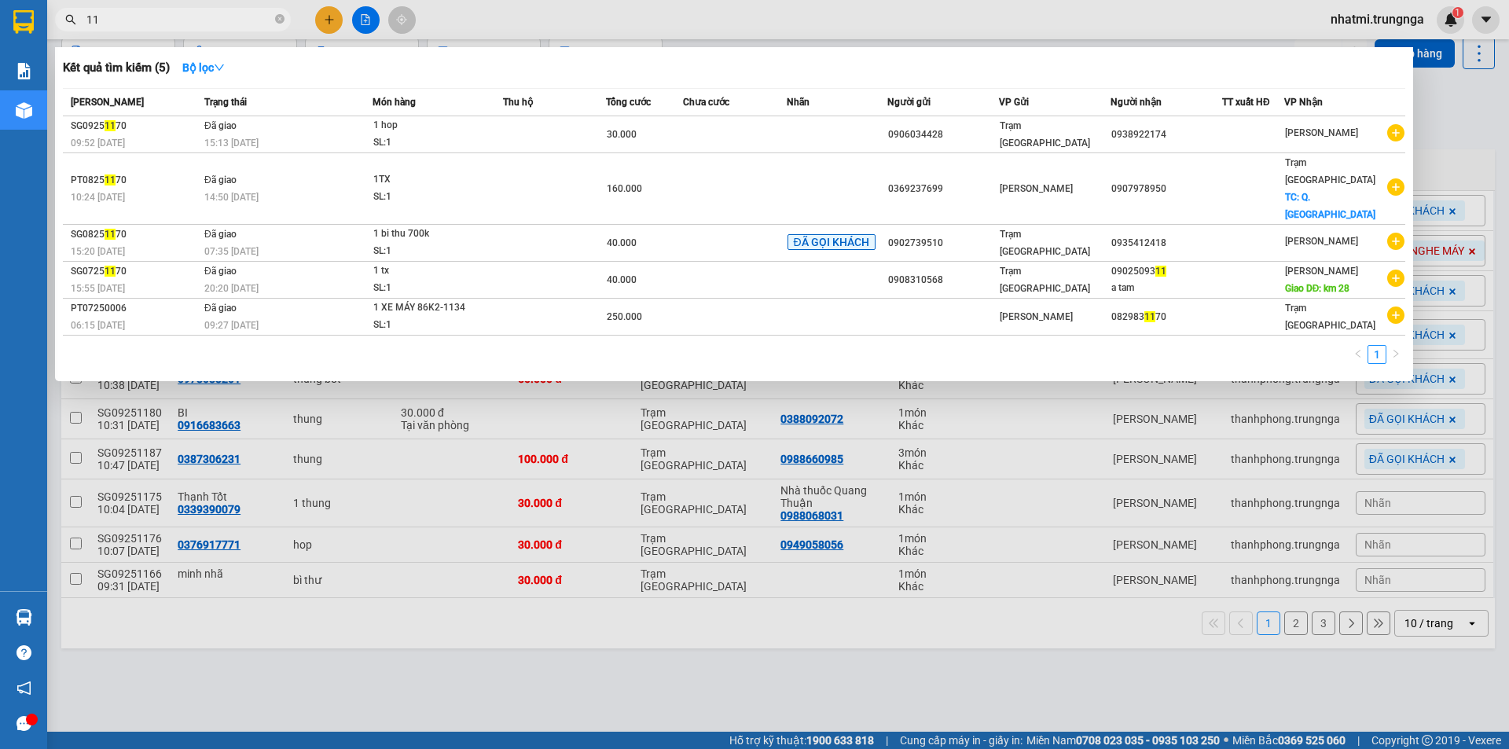
type input "1"
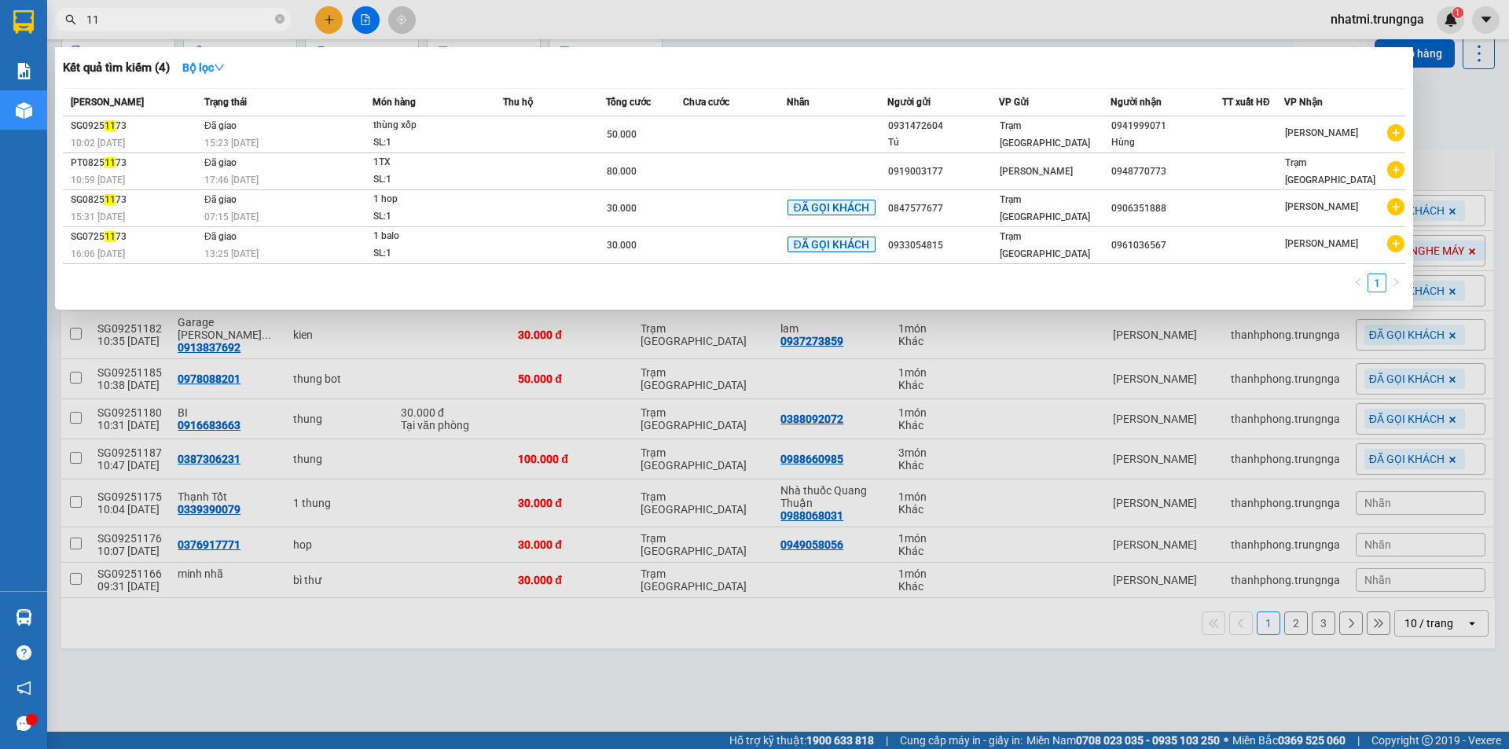
type input "1"
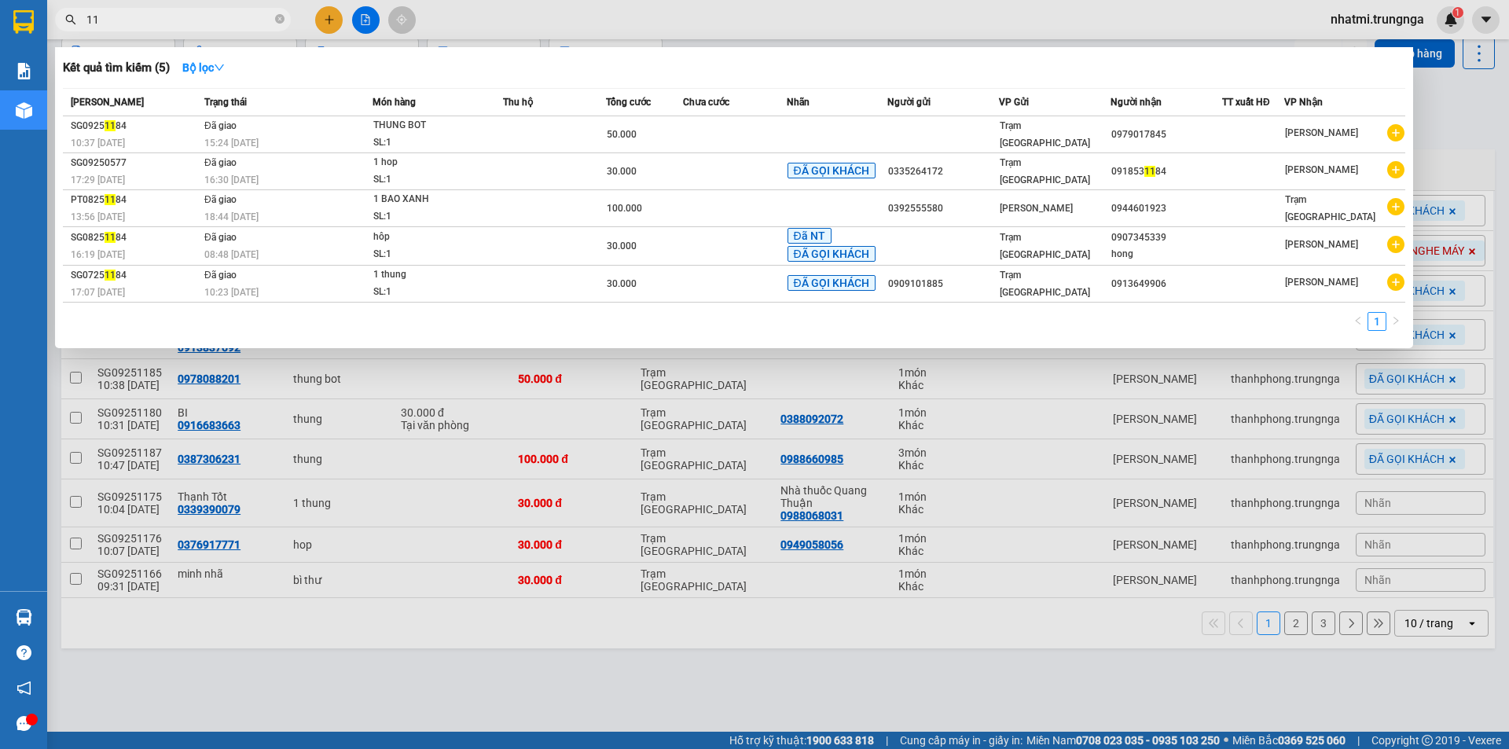
type input "1"
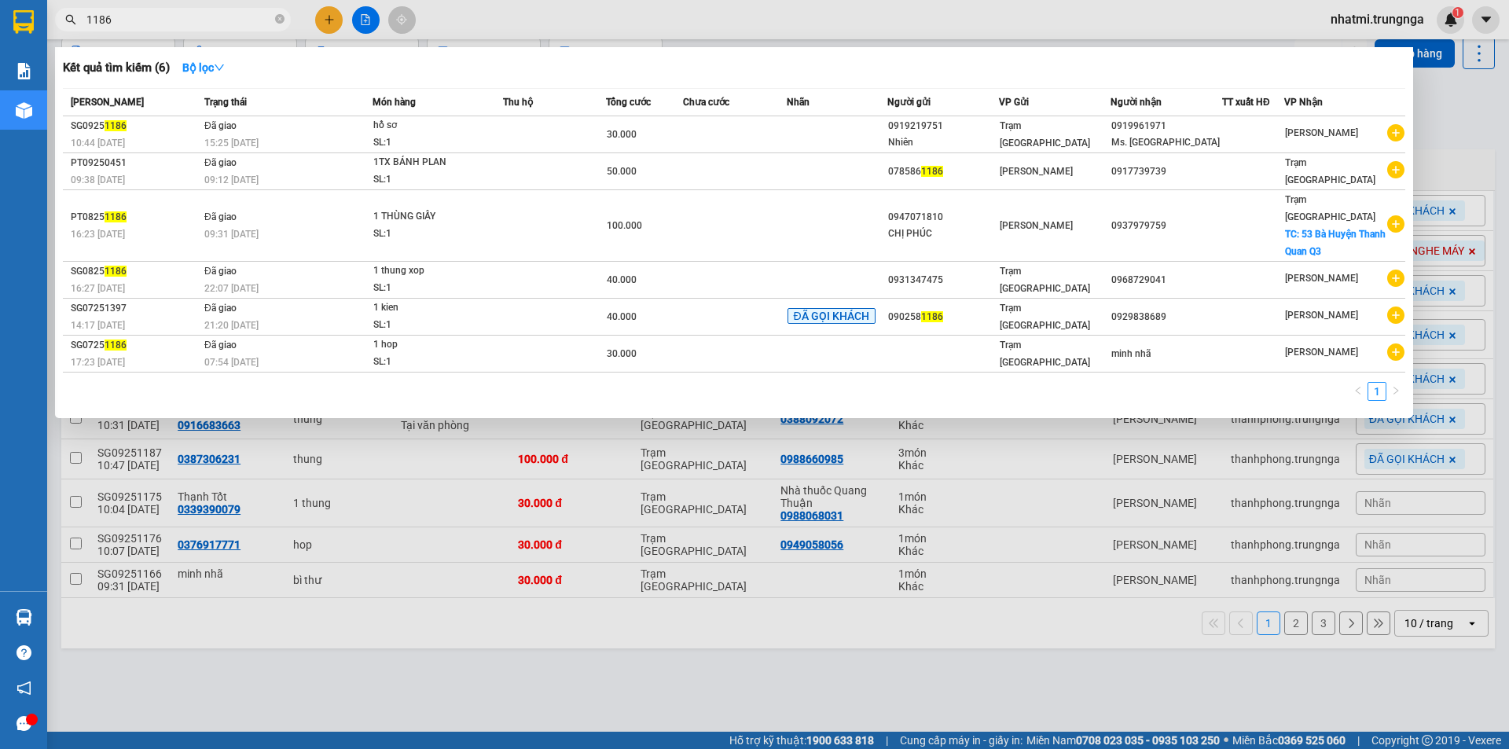
type input "1186"
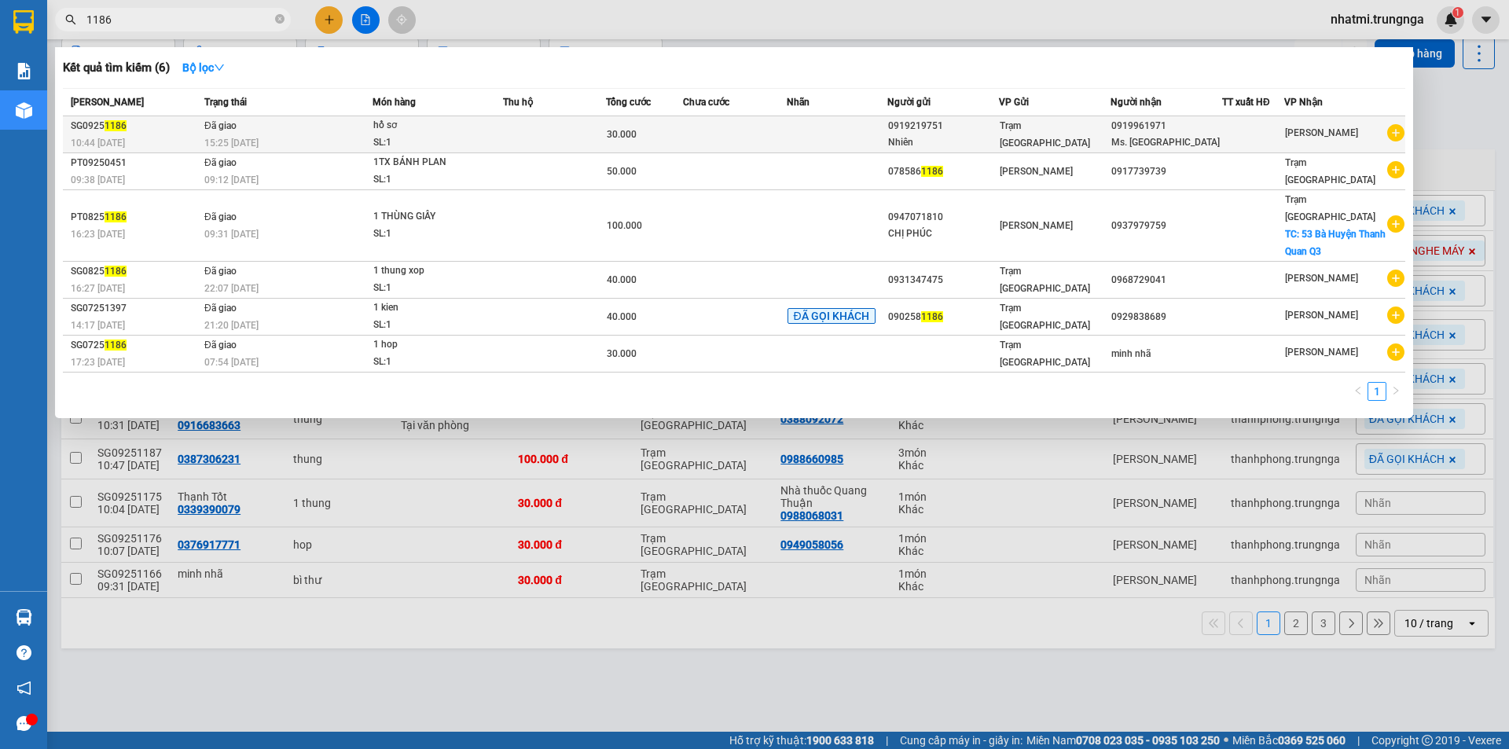
click at [130, 126] on div "SG0925 1186" at bounding box center [135, 126] width 129 height 17
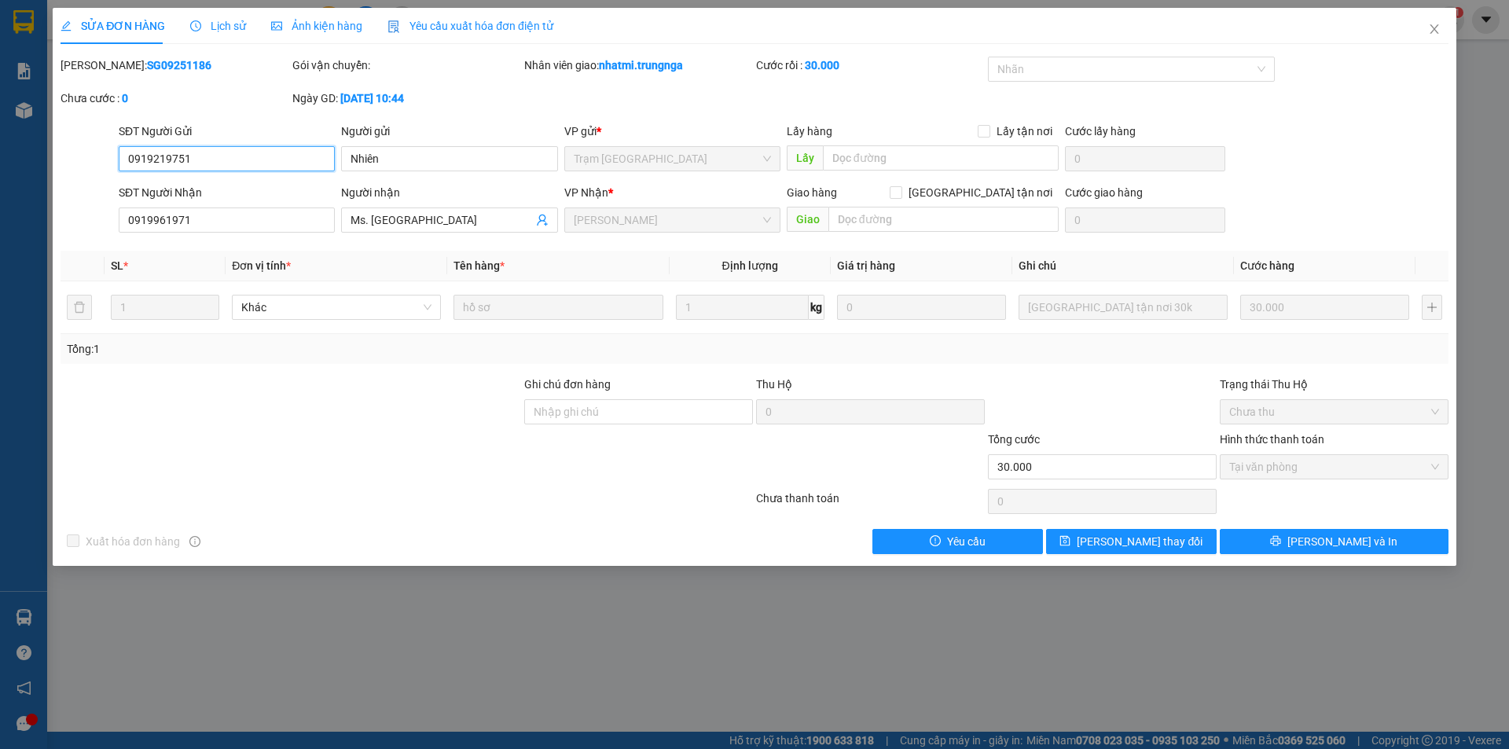
type input "0919219751"
type input "Nhiên"
type input "0919961971"
type input "Ms. [GEOGRAPHIC_DATA]"
type input "30.000"
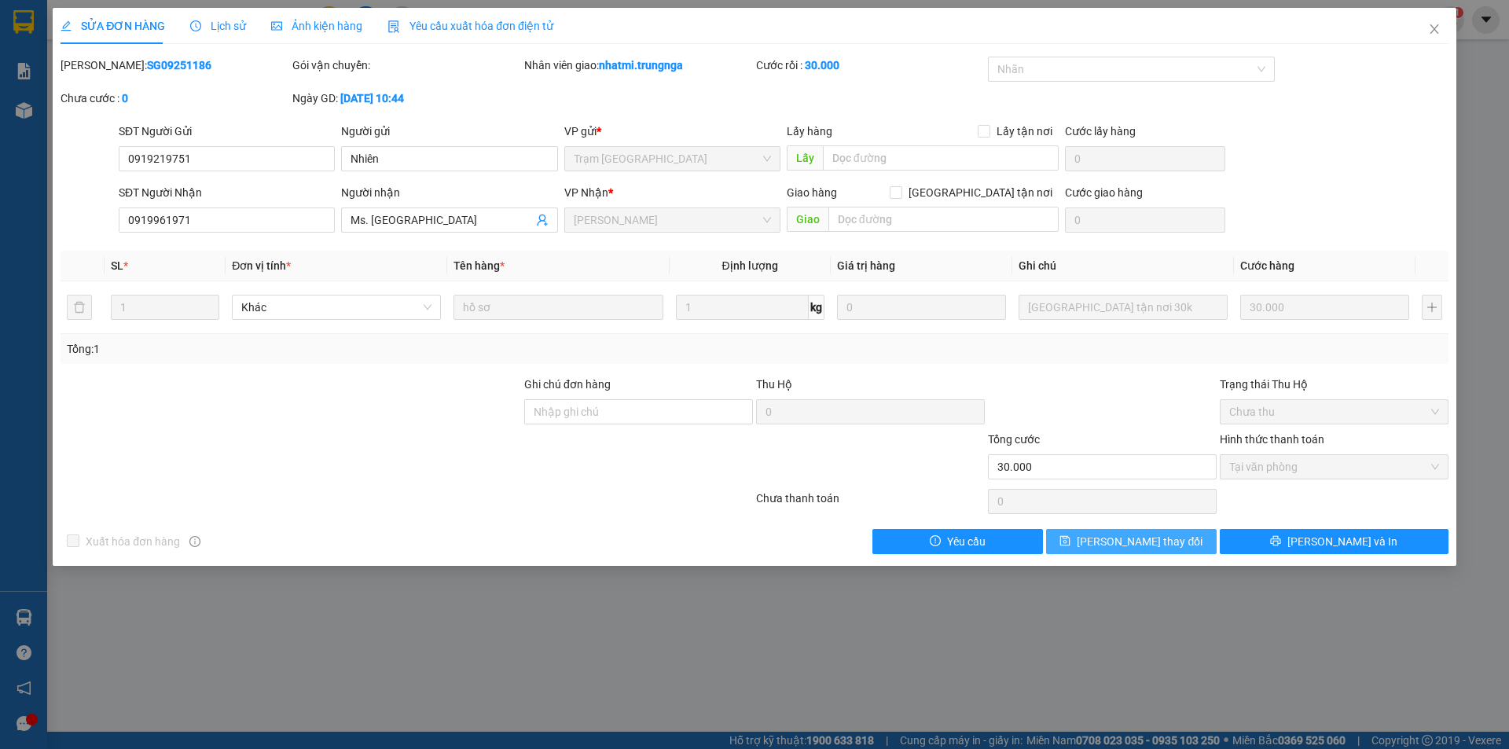
click at [1155, 541] on span "[PERSON_NAME] thay đổi" at bounding box center [1140, 541] width 126 height 17
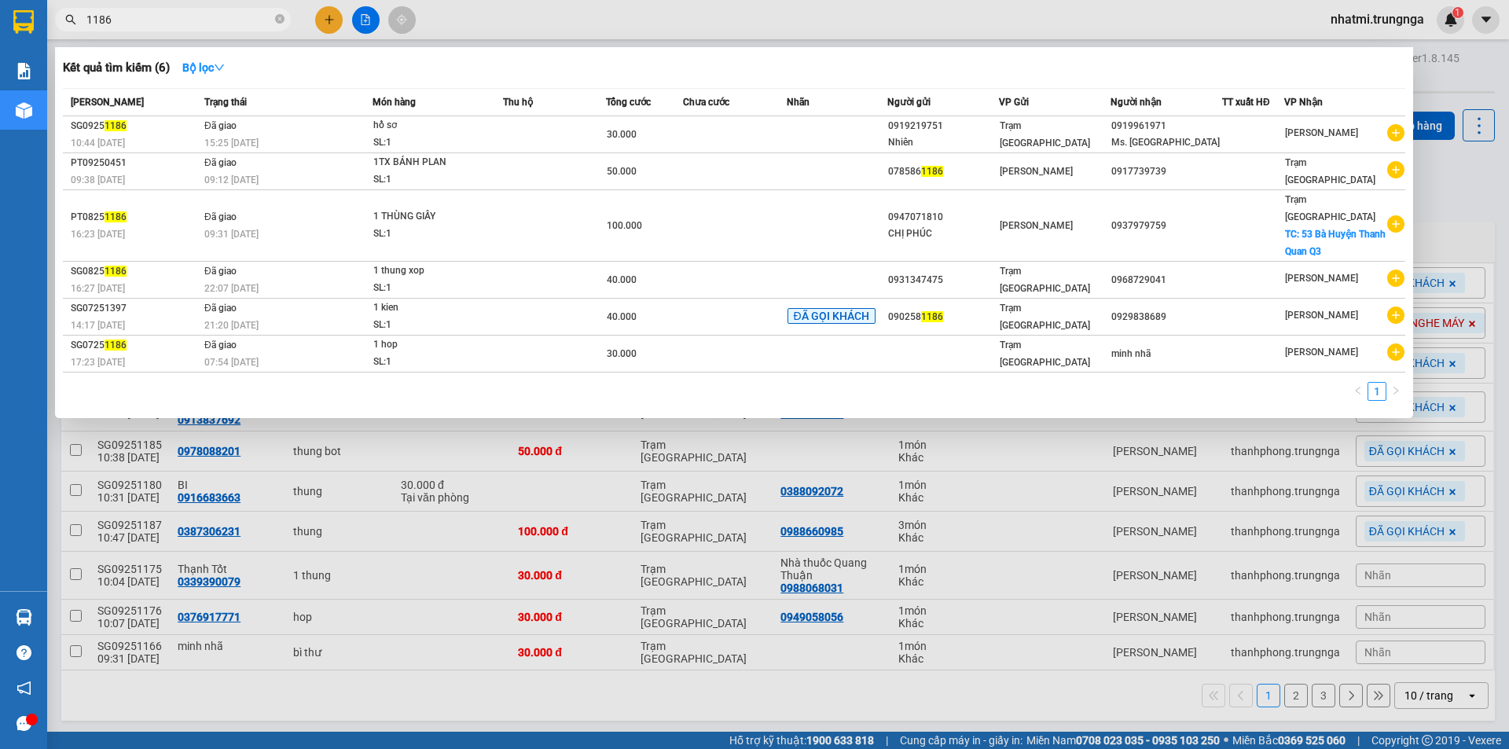
click at [142, 22] on input "1186" at bounding box center [178, 19] width 185 height 17
click at [220, 22] on input "1186" at bounding box center [178, 19] width 185 height 17
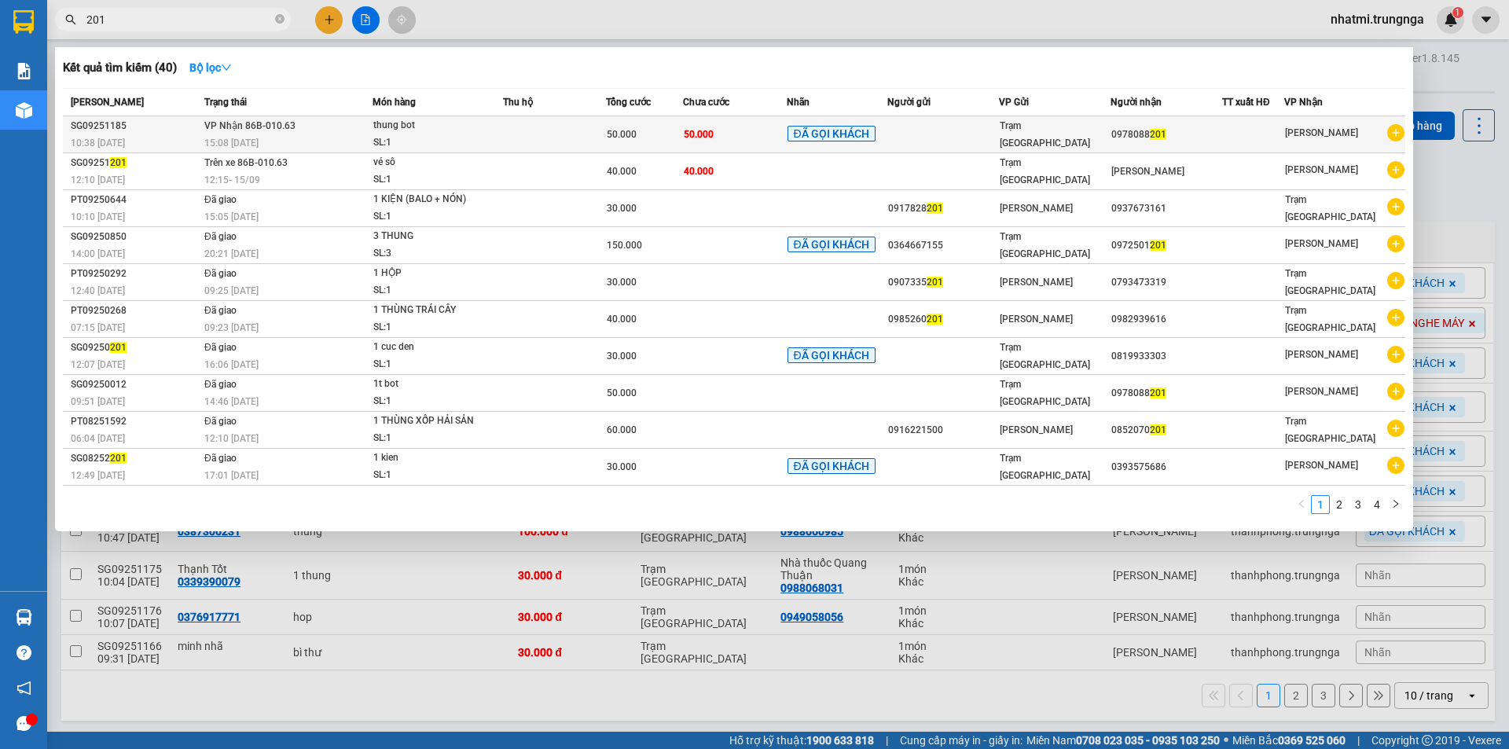
type input "201"
click at [941, 136] on td at bounding box center [943, 134] width 112 height 37
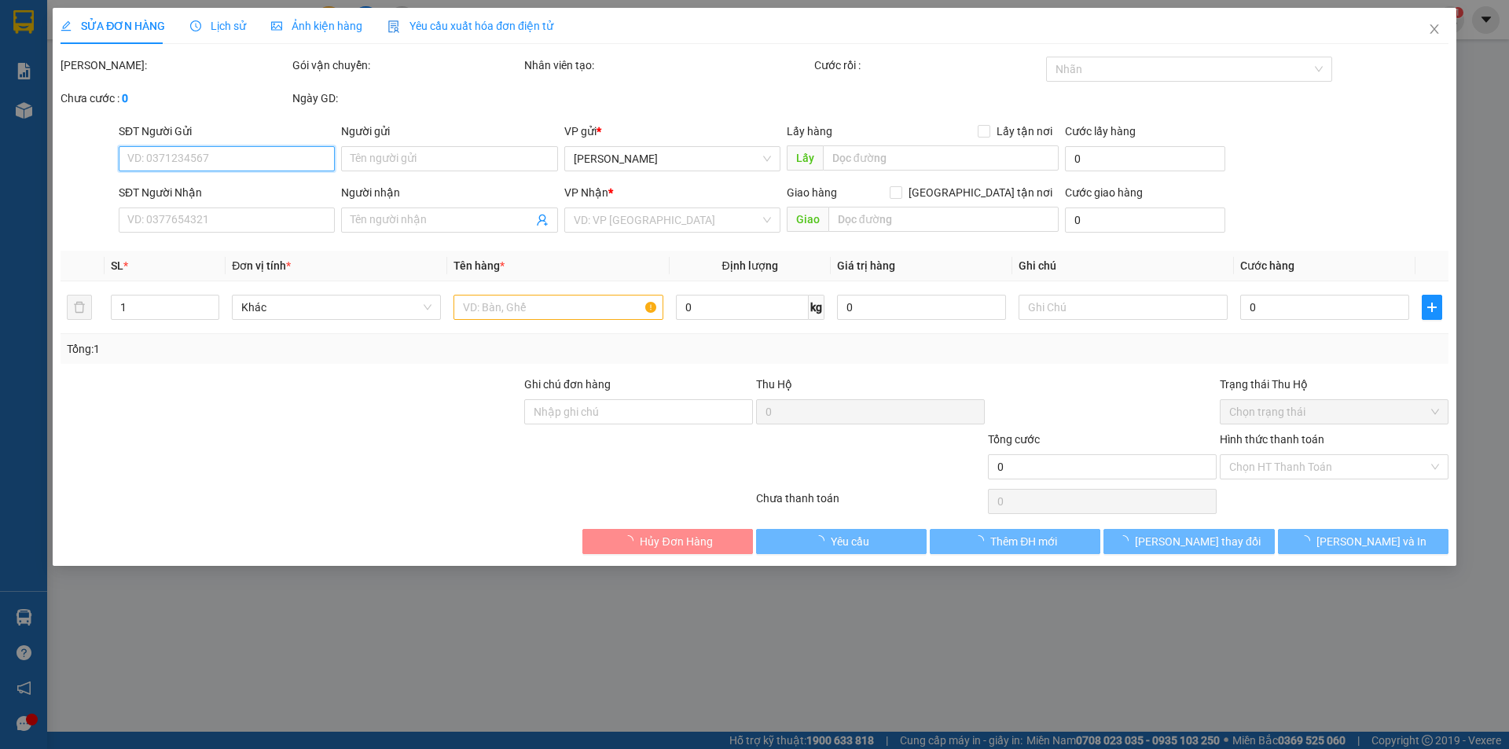
type input "0978088201"
type input "50.000"
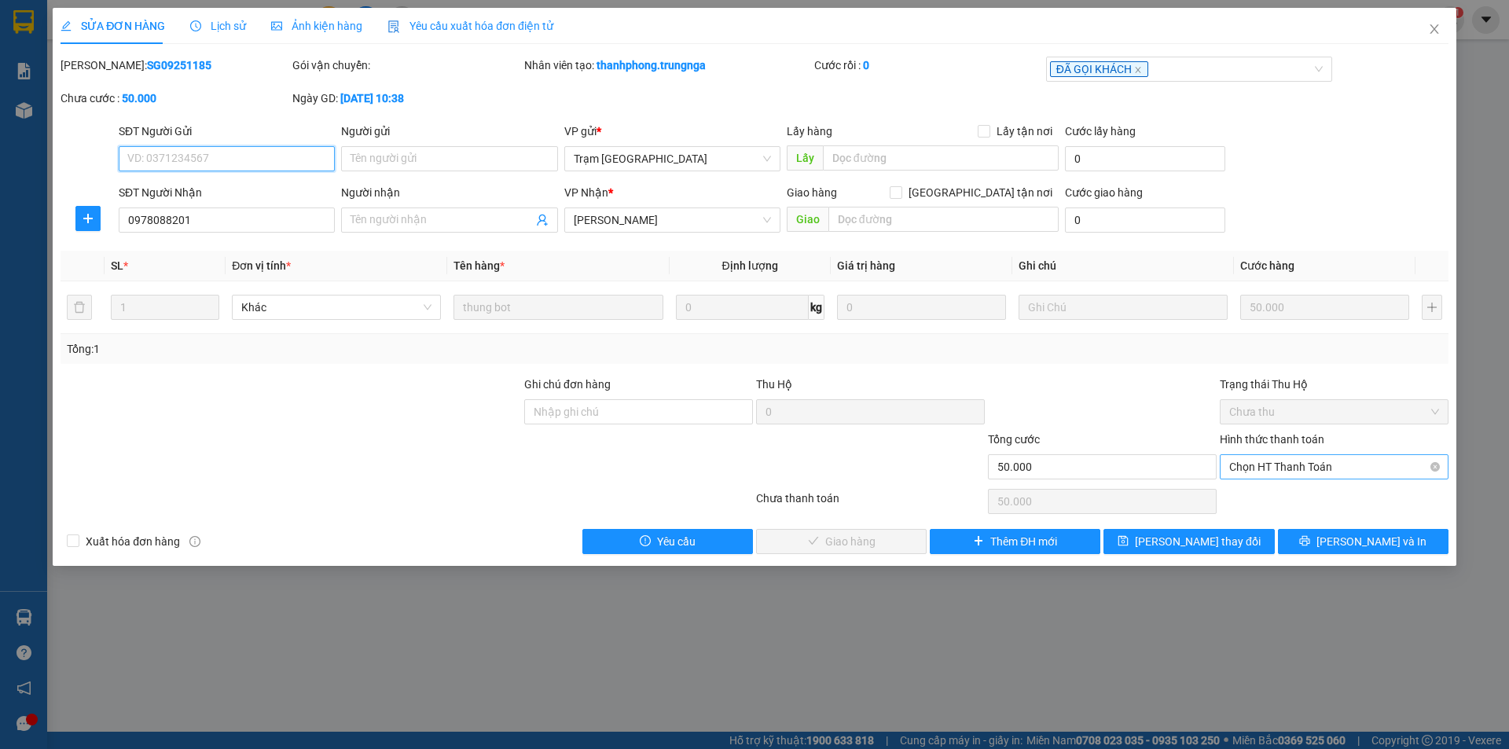
click at [1304, 472] on span "Chọn HT Thanh Toán" at bounding box center [1334, 467] width 210 height 24
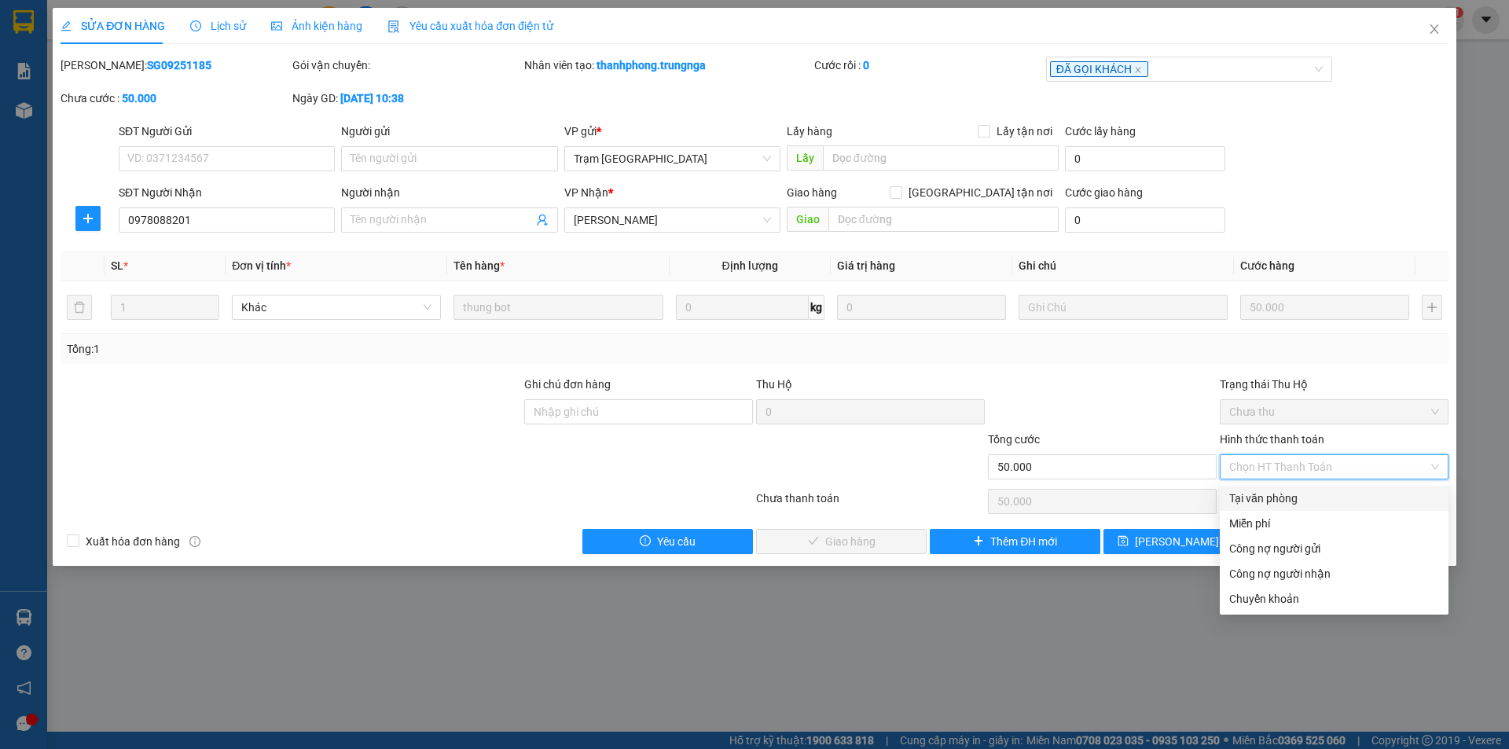
click at [1265, 504] on div "Tại văn phòng" at bounding box center [1334, 498] width 210 height 17
type input "0"
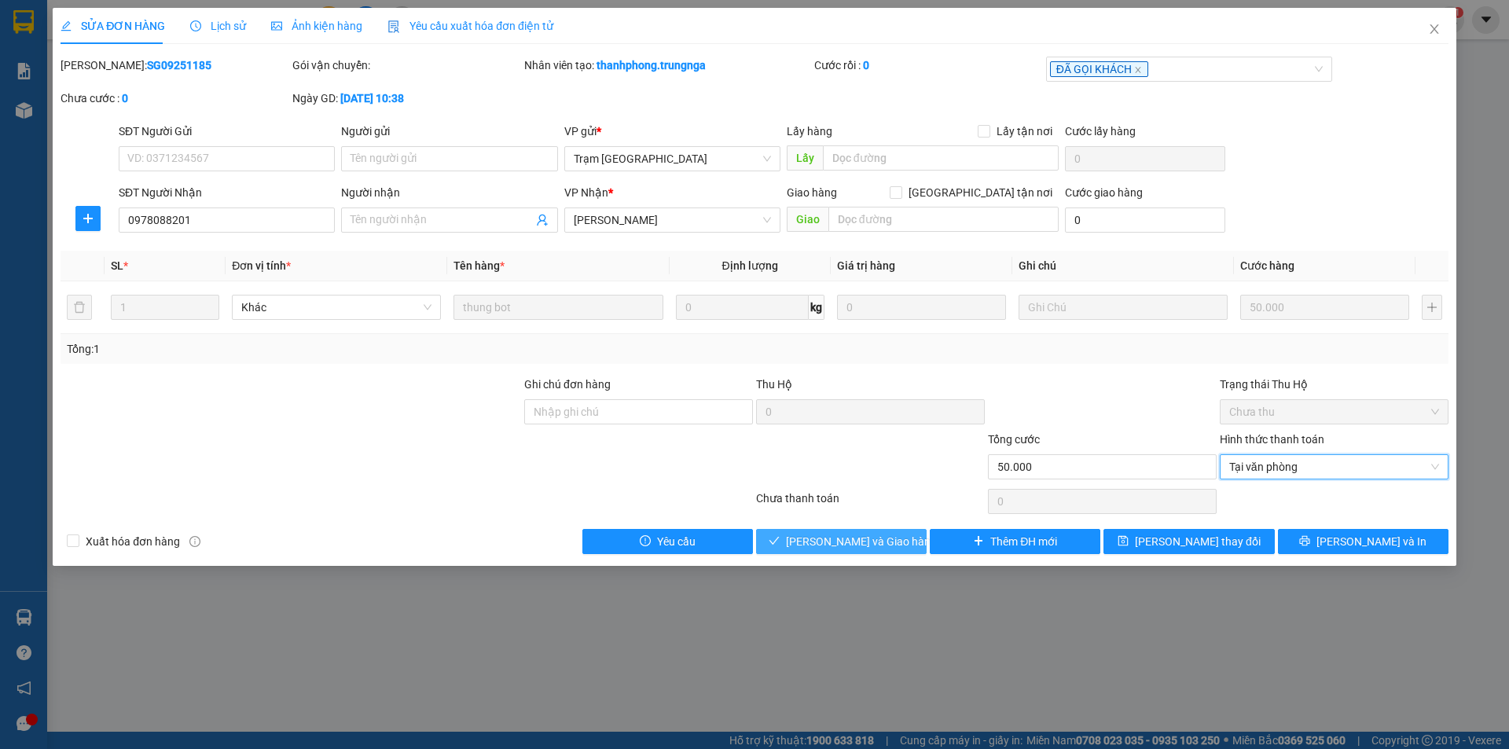
click at [889, 545] on span "[PERSON_NAME] và Giao hàng" at bounding box center [861, 541] width 151 height 17
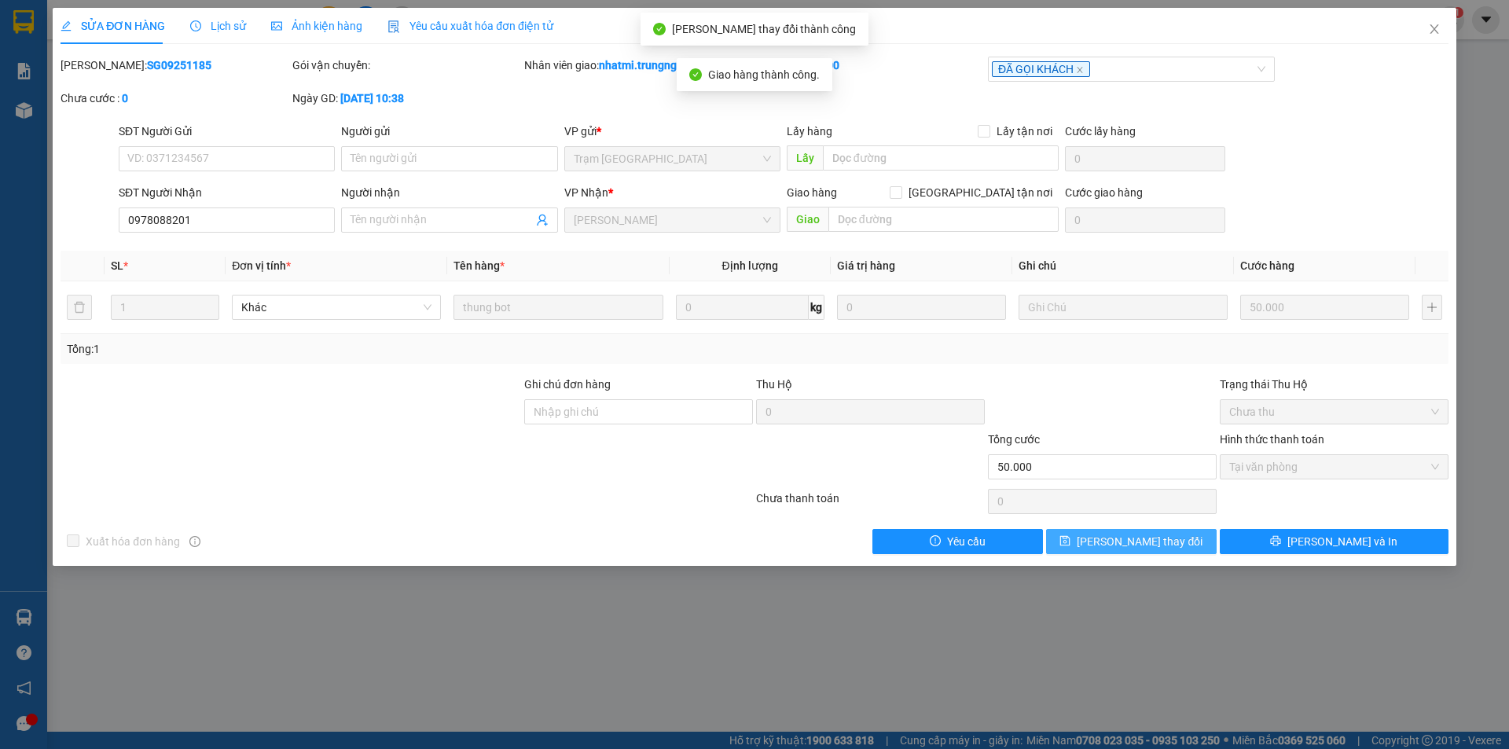
click at [1158, 540] on span "[PERSON_NAME] thay đổi" at bounding box center [1140, 541] width 126 height 17
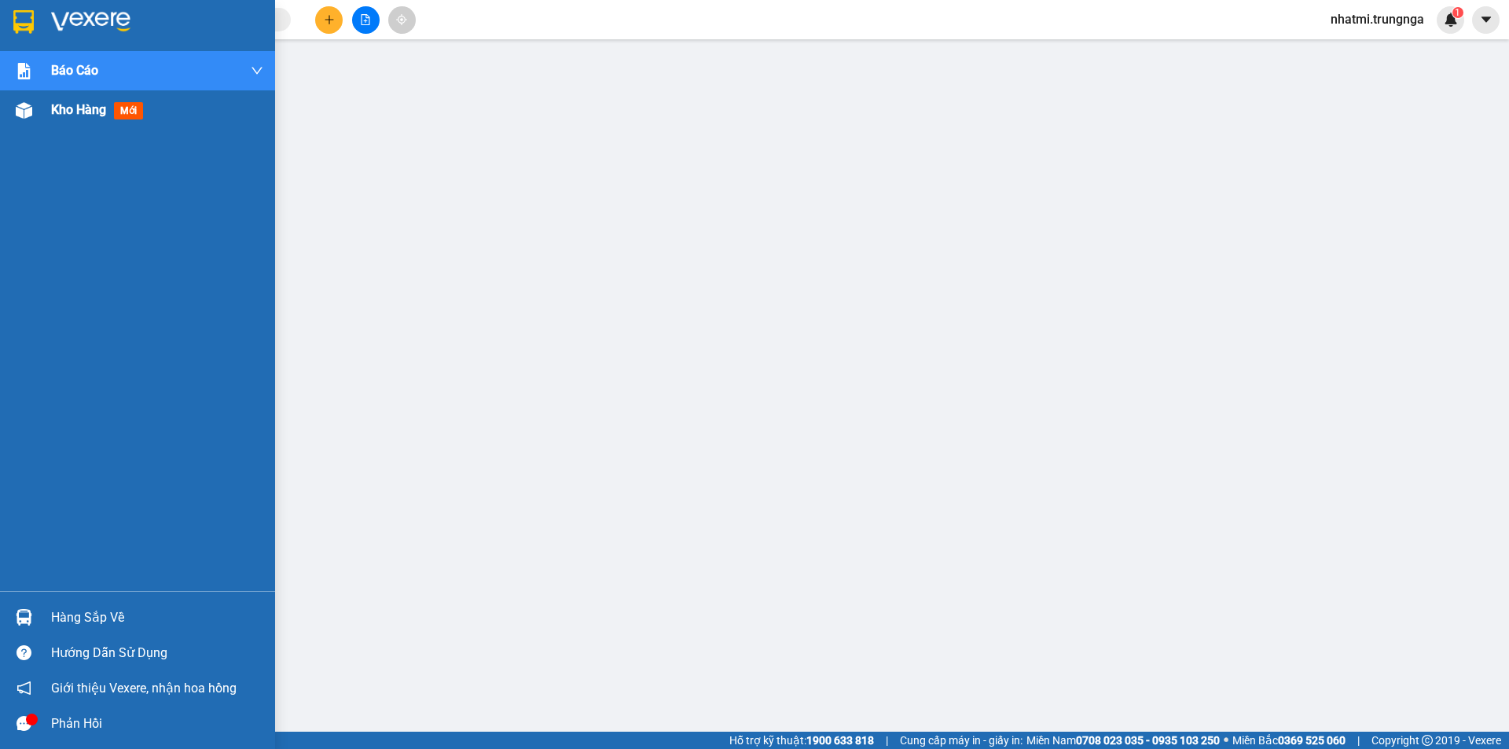
click at [93, 113] on span "Kho hàng" at bounding box center [78, 109] width 55 height 15
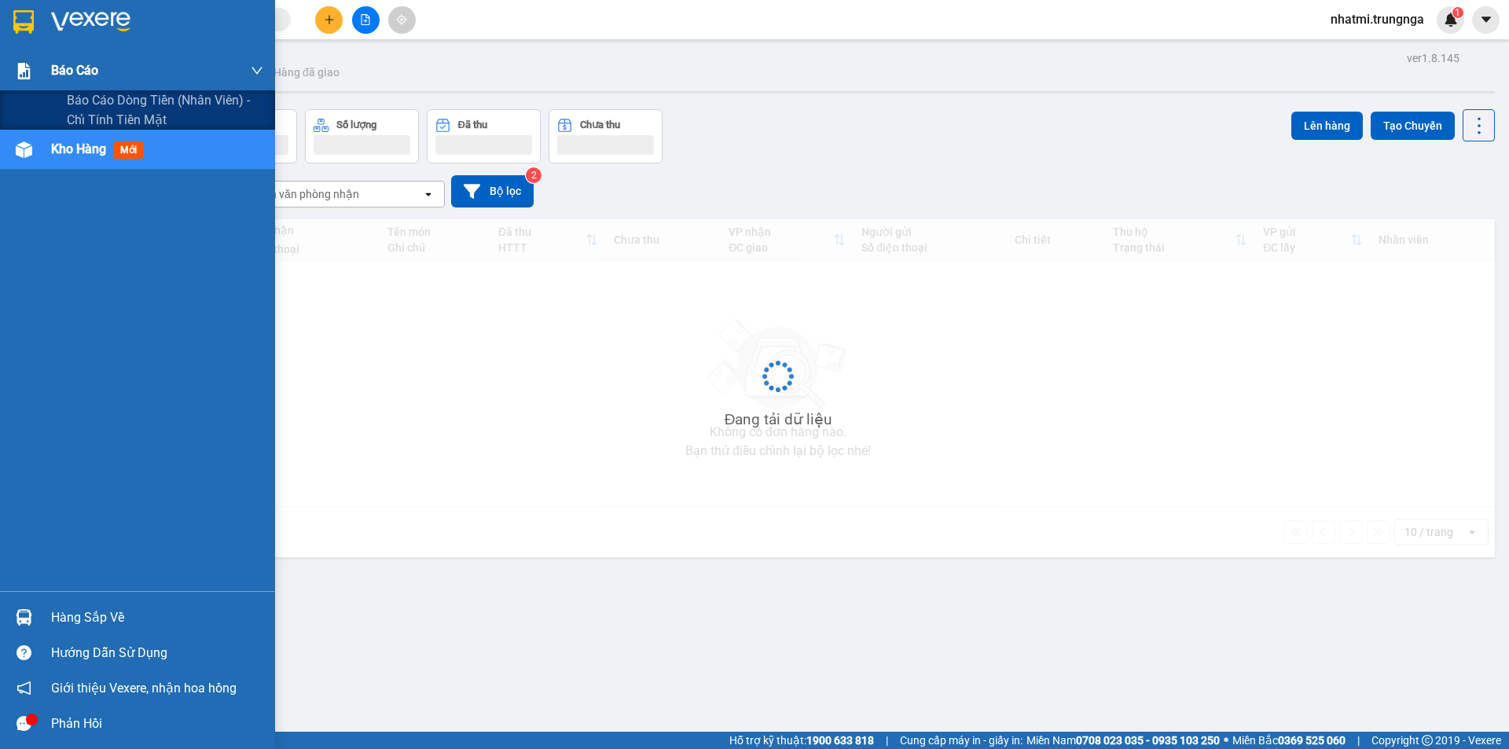
click at [211, 74] on div "Báo cáo" at bounding box center [157, 70] width 212 height 39
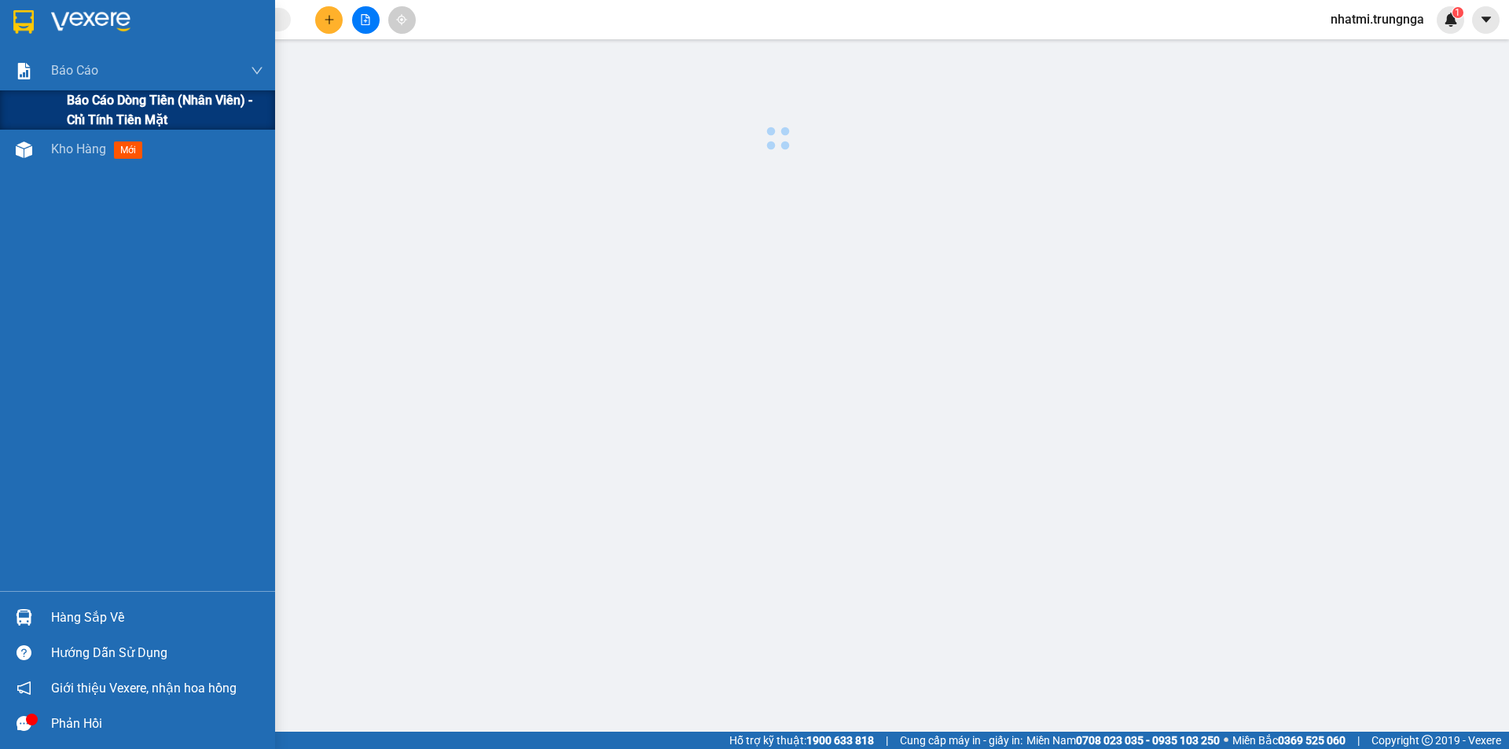
click at [150, 112] on span "Báo cáo dòng tiền (nhân viên) - chỉ tính tiền mặt" at bounding box center [165, 109] width 196 height 39
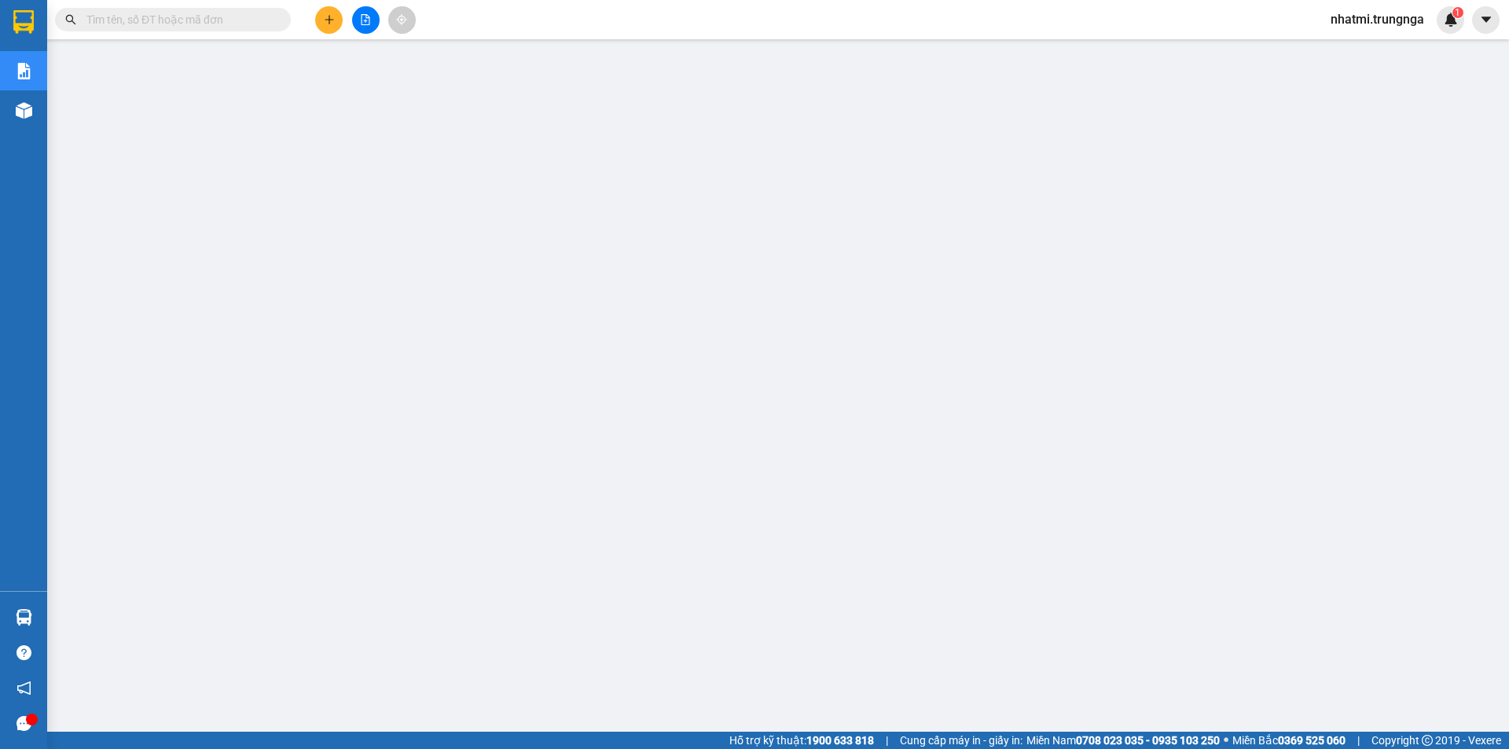
click at [50, 112] on main at bounding box center [754, 366] width 1509 height 732
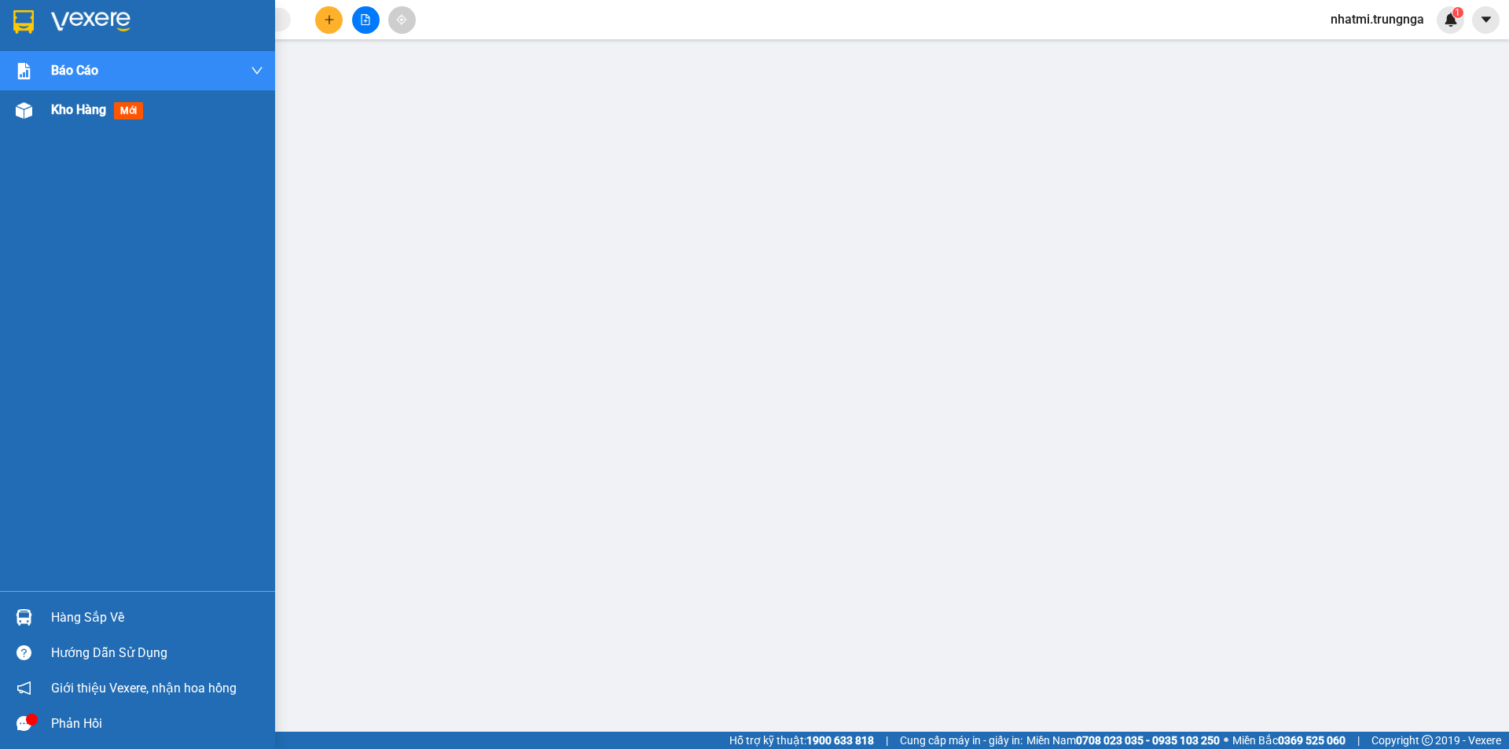
click at [38, 113] on div "Kho hàng mới" at bounding box center [137, 109] width 275 height 39
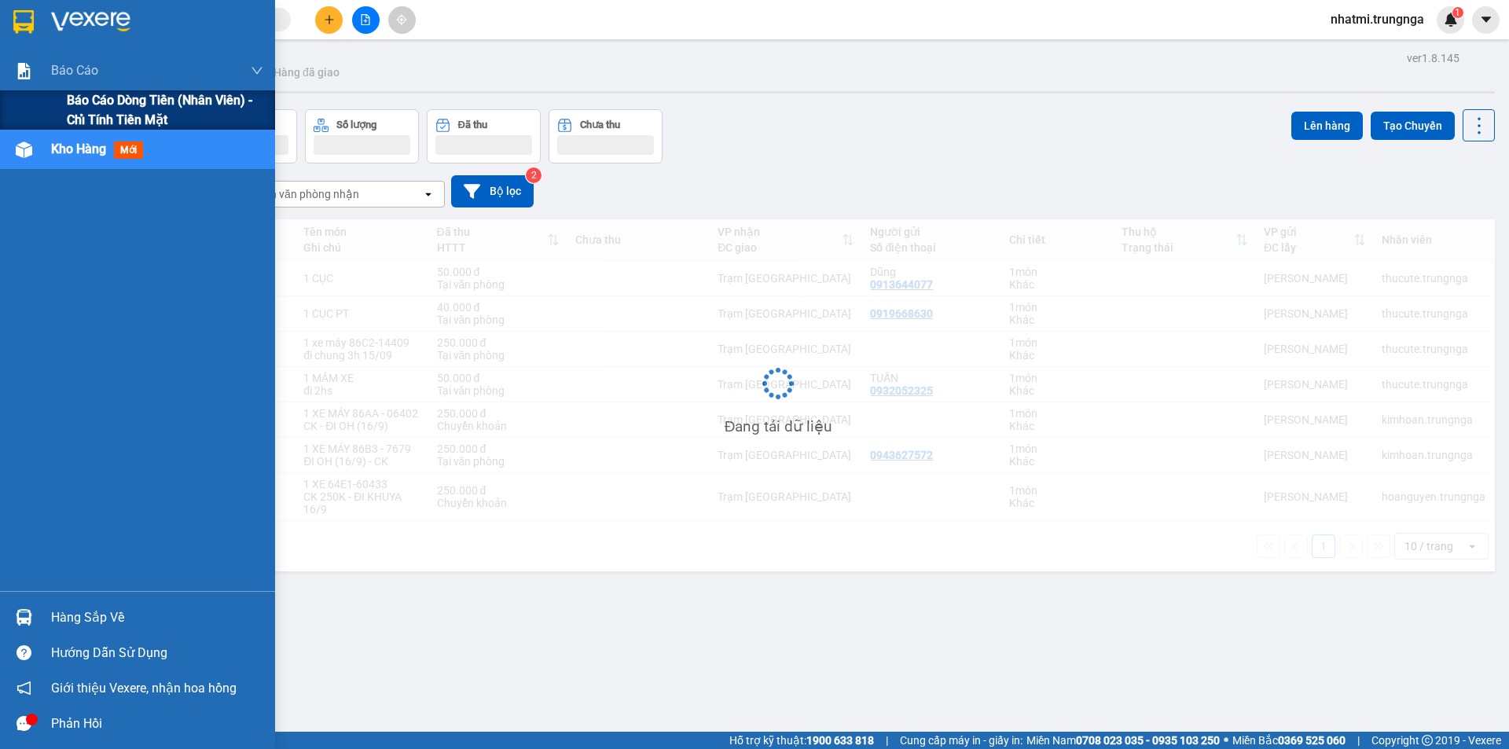
click at [72, 96] on span "Báo cáo dòng tiền (nhân viên) - chỉ tính tiền mặt" at bounding box center [165, 109] width 196 height 39
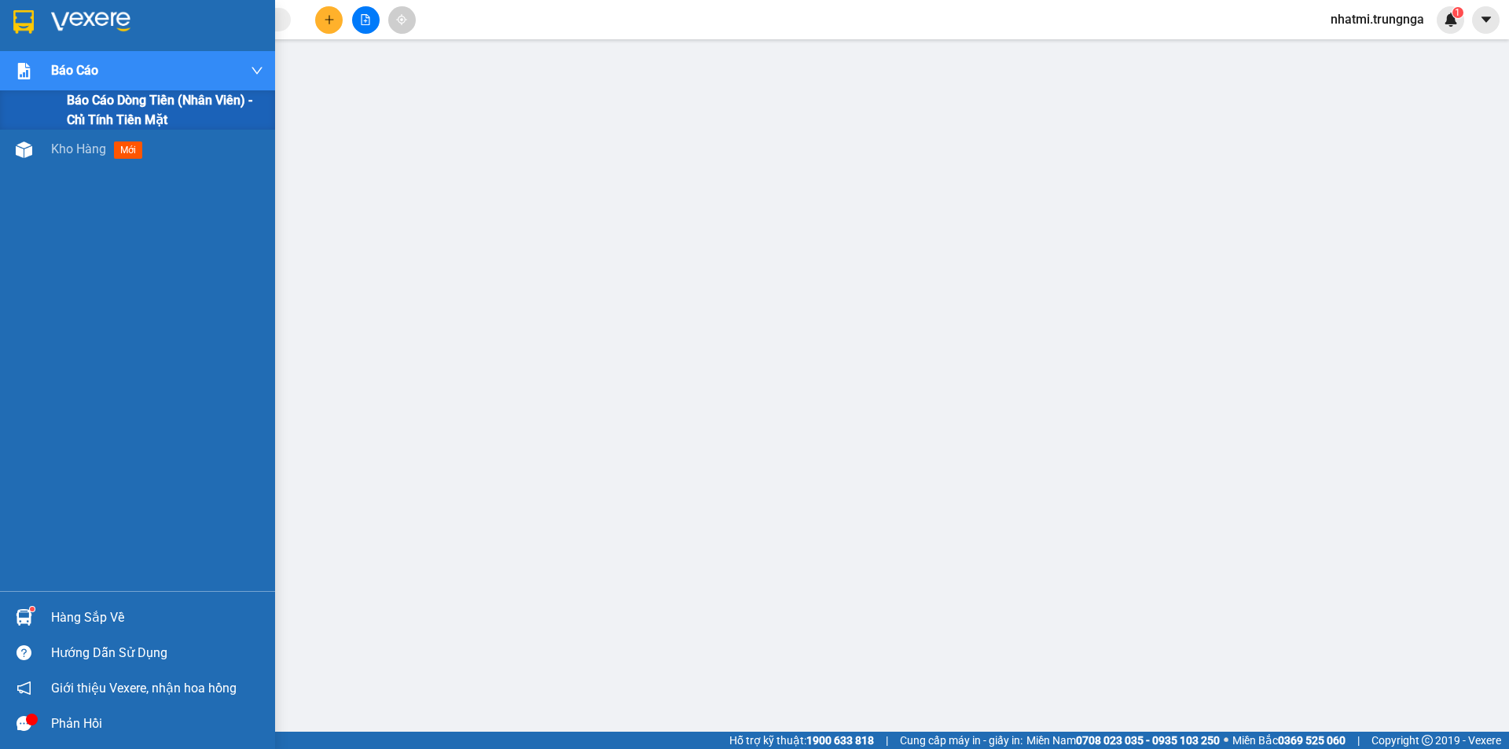
click at [105, 69] on div "Báo cáo" at bounding box center [157, 70] width 212 height 39
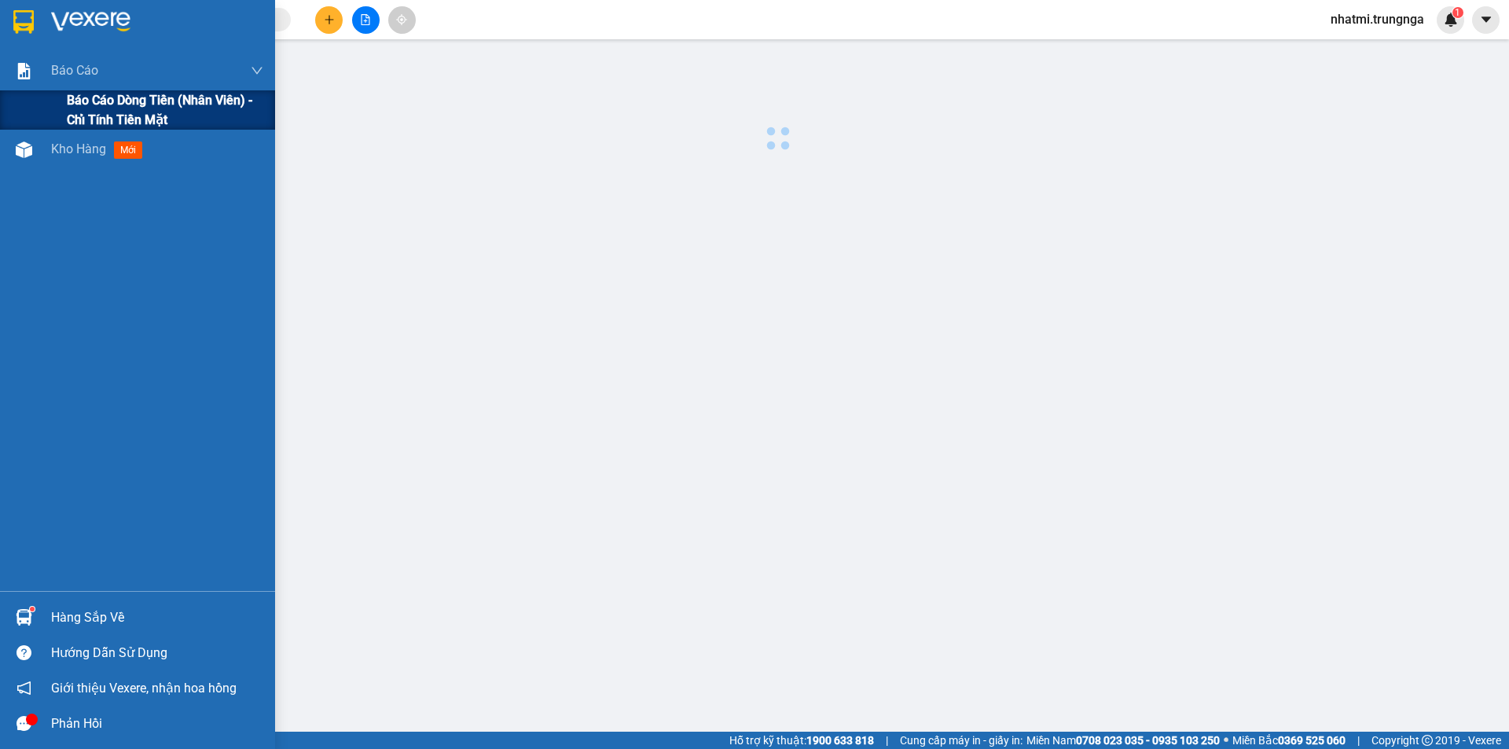
click at [102, 106] on span "Báo cáo dòng tiền (nhân viên) - chỉ tính tiền mặt" at bounding box center [165, 109] width 196 height 39
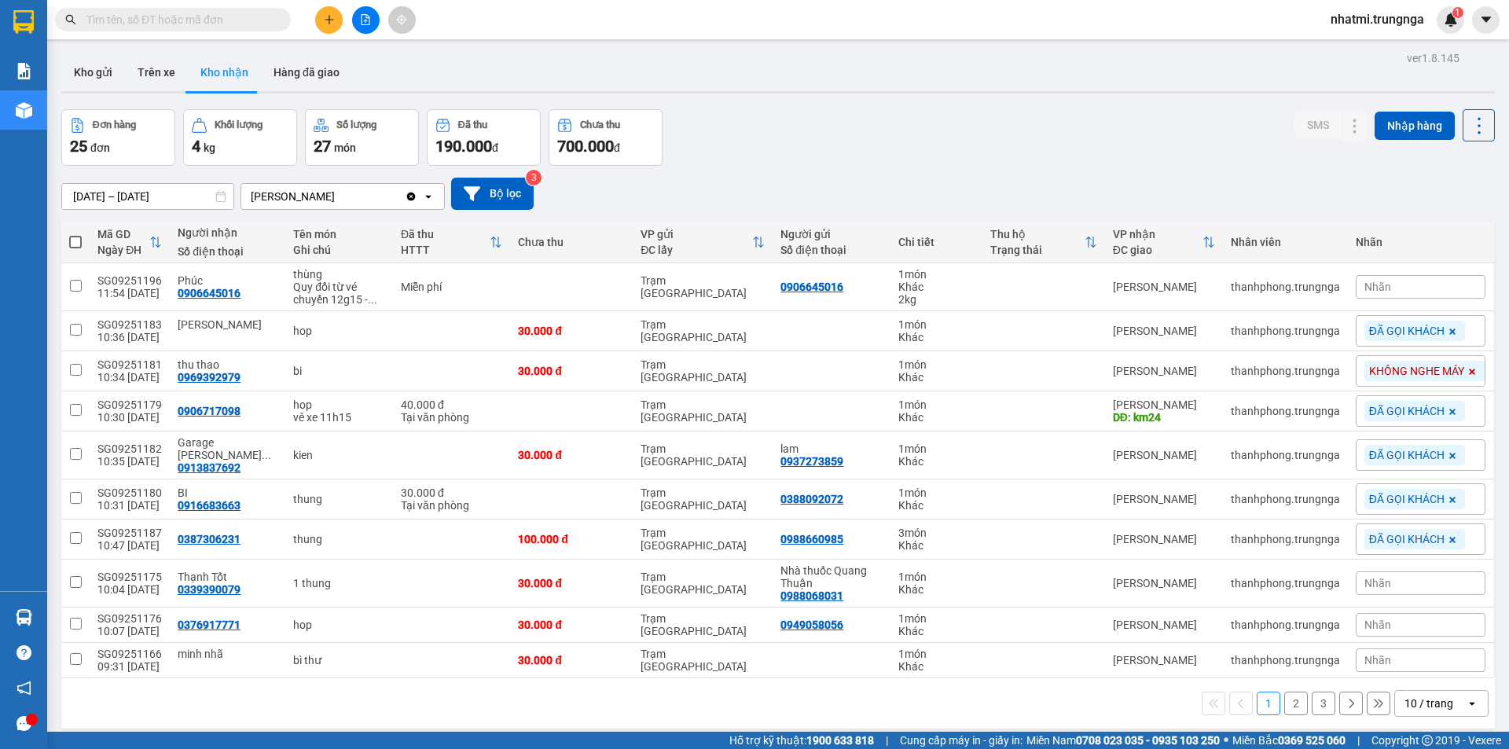
click at [1372, 290] on span "Nhãn" at bounding box center [1377, 287] width 27 height 13
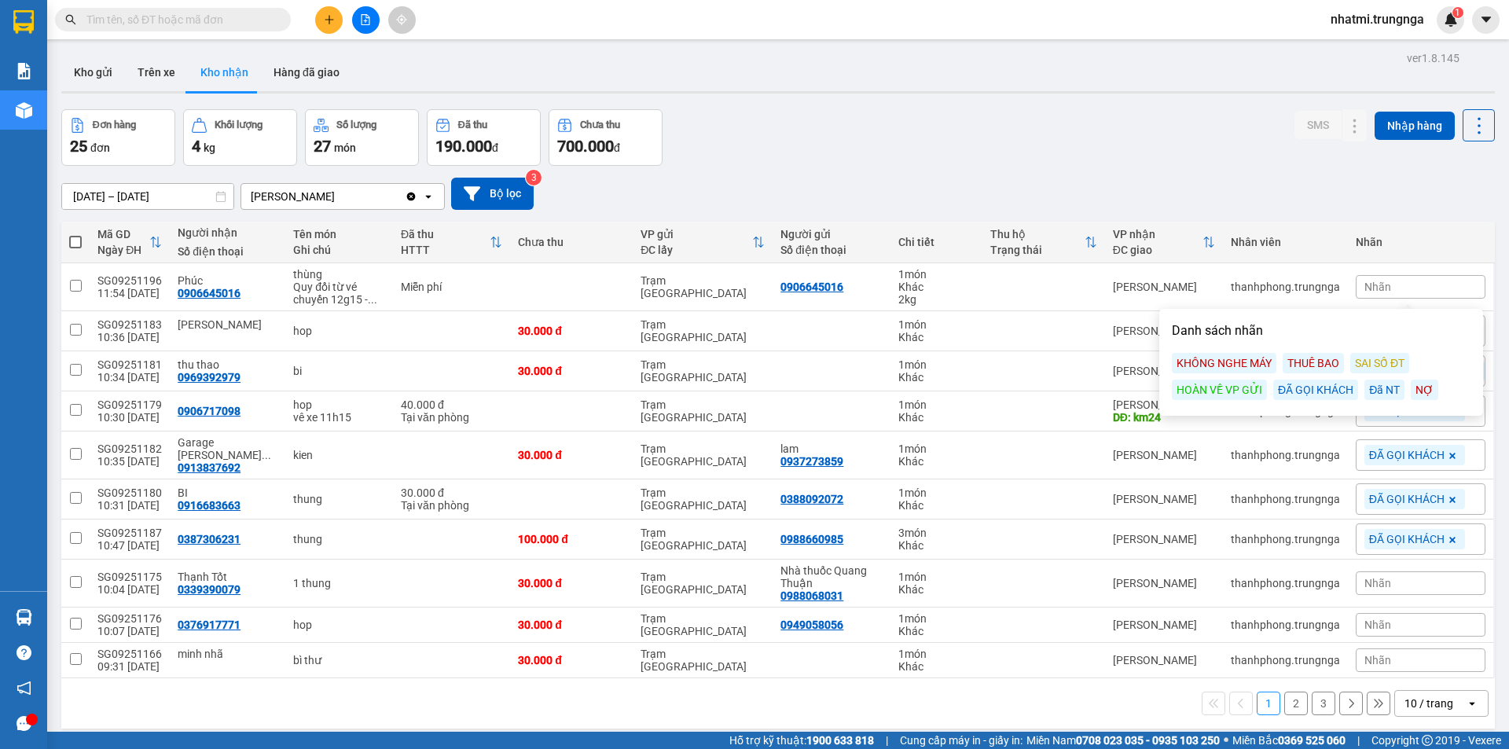
click at [1314, 388] on div "ĐÃ GỌI KHÁCH" at bounding box center [1315, 390] width 85 height 20
click at [1172, 166] on div "[DATE] – [DATE] Press the down arrow key to interact with the calendar and sele…" at bounding box center [778, 194] width 1434 height 56
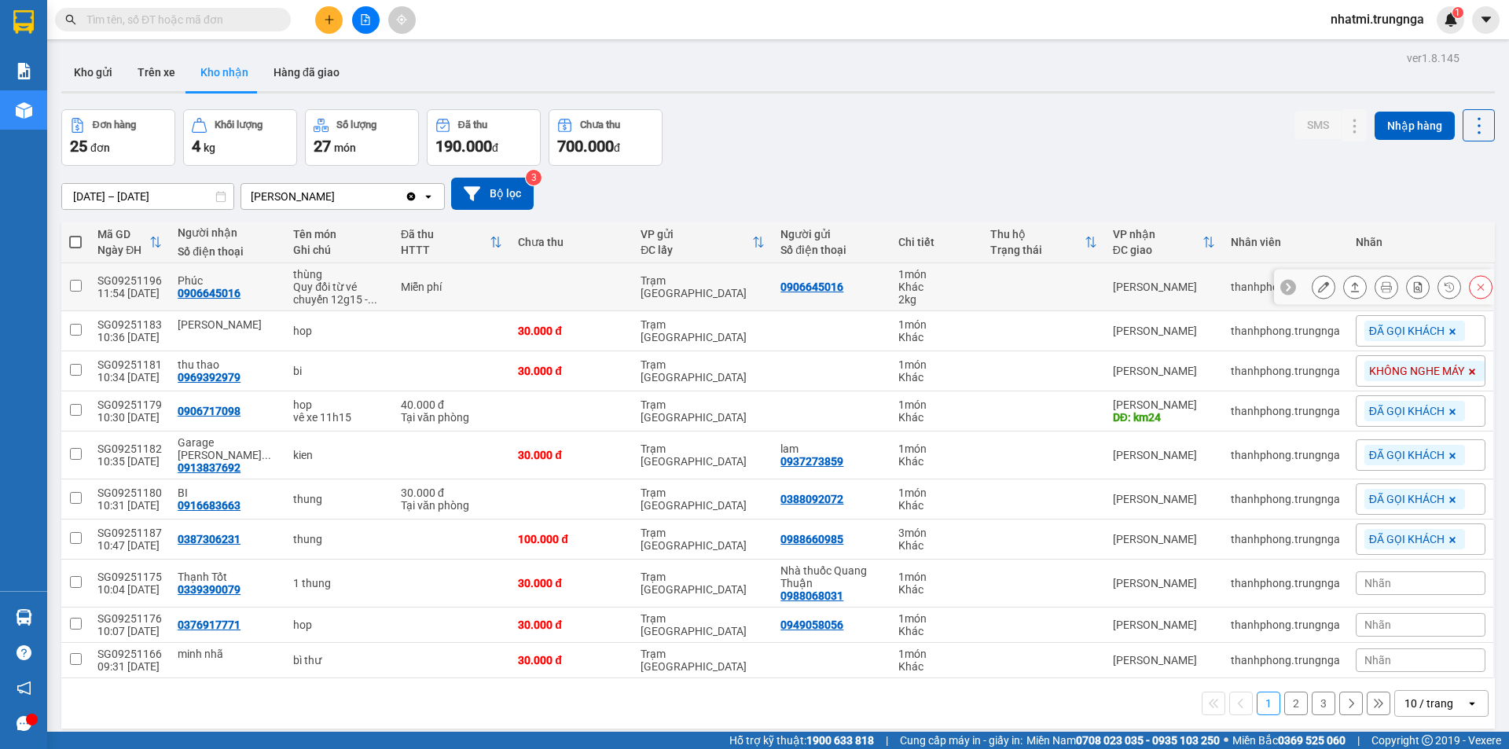
click at [311, 292] on div "[PERSON_NAME] đổi từ vé chuyến 12g15 - ..." at bounding box center [339, 293] width 92 height 25
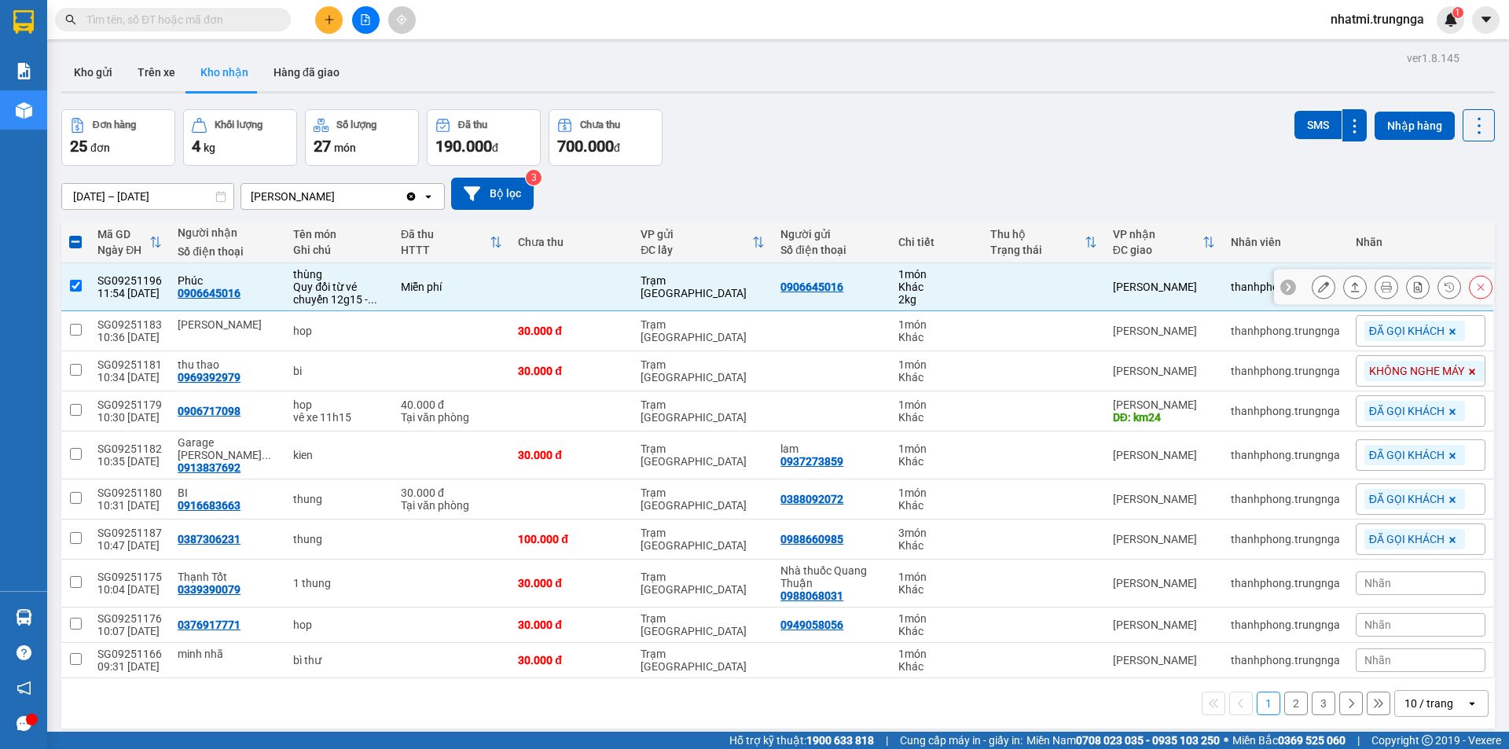
click at [303, 295] on div "Quy đổi từ vé chuyến 12g15 - ..." at bounding box center [339, 293] width 92 height 25
checkbox input "false"
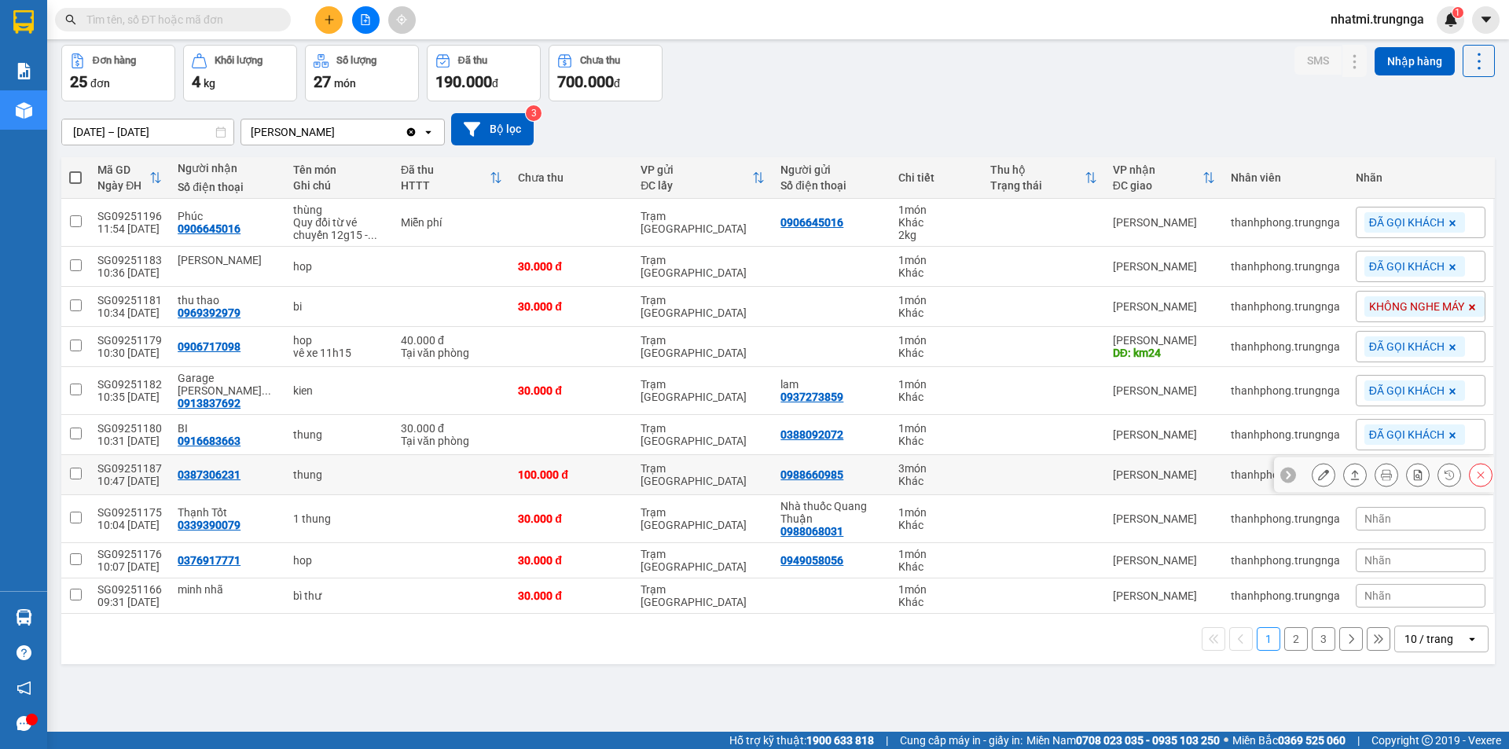
scroll to position [72, 0]
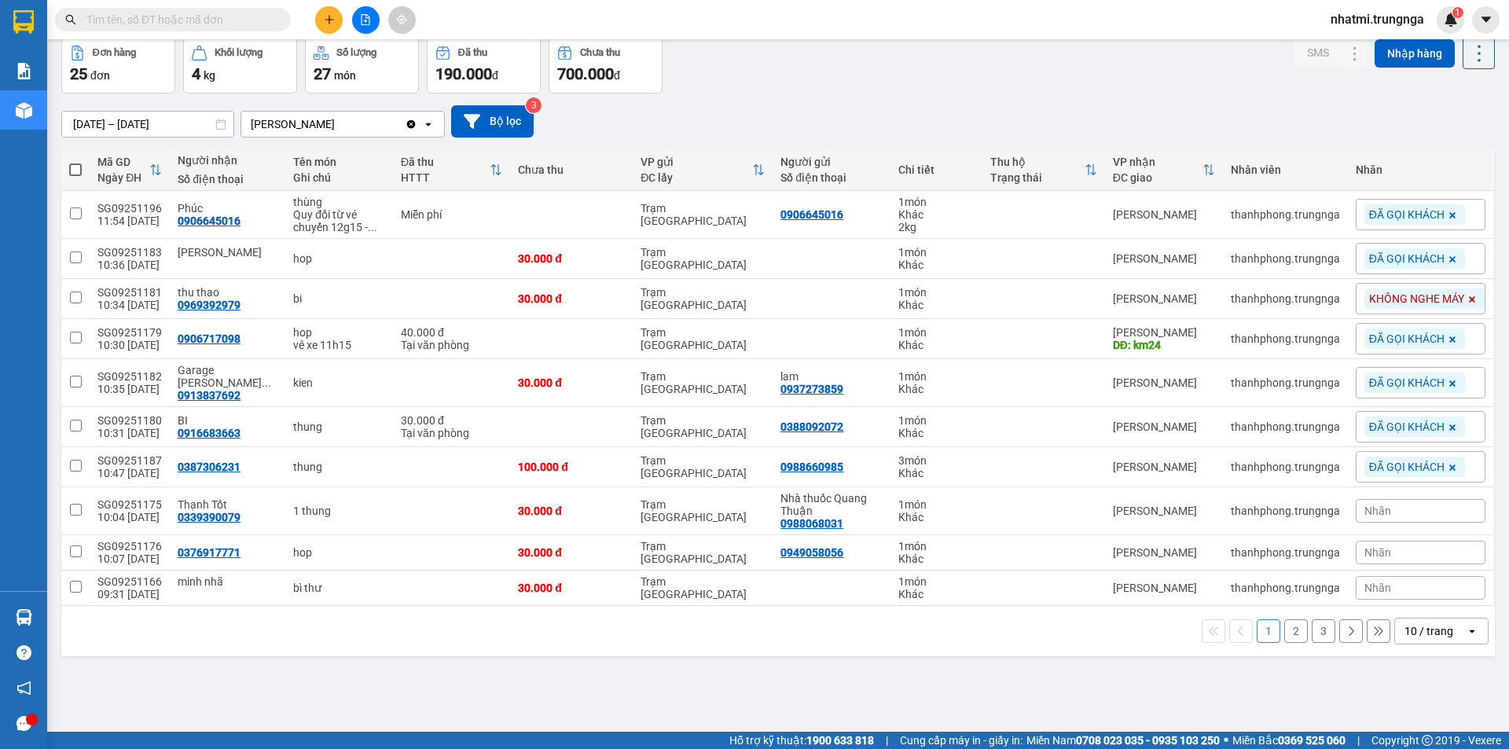
click at [211, 20] on input "text" at bounding box center [178, 19] width 185 height 17
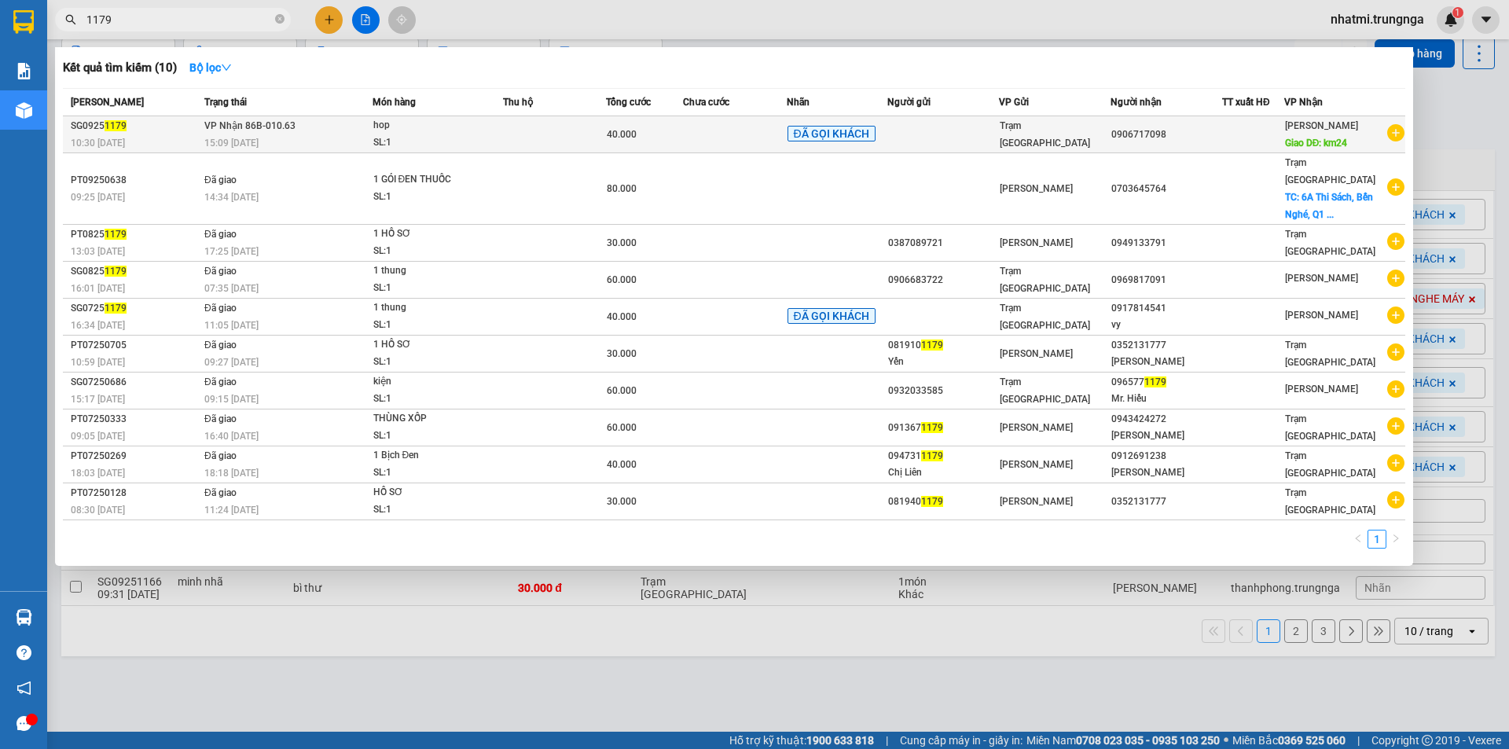
type input "1179"
click at [275, 138] on div "15:09 - 15/09" at bounding box center [287, 142] width 167 height 17
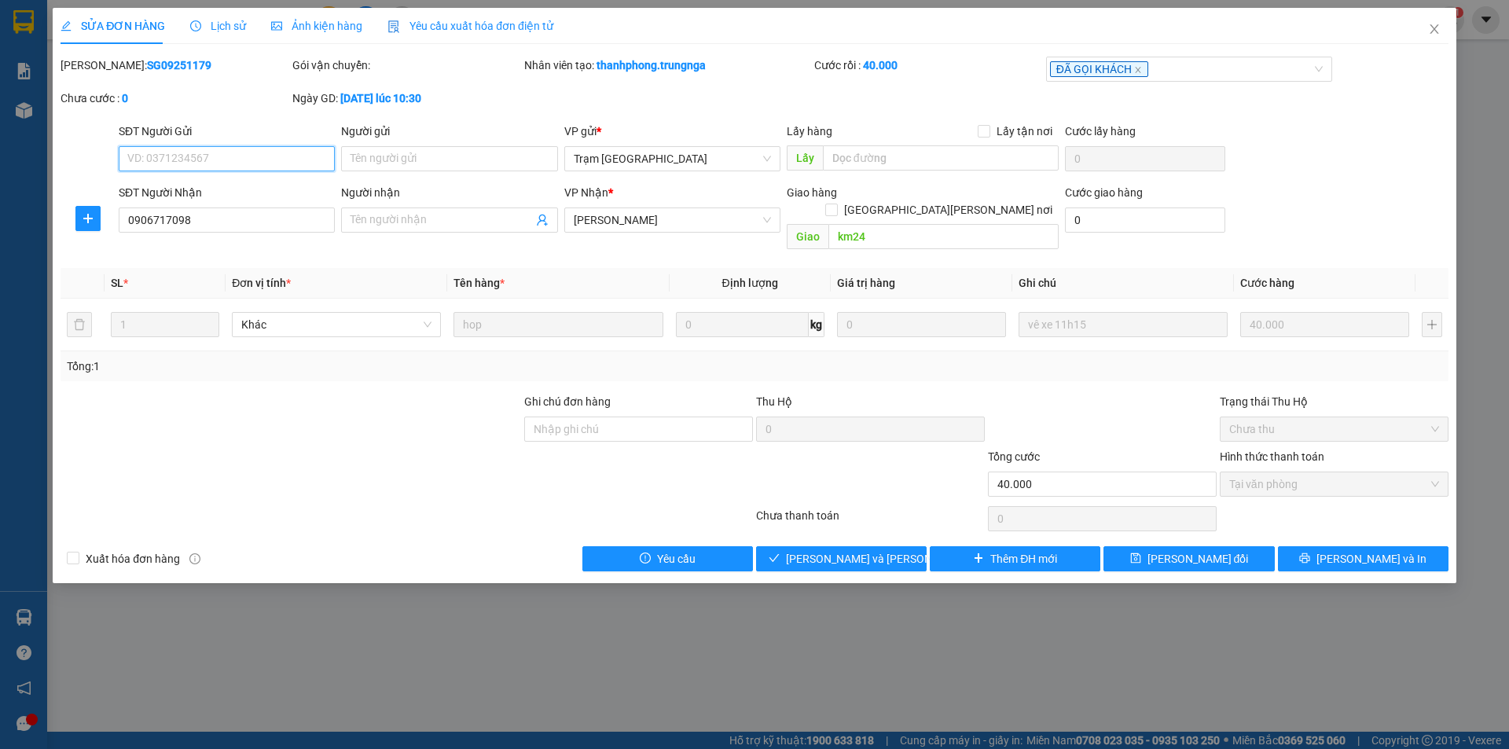
type input "0906717098"
type input "km24"
type input "40.000"
click at [874, 550] on span "Giao hàng" at bounding box center [850, 558] width 50 height 17
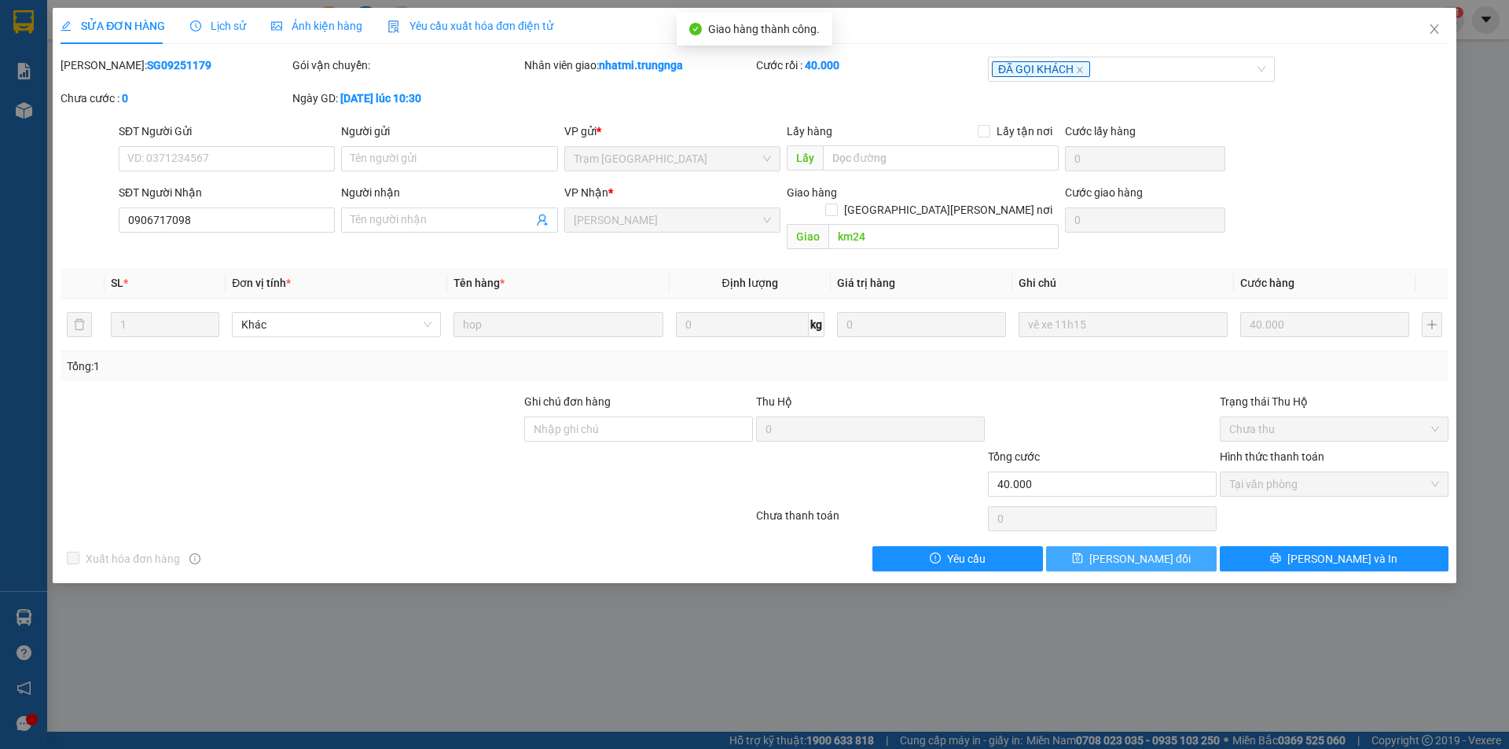
click at [1165, 550] on span "[PERSON_NAME] đổi" at bounding box center [1139, 558] width 101 height 17
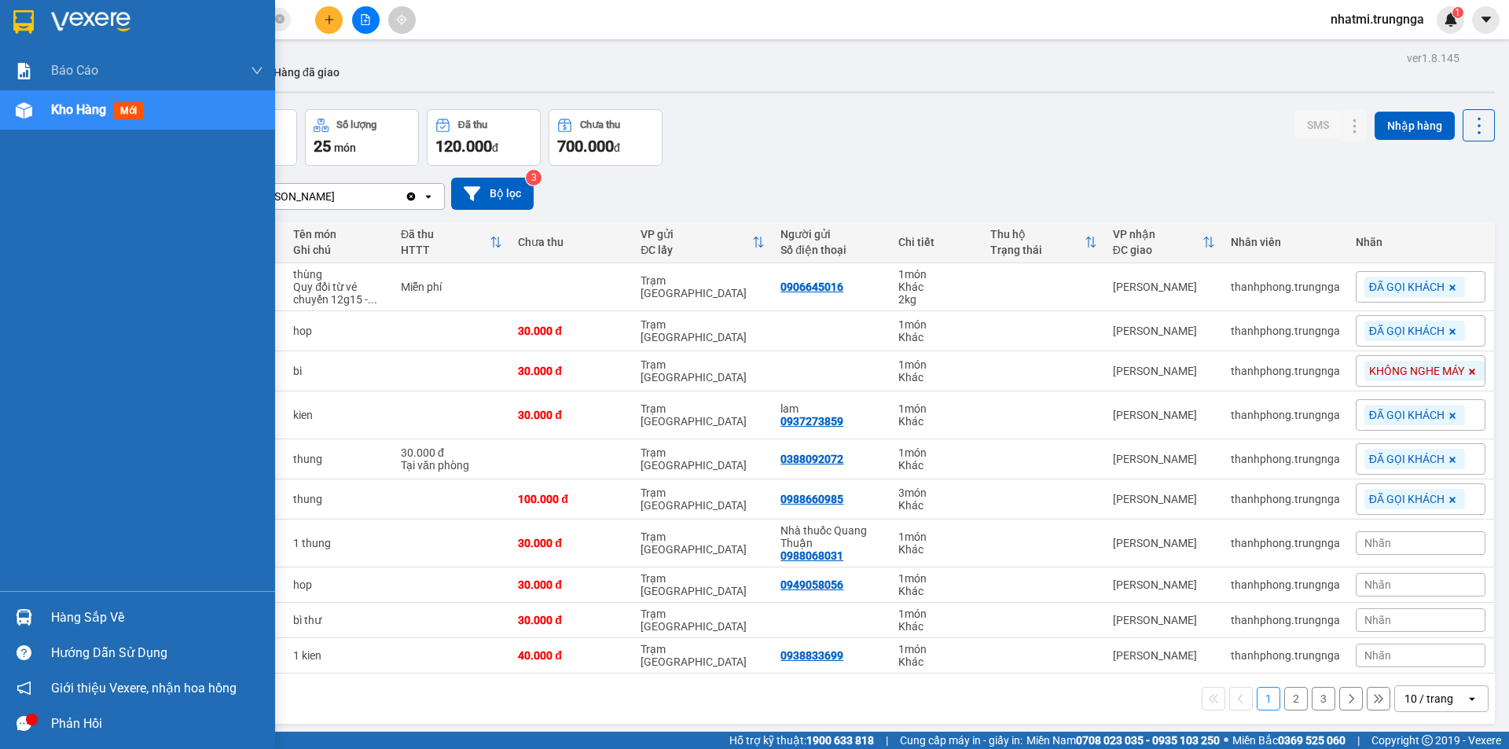
click at [112, 614] on div "Hàng sắp về" at bounding box center [157, 618] width 212 height 24
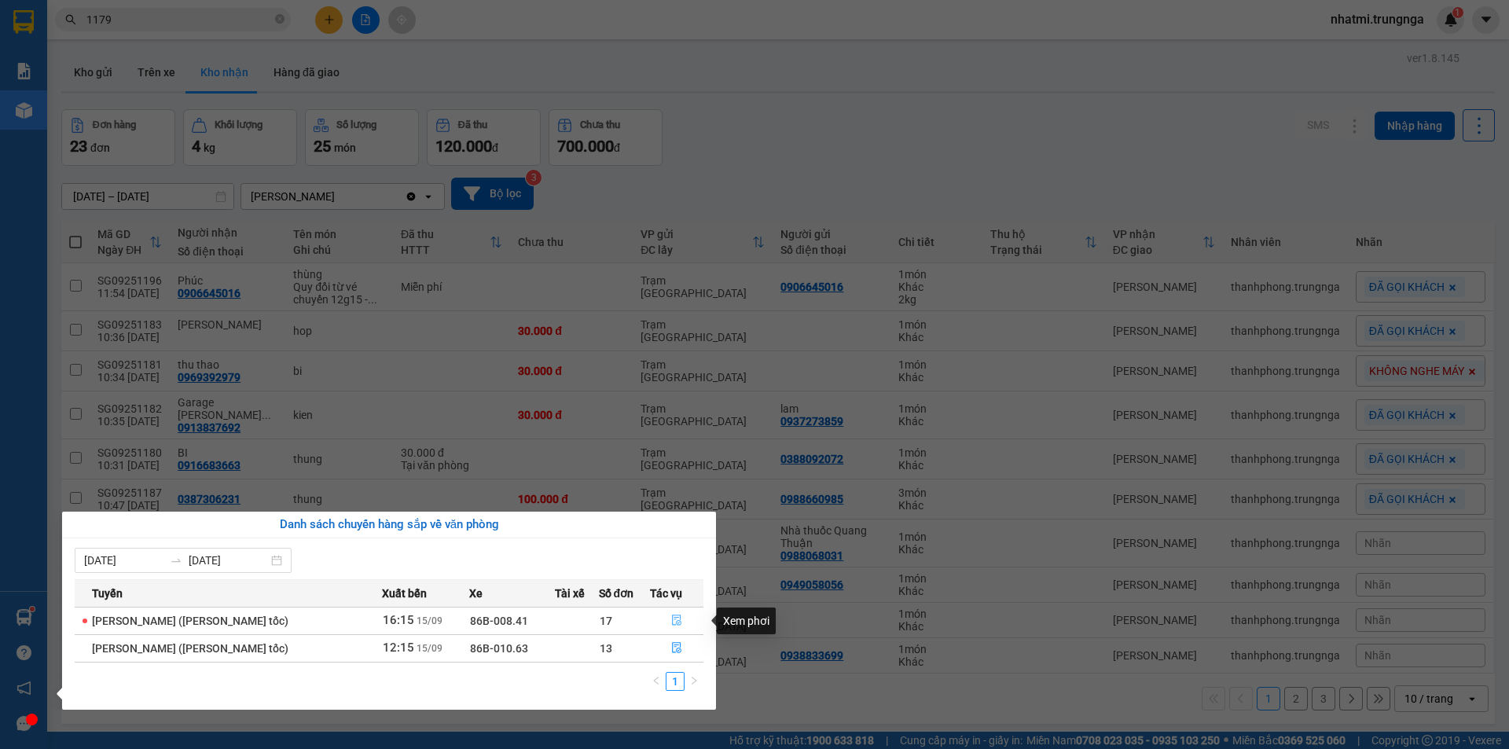
click at [676, 619] on icon "file-done" at bounding box center [676, 620] width 11 height 11
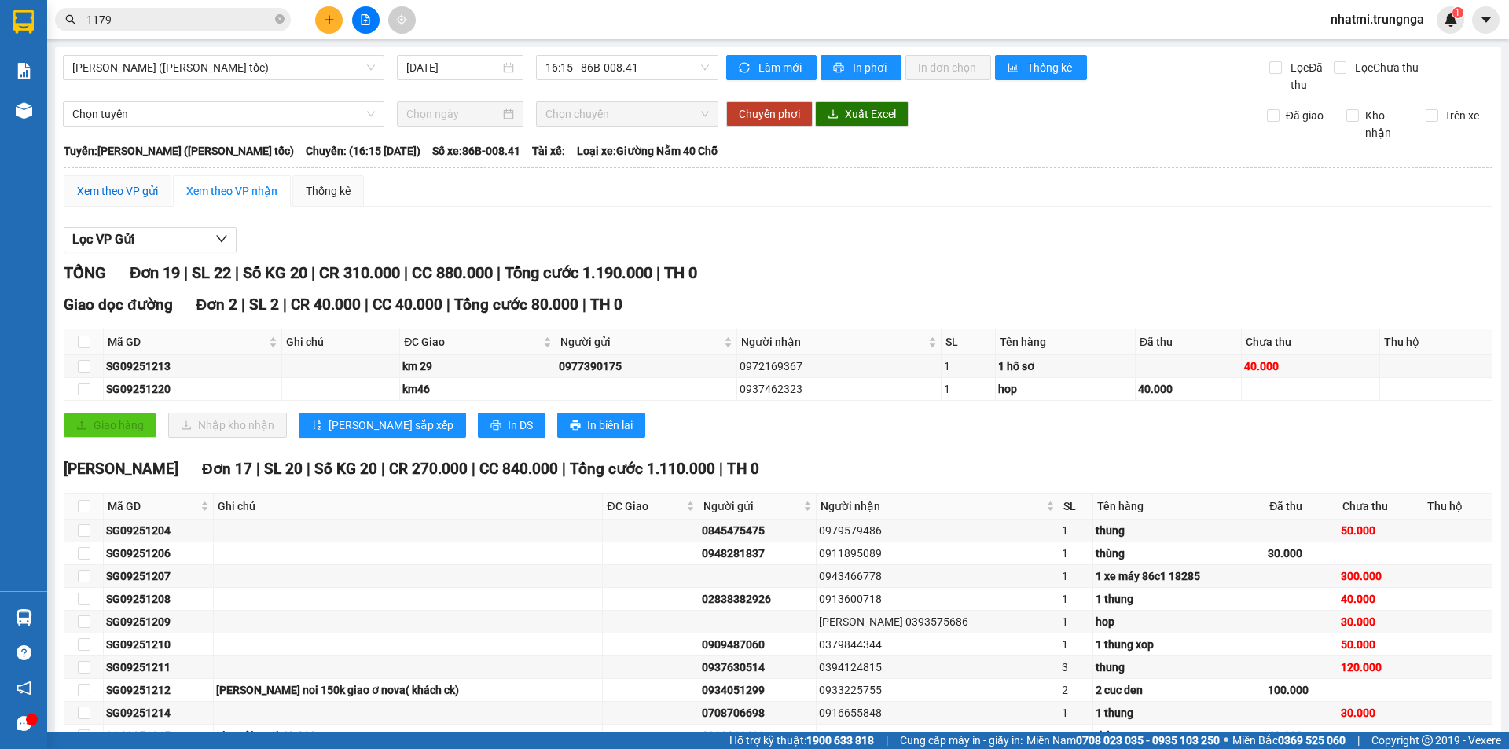
click at [150, 194] on div "Xem theo VP gửi" at bounding box center [117, 190] width 81 height 17
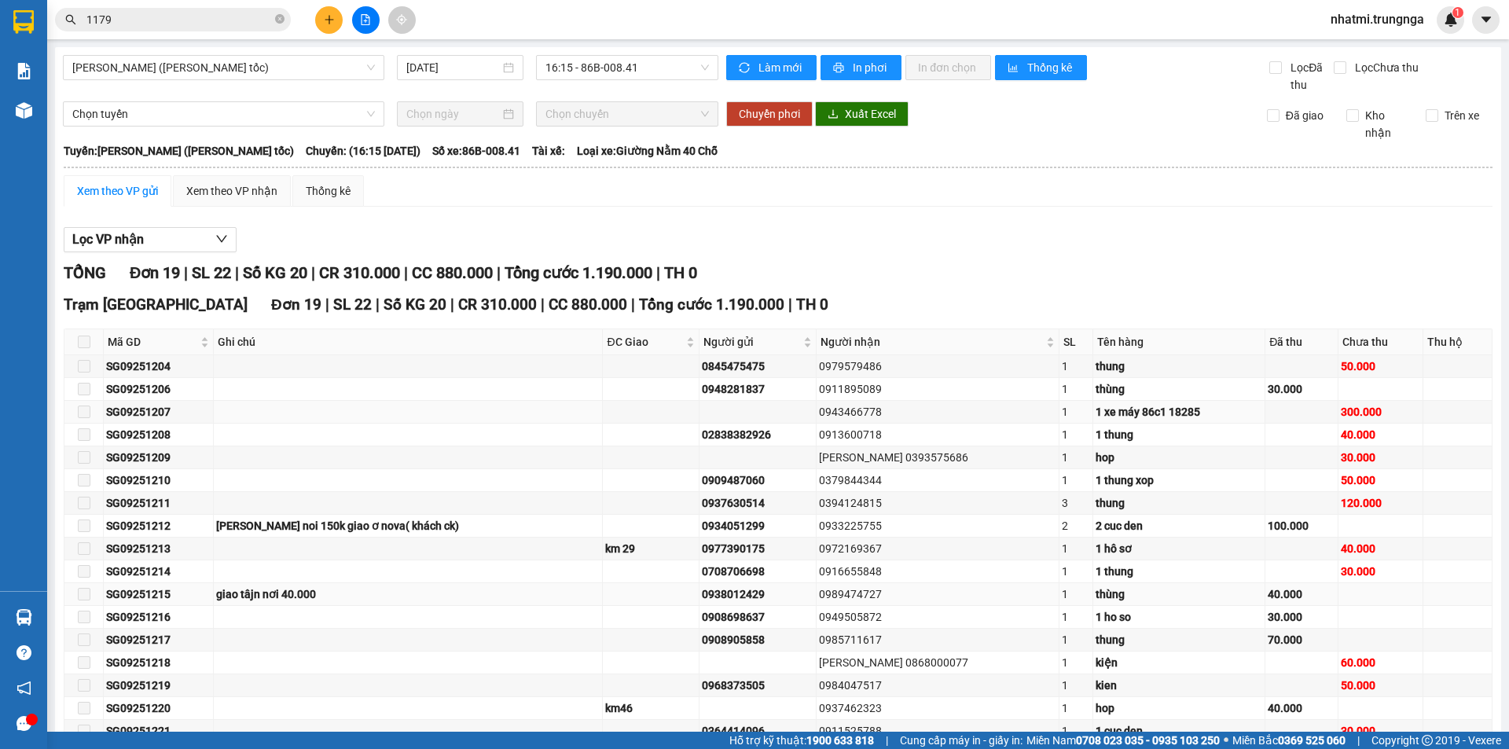
scroll to position [138, 0]
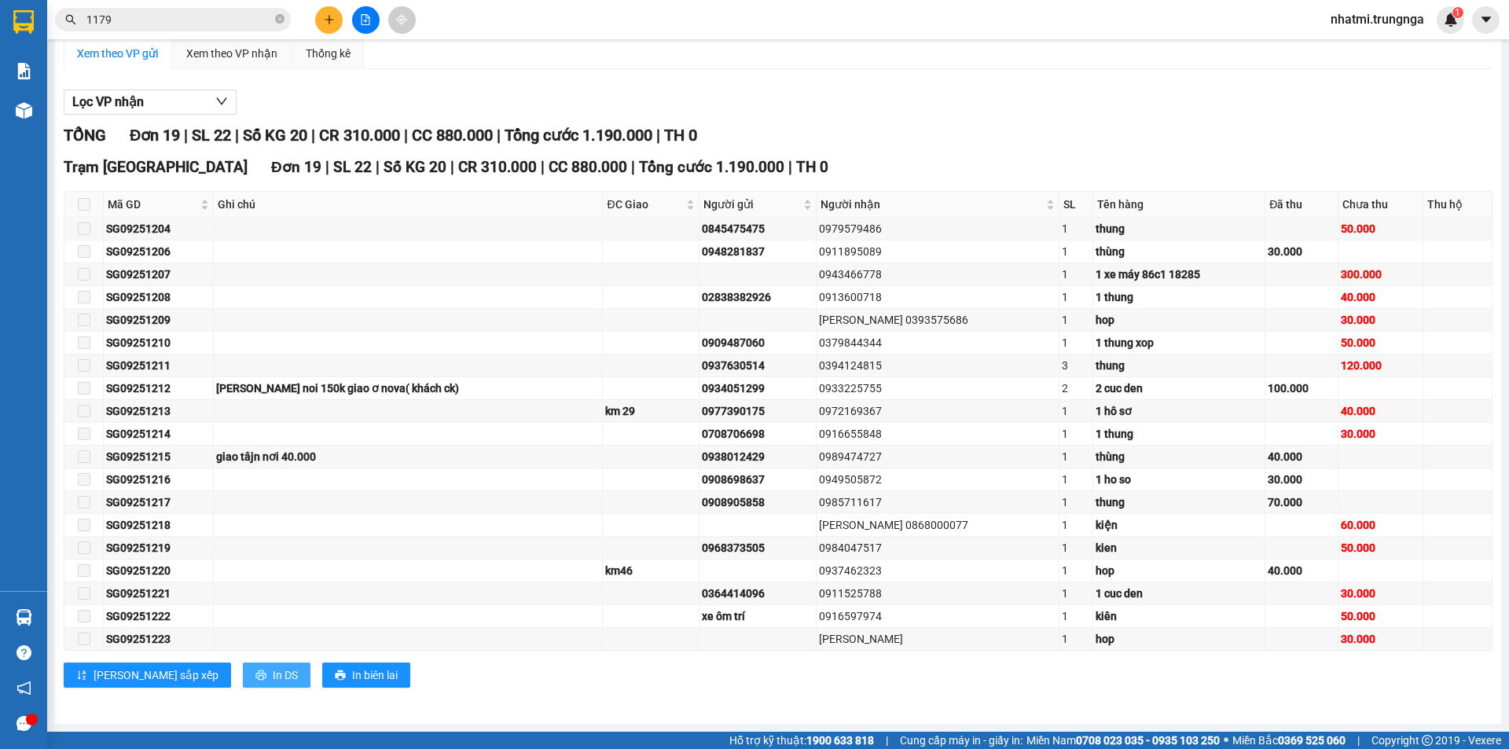
click at [273, 678] on span "In DS" at bounding box center [285, 675] width 25 height 17
click at [204, 18] on input "1179" at bounding box center [178, 19] width 185 height 17
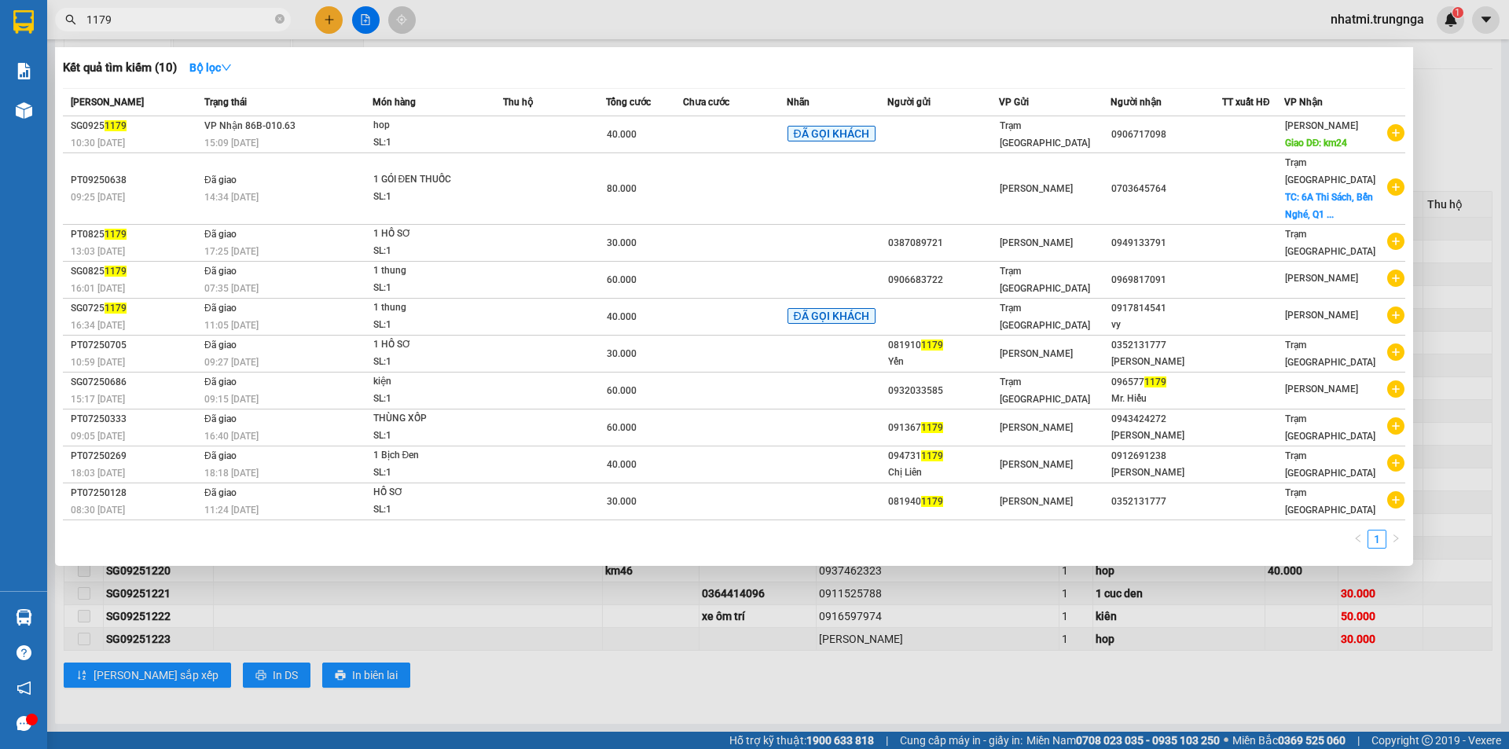
click at [547, 18] on div at bounding box center [754, 374] width 1509 height 749
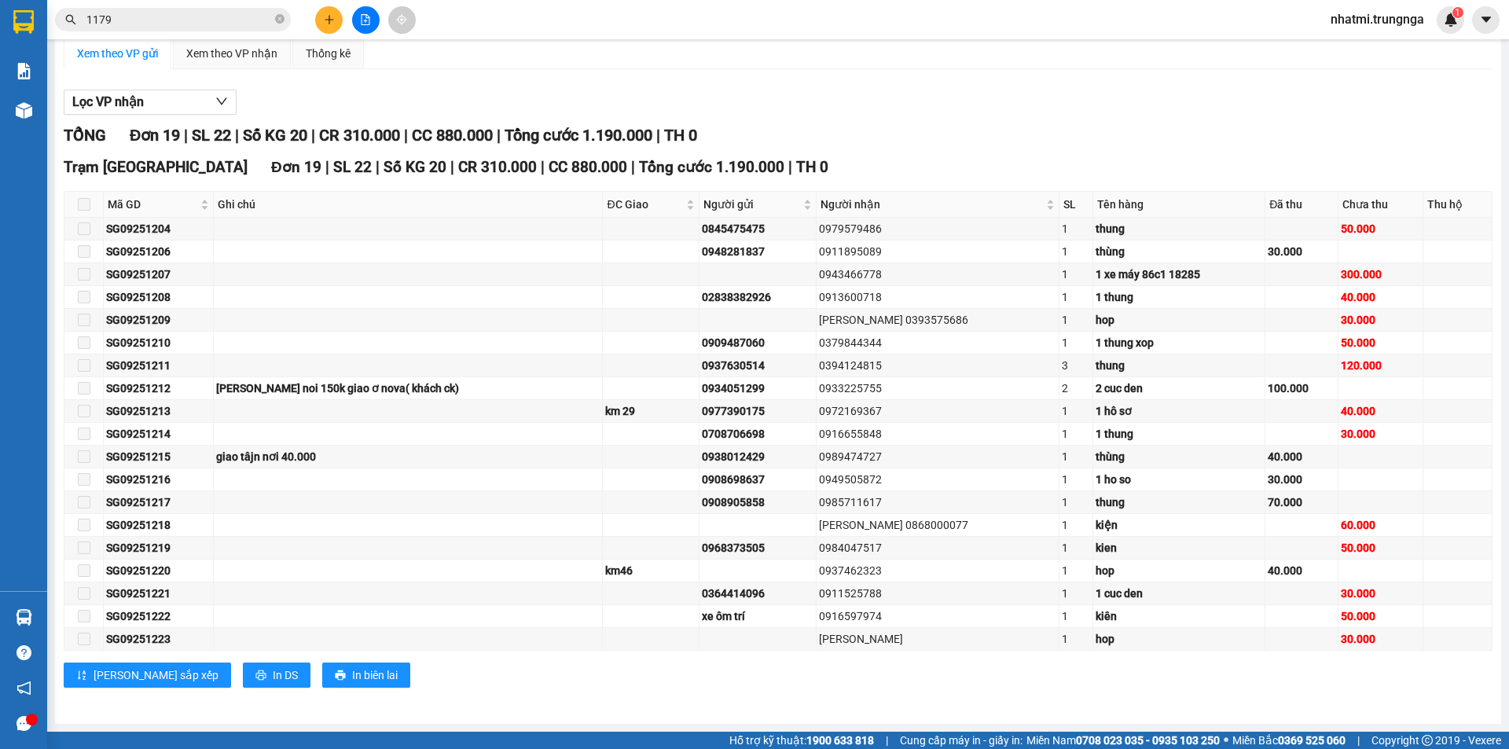
click at [166, 17] on input "1179" at bounding box center [178, 19] width 185 height 17
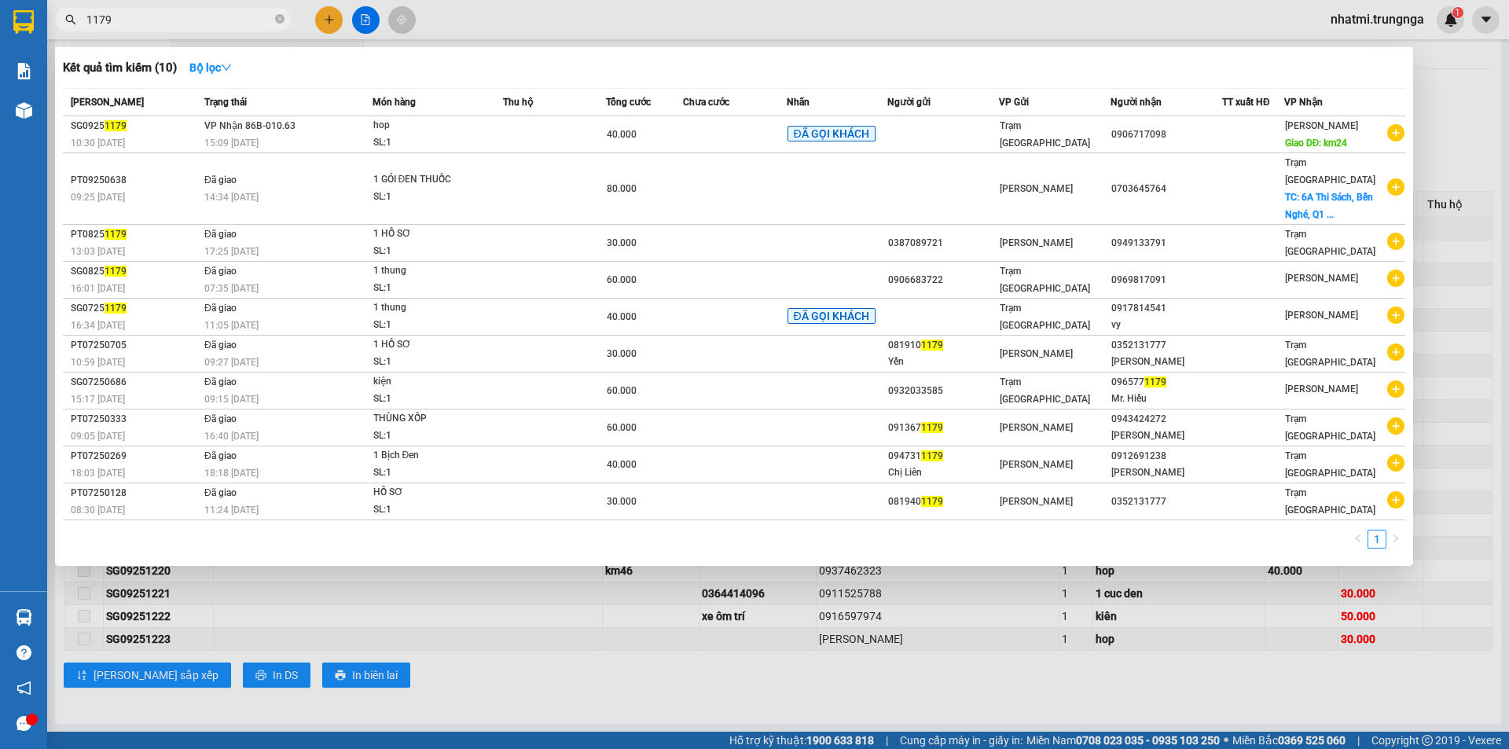
drag, startPoint x: 114, startPoint y: 19, endPoint x: 30, endPoint y: 19, distance: 84.1
click at [30, 19] on section "Kết quả tìm kiếm ( 10 ) Bộ lọc Mã ĐH Trạng thái Món hàng Thu hộ Tổng cước Chưa …" at bounding box center [754, 374] width 1509 height 749
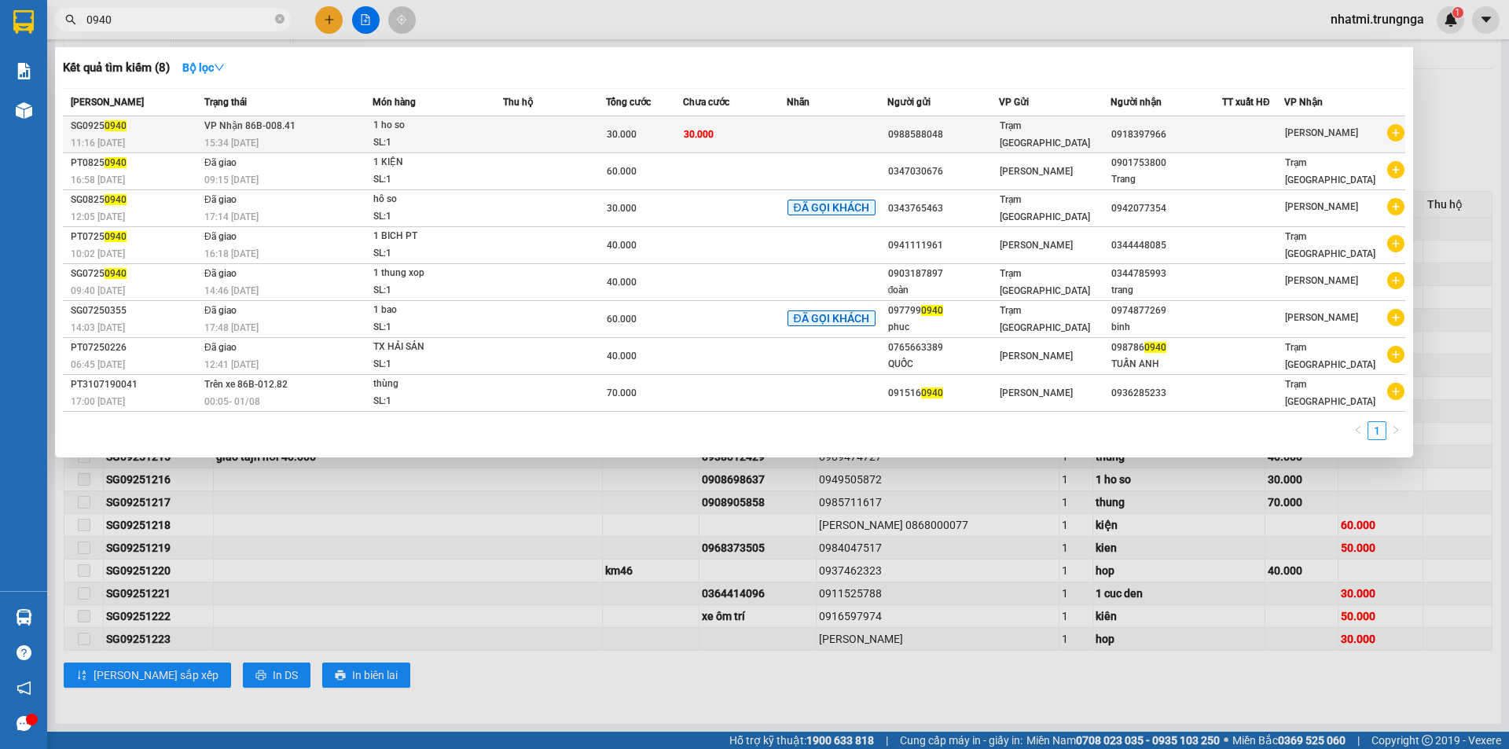
type input "0940"
click at [843, 122] on td at bounding box center [837, 134] width 101 height 37
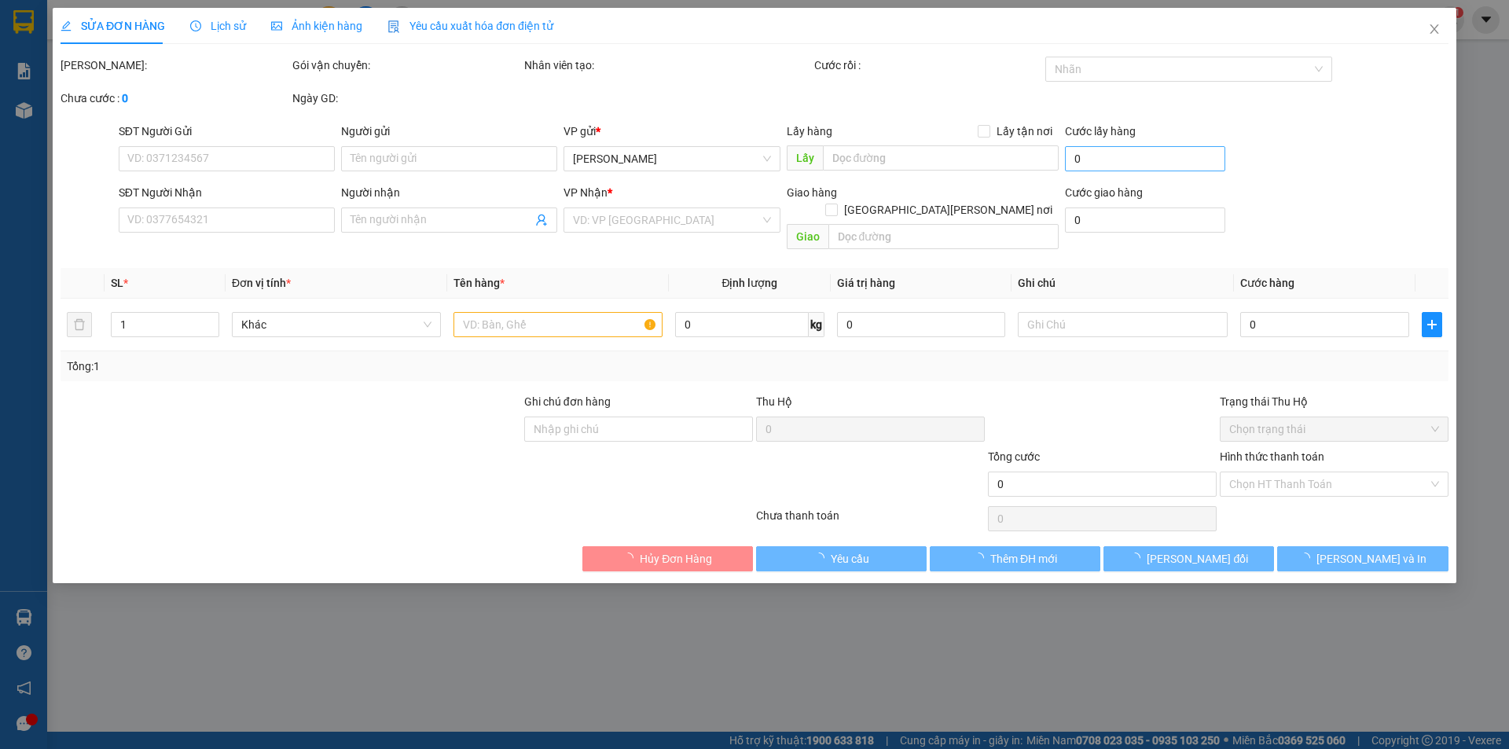
type input "0988588048"
type input "0918397966"
type input "30.000"
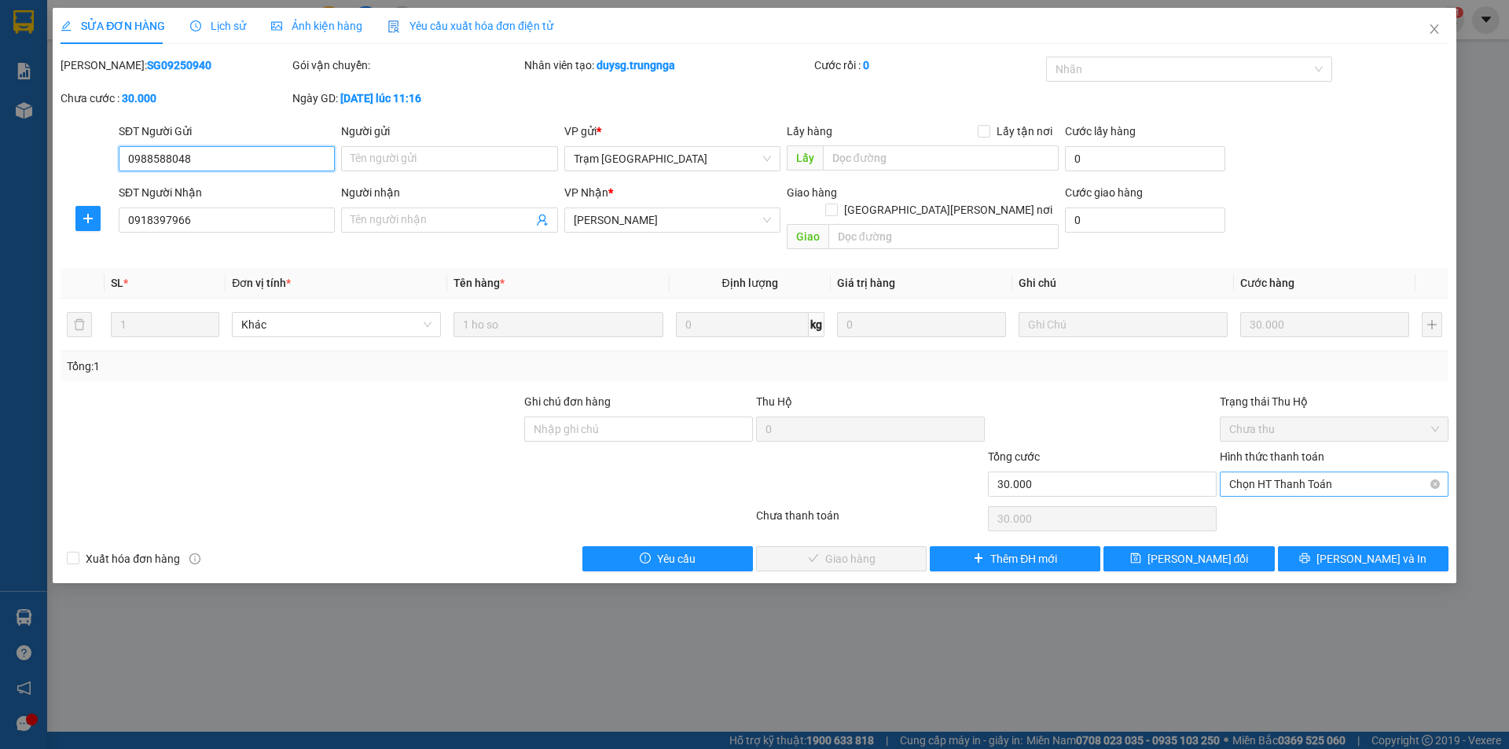
click at [1288, 472] on span "Chọn HT Thanh Toán" at bounding box center [1334, 484] width 210 height 24
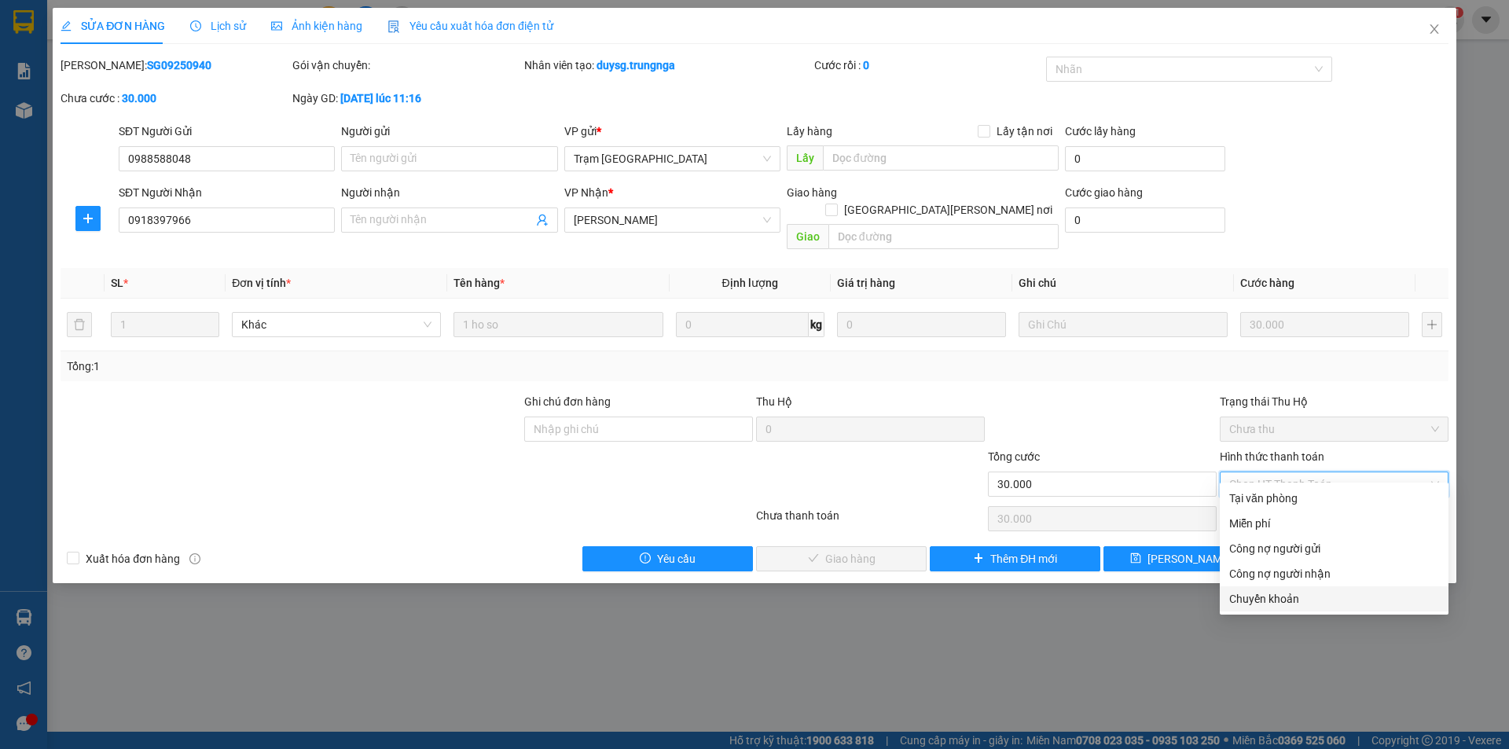
click at [1264, 601] on div "Chuyển khoản" at bounding box center [1334, 598] width 210 height 17
type input "0"
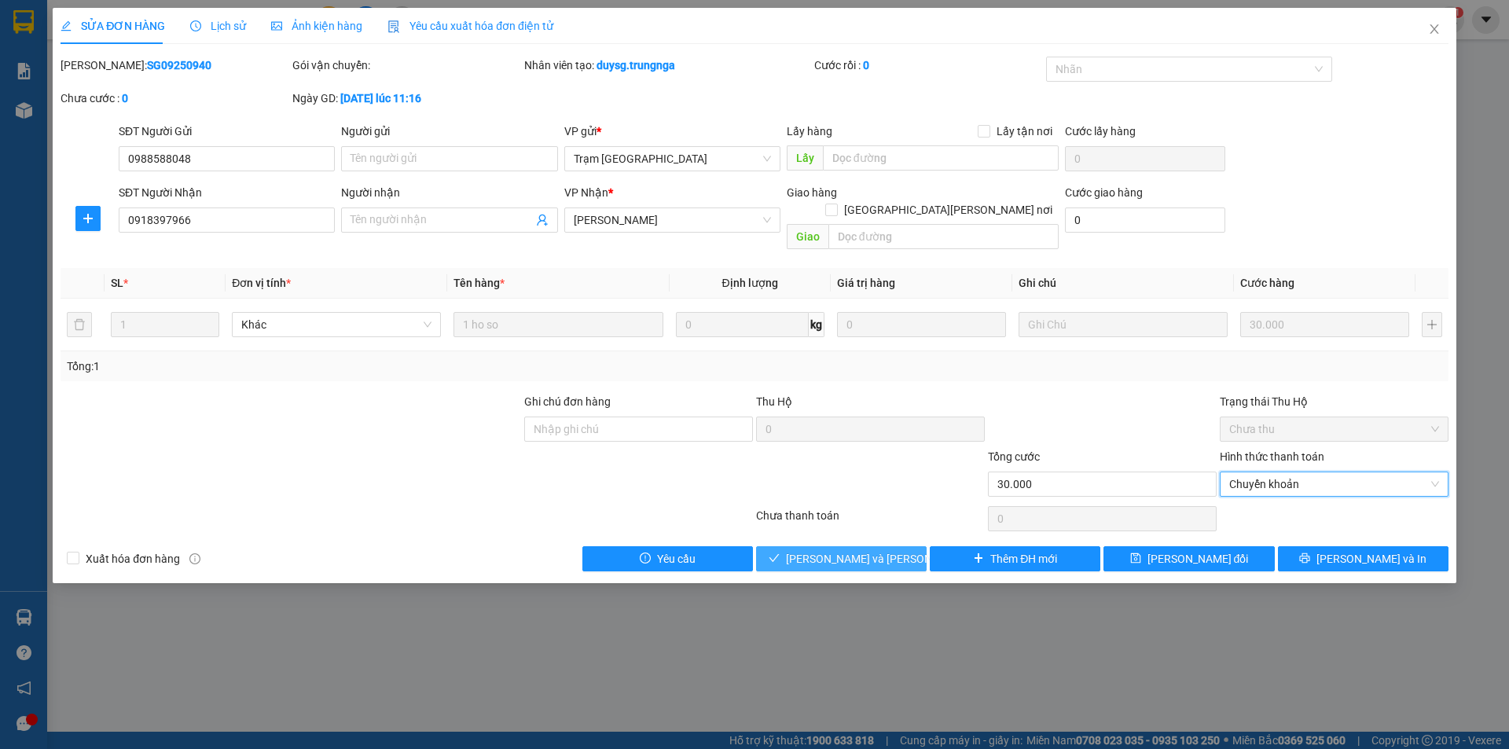
click at [850, 550] on span "[PERSON_NAME] và [PERSON_NAME] hàng" at bounding box center [892, 558] width 212 height 17
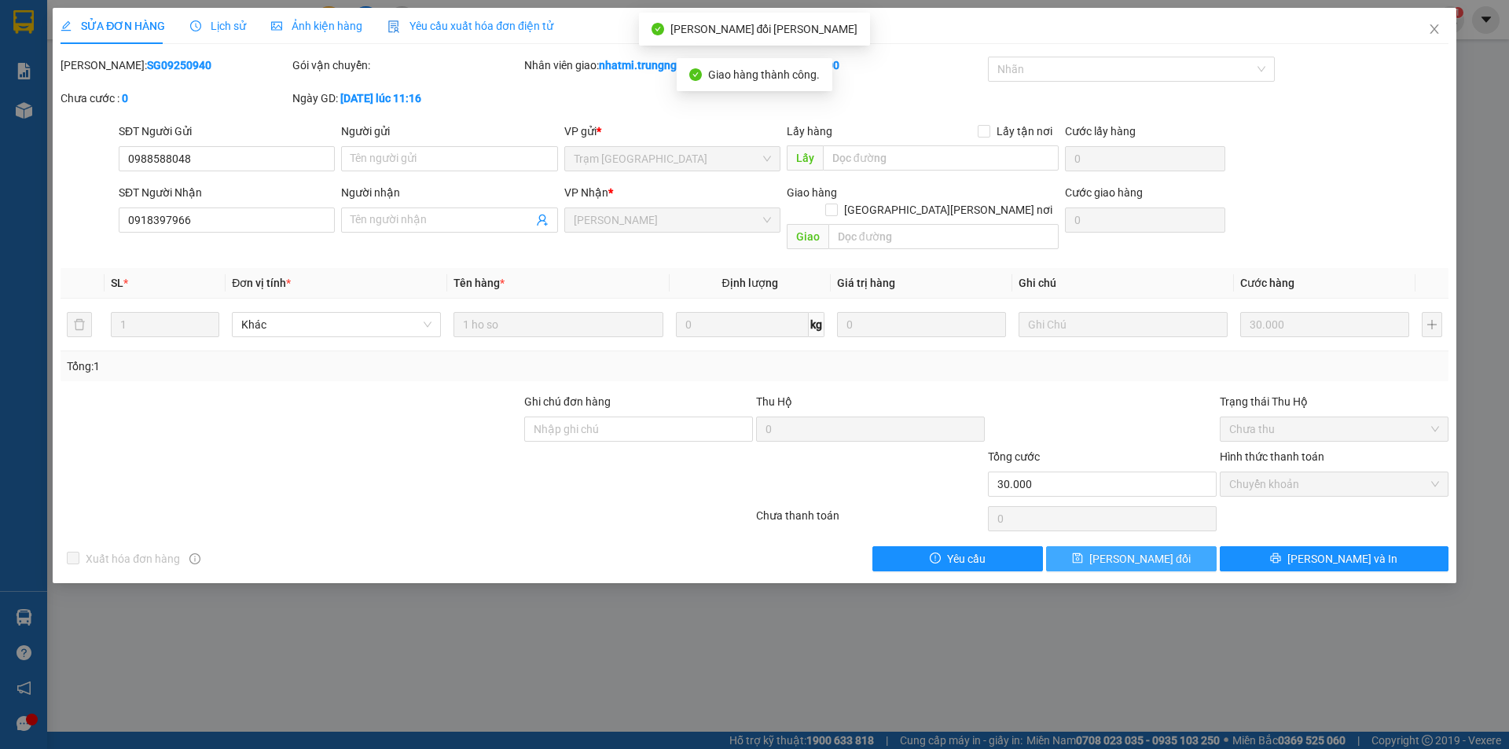
click at [1171, 546] on button "[PERSON_NAME] đổi" at bounding box center [1131, 558] width 171 height 25
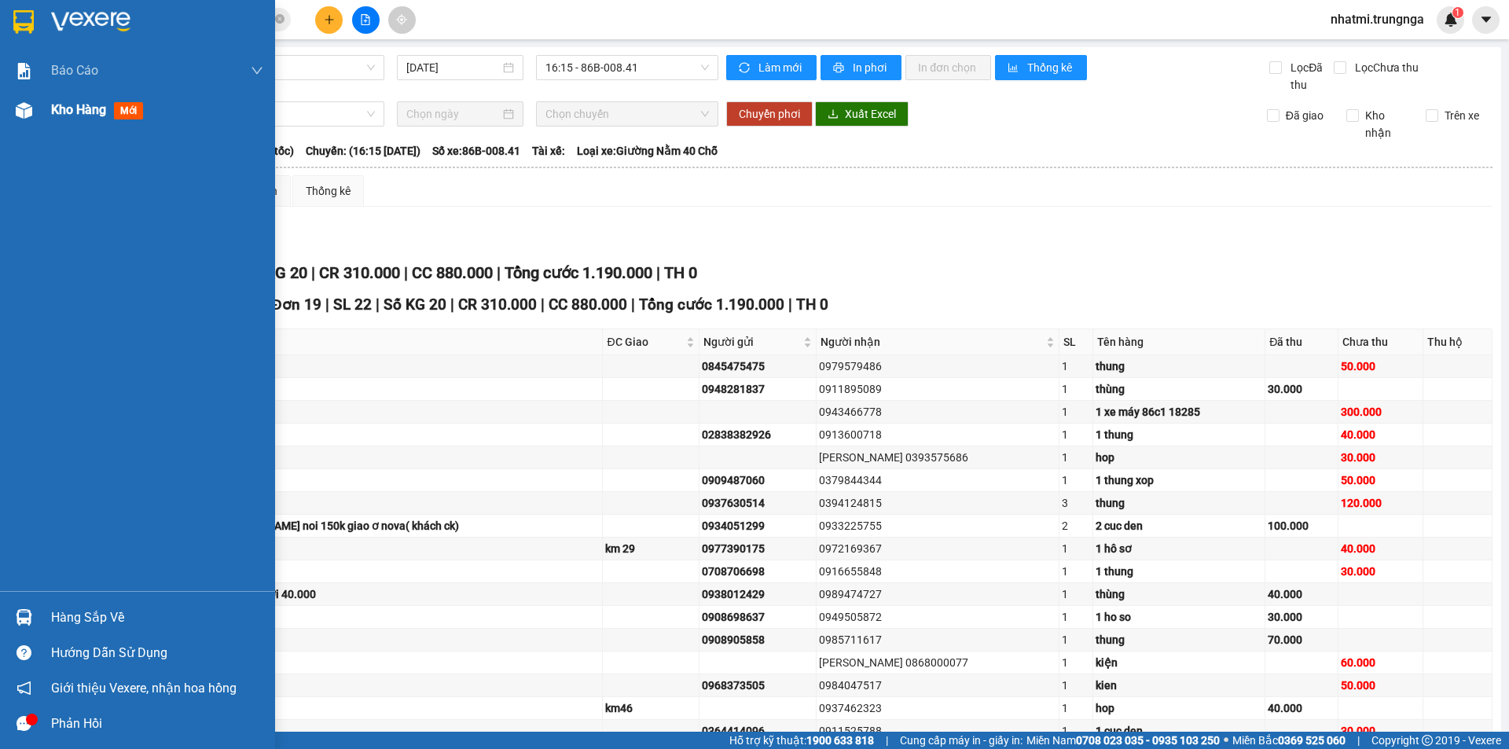
click at [61, 108] on span "Kho hàng" at bounding box center [78, 109] width 55 height 15
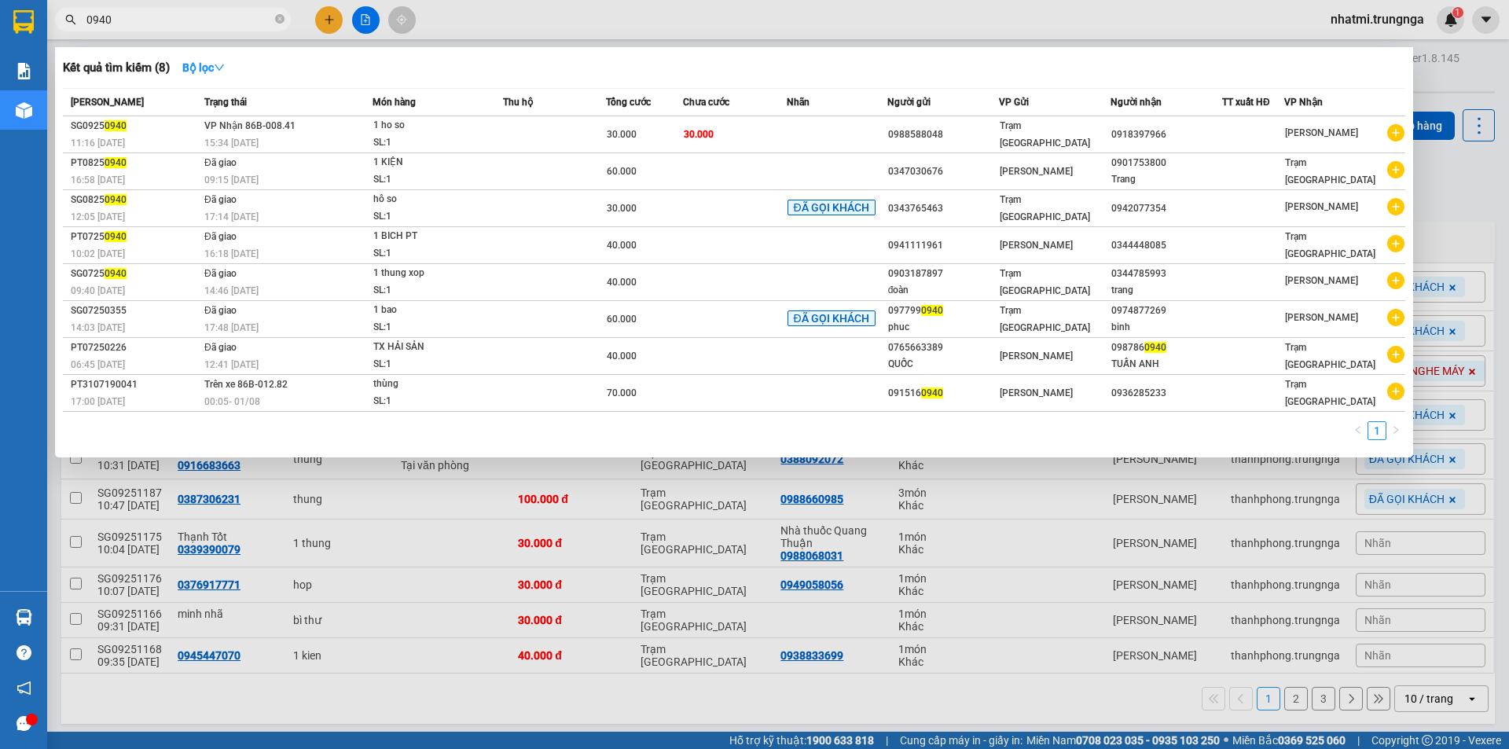
click at [215, 24] on input "0940" at bounding box center [178, 19] width 185 height 17
click at [230, 20] on input "0940" at bounding box center [178, 19] width 185 height 17
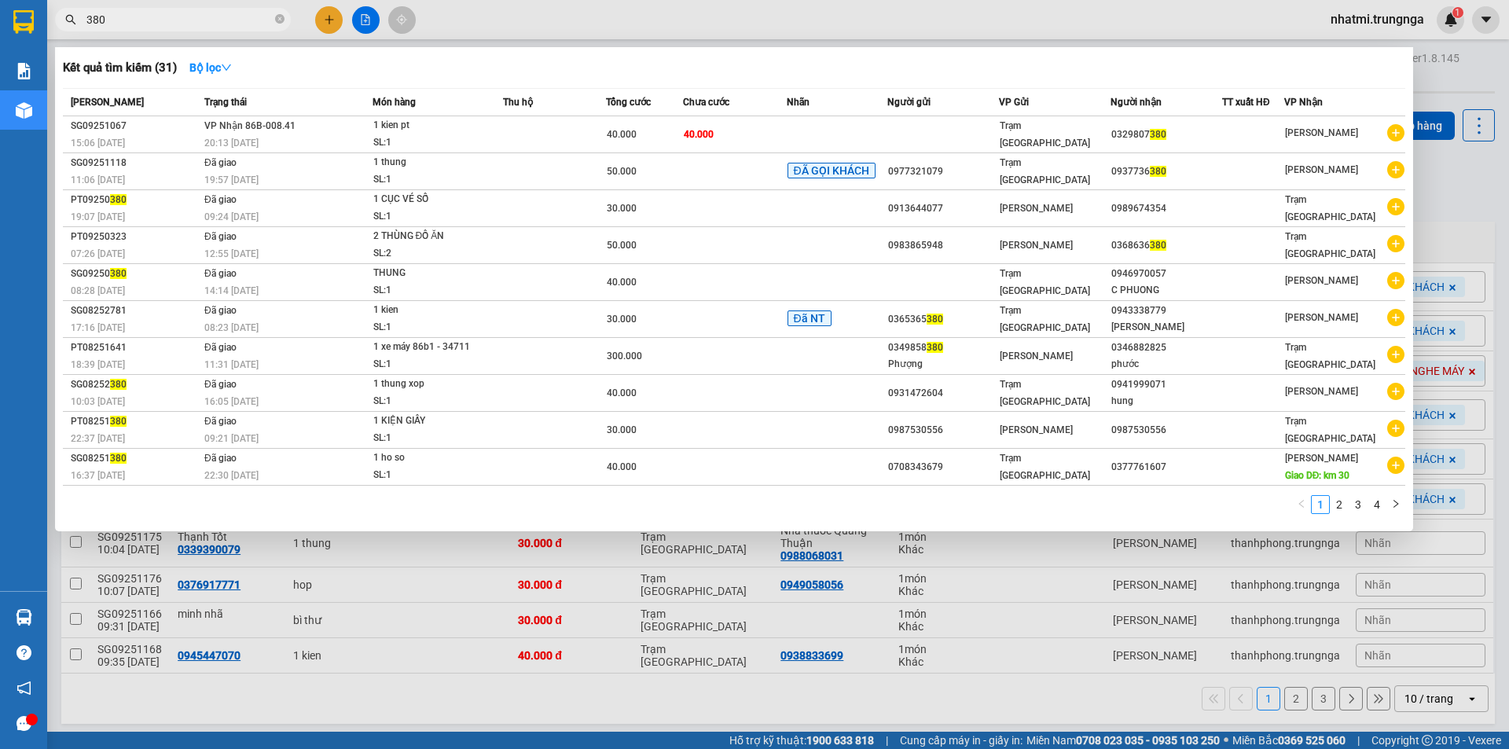
drag, startPoint x: 196, startPoint y: 18, endPoint x: 99, endPoint y: 28, distance: 98.0
click at [61, 23] on span "380" at bounding box center [173, 20] width 236 height 24
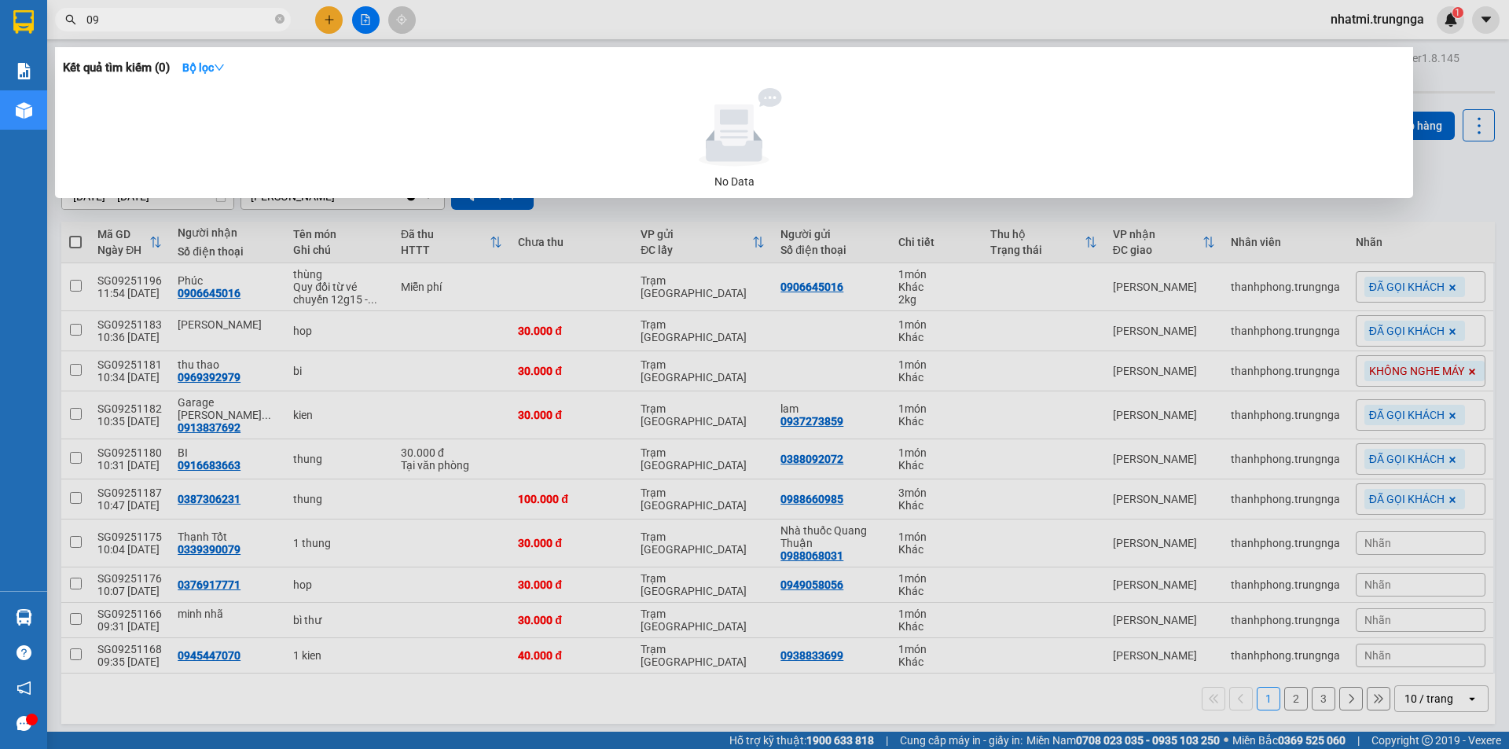
type input "0"
type input "3"
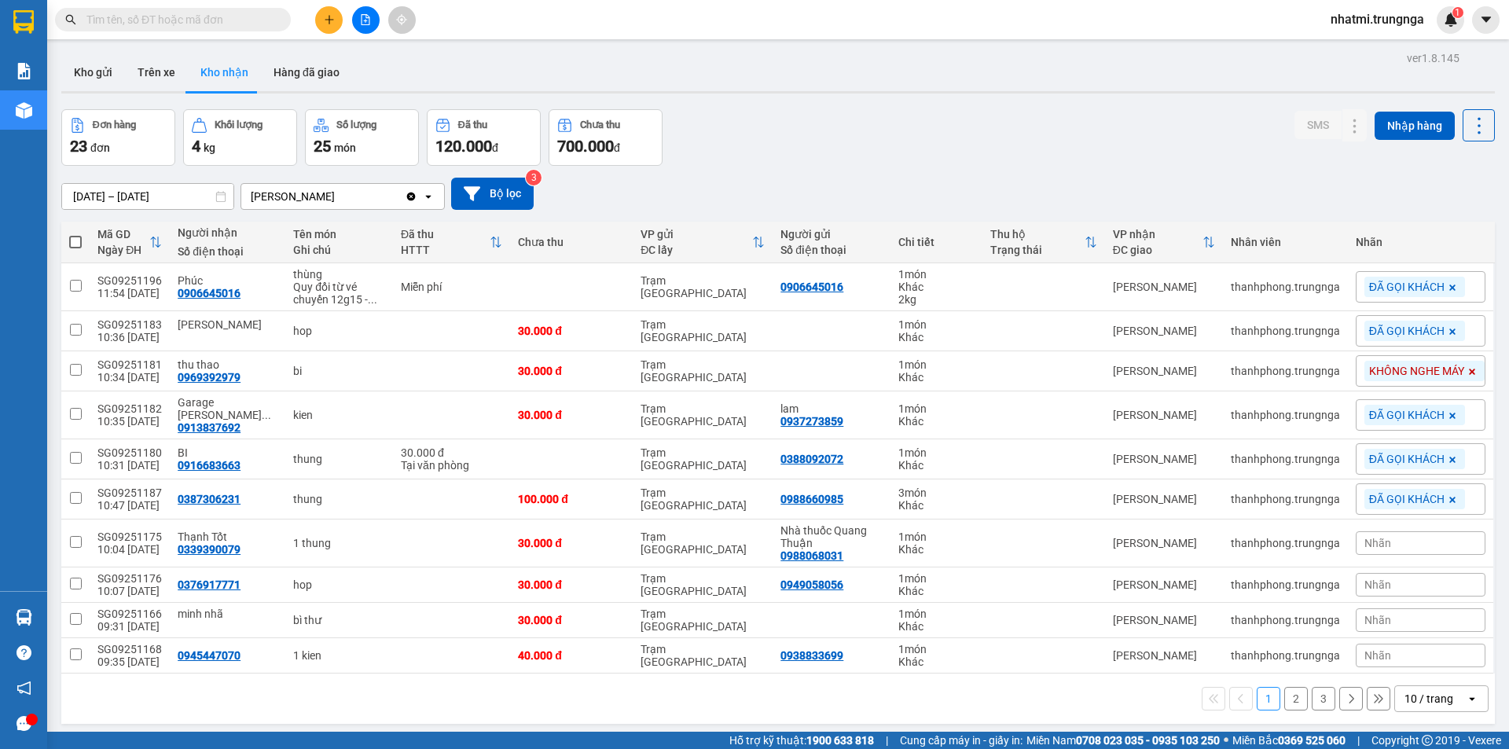
click at [222, 8] on span at bounding box center [173, 20] width 236 height 24
click at [222, 11] on input "text" at bounding box center [178, 19] width 185 height 17
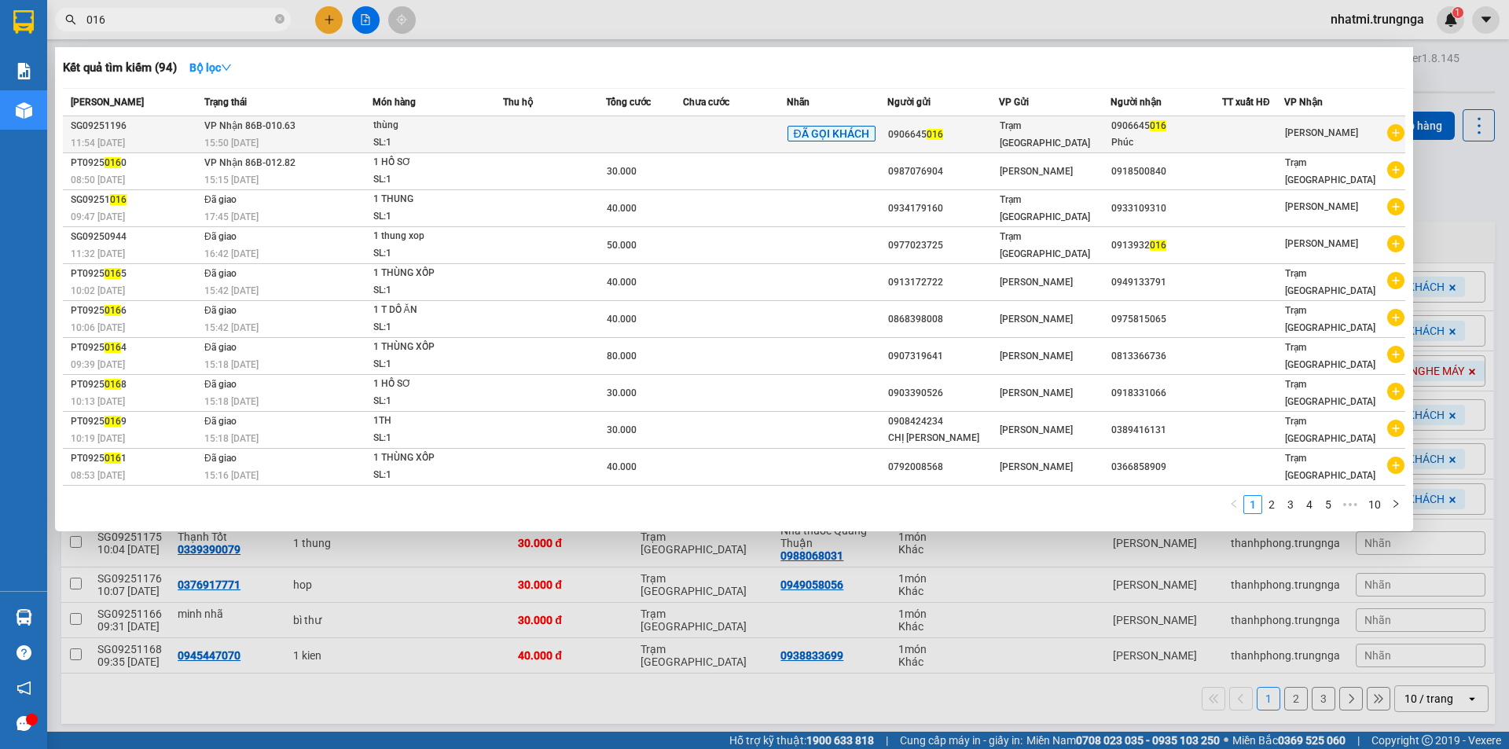
type input "016"
click at [701, 139] on td at bounding box center [734, 134] width 103 height 37
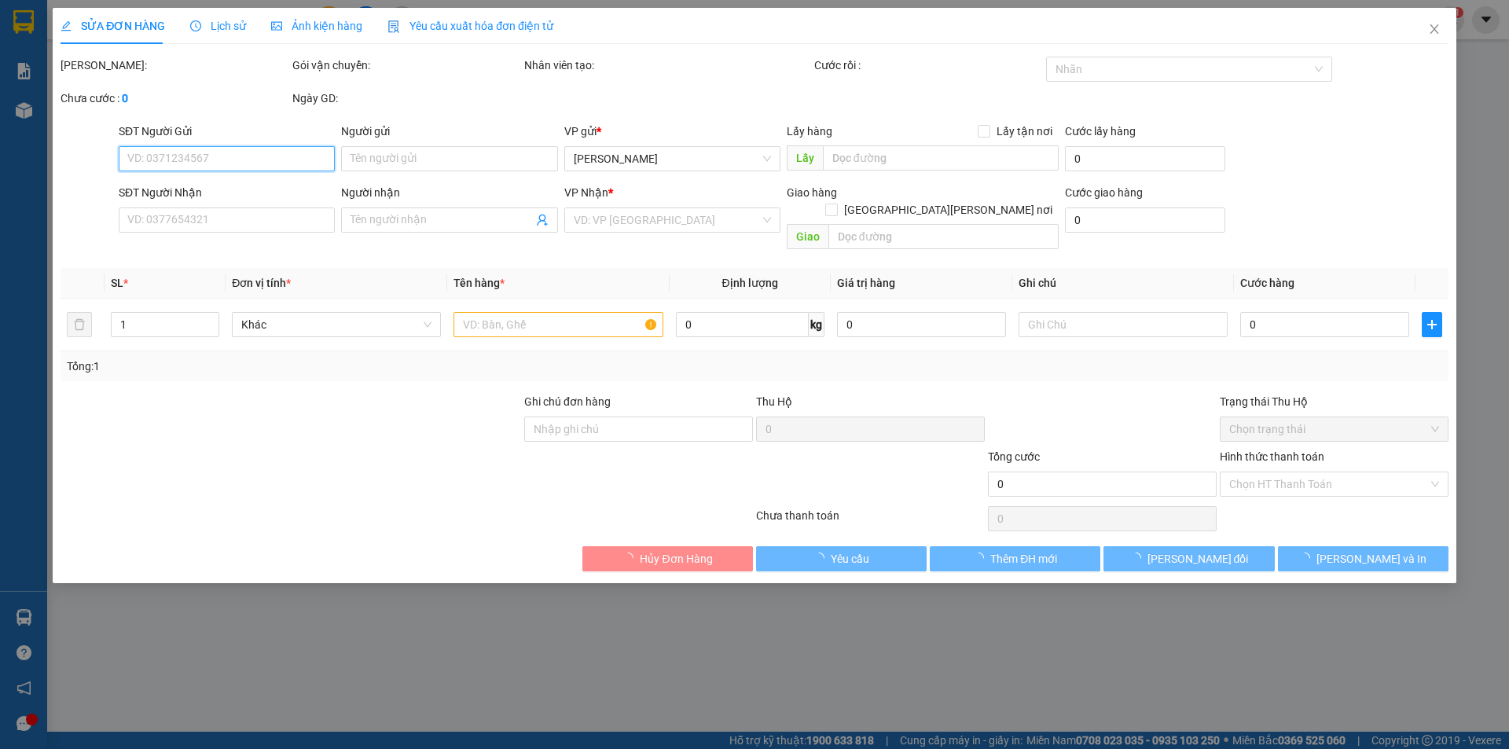
type input "0906645016"
type input "Phúc"
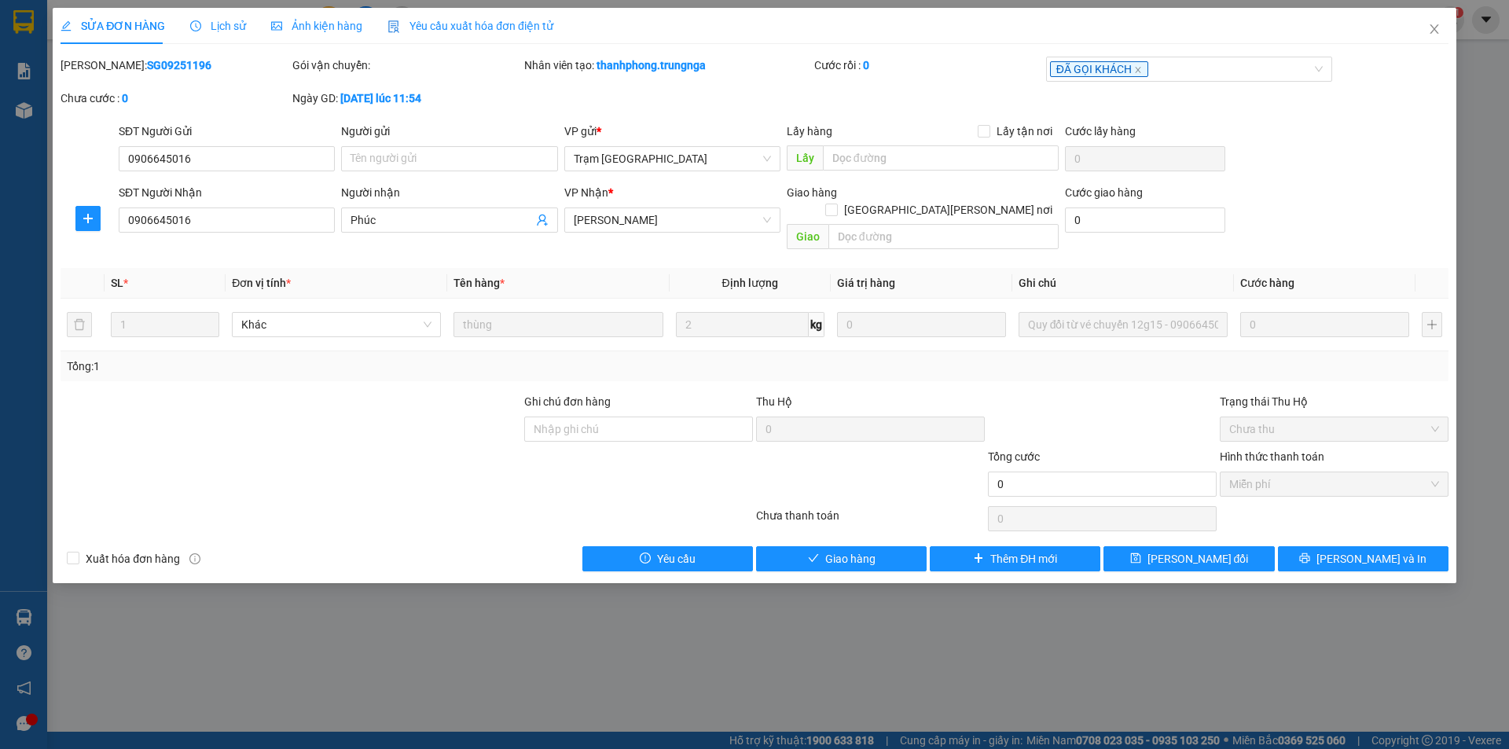
click at [1099, 393] on div at bounding box center [1102, 420] width 232 height 55
drag, startPoint x: 1431, startPoint y: 42, endPoint x: 1379, endPoint y: 39, distance: 52.0
click at [1431, 39] on span "Close" at bounding box center [1434, 30] width 44 height 44
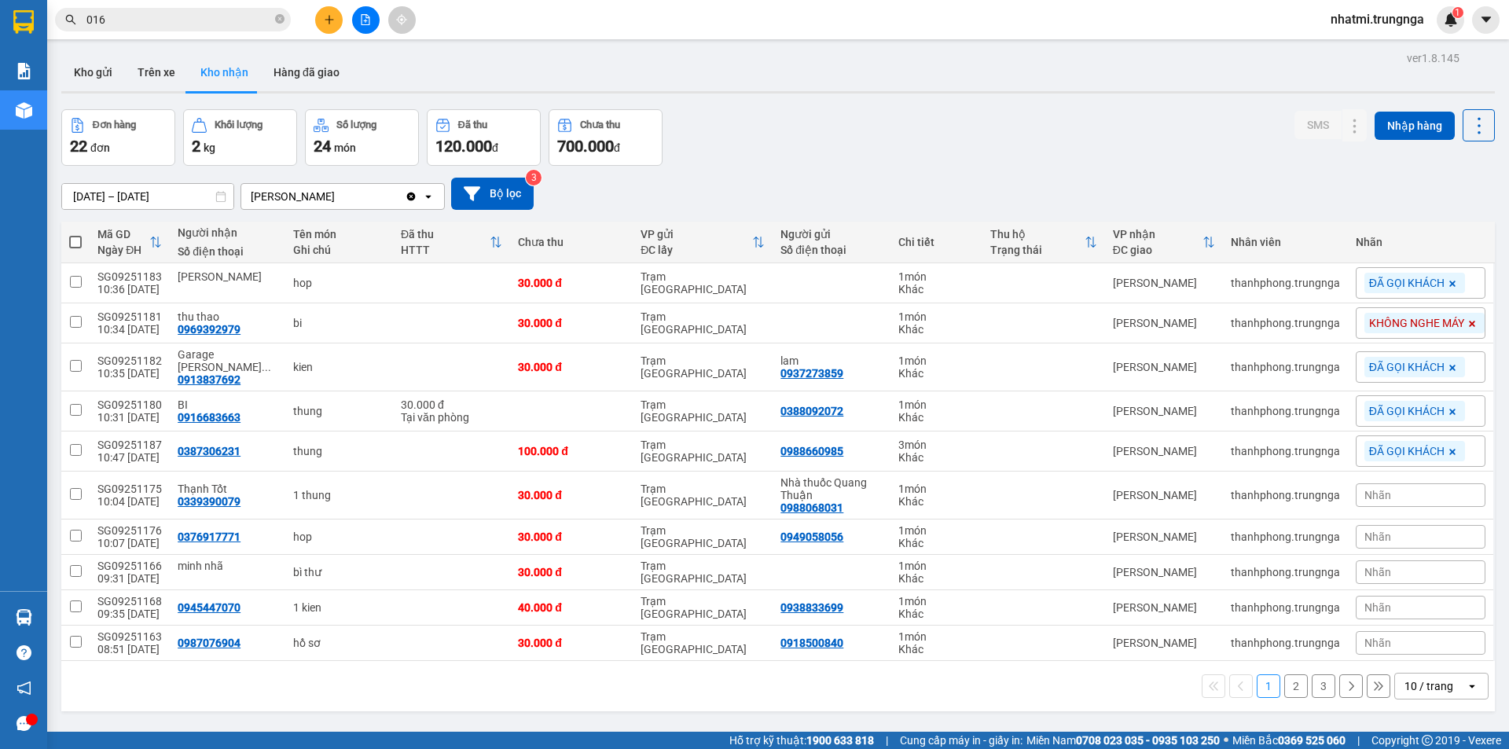
click at [178, 23] on input "016" at bounding box center [178, 19] width 185 height 17
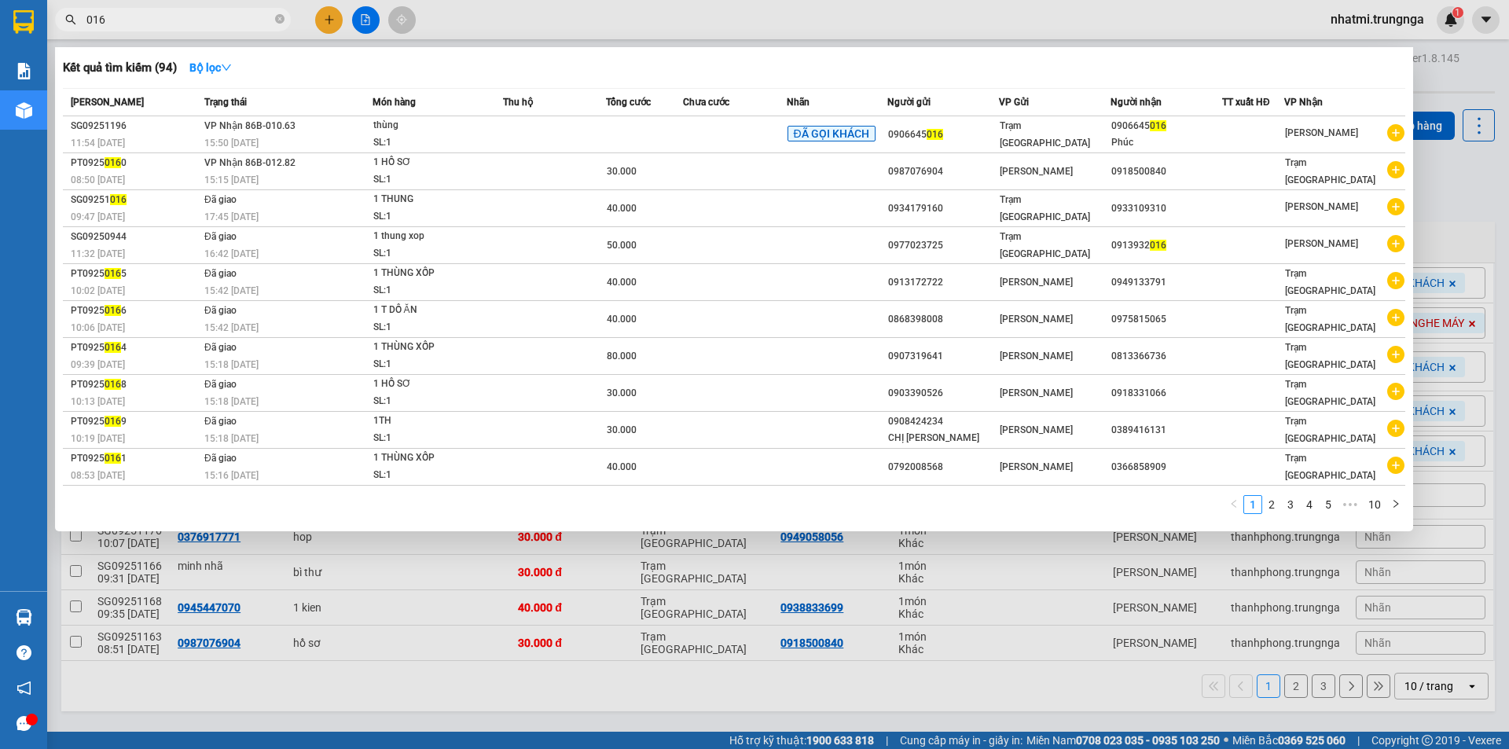
click at [178, 23] on input "016" at bounding box center [178, 19] width 185 height 17
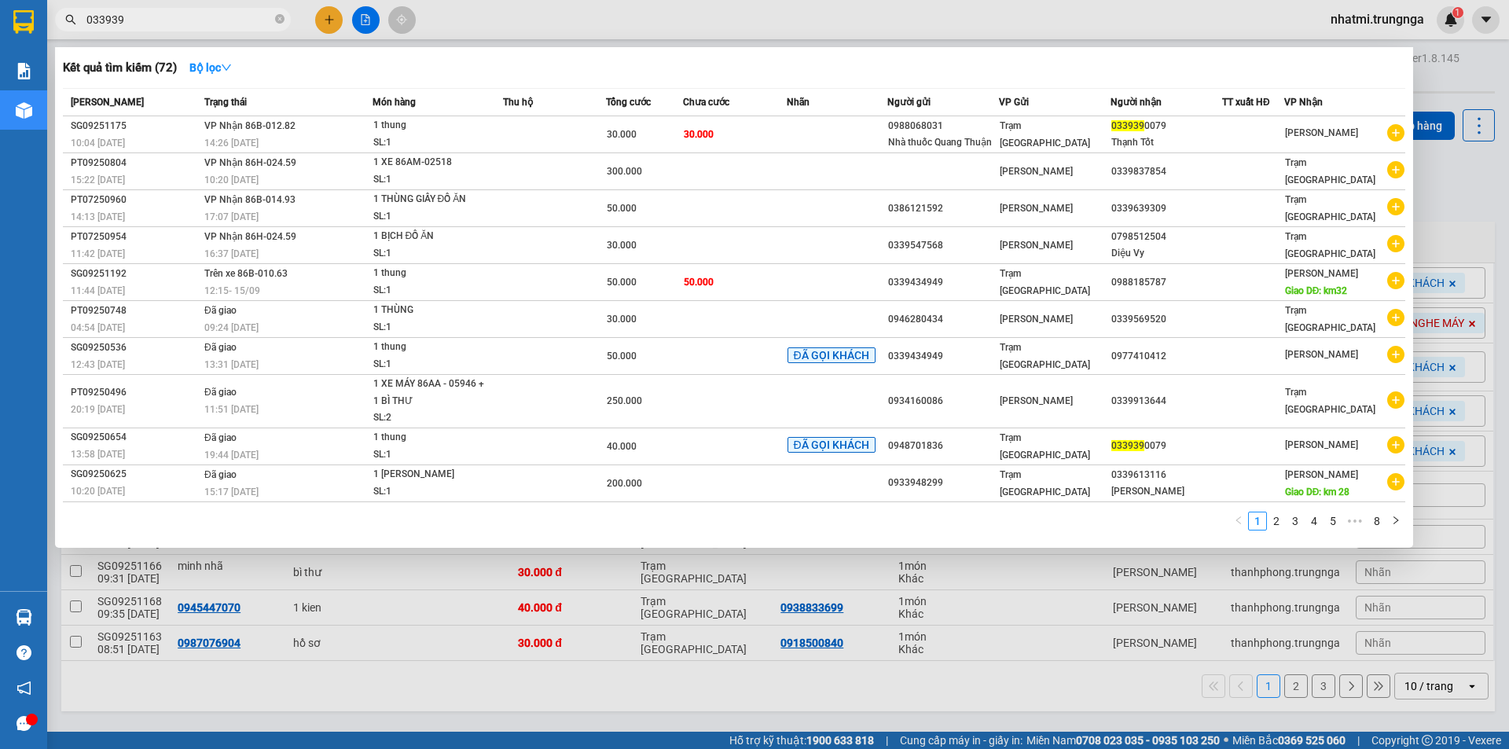
type input "0339390"
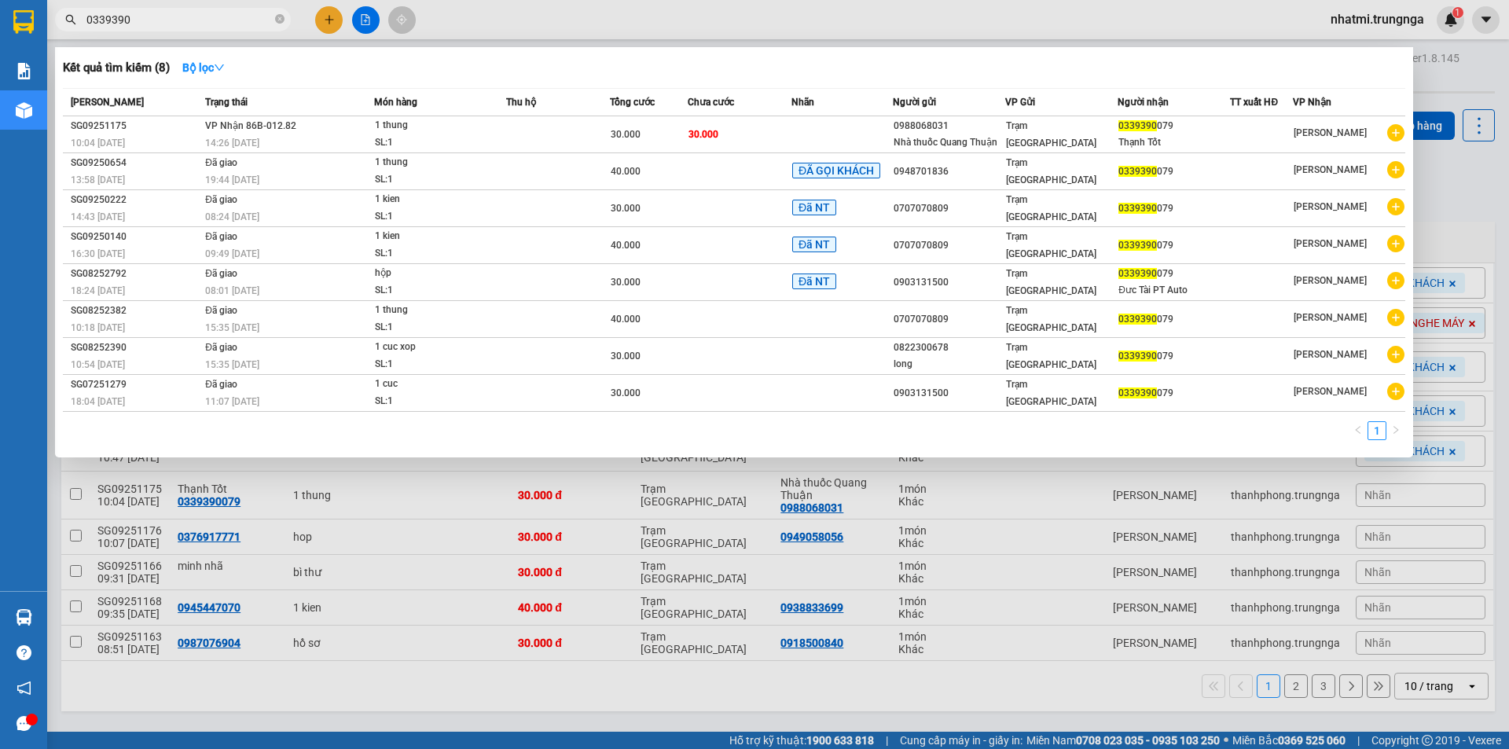
click at [161, 25] on input "0339390" at bounding box center [178, 19] width 185 height 17
click at [162, 25] on input "0339390" at bounding box center [178, 19] width 185 height 17
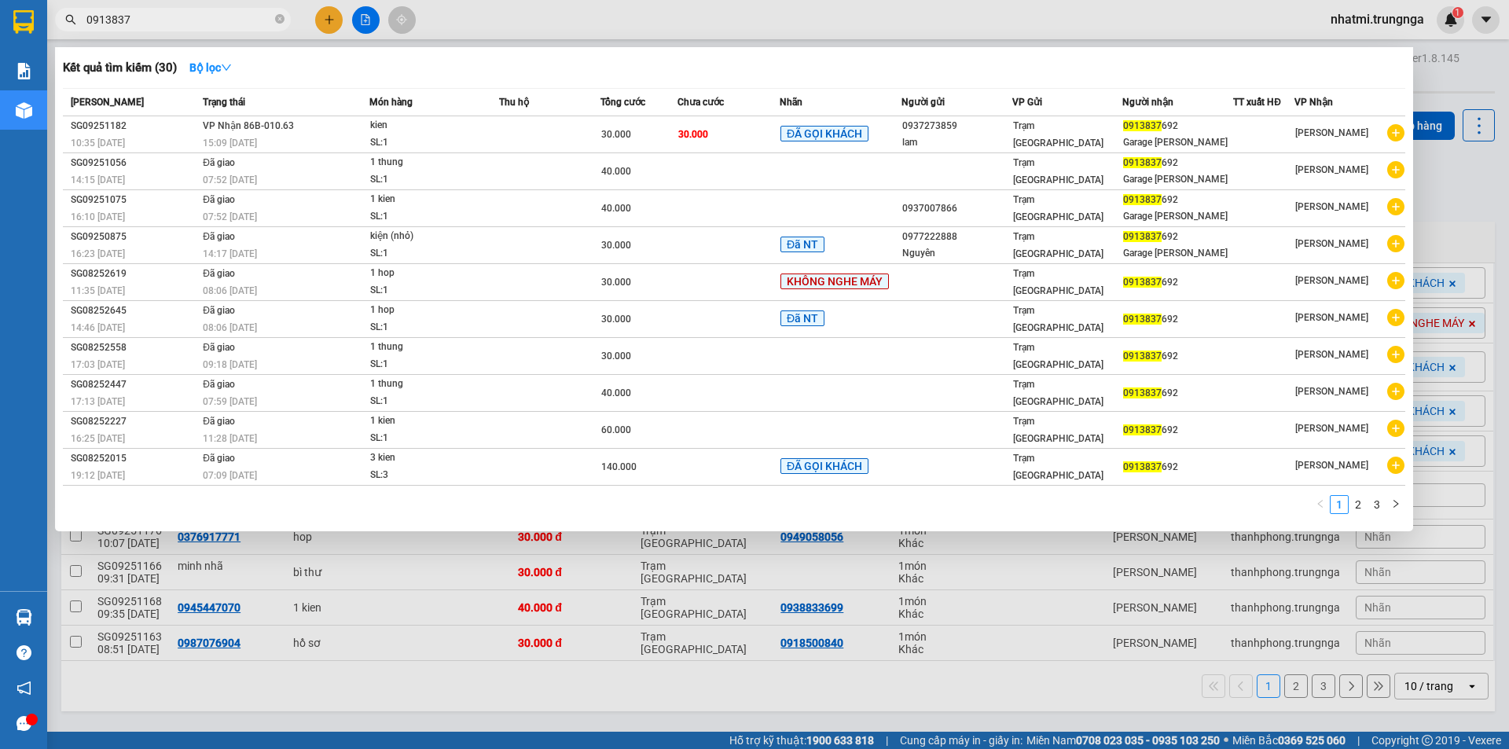
click at [800, 5] on div at bounding box center [754, 374] width 1509 height 749
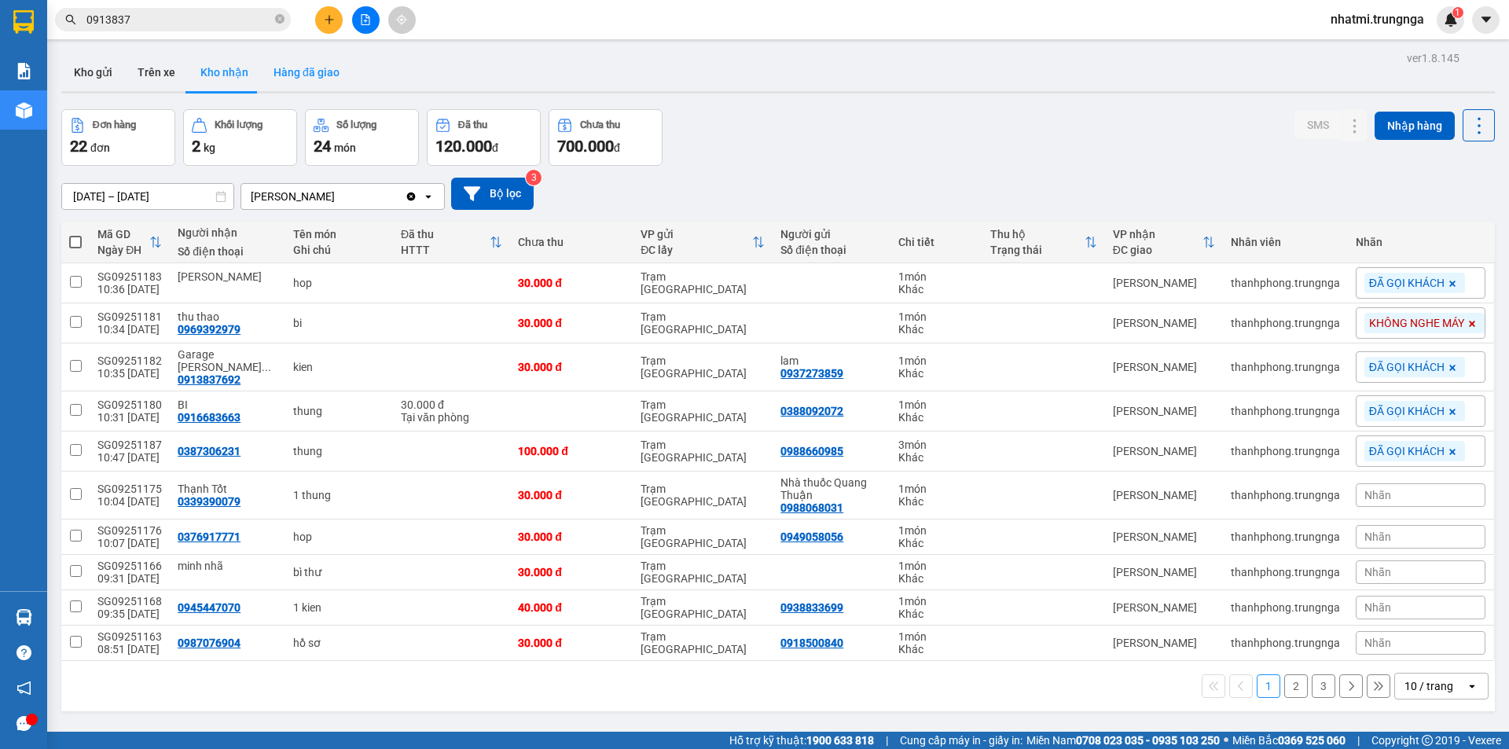
click at [281, 77] on button "Hàng đã giao" at bounding box center [306, 72] width 91 height 38
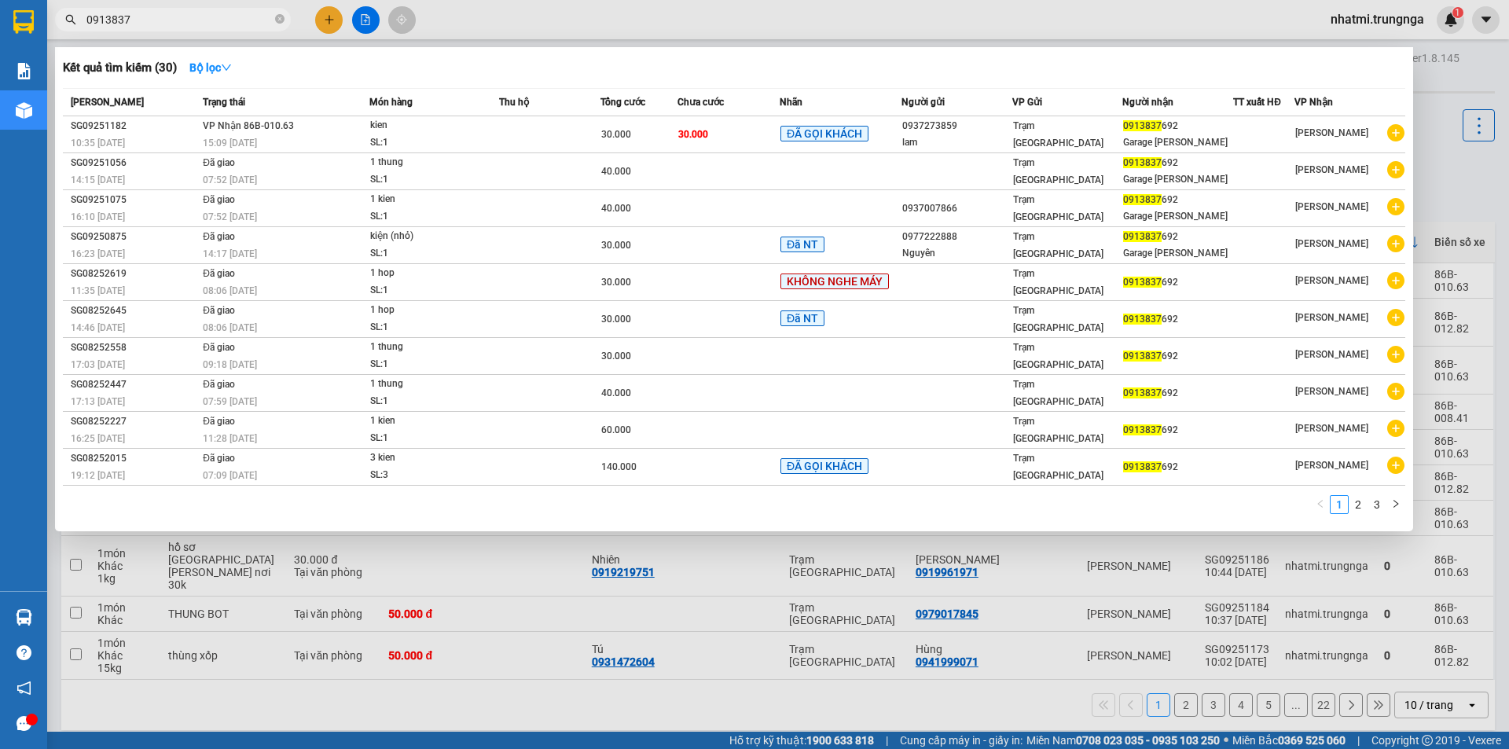
click at [231, 17] on input "0913837" at bounding box center [178, 19] width 185 height 17
type input "0"
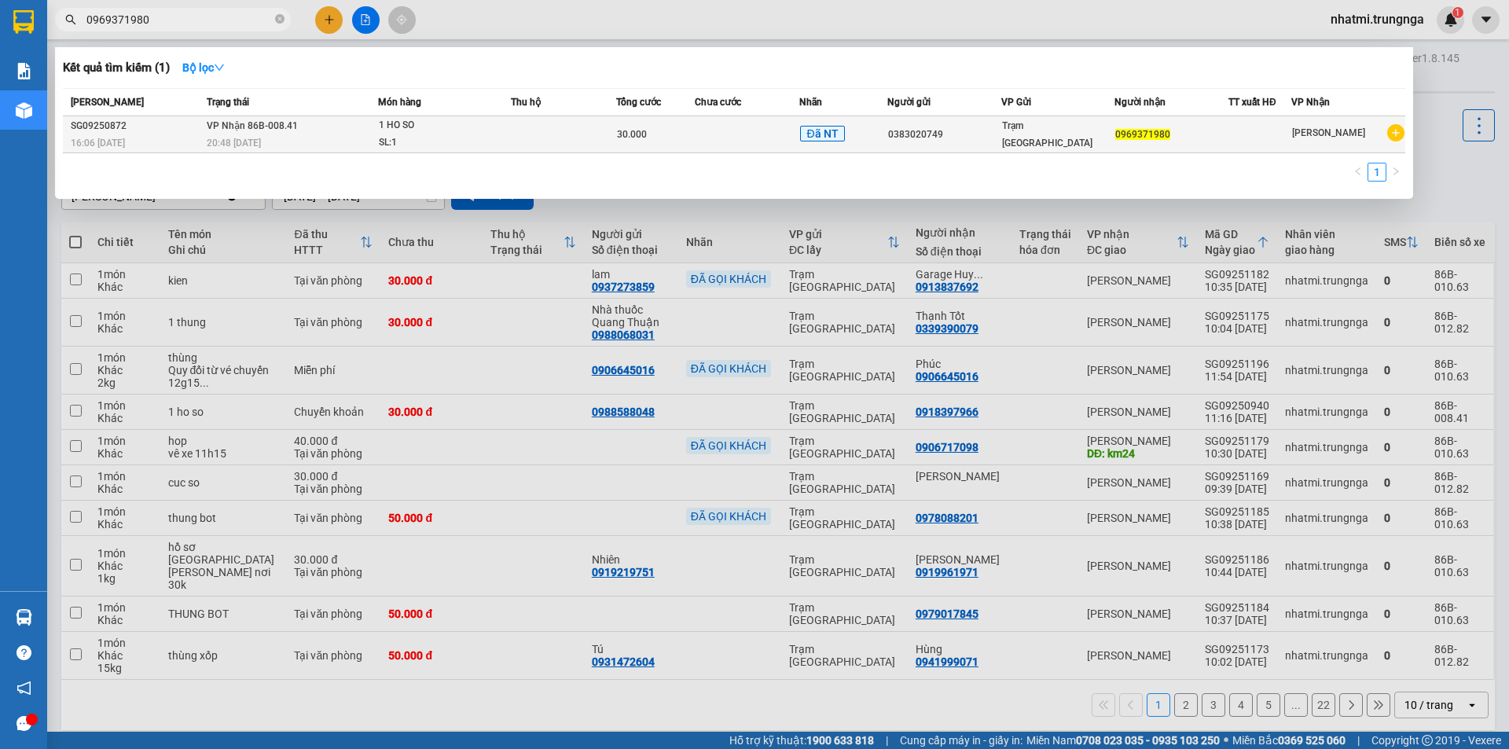
type input "0969371980"
click at [667, 145] on td "30.000" at bounding box center [655, 134] width 79 height 37
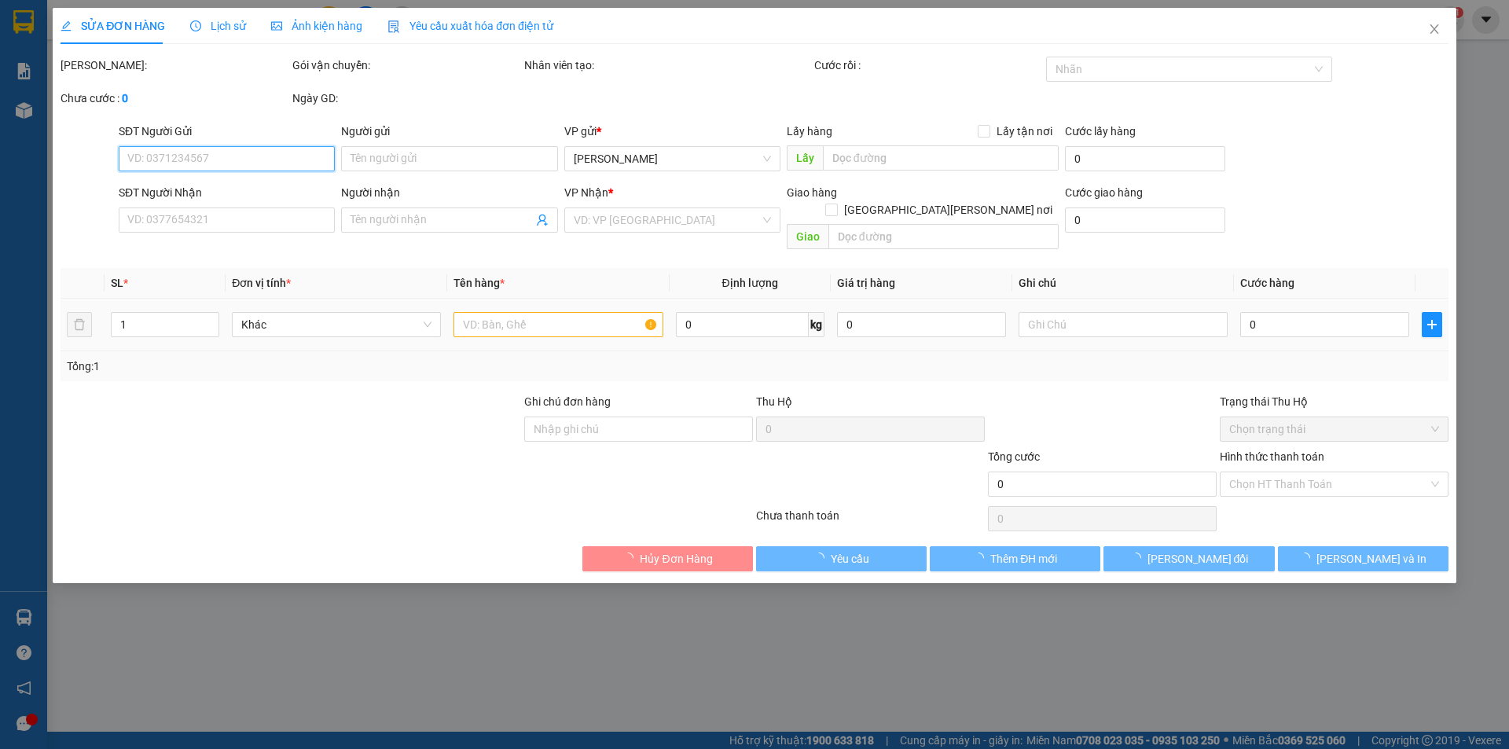
type input "0383020749"
type input "0969371980"
type input "30.000"
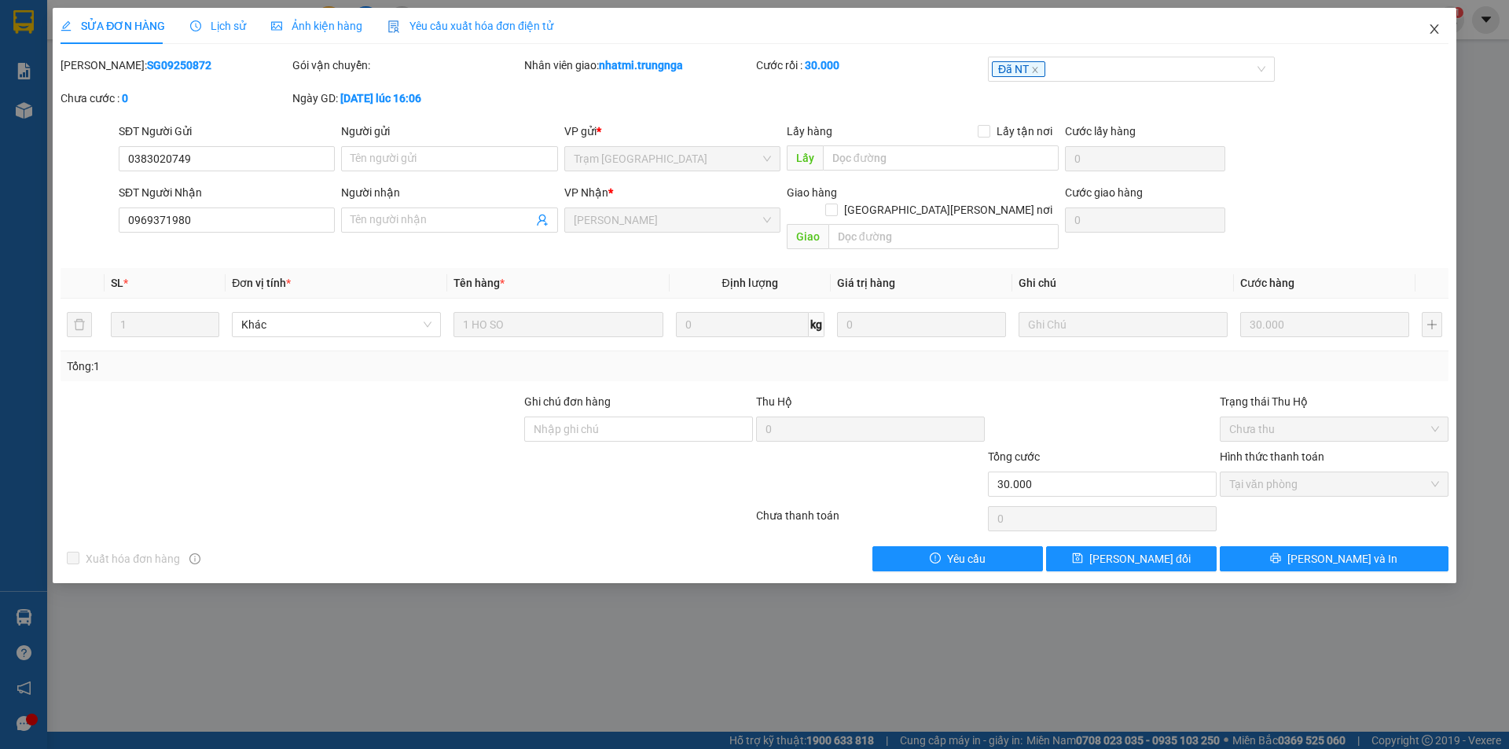
click at [1438, 38] on span "Close" at bounding box center [1434, 30] width 44 height 44
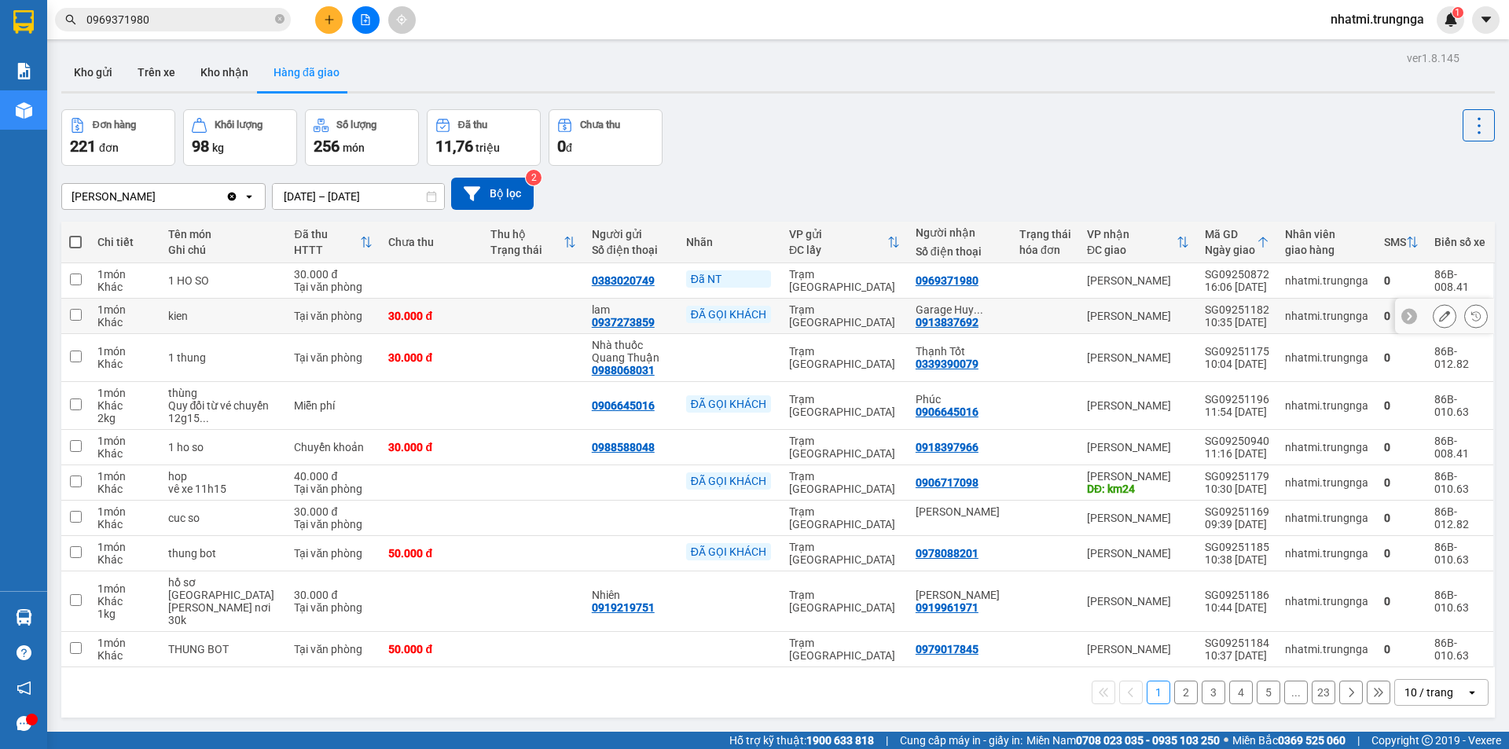
scroll to position [72, 0]
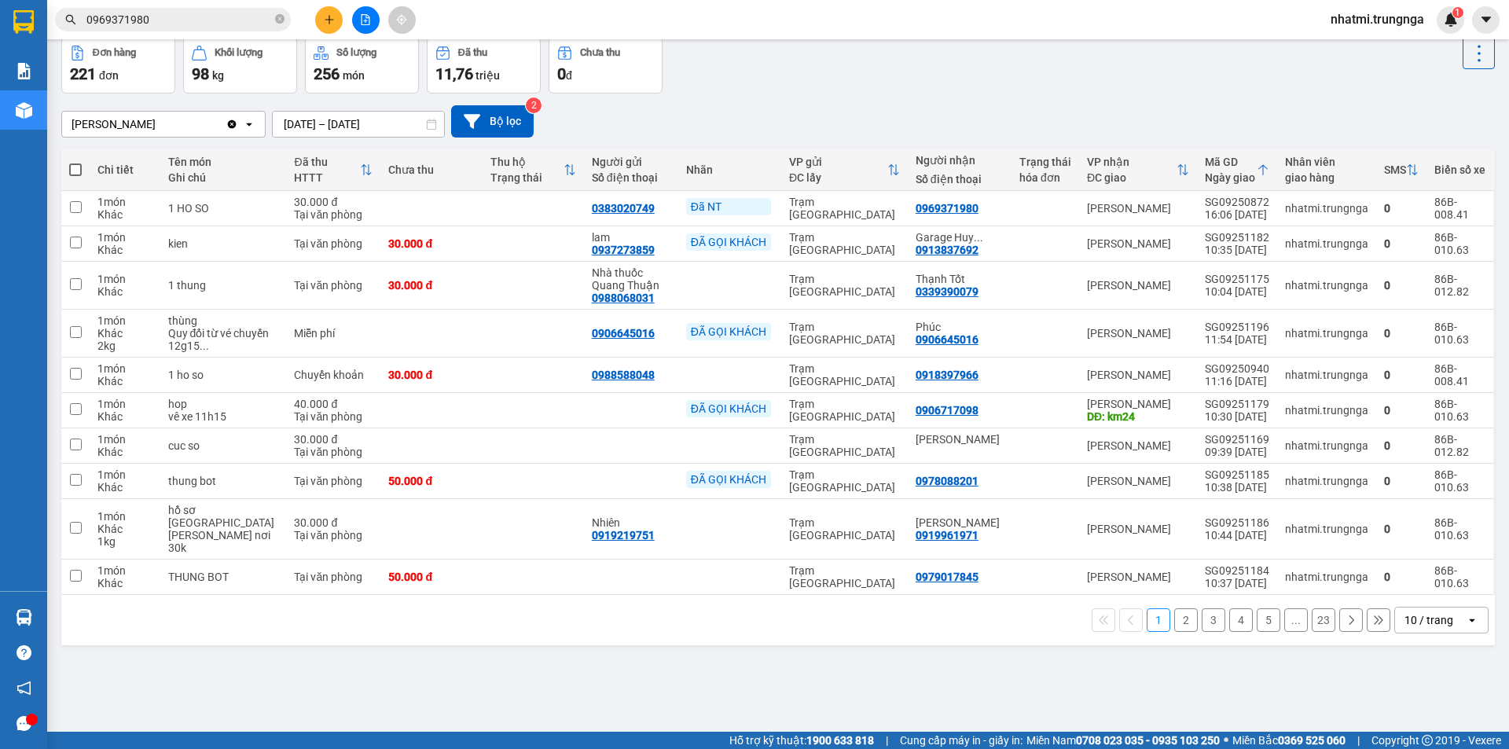
drag, startPoint x: 1402, startPoint y: 622, endPoint x: 1399, endPoint y: 612, distance: 10.7
click at [1405, 622] on div "10 / trang" at bounding box center [1429, 620] width 49 height 16
click at [1427, 584] on span "100 / trang" at bounding box center [1423, 586] width 57 height 16
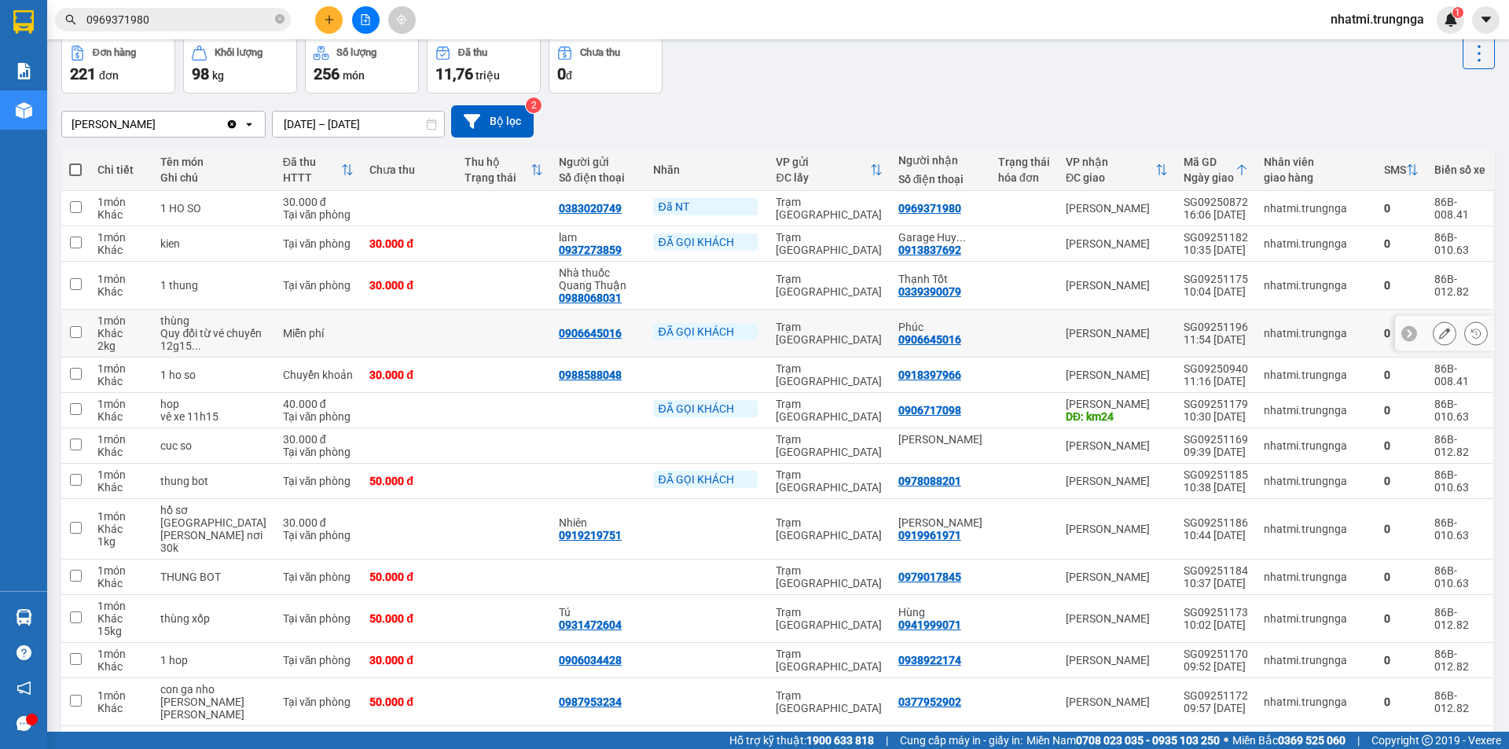
scroll to position [0, 0]
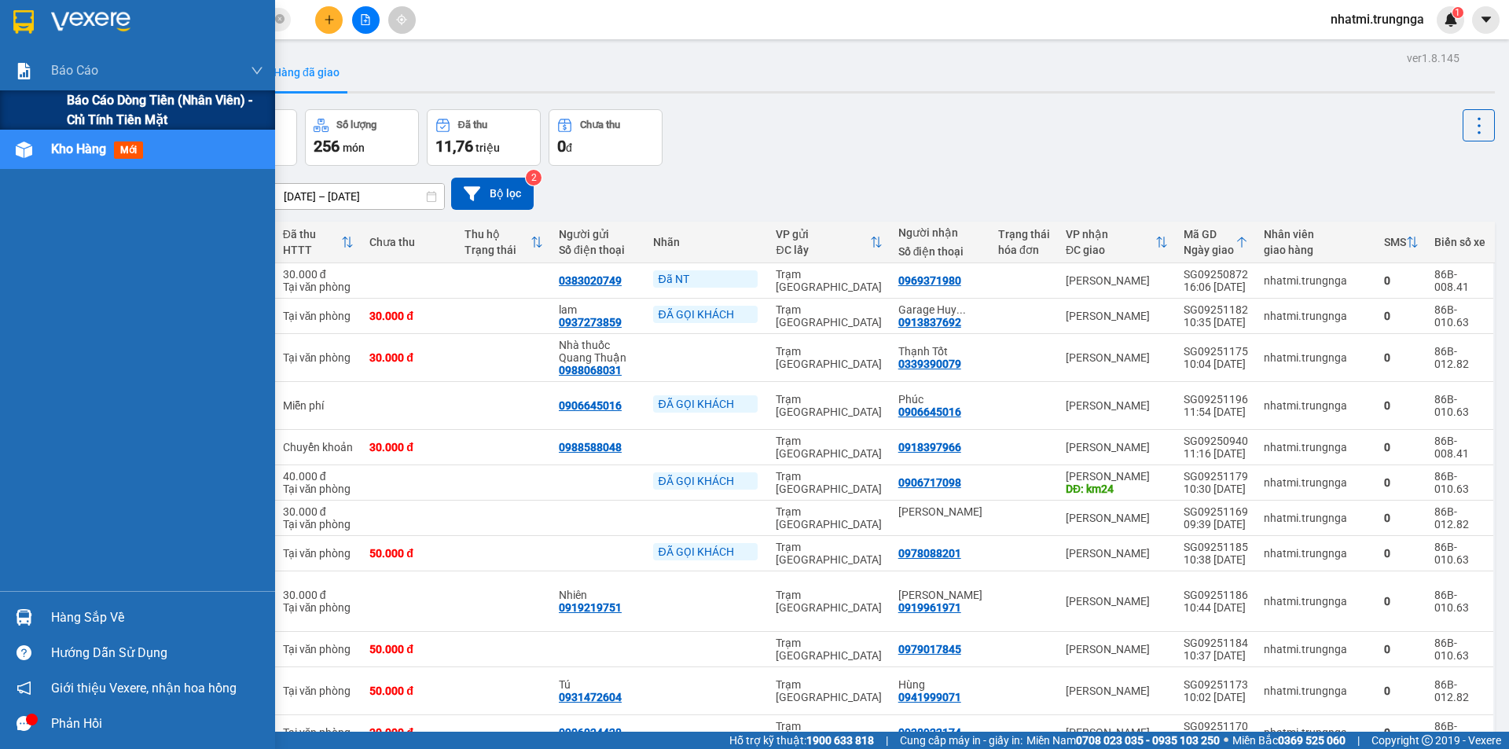
click at [90, 105] on span "Báo cáo dòng tiền (nhân viên) - chỉ tính tiền mặt" at bounding box center [165, 109] width 196 height 39
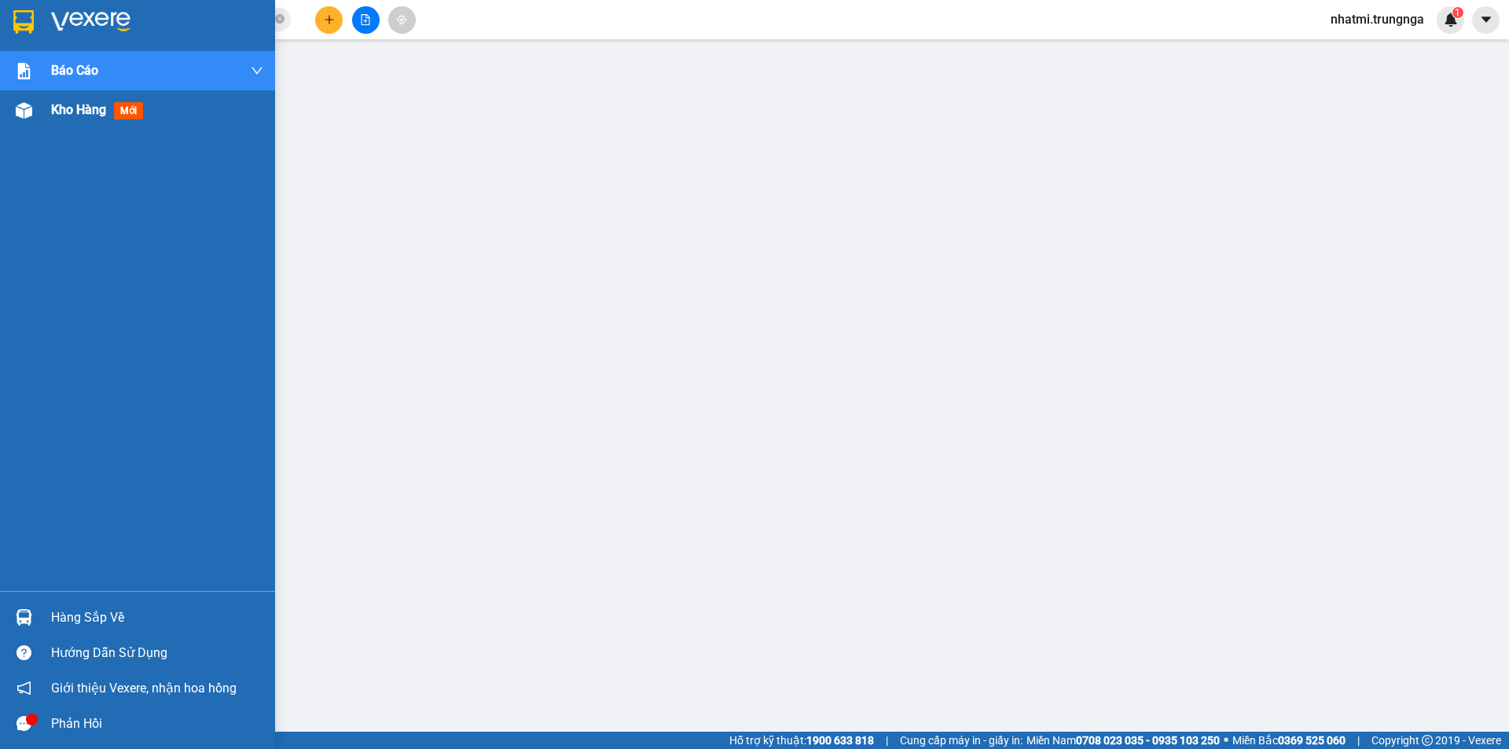
click at [67, 122] on div "Kho hàng mới" at bounding box center [157, 109] width 212 height 39
click at [512, 21] on div "Kết quả tìm kiếm ( 1 ) Bộ lọc Mã ĐH Trạng thái Món hàng Thu hộ Tổng cước Chưa c…" at bounding box center [754, 19] width 1509 height 39
click at [130, 116] on span "mới" at bounding box center [128, 110] width 29 height 17
click at [108, 111] on div "Kho hàng mới" at bounding box center [100, 110] width 98 height 20
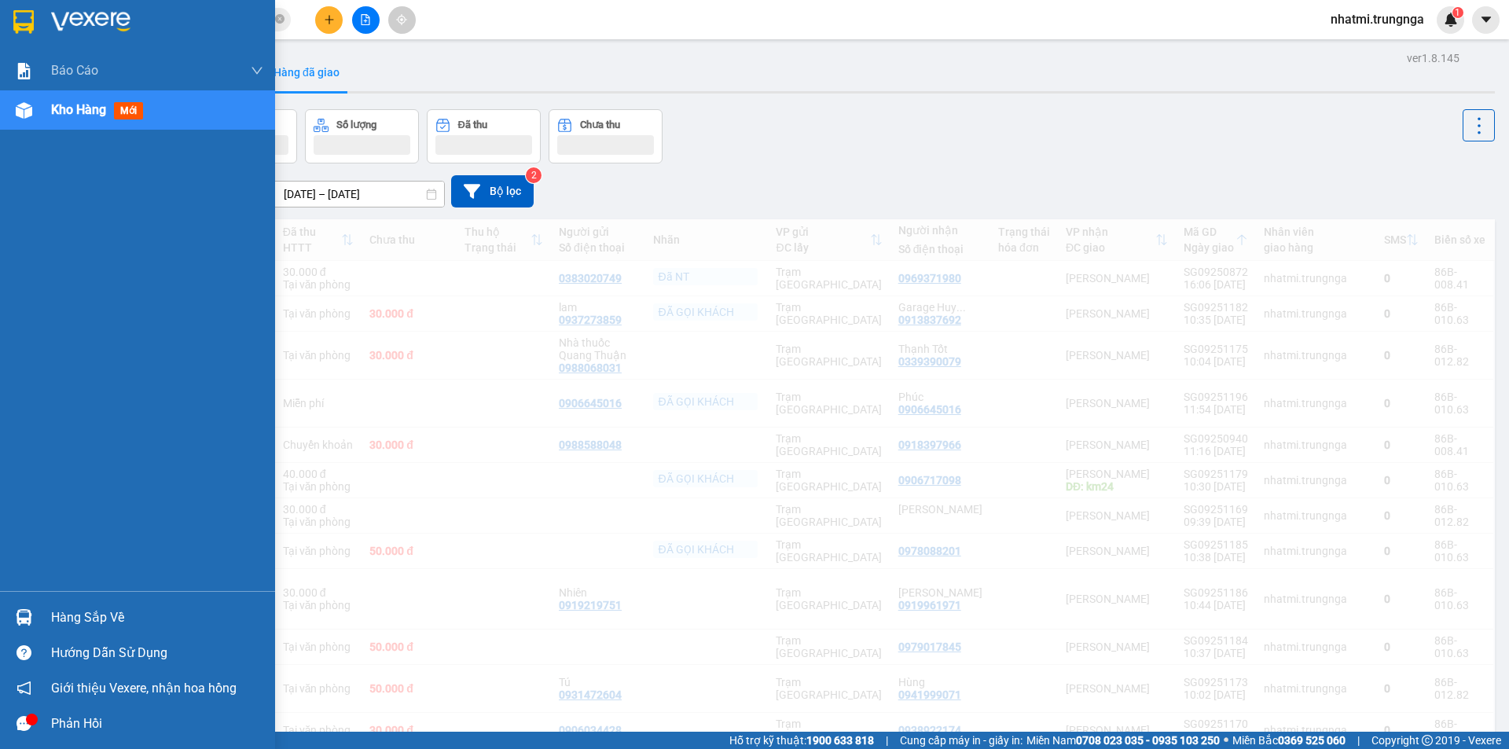
click at [95, 111] on span "Kho hàng" at bounding box center [78, 109] width 55 height 15
click at [100, 105] on span "Kho hàng" at bounding box center [78, 109] width 55 height 15
click at [100, 102] on span "Kho hàng" at bounding box center [78, 109] width 55 height 15
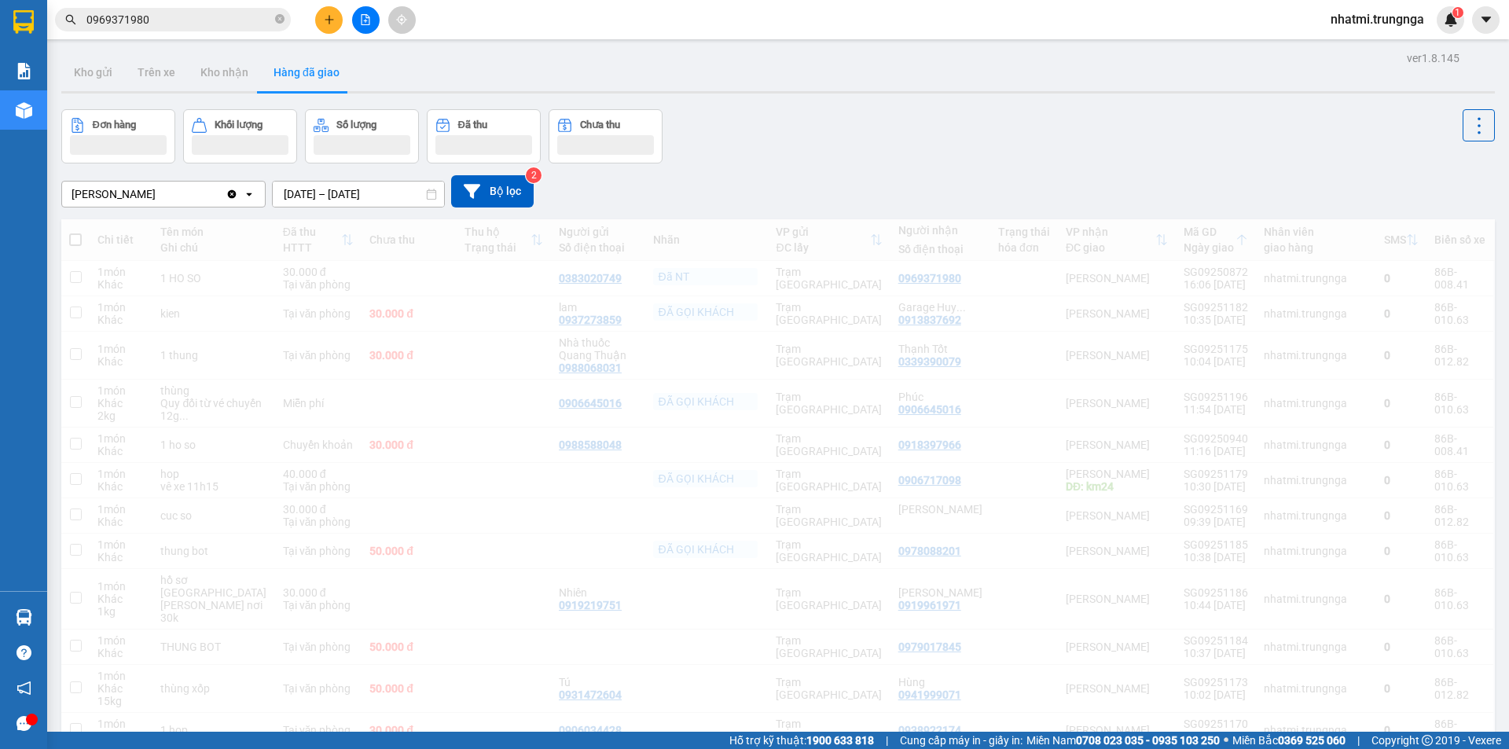
click at [634, 79] on div "Kho gửi Trên xe Kho nhận Hàng đã giao" at bounding box center [778, 74] width 1434 height 42
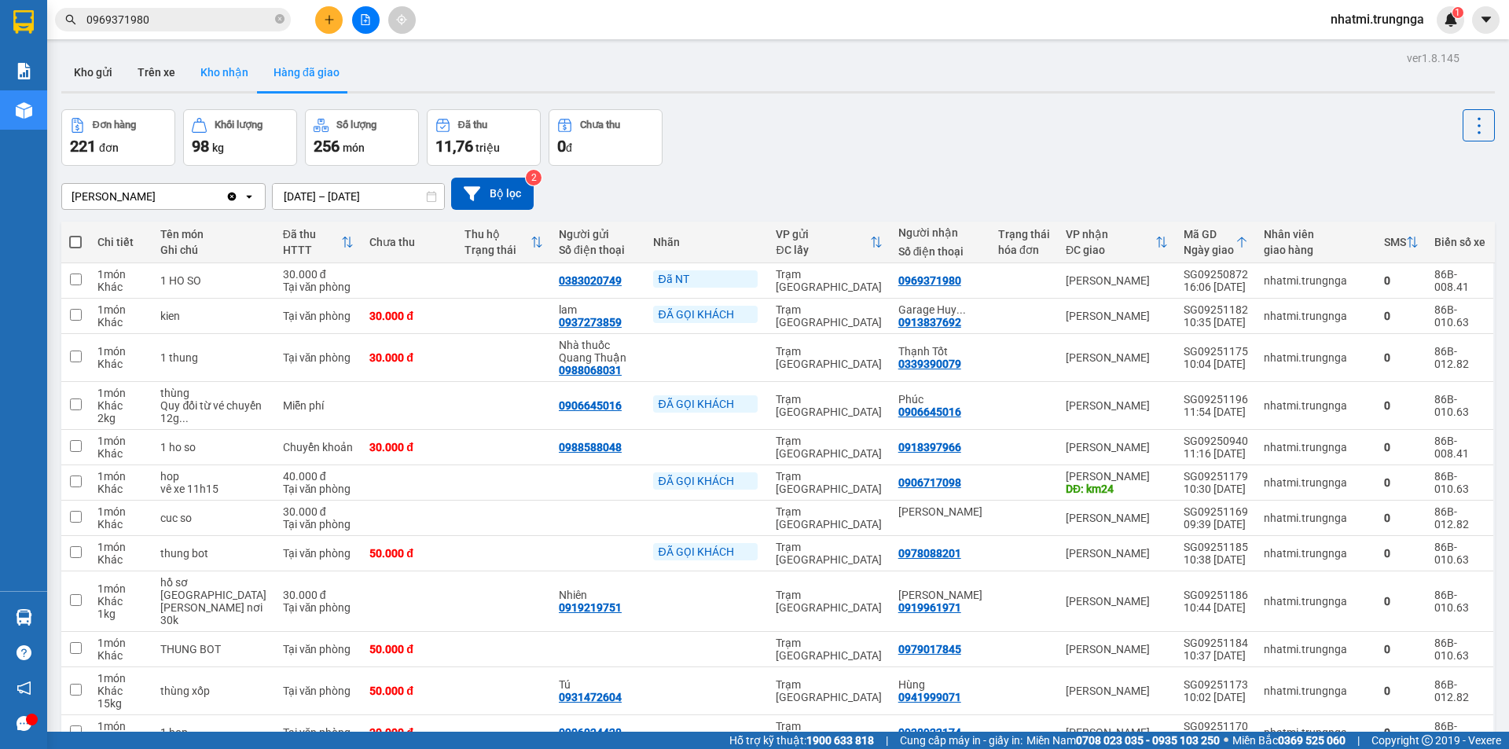
click at [215, 79] on button "Kho nhận" at bounding box center [224, 72] width 73 height 38
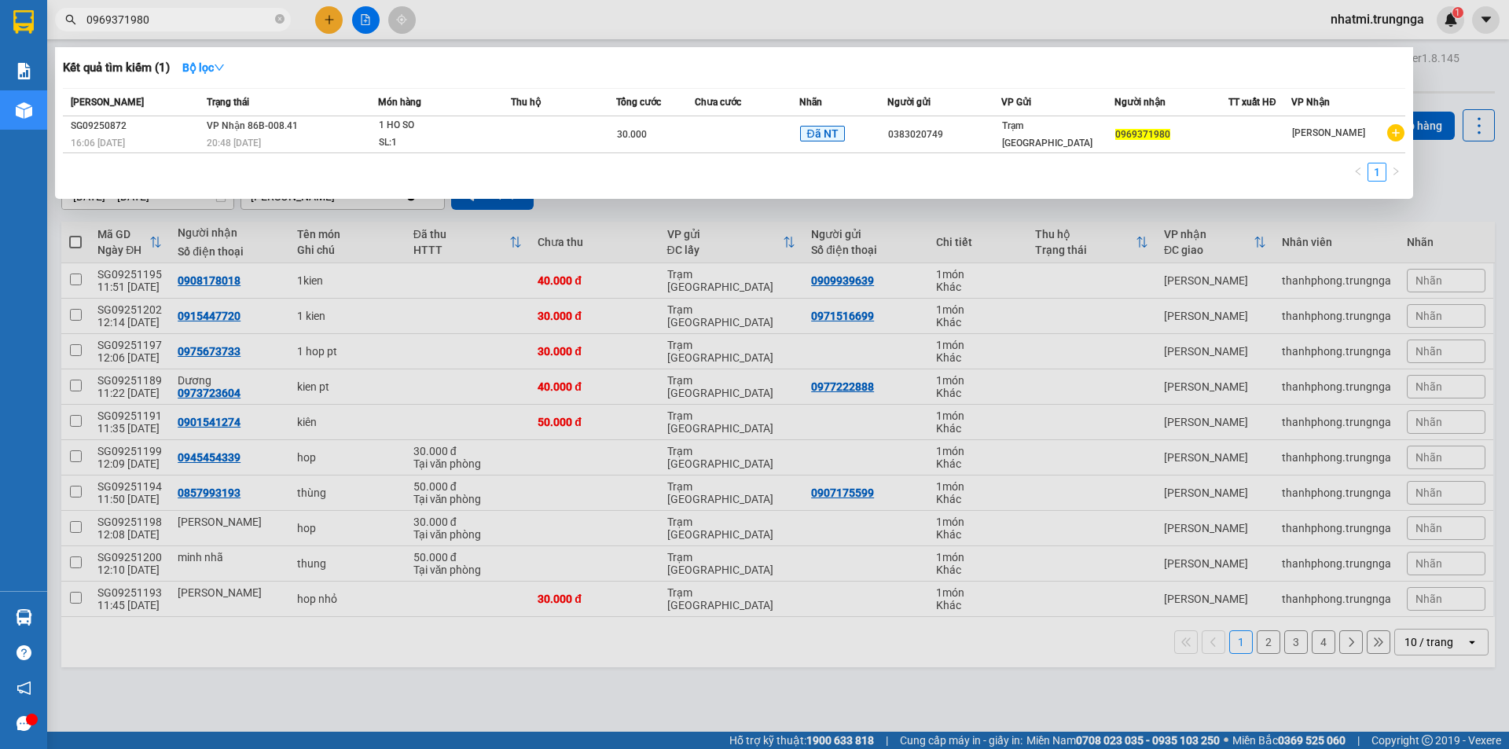
click at [184, 25] on input "0969371980" at bounding box center [178, 19] width 185 height 17
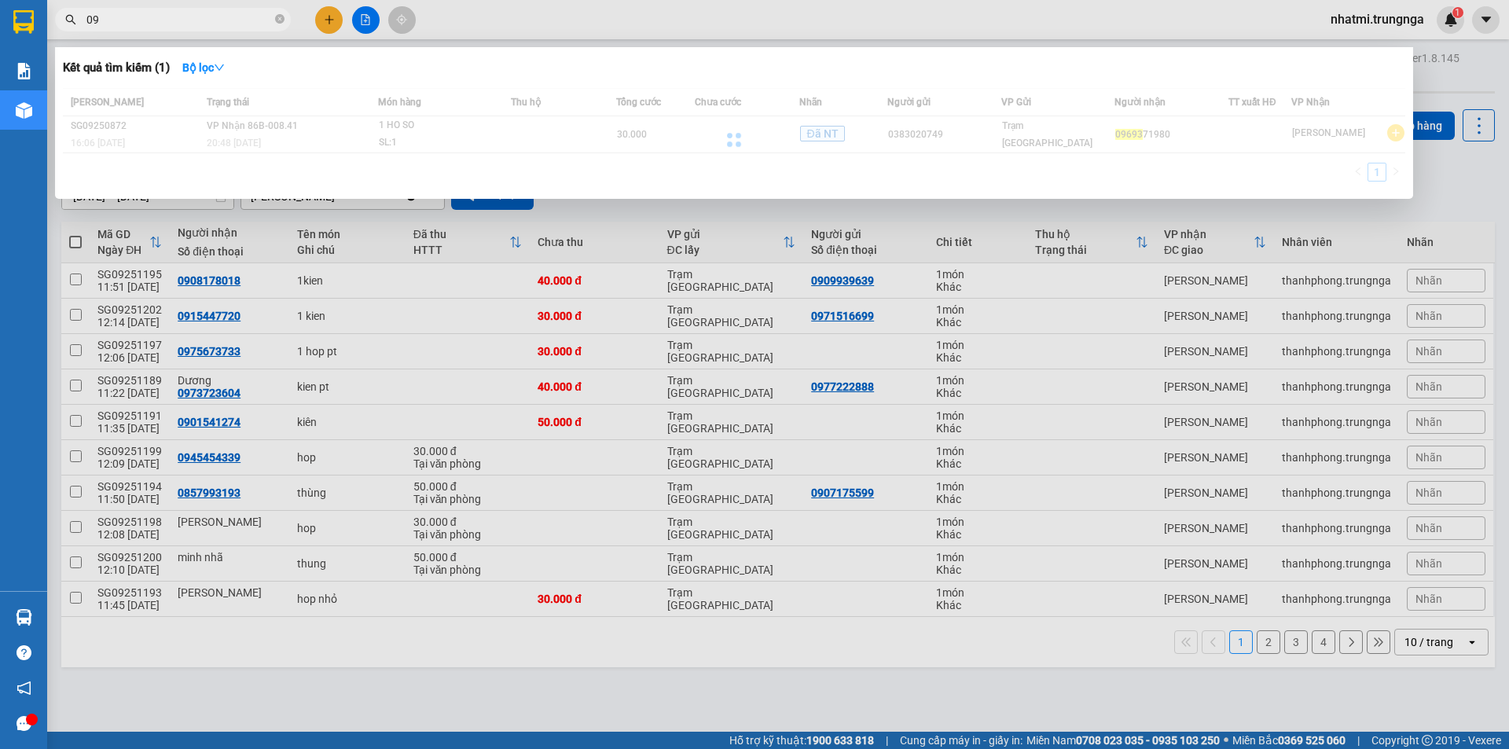
type input "0"
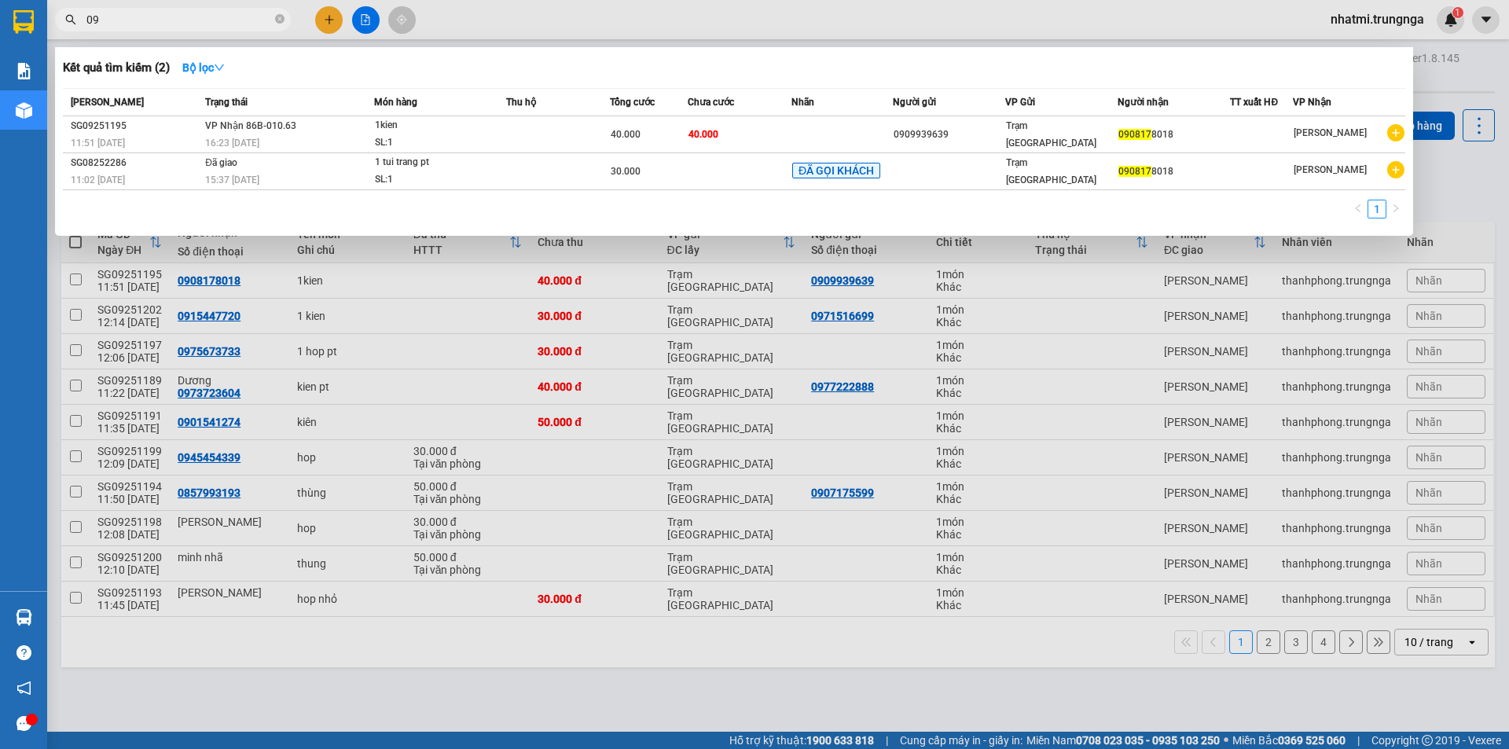
type input "0"
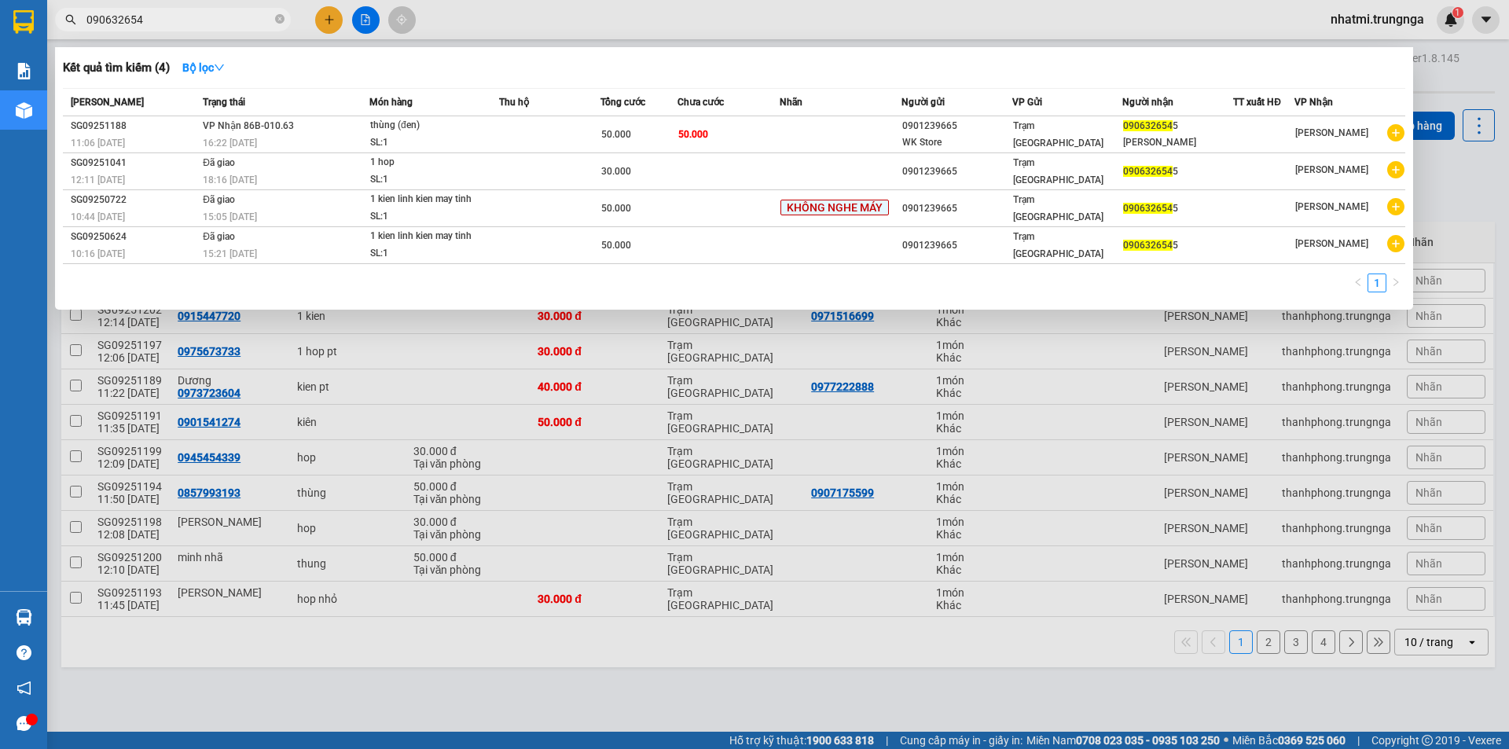
type input "0906326545"
click at [209, 15] on input "0906326545" at bounding box center [178, 19] width 185 height 17
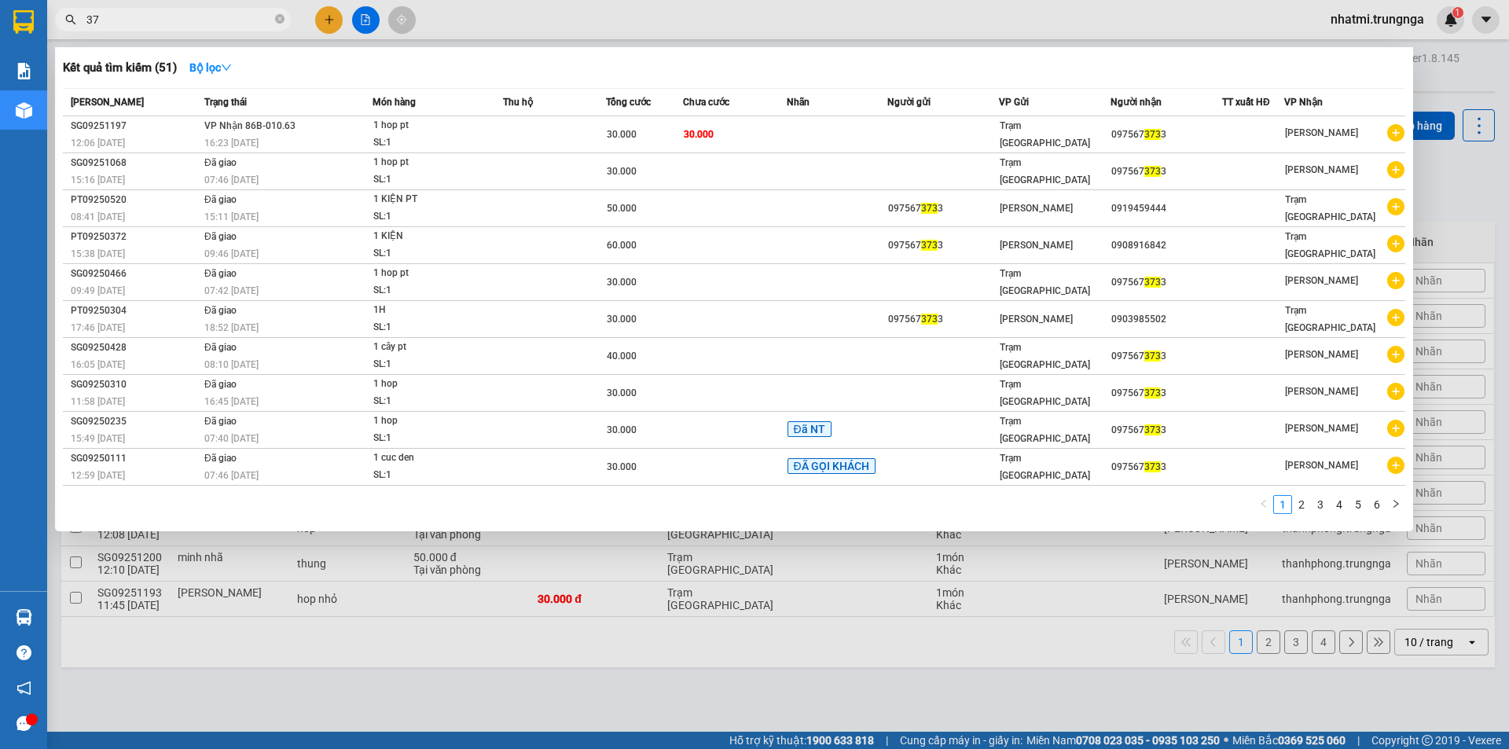
type input "3"
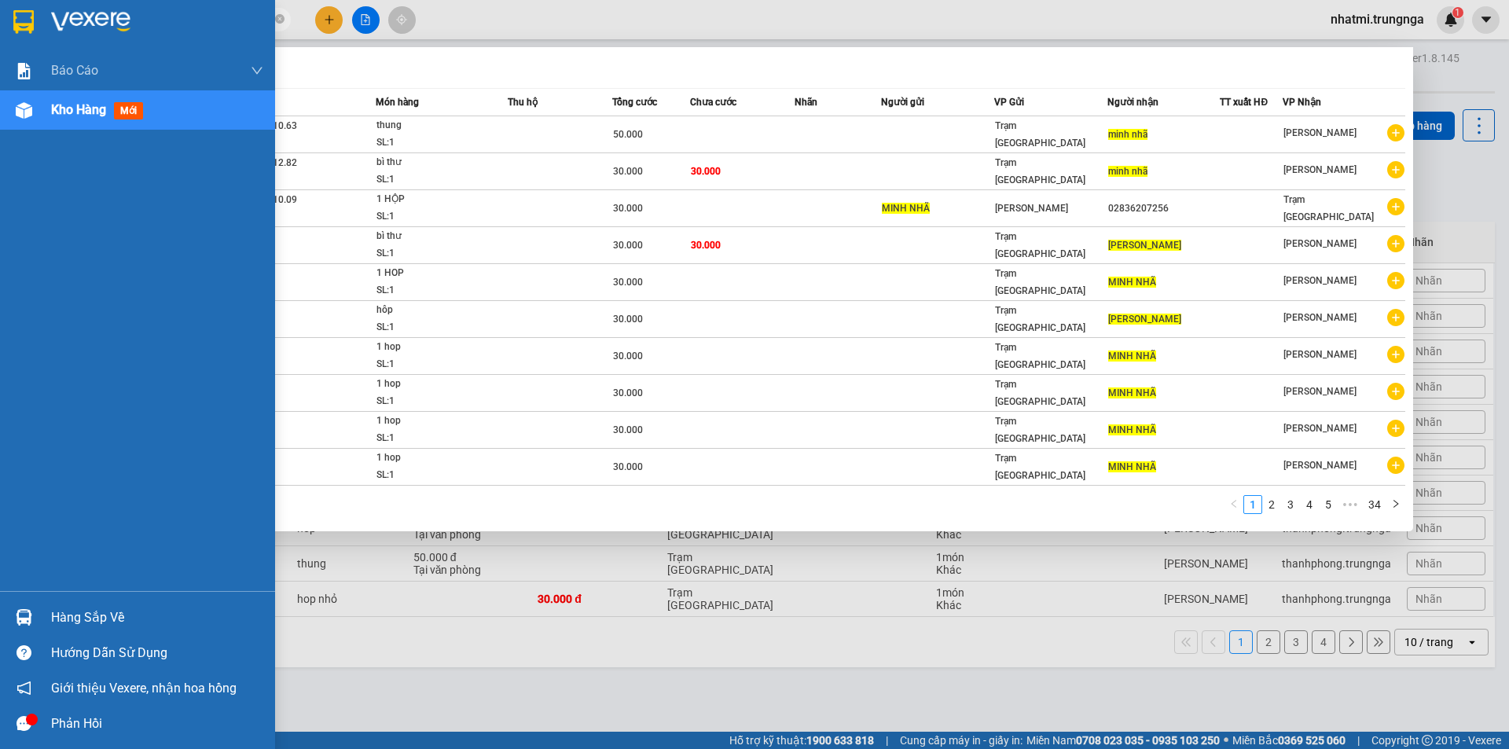
drag, startPoint x: 182, startPoint y: 12, endPoint x: 2, endPoint y: 20, distance: 180.9
click at [2, 20] on section "Kết quả tìm kiếm ( 338 ) Bộ lọc Mã ĐH Trạng thái Món hàng Thu hộ Tổng cước Chưa…" at bounding box center [754, 374] width 1509 height 749
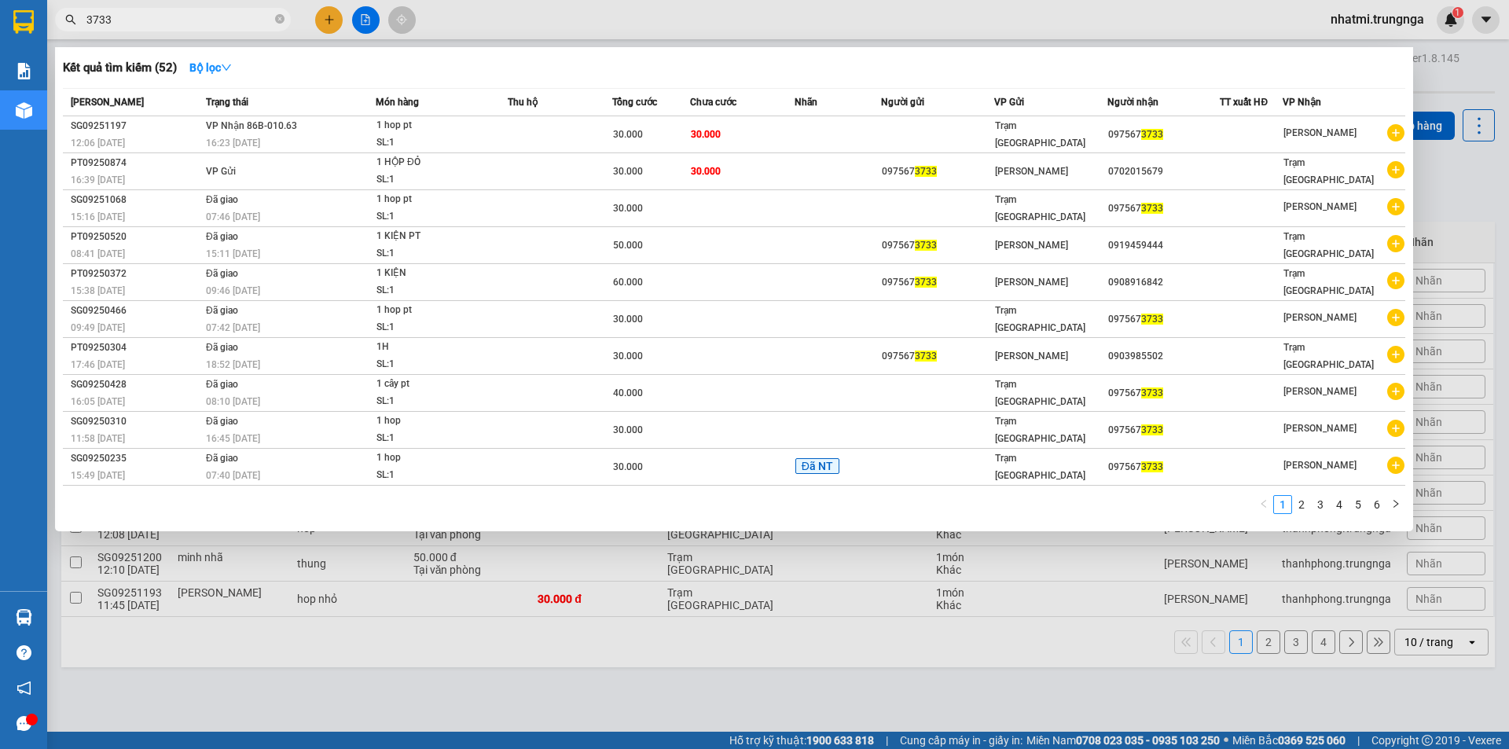
type input "3733"
drag, startPoint x: 555, startPoint y: 670, endPoint x: 558, endPoint y: 657, distance: 13.7
click at [555, 666] on div at bounding box center [754, 374] width 1509 height 749
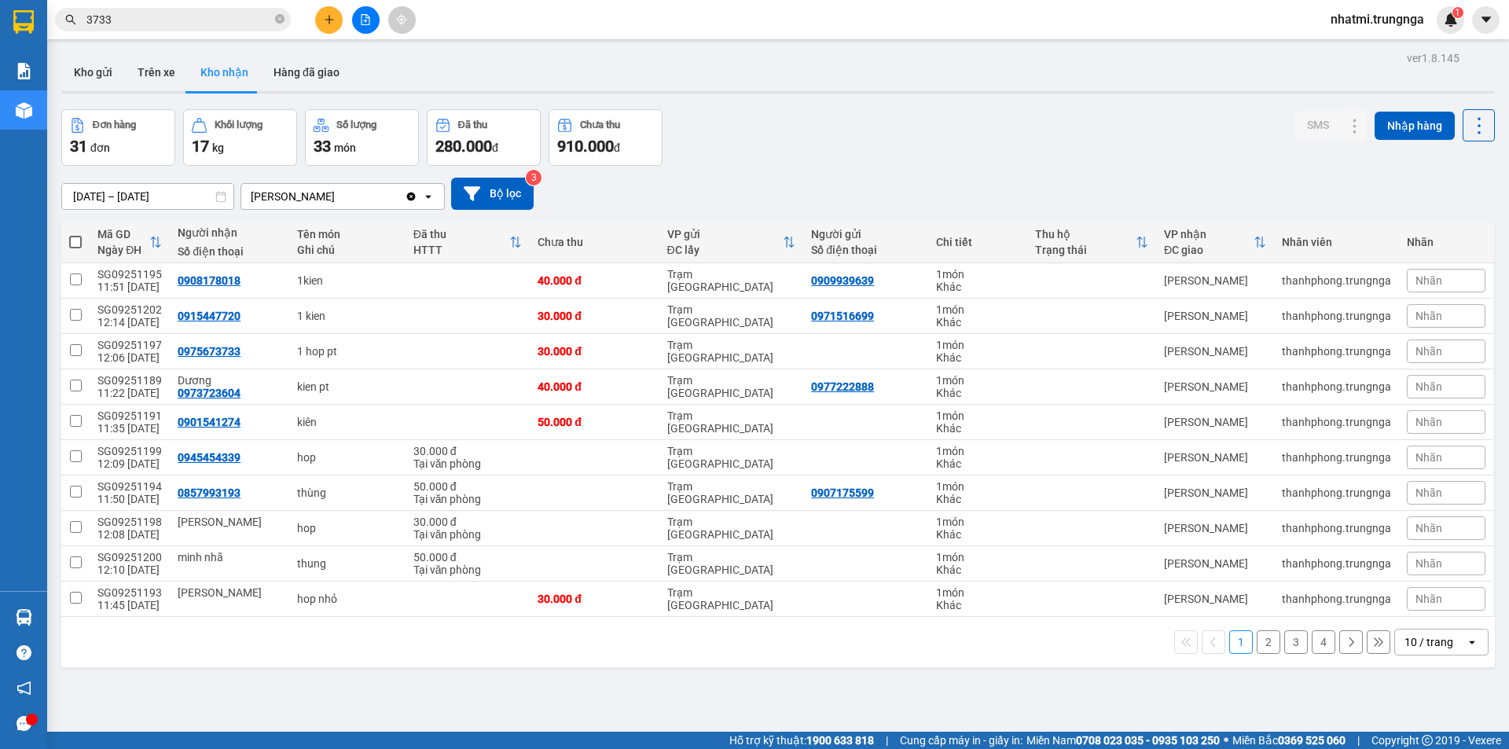
click at [464, 61] on div "Kho gửi Trên xe Kho nhận Hàng đã giao" at bounding box center [778, 74] width 1434 height 42
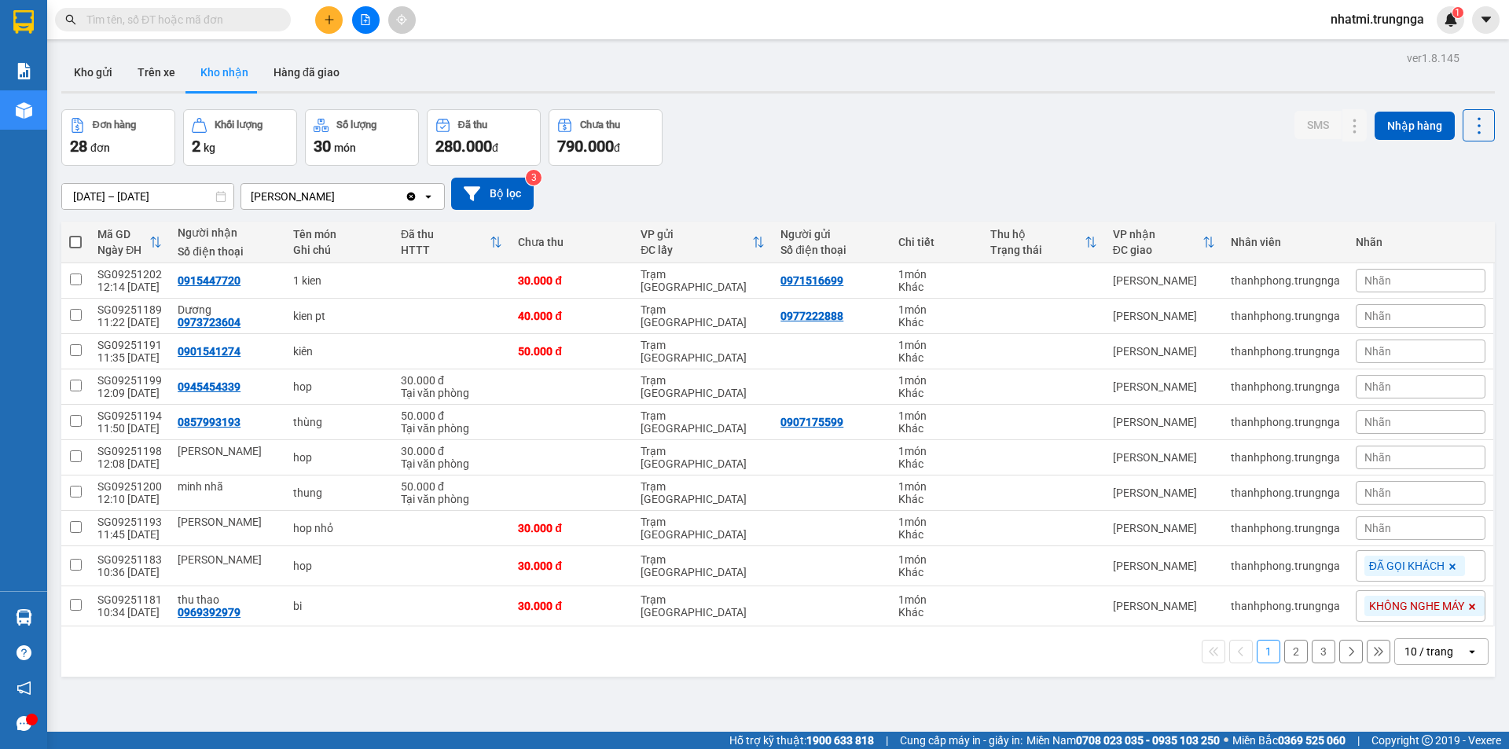
click at [156, 21] on input "text" at bounding box center [178, 19] width 185 height 17
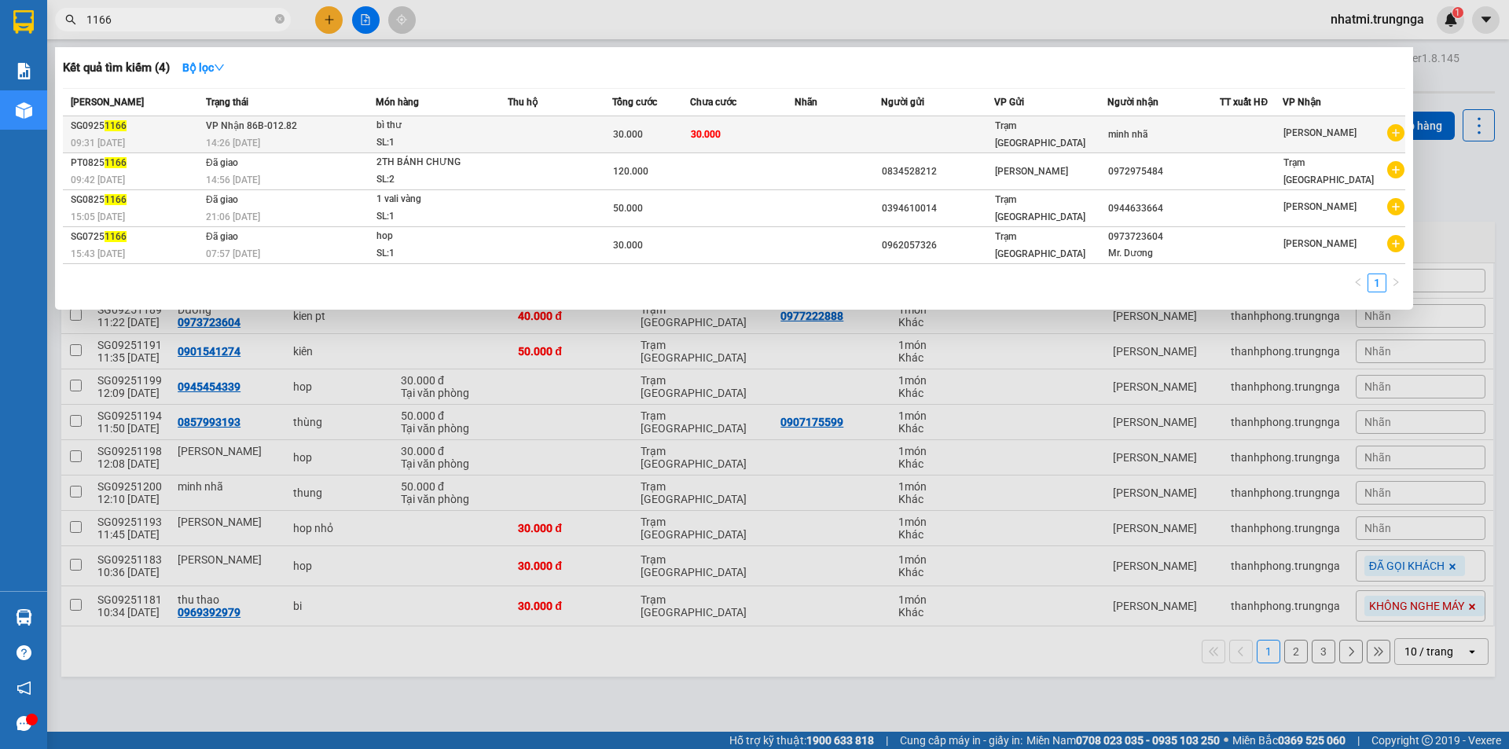
type input "1166"
click at [302, 137] on div "14:26 [DATE]" at bounding box center [290, 142] width 169 height 17
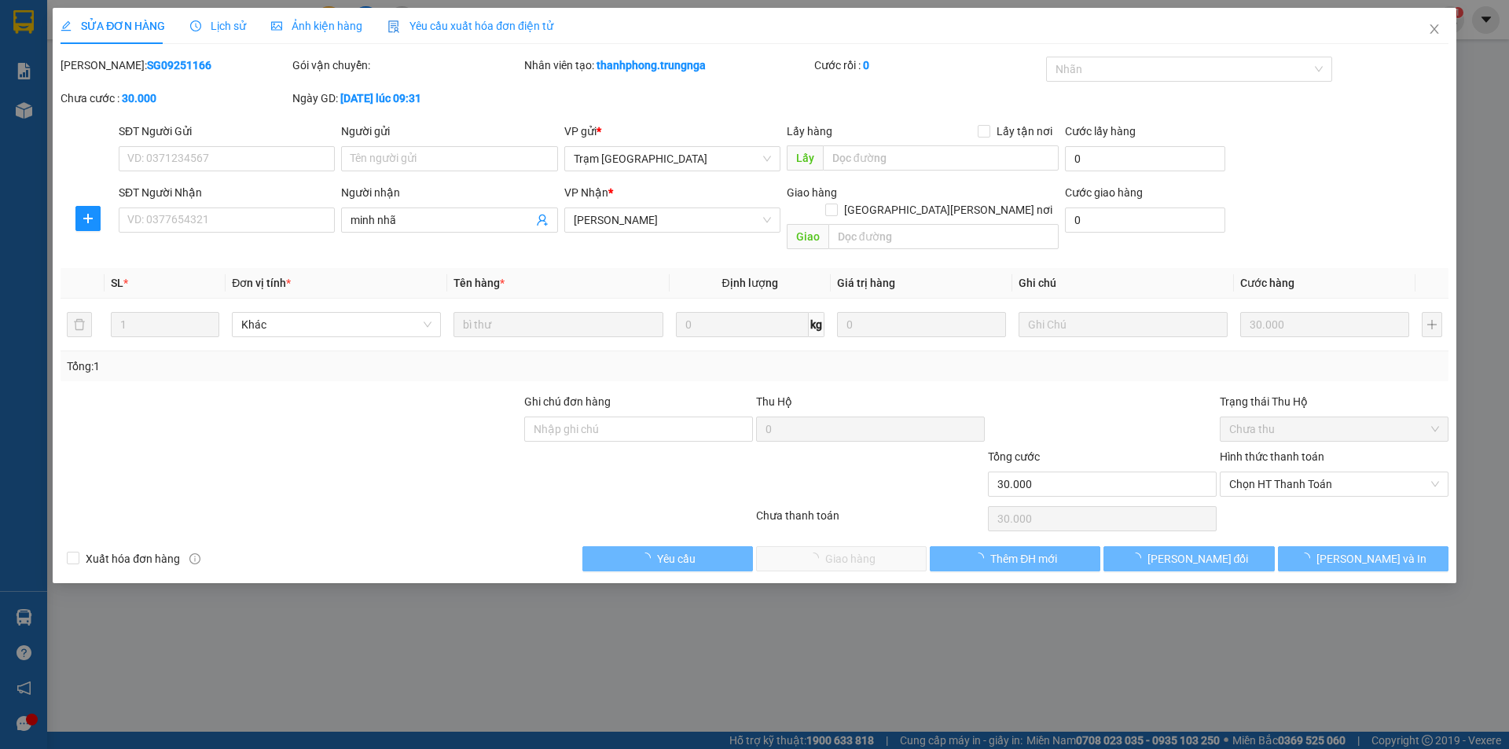
type input "minh nhã"
type input "30.000"
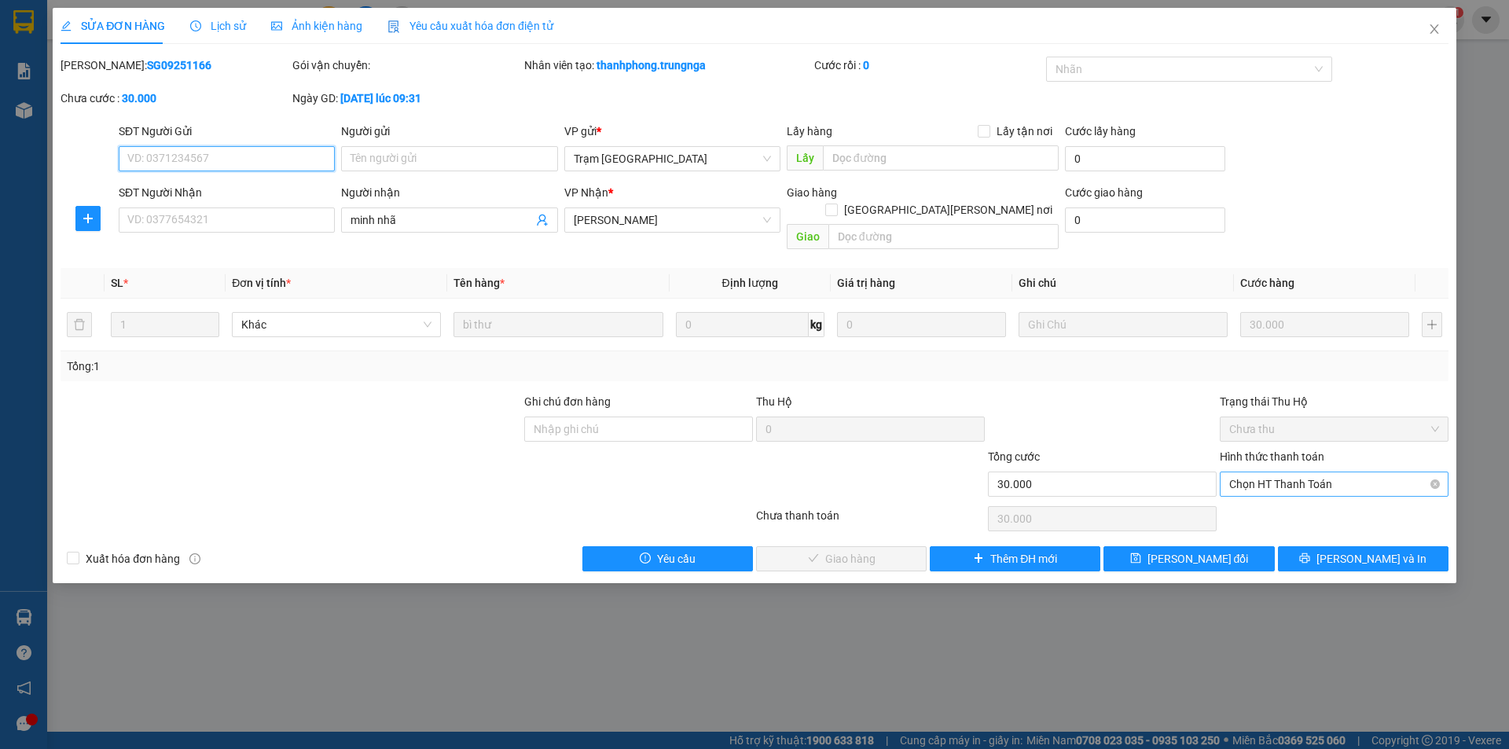
click at [1307, 472] on span "Chọn HT Thanh Toán" at bounding box center [1334, 484] width 210 height 24
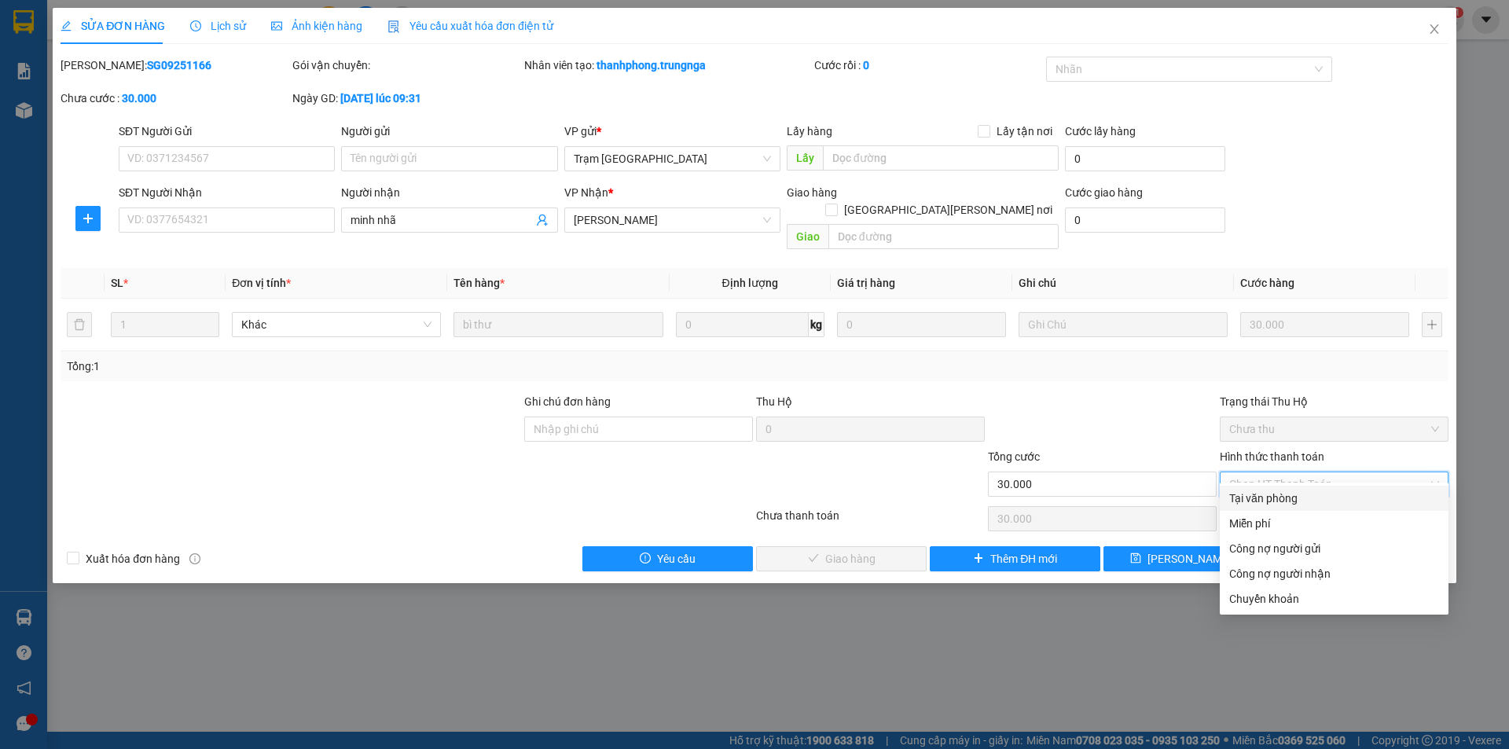
click at [1260, 502] on div "Tại văn phòng" at bounding box center [1334, 498] width 210 height 17
type input "0"
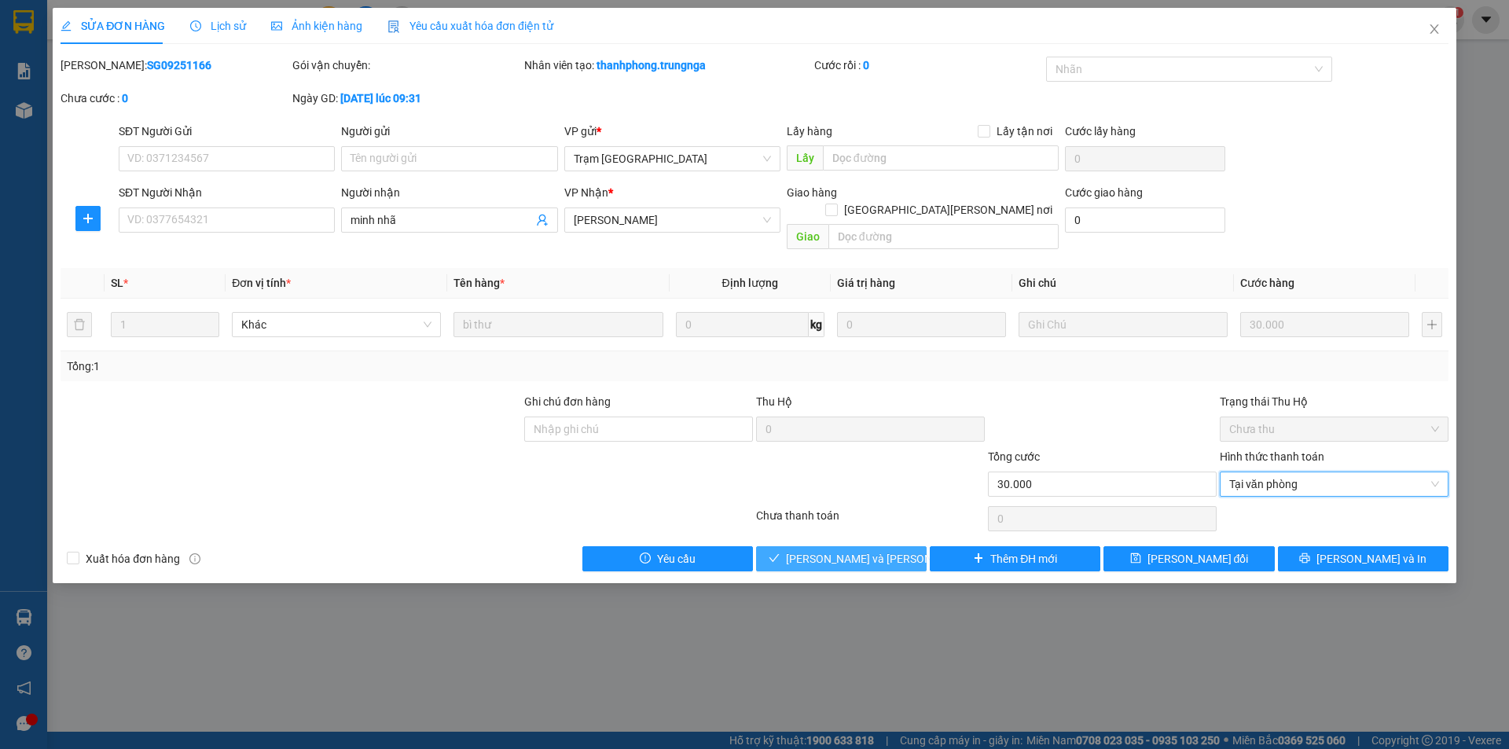
click at [864, 550] on span "[PERSON_NAME] và [PERSON_NAME] hàng" at bounding box center [892, 558] width 212 height 17
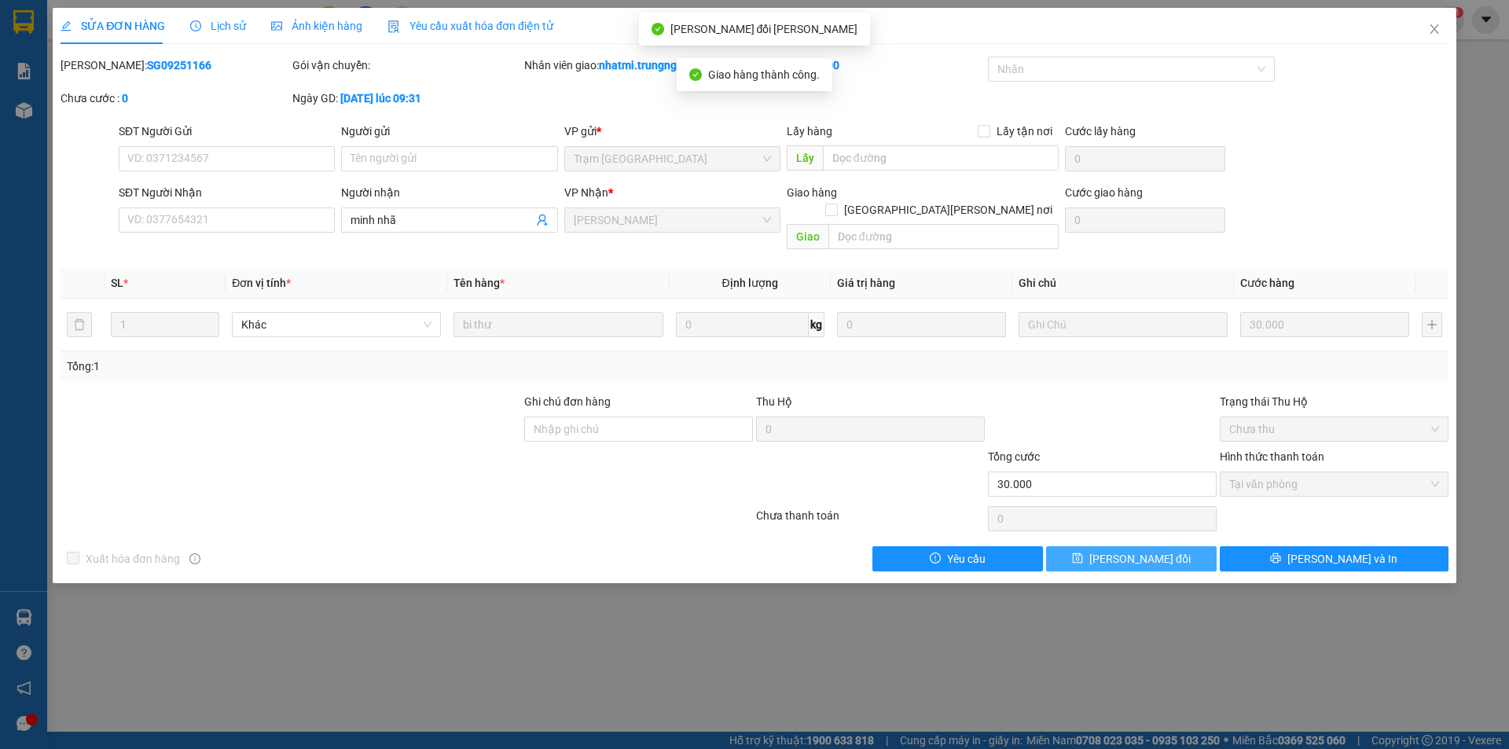
click at [1157, 550] on span "[PERSON_NAME] đổi" at bounding box center [1139, 558] width 101 height 17
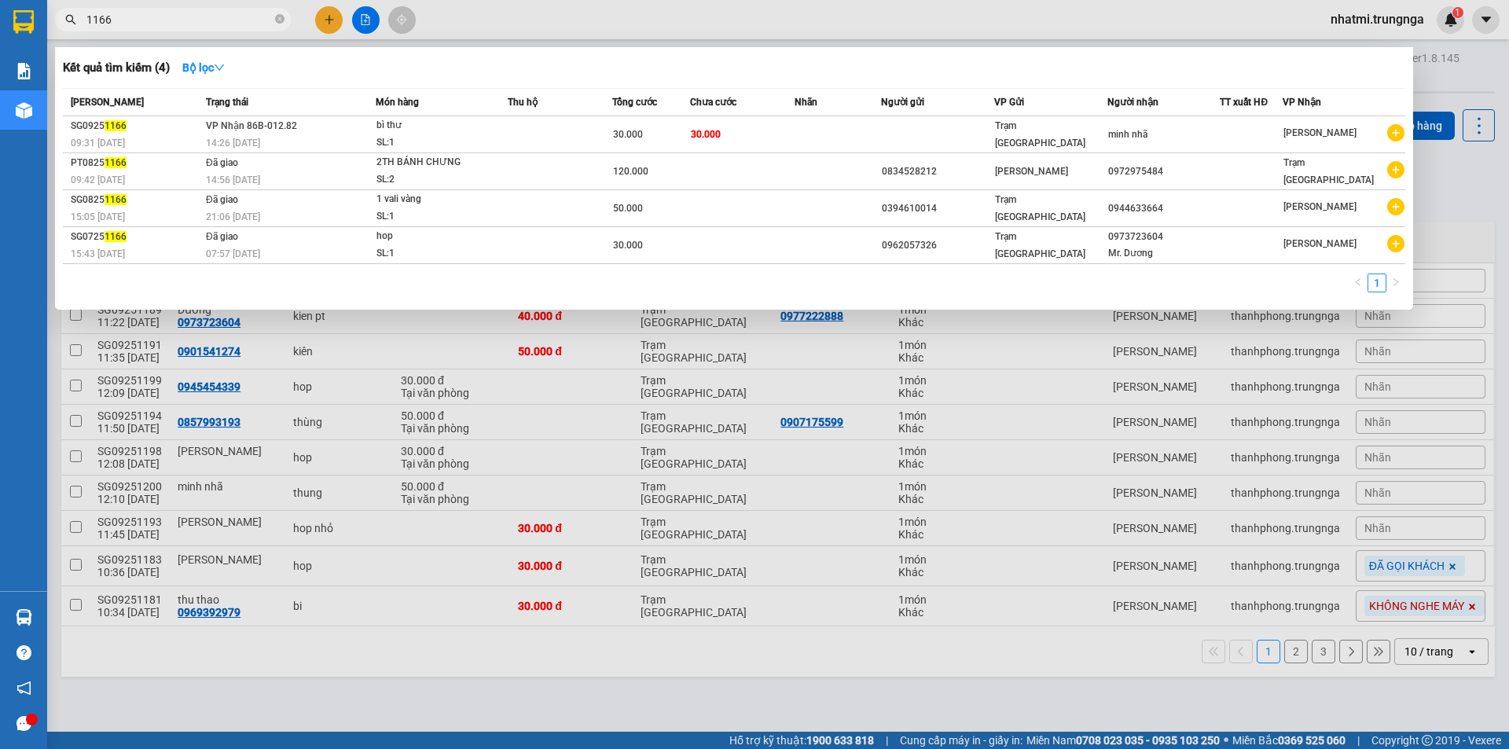
click at [135, 20] on input "1166" at bounding box center [178, 19] width 185 height 17
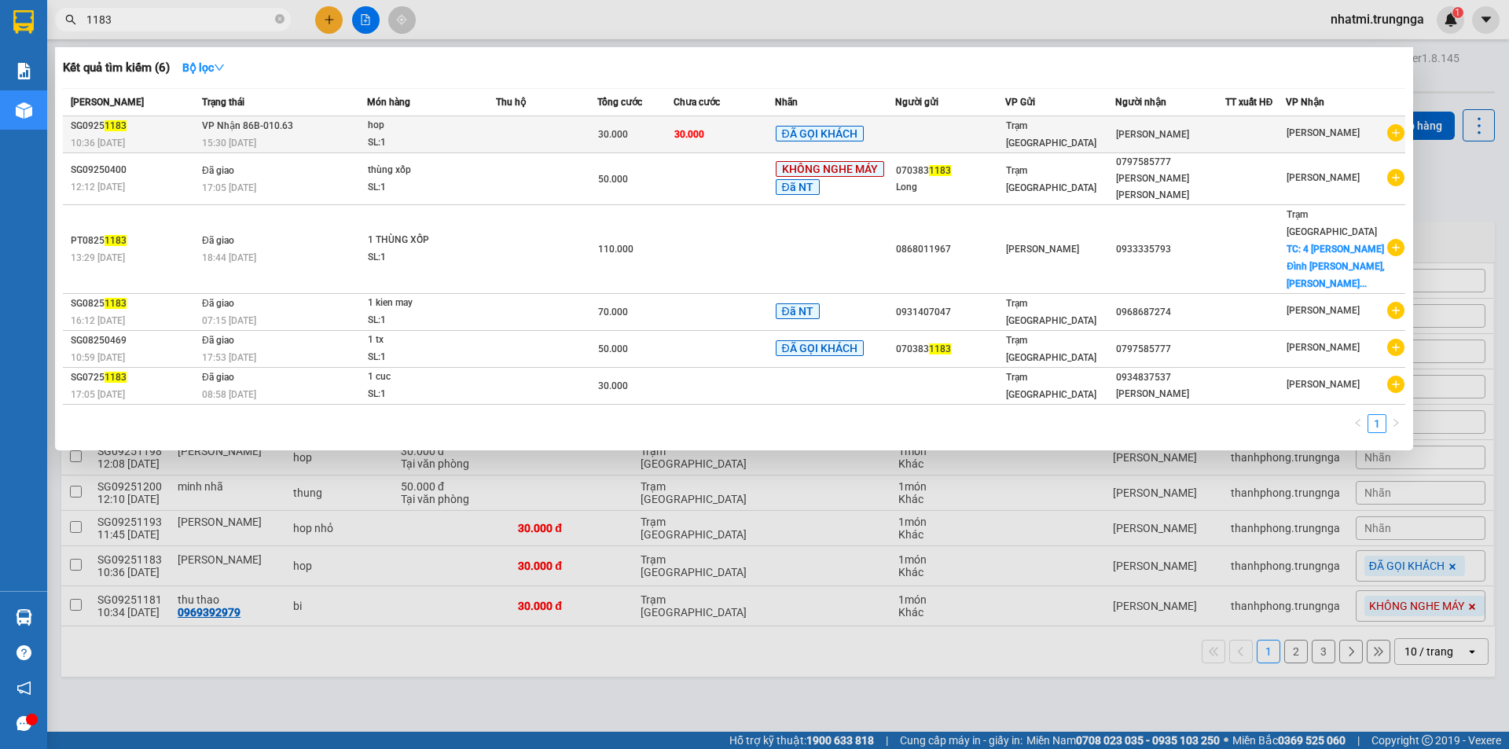
type input "1183"
click at [524, 132] on td at bounding box center [546, 134] width 101 height 37
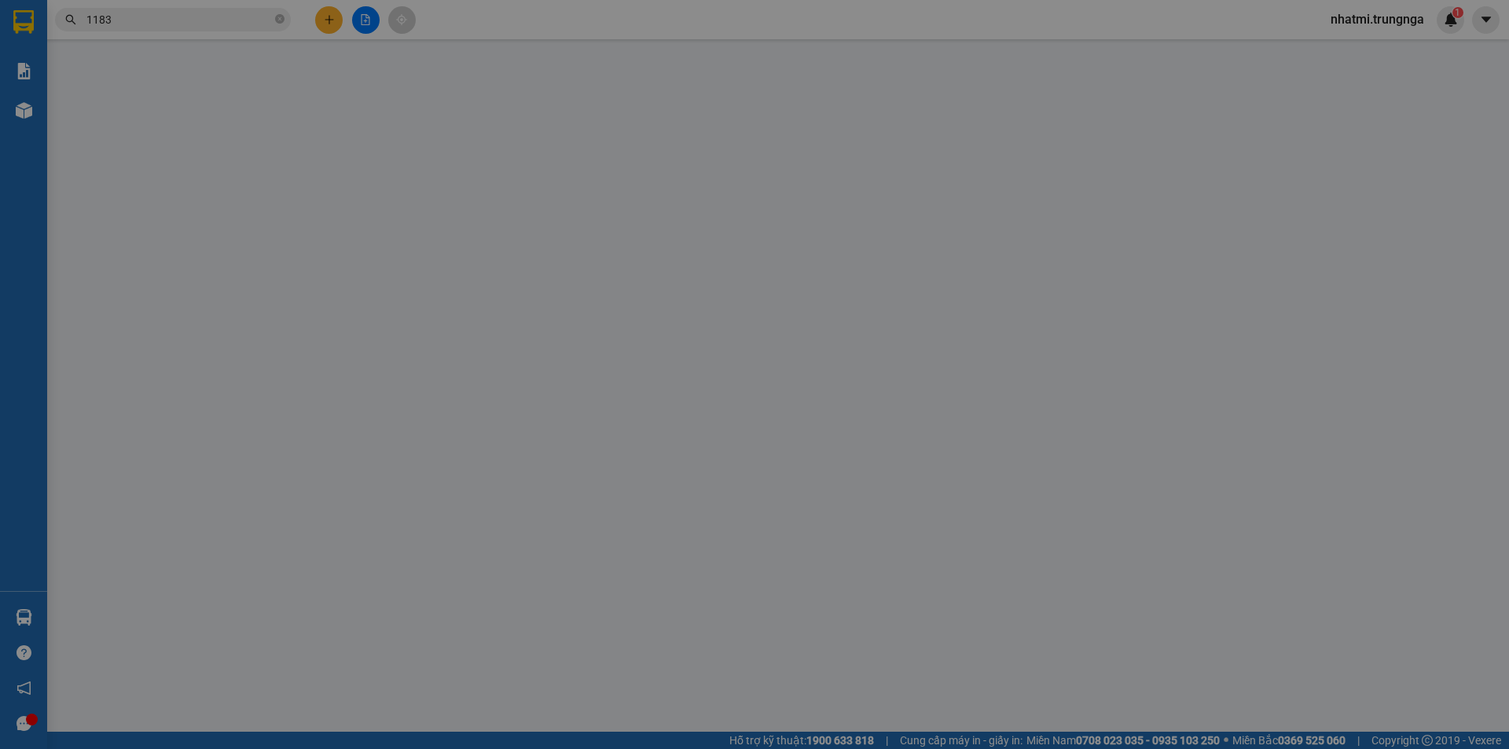
type input "[PERSON_NAME]"
type input "30.000"
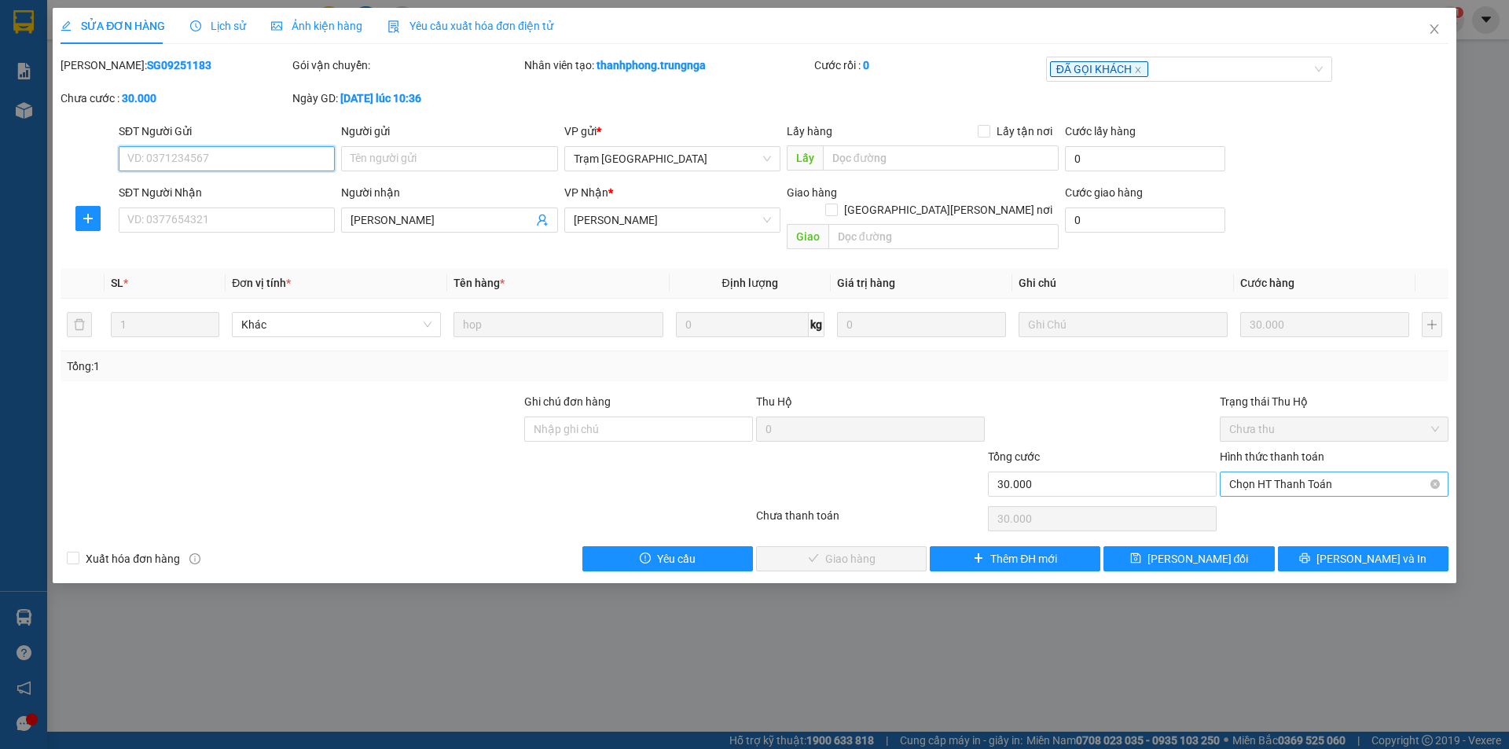
click at [1321, 472] on span "Chọn HT Thanh Toán" at bounding box center [1334, 484] width 210 height 24
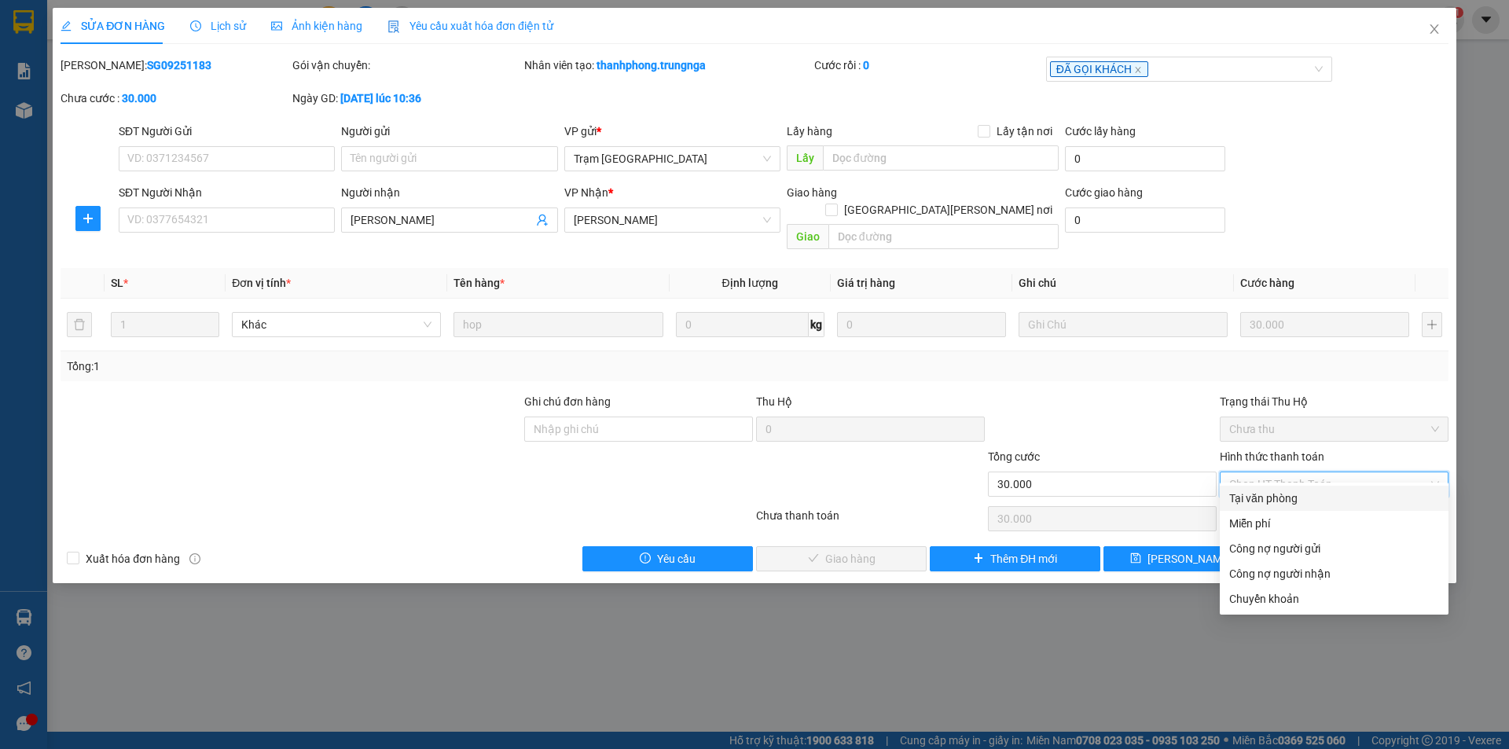
click at [1272, 500] on div "Tại văn phòng" at bounding box center [1334, 498] width 210 height 17
type input "0"
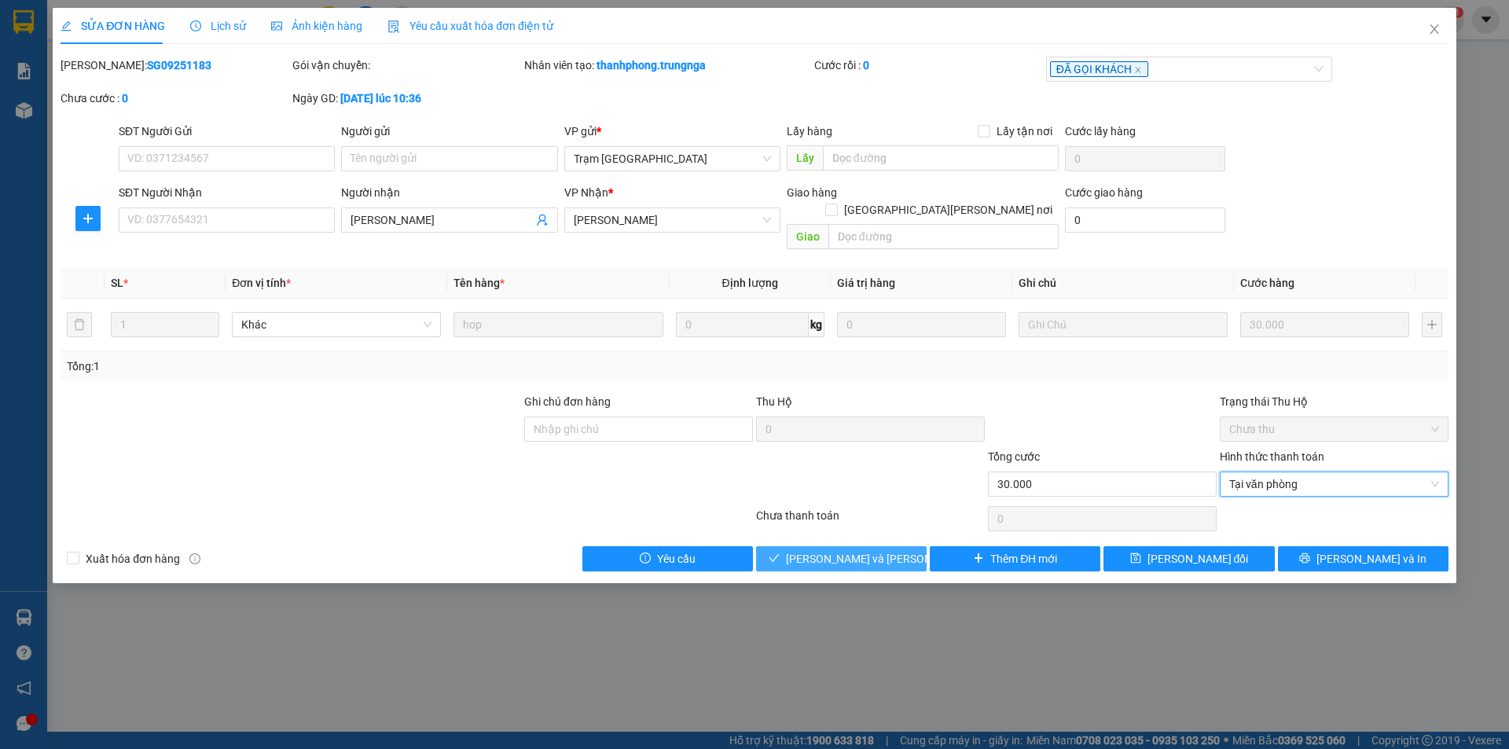
click at [856, 550] on span "[PERSON_NAME] và [PERSON_NAME] hàng" at bounding box center [892, 558] width 212 height 17
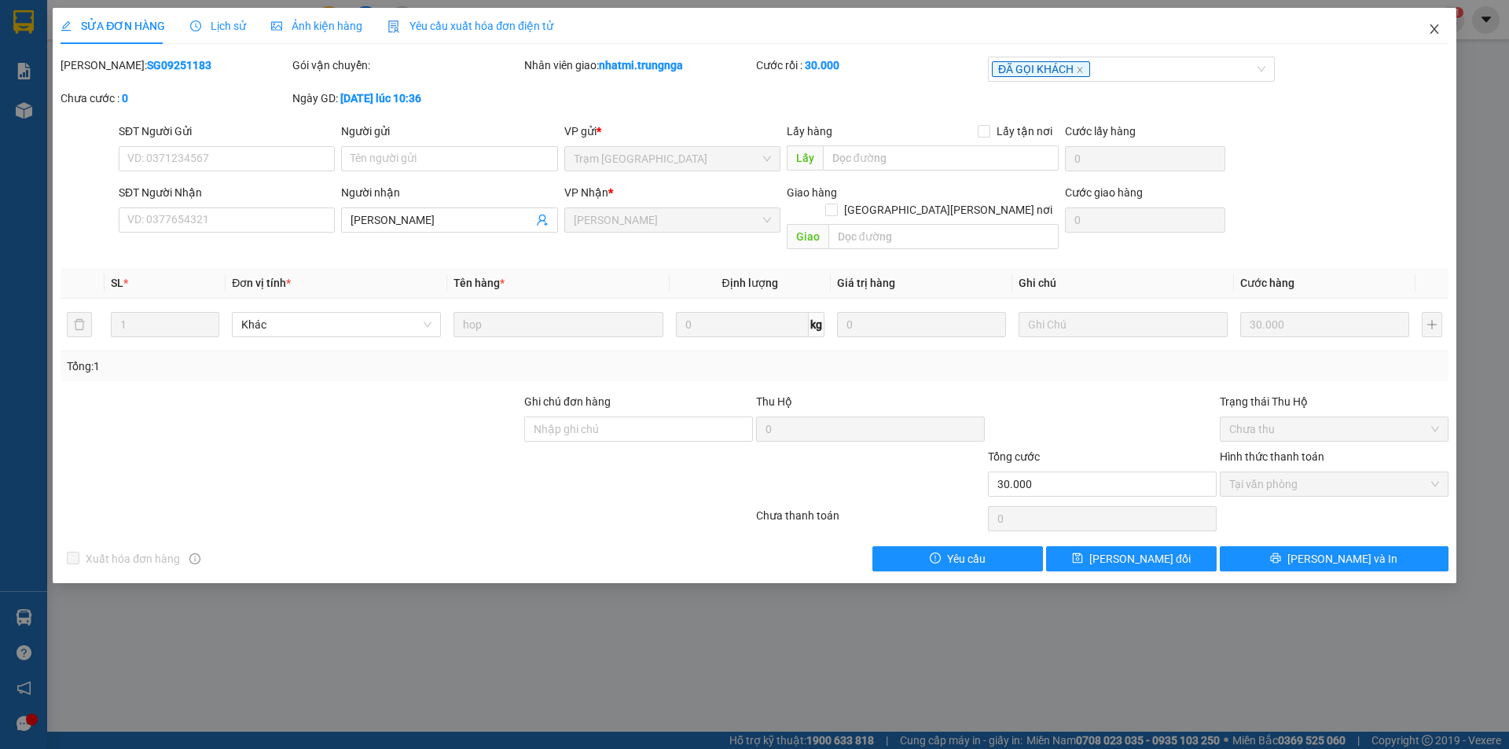
click at [1428, 28] on icon "close" at bounding box center [1434, 29] width 13 height 13
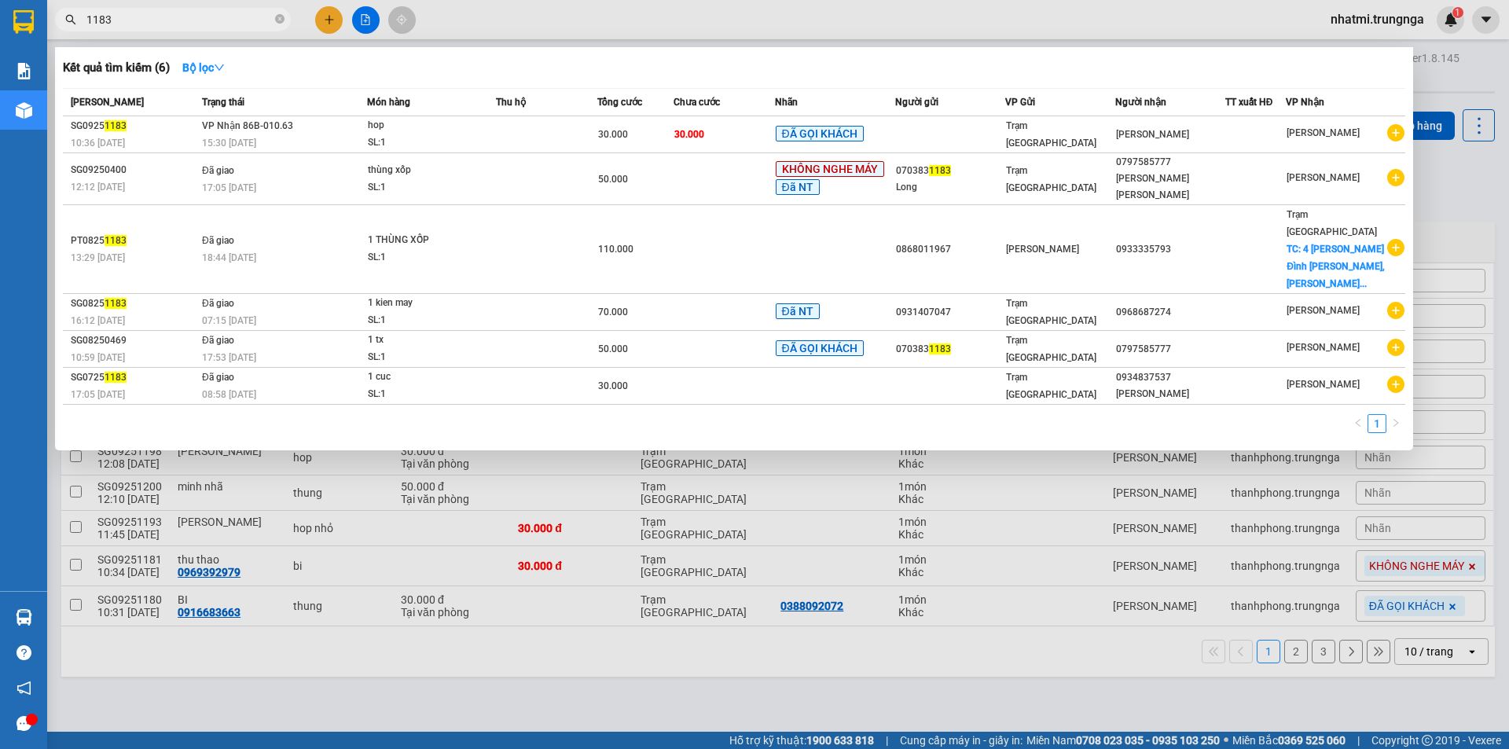
click at [137, 13] on input "1183" at bounding box center [178, 19] width 185 height 17
click at [346, 139] on div "15:30 [DATE]" at bounding box center [284, 142] width 164 height 17
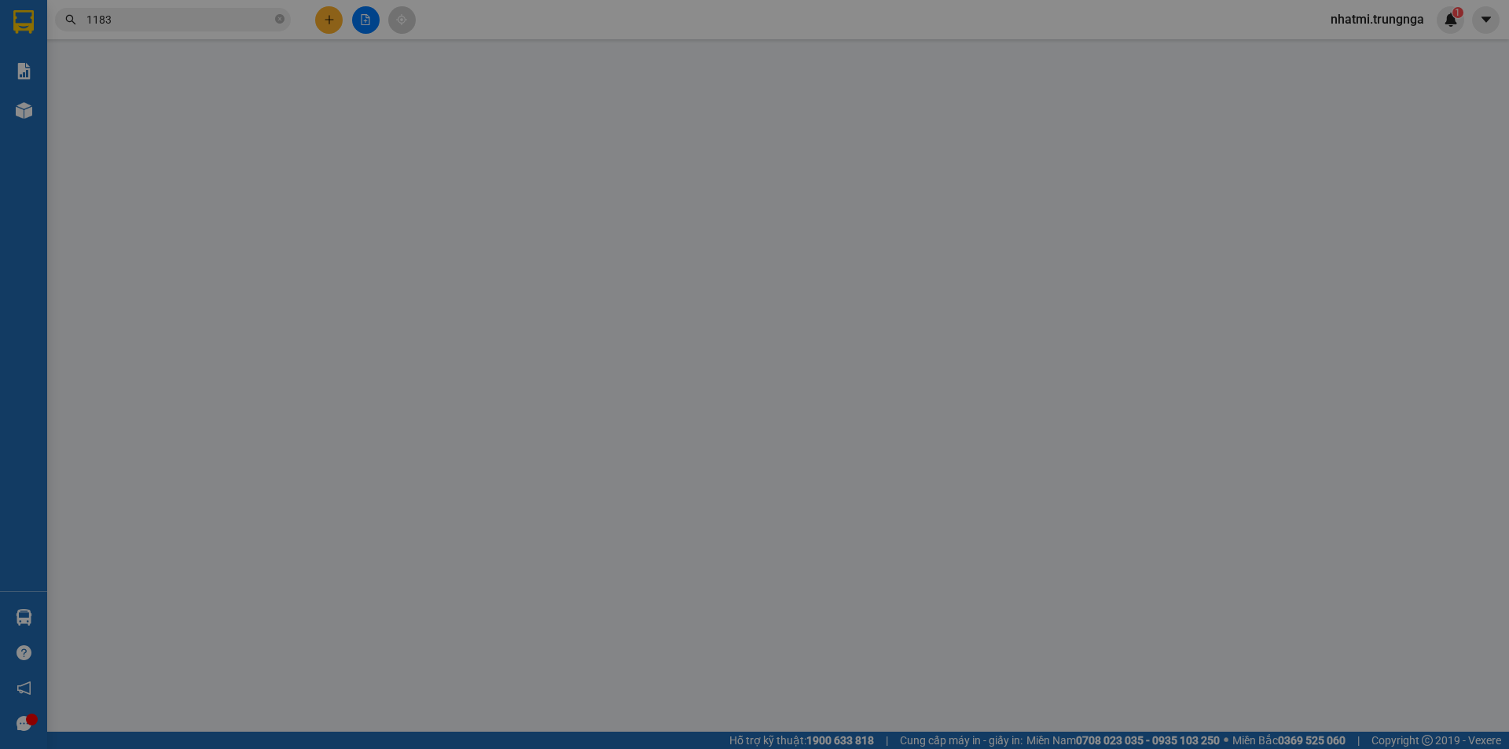
type input "[PERSON_NAME]"
type input "30.000"
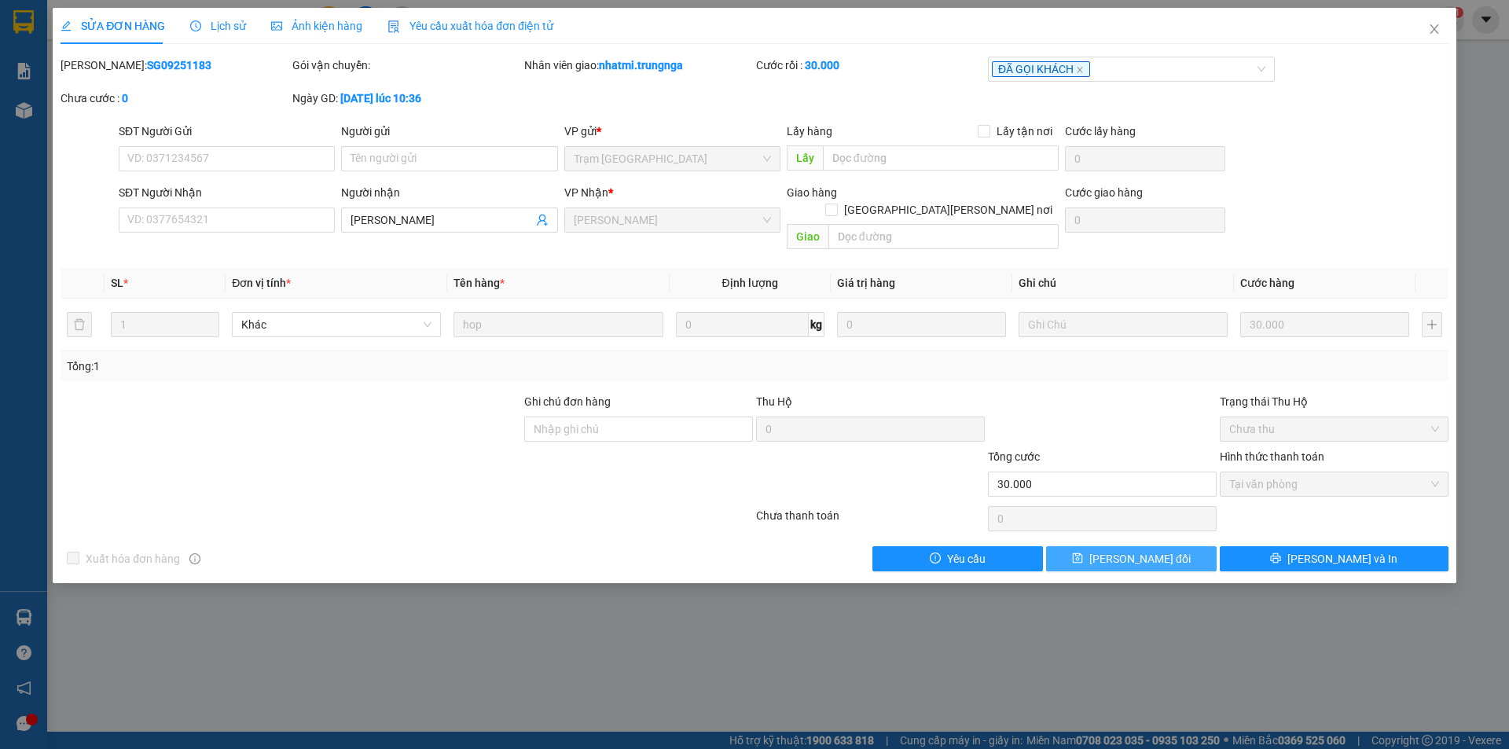
click at [1126, 550] on span "[PERSON_NAME] đổi" at bounding box center [1139, 558] width 101 height 17
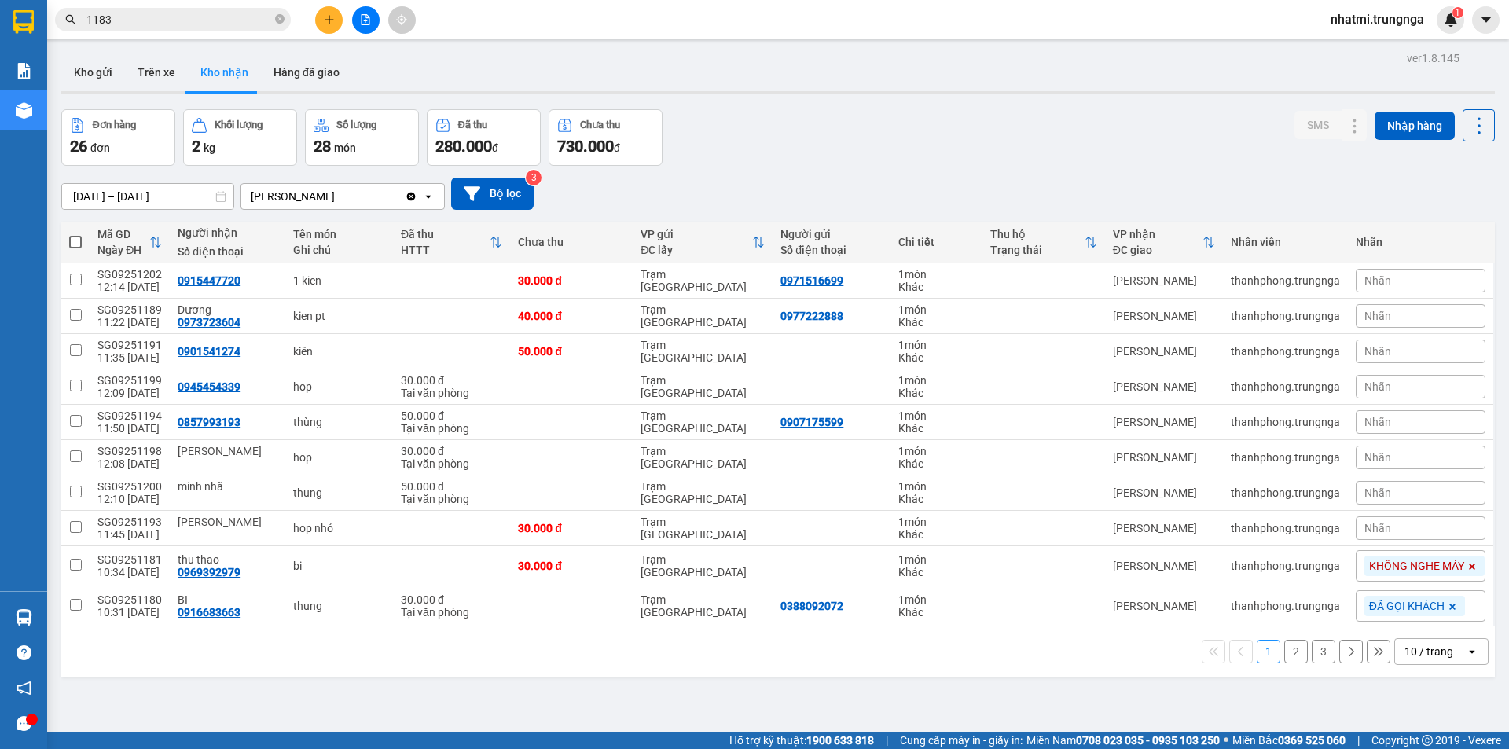
click at [191, 2] on div "Kết quả [PERSON_NAME] ( 6 ) Bộ lọc Mã ĐH Trạng thái Món hàng Thu hộ Tổng [PERSO…" at bounding box center [754, 19] width 1509 height 39
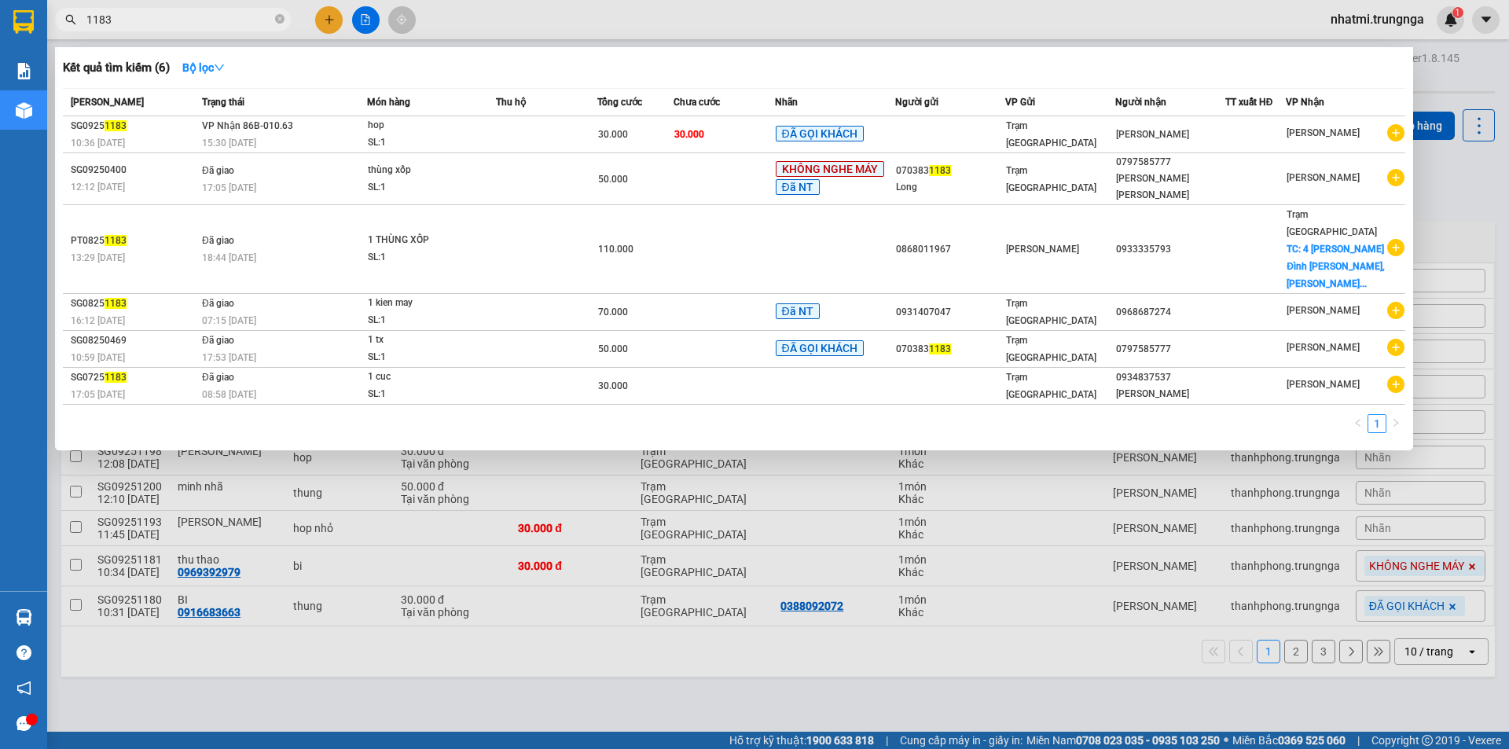
click at [189, 16] on input "1183" at bounding box center [178, 19] width 185 height 17
click at [526, 35] on div at bounding box center [754, 374] width 1509 height 749
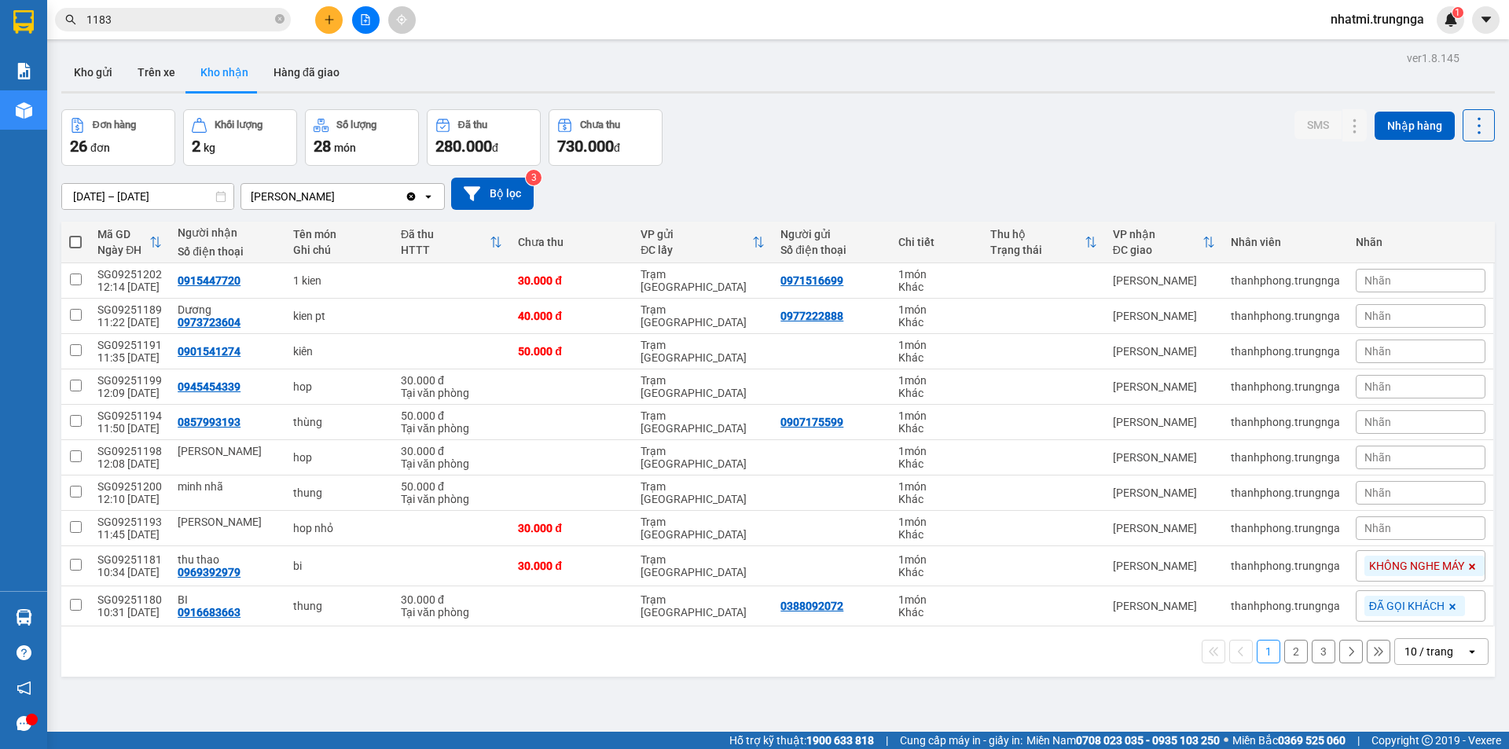
drag, startPoint x: 677, startPoint y: 51, endPoint x: 200, endPoint y: 92, distance: 478.1
click at [667, 51] on div "ver 1.8.145 Kho gửi Trên xe [PERSON_NAME] Hàng đã [PERSON_NAME] hàng 26 đơn [PE…" at bounding box center [778, 421] width 1446 height 749
click at [299, 72] on button "Hàng đã giao" at bounding box center [306, 72] width 91 height 38
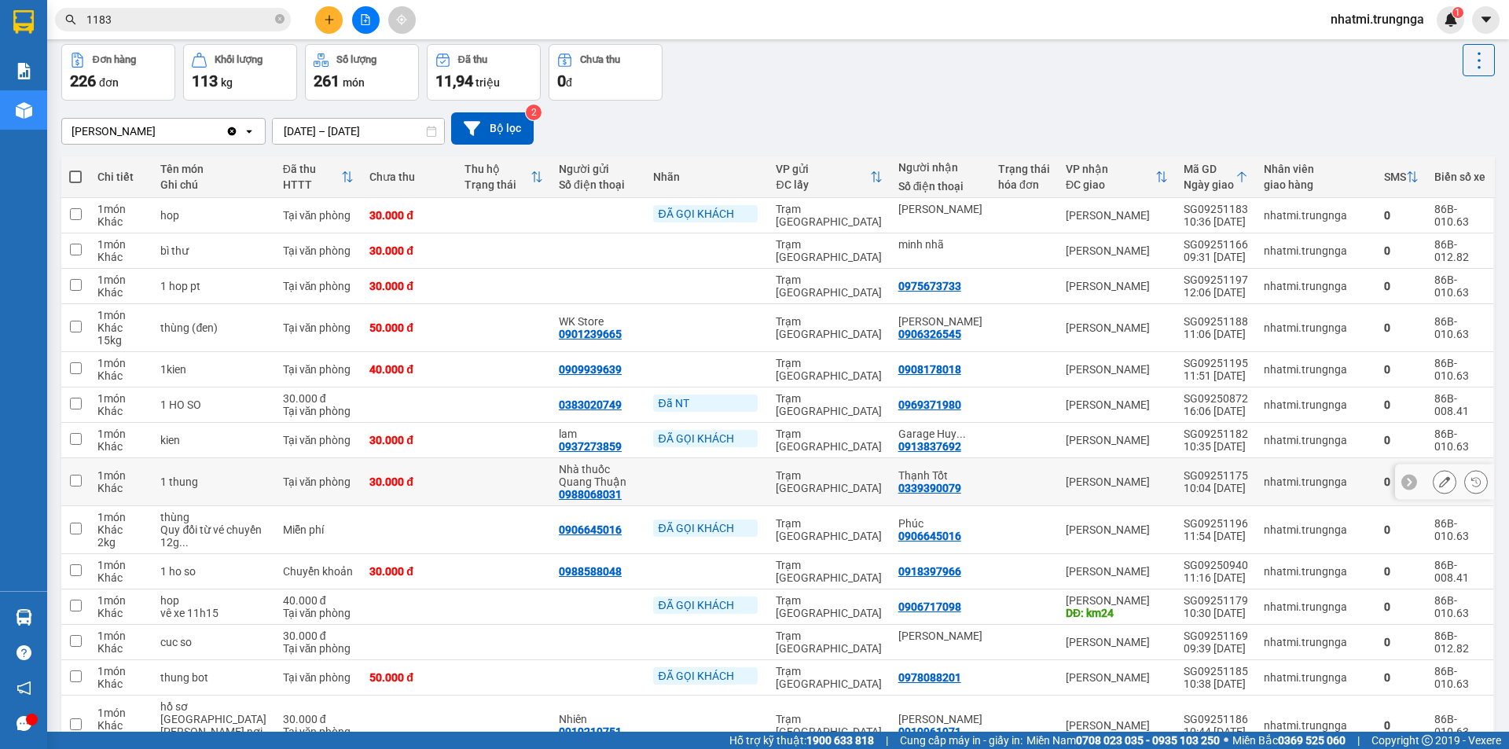
scroll to position [79, 0]
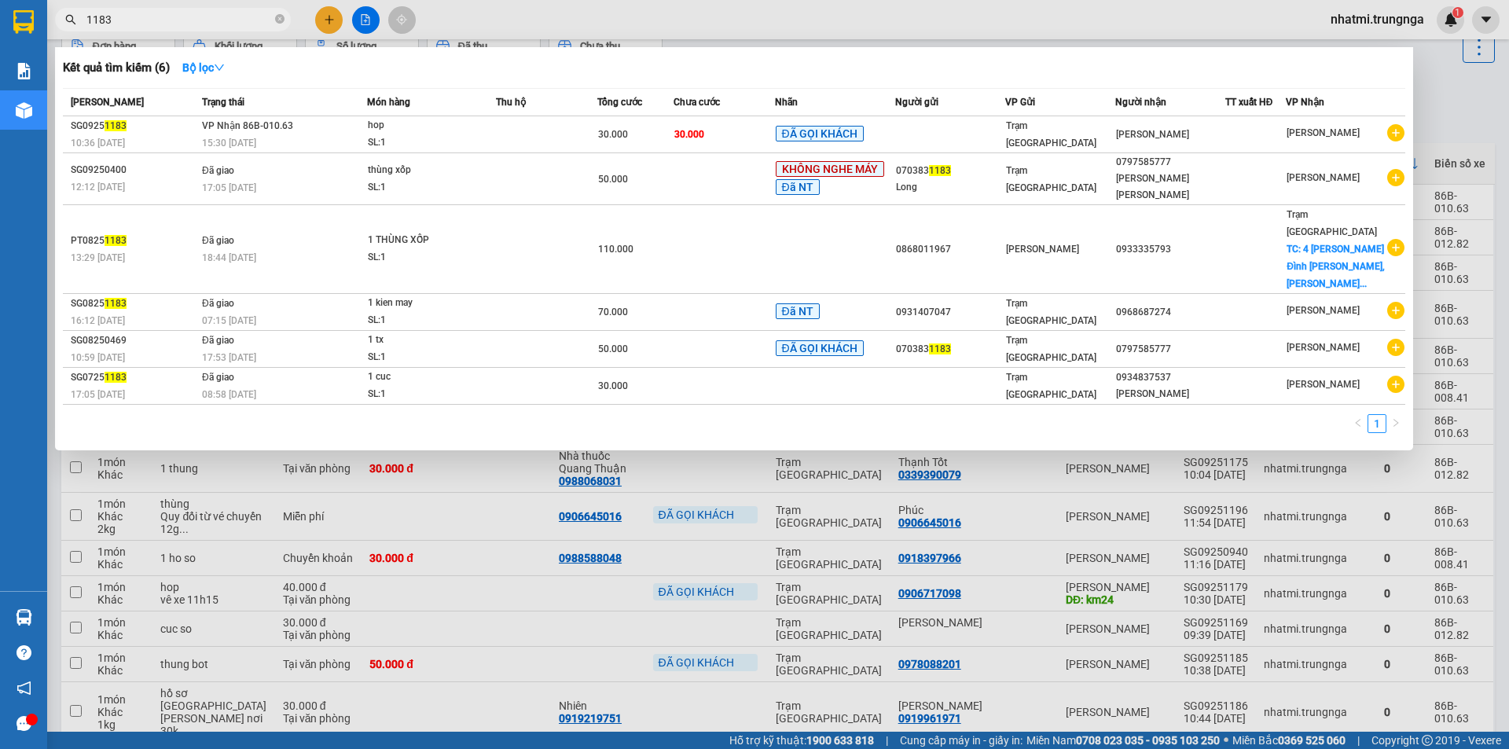
click at [161, 16] on input "1183" at bounding box center [178, 19] width 185 height 17
click at [163, 18] on input "1183" at bounding box center [178, 19] width 185 height 17
type input "1"
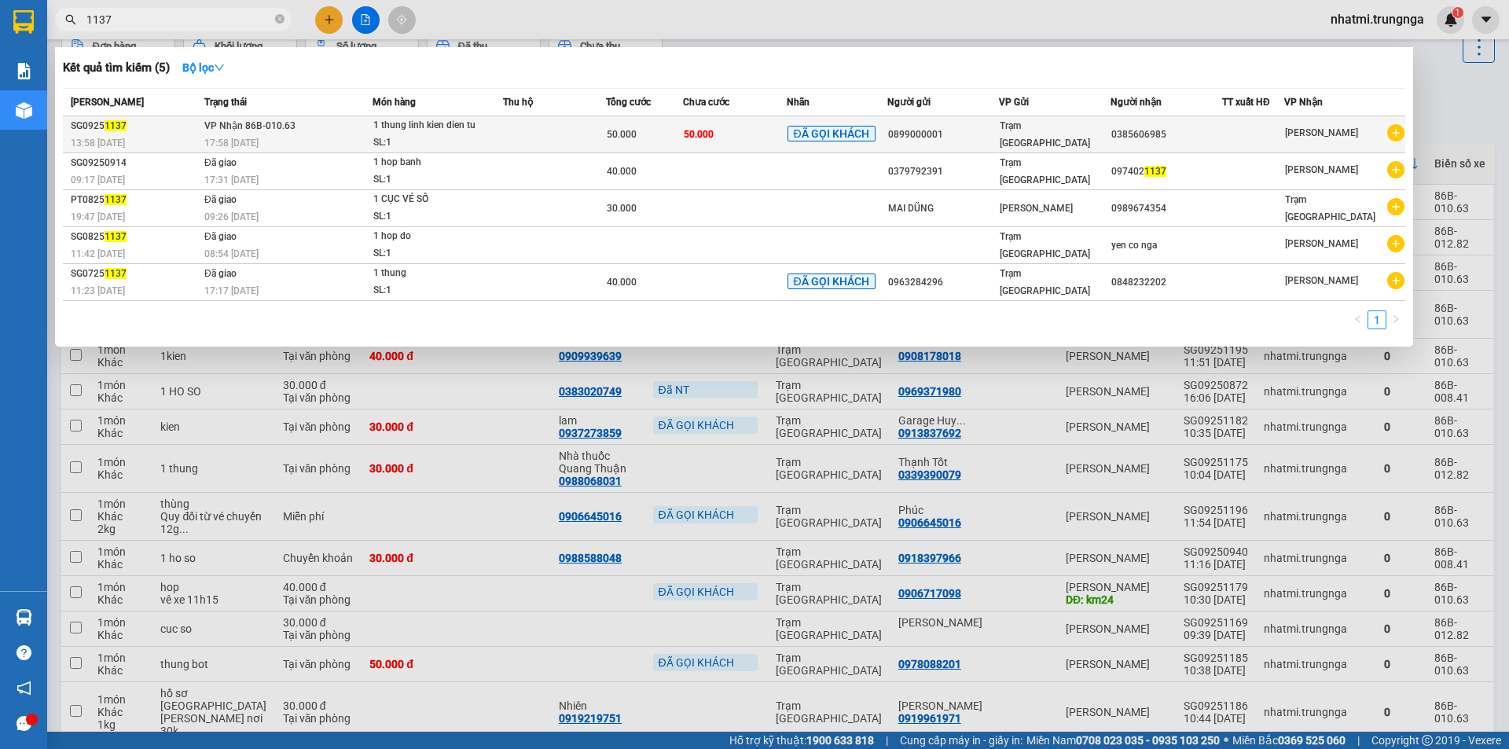
type input "1137"
click at [470, 138] on div "SL: 1" at bounding box center [432, 142] width 118 height 17
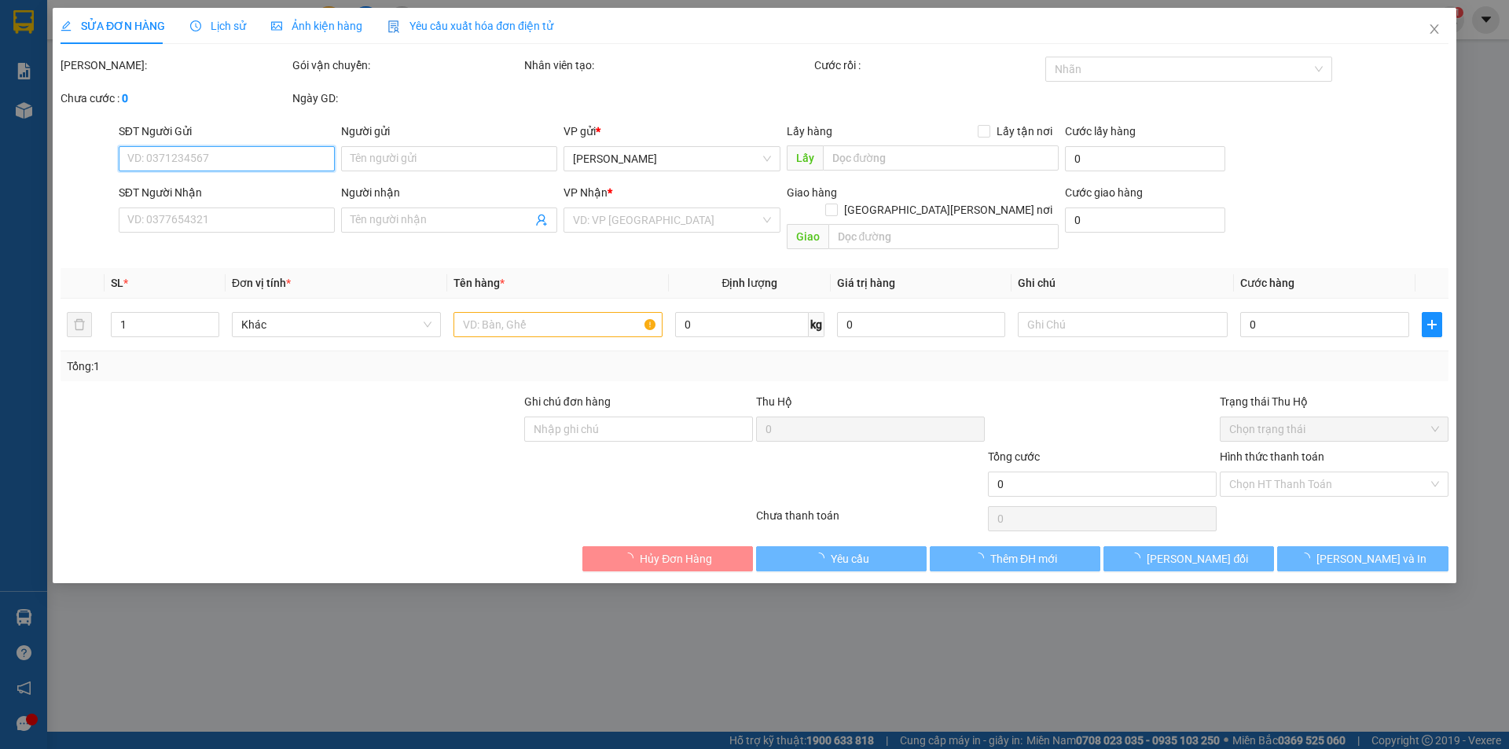
type input "0899000001"
type input "0385606985"
type input "[PERSON_NAME] KM31 CHUYẾN 14H30 [DATE] CHO KHÁCH"
type input "50.000"
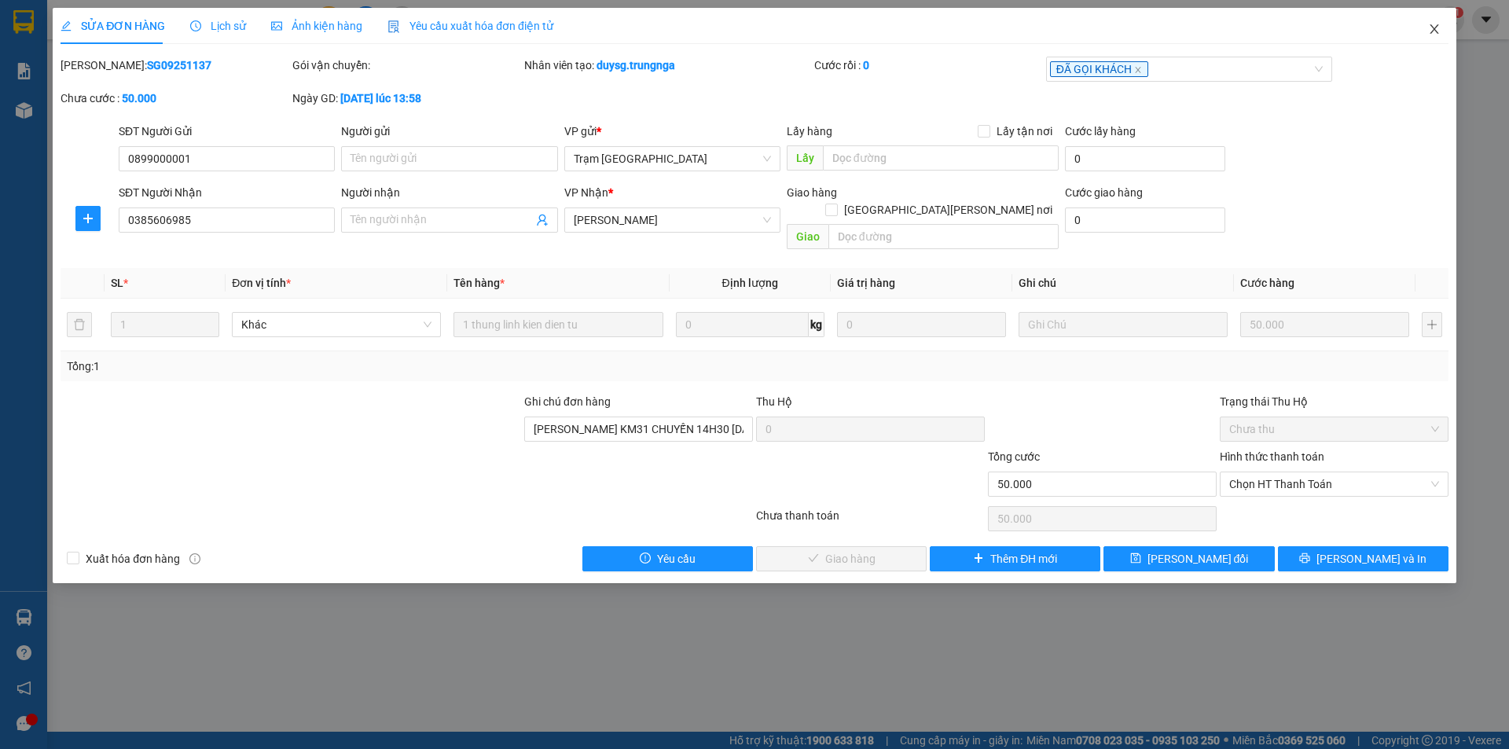
click at [1434, 30] on icon "close" at bounding box center [1434, 28] width 9 height 9
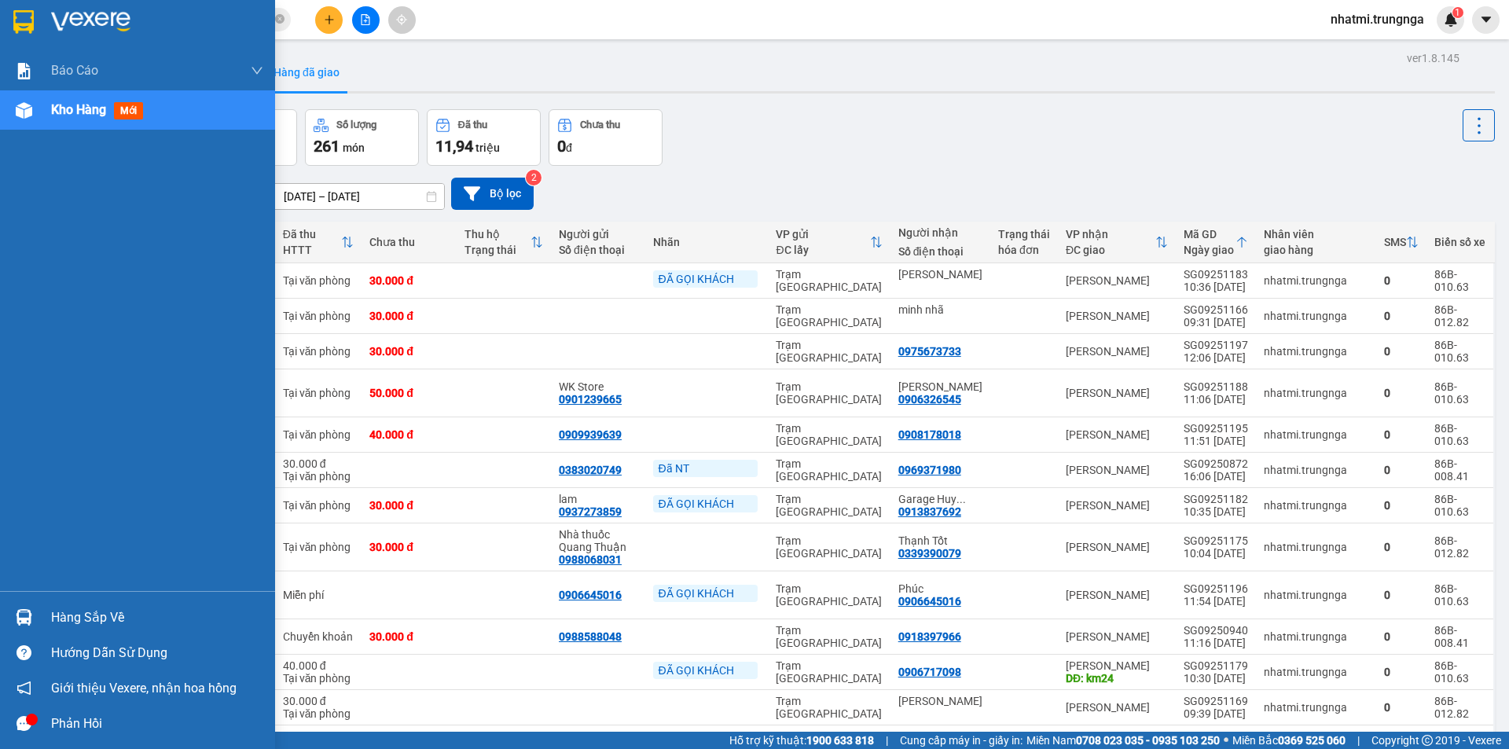
click at [89, 111] on span "Kho hàng" at bounding box center [78, 109] width 55 height 15
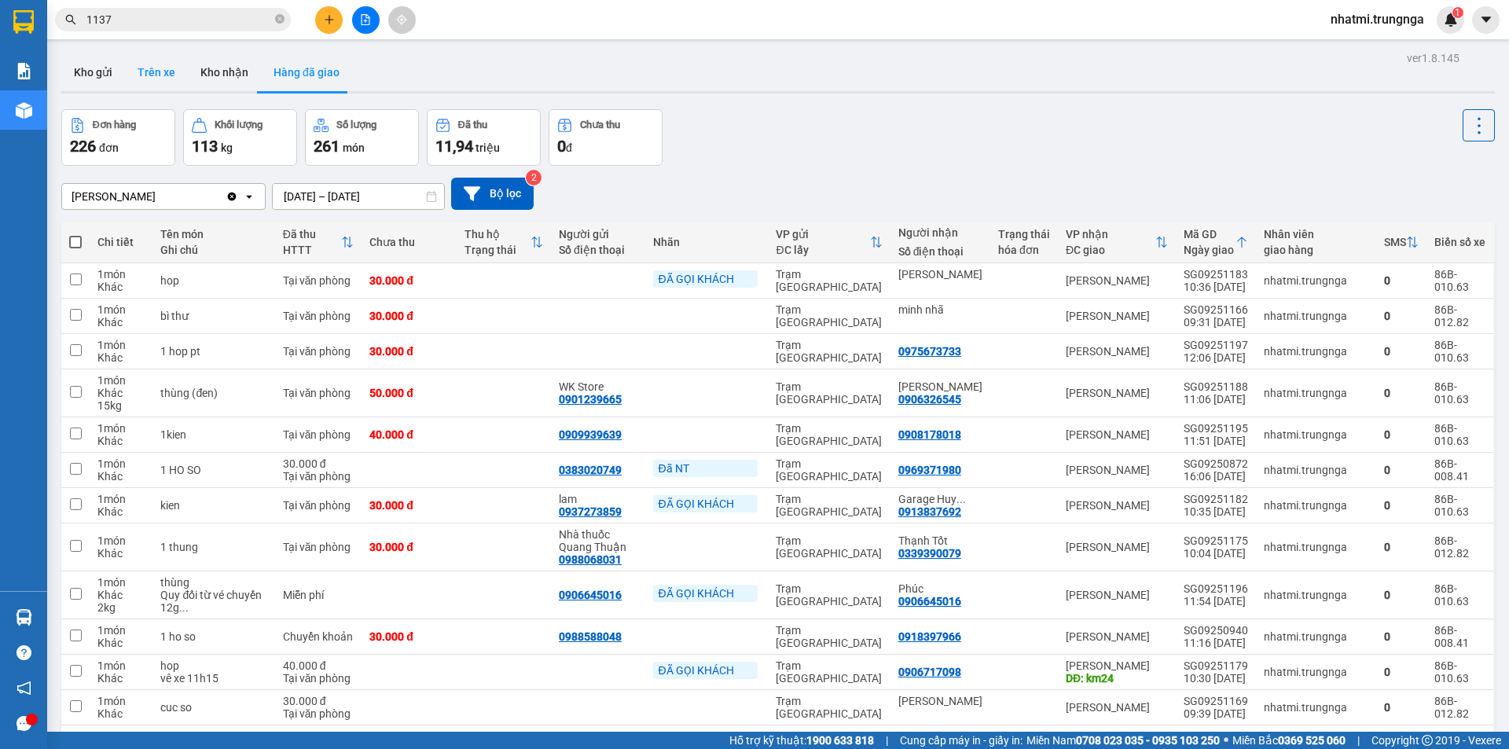
click at [160, 73] on button "Trên xe" at bounding box center [156, 72] width 63 height 38
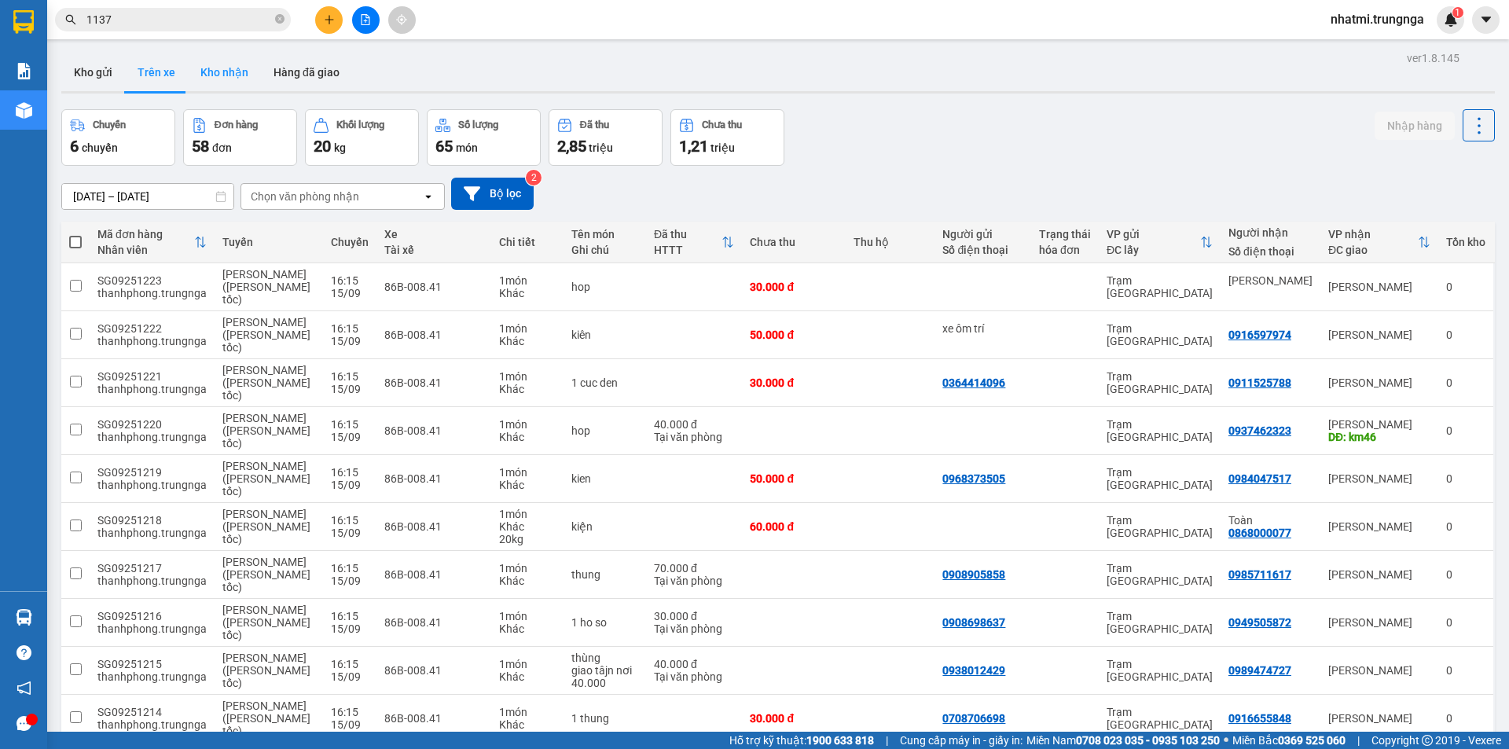
click at [233, 83] on button "Kho nhận" at bounding box center [224, 72] width 73 height 38
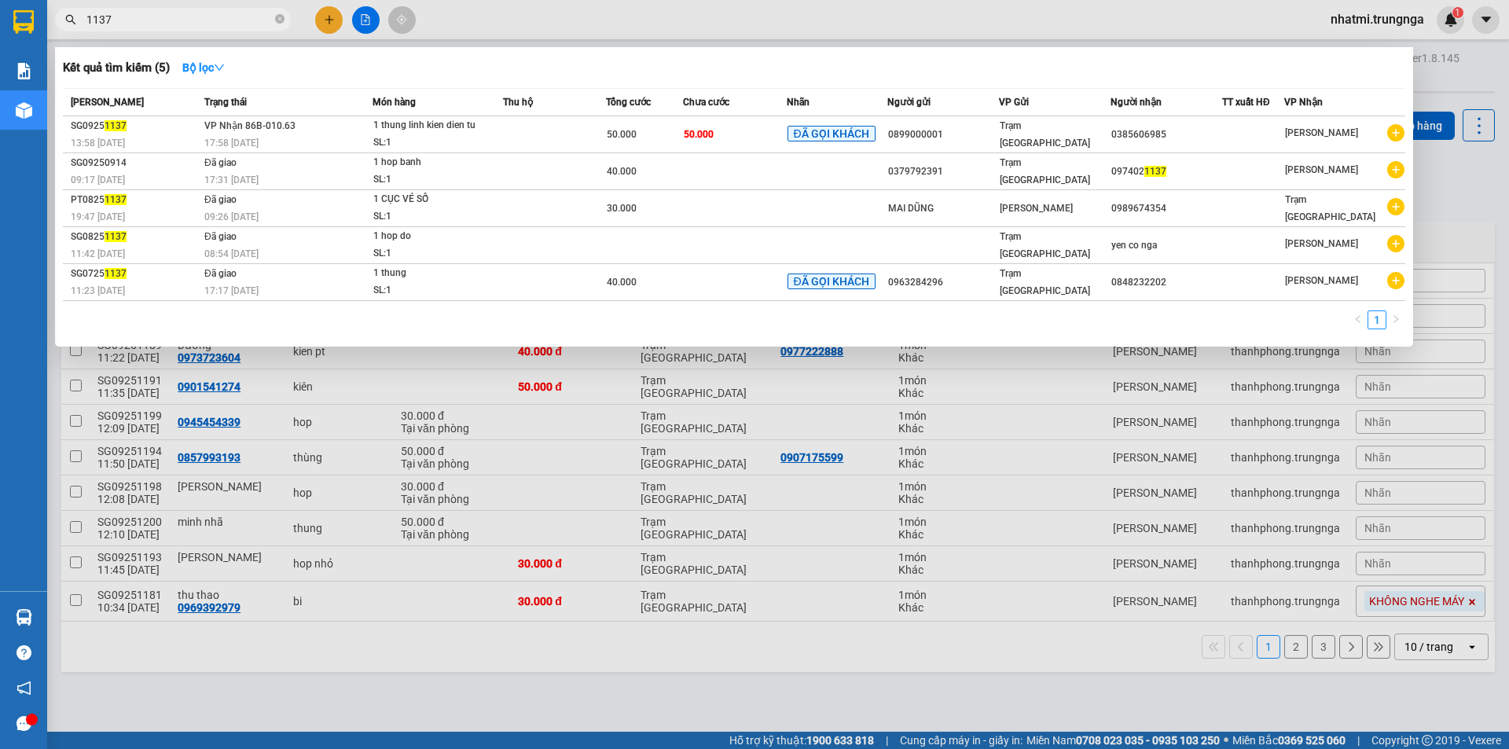
click at [208, 20] on input "1137" at bounding box center [178, 19] width 185 height 17
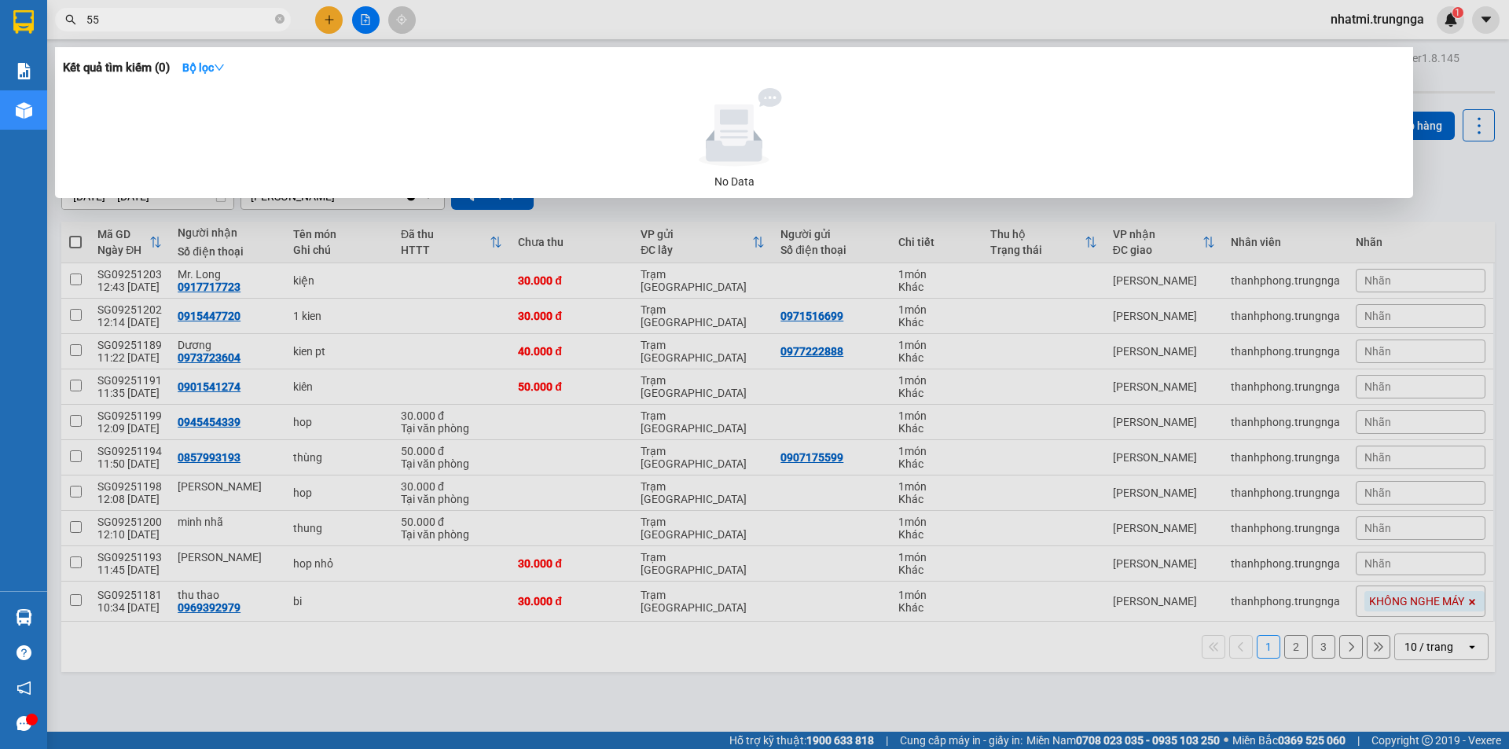
type input "5"
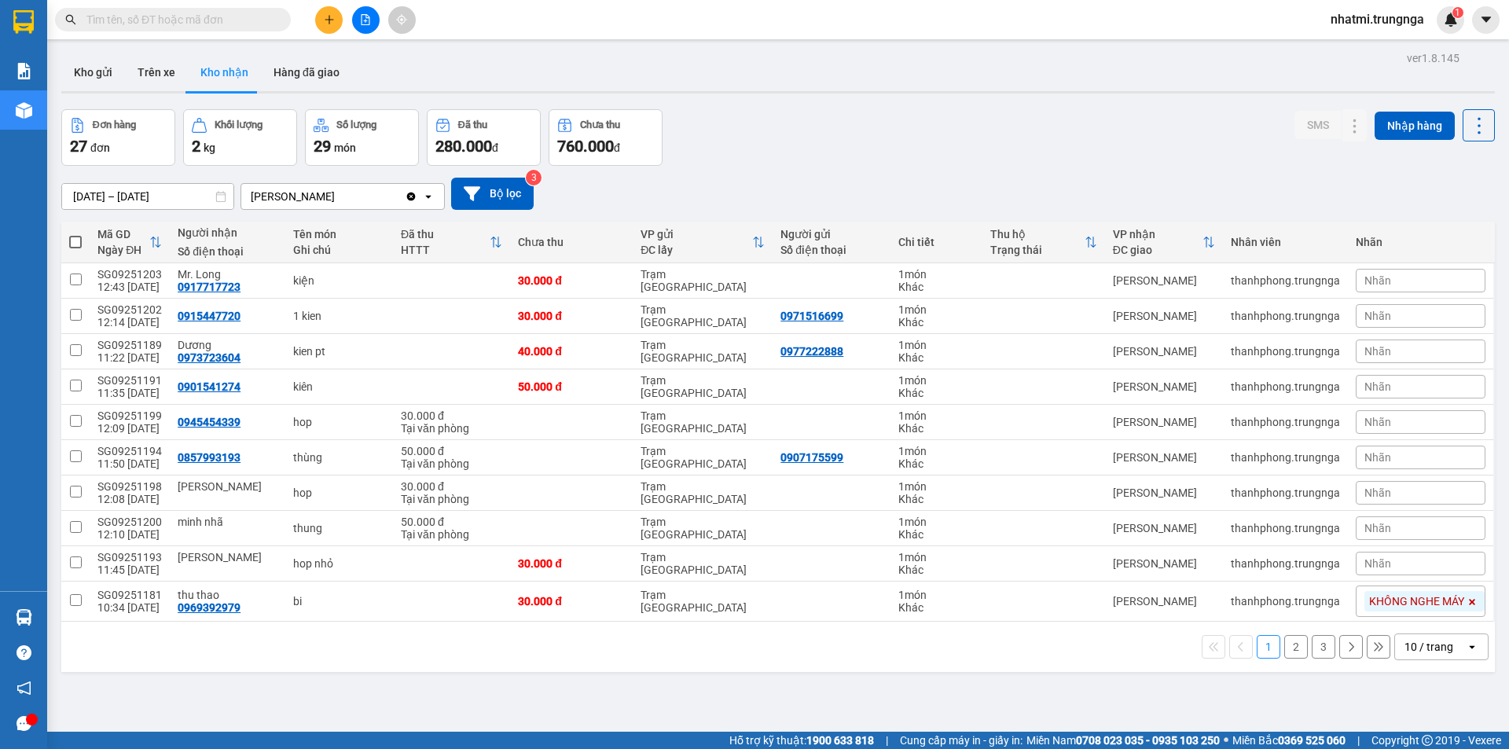
click at [219, 26] on input "text" at bounding box center [178, 19] width 185 height 17
click at [212, 14] on input "text" at bounding box center [178, 19] width 185 height 17
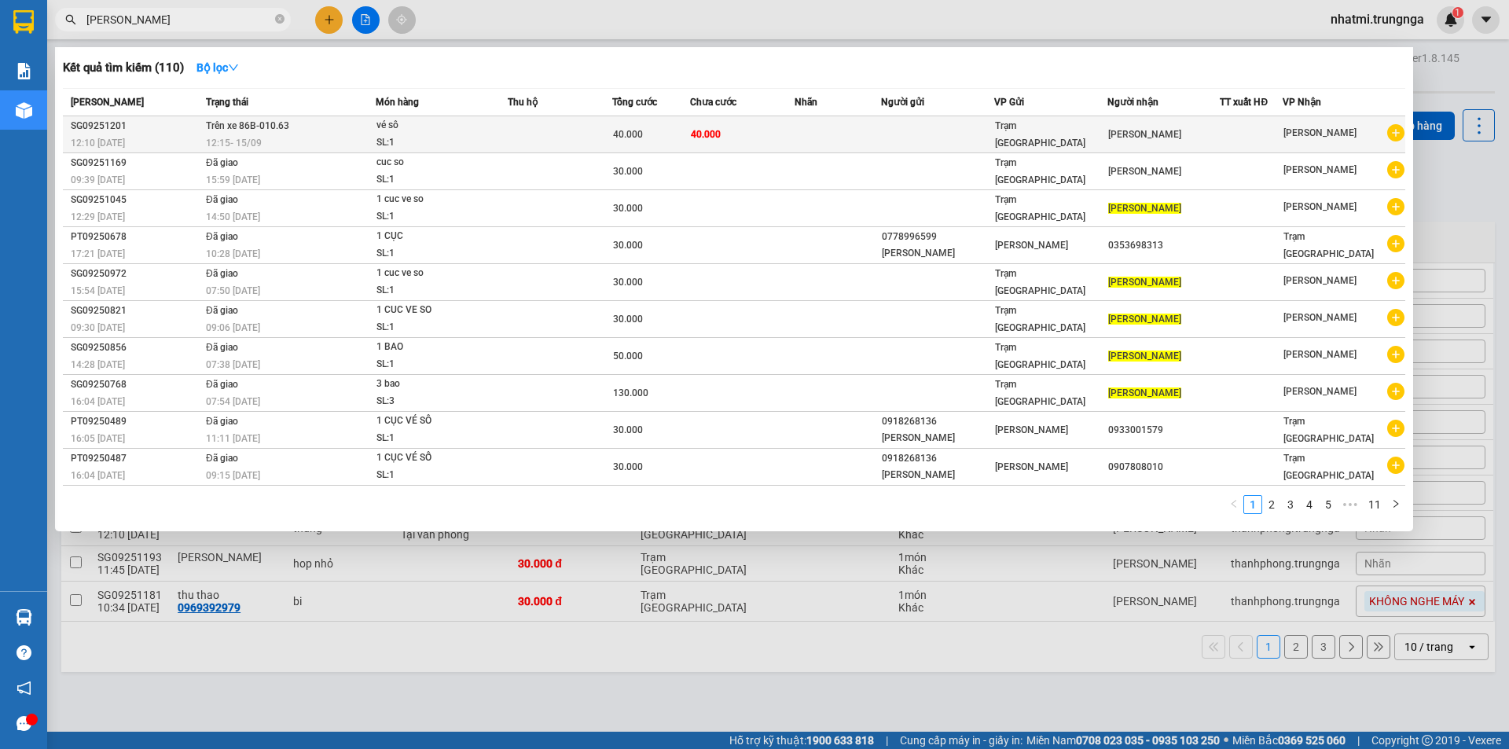
type input "[PERSON_NAME]"
click at [305, 132] on td "Trên xe 86B-010.63 12:15 [DATE]" at bounding box center [289, 134] width 174 height 37
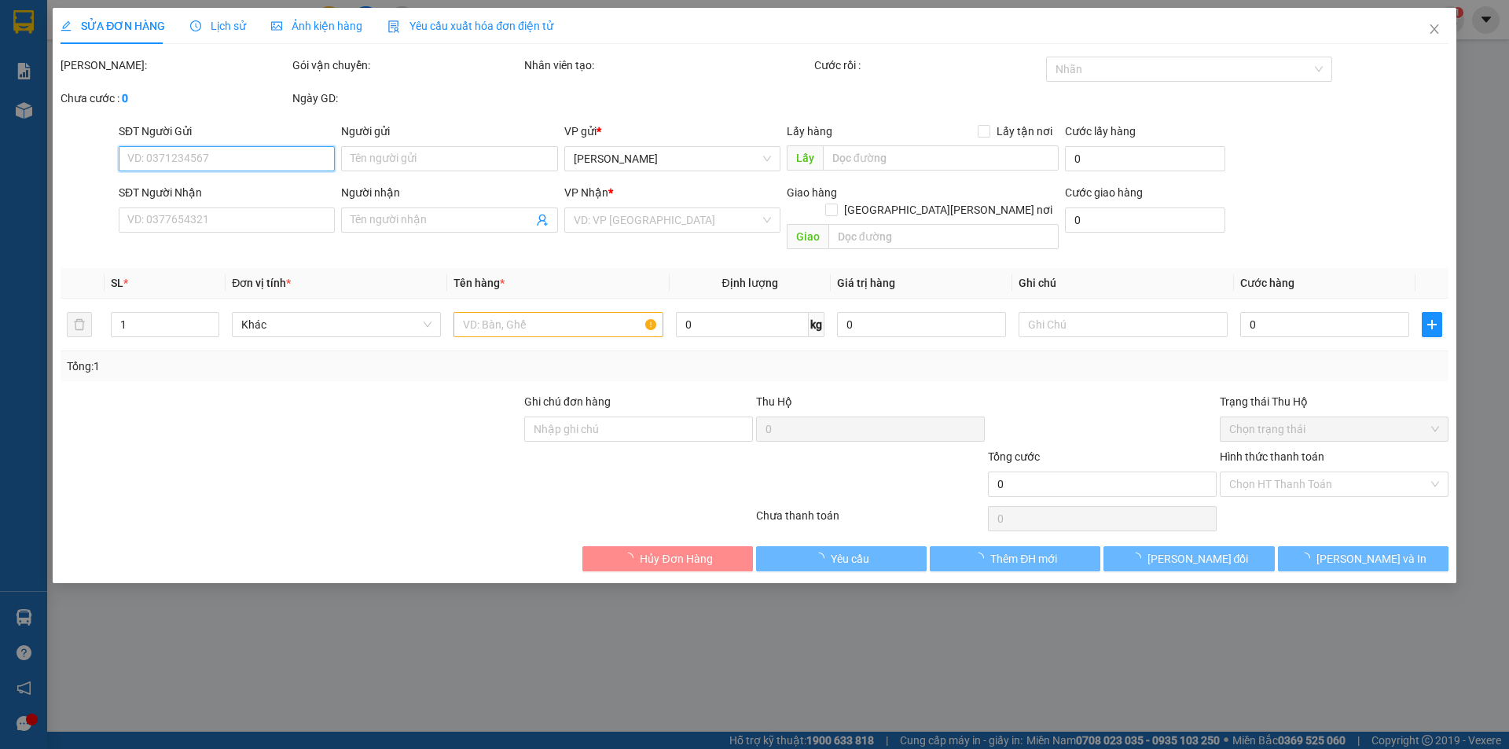
type input "[PERSON_NAME]"
type input "40.000"
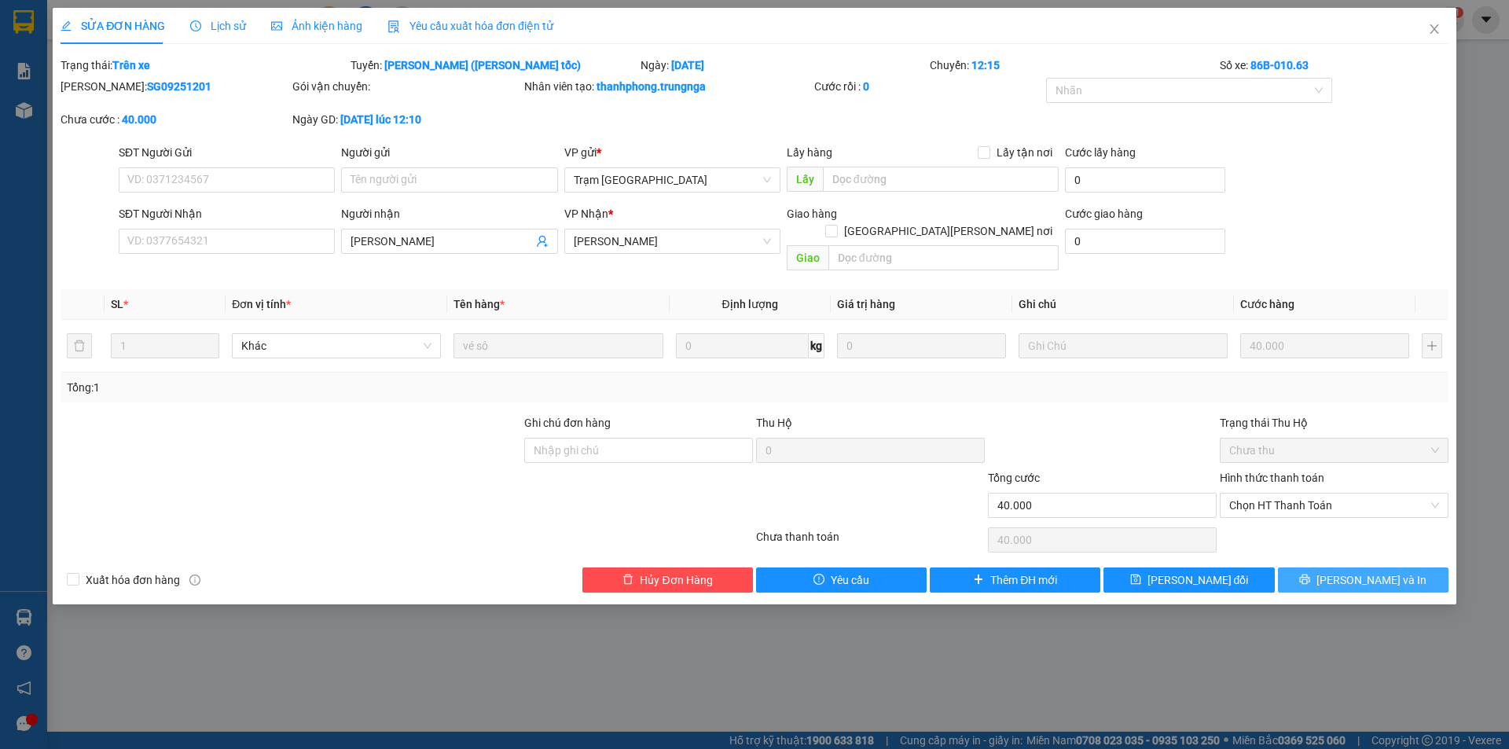
click at [1328, 567] on button "[PERSON_NAME] và In" at bounding box center [1363, 579] width 171 height 25
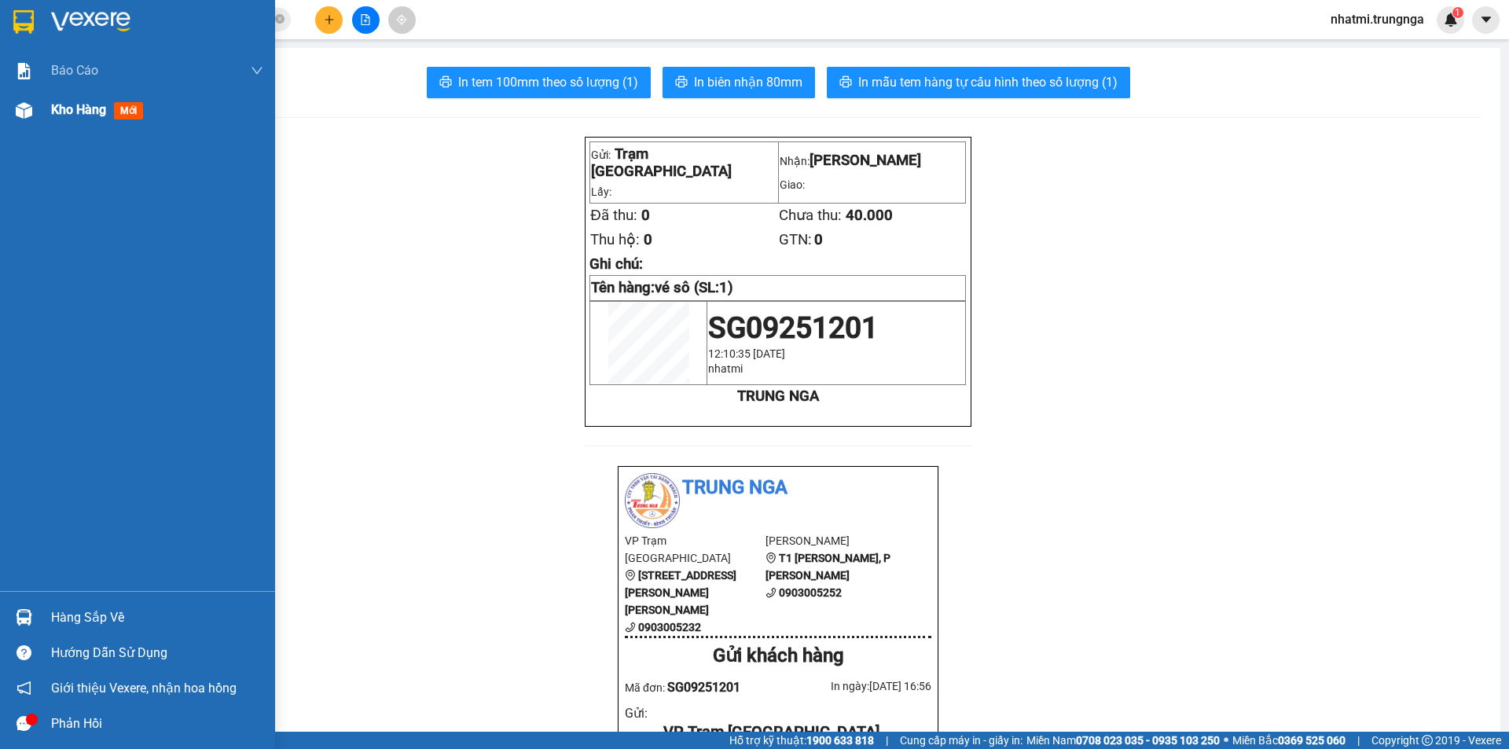
click at [53, 114] on span "Kho hàng" at bounding box center [78, 109] width 55 height 15
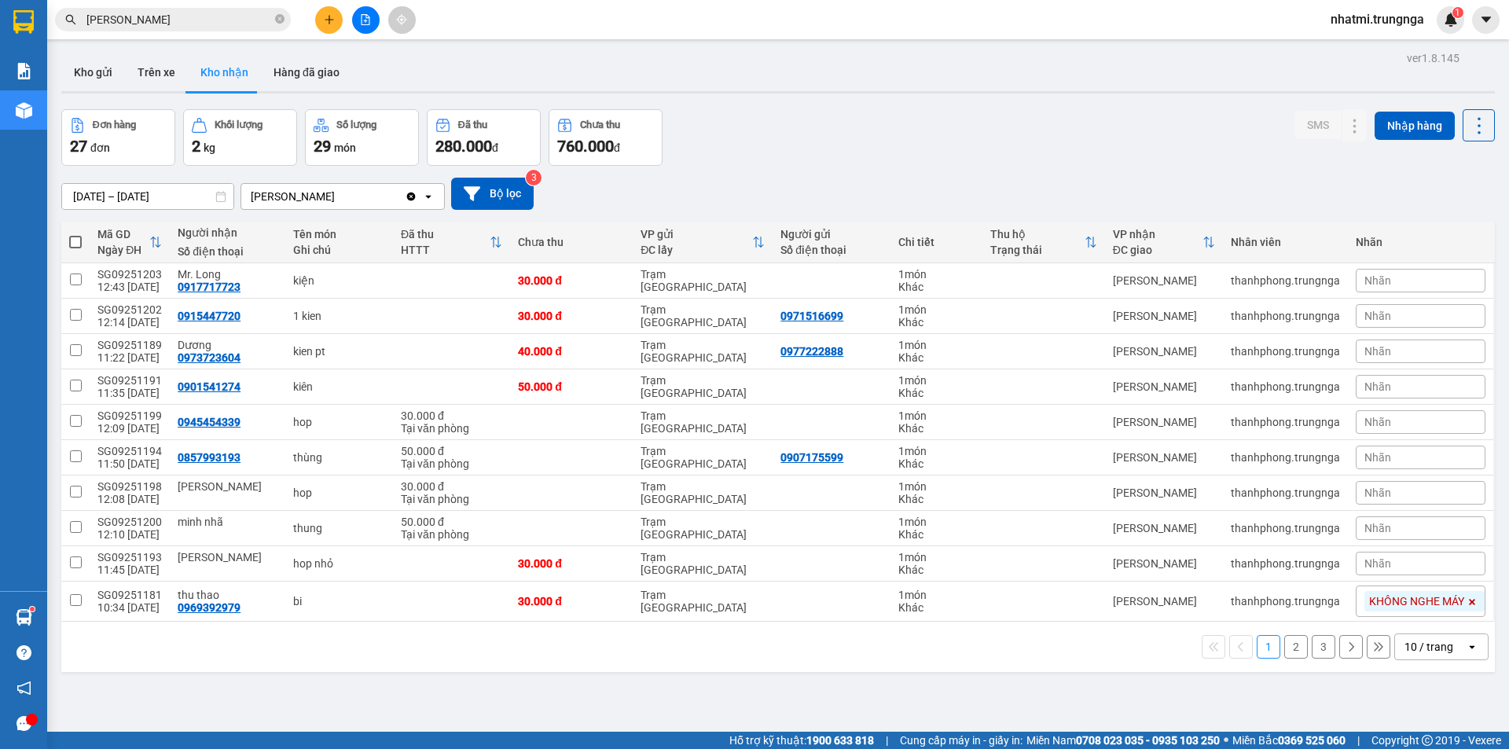
click at [1411, 454] on div "Nhãn" at bounding box center [1421, 458] width 130 height 24
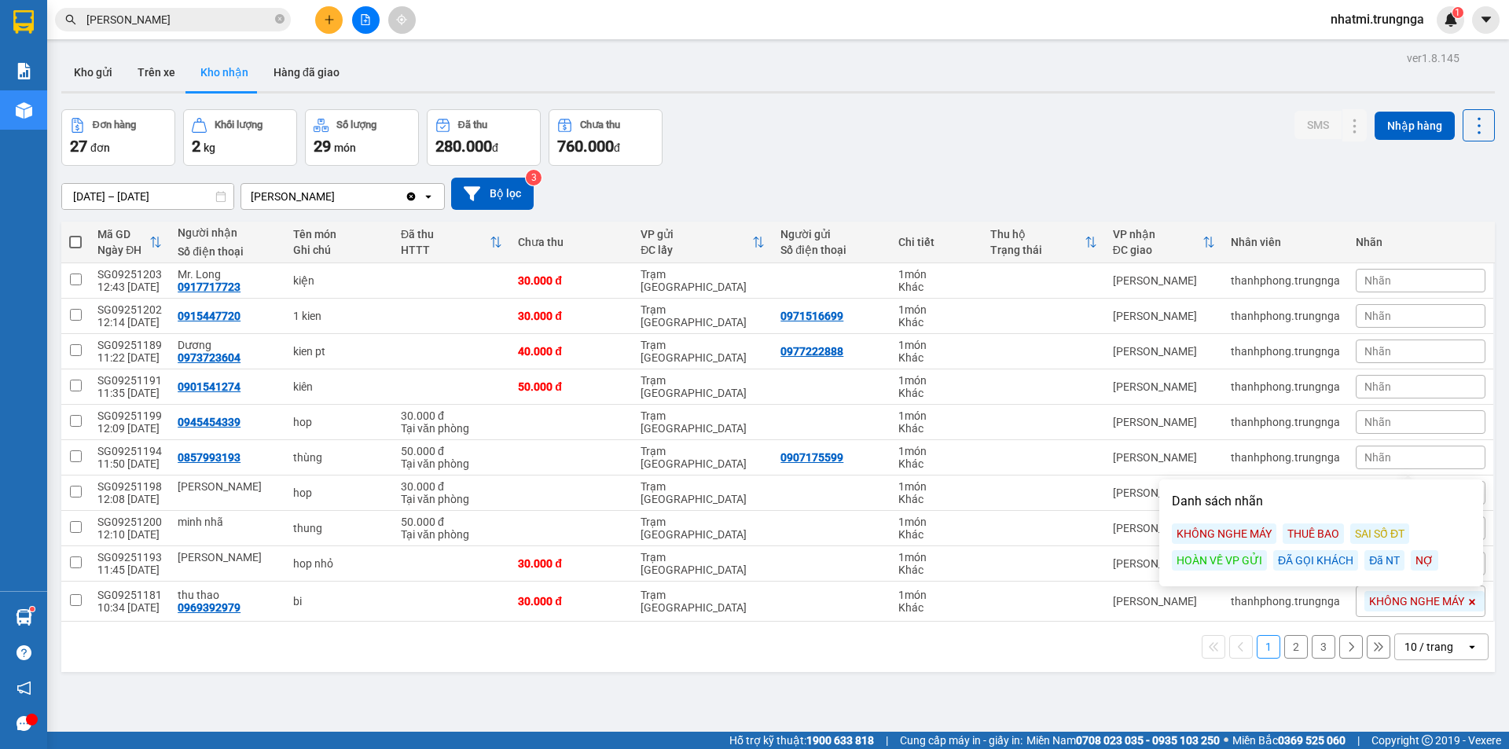
click at [1311, 558] on div "ĐÃ GỌI KHÁCH" at bounding box center [1315, 560] width 85 height 20
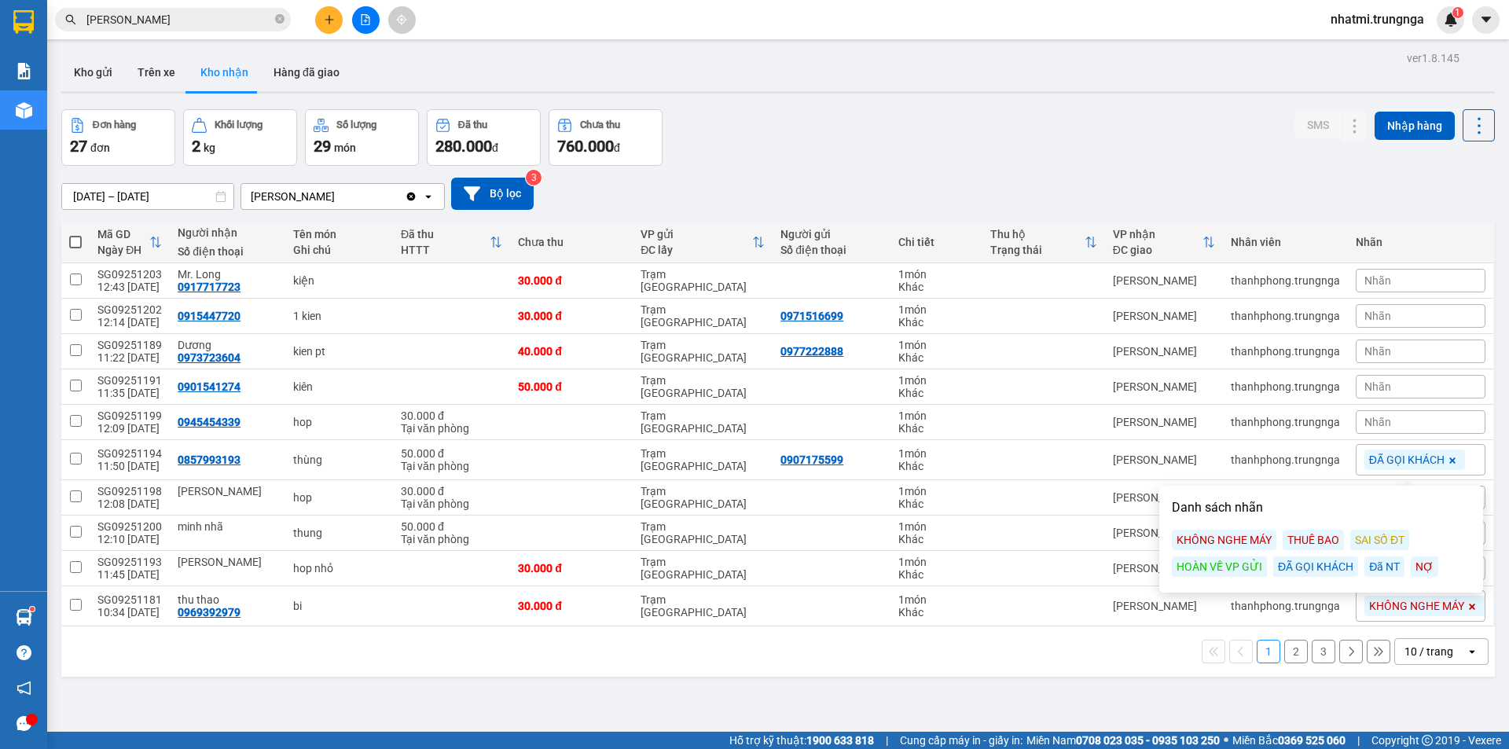
click at [1390, 425] on div "Nhãn" at bounding box center [1421, 422] width 130 height 24
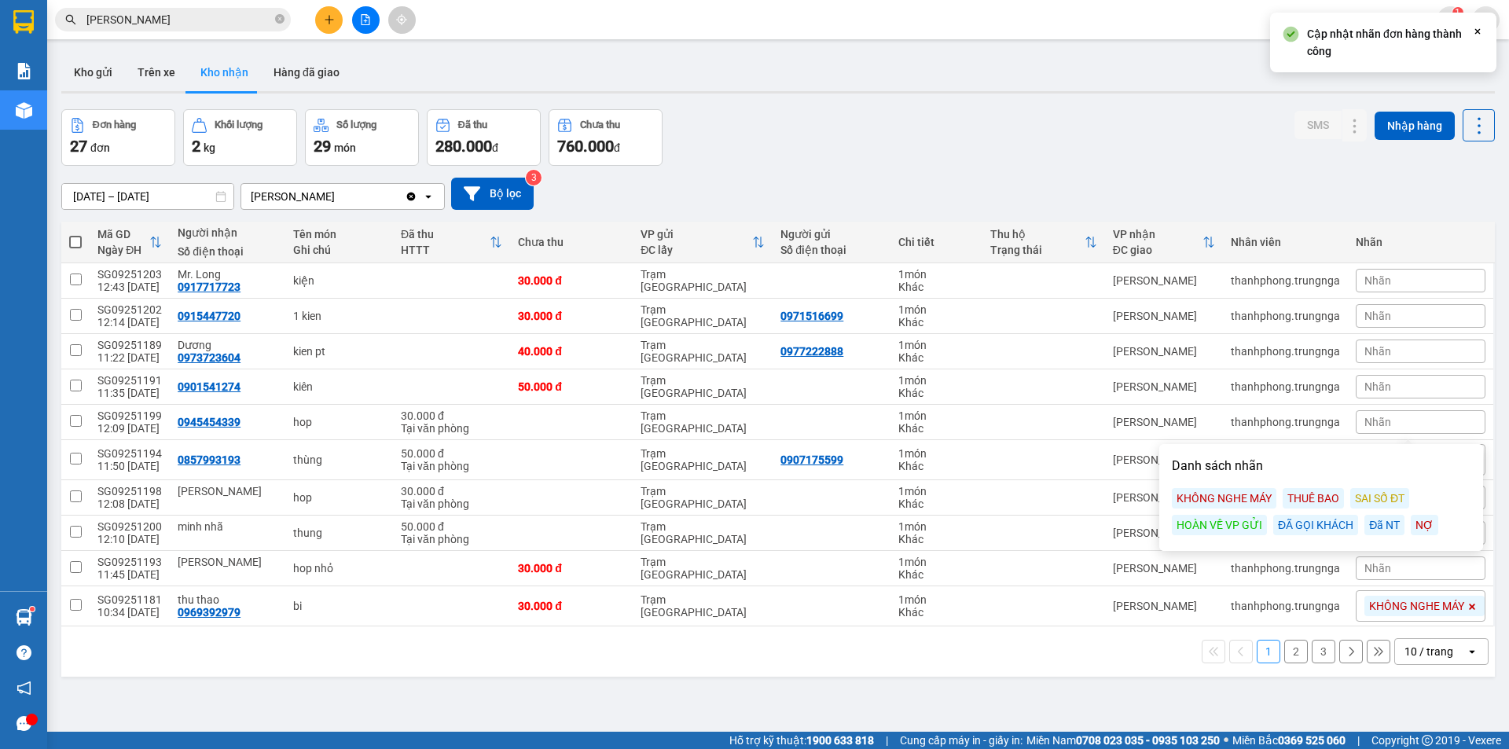
click at [1300, 527] on div "ĐÃ GỌI KHÁCH" at bounding box center [1315, 525] width 85 height 20
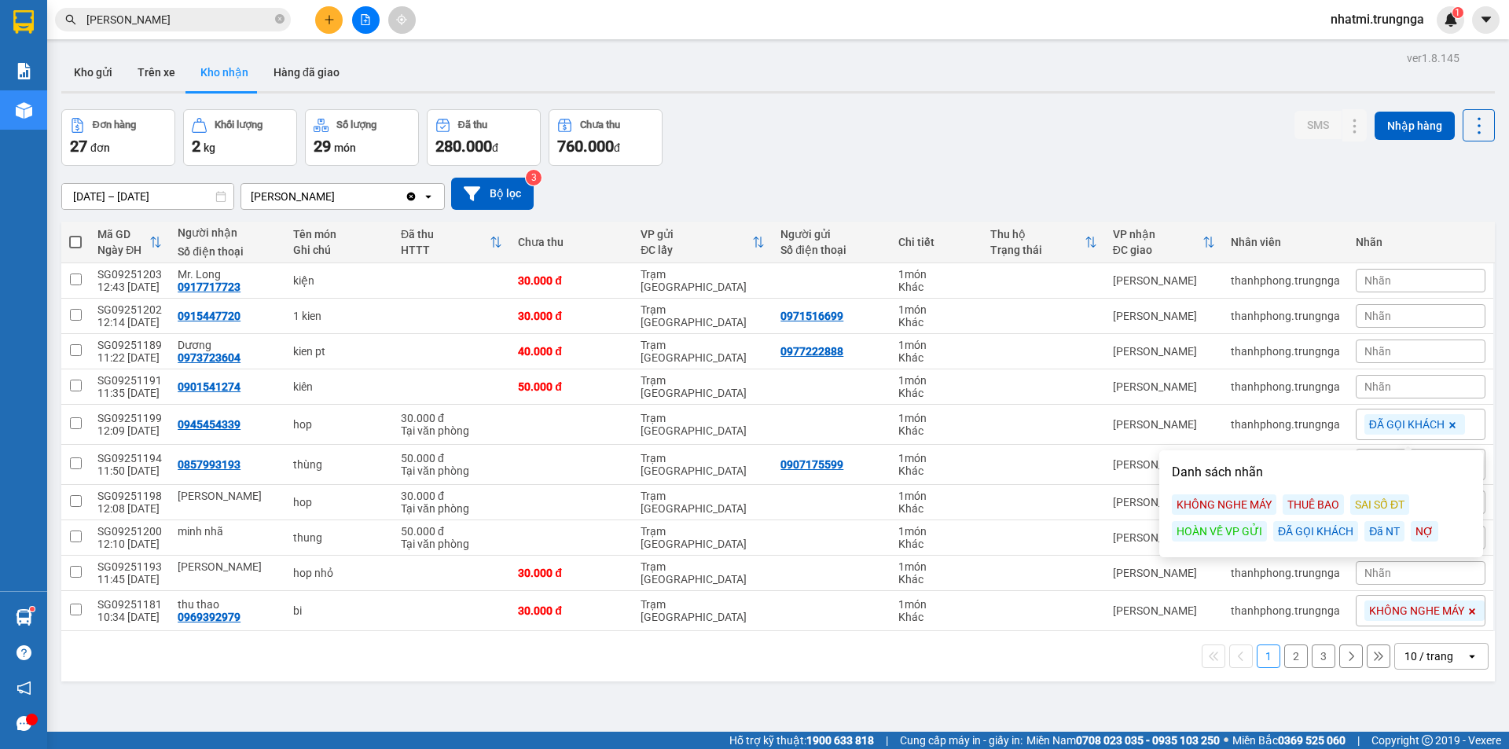
click at [1388, 382] on div "Nhãn" at bounding box center [1421, 387] width 130 height 24
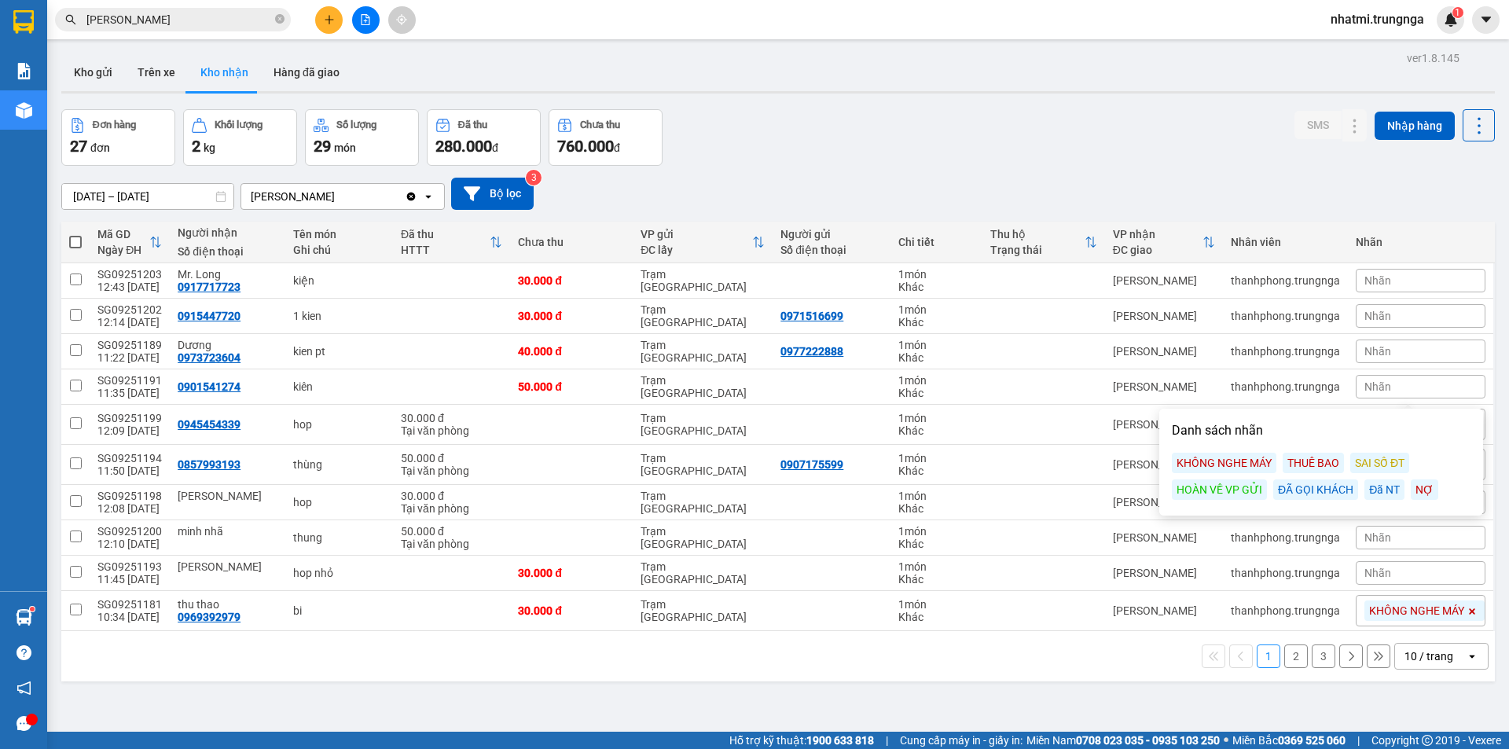
click at [1323, 489] on div "ĐÃ GỌI KHÁCH" at bounding box center [1315, 489] width 85 height 20
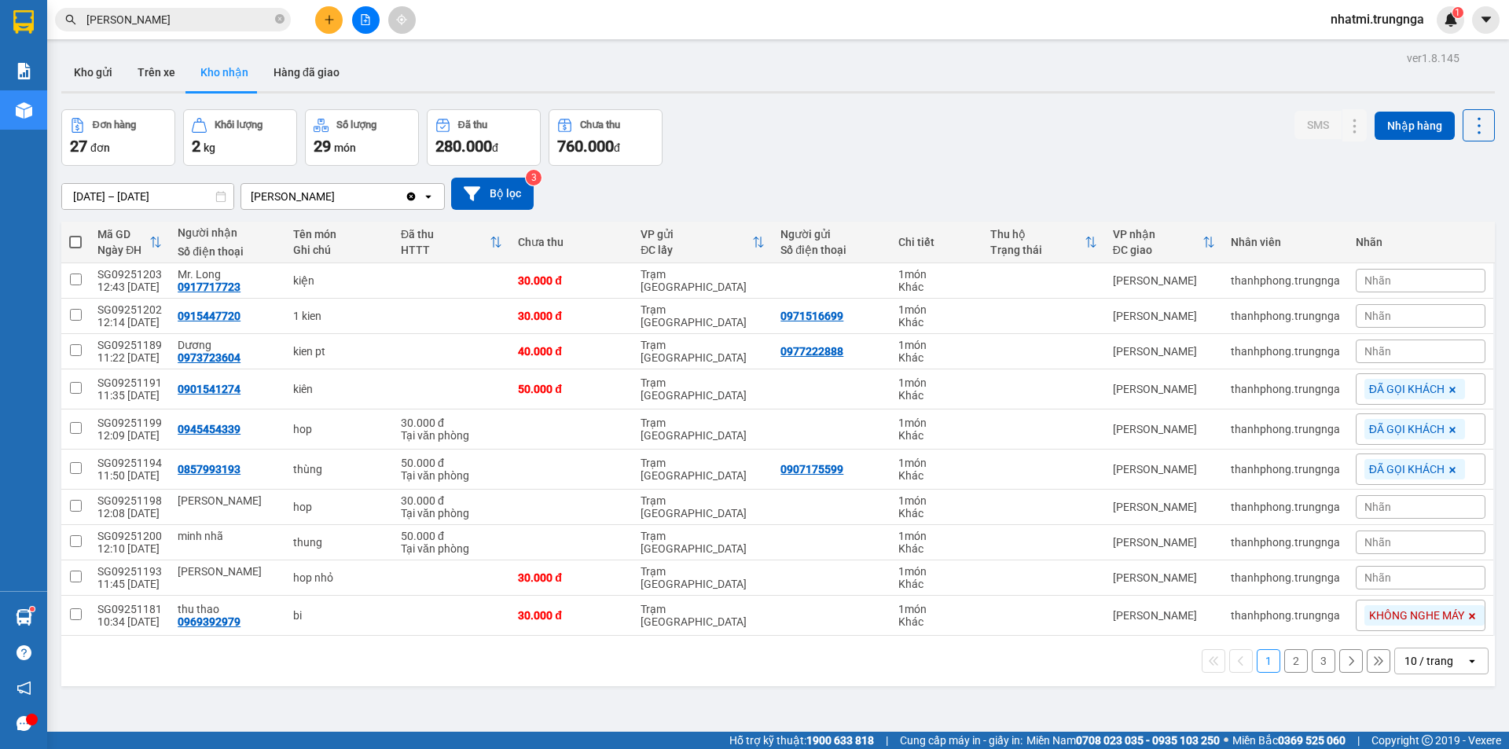
click at [1375, 355] on span "Nhãn" at bounding box center [1377, 351] width 27 height 13
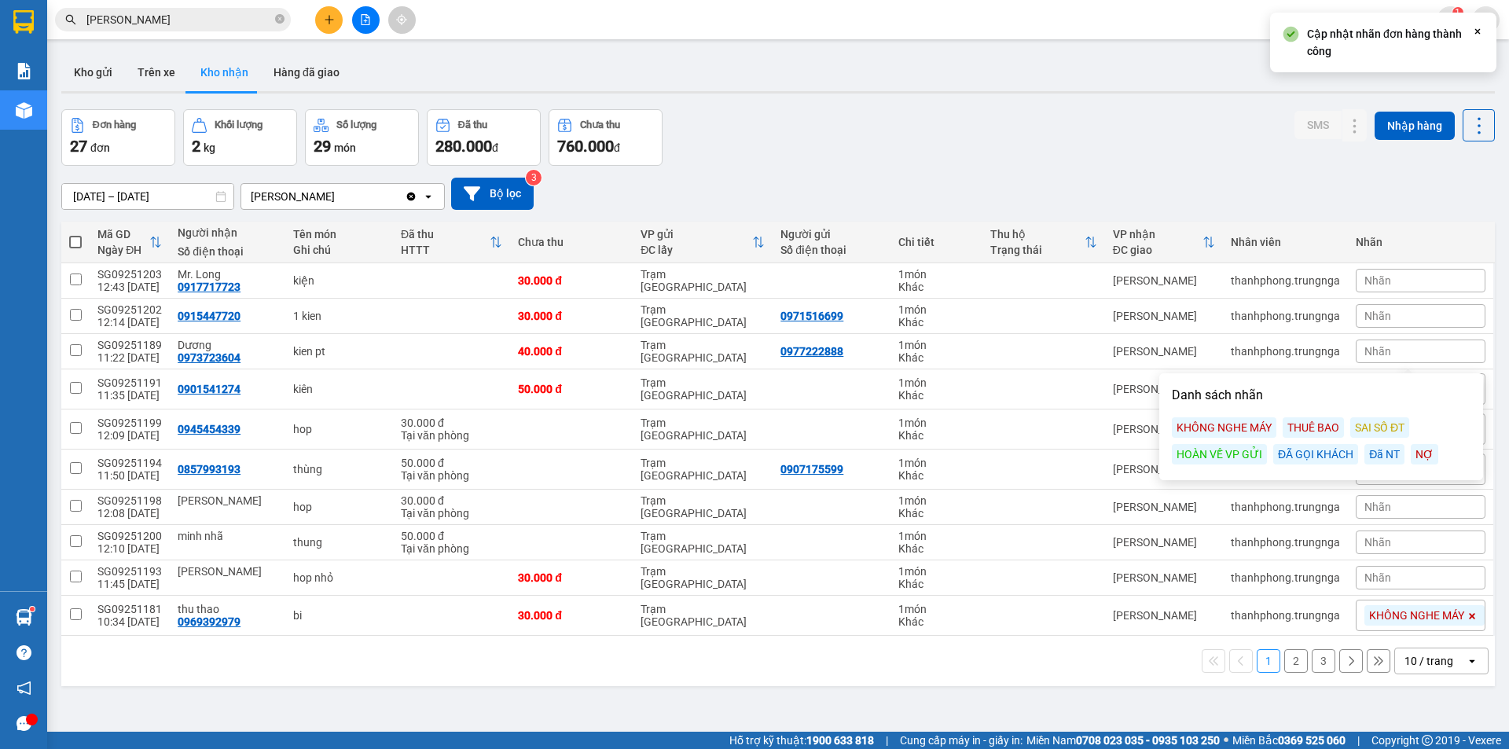
click at [1306, 456] on div "ĐÃ GỌI KHÁCH" at bounding box center [1315, 454] width 85 height 20
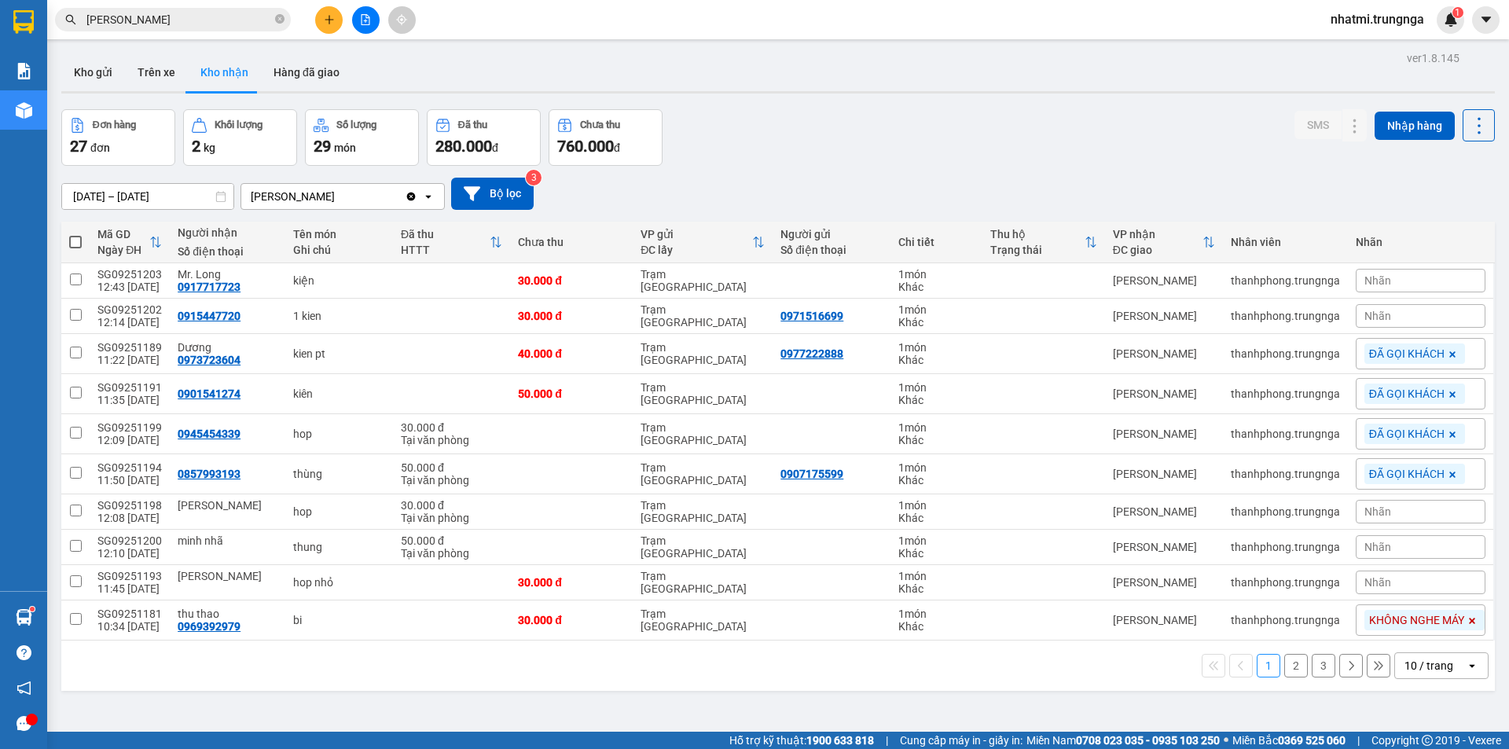
click at [1373, 322] on span "Nhãn" at bounding box center [1377, 316] width 27 height 13
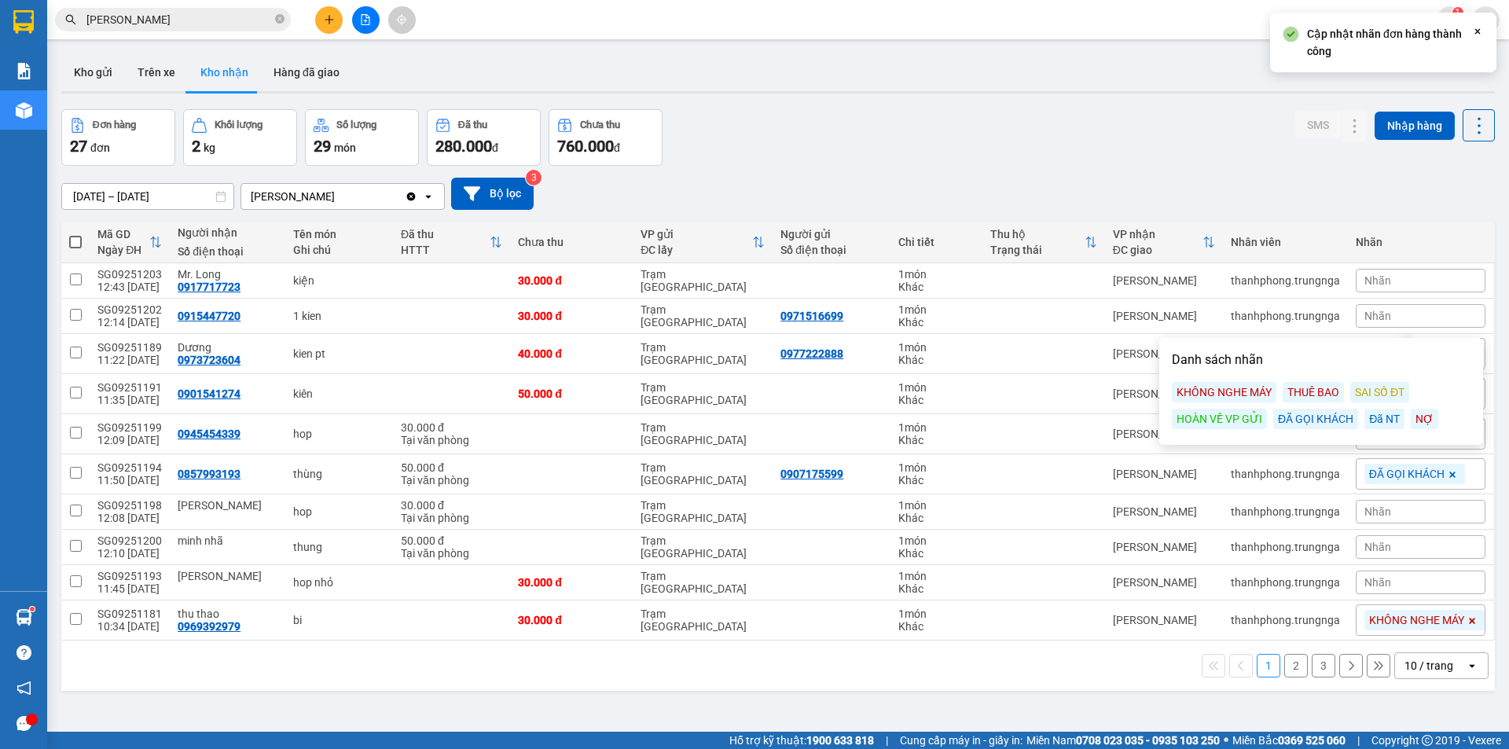
click at [1329, 419] on div "ĐÃ GỌI KHÁCH" at bounding box center [1315, 419] width 85 height 20
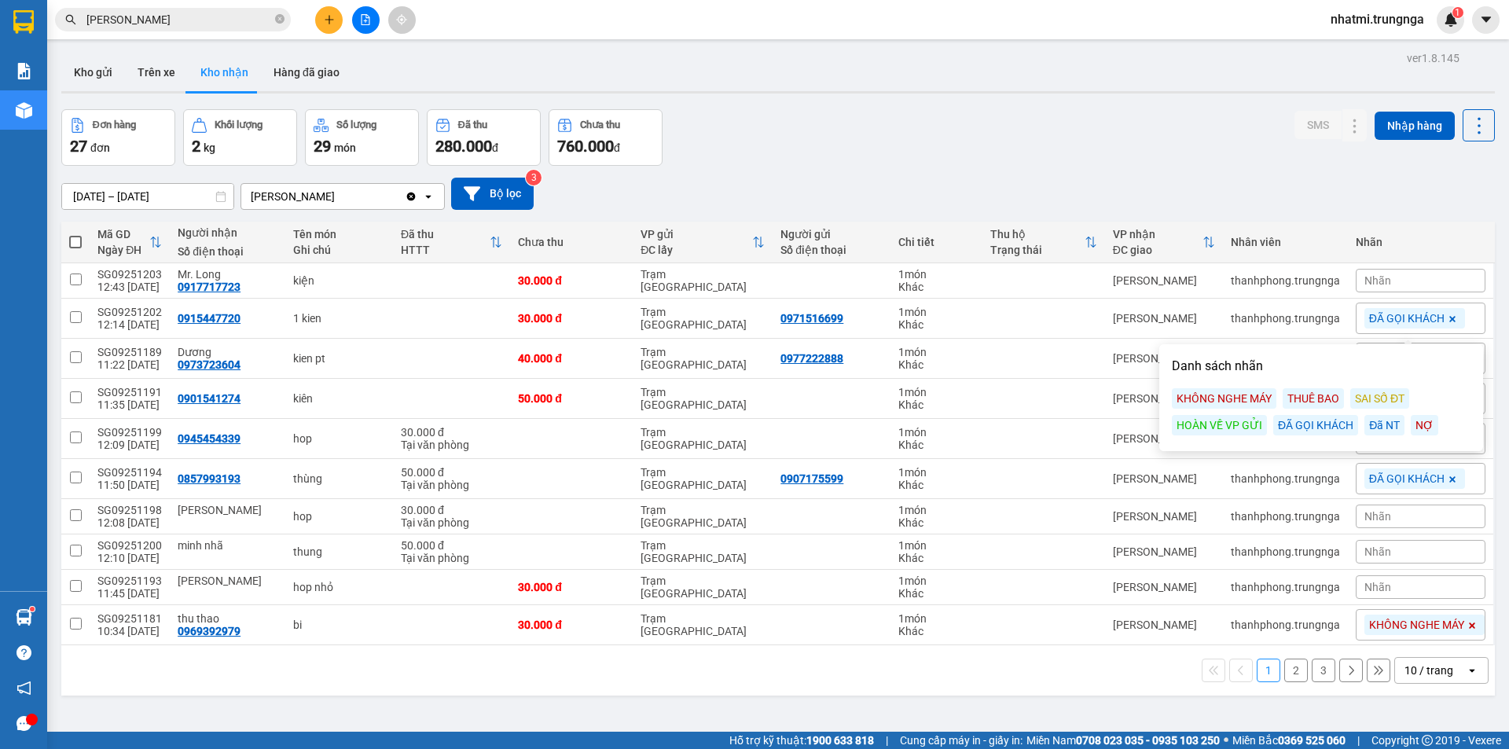
click at [1211, 189] on div "[DATE] – [DATE] Press the down arrow key to interact with the calendar and sele…" at bounding box center [778, 194] width 1434 height 32
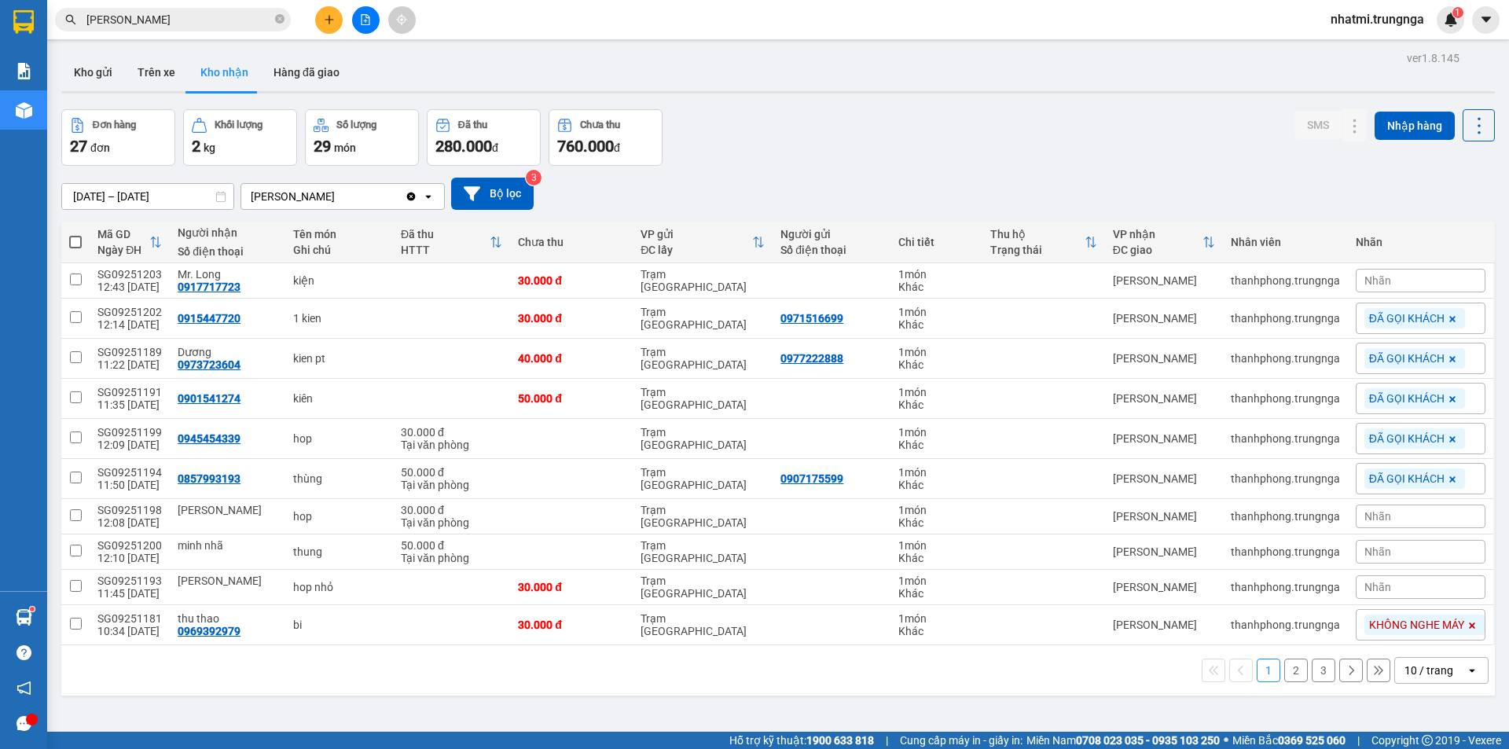
click at [1447, 670] on div "10 / trang" at bounding box center [1430, 670] width 71 height 25
click at [1424, 644] on div "100 / trang" at bounding box center [1430, 636] width 94 height 28
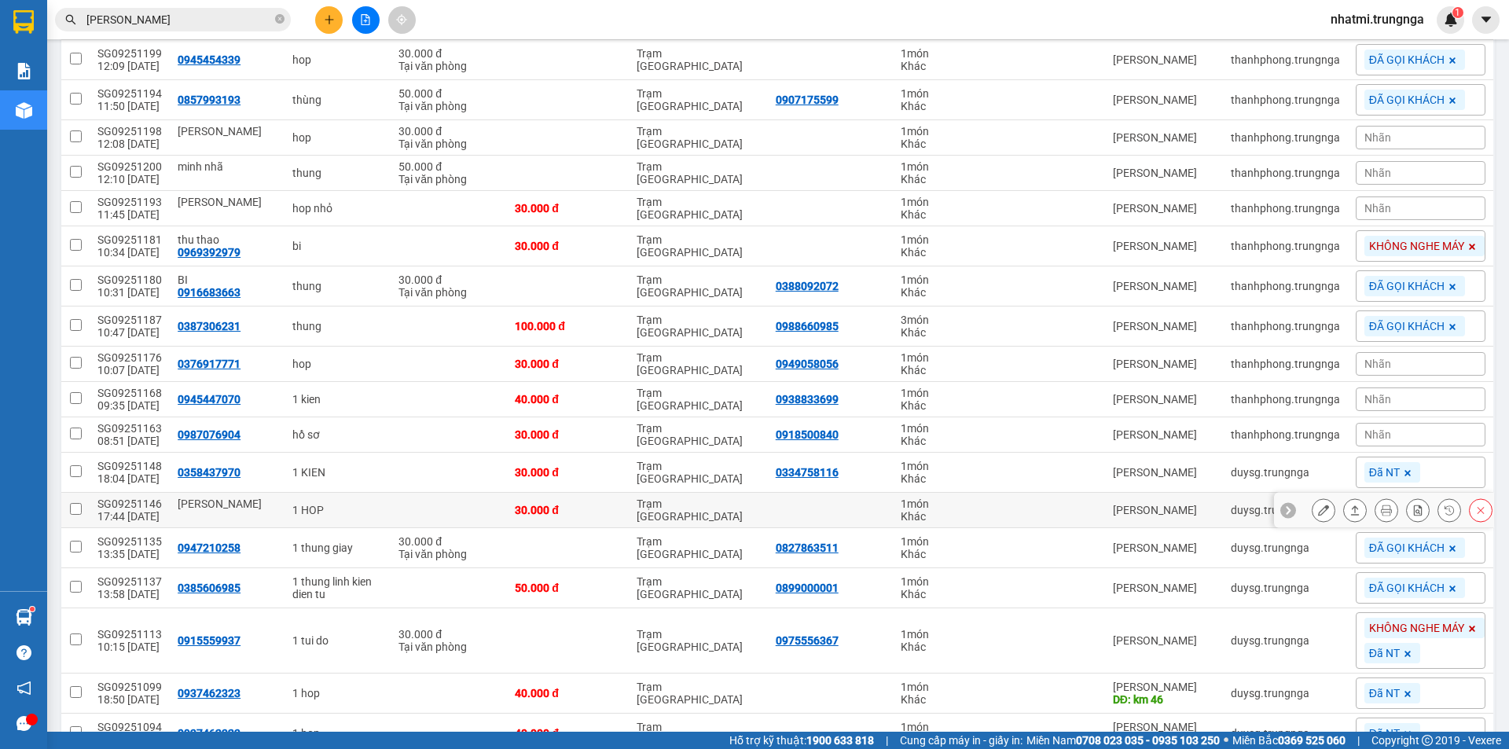
scroll to position [353, 0]
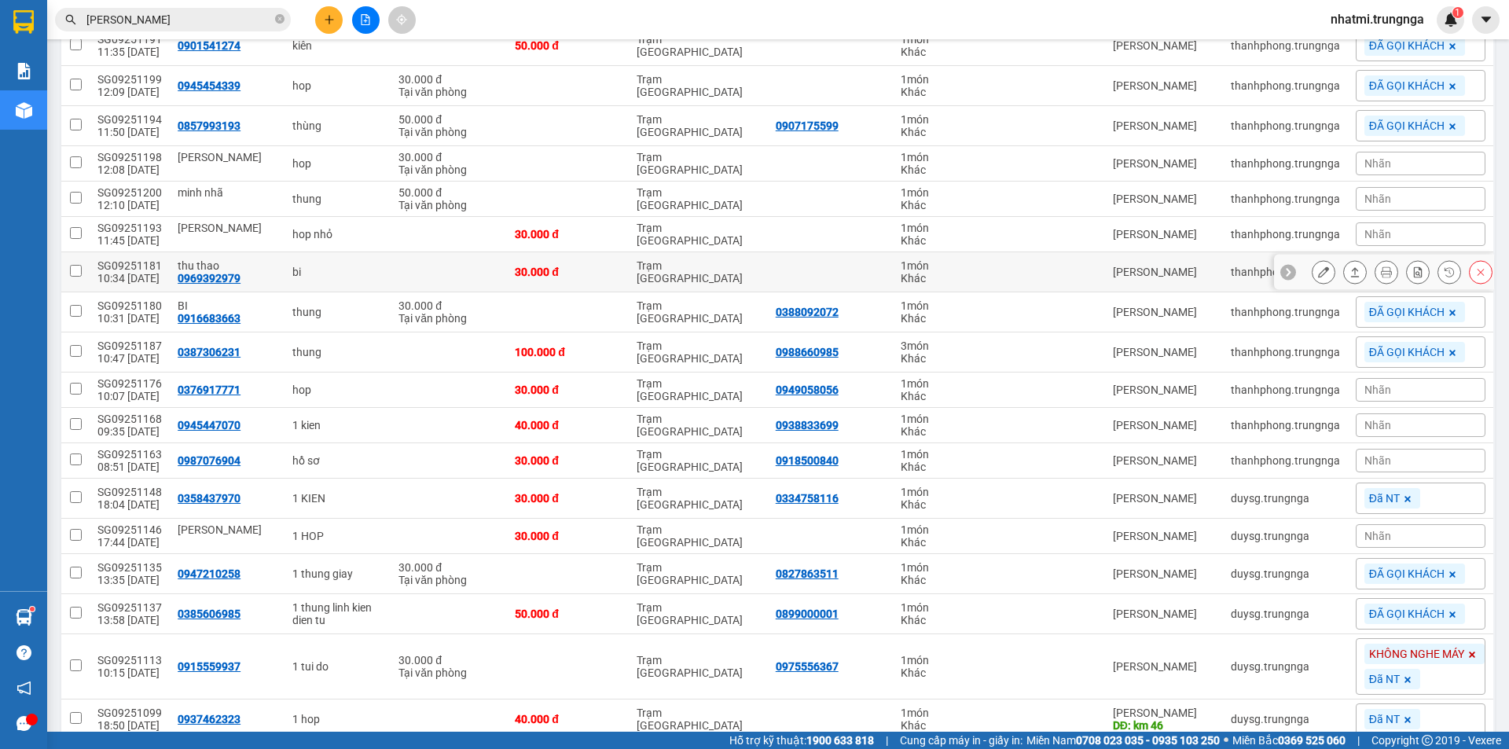
click at [222, 278] on div "0969392979" at bounding box center [209, 278] width 63 height 13
drag, startPoint x: 169, startPoint y: 281, endPoint x: 236, endPoint y: 288, distance: 67.2
click at [236, 288] on td "thu thao 0969392979" at bounding box center [227, 272] width 115 height 40
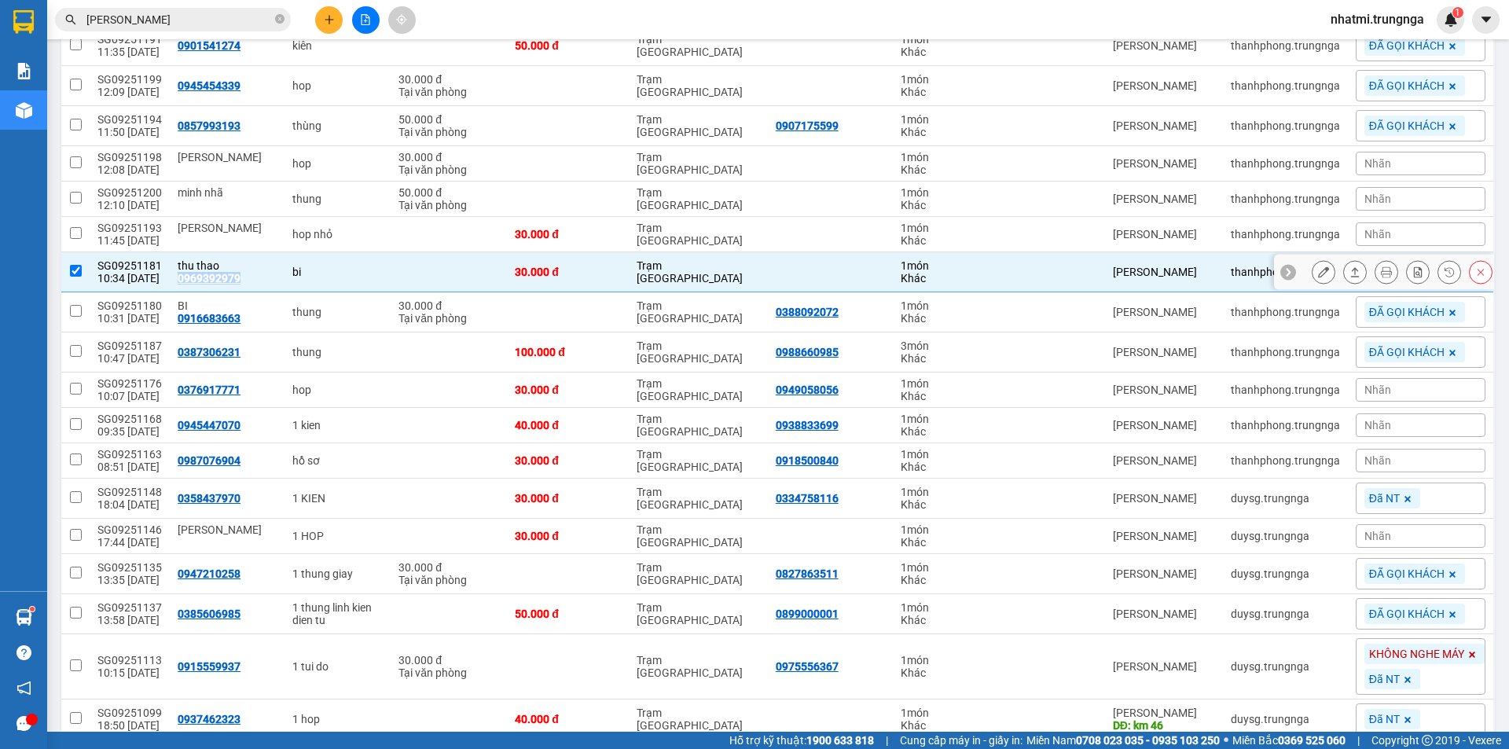
copy div "0969392979"
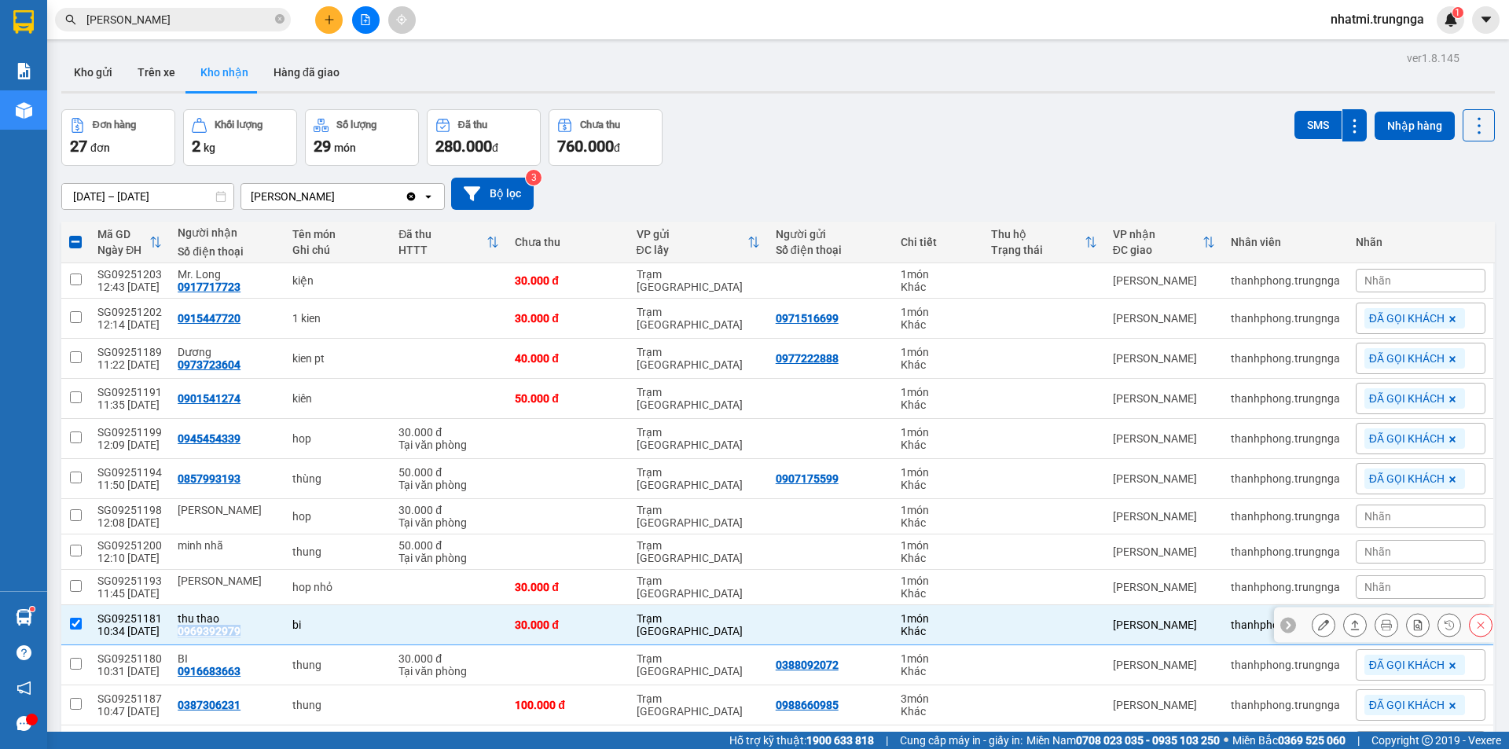
drag, startPoint x: 77, startPoint y: 623, endPoint x: 602, endPoint y: 432, distance: 558.7
click at [79, 623] on input "checkbox" at bounding box center [76, 624] width 12 height 12
checkbox input "false"
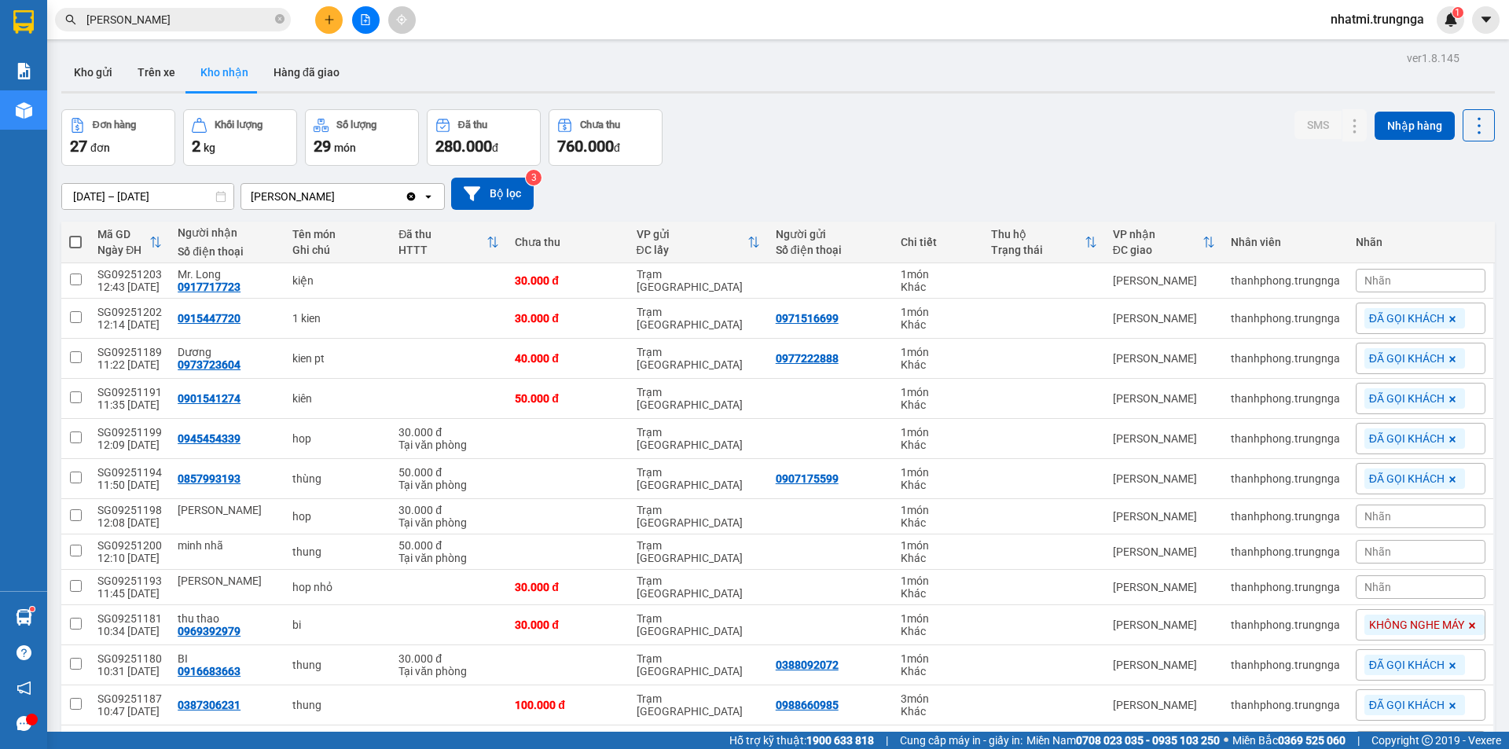
click at [810, 125] on div "Đơn hàng 27 đơn Khối lượng 2 kg Số lượng 29 món Đã thu 280.000 đ Chưa thu 760.0…" at bounding box center [778, 137] width 1434 height 57
click at [1401, 278] on div "Nhãn" at bounding box center [1421, 281] width 130 height 24
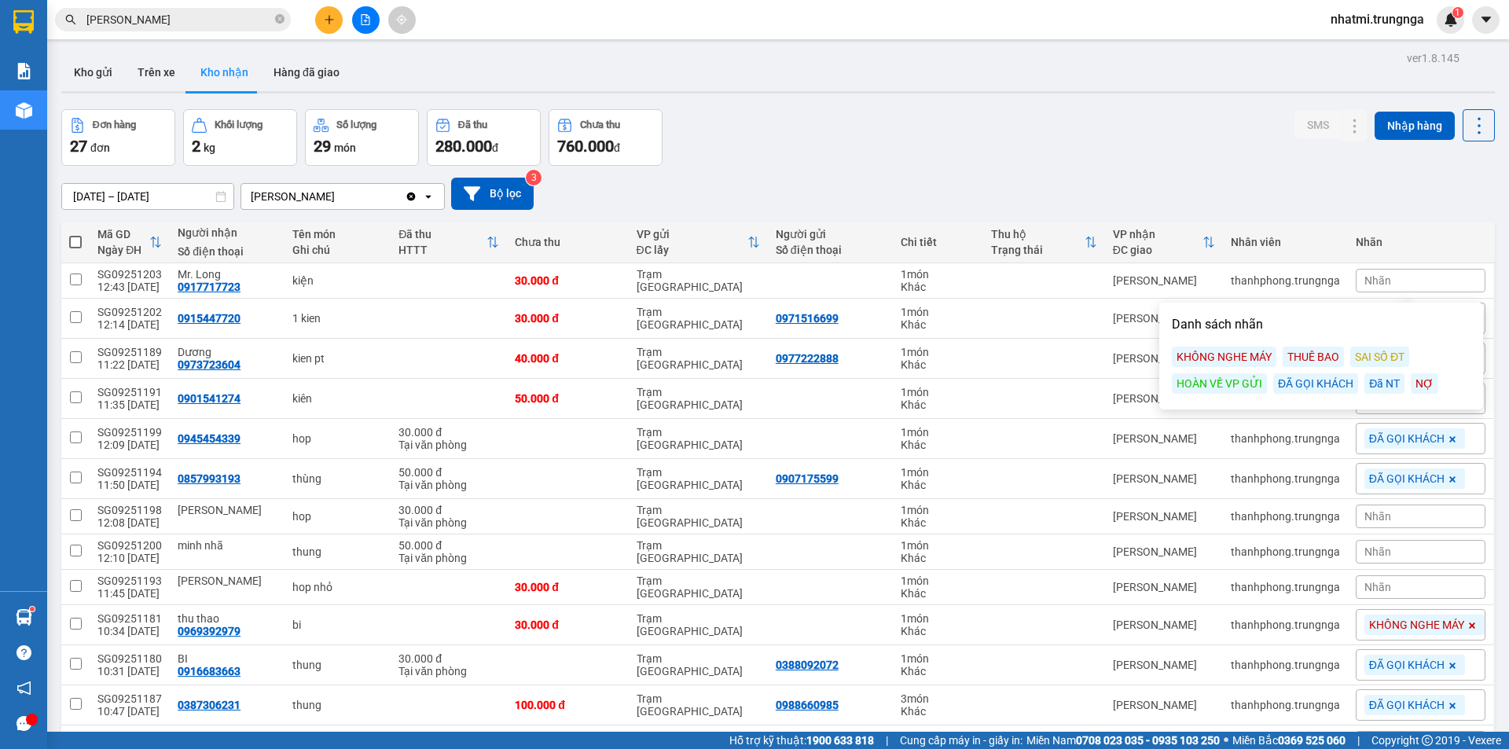
click at [1317, 380] on div "ĐÃ GỌI KHÁCH" at bounding box center [1315, 383] width 85 height 20
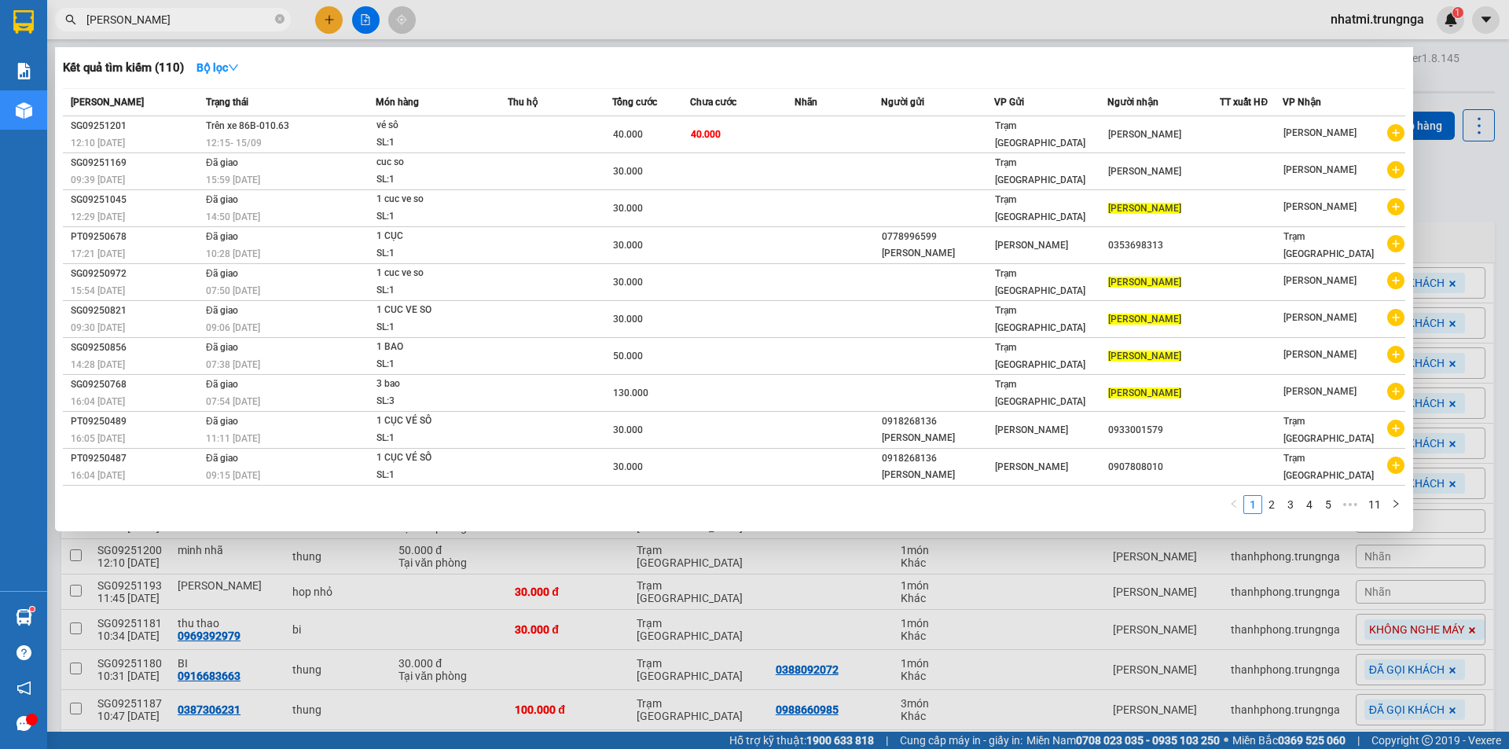
click at [139, 20] on input "[PERSON_NAME]" at bounding box center [178, 19] width 185 height 17
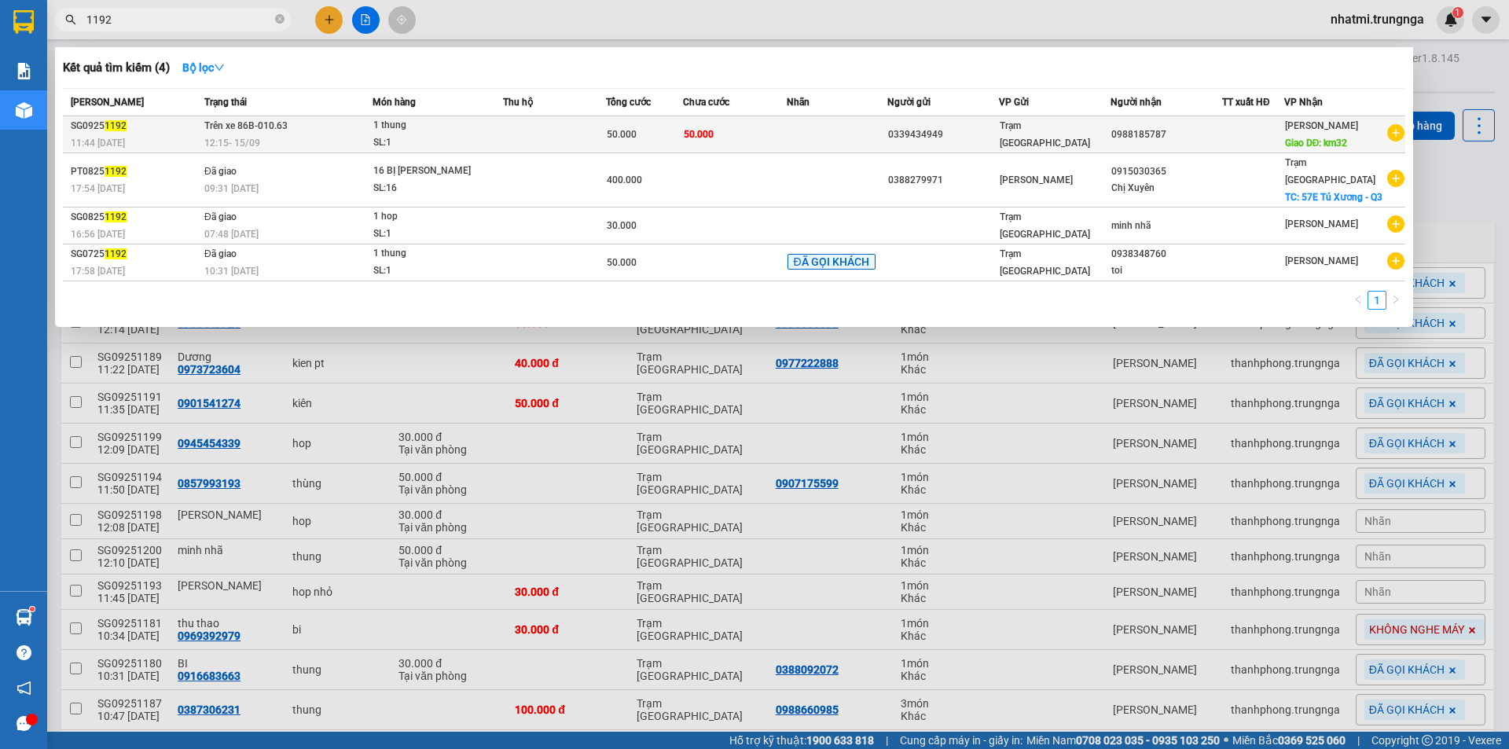
type input "1192"
click at [769, 138] on td "50.000" at bounding box center [734, 134] width 103 height 37
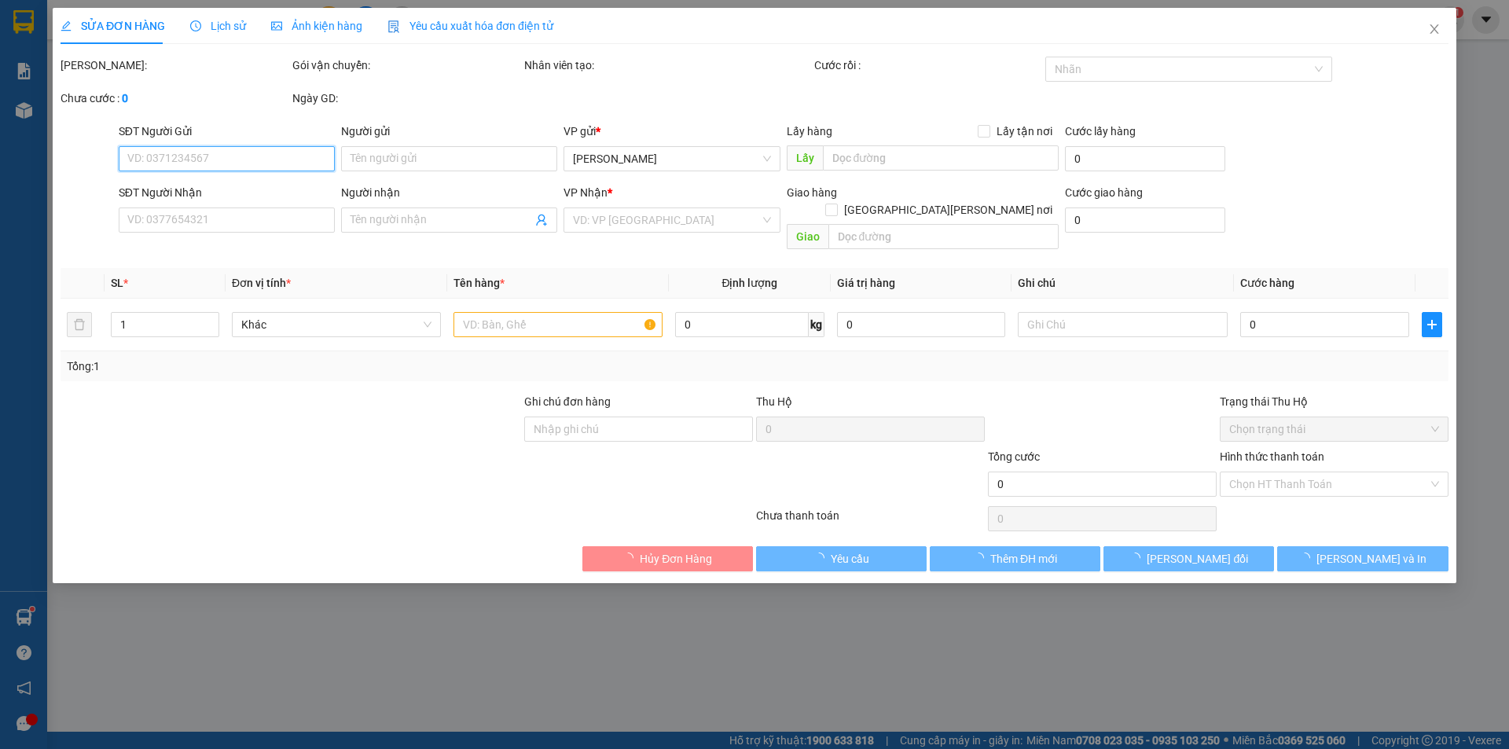
type input "0339434949"
type input "0988185787"
type input "km32"
type input "50.000"
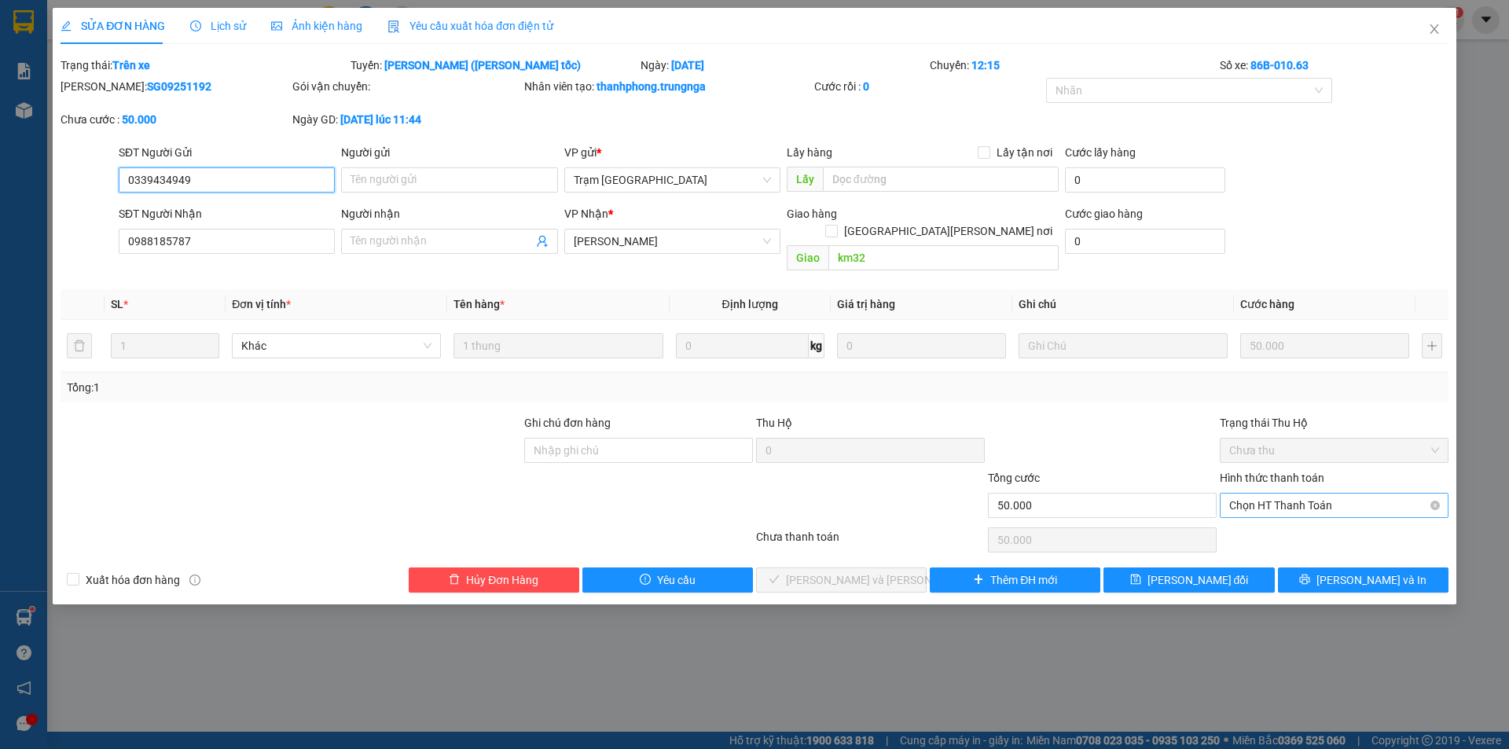
click at [1312, 494] on span "Chọn HT Thanh Toán" at bounding box center [1334, 506] width 210 height 24
click at [1102, 429] on div at bounding box center [1102, 441] width 232 height 55
click at [1378, 571] on span "[PERSON_NAME] và In" at bounding box center [1372, 579] width 110 height 17
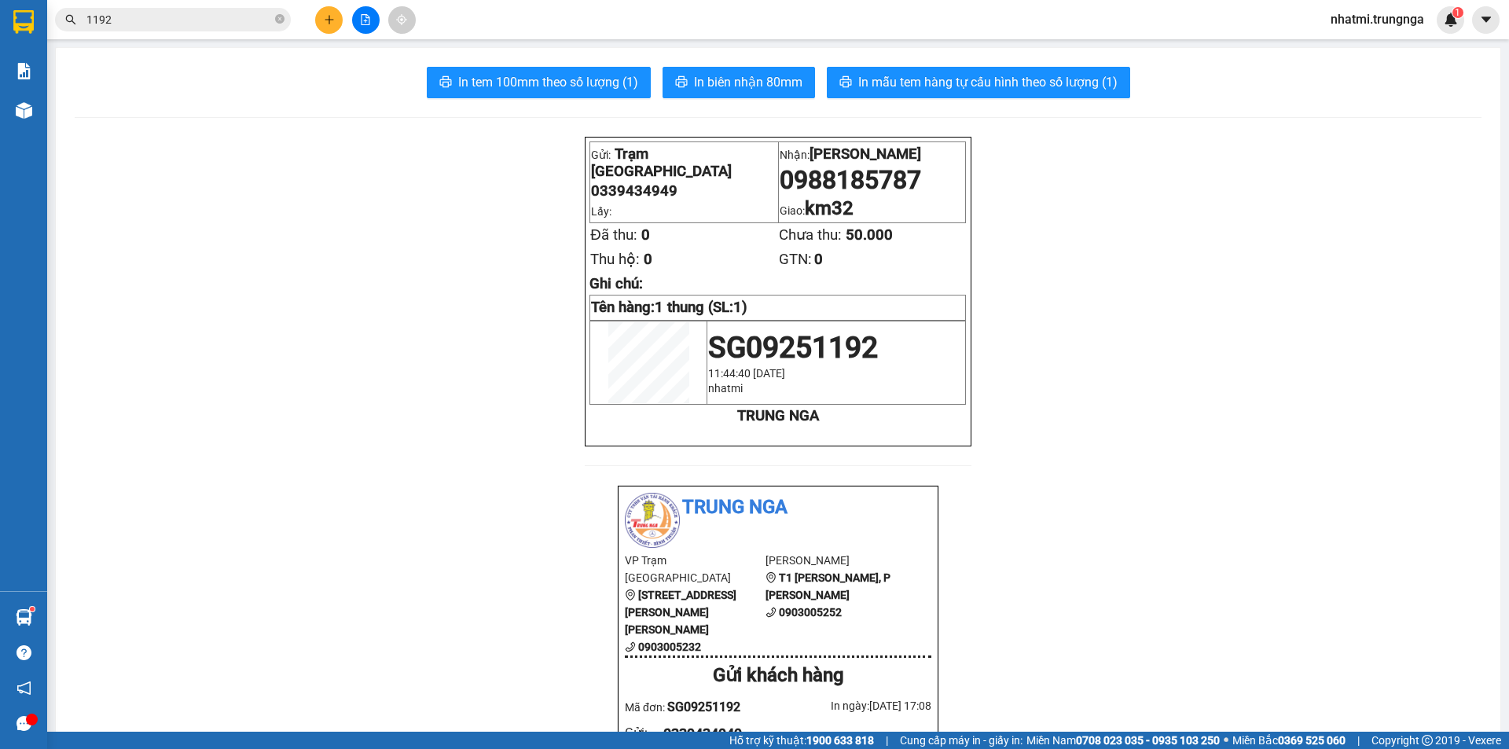
click at [141, 14] on input "1192" at bounding box center [178, 19] width 185 height 17
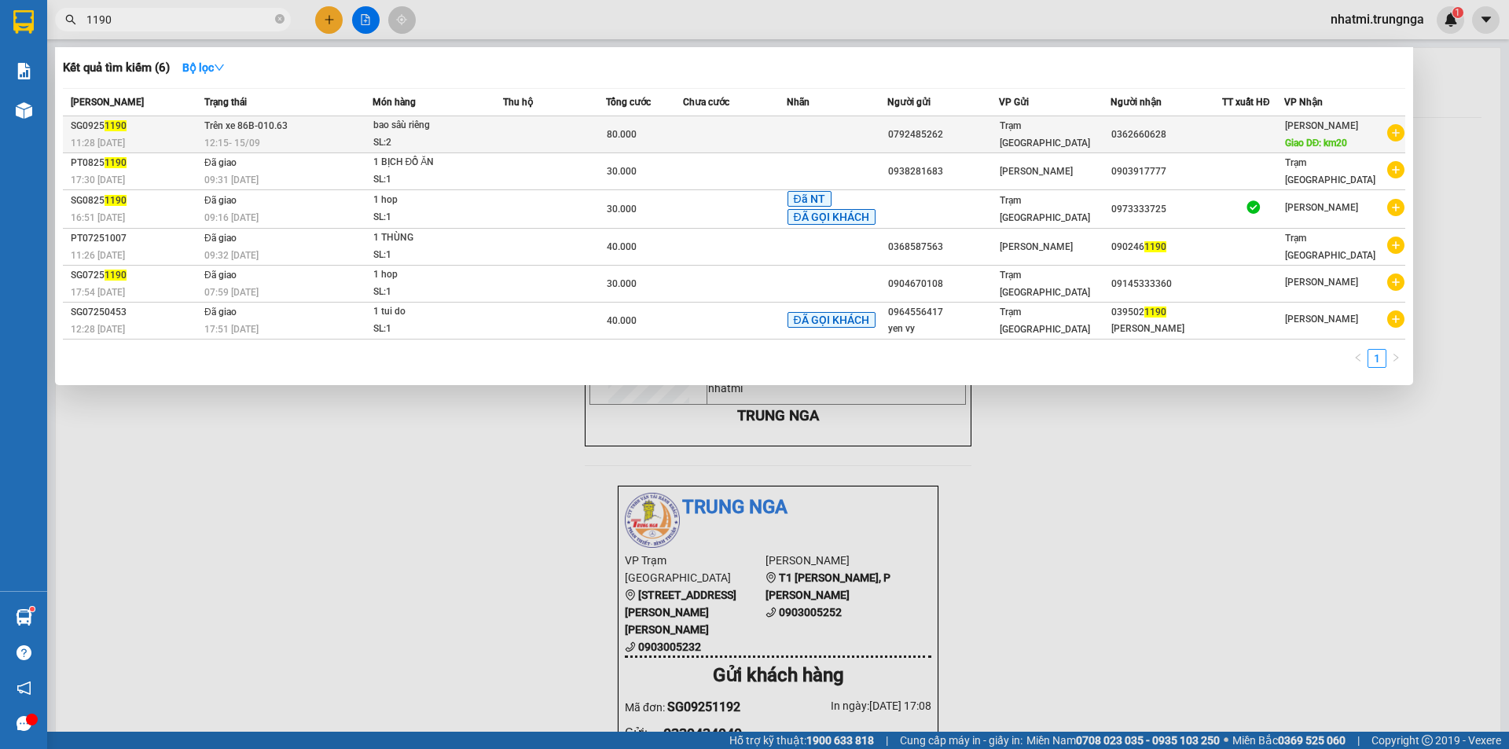
type input "1190"
click at [545, 134] on td at bounding box center [554, 134] width 103 height 37
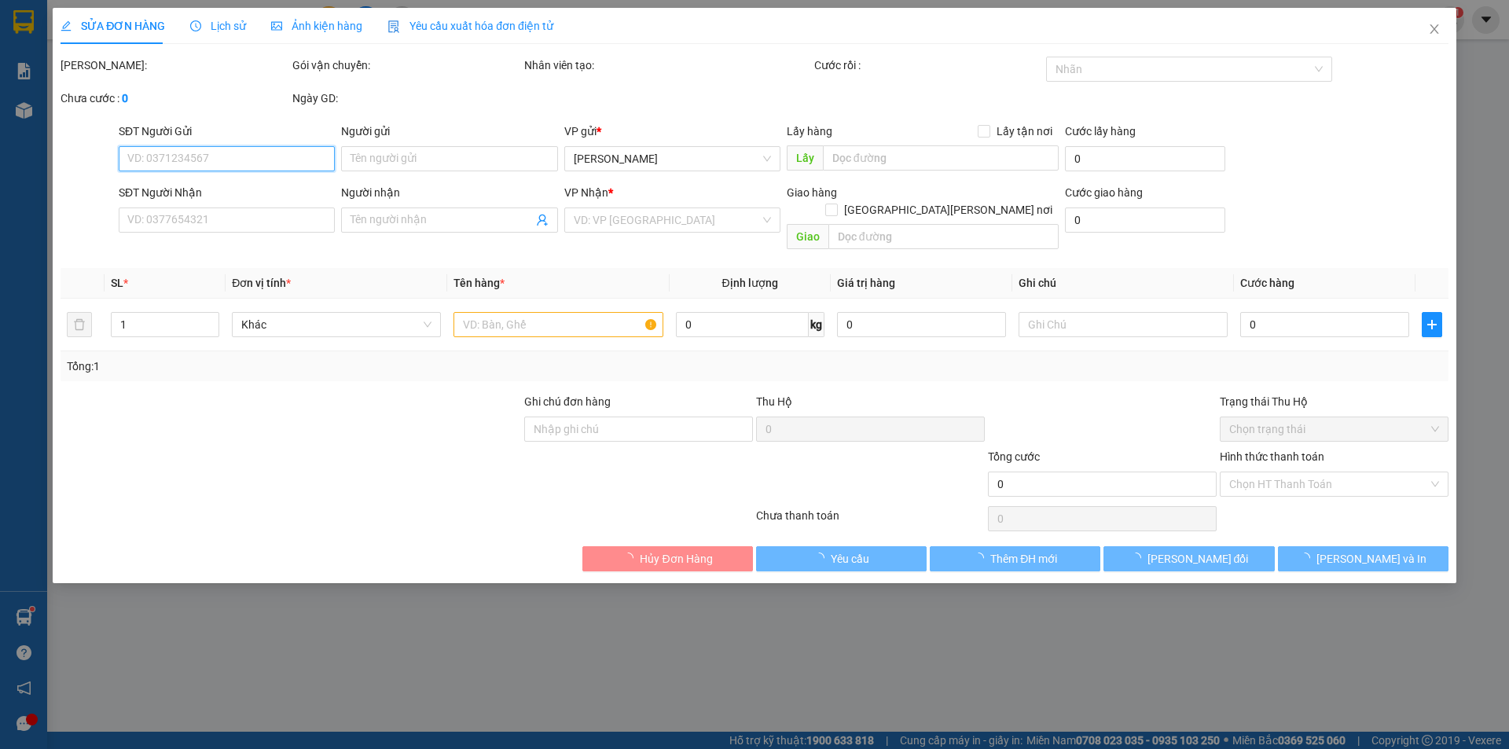
type input "0792485262"
type input "0362660628"
type input "km20"
type input "80.000"
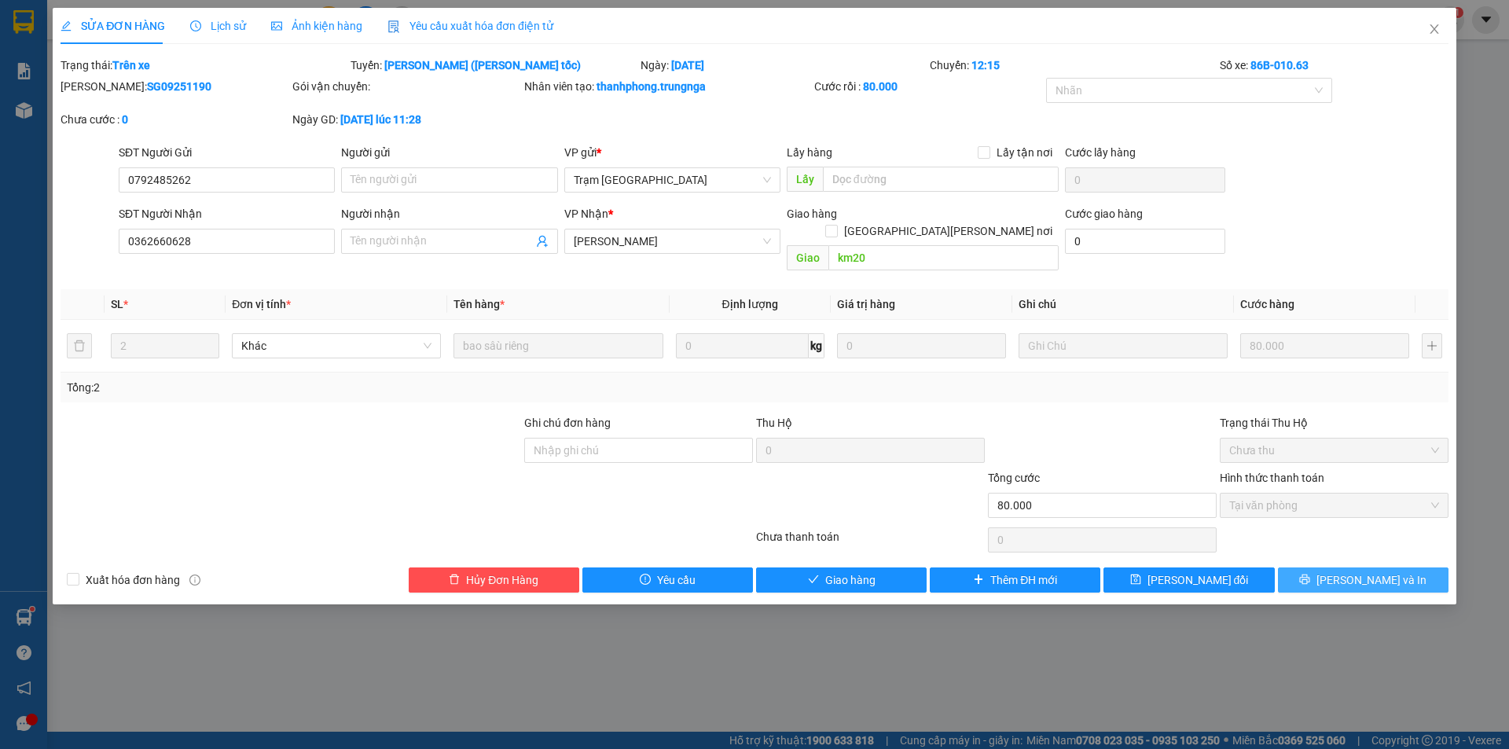
click at [1355, 571] on span "Lưu và In" at bounding box center [1372, 579] width 110 height 17
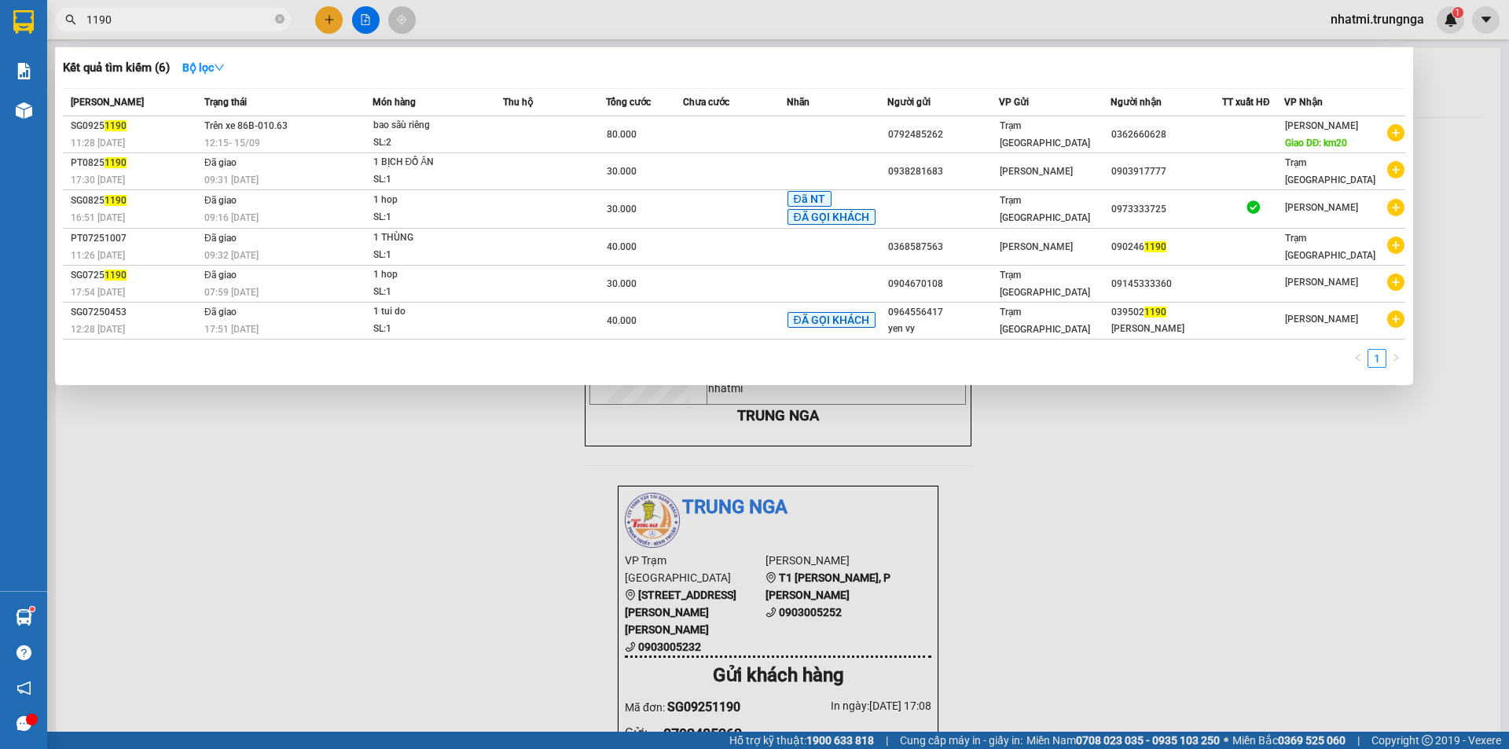
click at [148, 24] on input "1190" at bounding box center [178, 19] width 185 height 17
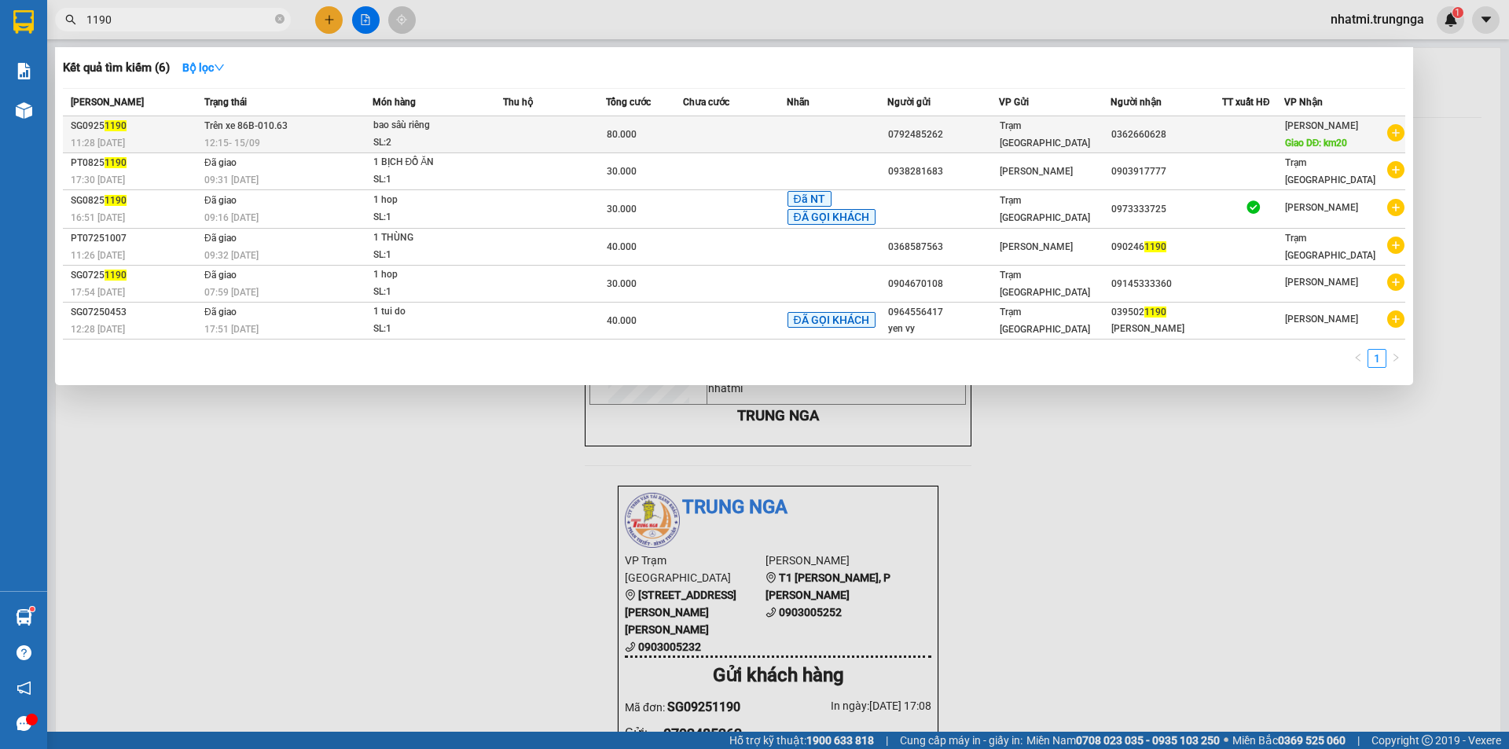
click at [349, 126] on td "Trên xe 86B-010.63 12:15 - 15/09" at bounding box center [286, 134] width 172 height 37
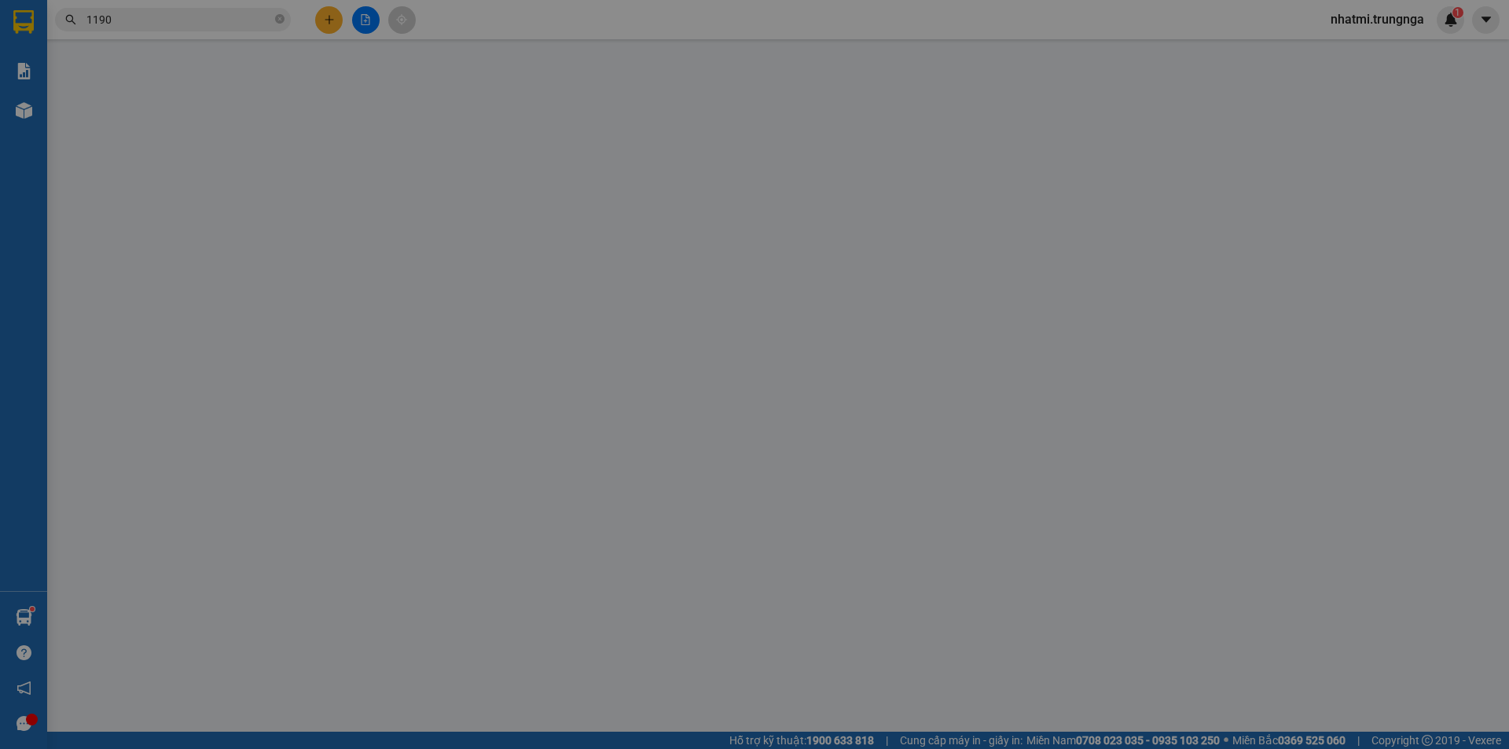
type input "0792485262"
type input "0362660628"
type input "km20"
type input "80.000"
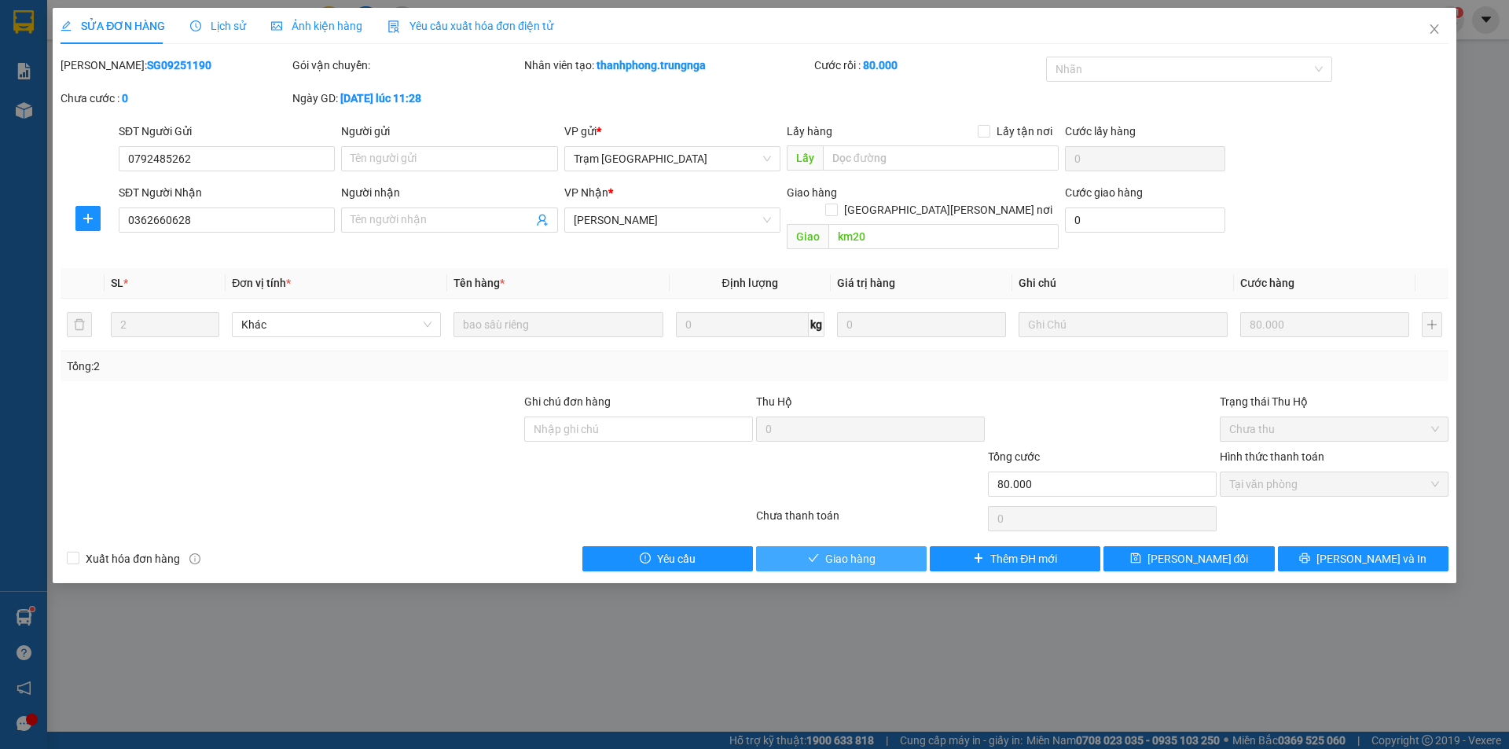
click at [846, 550] on span "Giao hàng" at bounding box center [850, 558] width 50 height 17
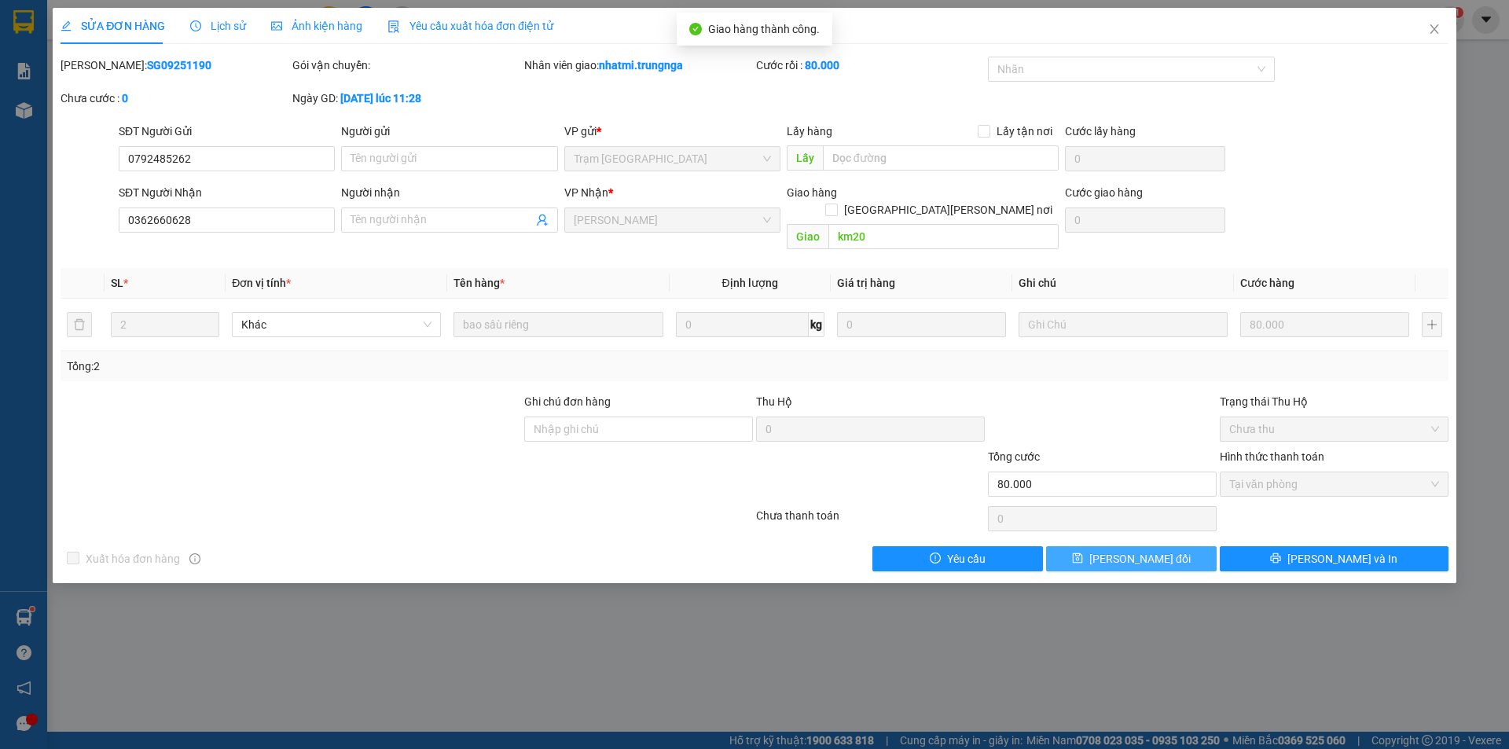
click at [1170, 550] on span "Lưu thay đổi" at bounding box center [1139, 558] width 101 height 17
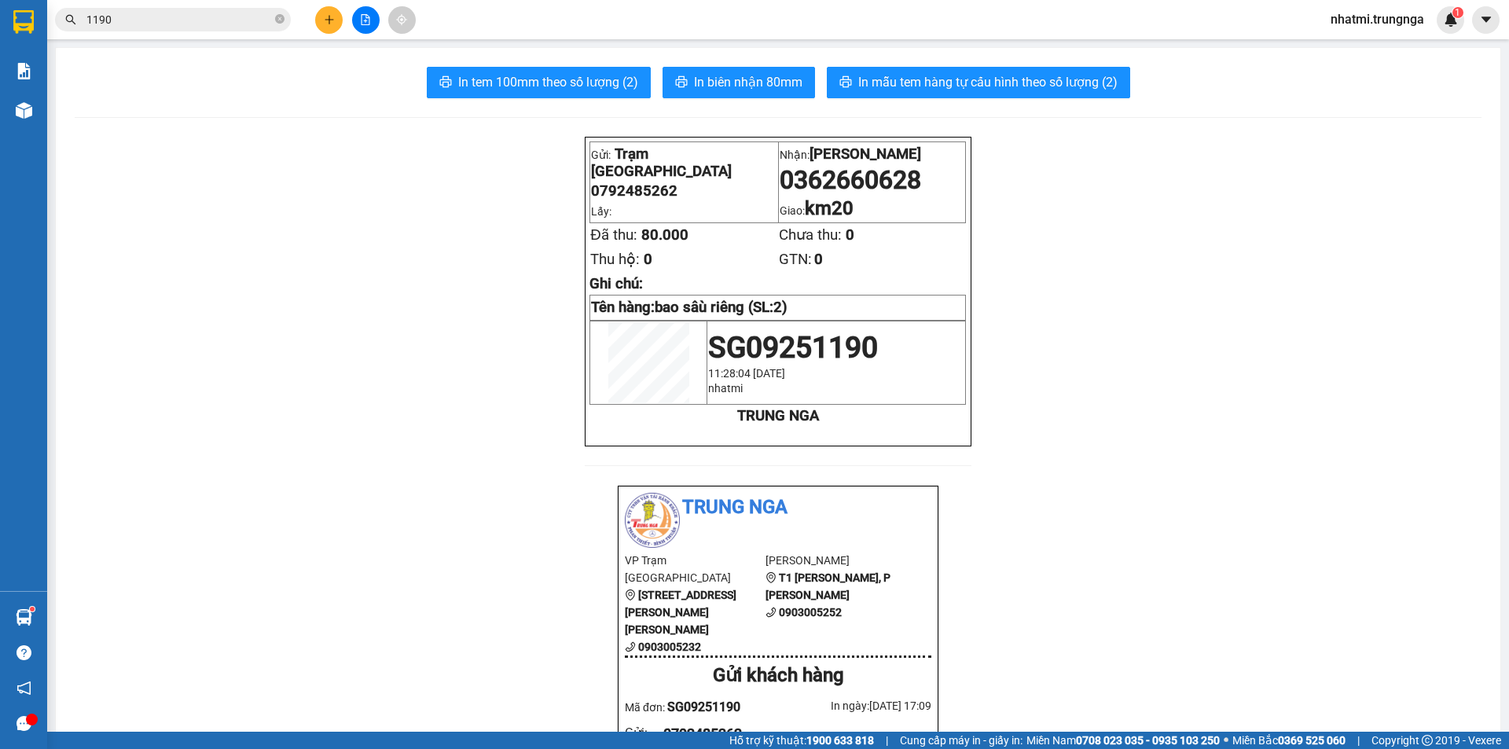
drag, startPoint x: 175, startPoint y: 28, endPoint x: 178, endPoint y: 20, distance: 8.2
click at [176, 24] on span "1190" at bounding box center [173, 20] width 236 height 24
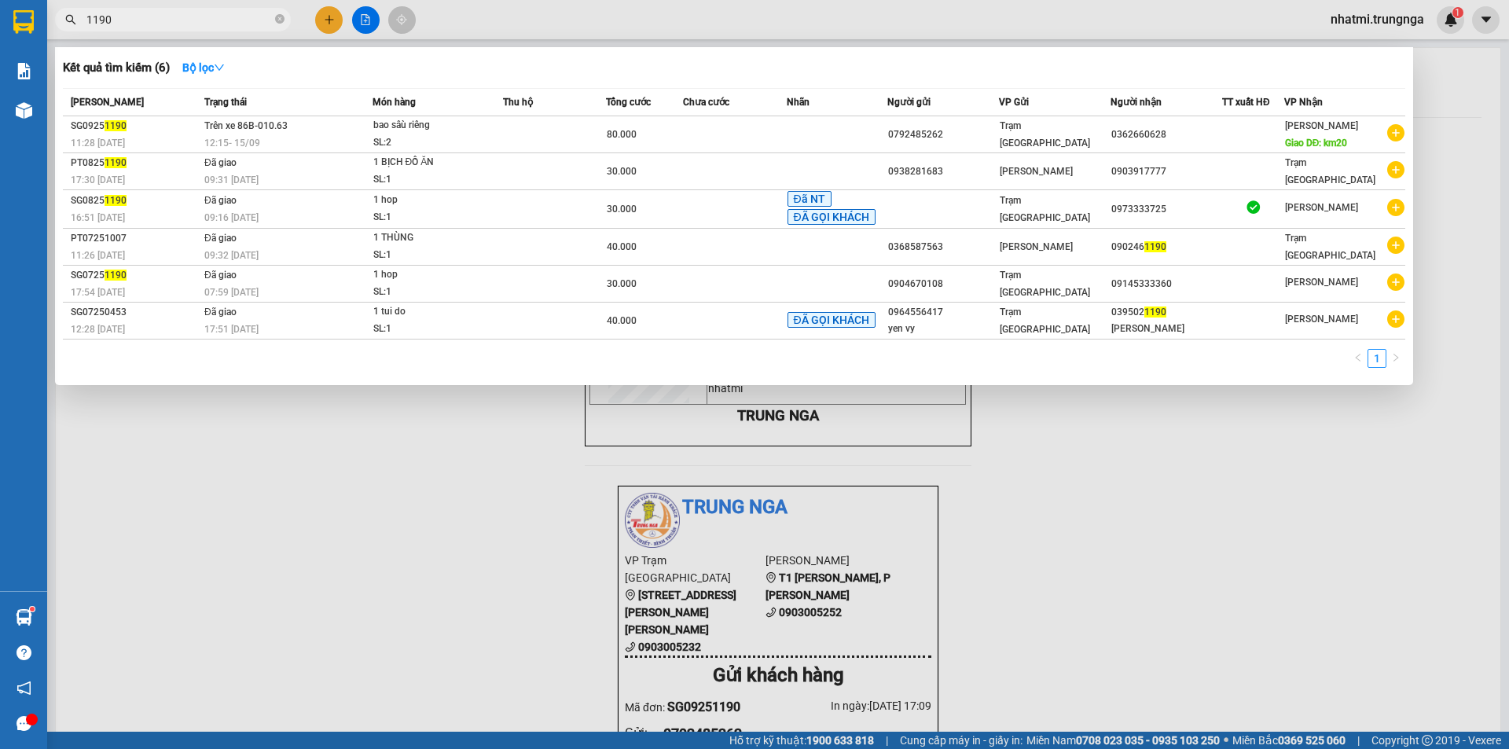
click at [178, 19] on input "1190" at bounding box center [178, 19] width 185 height 17
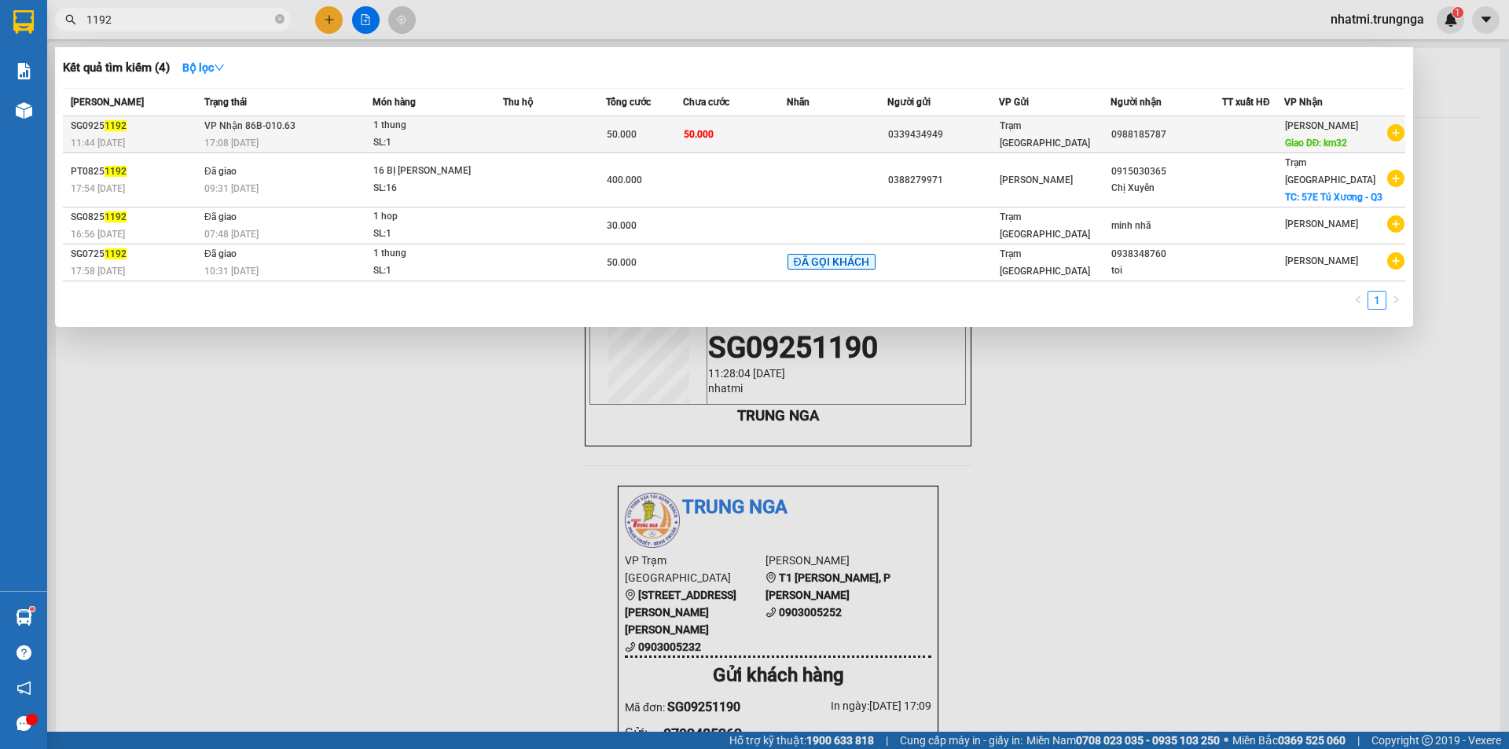
type input "1192"
click at [520, 142] on td at bounding box center [554, 134] width 103 height 37
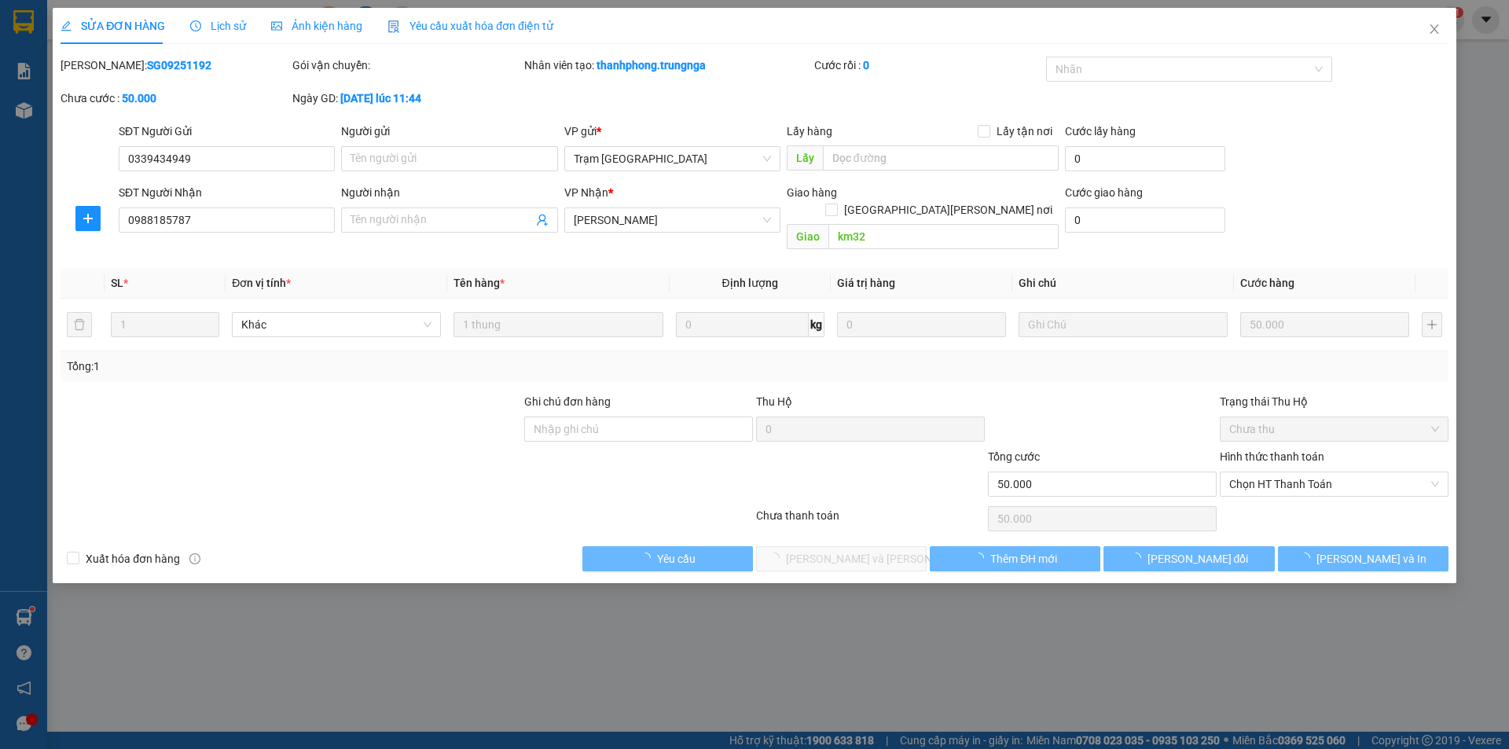
type input "0339434949"
type input "0988185787"
type input "km32"
type input "50.000"
click at [1336, 472] on span "Chọn HT Thanh Toán" at bounding box center [1334, 484] width 210 height 24
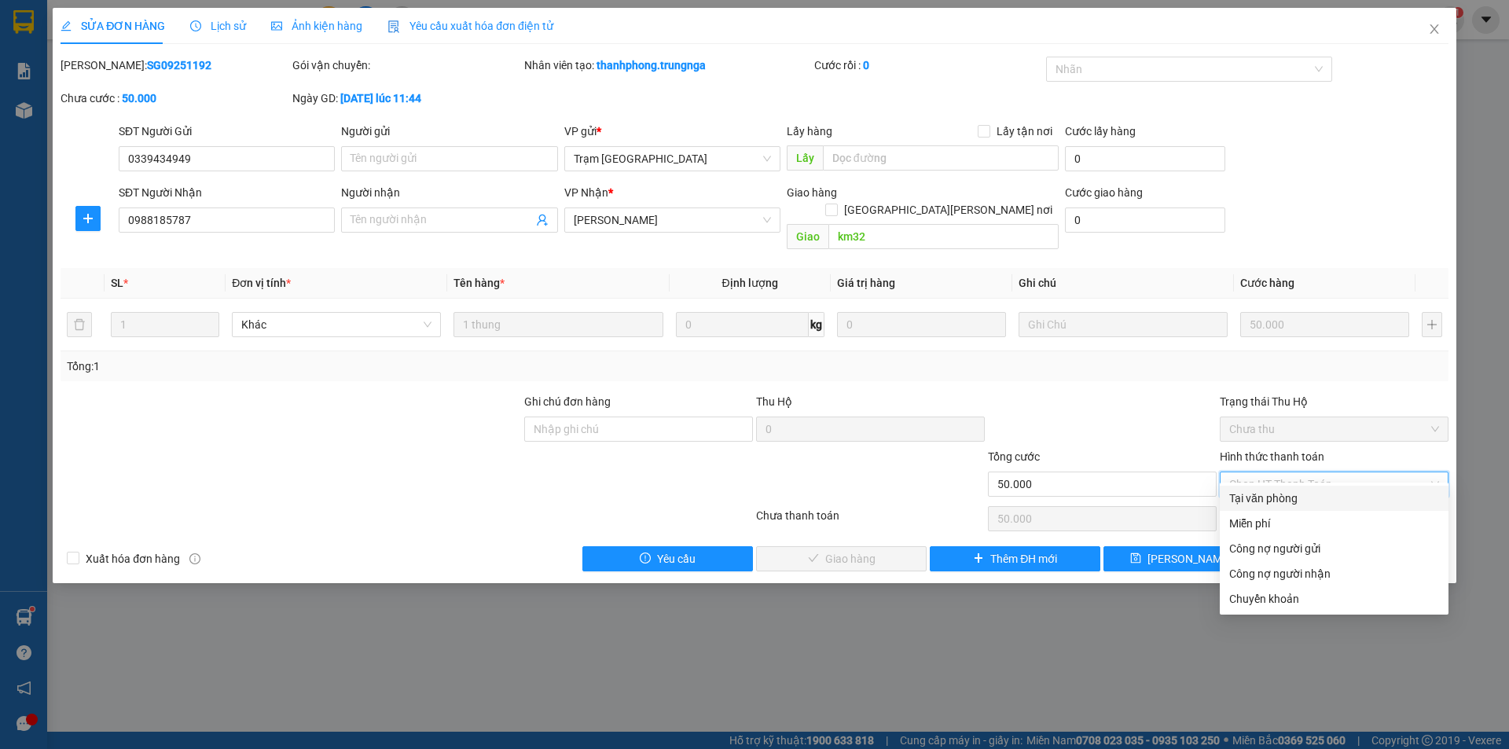
click at [1283, 494] on div "Tại văn phòng" at bounding box center [1334, 498] width 210 height 17
type input "0"
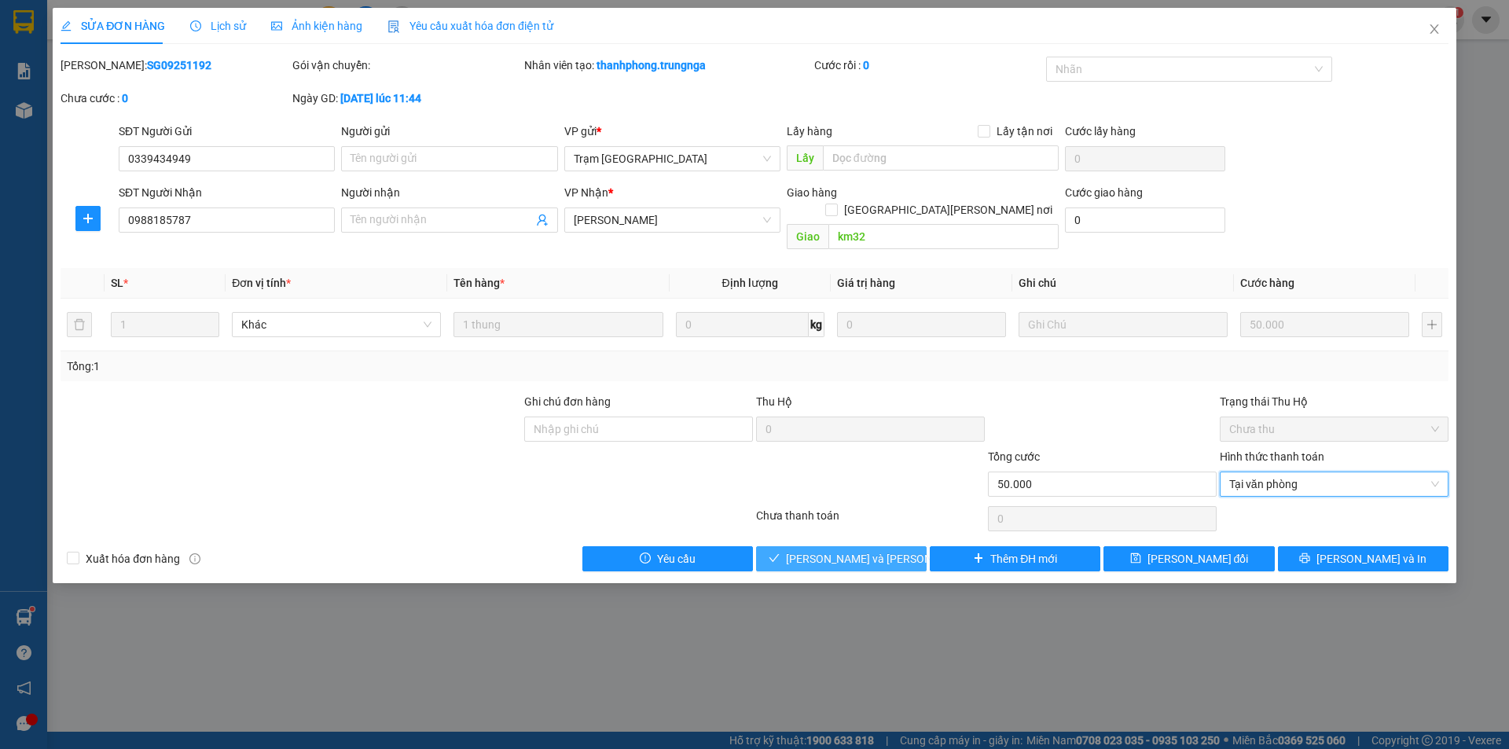
click at [867, 550] on span "Lưu và Giao hàng" at bounding box center [892, 558] width 212 height 17
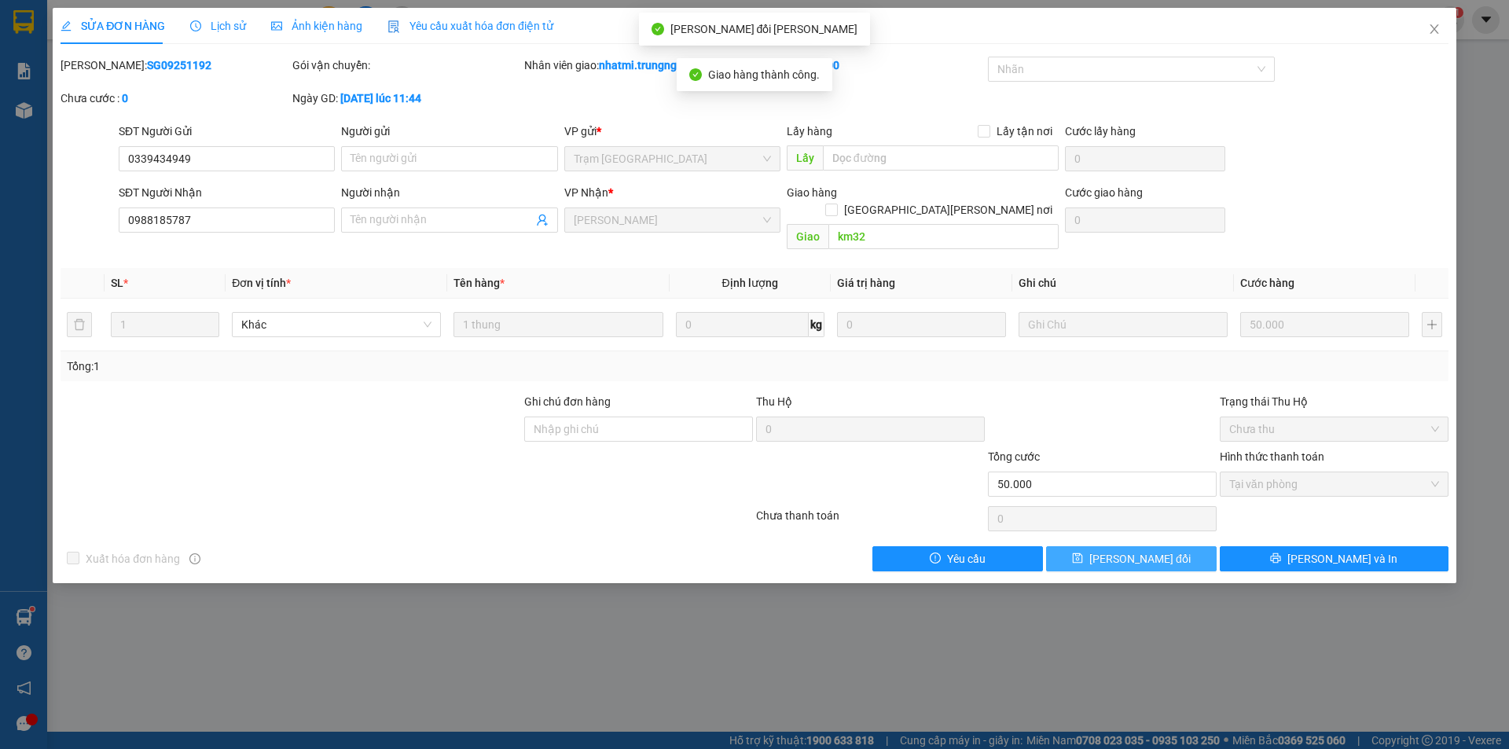
click at [1166, 550] on span "Lưu thay đổi" at bounding box center [1139, 558] width 101 height 17
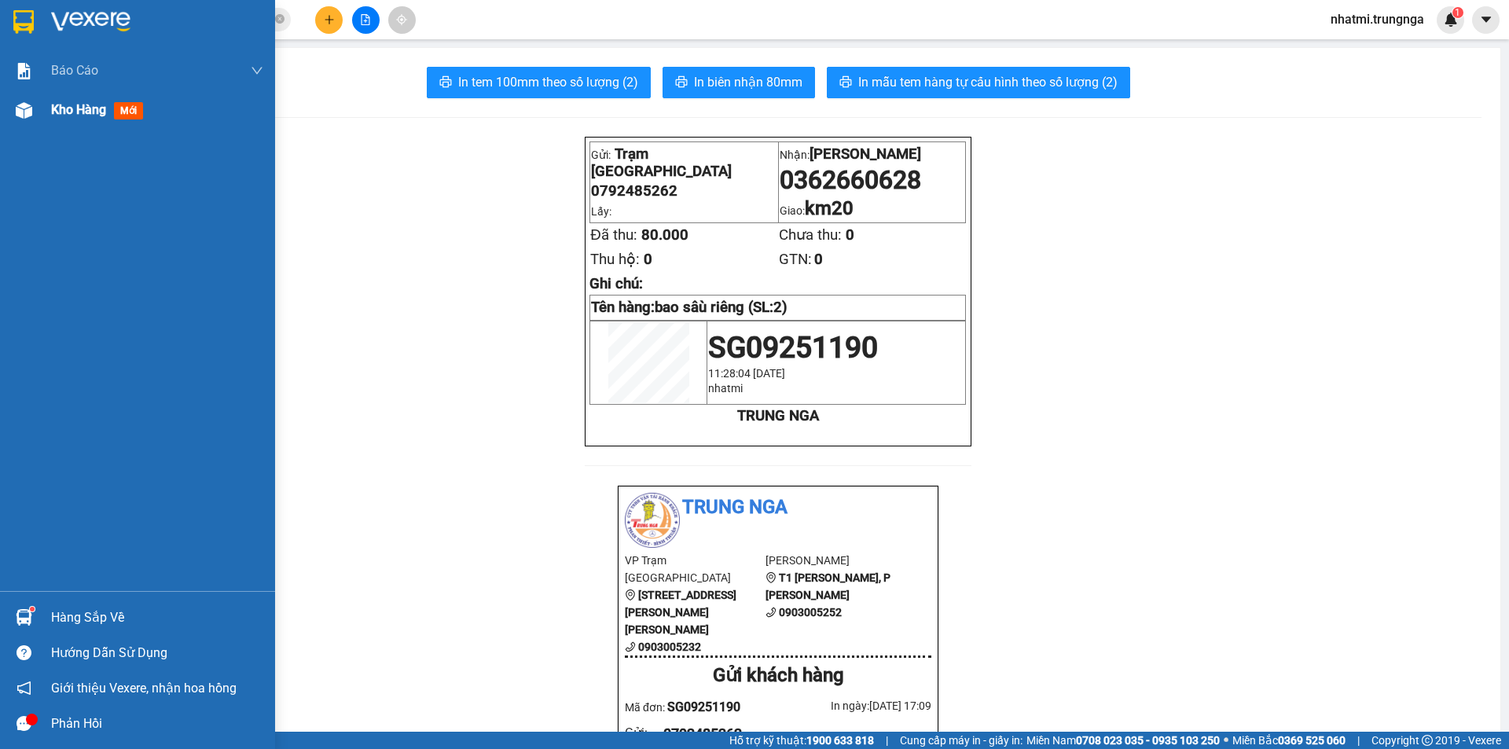
click at [72, 112] on span "Kho hàng" at bounding box center [78, 109] width 55 height 15
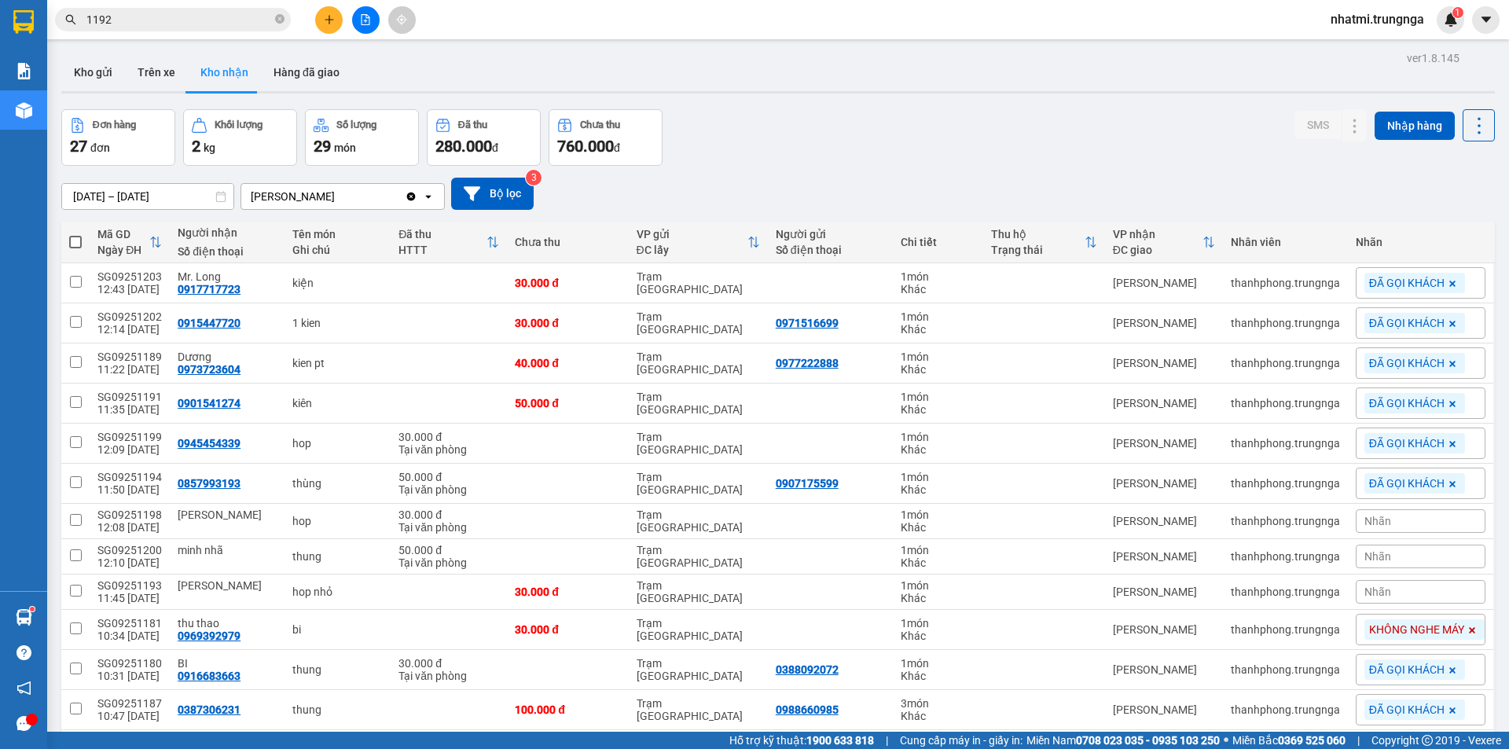
click at [186, 17] on input "1192" at bounding box center [178, 19] width 185 height 17
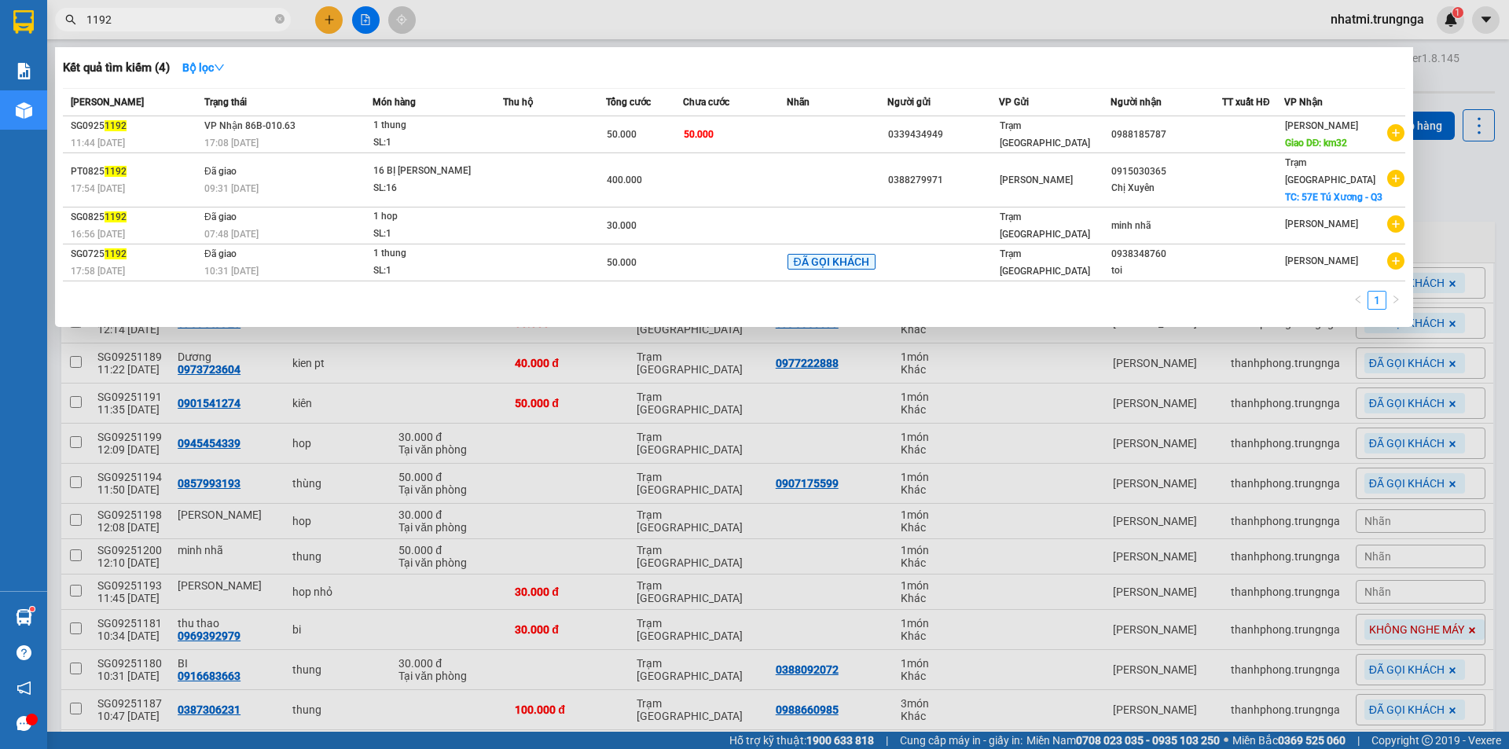
click at [186, 17] on input "1192" at bounding box center [178, 19] width 185 height 17
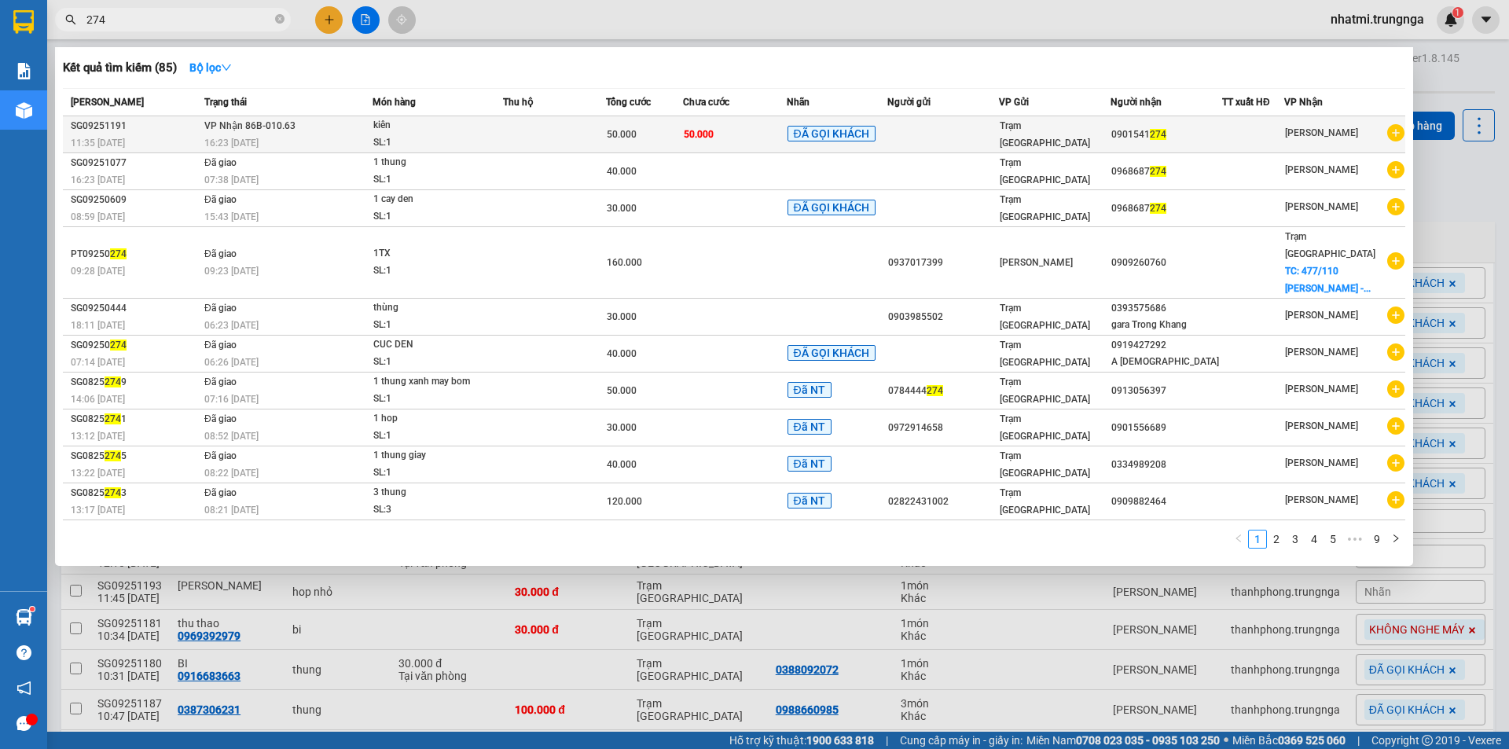
type input "274"
click at [545, 136] on td at bounding box center [554, 134] width 103 height 37
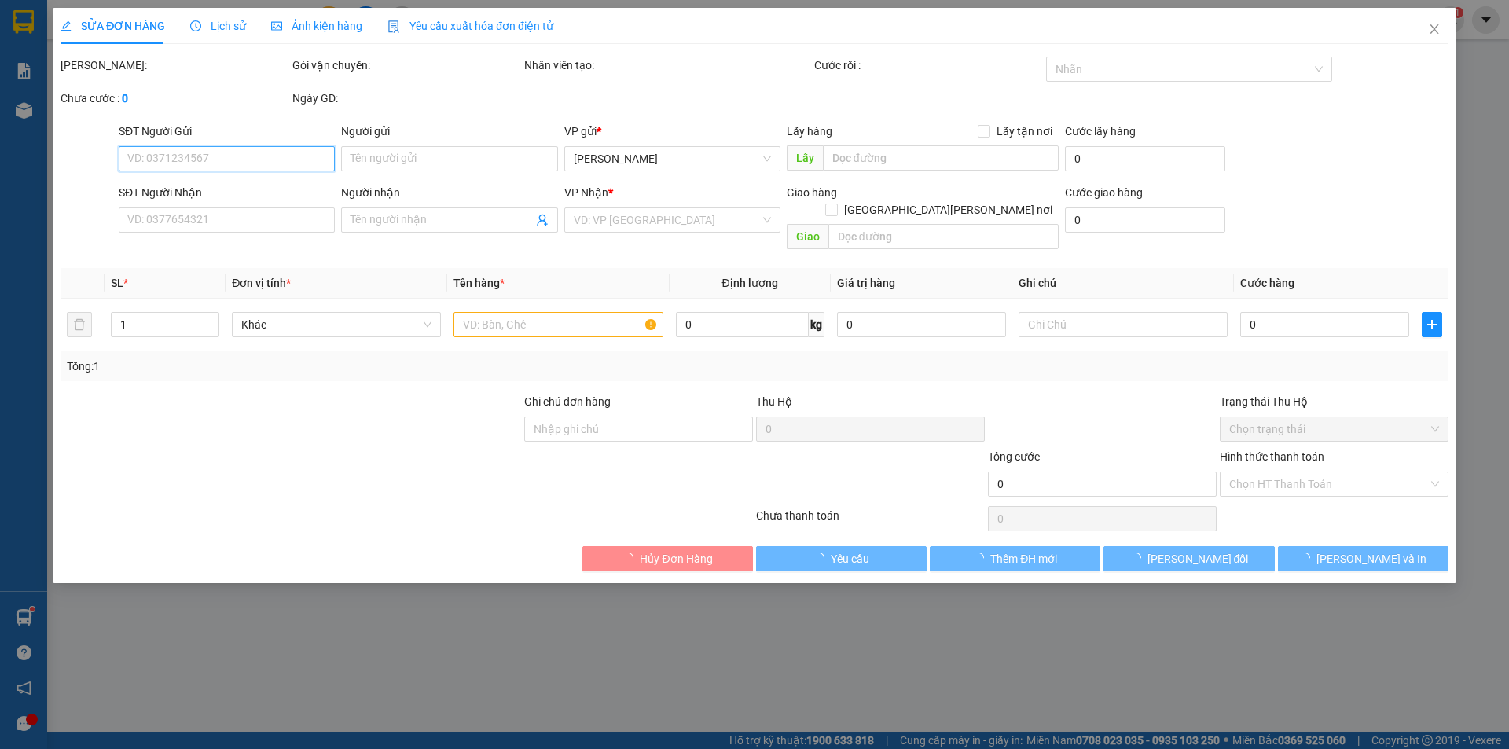
type input "0901541274"
type input "50.000"
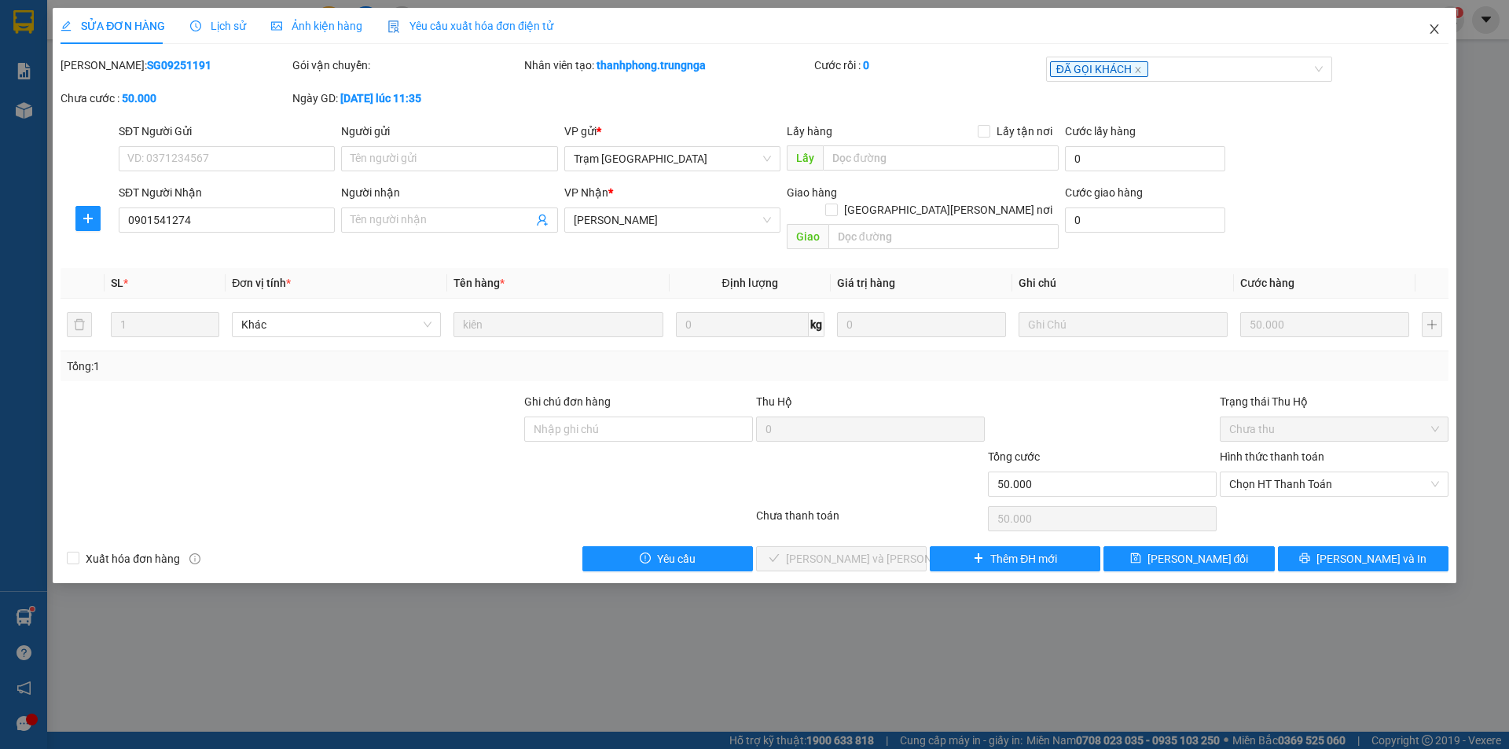
click at [1436, 27] on icon "close" at bounding box center [1434, 29] width 13 height 13
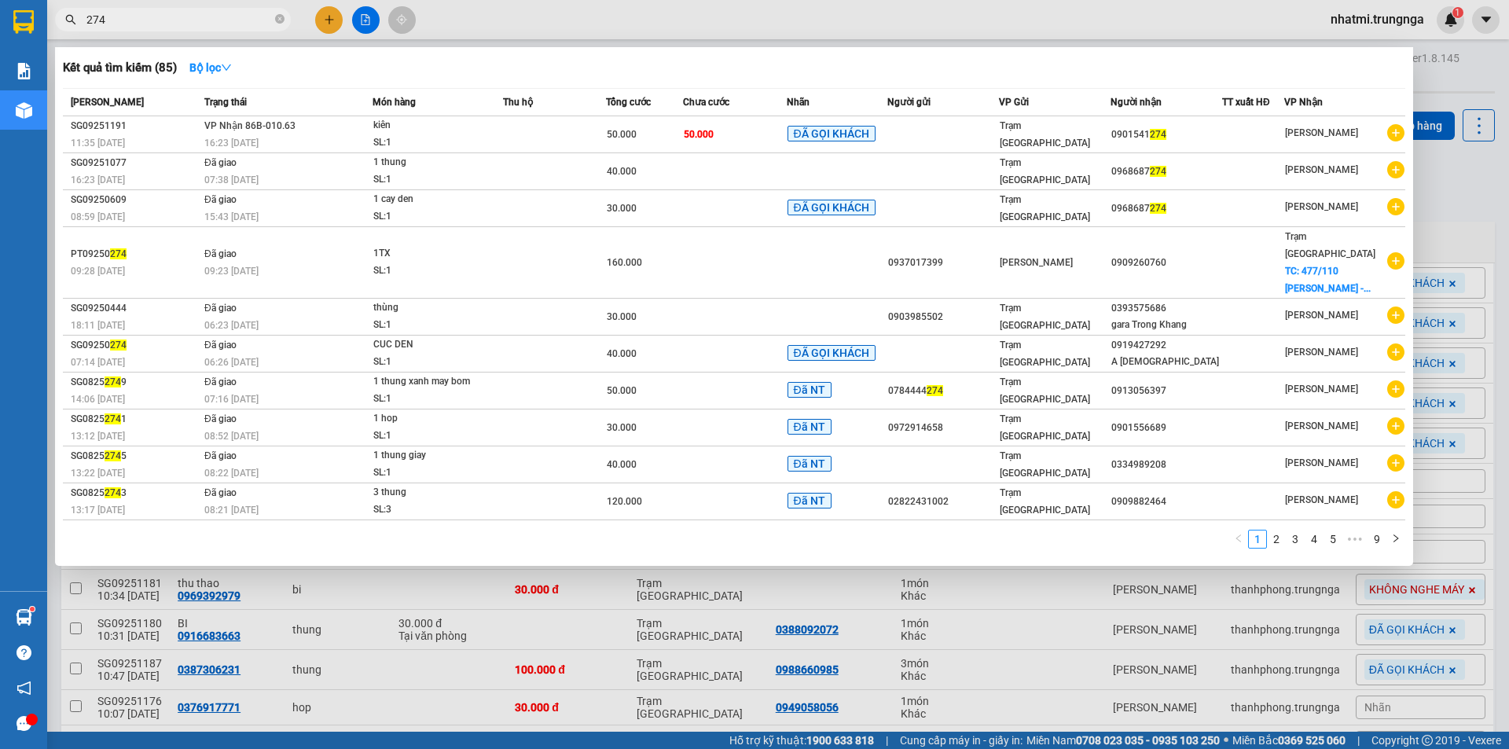
click at [214, 21] on input "274" at bounding box center [178, 19] width 185 height 17
click at [217, 21] on input "274" at bounding box center [178, 19] width 185 height 17
click at [222, 21] on input "274" at bounding box center [178, 19] width 185 height 17
type input "2"
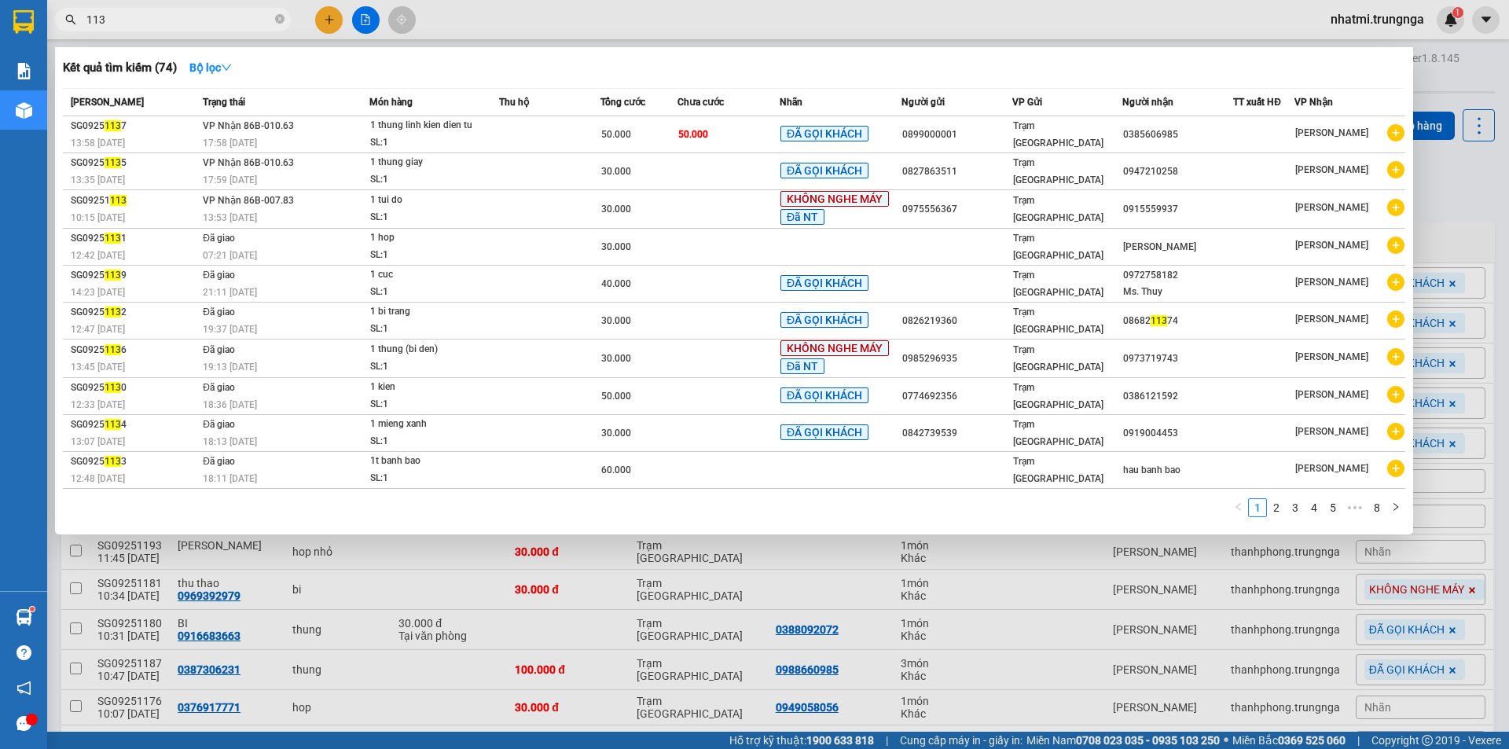
click at [150, 17] on input "113" at bounding box center [178, 19] width 185 height 17
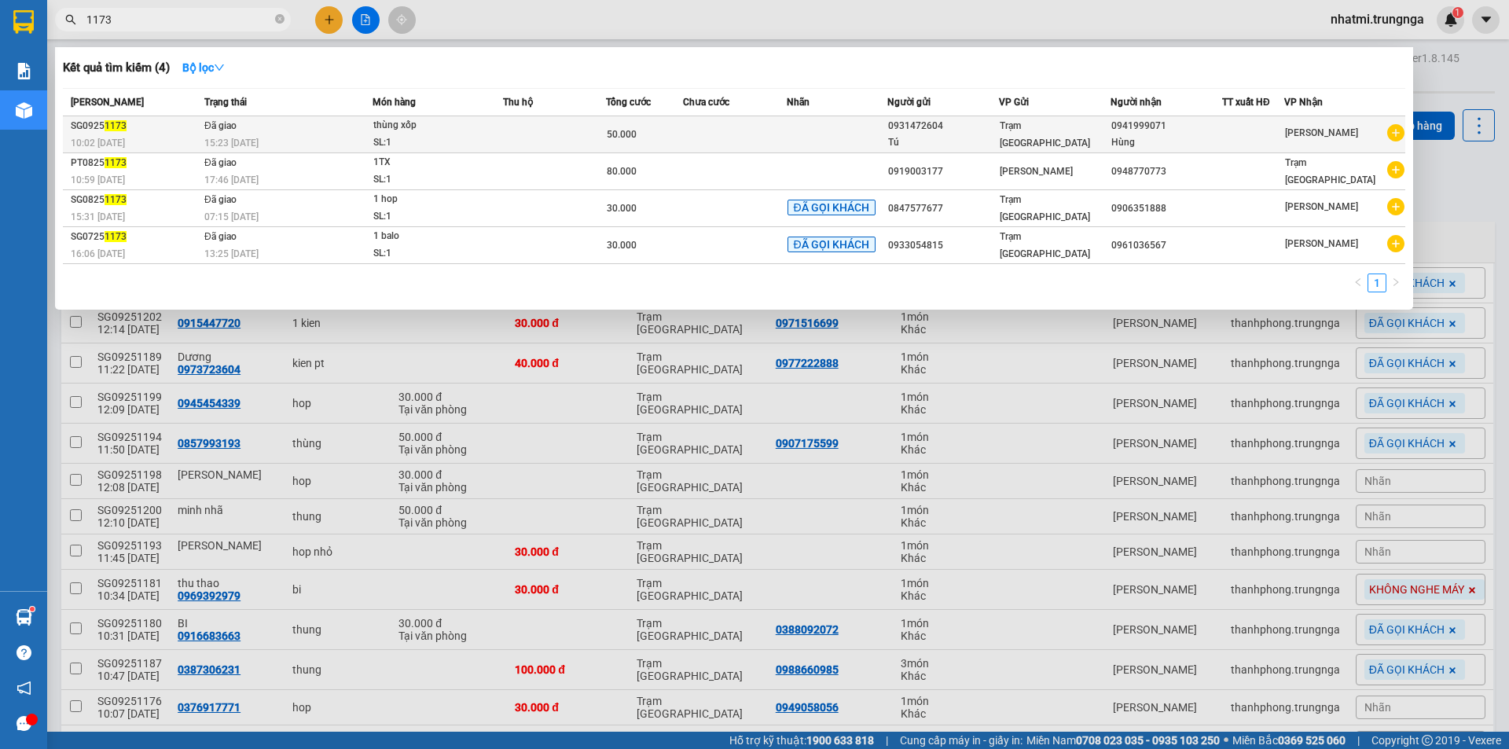
type input "1173"
click at [755, 145] on td at bounding box center [734, 134] width 103 height 37
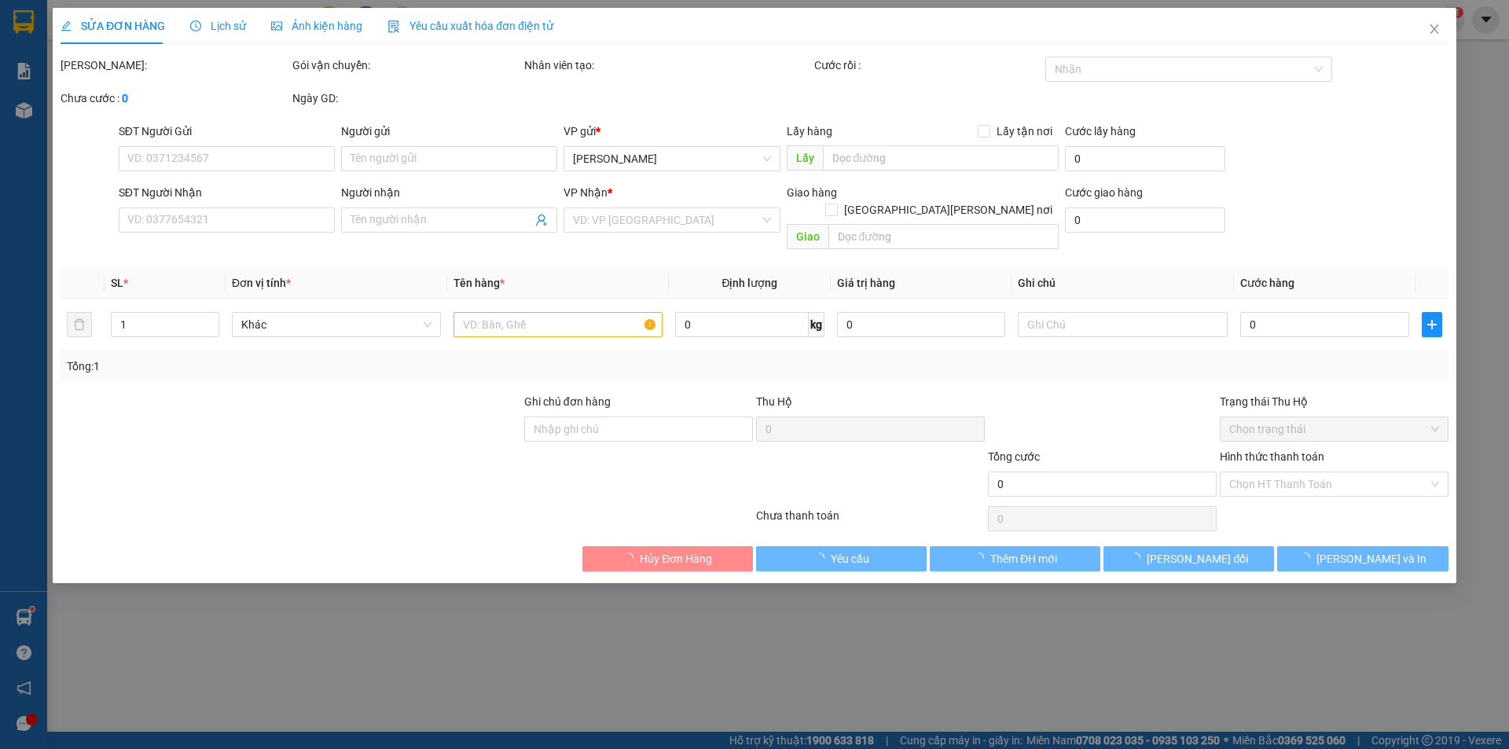
type input "0931472604"
type input "Tú"
type input "0941999071"
type input "Hùng"
type input "50.000"
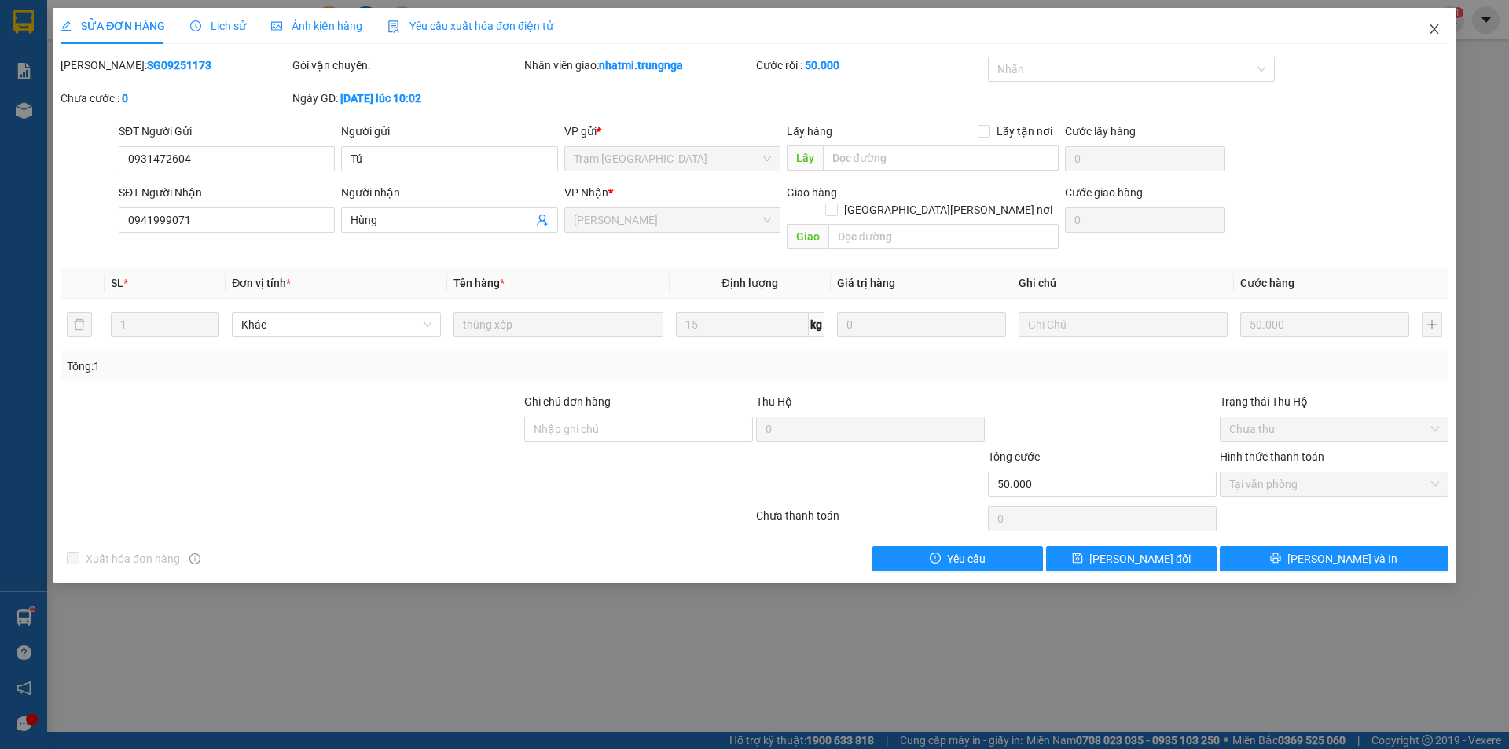
click at [1434, 28] on icon "close" at bounding box center [1434, 28] width 9 height 9
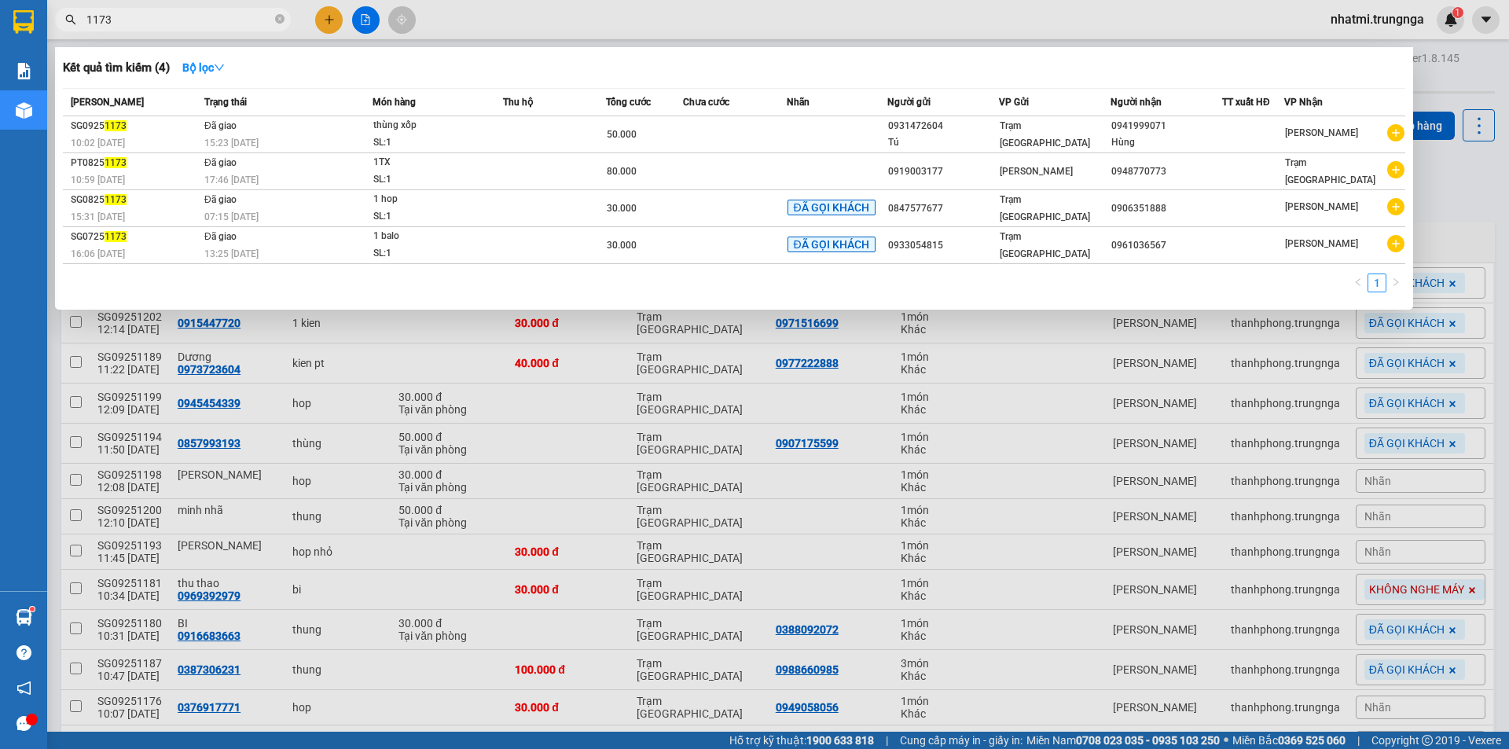
click at [138, 20] on input "1173" at bounding box center [178, 19] width 185 height 17
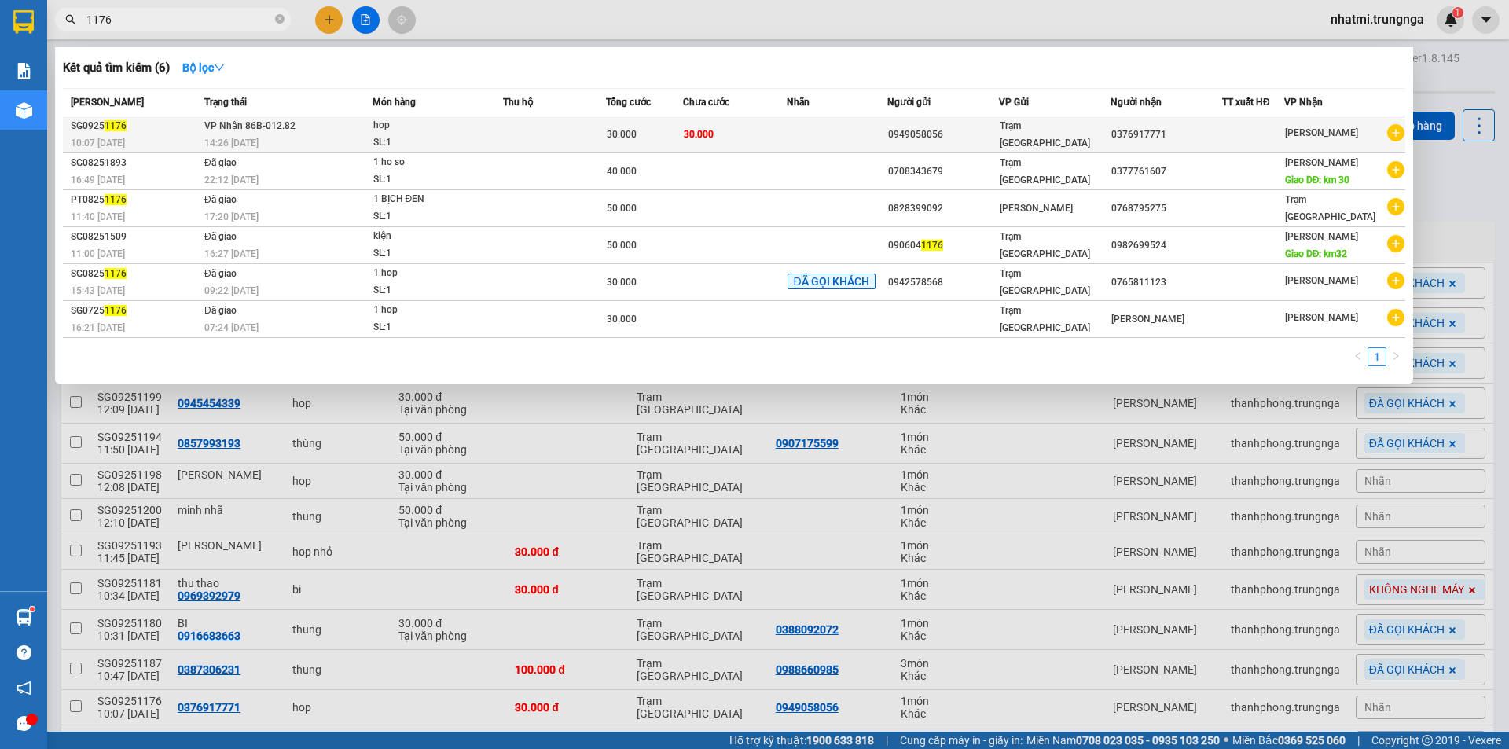
type input "1176"
click at [476, 138] on div "SL: 1" at bounding box center [432, 142] width 118 height 17
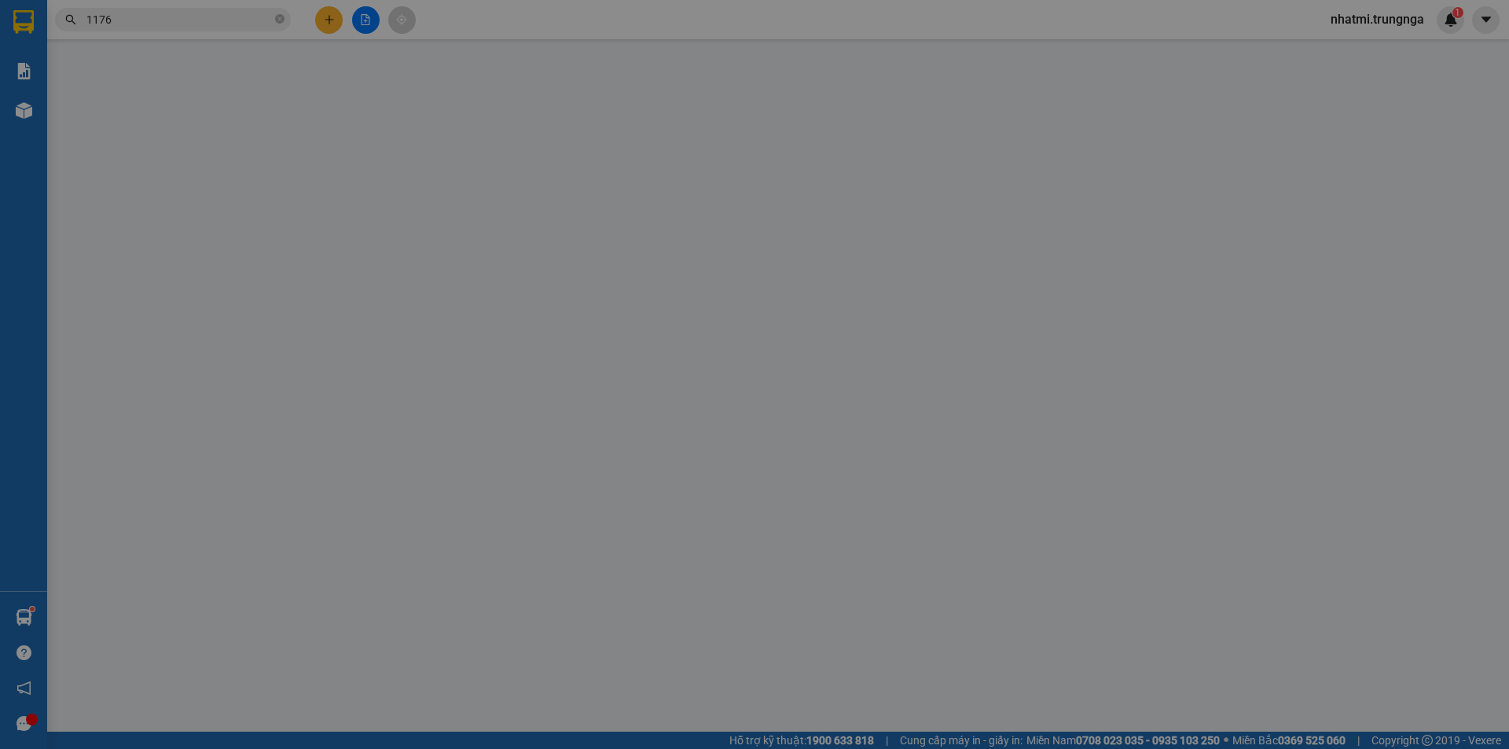
type input "0949058056"
type input "0376917771"
type input "30.000"
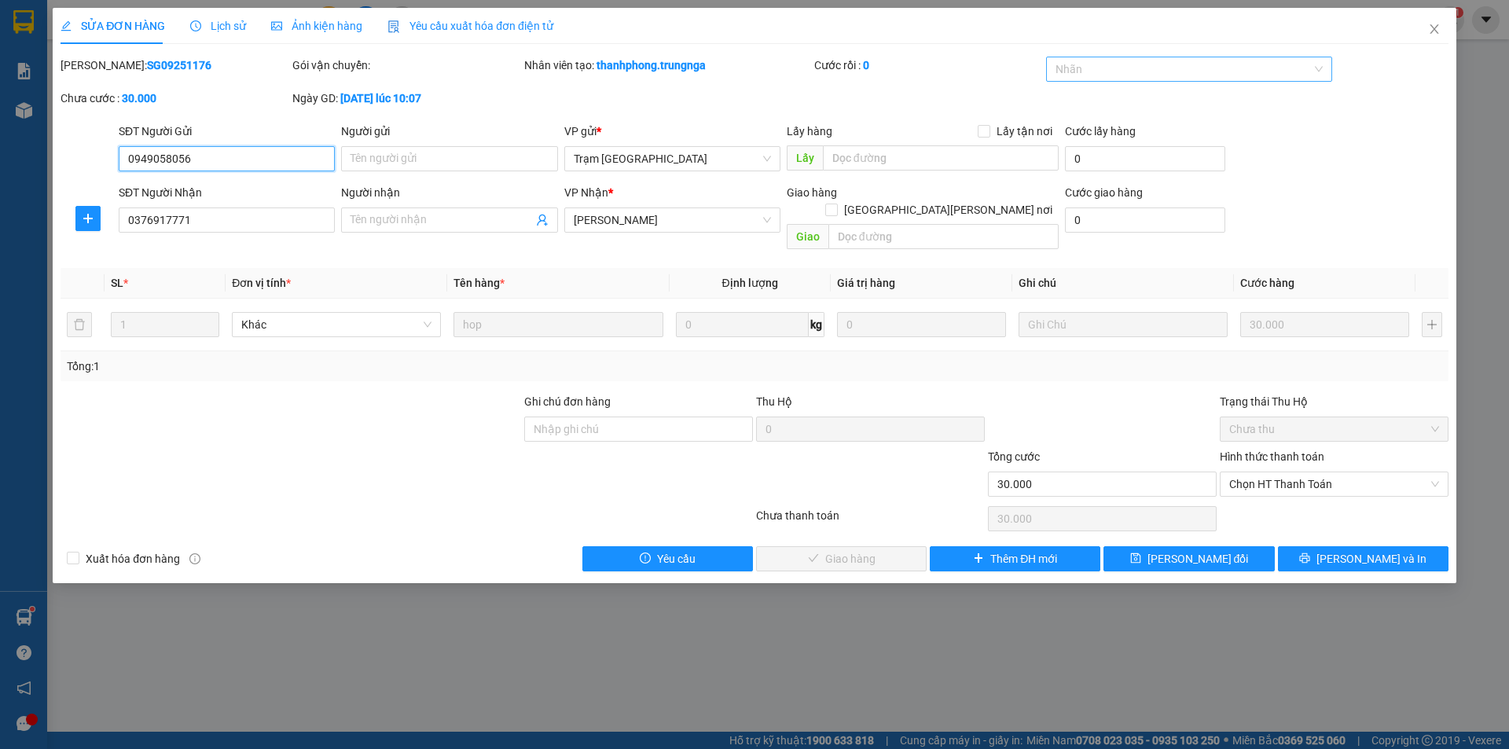
click at [1141, 78] on div at bounding box center [1181, 69] width 263 height 19
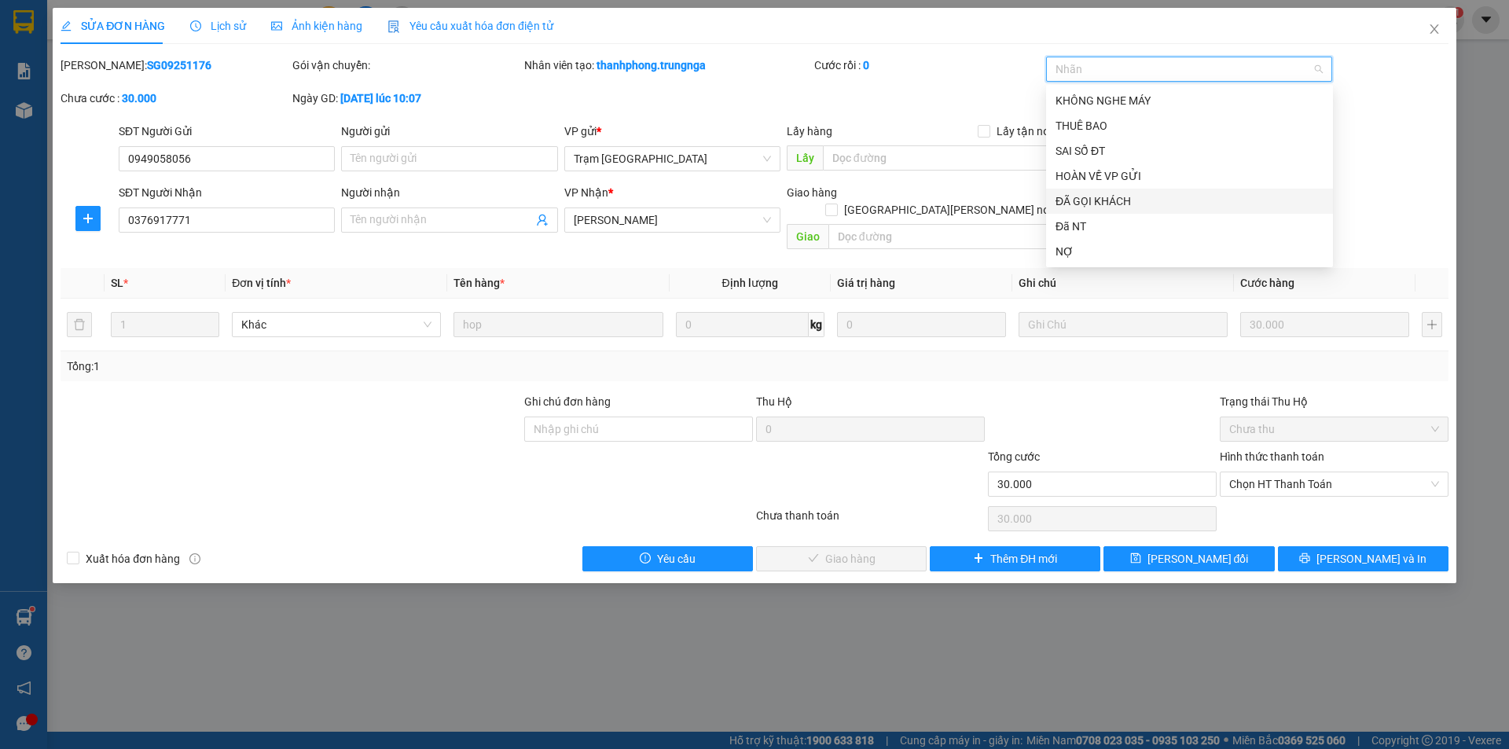
click at [1100, 200] on div "ĐÃ GỌI KHÁCH" at bounding box center [1190, 201] width 268 height 17
click at [1350, 119] on div "Mã ĐH: SG09251176 Gói vận chuyển: Nhân viên tạo: thanhphong.trungnga Cước rồi :…" at bounding box center [754, 90] width 1391 height 66
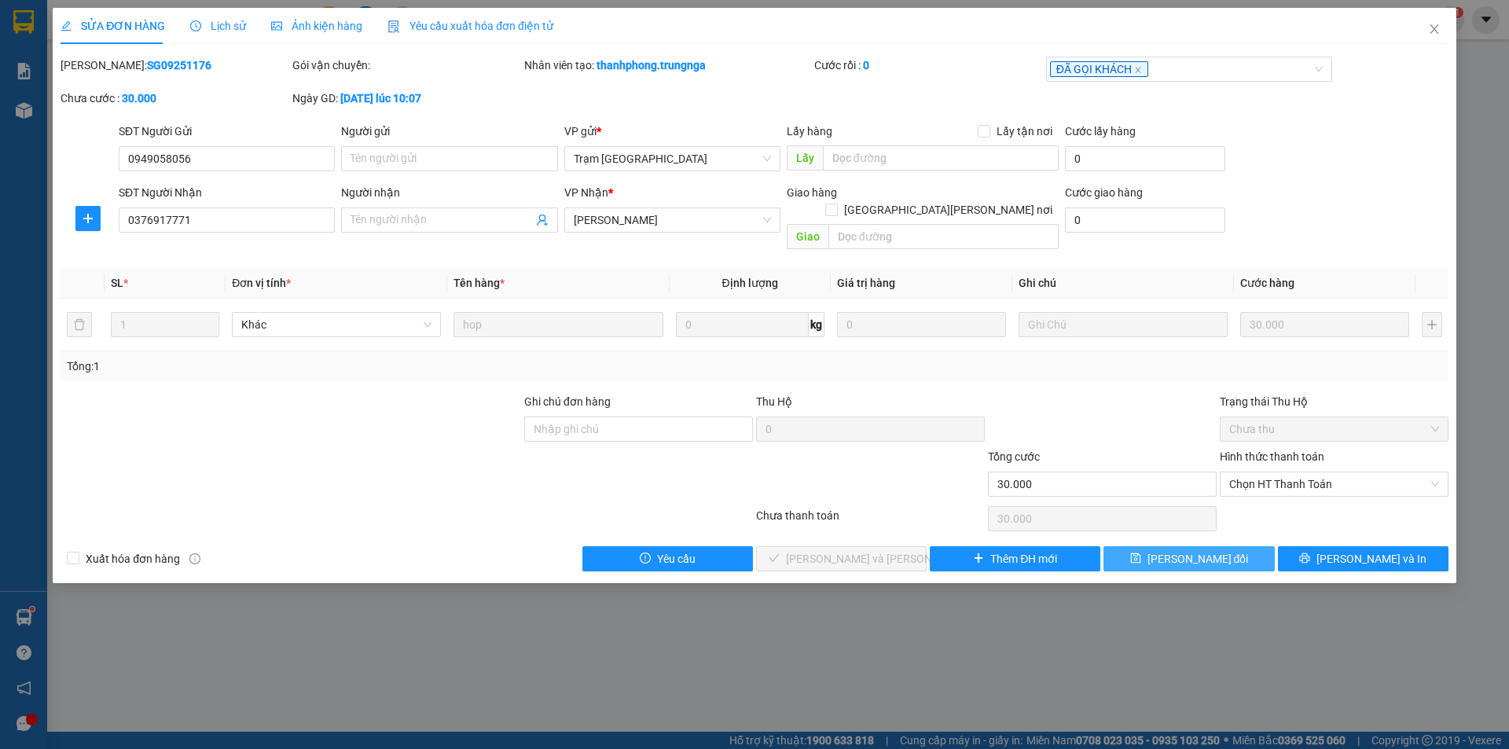
click at [1217, 550] on span "Lưu thay đổi" at bounding box center [1198, 558] width 101 height 17
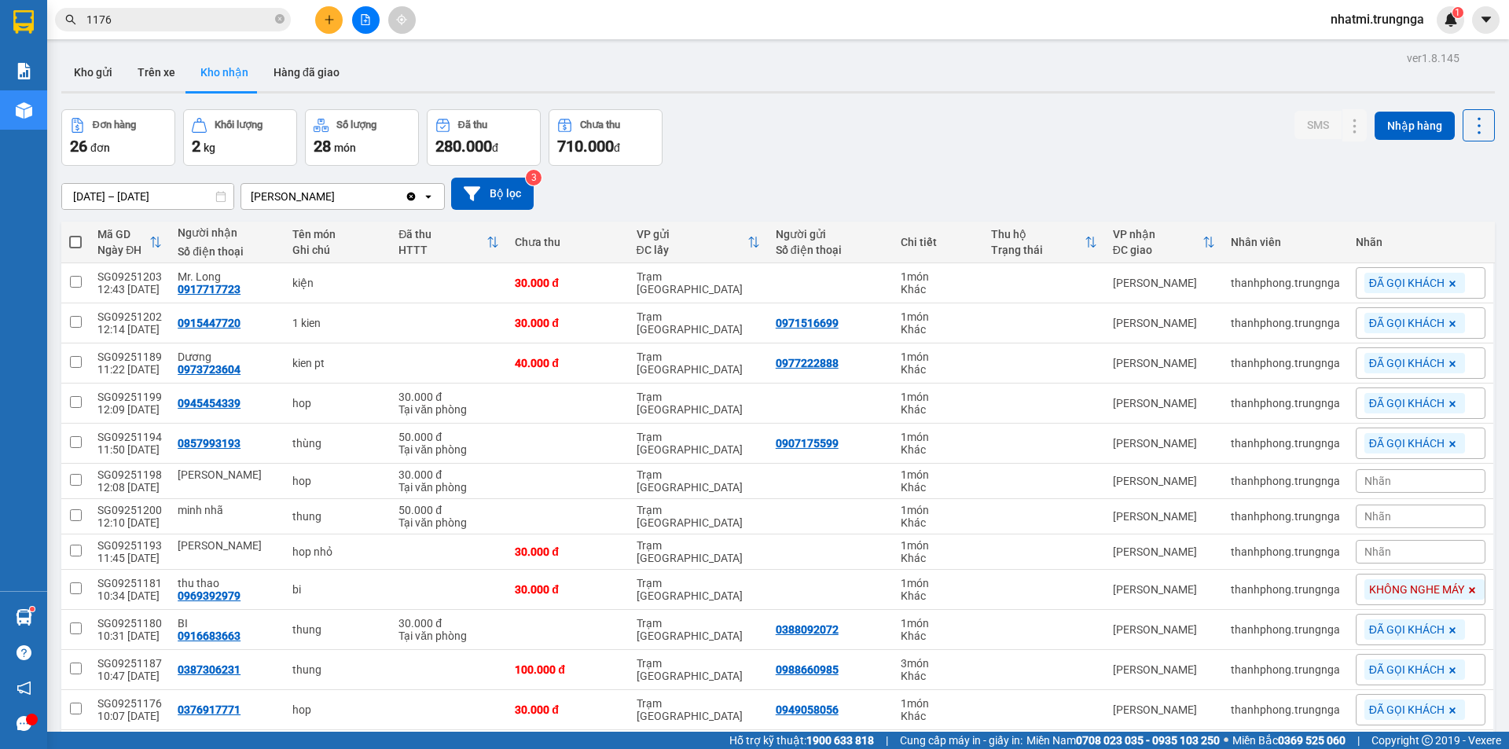
click at [201, 18] on input "1176" at bounding box center [178, 19] width 185 height 17
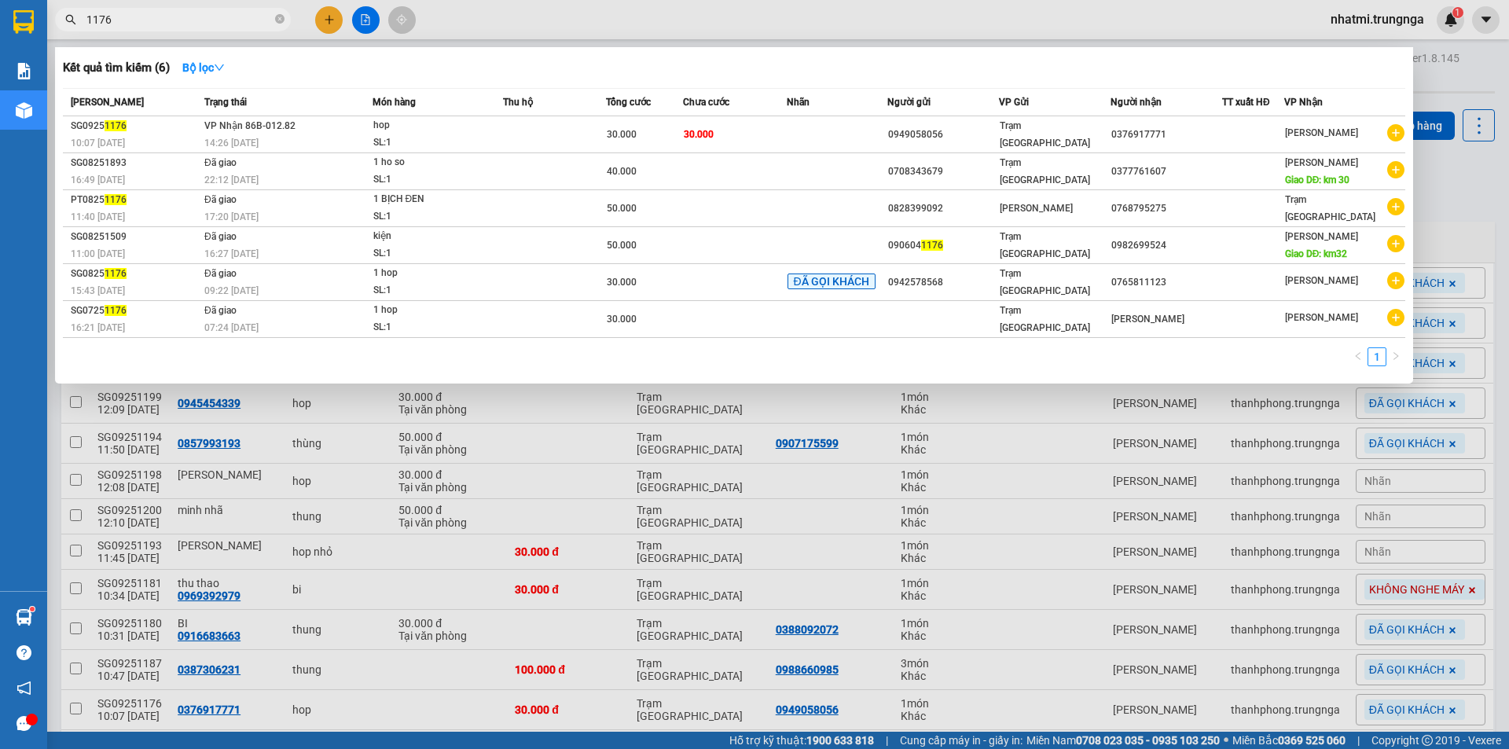
click at [201, 18] on input "1176" at bounding box center [178, 19] width 185 height 17
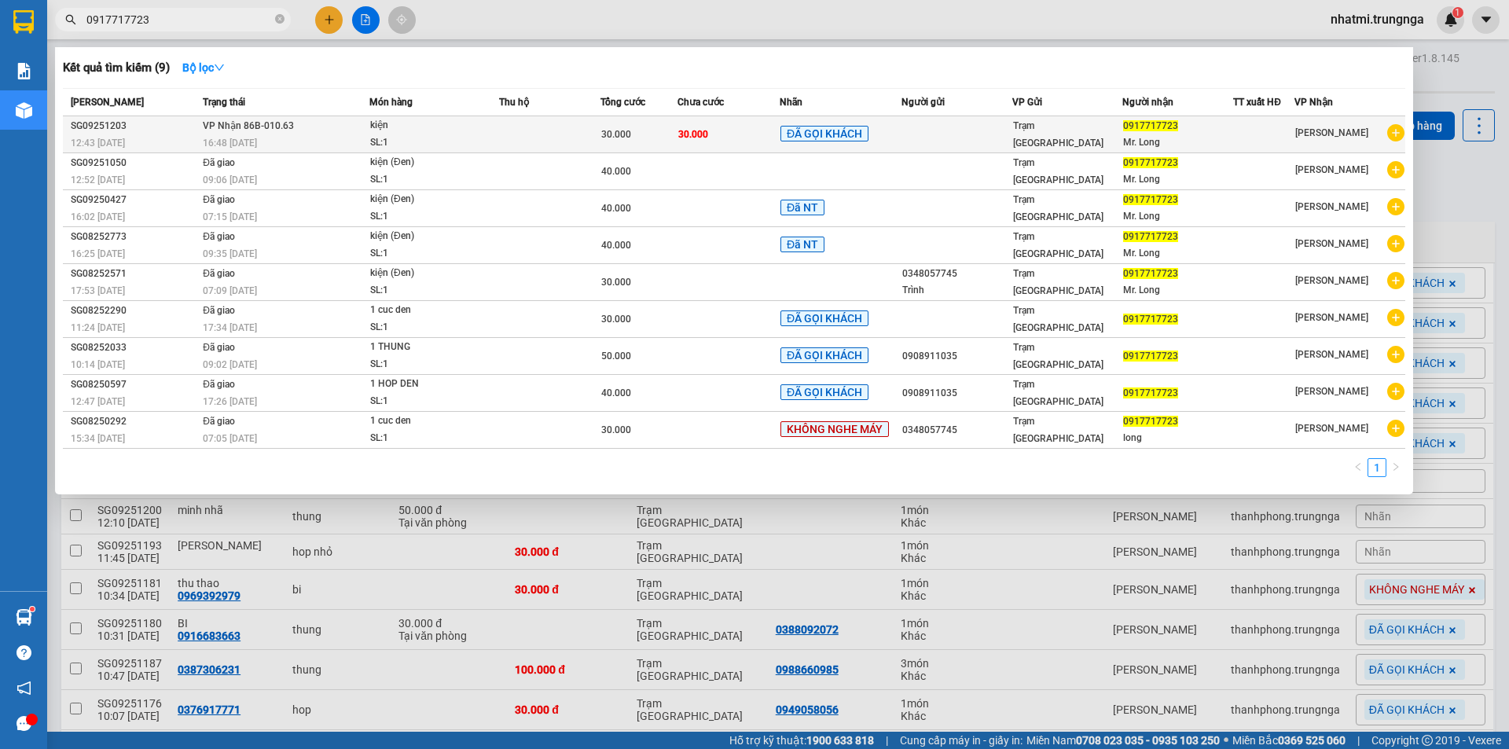
type input "0917717723"
click at [733, 138] on td "30.000" at bounding box center [729, 134] width 102 height 37
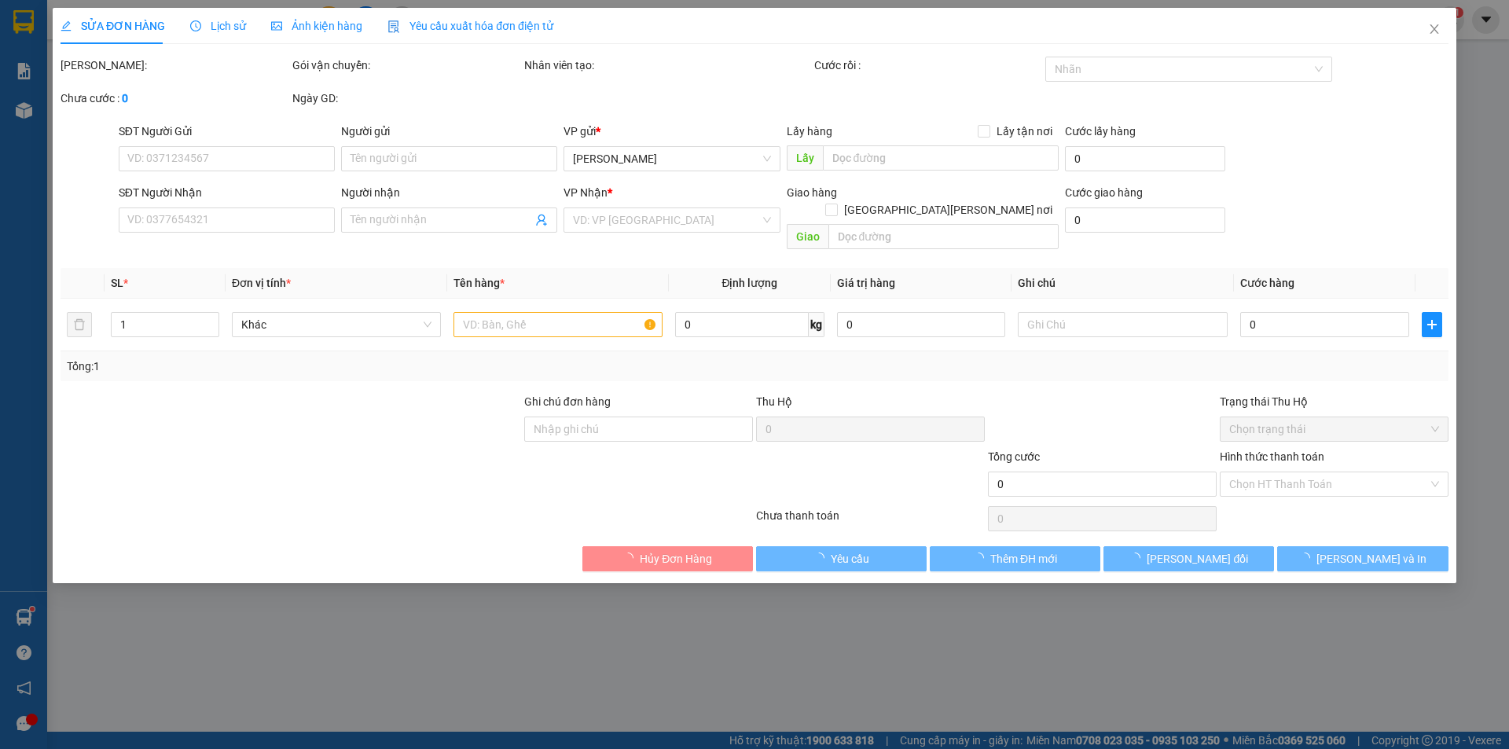
type input "0917717723"
type input "Mr. Long"
type input "30.000"
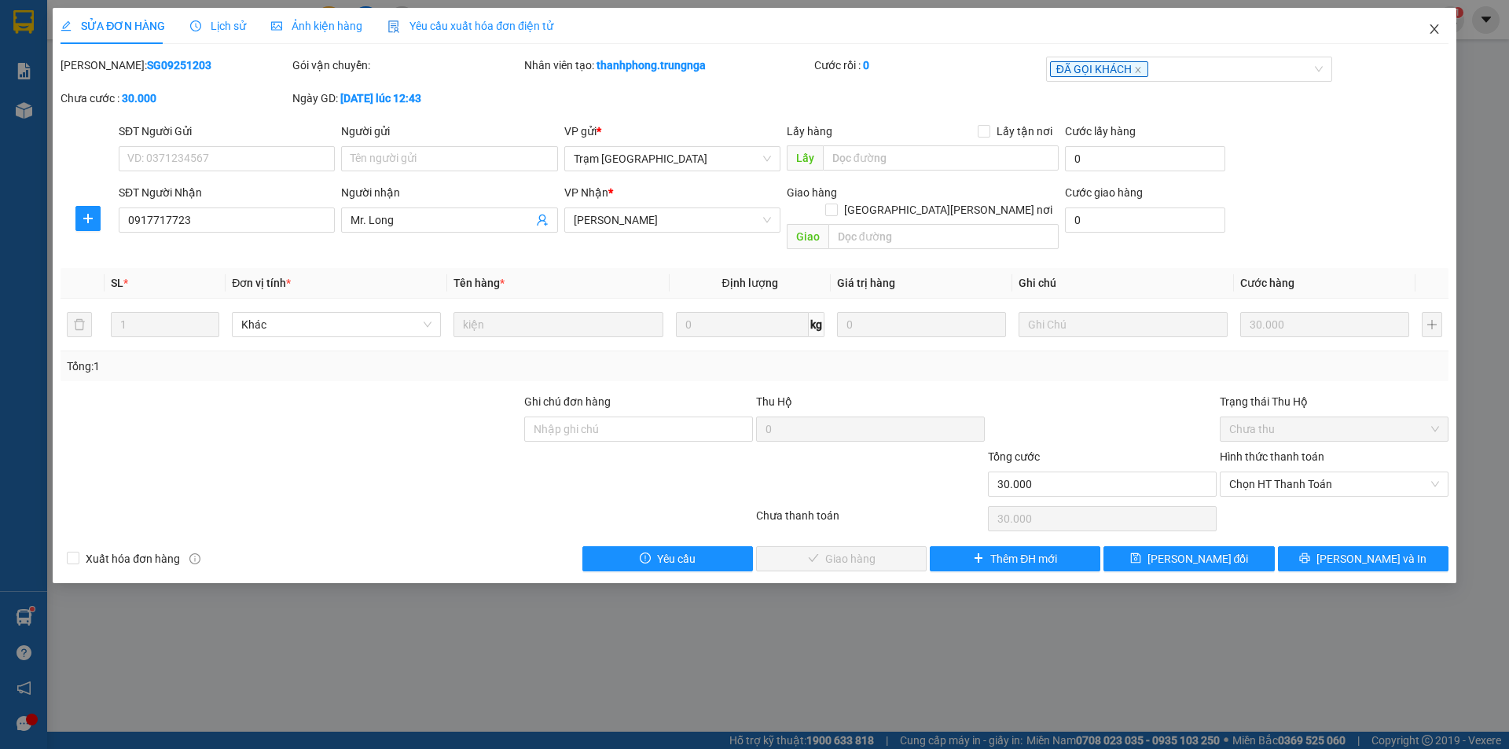
click at [1434, 33] on icon "close" at bounding box center [1434, 29] width 13 height 13
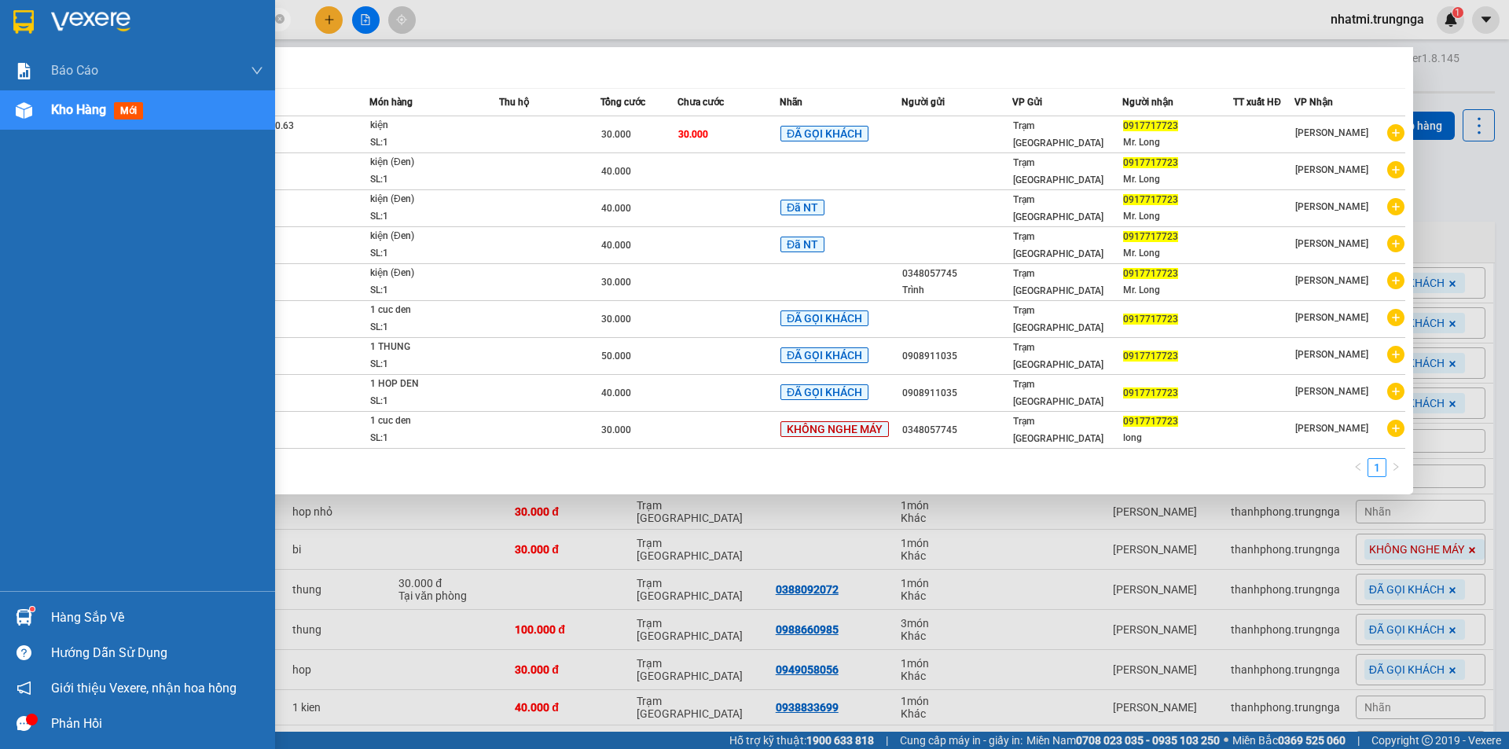
drag, startPoint x: 181, startPoint y: 13, endPoint x: 32, endPoint y: 20, distance: 148.8
click at [32, 20] on section "Kết quả tìm kiếm ( 9 ) Bộ lọc Mã ĐH Trạng thái Món hàng Thu hộ Tổng cước Chưa c…" at bounding box center [754, 374] width 1509 height 749
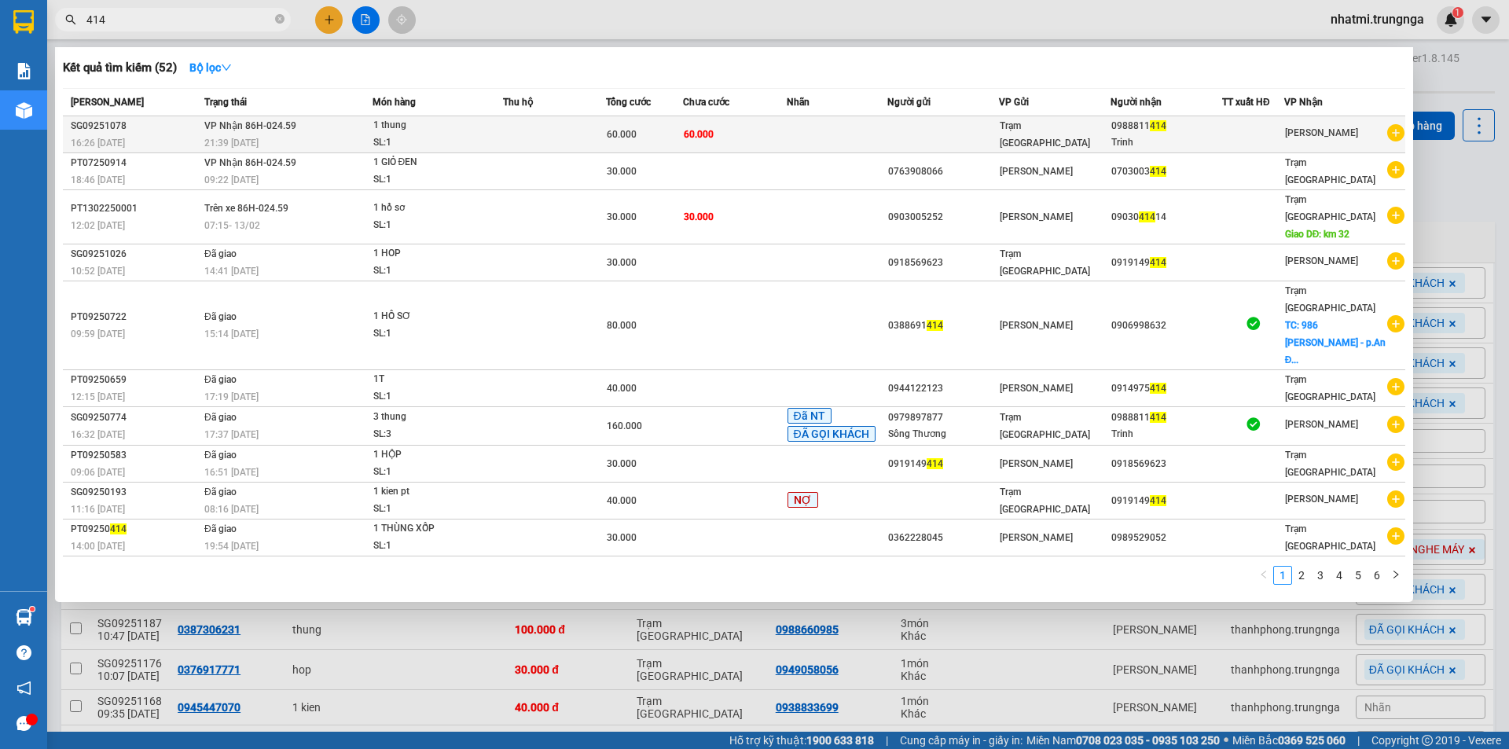
type input "414"
click at [312, 137] on div "21:39 - 13/09" at bounding box center [287, 142] width 167 height 17
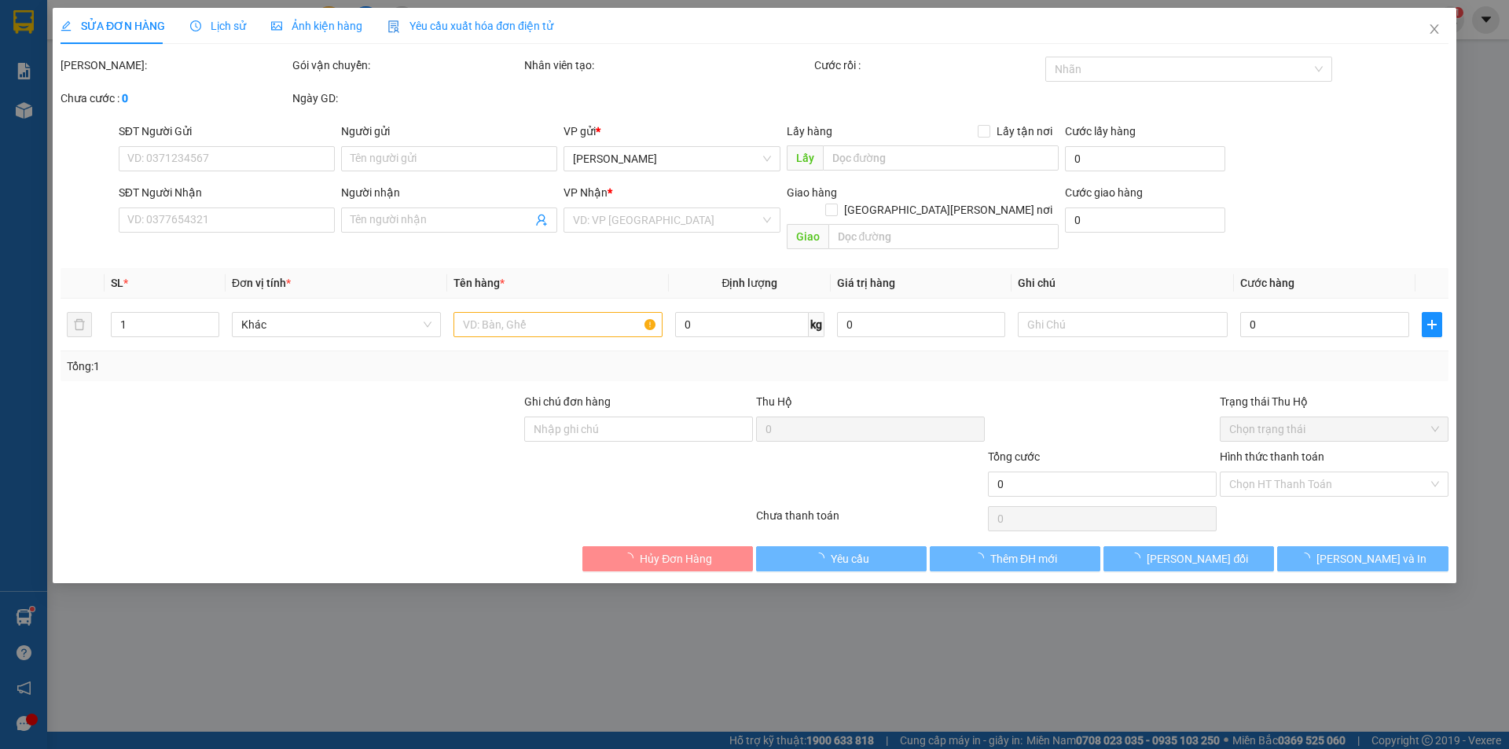
type input "0988811414"
type input "Trinh"
type input "60.000"
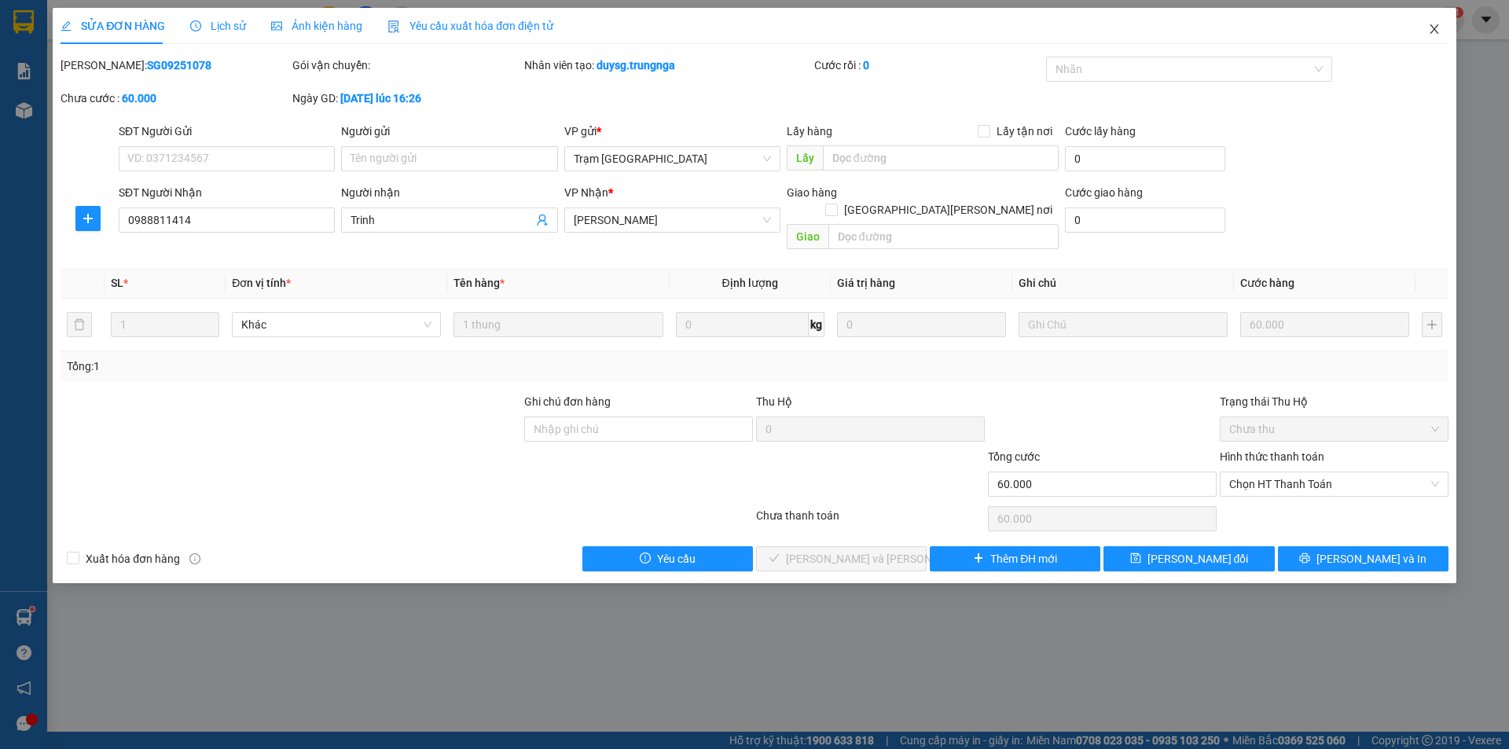
click at [1434, 33] on icon "close" at bounding box center [1434, 29] width 13 height 13
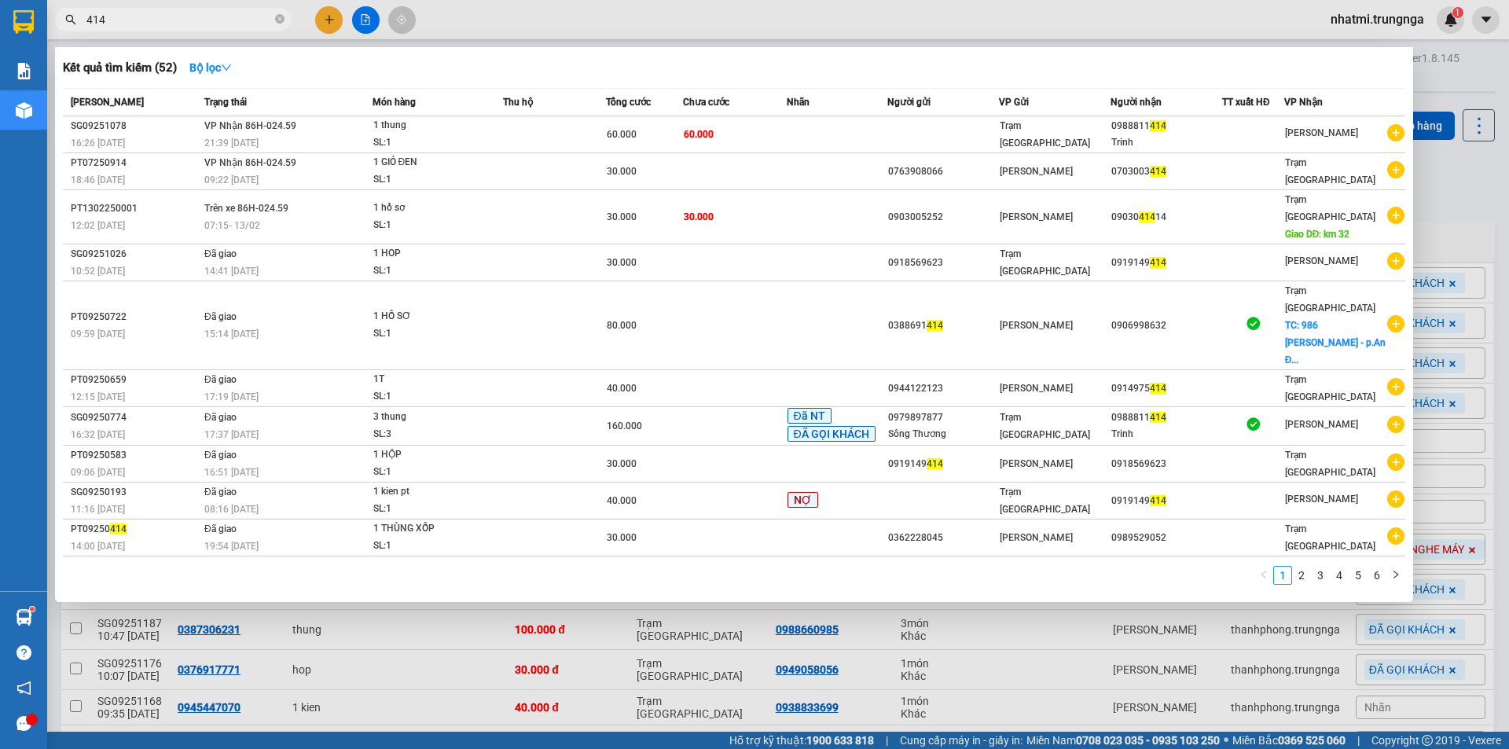
click at [247, 22] on input "414" at bounding box center [178, 19] width 185 height 17
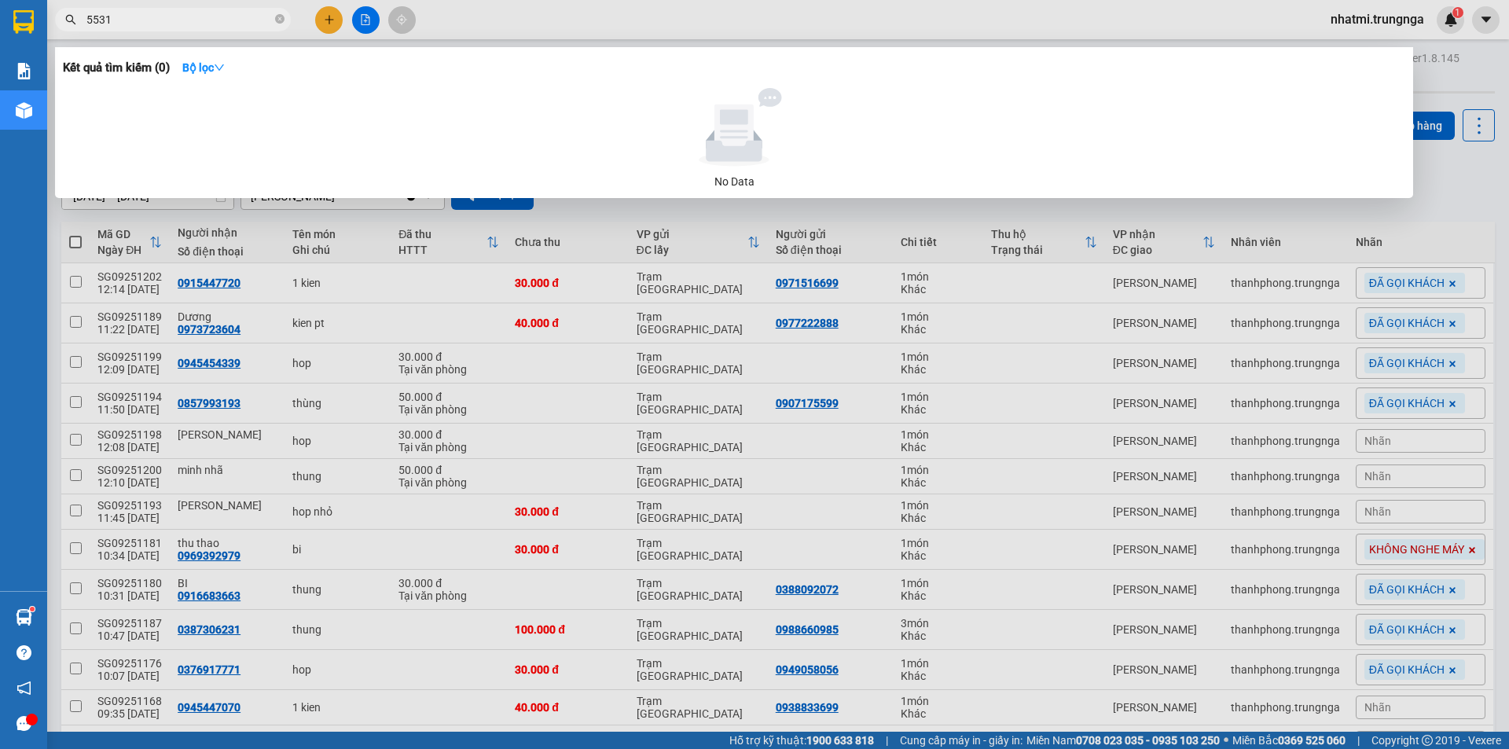
drag, startPoint x: 142, startPoint y: 20, endPoint x: 86, endPoint y: 20, distance: 55.8
click at [86, 20] on input "5531" at bounding box center [178, 19] width 185 height 17
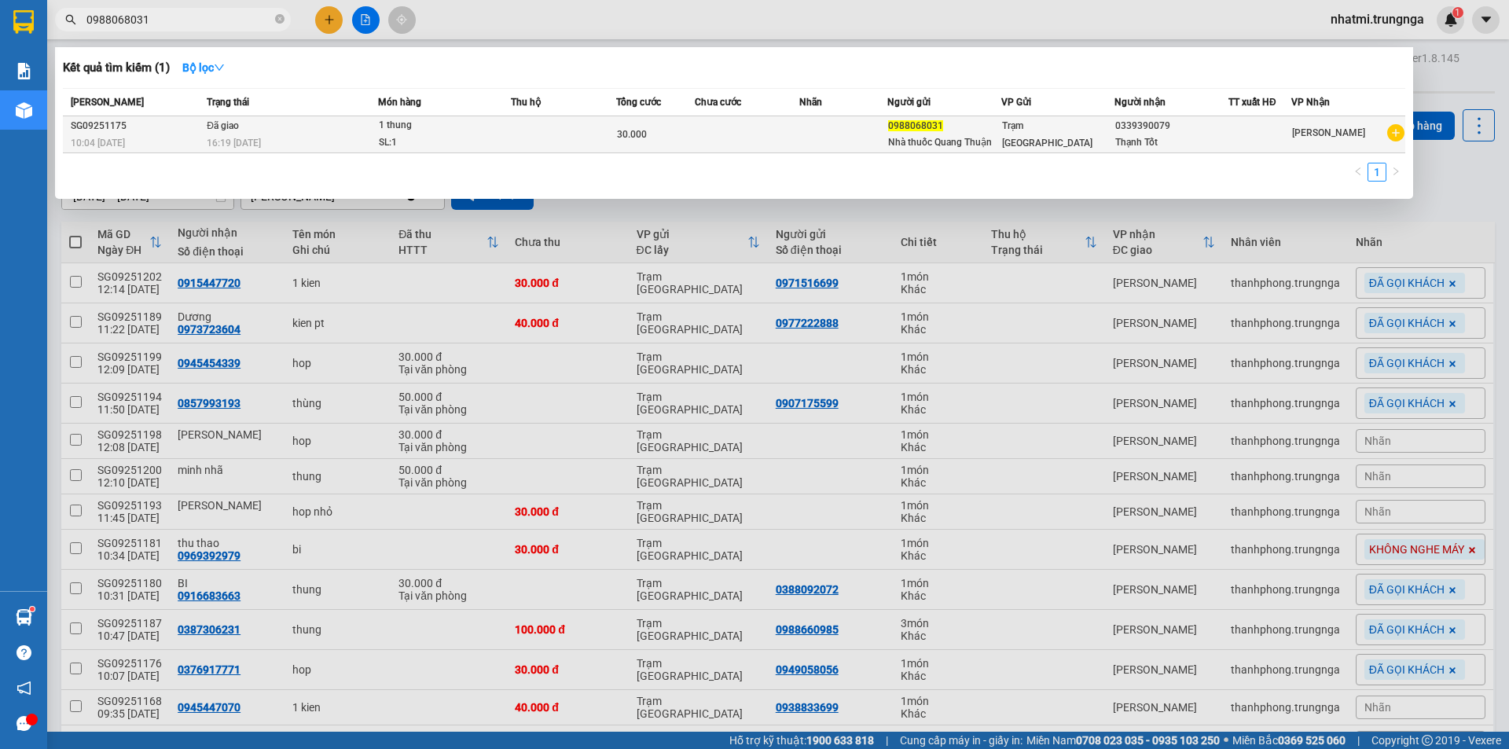
type input "0988068031"
click at [937, 133] on div "0988068031" at bounding box center [944, 126] width 112 height 17
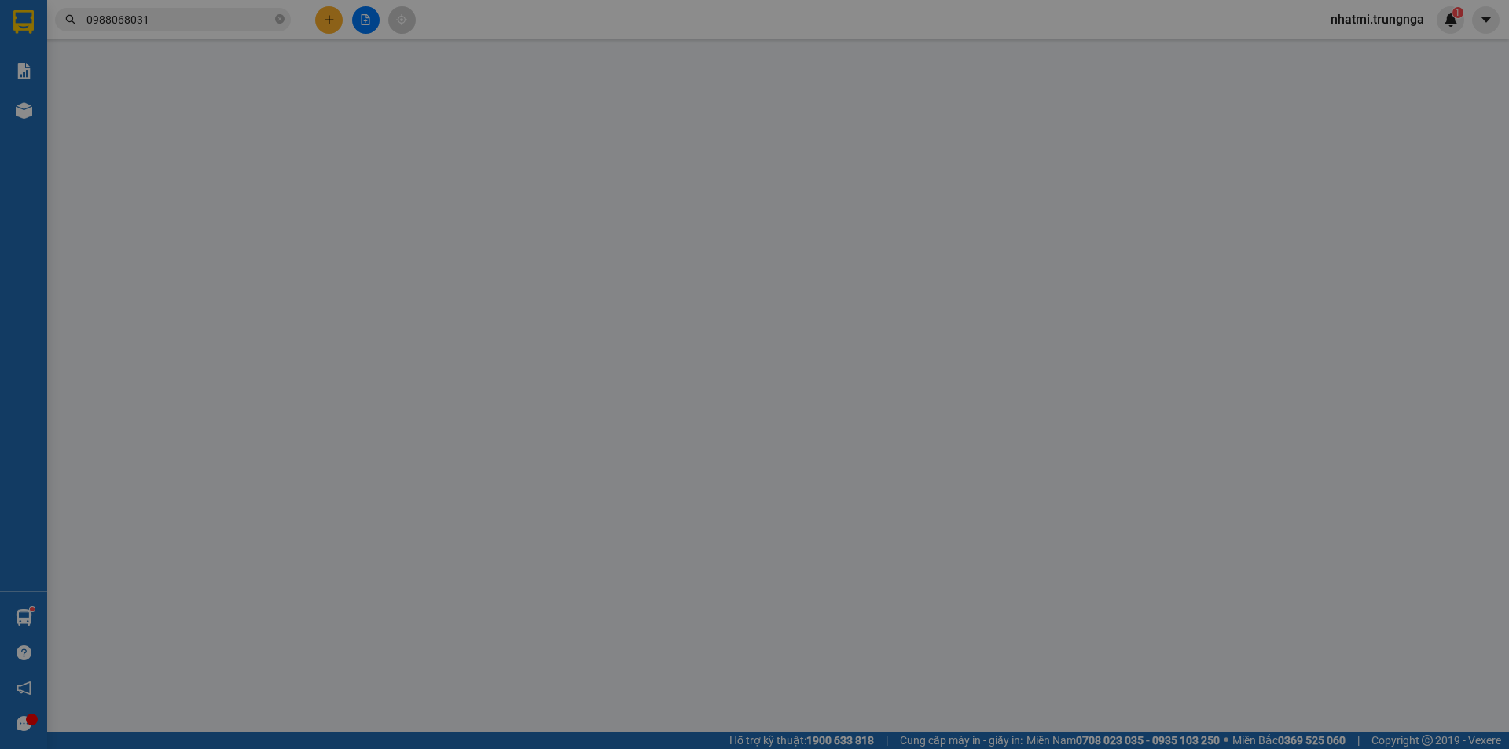
type input "0988068031"
type input "Nhà thuốc Quang Thuận"
type input "0339390079"
type input "Thạnh Tốt"
type input "30.000"
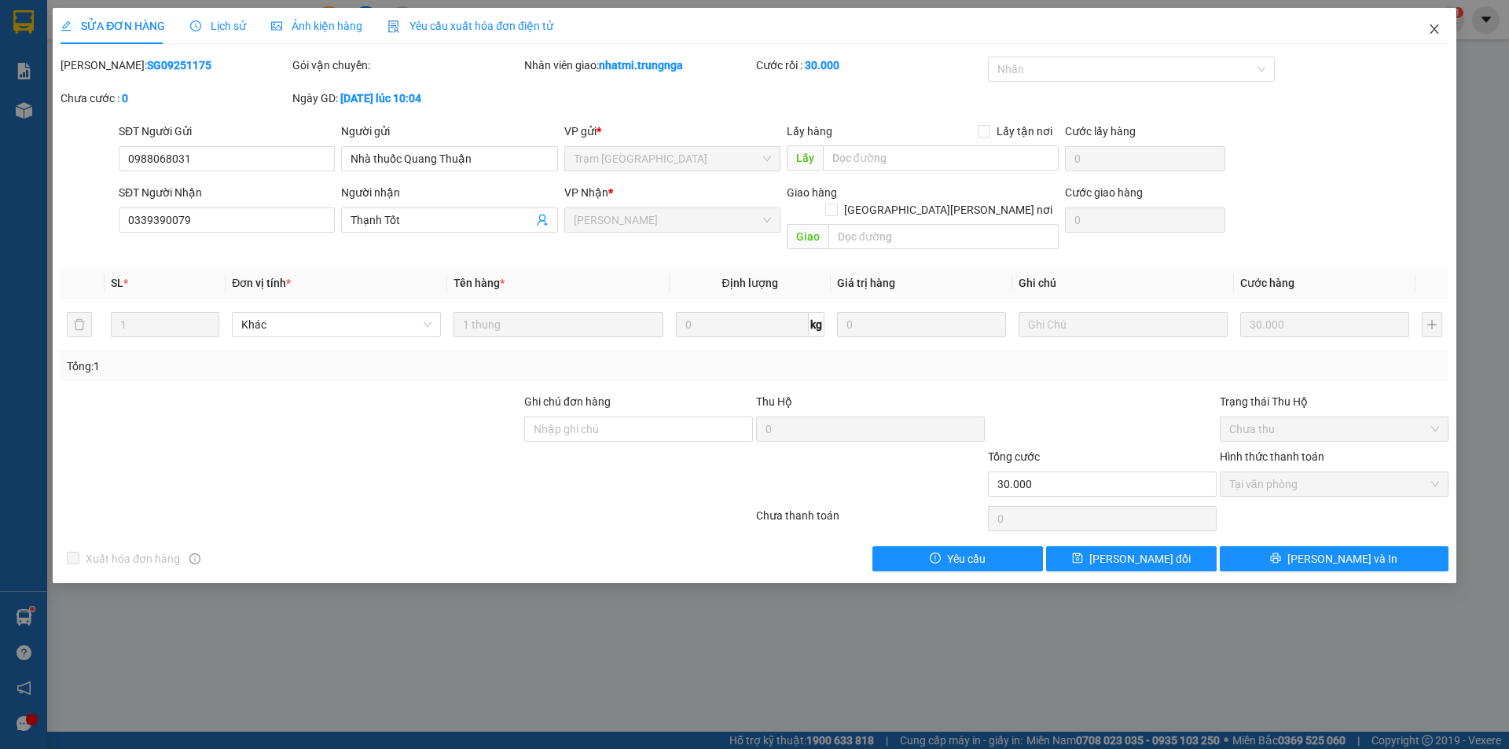
drag, startPoint x: 1438, startPoint y: 36, endPoint x: 1449, endPoint y: 24, distance: 16.7
click at [1438, 35] on span "Close" at bounding box center [1434, 30] width 44 height 44
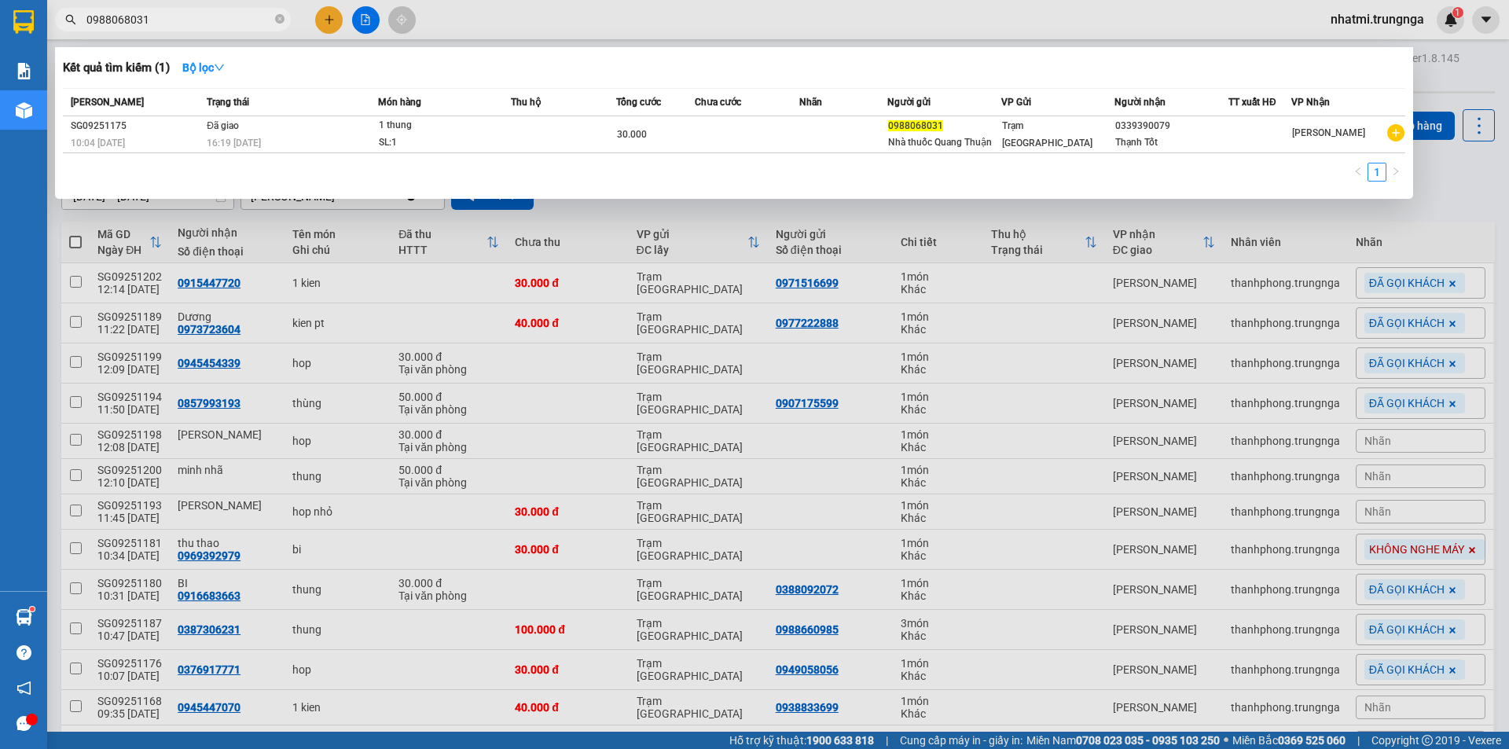
click at [240, 18] on input "0988068031" at bounding box center [178, 19] width 185 height 17
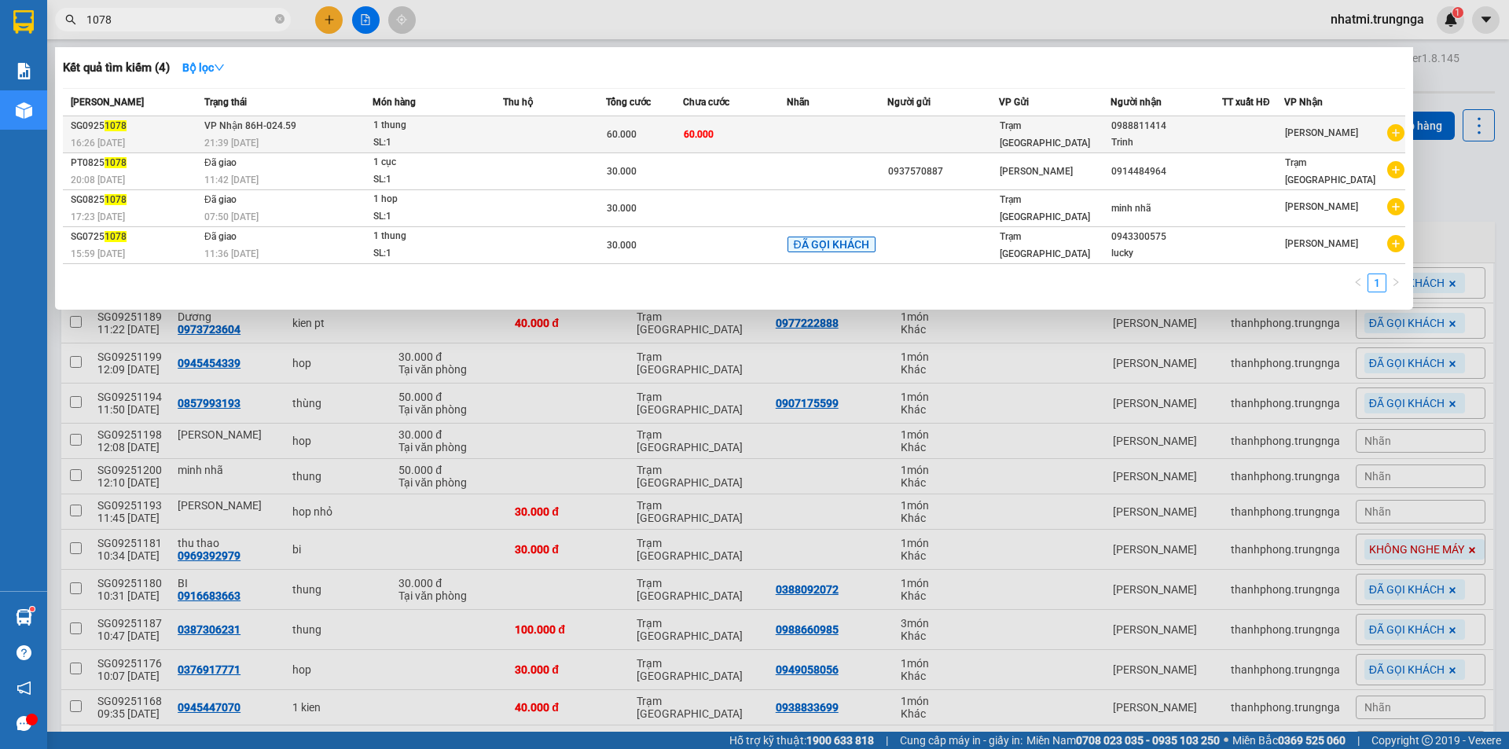
type input "1078"
click at [493, 139] on span "1 thung SL: 1" at bounding box center [437, 134] width 129 height 34
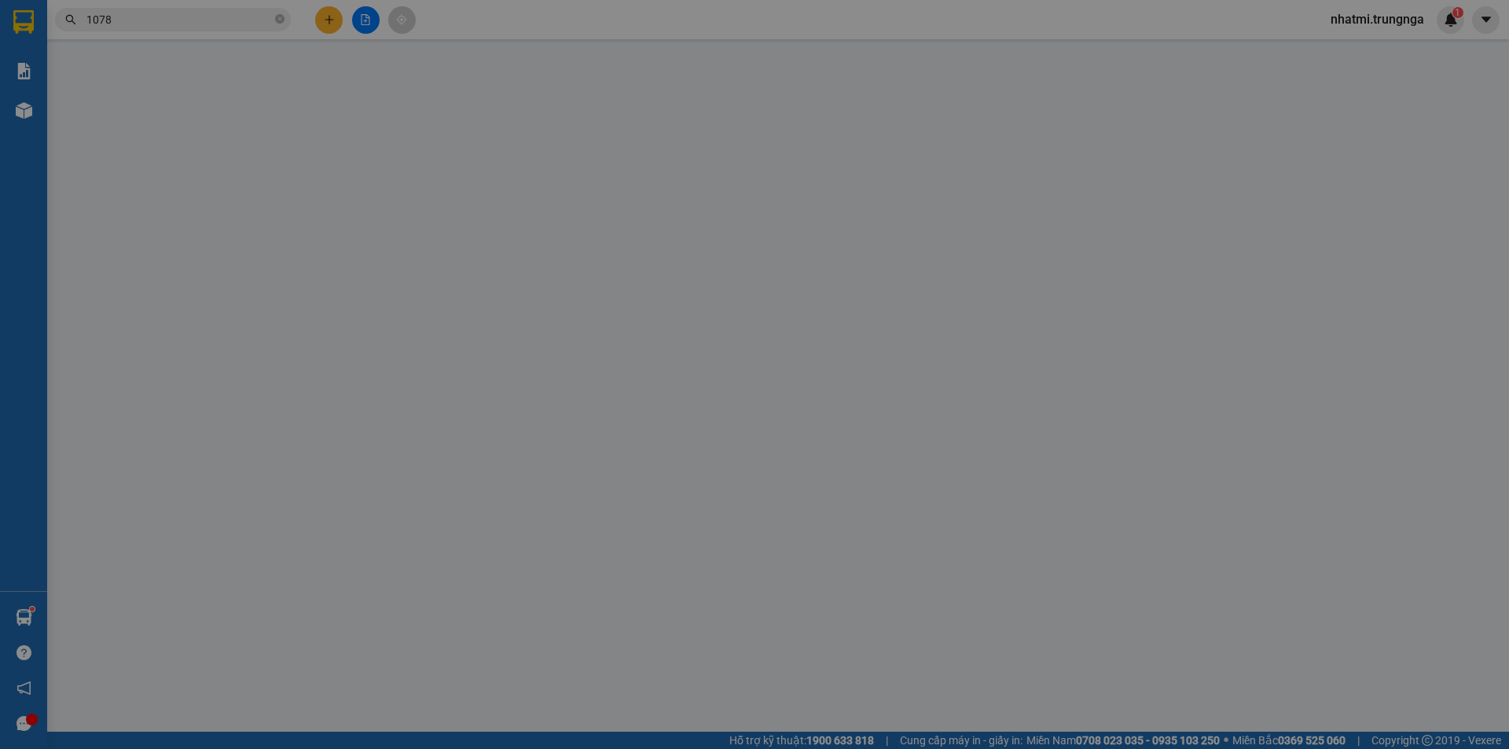
type input "0988811414"
type input "Trinh"
type input "60.000"
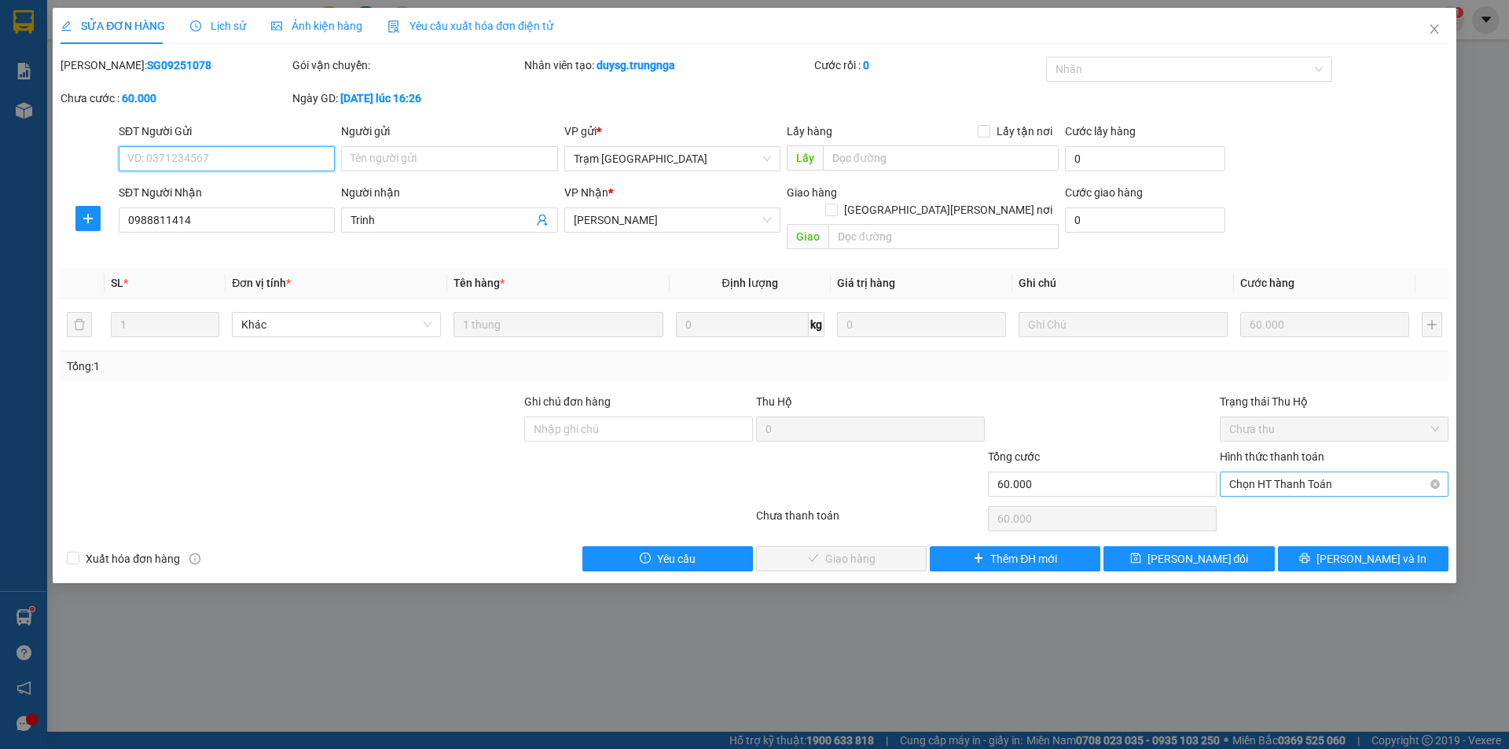
click at [1281, 472] on span "Chọn HT Thanh Toán" at bounding box center [1334, 484] width 210 height 24
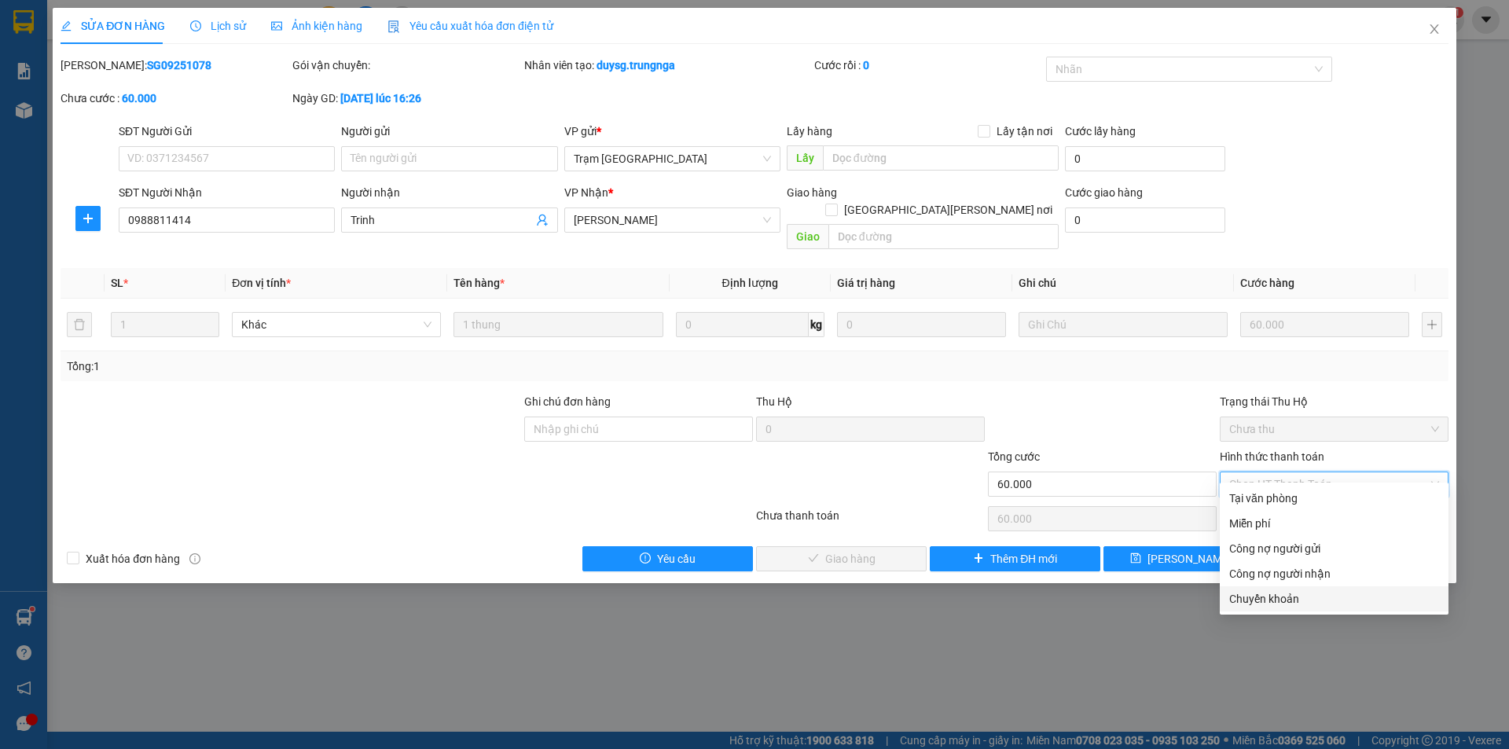
click at [1265, 602] on div "Chuyển khoản" at bounding box center [1334, 598] width 210 height 17
type input "0"
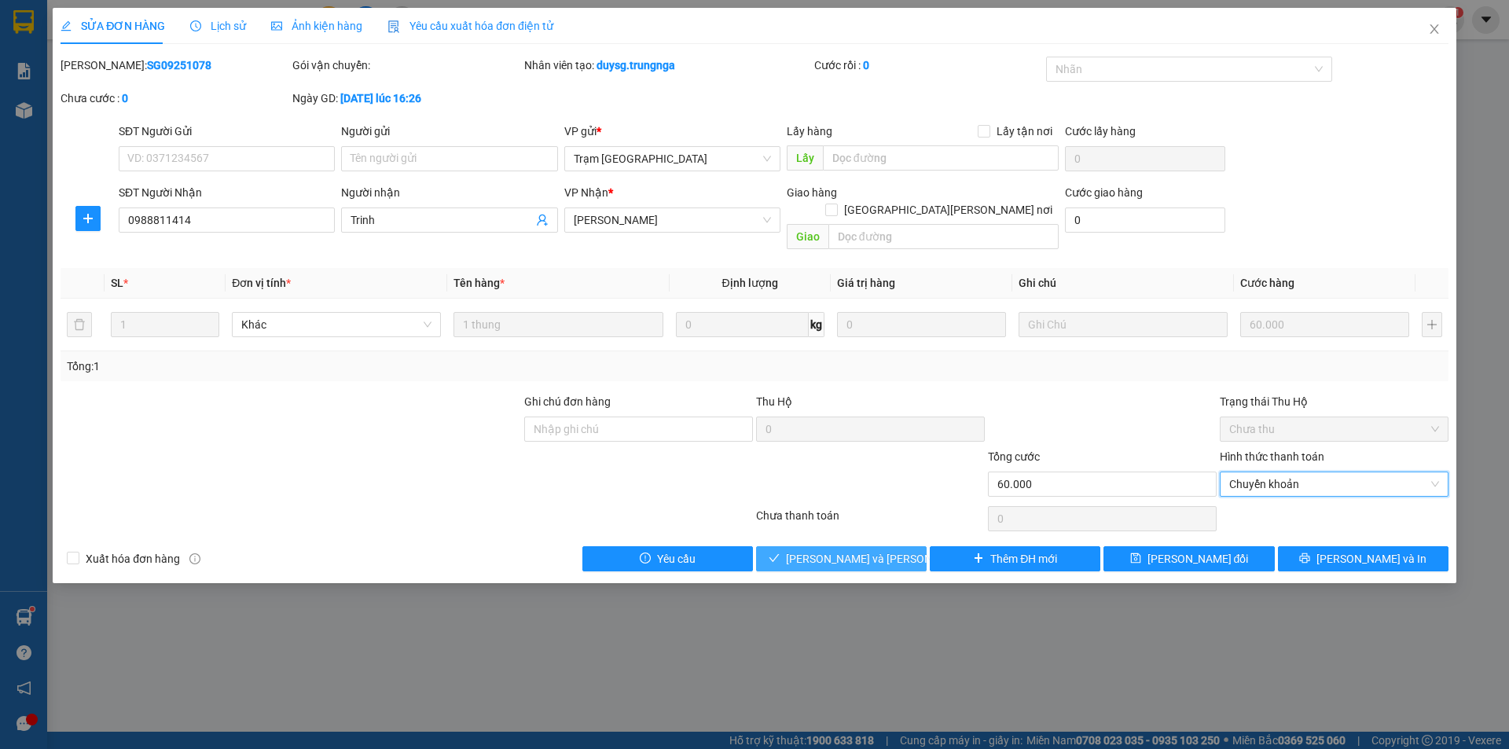
click at [863, 550] on span "Lưu và Giao hàng" at bounding box center [892, 558] width 212 height 17
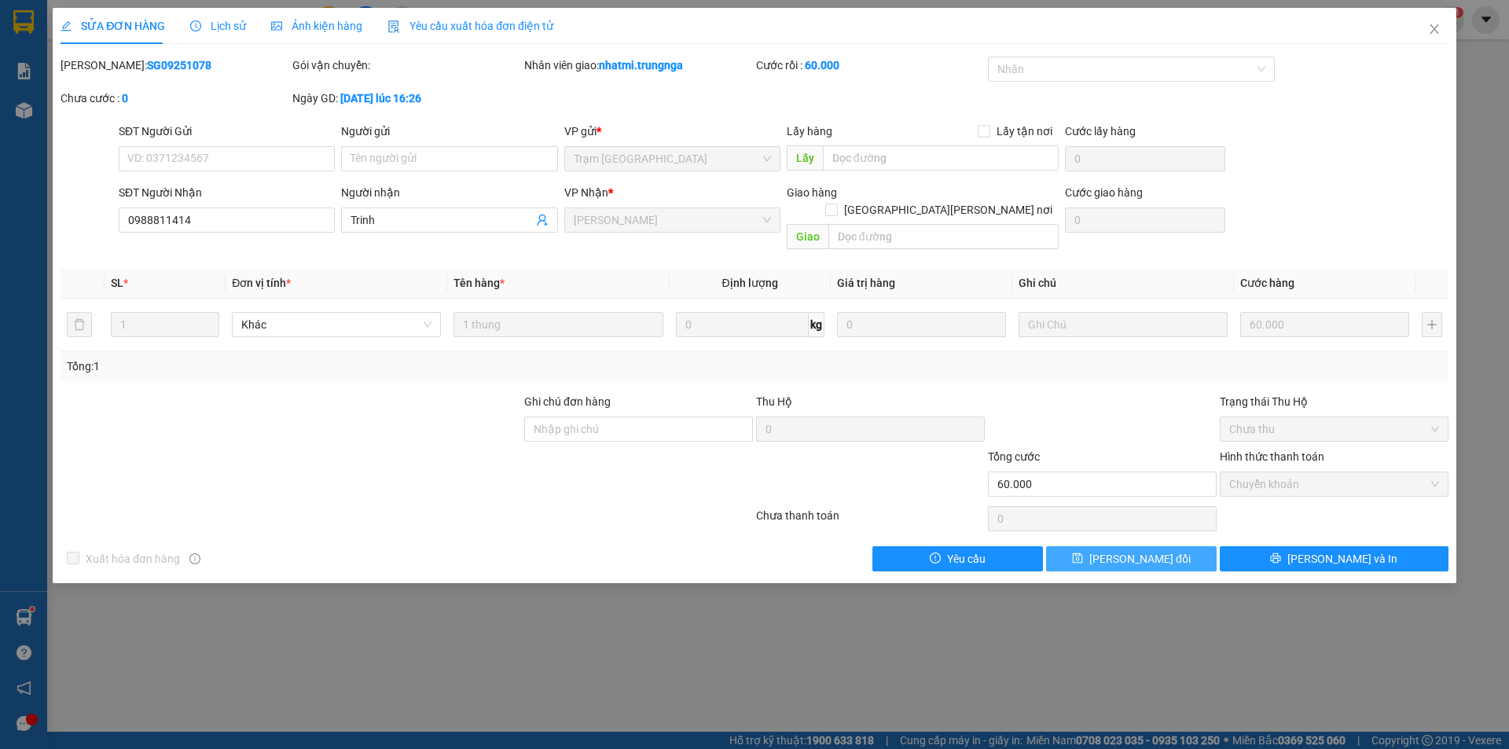
click at [1154, 550] on span "Lưu thay đổi" at bounding box center [1139, 558] width 101 height 17
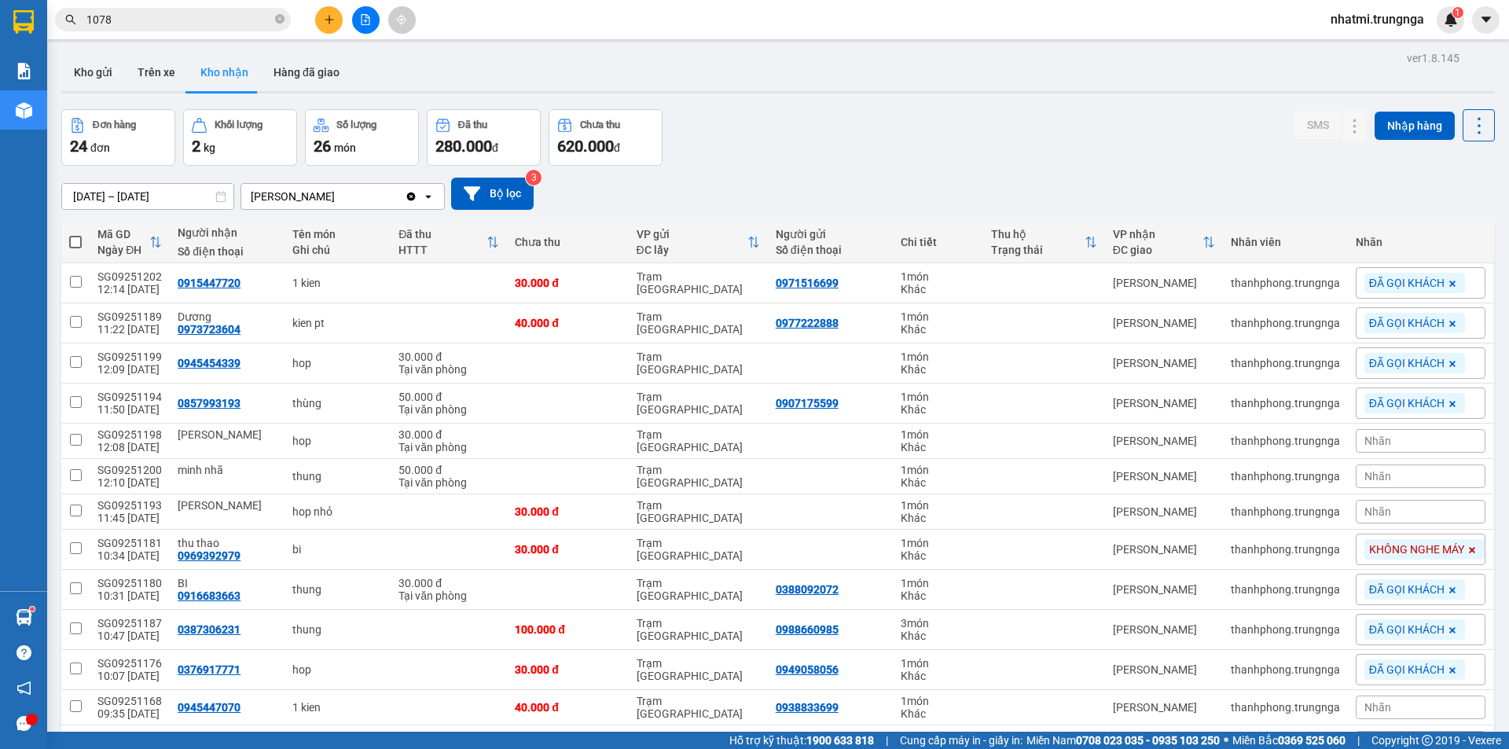
click at [810, 125] on div "Đơn hàng 24 đơn Khối lượng 2 kg Số lượng 26 món Đã thu 280.000 đ Chưa thu 620.0…" at bounding box center [778, 137] width 1434 height 57
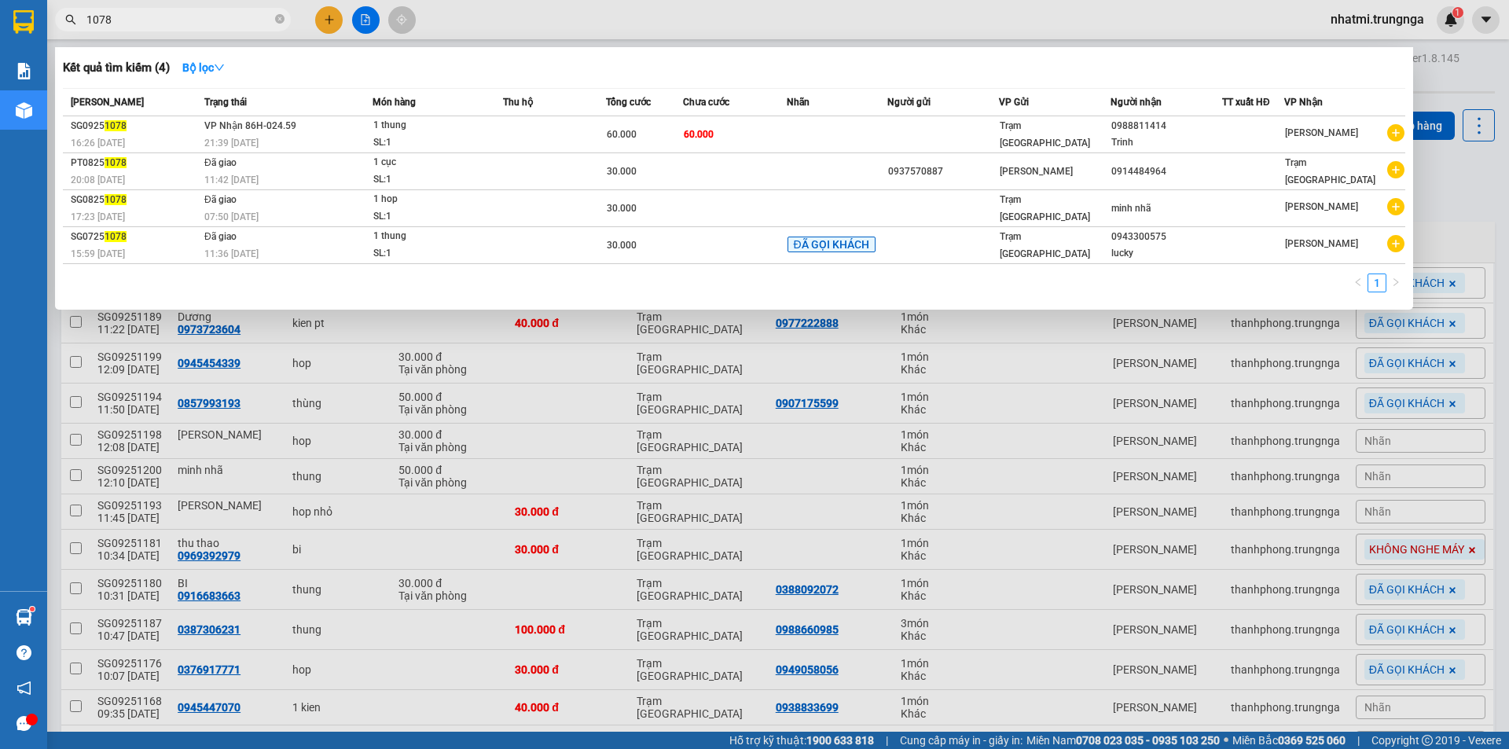
click at [174, 24] on input "1078" at bounding box center [178, 19] width 185 height 17
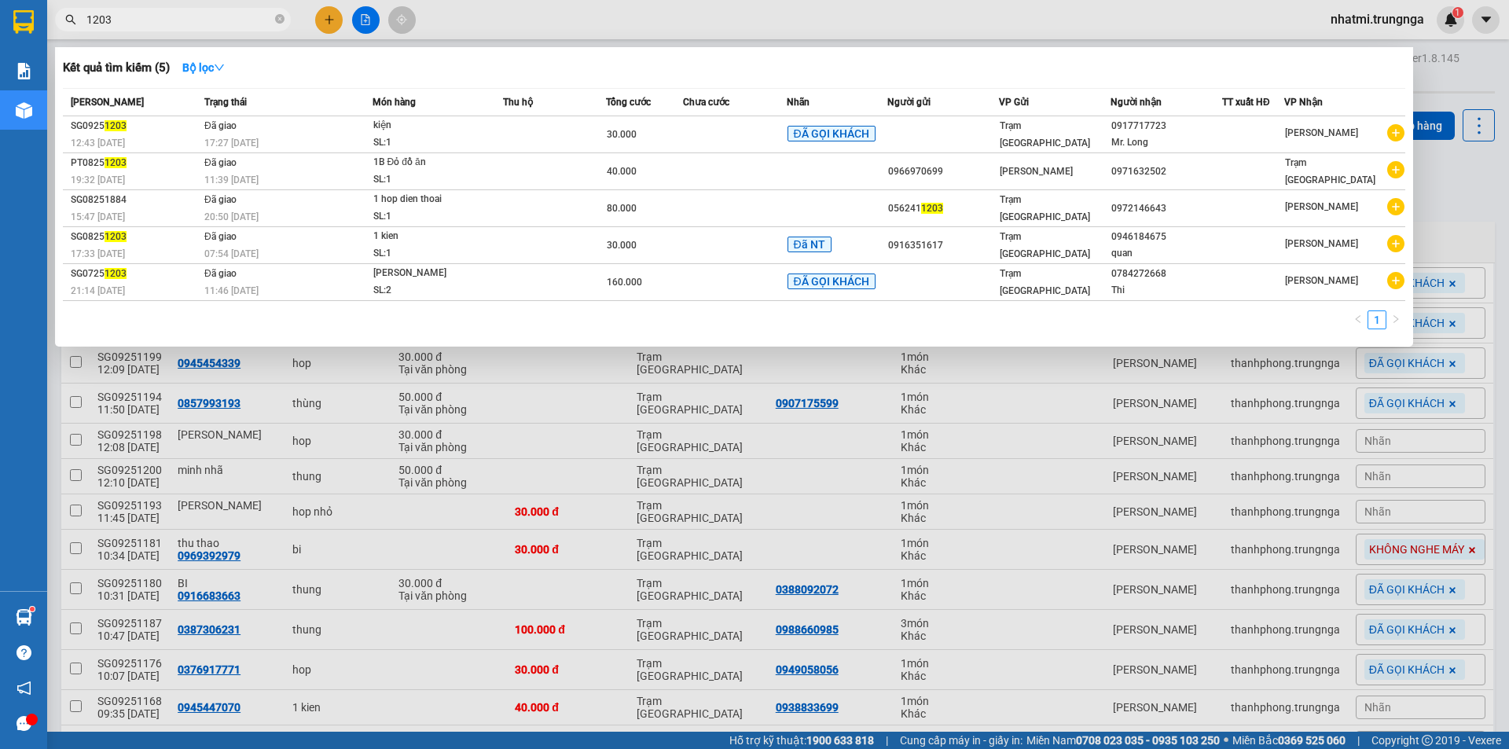
drag, startPoint x: 166, startPoint y: 17, endPoint x: 66, endPoint y: 33, distance: 101.1
click at [66, 33] on div "Kết quả tìm kiếm ( 5 ) Bộ lọc Mã ĐH Trạng thái Món hàng Thu hộ Tổng cước Chưa c…" at bounding box center [153, 20] width 307 height 28
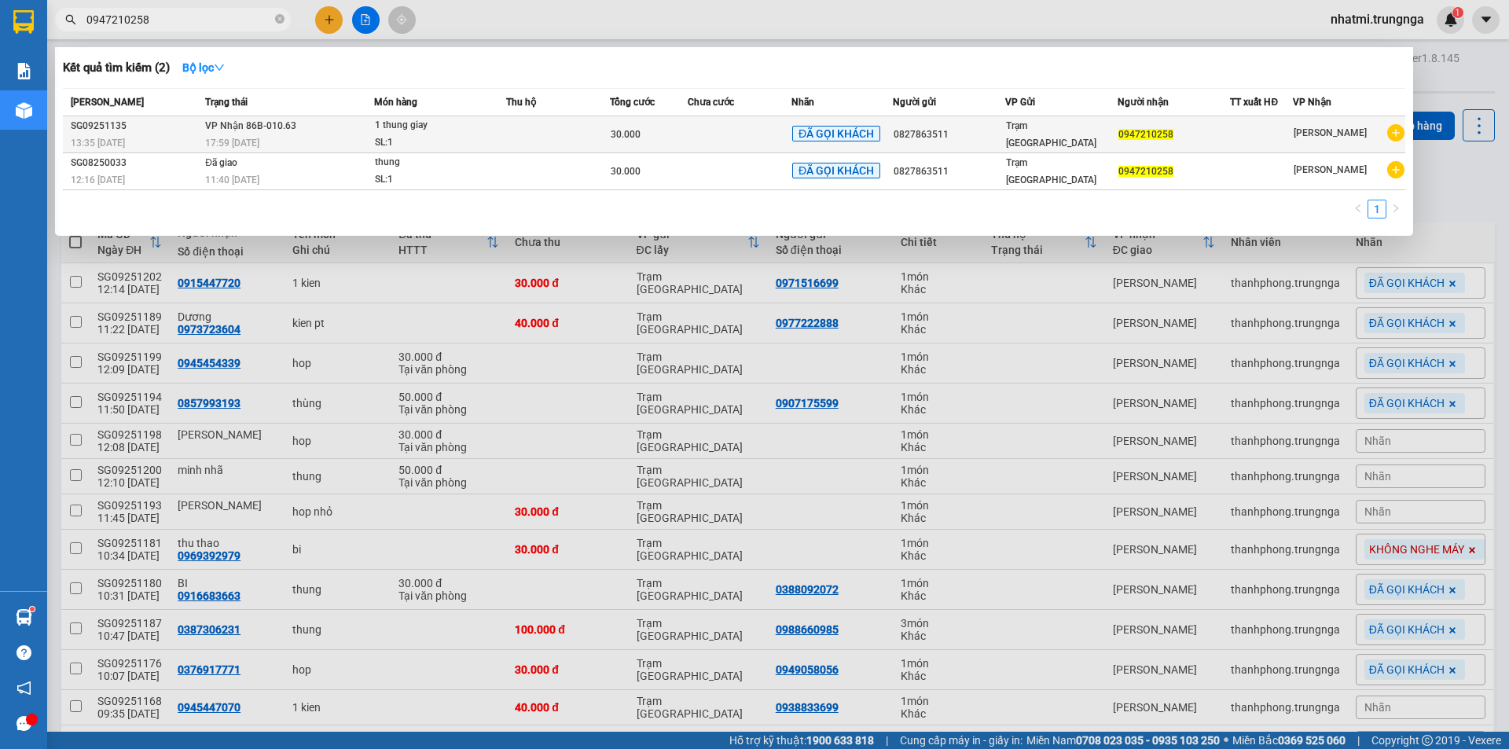
type input "0947210258"
click at [453, 141] on div "SL: 1" at bounding box center [434, 142] width 118 height 17
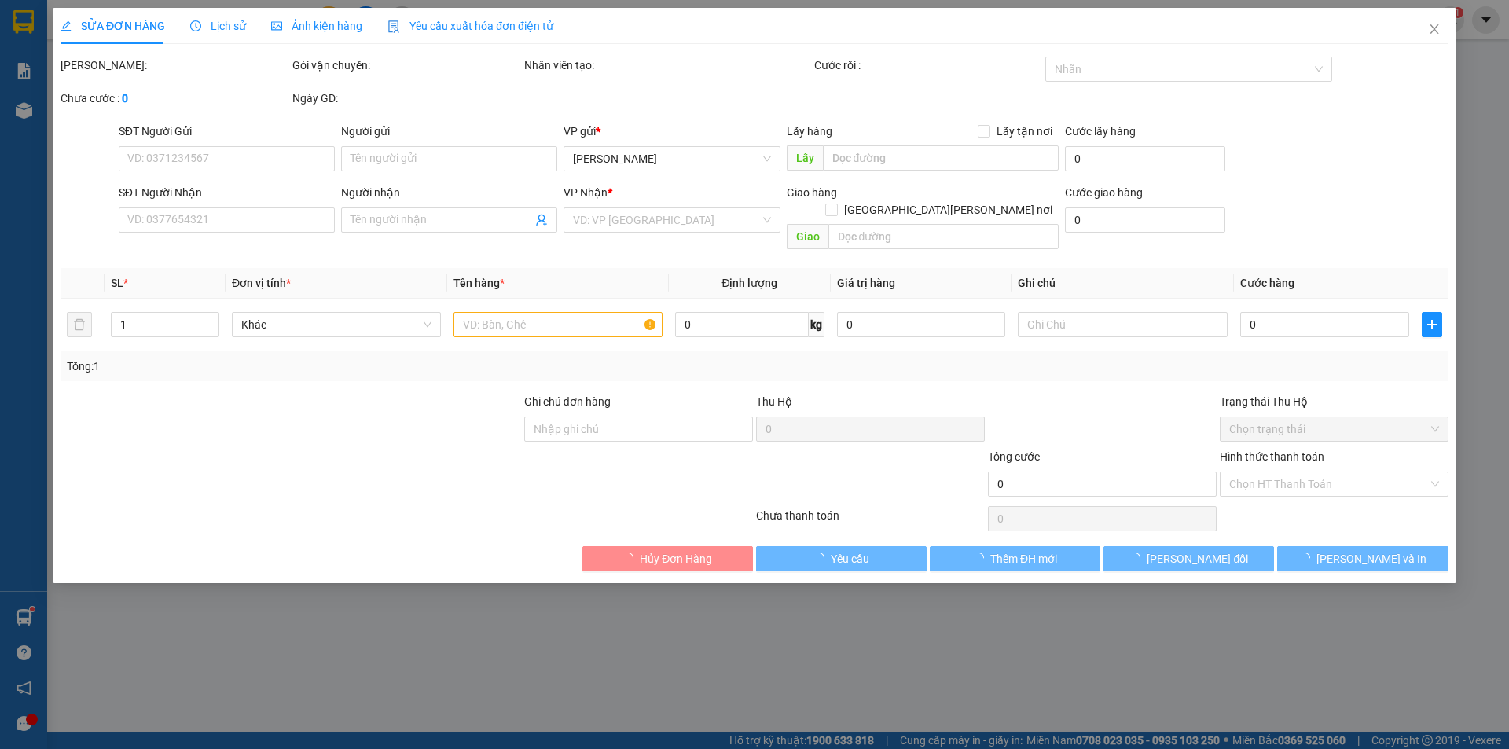
type input "0827863511"
type input "0947210258"
type input "30.000"
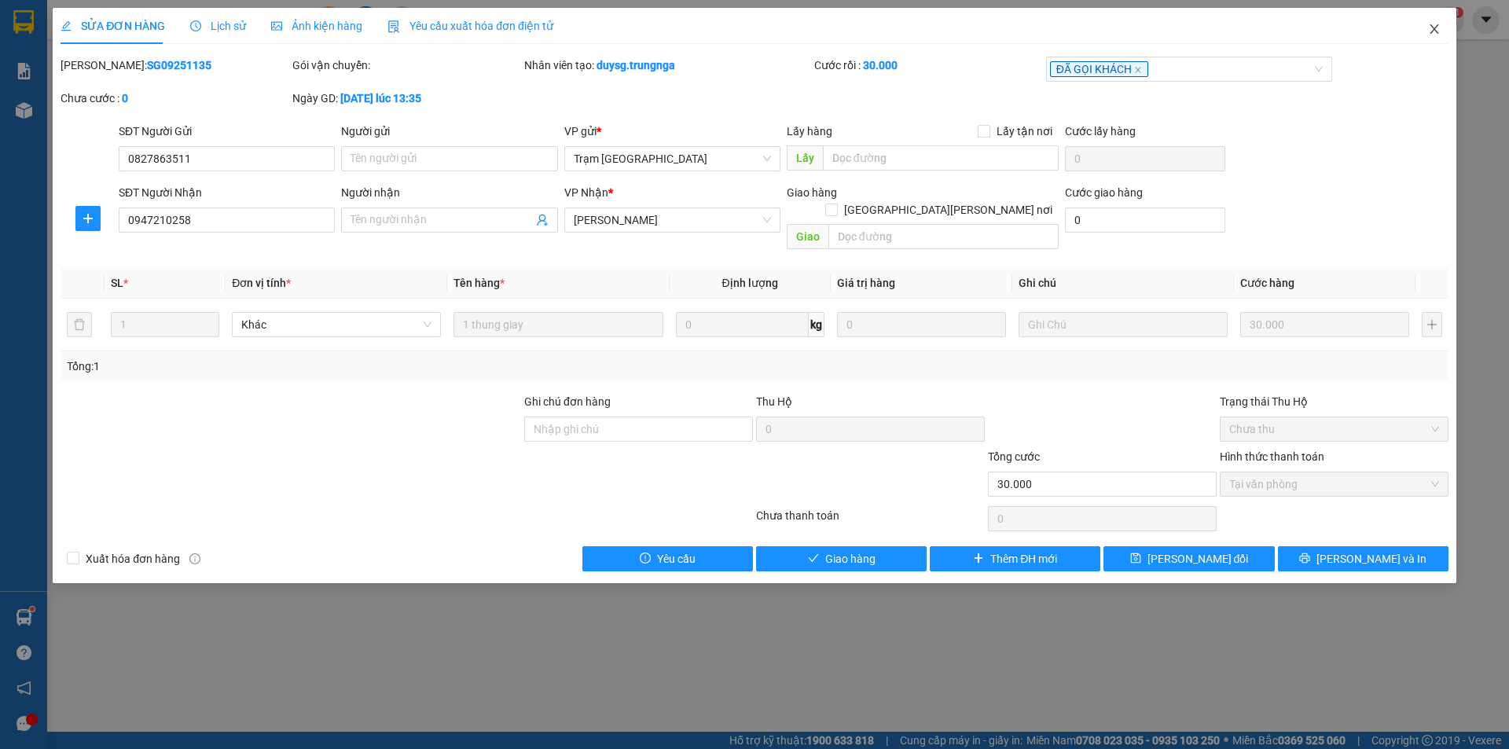
click at [1437, 27] on icon "close" at bounding box center [1434, 28] width 9 height 9
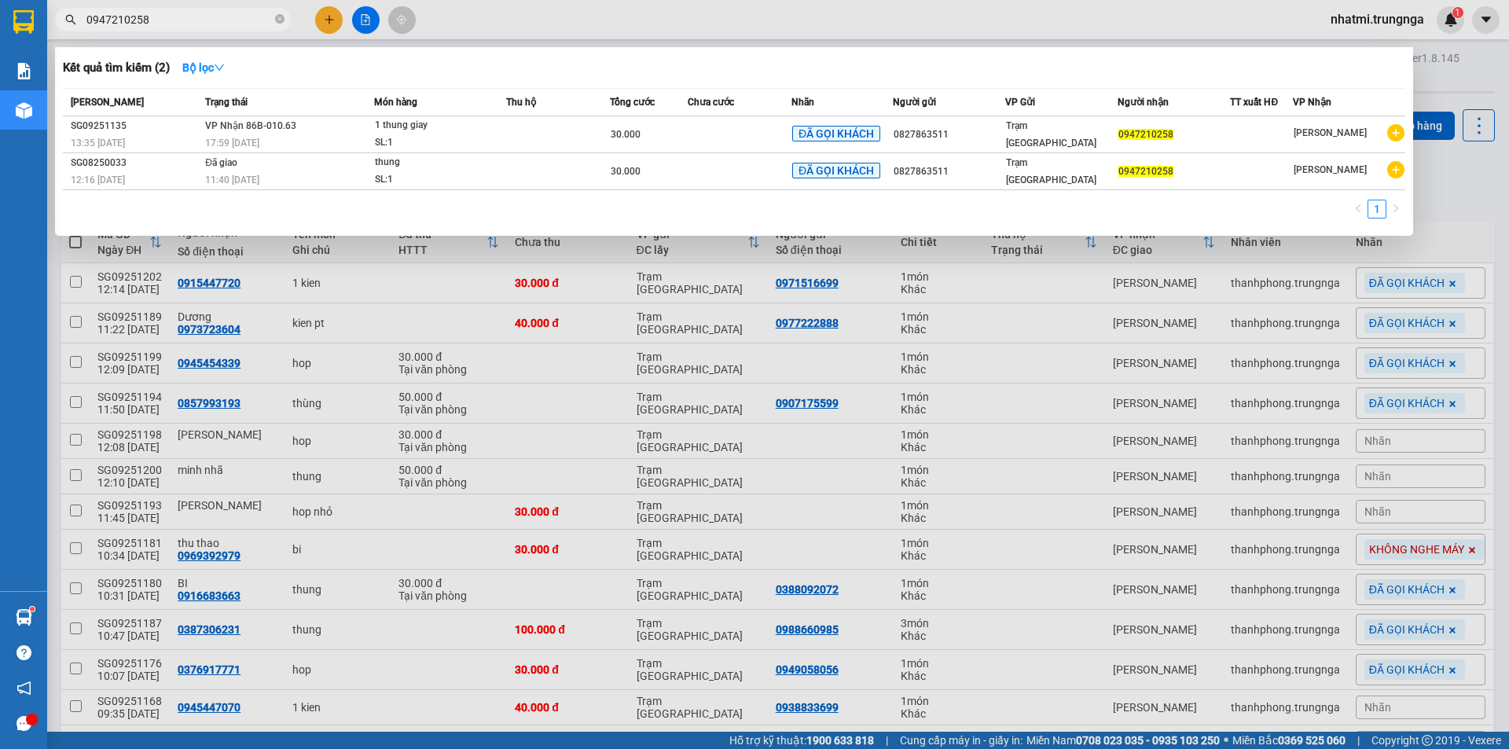
click at [193, 30] on span "0947210258" at bounding box center [173, 20] width 236 height 24
click at [204, 23] on input "0947210258" at bounding box center [178, 19] width 185 height 17
click at [705, 145] on td at bounding box center [740, 134] width 104 height 37
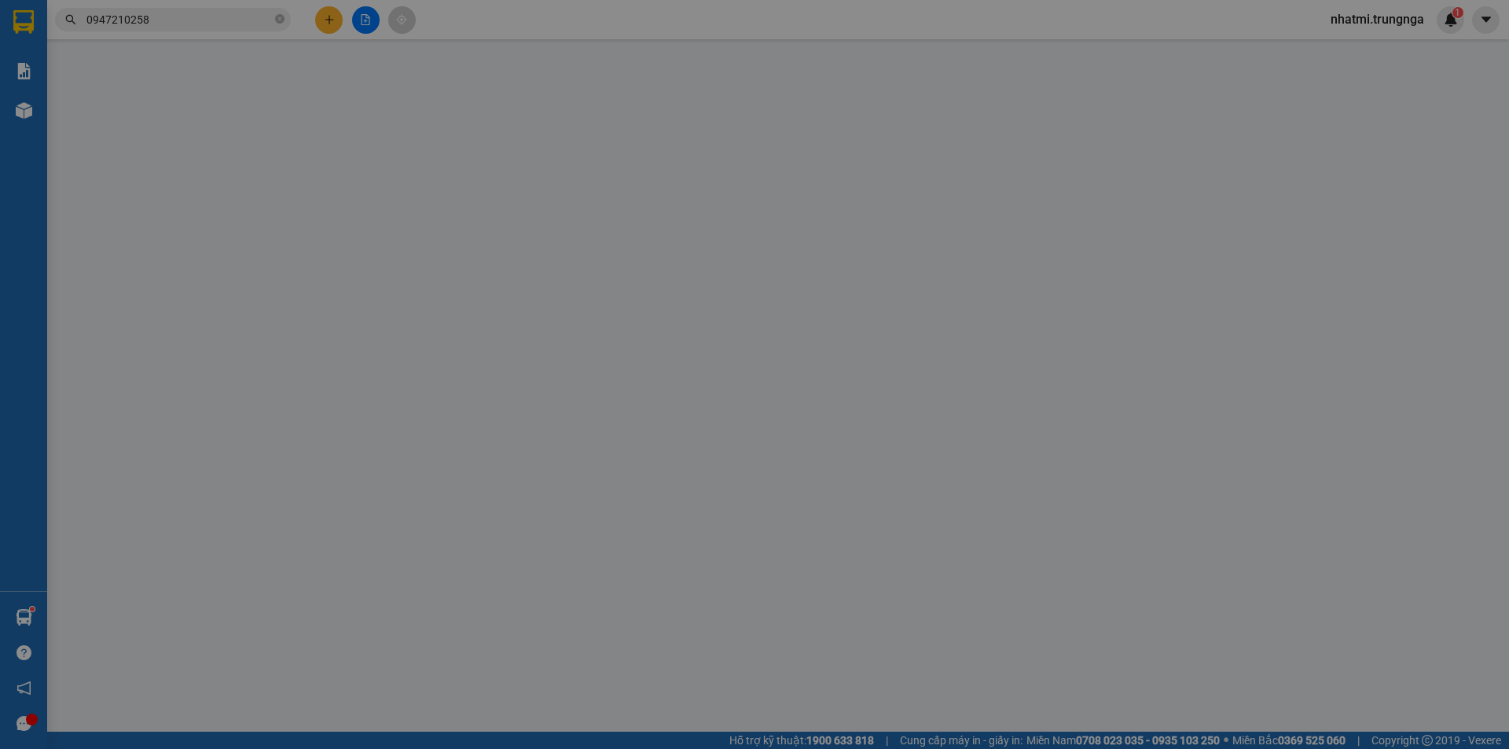
type input "0827863511"
type input "0947210258"
type input "30.000"
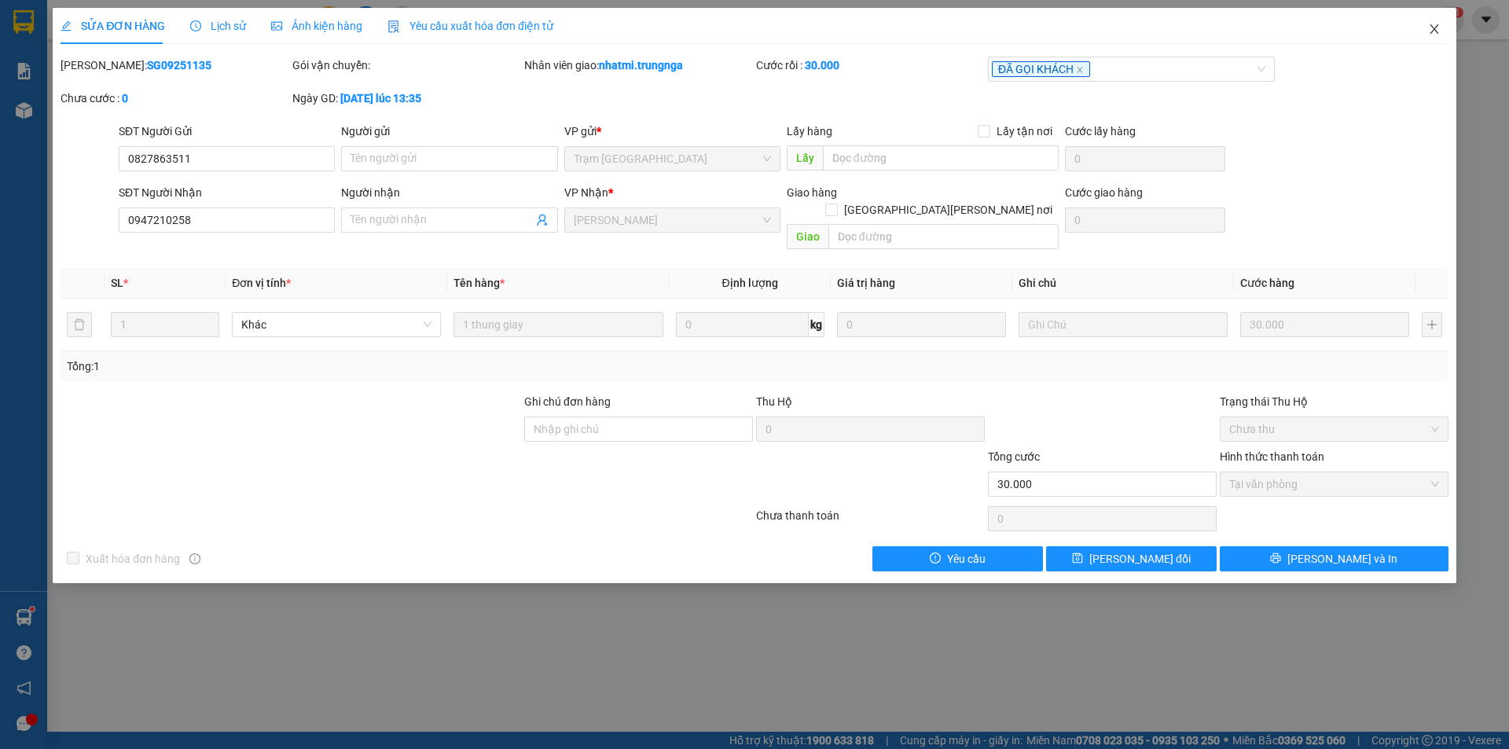
click at [1440, 31] on icon "close" at bounding box center [1434, 29] width 13 height 13
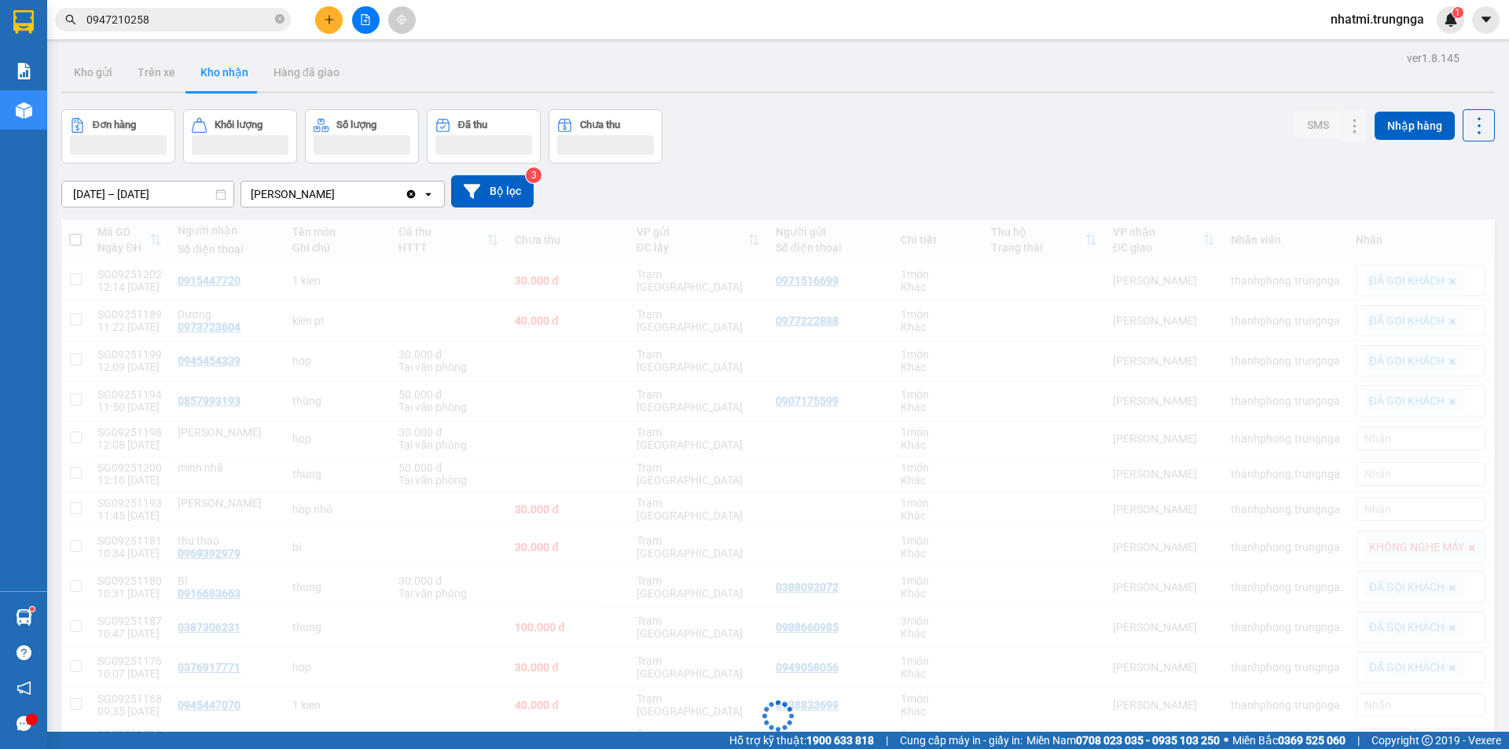
click at [1434, 25] on span "nhatmi.trungnga" at bounding box center [1377, 19] width 119 height 20
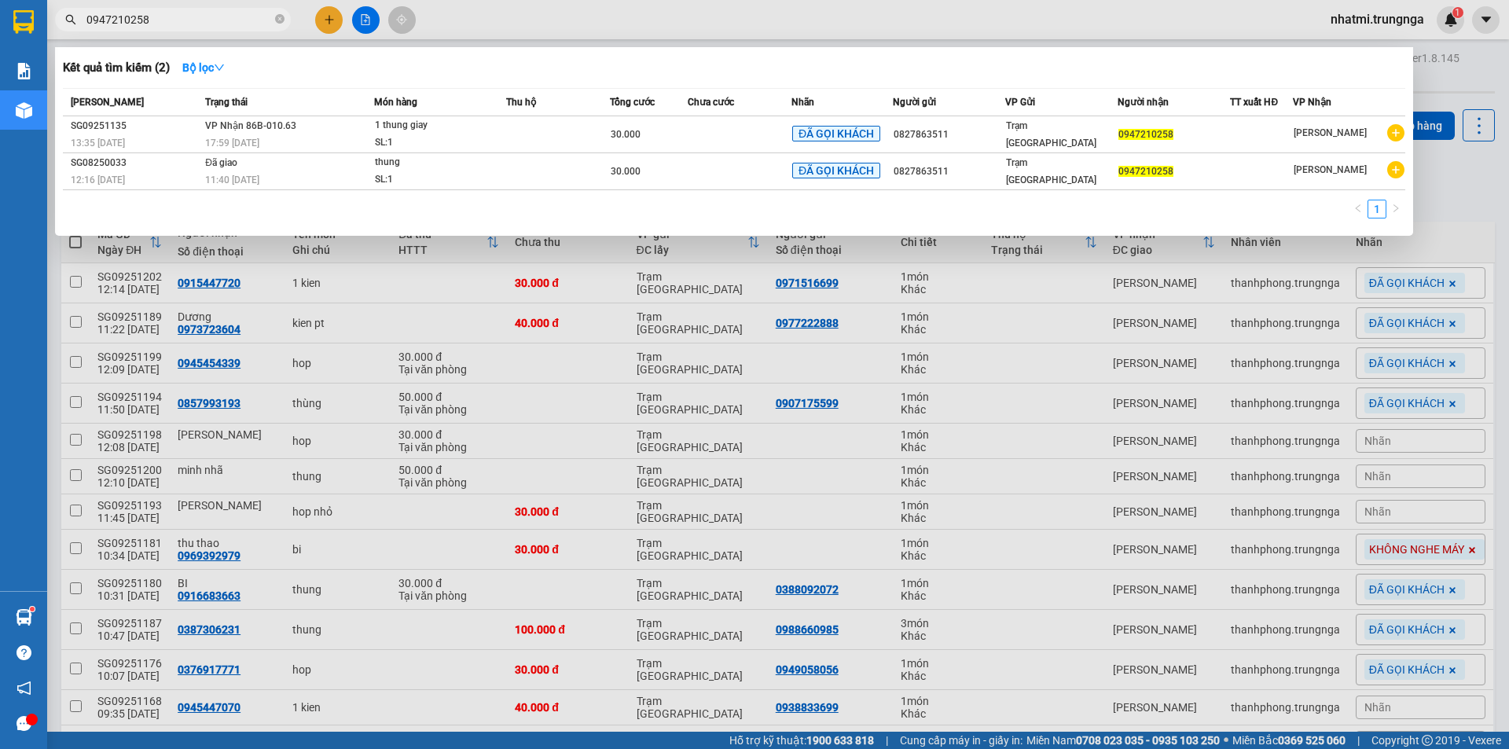
drag, startPoint x: 155, startPoint y: 11, endPoint x: 62, endPoint y: 28, distance: 94.3
click at [62, 28] on span "0947210258" at bounding box center [173, 20] width 236 height 24
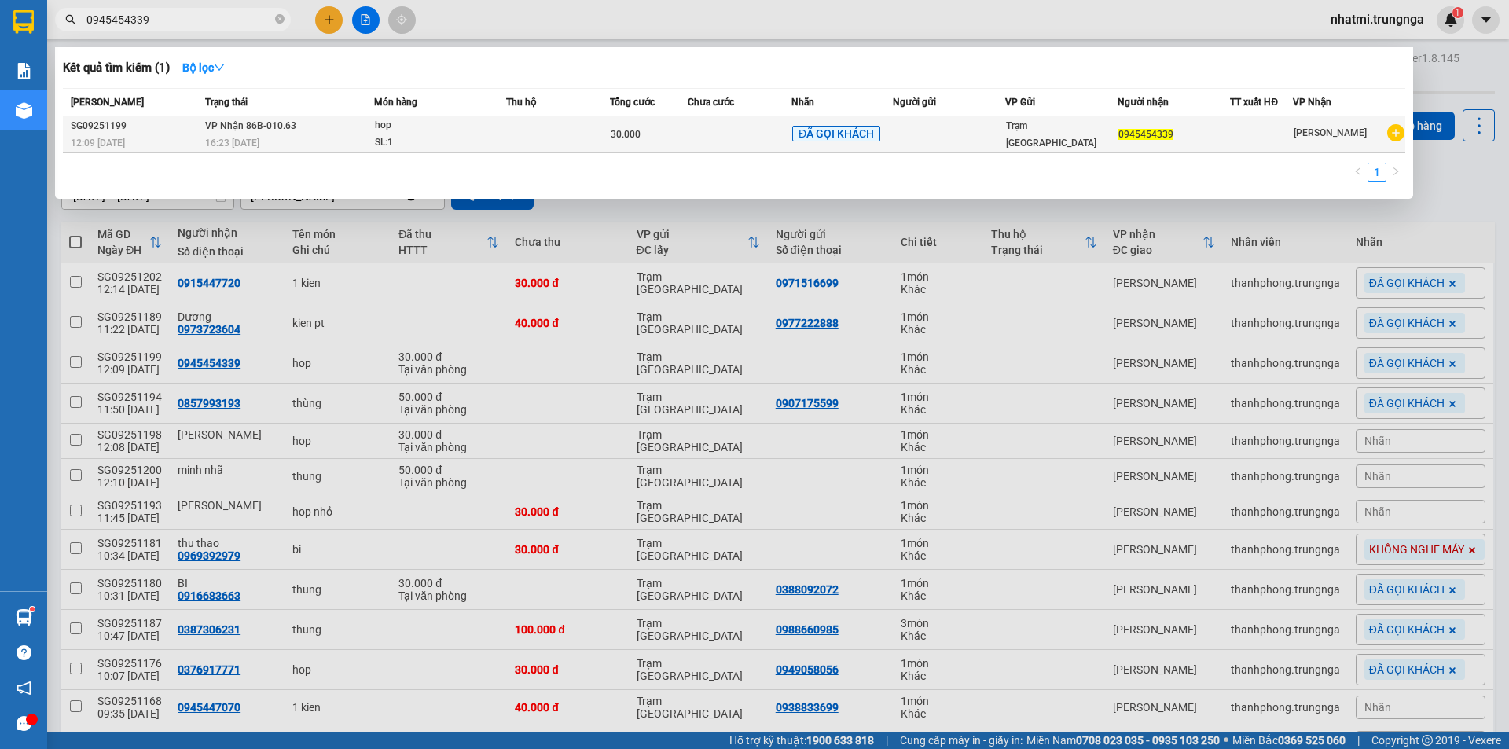
type input "0945454339"
click at [549, 146] on td at bounding box center [558, 134] width 104 height 37
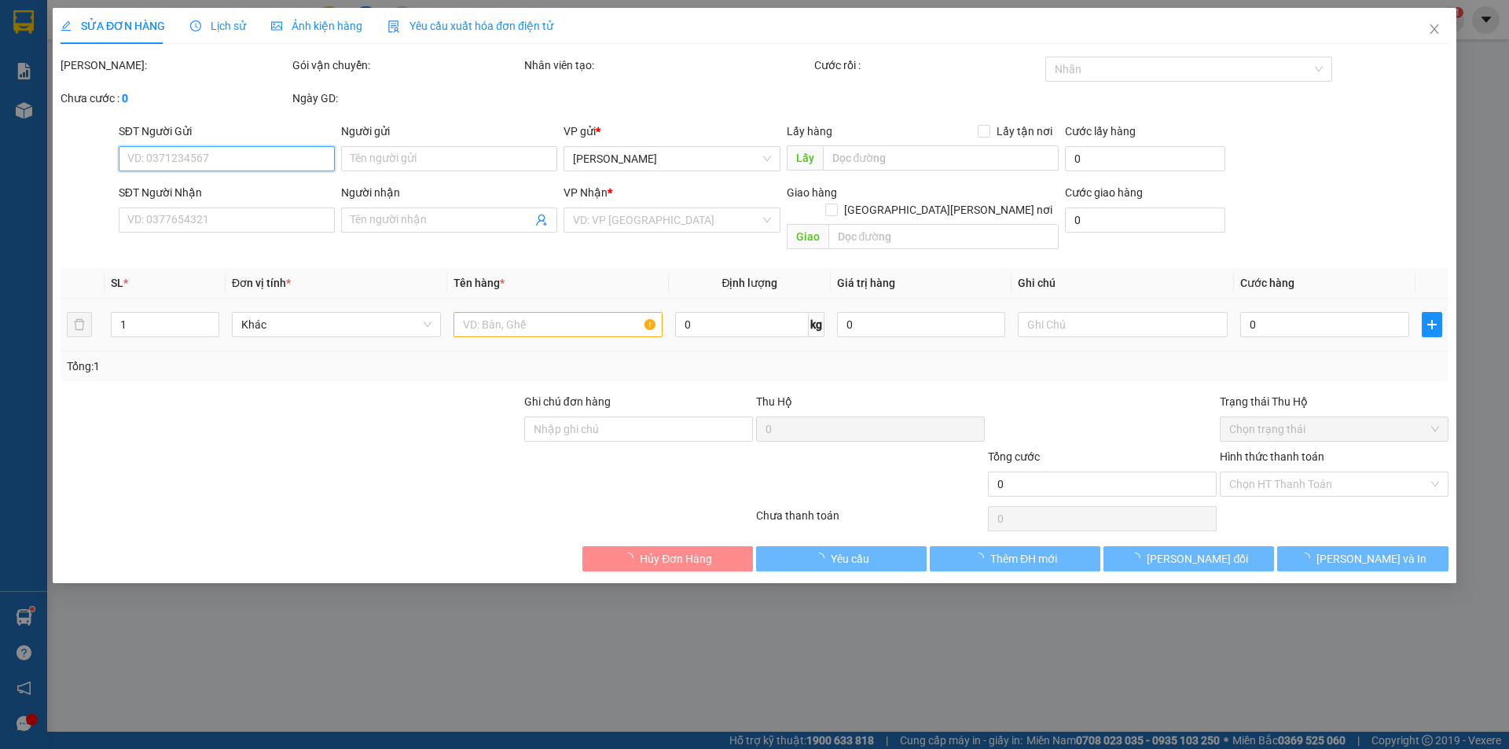
type input "0945454339"
type input "30.000"
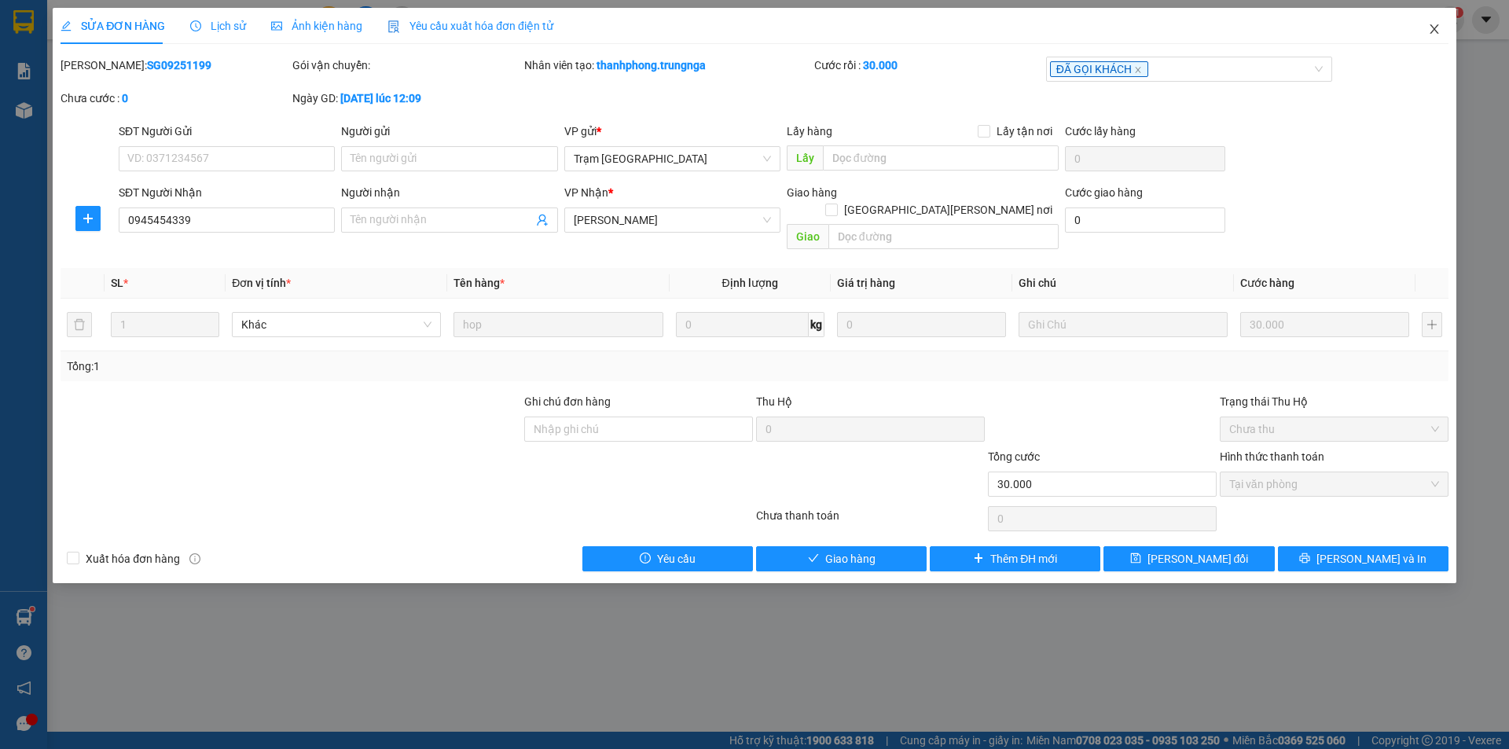
click at [1434, 33] on icon "close" at bounding box center [1434, 29] width 13 height 13
click at [1431, 27] on span "nhatmi.trungnga" at bounding box center [1377, 19] width 119 height 20
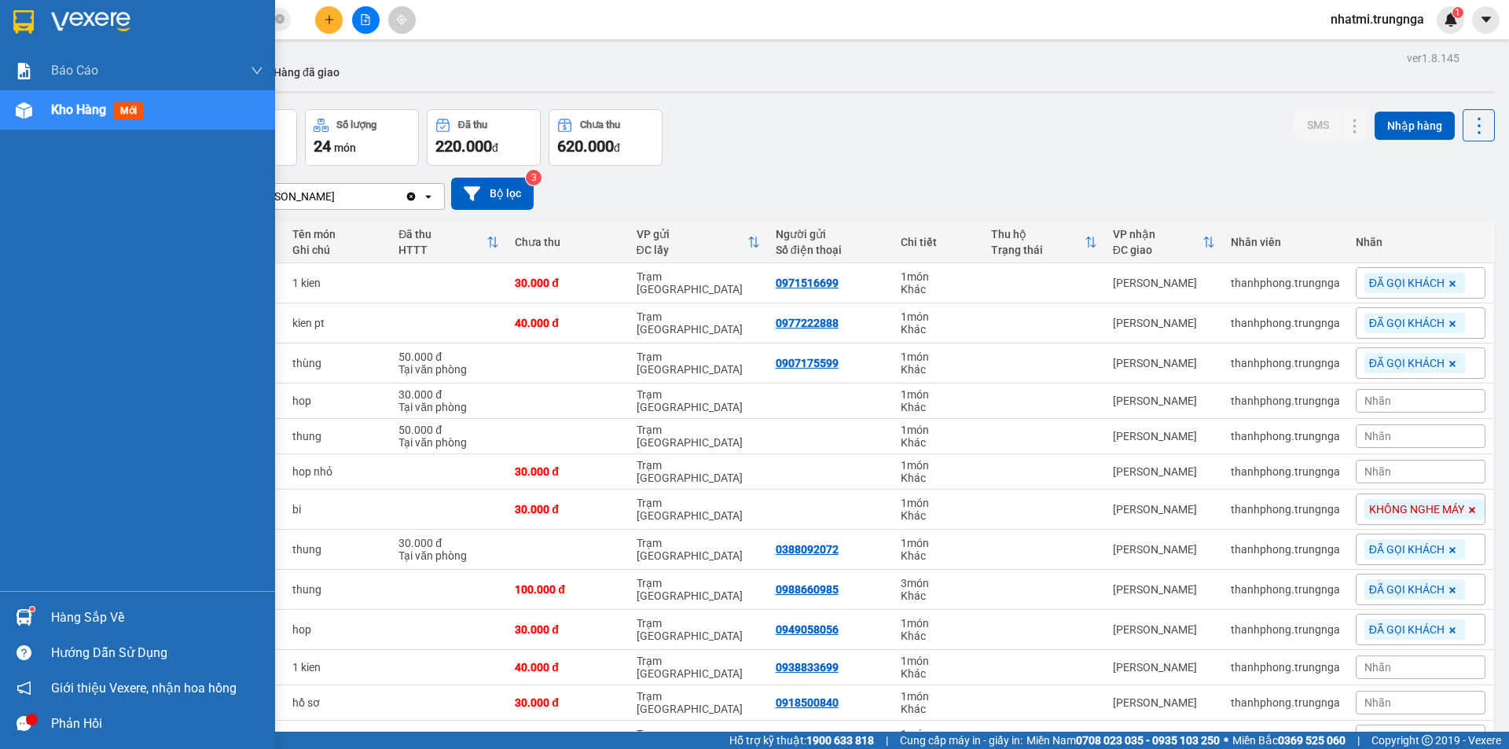
click at [79, 626] on div "Hàng sắp về" at bounding box center [157, 618] width 212 height 24
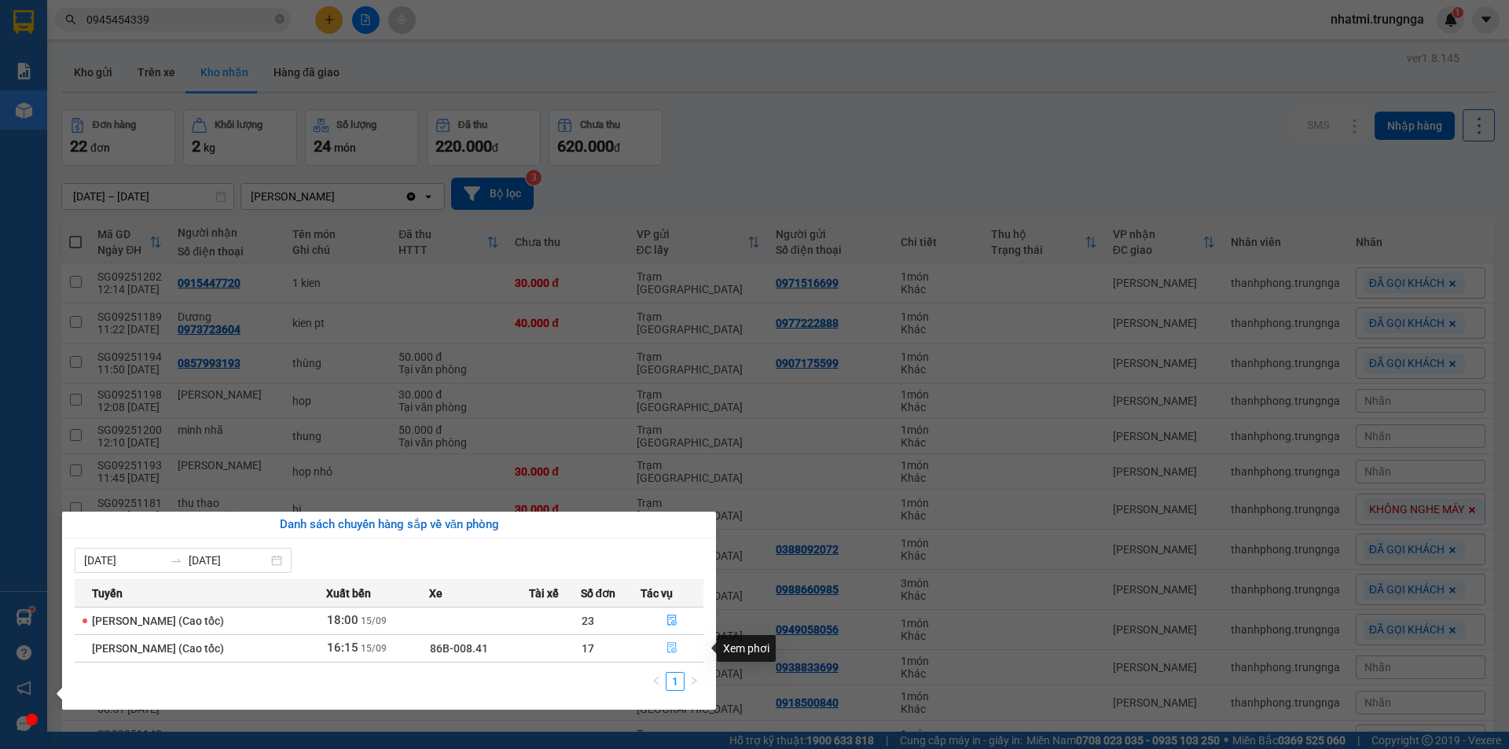
click at [677, 649] on icon "file-done" at bounding box center [672, 647] width 11 height 11
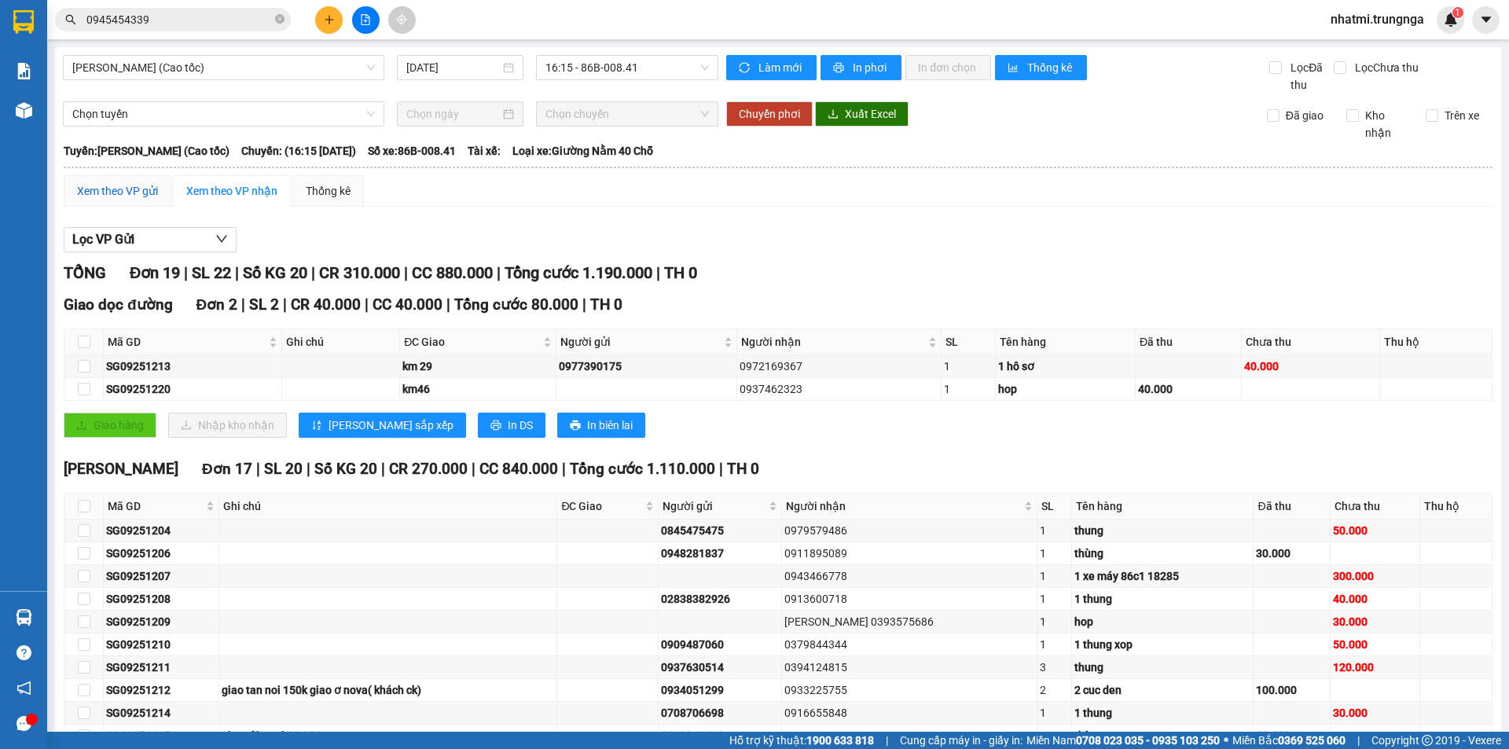
click at [143, 193] on div "Xem theo VP gửi" at bounding box center [117, 190] width 81 height 17
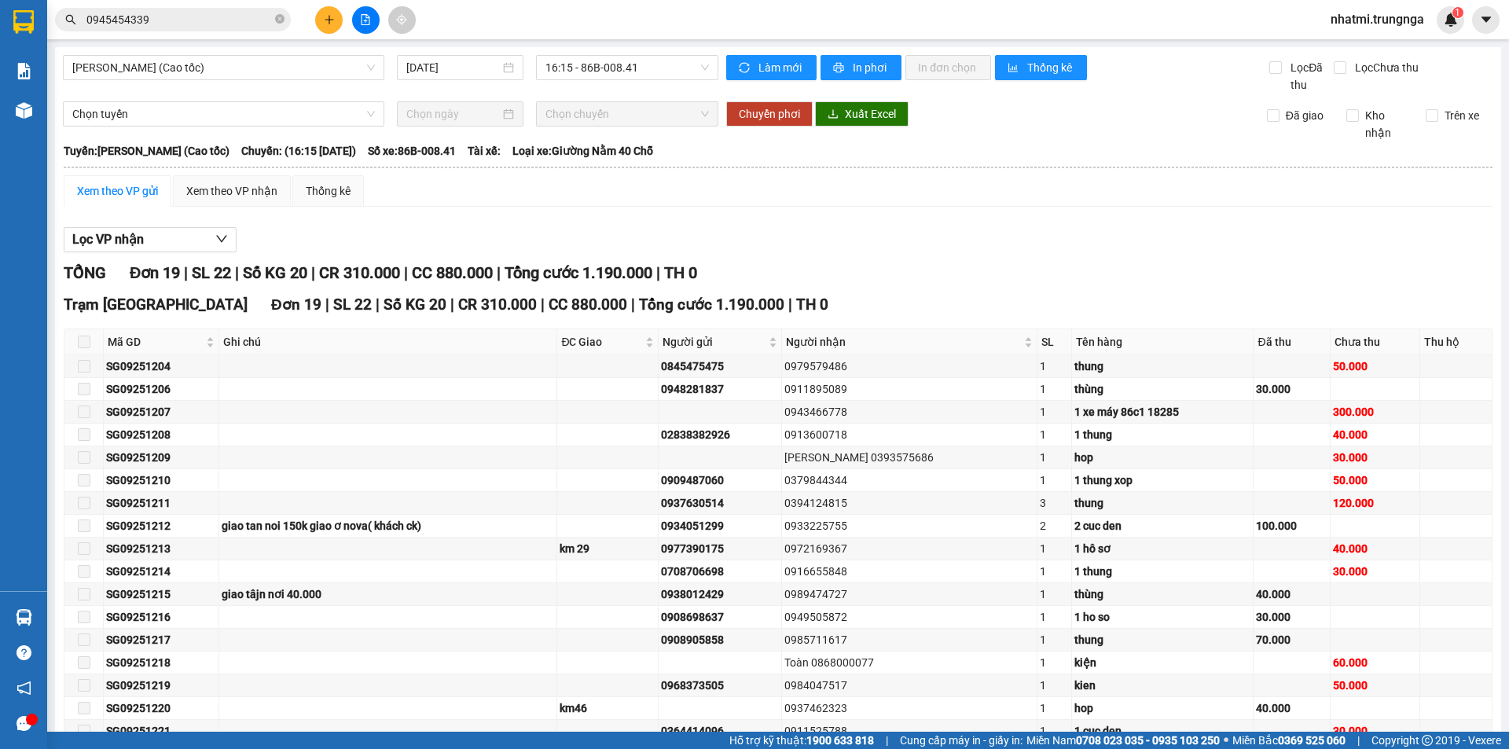
click at [83, 343] on span at bounding box center [84, 342] width 13 height 13
click at [252, 191] on div "Xem theo VP nhận" at bounding box center [231, 190] width 91 height 17
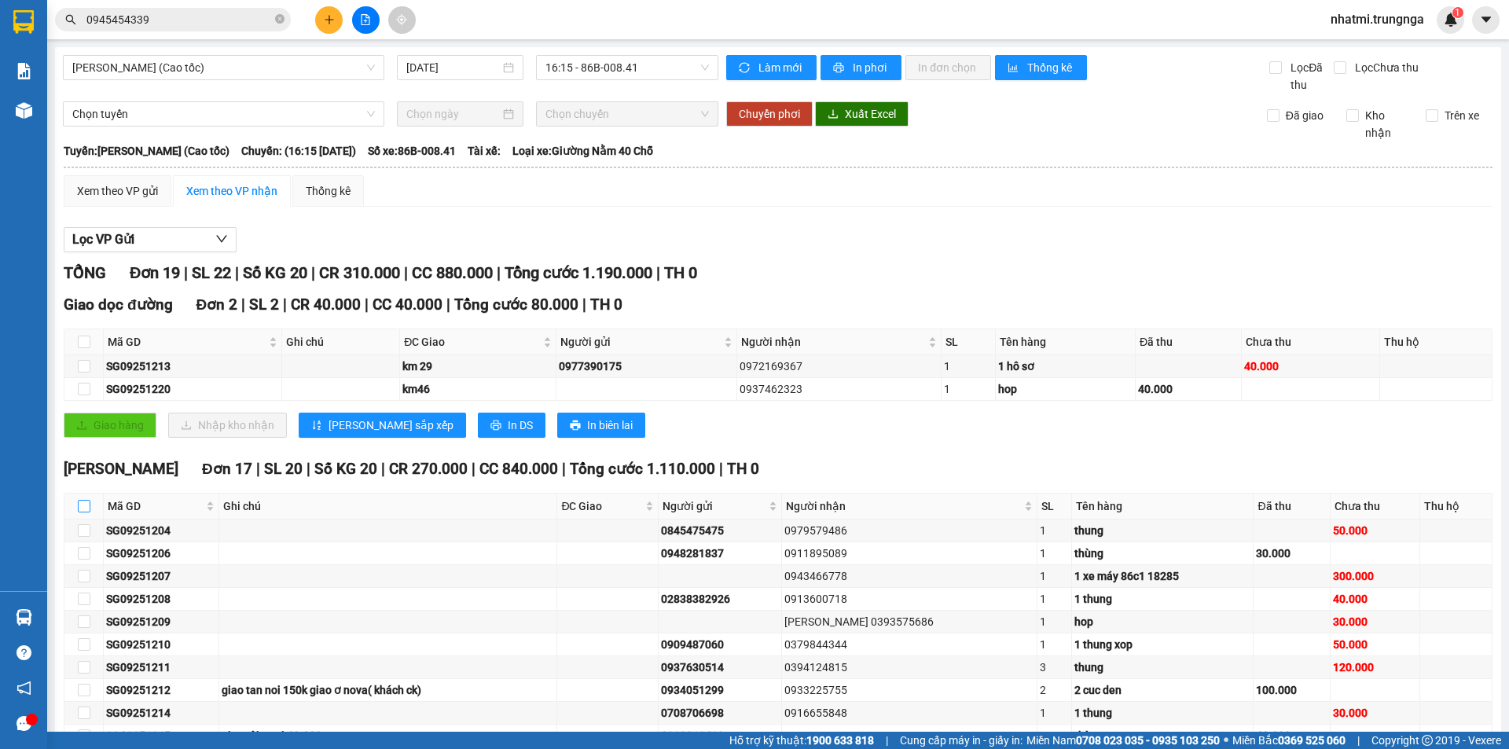
click at [86, 506] on input "checkbox" at bounding box center [84, 506] width 13 height 13
checkbox input "true"
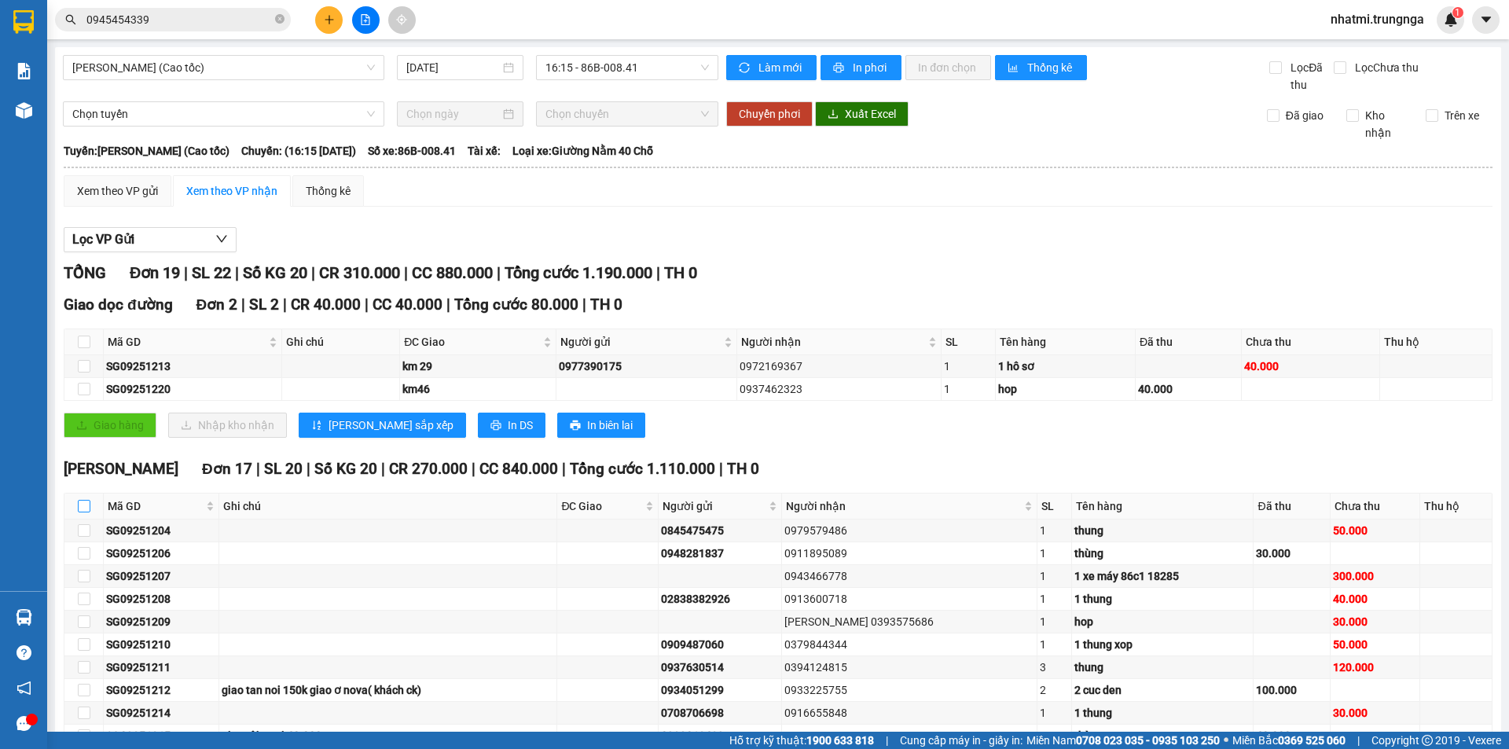
checkbox input "true"
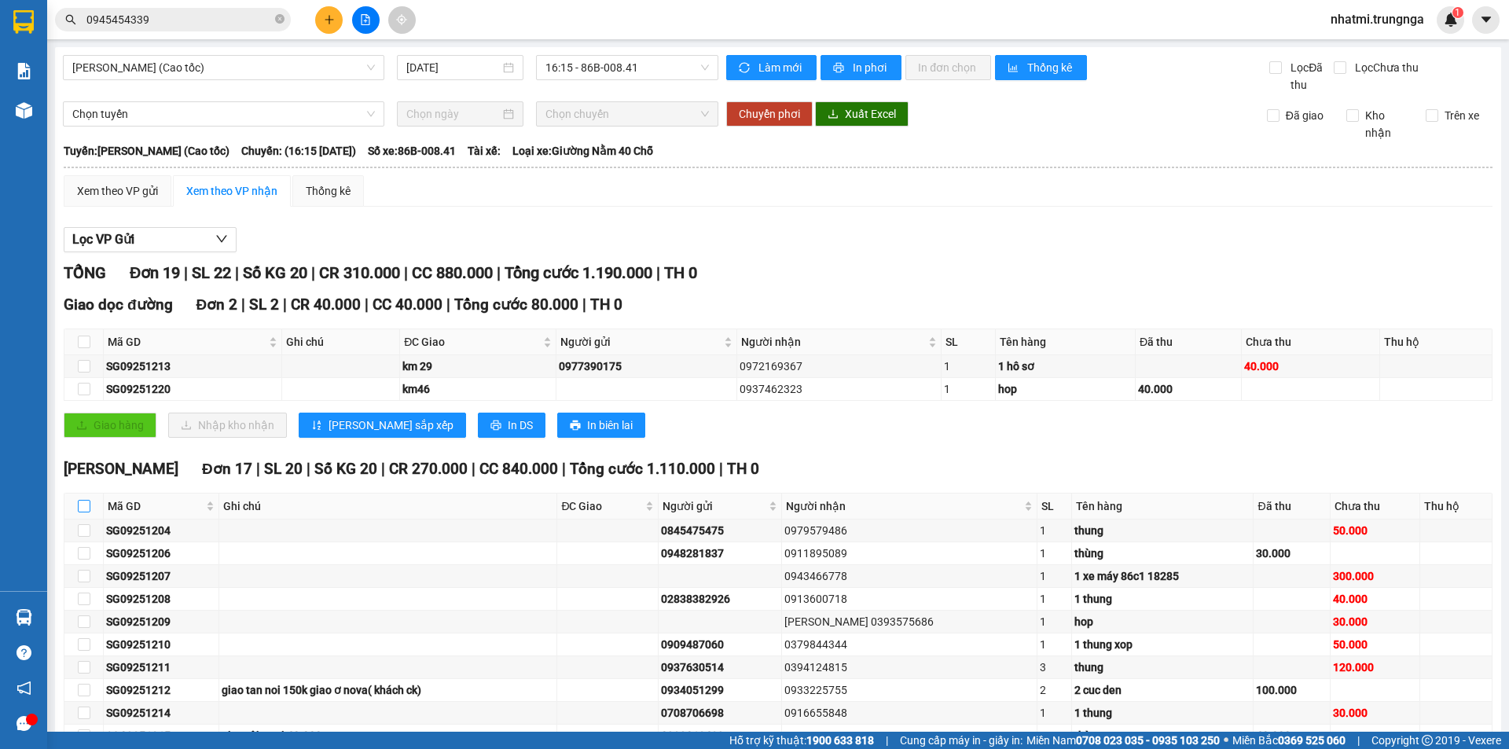
checkbox input "true"
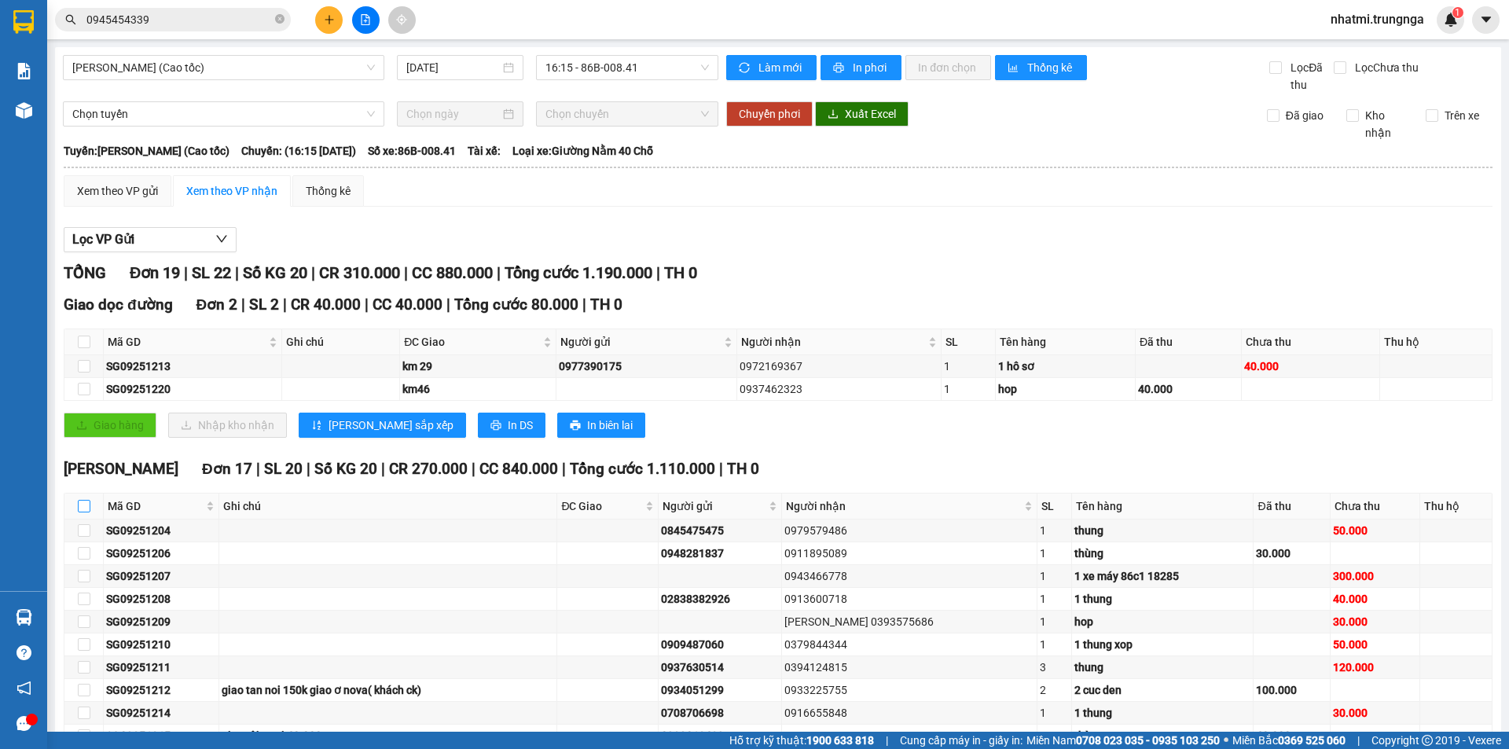
checkbox input "true"
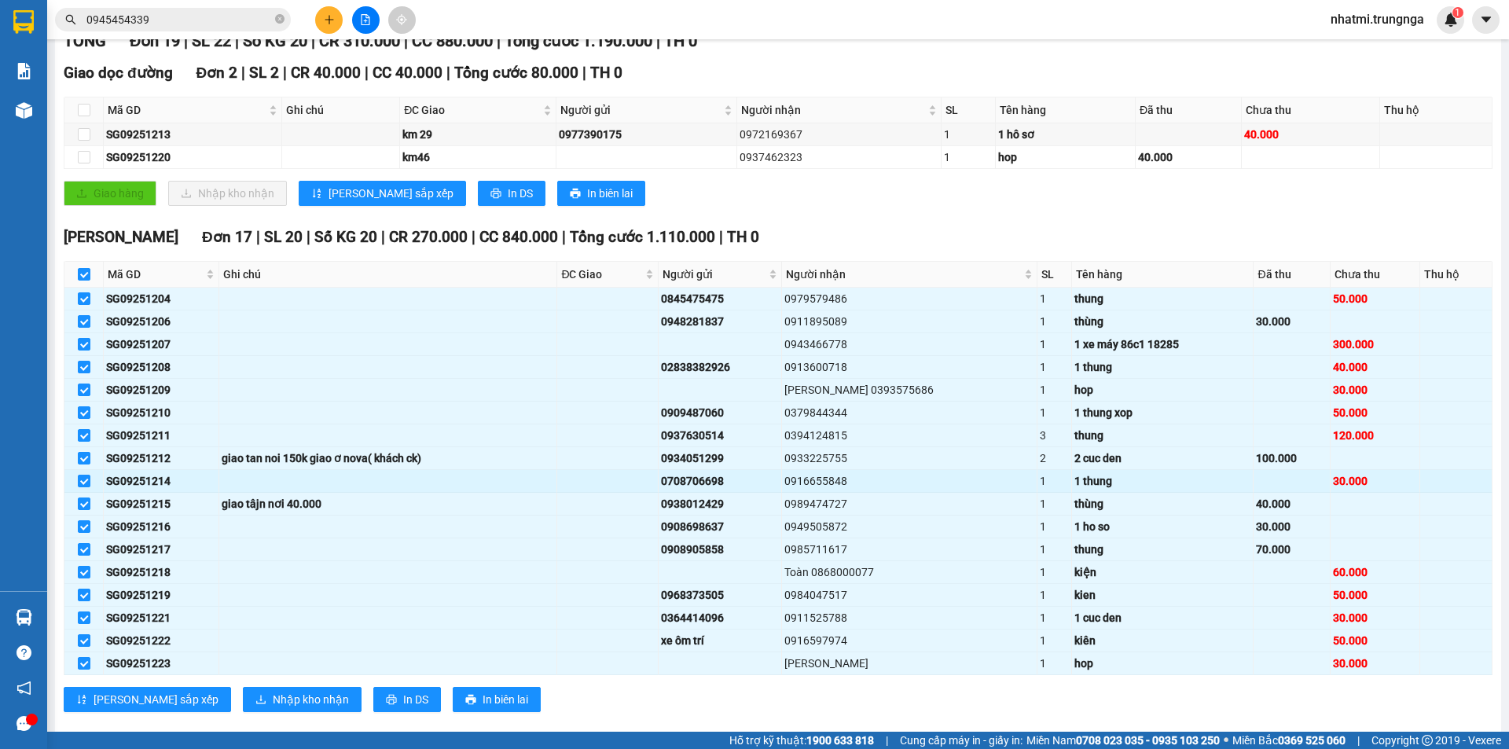
scroll to position [256, 0]
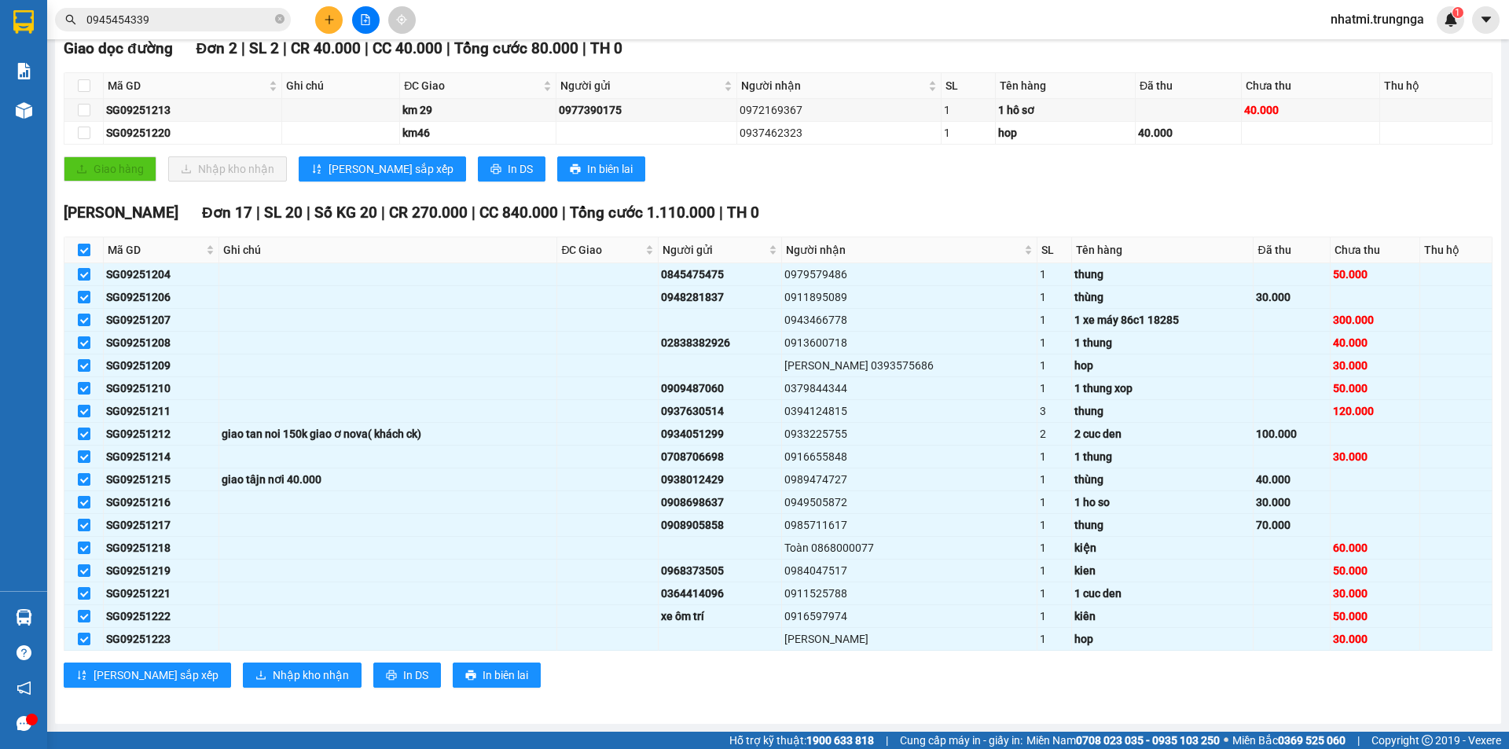
click at [88, 252] on input "checkbox" at bounding box center [84, 250] width 13 height 13
checkbox input "false"
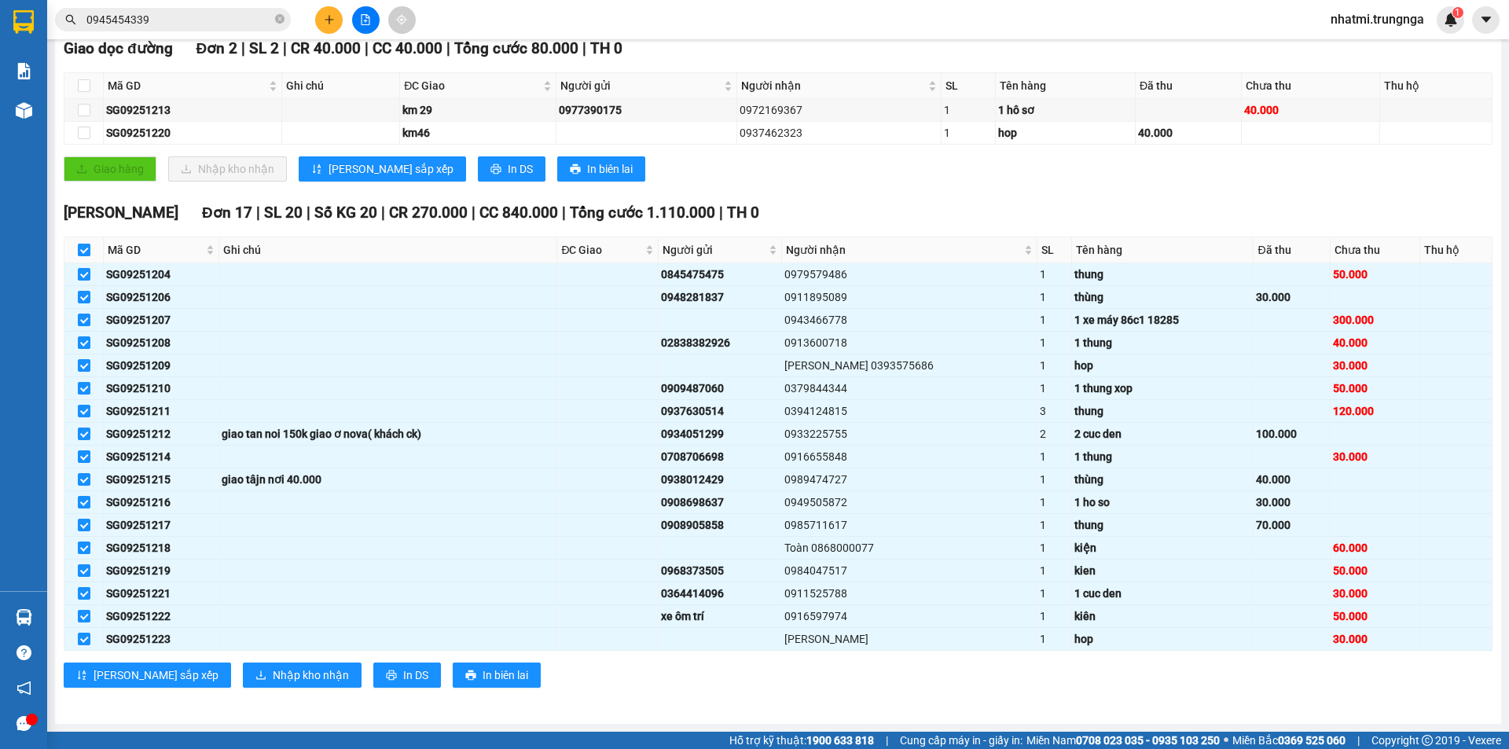
checkbox input "false"
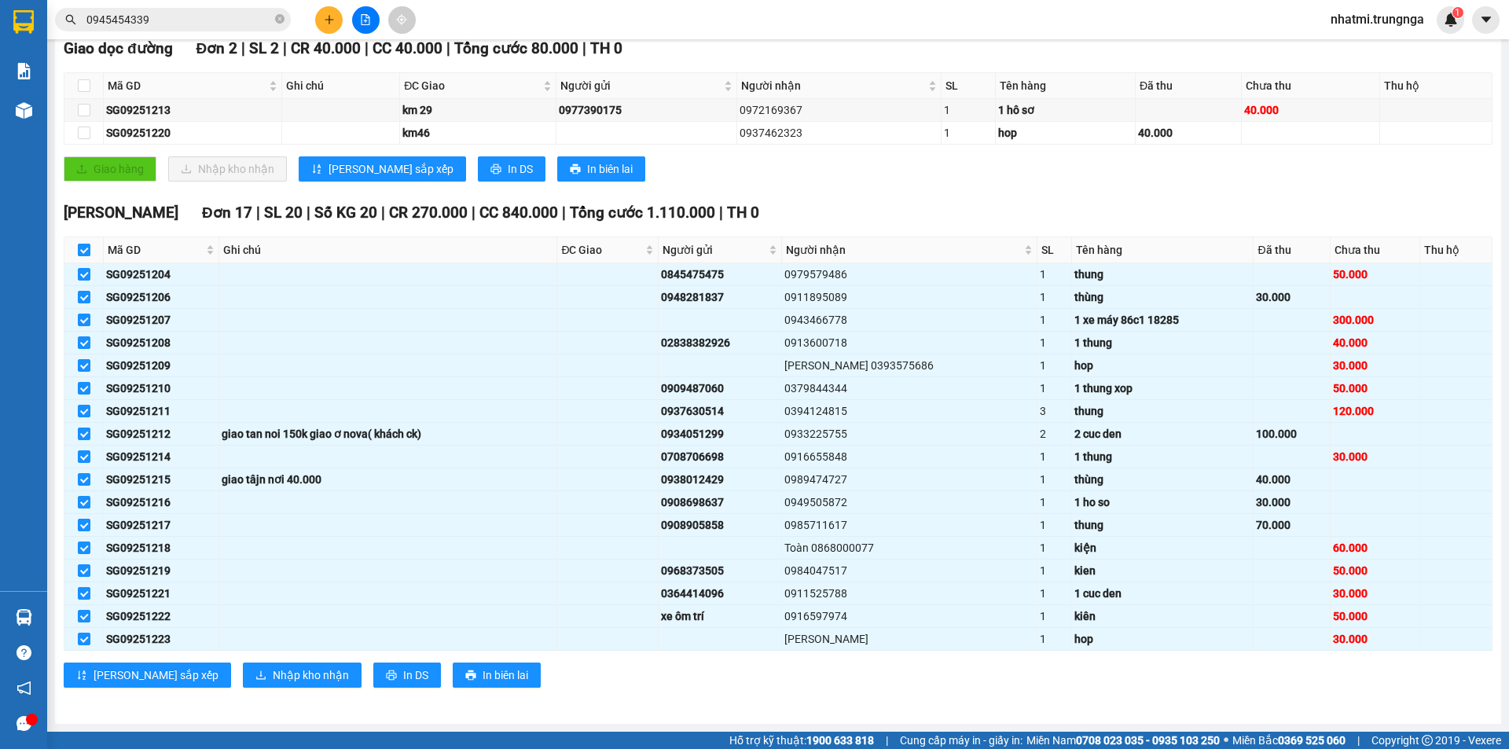
checkbox input "false"
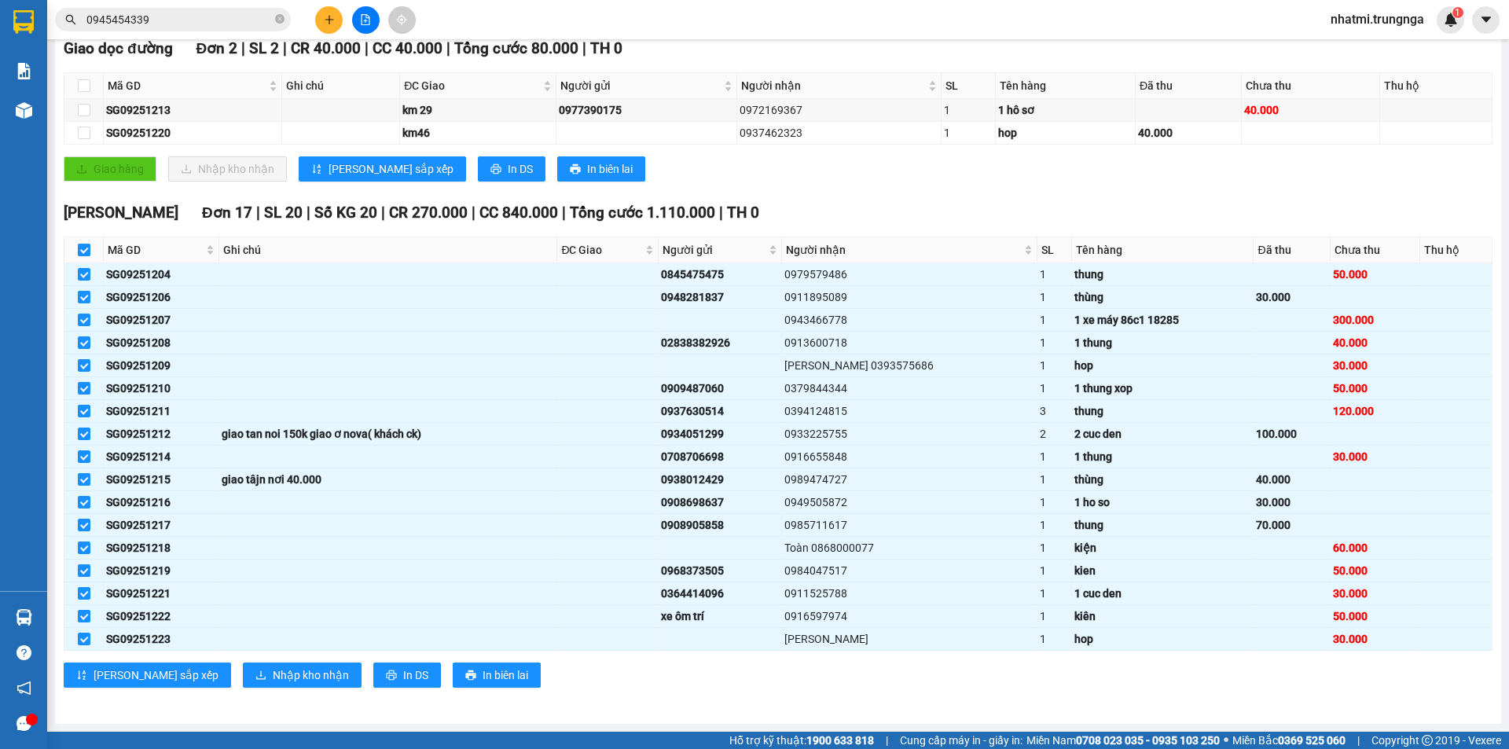
checkbox input "false"
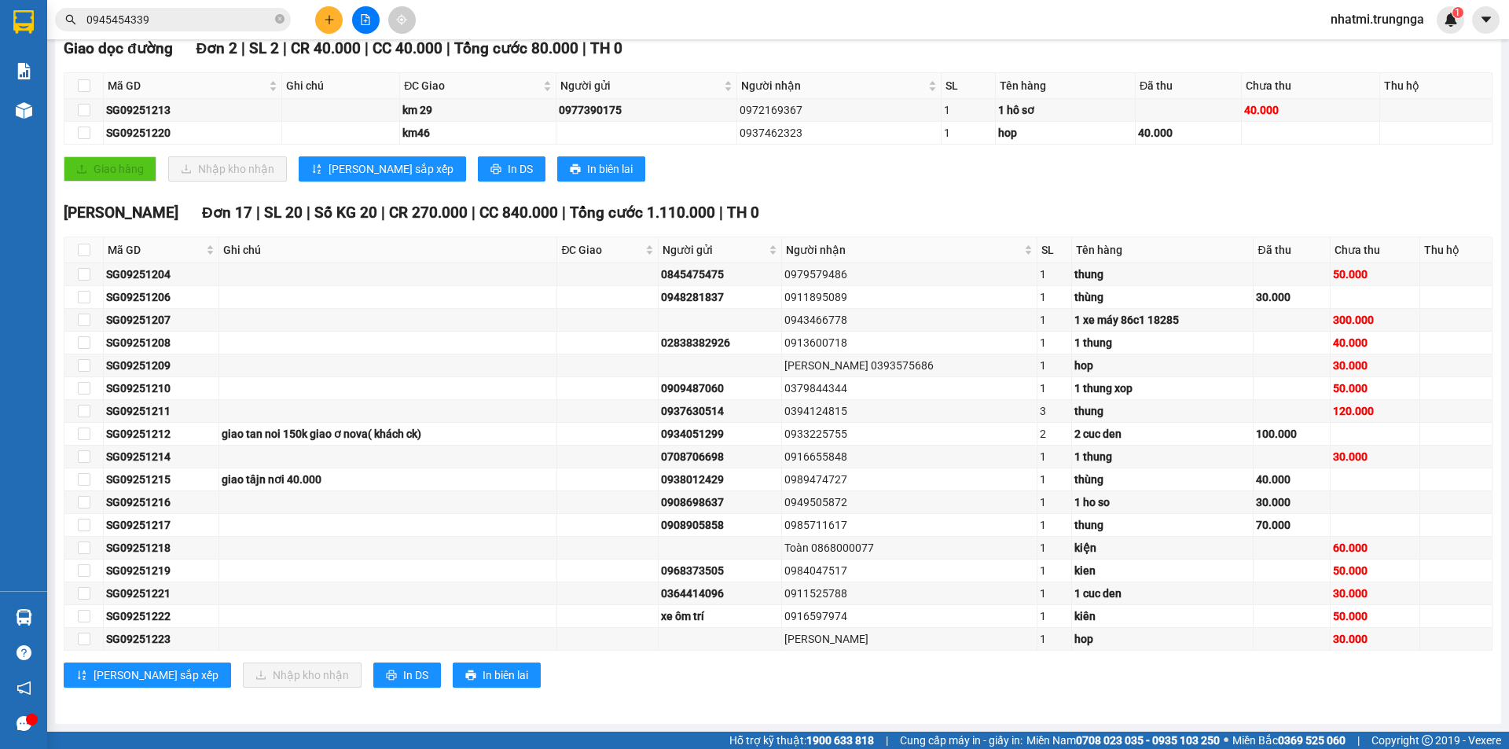
click at [737, 160] on div "Giao hàng Nhập kho nhận Lưu sắp xếp In DS In biên lai" at bounding box center [778, 168] width 1429 height 25
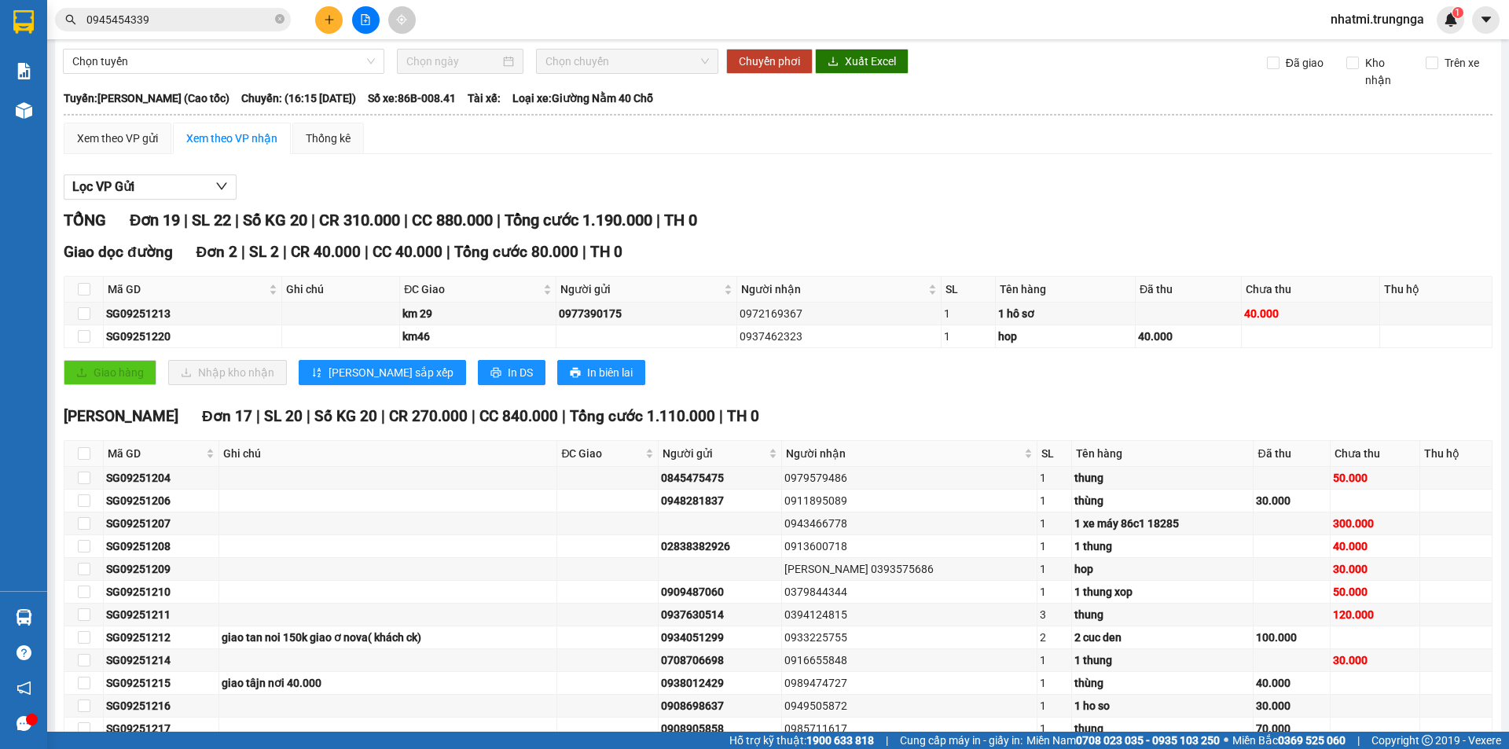
scroll to position [0, 0]
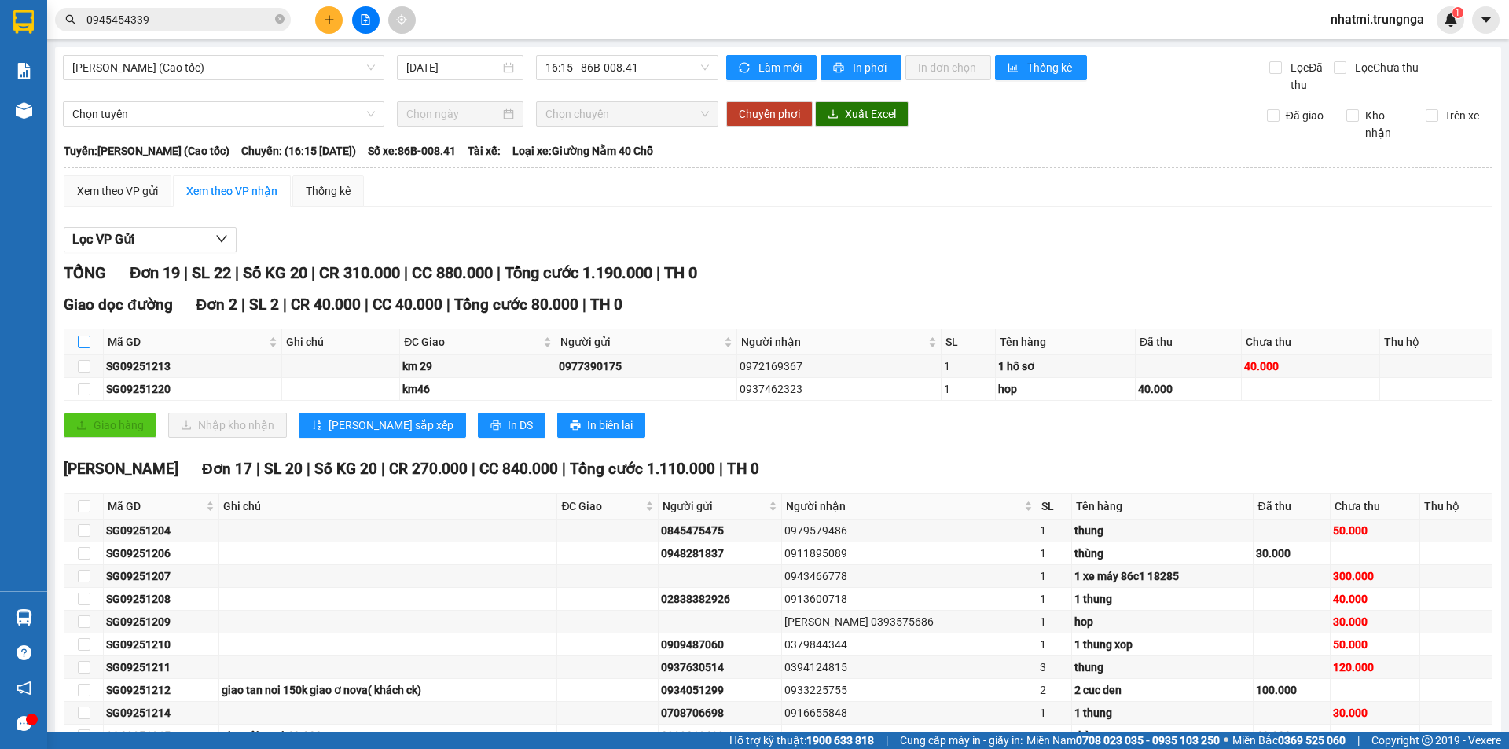
click at [86, 340] on input "checkbox" at bounding box center [84, 342] width 13 height 13
checkbox input "true"
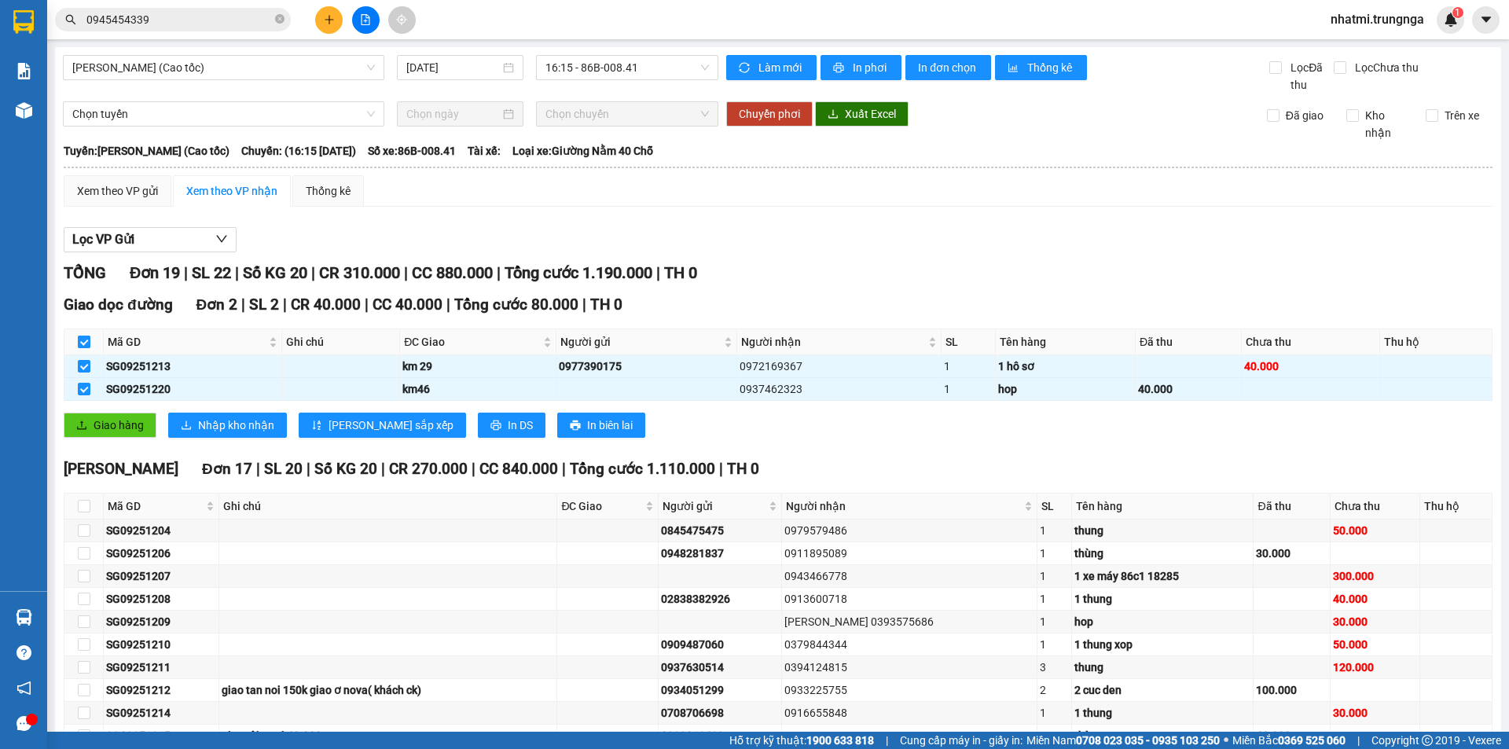
click at [85, 343] on input "checkbox" at bounding box center [84, 342] width 13 height 13
checkbox input "false"
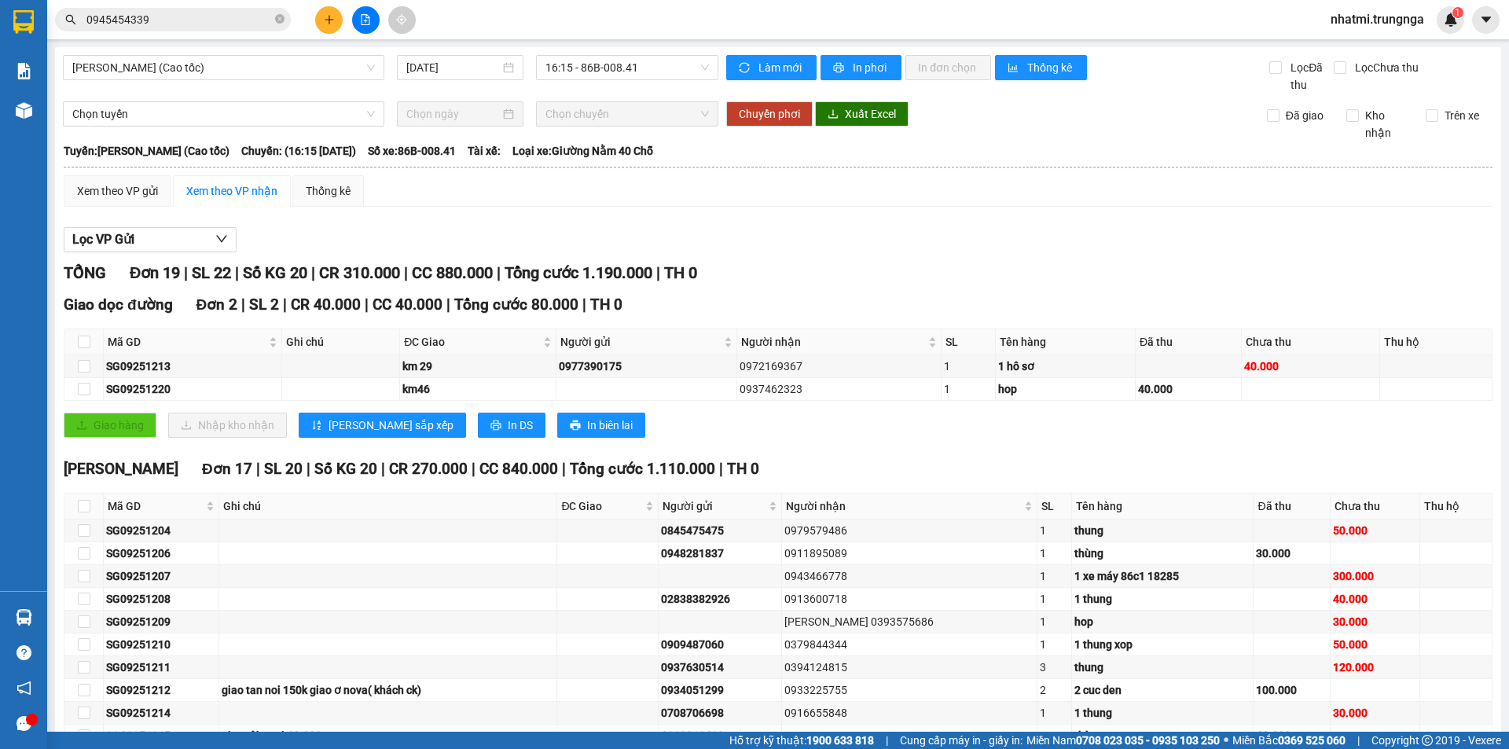
click at [753, 227] on div "Lọc VP Gửi" at bounding box center [778, 240] width 1429 height 26
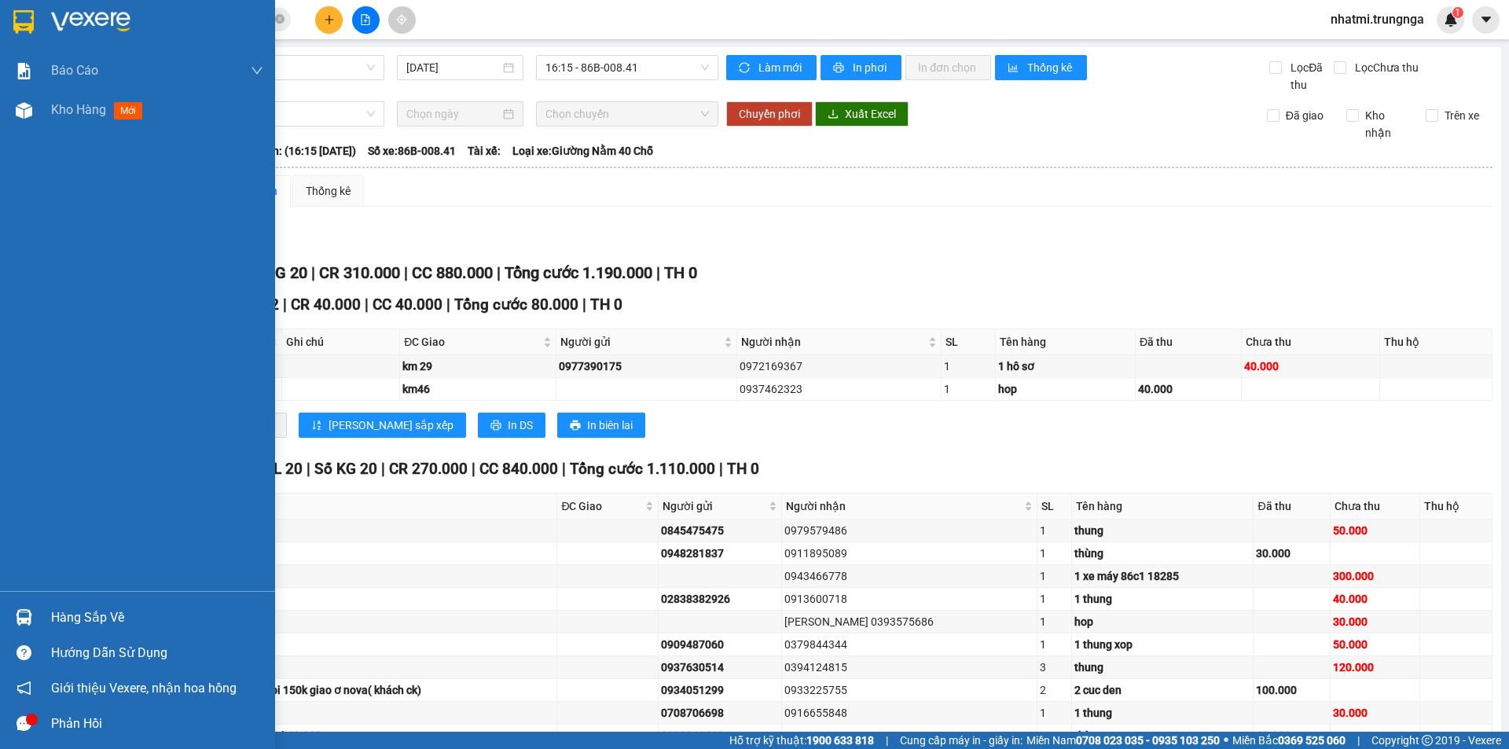
click at [86, 616] on div "Hàng sắp về" at bounding box center [157, 618] width 212 height 24
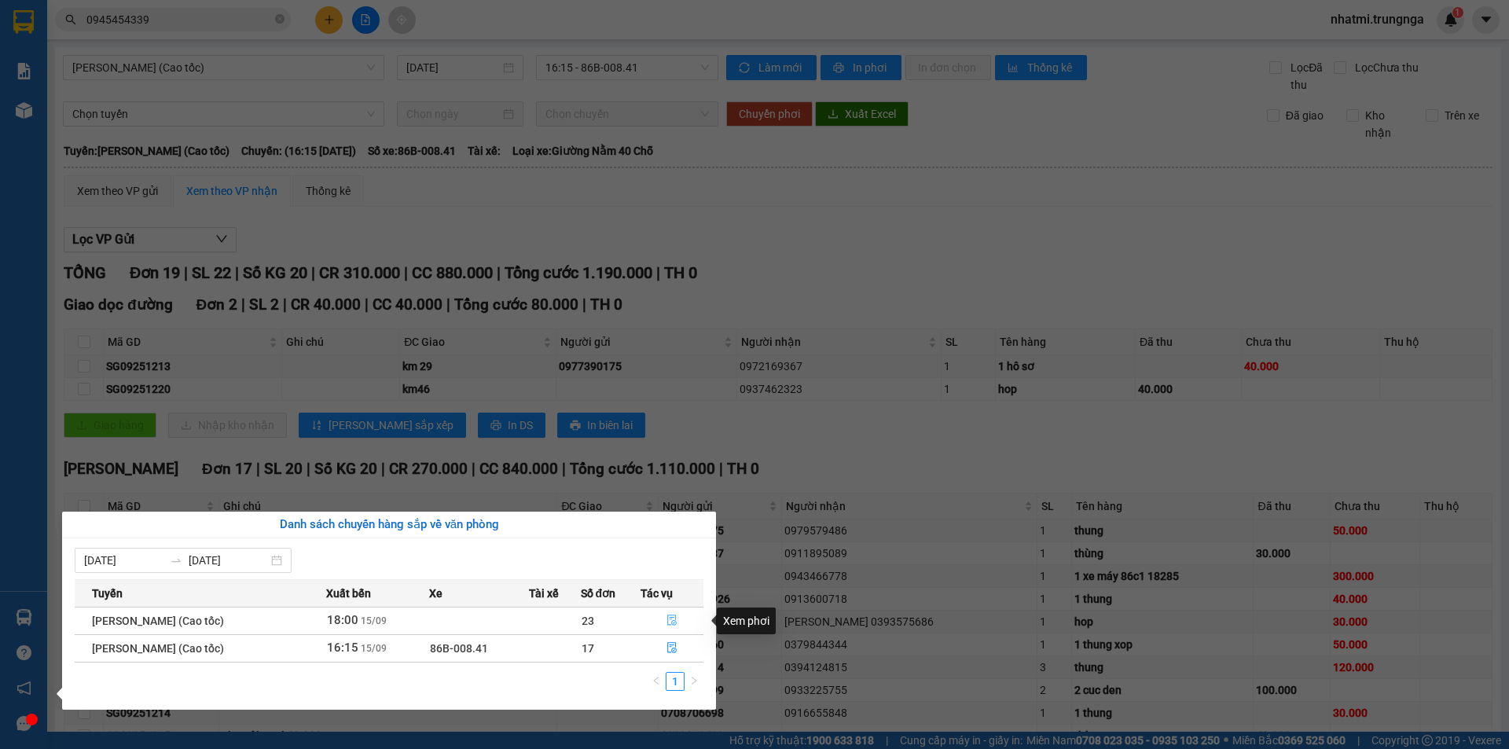
click at [674, 623] on icon "file-done" at bounding box center [672, 620] width 11 height 11
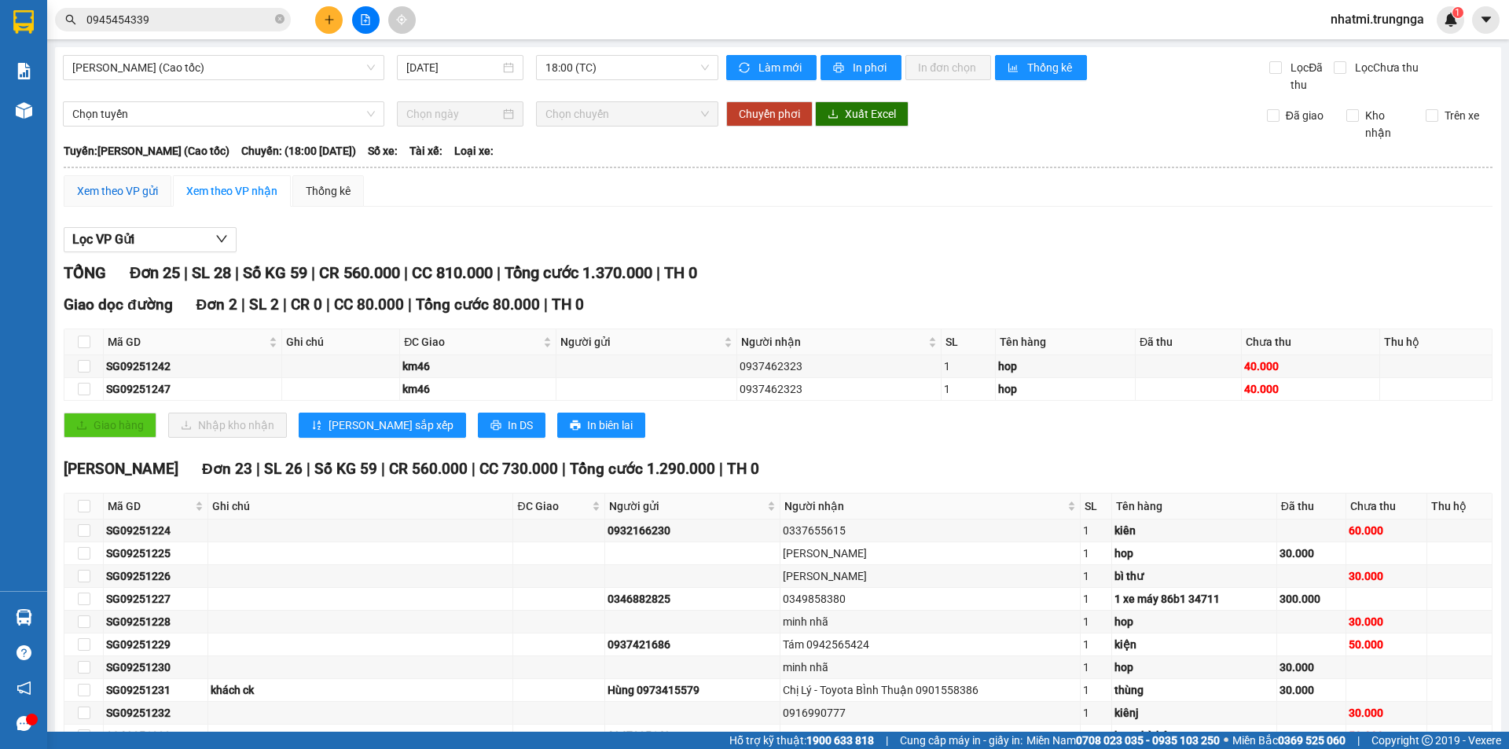
click at [108, 184] on div "Xem theo VP gửi" at bounding box center [117, 190] width 81 height 17
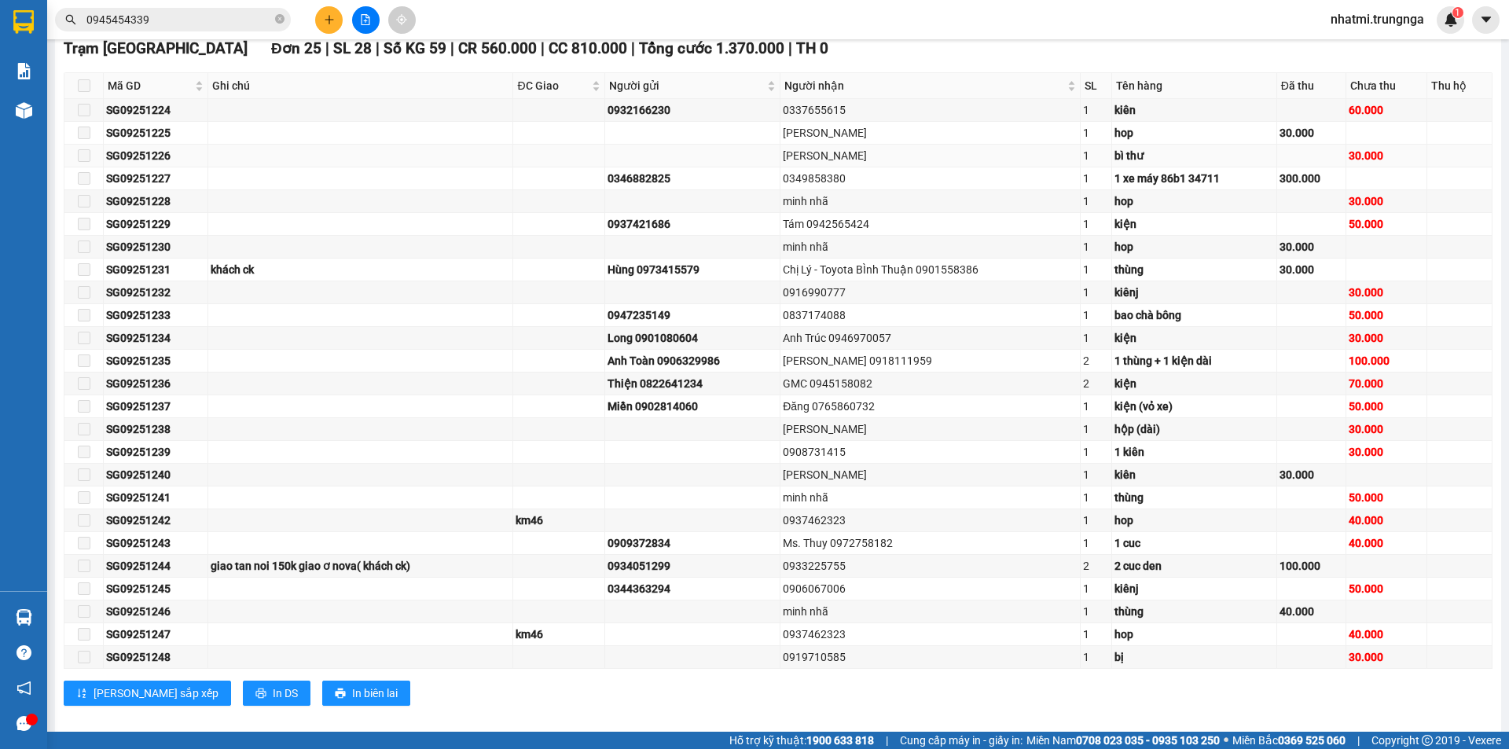
scroll to position [274, 0]
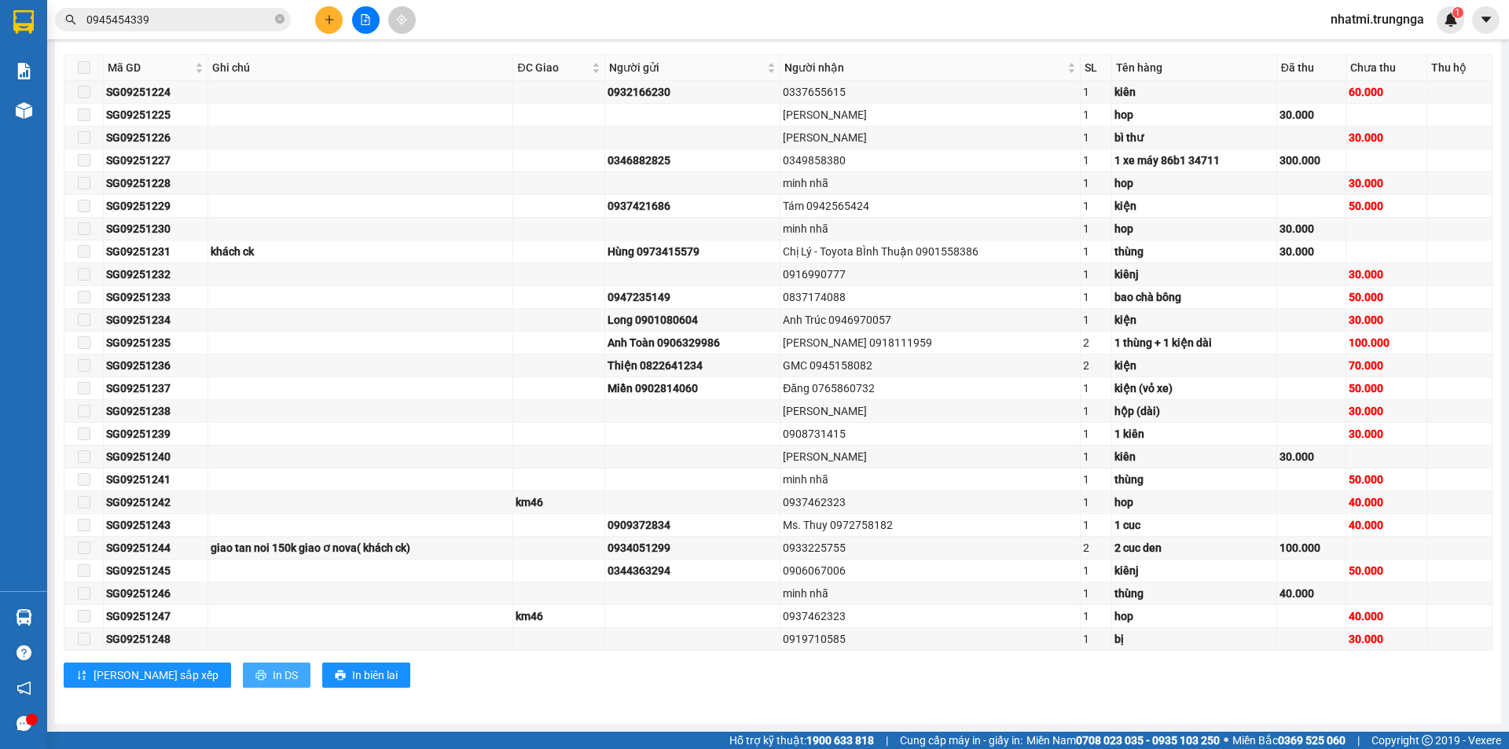
click at [243, 665] on button "In DS" at bounding box center [277, 675] width 68 height 25
drag, startPoint x: 464, startPoint y: 471, endPoint x: 543, endPoint y: 28, distance: 450.4
click at [543, 28] on div "Kết quả tìm kiếm ( 1 ) Bộ lọc Mã ĐH Trạng thái Món hàng Thu hộ Tổng cước Chưa c…" at bounding box center [754, 19] width 1509 height 39
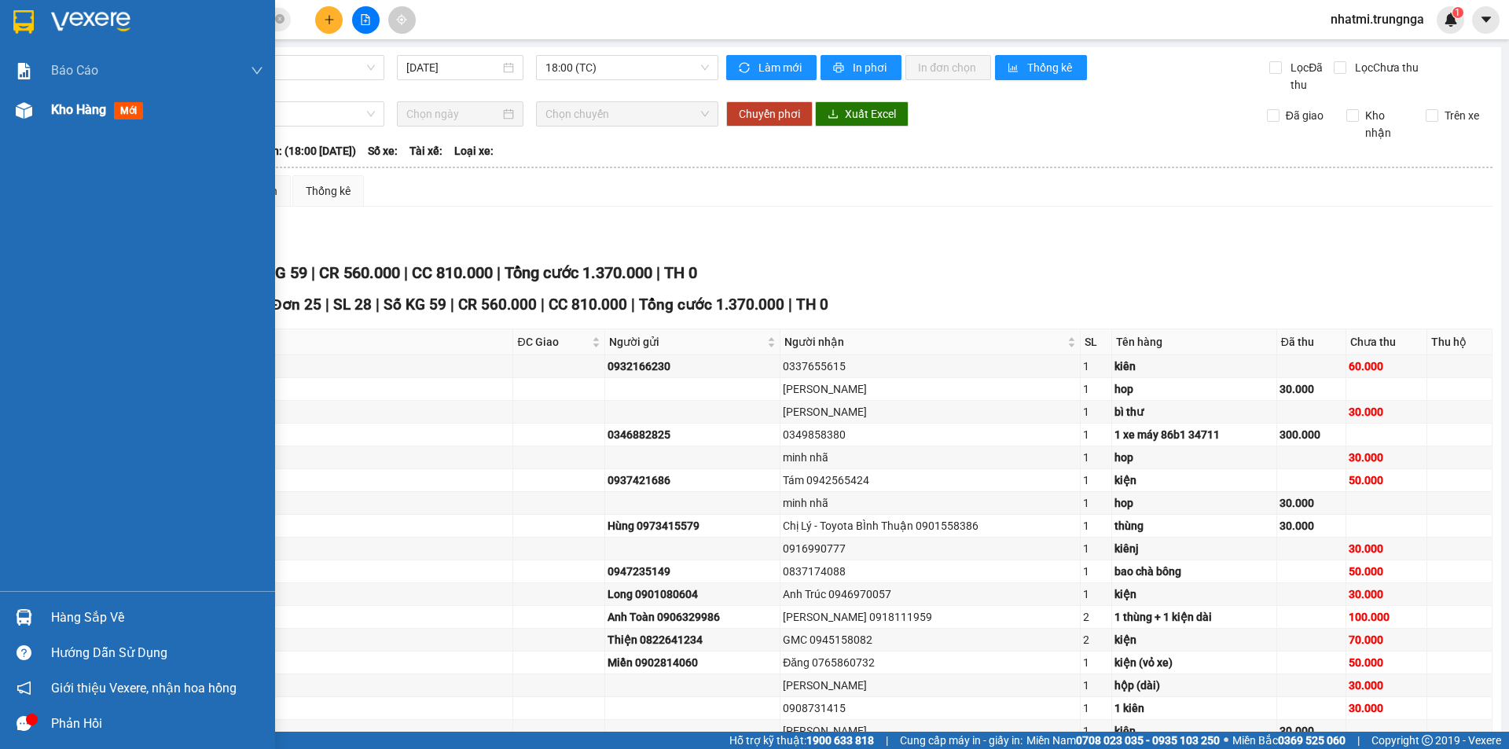
click at [119, 118] on span "mới" at bounding box center [128, 110] width 29 height 17
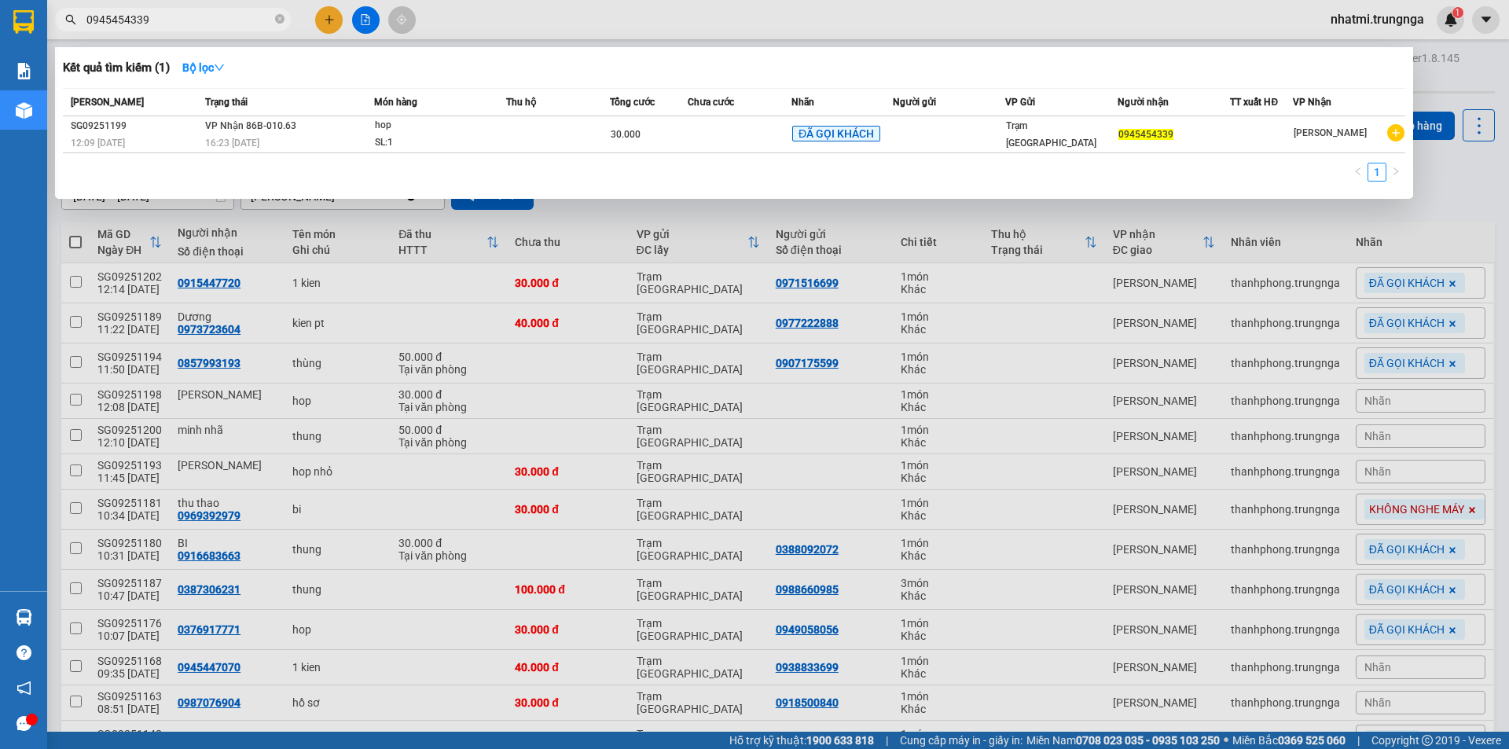
click at [220, 24] on input "0945454339" at bounding box center [178, 19] width 185 height 17
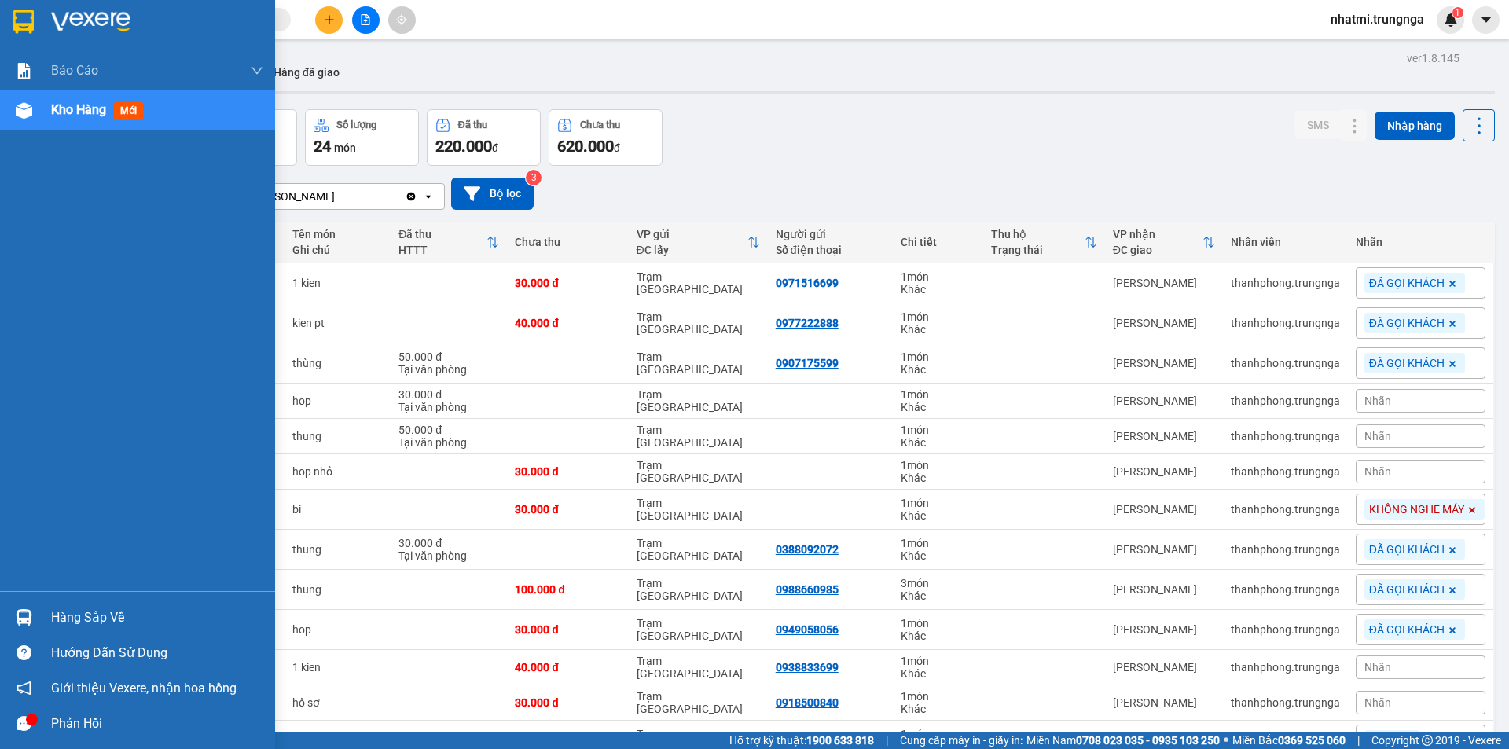
click at [92, 117] on span "Kho hàng" at bounding box center [78, 109] width 55 height 15
click at [135, 616] on div "Hàng sắp về" at bounding box center [157, 618] width 212 height 24
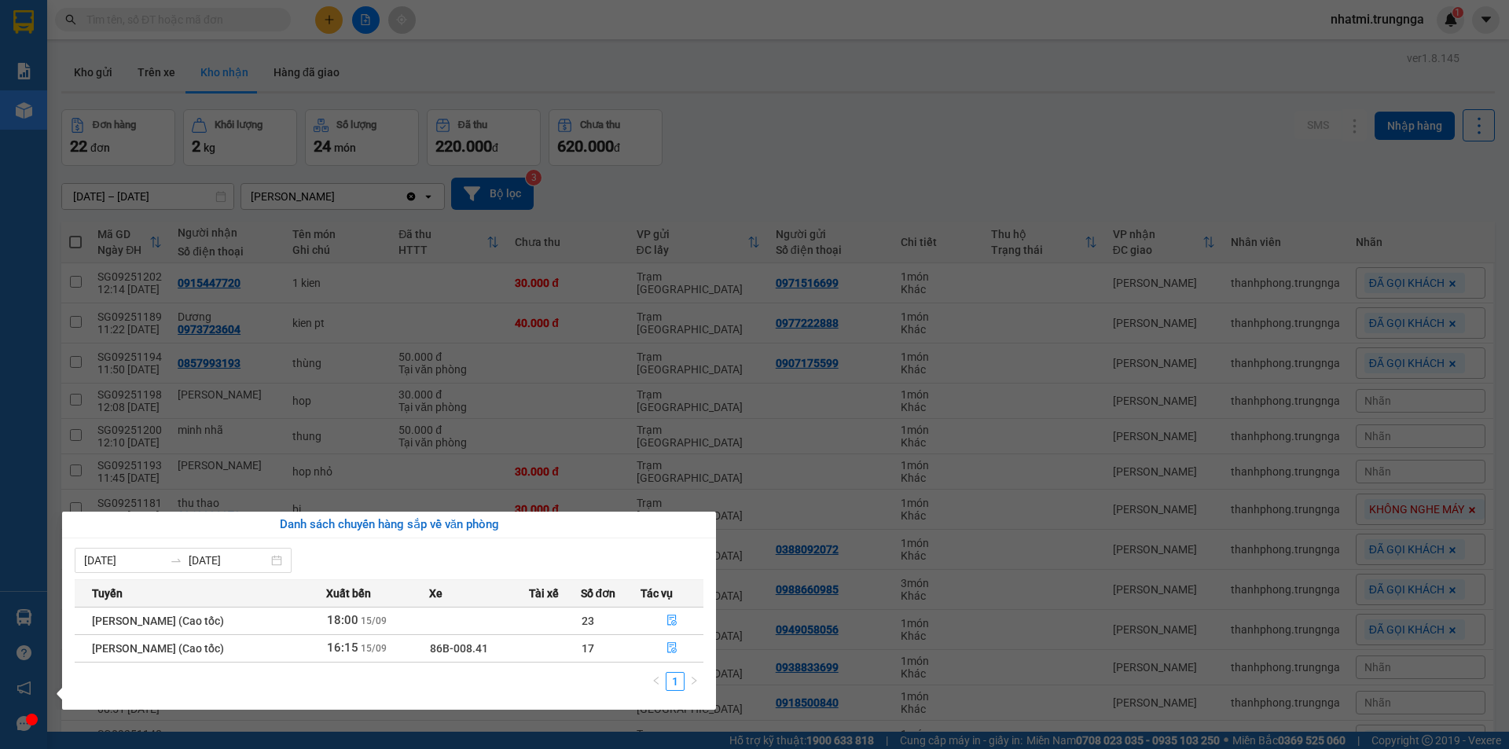
click at [915, 147] on section "Kết quả tìm kiếm ( 1 ) Bộ lọc Mã ĐH Trạng thái Món hàng Thu hộ Tổng cước Chưa c…" at bounding box center [754, 374] width 1509 height 749
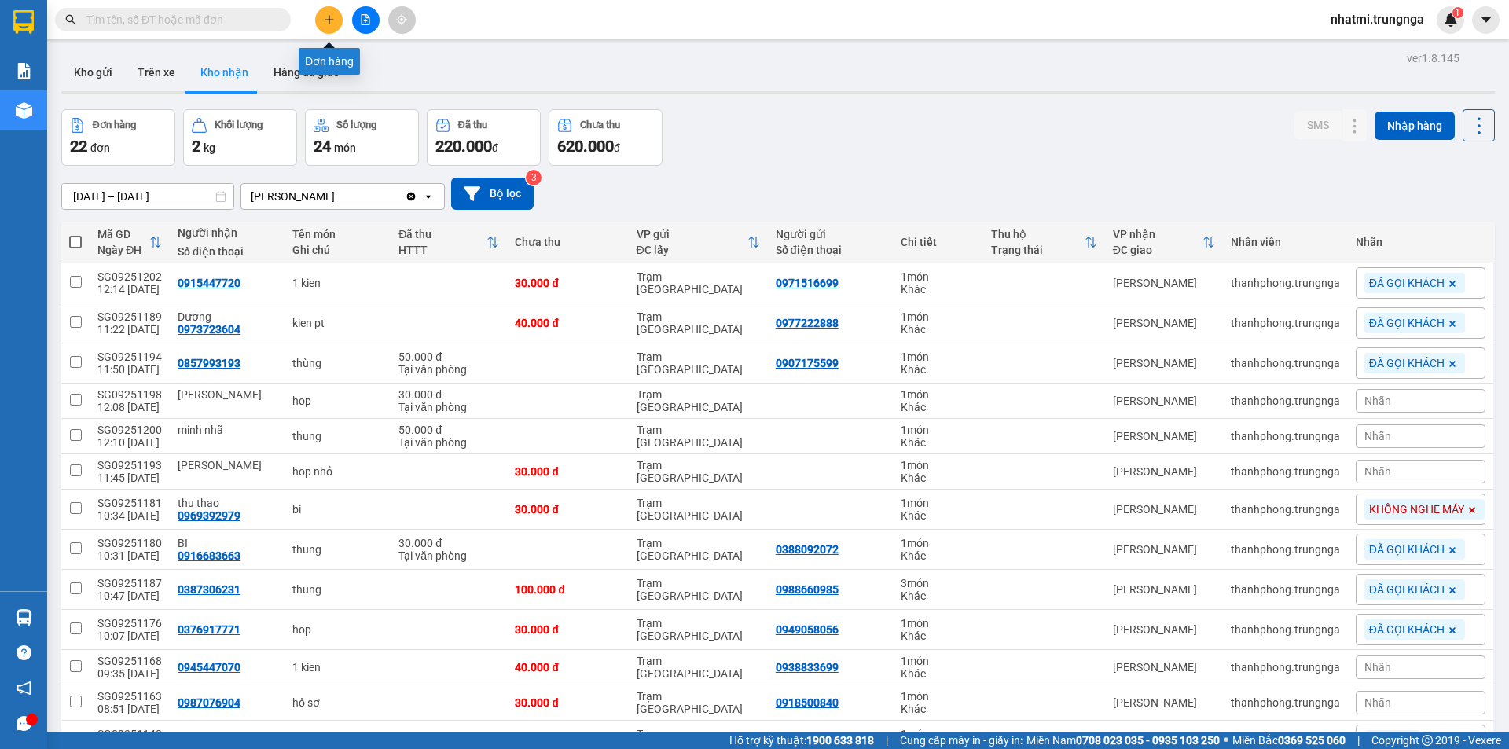
click at [325, 14] on icon "plus" at bounding box center [329, 19] width 11 height 11
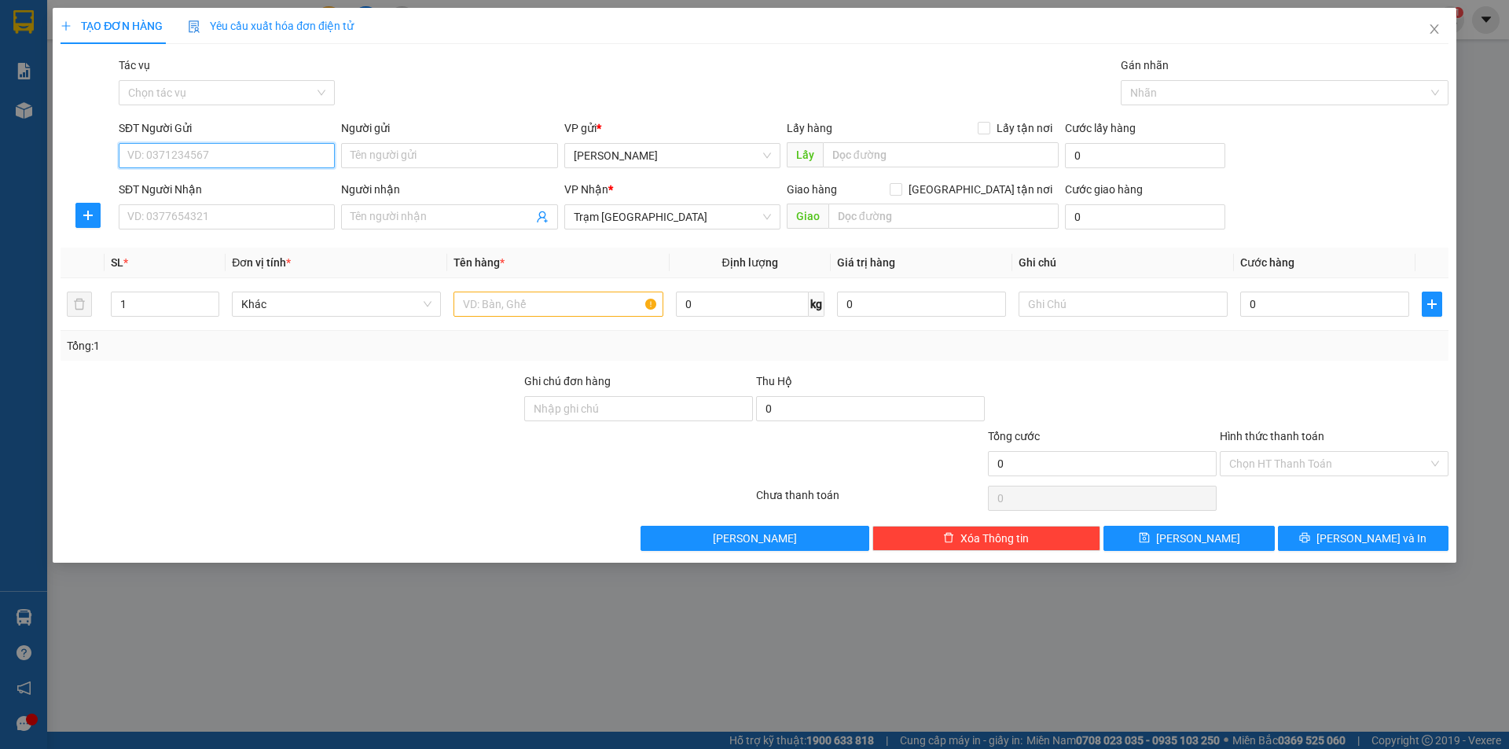
click at [211, 156] on input "SĐT Người Gửi" at bounding box center [227, 155] width 216 height 25
type input "0988068031"
drag, startPoint x: 210, startPoint y: 156, endPoint x: 108, endPoint y: 170, distance: 102.3
click at [108, 170] on div "SĐT Người Gửi 0988068031 0988068031 Người gửi Tên người gửi VP gửi * Phan Thiết…" at bounding box center [754, 146] width 1391 height 55
click at [1434, 27] on icon "close" at bounding box center [1434, 29] width 13 height 13
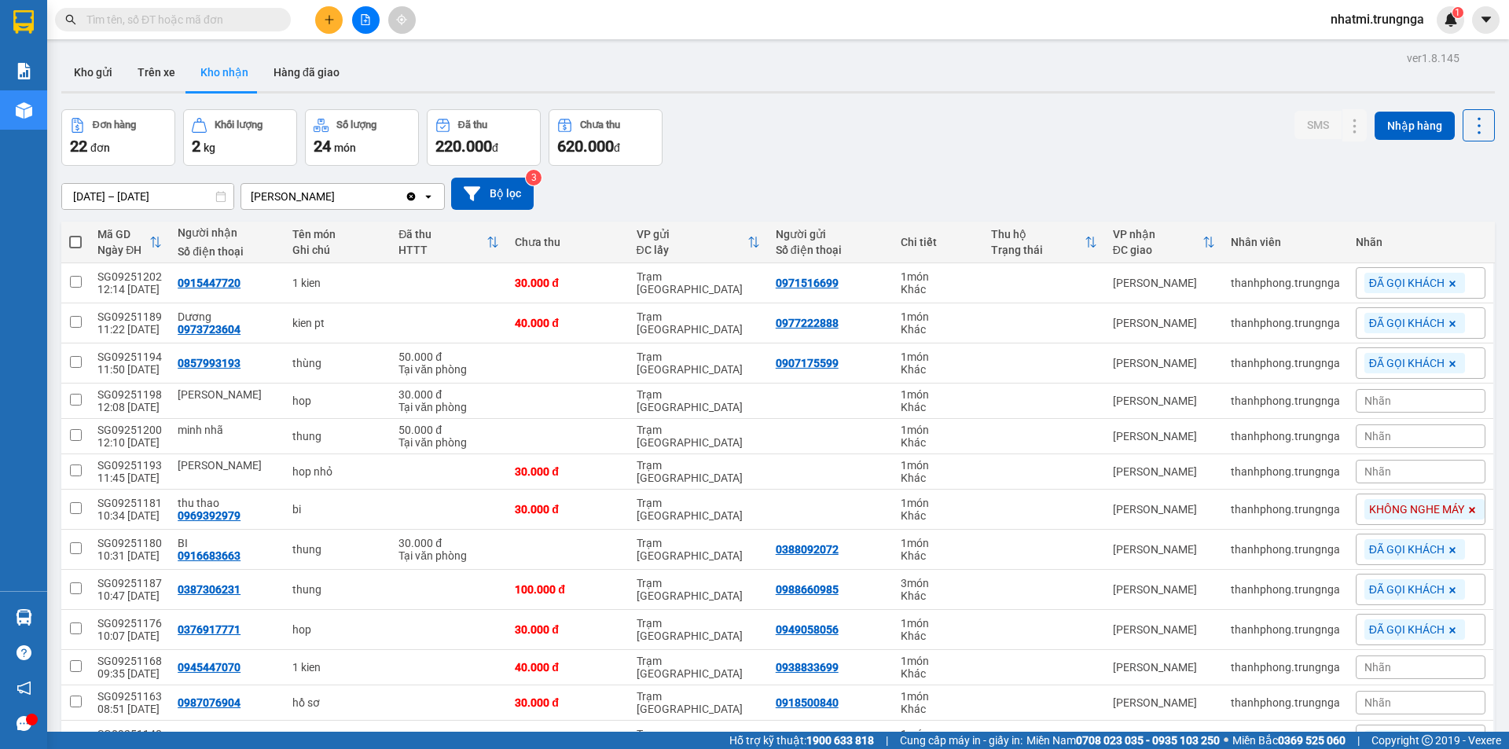
click at [230, 23] on input "text" at bounding box center [178, 19] width 185 height 17
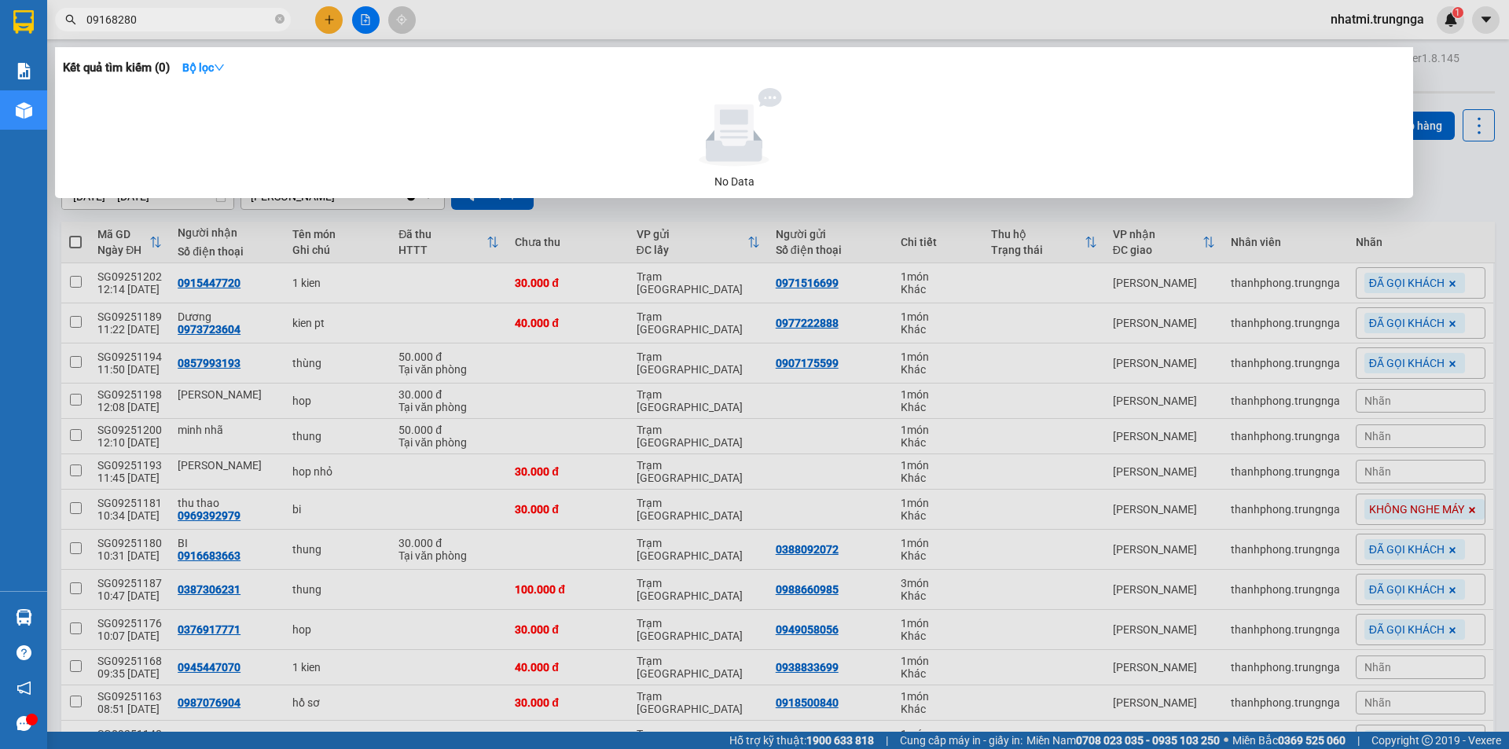
drag, startPoint x: 168, startPoint y: 24, endPoint x: 58, endPoint y: 24, distance: 110.0
click at [58, 24] on span "09168280" at bounding box center [173, 20] width 236 height 24
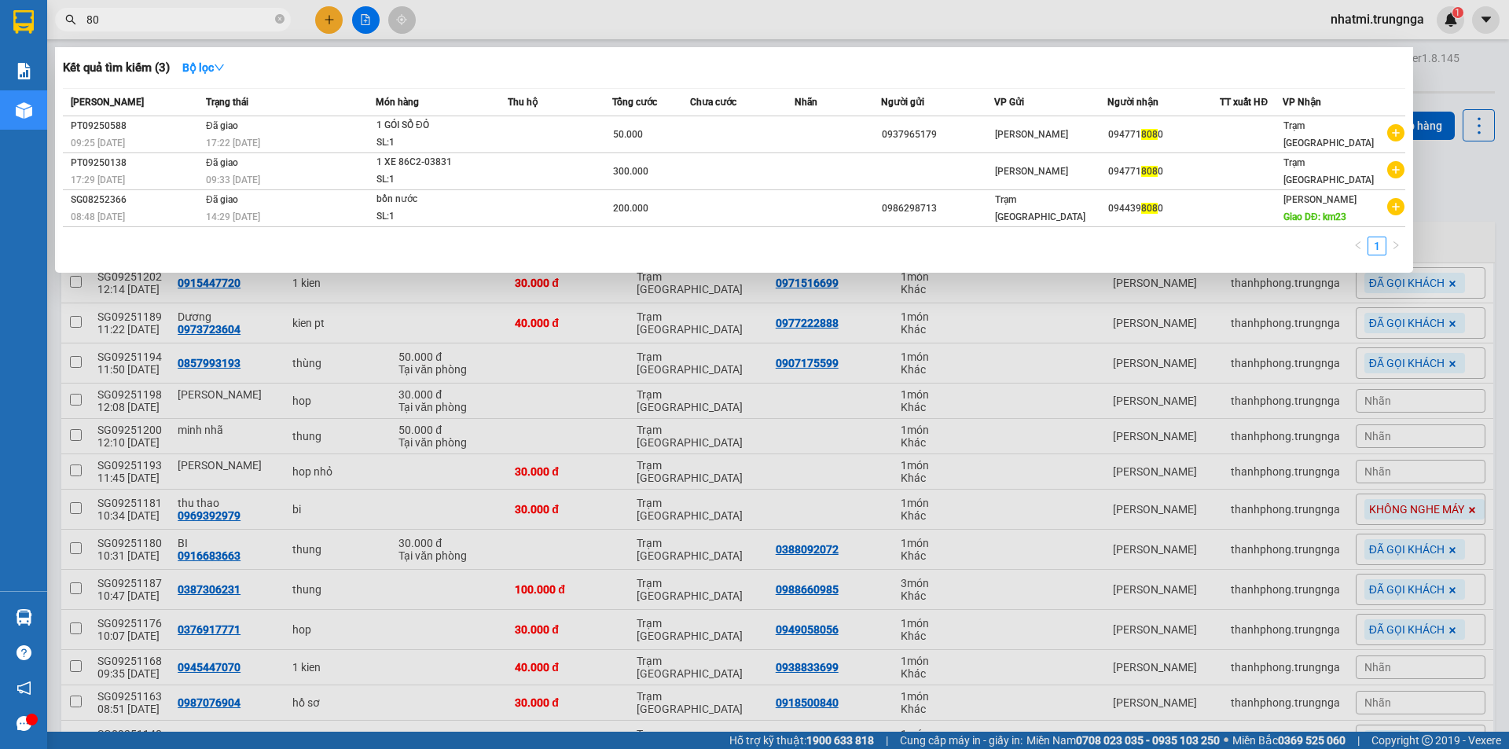
type input "8"
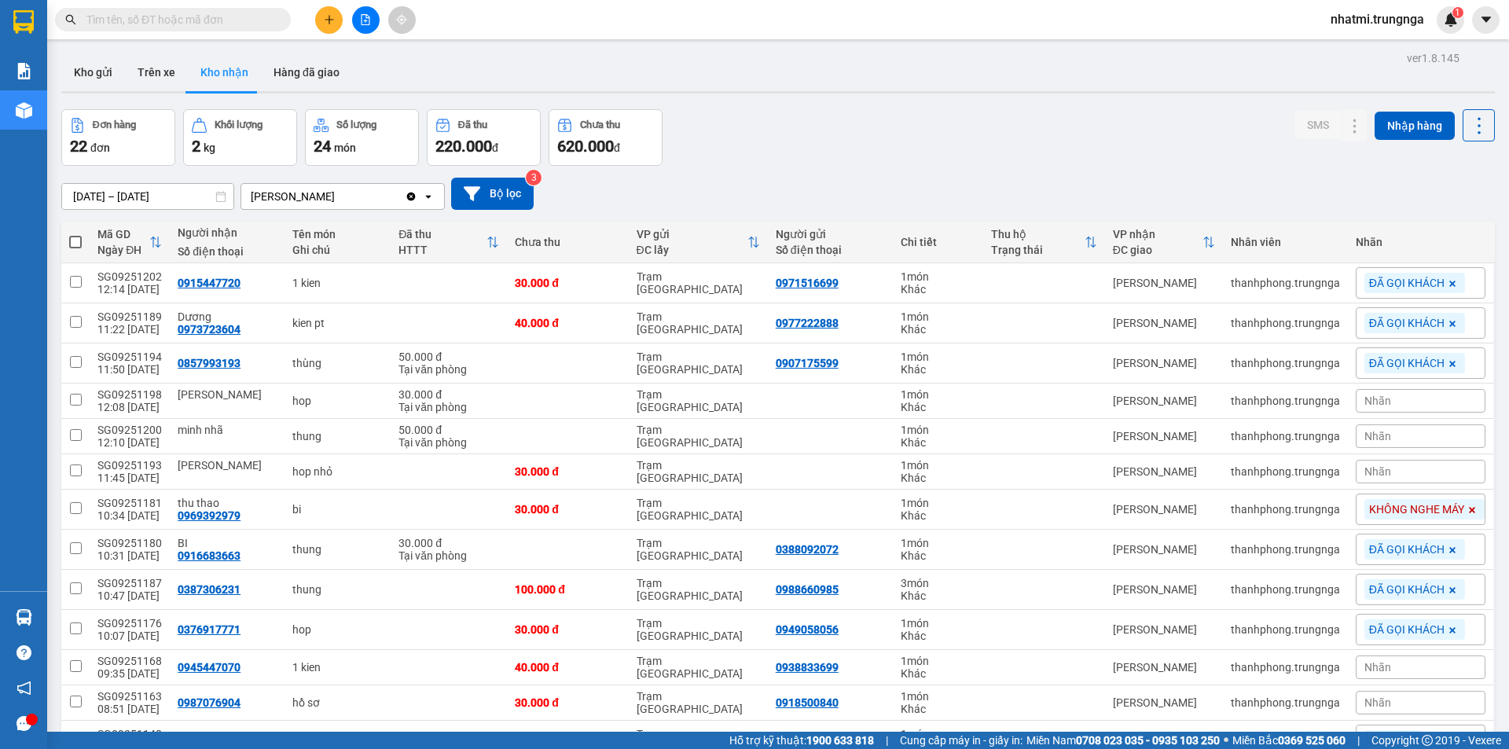
drag, startPoint x: 211, startPoint y: 20, endPoint x: 304, endPoint y: 6, distance: 94.6
click at [215, 17] on input "text" at bounding box center [178, 19] width 185 height 17
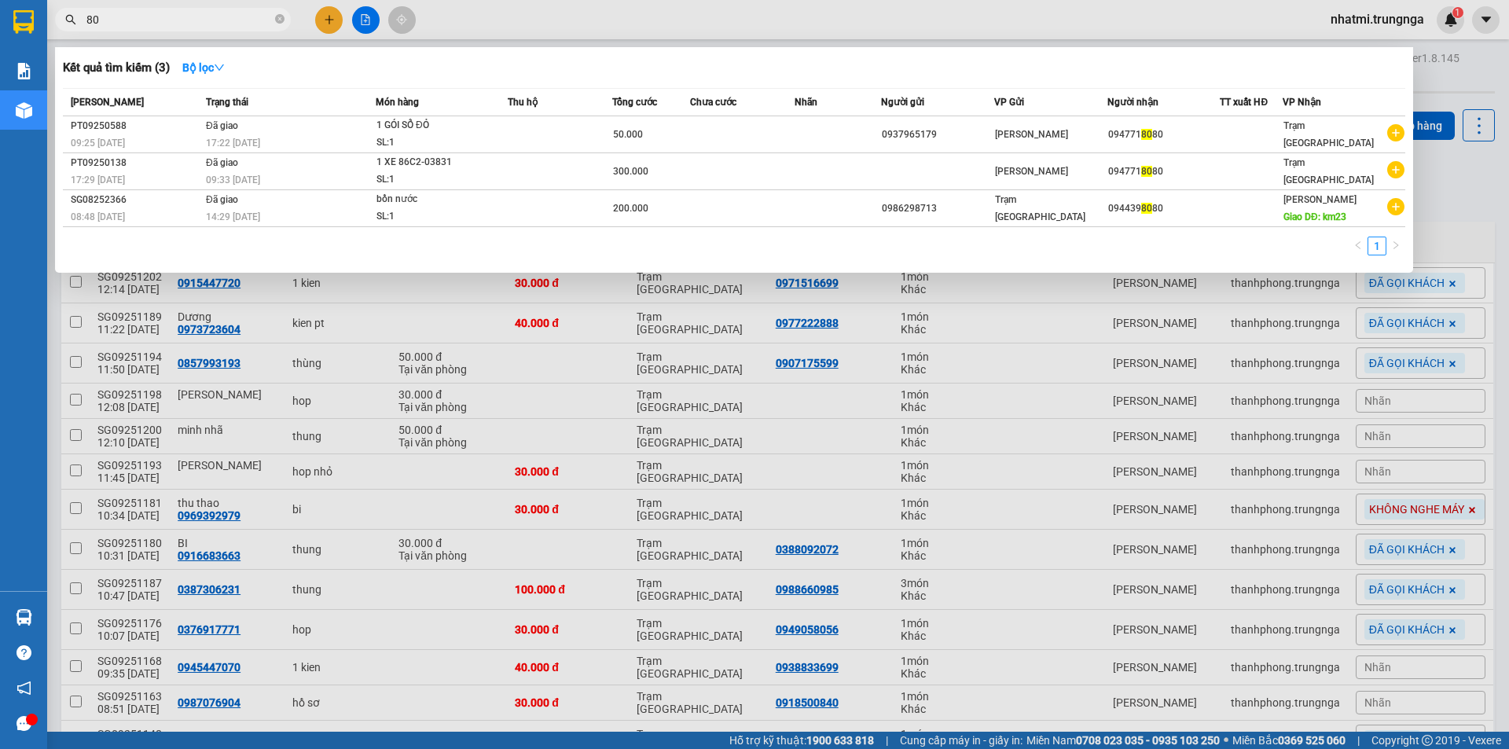
type input "8"
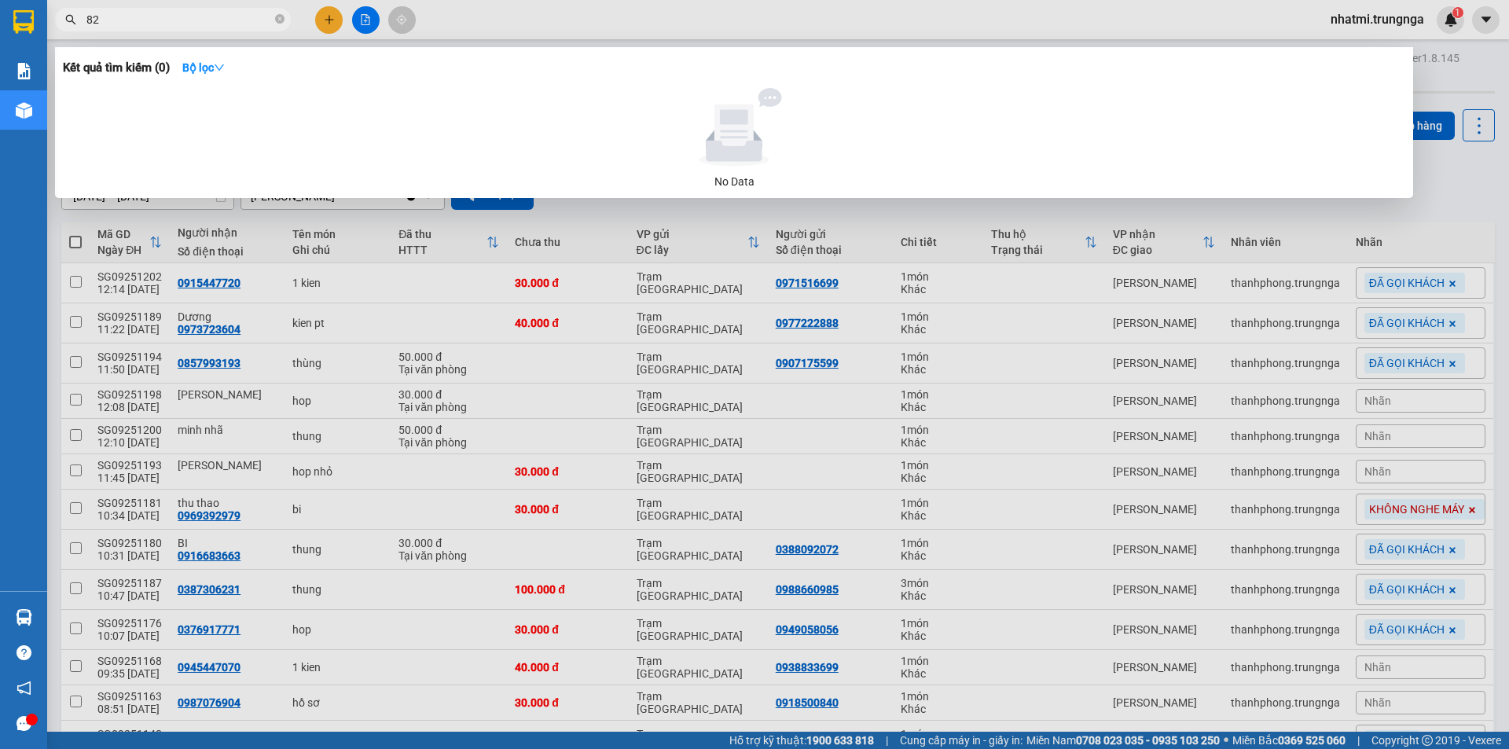
type input "8"
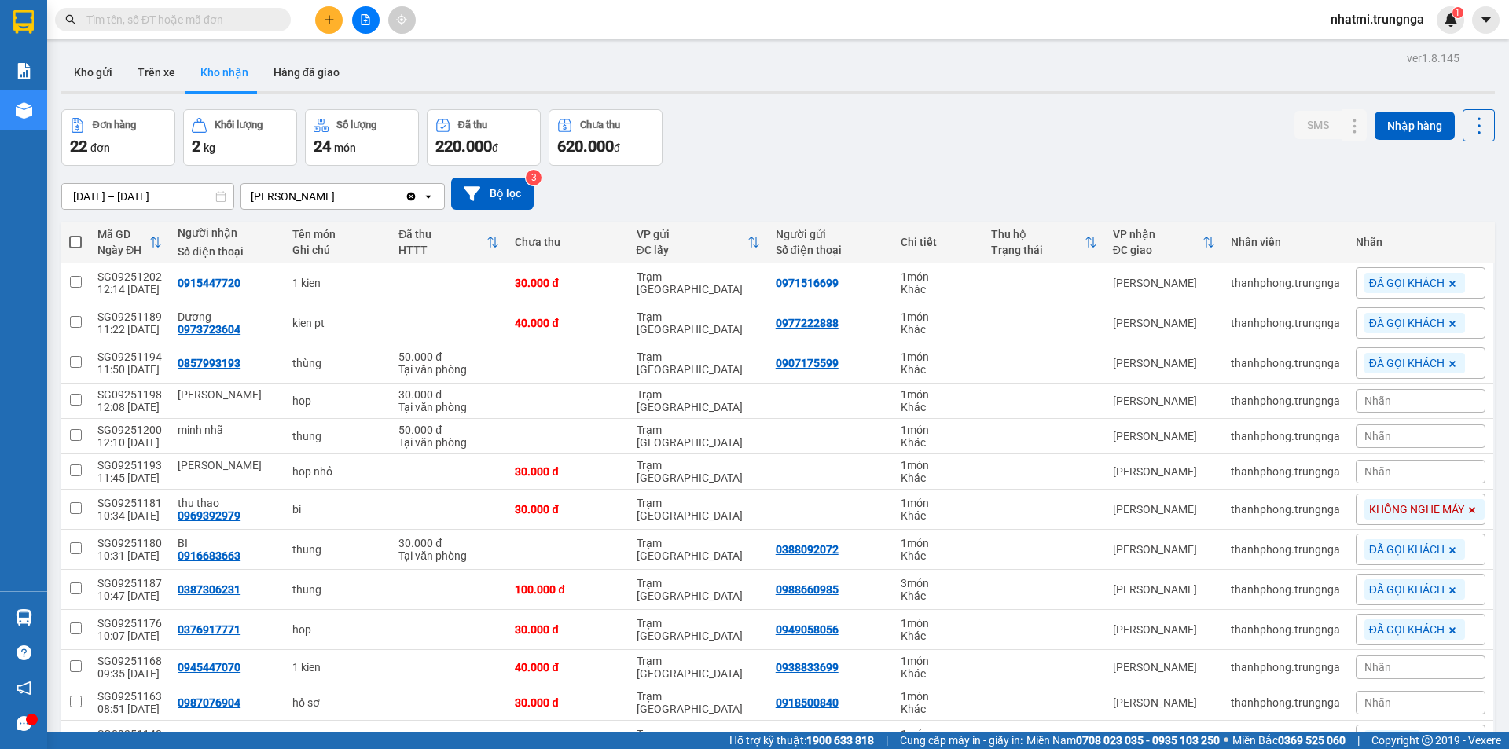
click at [823, 123] on div "Đơn hàng 22 đơn Khối lượng 2 kg Số lượng 24 món Đã thu 220.000 đ Chưa thu 620.0…" at bounding box center [778, 137] width 1434 height 57
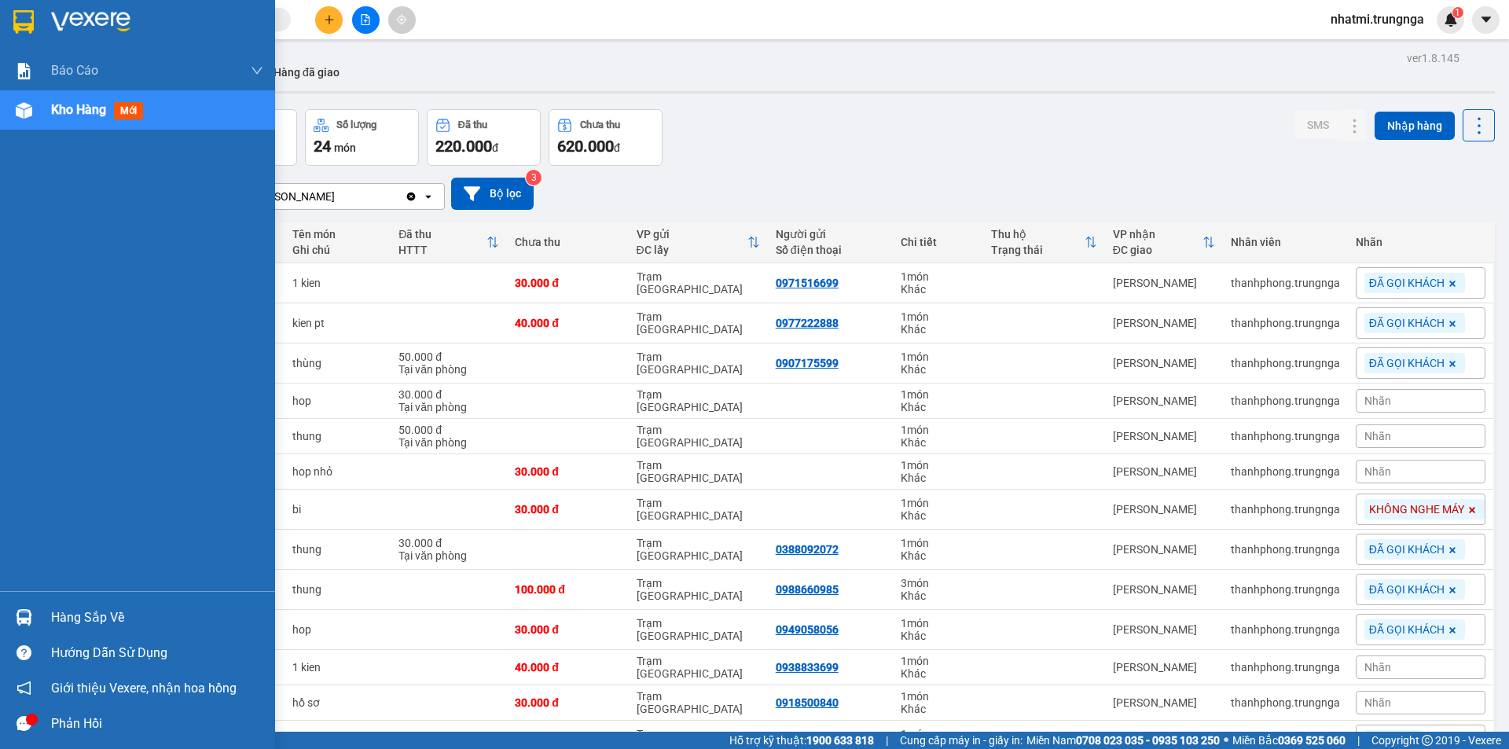
click at [90, 622] on div "Hàng sắp về" at bounding box center [157, 618] width 212 height 24
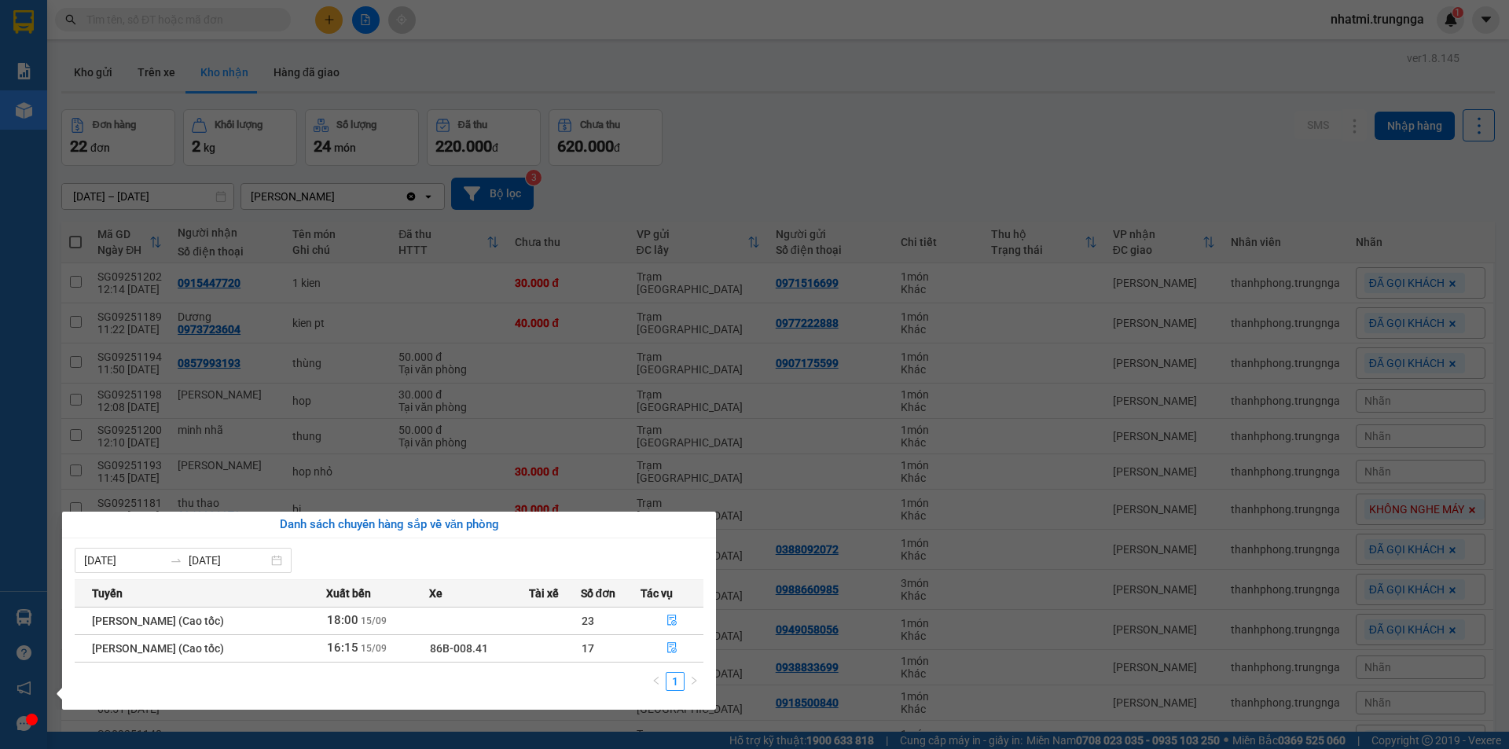
click at [781, 149] on section "Kết quả tìm kiếm ( 0 ) Bộ lọc No Data nhatmi.trungnga 1 Báo cáo Báo cáo dòng ti…" at bounding box center [754, 374] width 1509 height 749
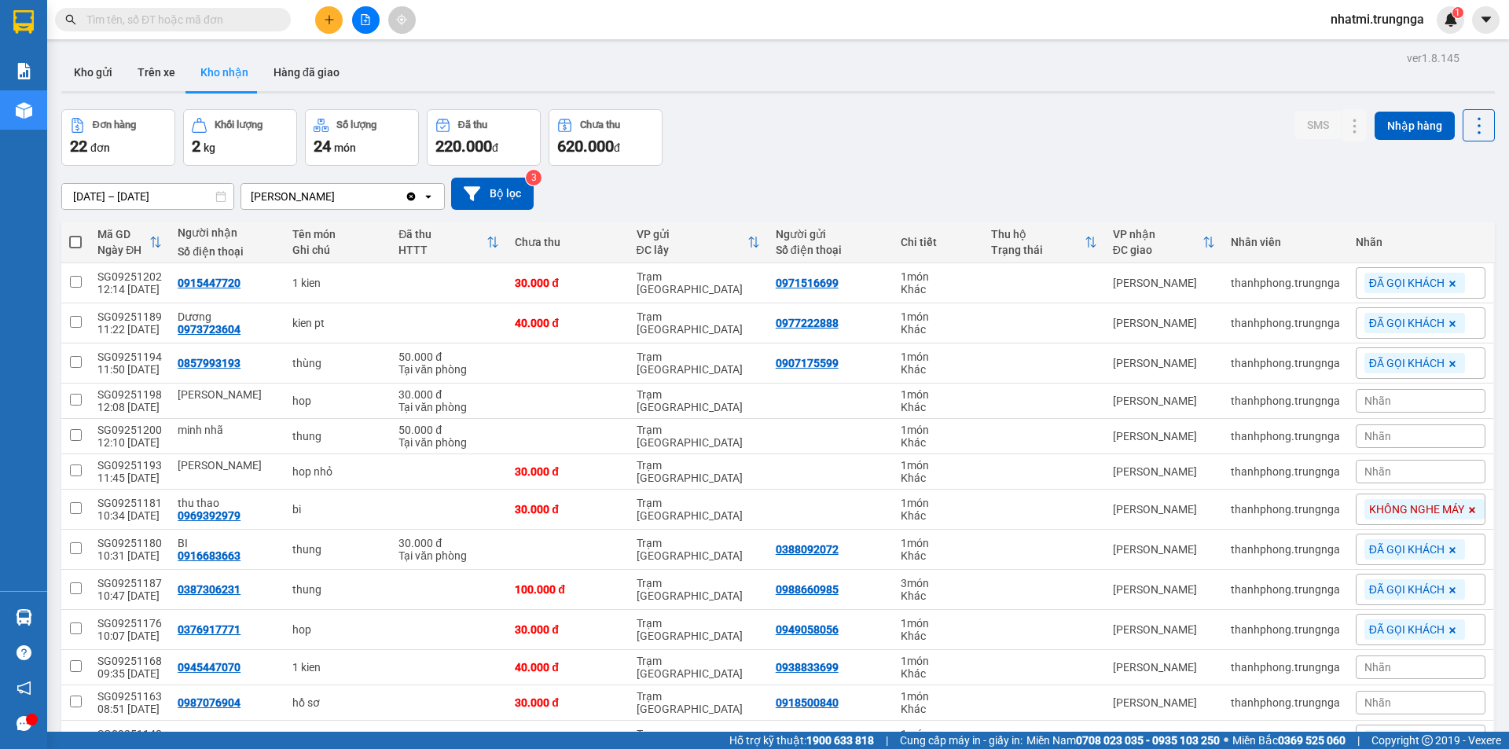
click at [231, 17] on input "text" at bounding box center [178, 19] width 185 height 17
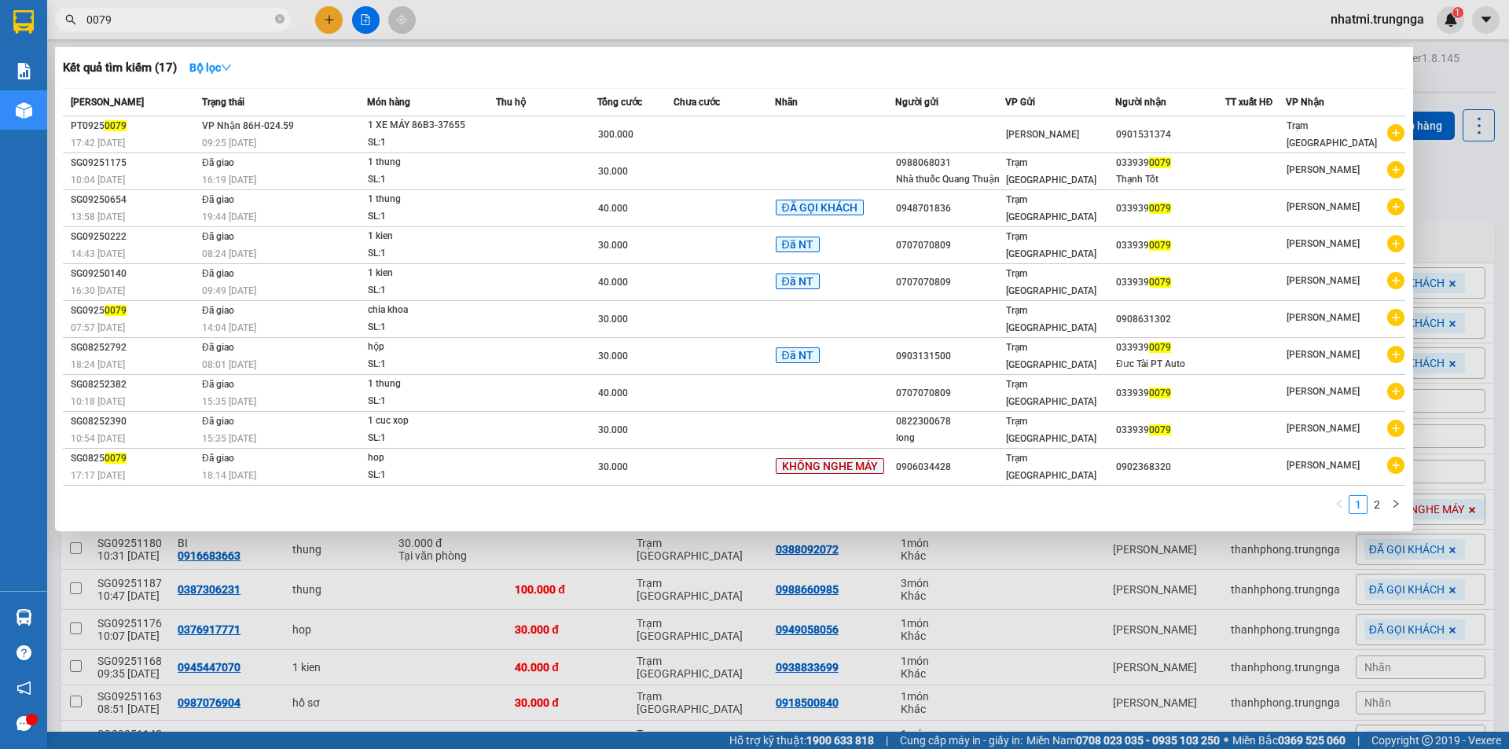
click at [260, 20] on input "0079" at bounding box center [178, 19] width 185 height 17
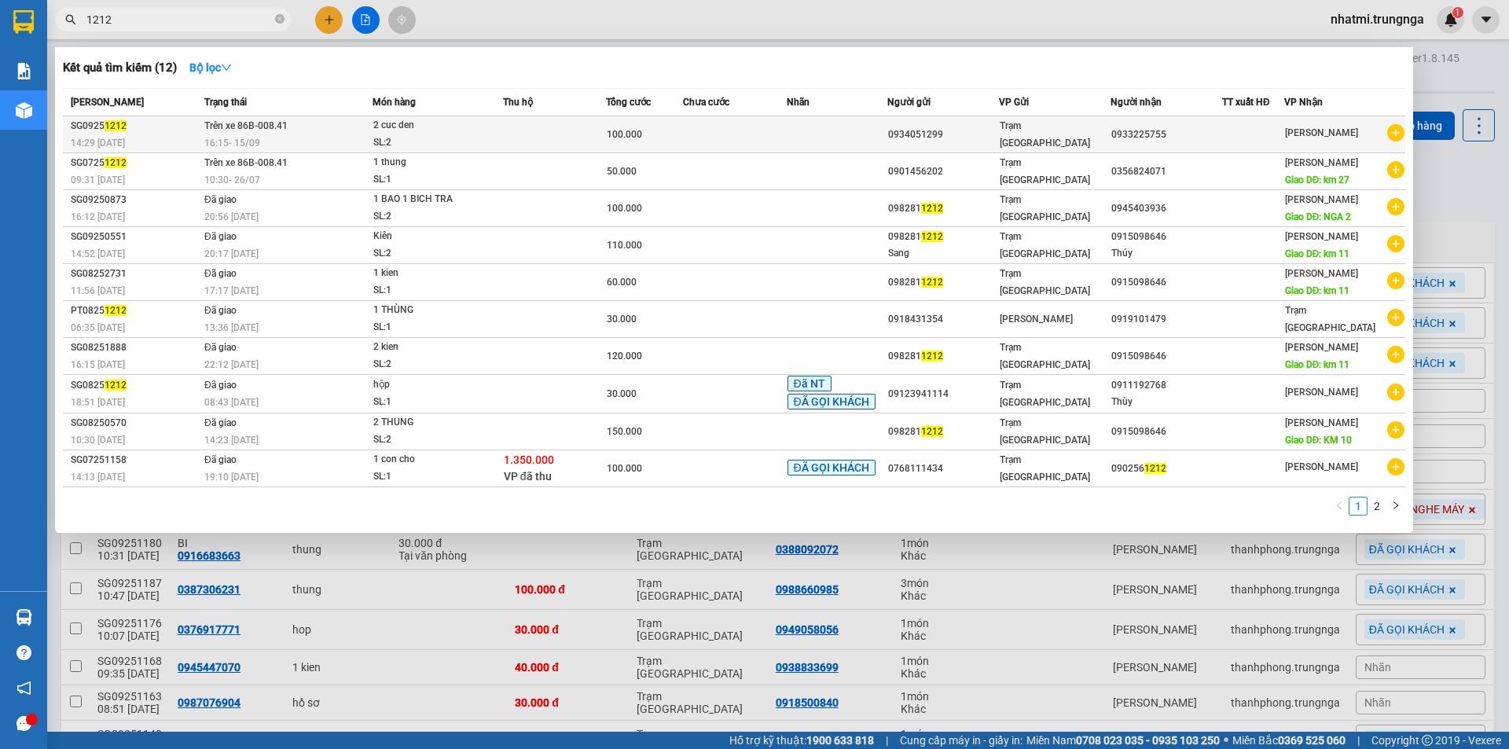
type input "1212"
click at [509, 140] on td at bounding box center [554, 134] width 103 height 37
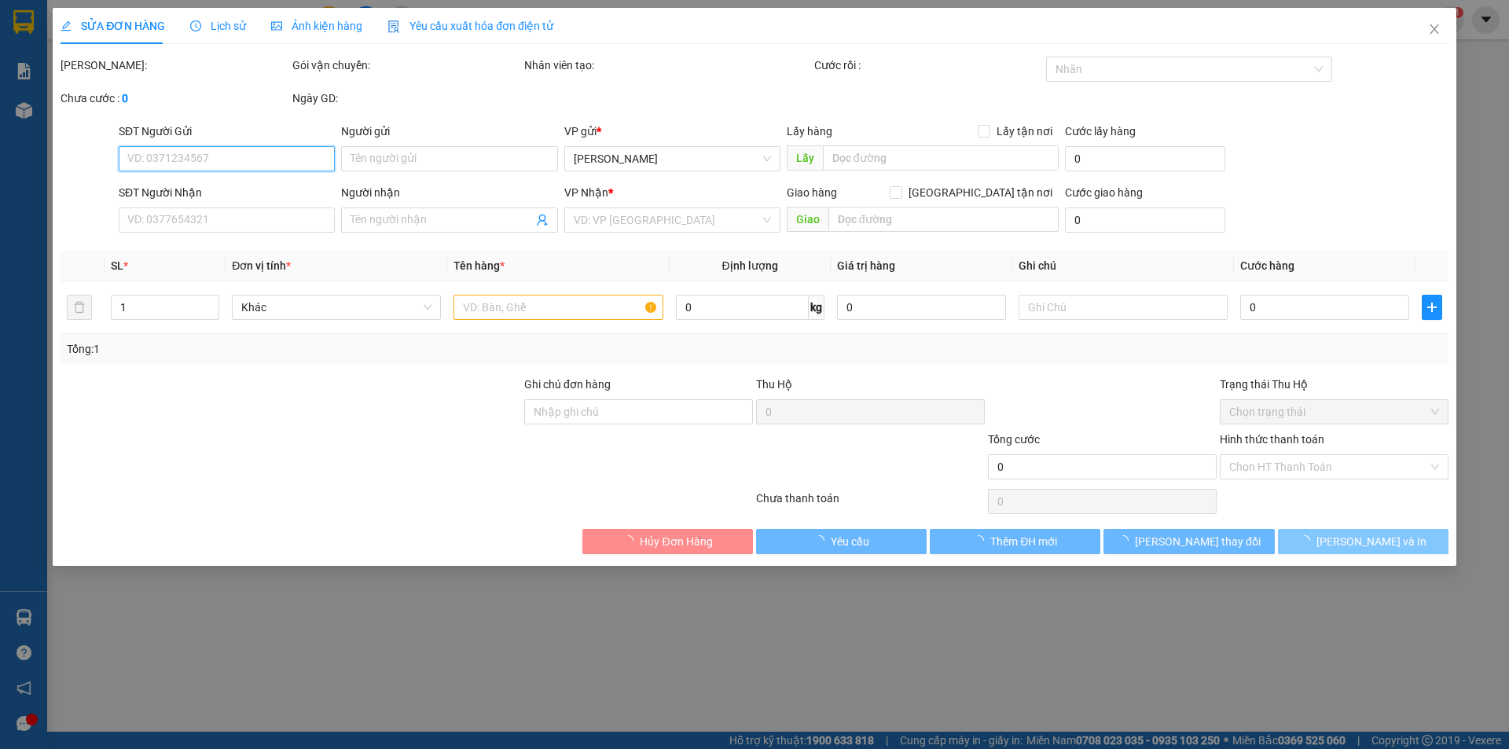
type input "0934051299"
type input "0933225755"
type input "CẬU GÙ GIAO TN"
type input "100.000"
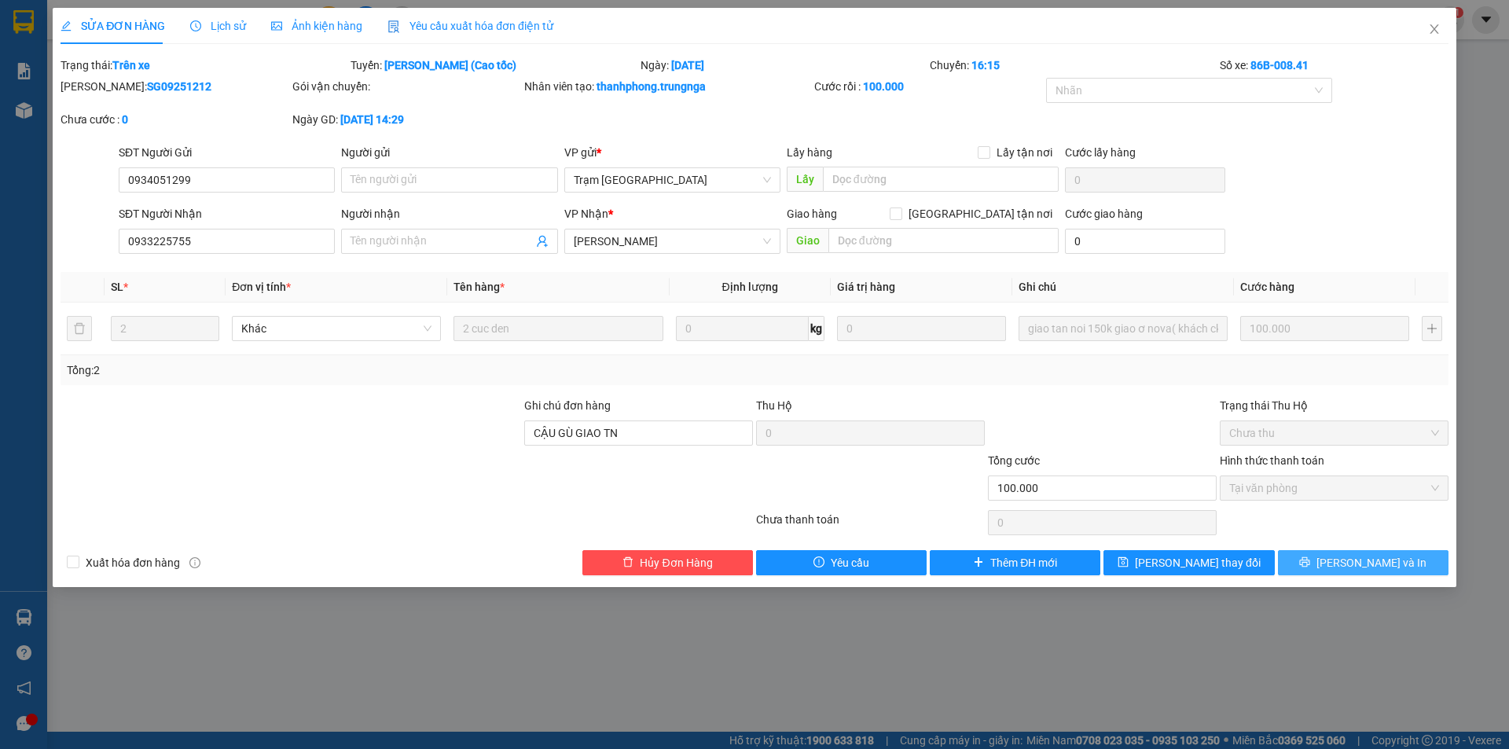
click at [1357, 567] on span "Lưu và In" at bounding box center [1372, 562] width 110 height 17
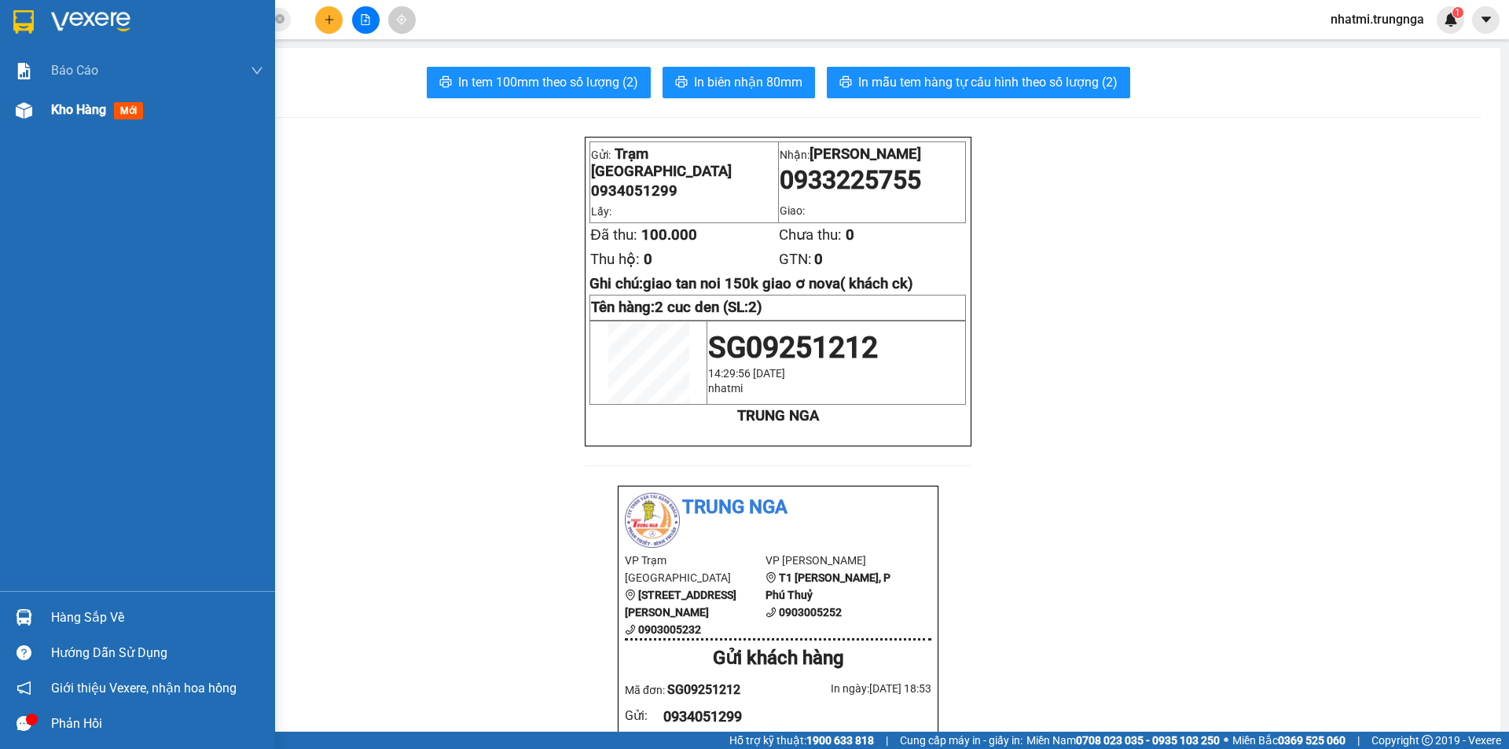
click at [25, 117] on img at bounding box center [24, 110] width 17 height 17
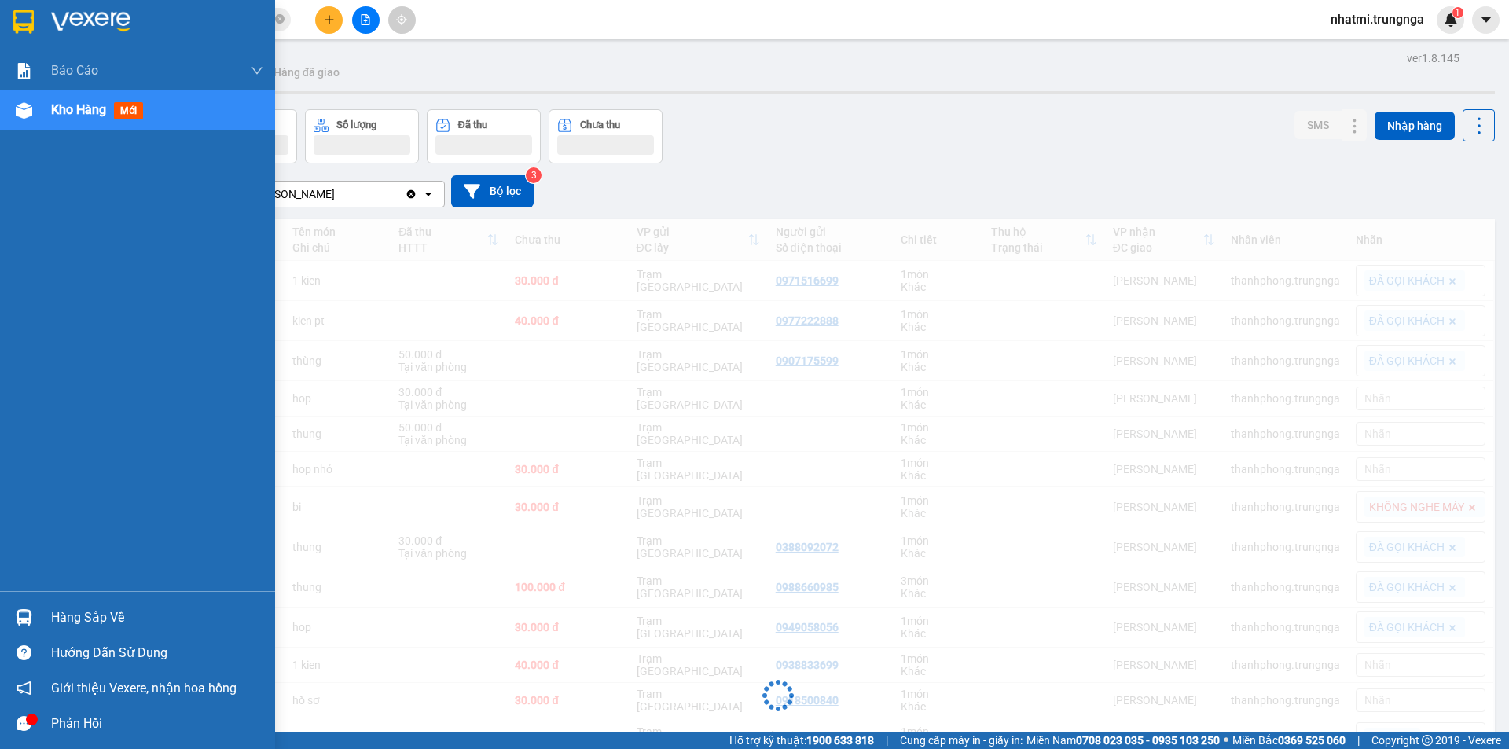
click at [32, 113] on div at bounding box center [24, 111] width 28 height 28
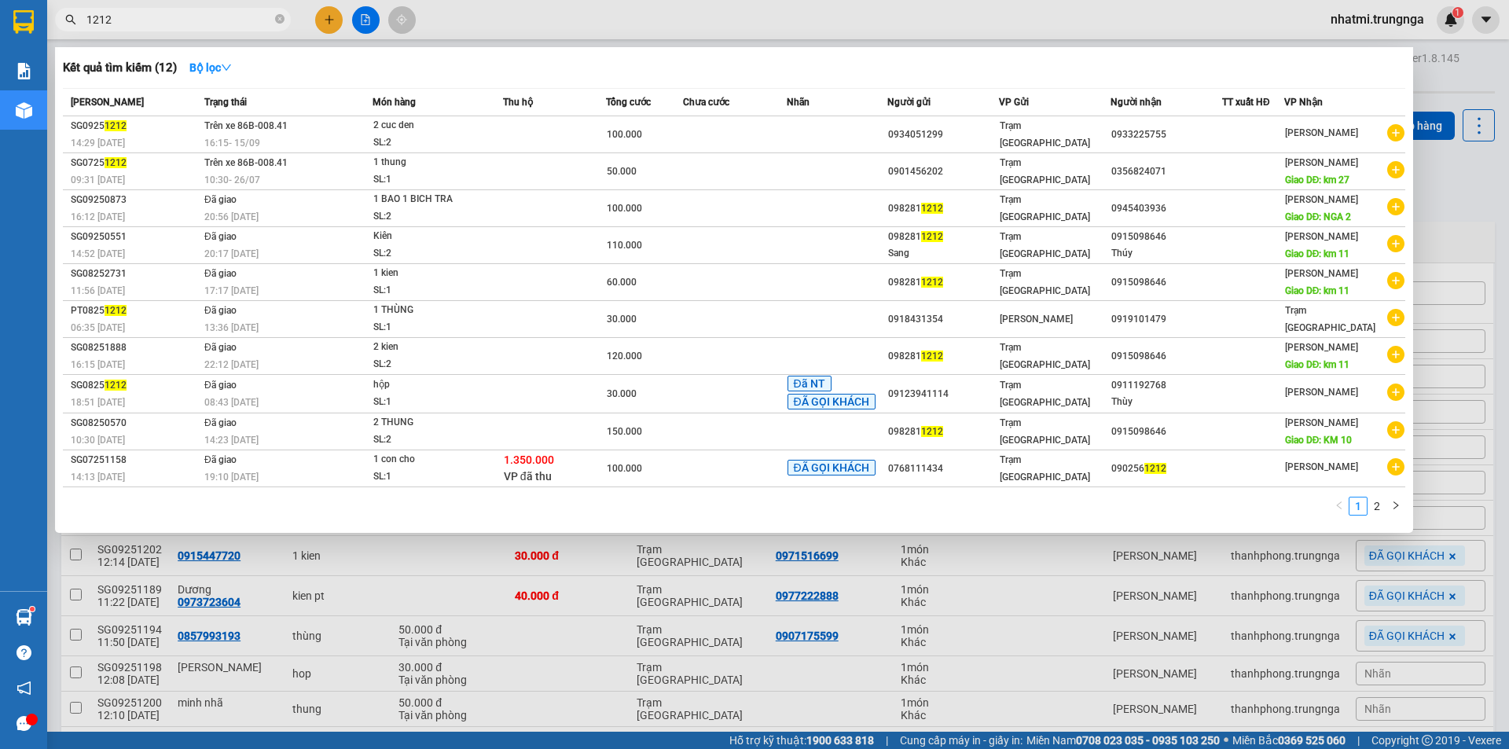
click at [185, 22] on input "1212" at bounding box center [178, 19] width 185 height 17
click at [527, 21] on div at bounding box center [754, 374] width 1509 height 749
click at [167, 24] on input "1212" at bounding box center [178, 19] width 185 height 17
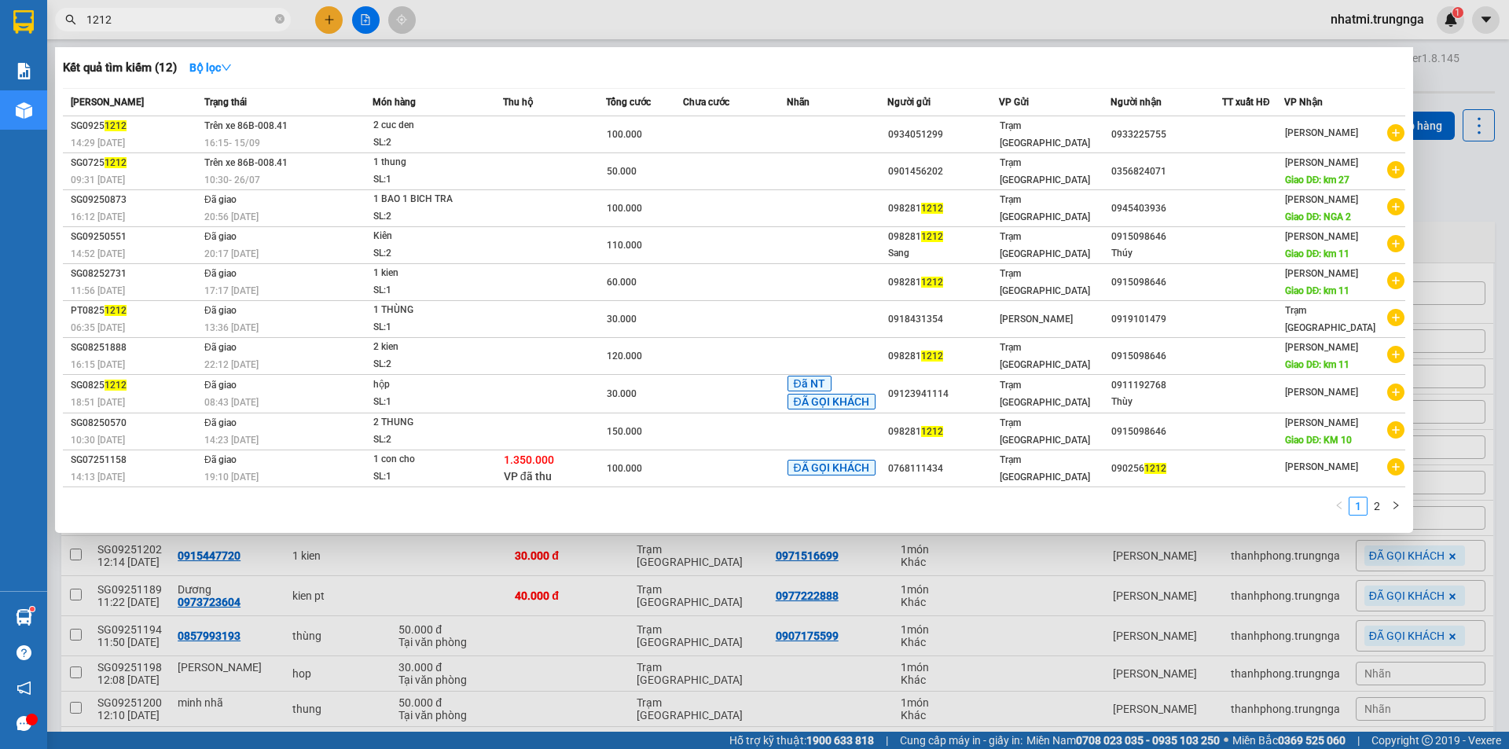
click at [629, 25] on div at bounding box center [754, 374] width 1509 height 749
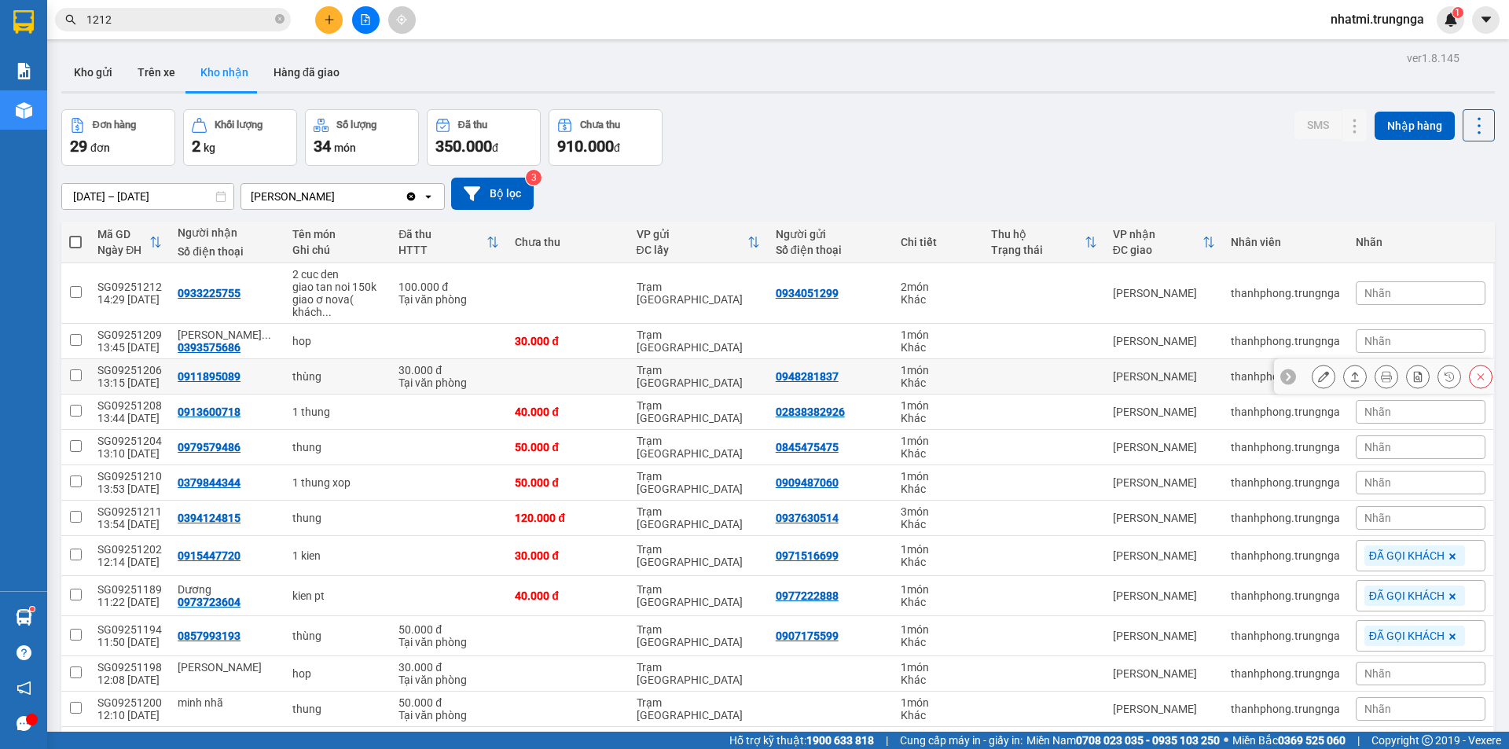
scroll to position [157, 0]
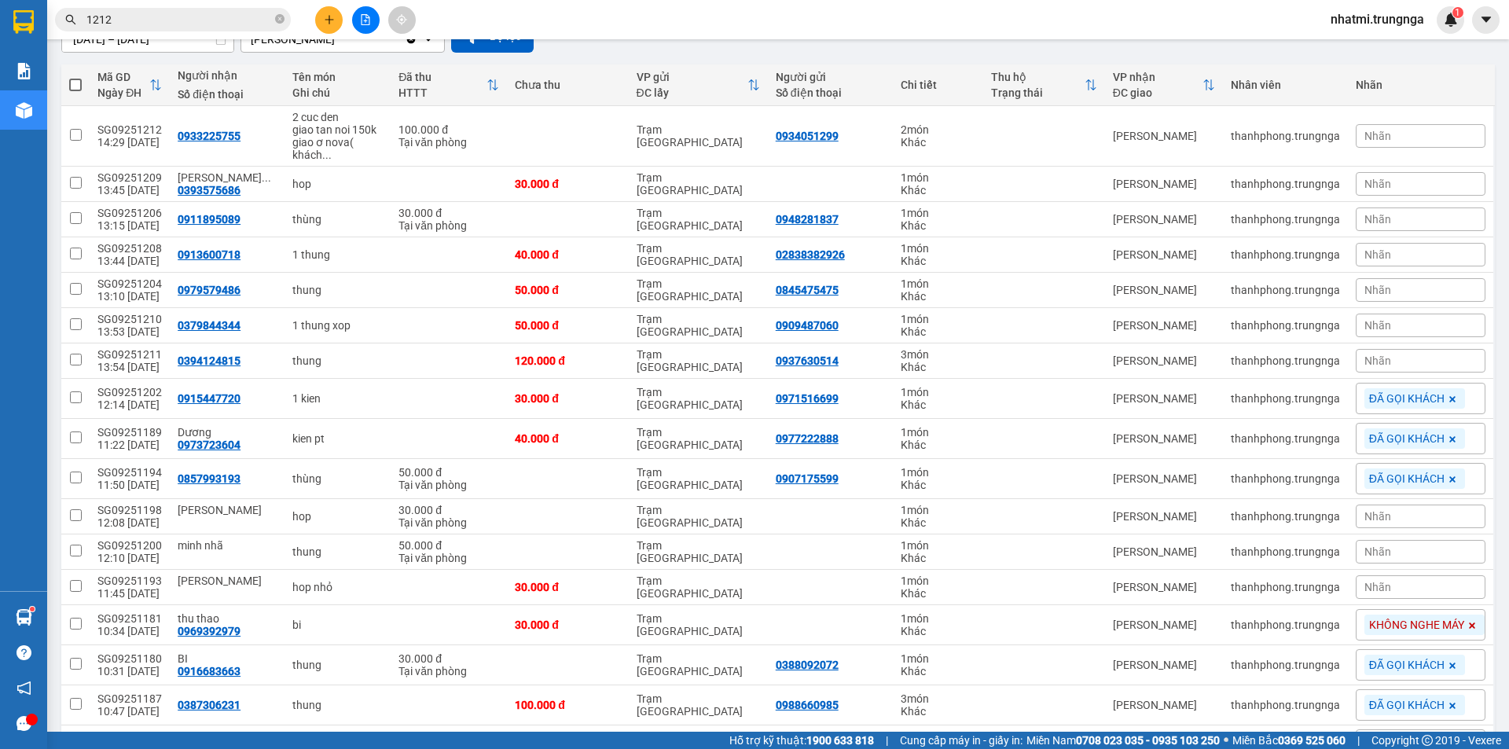
click at [1375, 291] on span "Nhãn" at bounding box center [1377, 290] width 27 height 13
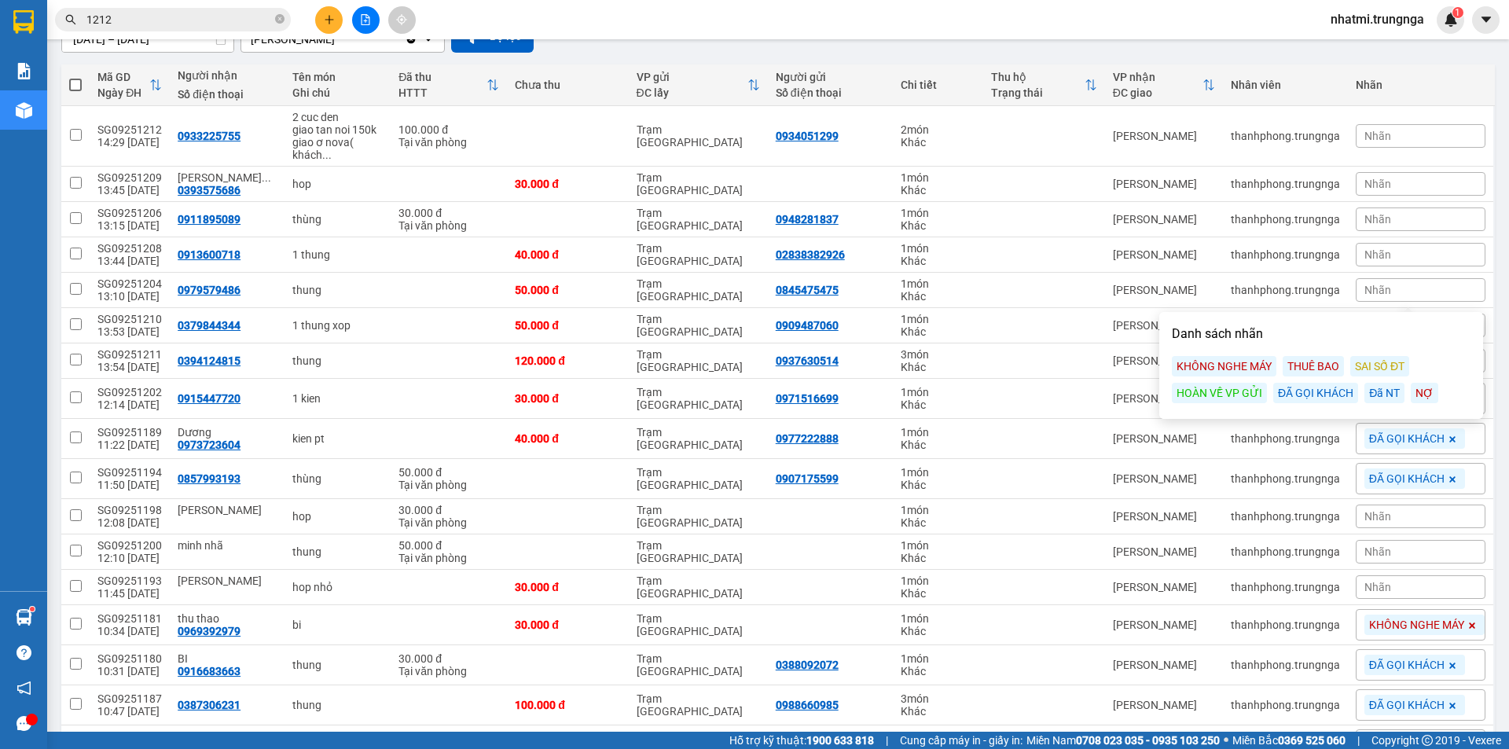
click at [1306, 395] on div "ĐÃ GỌI KHÁCH" at bounding box center [1315, 393] width 85 height 20
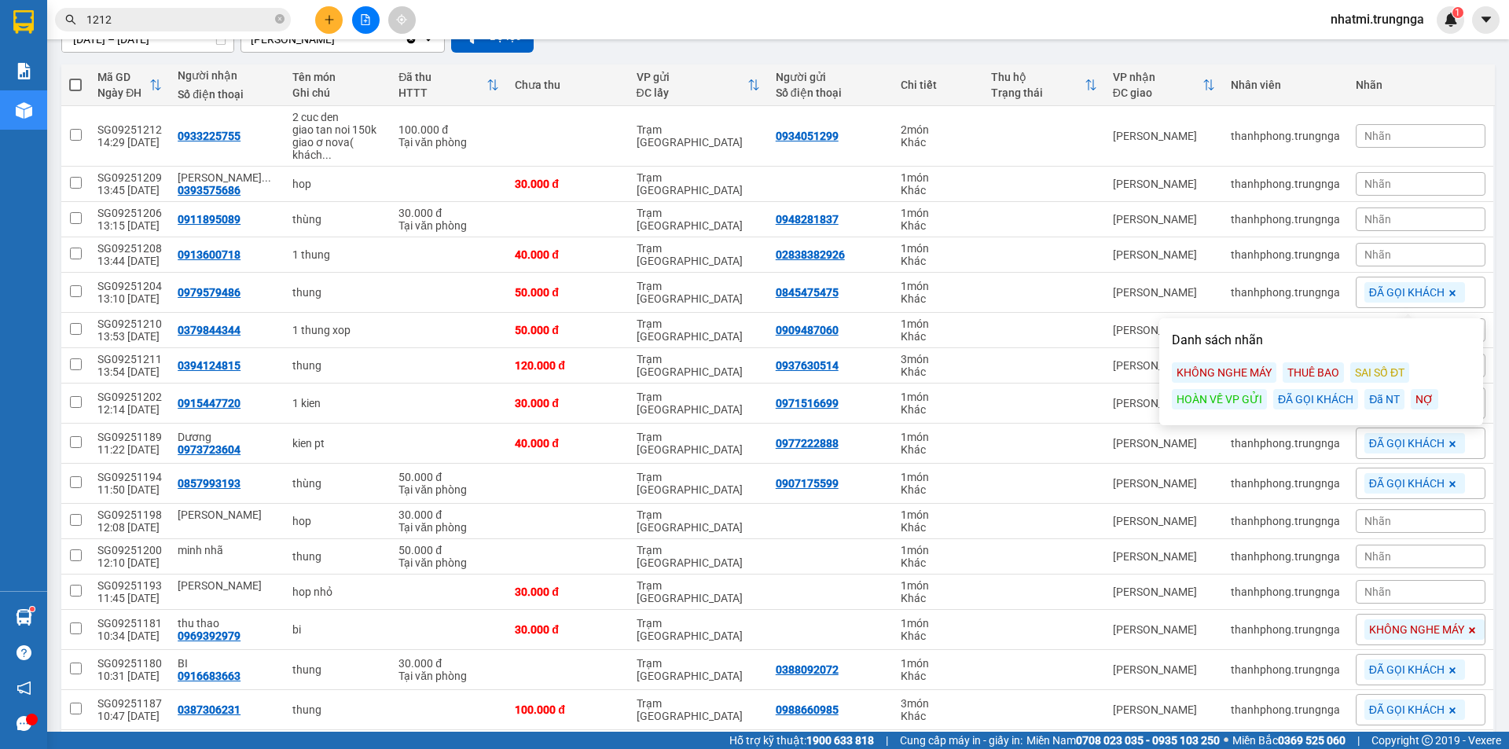
click at [1407, 298] on span "ĐÃ GỌI KHÁCH" at bounding box center [1406, 292] width 75 height 14
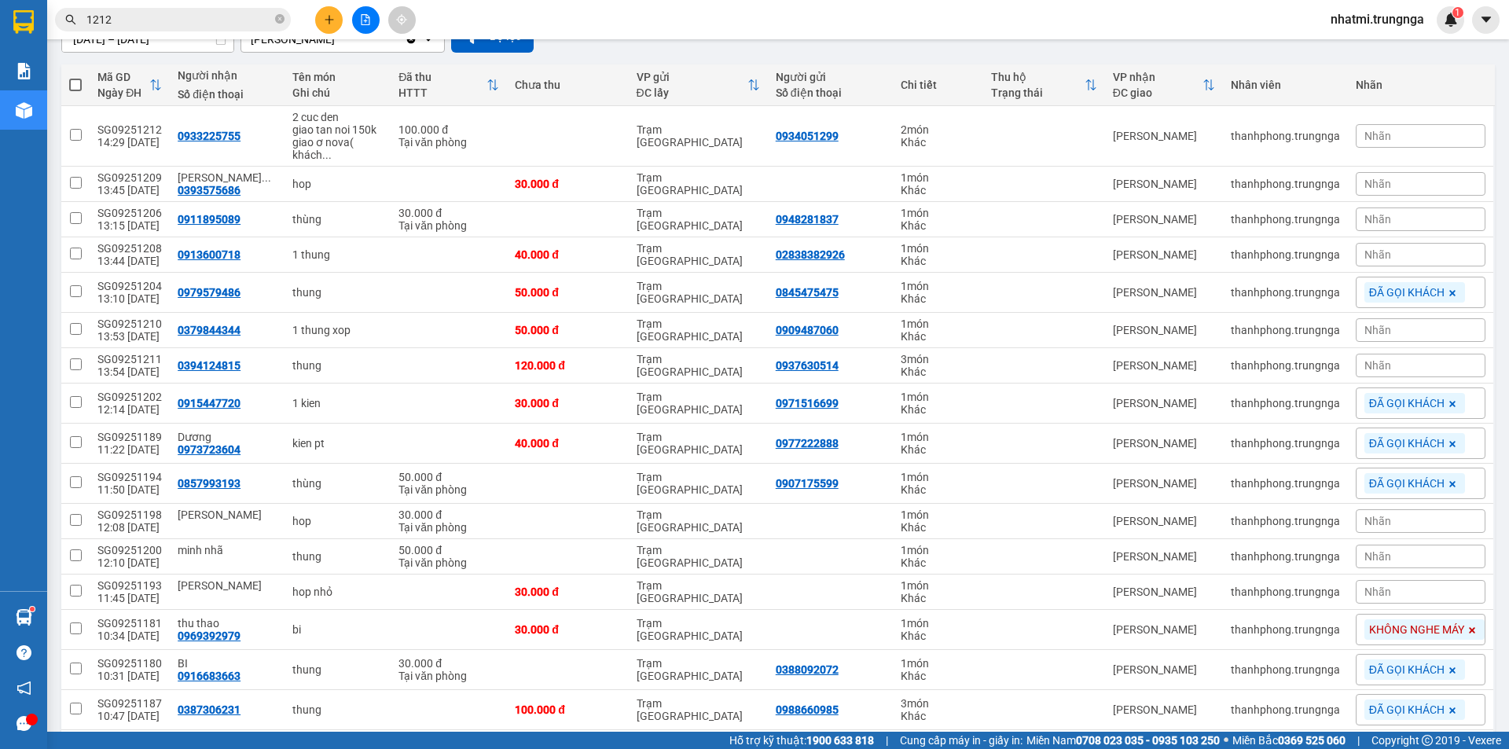
click at [1400, 221] on div "Nhãn" at bounding box center [1421, 220] width 130 height 24
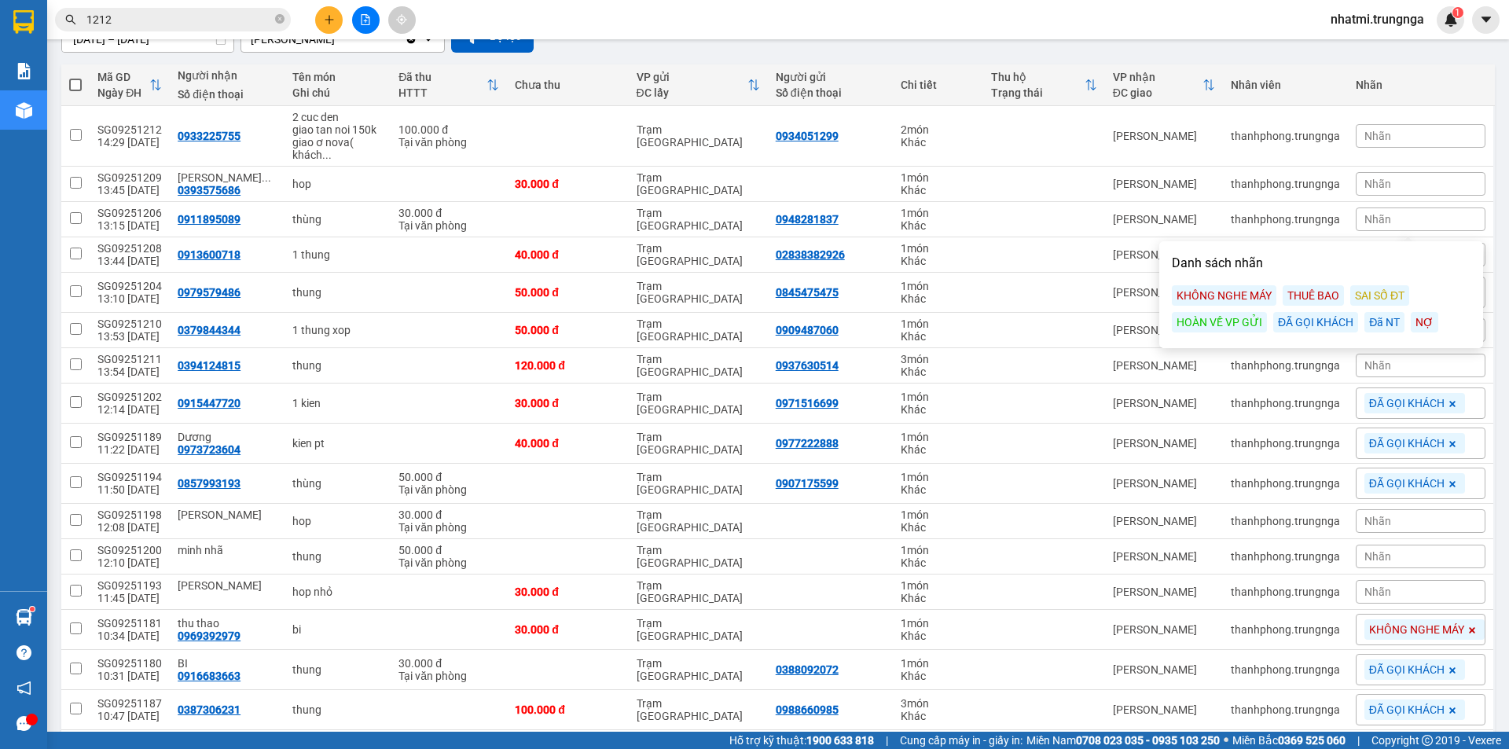
click at [1243, 292] on div "KHÔNG NGHE MÁY" at bounding box center [1224, 295] width 105 height 20
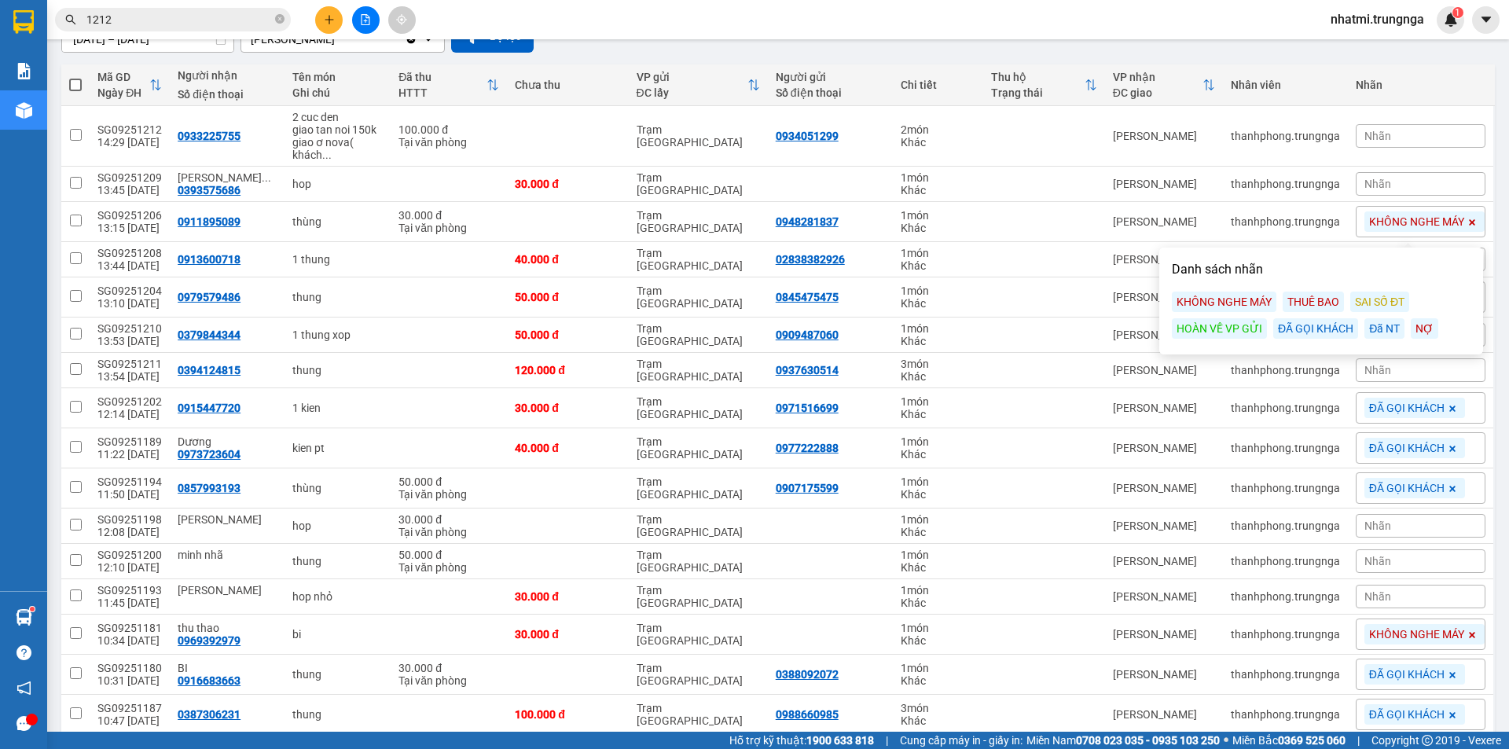
click at [1391, 54] on div "13/09/2025 – 15/09/2025 Press the down arrow key to interact with the calendar …" at bounding box center [778, 37] width 1434 height 56
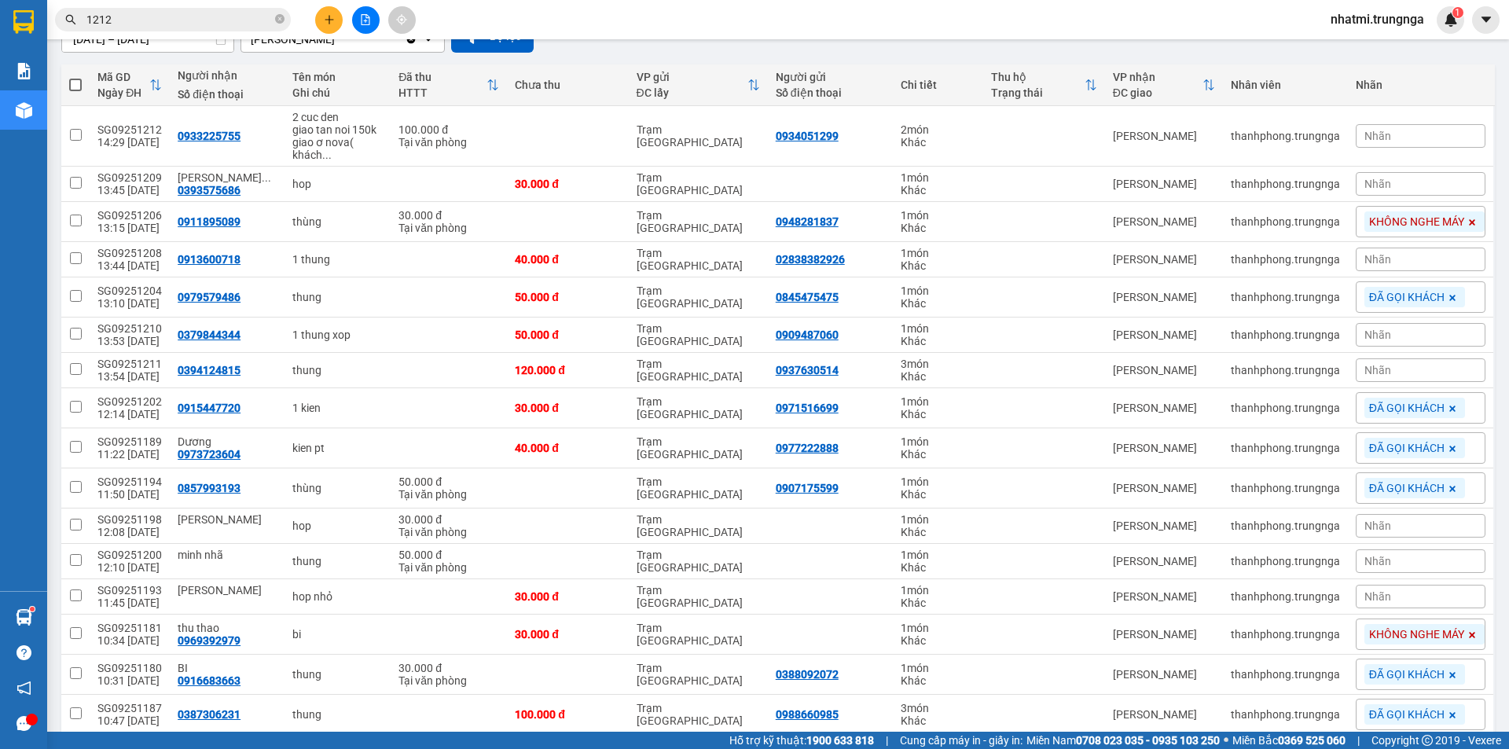
click at [1372, 255] on span "Nhãn" at bounding box center [1377, 259] width 27 height 13
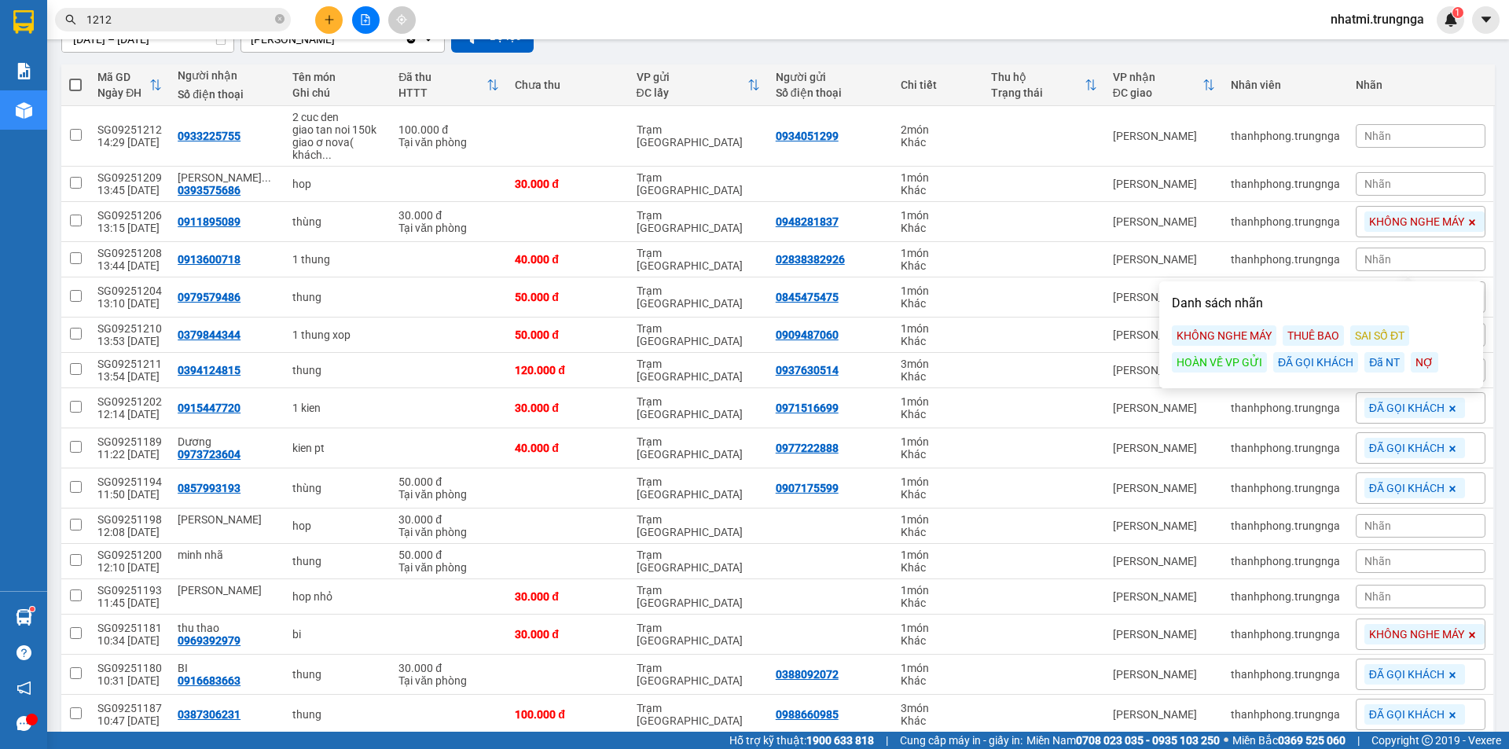
click at [1325, 359] on div "ĐÃ GỌI KHÁCH" at bounding box center [1315, 362] width 85 height 20
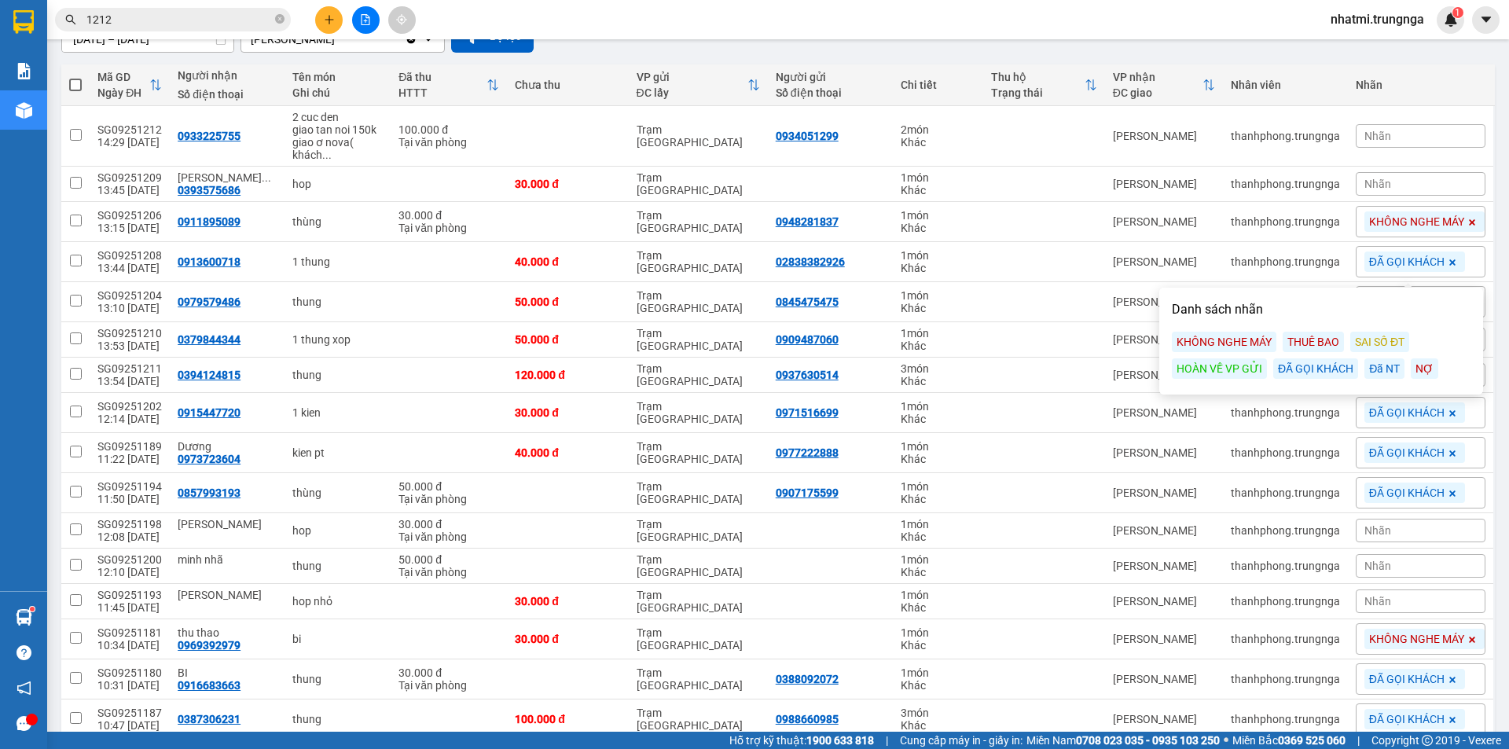
click at [1390, 183] on div "Nhãn" at bounding box center [1421, 184] width 130 height 24
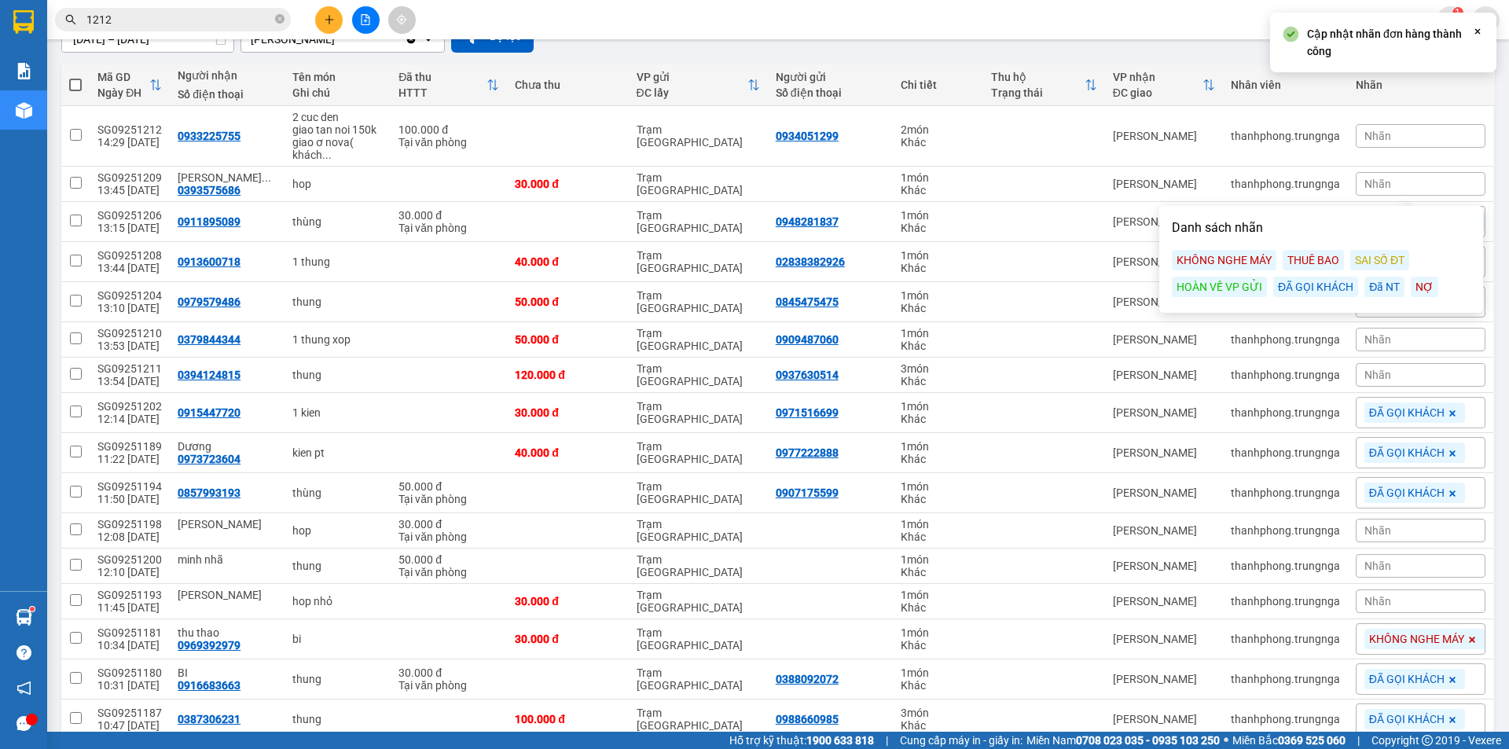
click at [1309, 288] on div "ĐÃ GỌI KHÁCH" at bounding box center [1315, 287] width 85 height 20
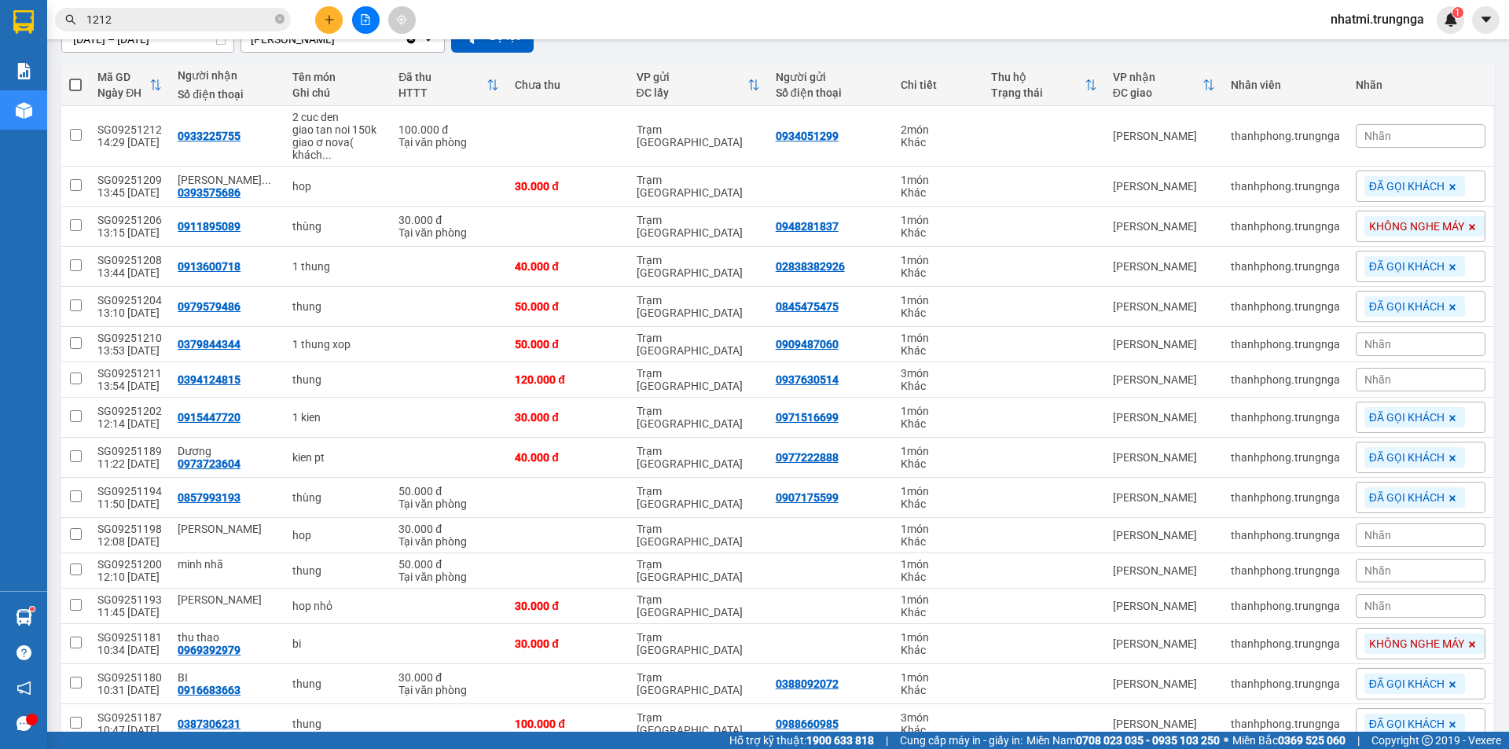
click at [1058, 34] on div "Kết quả tìm kiếm ( 12 ) Bộ lọc Mã ĐH Trạng thái Món hàng Thu hộ Tổng cước Chưa …" at bounding box center [754, 19] width 1509 height 39
click at [1379, 346] on div "Nhãn" at bounding box center [1421, 344] width 130 height 24
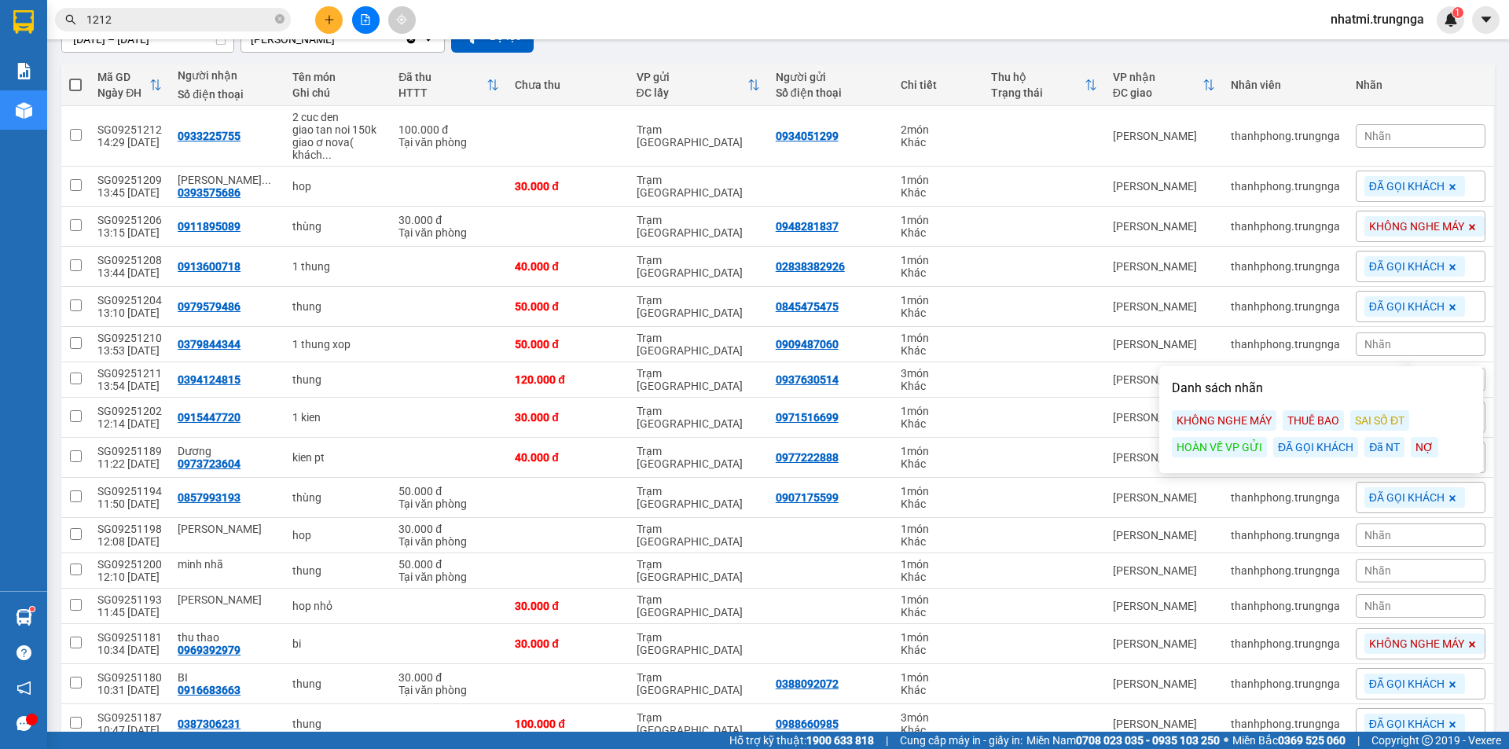
click at [1217, 417] on div "KHÔNG NGHE MÁY" at bounding box center [1224, 420] width 105 height 20
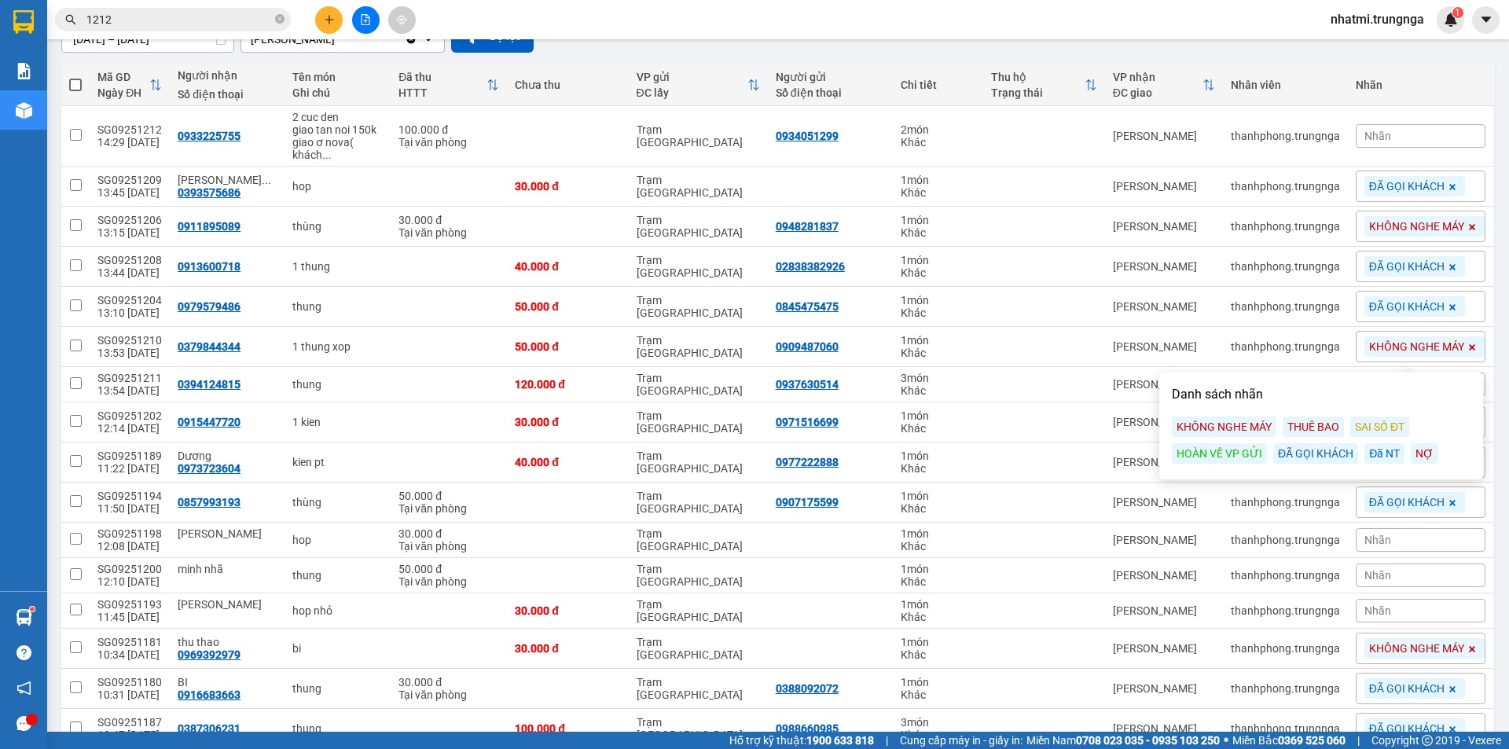
click at [1371, 457] on div "Đã NT" at bounding box center [1384, 453] width 40 height 20
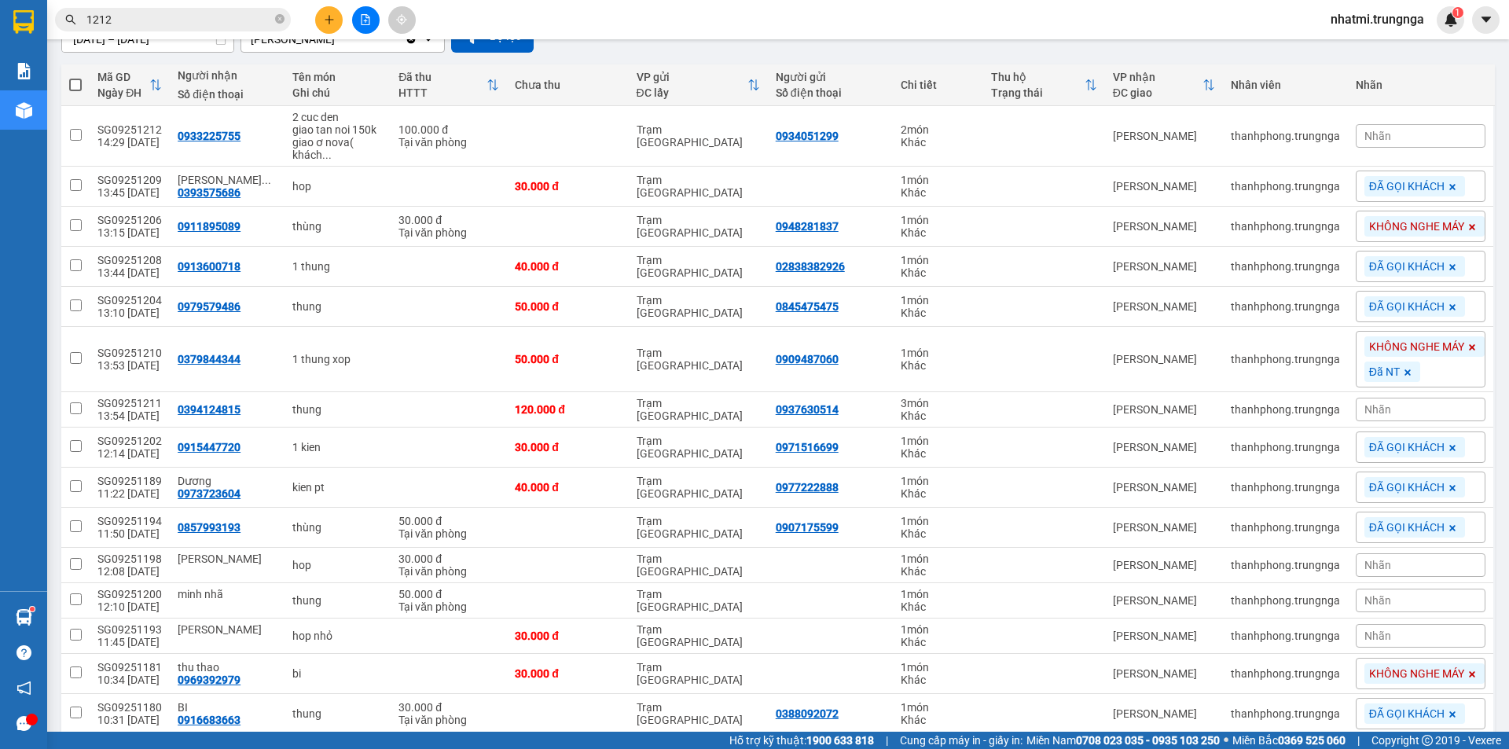
click at [1405, 230] on span "KHÔNG NGHE MÁY" at bounding box center [1416, 226] width 95 height 14
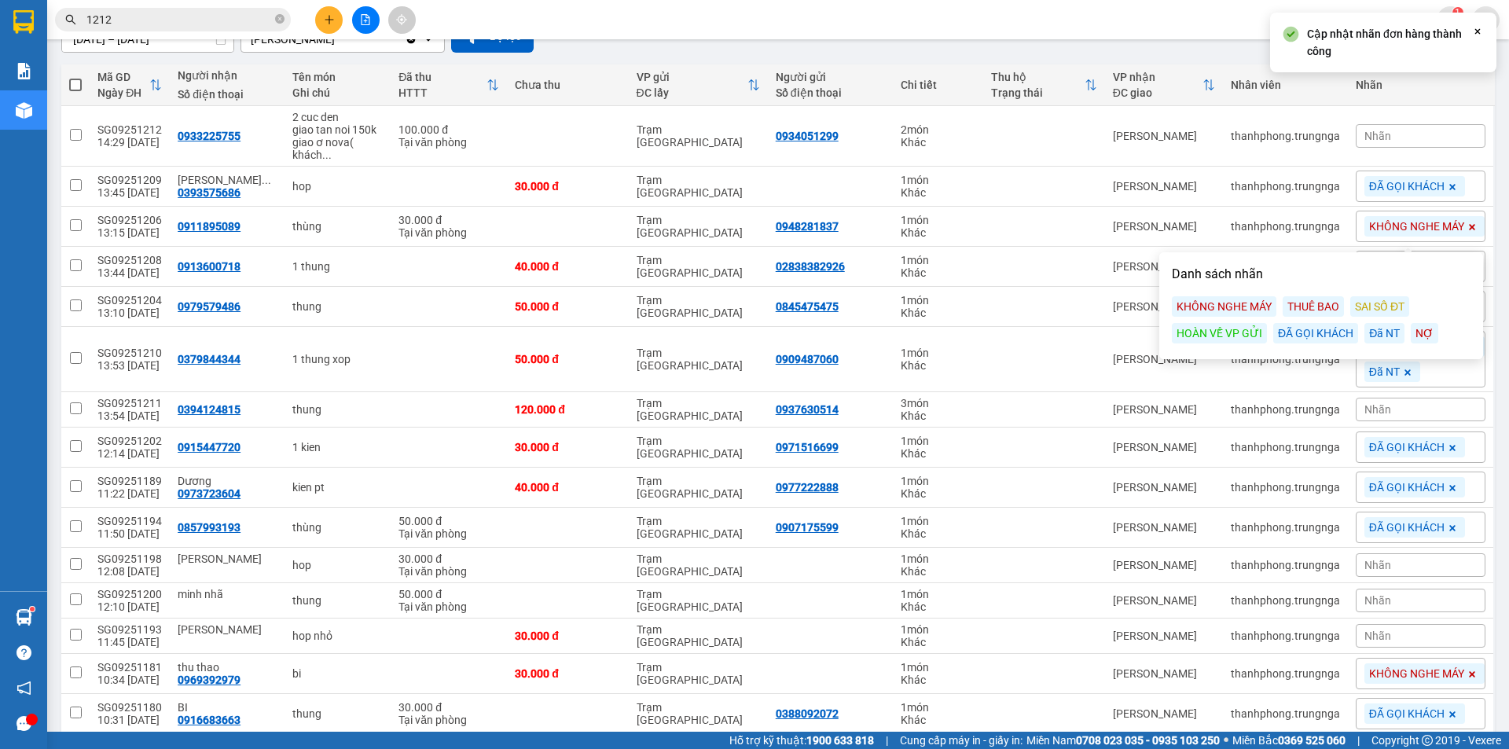
click at [1378, 332] on div "Đã NT" at bounding box center [1384, 333] width 40 height 20
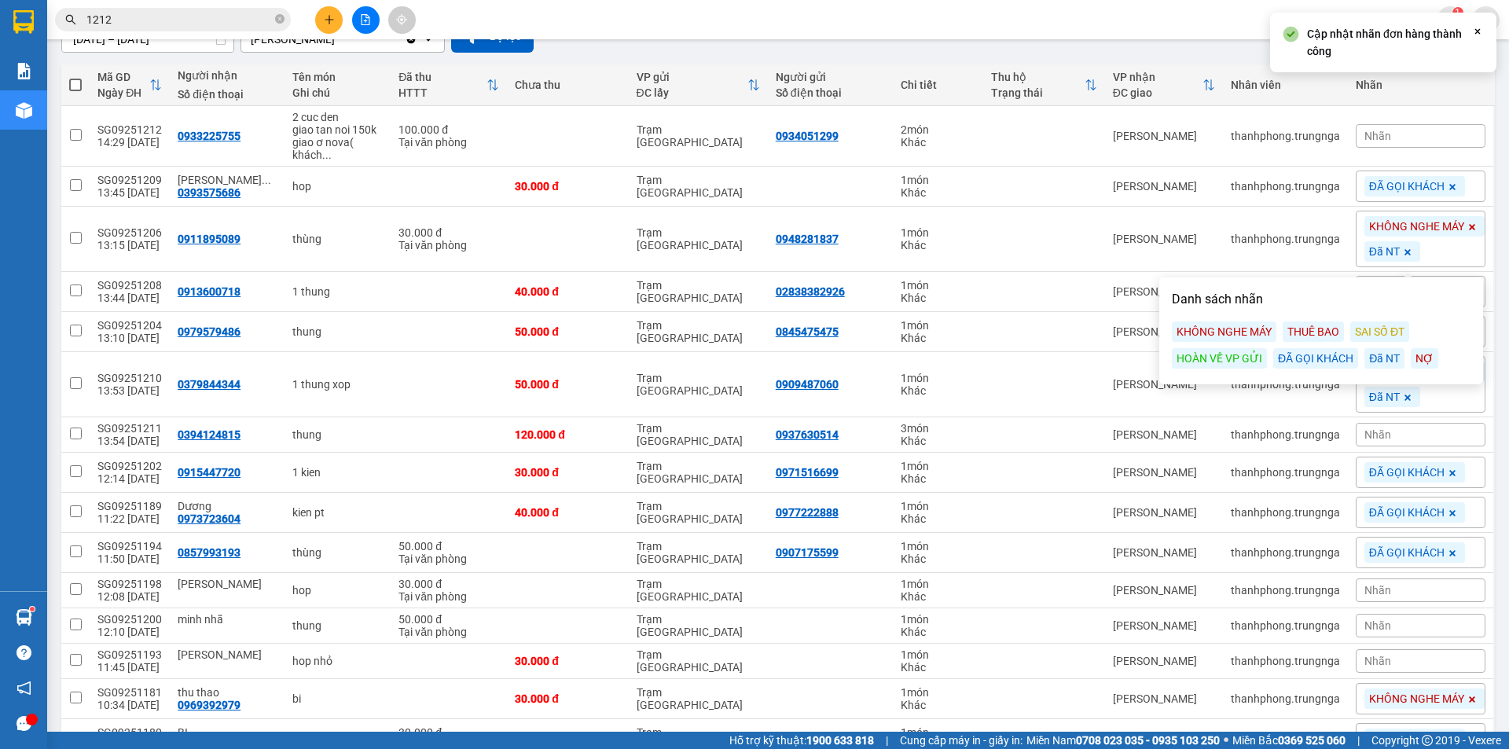
click at [1089, 6] on div "Kết quả tìm kiếm ( 12 ) Bộ lọc Mã ĐH Trạng thái Món hàng Thu hộ Tổng cước Chưa …" at bounding box center [754, 19] width 1509 height 39
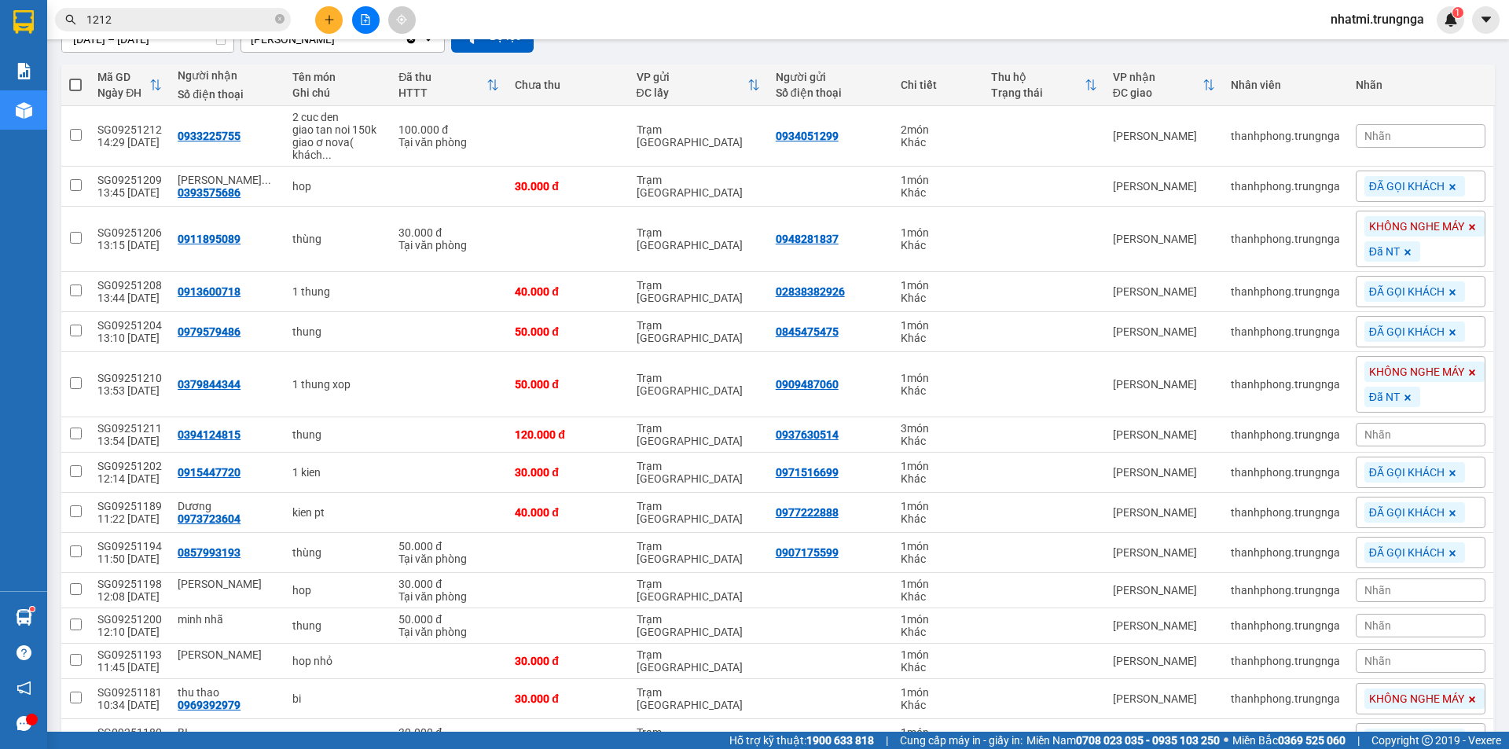
click at [1175, 20] on div "Kết quả tìm kiếm ( 12 ) Bộ lọc Mã ĐH Trạng thái Món hàng Thu hộ Tổng cước Chưa …" at bounding box center [754, 19] width 1509 height 39
drag, startPoint x: 173, startPoint y: 385, endPoint x: 233, endPoint y: 385, distance: 59.7
click at [233, 385] on td "0379844344" at bounding box center [227, 384] width 115 height 65
checkbox input "true"
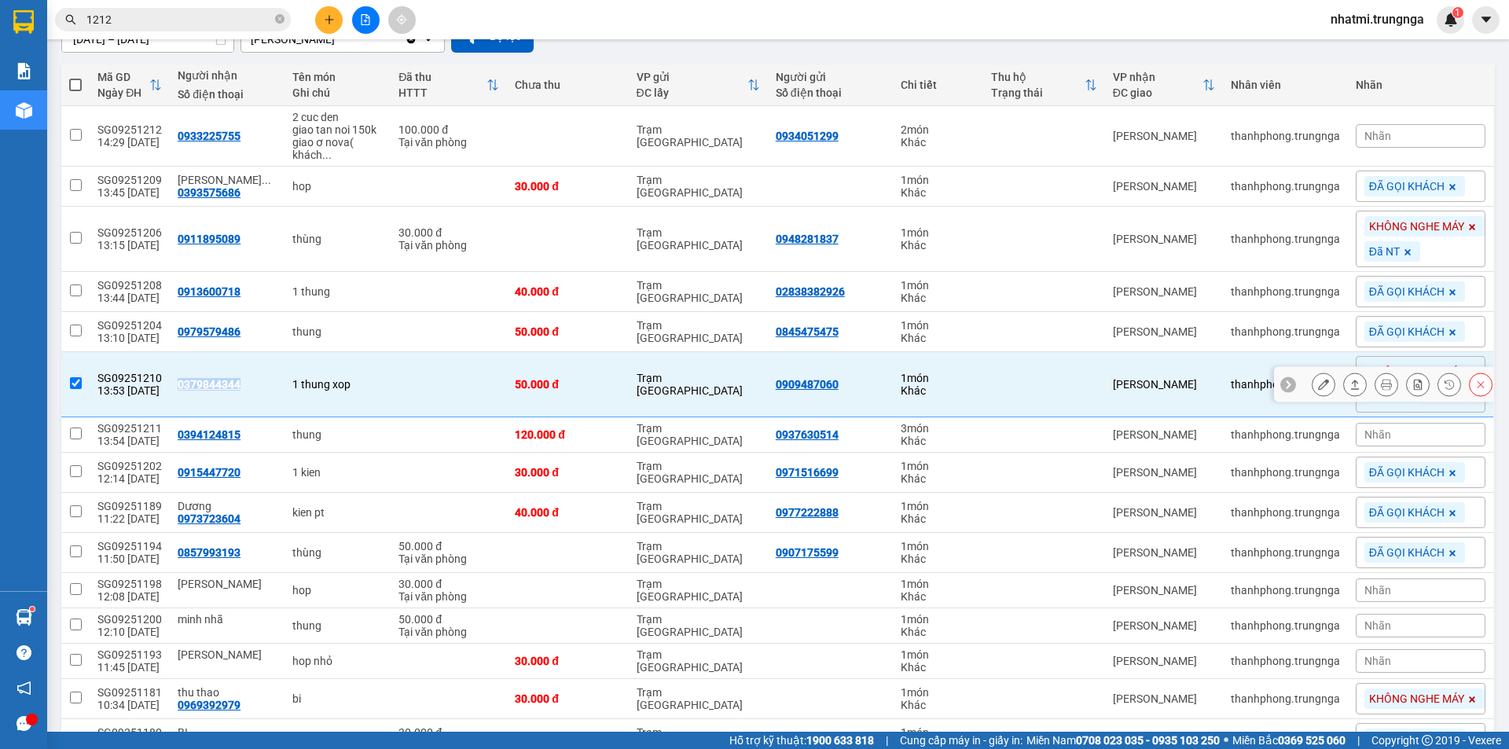
copy div "0379844344"
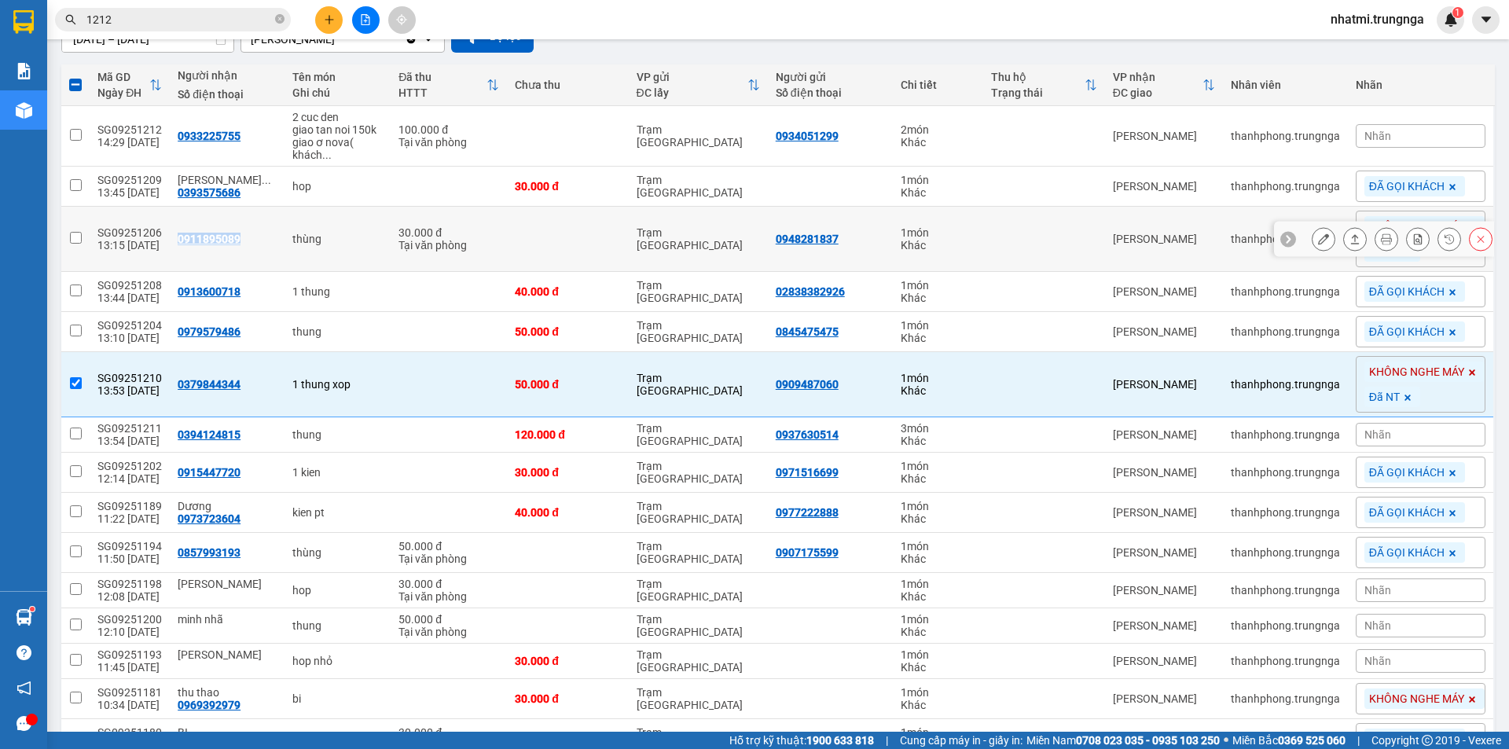
drag, startPoint x: 174, startPoint y: 238, endPoint x: 242, endPoint y: 239, distance: 67.6
click at [242, 239] on div "0911895089" at bounding box center [227, 239] width 99 height 13
checkbox input "true"
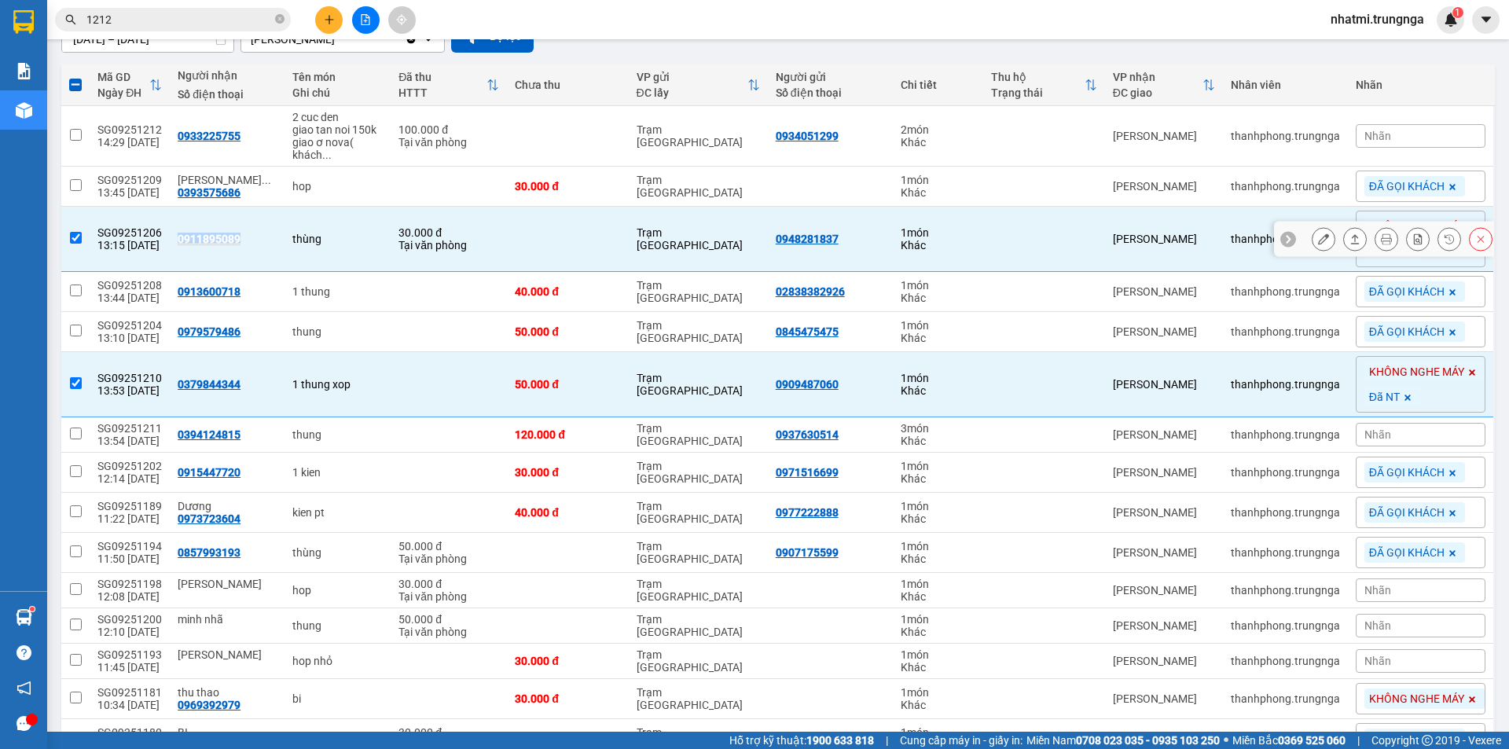
copy div "0911895089"
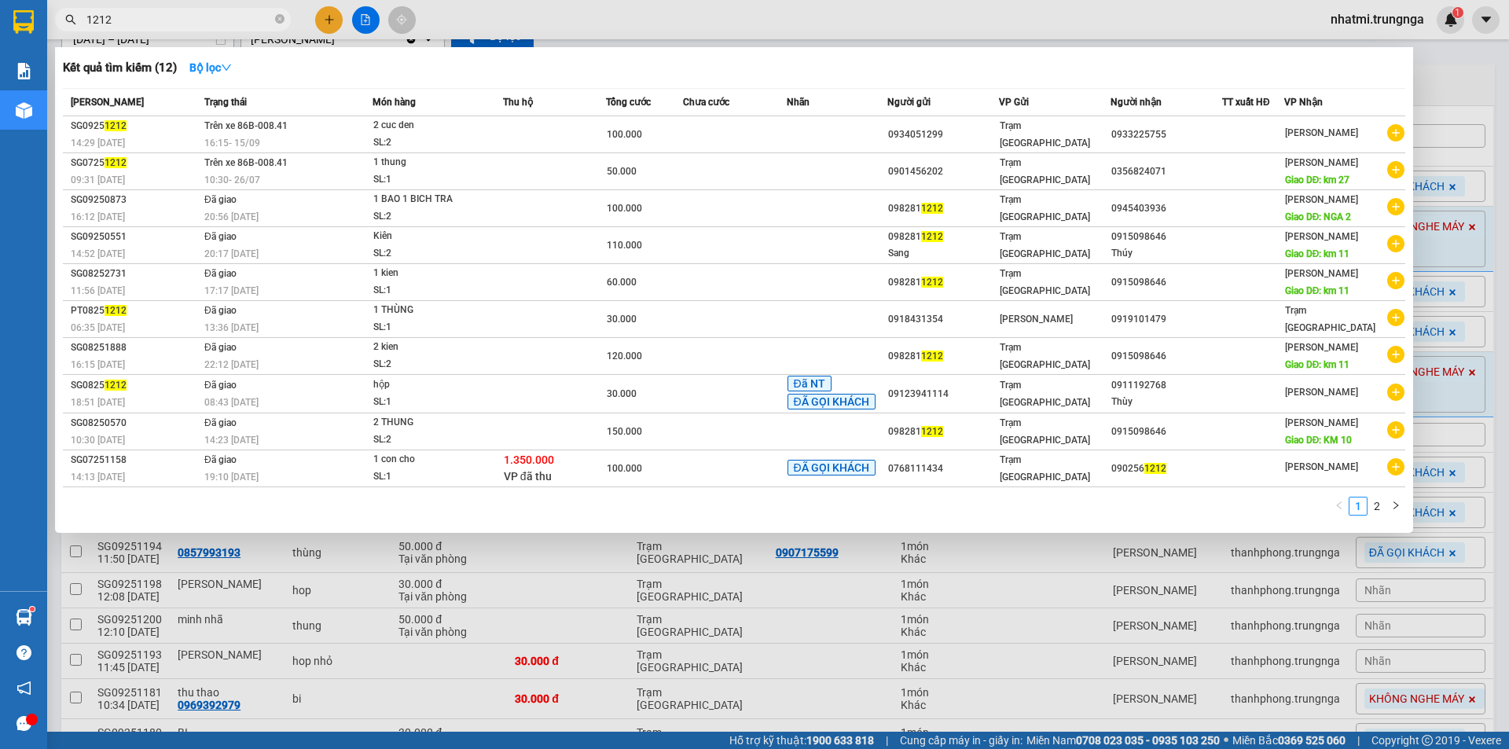
click at [152, 26] on input "1212" at bounding box center [178, 19] width 185 height 17
drag, startPoint x: 134, startPoint y: 12, endPoint x: 78, endPoint y: 21, distance: 57.4
click at [78, 21] on span "1212" at bounding box center [173, 20] width 236 height 24
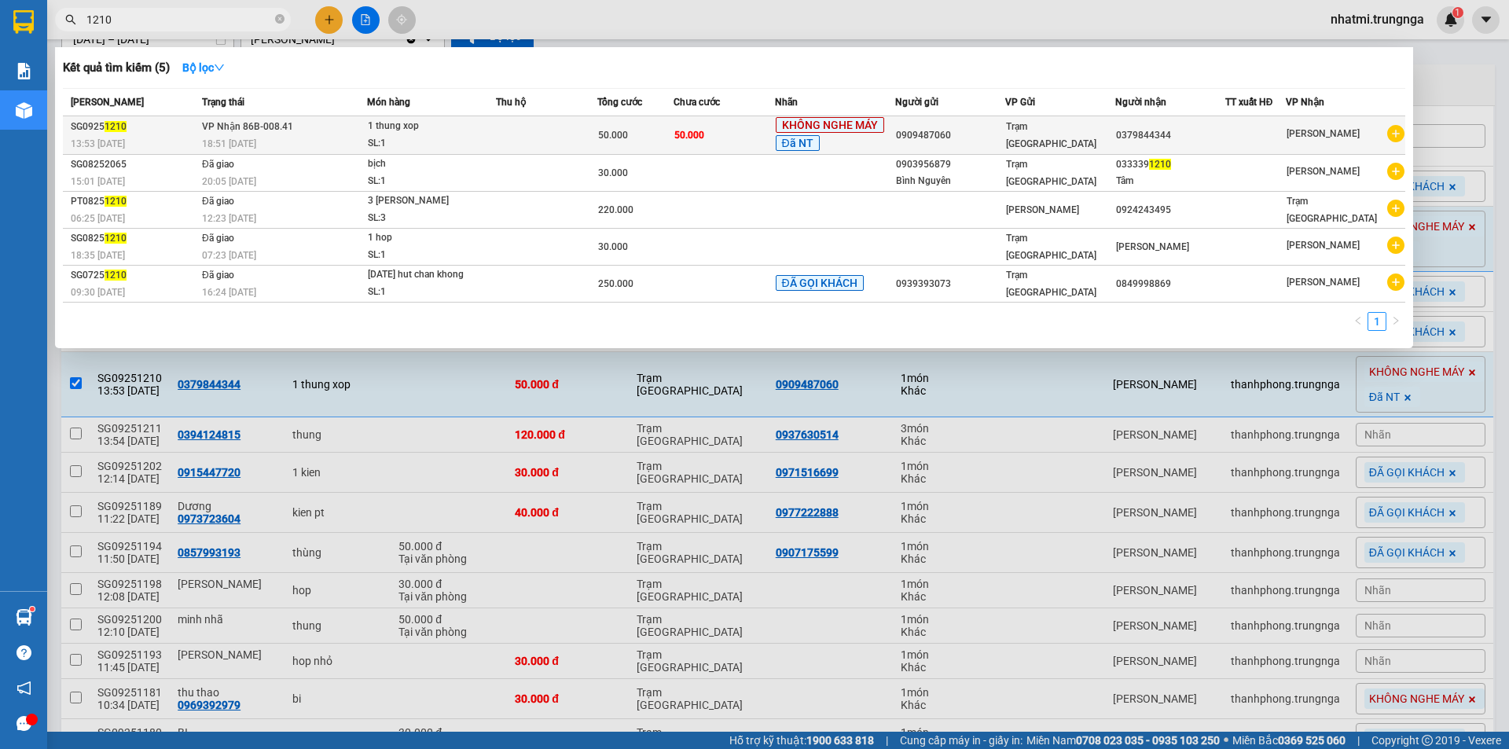
type input "1210"
click at [742, 142] on td "50.000" at bounding box center [724, 135] width 101 height 39
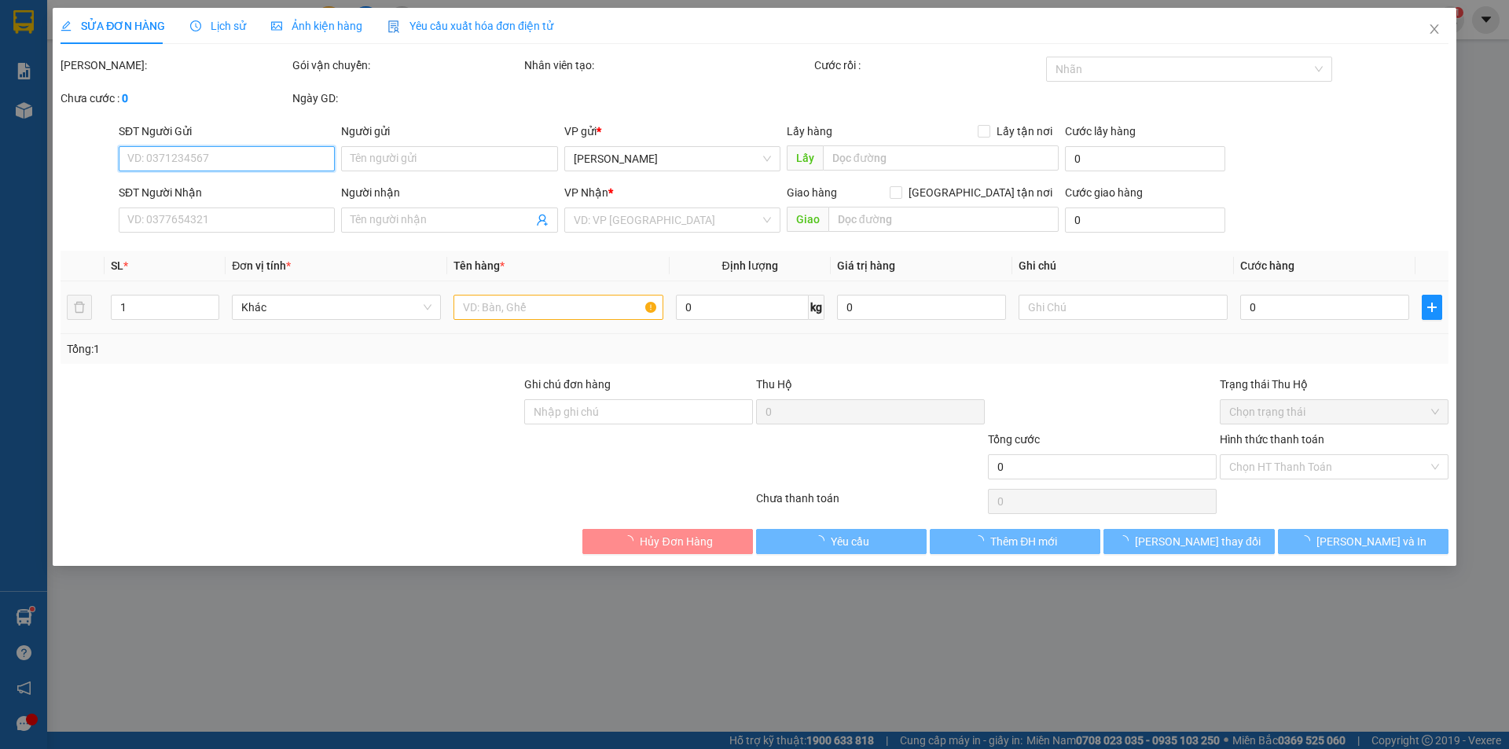
type input "0909487060"
type input "0379844344"
type input "C PHÚC"
type input "50.000"
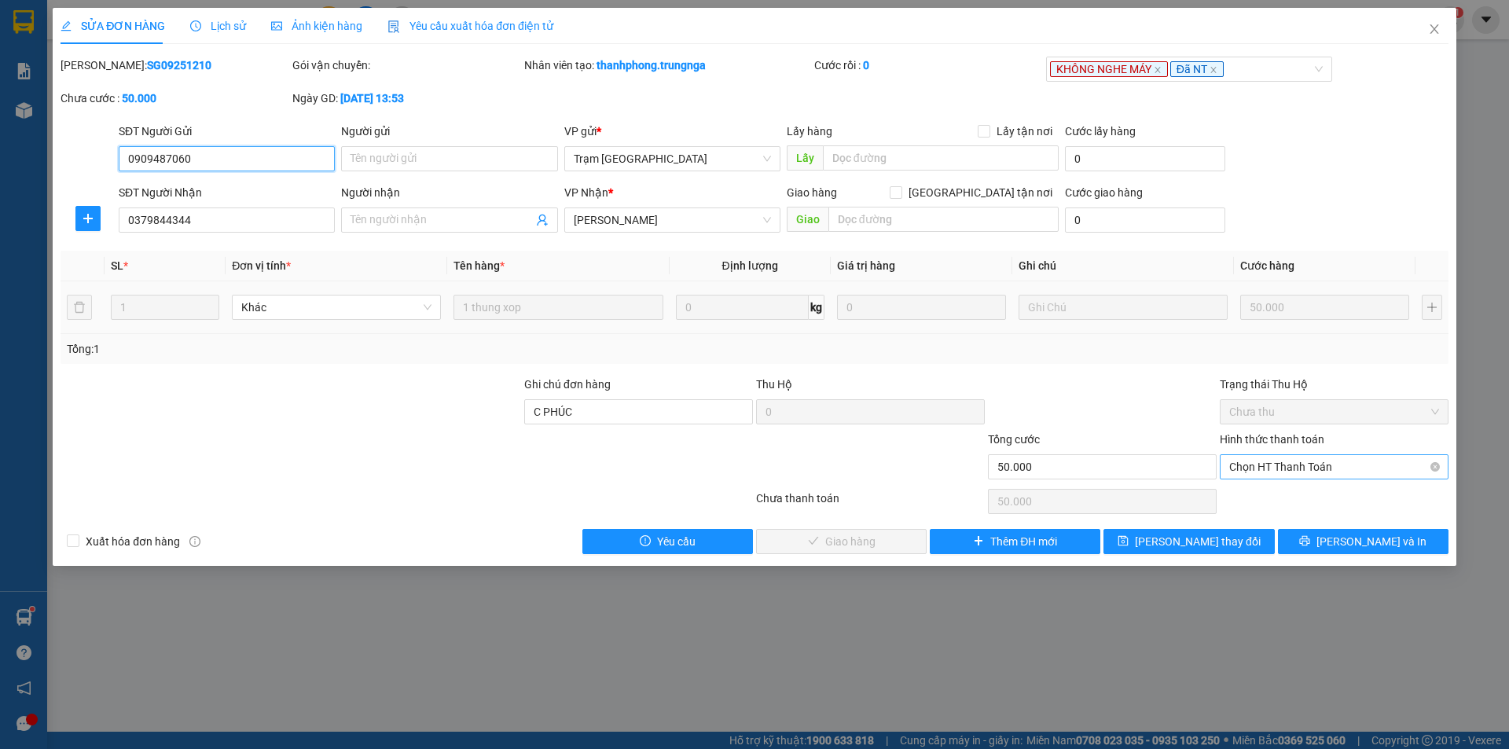
click at [1329, 469] on span "Chọn HT Thanh Toán" at bounding box center [1334, 467] width 210 height 24
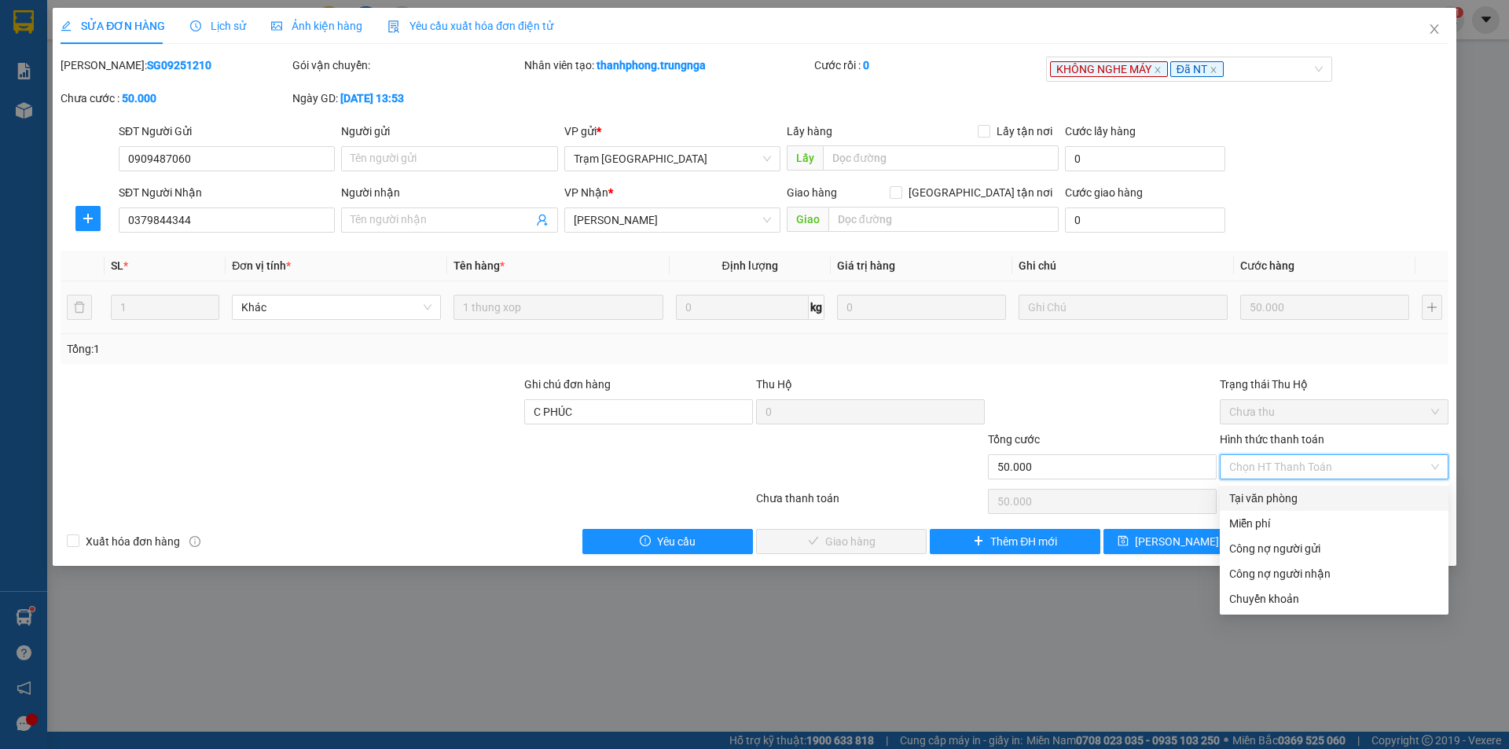
click at [1264, 500] on div "Tại văn phòng" at bounding box center [1334, 498] width 210 height 17
type input "0"
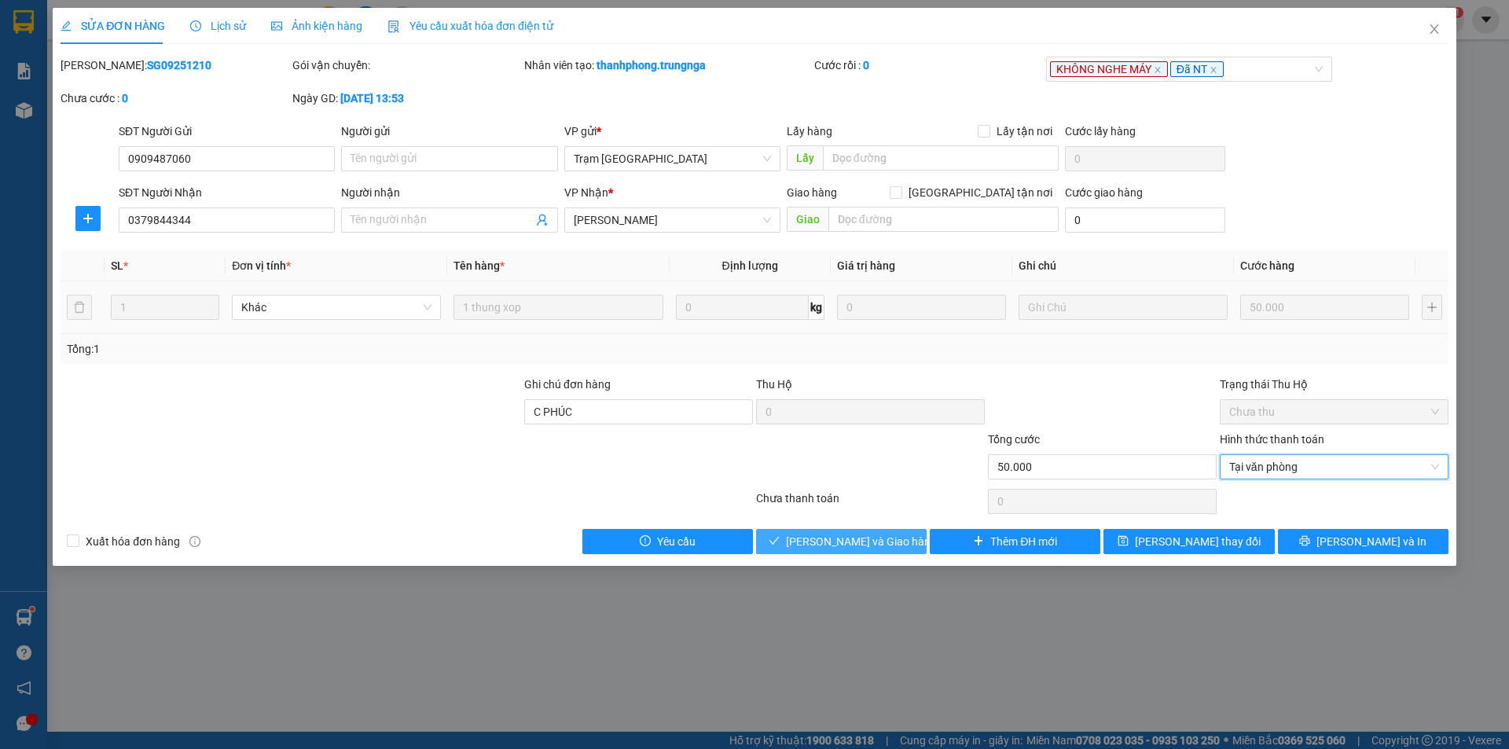
click at [894, 541] on button "Lưu và Giao hàng" at bounding box center [841, 541] width 171 height 25
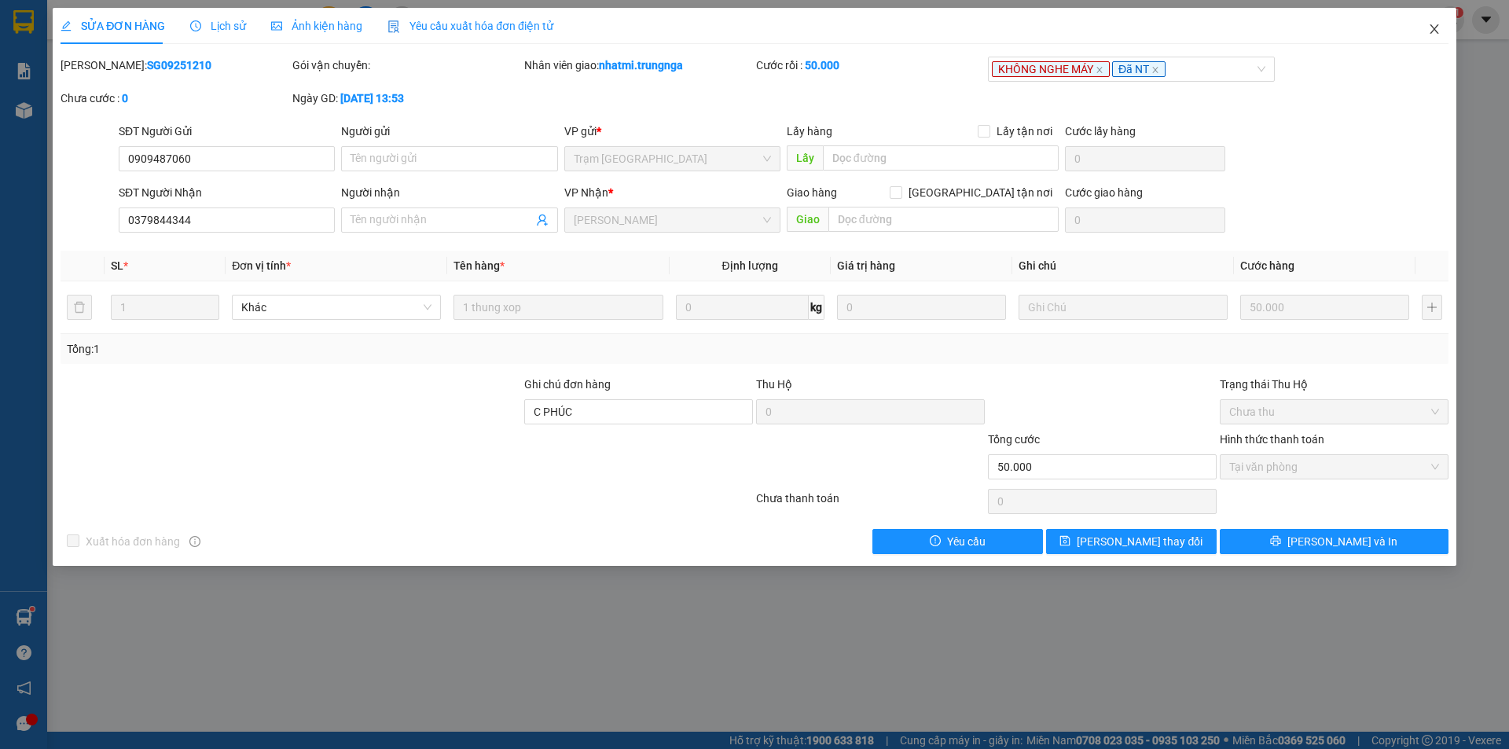
click at [1431, 32] on icon "close" at bounding box center [1434, 29] width 13 height 13
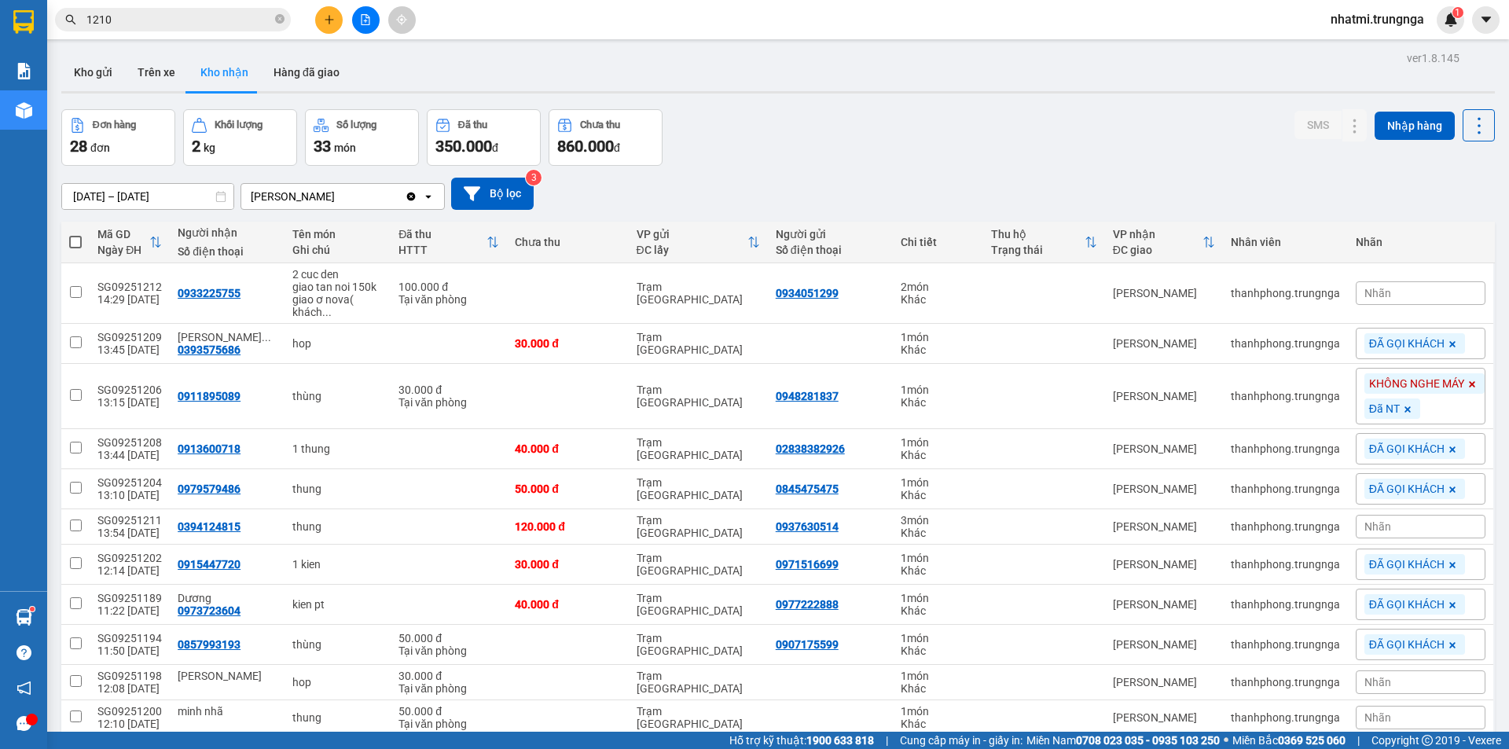
click at [175, 24] on input "1210" at bounding box center [178, 19] width 185 height 17
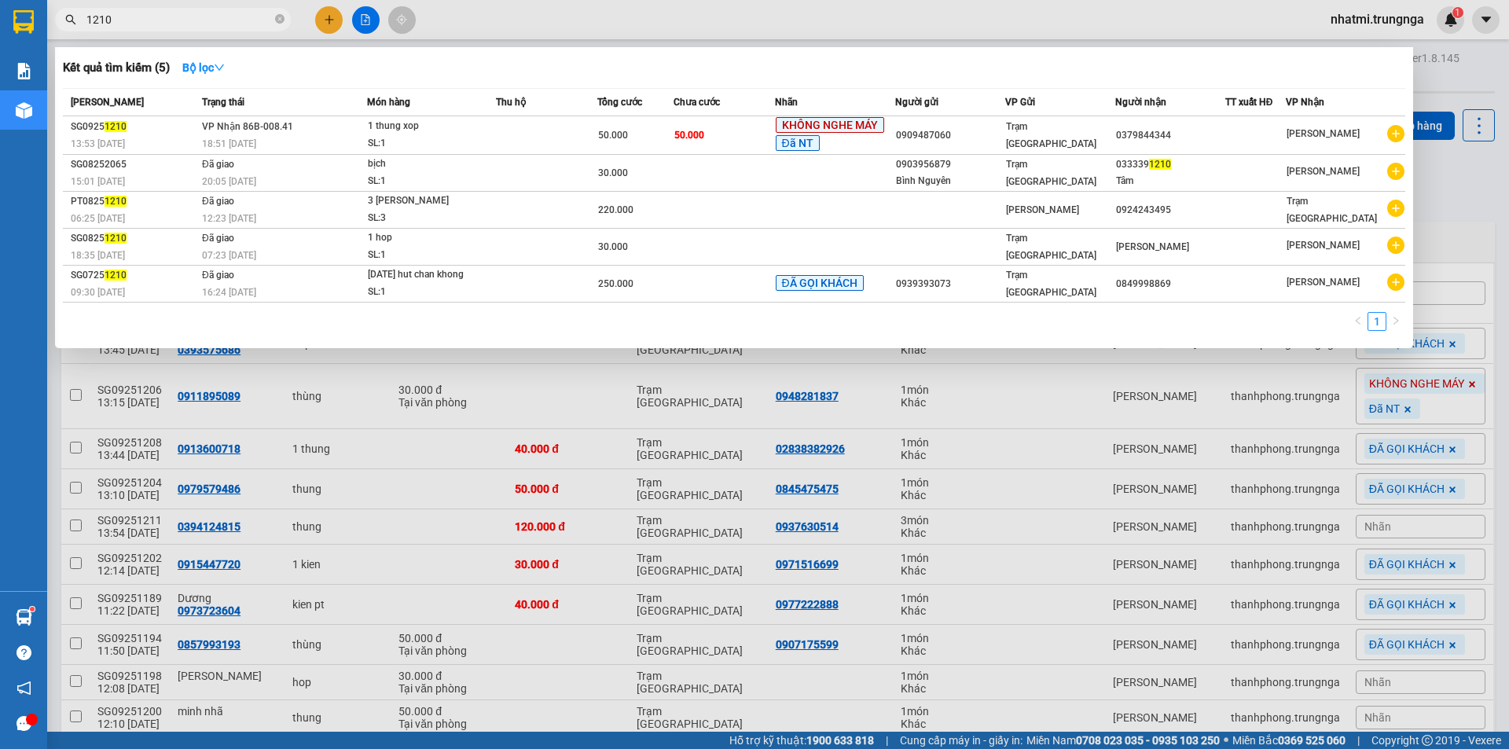
click at [175, 24] on input "1210" at bounding box center [178, 19] width 185 height 17
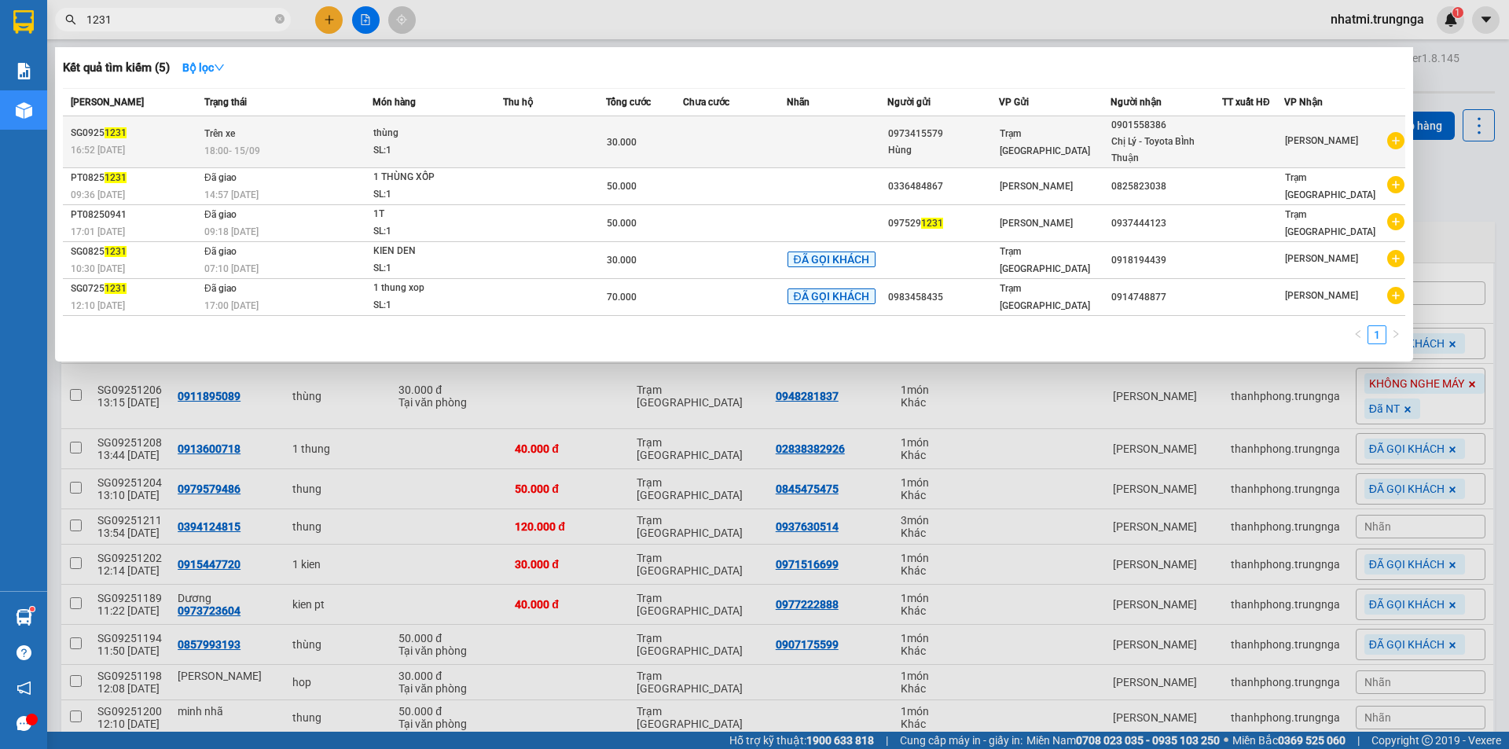
type input "1231"
click at [750, 143] on td at bounding box center [734, 142] width 103 height 52
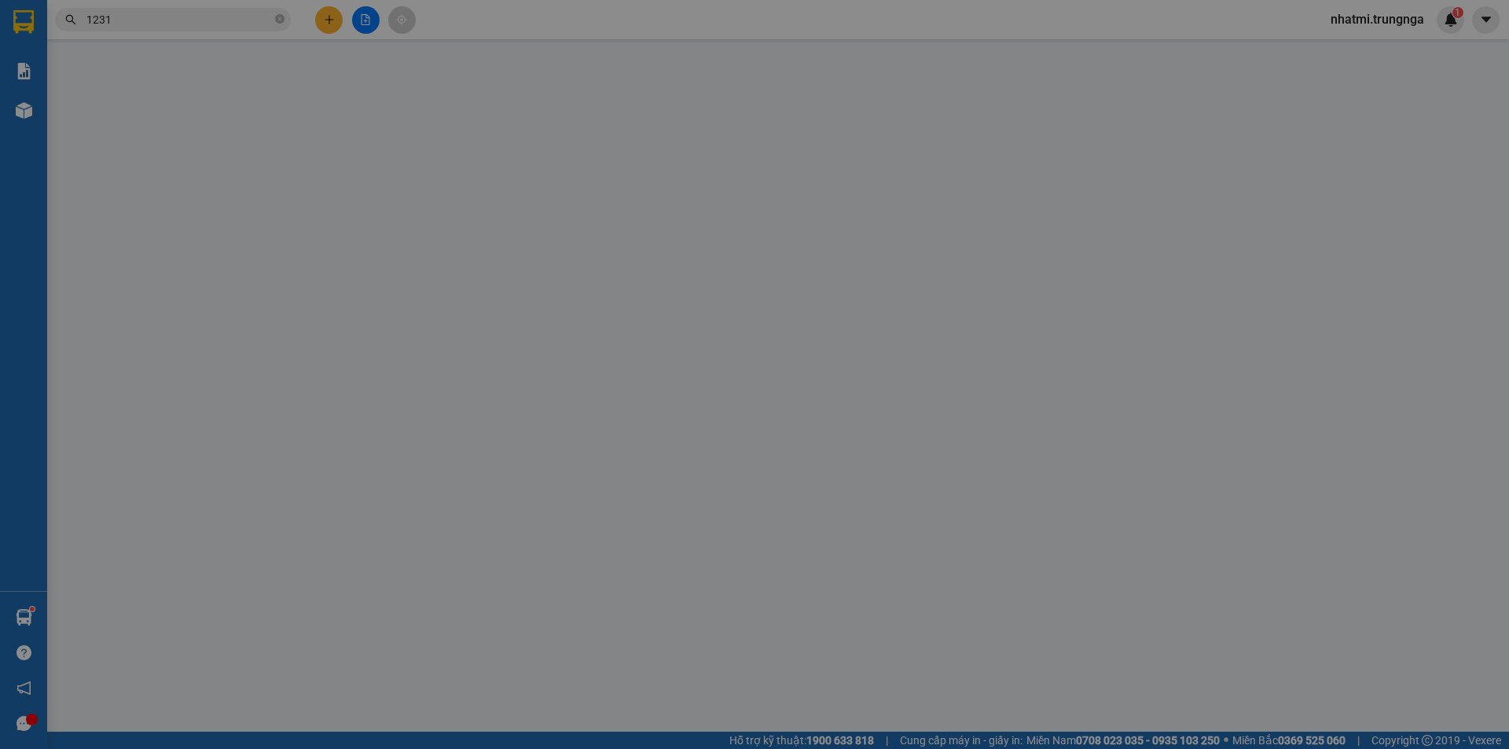
type input "0973415579"
type input "Hùng"
type input "0901558386"
type input "Chị Lý - Toyota BÌnh Thuận"
type input "30.000"
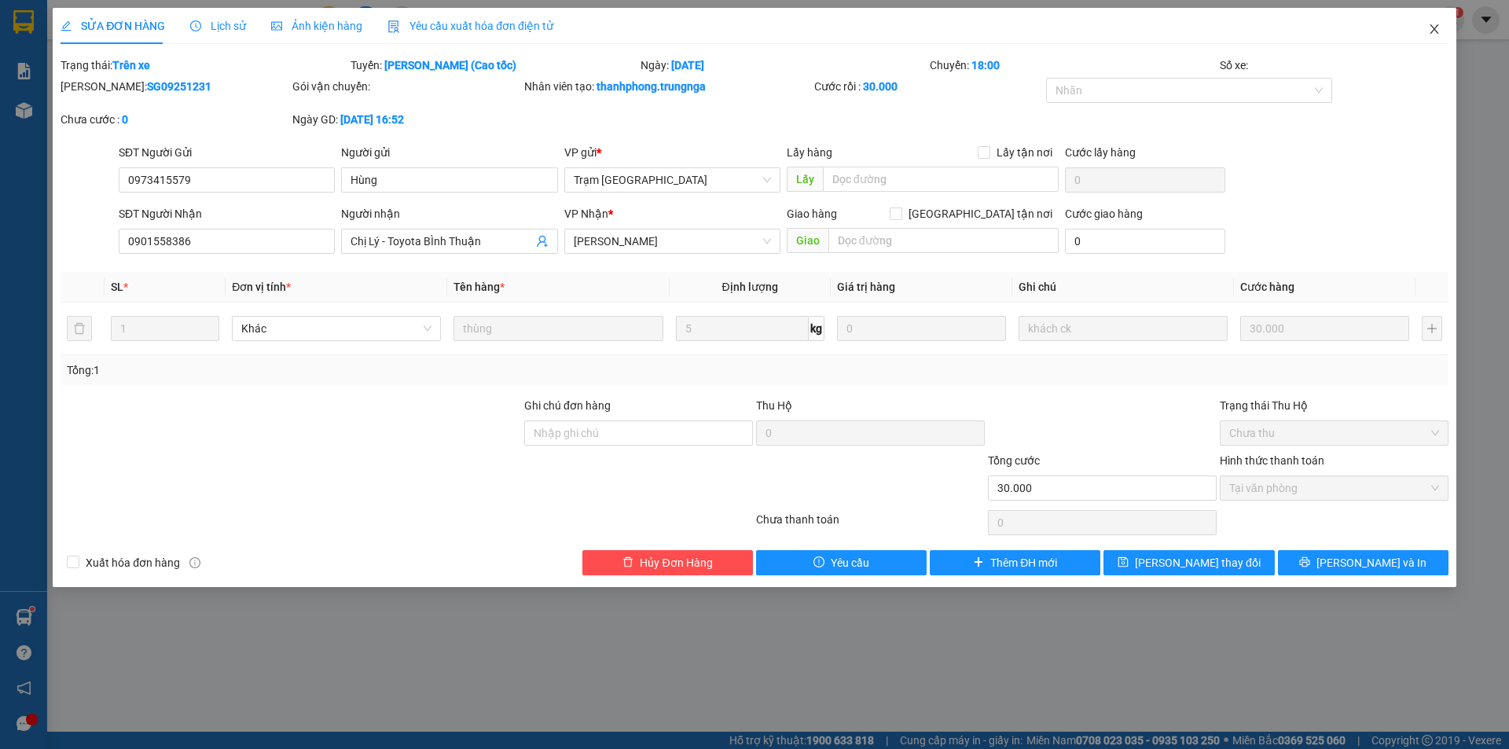
click at [1436, 31] on icon "close" at bounding box center [1434, 29] width 13 height 13
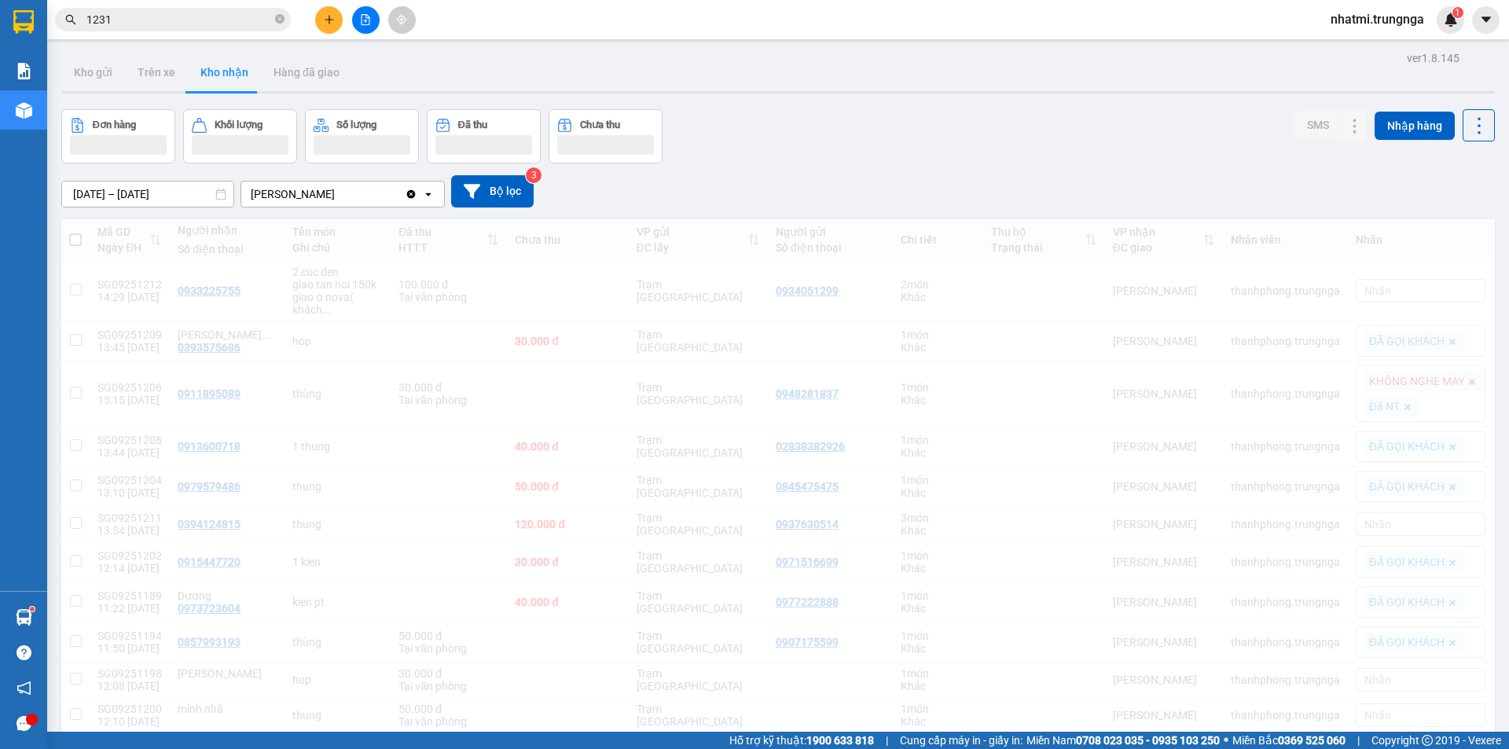
click at [1435, 25] on span "nhatmi.trungnga" at bounding box center [1377, 19] width 119 height 20
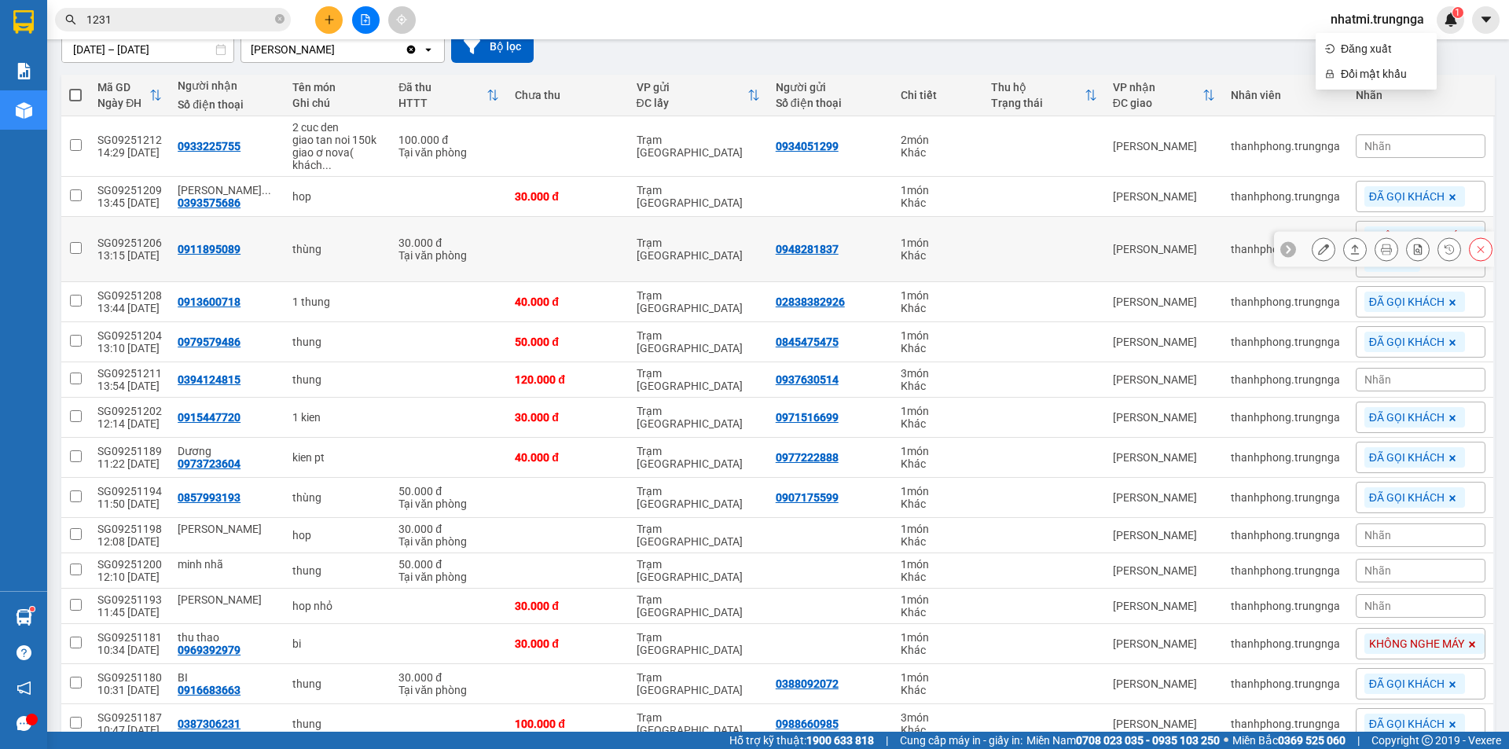
scroll to position [157, 0]
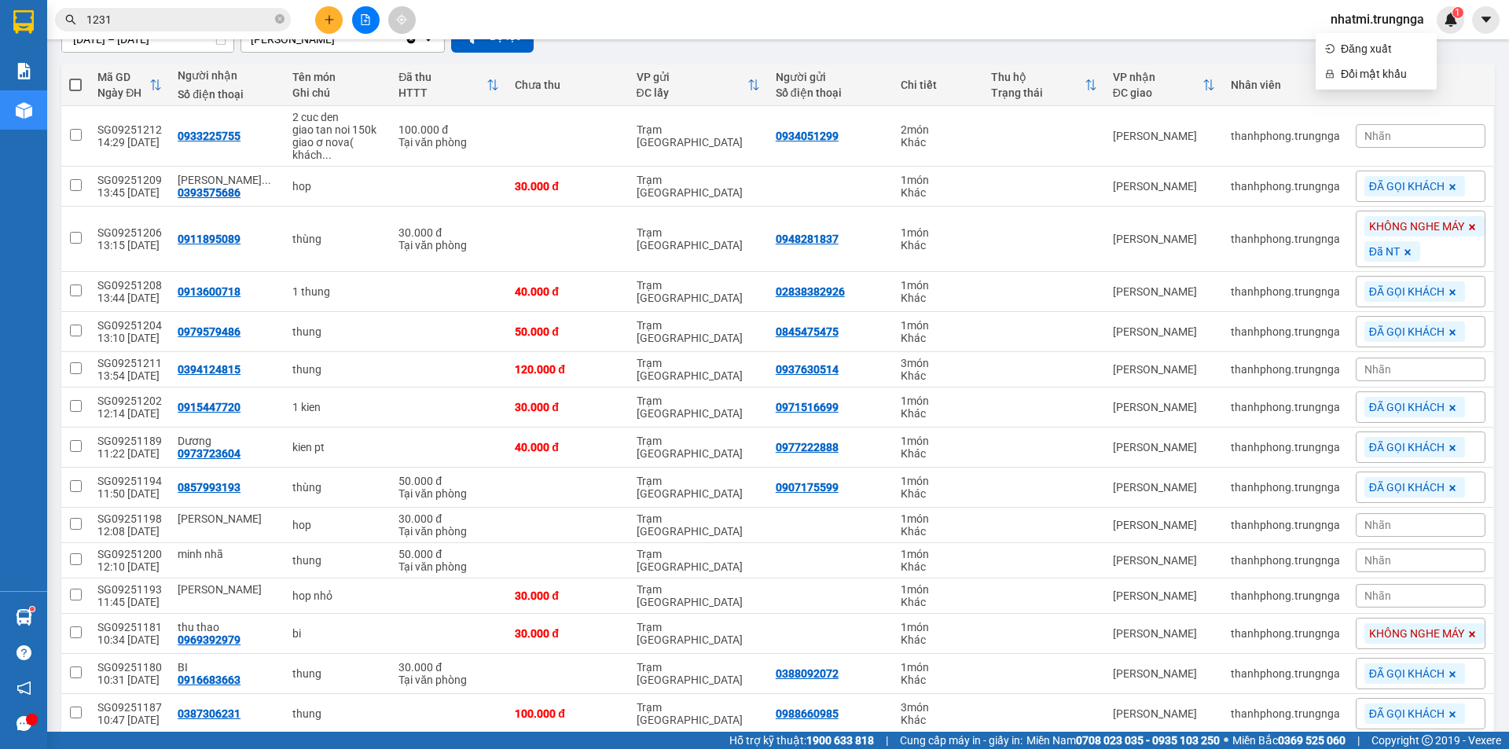
click at [1390, 373] on div "Nhãn" at bounding box center [1421, 370] width 130 height 24
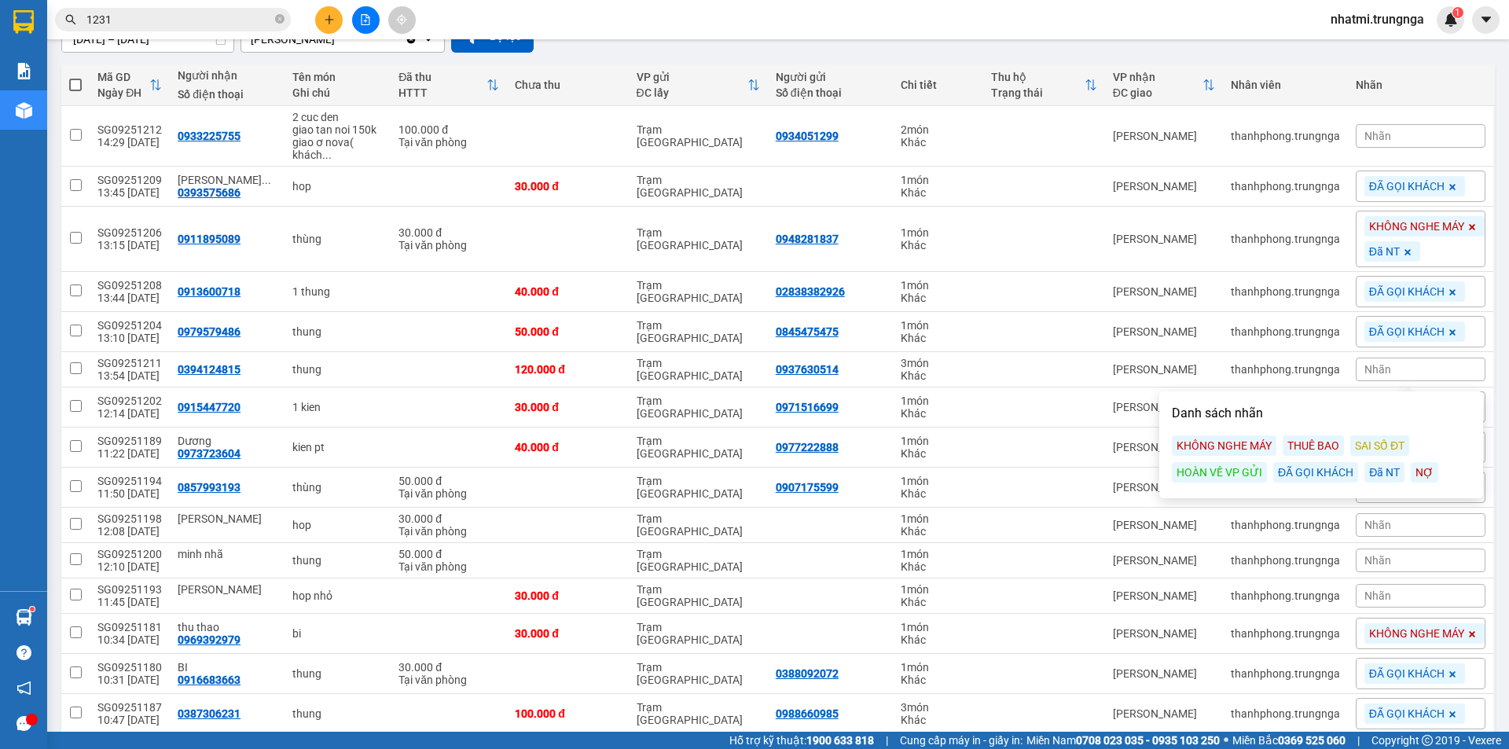
click at [1251, 450] on div "KHÔNG NGHE MÁY" at bounding box center [1224, 445] width 105 height 20
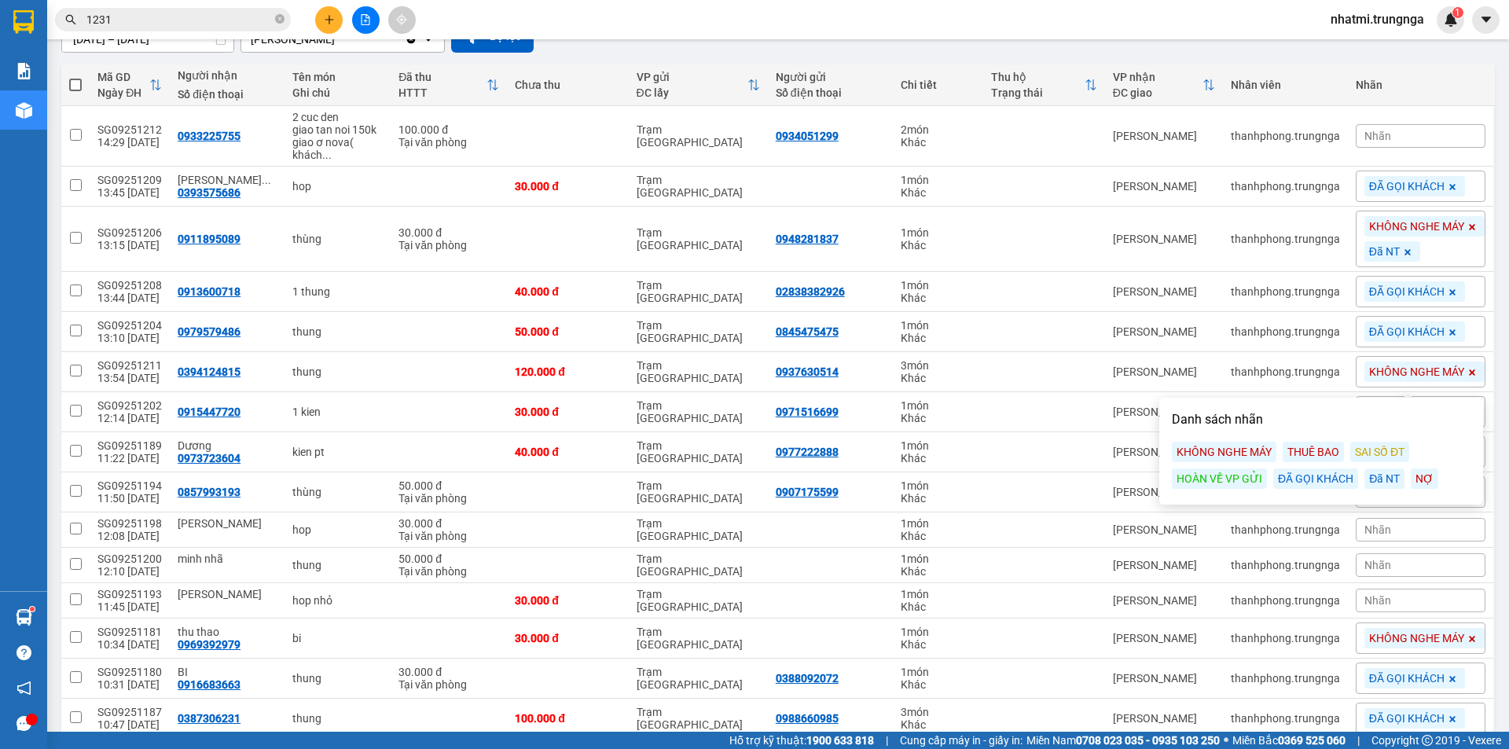
click at [1397, 482] on div "Đã NT" at bounding box center [1384, 478] width 40 height 20
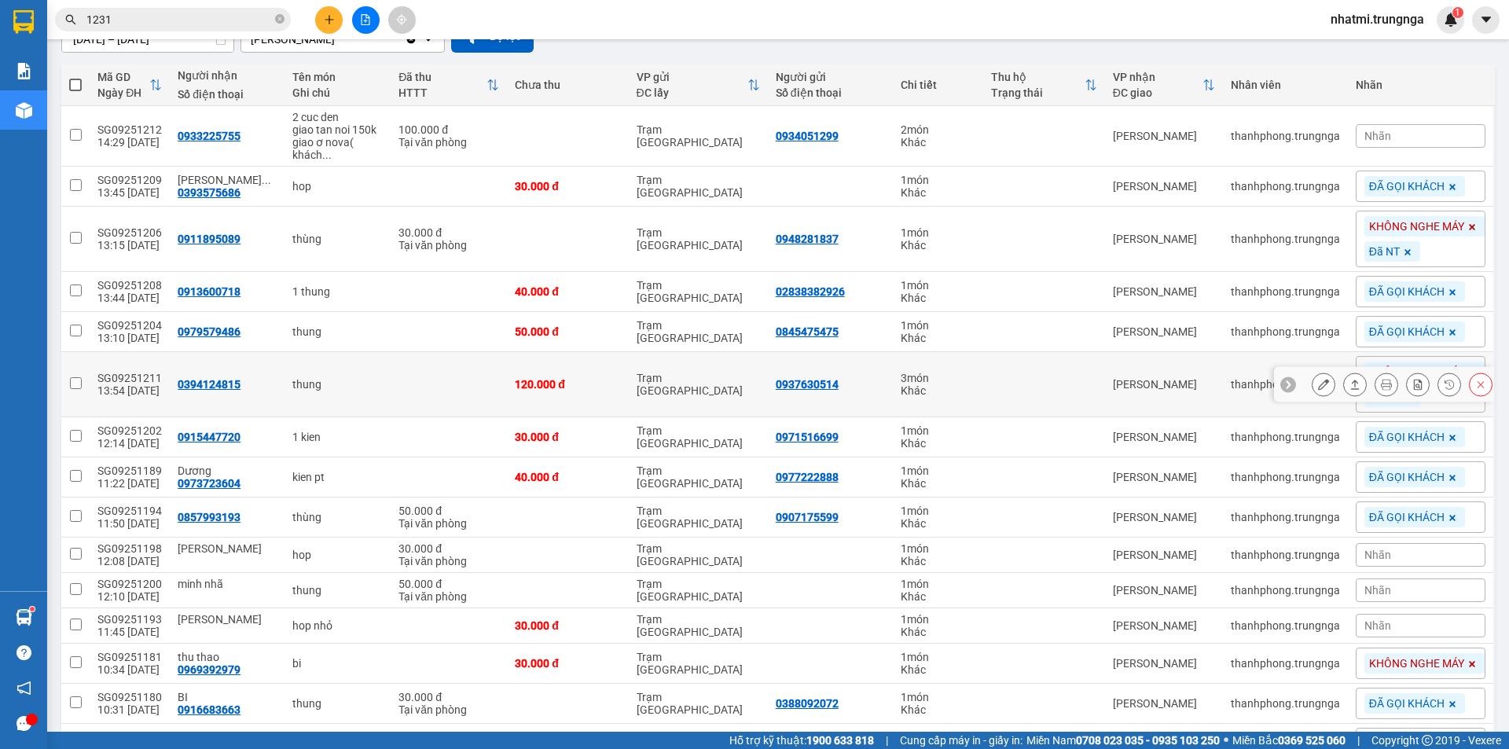
drag, startPoint x: 1047, startPoint y: 385, endPoint x: 1018, endPoint y: 385, distance: 29.1
click at [1046, 385] on td at bounding box center [1043, 384] width 121 height 65
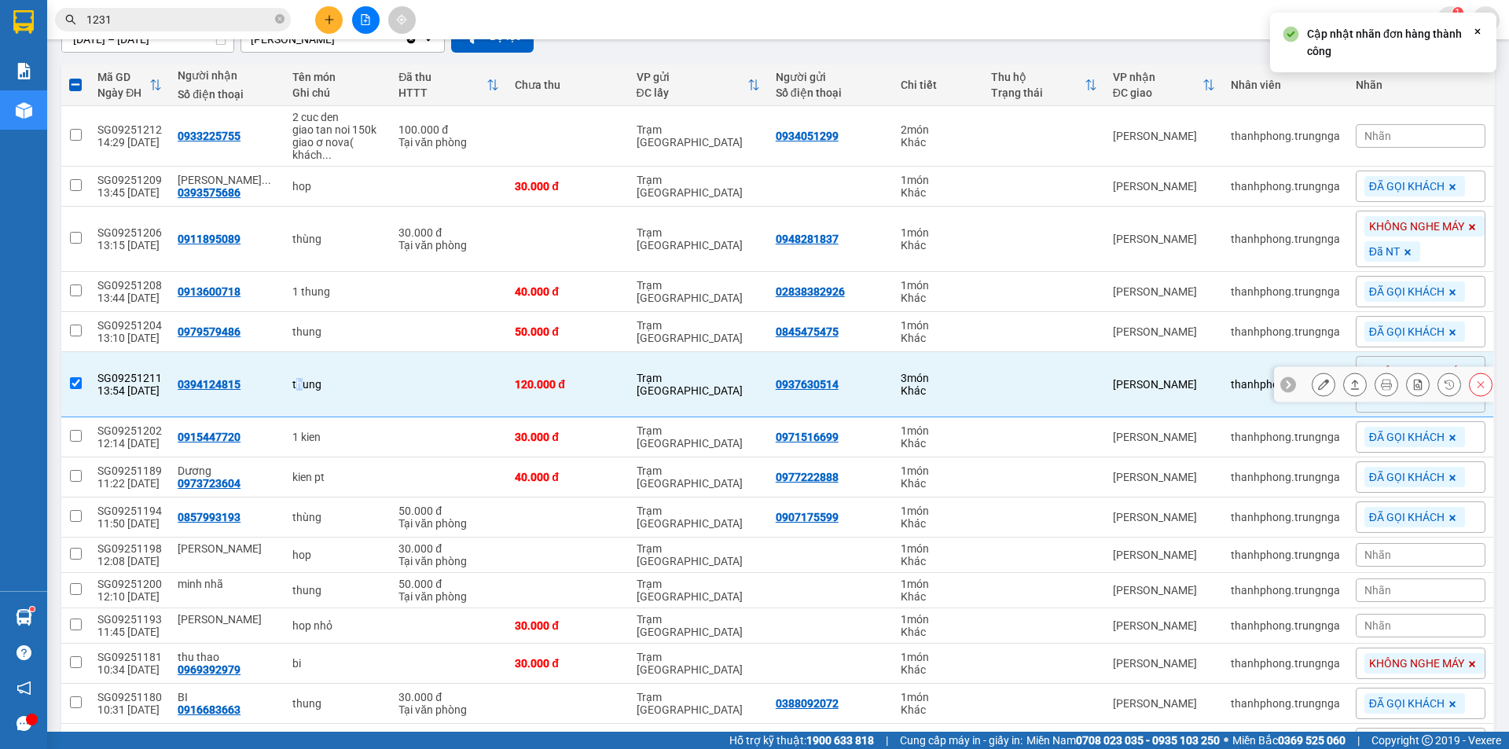
click at [292, 391] on div "thung" at bounding box center [337, 384] width 90 height 13
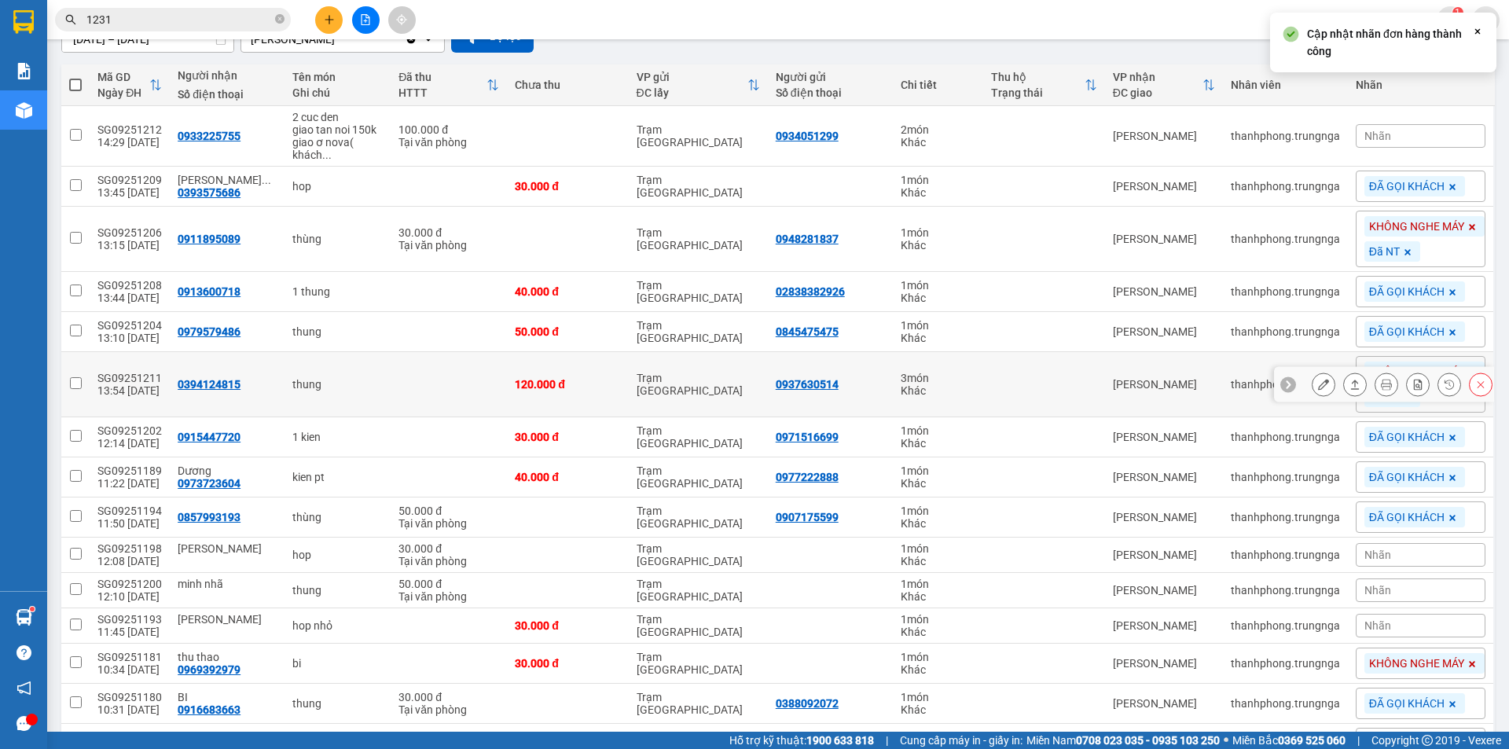
click at [285, 409] on td "thung" at bounding box center [338, 384] width 106 height 65
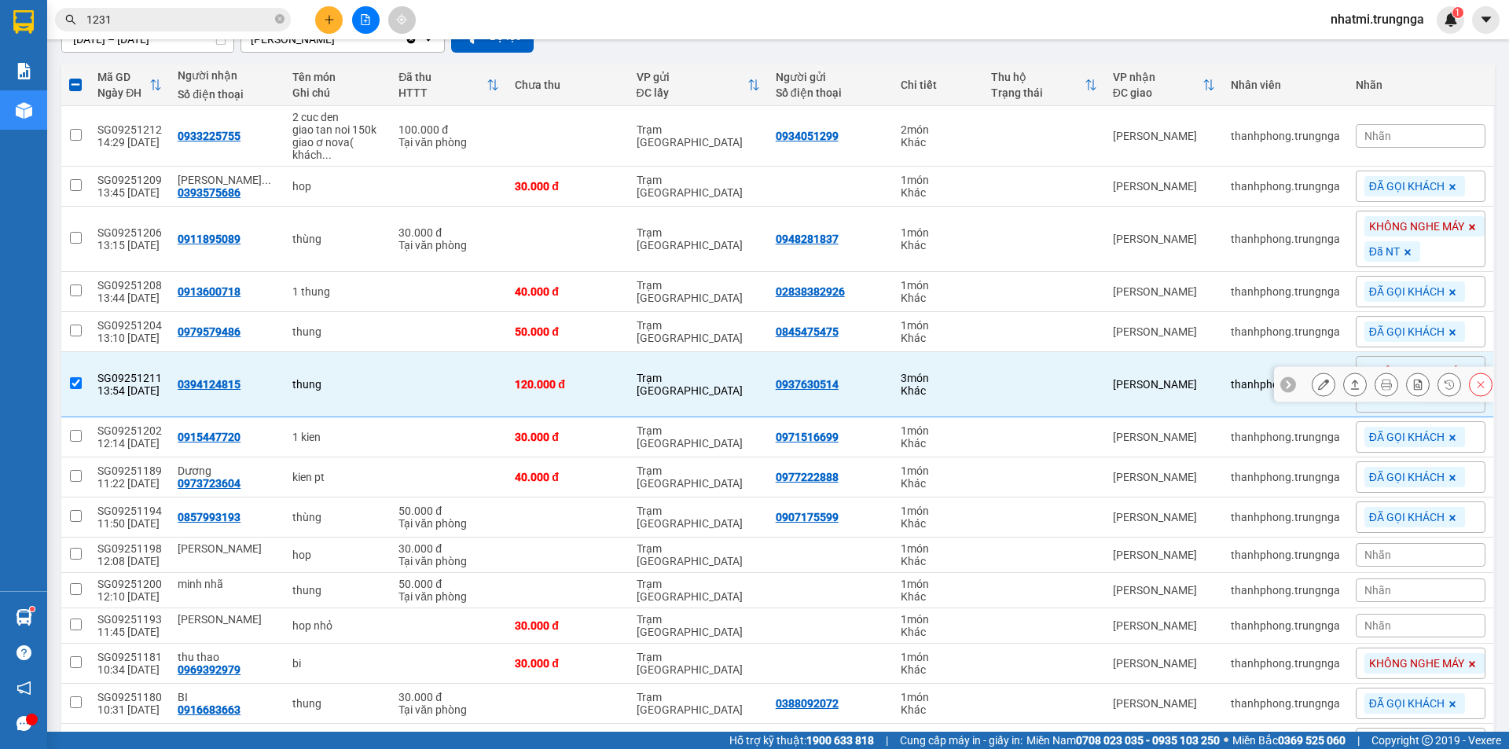
click at [185, 383] on div "0394124815" at bounding box center [209, 384] width 63 height 13
click at [79, 379] on input "checkbox" at bounding box center [76, 383] width 12 height 12
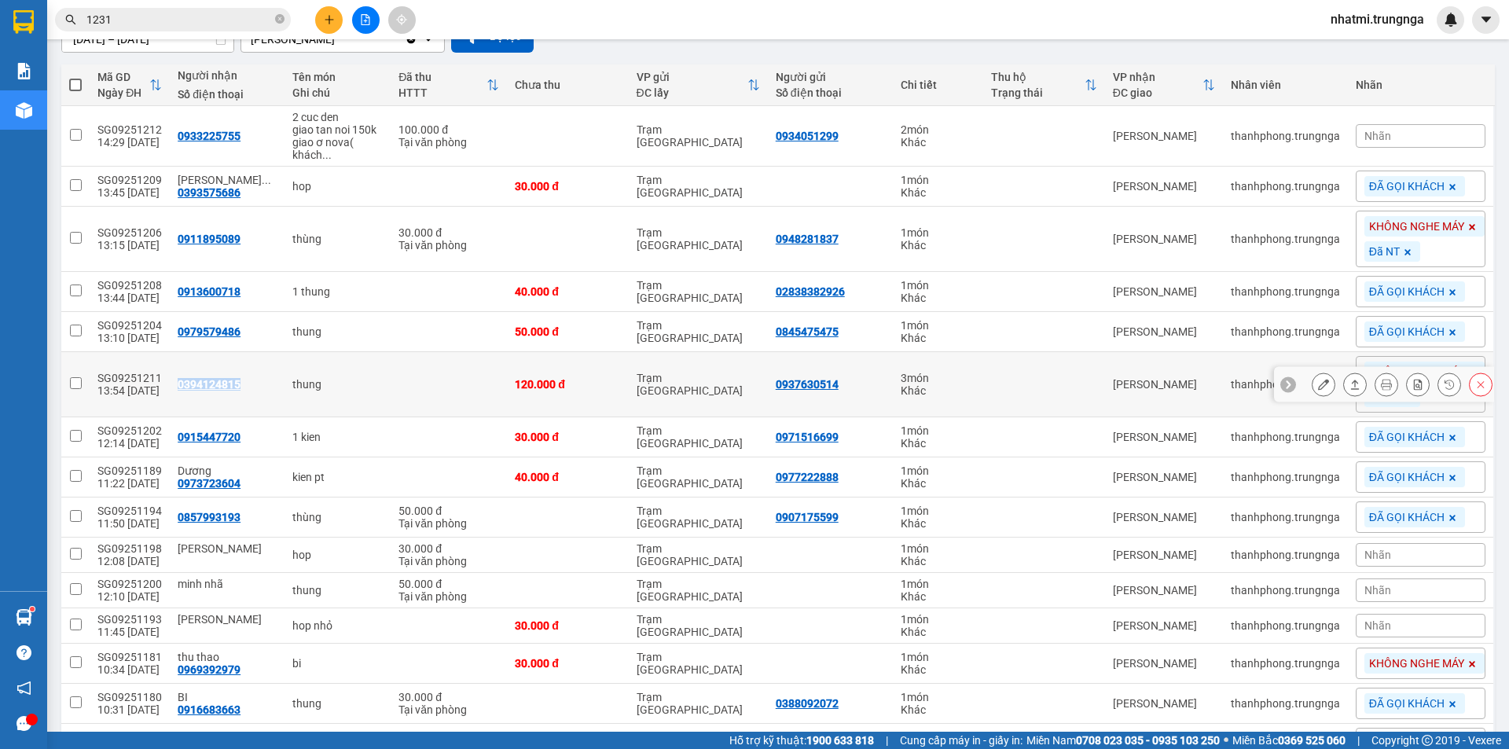
drag, startPoint x: 167, startPoint y: 385, endPoint x: 222, endPoint y: 384, distance: 55.0
click at [233, 383] on td "0394124815" at bounding box center [227, 384] width 115 height 65
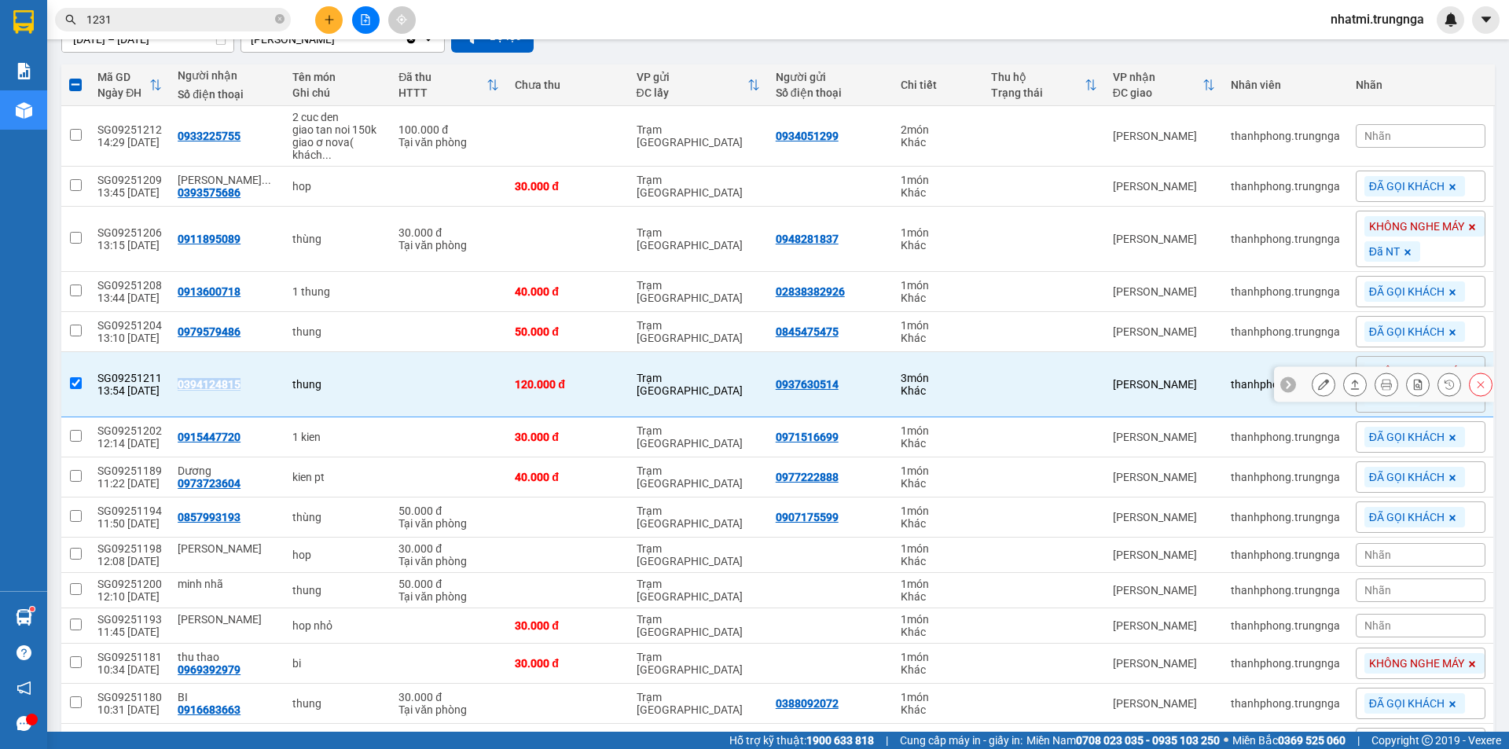
copy div "0394124815"
click at [75, 383] on input "checkbox" at bounding box center [76, 383] width 12 height 12
checkbox input "false"
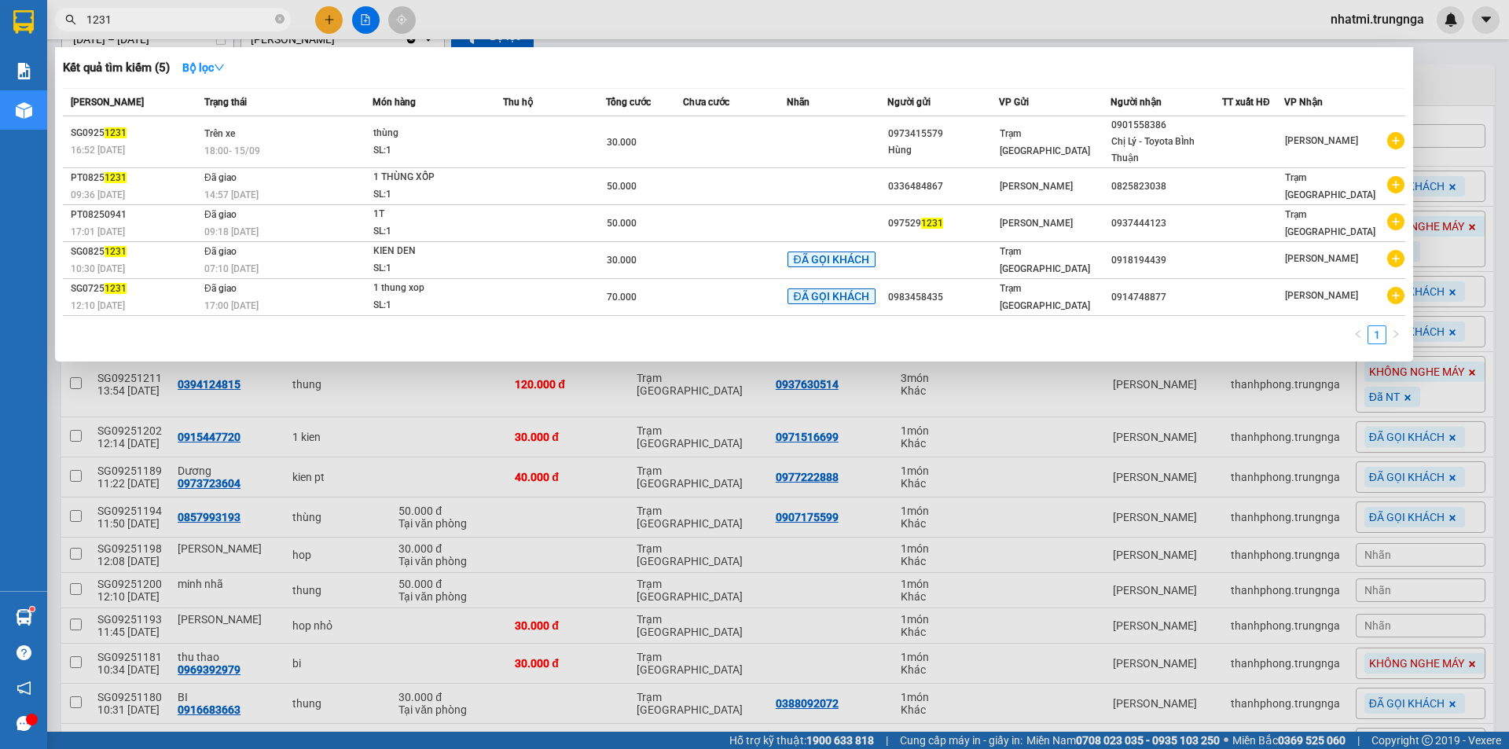
click at [242, 21] on input "1231" at bounding box center [178, 19] width 185 height 17
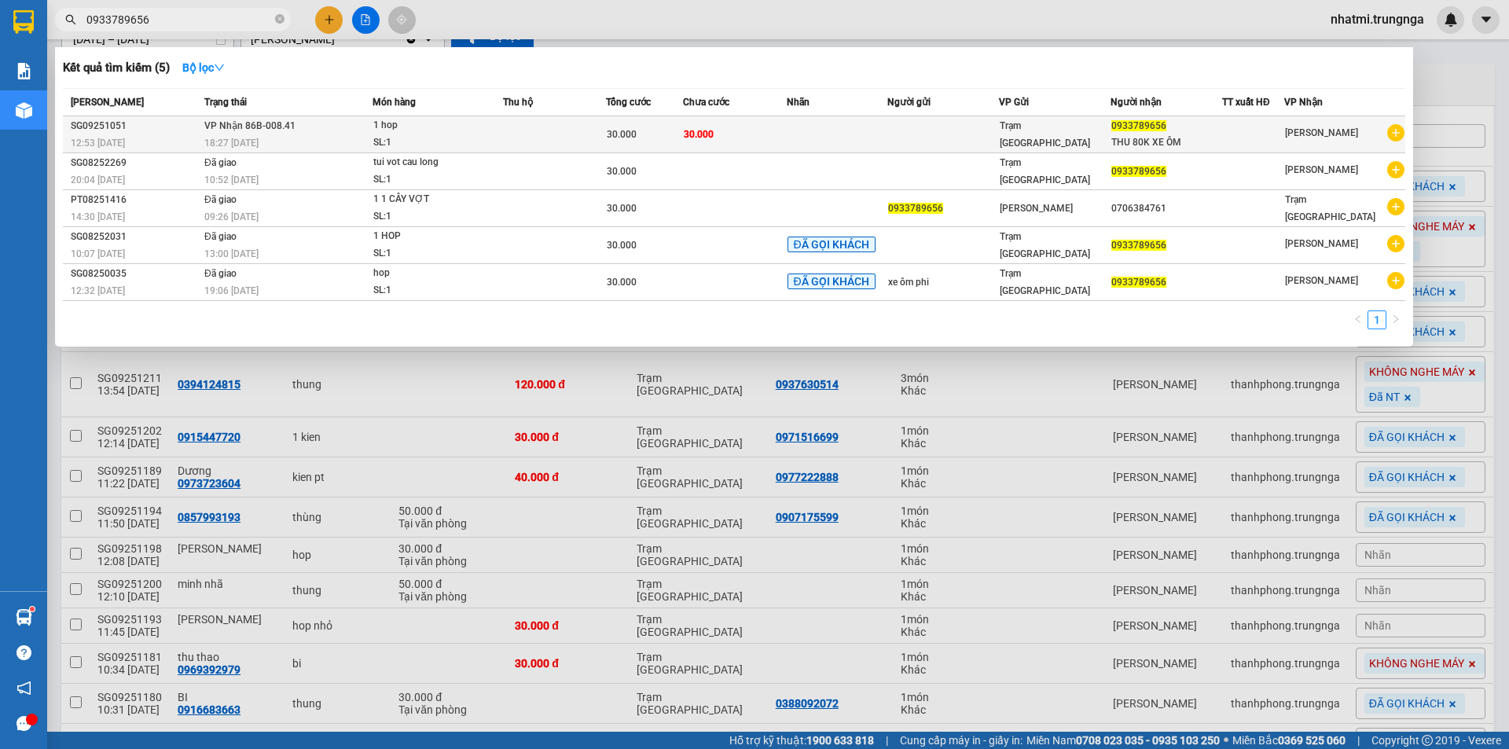
type input "0933789656"
click at [335, 129] on td "VP Nhận 86B-008.41 18:27 - 13/09" at bounding box center [286, 134] width 172 height 37
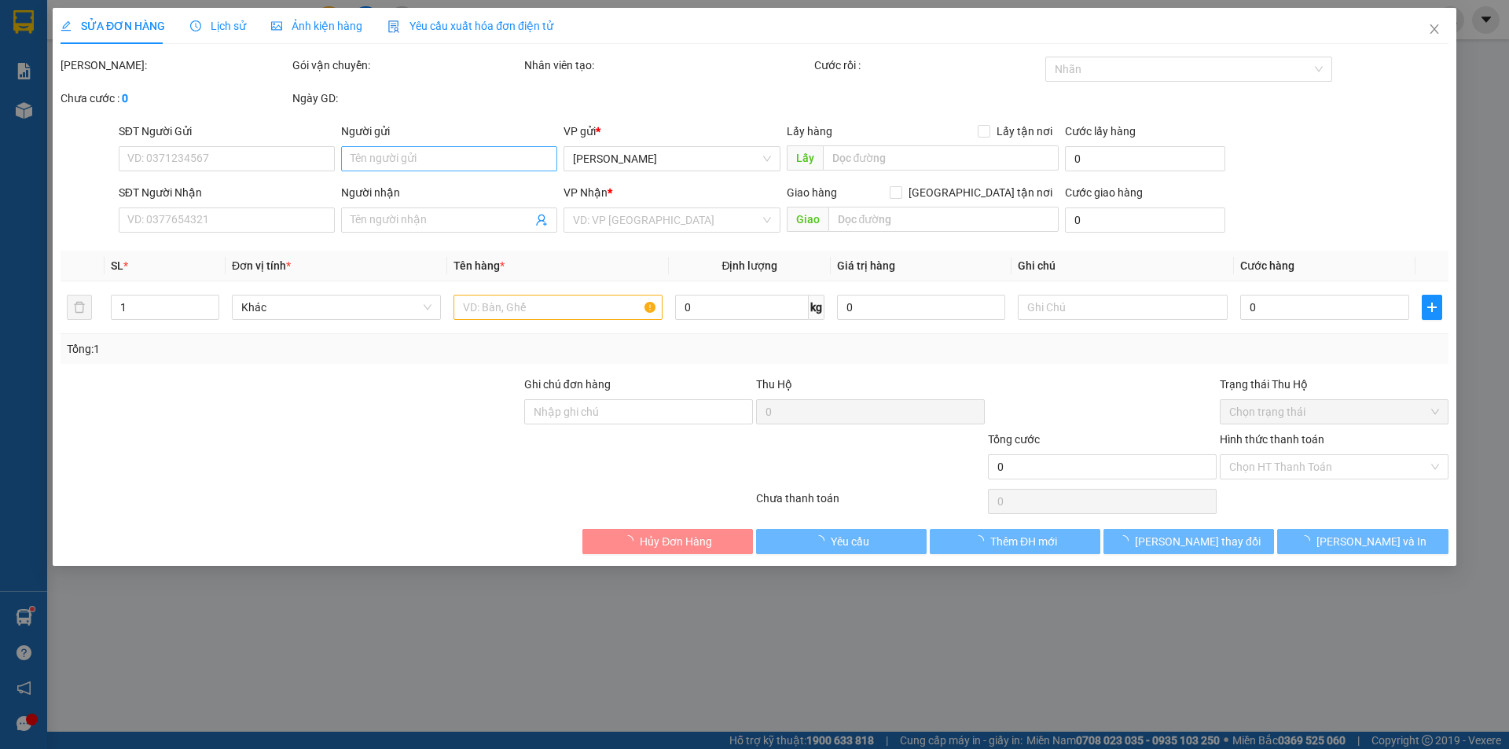
type input "0933789656"
type input "THU 80K XE ÔM"
type input "30.000"
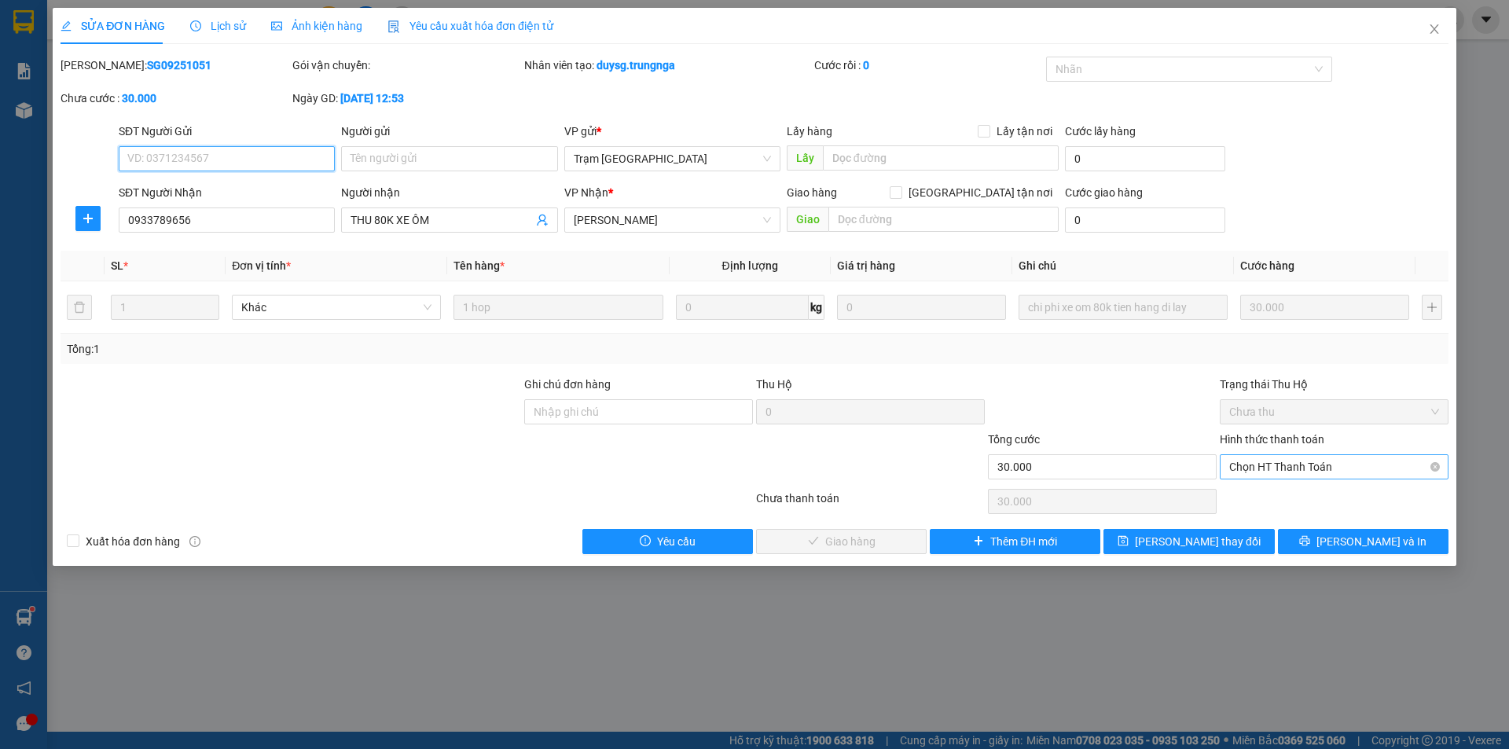
click at [1331, 466] on span "Chọn HT Thanh Toán" at bounding box center [1334, 467] width 210 height 24
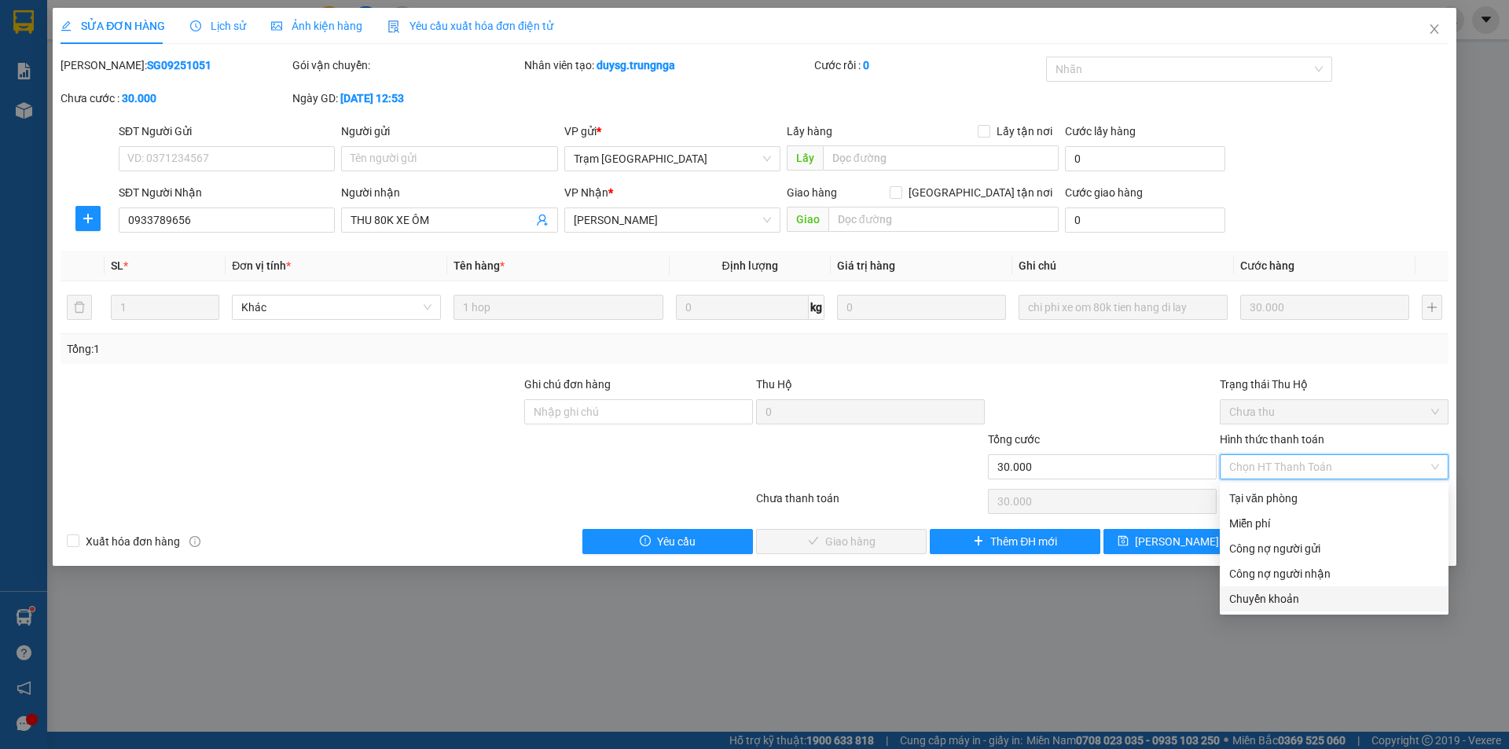
click at [1280, 603] on div "Chuyển khoản" at bounding box center [1334, 598] width 210 height 17
type input "0"
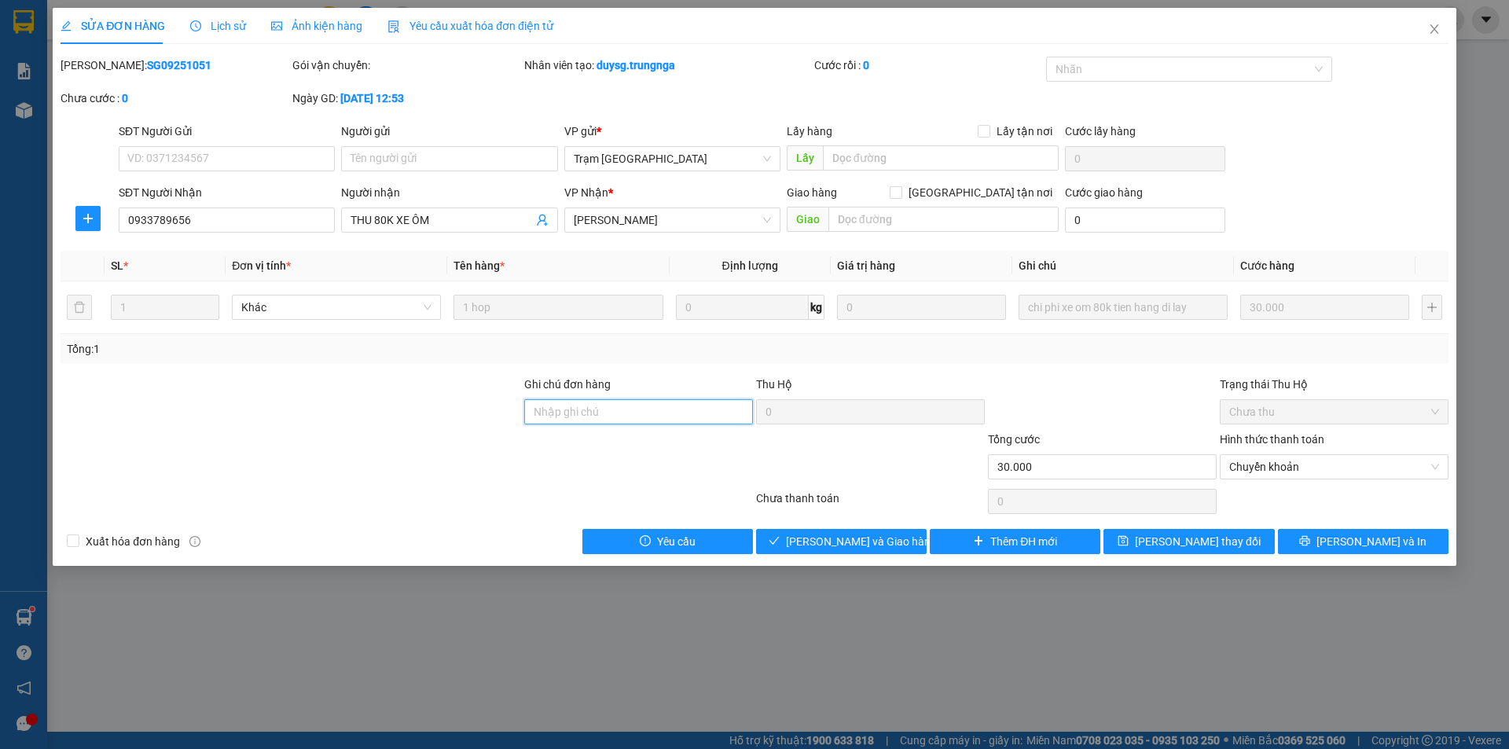
click at [618, 419] on input "Ghi chú đơn hàng" at bounding box center [638, 411] width 229 height 25
type input "c"
type input "ck tiền xe ôm 80K"
click at [1183, 537] on span "Lưu thay đổi" at bounding box center [1198, 541] width 126 height 17
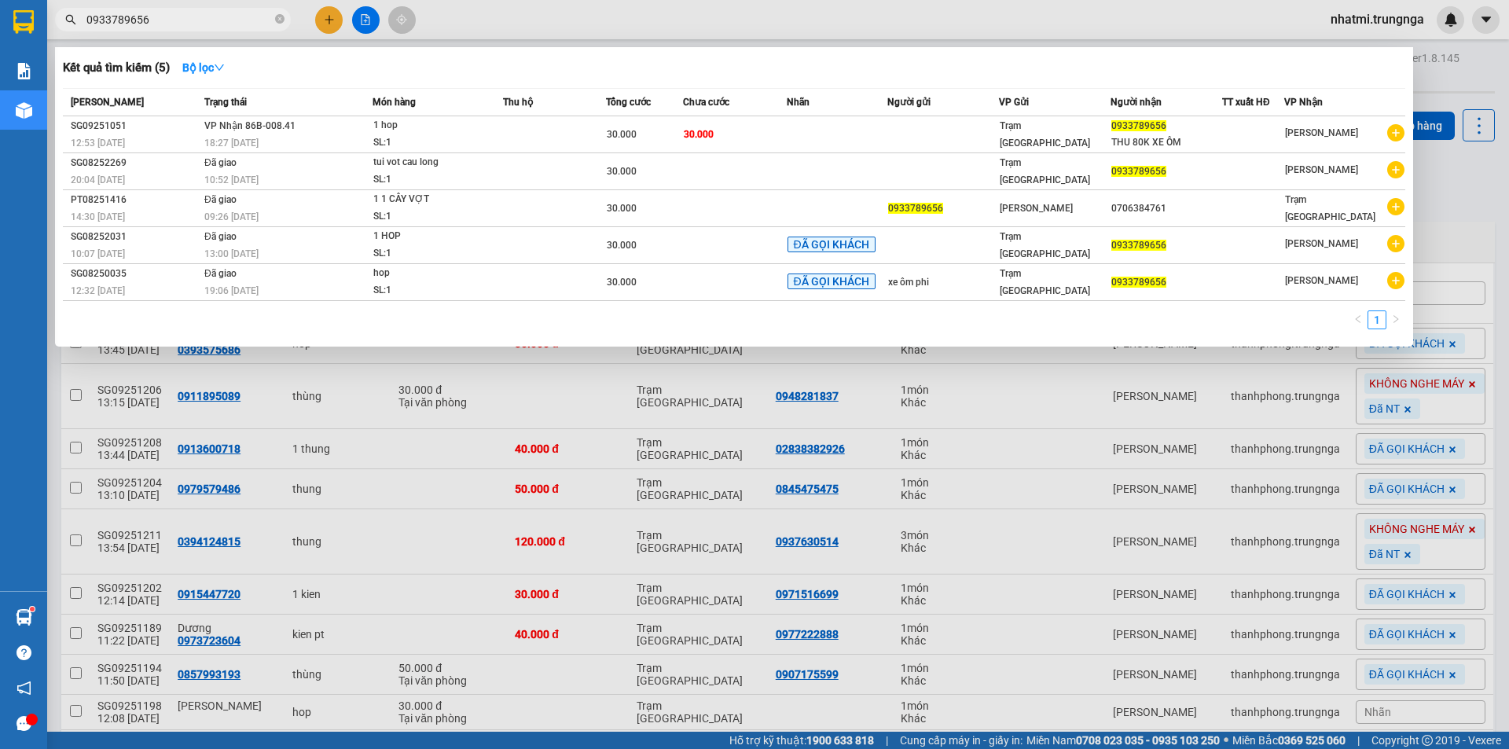
click at [238, 25] on input "0933789656" at bounding box center [178, 19] width 185 height 17
click at [881, 22] on div at bounding box center [754, 374] width 1509 height 749
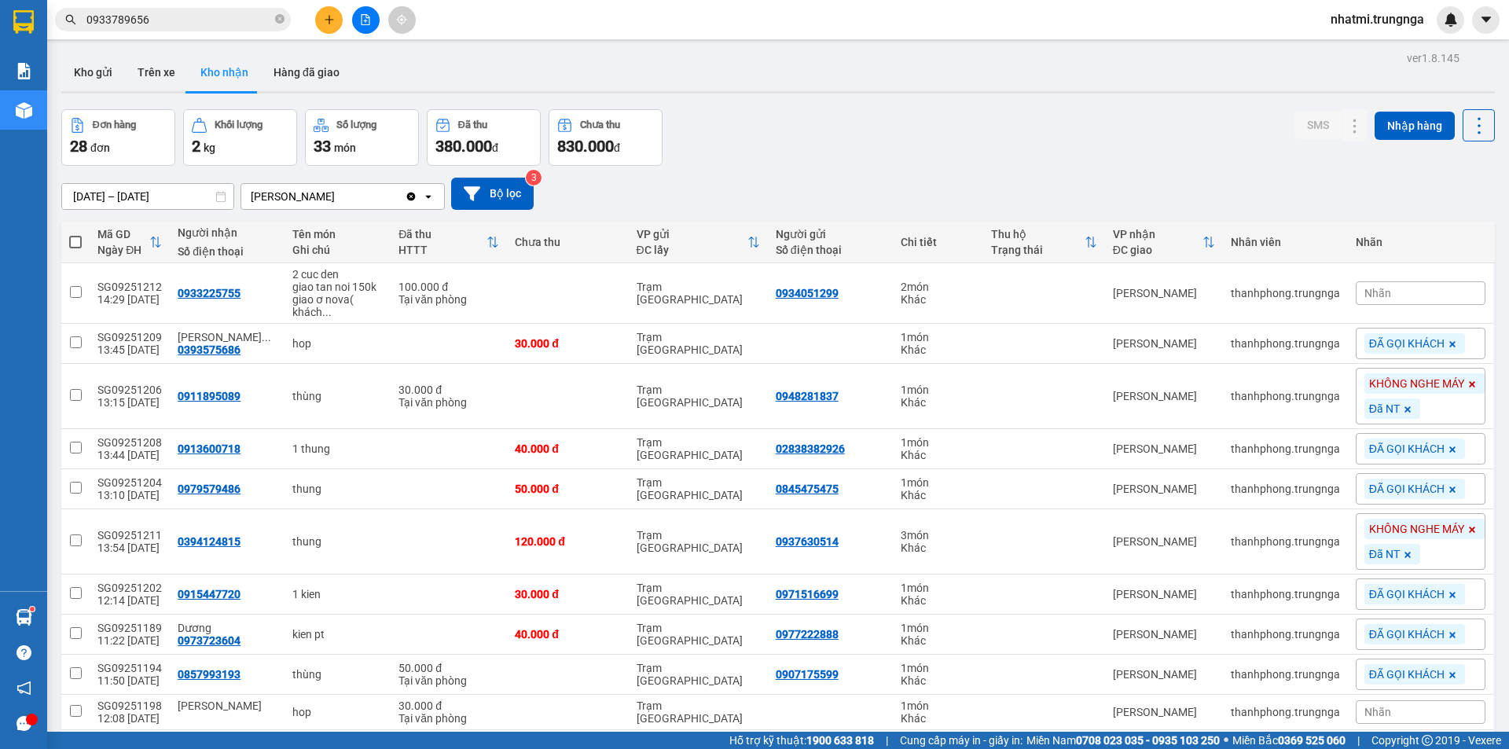
click at [188, 23] on input "0933789656" at bounding box center [178, 19] width 185 height 17
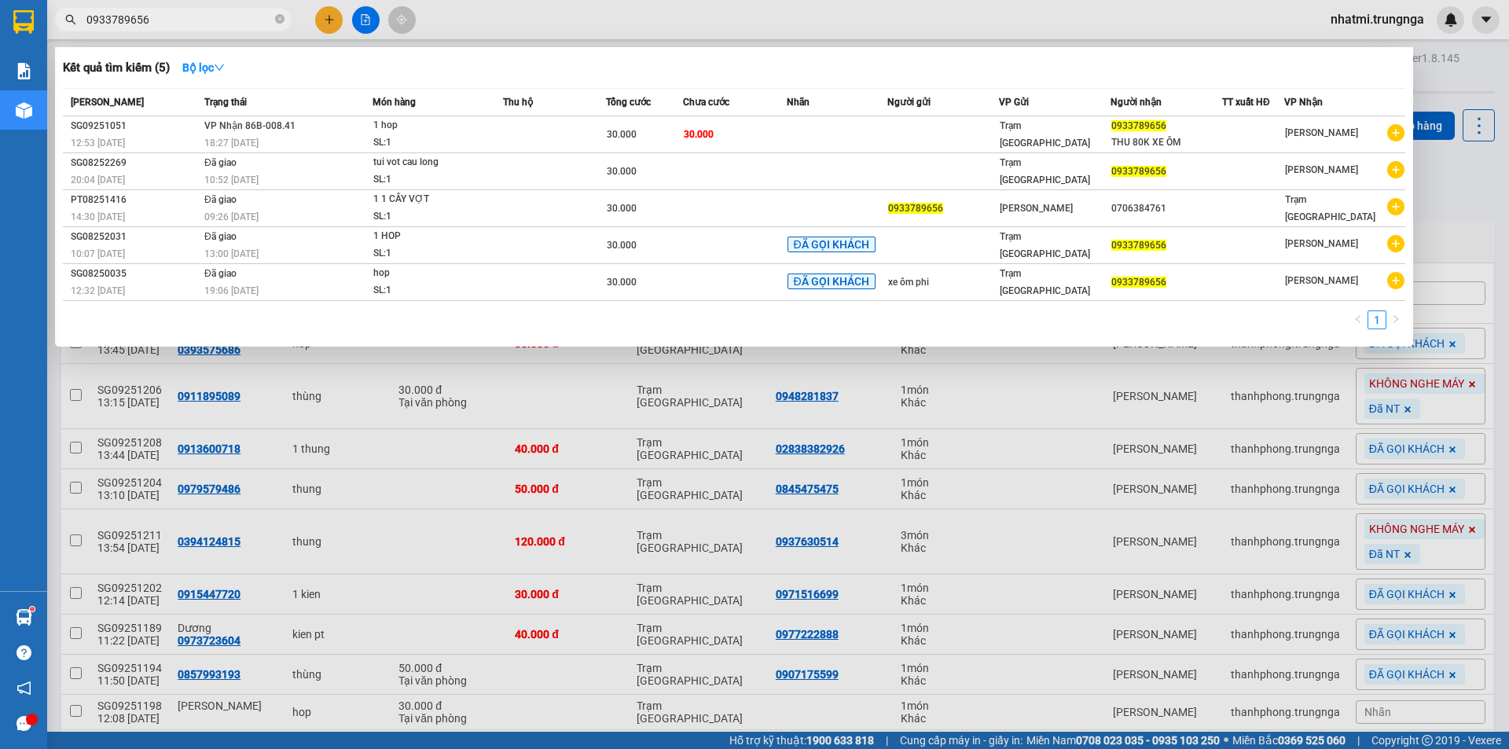
click at [188, 23] on input "0933789656" at bounding box center [178, 19] width 185 height 17
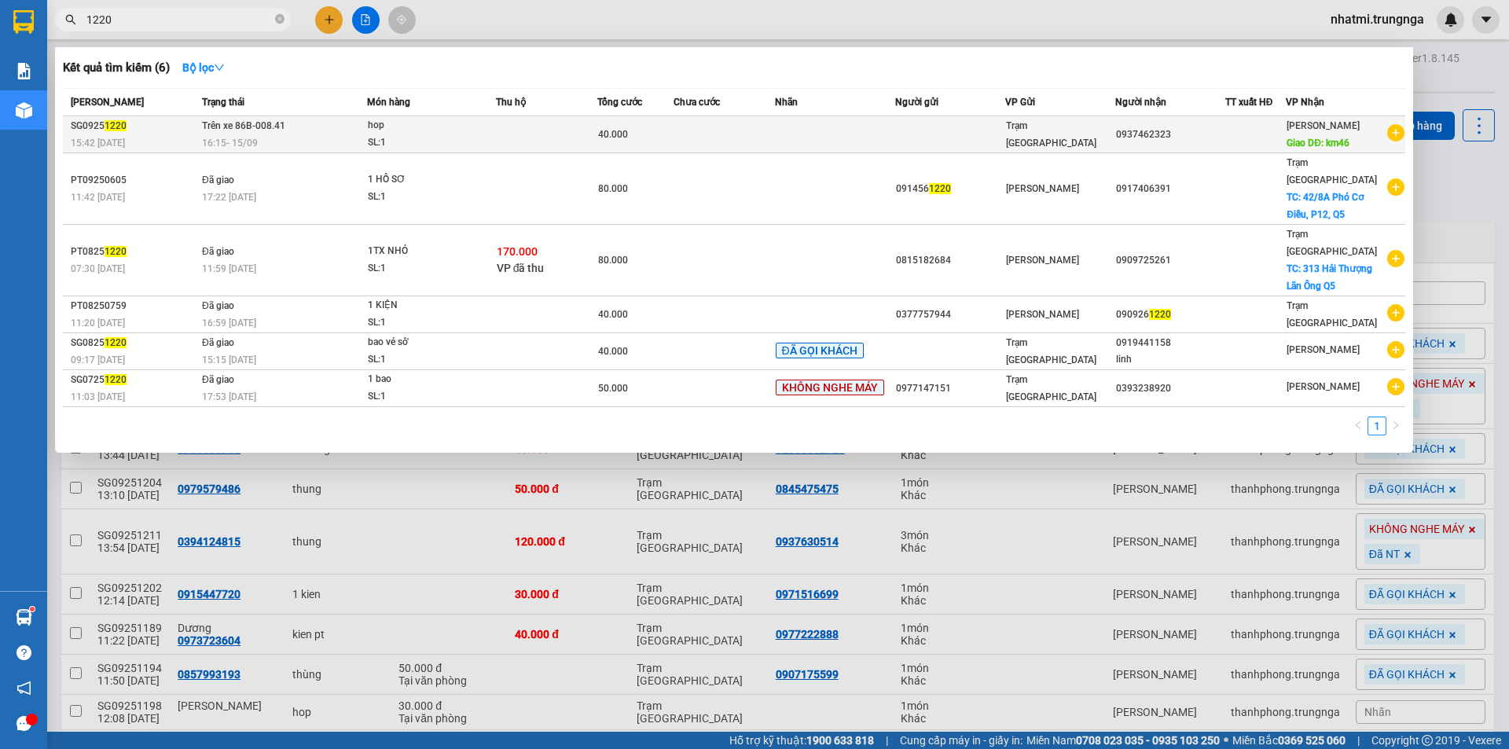
type input "1220"
click at [604, 127] on div "40.000" at bounding box center [635, 134] width 75 height 17
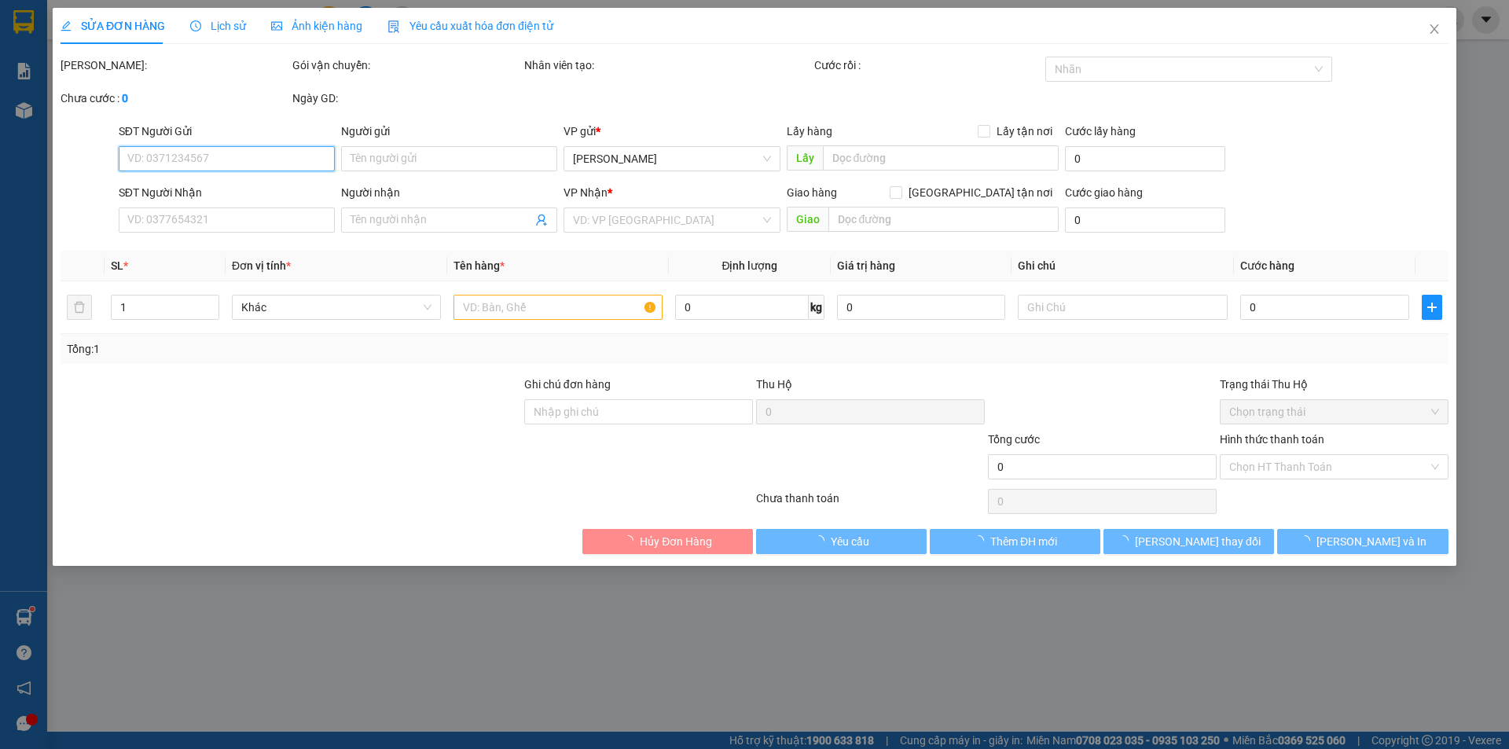
type input "0937462323"
type input "km46"
type input "40.000"
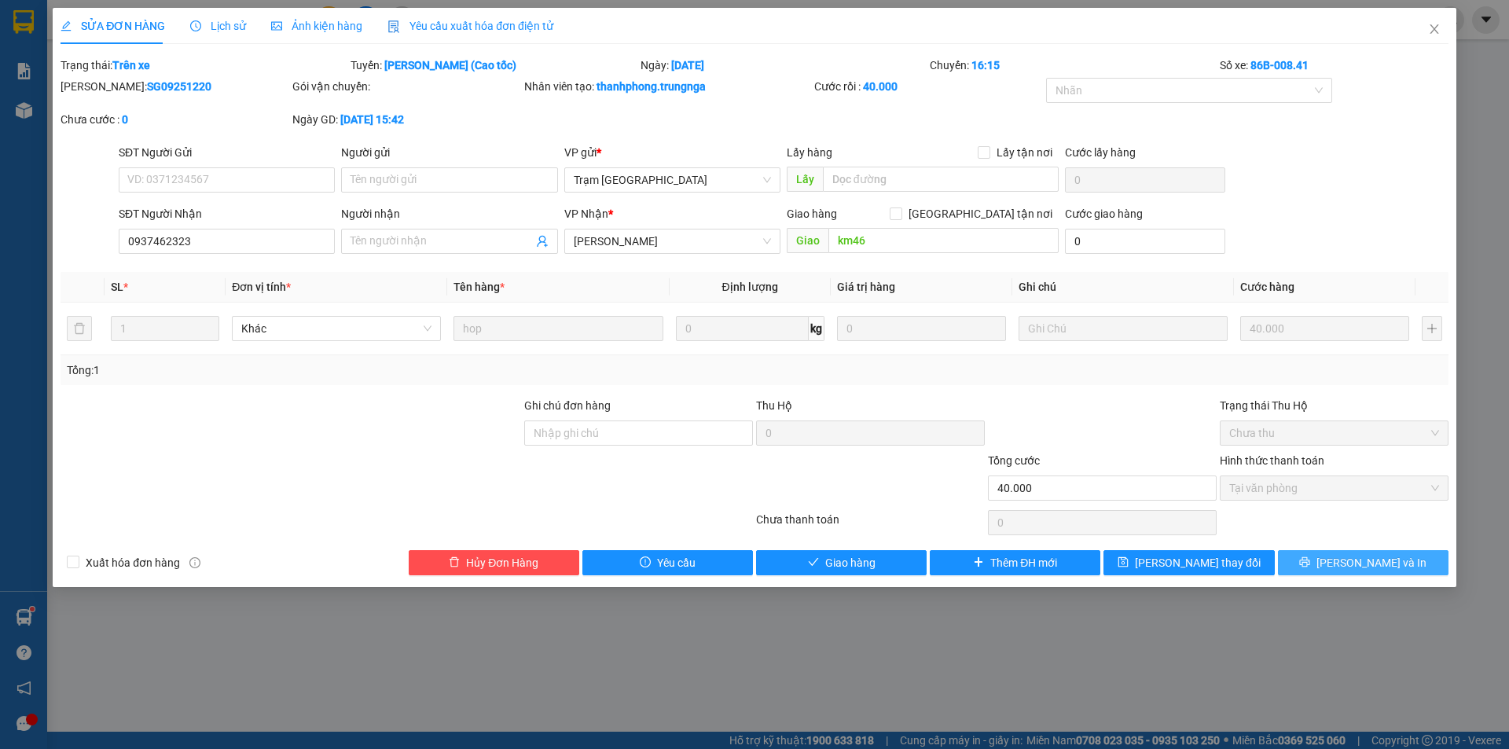
click at [1350, 567] on span "Lưu và In" at bounding box center [1372, 562] width 110 height 17
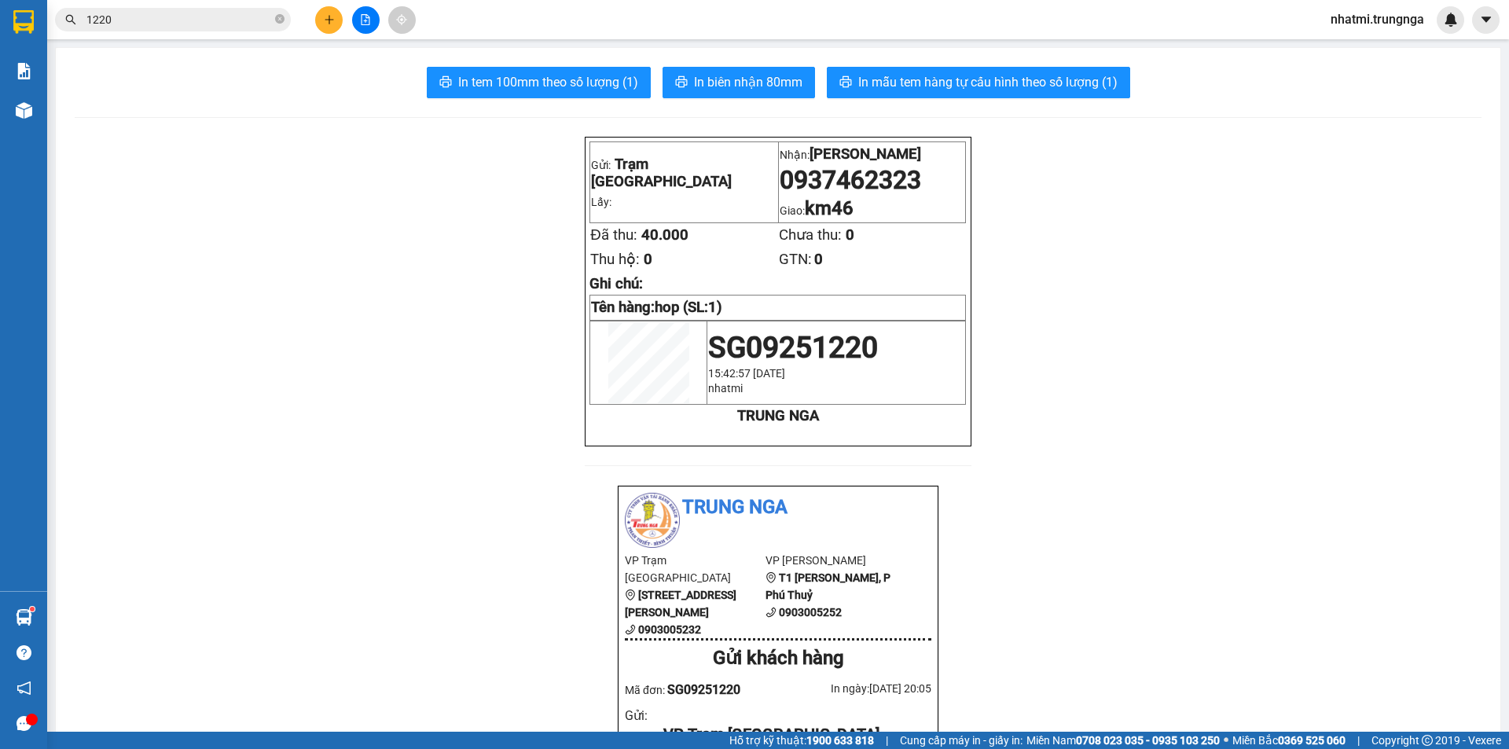
click at [221, 24] on input "1220" at bounding box center [178, 19] width 185 height 17
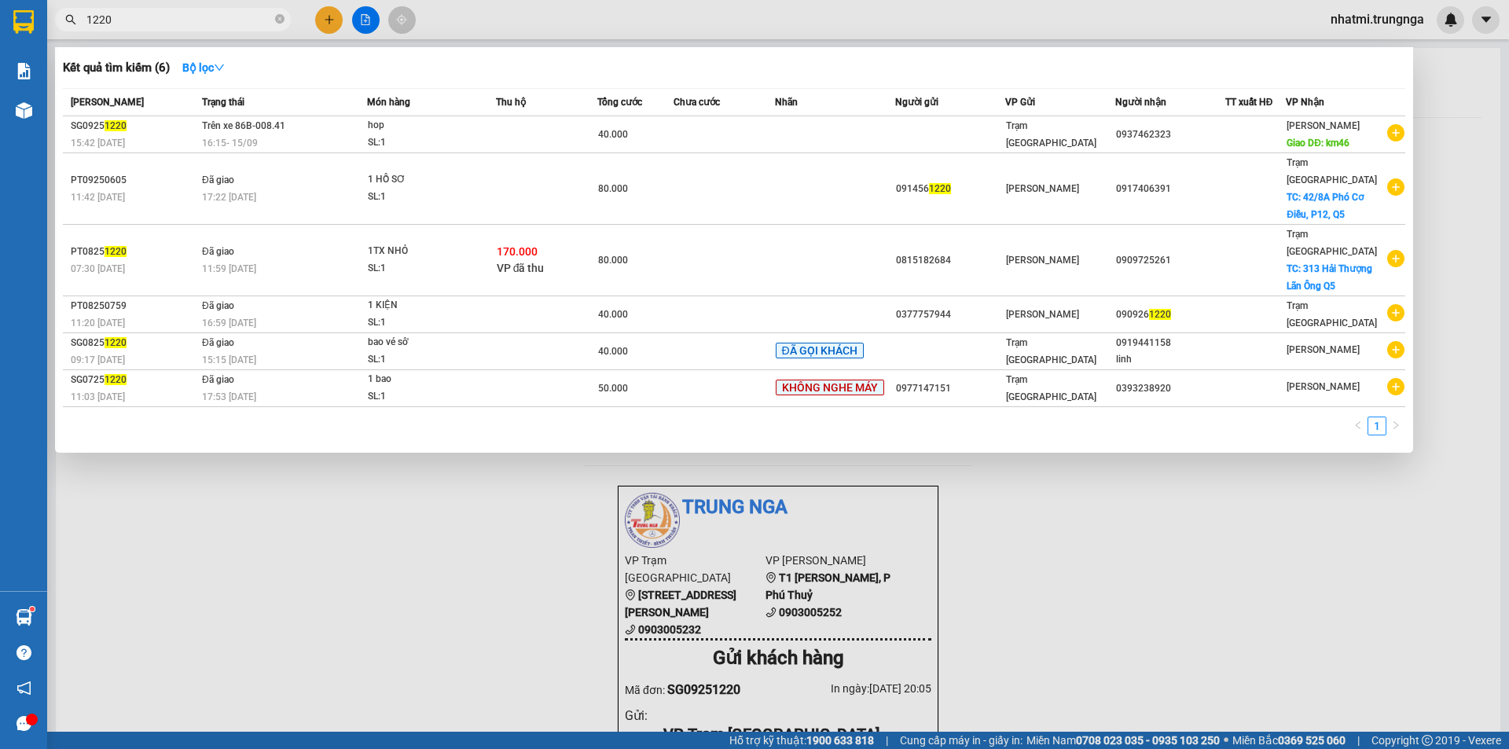
click at [221, 24] on input "1220" at bounding box center [178, 19] width 185 height 17
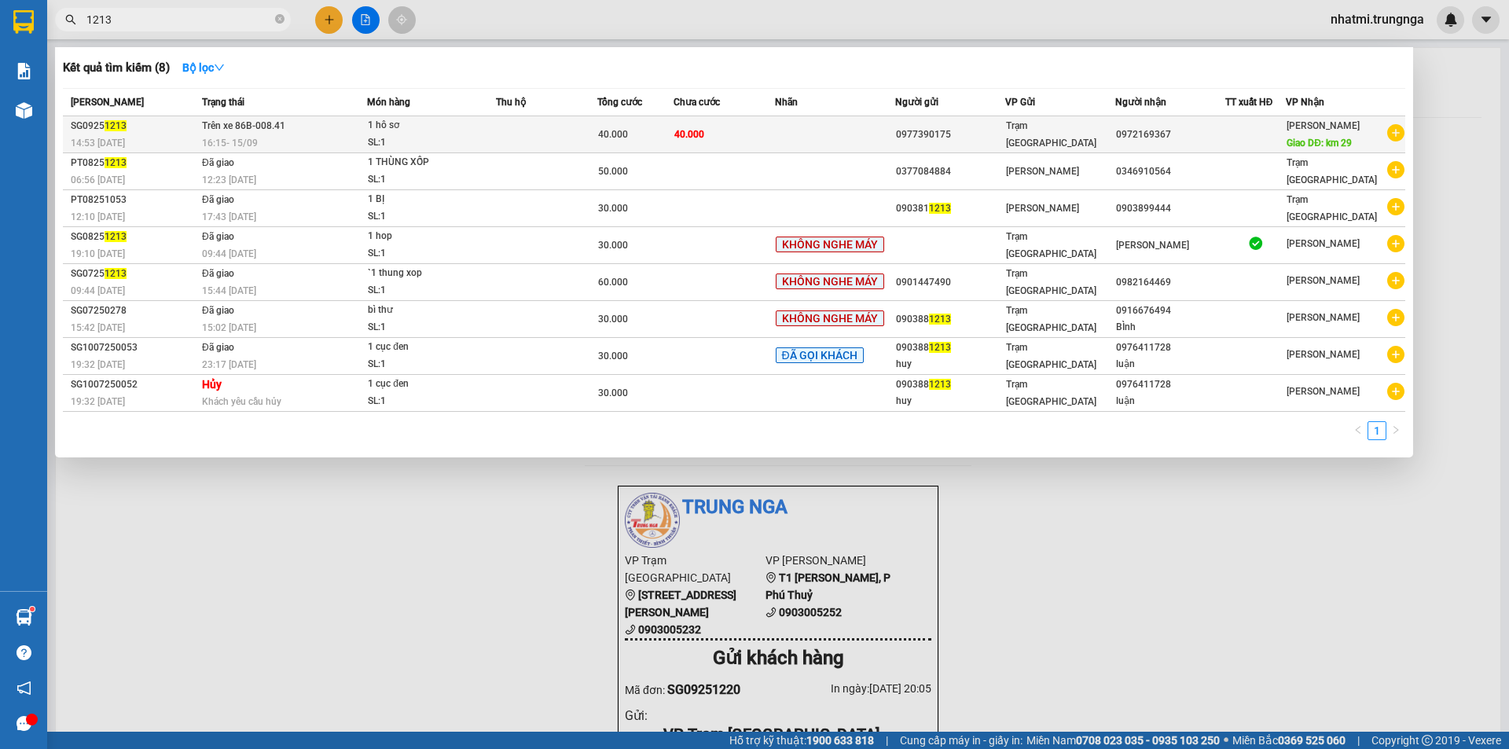
type input "1213"
click at [821, 133] on td at bounding box center [835, 134] width 121 height 37
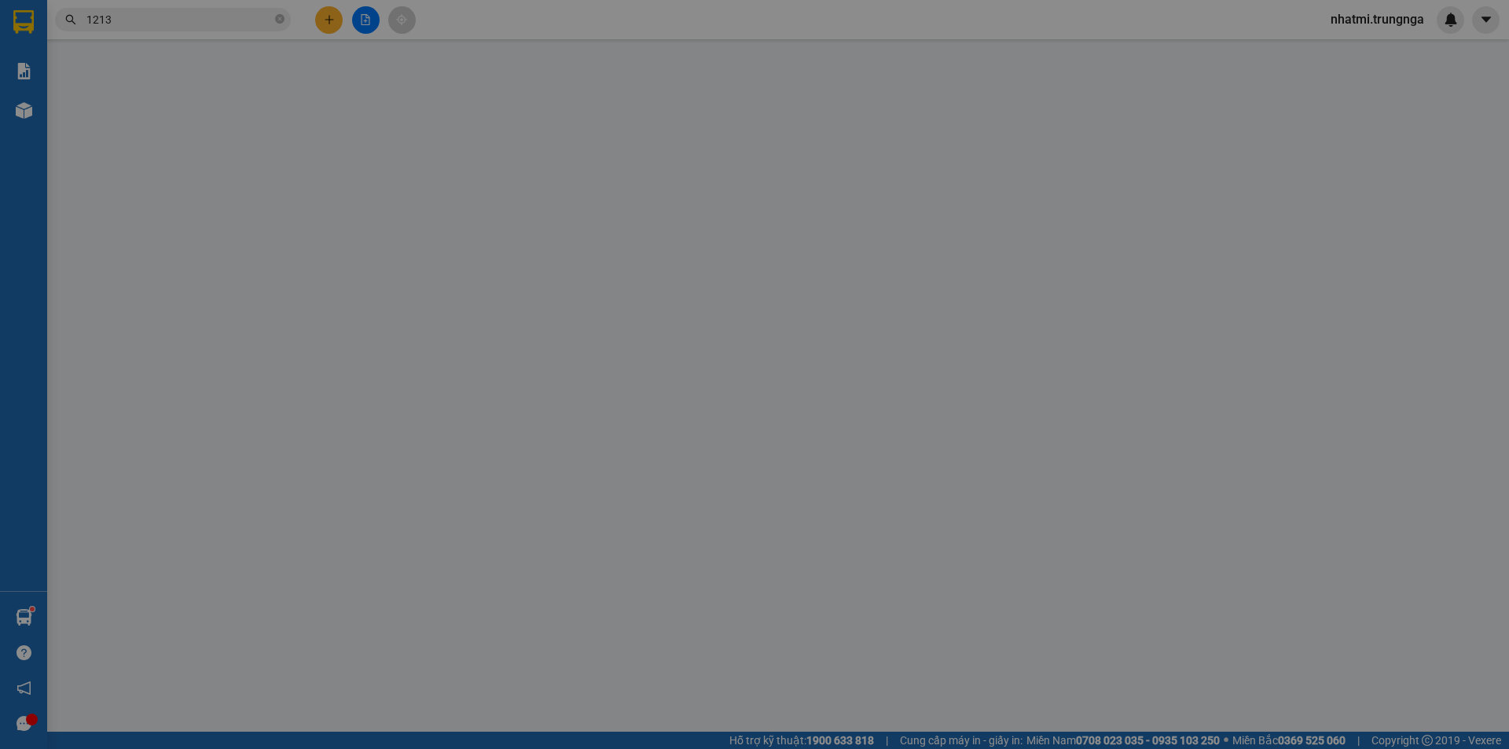
type input "0977390175"
type input "0972169367"
type input "km 29"
type input "40.000"
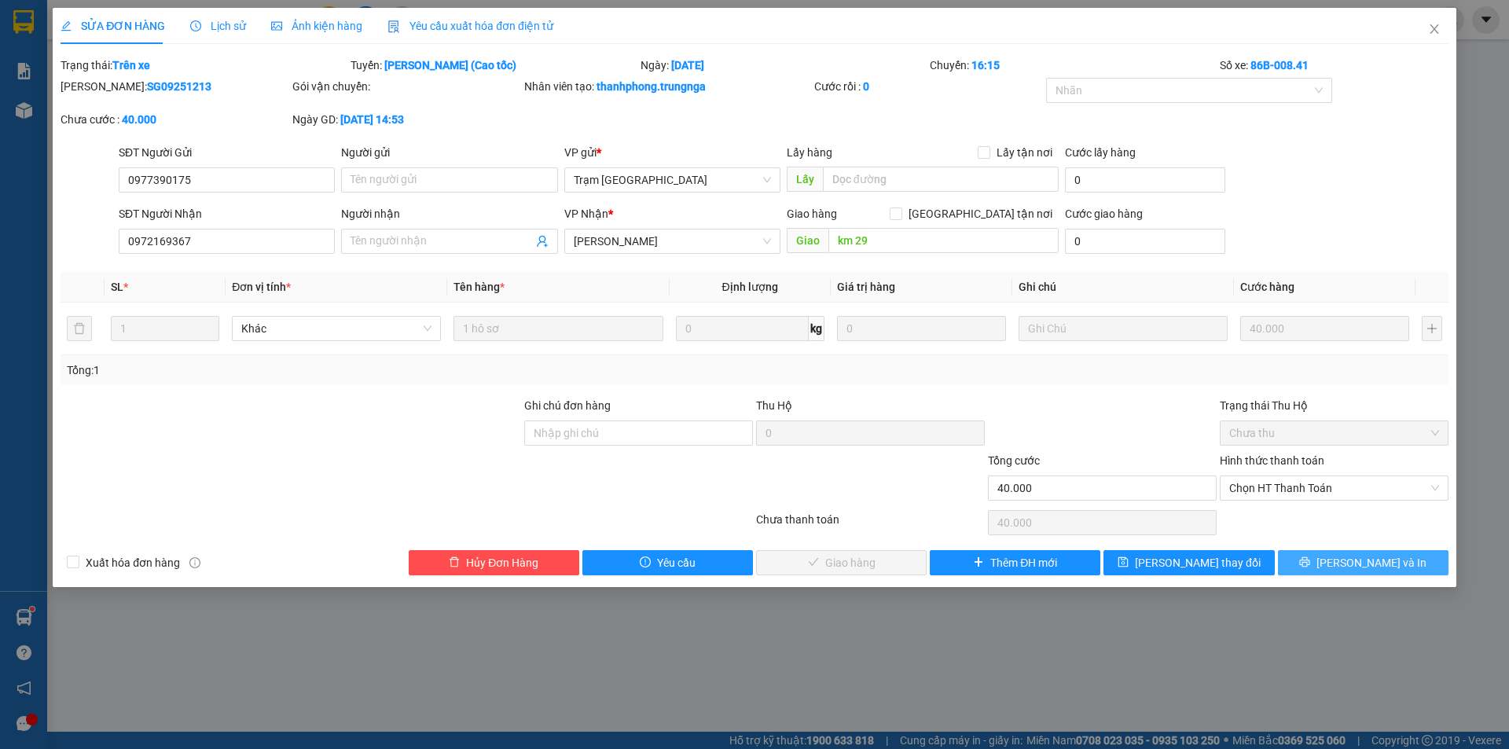
click at [1367, 558] on span "Lưu và In" at bounding box center [1372, 562] width 110 height 17
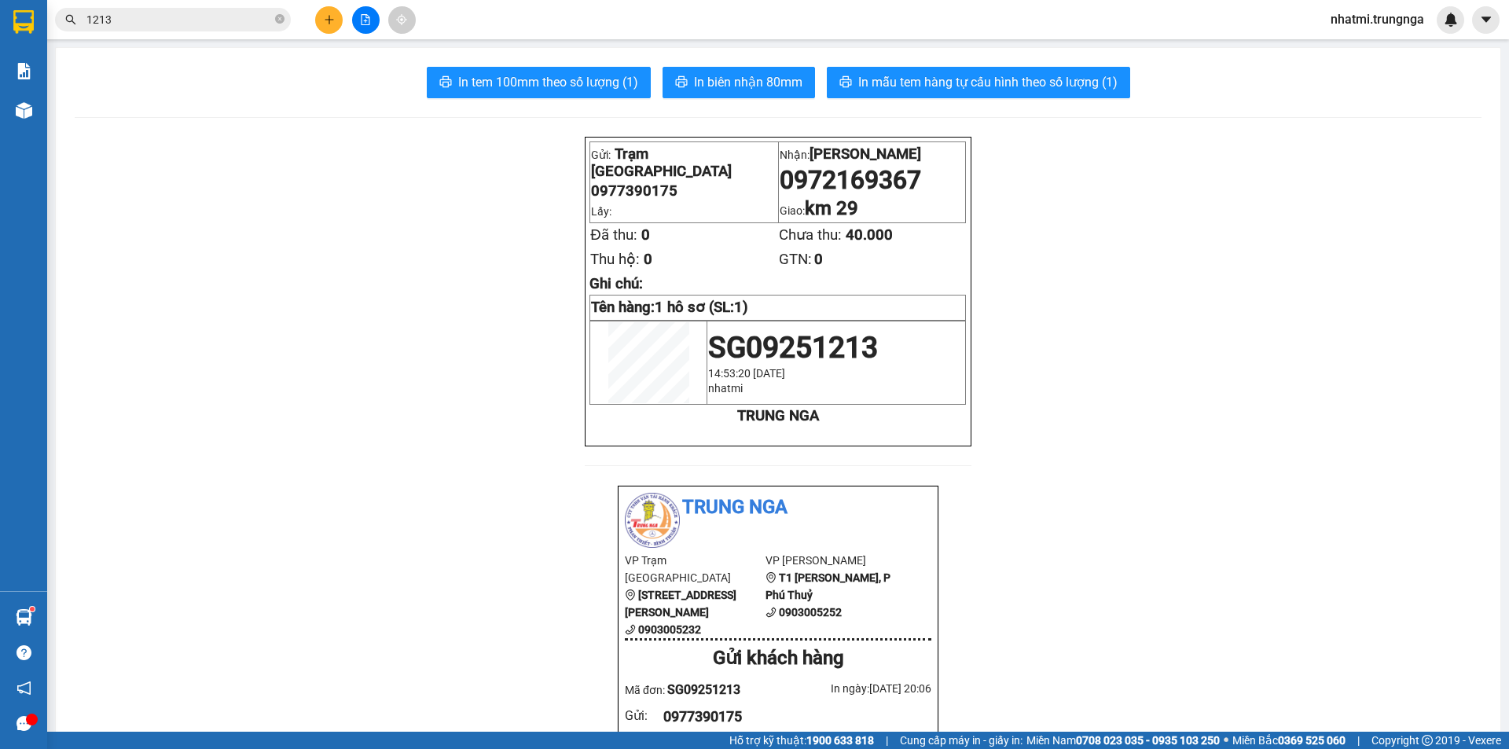
click at [138, 26] on input "1213" at bounding box center [178, 19] width 185 height 17
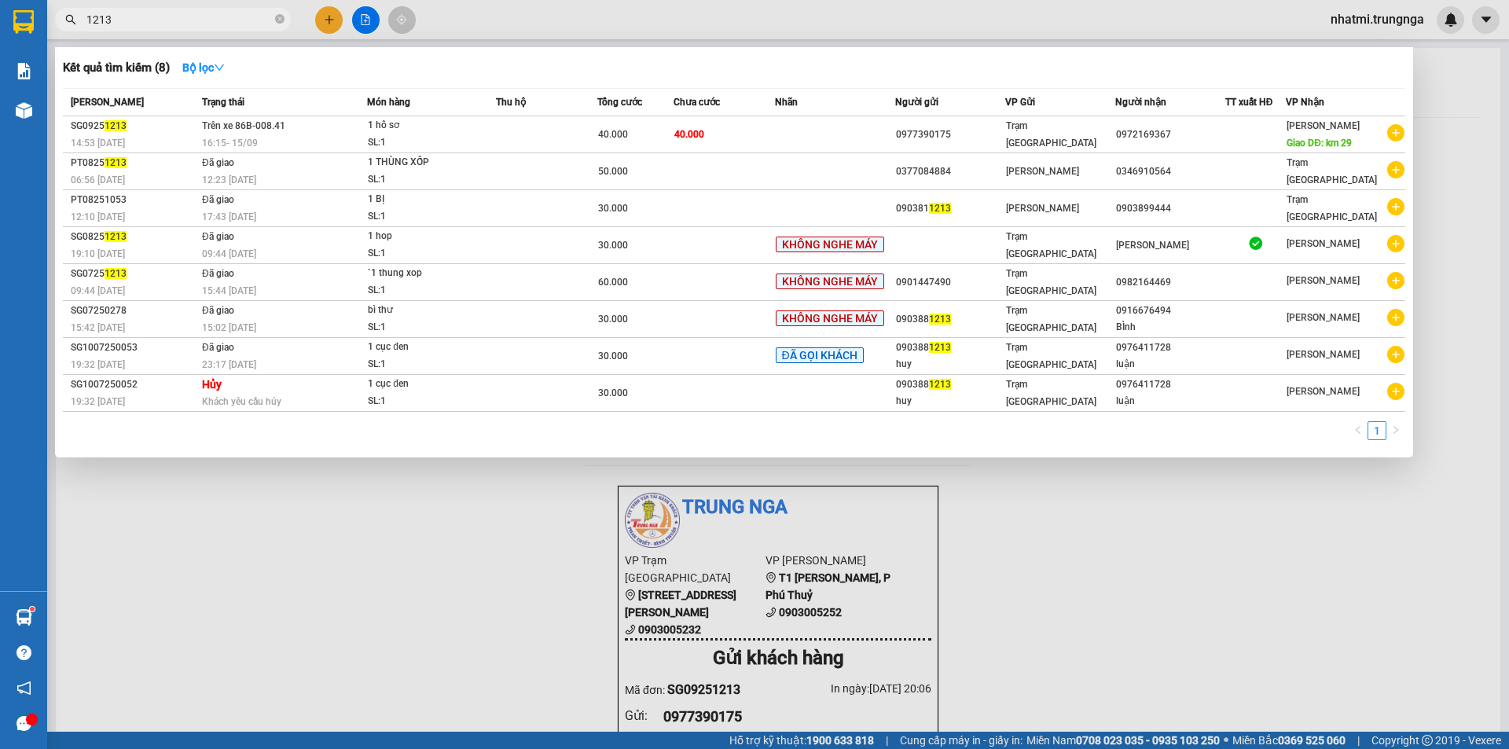
click at [138, 26] on input "1213" at bounding box center [178, 19] width 185 height 17
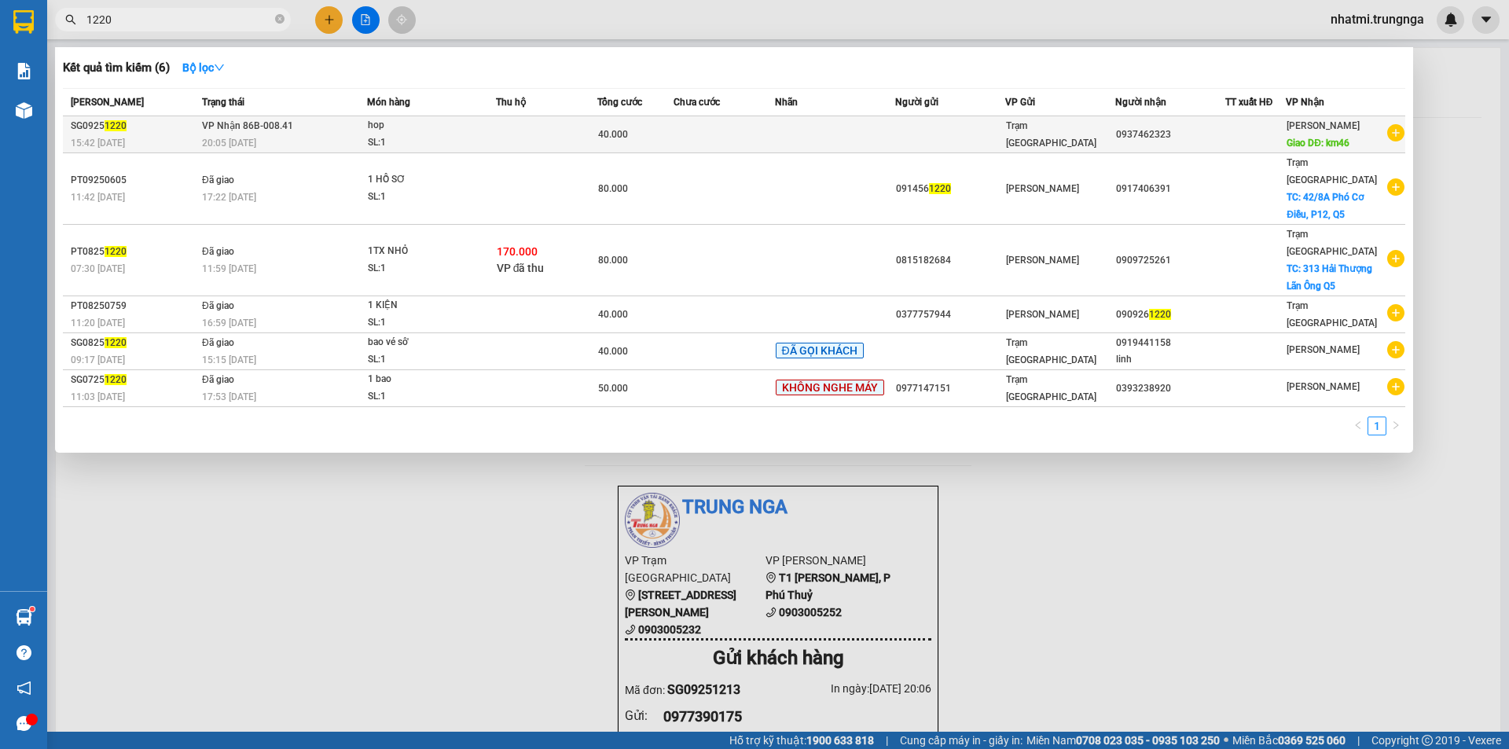
type input "1220"
click at [1166, 139] on div "0937462323" at bounding box center [1170, 135] width 108 height 17
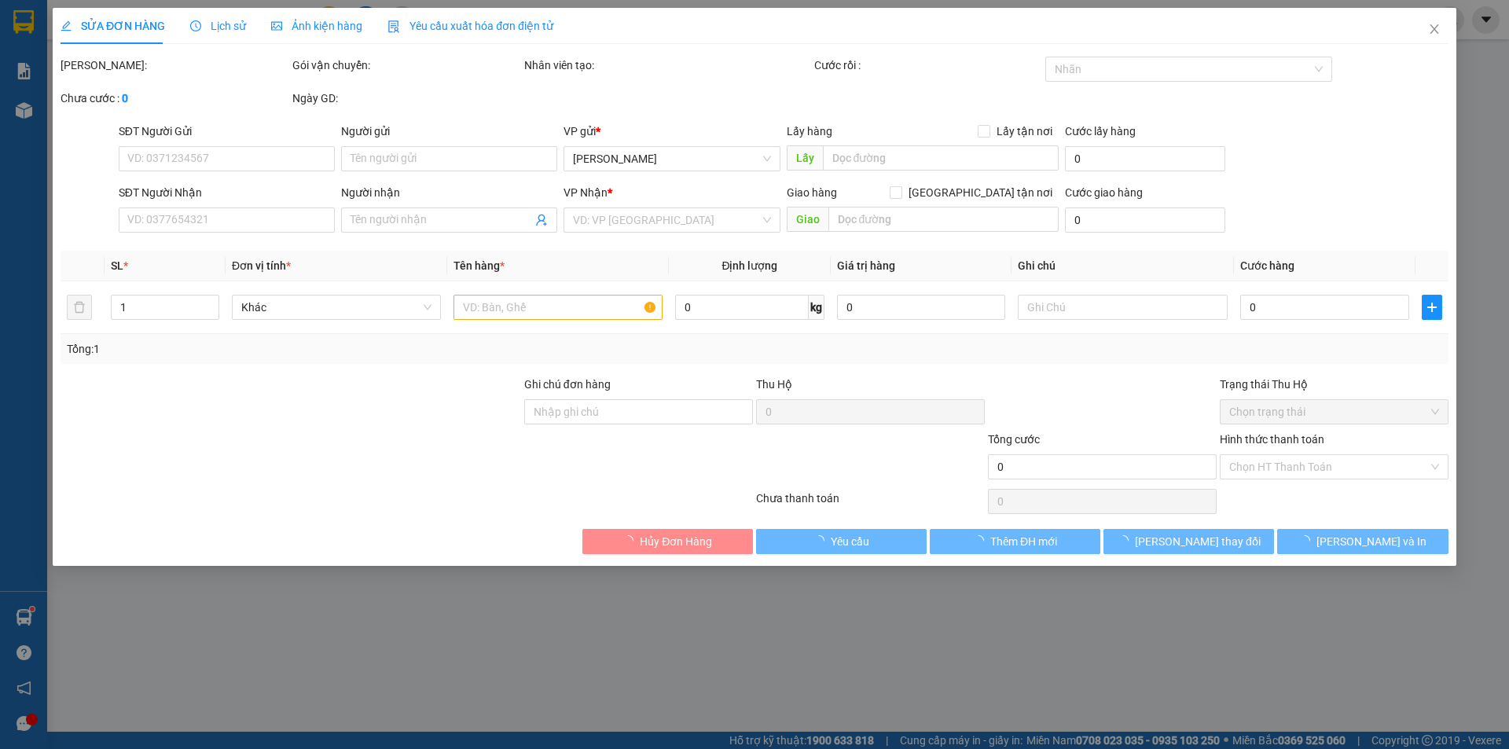
type input "0937462323"
type input "km46"
type input "40.000"
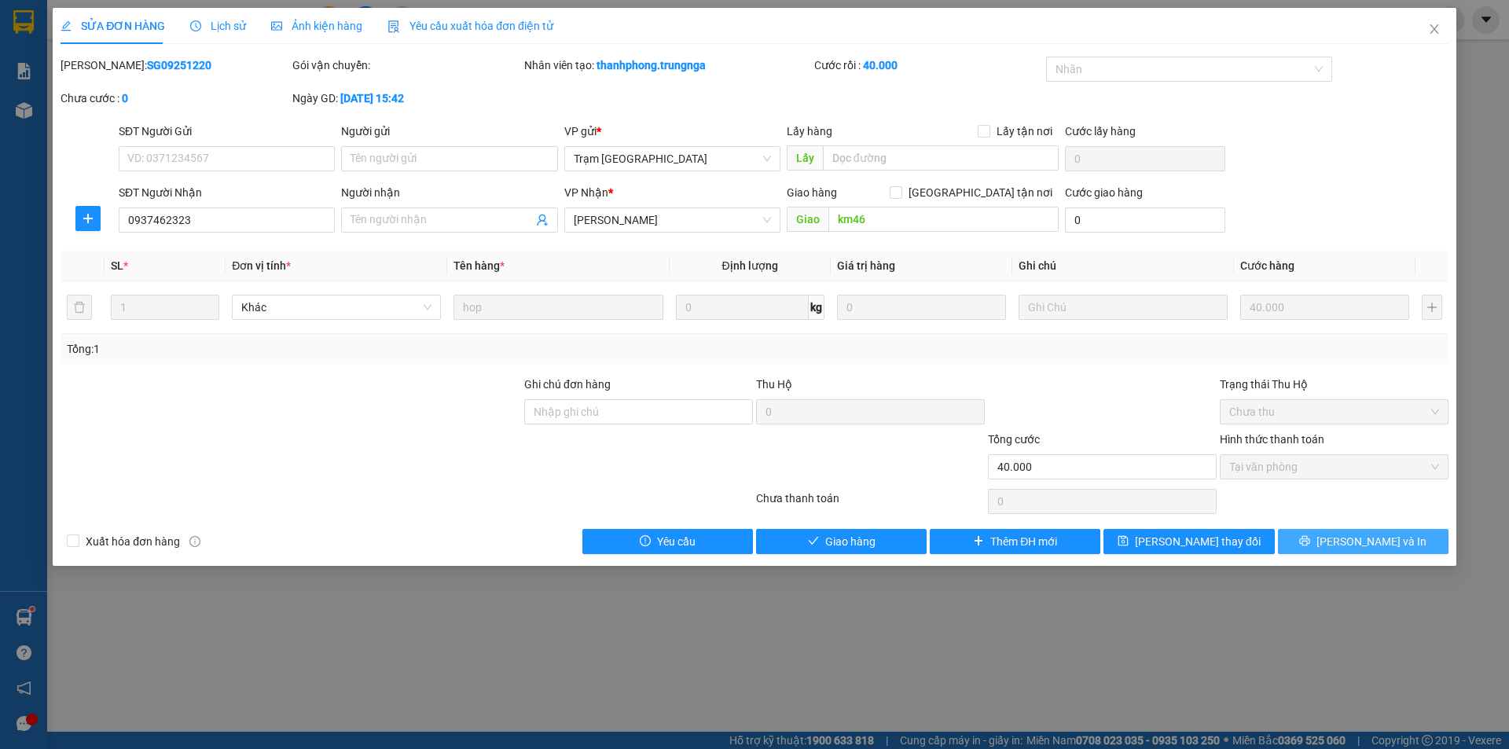
click at [1310, 542] on icon "printer" at bounding box center [1305, 541] width 10 height 10
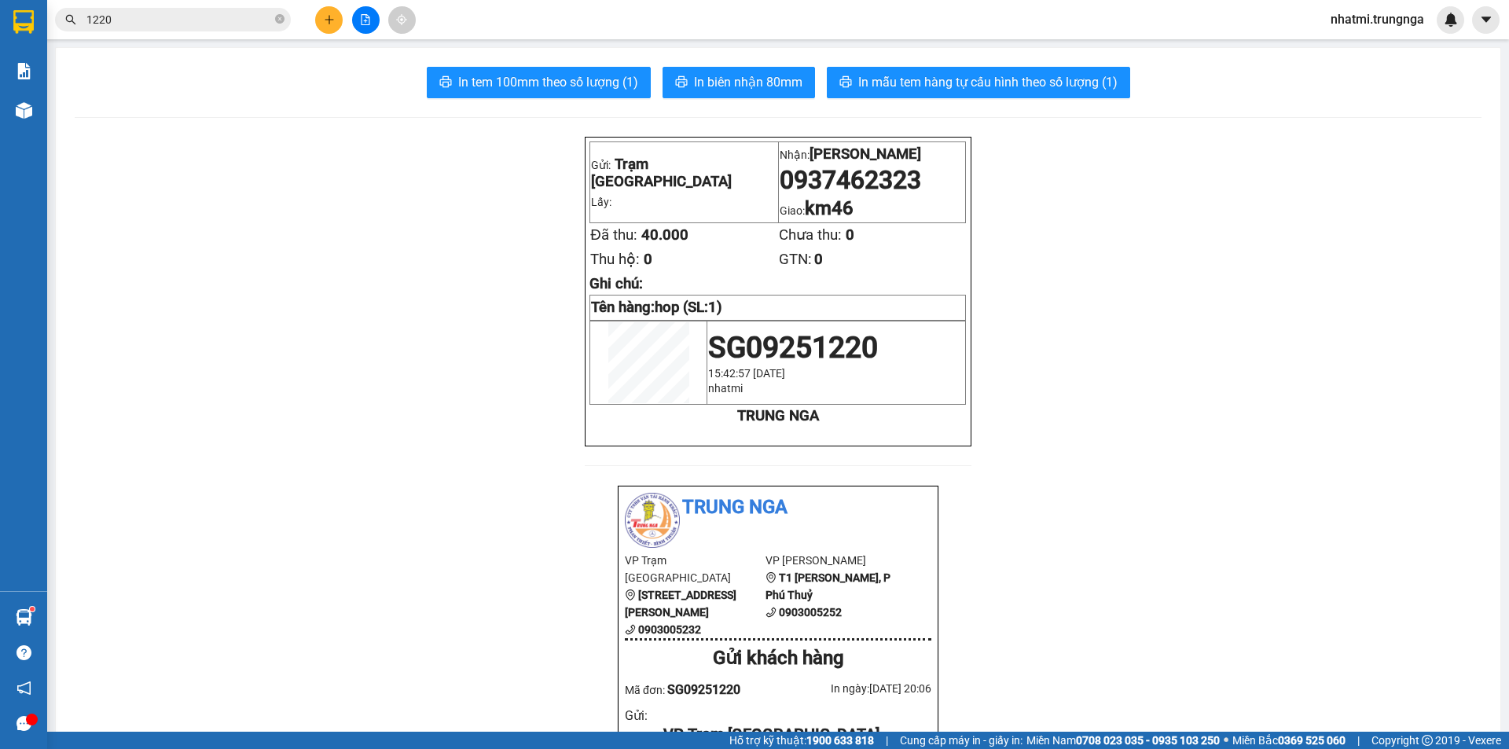
click at [145, 20] on input "1220" at bounding box center [178, 19] width 185 height 17
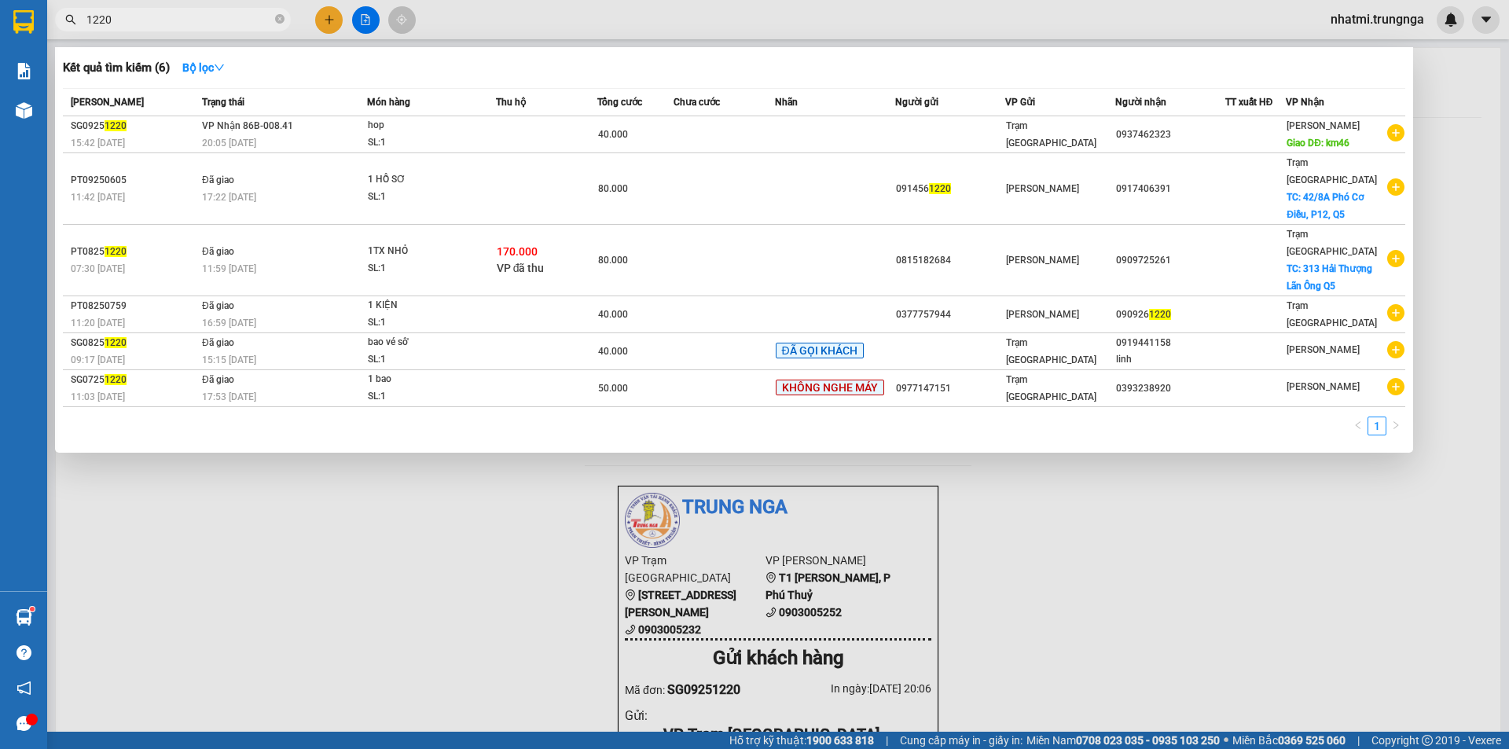
click at [145, 20] on input "1220" at bounding box center [178, 19] width 185 height 17
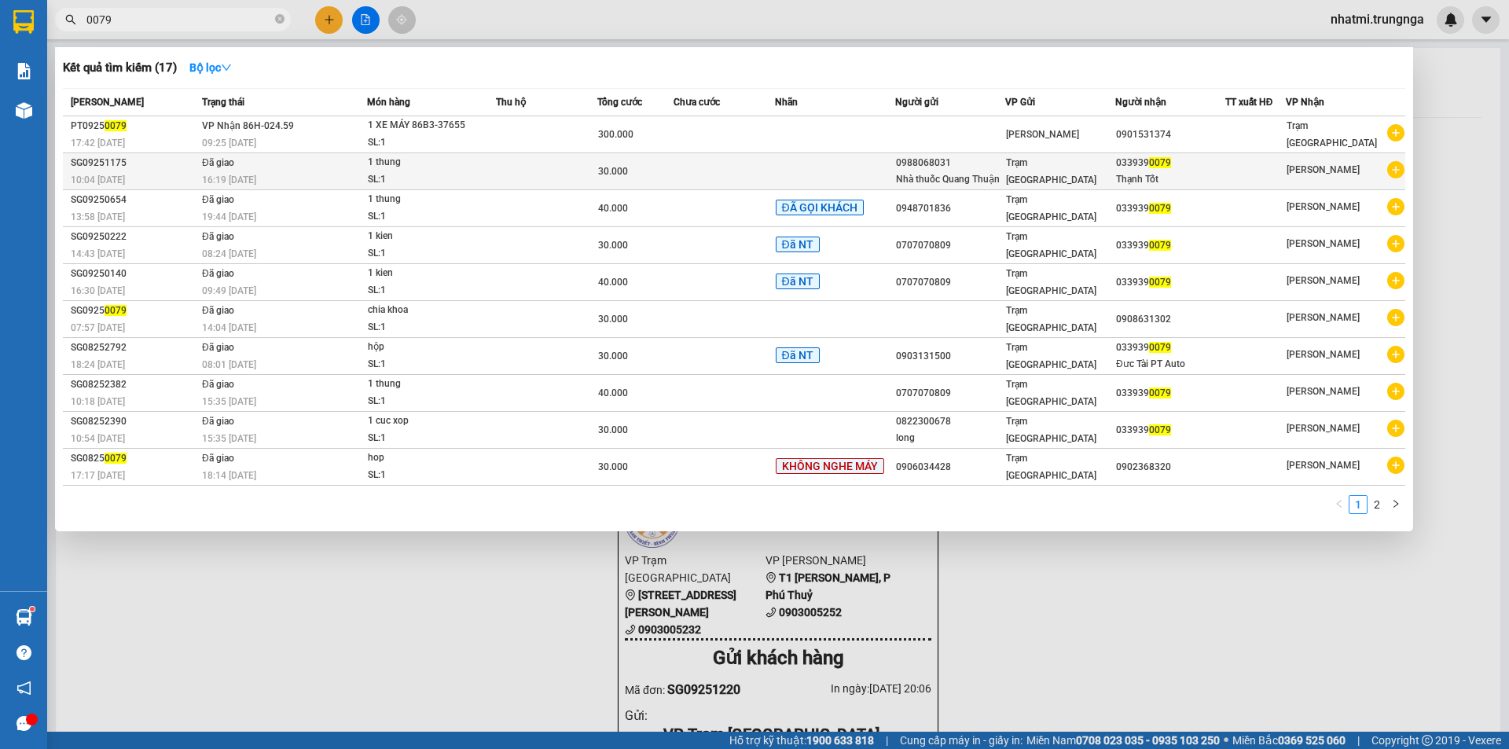
type input "0079"
click at [1000, 180] on div "Nhà thuốc Quang Thuận" at bounding box center [950, 179] width 108 height 17
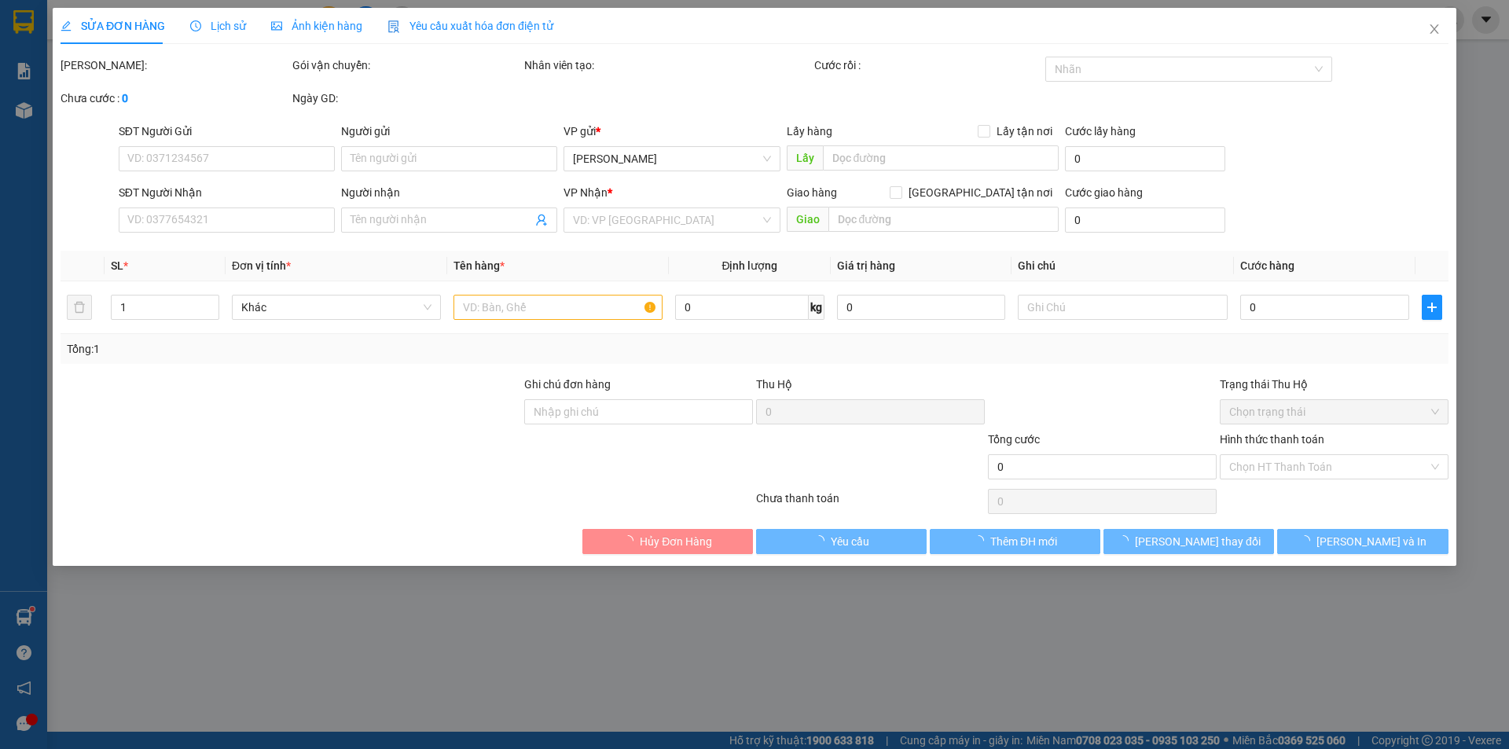
type input "0988068031"
type input "Nhà thuốc Quang Thuận"
type input "0339390079"
type input "Thạnh Tốt"
type input "30.000"
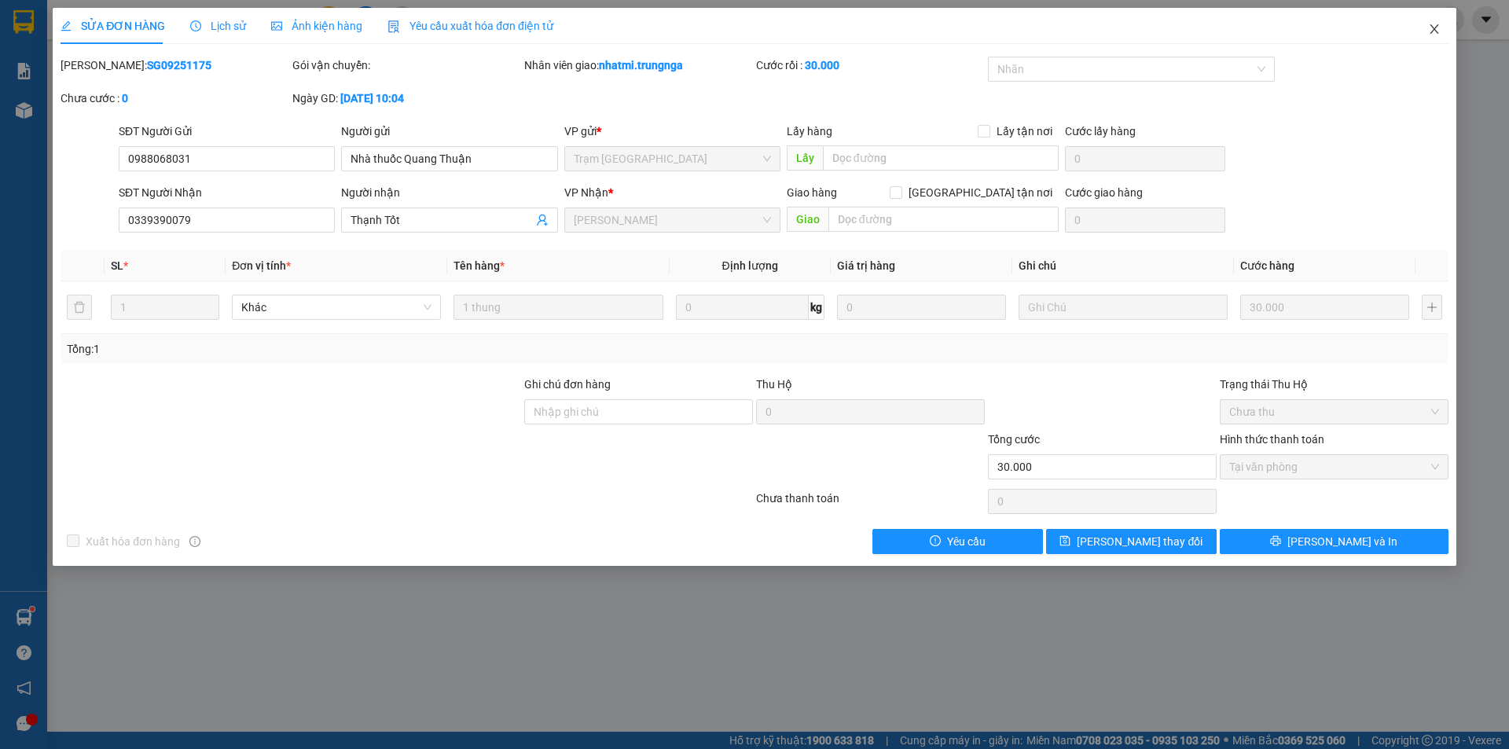
click at [1439, 27] on icon "close" at bounding box center [1434, 29] width 13 height 13
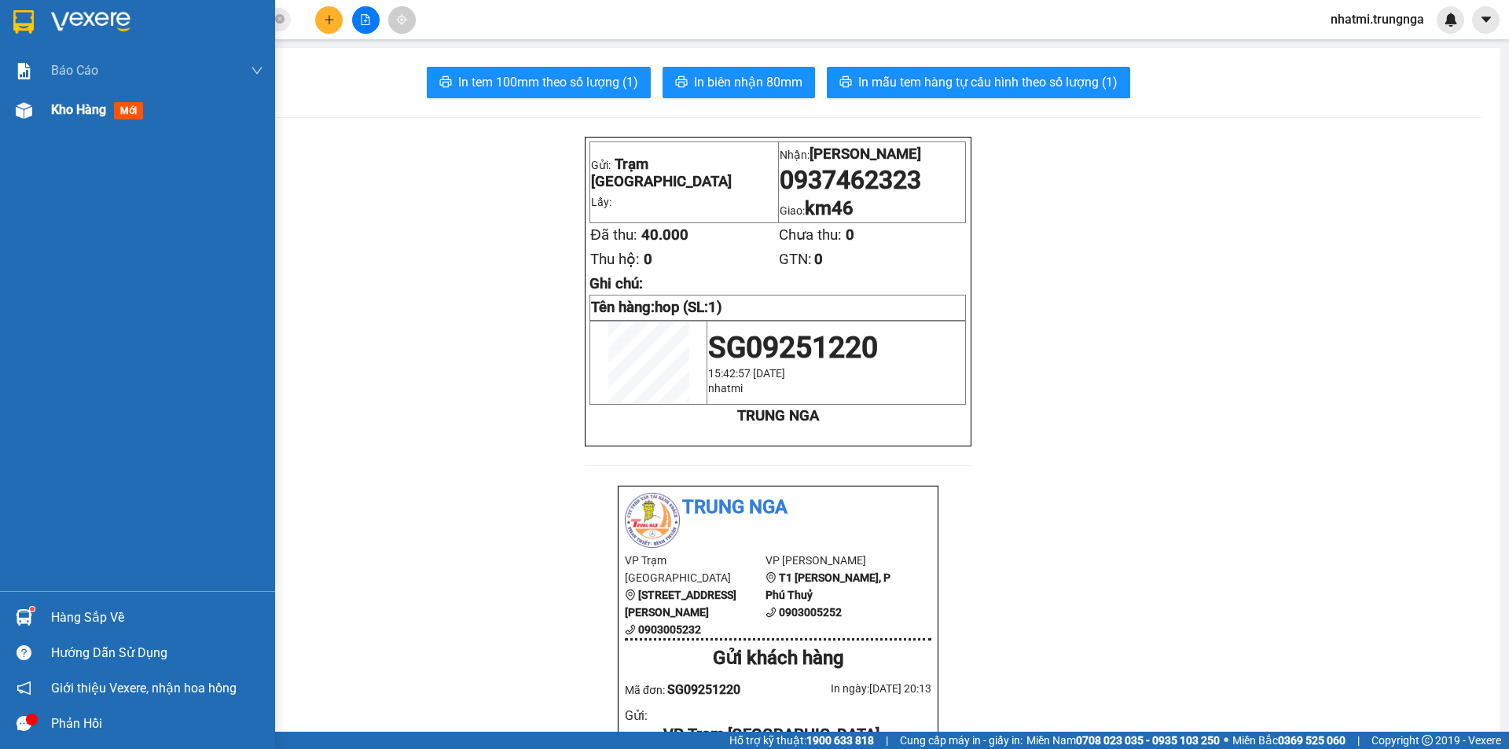
click at [74, 113] on span "Kho hàng" at bounding box center [78, 109] width 55 height 15
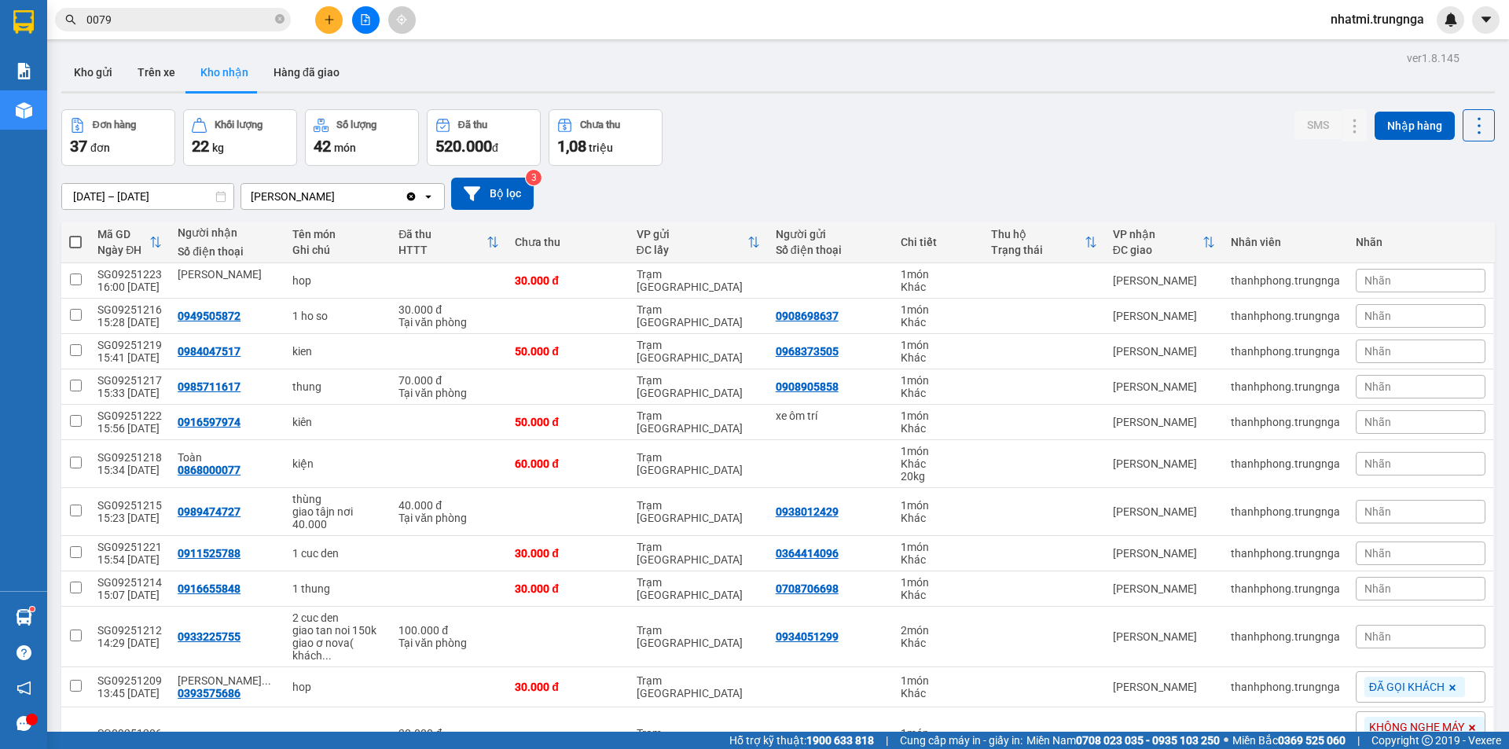
click at [209, 29] on span "0079" at bounding box center [173, 20] width 236 height 24
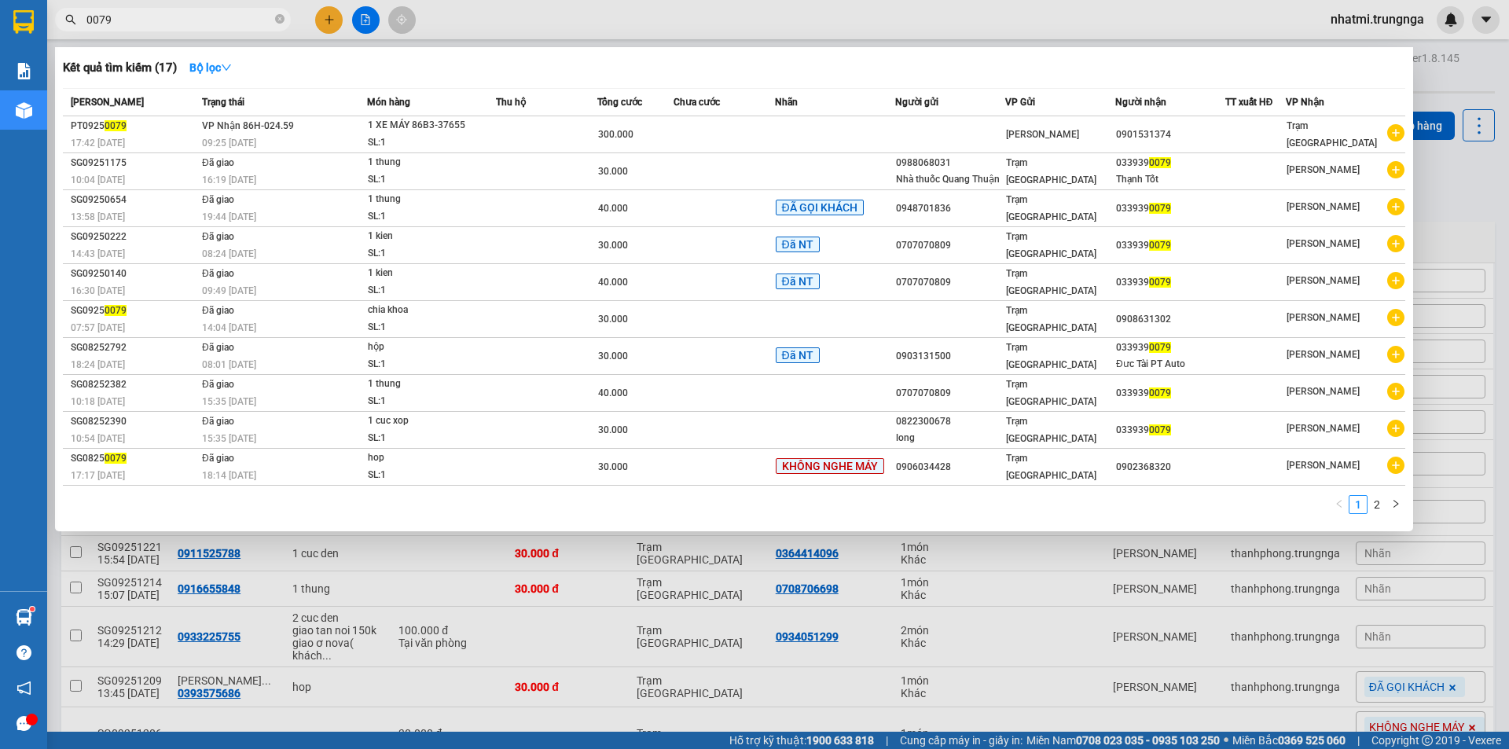
click at [209, 26] on input "0079" at bounding box center [178, 19] width 185 height 17
click at [209, 25] on input "0079" at bounding box center [178, 19] width 185 height 17
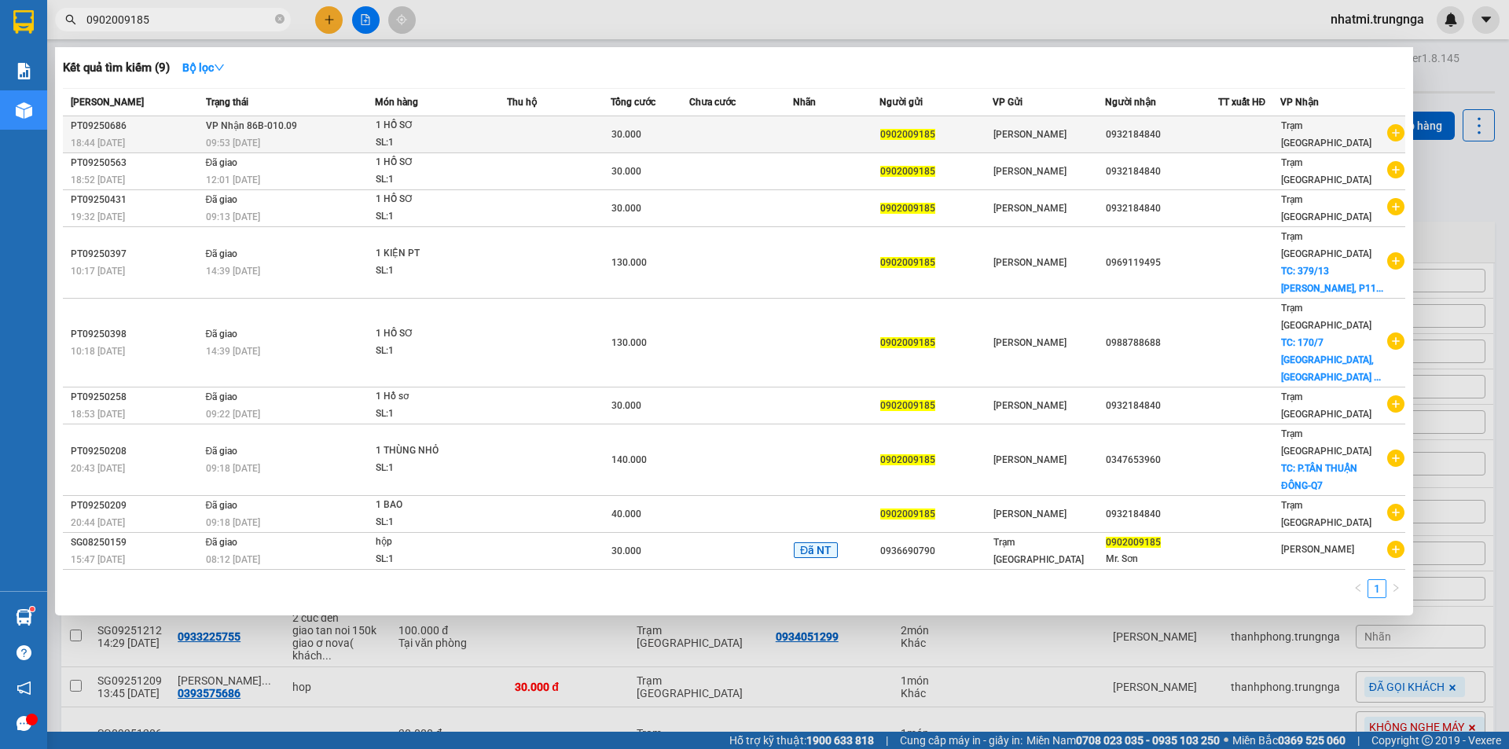
type input "0902009185"
click at [439, 135] on div "SL: 1" at bounding box center [435, 142] width 118 height 17
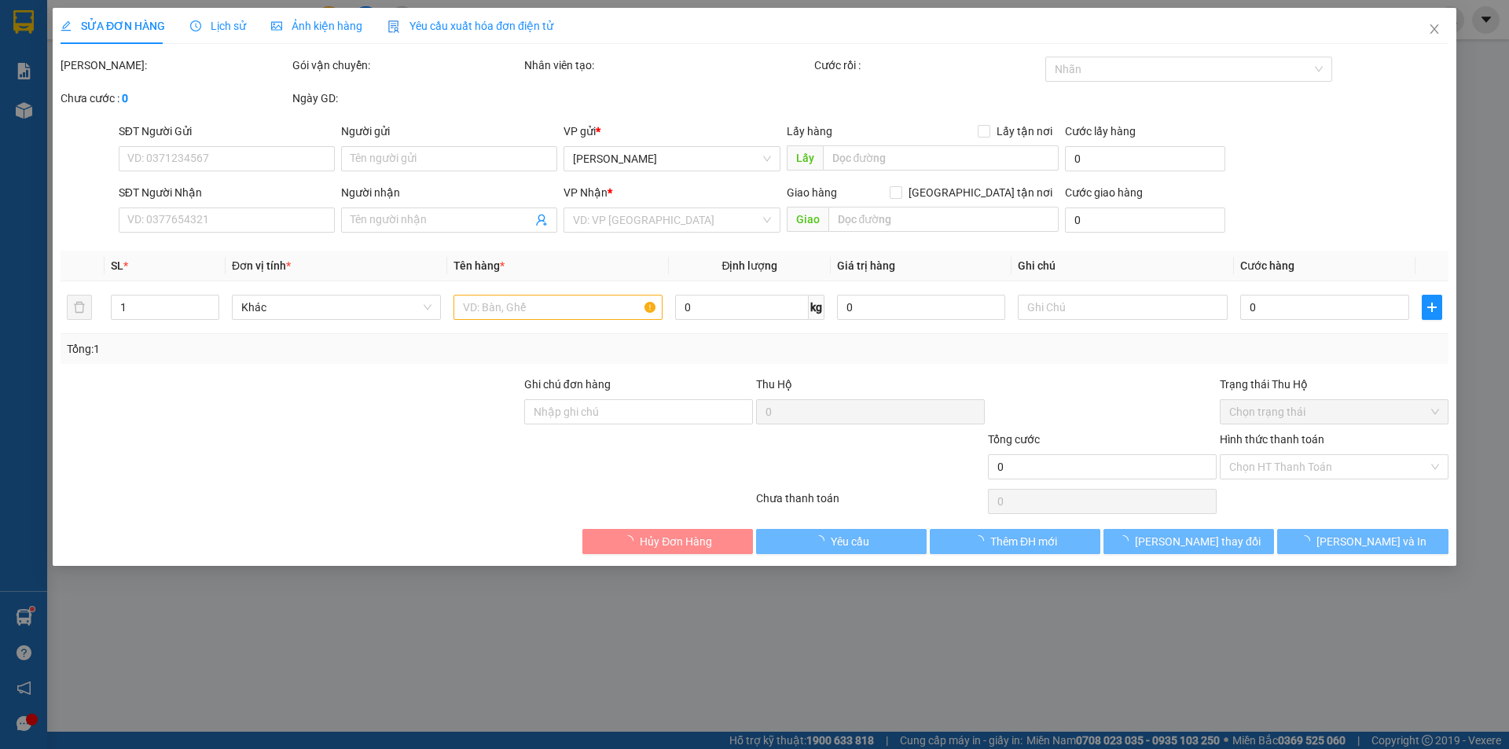
type input "0902009185"
type input "0932184840"
type input "30.000"
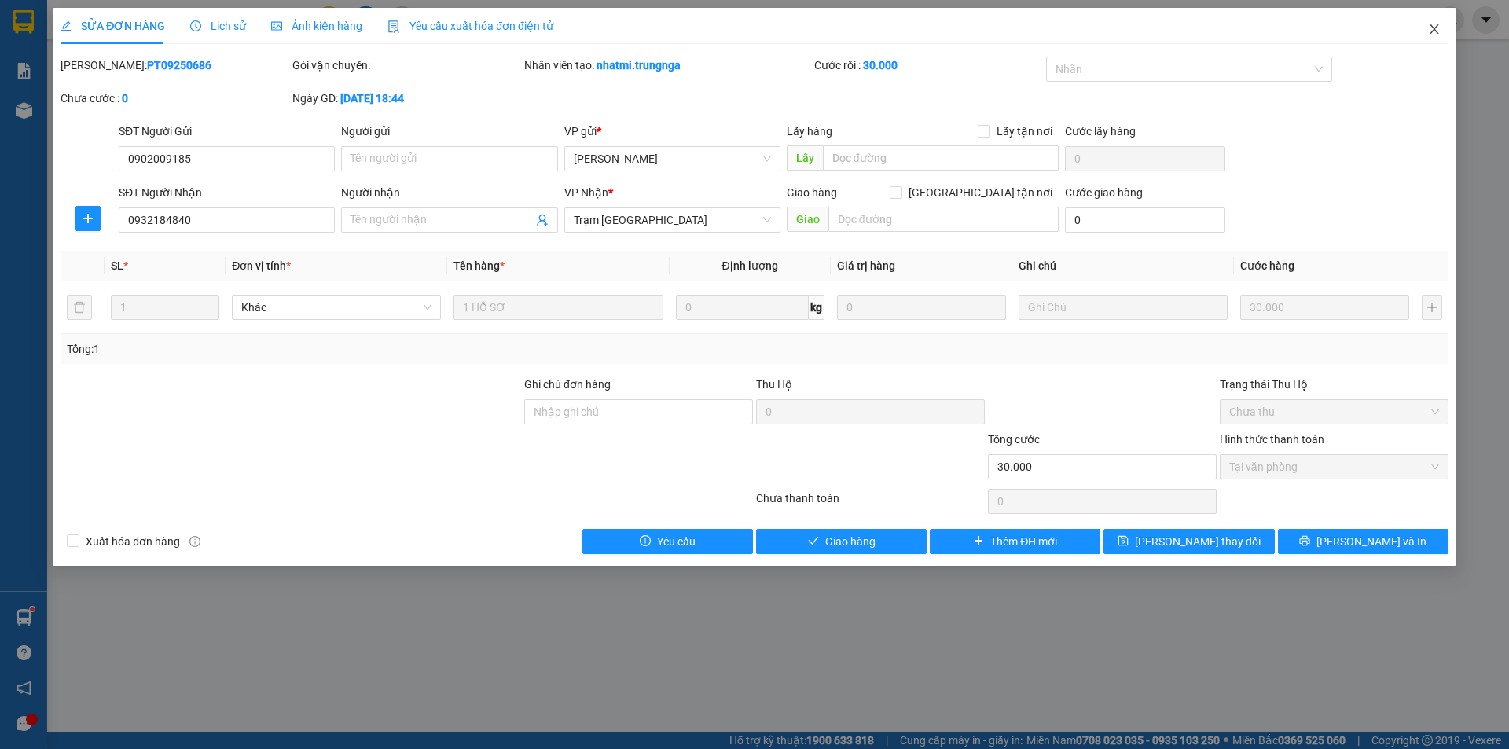
click at [1436, 35] on icon "close" at bounding box center [1434, 29] width 13 height 13
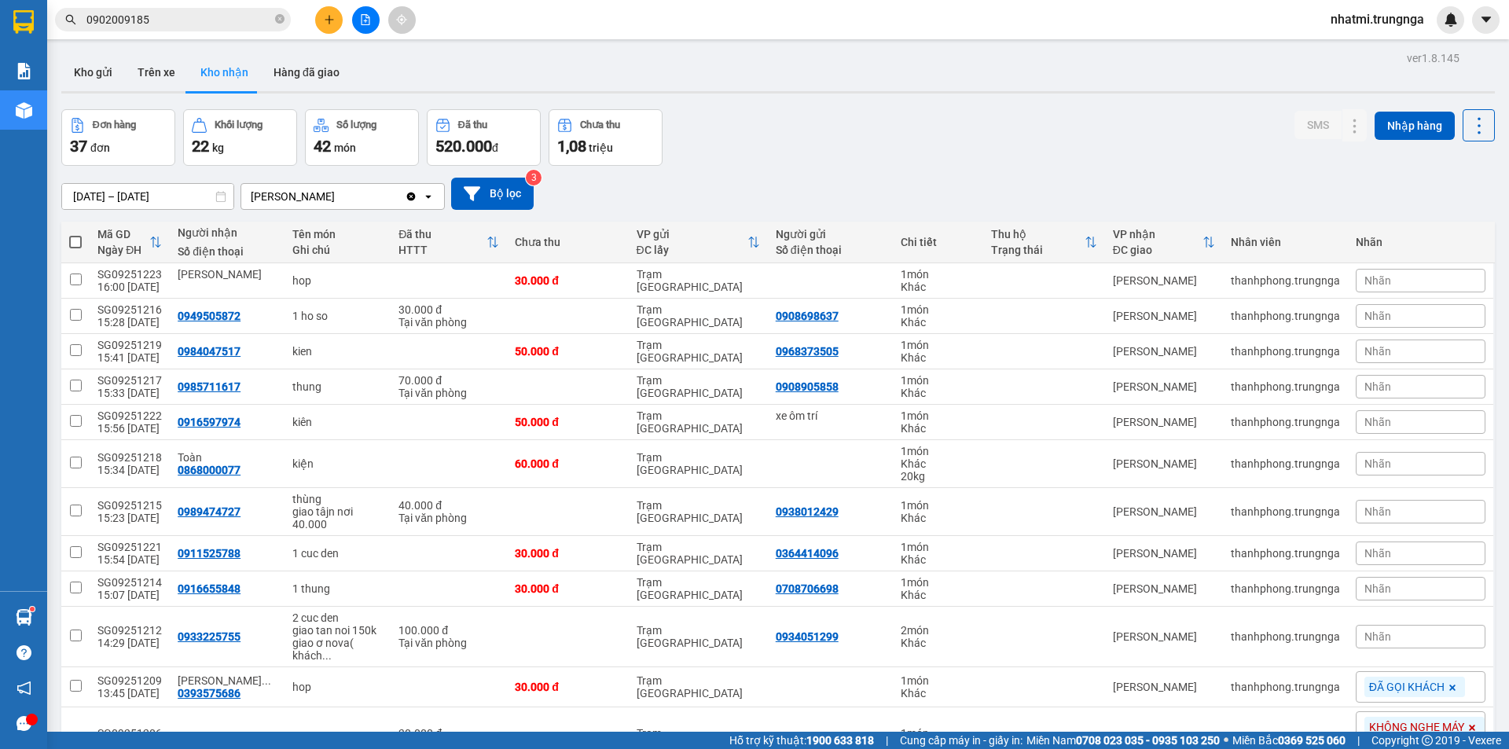
click at [182, 20] on input "0902009185" at bounding box center [178, 19] width 185 height 17
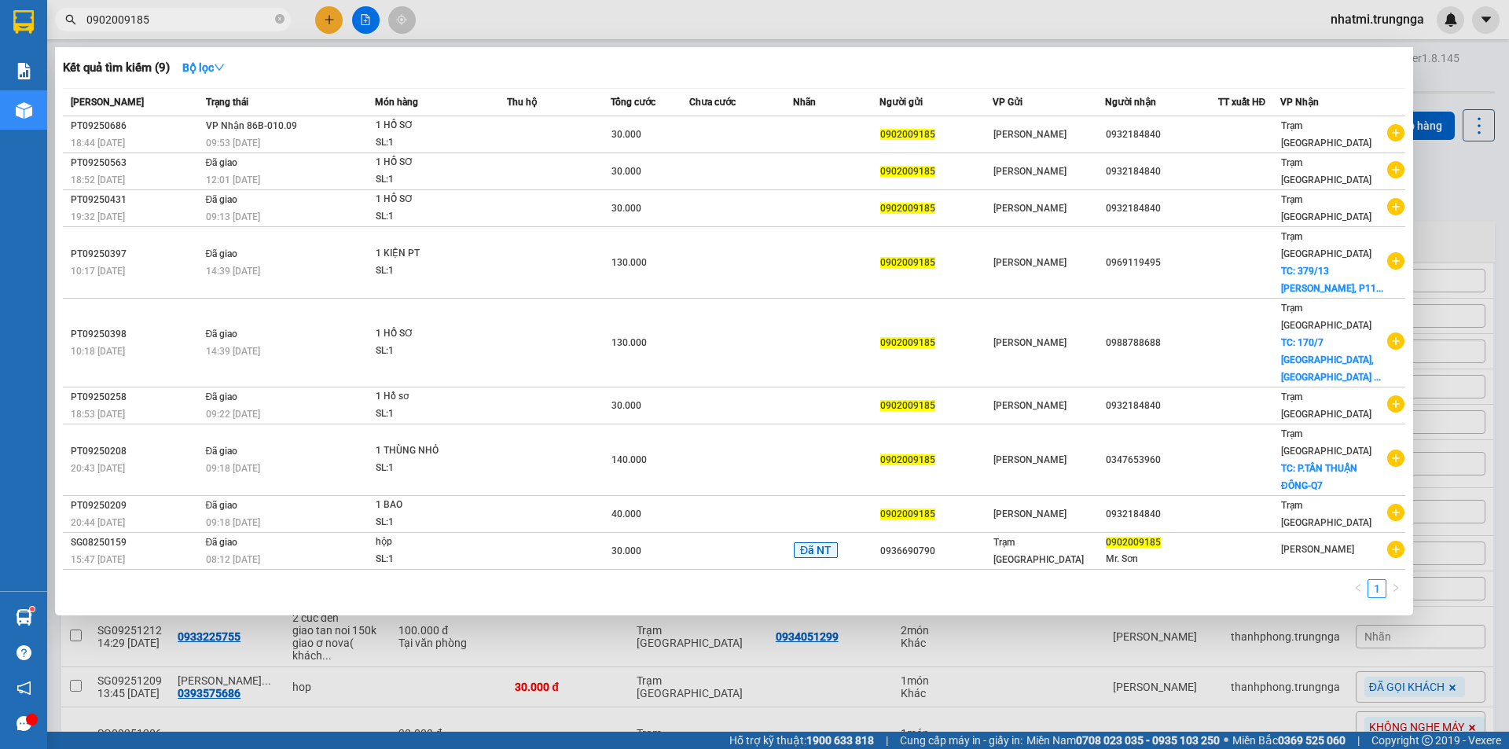
click at [1015, 16] on div at bounding box center [754, 374] width 1509 height 749
click at [215, 19] on input "0902009185" at bounding box center [178, 19] width 185 height 17
click at [217, 19] on input "0902009185" at bounding box center [178, 19] width 185 height 17
click at [221, 19] on input "0902009185" at bounding box center [178, 19] width 185 height 17
drag, startPoint x: 230, startPoint y: 17, endPoint x: 239, endPoint y: 17, distance: 9.4
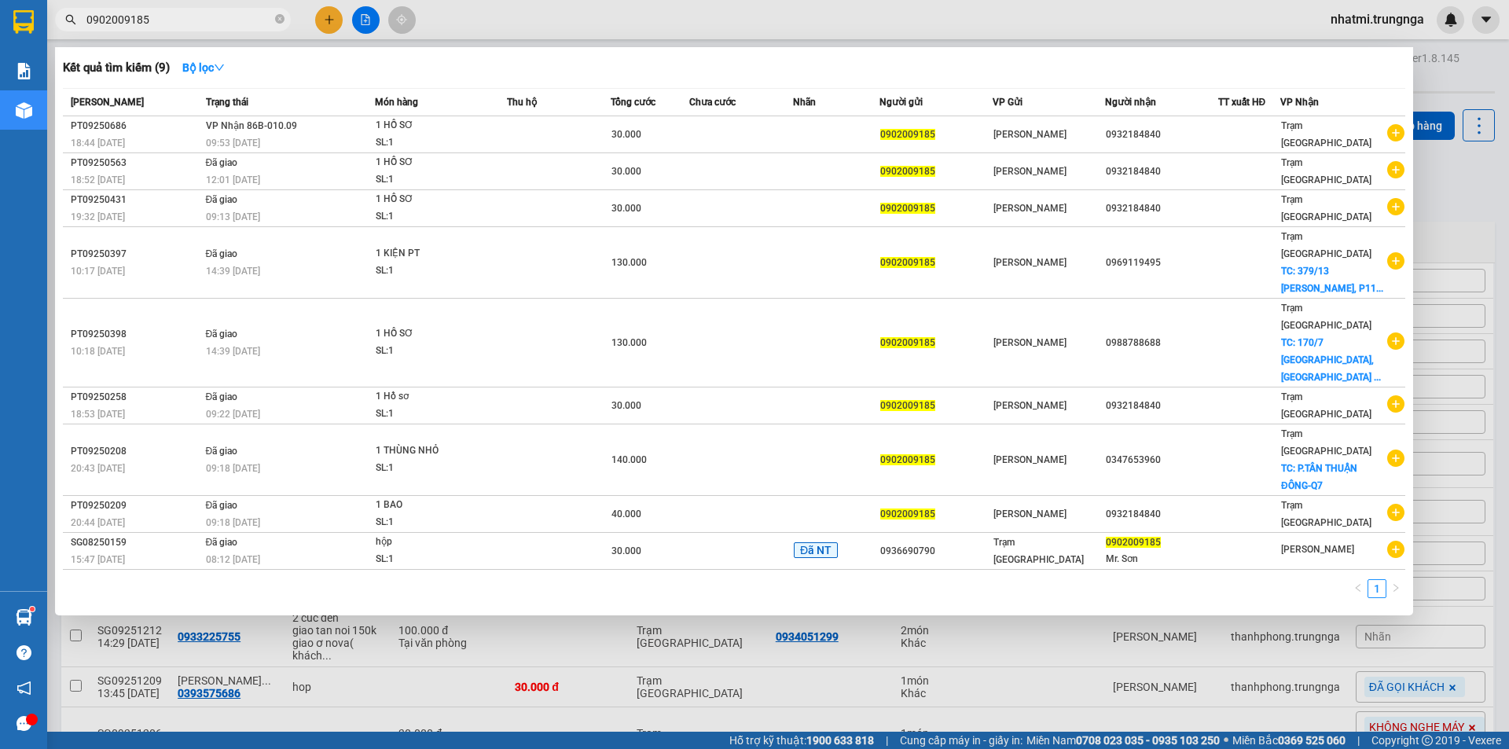
click at [237, 17] on input "0902009185" at bounding box center [178, 19] width 185 height 17
click at [239, 17] on input "0902009185" at bounding box center [178, 19] width 185 height 17
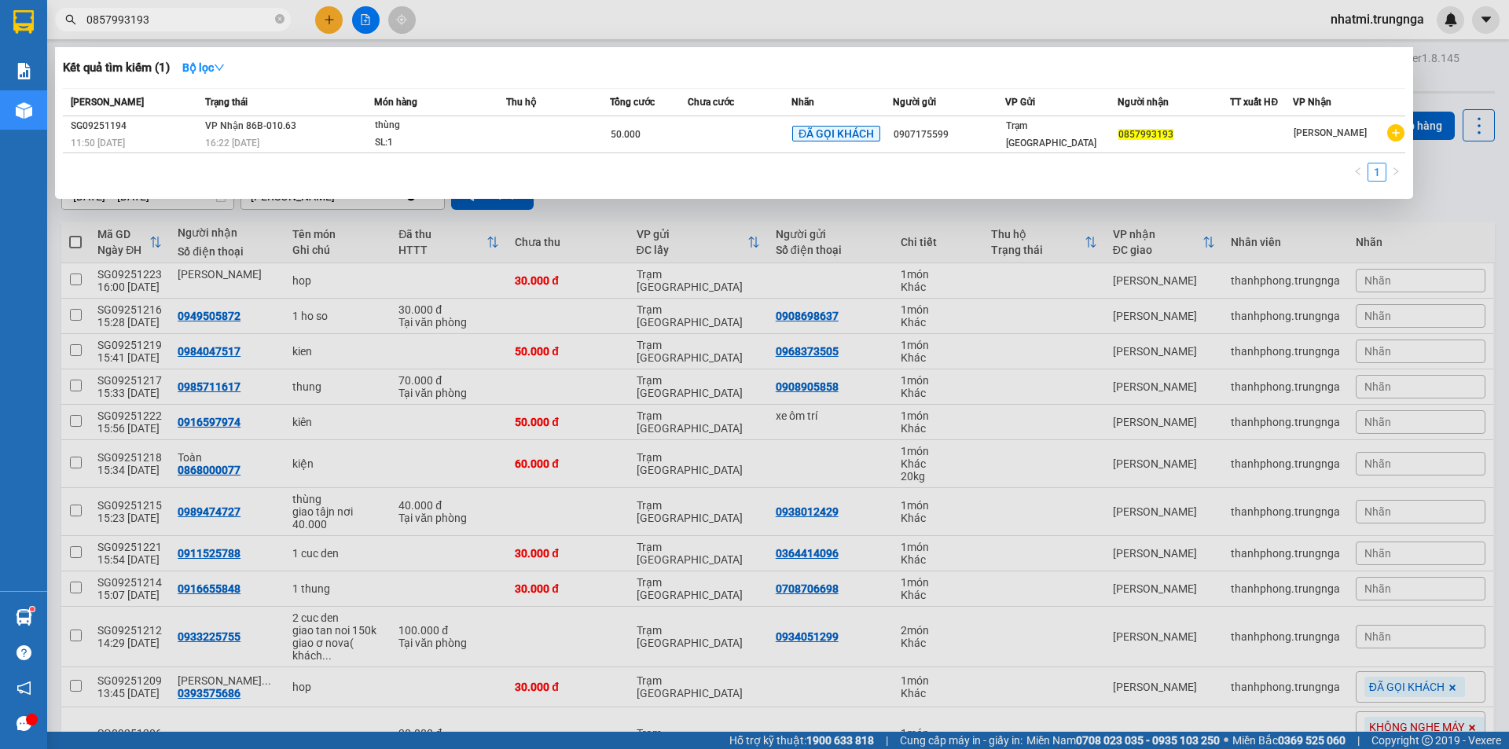
type input "0857993193"
click at [804, 28] on div at bounding box center [754, 374] width 1509 height 749
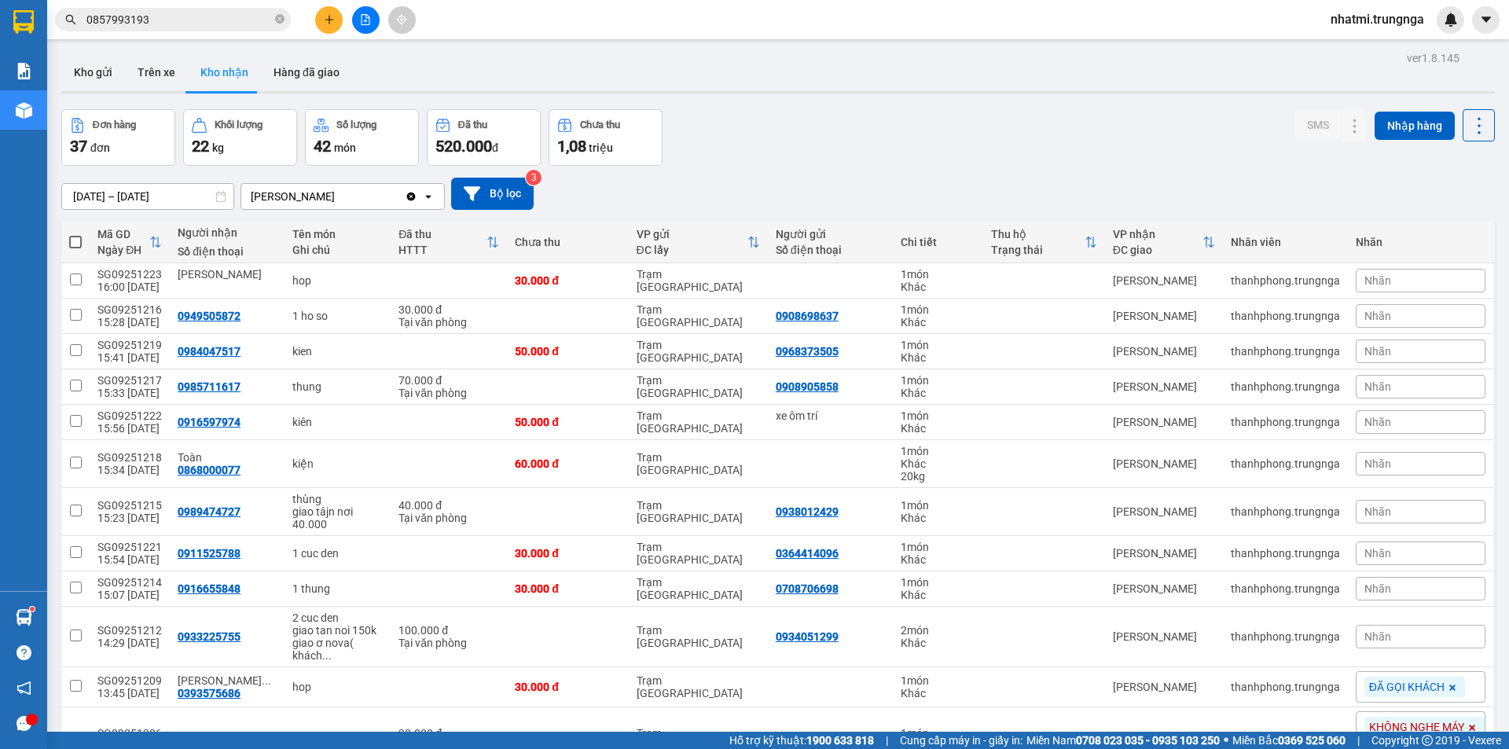
click at [1383, 593] on div "Nhãn" at bounding box center [1421, 589] width 130 height 24
click at [1319, 689] on div "ĐÃ GỌI KHÁCH" at bounding box center [1315, 691] width 85 height 20
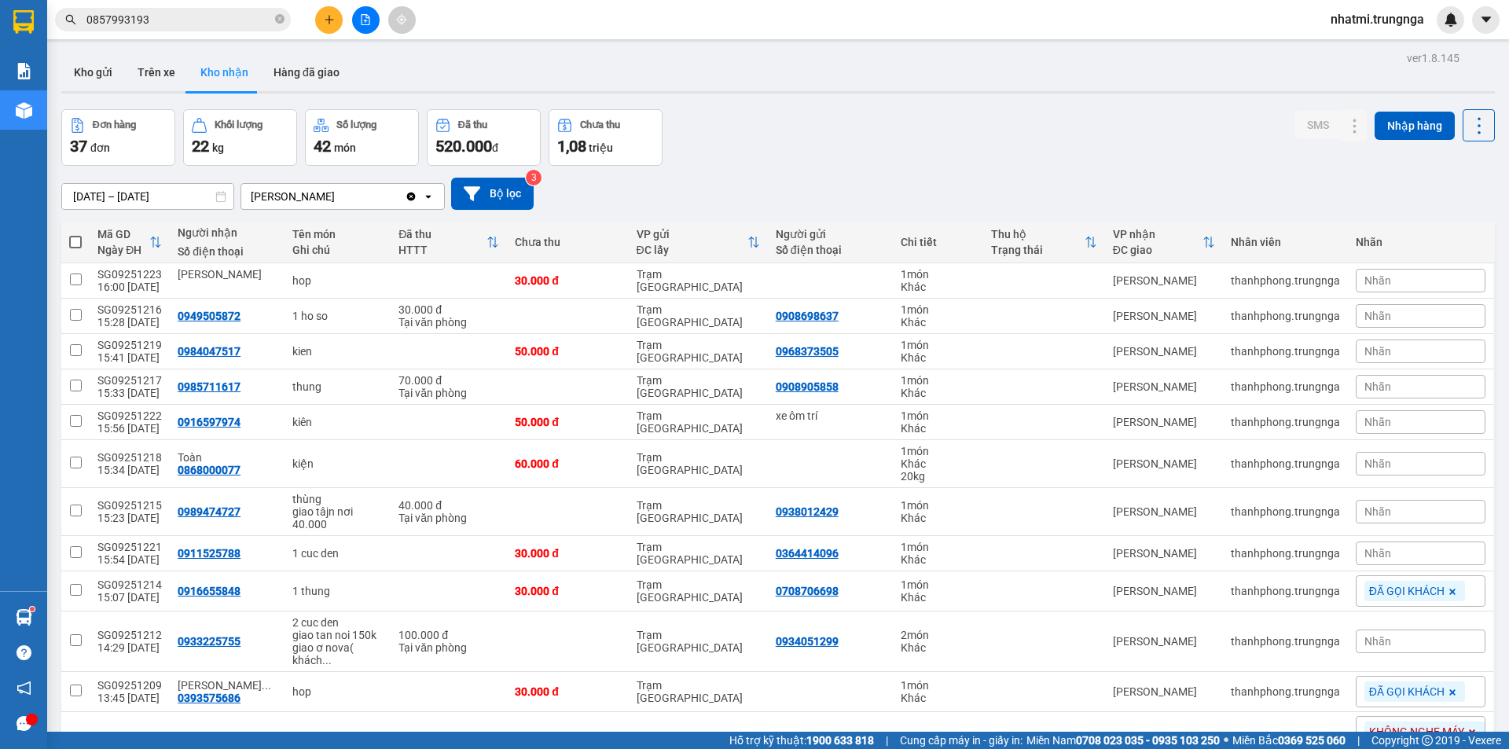
click at [1184, 153] on div "Đơn hàng 37 đơn Khối lượng 22 kg Số lượng 42 món Đã thu 520.000 đ Chưa thu 1,08…" at bounding box center [778, 137] width 1434 height 57
click at [1377, 316] on span "Nhãn" at bounding box center [1377, 316] width 27 height 13
click at [1295, 420] on div "ĐÃ GỌI KHÁCH" at bounding box center [1315, 419] width 85 height 20
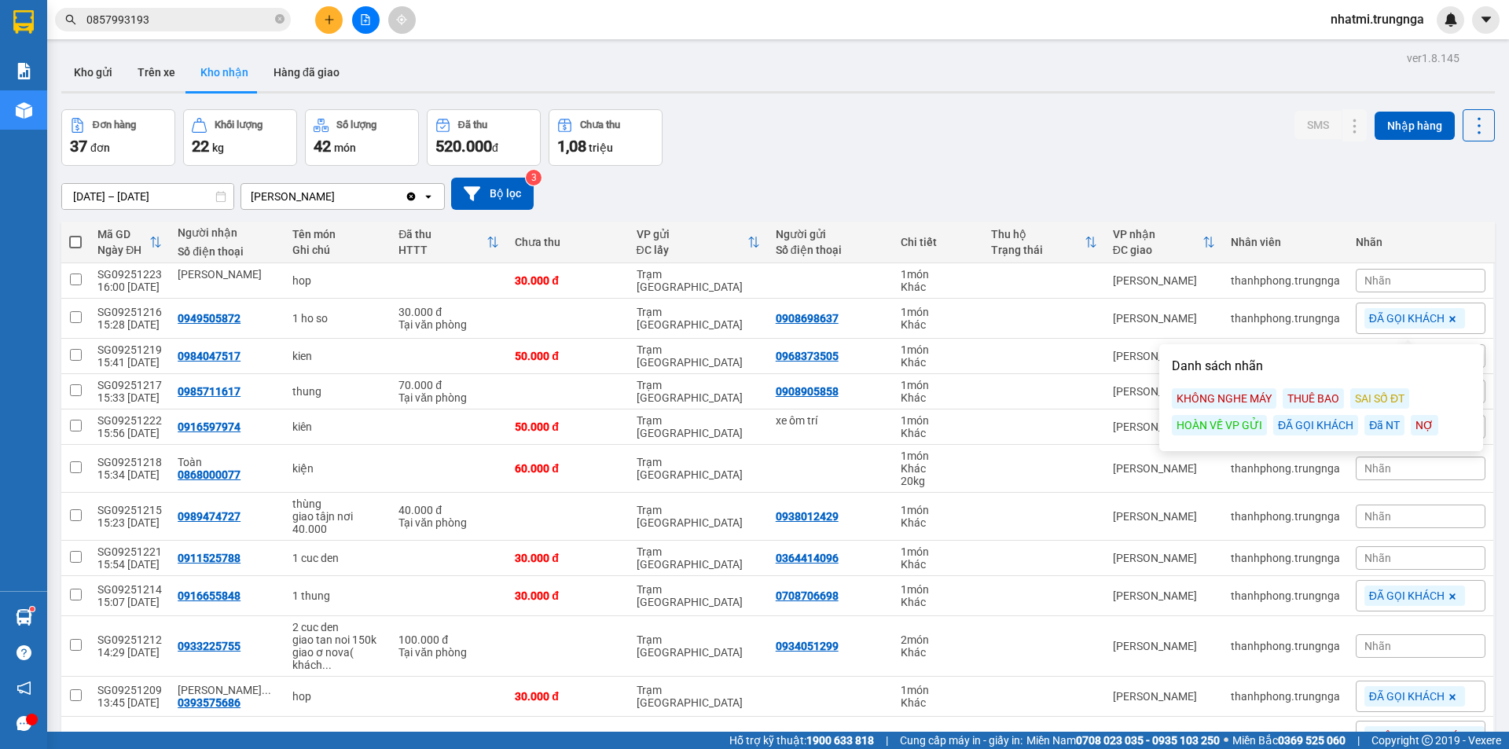
click at [1194, 173] on div "13/09/2025 – 15/09/2025 Press the down arrow key to interact with the calendar …" at bounding box center [778, 194] width 1434 height 56
click at [1394, 351] on div "Nhãn" at bounding box center [1421, 356] width 130 height 24
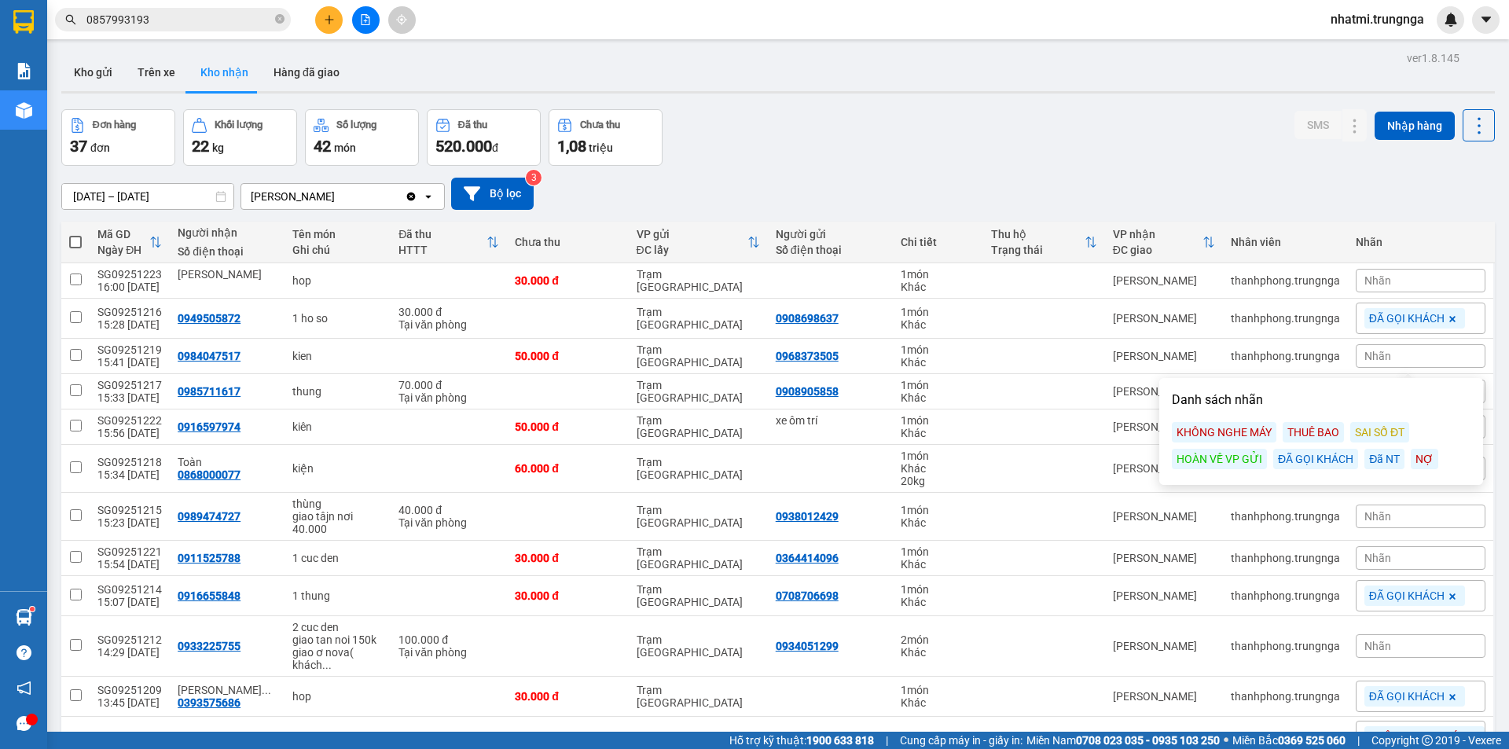
click at [1297, 461] on div "ĐÃ GỌI KHÁCH" at bounding box center [1315, 459] width 85 height 20
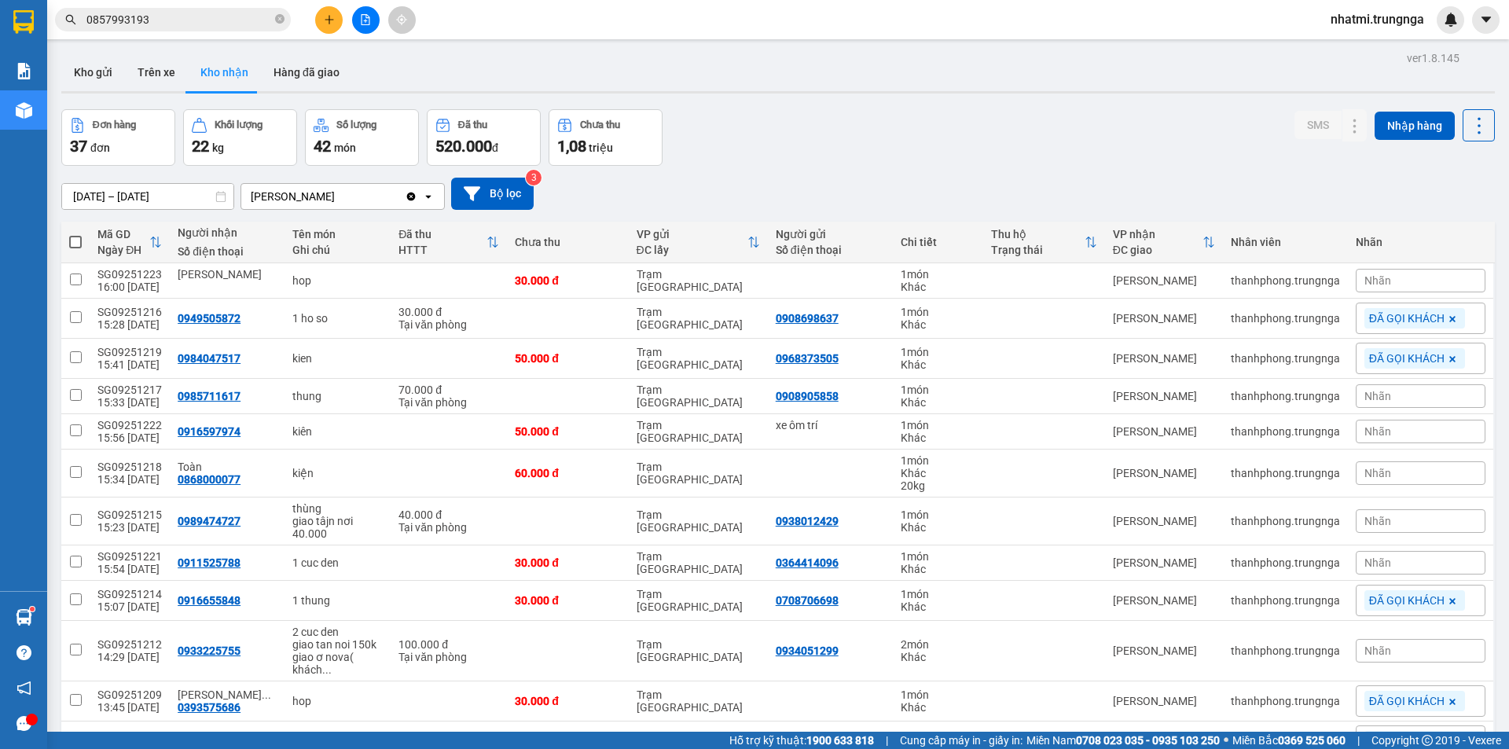
click at [1172, 166] on div "13/09/2025 – 15/09/2025 Press the down arrow key to interact with the calendar …" at bounding box center [778, 194] width 1434 height 56
click at [1448, 361] on icon at bounding box center [1452, 358] width 9 height 9
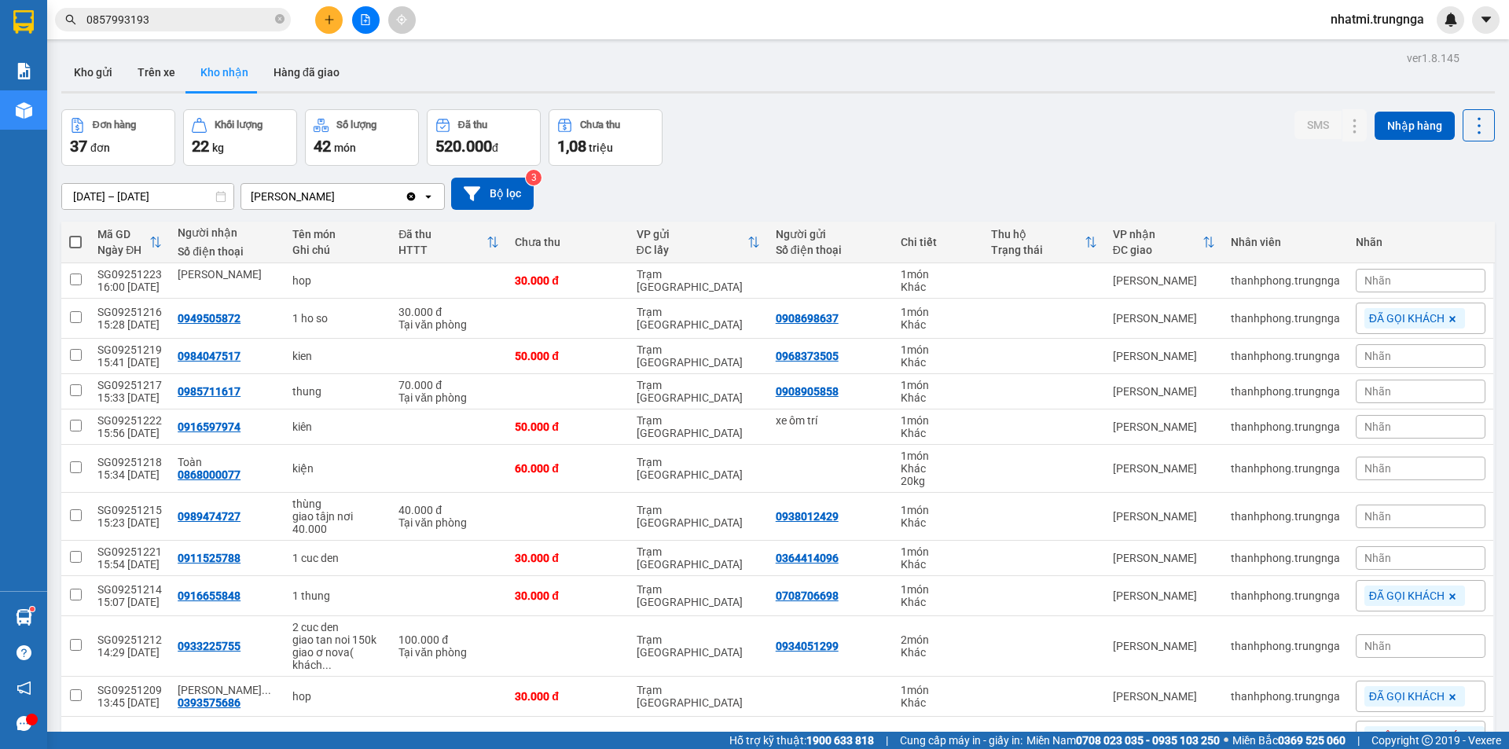
click at [1384, 395] on div "Nhãn" at bounding box center [1421, 392] width 130 height 24
click at [1306, 499] on div "ĐÃ GỌI KHÁCH" at bounding box center [1315, 494] width 85 height 20
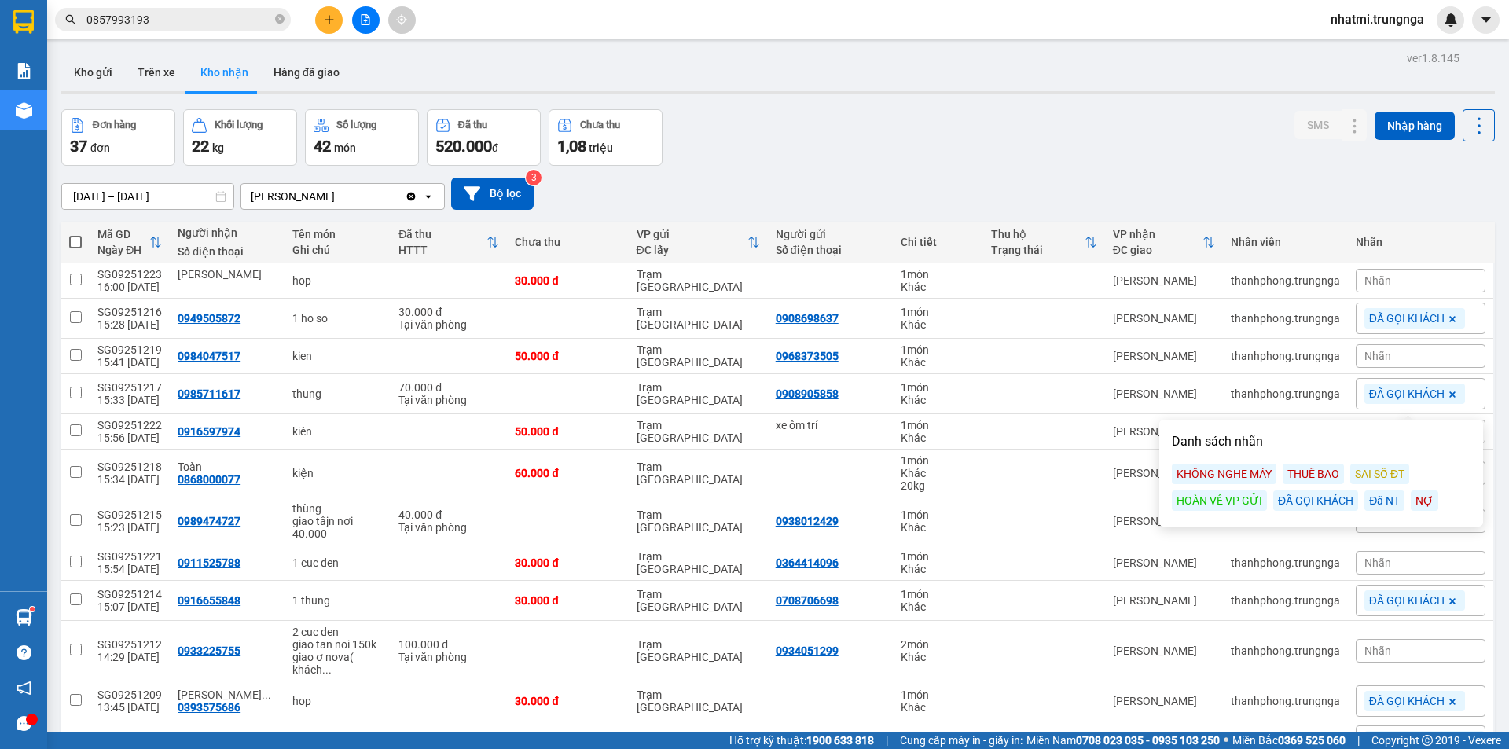
click at [1305, 169] on div "13/09/2025 – 15/09/2025 Press the down arrow key to interact with the calendar …" at bounding box center [778, 194] width 1434 height 56
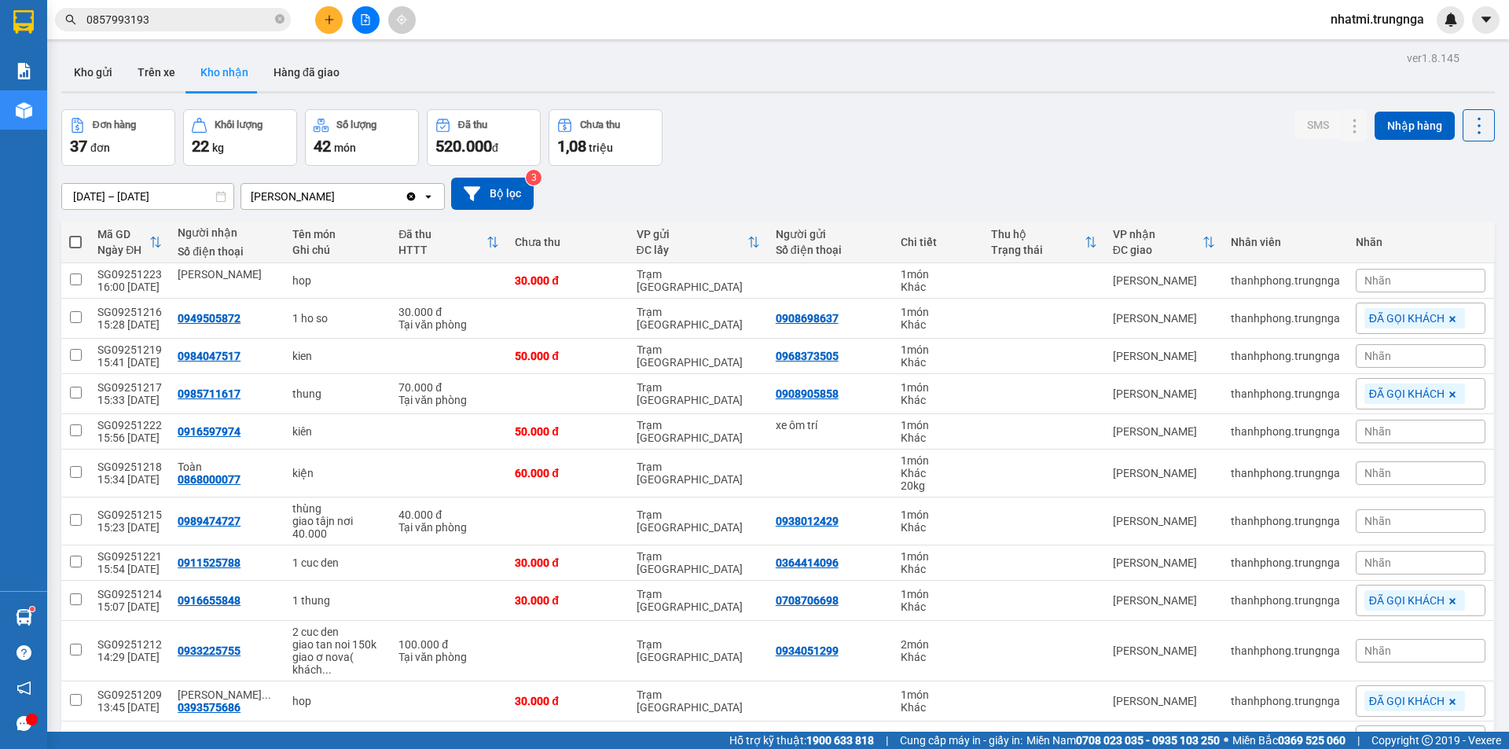
click at [1387, 477] on div "Nhãn" at bounding box center [1421, 473] width 130 height 24
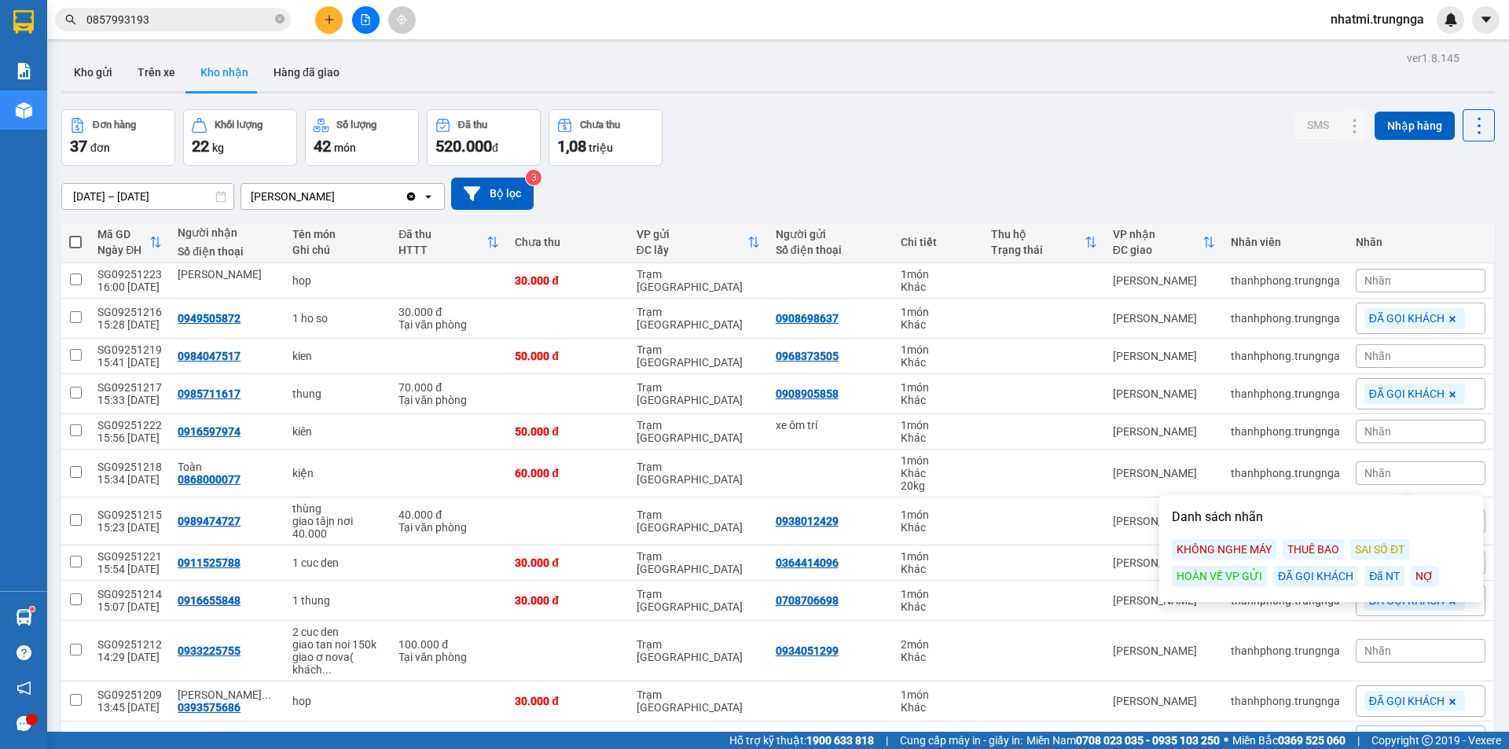
click at [1244, 545] on div "KHÔNG NGHE MÁY" at bounding box center [1224, 549] width 105 height 20
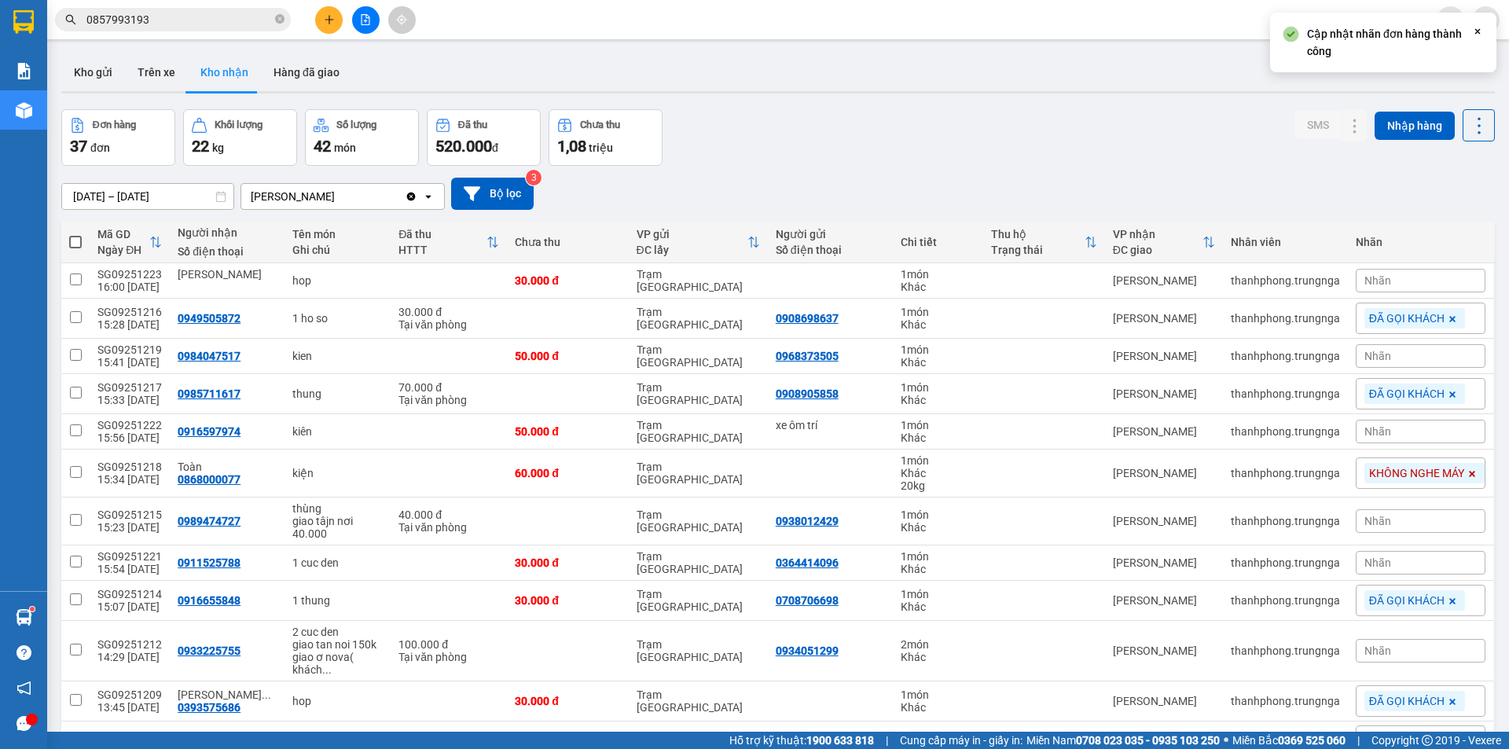
click at [1146, 172] on div "13/09/2025 – 15/09/2025 Press the down arrow key to interact with the calendar …" at bounding box center [778, 194] width 1434 height 56
click at [1383, 483] on div "KHÔNG NGHE MÁY" at bounding box center [1424, 473] width 120 height 20
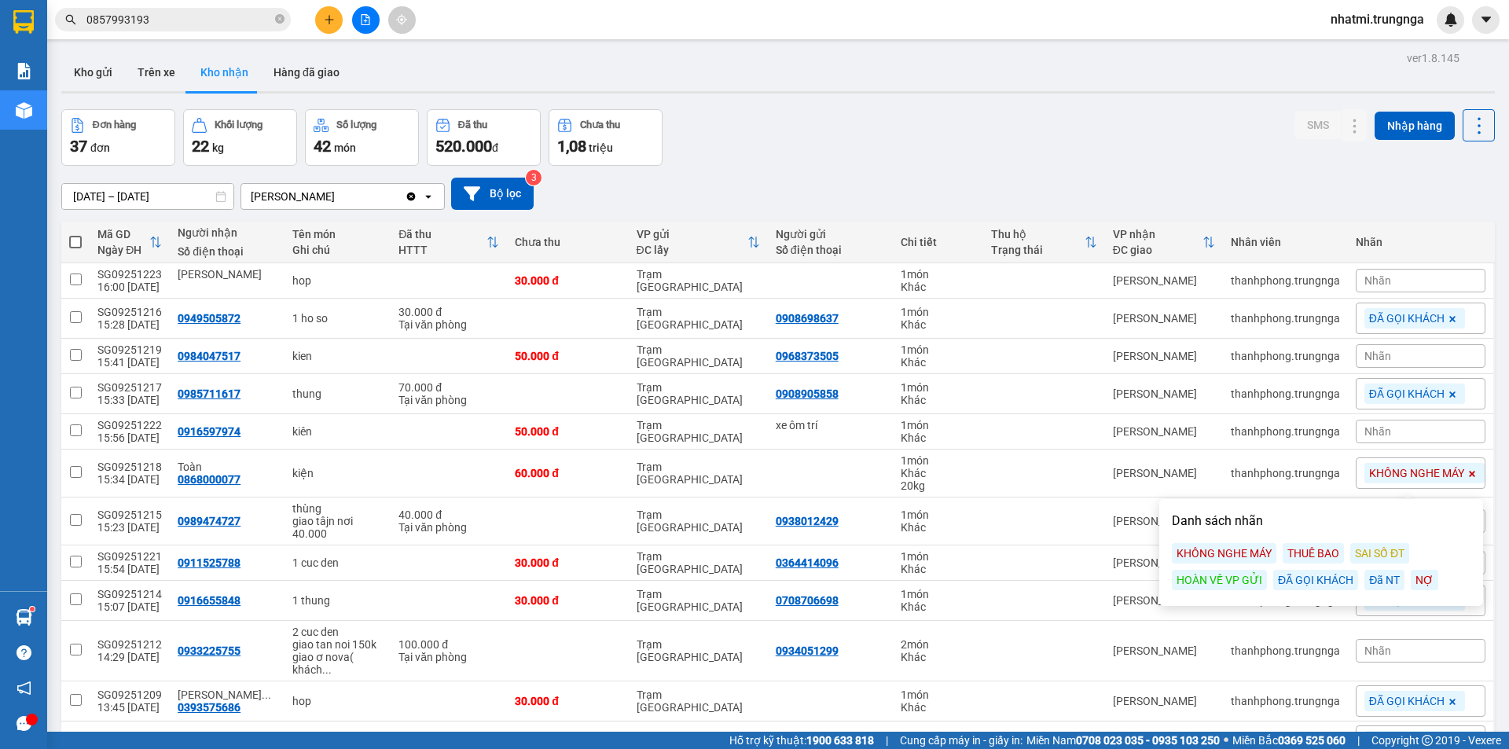
click at [1390, 578] on div "Đã NT" at bounding box center [1384, 580] width 40 height 20
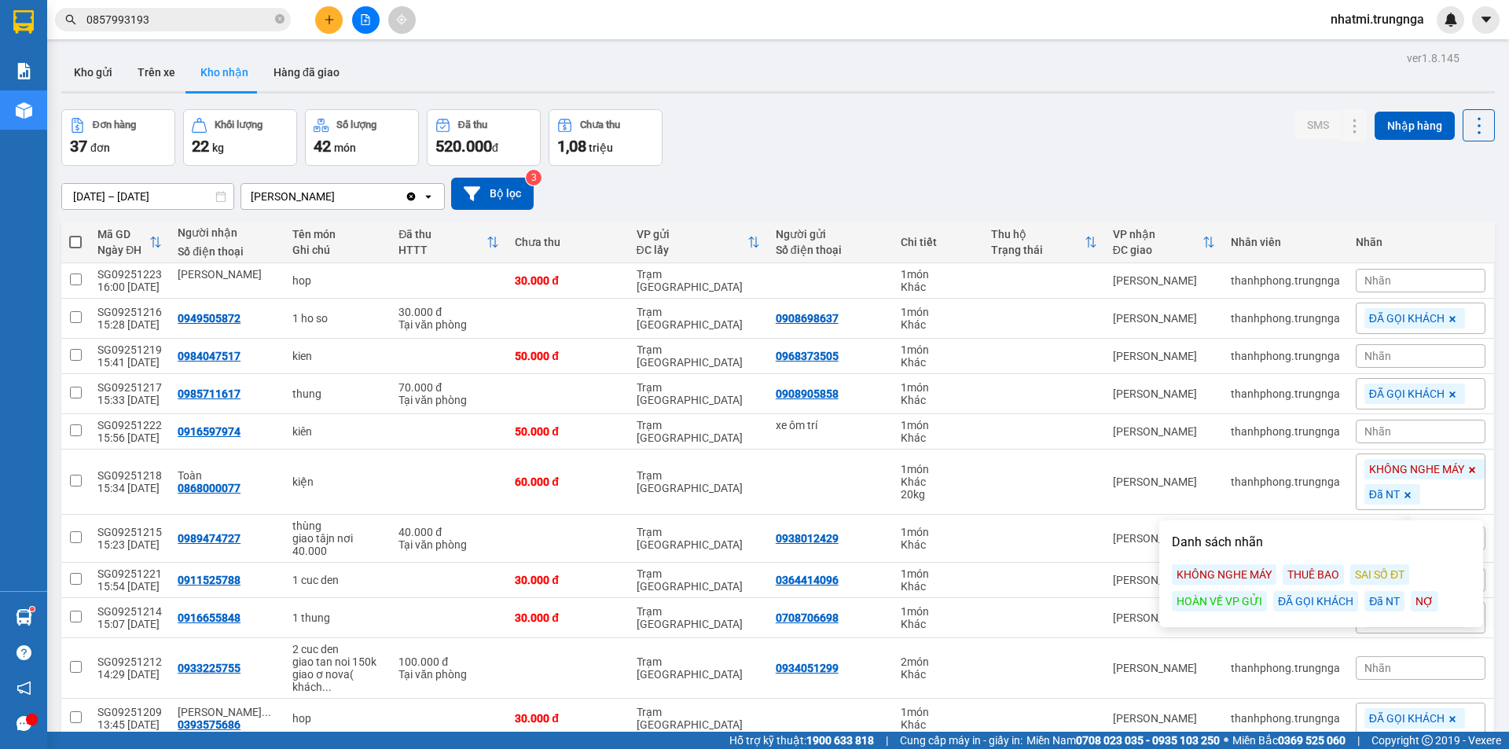
click at [1178, 137] on div "Đơn hàng 37 đơn Khối lượng 22 kg Số lượng 42 món Đã thu 520.000 đ Chưa thu 1,08…" at bounding box center [778, 137] width 1434 height 57
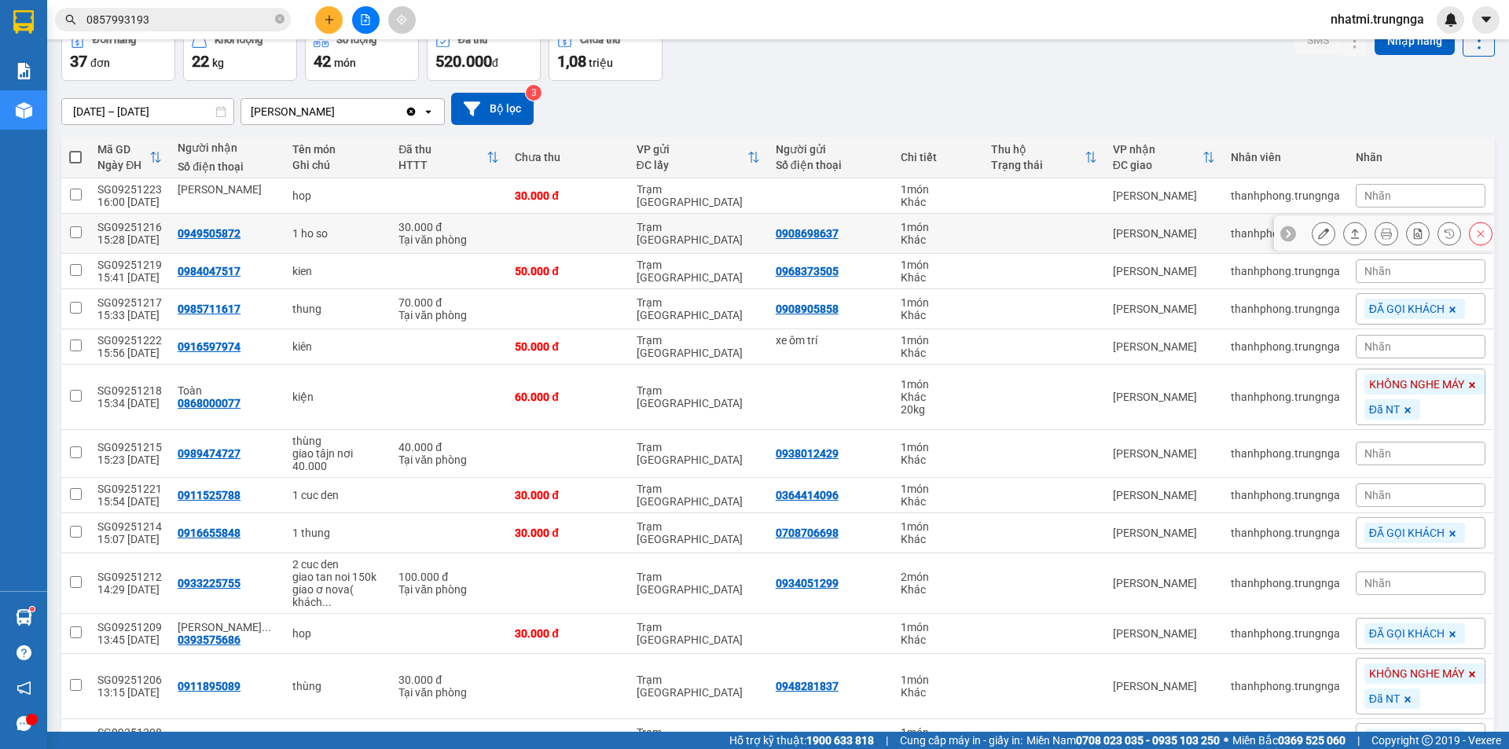
scroll to position [79, 0]
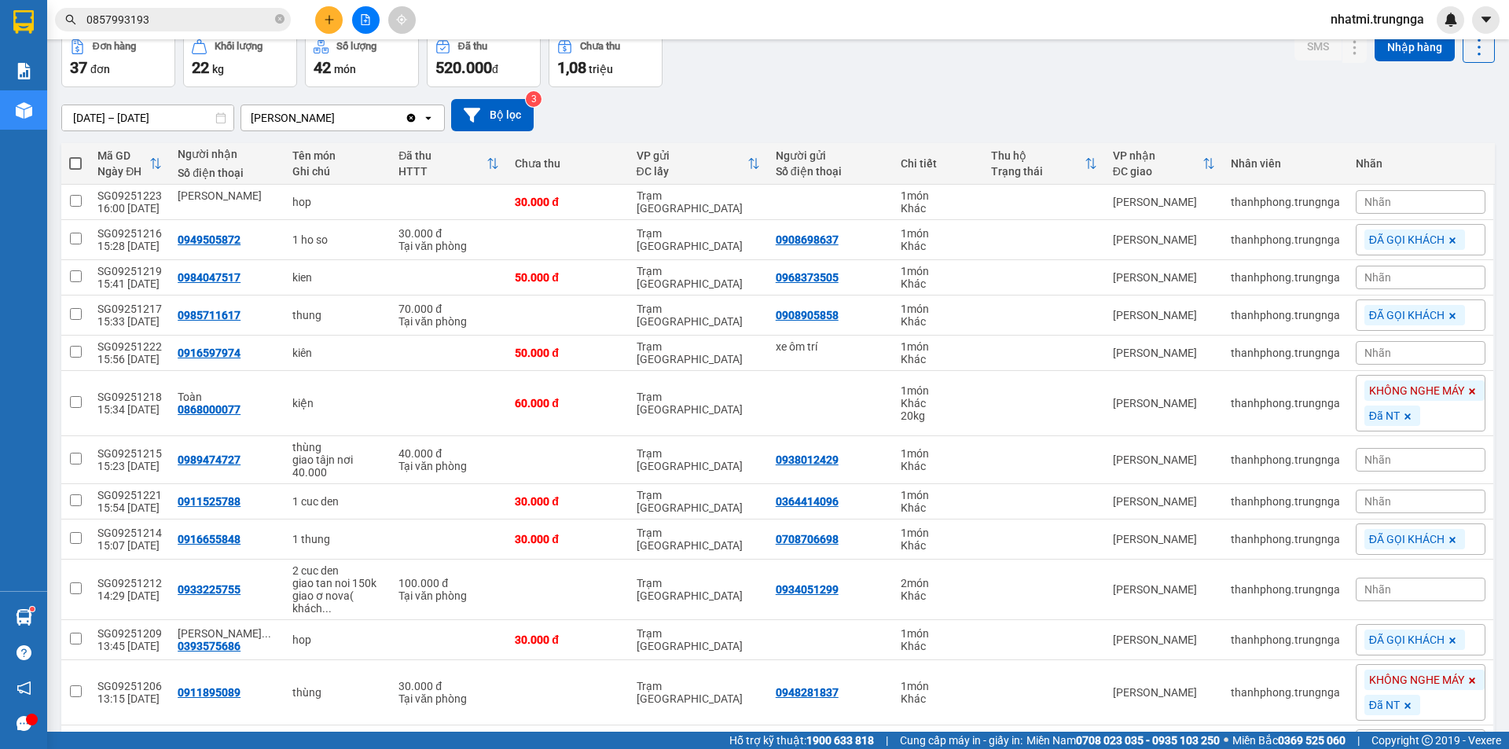
click at [1394, 281] on div "Nhãn" at bounding box center [1421, 278] width 130 height 24
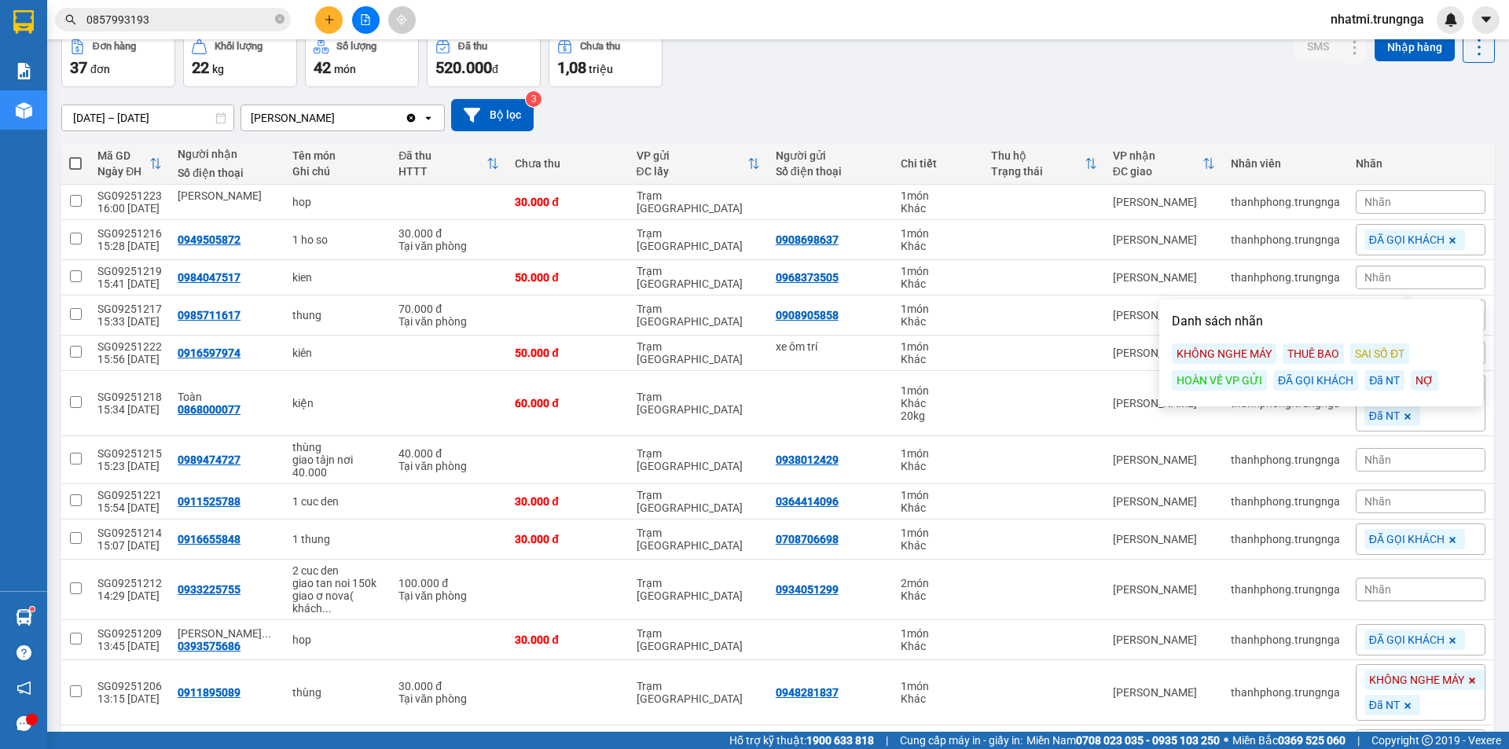
click at [1287, 382] on div "ĐÃ GỌI KHÁCH" at bounding box center [1315, 380] width 85 height 20
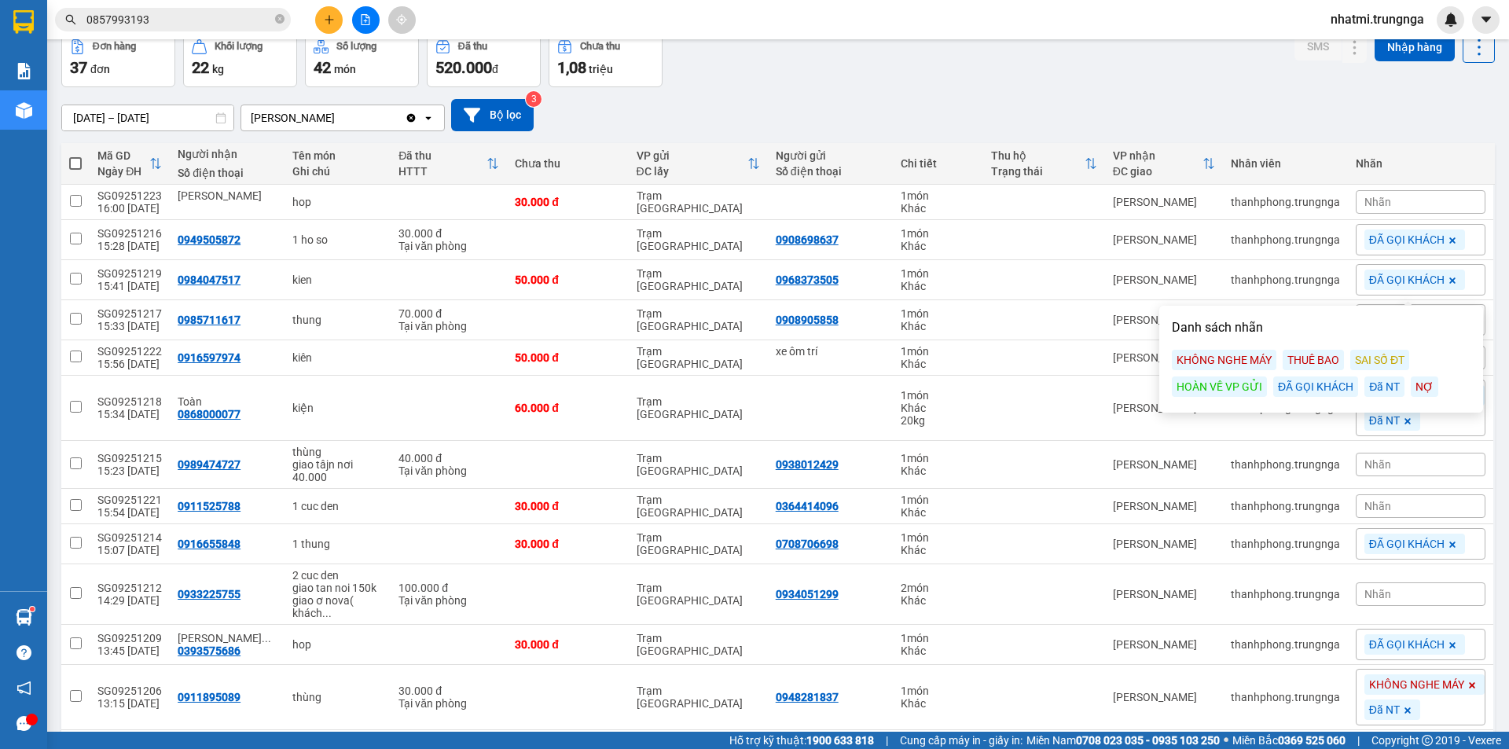
click at [1019, 86] on div "Đơn hàng 37 đơn Khối lượng 22 kg Số lượng 42 món Đã thu 520.000 đ Chưa thu 1,08…" at bounding box center [778, 59] width 1434 height 57
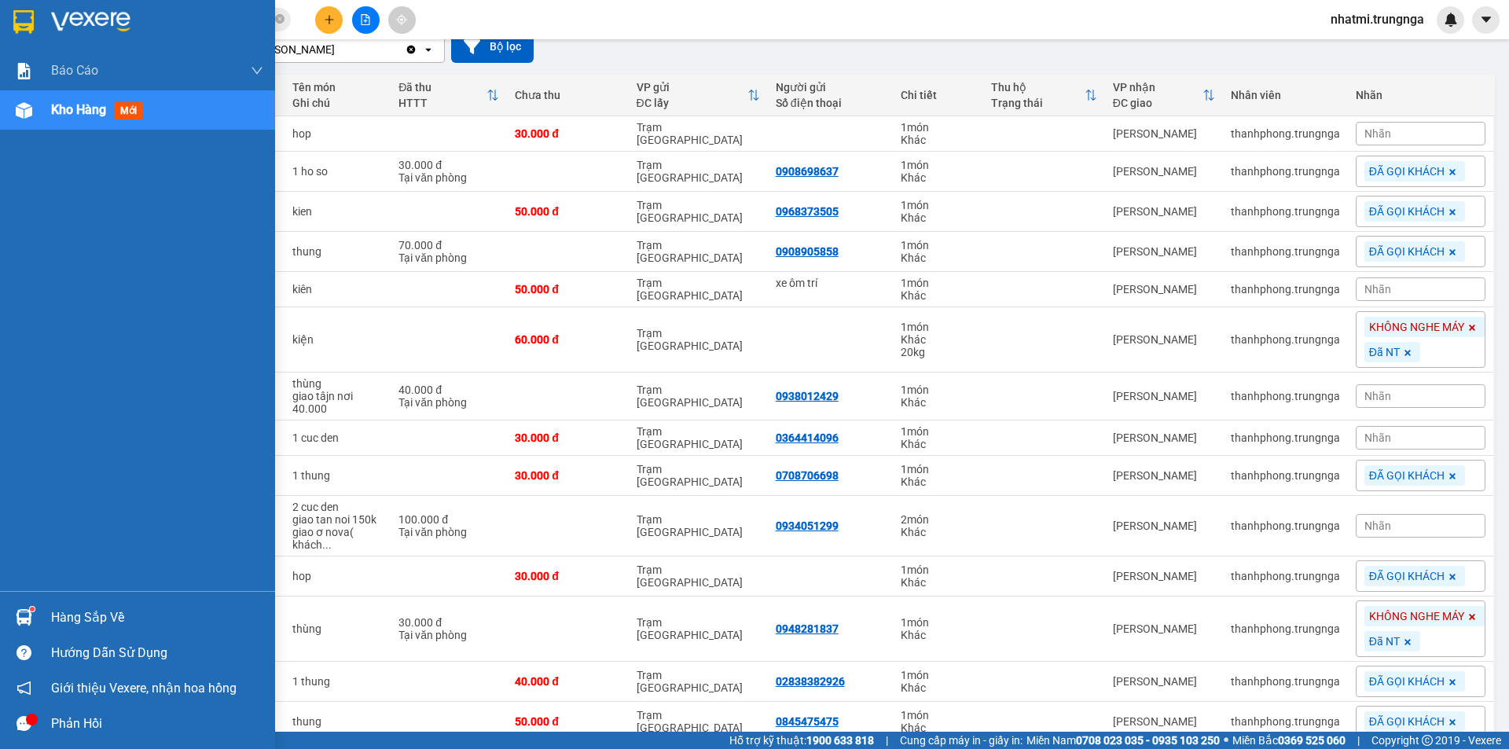
scroll to position [157, 0]
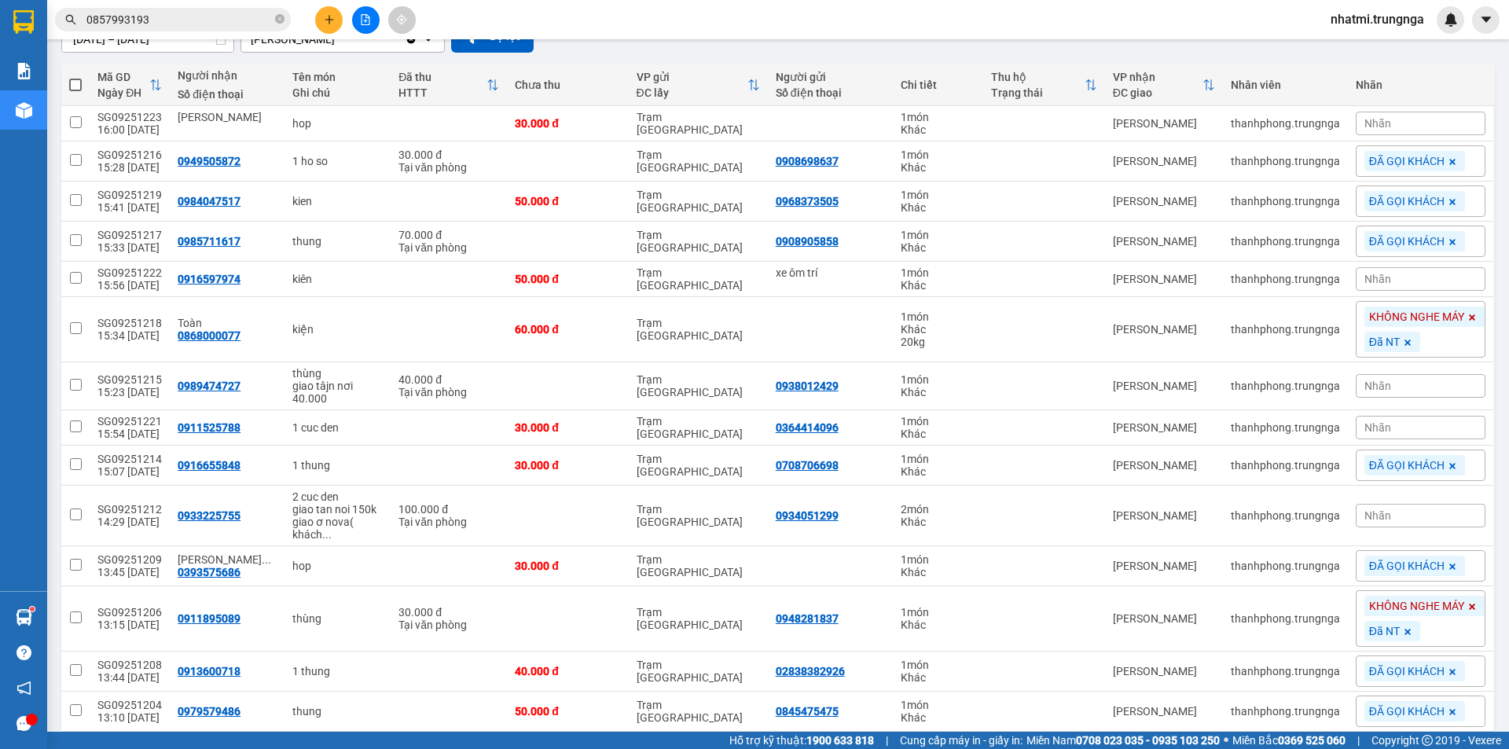
click at [1364, 428] on span "Nhãn" at bounding box center [1377, 427] width 27 height 13
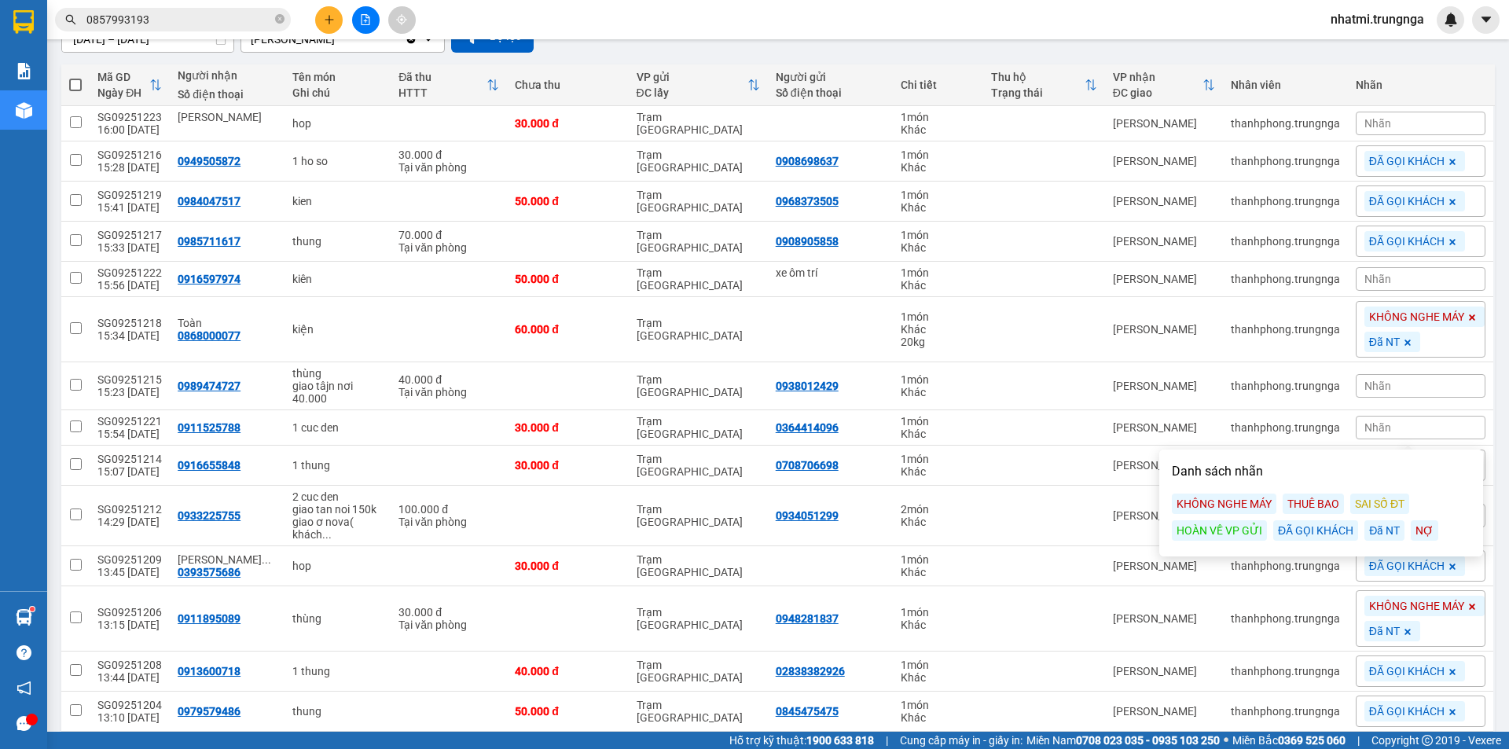
click at [1301, 523] on div "ĐÃ GỌI KHÁCH" at bounding box center [1315, 530] width 85 height 20
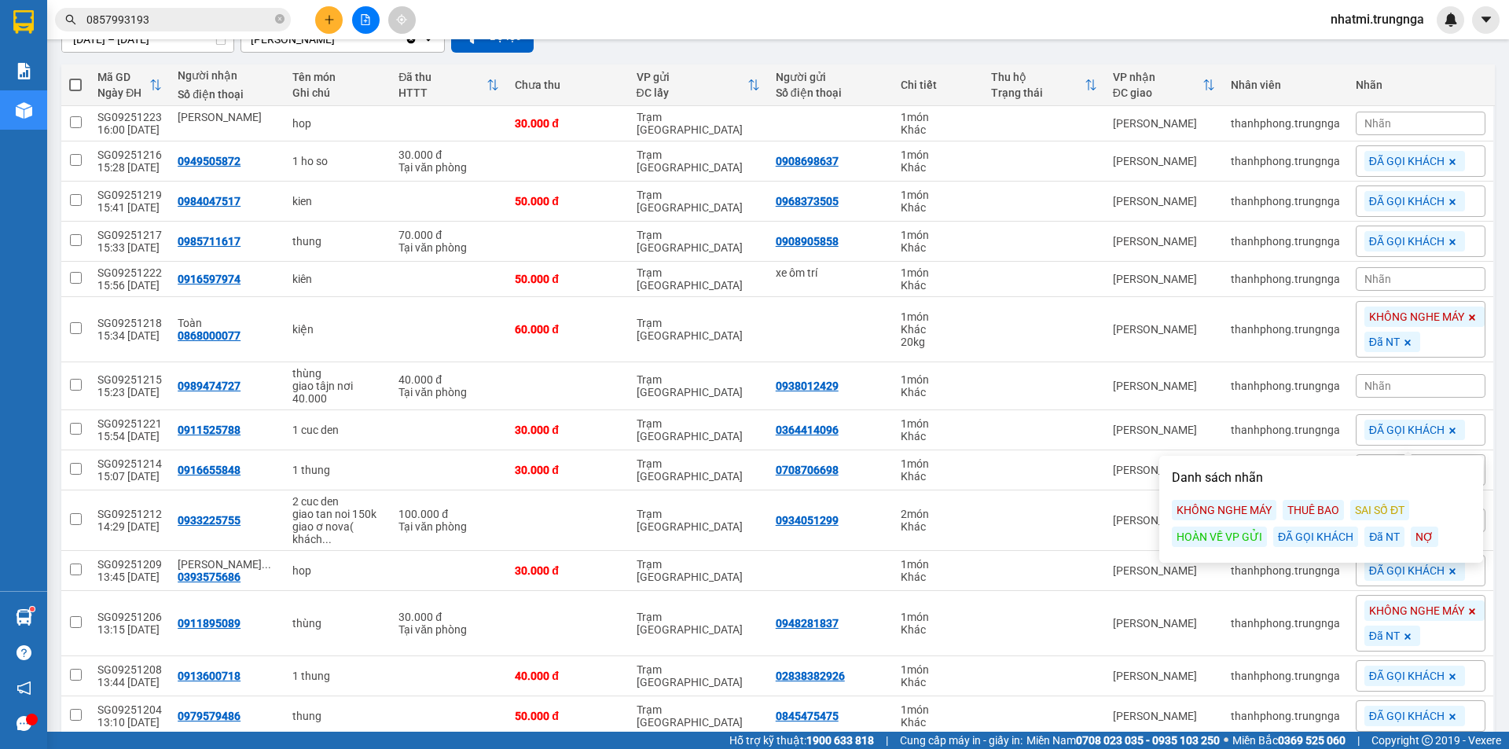
click at [1493, 395] on main "ver 1.8.145 Kho gửi Trên xe Kho nhận Hàng đã giao Đơn hàng 37 đơn Khối lượng 22…" at bounding box center [754, 366] width 1509 height 732
click at [1416, 283] on div "Nhãn" at bounding box center [1421, 279] width 130 height 24
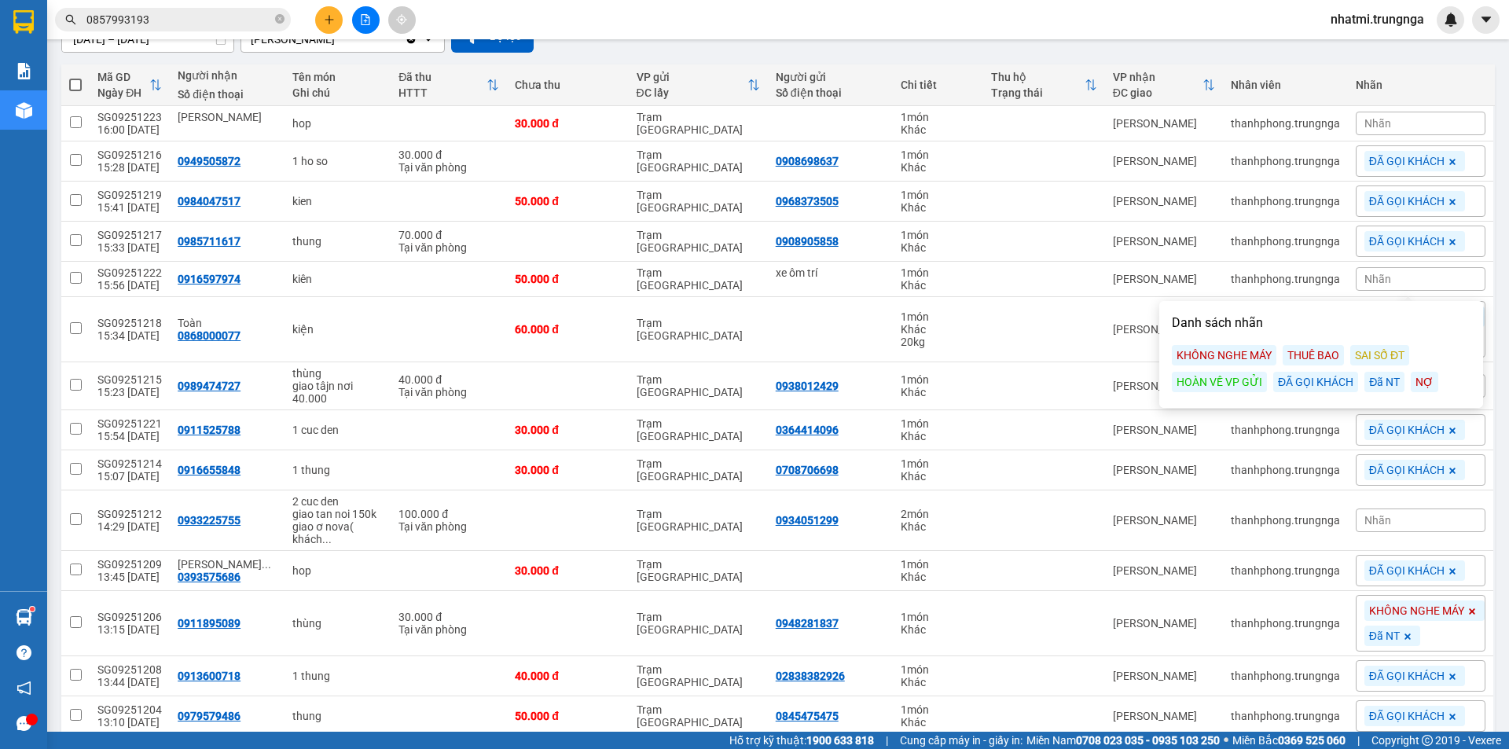
click at [1295, 384] on div "ĐÃ GỌI KHÁCH" at bounding box center [1315, 382] width 85 height 20
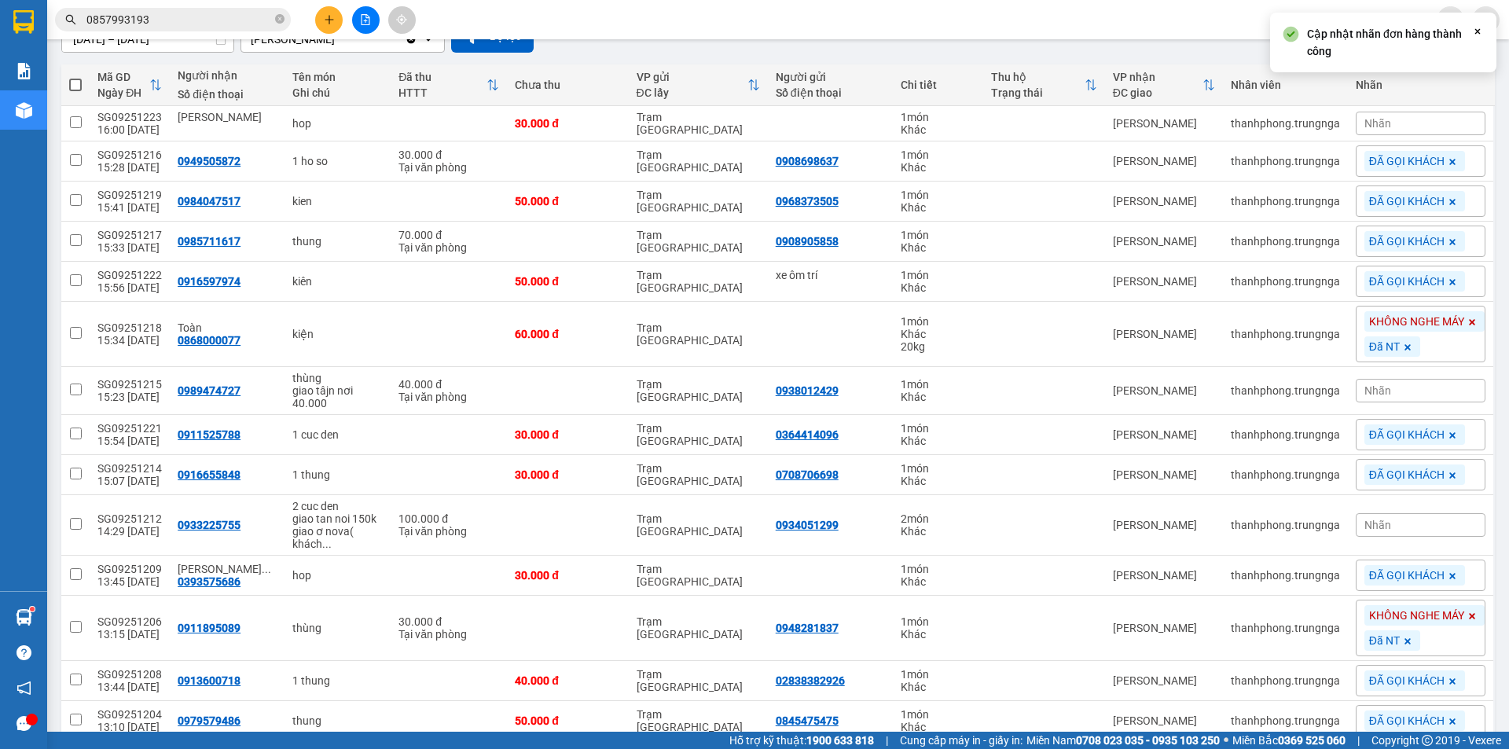
click at [1243, 30] on div "Kết quả tìm kiếm ( 1 ) Bộ lọc Mã ĐH Trạng thái Món hàng Thu hộ Tổng cước Chưa c…" at bounding box center [754, 19] width 1509 height 39
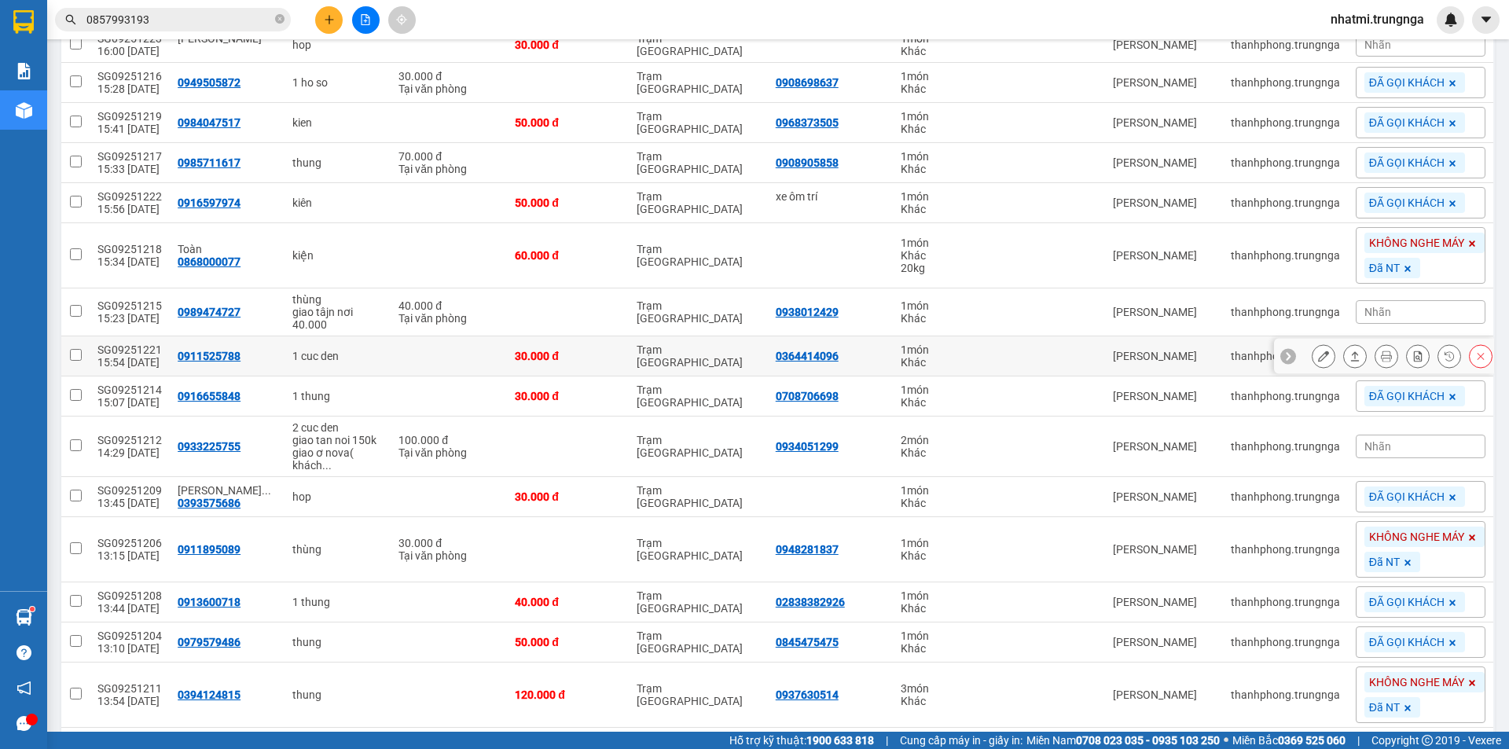
scroll to position [0, 0]
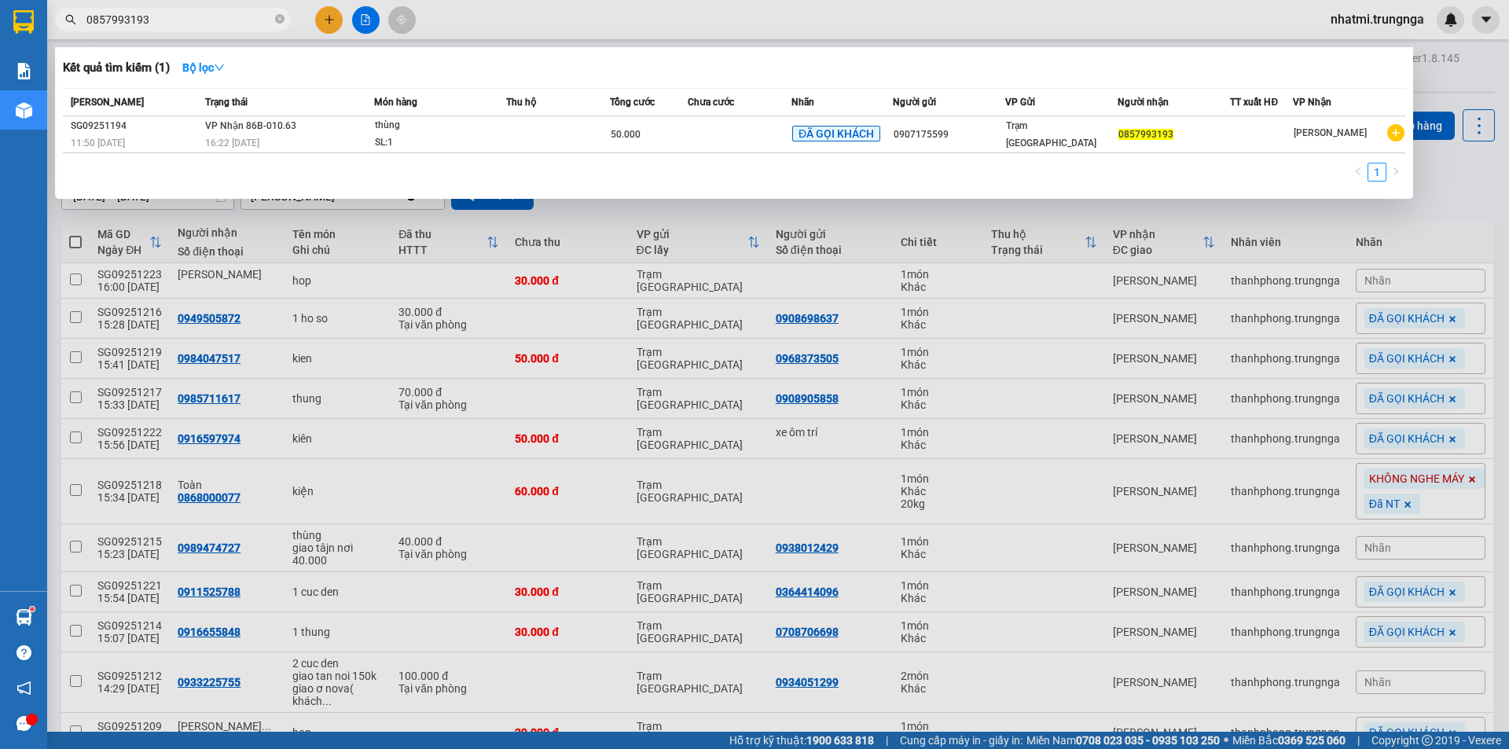
click at [197, 9] on span "0857993193" at bounding box center [173, 20] width 236 height 24
click at [197, 10] on span "0857993193" at bounding box center [173, 20] width 236 height 24
click at [219, 29] on span "0857993193" at bounding box center [173, 20] width 236 height 24
click at [476, 39] on div at bounding box center [754, 374] width 1509 height 749
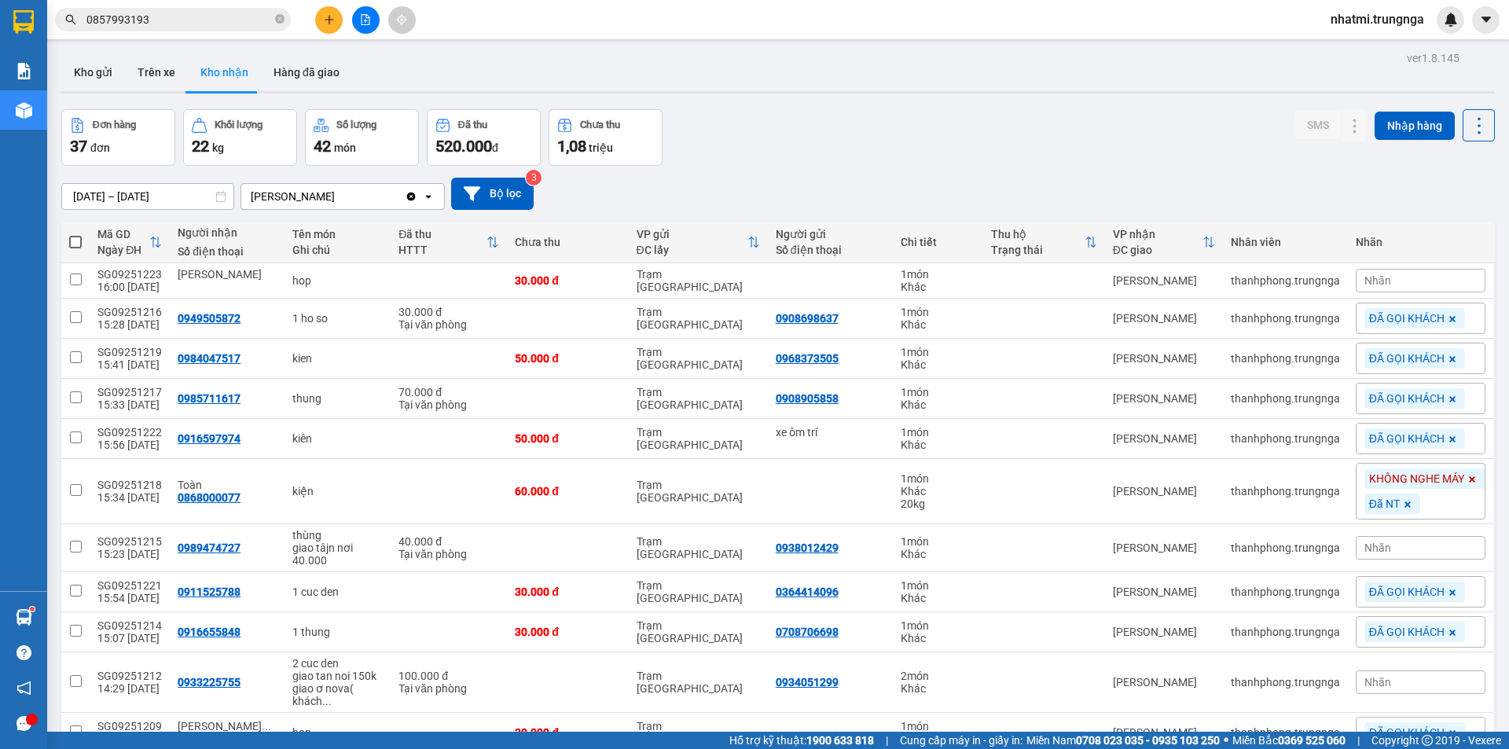
drag, startPoint x: 277, startPoint y: 20, endPoint x: 251, endPoint y: 21, distance: 26.0
click at [274, 20] on span "0857993193" at bounding box center [173, 20] width 236 height 24
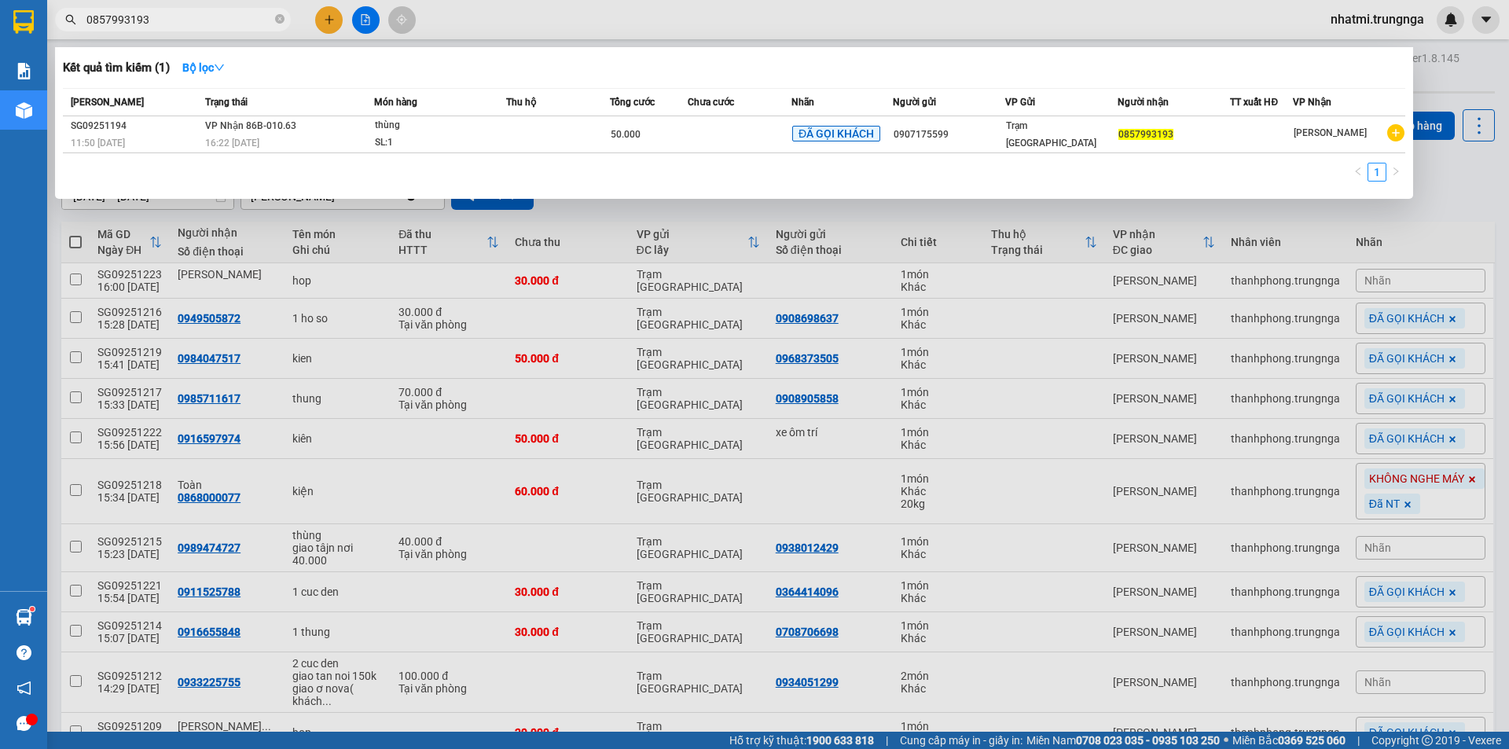
click at [211, 22] on input "0857993193" at bounding box center [178, 19] width 185 height 17
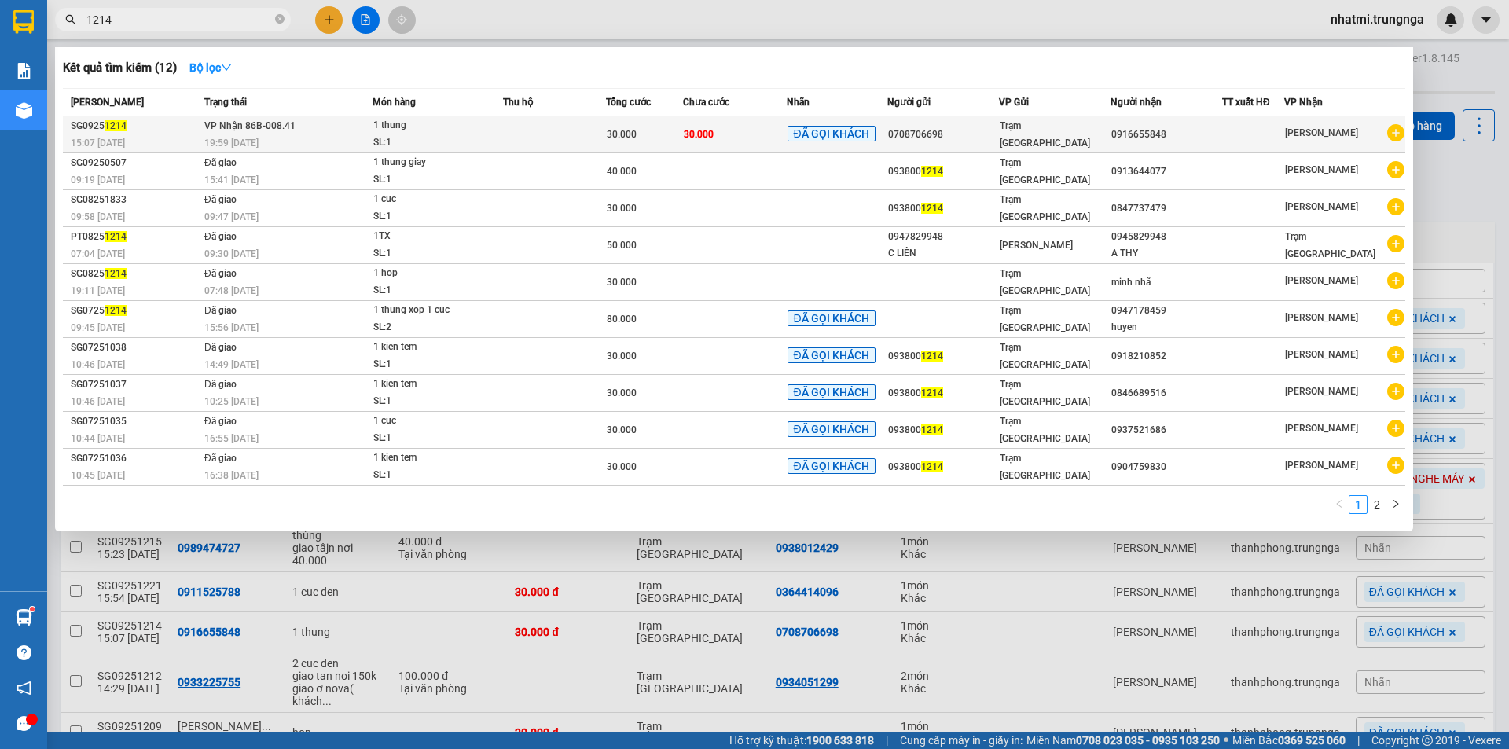
type input "1214"
click at [324, 131] on td "VP Nhận 86B-008.41 19:59 - 15/09" at bounding box center [286, 134] width 172 height 37
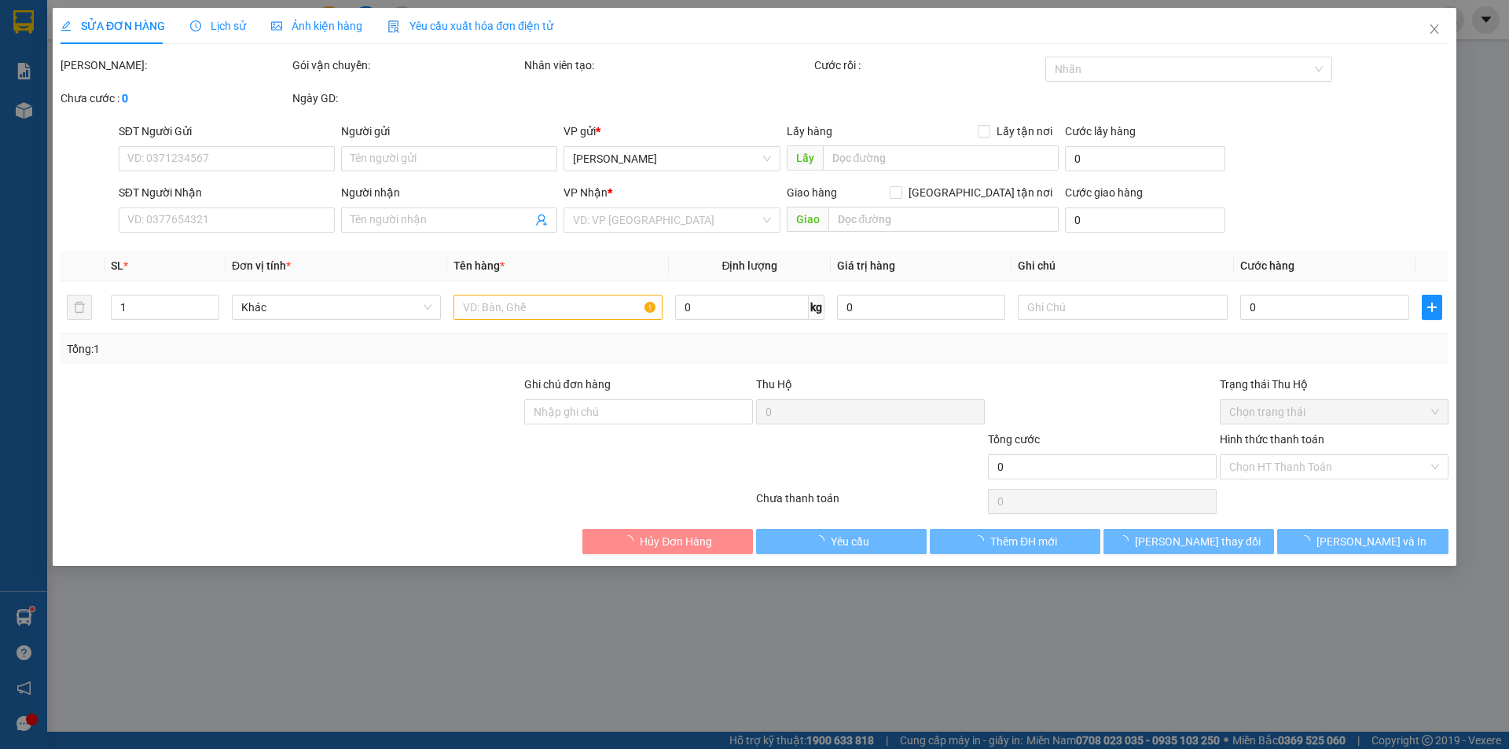
type input "0708706698"
type input "0916655848"
type input "30.000"
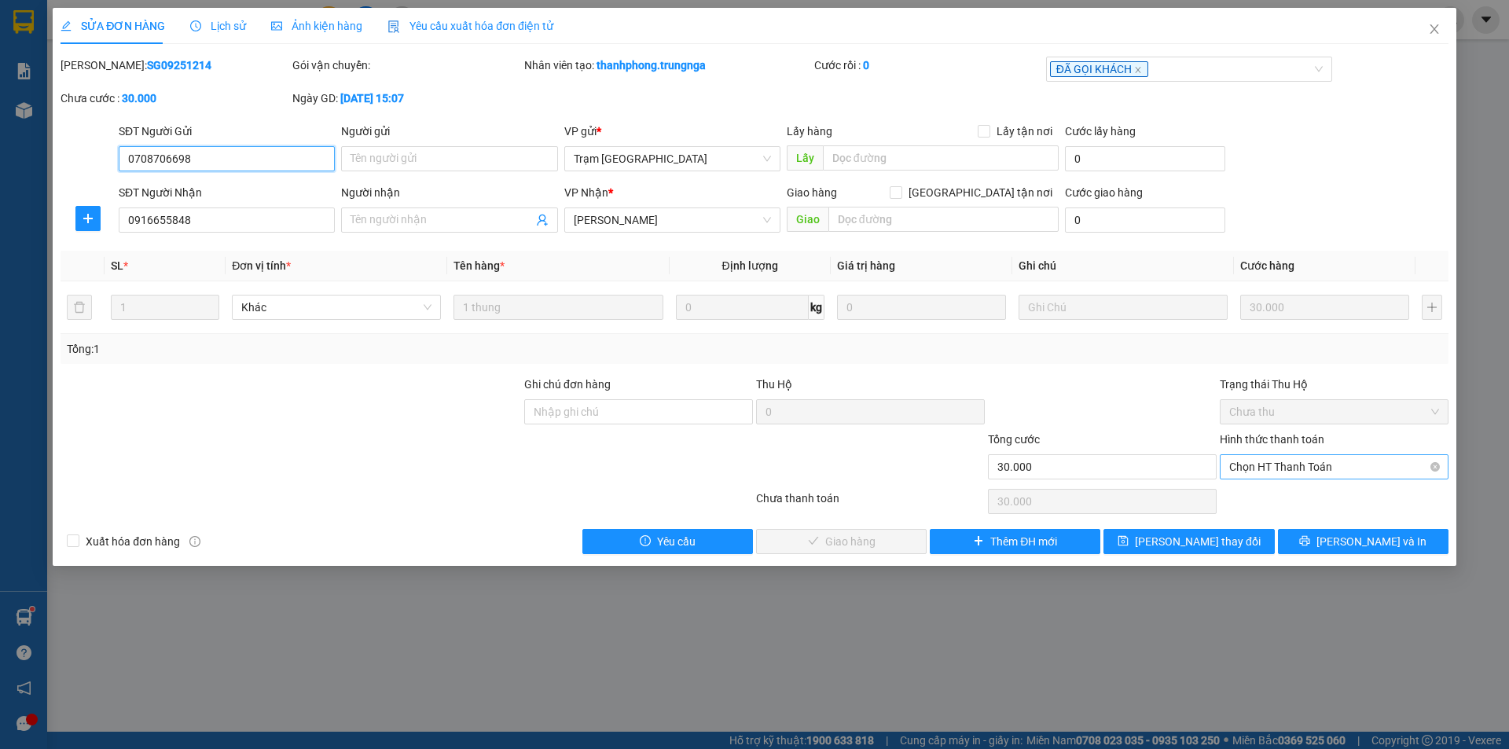
click at [1310, 467] on span "Chọn HT Thanh Toán" at bounding box center [1334, 467] width 210 height 24
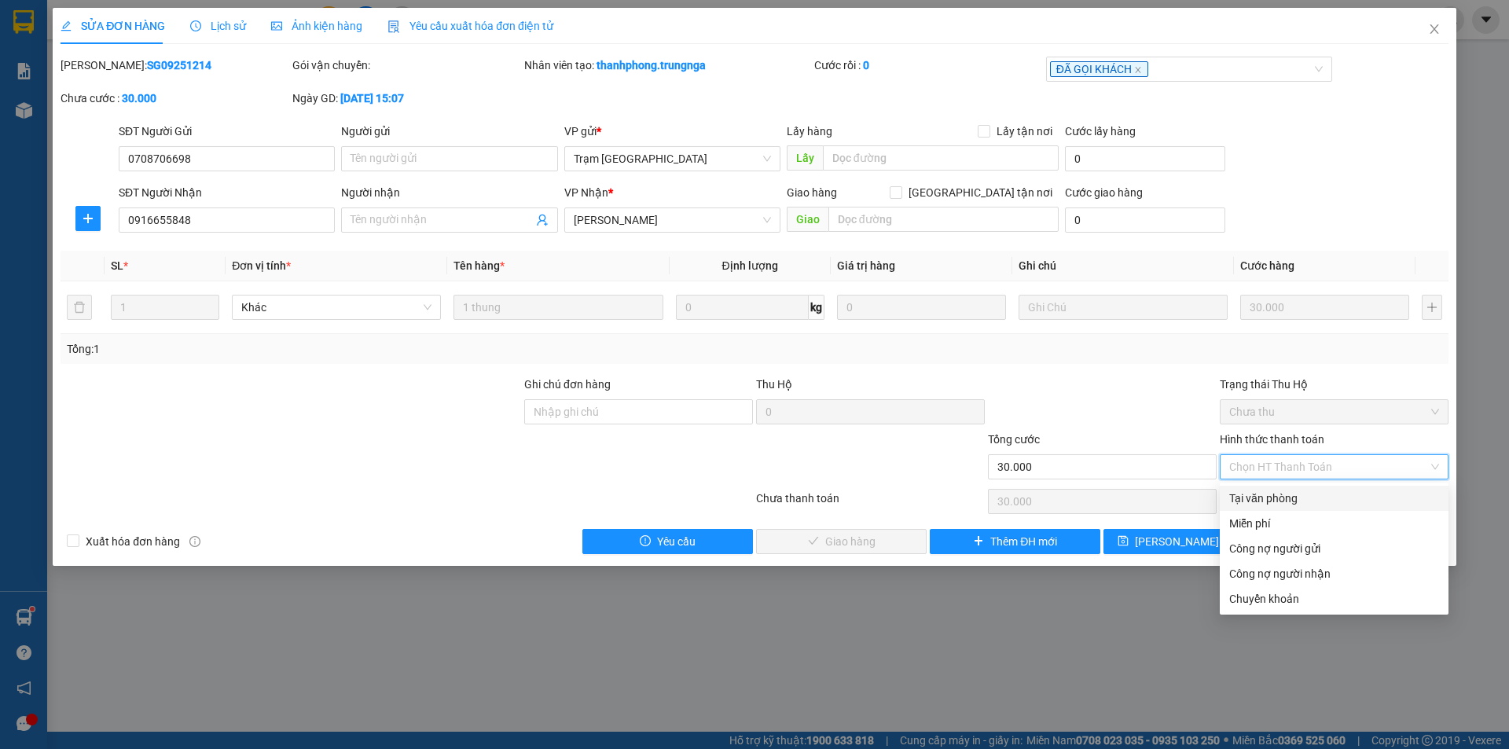
click at [1267, 500] on div "Tại văn phòng" at bounding box center [1334, 498] width 210 height 17
type input "0"
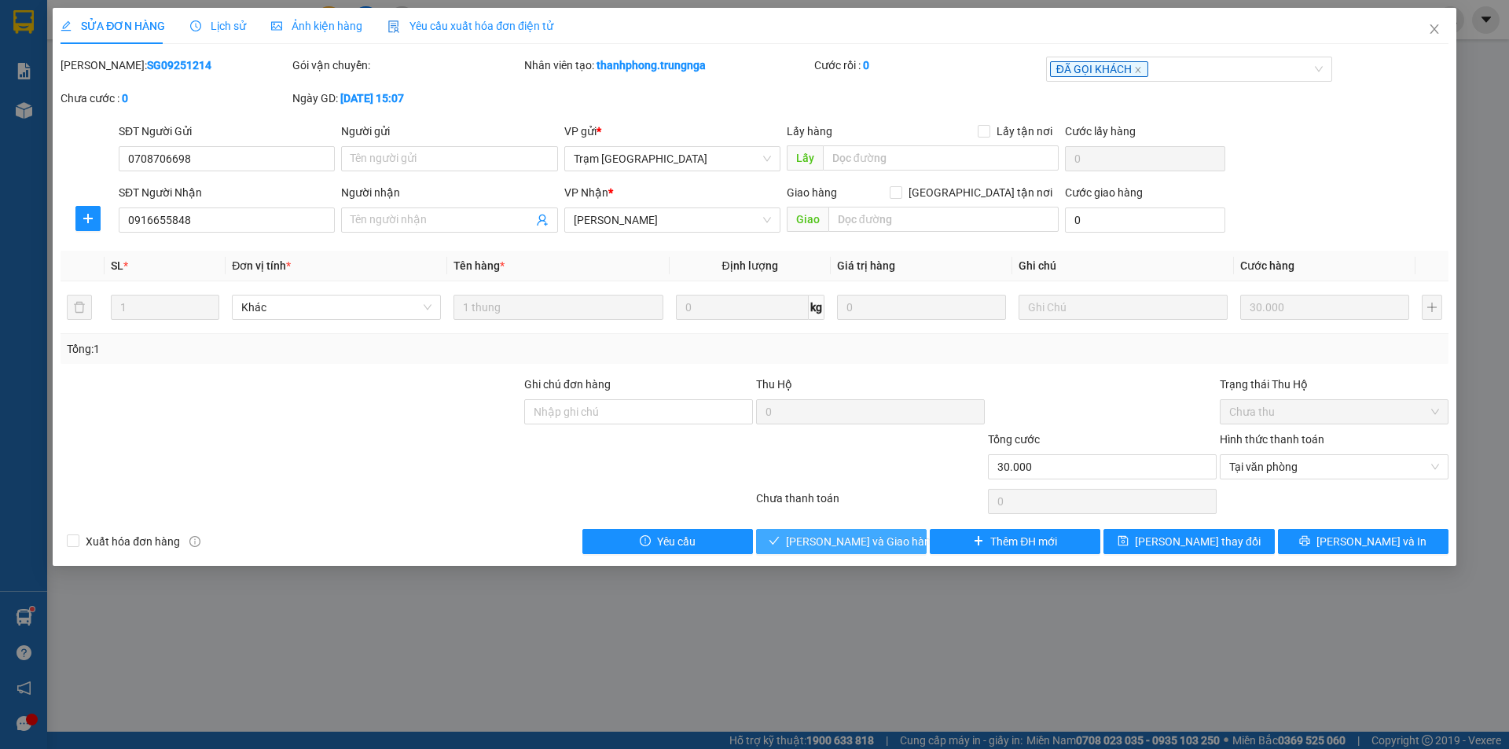
click at [906, 544] on button "Lưu và Giao hàng" at bounding box center [841, 541] width 171 height 25
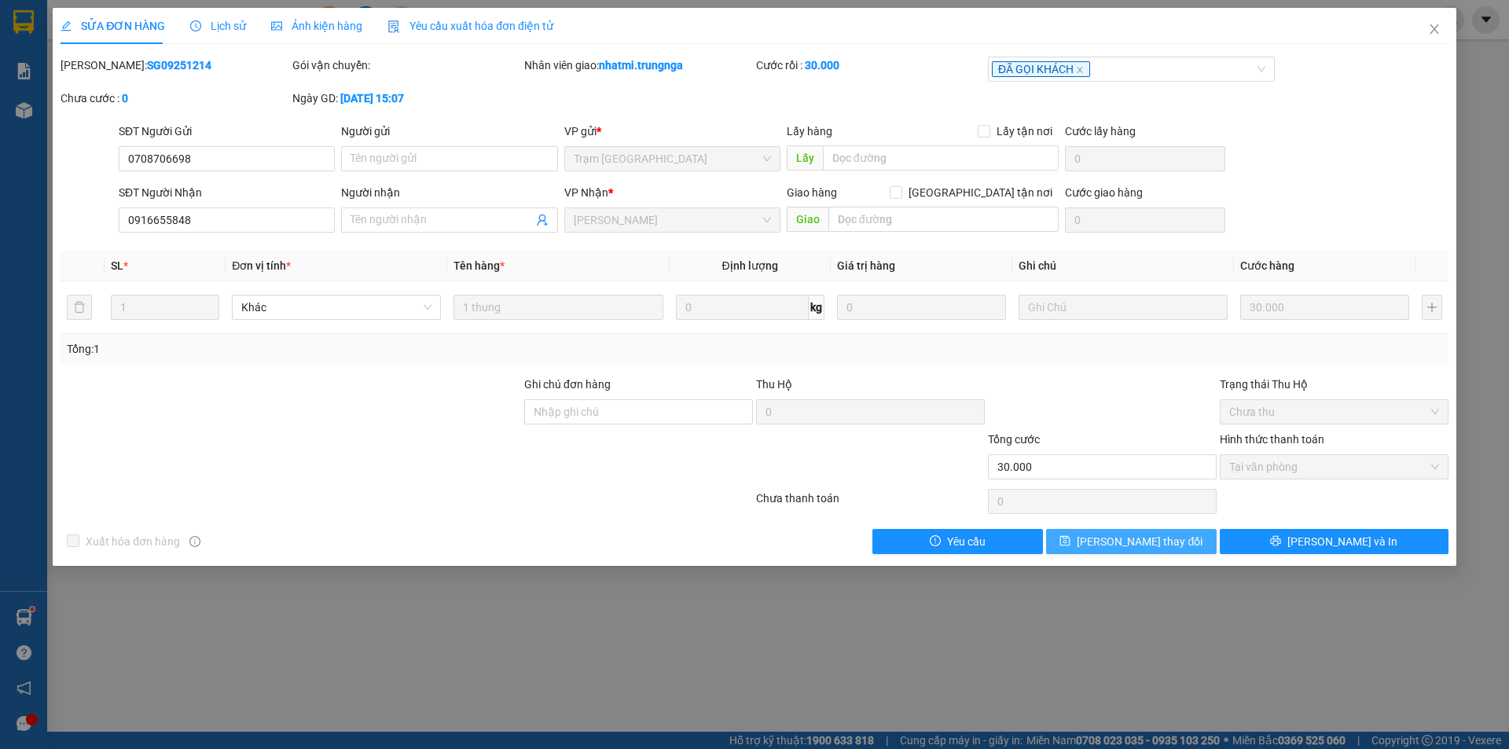
click at [1177, 541] on button "Lưu thay đổi" at bounding box center [1131, 541] width 171 height 25
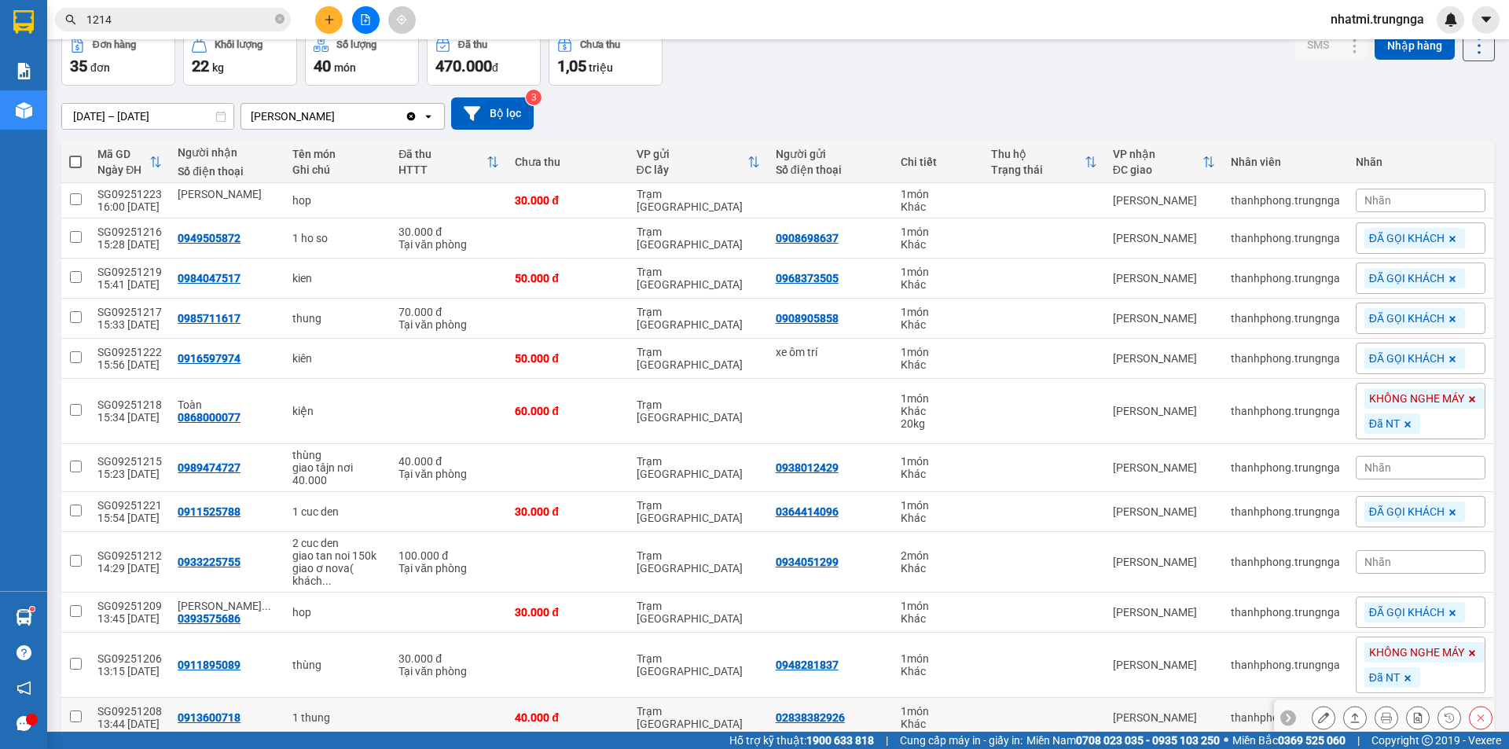
scroll to position [79, 0]
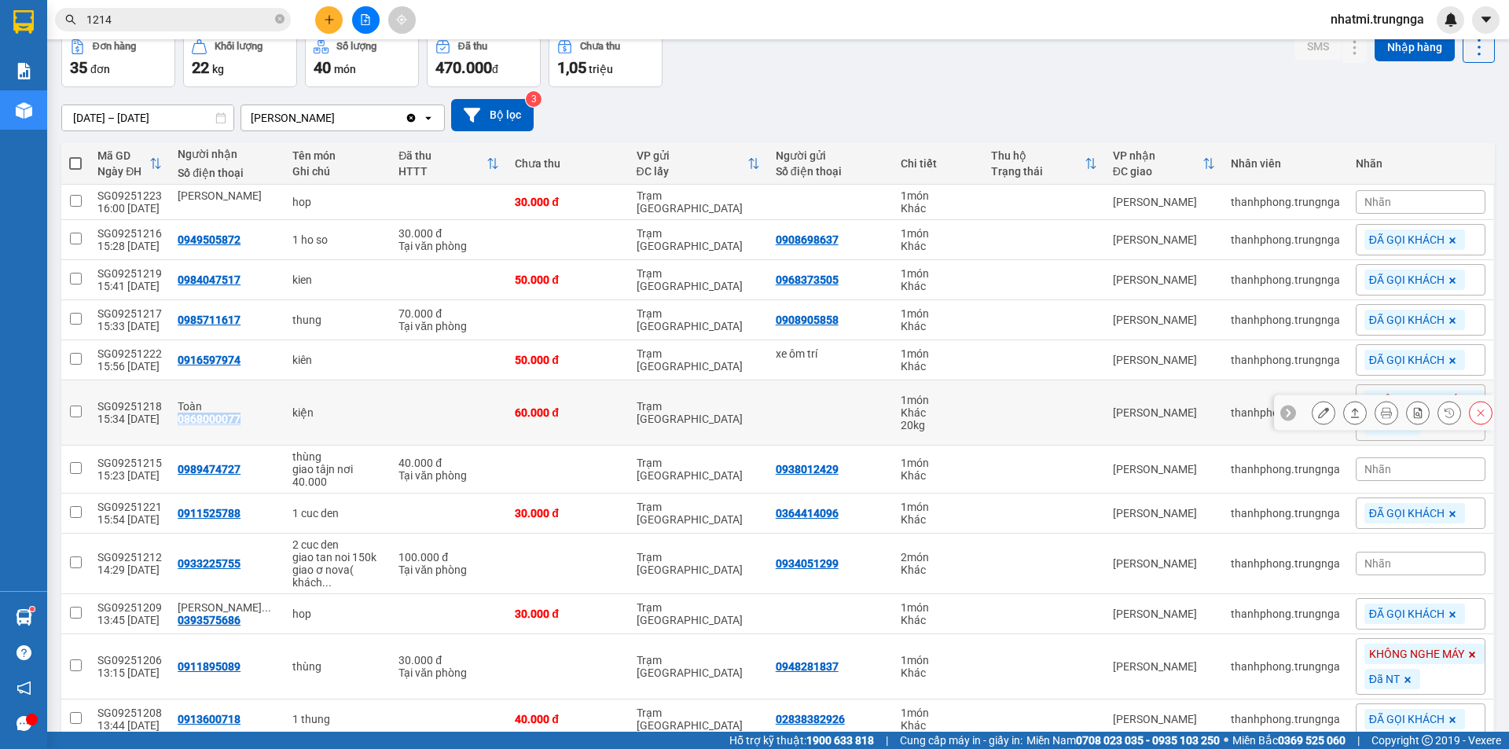
drag, startPoint x: 170, startPoint y: 417, endPoint x: 257, endPoint y: 428, distance: 87.8
click at [257, 428] on td "Toàn 0868000077" at bounding box center [227, 412] width 115 height 65
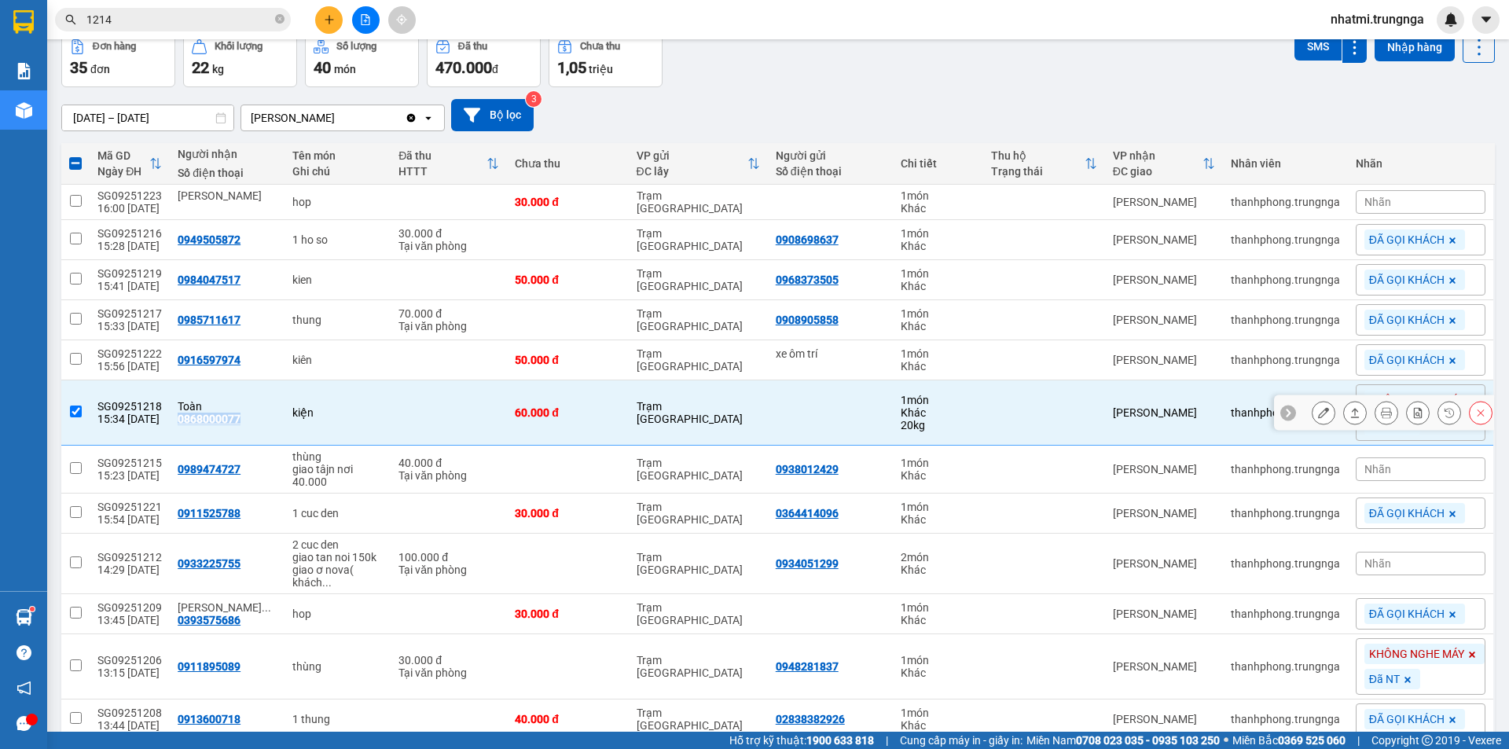
copy div "0868000077"
click at [725, 84] on div "Đơn hàng 35 đơn Khối lượng 22 kg Số lượng 40 món Đã thu 470.000 đ Chưa thu 1,05…" at bounding box center [778, 59] width 1434 height 57
click at [755, 81] on div "Đơn hàng 35 đơn Khối lượng 22 kg Số lượng 40 món Đã thu 470.000 đ Chưa thu 1,05…" at bounding box center [778, 59] width 1434 height 57
click at [80, 417] on input "checkbox" at bounding box center [76, 412] width 12 height 12
checkbox input "false"
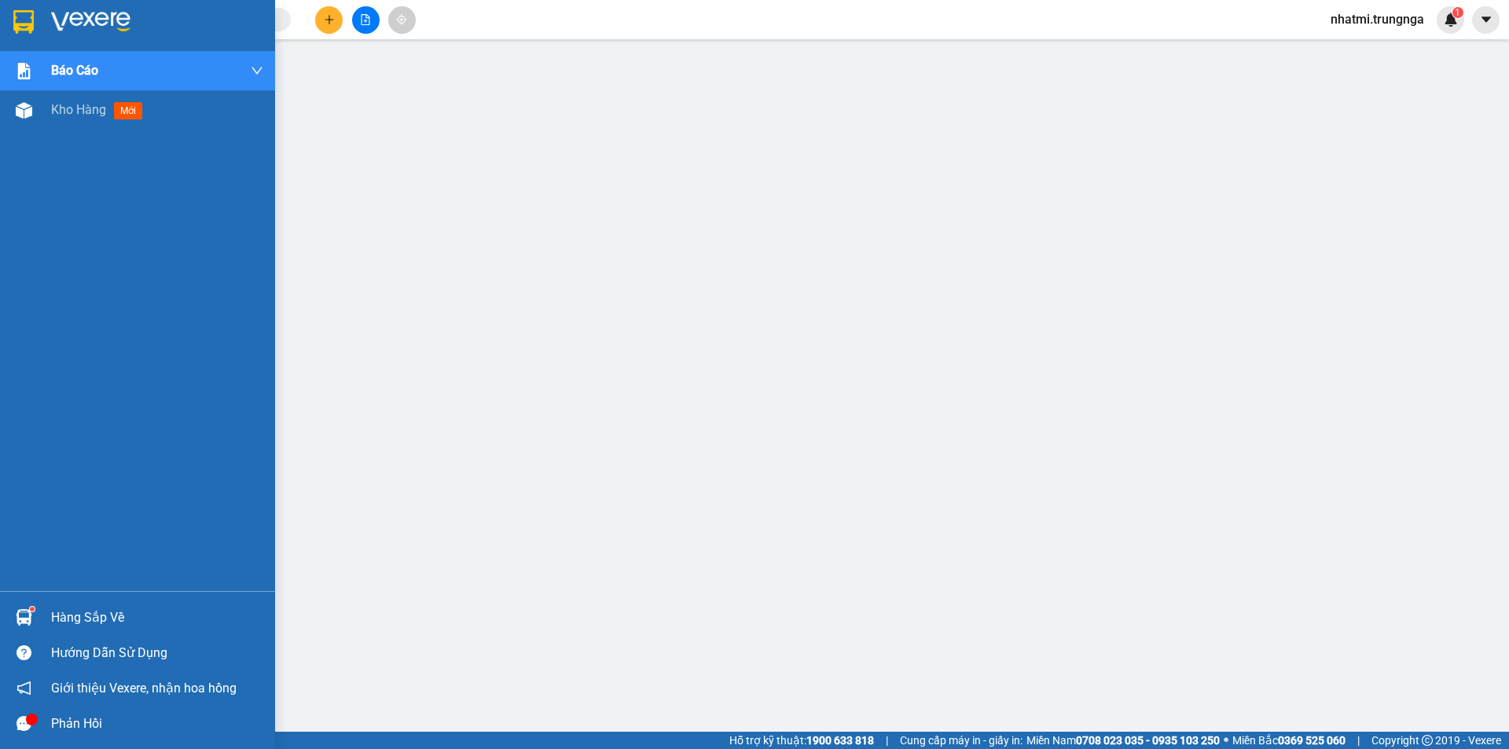
click at [97, 624] on div "Hàng sắp về" at bounding box center [157, 618] width 212 height 24
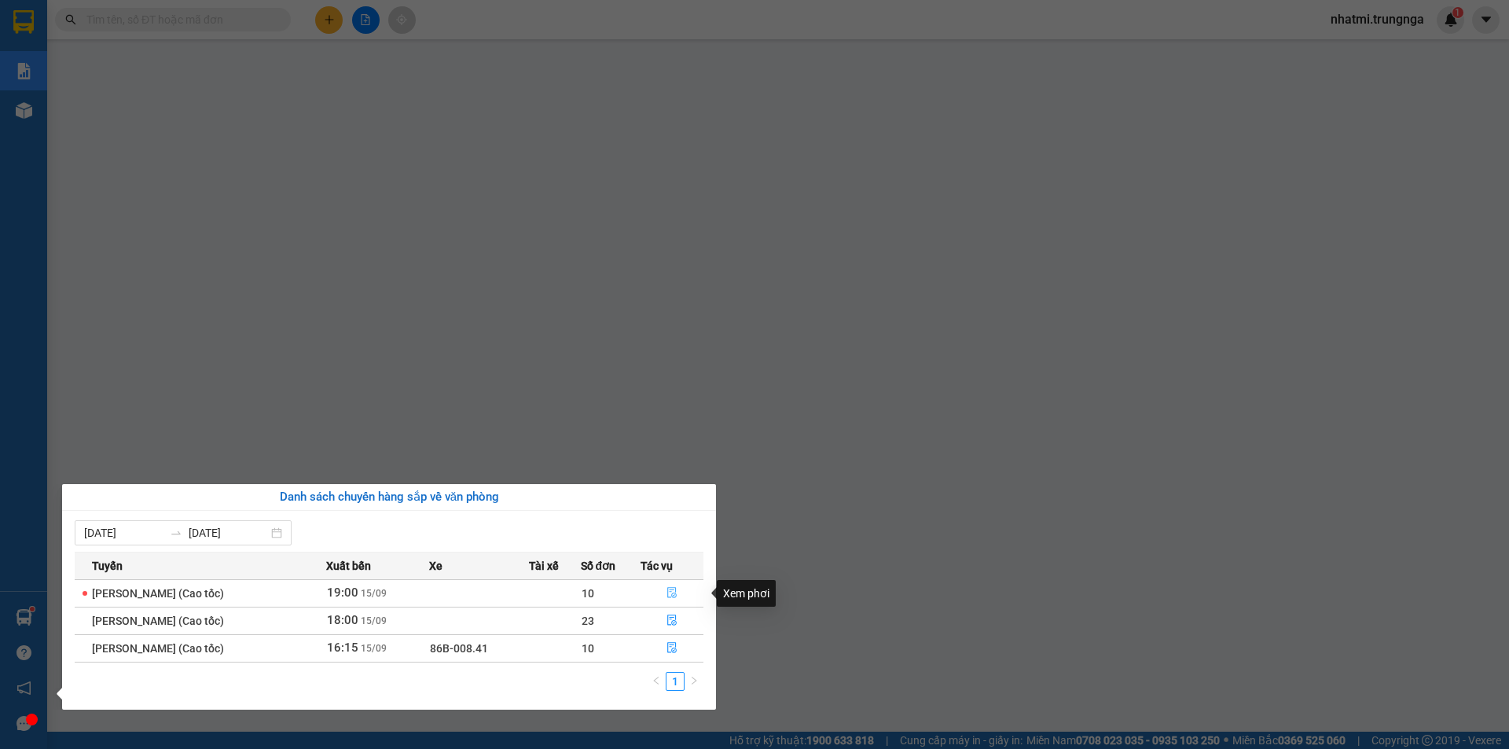
click at [676, 594] on icon "file-done" at bounding box center [672, 592] width 11 height 11
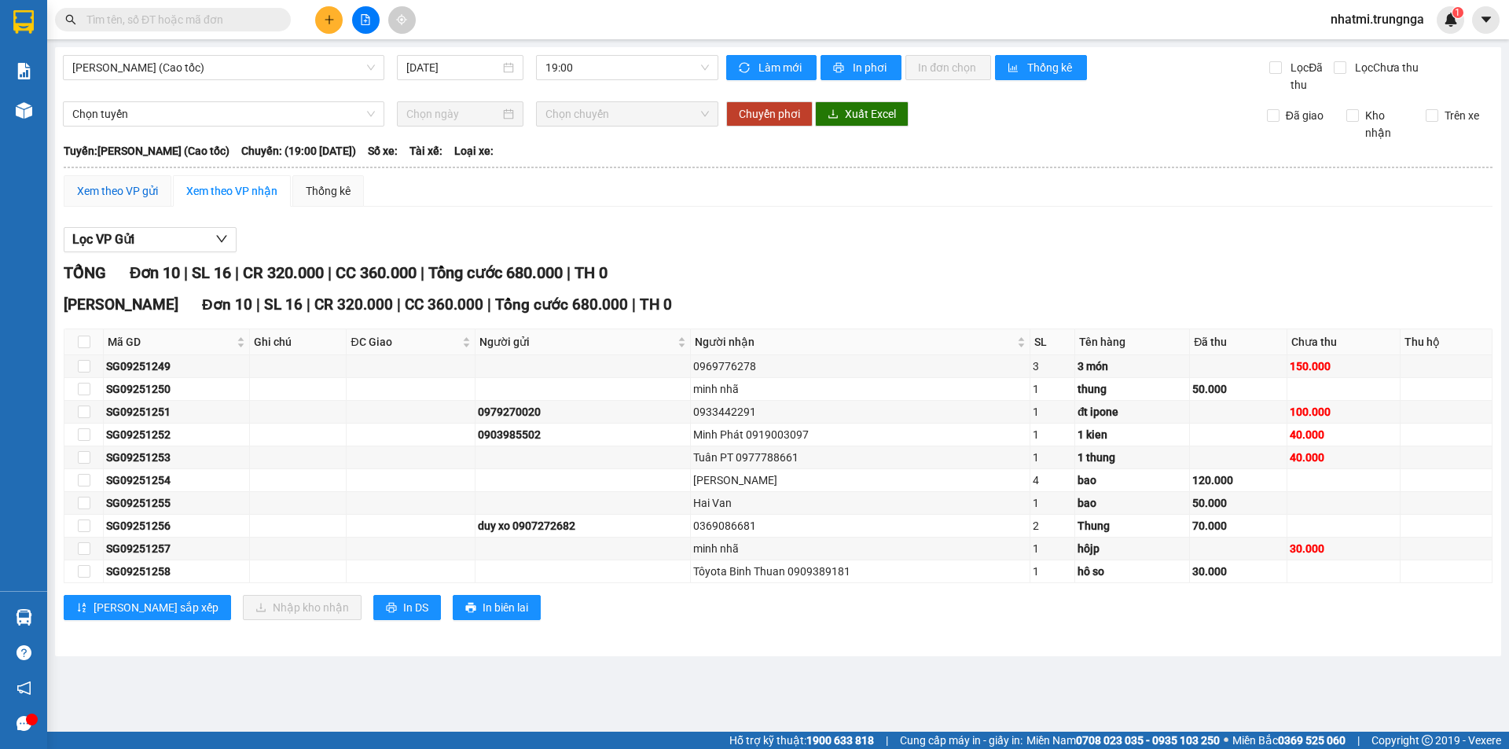
click at [116, 190] on div "Xem theo VP gửi" at bounding box center [117, 190] width 81 height 17
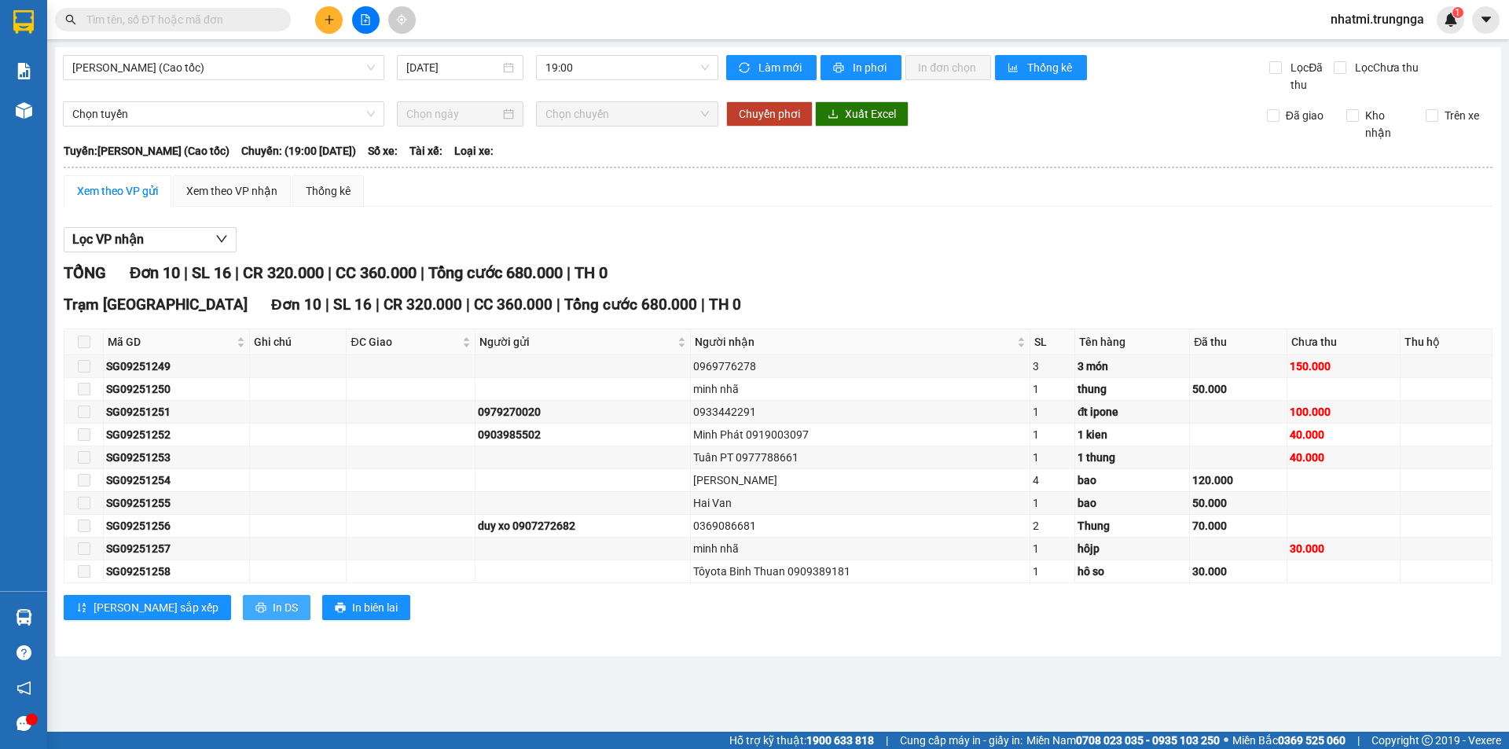
click at [273, 611] on span "In DS" at bounding box center [285, 607] width 25 height 17
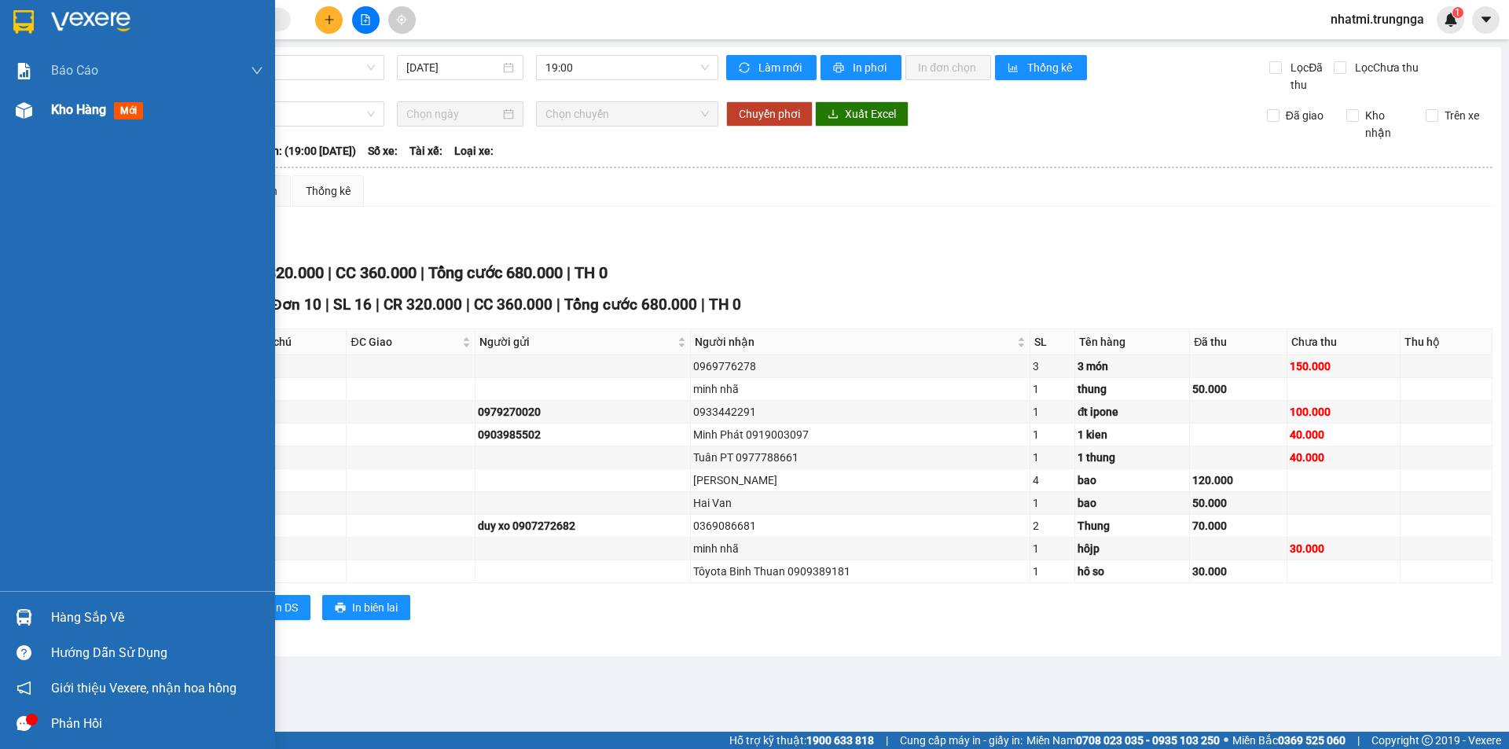
click at [90, 122] on div "Kho hàng mới" at bounding box center [157, 109] width 212 height 39
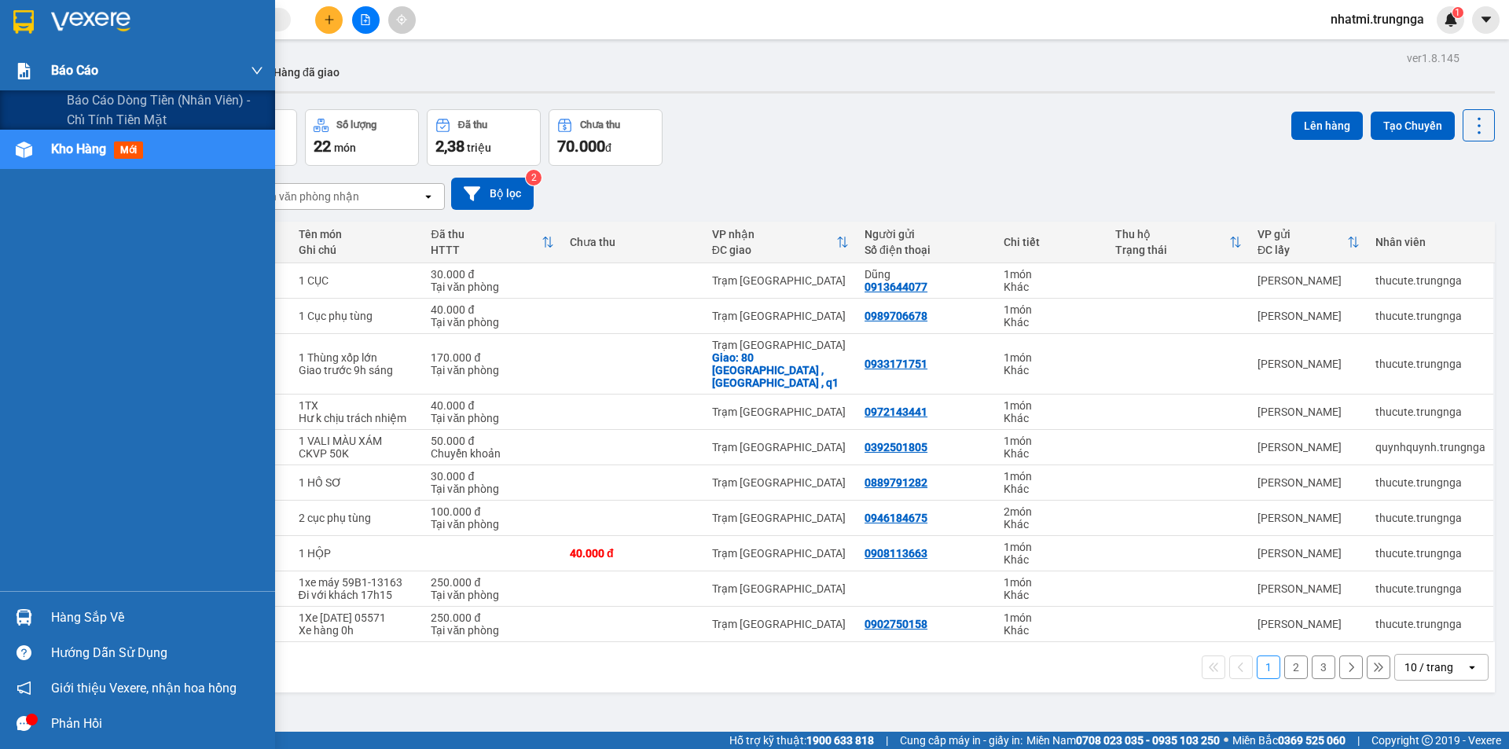
click at [95, 73] on span "Báo cáo" at bounding box center [74, 71] width 47 height 20
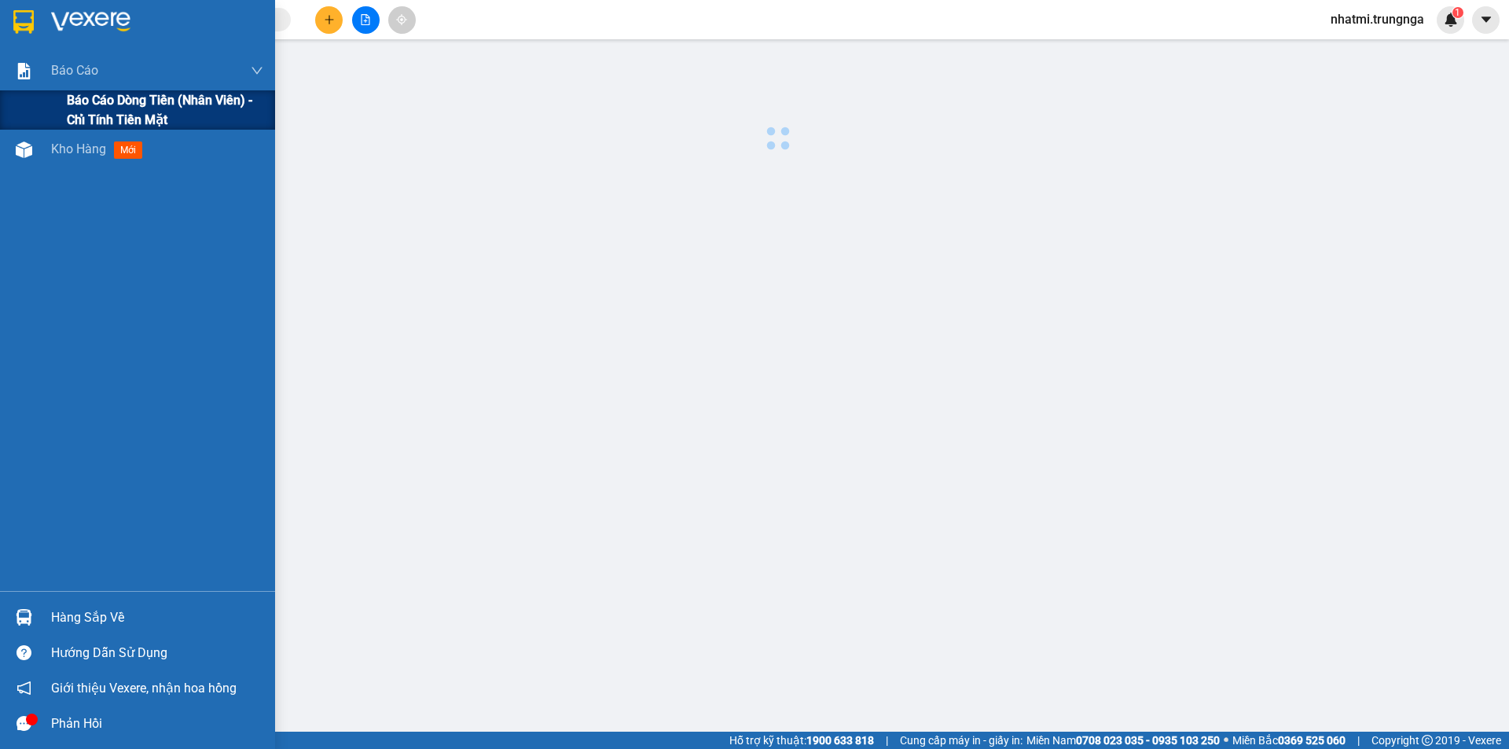
click at [102, 98] on span "Báo cáo dòng tiền (nhân viên) - chỉ tính tiền mặt" at bounding box center [165, 109] width 196 height 39
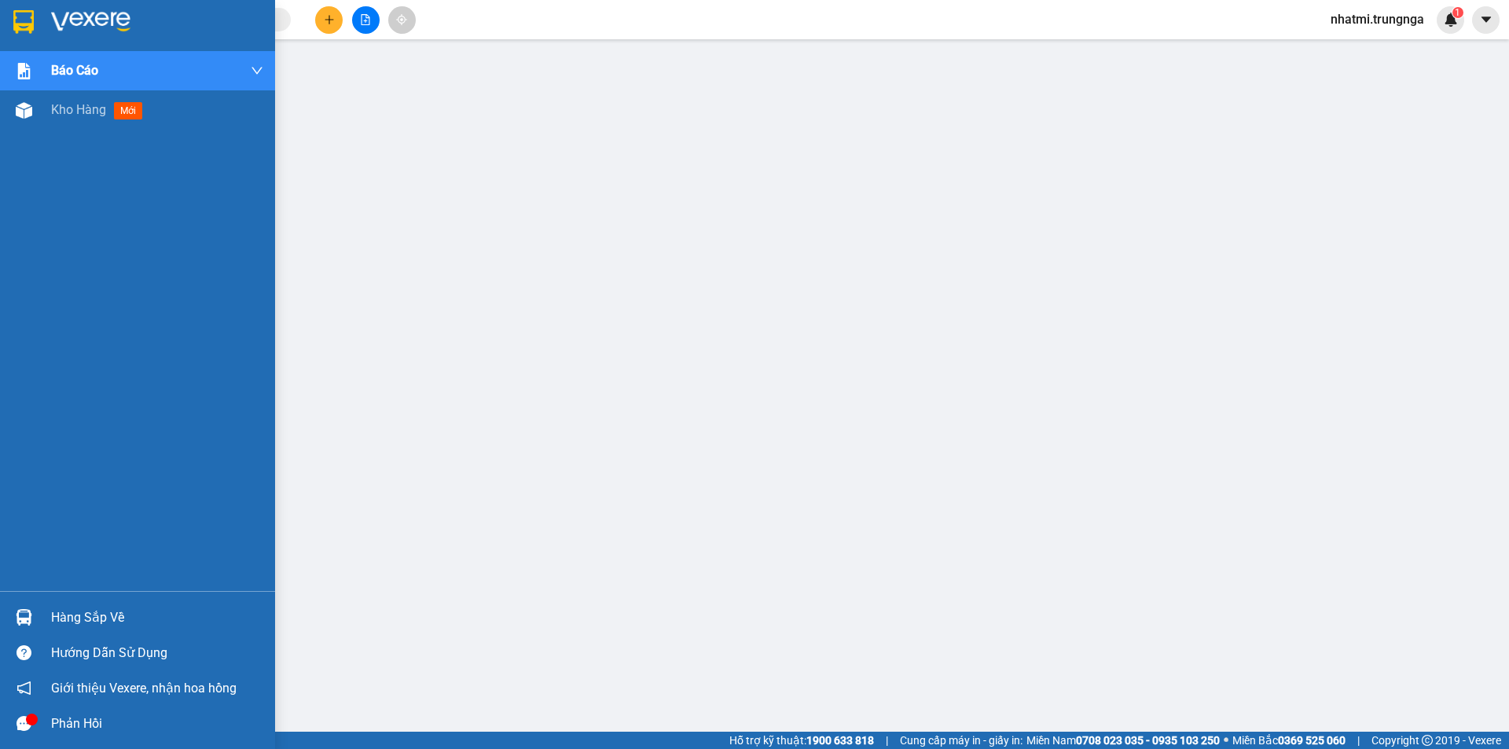
click at [190, 623] on div "Hàng sắp về" at bounding box center [157, 618] width 212 height 24
